Goal: Task Accomplishment & Management: Use online tool/utility

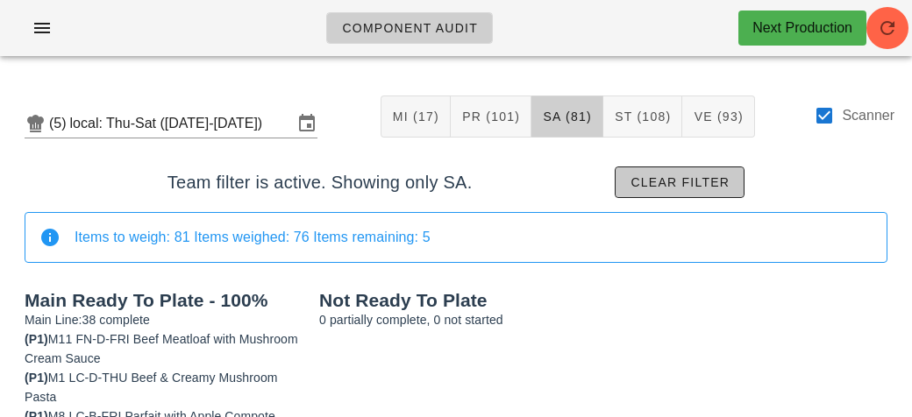
click at [662, 172] on button "Clear filter" at bounding box center [679, 183] width 130 height 32
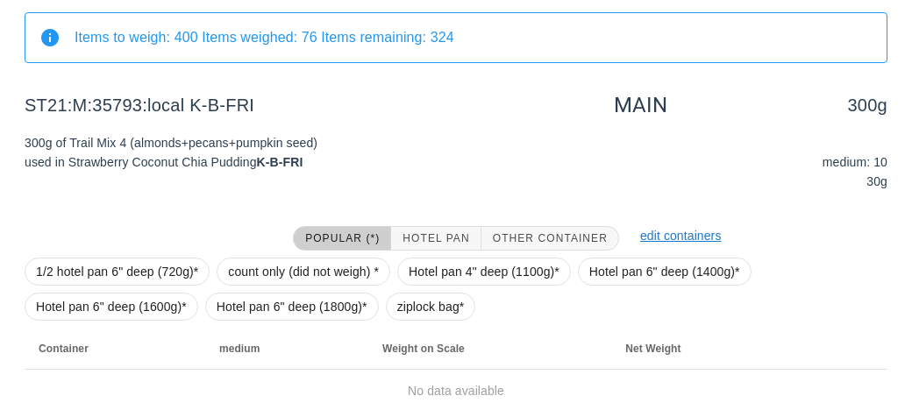
scroll to position [203, 0]
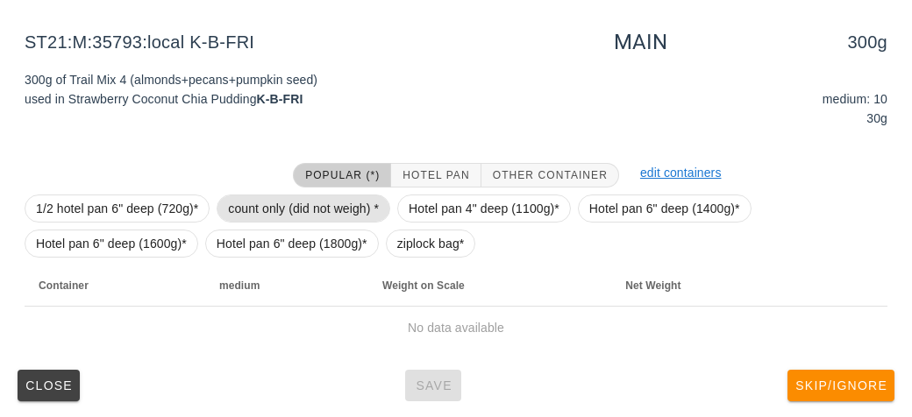
click at [257, 207] on span "count only (did not weigh) *" at bounding box center [303, 208] width 151 height 26
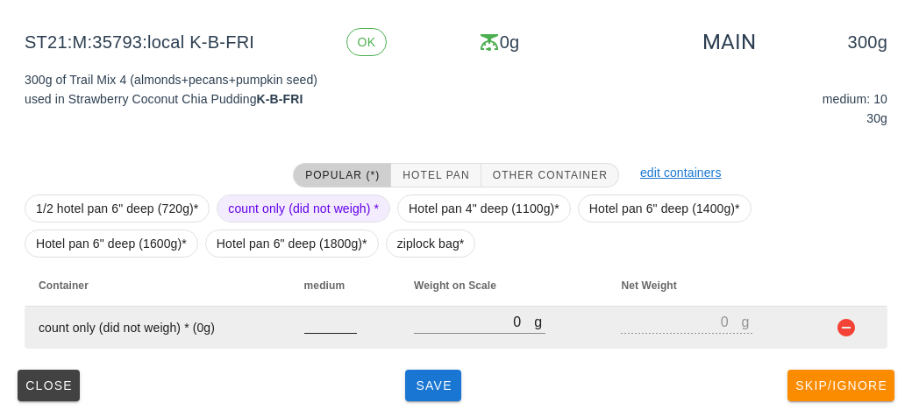
click at [343, 327] on input "number" at bounding box center [330, 321] width 53 height 23
type input "10"
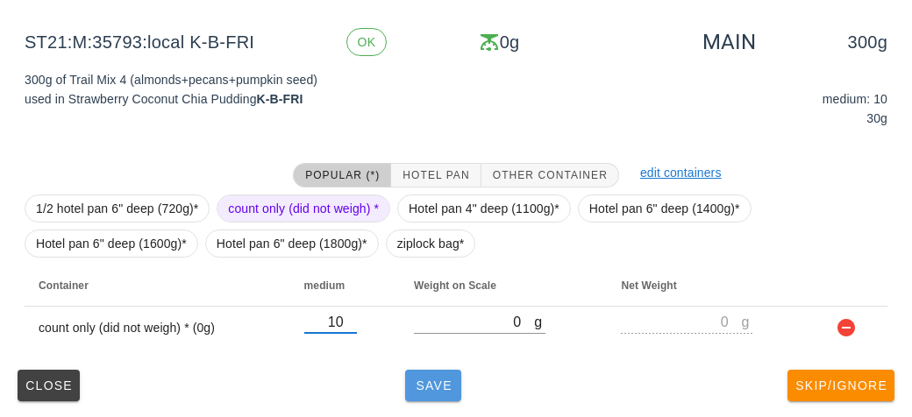
click at [420, 380] on span "Save" at bounding box center [433, 386] width 42 height 14
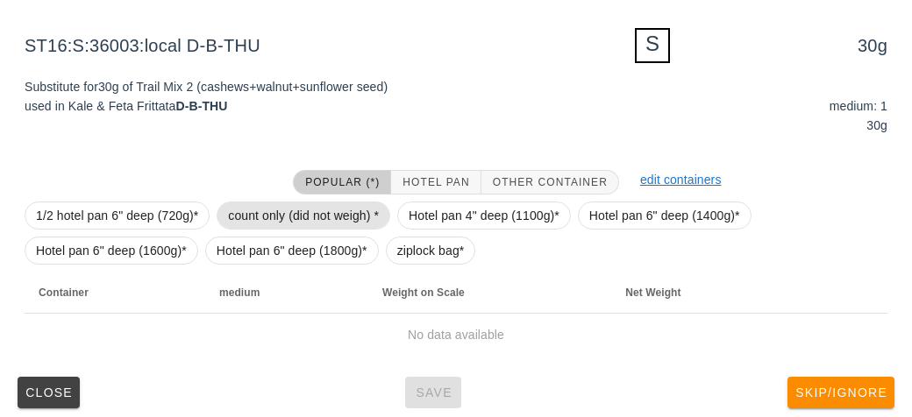
click at [243, 215] on span "count only (did not weigh) *" at bounding box center [303, 215] width 151 height 26
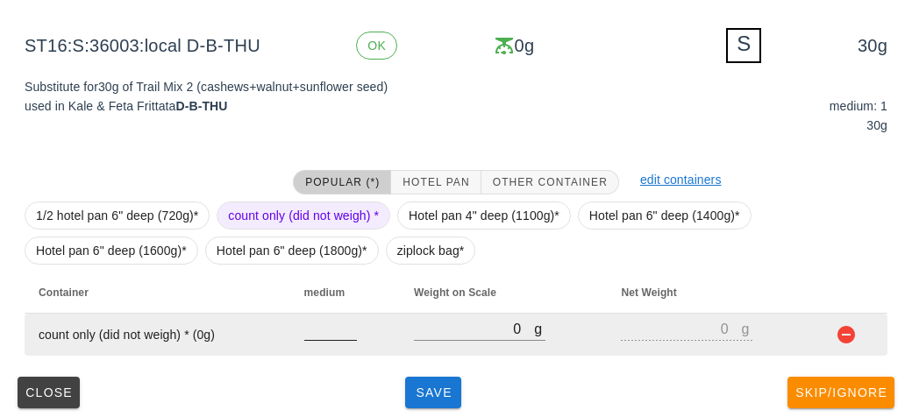
click at [324, 335] on input "number" at bounding box center [330, 328] width 53 height 23
type input "1"
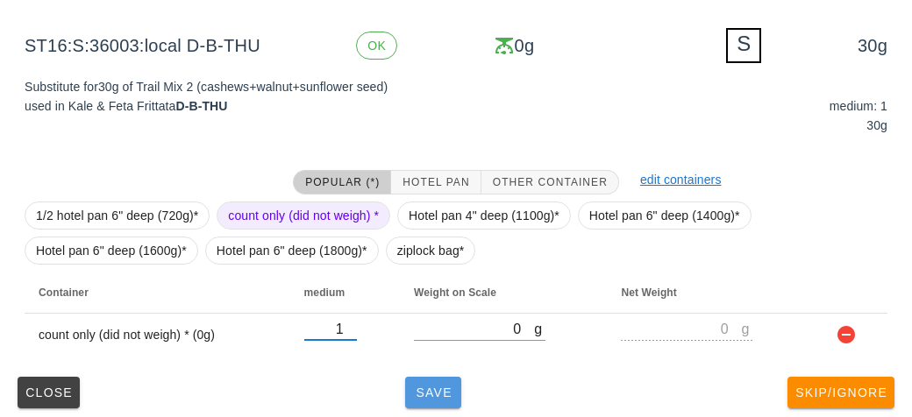
click at [428, 396] on span "Save" at bounding box center [433, 393] width 42 height 14
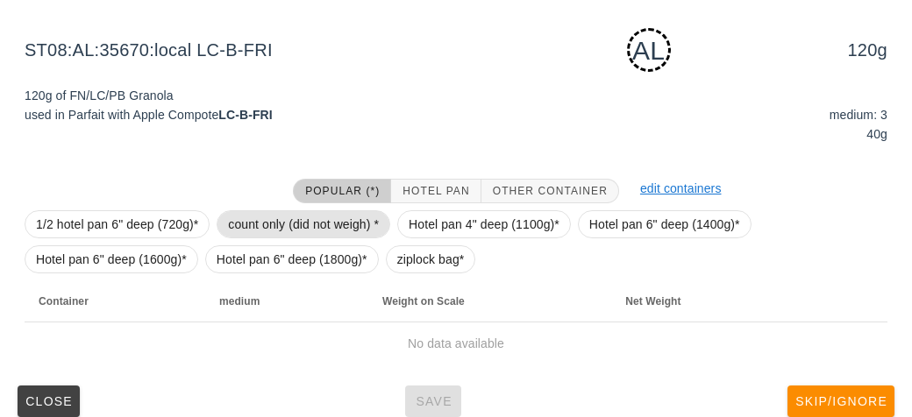
click at [271, 221] on span "count only (did not weigh) *" at bounding box center [303, 224] width 151 height 26
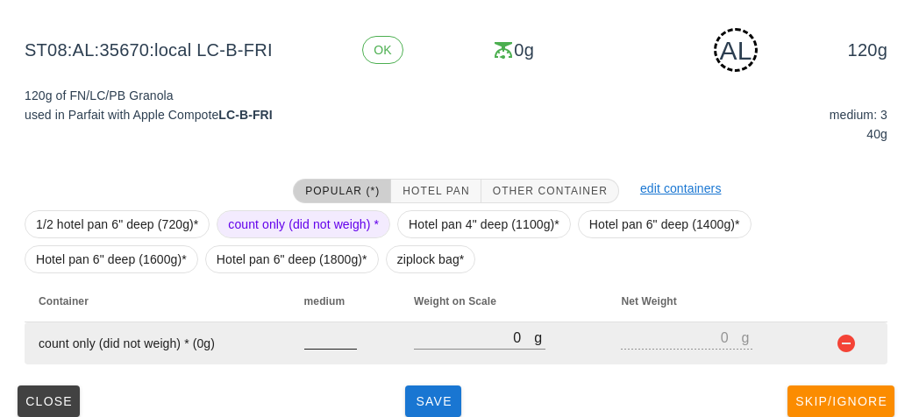
click at [321, 344] on input "number" at bounding box center [330, 337] width 53 height 23
type input "3"
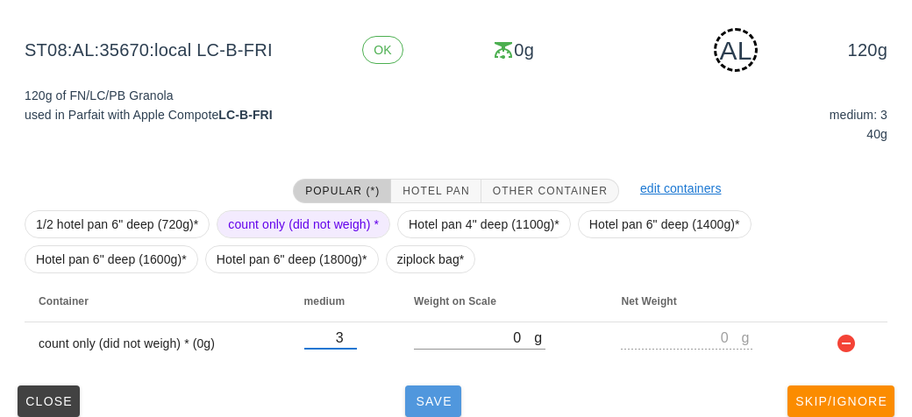
click at [423, 386] on button "Save" at bounding box center [433, 402] width 56 height 32
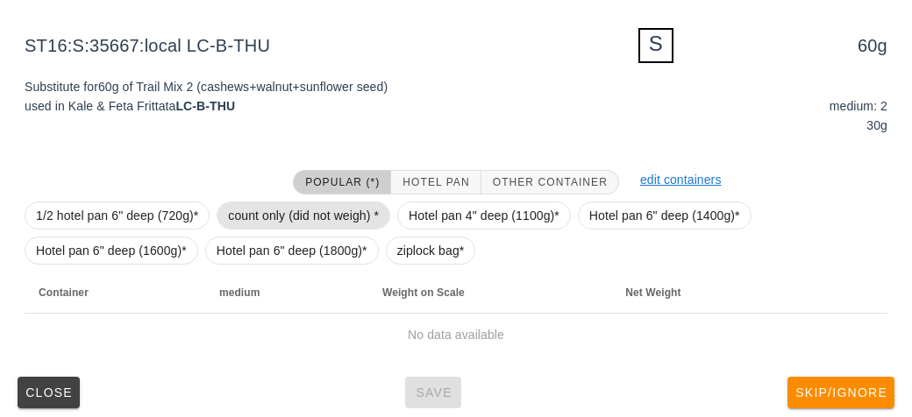
click at [308, 205] on span "count only (did not weigh) *" at bounding box center [303, 215] width 151 height 26
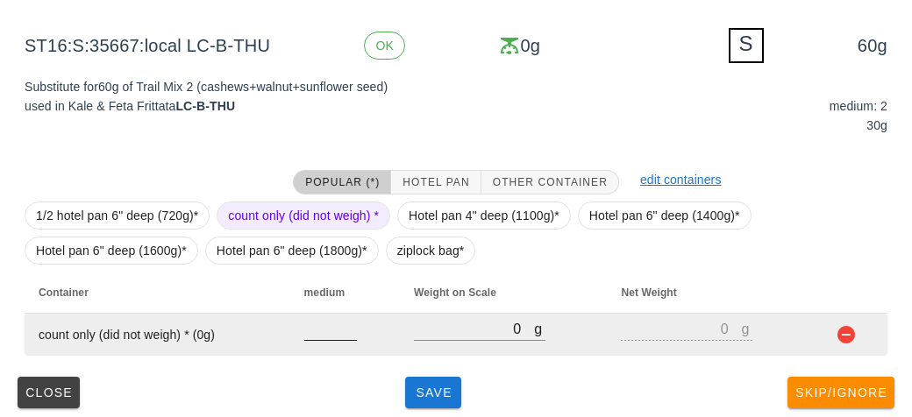
click at [307, 332] on input "number" at bounding box center [330, 328] width 53 height 23
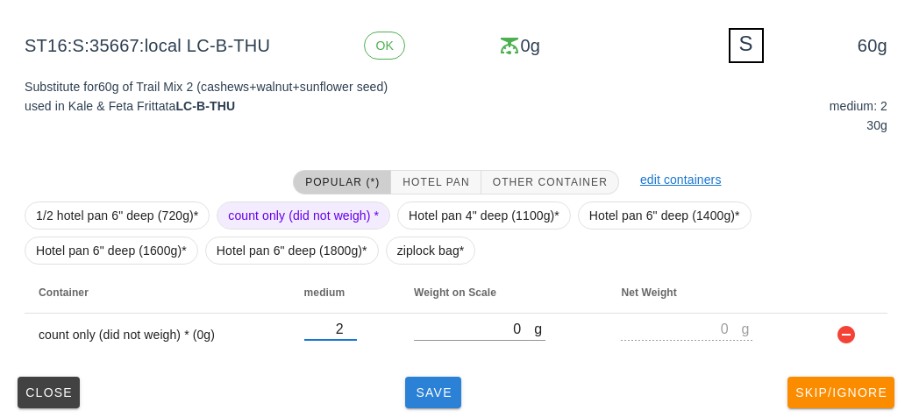
type input "2"
click at [423, 393] on span "Save" at bounding box center [433, 393] width 42 height 14
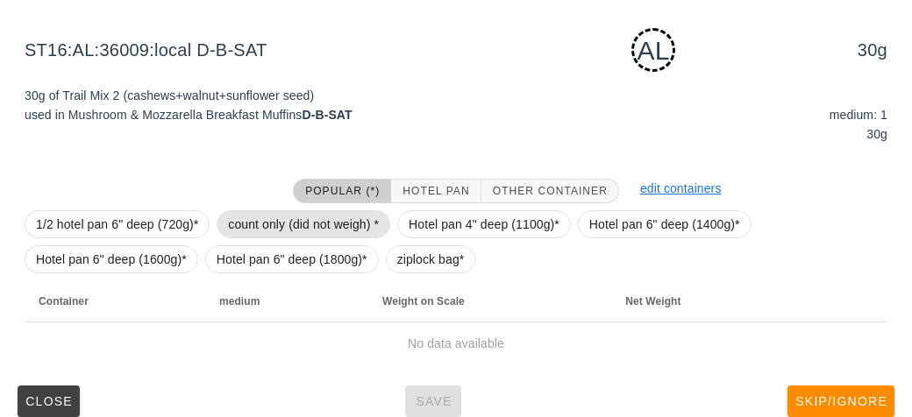
click at [288, 224] on span "count only (did not weigh) *" at bounding box center [303, 224] width 151 height 26
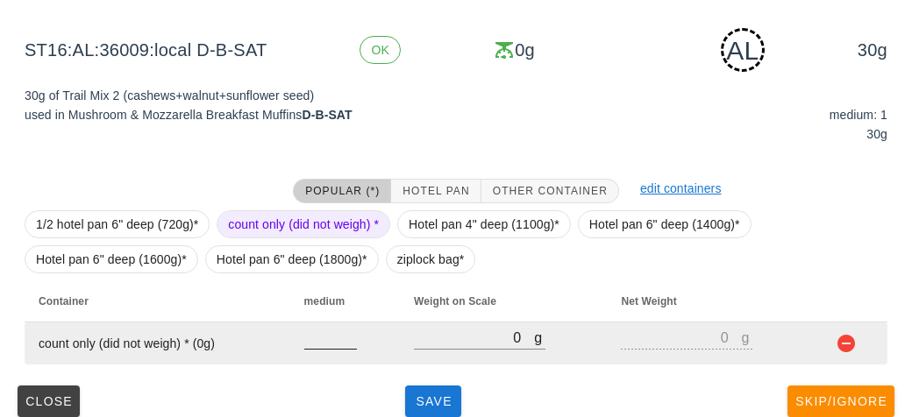
click at [337, 339] on input "number" at bounding box center [330, 337] width 53 height 23
type input "1"
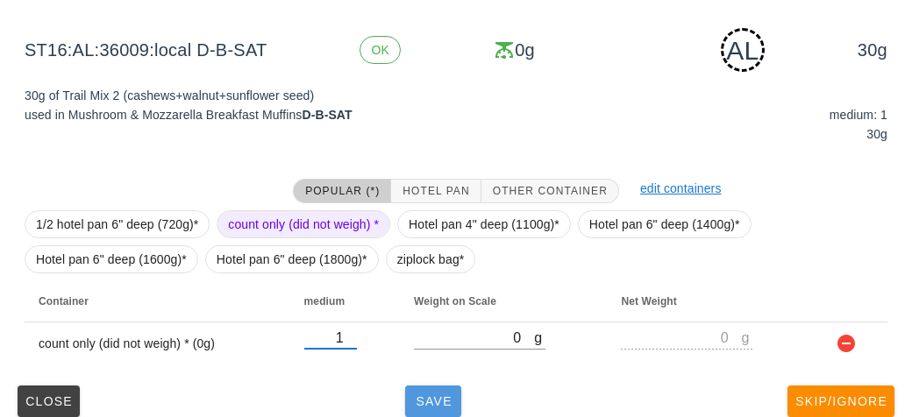
click at [420, 390] on button "Save" at bounding box center [433, 402] width 56 height 32
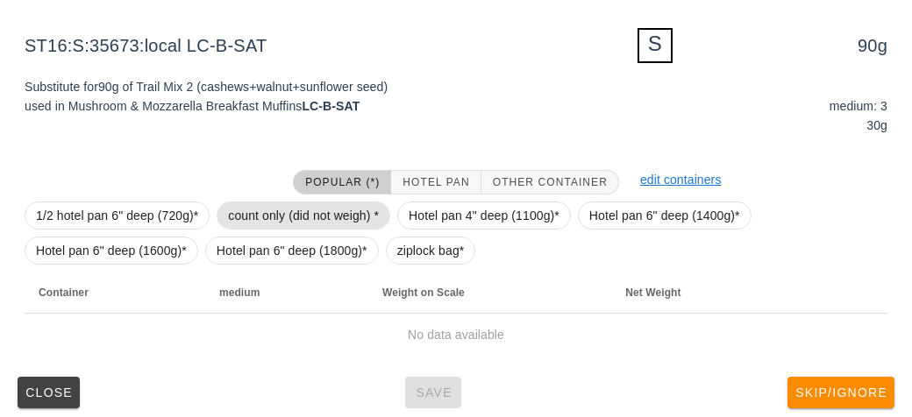
click at [237, 202] on span "count only (did not weigh) *" at bounding box center [303, 215] width 151 height 26
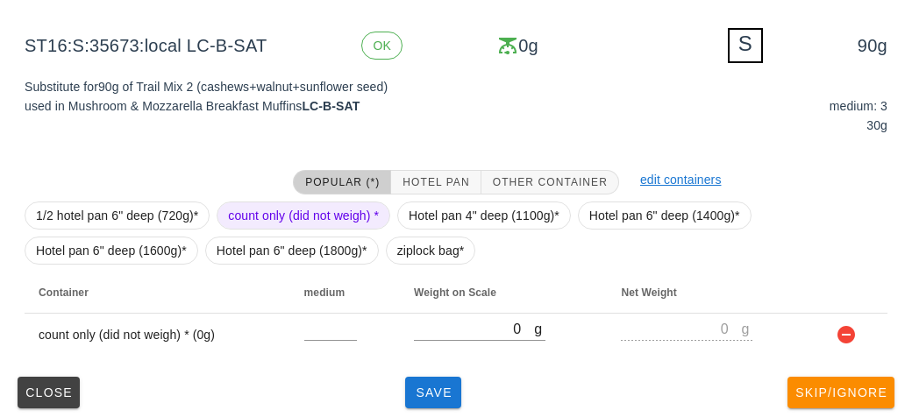
scroll to position [210, 0]
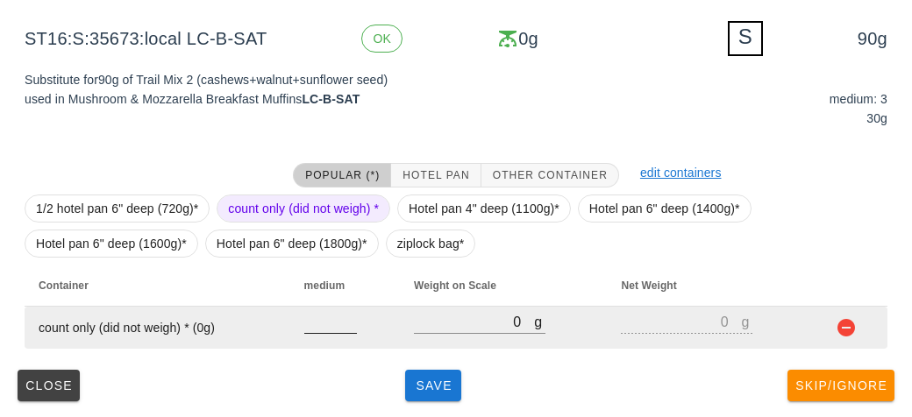
click at [323, 328] on input "number" at bounding box center [330, 321] width 53 height 23
type input "3"
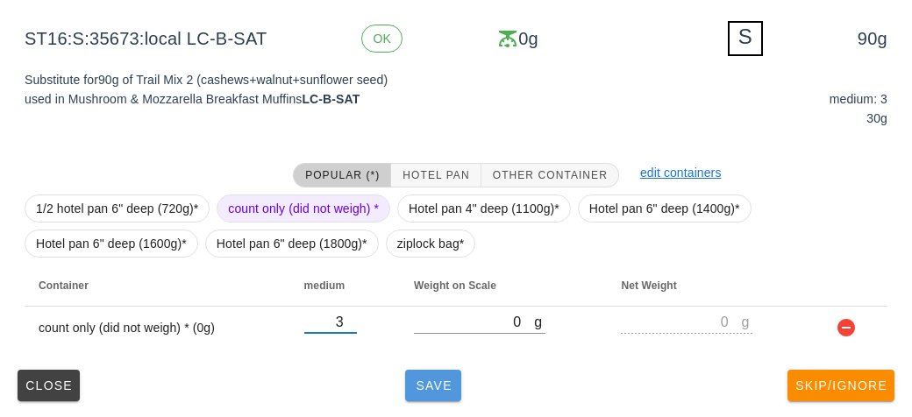
click at [430, 383] on span "Save" at bounding box center [433, 386] width 42 height 14
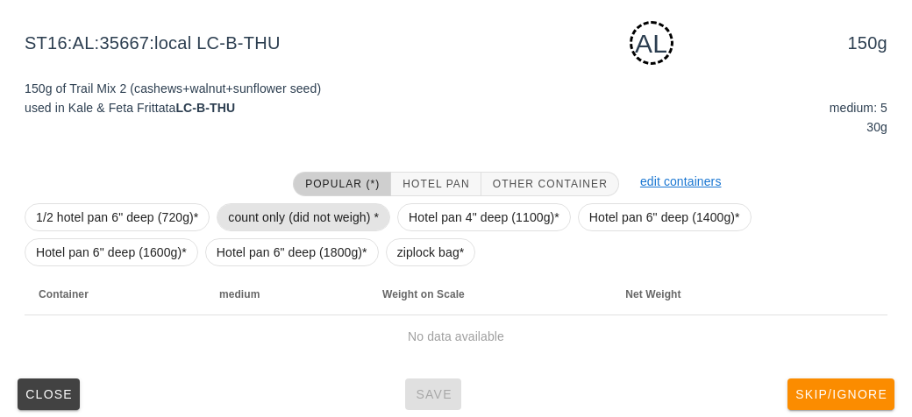
click at [228, 216] on span "count only (did not weigh) *" at bounding box center [303, 217] width 151 height 26
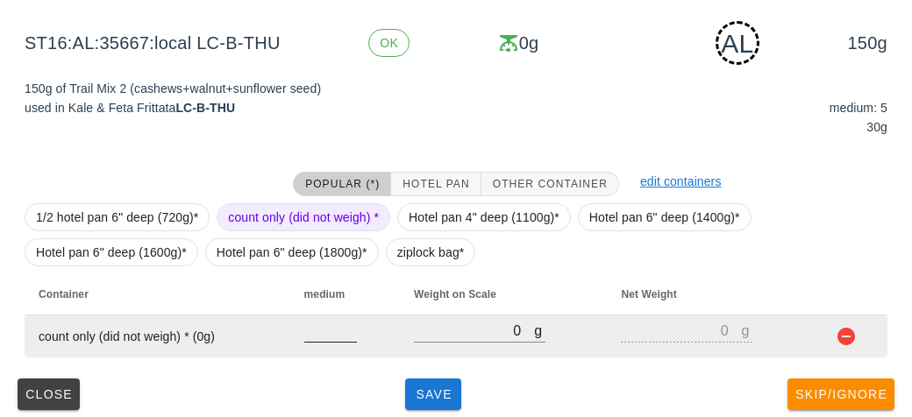
click at [315, 324] on input "number" at bounding box center [330, 330] width 53 height 23
type input "5"
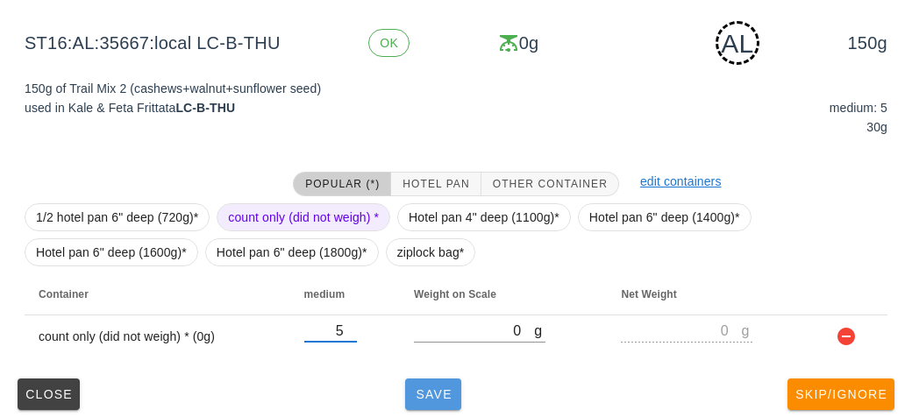
click at [416, 402] on button "Save" at bounding box center [433, 395] width 56 height 32
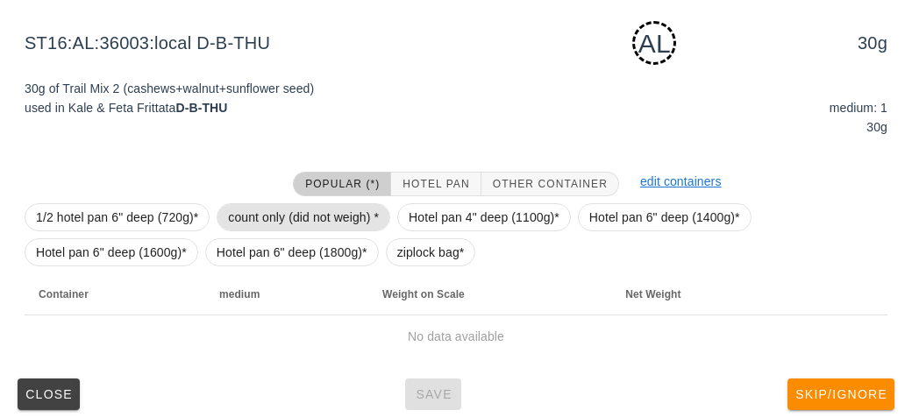
click at [263, 216] on span "count only (did not weigh) *" at bounding box center [303, 217] width 151 height 26
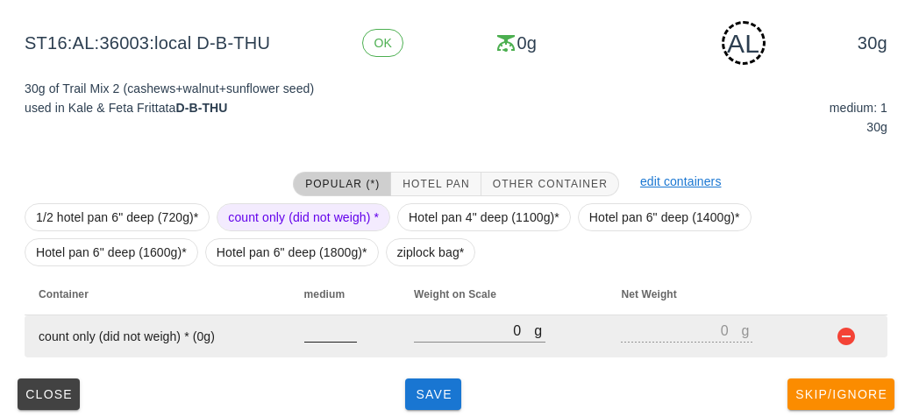
click at [318, 332] on input "number" at bounding box center [330, 330] width 53 height 23
type input "1"
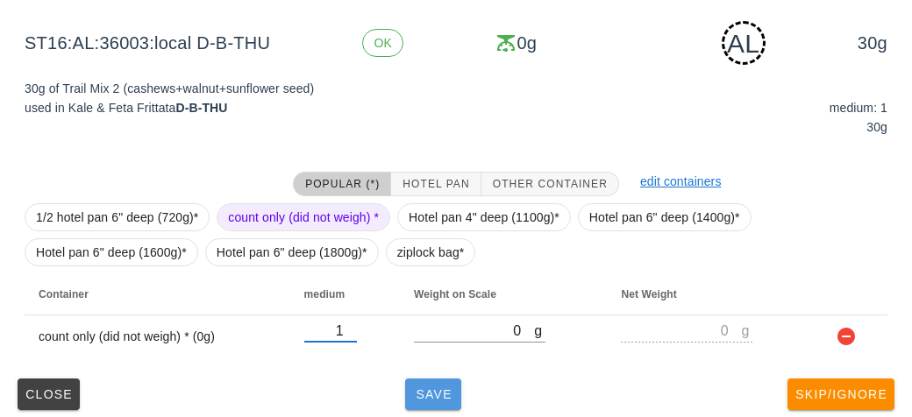
click at [428, 395] on span "Save" at bounding box center [433, 394] width 42 height 14
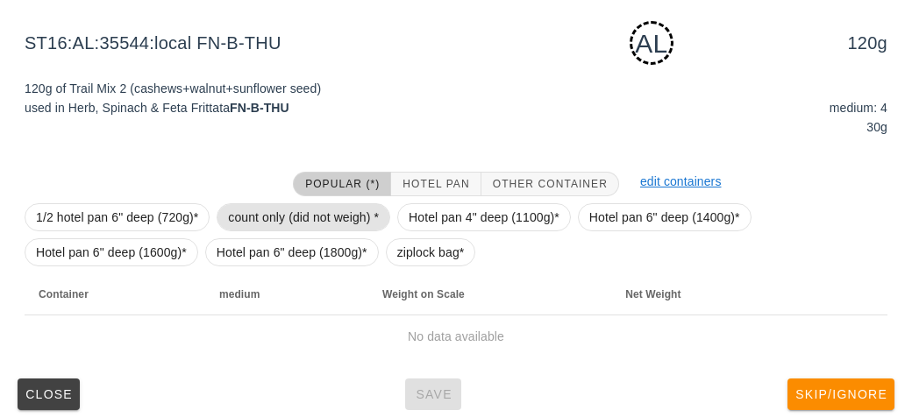
click at [263, 215] on span "count only (did not weigh) *" at bounding box center [303, 217] width 151 height 26
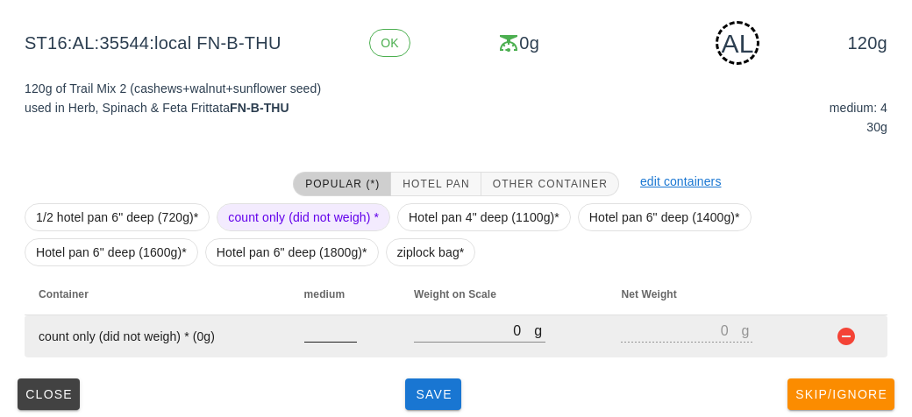
click at [321, 338] on input "number" at bounding box center [330, 330] width 53 height 23
type input "4"
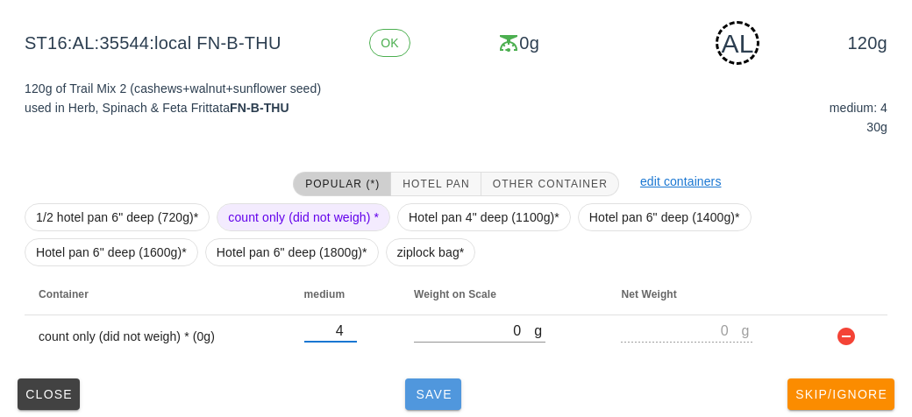
click at [425, 391] on span "Save" at bounding box center [433, 394] width 42 height 14
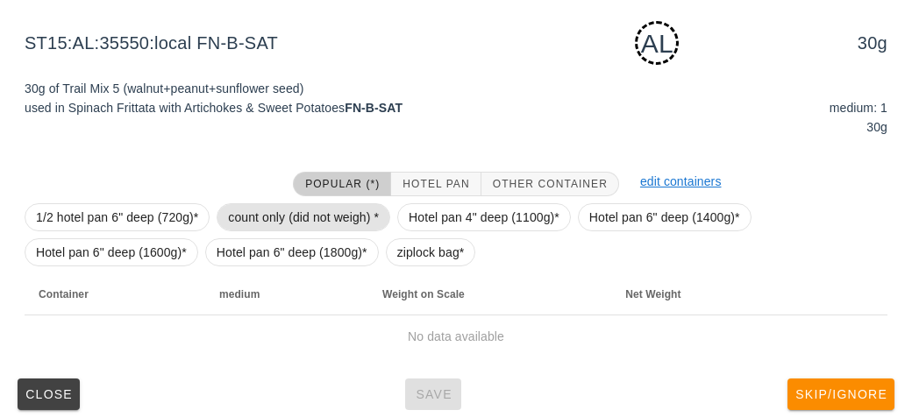
click at [247, 219] on span "count only (did not weigh) *" at bounding box center [303, 217] width 151 height 26
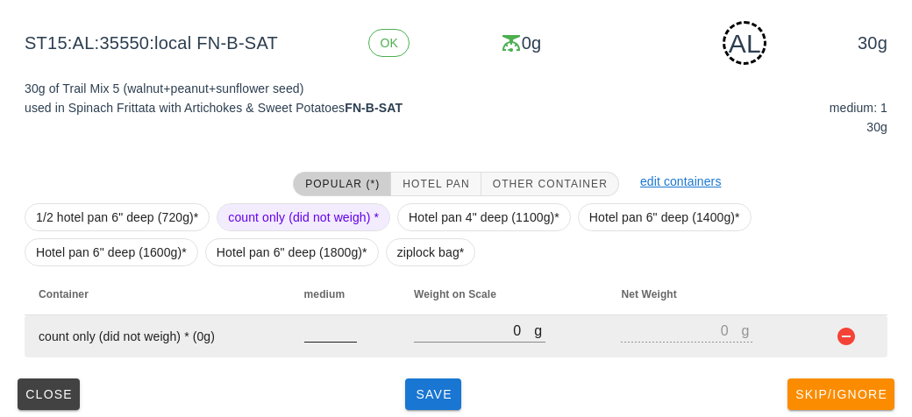
click at [318, 328] on input "number" at bounding box center [330, 330] width 53 height 23
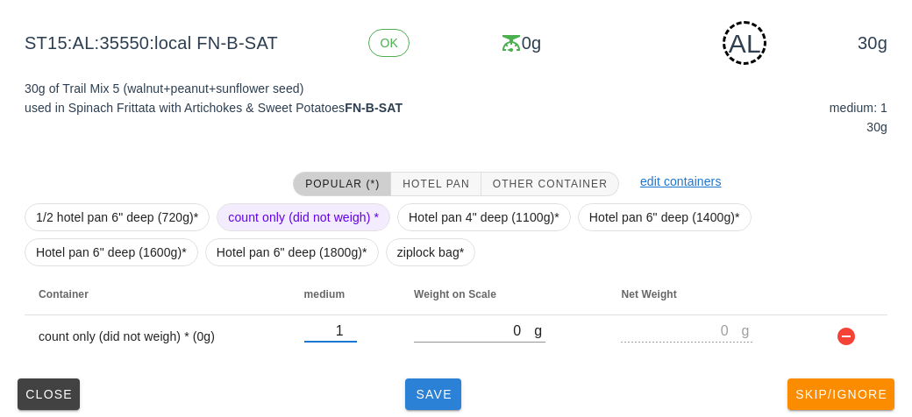
type input "1"
click at [415, 400] on span "Save" at bounding box center [433, 394] width 42 height 14
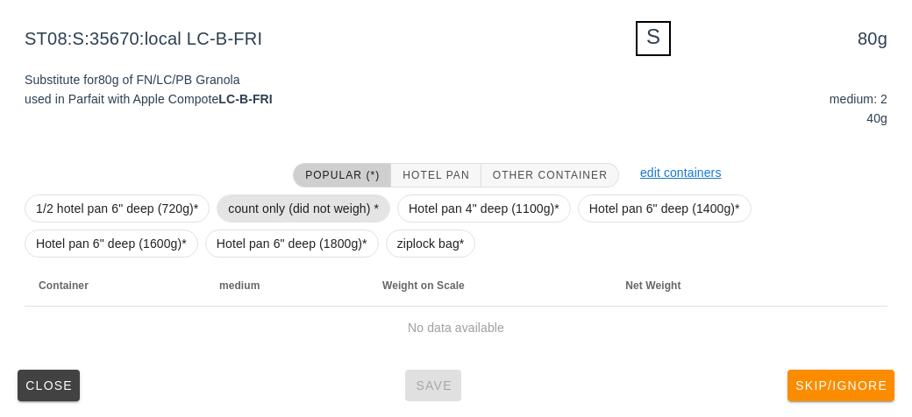
click at [263, 211] on span "count only (did not weigh) *" at bounding box center [303, 208] width 151 height 26
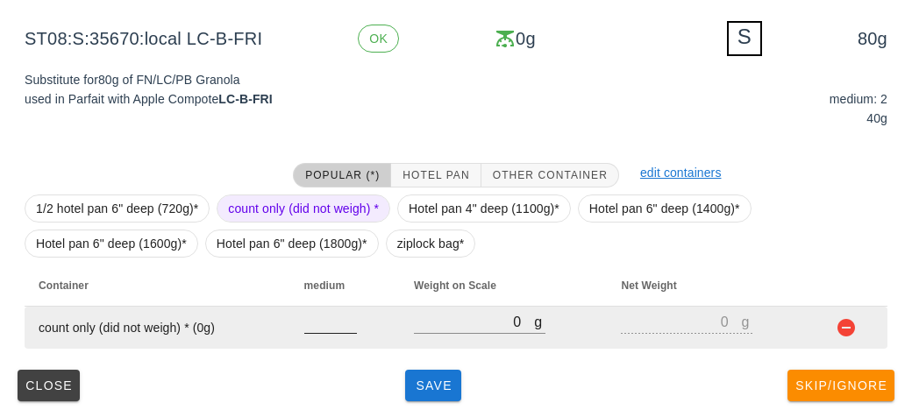
click at [318, 330] on input "number" at bounding box center [330, 321] width 53 height 23
type input "2"
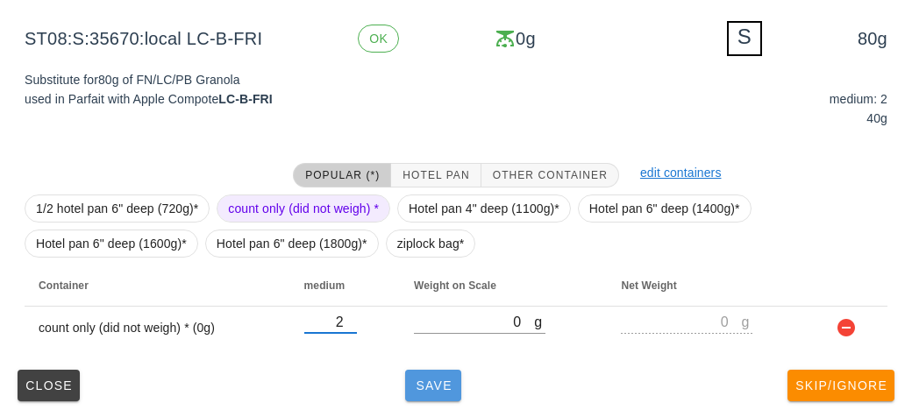
click at [423, 379] on span "Save" at bounding box center [433, 386] width 42 height 14
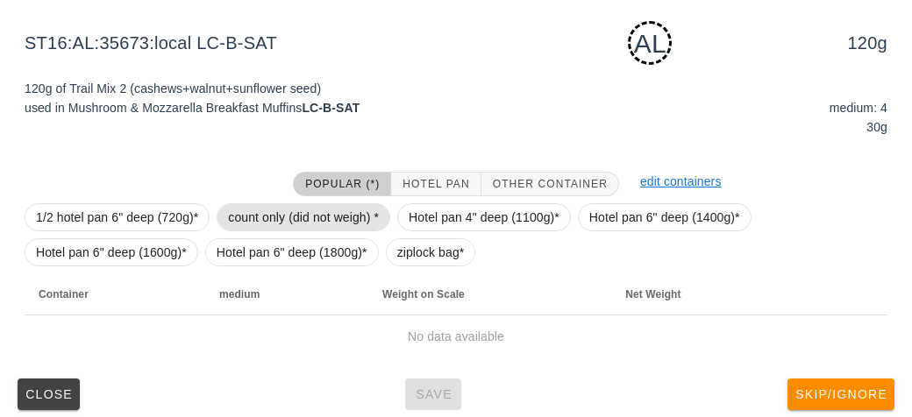
click at [257, 217] on span "count only (did not weigh) *" at bounding box center [303, 217] width 151 height 26
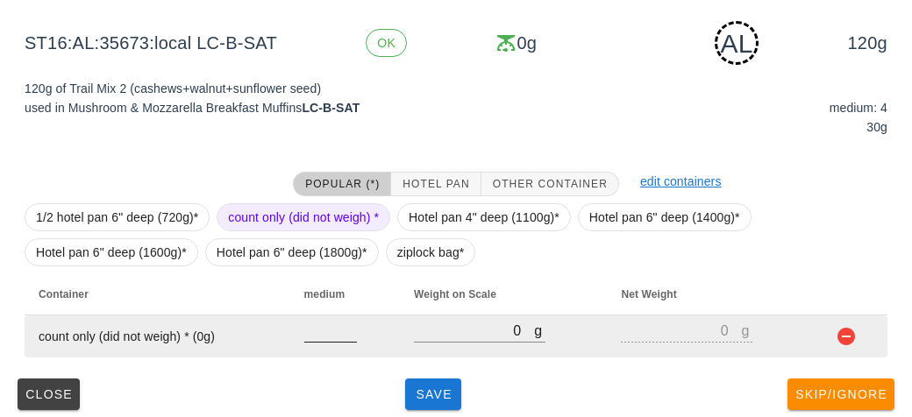
click at [336, 327] on input "number" at bounding box center [330, 330] width 53 height 23
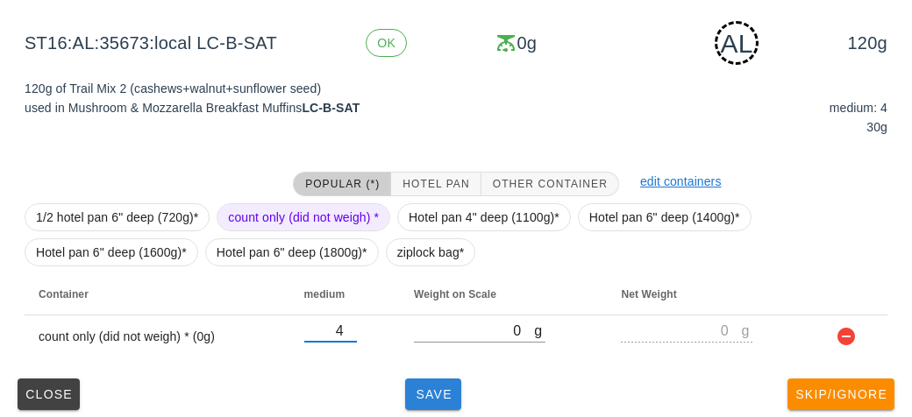
type input "4"
click at [424, 391] on span "Save" at bounding box center [433, 394] width 42 height 14
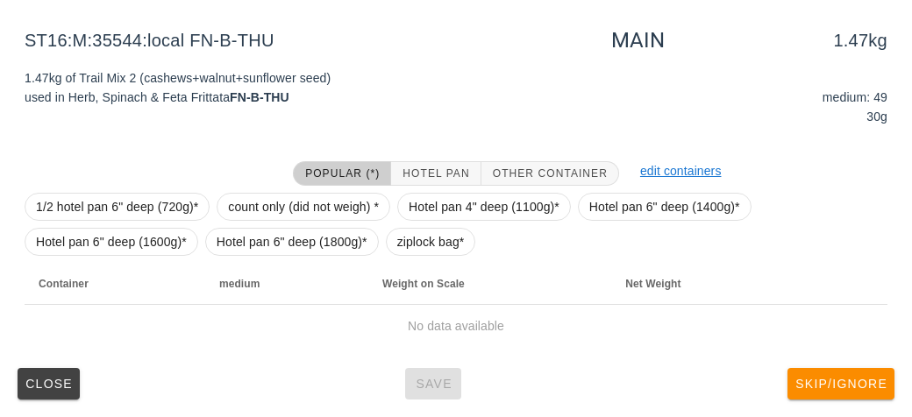
scroll to position [203, 0]
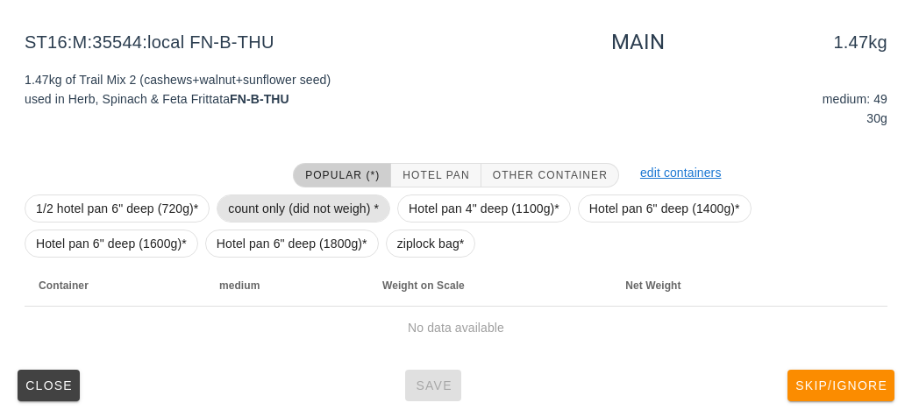
click at [287, 214] on span "count only (did not weigh) *" at bounding box center [303, 208] width 151 height 26
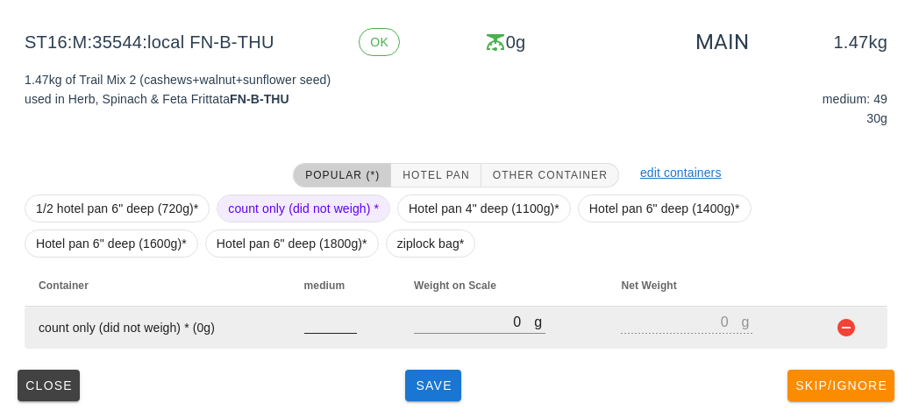
click at [335, 329] on input "number" at bounding box center [330, 321] width 53 height 23
type input "49"
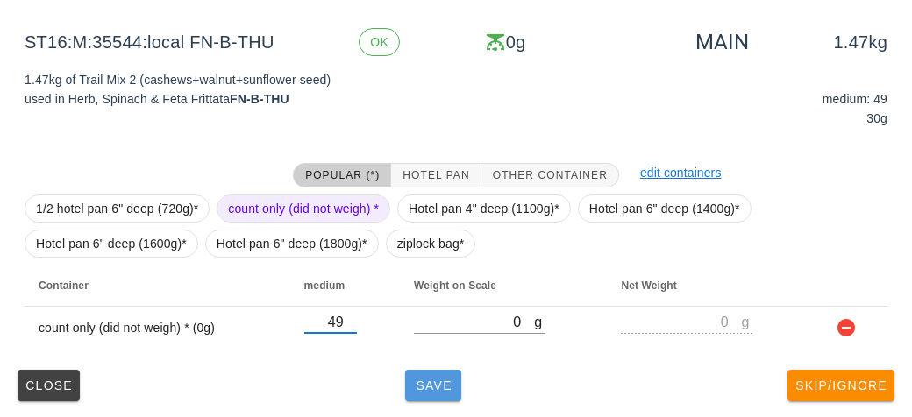
click at [436, 397] on button "Save" at bounding box center [433, 386] width 56 height 32
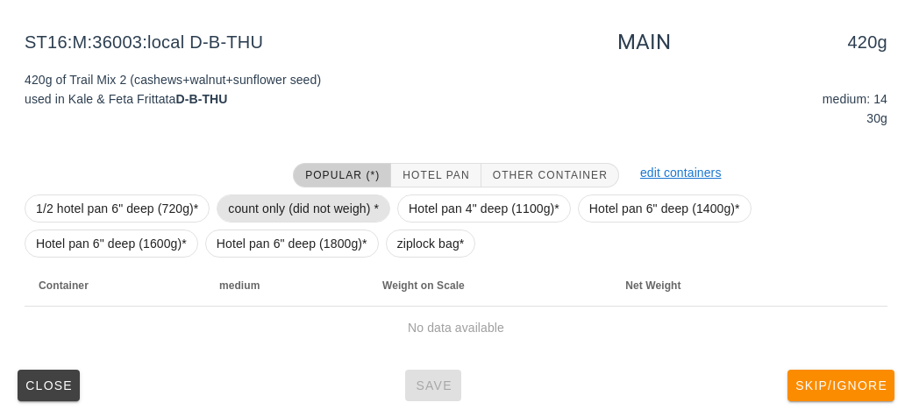
click at [240, 207] on span "count only (did not weigh) *" at bounding box center [303, 208] width 151 height 26
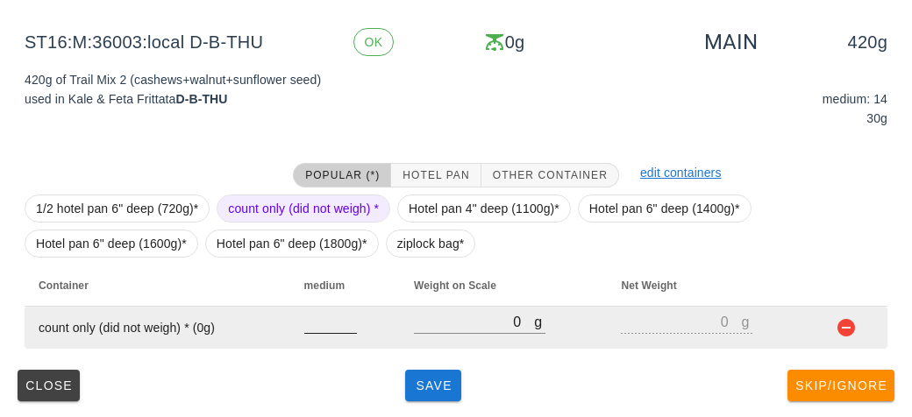
click at [317, 324] on input "number" at bounding box center [330, 321] width 53 height 23
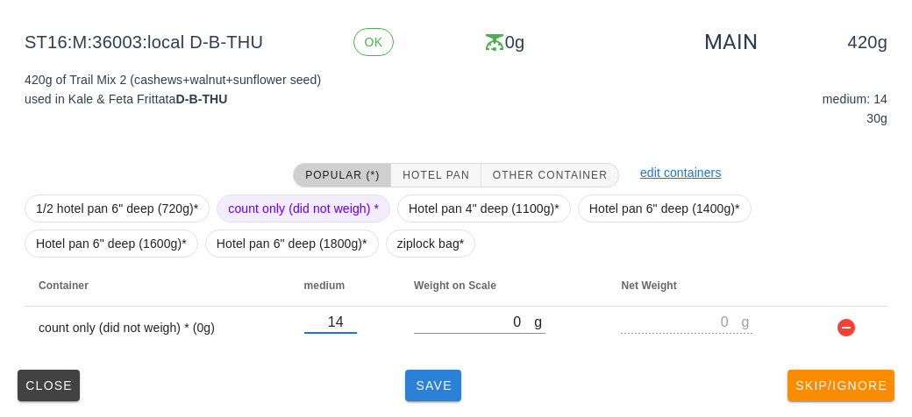
type input "14"
click at [421, 386] on span "Save" at bounding box center [433, 386] width 42 height 14
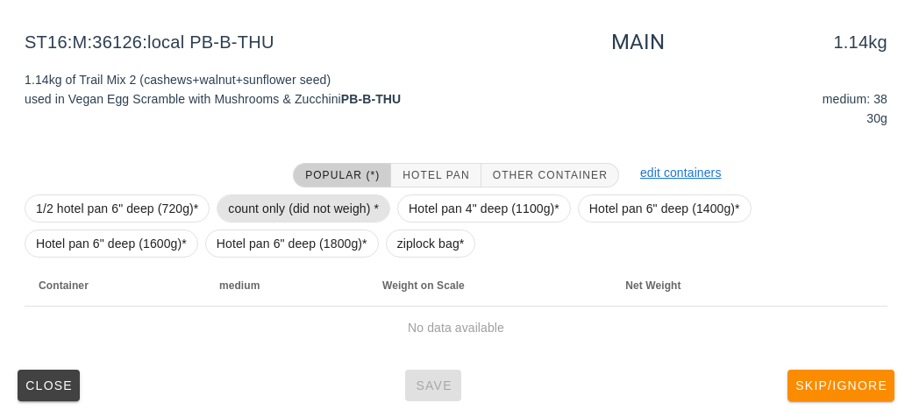
click at [265, 211] on span "count only (did not weigh) *" at bounding box center [303, 208] width 151 height 26
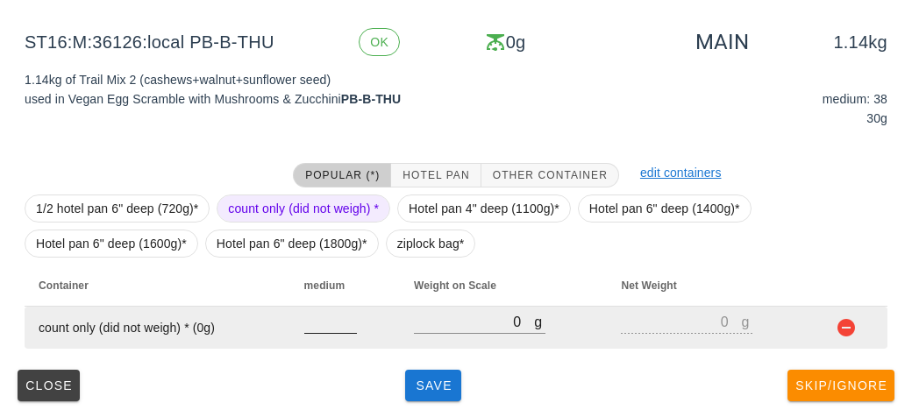
click at [318, 326] on input "number" at bounding box center [330, 321] width 53 height 23
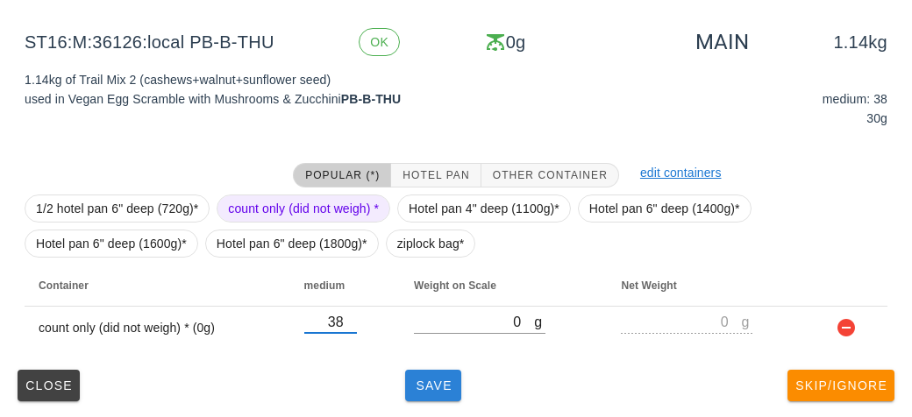
type input "38"
click at [432, 386] on span "Save" at bounding box center [433, 386] width 42 height 14
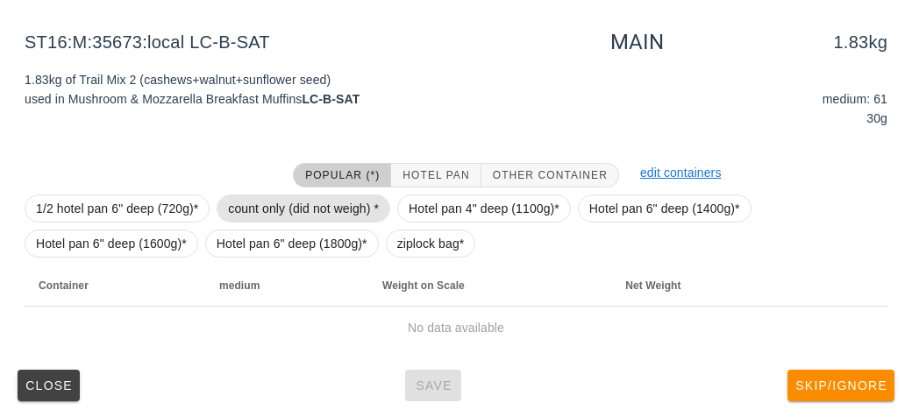
click at [271, 209] on span "count only (did not weigh) *" at bounding box center [303, 208] width 151 height 26
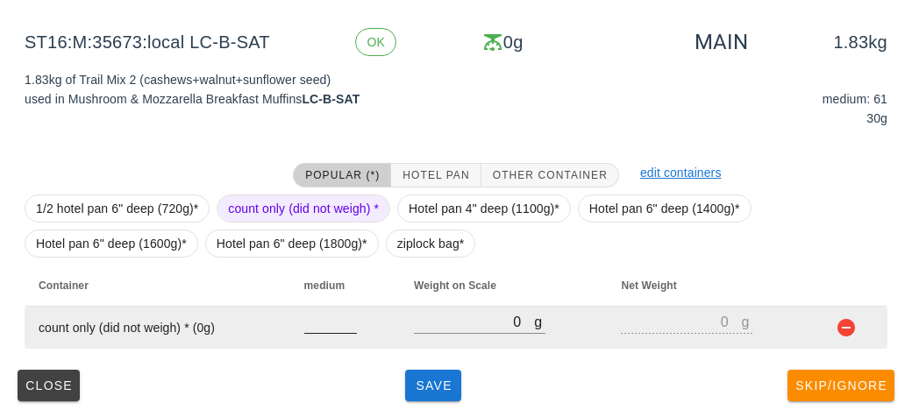
click at [333, 324] on input "number" at bounding box center [330, 321] width 53 height 23
type input "61"
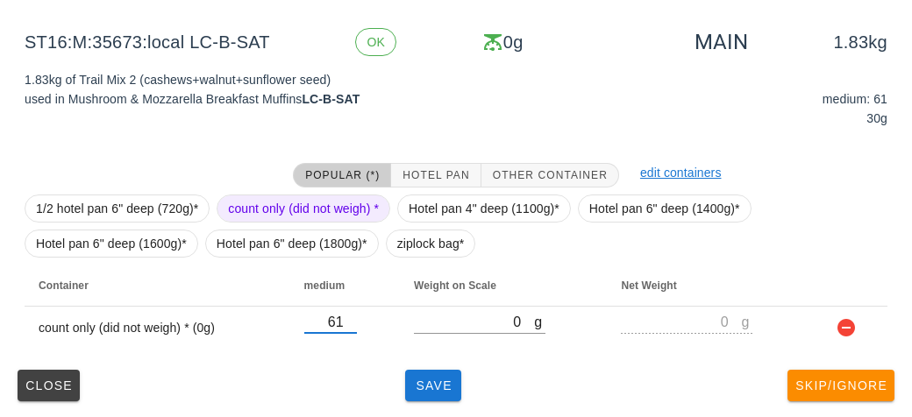
click at [481, 373] on div "Close Save Skip/Ignore" at bounding box center [456, 386] width 891 height 46
click at [425, 380] on span "Save" at bounding box center [433, 386] width 42 height 14
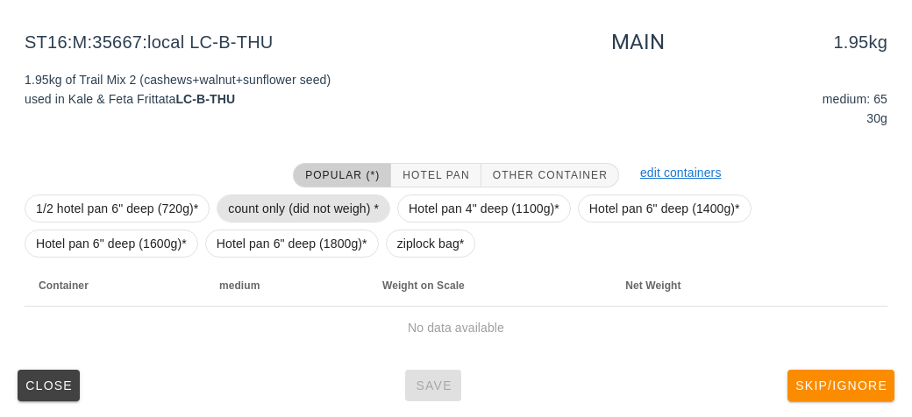
click at [267, 200] on span "count only (did not weigh) *" at bounding box center [303, 208] width 151 height 26
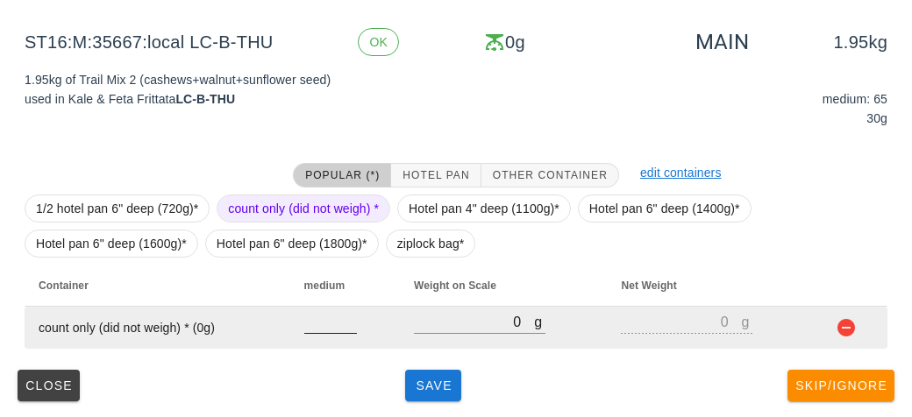
click at [309, 320] on input "number" at bounding box center [330, 321] width 53 height 23
type input "65"
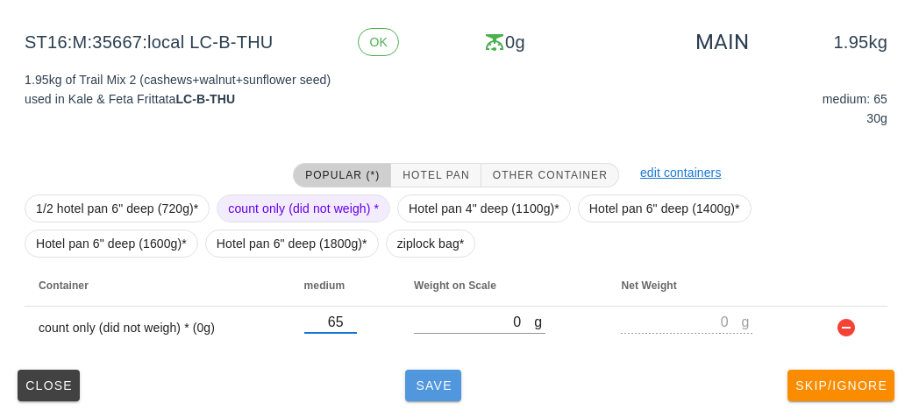
click at [424, 396] on button "Save" at bounding box center [433, 386] width 56 height 32
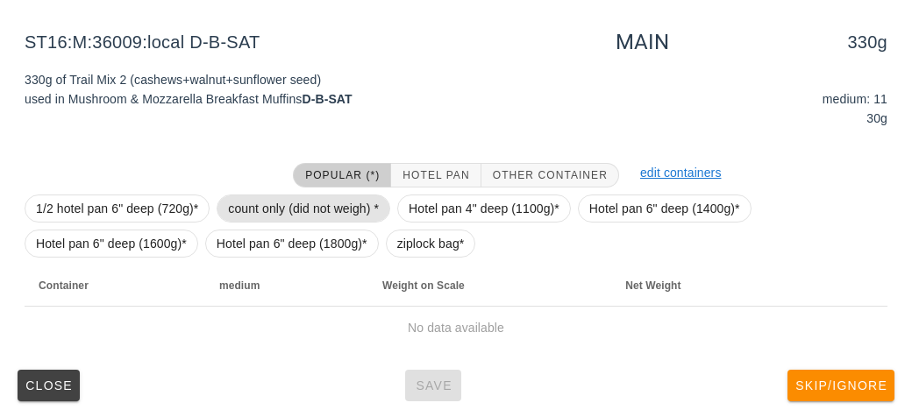
click at [277, 203] on span "count only (did not weigh) *" at bounding box center [303, 208] width 151 height 26
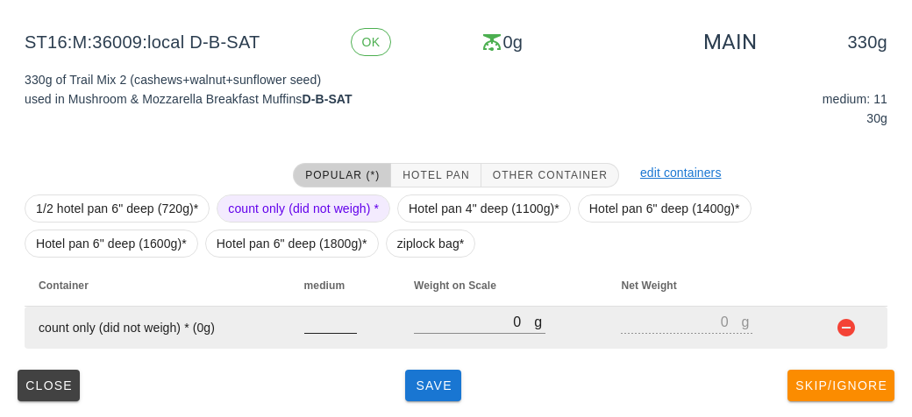
click at [318, 327] on input "number" at bounding box center [330, 321] width 53 height 23
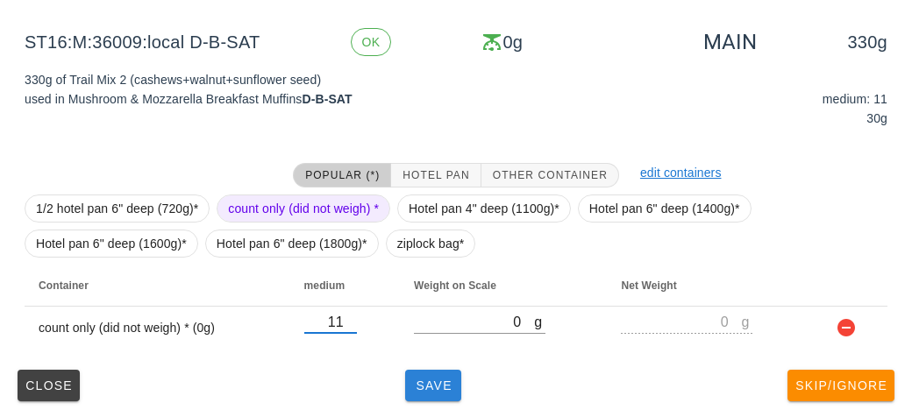
type input "11"
click at [450, 384] on span "Save" at bounding box center [433, 386] width 42 height 14
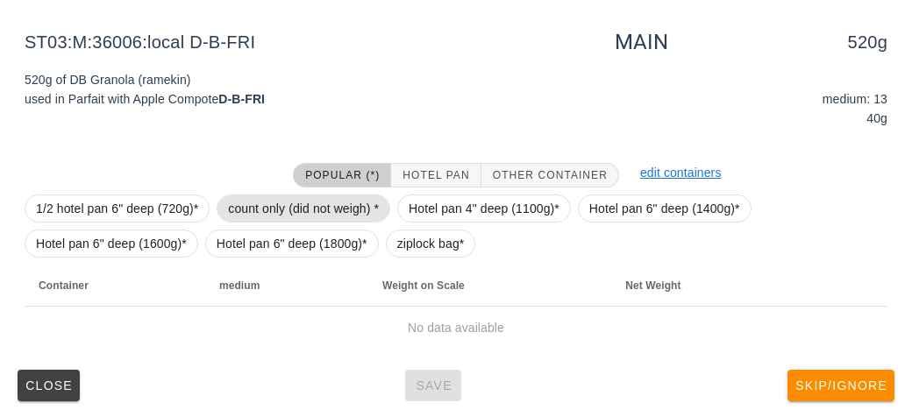
click at [250, 216] on span "count only (did not weigh) *" at bounding box center [303, 208] width 151 height 26
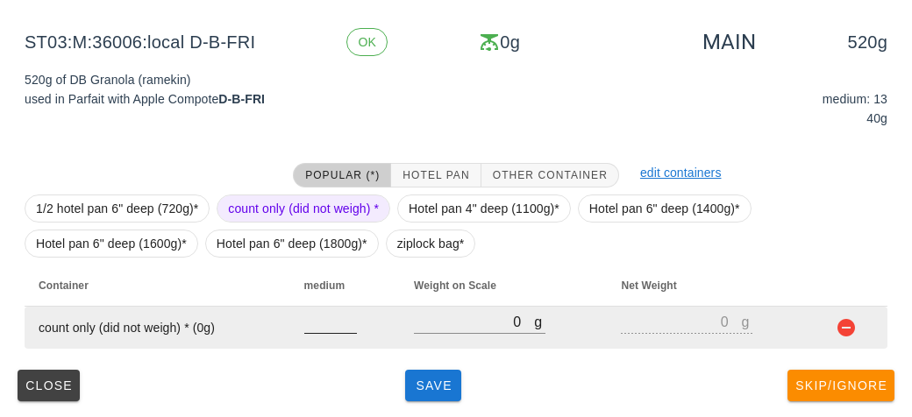
click at [324, 327] on input "number" at bounding box center [330, 321] width 53 height 23
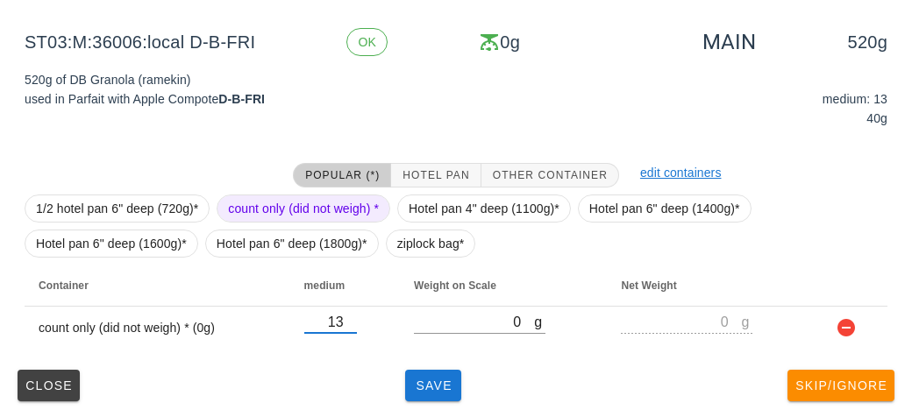
type input "13"
click at [430, 358] on div "Popular (*) Hotel Pan Other Container edit containers 1/2 hotel pan 6" deep (72…" at bounding box center [456, 256] width 891 height 214
click at [448, 394] on button "Save" at bounding box center [433, 386] width 56 height 32
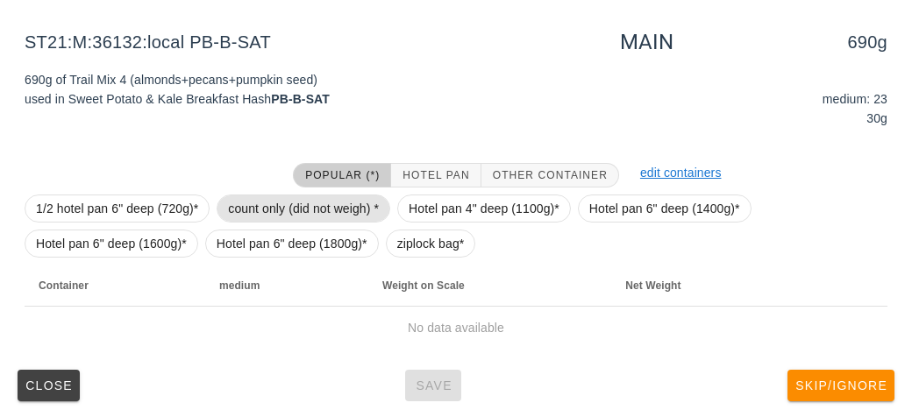
click at [279, 201] on span "count only (did not weigh) *" at bounding box center [303, 208] width 151 height 26
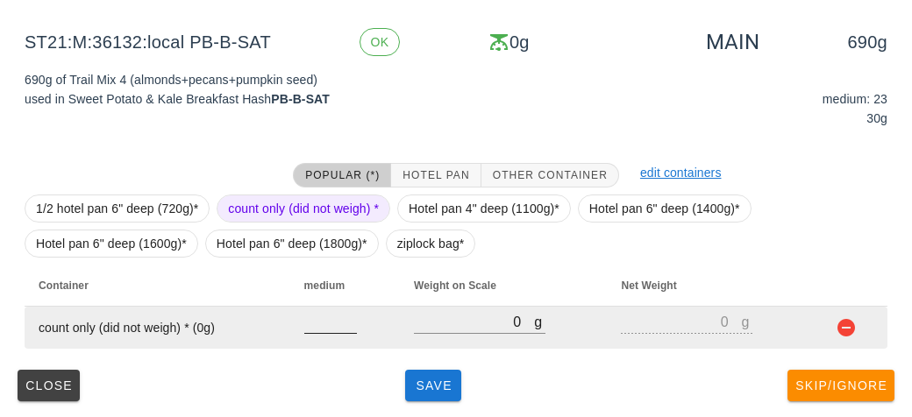
click at [328, 325] on input "number" at bounding box center [330, 321] width 53 height 23
type input "23"
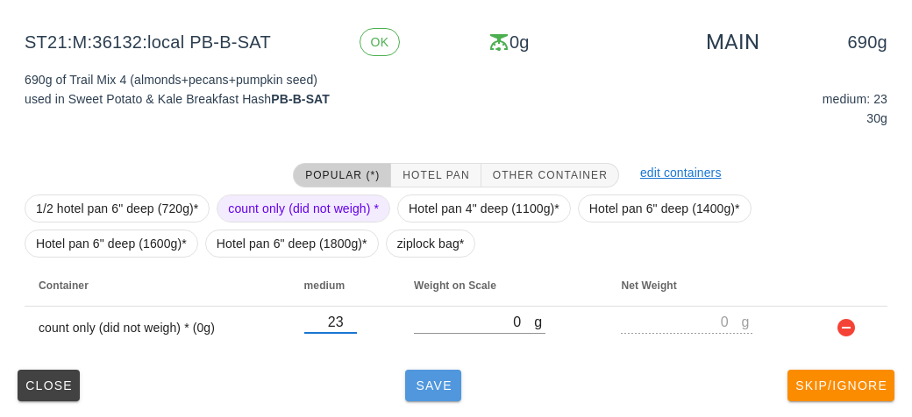
click at [424, 372] on button "Save" at bounding box center [433, 386] width 56 height 32
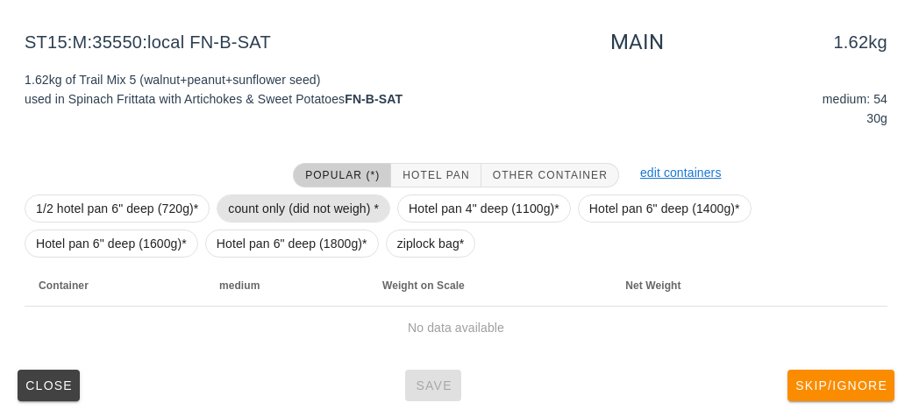
click at [255, 217] on span "count only (did not weigh) *" at bounding box center [303, 208] width 151 height 26
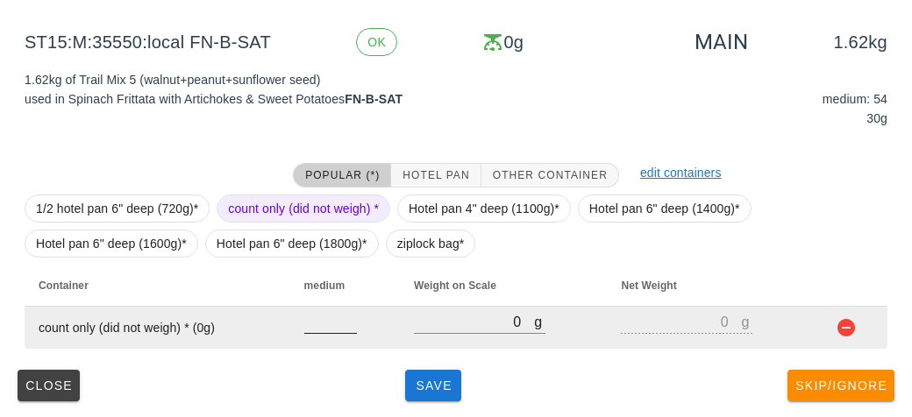
click at [323, 327] on input "number" at bounding box center [330, 321] width 53 height 23
type input "54"
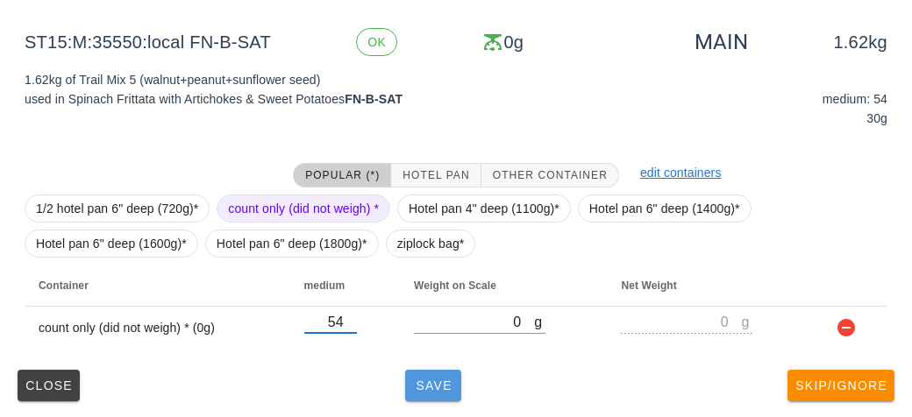
click at [423, 394] on button "Save" at bounding box center [433, 386] width 56 height 32
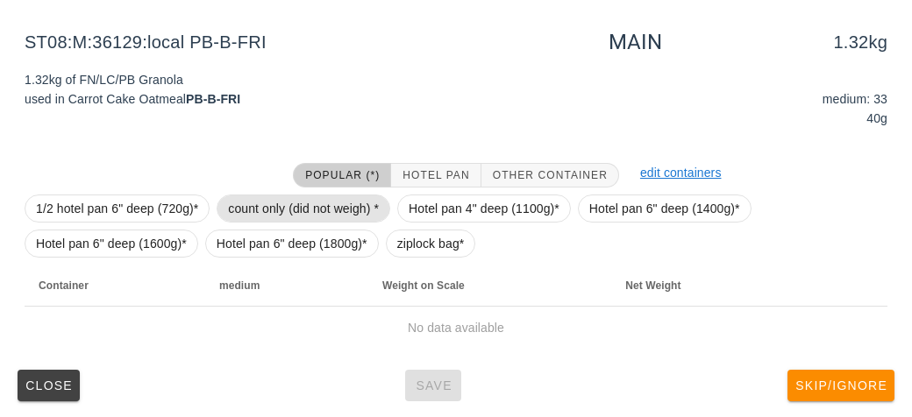
click at [244, 205] on span "count only (did not weigh) *" at bounding box center [303, 208] width 151 height 26
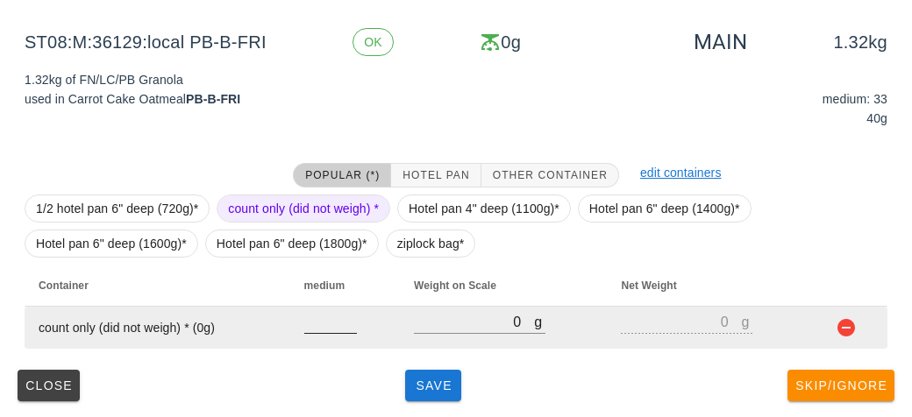
click at [309, 330] on input "number" at bounding box center [330, 321] width 53 height 23
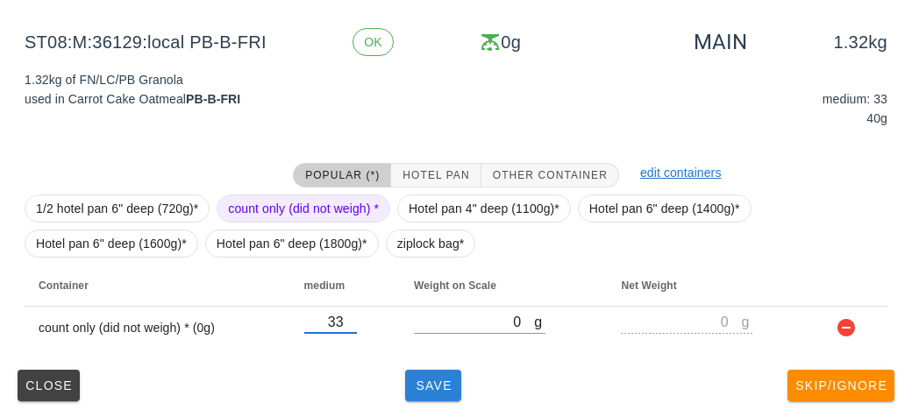
type input "33"
click at [430, 392] on button "Save" at bounding box center [433, 386] width 56 height 32
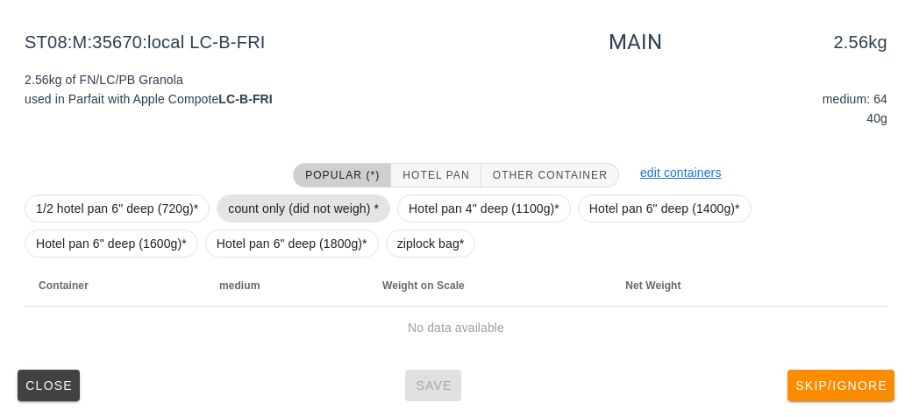
click at [245, 202] on span "count only (did not weigh) *" at bounding box center [303, 208] width 151 height 26
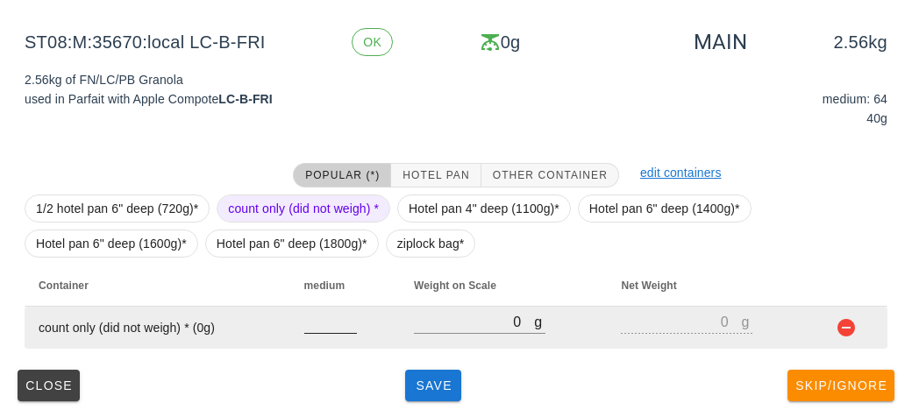
click at [338, 328] on input "number" at bounding box center [330, 321] width 53 height 23
type input "7"
type input "64"
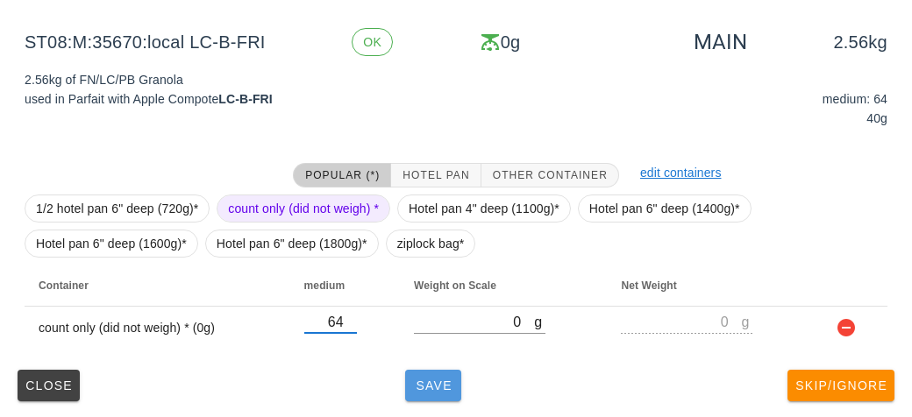
click at [452, 397] on button "Save" at bounding box center [433, 386] width 56 height 32
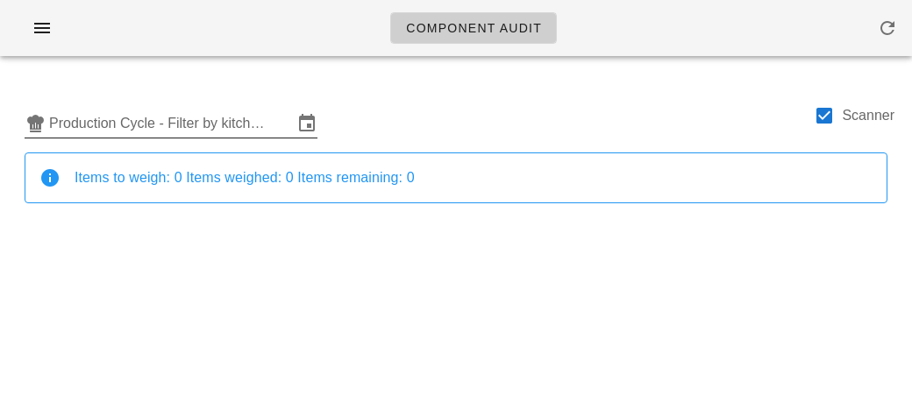
click at [124, 110] on input "Production Cycle - Filter by kitchen production schedules" at bounding box center [171, 124] width 244 height 28
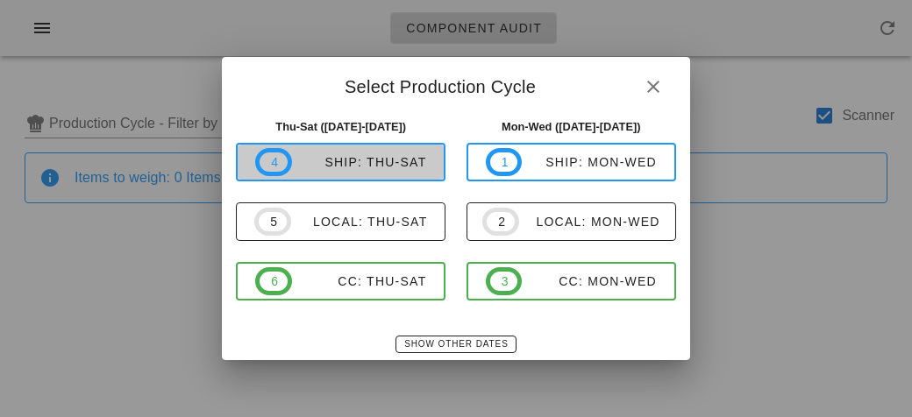
click at [331, 164] on div "ship: Thu-Sat" at bounding box center [359, 162] width 135 height 14
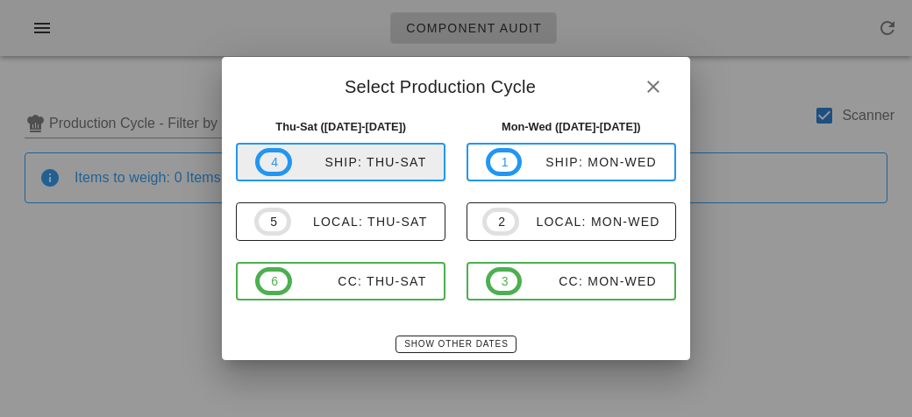
type input "ship: Thu-Sat ([DATE]-[DATE])"
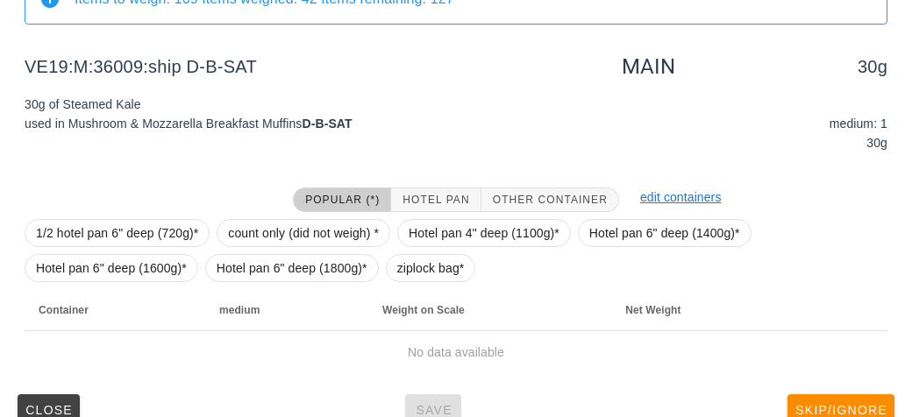
scroll to position [203, 0]
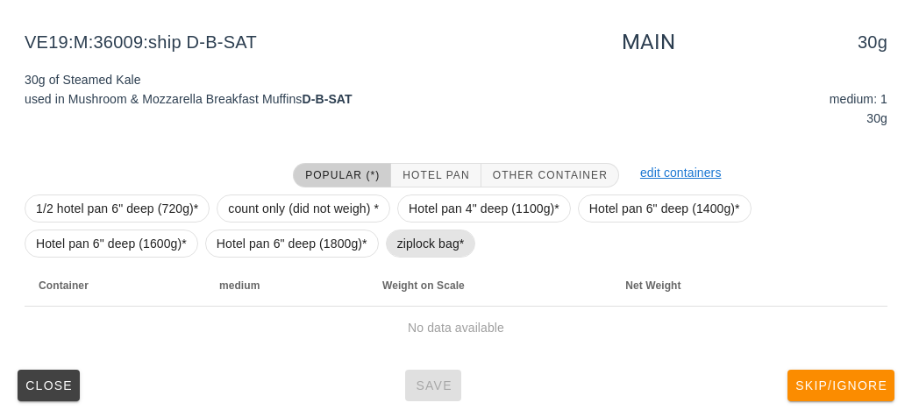
click at [411, 252] on span "ziplock bag*" at bounding box center [430, 244] width 67 height 26
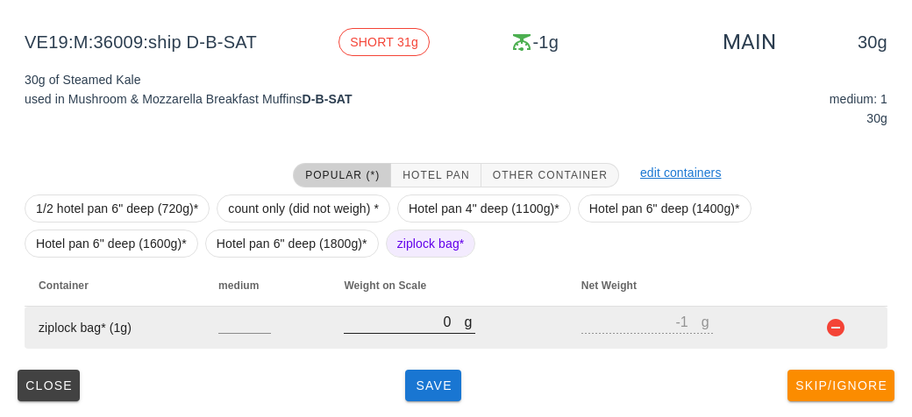
click at [386, 314] on input "0" at bounding box center [404, 321] width 120 height 23
type input "90"
type input "89"
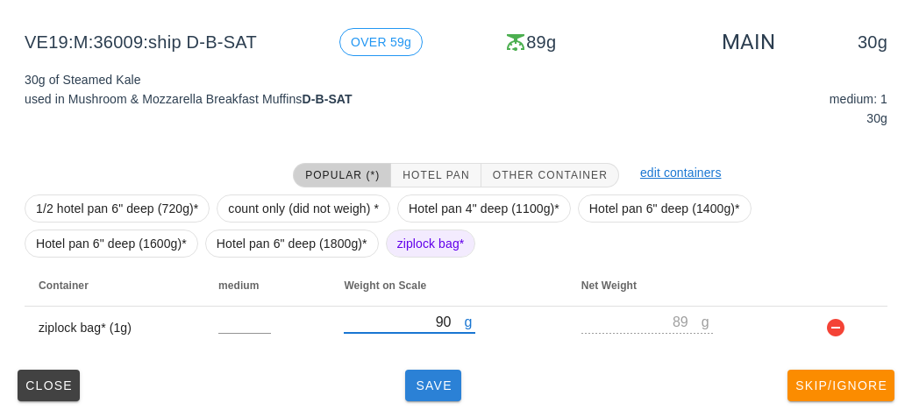
type input "90"
click at [414, 394] on button "Save" at bounding box center [433, 386] width 56 height 32
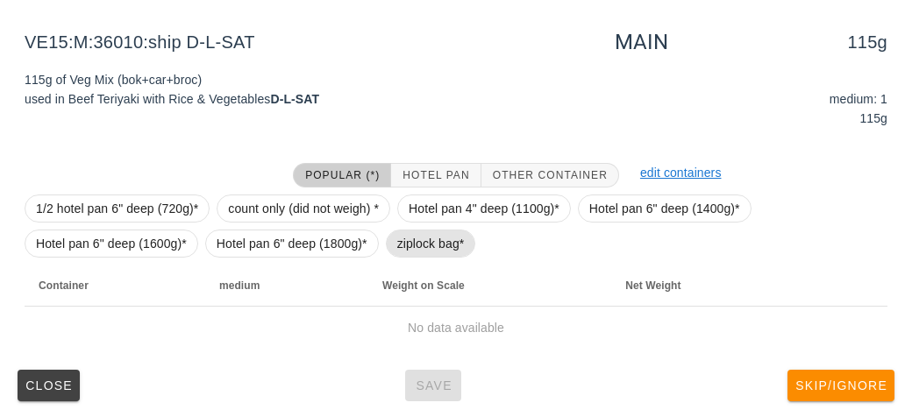
click at [397, 238] on span "ziplock bag*" at bounding box center [430, 244] width 67 height 26
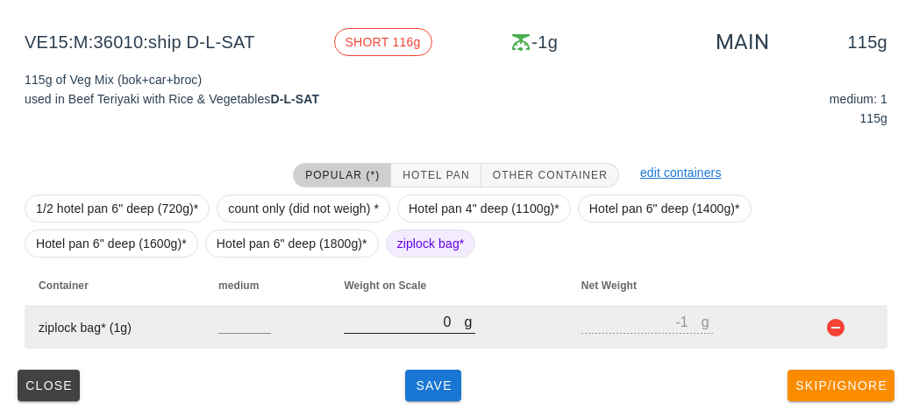
click at [403, 324] on input "0" at bounding box center [404, 321] width 120 height 23
type input "20"
type input "19"
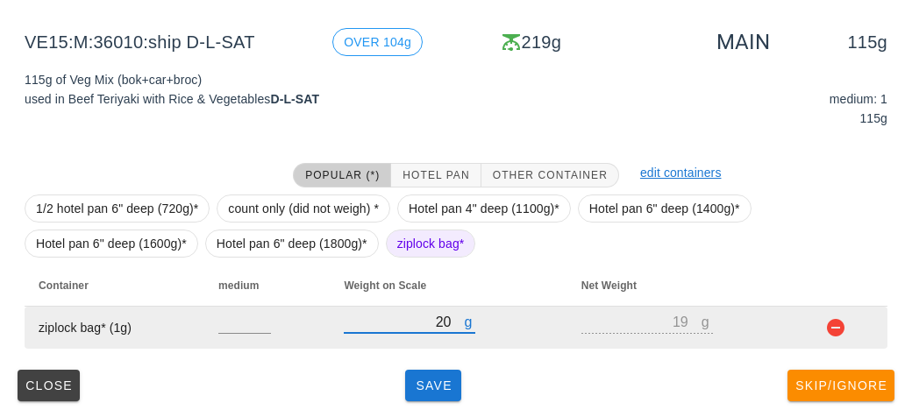
type input "220"
type input "219"
type input "220"
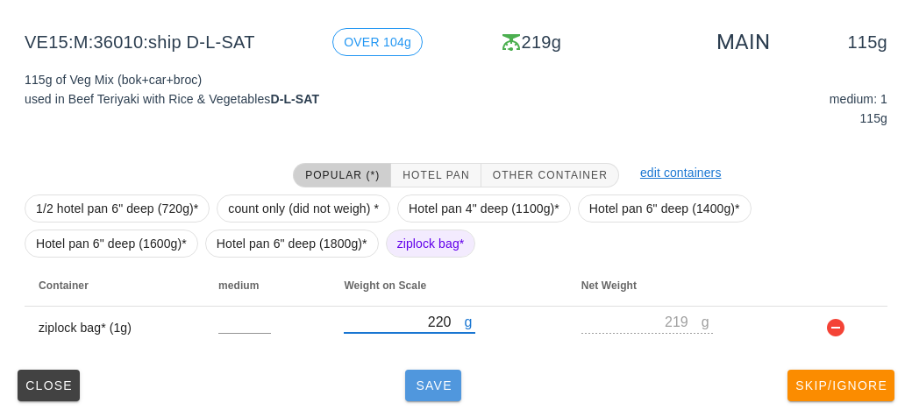
click at [419, 391] on button "Save" at bounding box center [433, 386] width 56 height 32
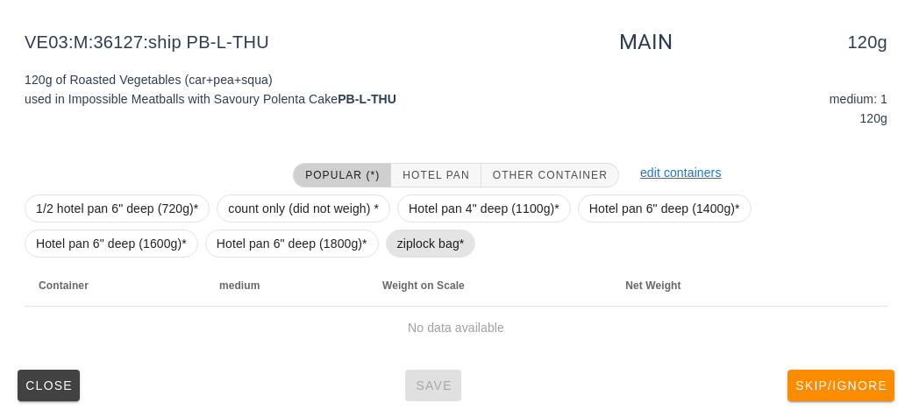
click at [388, 245] on span "ziplock bag*" at bounding box center [431, 244] width 90 height 28
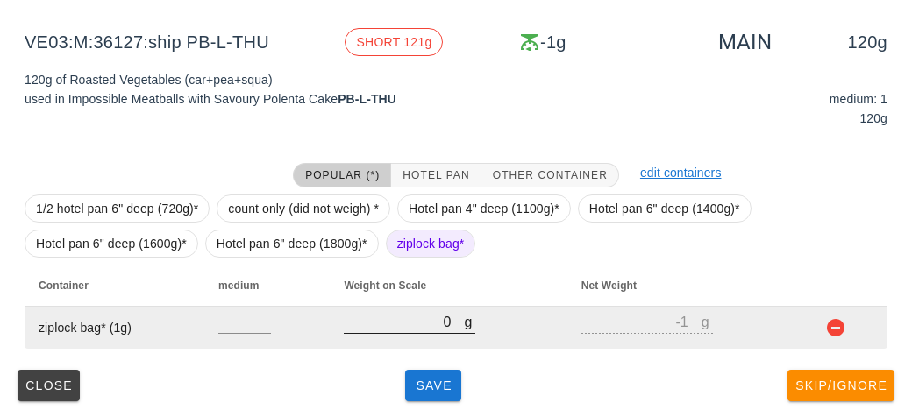
click at [397, 320] on input "0" at bounding box center [404, 321] width 120 height 23
type input "20"
type input "19"
type input "200"
type input "199"
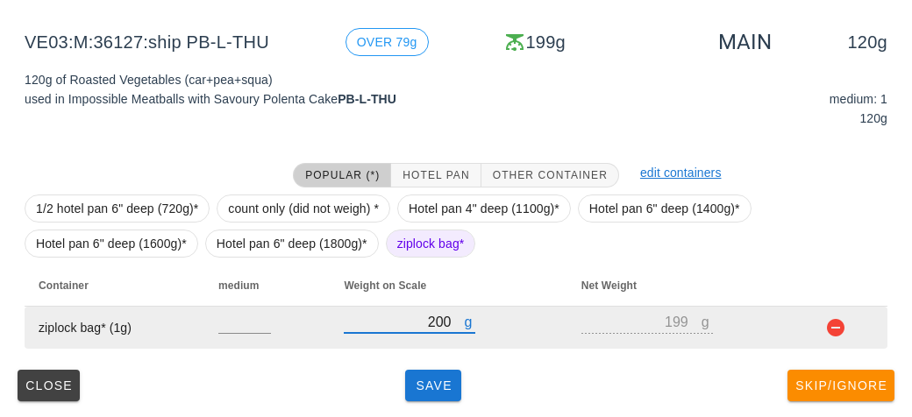
type input "200"
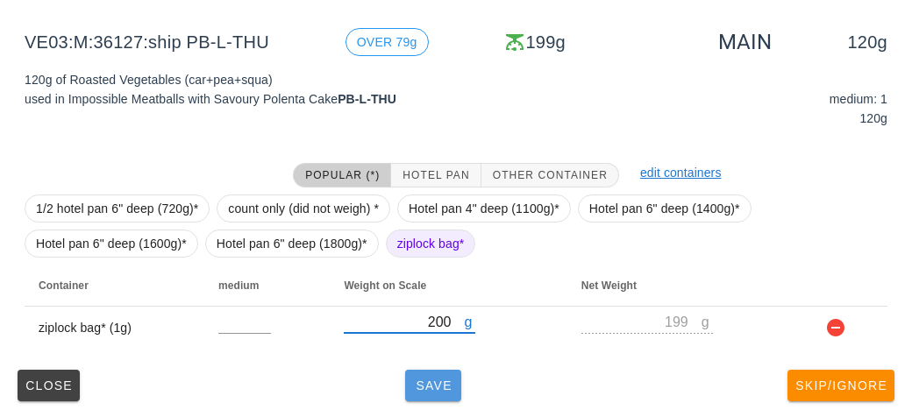
click at [427, 387] on span "Save" at bounding box center [433, 386] width 42 height 14
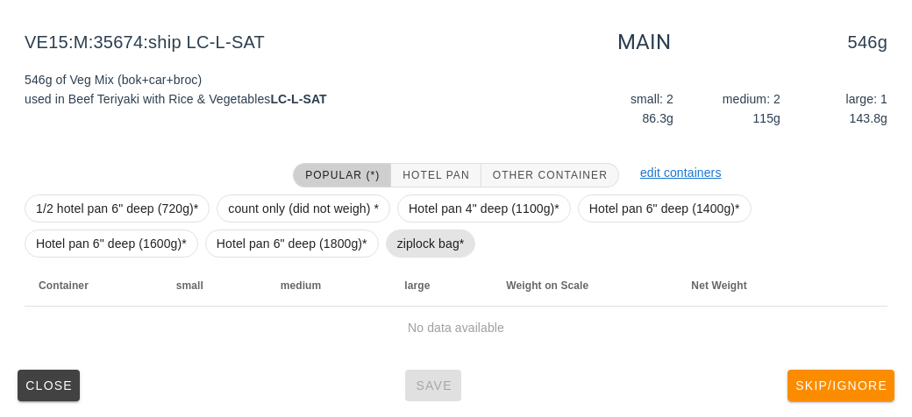
click at [408, 242] on span "ziplock bag*" at bounding box center [430, 244] width 67 height 26
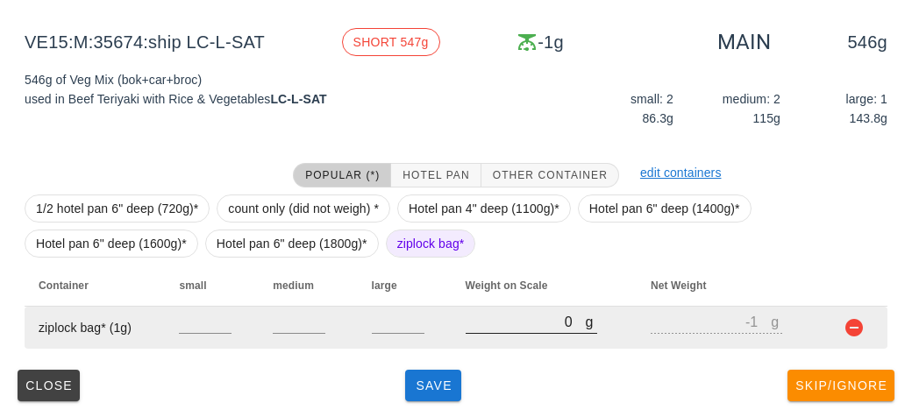
click at [493, 320] on input "0" at bounding box center [525, 321] width 120 height 23
type input "90"
type input "89"
type input "940"
type input "939"
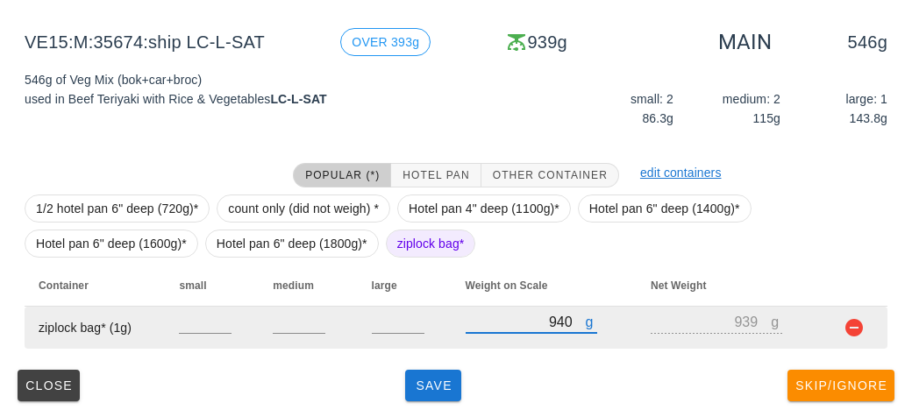
type input "940"
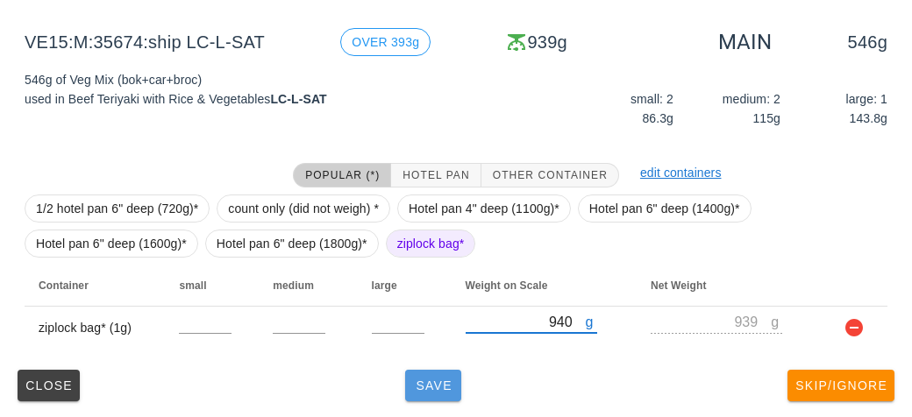
click at [405, 375] on button "Save" at bounding box center [433, 386] width 56 height 32
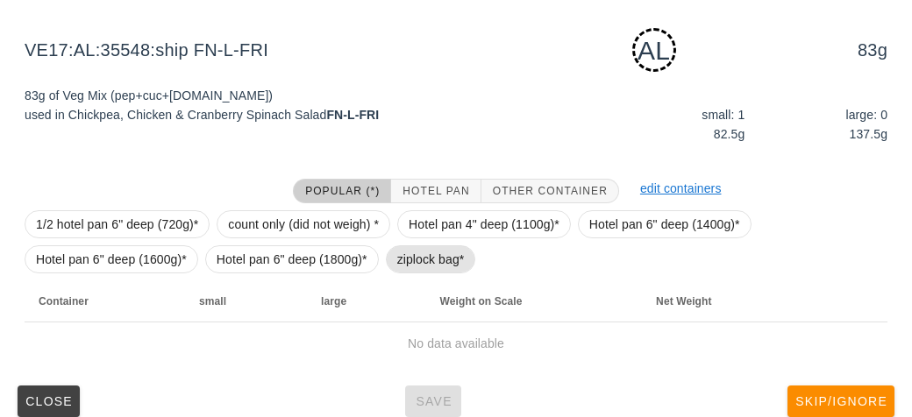
click at [420, 259] on span "ziplock bag*" at bounding box center [430, 259] width 67 height 26
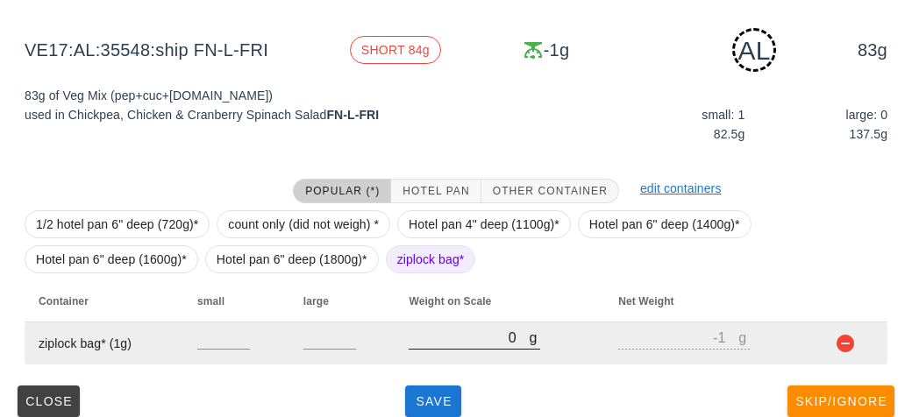
click at [448, 330] on input "0" at bounding box center [468, 337] width 120 height 23
type input "10"
type input "9"
type input "150"
type input "149"
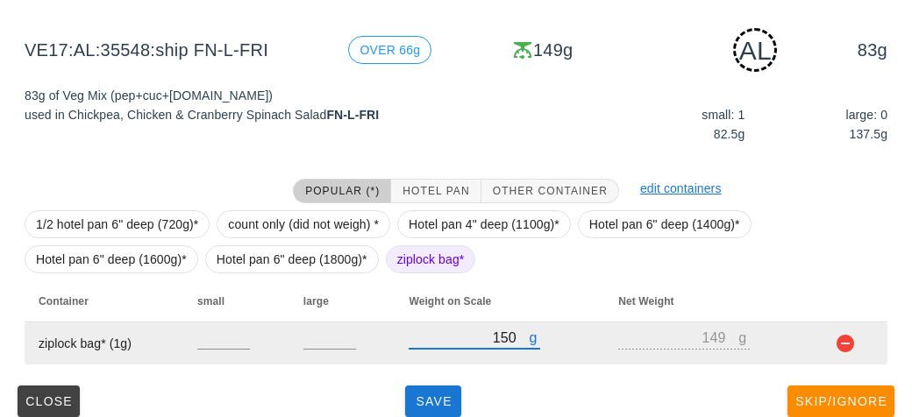
scroll to position [219, 0]
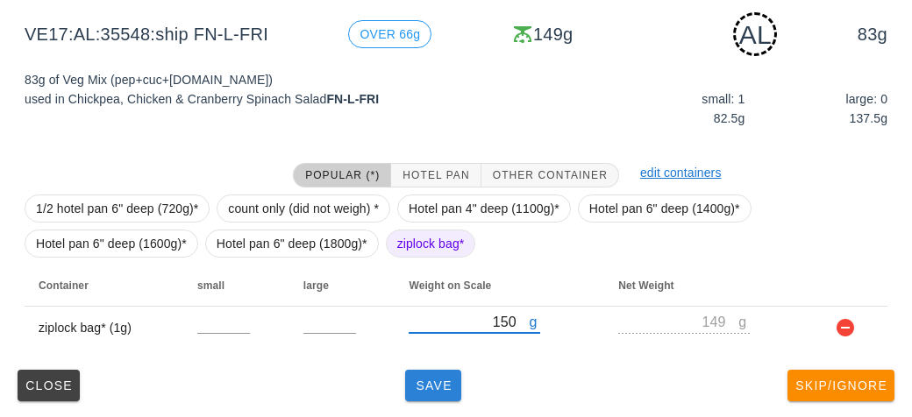
type input "150"
click at [430, 381] on span "Save" at bounding box center [433, 386] width 42 height 14
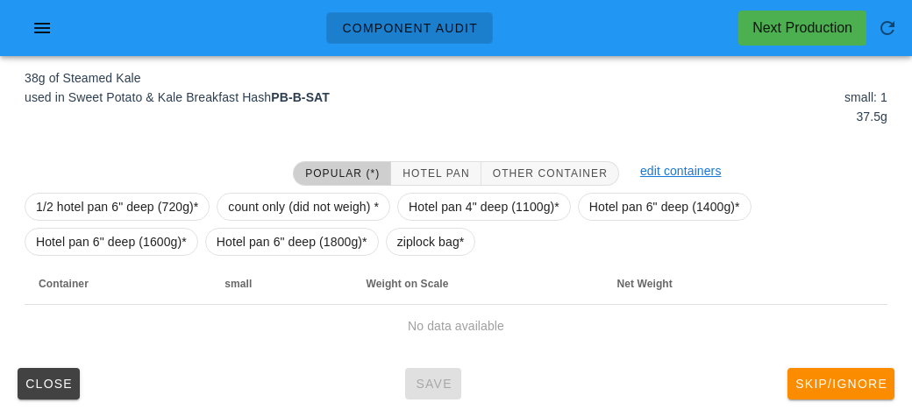
scroll to position [203, 0]
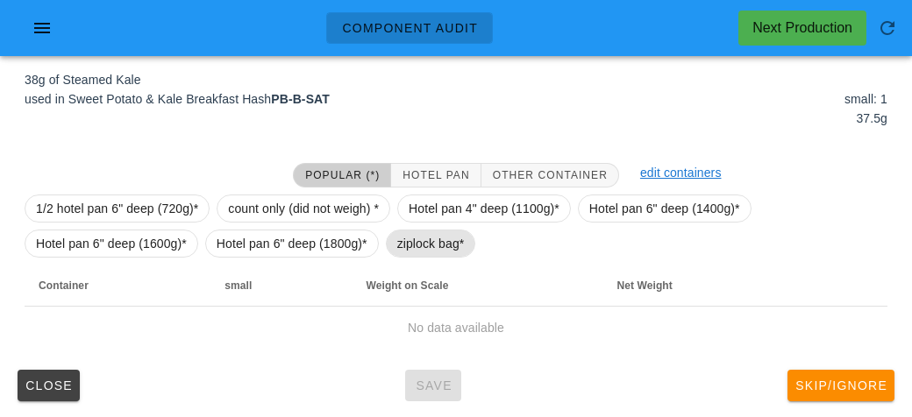
click at [402, 236] on span "ziplock bag*" at bounding box center [430, 244] width 67 height 26
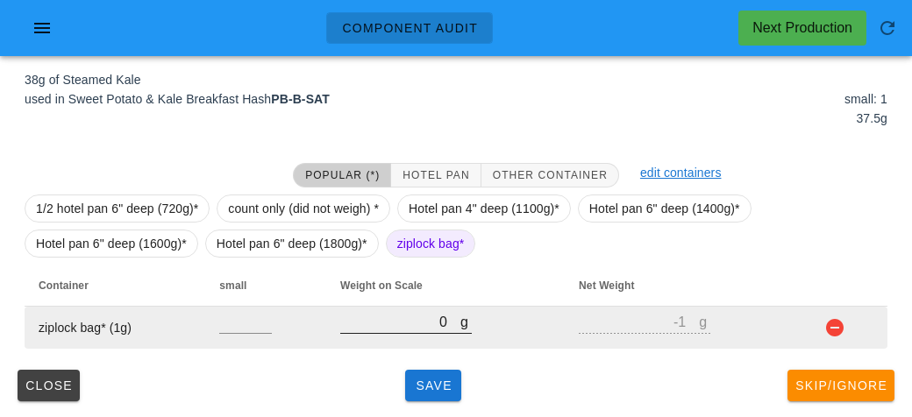
click at [419, 327] on input "0" at bounding box center [400, 321] width 120 height 23
type input "10"
type input "9"
type input "100"
type input "99"
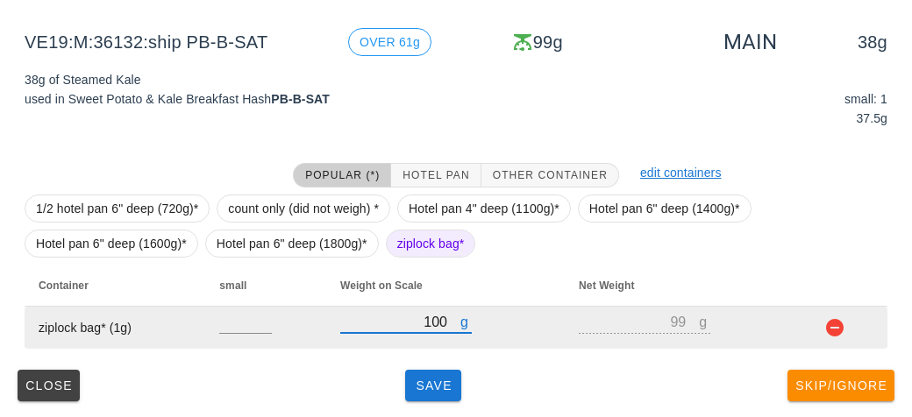
type input "100"
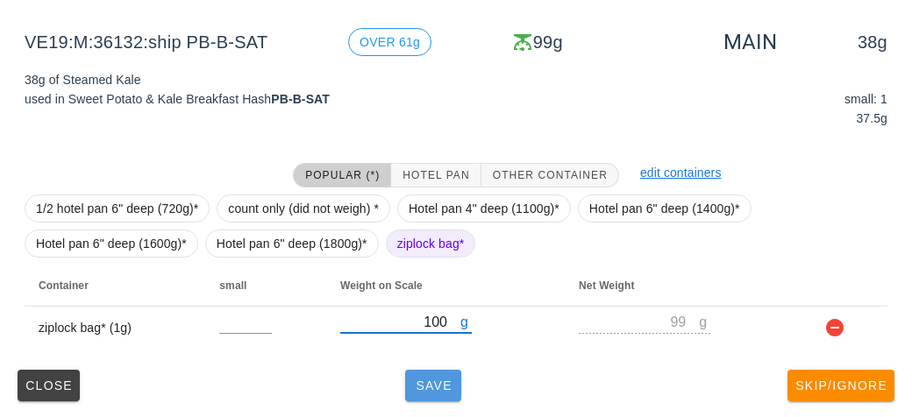
click at [428, 389] on span "Save" at bounding box center [433, 386] width 42 height 14
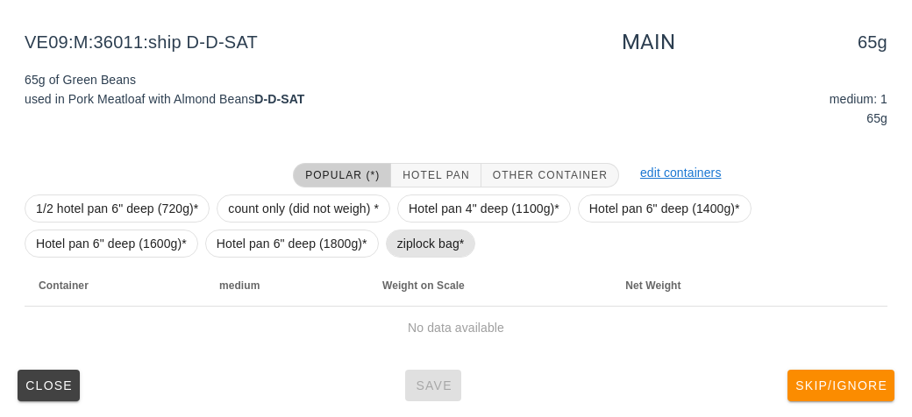
click at [423, 242] on span "ziplock bag*" at bounding box center [430, 244] width 67 height 26
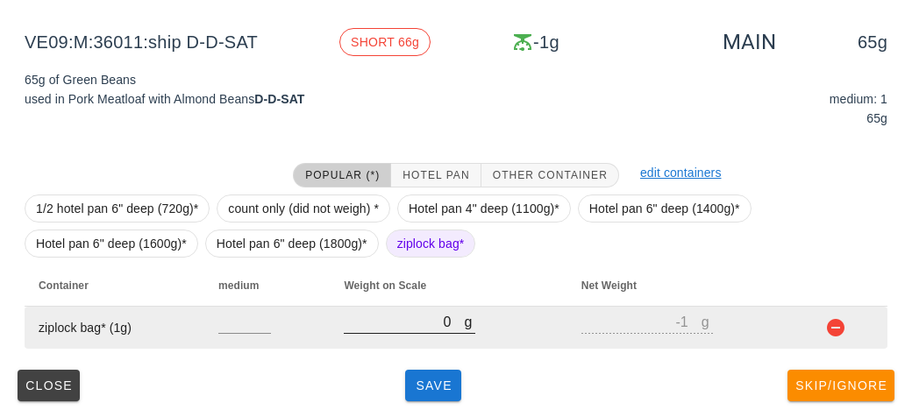
click at [412, 324] on input "0" at bounding box center [404, 321] width 120 height 23
type input "90"
type input "89"
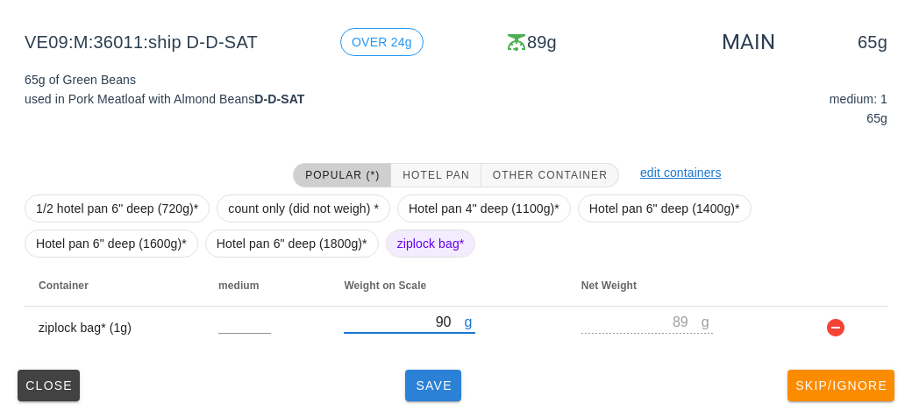
type input "90"
click at [414, 388] on span "Save" at bounding box center [433, 386] width 42 height 14
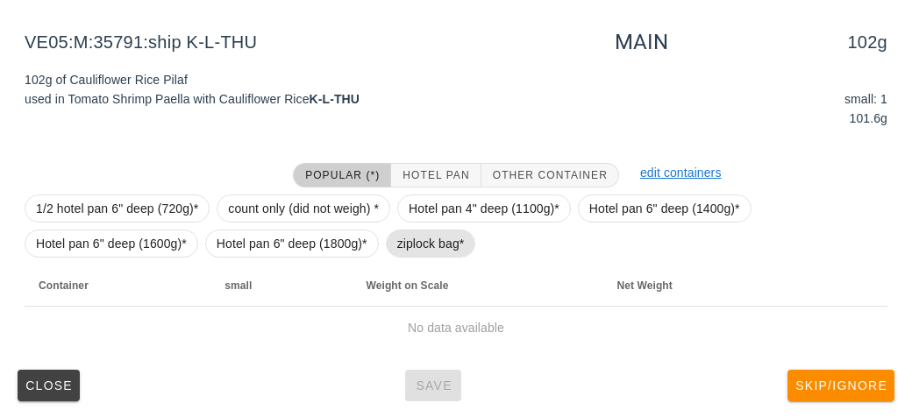
click at [419, 245] on span "ziplock bag*" at bounding box center [430, 244] width 67 height 26
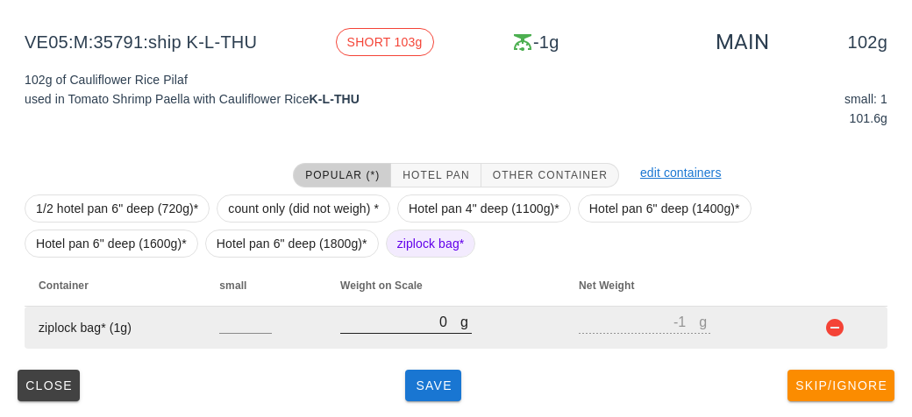
click at [398, 327] on input "0" at bounding box center [400, 321] width 120 height 23
type input "10"
type input "9"
type input "190"
type input "189"
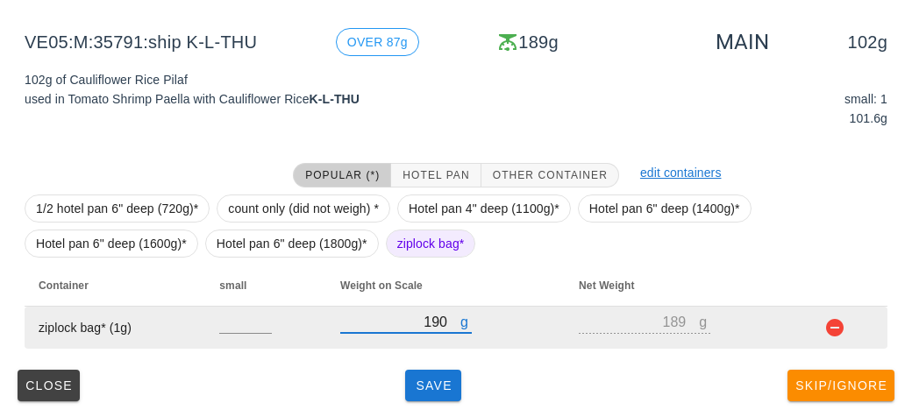
type input "190"
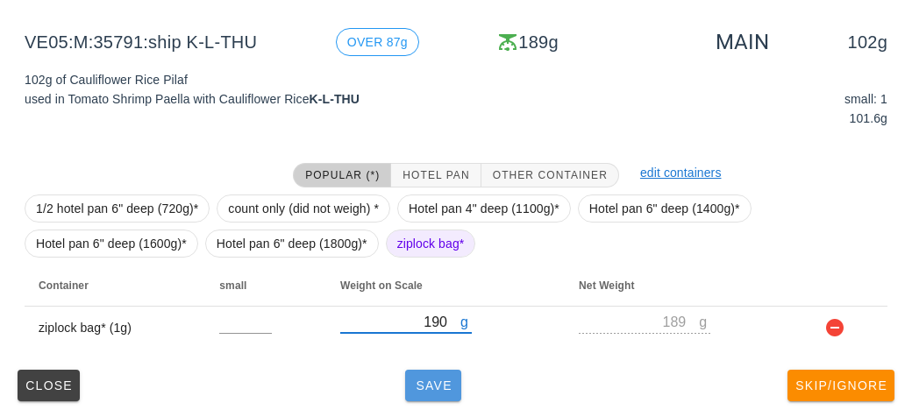
click at [426, 371] on button "Save" at bounding box center [433, 386] width 56 height 32
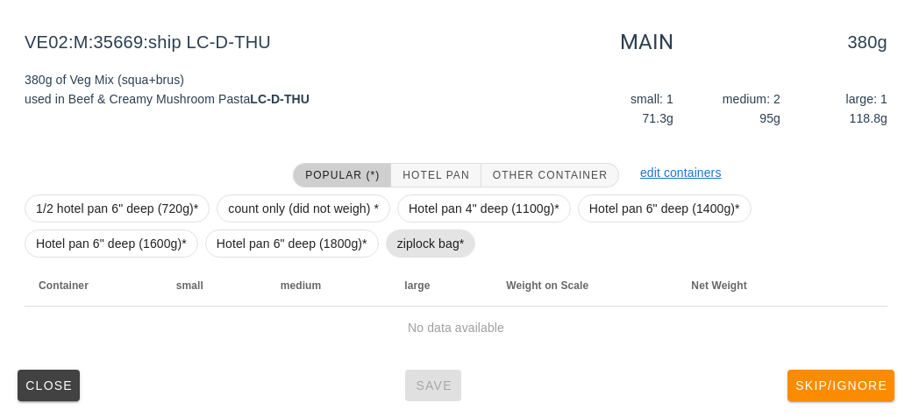
click at [426, 246] on span "ziplock bag*" at bounding box center [430, 244] width 67 height 26
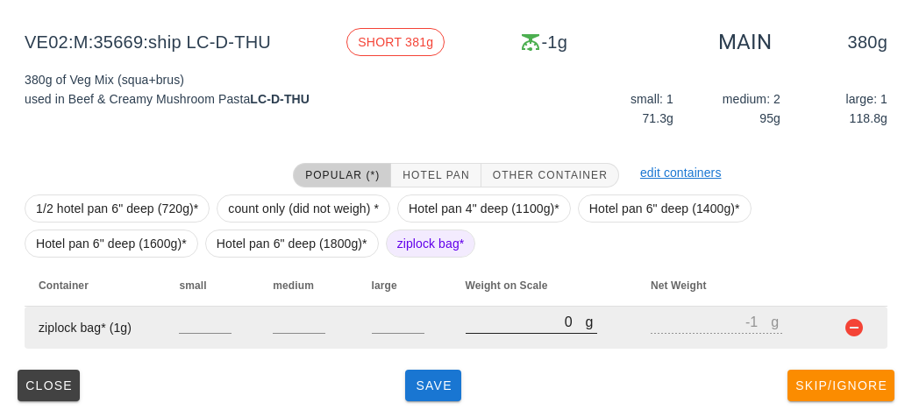
click at [529, 315] on input "0" at bounding box center [525, 321] width 120 height 23
type input "50"
type input "49"
type input "560"
type input "559"
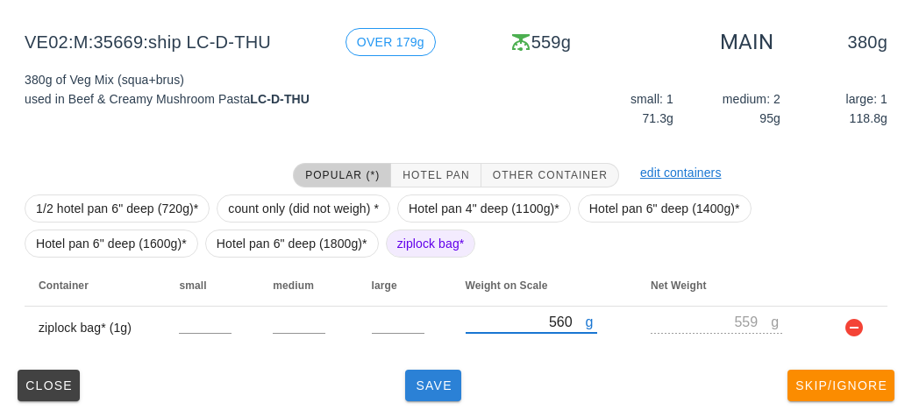
type input "560"
click at [437, 379] on span "Save" at bounding box center [433, 386] width 42 height 14
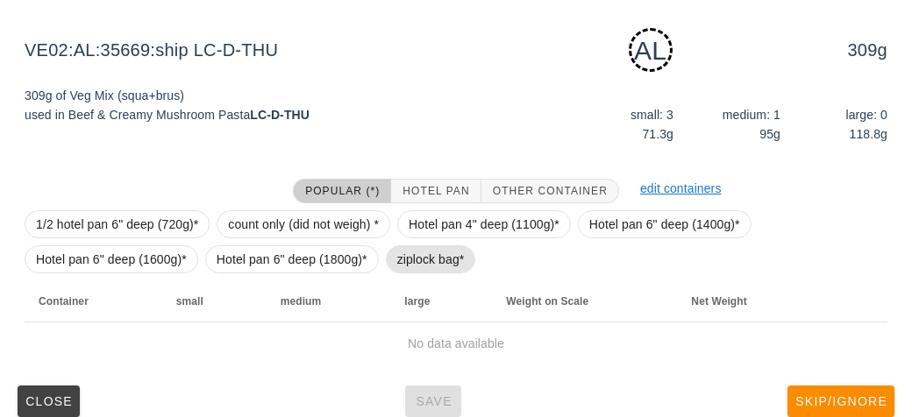
click at [402, 254] on span "ziplock bag*" at bounding box center [430, 259] width 67 height 26
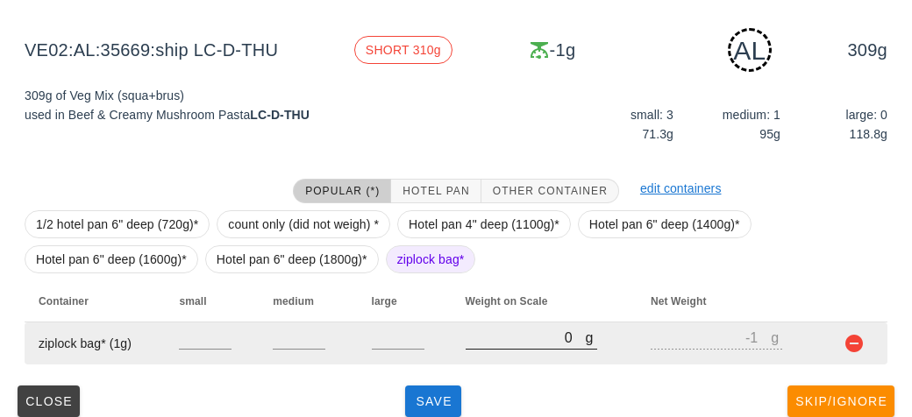
click at [495, 343] on input "0" at bounding box center [525, 337] width 120 height 23
type input "30"
type input "29"
type input "390"
type input "389"
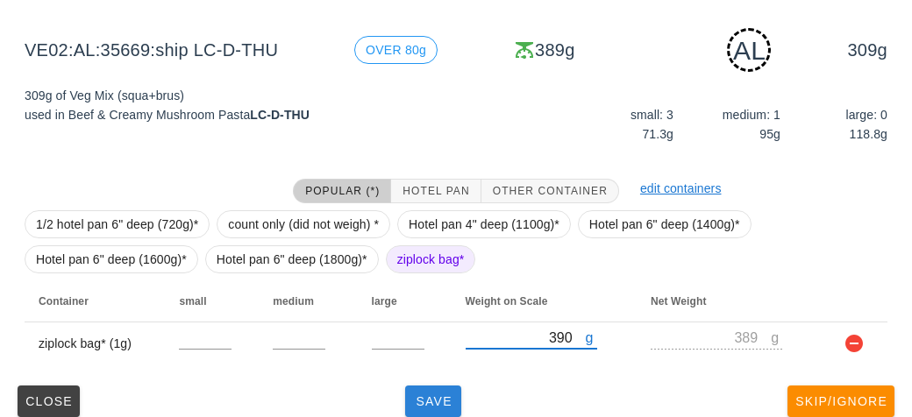
type input "390"
click at [415, 399] on span "Save" at bounding box center [433, 401] width 42 height 14
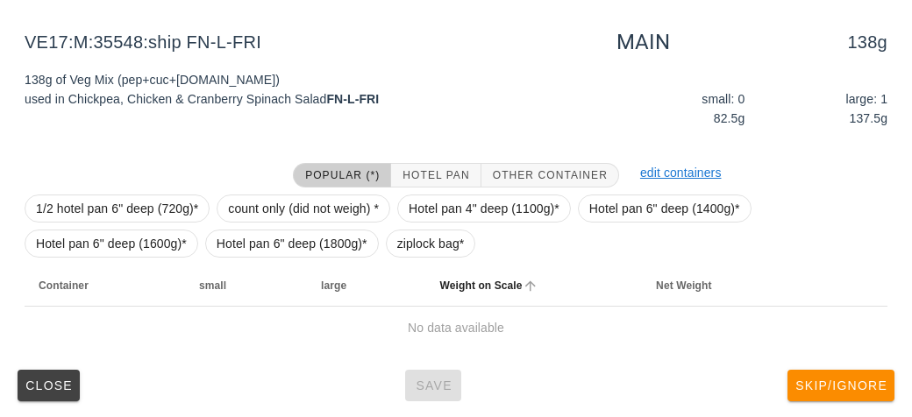
click at [435, 266] on th "Weight on Scale" at bounding box center [534, 286] width 217 height 42
click at [408, 232] on span "ziplock bag*" at bounding box center [430, 244] width 67 height 26
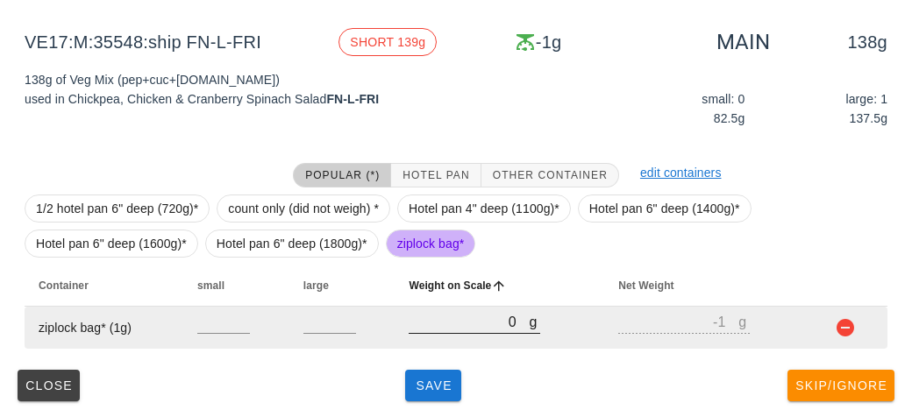
click at [436, 321] on input "0" at bounding box center [468, 321] width 120 height 23
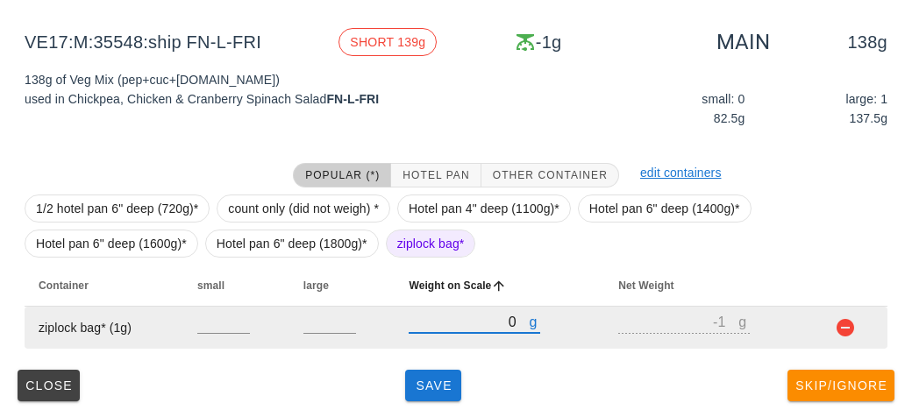
type input "20"
type input "19"
type input "240"
type input "239"
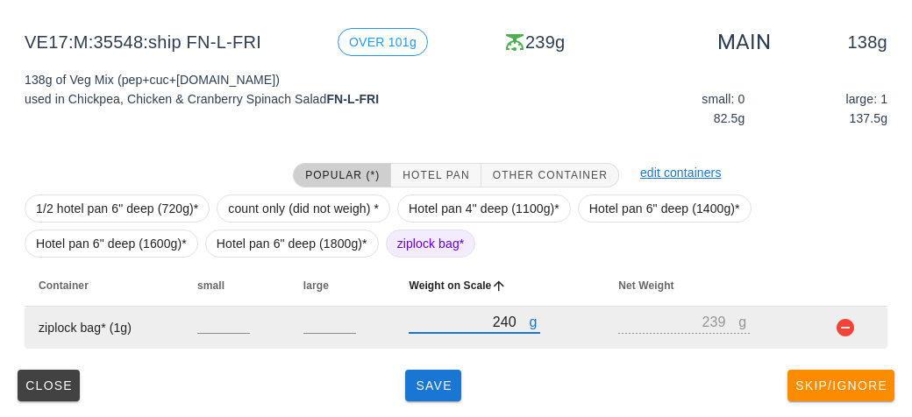
type input "240"
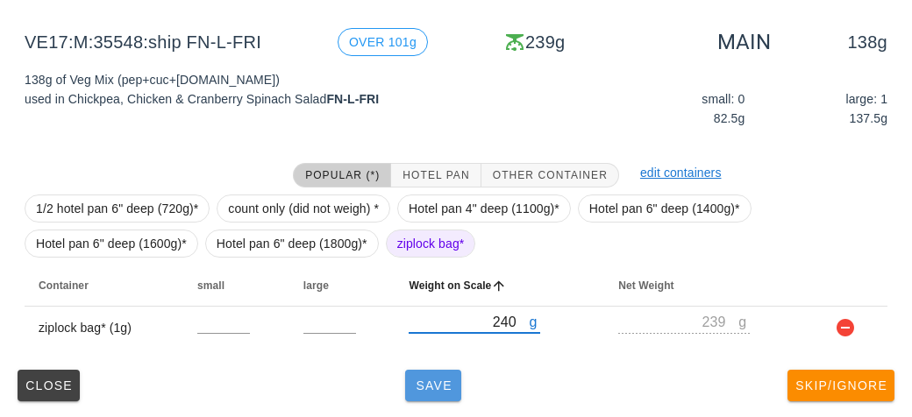
click at [430, 388] on span "Save" at bounding box center [433, 386] width 42 height 14
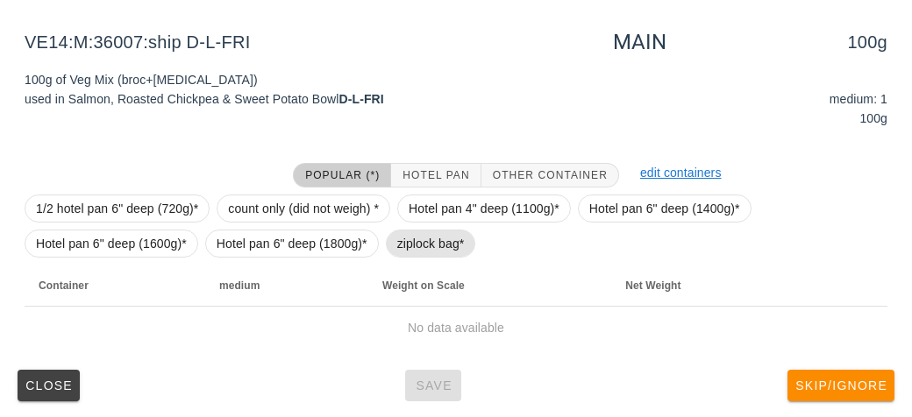
click at [414, 231] on span "ziplock bag*" at bounding box center [430, 244] width 67 height 26
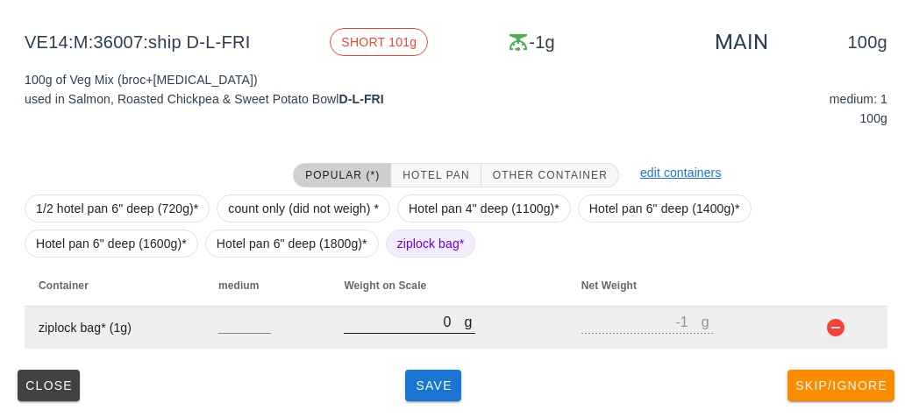
click at [404, 328] on input "0" at bounding box center [404, 321] width 120 height 23
type input "10"
type input "9"
type input "160"
type input "159"
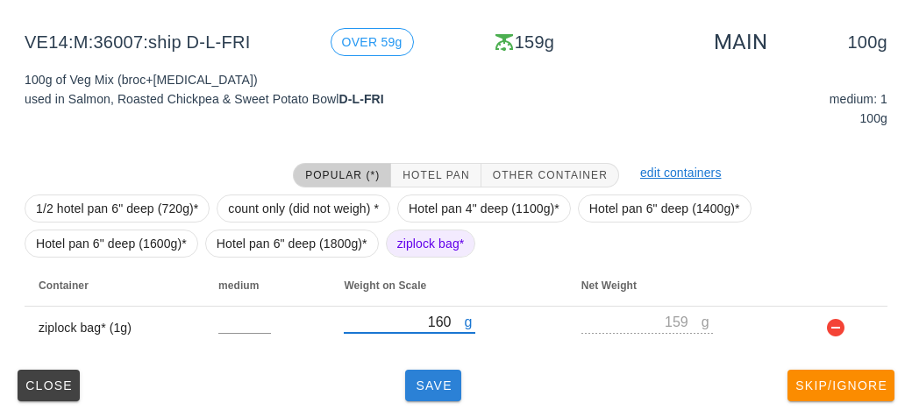
type input "160"
click at [430, 386] on span "Save" at bounding box center [433, 386] width 42 height 14
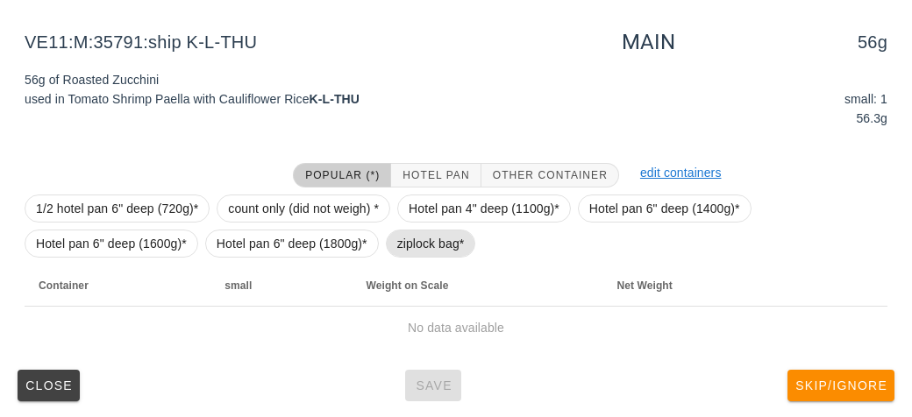
click at [410, 245] on span "ziplock bag*" at bounding box center [430, 244] width 67 height 26
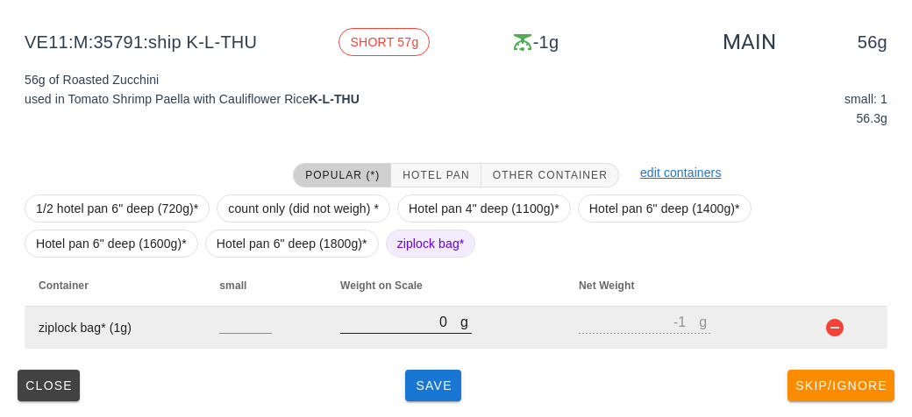
click at [410, 323] on input "0" at bounding box center [400, 321] width 120 height 23
type input "10"
type input "9"
type input "140"
type input "139"
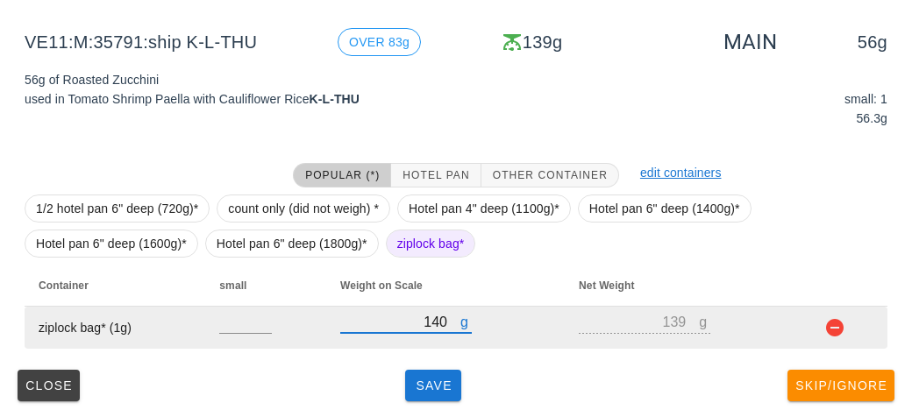
type input "140"
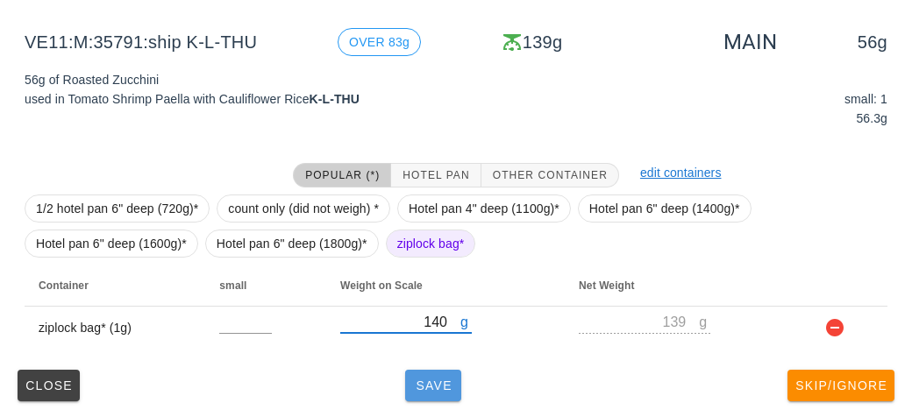
click at [422, 380] on span "Save" at bounding box center [433, 386] width 42 height 14
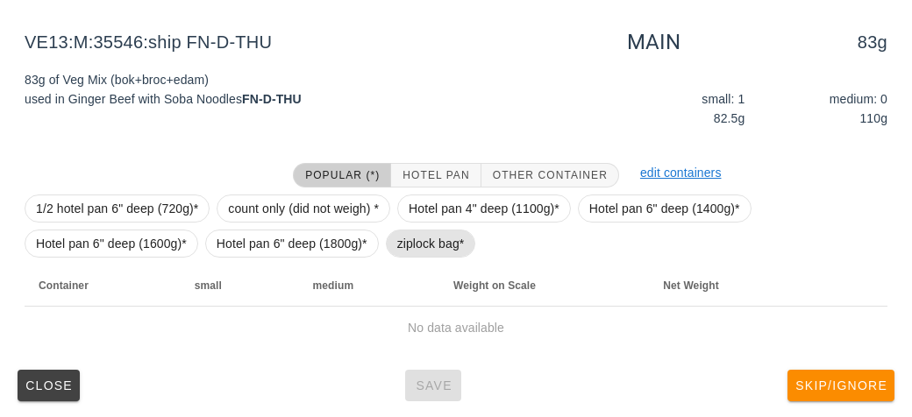
click at [422, 252] on span "ziplock bag*" at bounding box center [430, 244] width 67 height 26
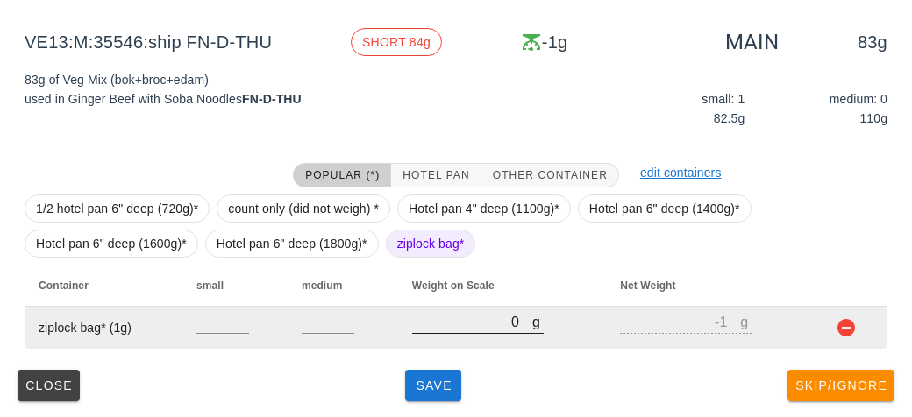
click at [439, 326] on input "0" at bounding box center [472, 321] width 120 height 23
type input "10"
type input "9"
type input "150"
type input "149"
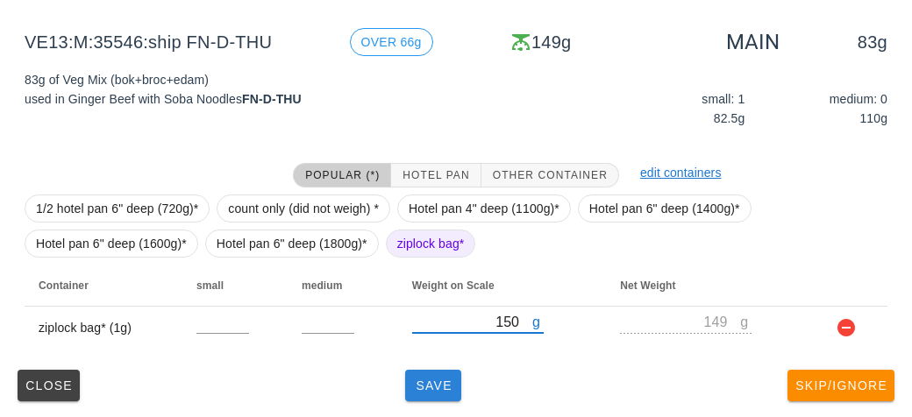
type input "150"
click at [421, 389] on span "Save" at bounding box center [433, 386] width 42 height 14
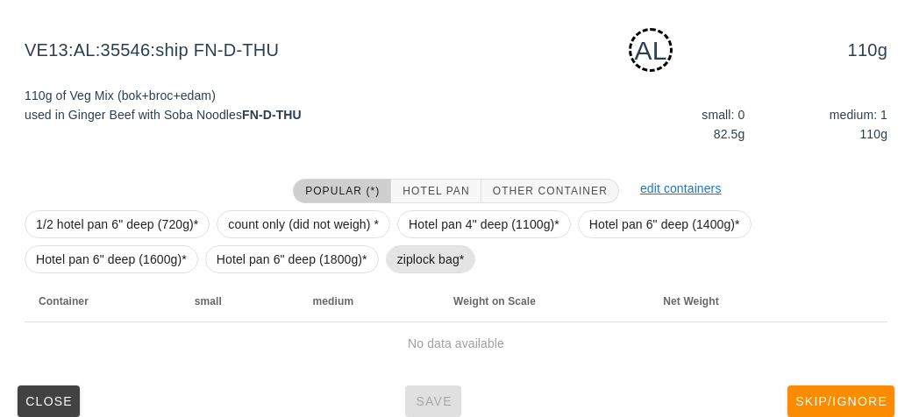
click at [421, 268] on span "ziplock bag*" at bounding box center [430, 259] width 67 height 26
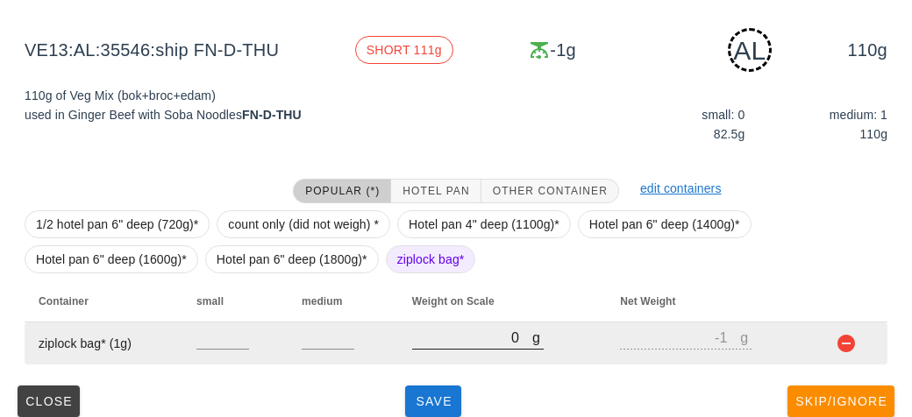
click at [441, 338] on input "0" at bounding box center [472, 337] width 120 height 23
type input "10"
type input "9"
type input "190"
type input "189"
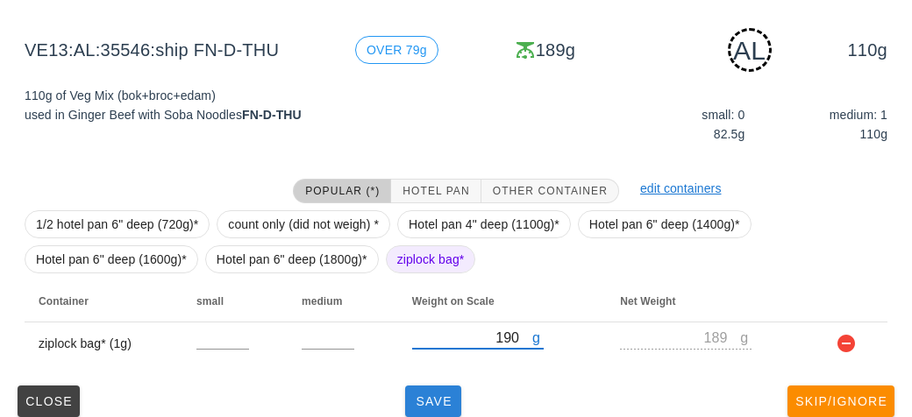
type input "190"
click at [444, 386] on button "Save" at bounding box center [433, 402] width 56 height 32
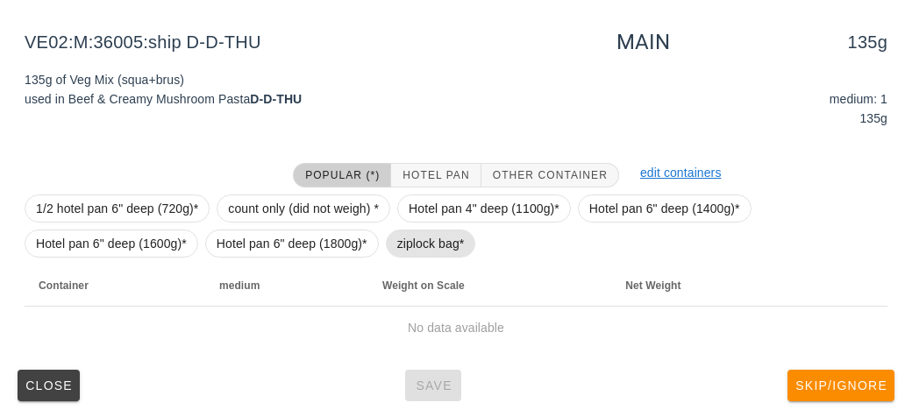
click at [424, 244] on span "ziplock bag*" at bounding box center [430, 244] width 67 height 26
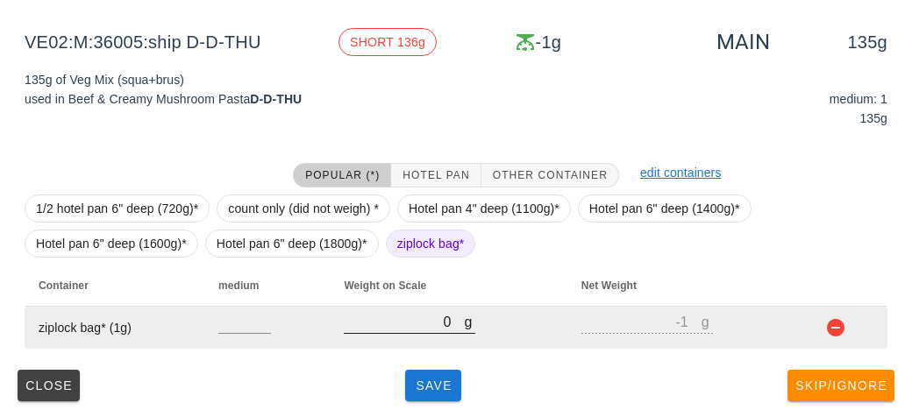
click at [404, 329] on input "0" at bounding box center [404, 321] width 120 height 23
type input "210"
type input "209"
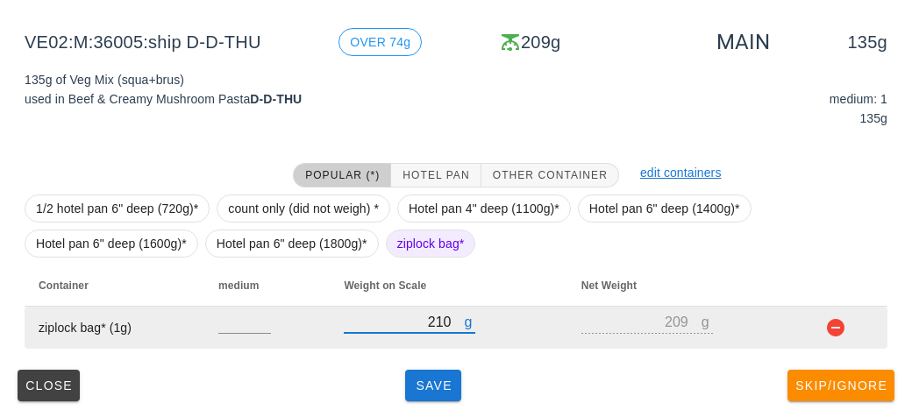
type input "210"
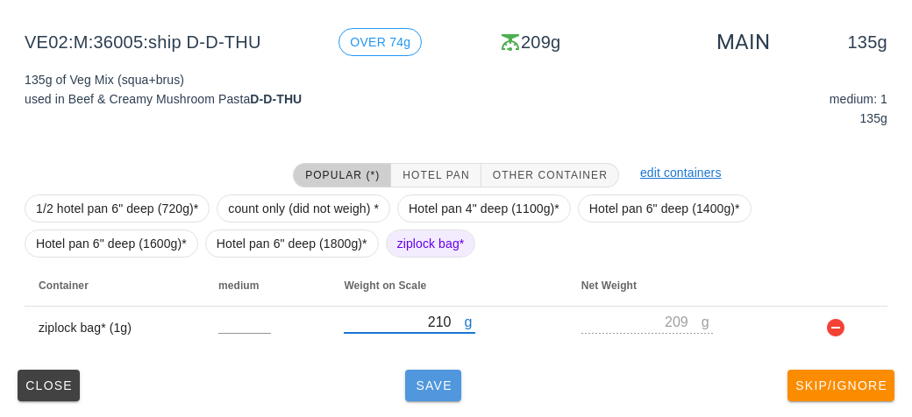
click at [419, 393] on button "Save" at bounding box center [433, 386] width 56 height 32
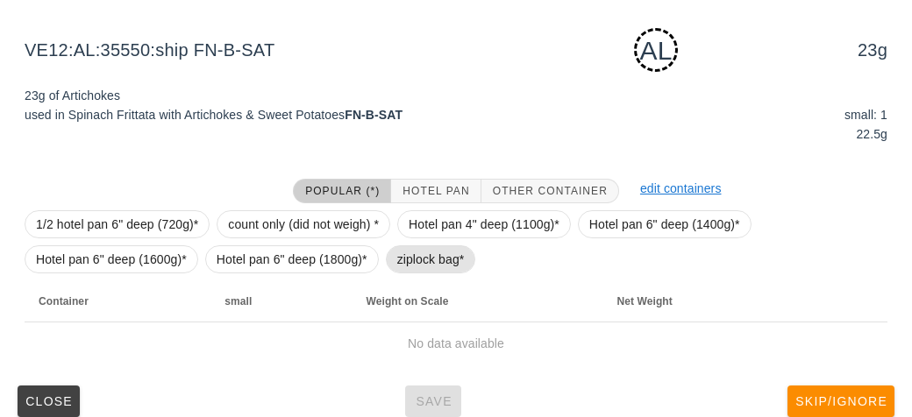
click at [433, 268] on span "ziplock bag*" at bounding box center [430, 259] width 67 height 26
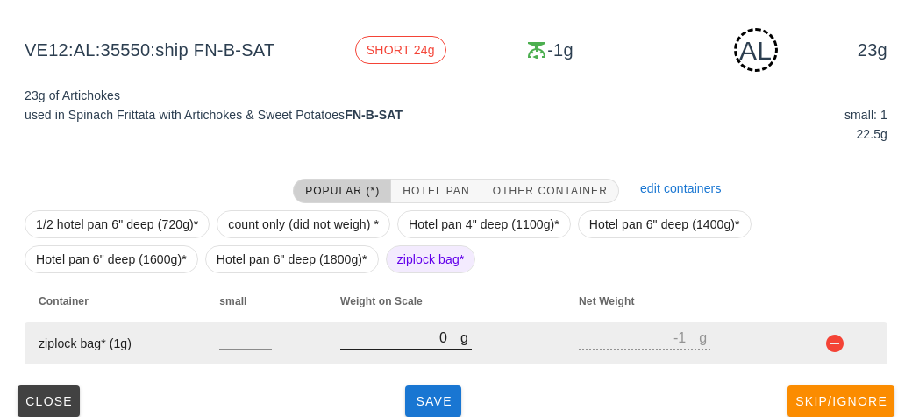
click at [408, 344] on input "0" at bounding box center [400, 337] width 120 height 23
type input "10"
type input "9"
type input "120"
type input "119"
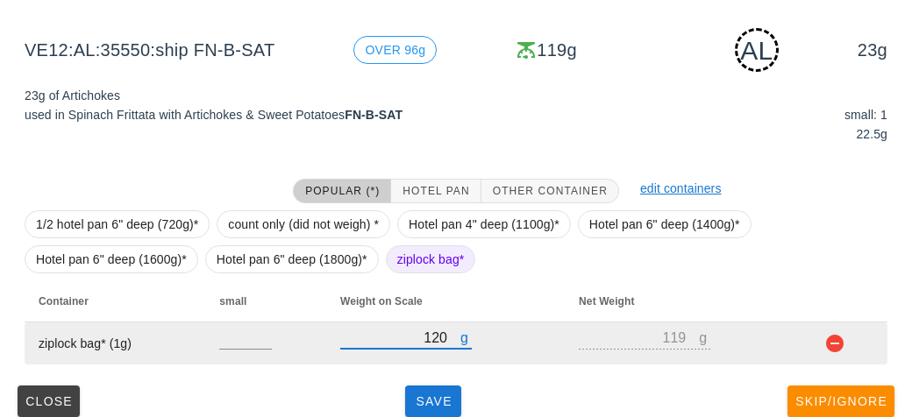
type input "120"
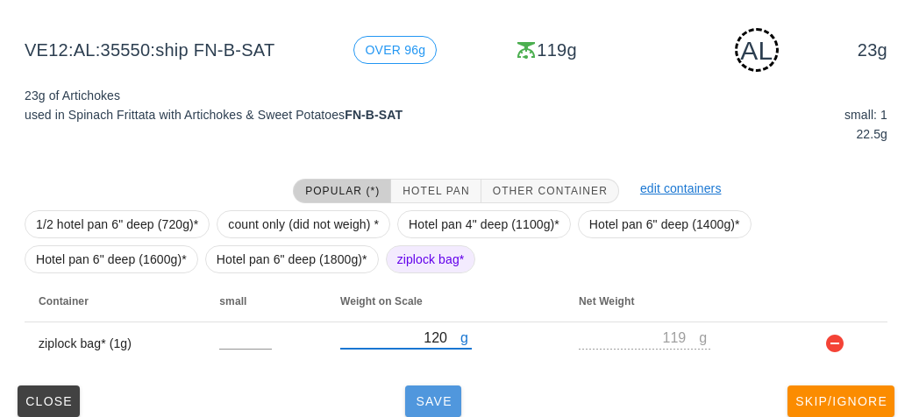
click at [432, 390] on button "Save" at bounding box center [433, 402] width 56 height 32
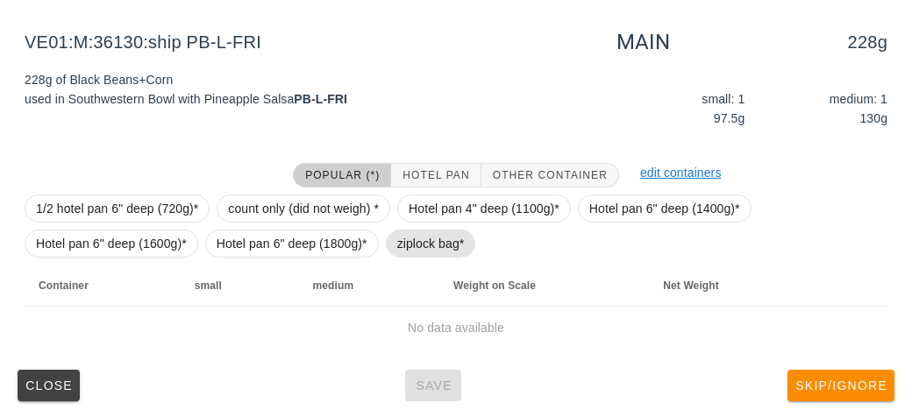
click at [412, 240] on span "ziplock bag*" at bounding box center [430, 244] width 67 height 26
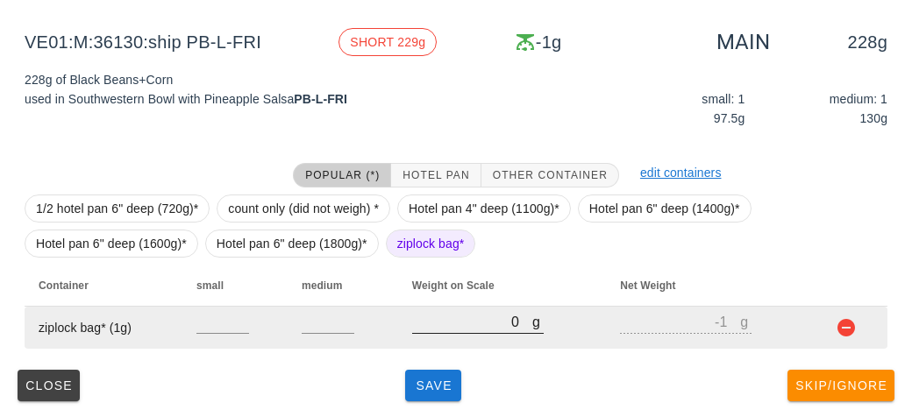
click at [450, 322] on input "0" at bounding box center [472, 321] width 120 height 23
type input "30"
type input "29"
type input "330"
type input "329"
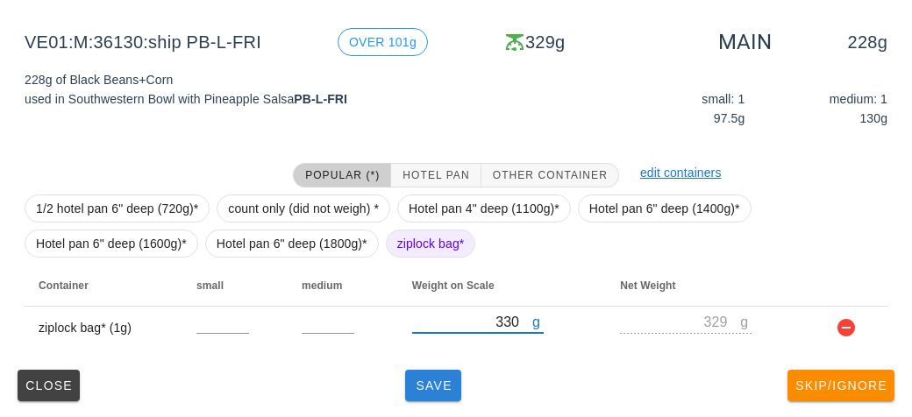
type input "330"
click at [430, 383] on span "Save" at bounding box center [433, 386] width 42 height 14
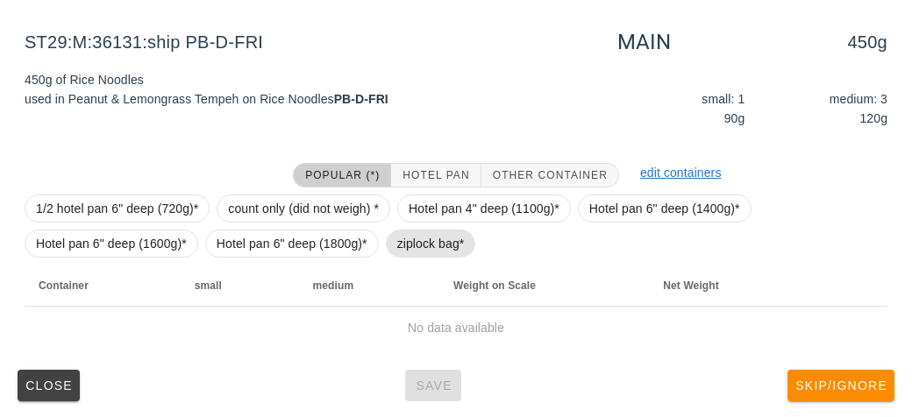
click at [433, 231] on span "ziplock bag*" at bounding box center [430, 244] width 67 height 26
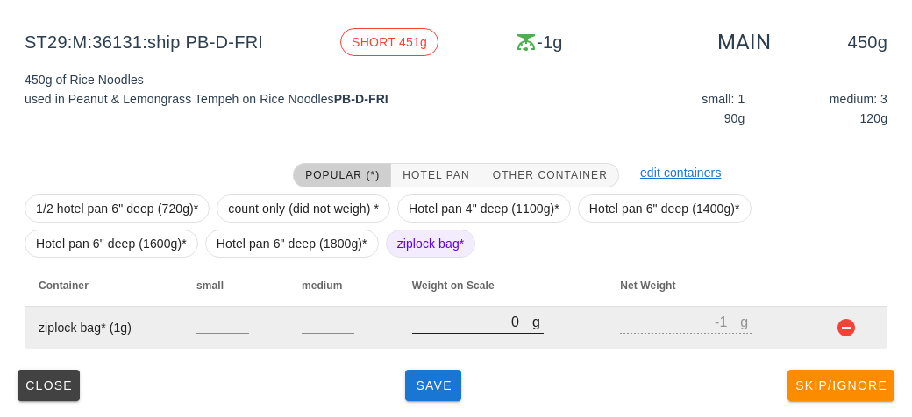
click at [467, 329] on input "0" at bounding box center [472, 321] width 120 height 23
type input "40"
type input "39"
type input "490"
type input "489"
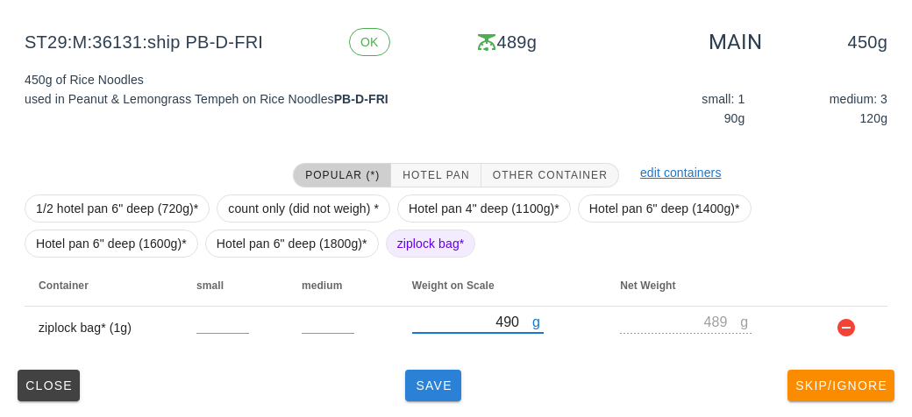
type input "490"
click at [444, 374] on button "Save" at bounding box center [433, 386] width 56 height 32
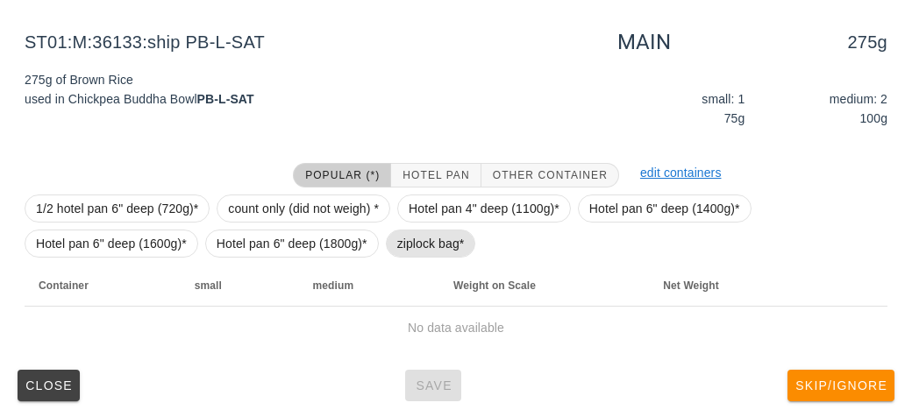
click at [432, 236] on span "ziplock bag*" at bounding box center [430, 244] width 67 height 26
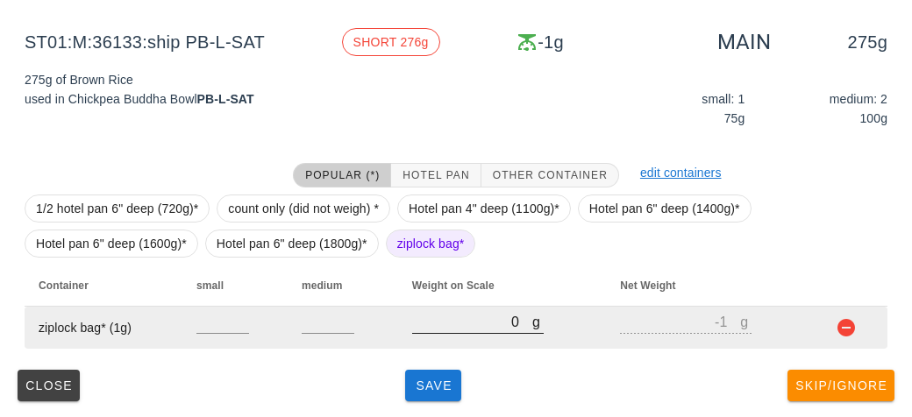
click at [456, 316] on input "0" at bounding box center [472, 321] width 120 height 23
type input "30"
type input "29"
type input "300"
type input "299"
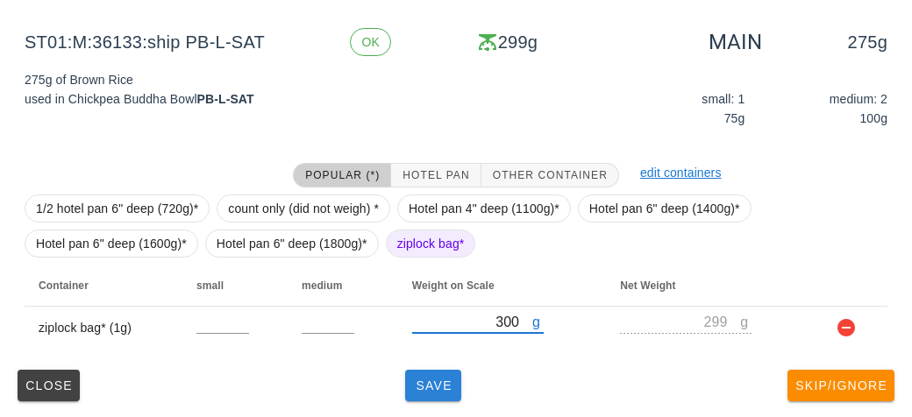
type input "300"
click at [430, 391] on span "Save" at bounding box center [433, 386] width 42 height 14
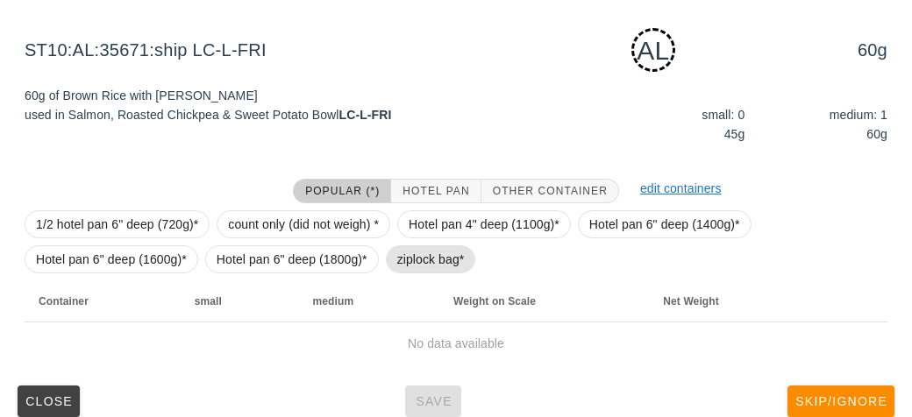
click at [414, 256] on span "ziplock bag*" at bounding box center [430, 259] width 67 height 26
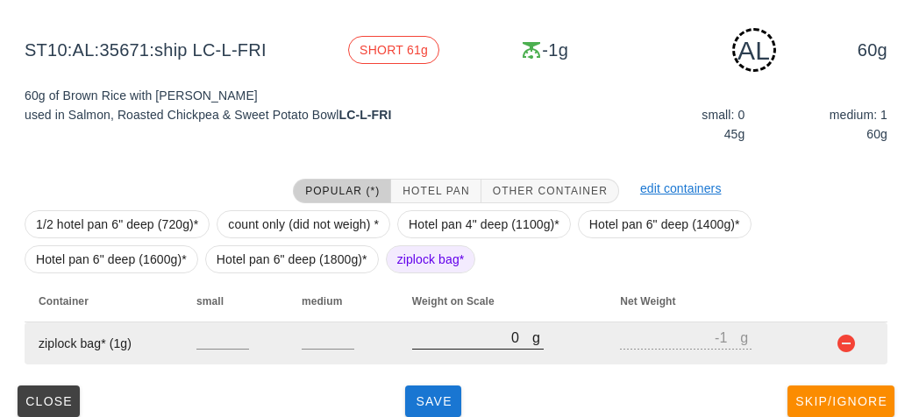
click at [455, 341] on input "0" at bounding box center [472, 337] width 120 height 23
type input "90"
type input "89"
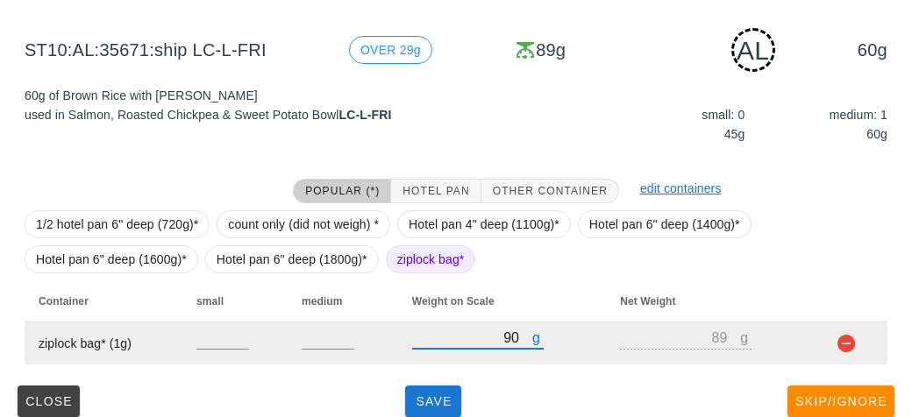
scroll to position [219, 0]
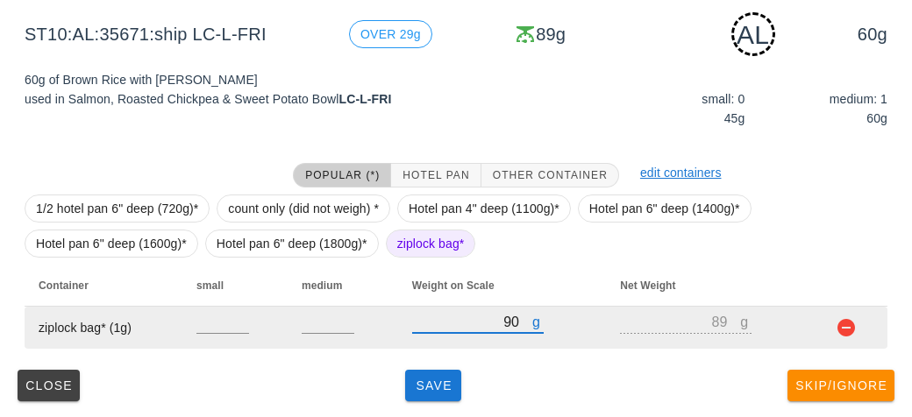
type input "90"
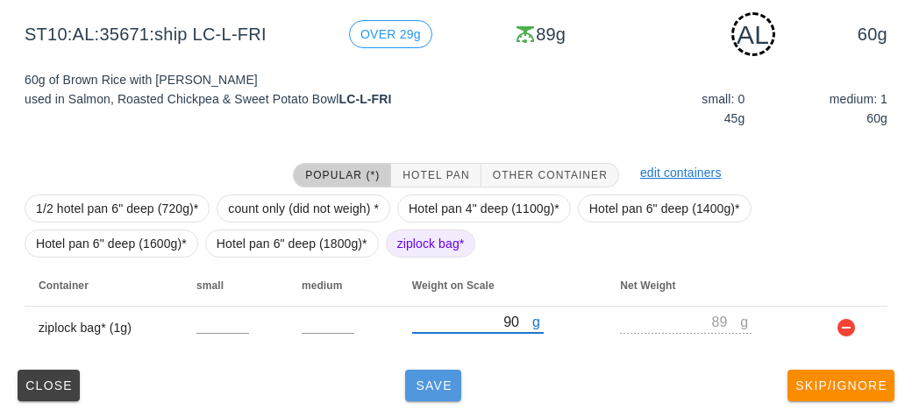
click at [435, 394] on button "Save" at bounding box center [433, 386] width 56 height 32
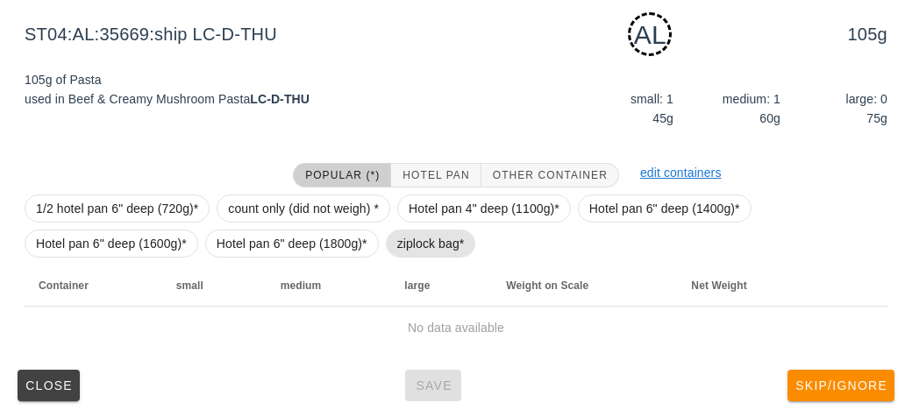
click at [410, 252] on span "ziplock bag*" at bounding box center [430, 244] width 67 height 26
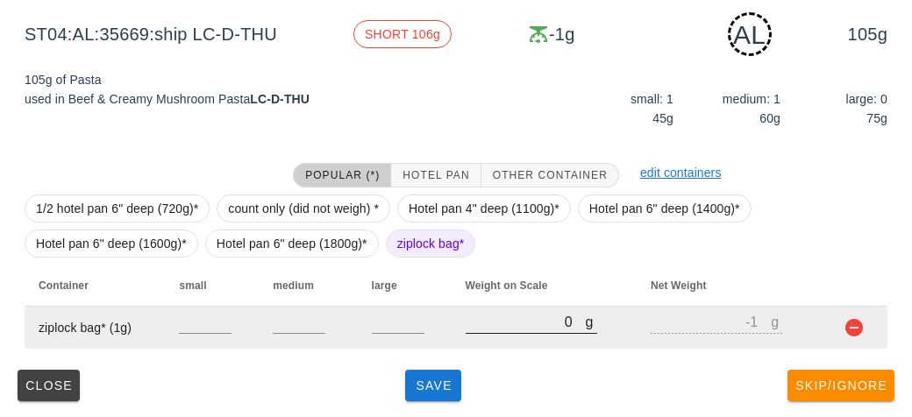
click at [483, 329] on input "0" at bounding box center [525, 321] width 120 height 23
type input "10"
type input "9"
type input "140"
type input "139"
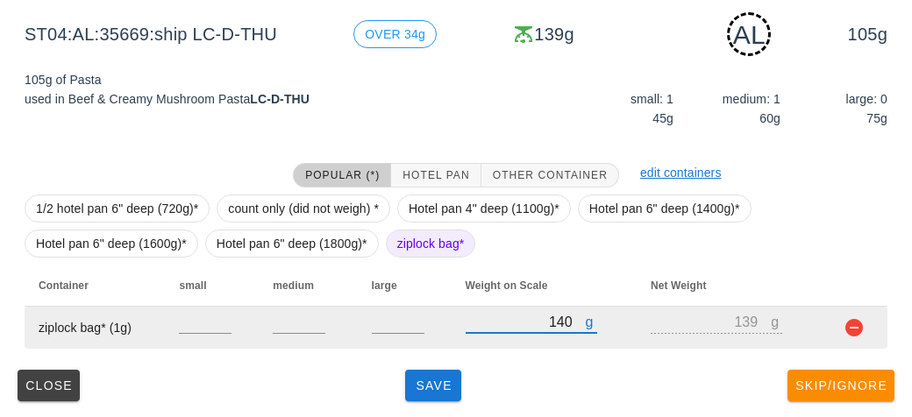
type input "140"
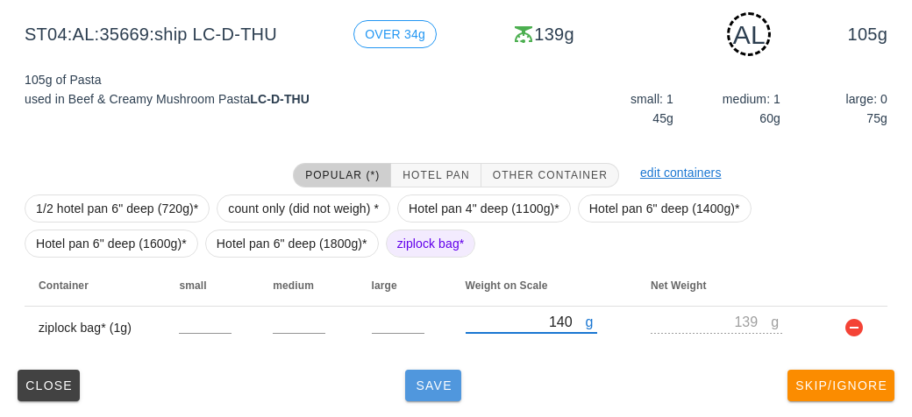
click at [441, 386] on span "Save" at bounding box center [433, 386] width 42 height 14
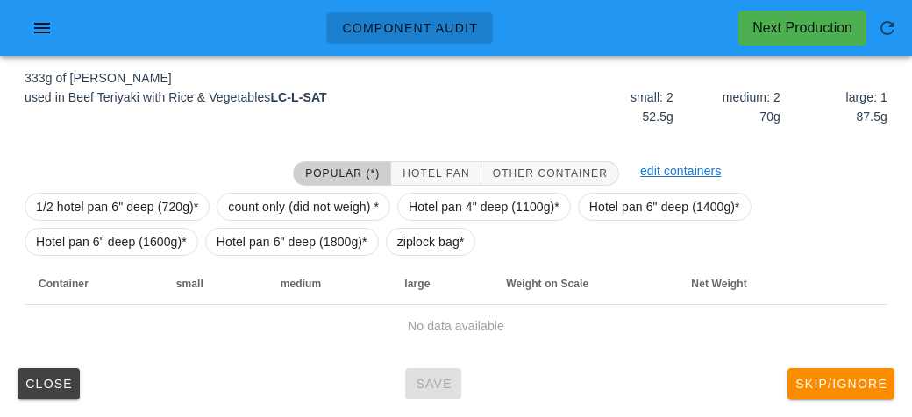
scroll to position [203, 0]
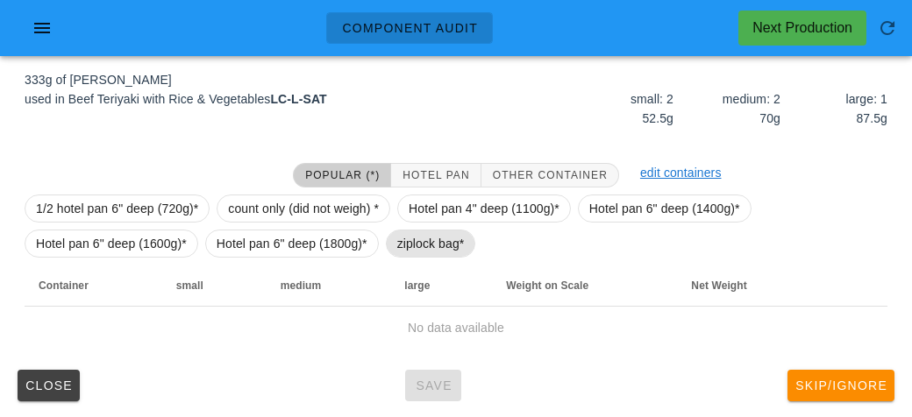
click at [419, 254] on span "ziplock bag*" at bounding box center [430, 244] width 67 height 26
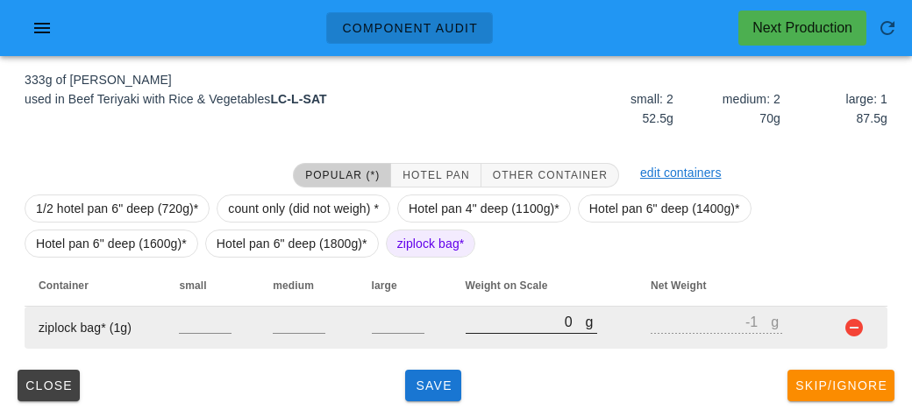
click at [474, 323] on input "0" at bounding box center [525, 321] width 120 height 23
type input "30"
type input "29"
type input "370"
type input "369"
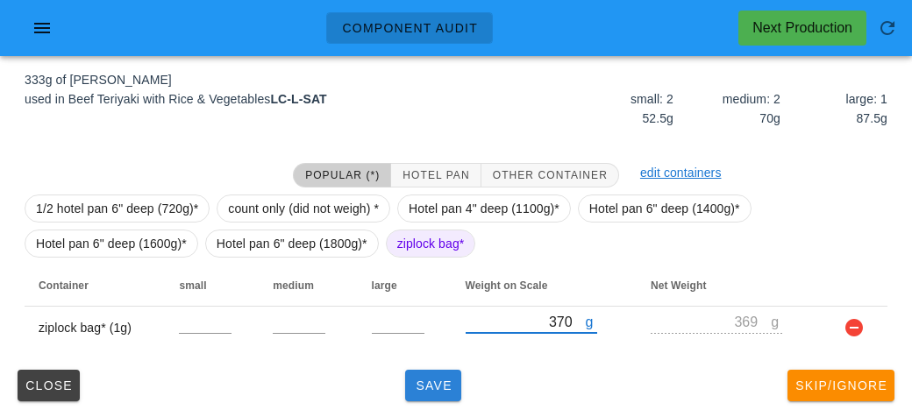
type input "370"
click at [456, 398] on button "Save" at bounding box center [433, 386] width 56 height 32
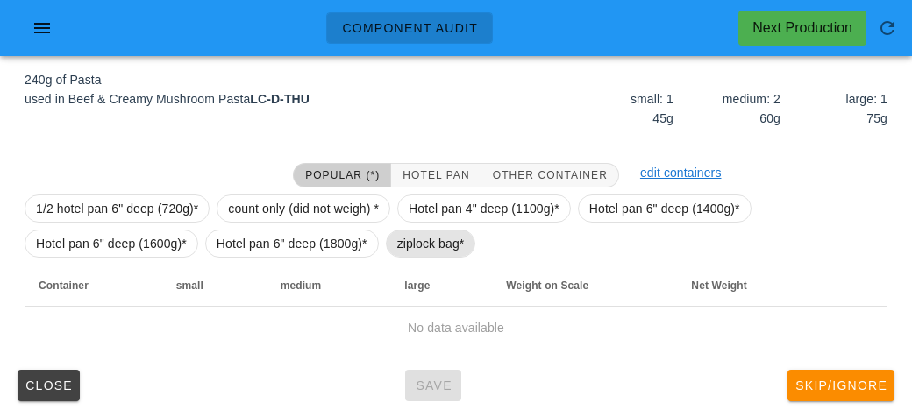
click at [417, 234] on span "ziplock bag*" at bounding box center [430, 244] width 67 height 26
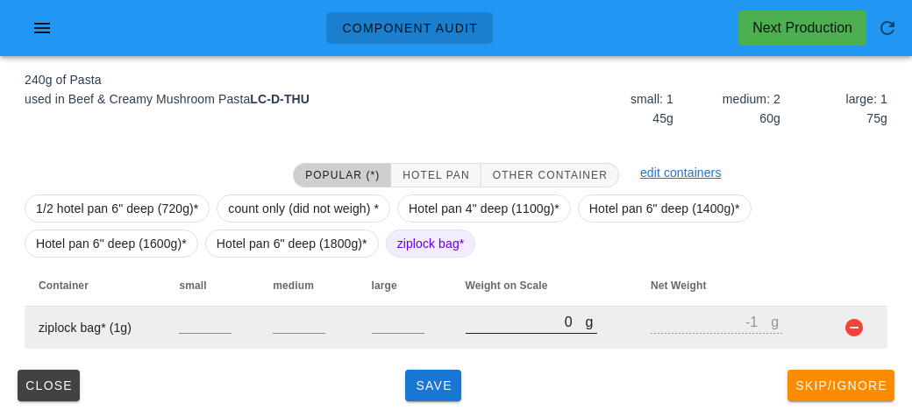
click at [483, 327] on input "0" at bounding box center [525, 321] width 120 height 23
type input "30"
type input "29"
type input "330"
type input "329"
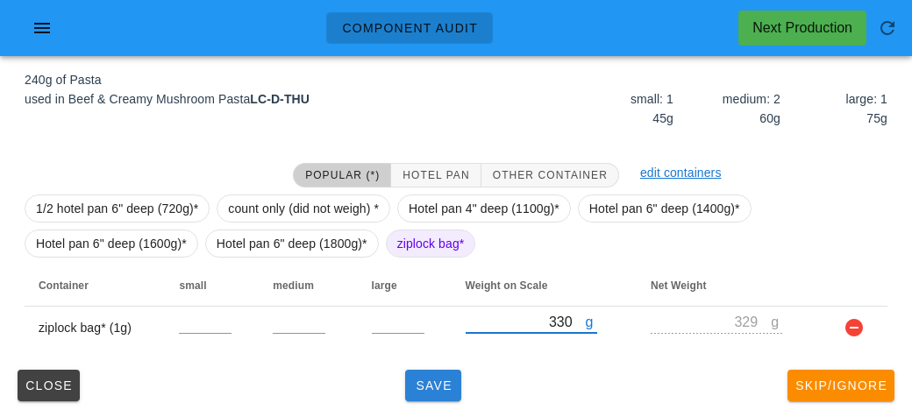
type input "330"
click at [414, 384] on span "Save" at bounding box center [433, 386] width 42 height 14
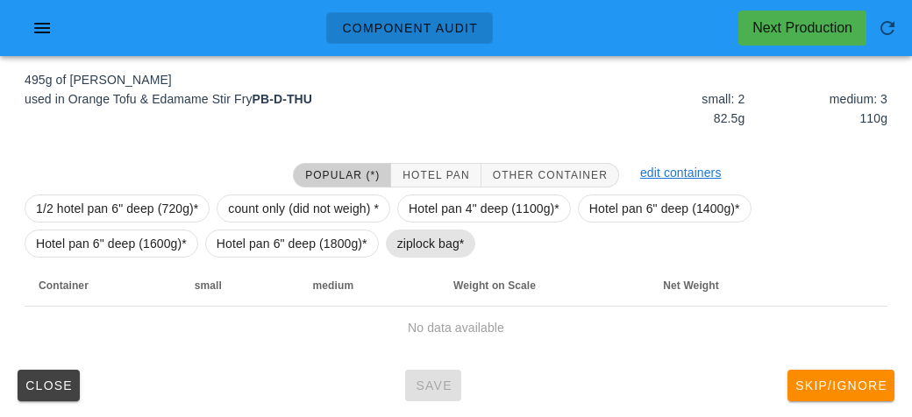
click at [416, 243] on span "ziplock bag*" at bounding box center [430, 244] width 67 height 26
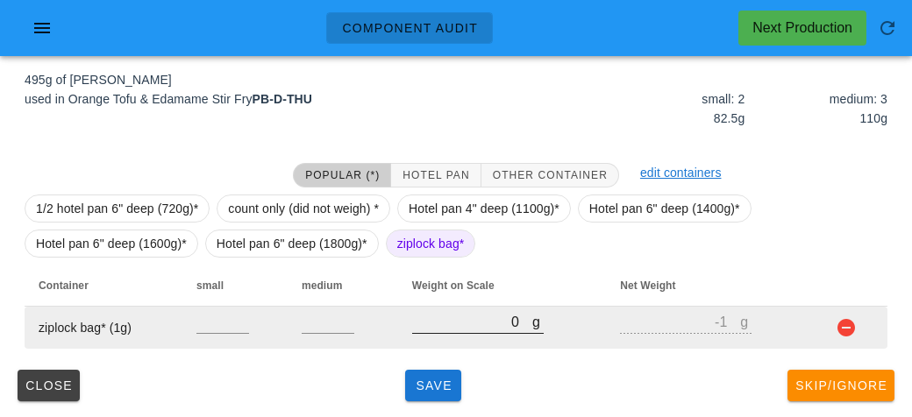
click at [438, 321] on input "0" at bounding box center [472, 321] width 120 height 23
type input "50"
type input "49"
type input "540"
type input "539"
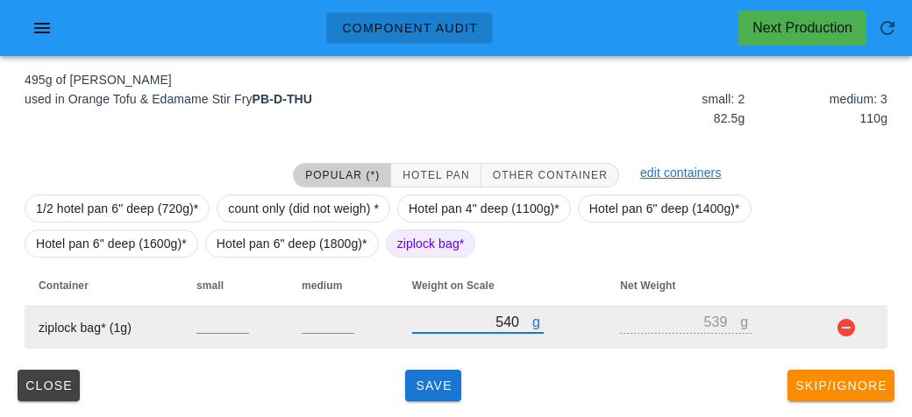
type input "540"
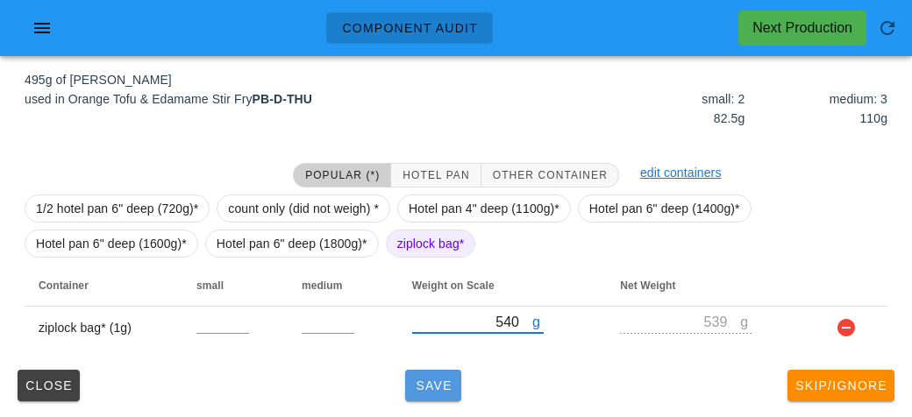
click at [428, 383] on span "Save" at bounding box center [433, 386] width 42 height 14
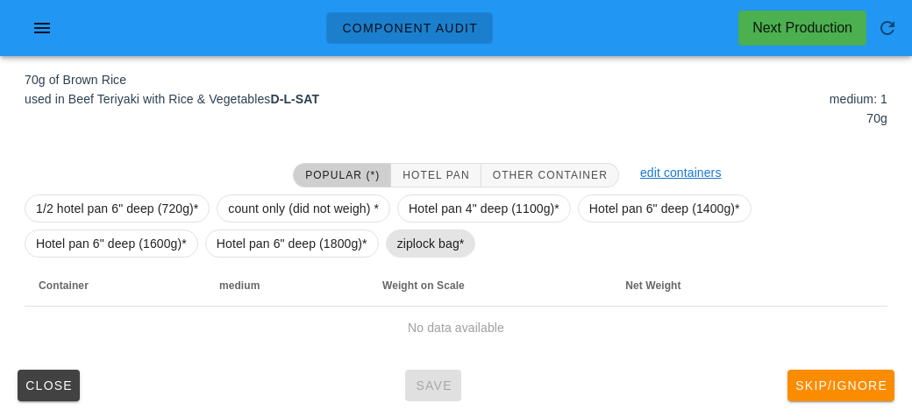
click at [415, 247] on span "ziplock bag*" at bounding box center [430, 244] width 67 height 26
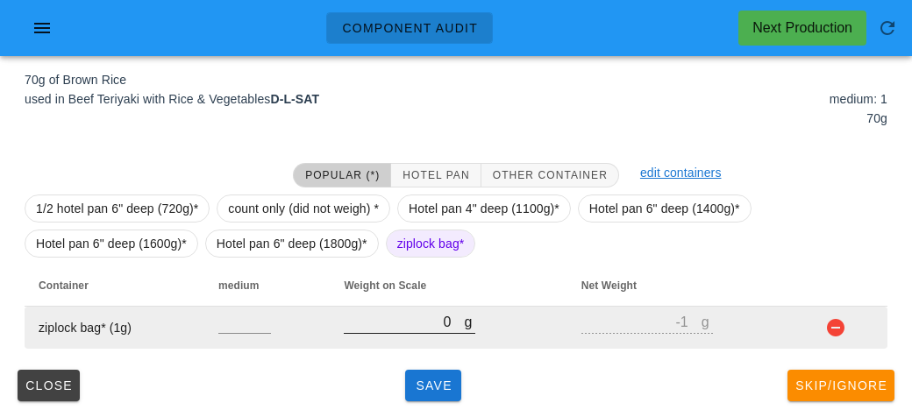
click at [432, 340] on div at bounding box center [409, 343] width 131 height 12
click at [376, 320] on input "0" at bounding box center [404, 321] width 120 height 23
type input "90"
type input "89"
type input "90"
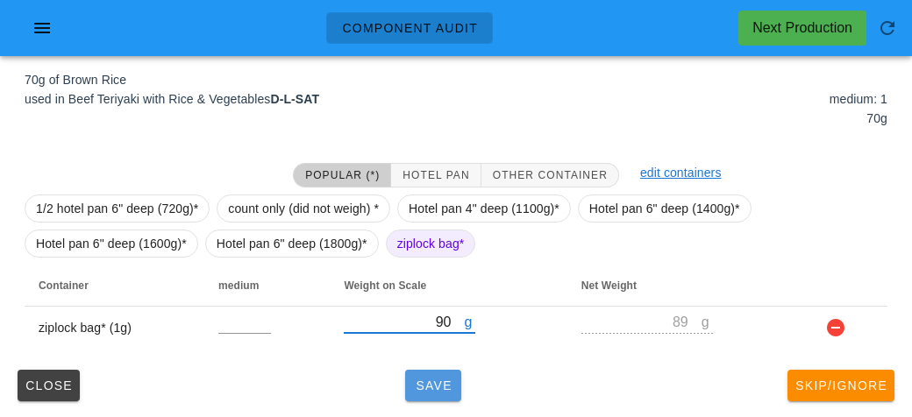
click at [444, 386] on span "Save" at bounding box center [433, 386] width 42 height 14
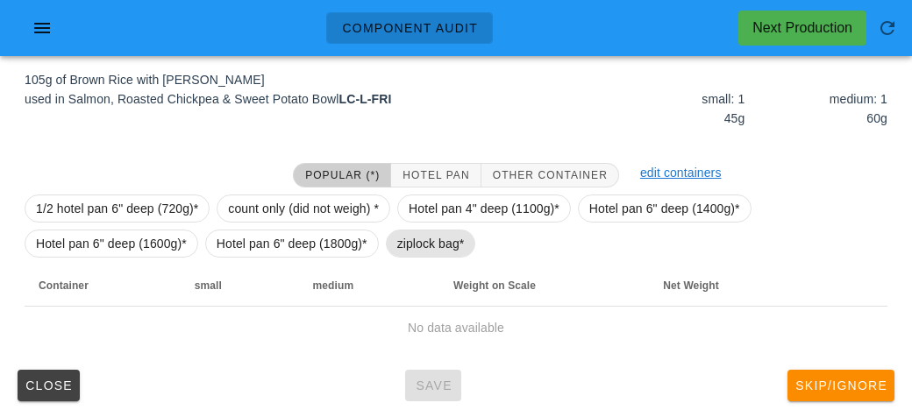
click at [415, 241] on span "ziplock bag*" at bounding box center [430, 244] width 67 height 26
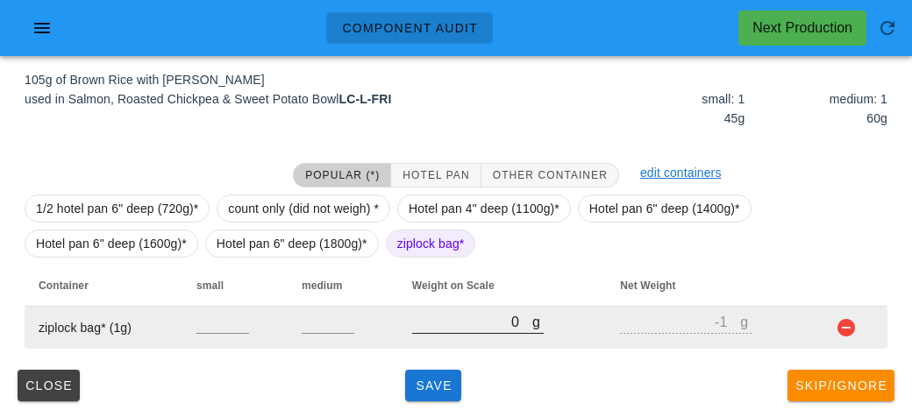
click at [436, 330] on input "0" at bounding box center [472, 321] width 120 height 23
type input "10"
type input "9"
type input "160"
type input "159"
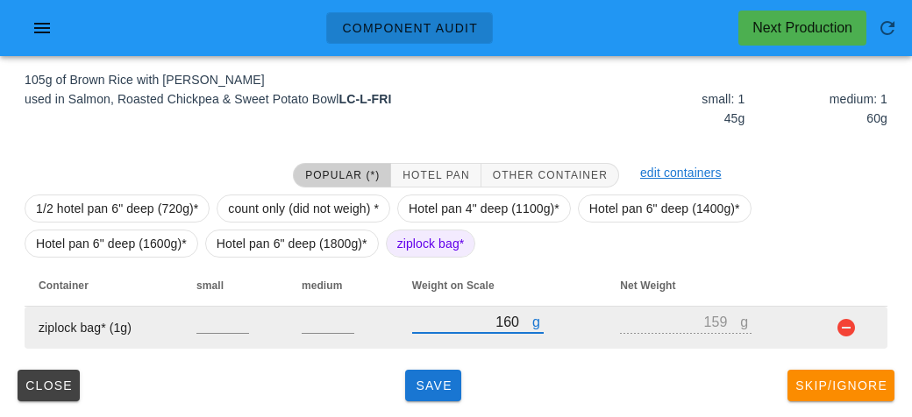
type input "160"
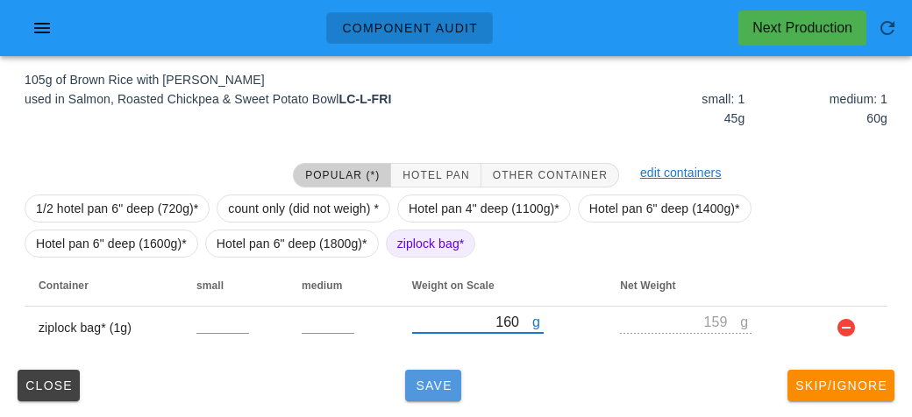
click at [442, 380] on span "Save" at bounding box center [433, 386] width 42 height 14
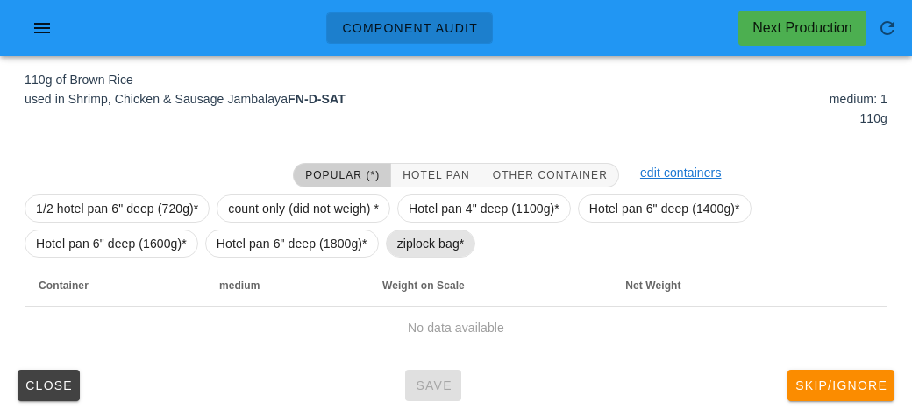
click at [413, 239] on span "ziplock bag*" at bounding box center [430, 244] width 67 height 26
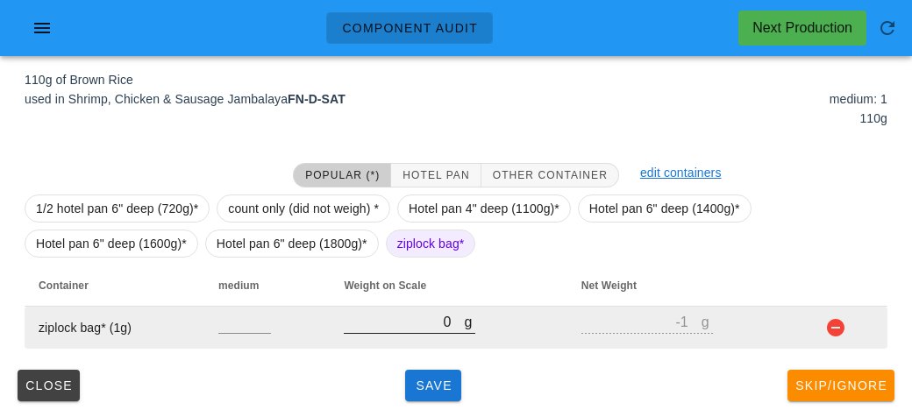
click at [414, 326] on input "0" at bounding box center [404, 321] width 120 height 23
type input "120"
type input "119"
type input "120"
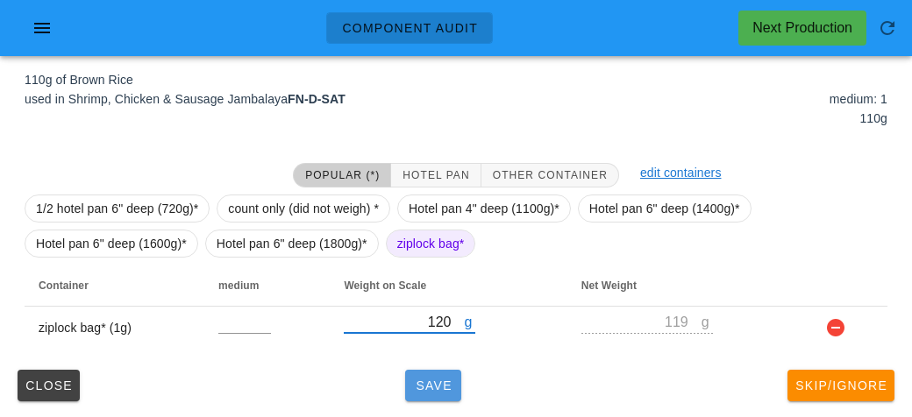
click at [431, 374] on button "Save" at bounding box center [433, 386] width 56 height 32
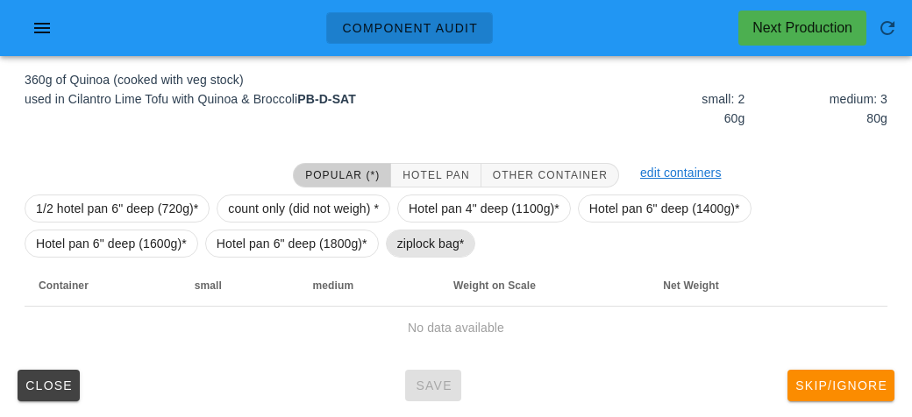
click at [411, 247] on span "ziplock bag*" at bounding box center [430, 244] width 67 height 26
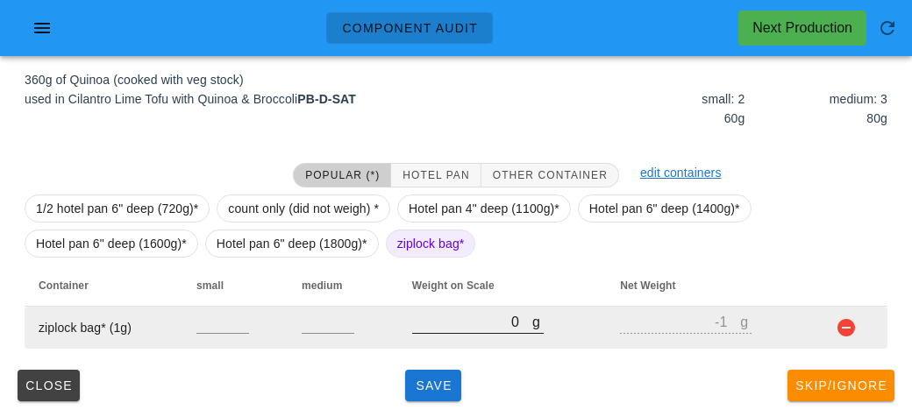
click at [423, 318] on input "0" at bounding box center [472, 321] width 120 height 23
type input "30"
type input "29"
type input "380"
type input "379"
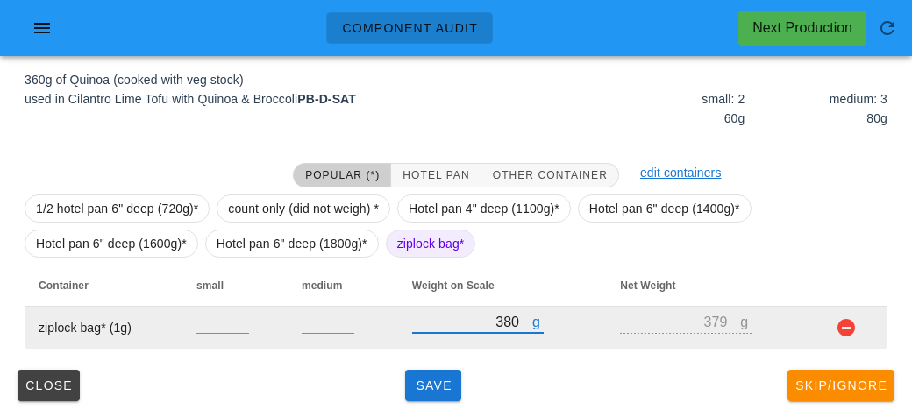
type input "380"
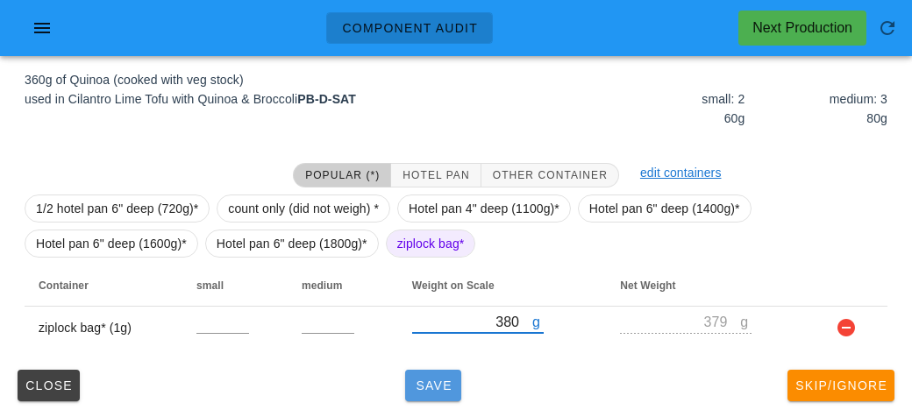
click at [433, 390] on span "Save" at bounding box center [433, 386] width 42 height 14
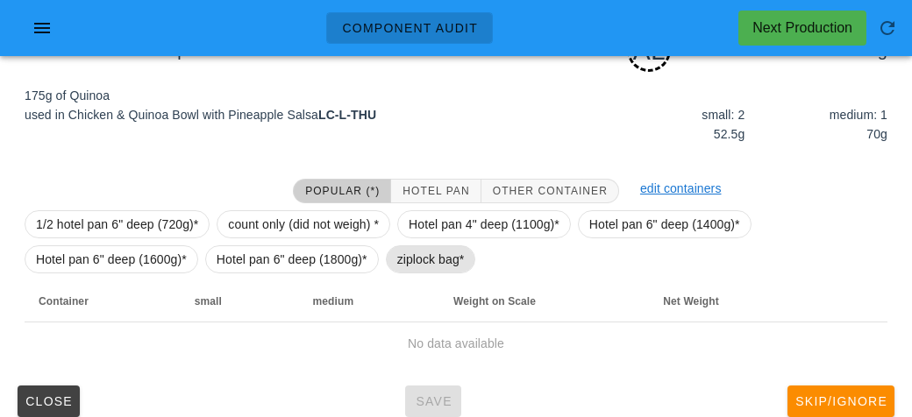
click at [438, 250] on span "ziplock bag*" at bounding box center [430, 259] width 67 height 26
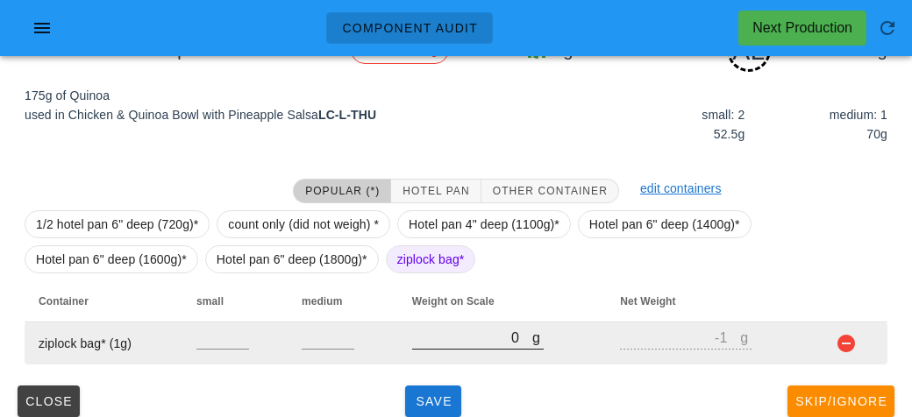
click at [456, 340] on input "0" at bounding box center [472, 337] width 120 height 23
type input "20"
type input "19"
type input "210"
type input "209"
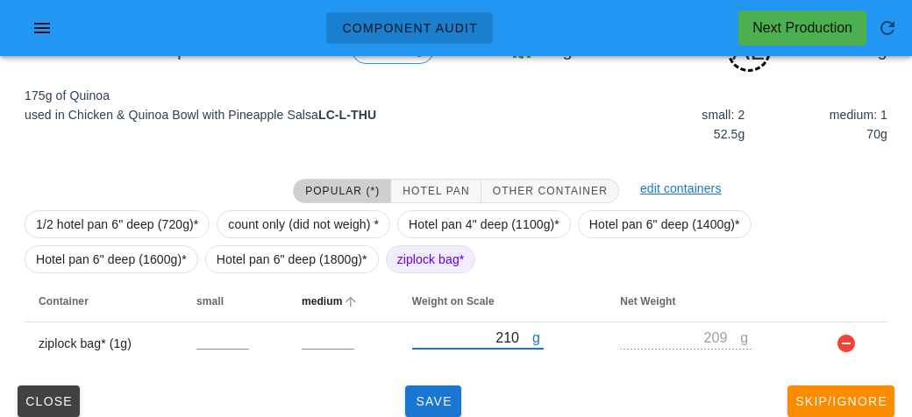
type input "210"
click at [323, 280] on th "medium" at bounding box center [343, 301] width 110 height 42
click at [427, 387] on button "Save" at bounding box center [433, 402] width 56 height 32
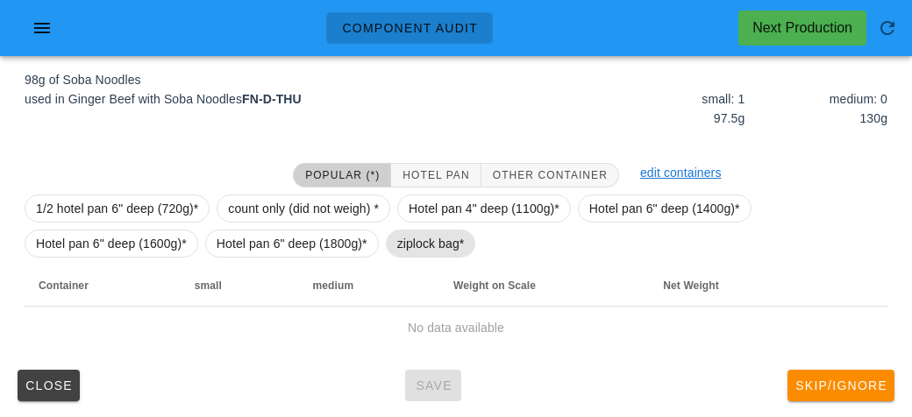
click at [408, 248] on span "ziplock bag*" at bounding box center [430, 244] width 67 height 26
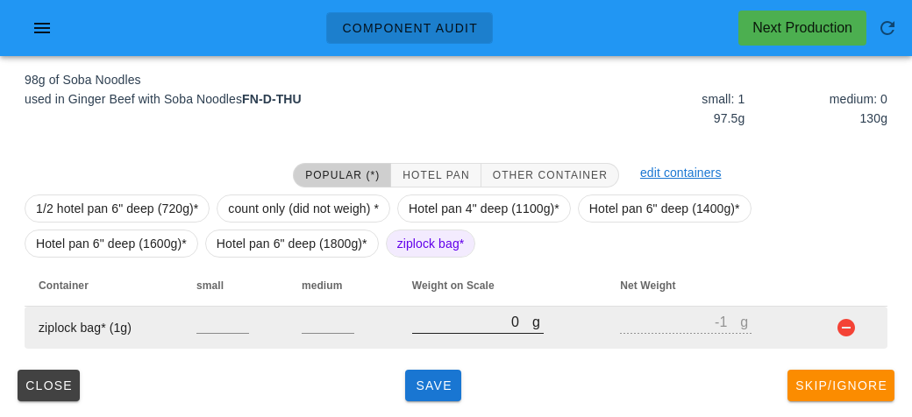
click at [440, 328] on input "0" at bounding box center [472, 321] width 120 height 23
type input "130"
type input "129"
type input "130"
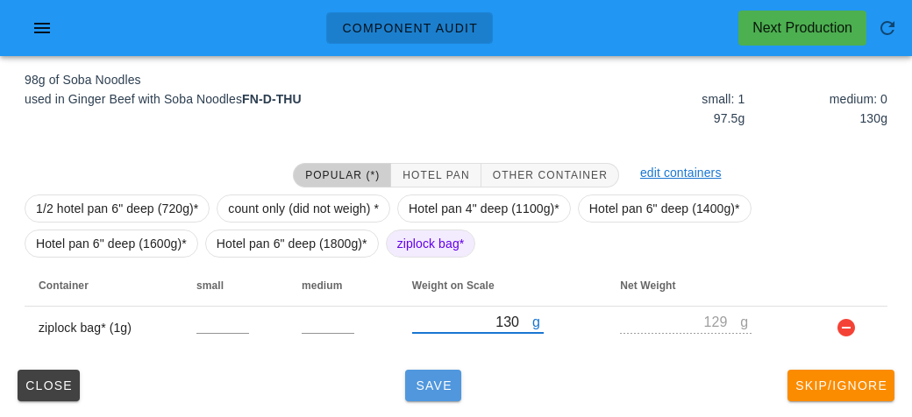
click at [426, 385] on span "Save" at bounding box center [433, 386] width 42 height 14
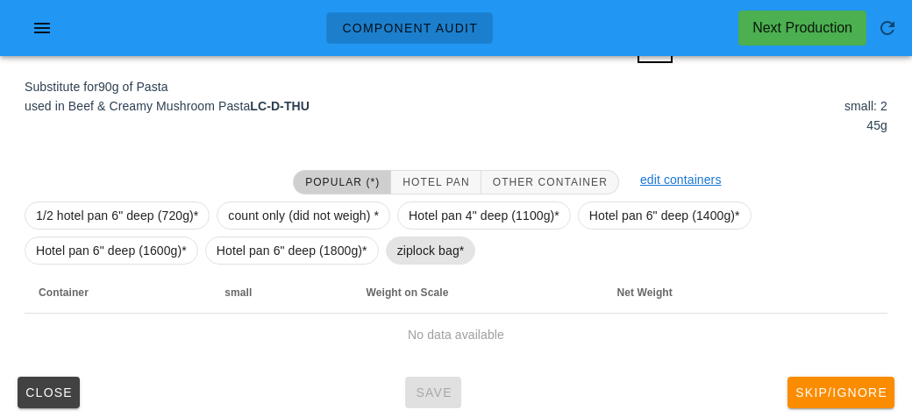
click at [413, 252] on span "ziplock bag*" at bounding box center [430, 251] width 67 height 26
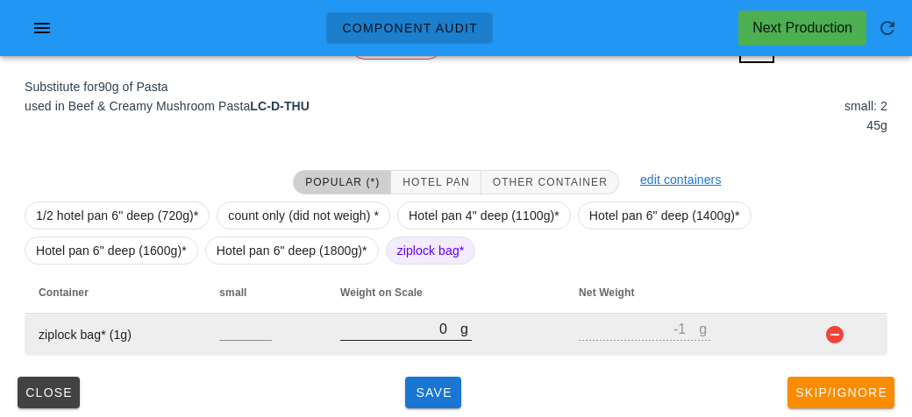
click at [410, 333] on input "0" at bounding box center [400, 328] width 120 height 23
type input "10"
type input "9"
type input "130"
type input "129"
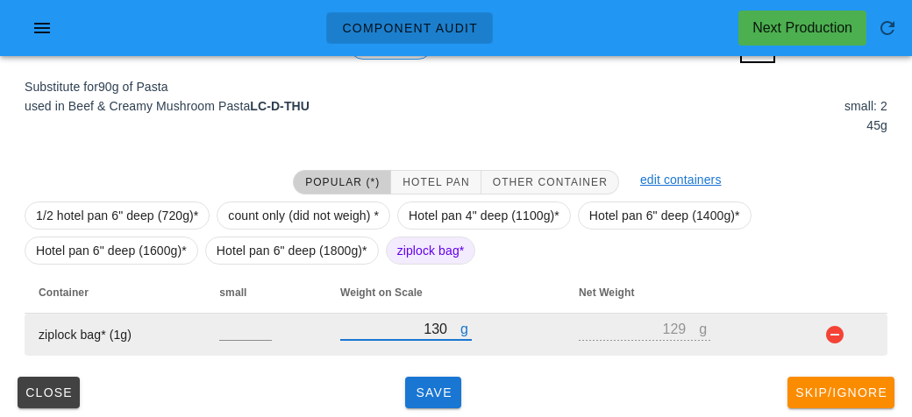
type input "130"
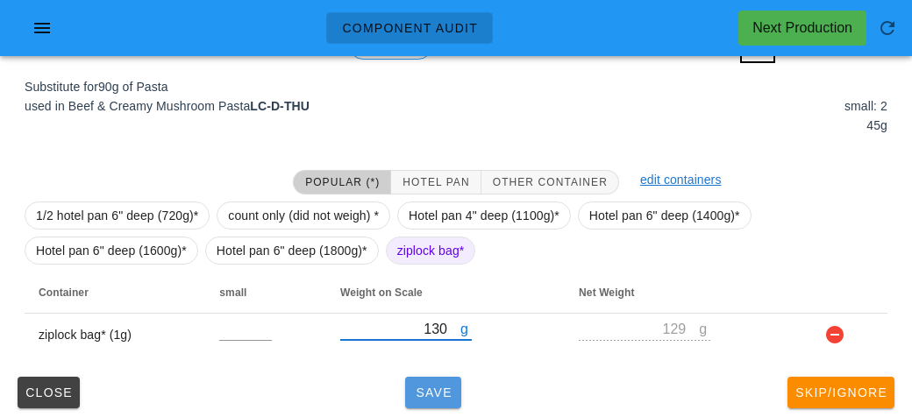
click at [428, 388] on span "Save" at bounding box center [433, 393] width 42 height 14
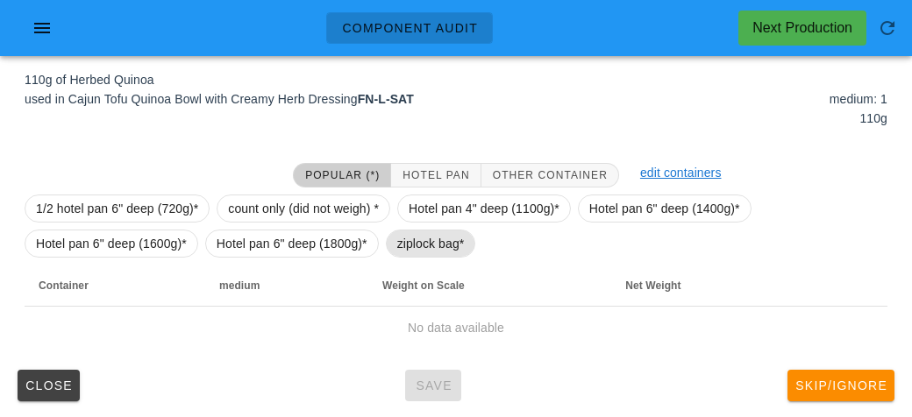
click at [413, 248] on span "ziplock bag*" at bounding box center [430, 244] width 67 height 26
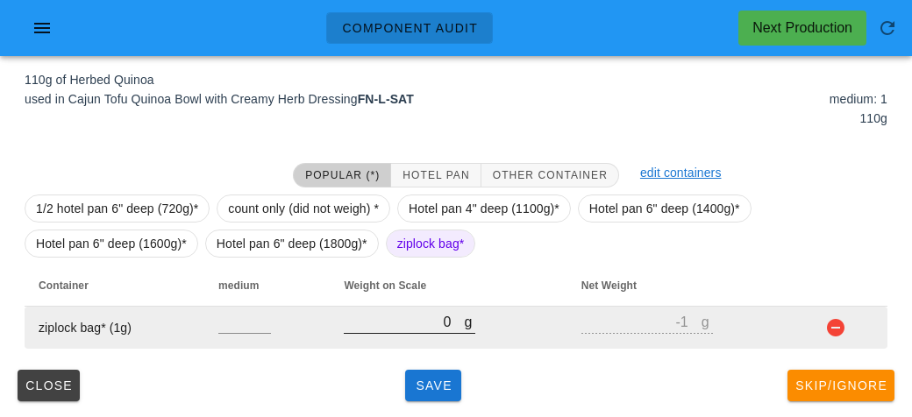
click at [395, 321] on input "0" at bounding box center [404, 321] width 120 height 23
type input "20"
type input "19"
type input "240"
type input "239"
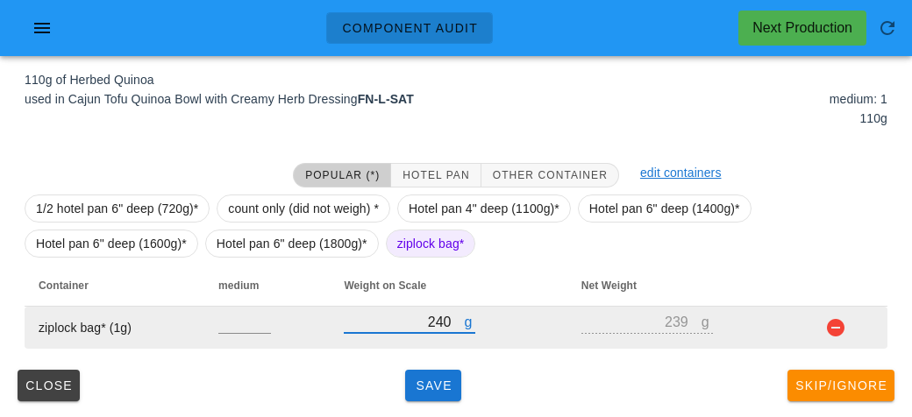
type input "240"
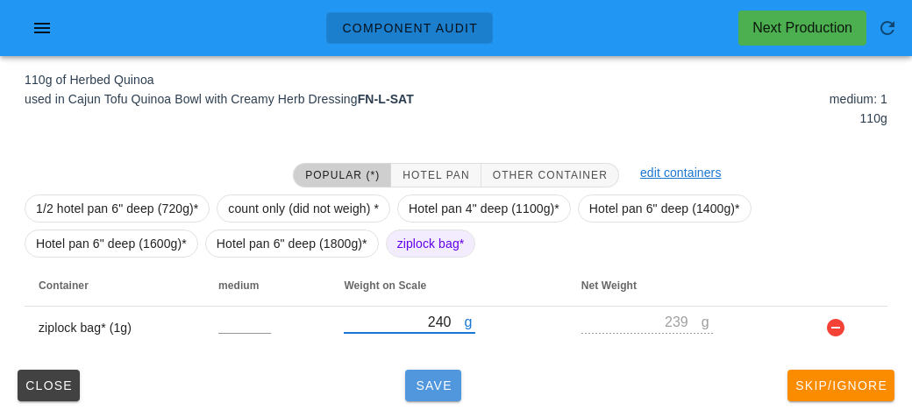
click at [445, 394] on button "Save" at bounding box center [433, 386] width 56 height 32
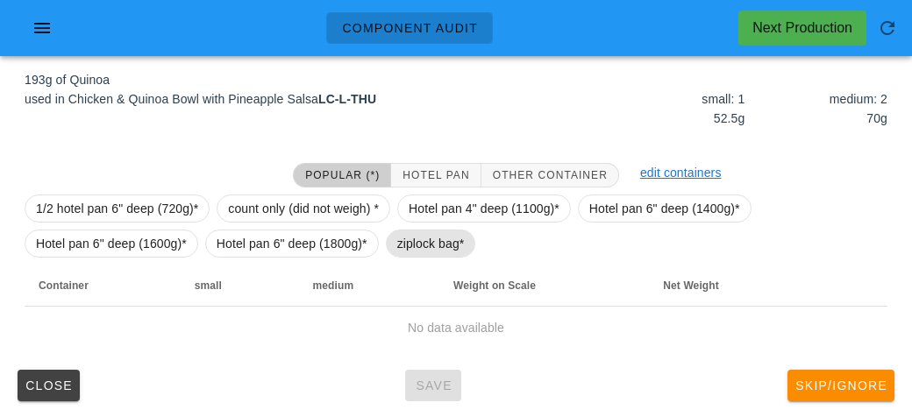
click at [432, 251] on span "ziplock bag*" at bounding box center [430, 244] width 67 height 26
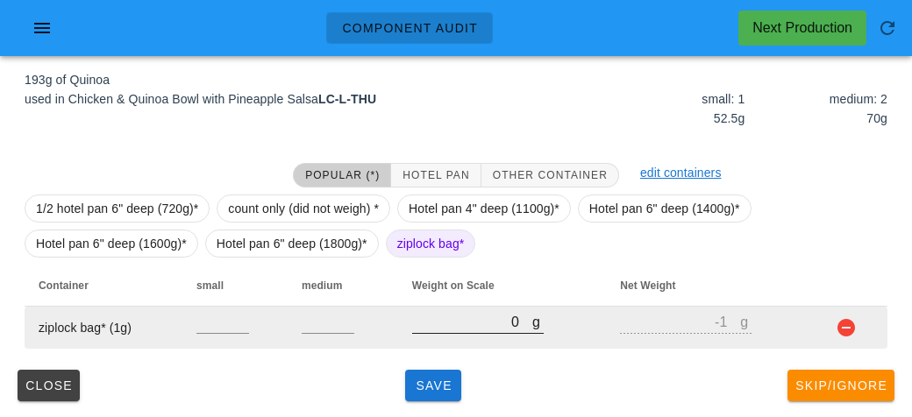
click at [444, 329] on input "0" at bounding box center [472, 321] width 120 height 23
type input "20"
type input "19"
type input "230"
type input "229"
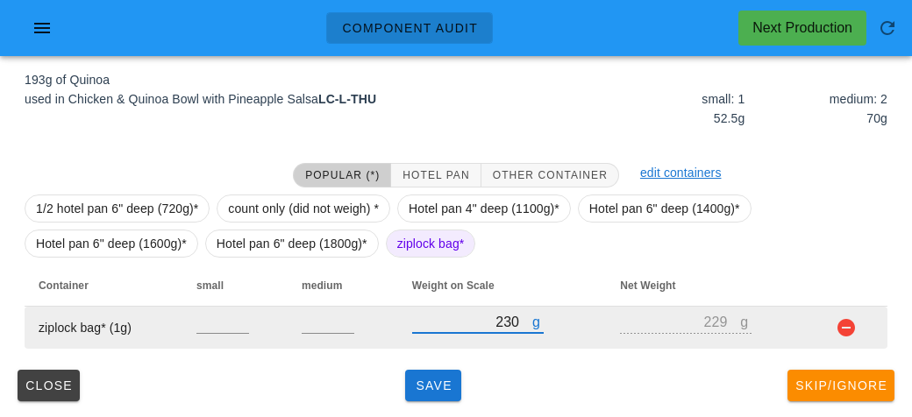
type input "230"
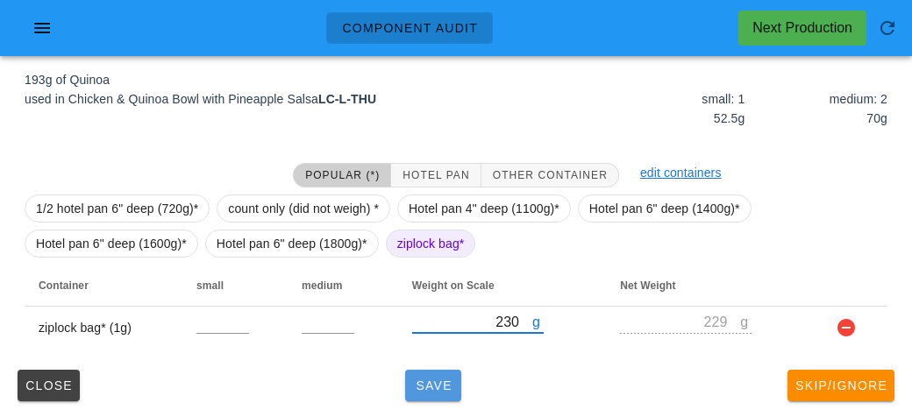
click at [430, 381] on span "Save" at bounding box center [433, 386] width 42 height 14
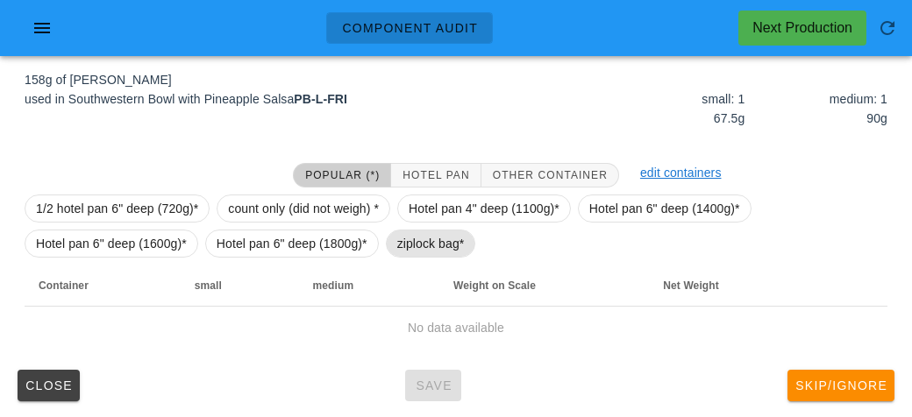
click at [419, 242] on span "ziplock bag*" at bounding box center [430, 244] width 67 height 26
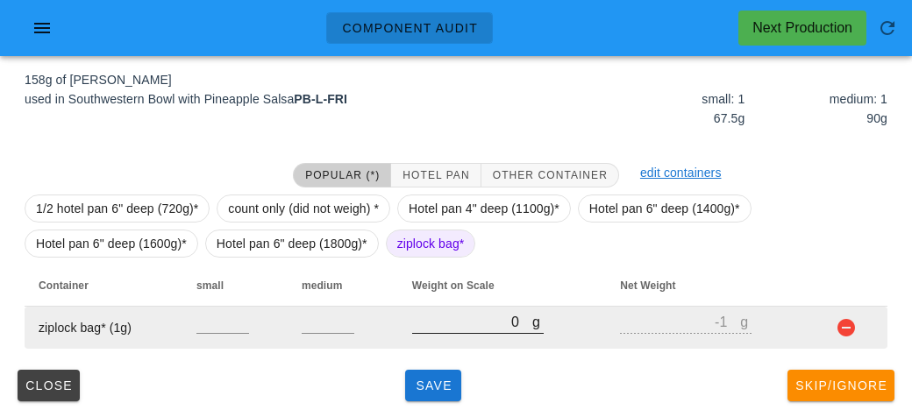
click at [458, 325] on input "0" at bounding box center [472, 321] width 120 height 23
type input "20"
type input "19"
type input "240"
type input "239"
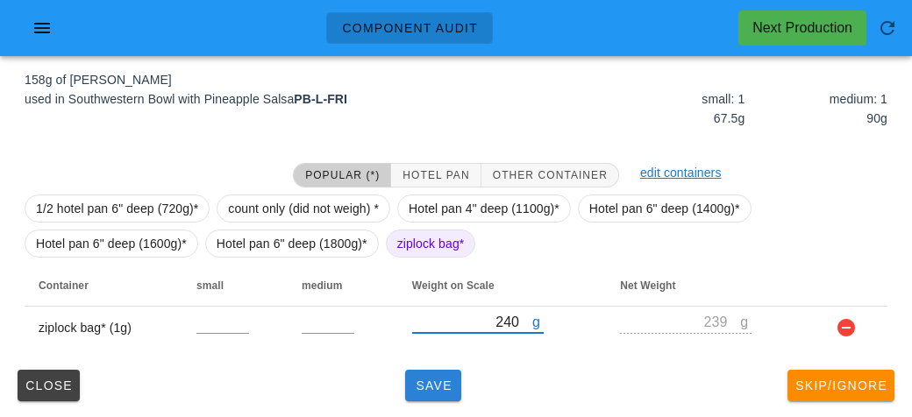
type input "240"
click at [423, 381] on span "Save" at bounding box center [433, 386] width 42 height 14
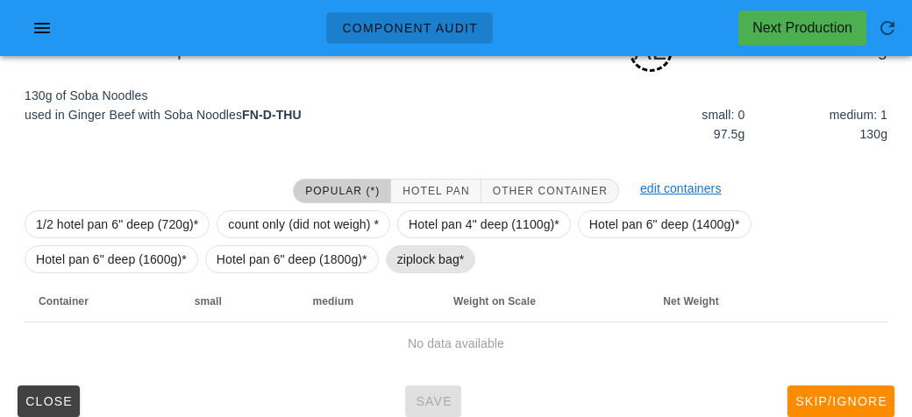
click at [410, 249] on span "ziplock bag*" at bounding box center [430, 259] width 67 height 26
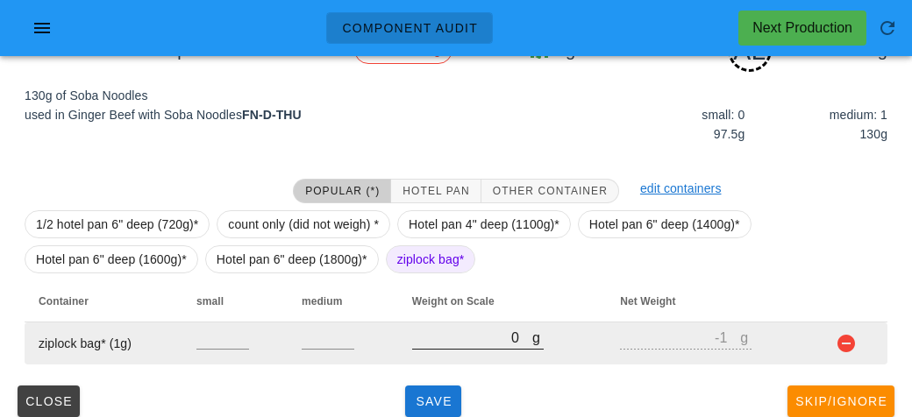
click at [447, 341] on input "0" at bounding box center [472, 337] width 120 height 23
type input "20"
type input "19"
type input "200"
type input "199"
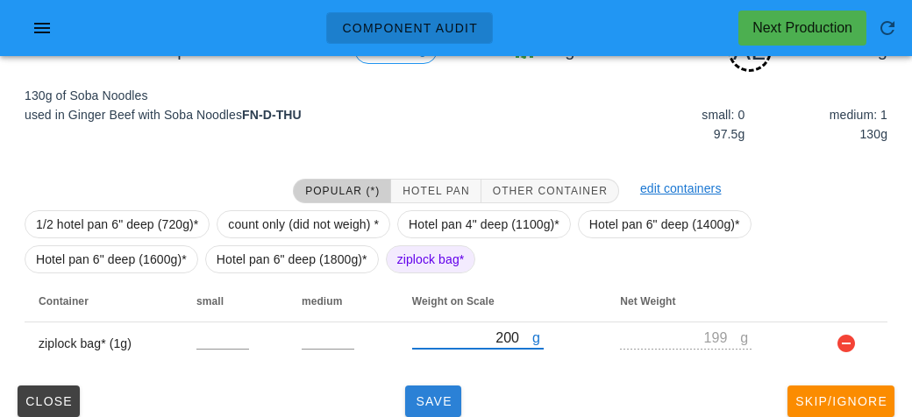
type input "200"
click at [446, 394] on span "Save" at bounding box center [433, 401] width 42 height 14
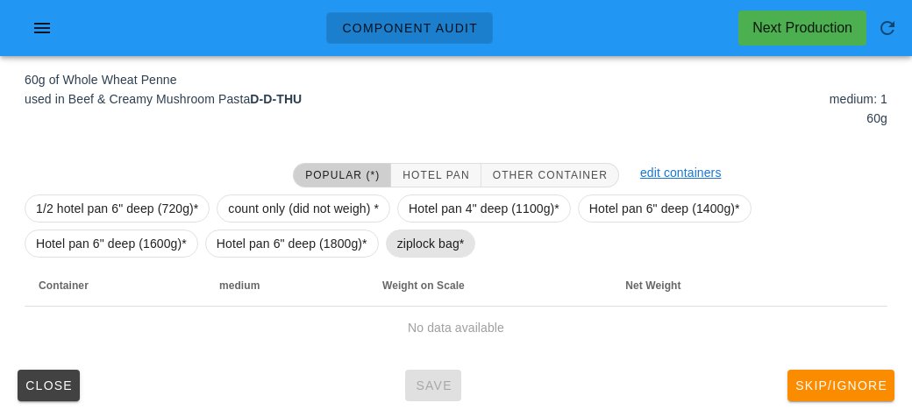
click at [398, 246] on span "ziplock bag*" at bounding box center [430, 244] width 67 height 26
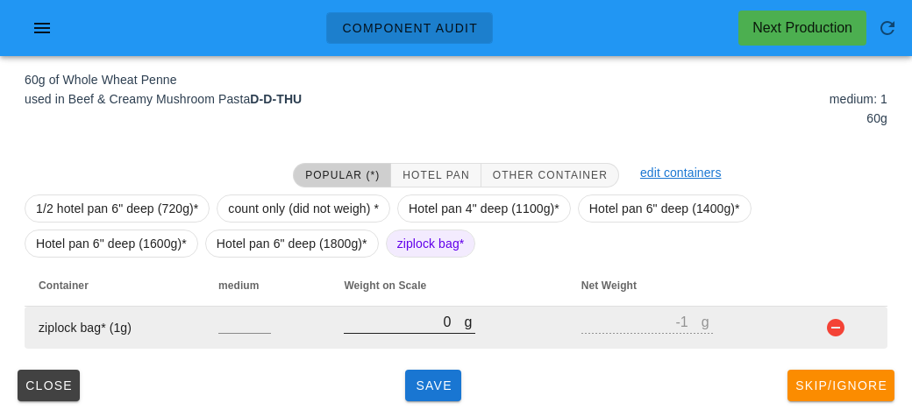
click at [414, 316] on input "0" at bounding box center [404, 321] width 120 height 23
type input "10"
type input "9"
type input "110"
type input "109"
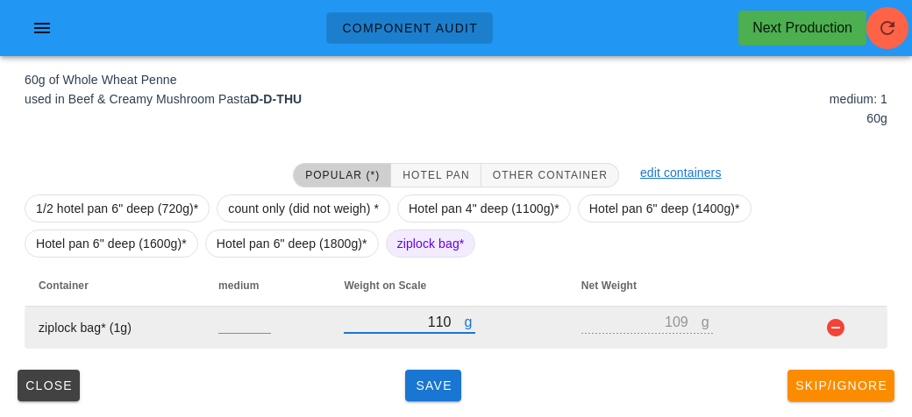
type input "110"
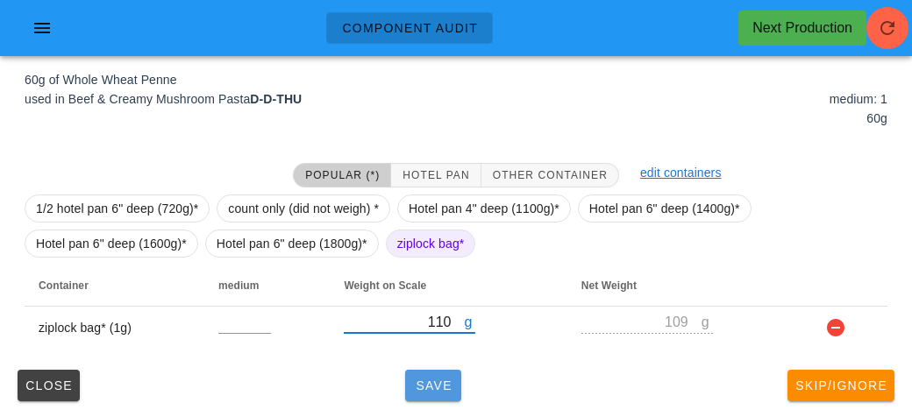
click at [442, 397] on button "Save" at bounding box center [433, 386] width 56 height 32
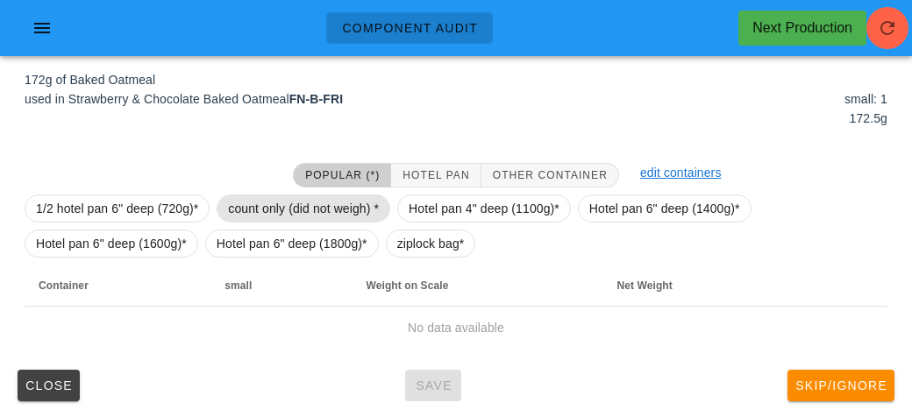
click at [259, 197] on span "count only (did not weigh) *" at bounding box center [303, 208] width 151 height 26
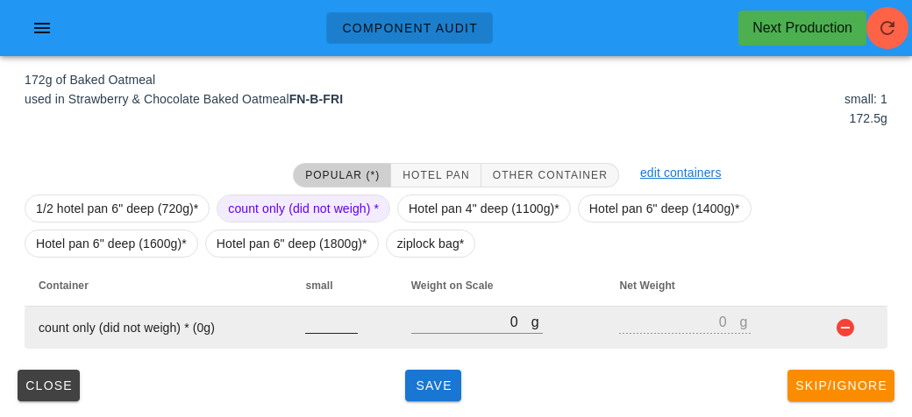
click at [314, 327] on input "number" at bounding box center [331, 321] width 53 height 23
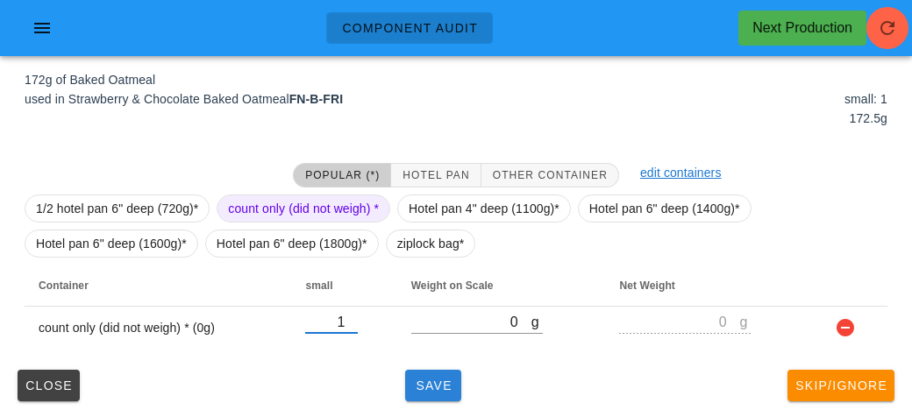
type input "1"
click at [429, 374] on button "Save" at bounding box center [433, 386] width 56 height 32
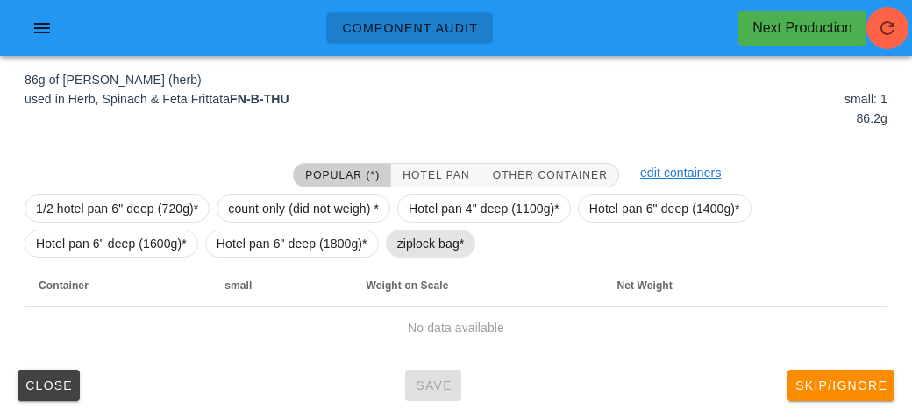
click at [408, 238] on span "ziplock bag*" at bounding box center [430, 244] width 67 height 26
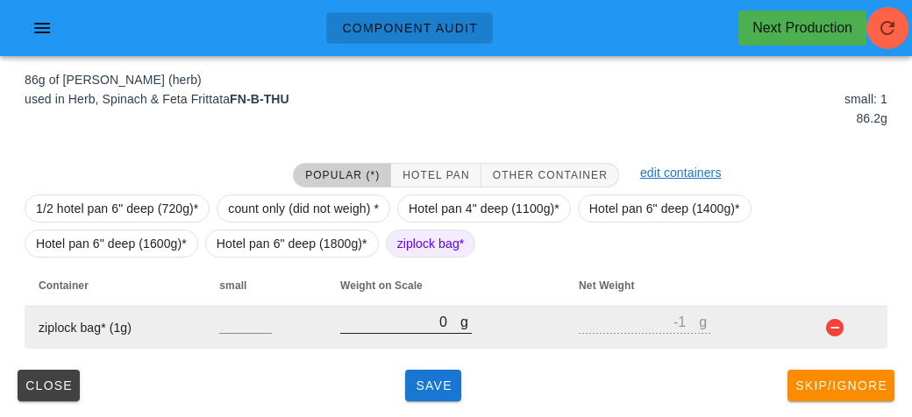
click at [408, 313] on input "0" at bounding box center [400, 321] width 120 height 23
type input "10"
type input "9"
type input "110"
type input "109"
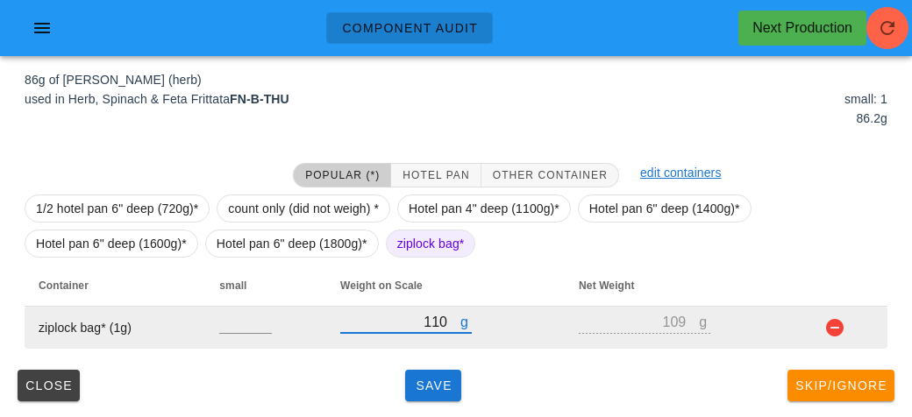
type input "110"
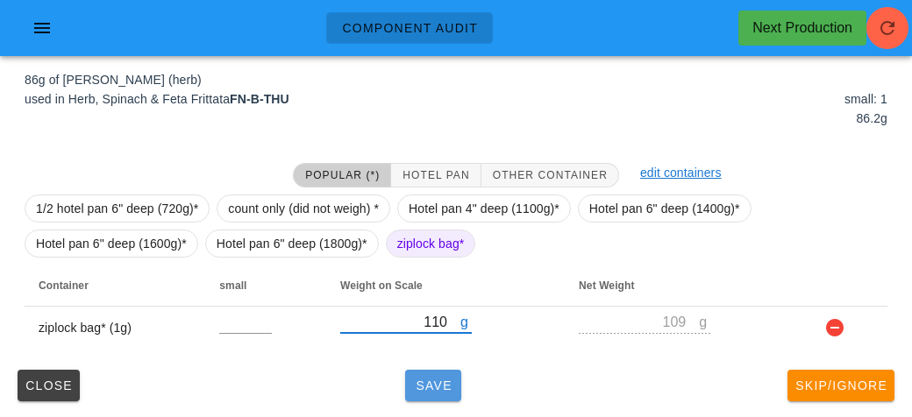
click at [445, 386] on span "Save" at bounding box center [433, 386] width 42 height 14
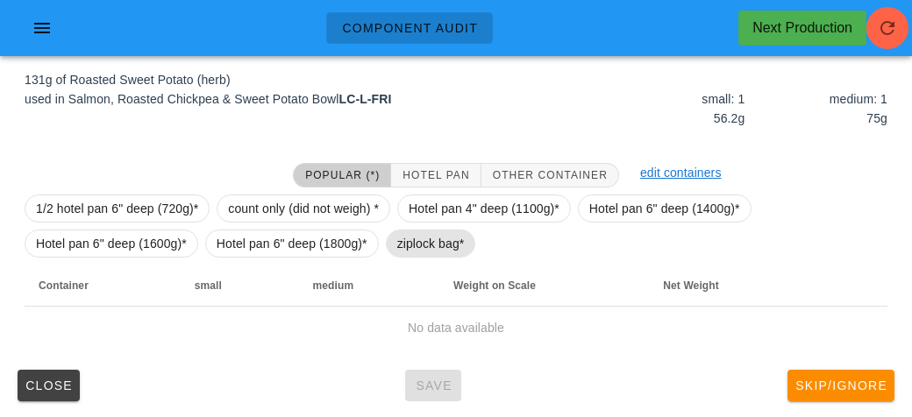
click at [417, 254] on span "ziplock bag*" at bounding box center [430, 244] width 67 height 26
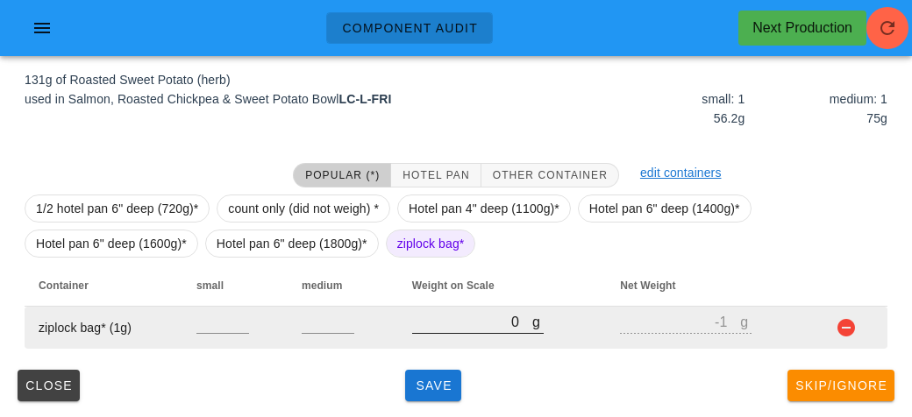
click at [433, 328] on input "0" at bounding box center [472, 321] width 120 height 23
type input "10"
type input "9"
type input "160"
type input "159"
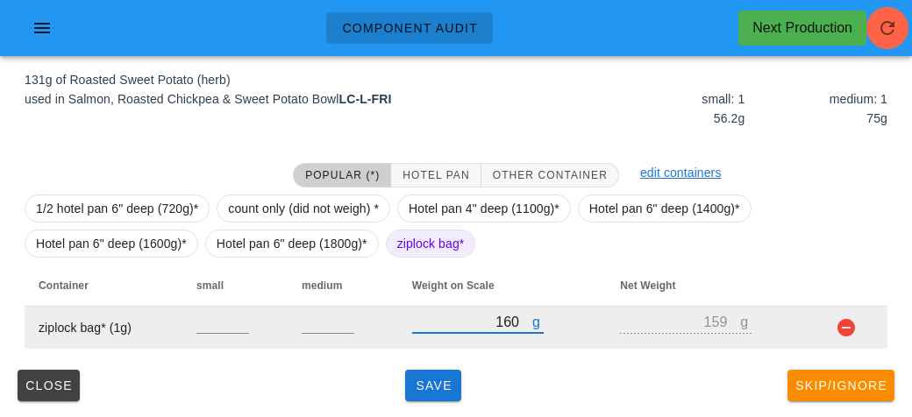
type input "160"
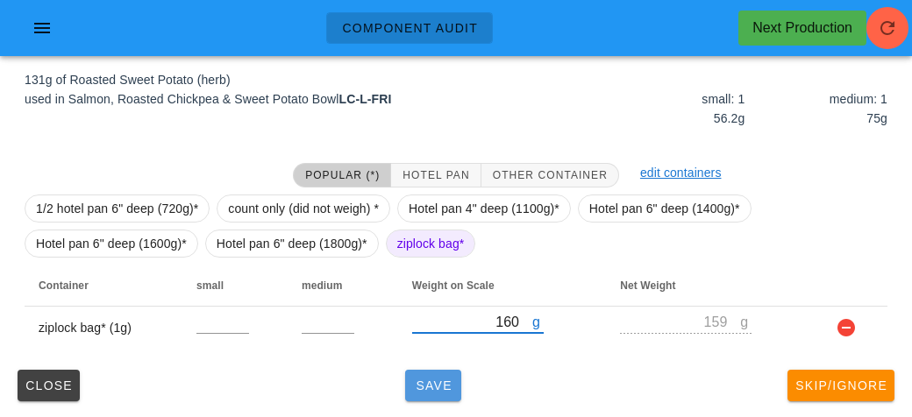
click at [430, 386] on span "Save" at bounding box center [433, 386] width 42 height 14
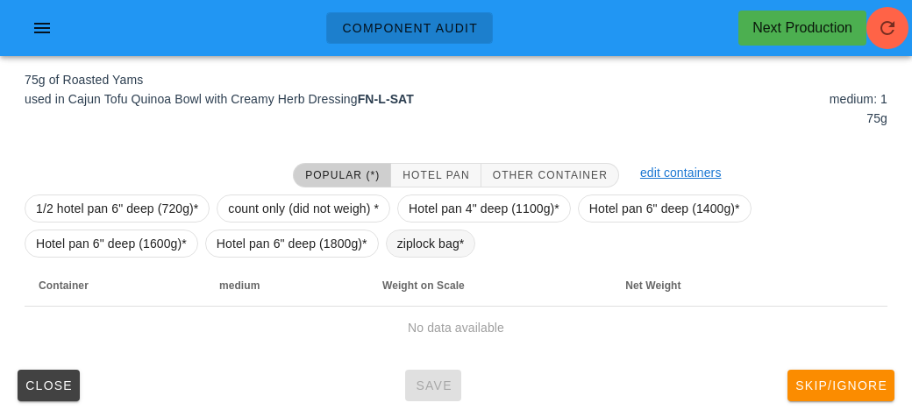
click at [397, 241] on span "ziplock bag*" at bounding box center [430, 244] width 67 height 26
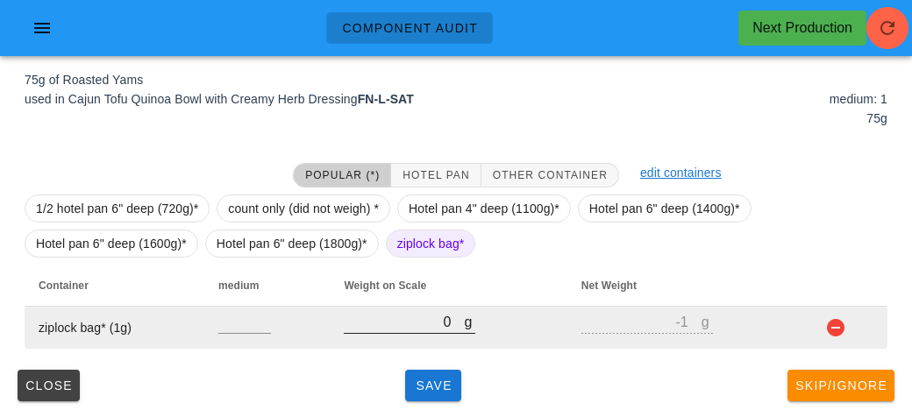
click at [382, 318] on input "0" at bounding box center [404, 321] width 120 height 23
type input "10"
type input "9"
type input "100"
type input "99"
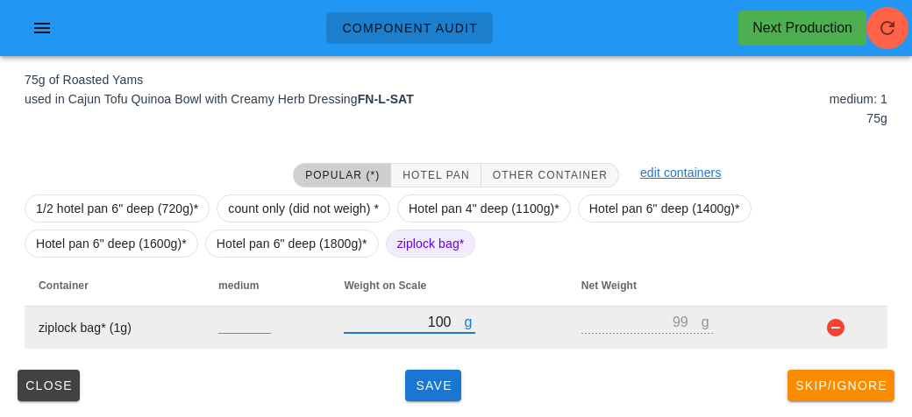
type input "100"
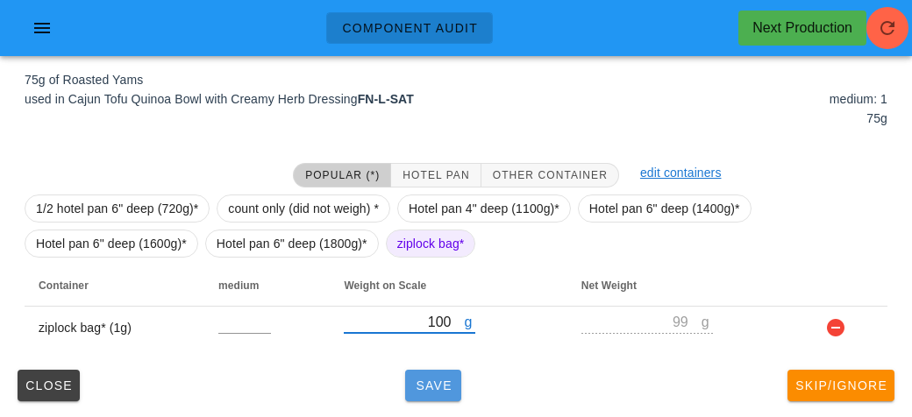
click at [420, 394] on button "Save" at bounding box center [433, 386] width 56 height 32
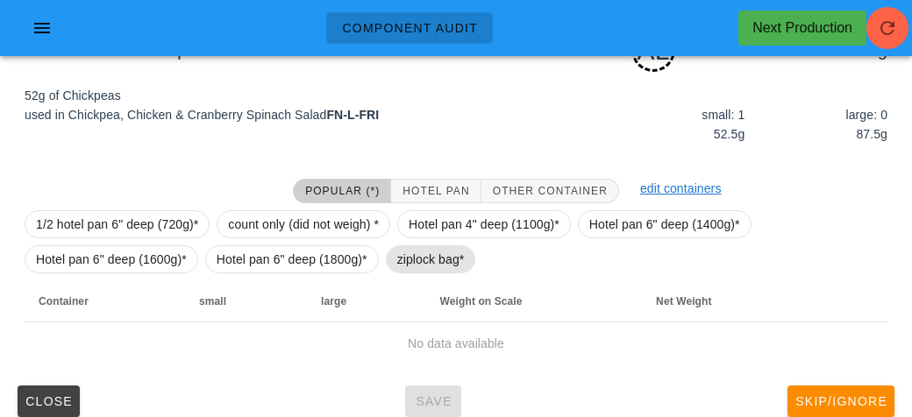
click at [418, 269] on span "ziplock bag*" at bounding box center [430, 259] width 67 height 26
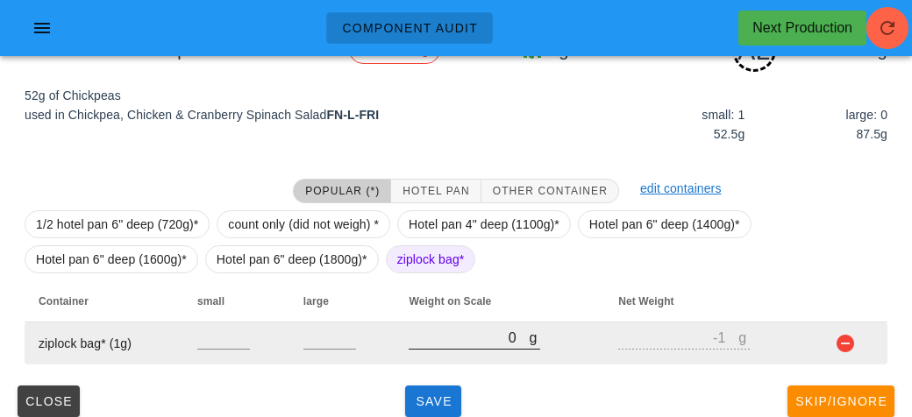
click at [430, 330] on input "0" at bounding box center [468, 337] width 120 height 23
type input "80"
type input "79"
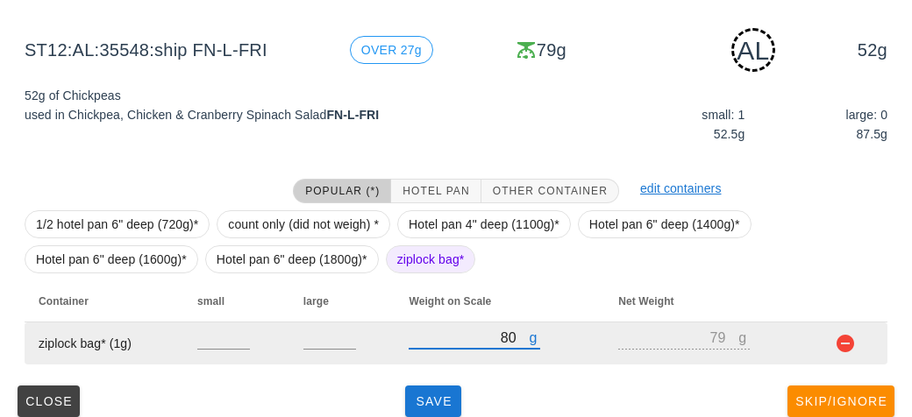
scroll to position [219, 0]
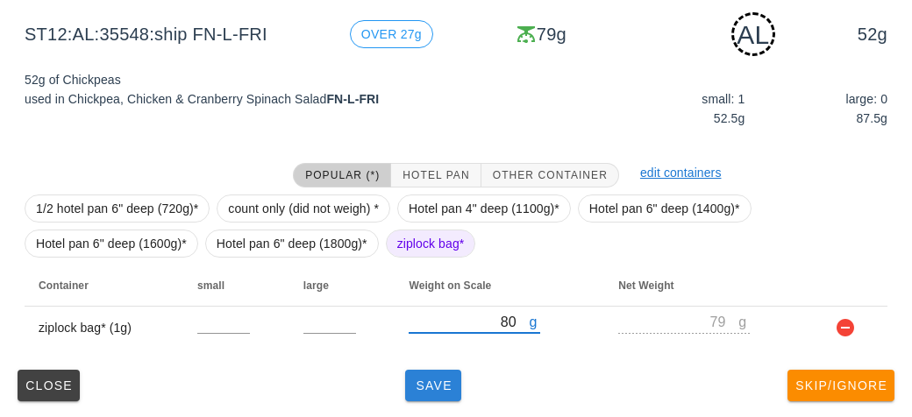
type input "80"
click at [427, 375] on button "Save" at bounding box center [433, 386] width 56 height 32
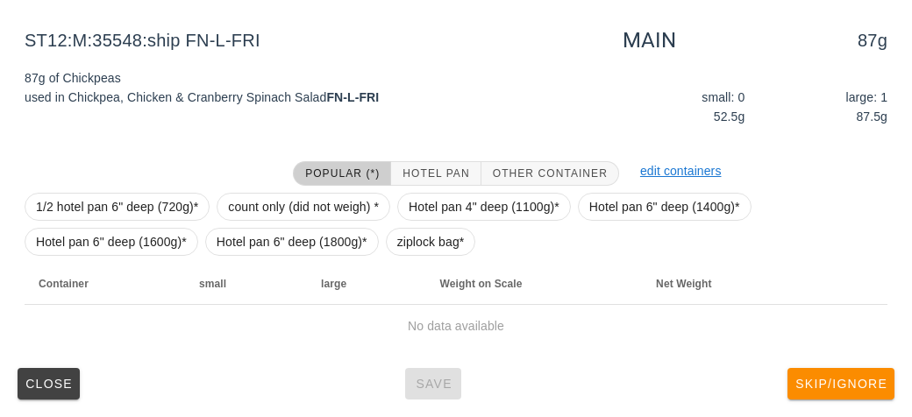
scroll to position [203, 0]
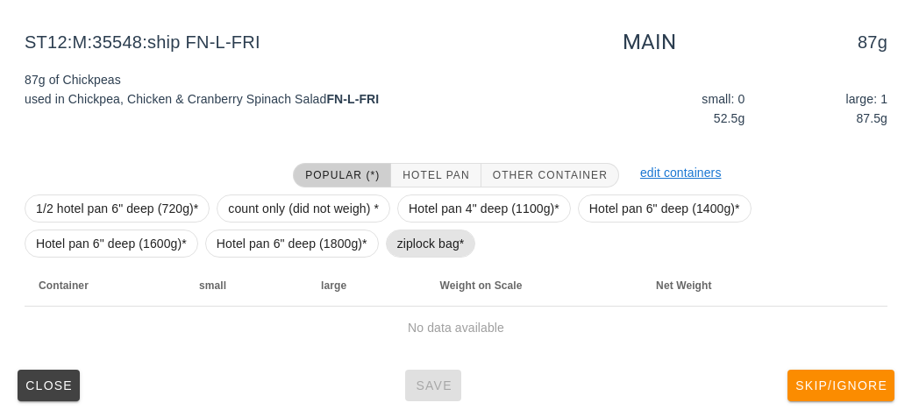
click at [416, 240] on span "ziplock bag*" at bounding box center [430, 244] width 67 height 26
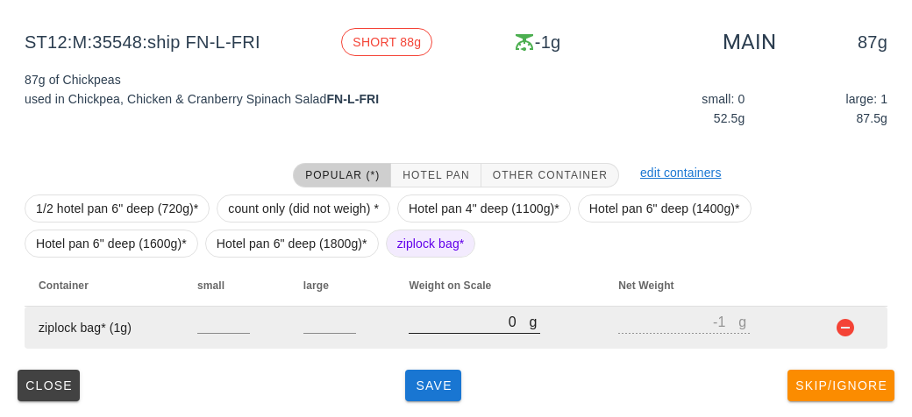
click at [437, 341] on div at bounding box center [473, 343] width 131 height 12
click at [424, 324] on input "0" at bounding box center [468, 321] width 120 height 23
type input "10"
type input "9"
type input "110"
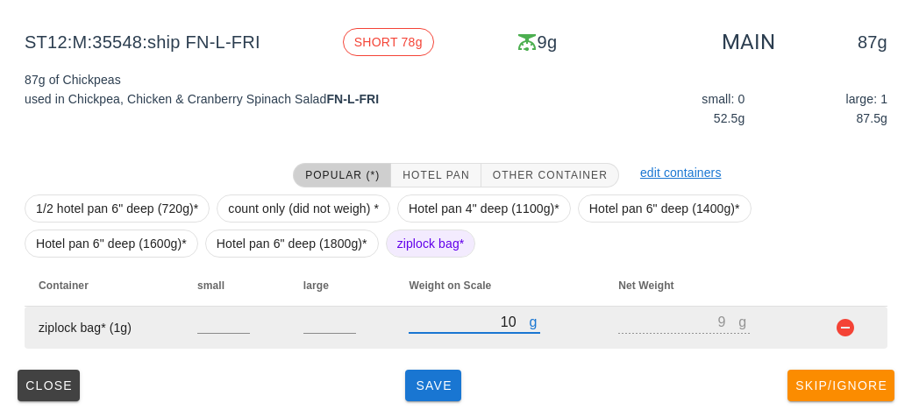
type input "109"
type input "110"
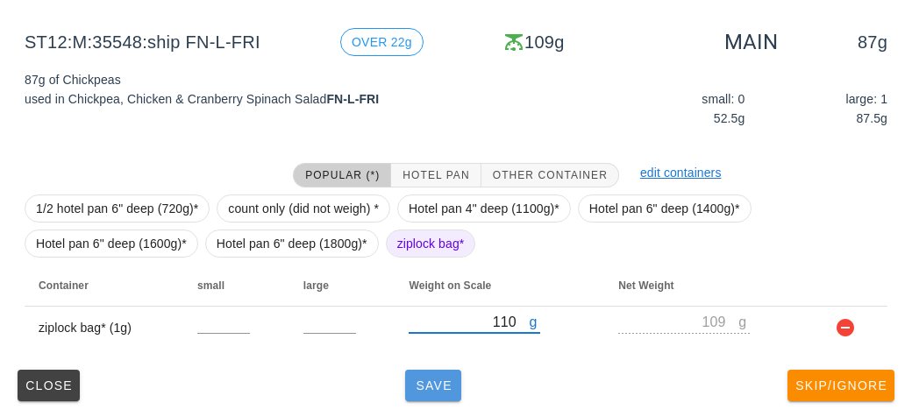
click at [430, 381] on span "Save" at bounding box center [433, 386] width 42 height 14
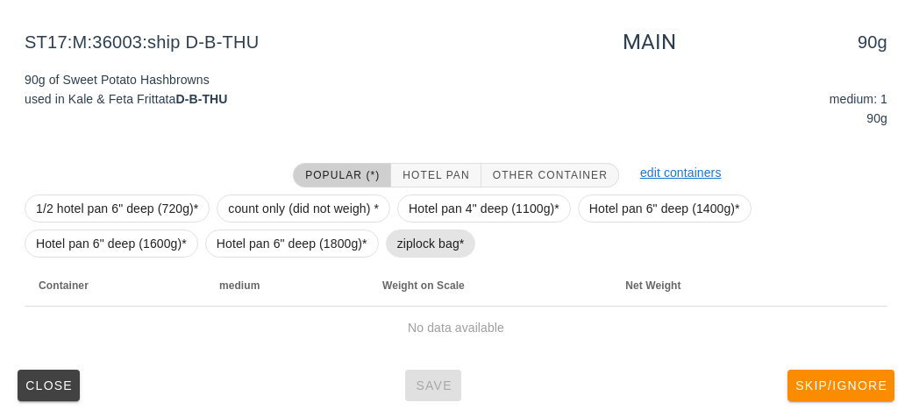
click at [433, 231] on span "ziplock bag*" at bounding box center [430, 244] width 67 height 26
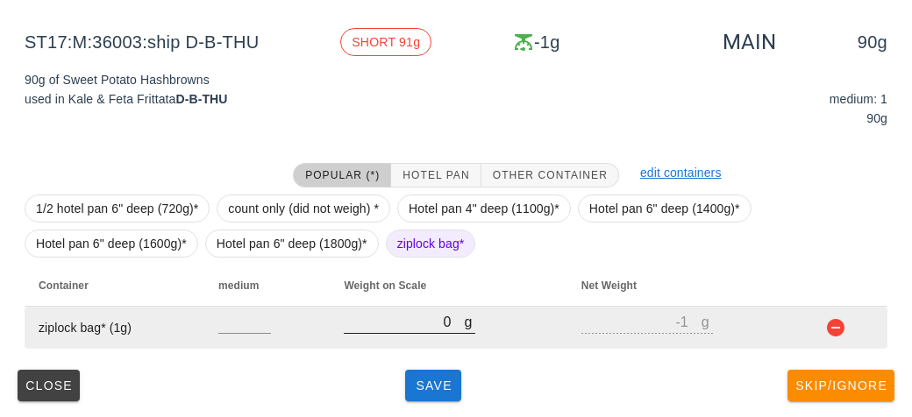
click at [419, 316] on input "0" at bounding box center [404, 321] width 120 height 23
type input "10"
type input "9"
type input "110"
type input "109"
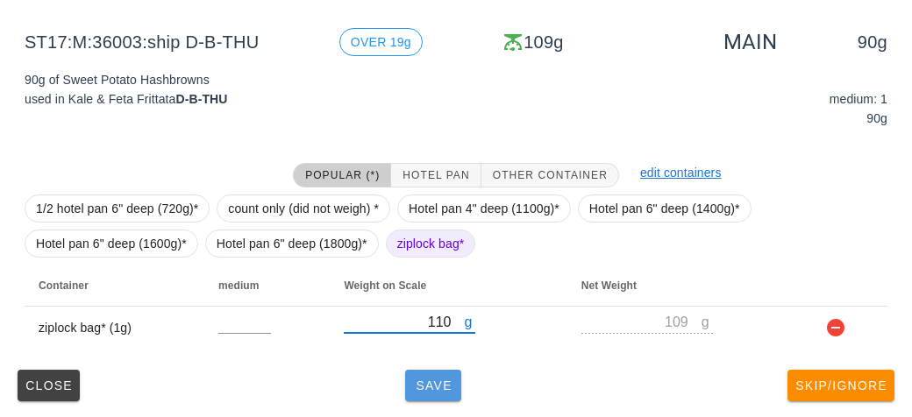
click at [428, 386] on span "Save" at bounding box center [433, 386] width 42 height 14
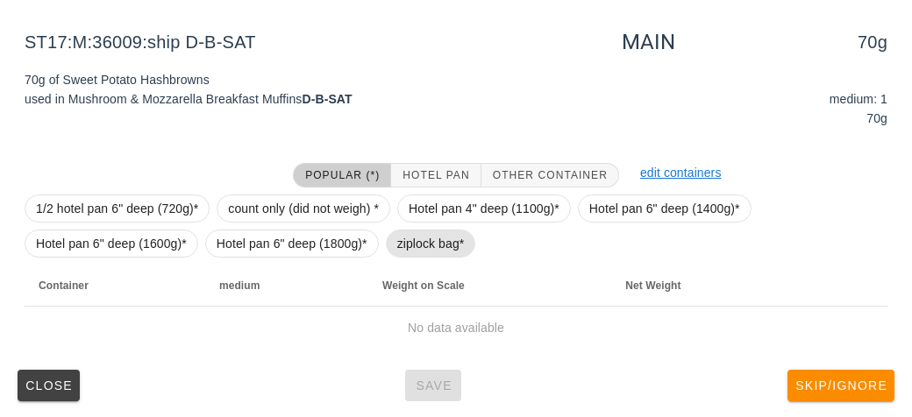
click at [401, 239] on span "ziplock bag*" at bounding box center [430, 244] width 67 height 26
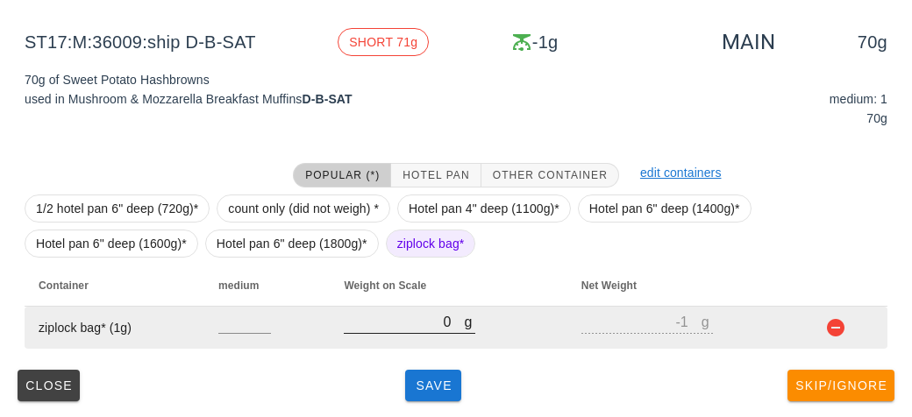
click at [425, 326] on input "0" at bounding box center [404, 321] width 120 height 23
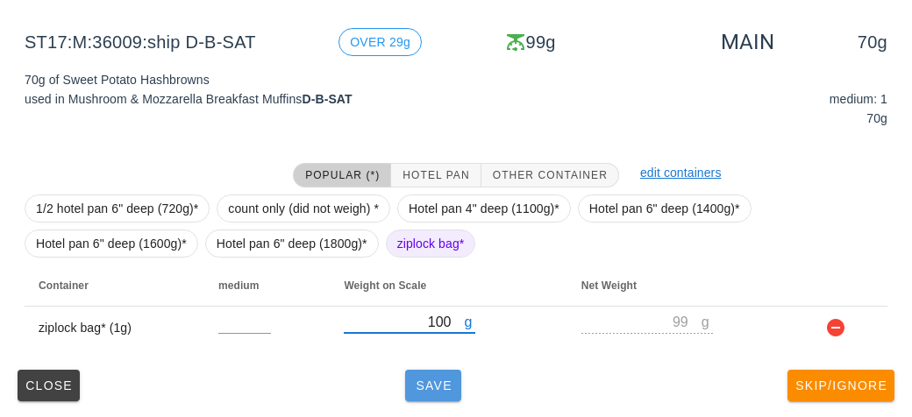
click at [412, 382] on span "Save" at bounding box center [433, 386] width 42 height 14
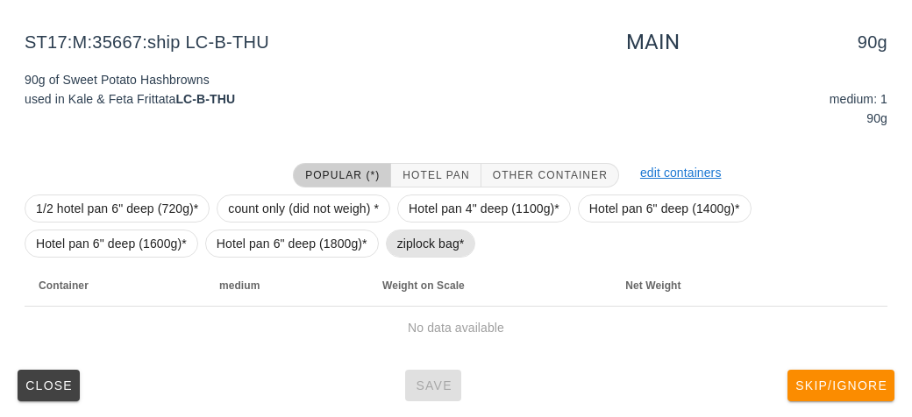
click at [417, 240] on span "ziplock bag*" at bounding box center [430, 244] width 67 height 26
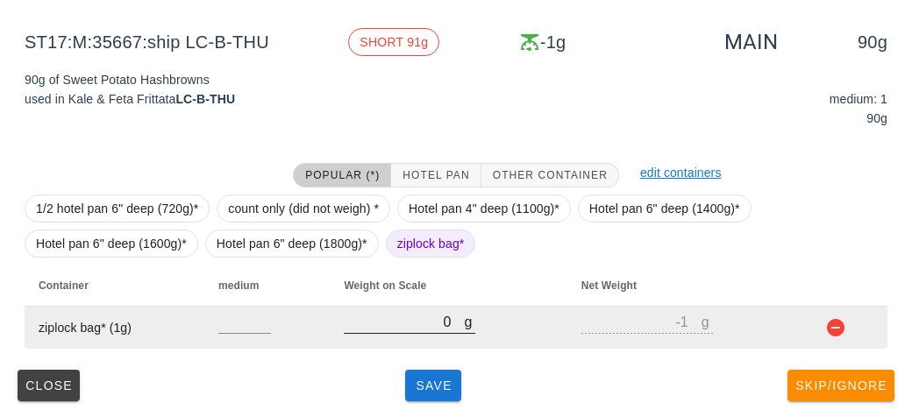
click at [399, 327] on input "0" at bounding box center [404, 321] width 120 height 23
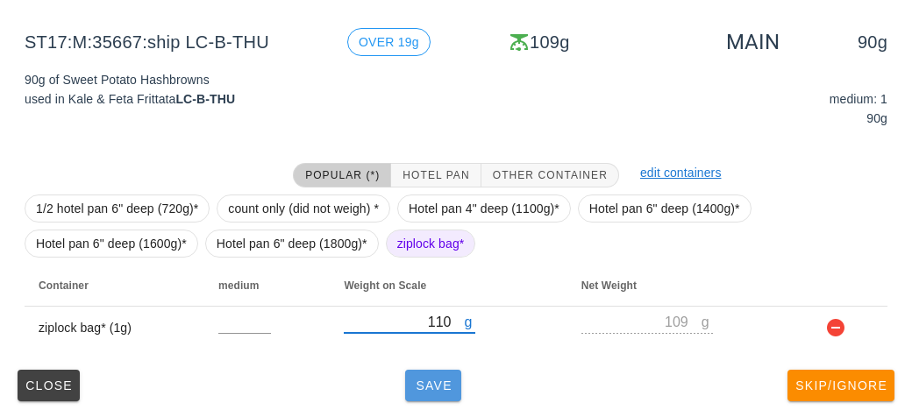
click at [409, 389] on button "Save" at bounding box center [433, 386] width 56 height 32
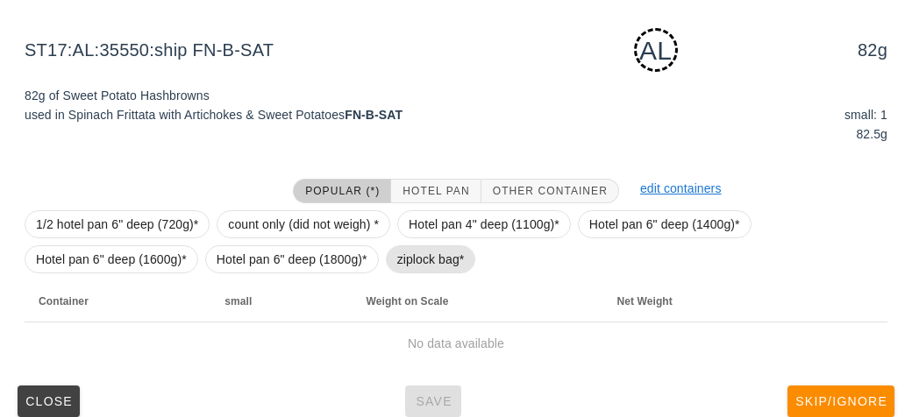
click at [408, 269] on span "ziplock bag*" at bounding box center [430, 259] width 67 height 26
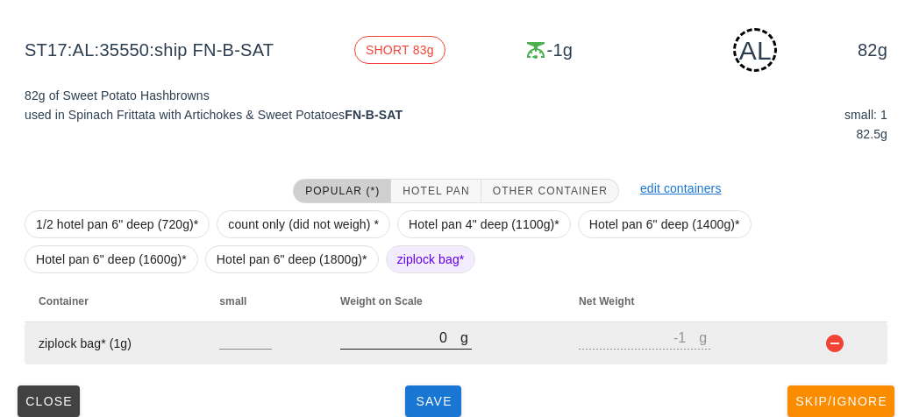
click at [424, 341] on input "0" at bounding box center [400, 337] width 120 height 23
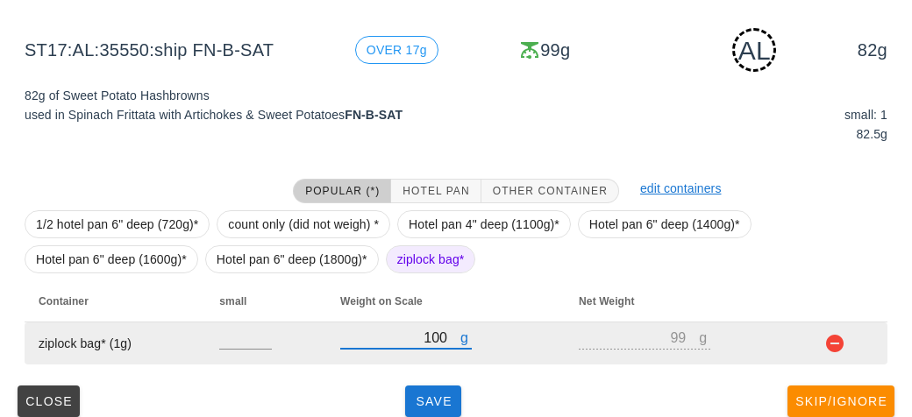
scroll to position [219, 0]
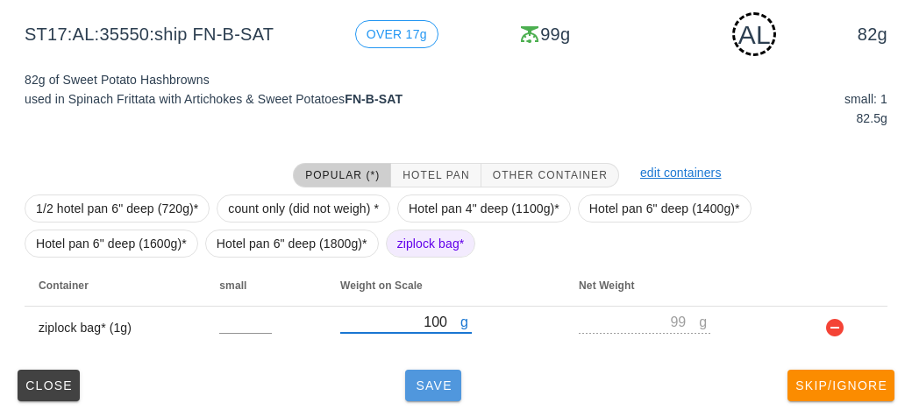
click at [433, 388] on span "Save" at bounding box center [433, 386] width 42 height 14
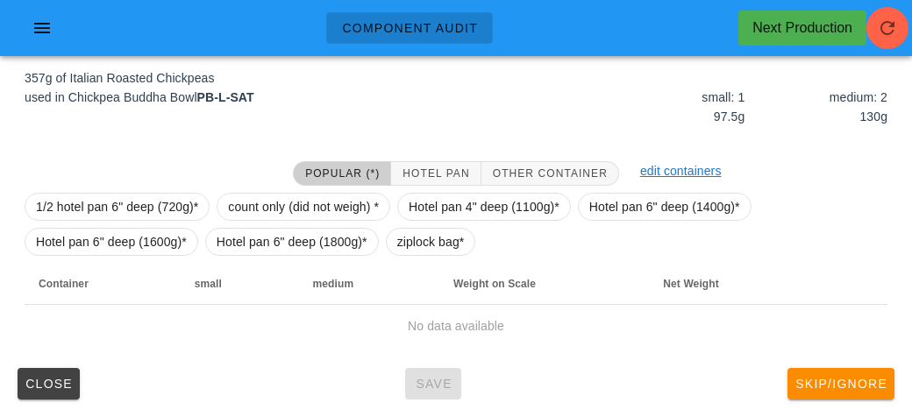
scroll to position [203, 0]
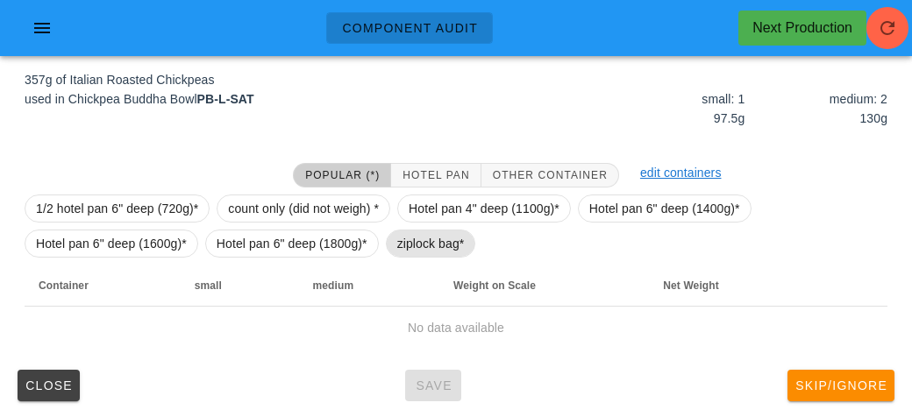
click at [416, 231] on span "ziplock bag*" at bounding box center [430, 244] width 67 height 26
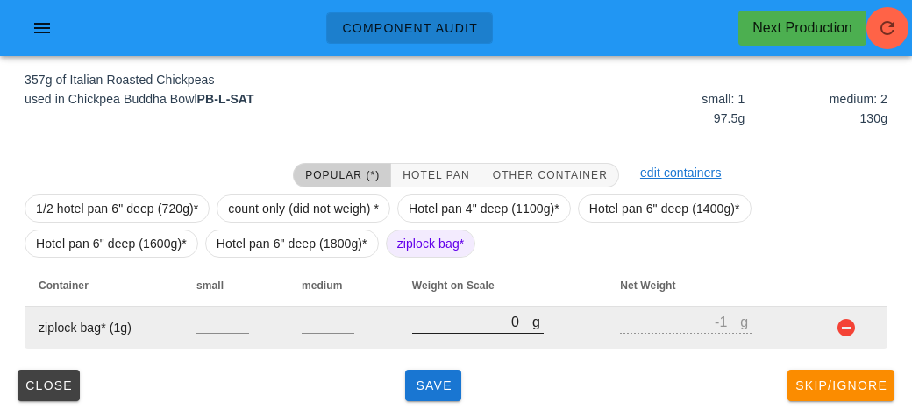
click at [446, 315] on input "0" at bounding box center [472, 321] width 120 height 23
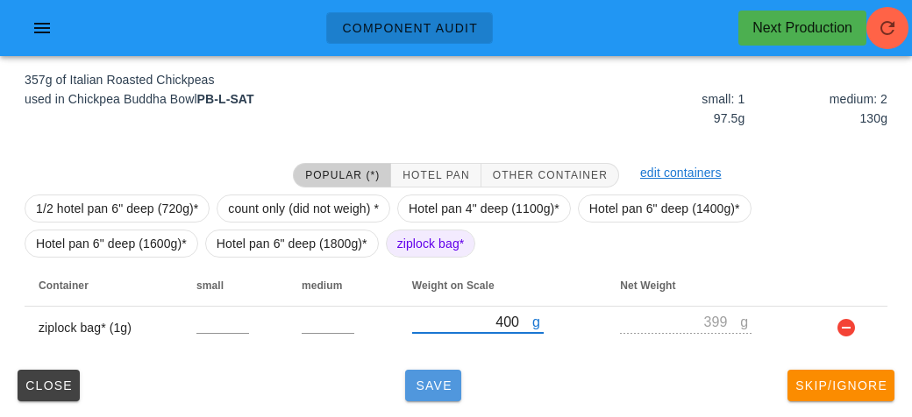
click at [442, 379] on span "Save" at bounding box center [433, 386] width 42 height 14
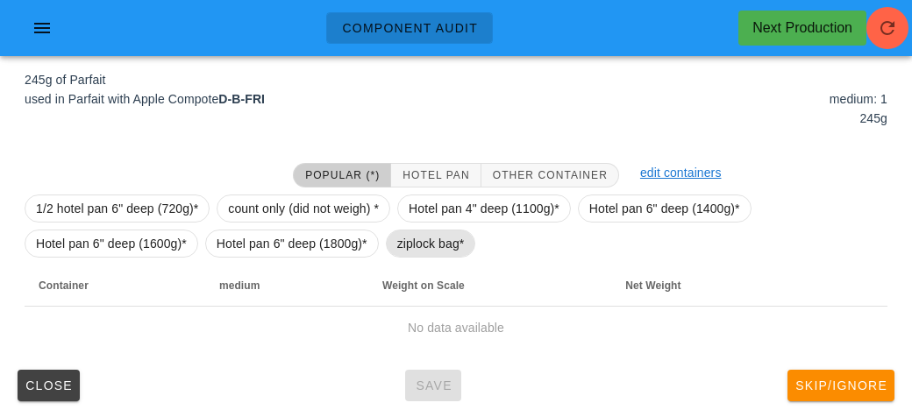
click at [402, 250] on span "ziplock bag*" at bounding box center [430, 244] width 67 height 26
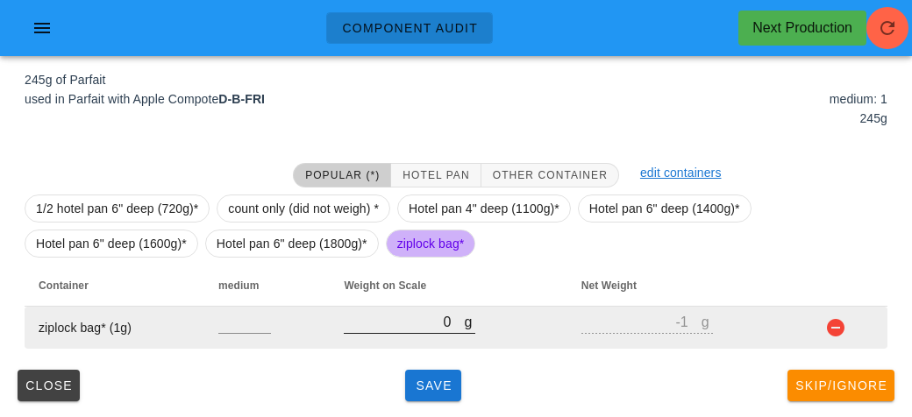
click at [427, 326] on input "0" at bounding box center [404, 321] width 120 height 23
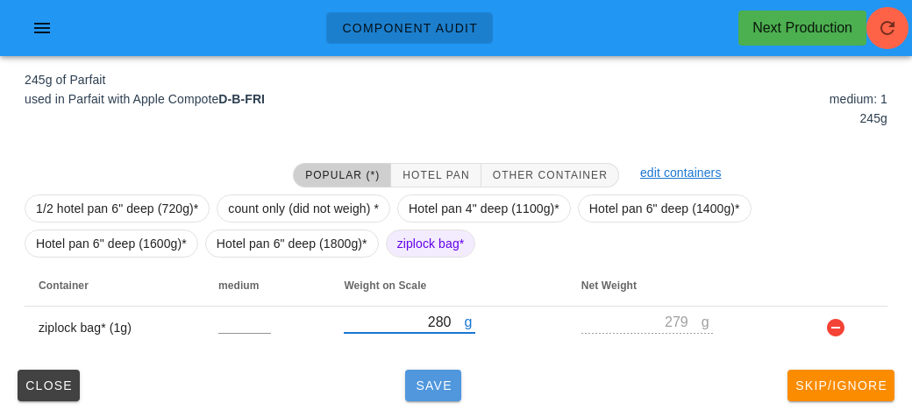
click at [421, 379] on span "Save" at bounding box center [433, 386] width 42 height 14
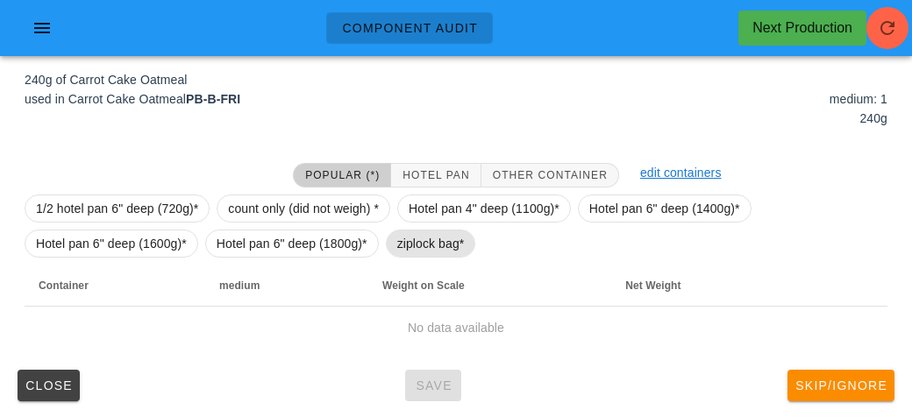
click at [416, 245] on span "ziplock bag*" at bounding box center [430, 244] width 67 height 26
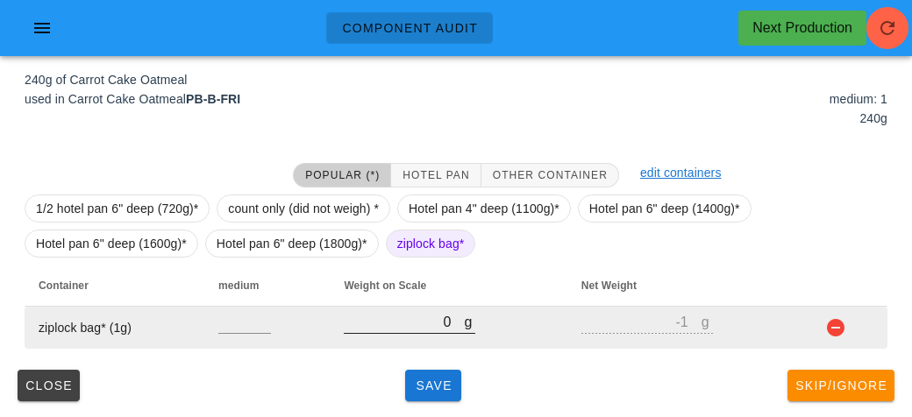
click at [416, 326] on input "0" at bounding box center [404, 321] width 120 height 23
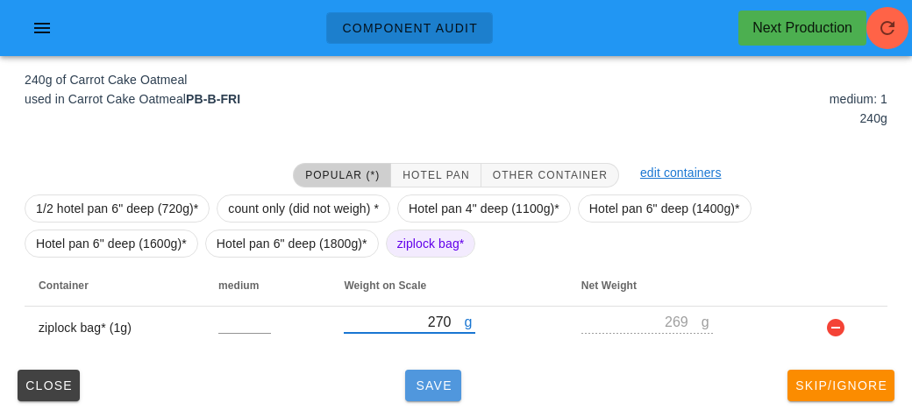
click at [427, 380] on span "Save" at bounding box center [433, 386] width 42 height 14
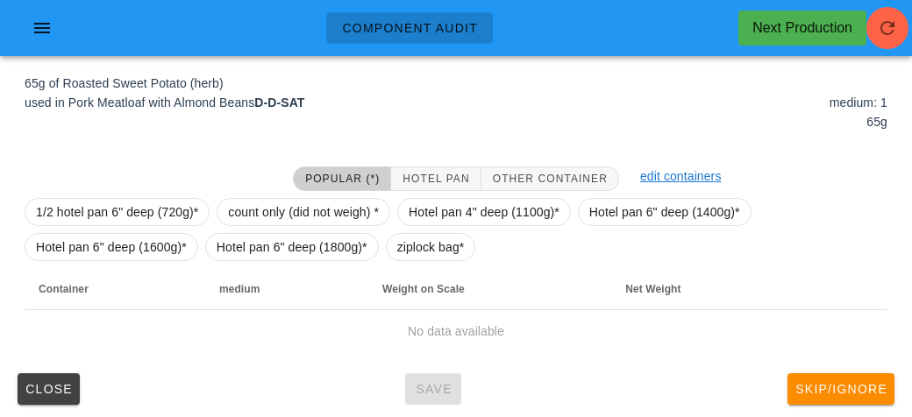
scroll to position [183, 0]
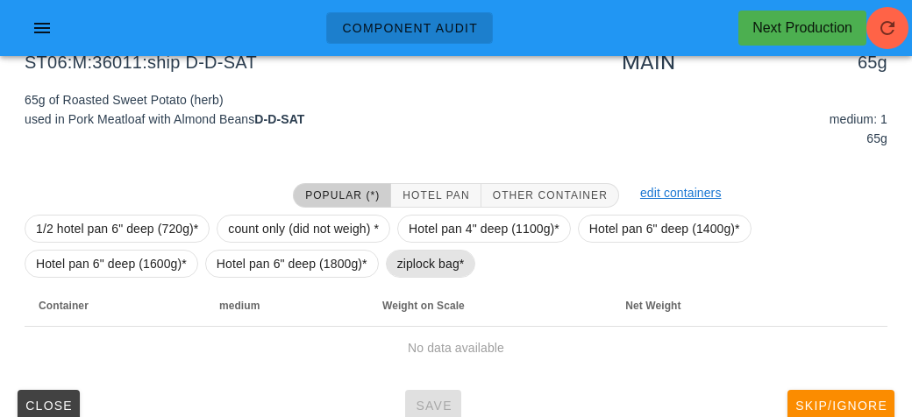
click at [419, 258] on span "ziplock bag*" at bounding box center [430, 264] width 67 height 26
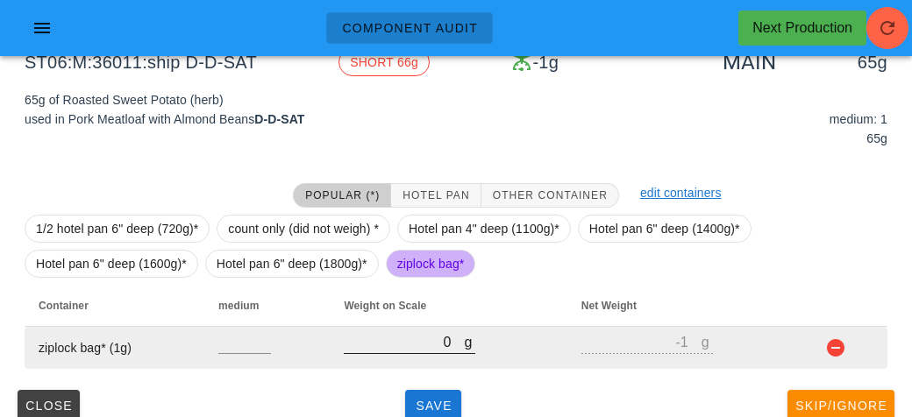
click at [405, 332] on input "0" at bounding box center [404, 341] width 120 height 23
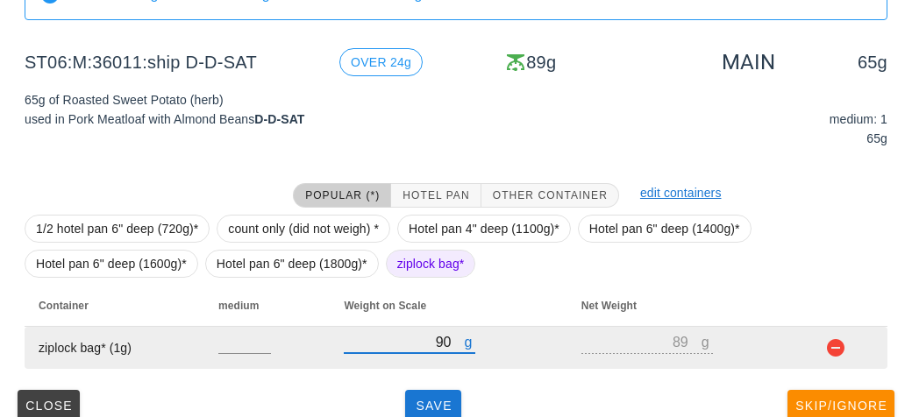
scroll to position [203, 0]
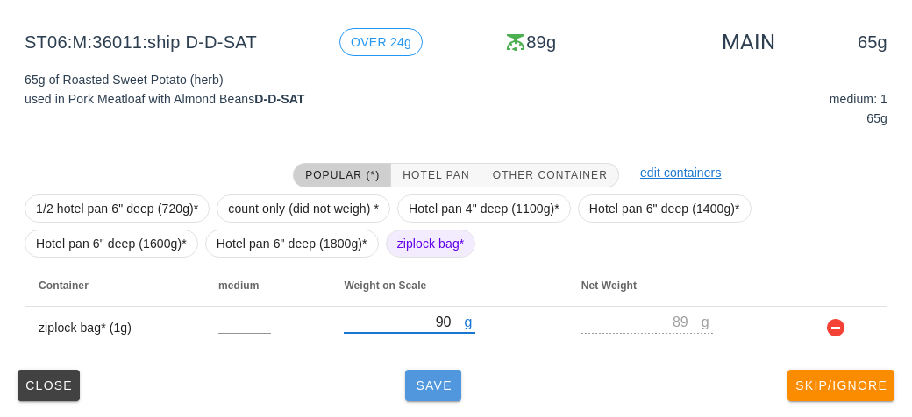
click at [429, 380] on span "Save" at bounding box center [433, 386] width 42 height 14
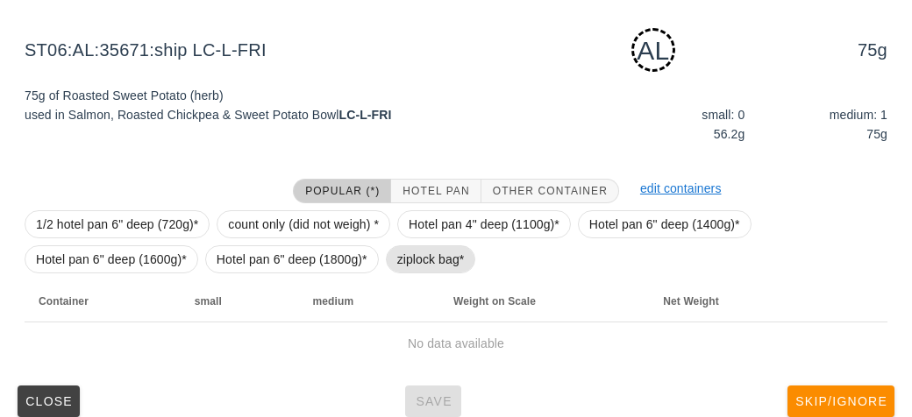
click at [422, 254] on span "ziplock bag*" at bounding box center [430, 259] width 67 height 26
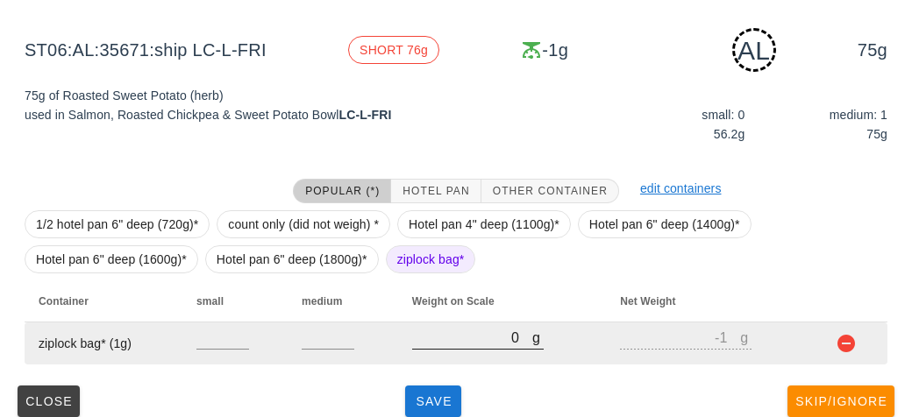
click at [428, 338] on input "0" at bounding box center [472, 337] width 120 height 23
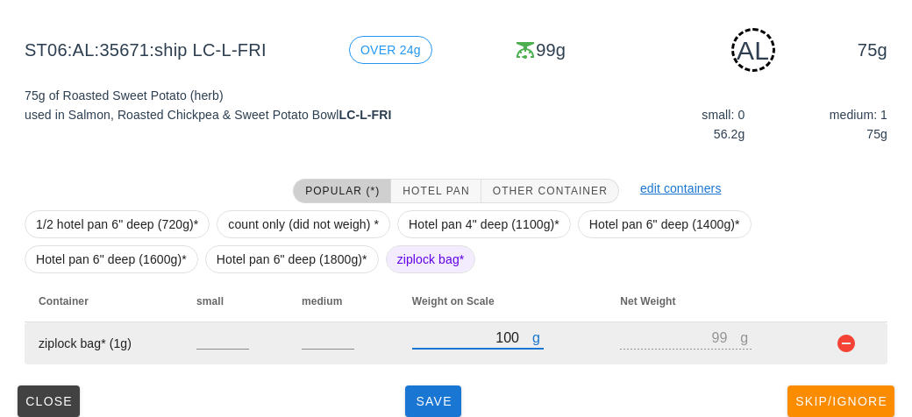
scroll to position [219, 0]
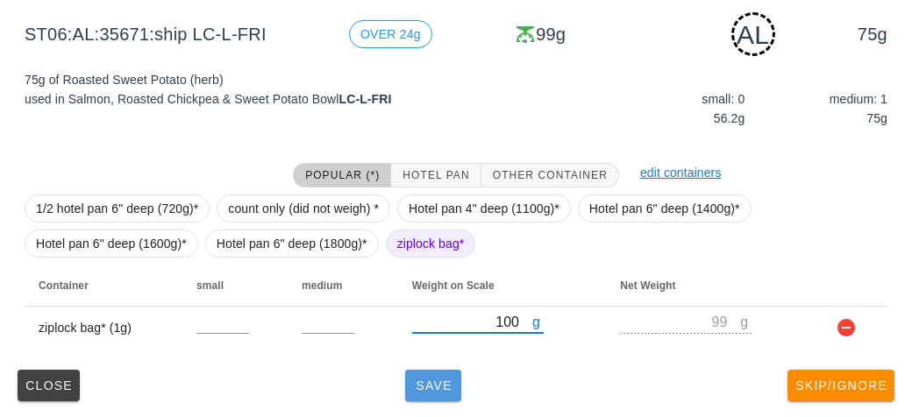
click at [417, 370] on button "Save" at bounding box center [433, 386] width 56 height 32
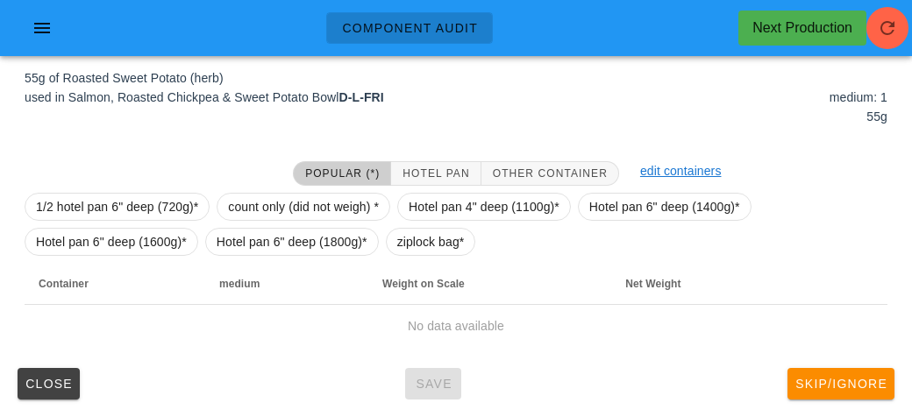
scroll to position [203, 0]
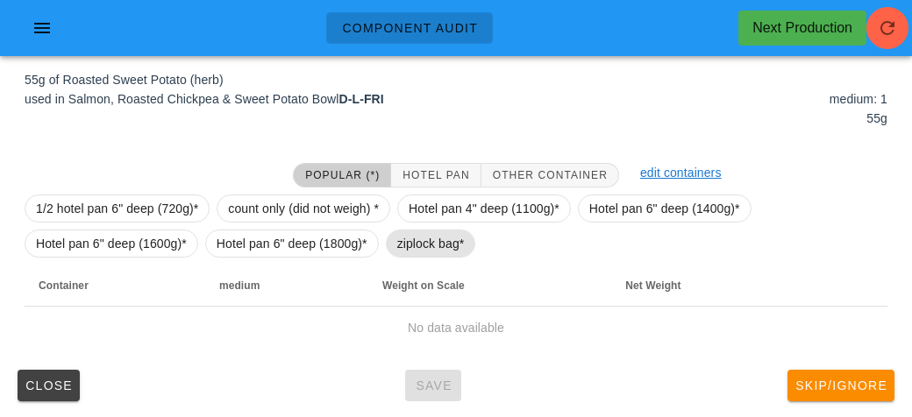
click at [403, 250] on span "ziplock bag*" at bounding box center [430, 244] width 67 height 26
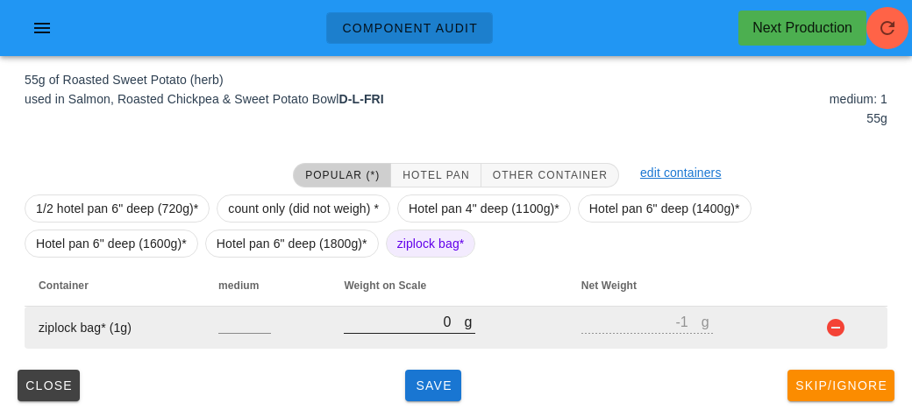
click at [399, 318] on input "0" at bounding box center [404, 321] width 120 height 23
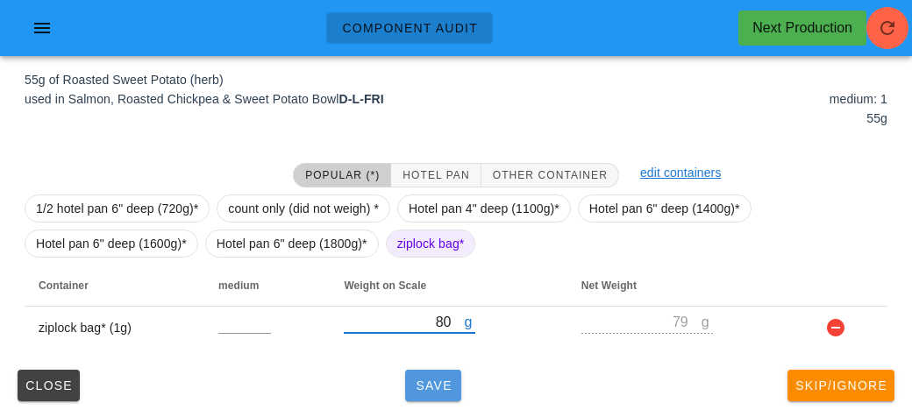
click at [420, 380] on span "Save" at bounding box center [433, 386] width 42 height 14
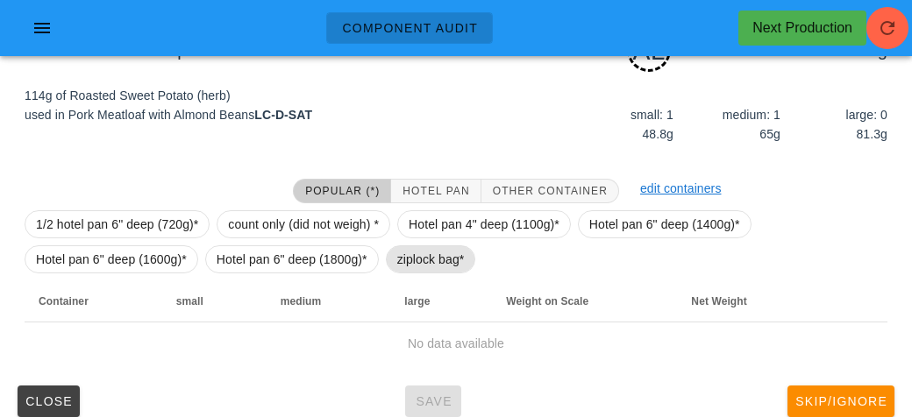
click at [415, 255] on span "ziplock bag*" at bounding box center [430, 259] width 67 height 26
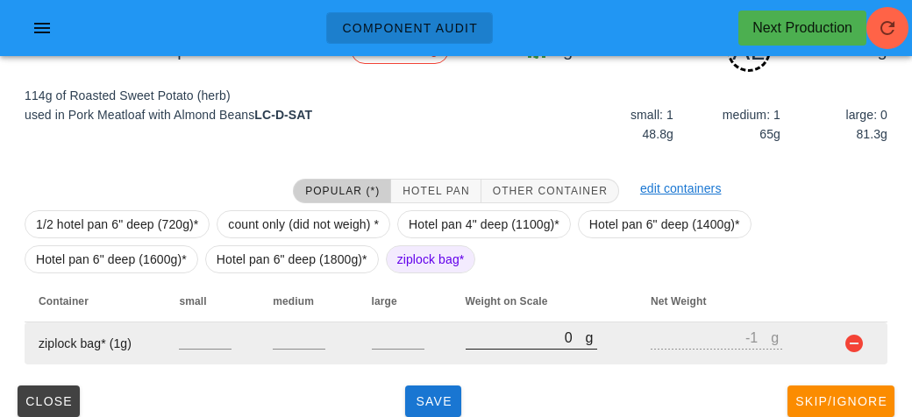
click at [476, 332] on input "0" at bounding box center [525, 337] width 120 height 23
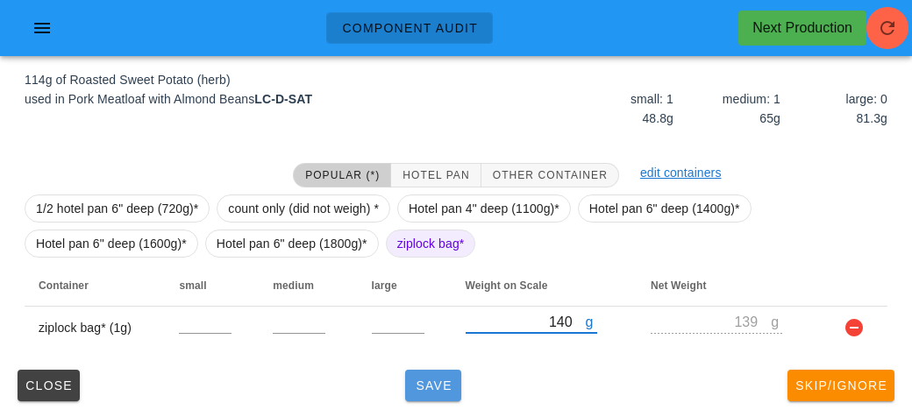
click at [427, 387] on span "Save" at bounding box center [433, 386] width 42 height 14
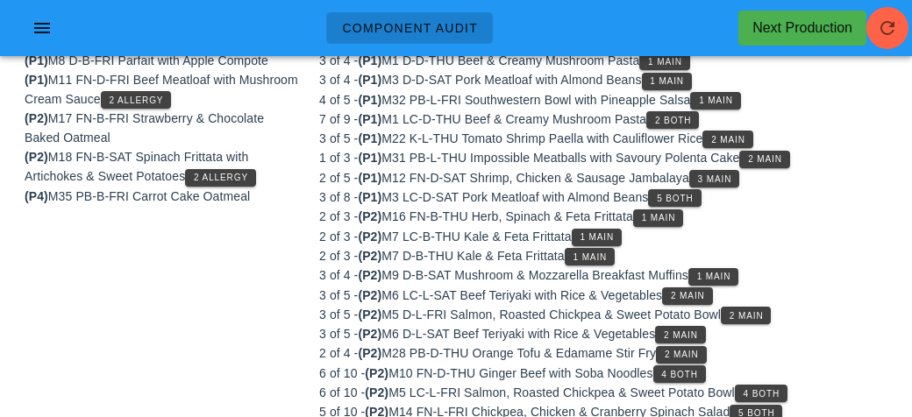
scroll to position [203, 0]
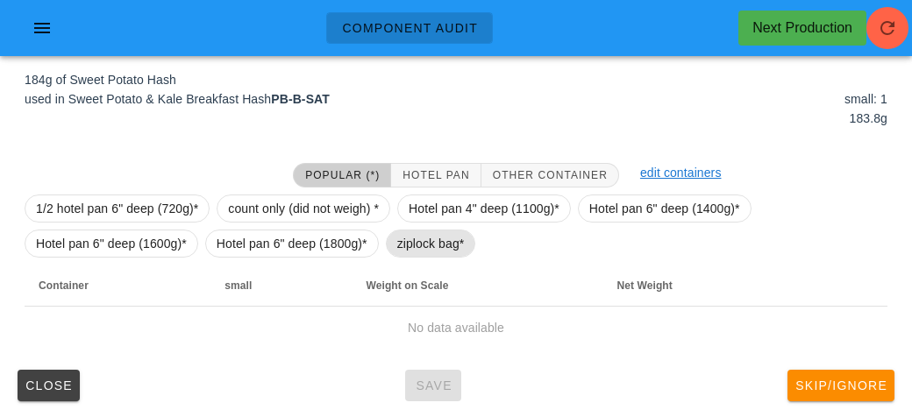
click at [422, 234] on span "ziplock bag*" at bounding box center [430, 244] width 67 height 26
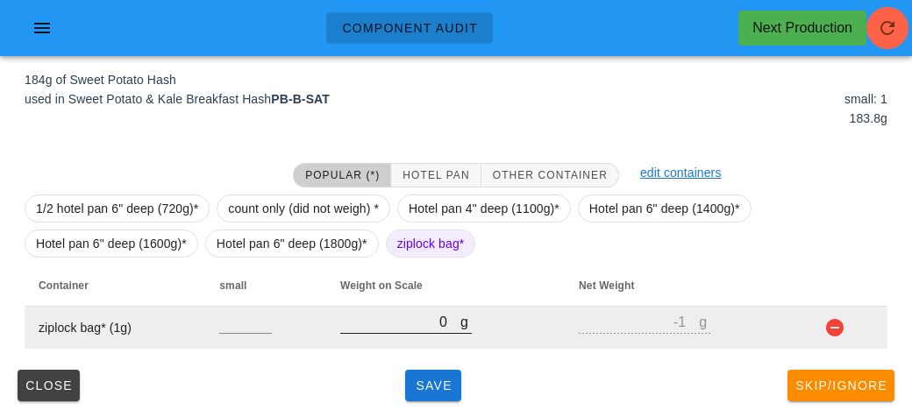
click at [420, 320] on input "0" at bounding box center [400, 321] width 120 height 23
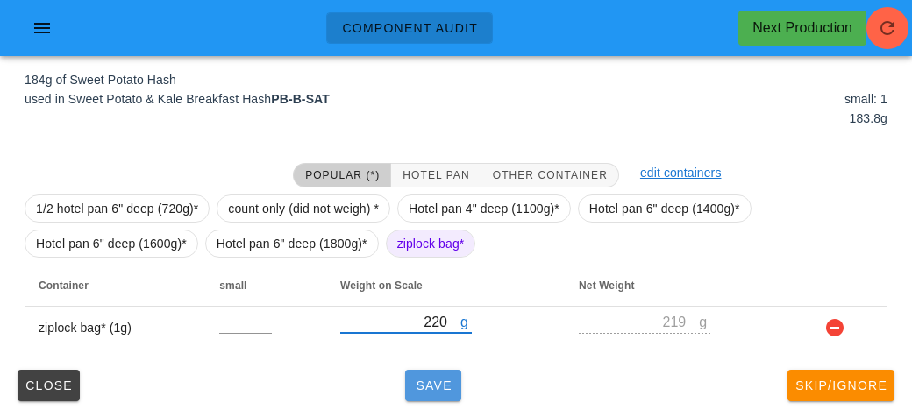
click at [443, 370] on button "Save" at bounding box center [433, 386] width 56 height 32
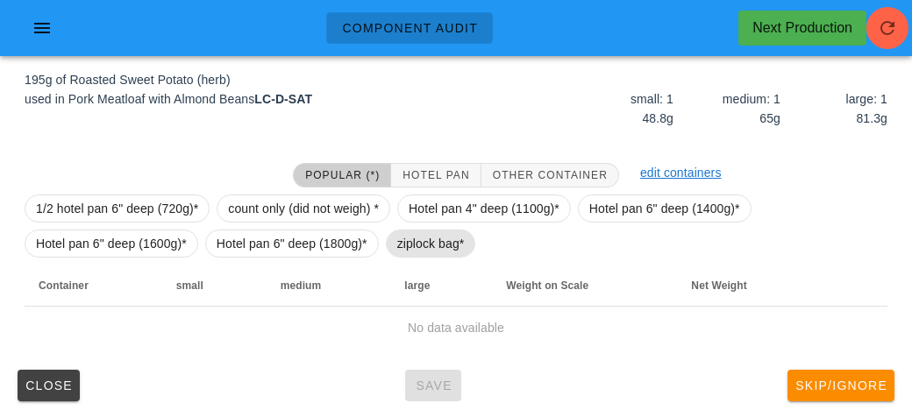
click at [416, 252] on span "ziplock bag*" at bounding box center [430, 244] width 67 height 26
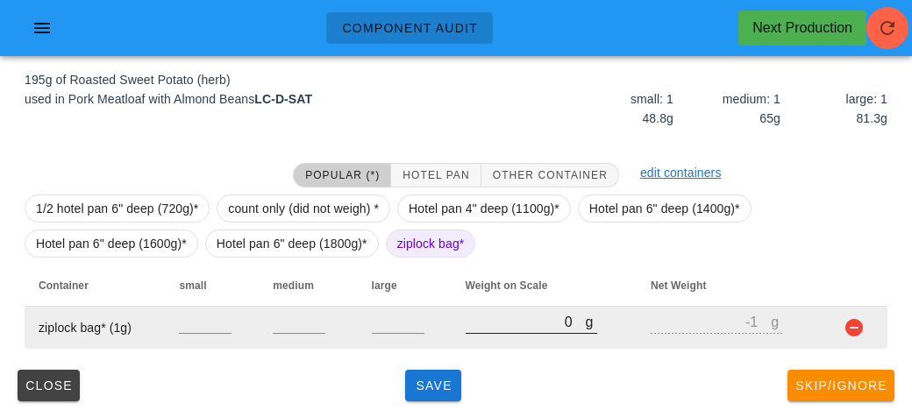
click at [494, 328] on input "0" at bounding box center [525, 321] width 120 height 23
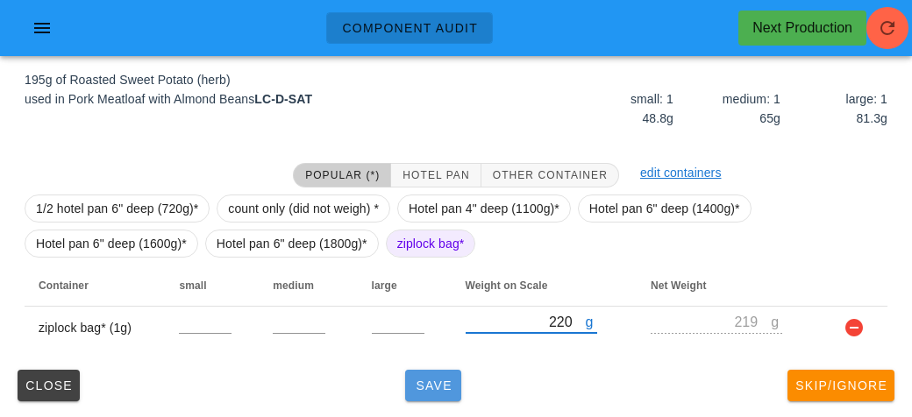
click at [445, 383] on span "Save" at bounding box center [433, 386] width 42 height 14
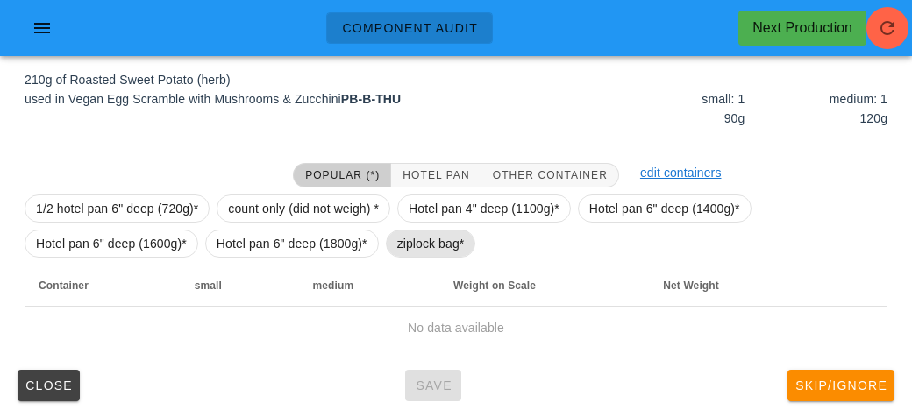
click at [397, 240] on span "ziplock bag*" at bounding box center [430, 244] width 67 height 26
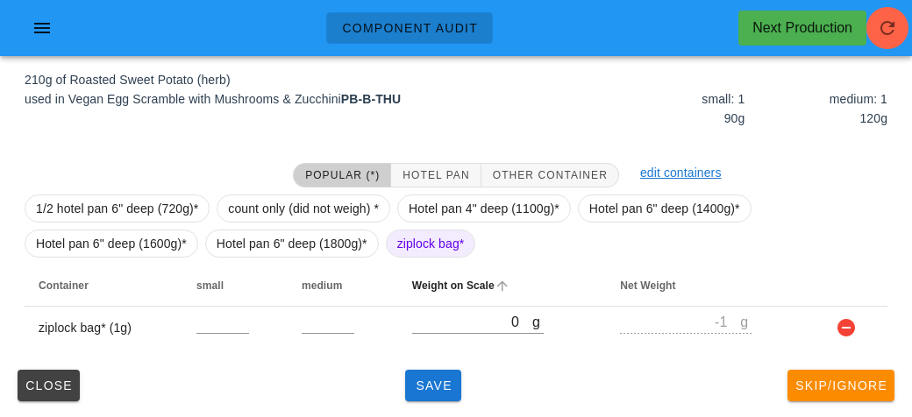
click at [438, 302] on th "Weight on Scale" at bounding box center [502, 286] width 208 height 42
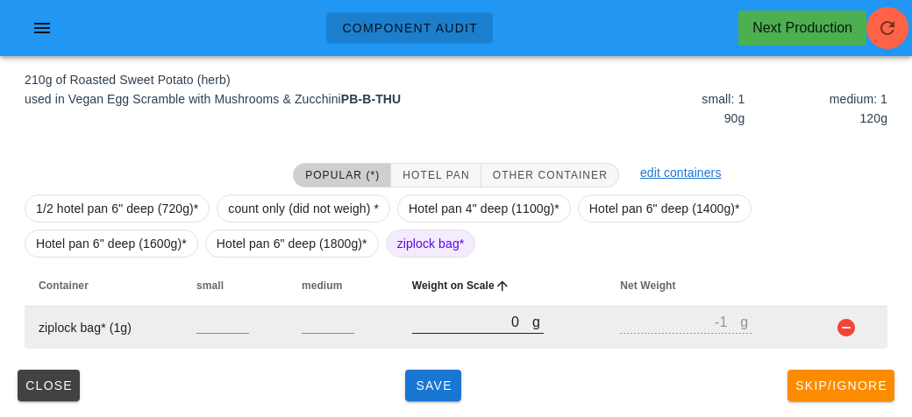
click at [444, 313] on input "0" at bounding box center [472, 321] width 120 height 23
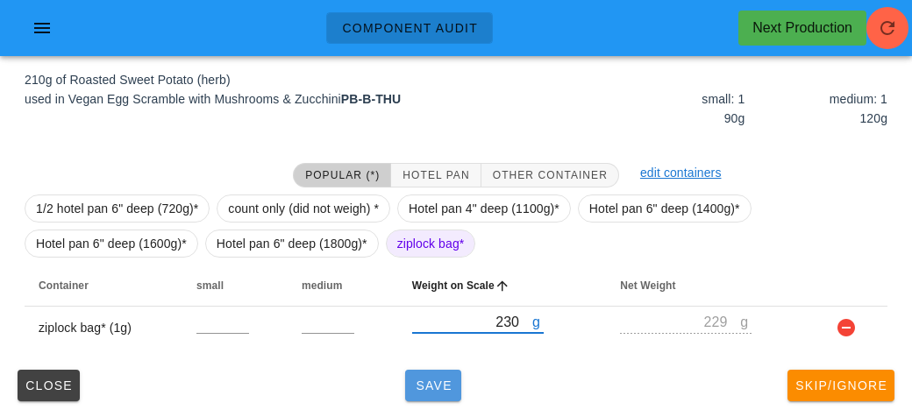
click at [443, 379] on span "Save" at bounding box center [433, 386] width 42 height 14
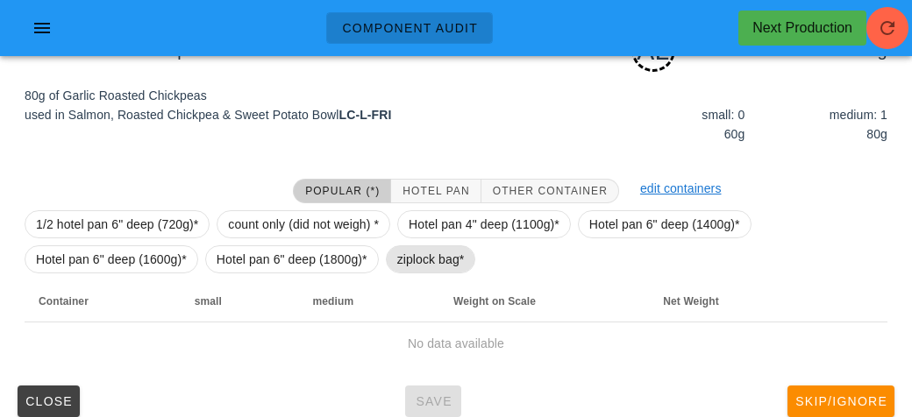
click at [436, 259] on span "ziplock bag*" at bounding box center [430, 259] width 67 height 26
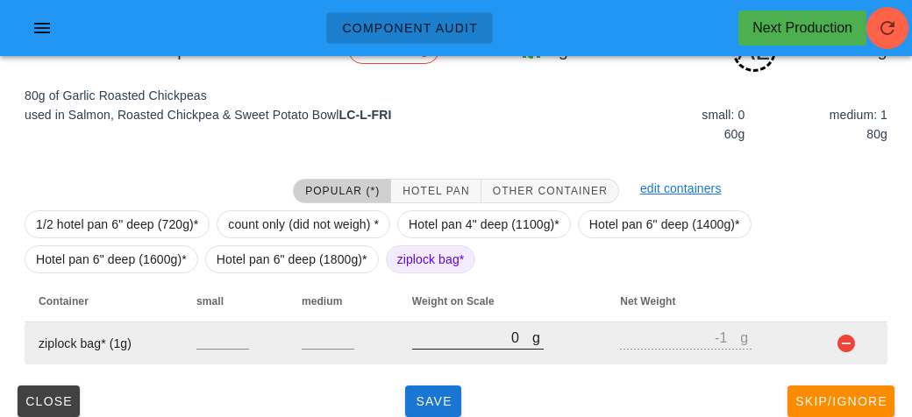
click at [465, 331] on input "0" at bounding box center [472, 337] width 120 height 23
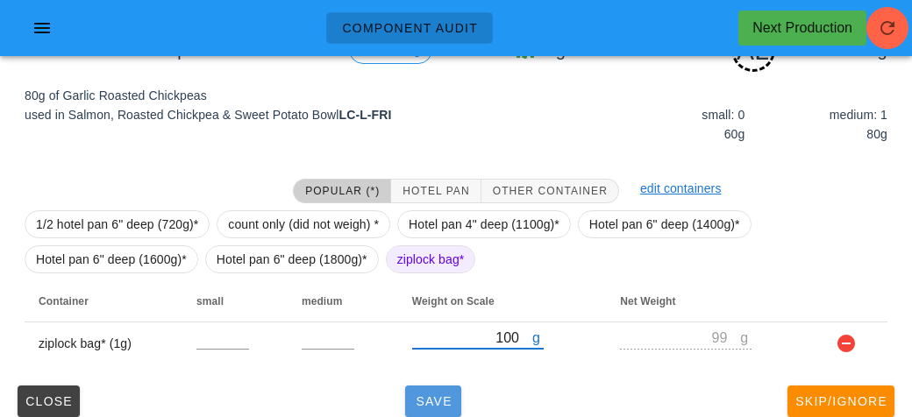
click at [444, 401] on span "Save" at bounding box center [433, 401] width 42 height 14
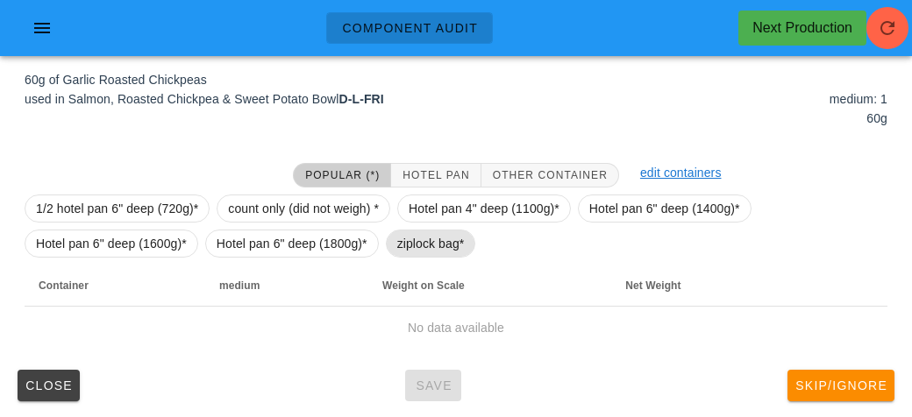
click at [423, 245] on span "ziplock bag*" at bounding box center [430, 244] width 67 height 26
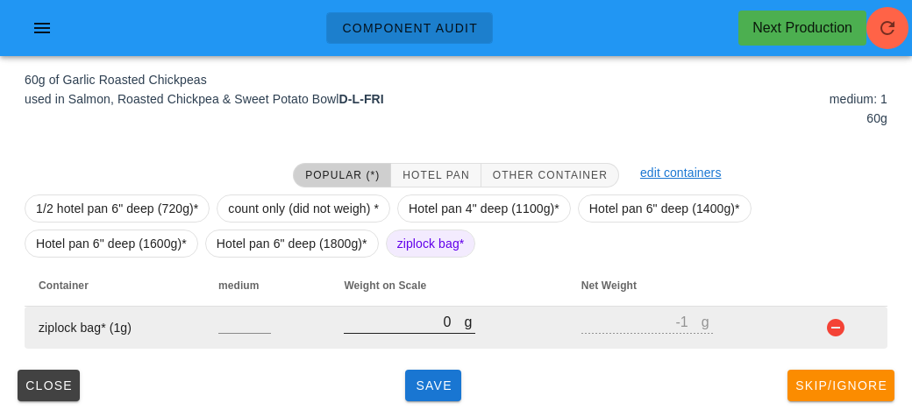
click at [420, 330] on input "0" at bounding box center [404, 321] width 120 height 23
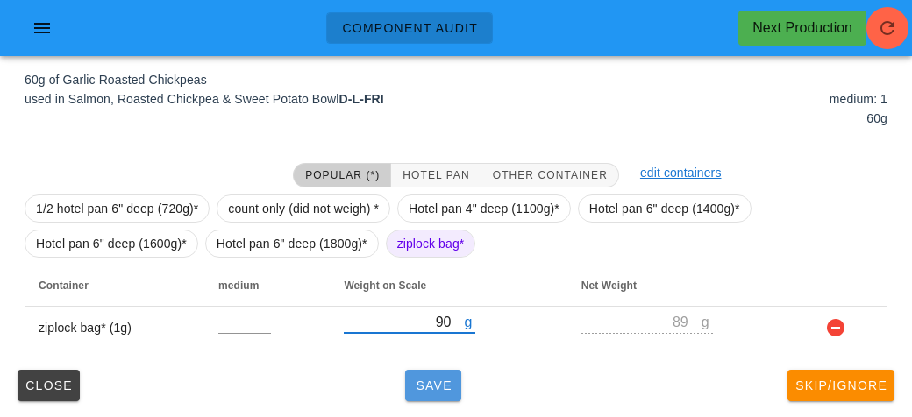
click at [451, 390] on span "Save" at bounding box center [433, 386] width 42 height 14
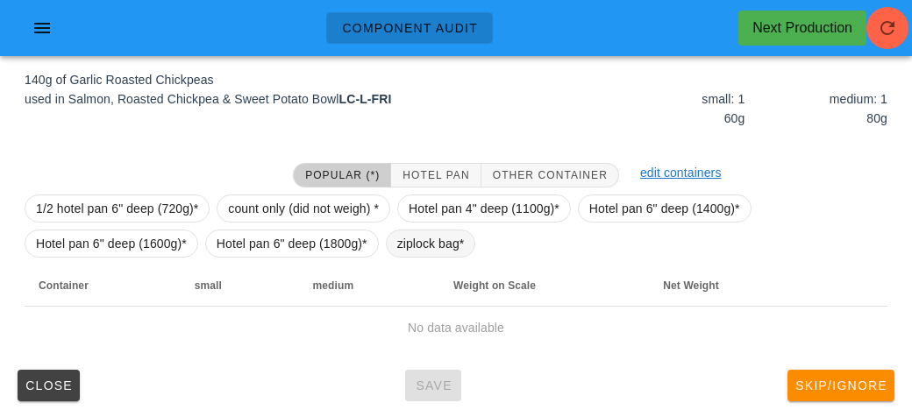
click at [425, 247] on span "ziplock bag*" at bounding box center [430, 244] width 67 height 26
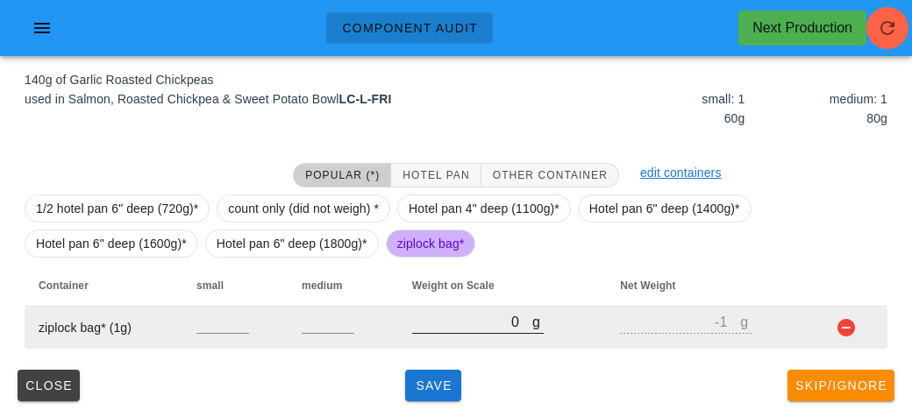
click at [432, 330] on input "0" at bounding box center [472, 321] width 120 height 23
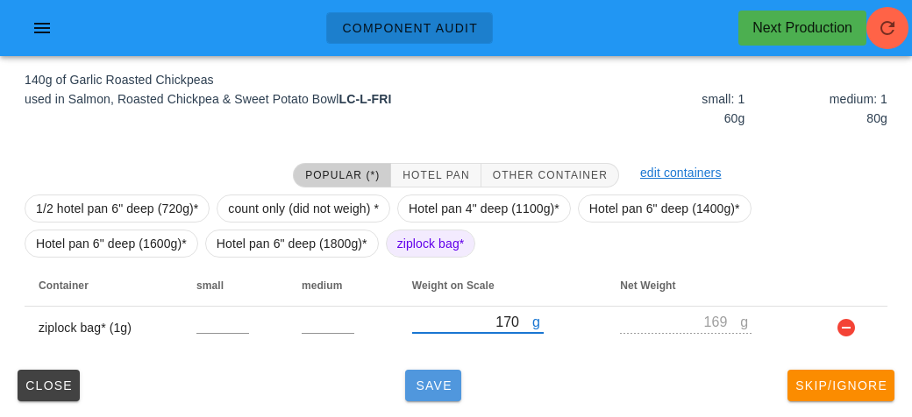
click at [446, 389] on span "Save" at bounding box center [433, 386] width 42 height 14
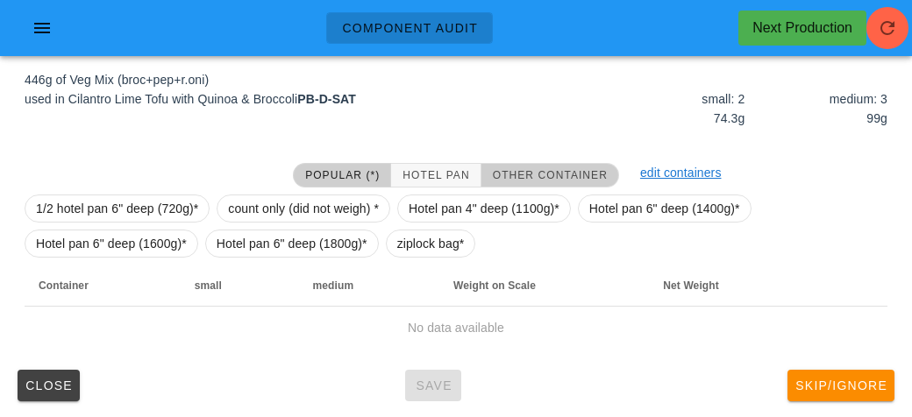
click at [572, 170] on span "Other Container" at bounding box center [550, 175] width 116 height 12
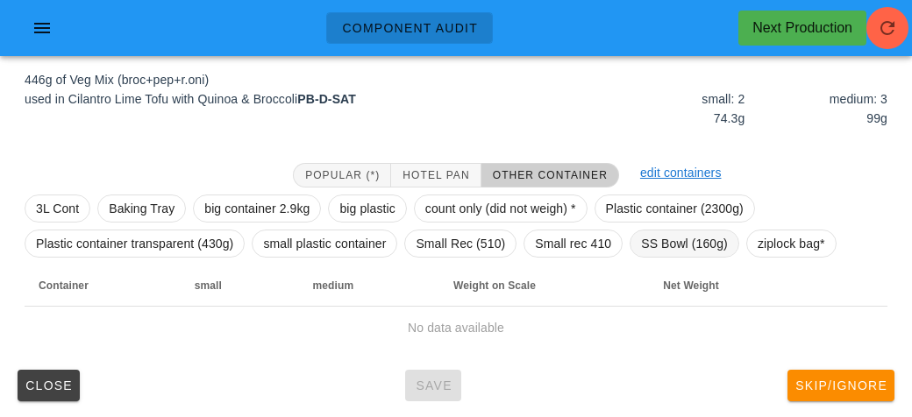
click at [696, 238] on span "SS Bowl (160g)" at bounding box center [684, 244] width 87 height 26
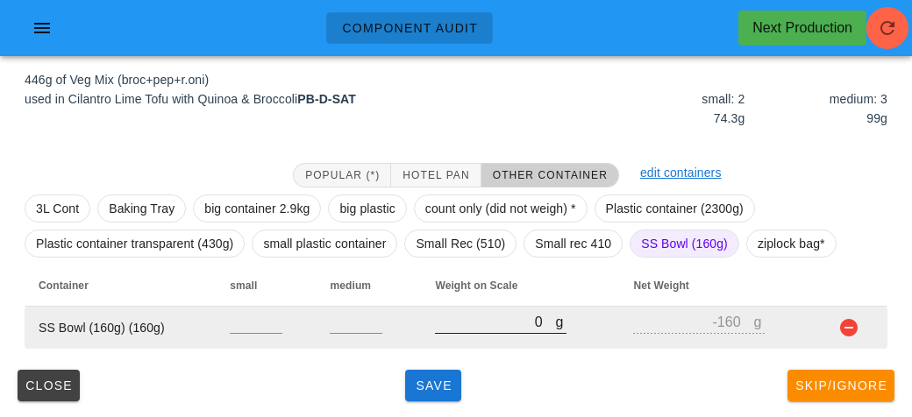
click at [525, 316] on input "0" at bounding box center [495, 321] width 120 height 23
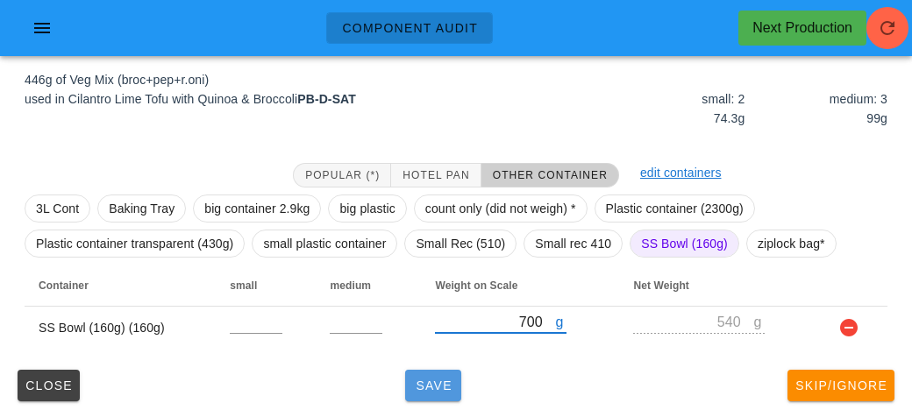
click at [452, 387] on span "Save" at bounding box center [433, 386] width 42 height 14
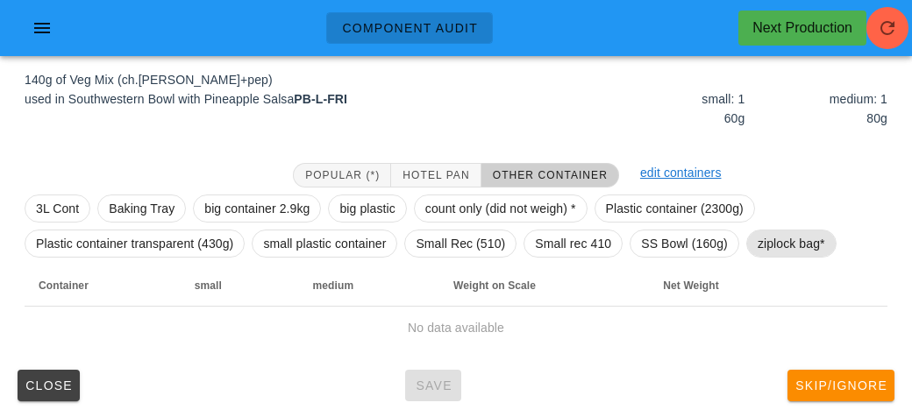
click at [786, 243] on span "ziplock bag*" at bounding box center [790, 244] width 67 height 26
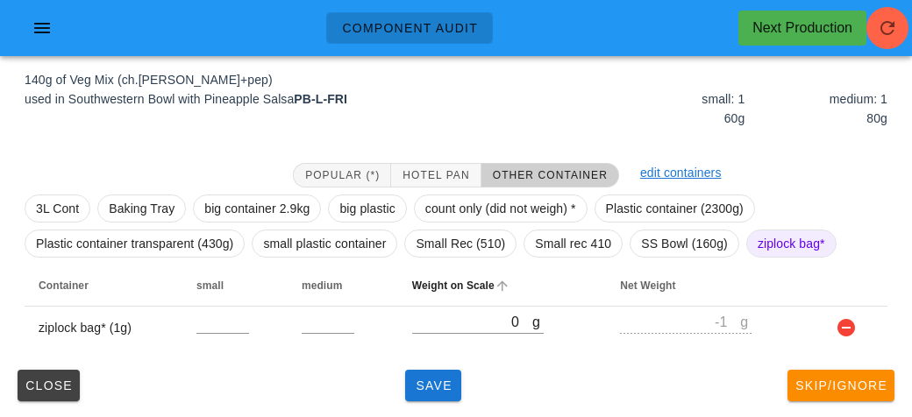
click at [448, 302] on th "Weight on Scale" at bounding box center [502, 286] width 208 height 42
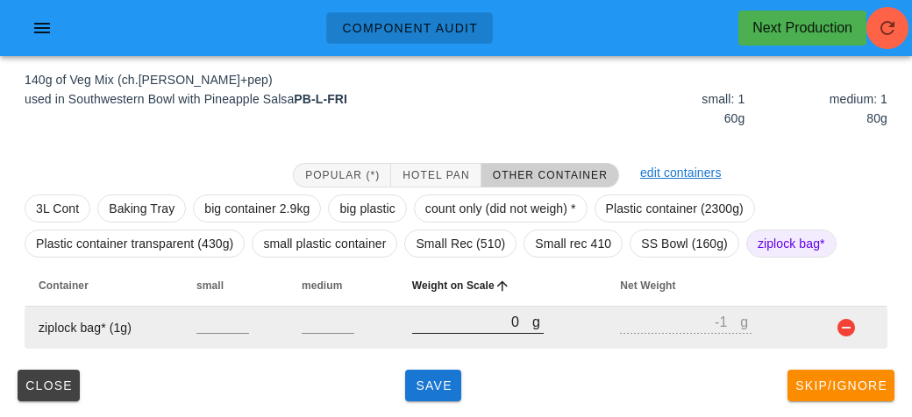
click at [450, 314] on input "0" at bounding box center [472, 321] width 120 height 23
click at [448, 320] on input "0" at bounding box center [472, 321] width 120 height 23
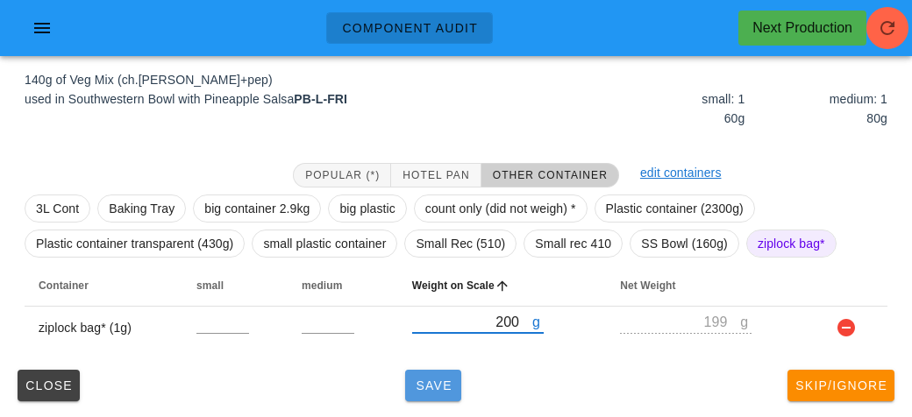
click at [433, 389] on span "Save" at bounding box center [433, 386] width 42 height 14
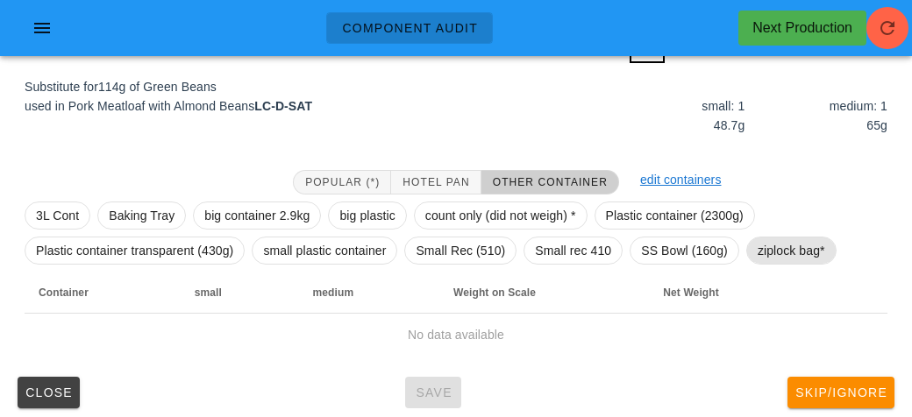
click at [780, 243] on span "ziplock bag*" at bounding box center [790, 251] width 67 height 26
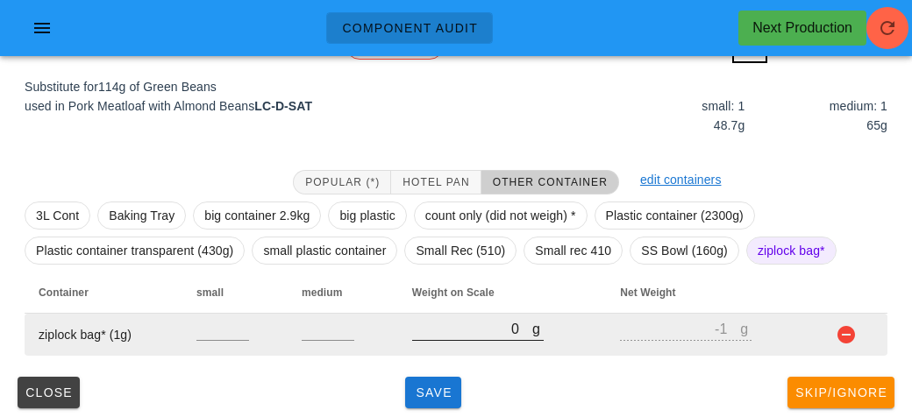
click at [471, 336] on input "0" at bounding box center [472, 328] width 120 height 23
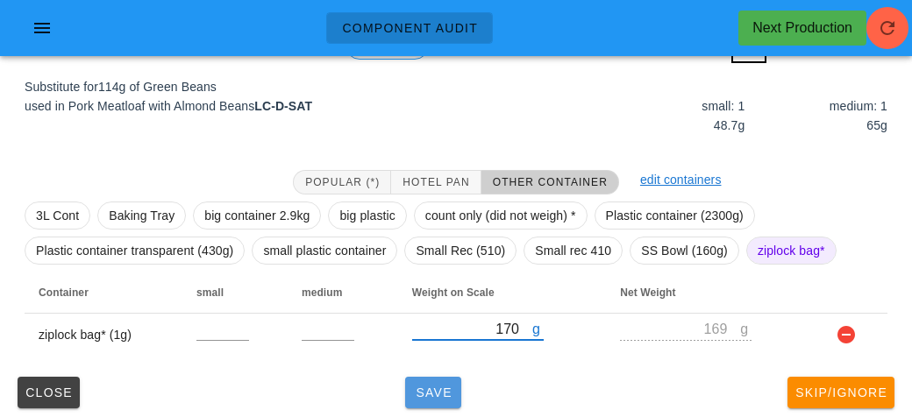
click at [453, 399] on button "Save" at bounding box center [433, 393] width 56 height 32
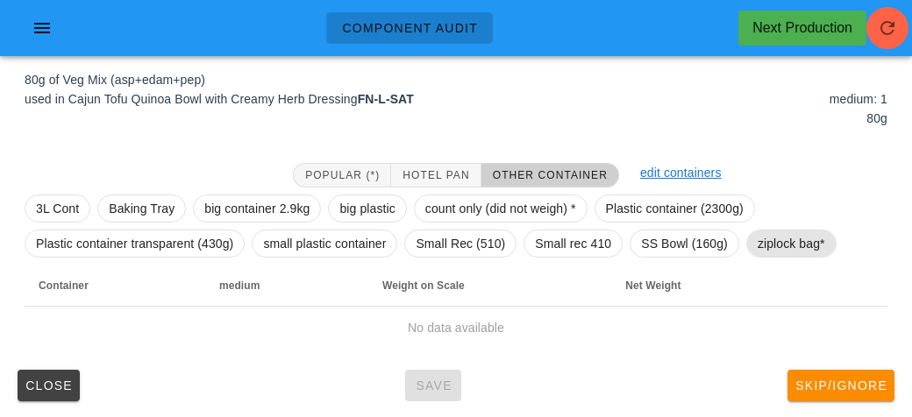
click at [777, 245] on span "ziplock bag*" at bounding box center [790, 244] width 67 height 26
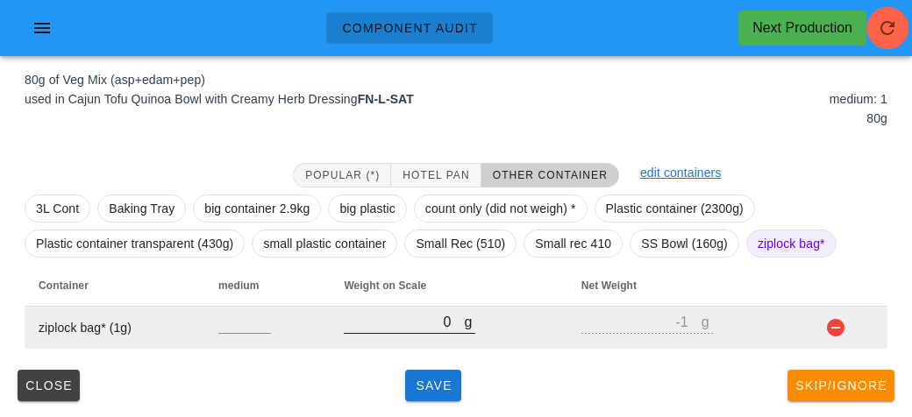
click at [405, 327] on input "0" at bounding box center [404, 321] width 120 height 23
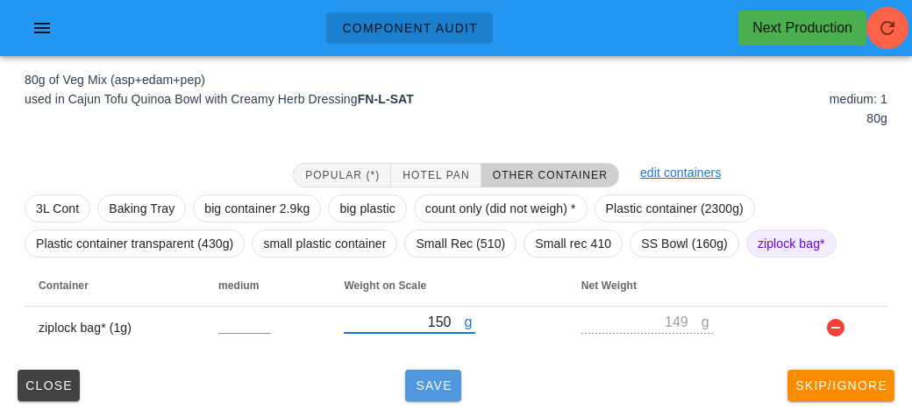
click at [443, 387] on span "Save" at bounding box center [433, 386] width 42 height 14
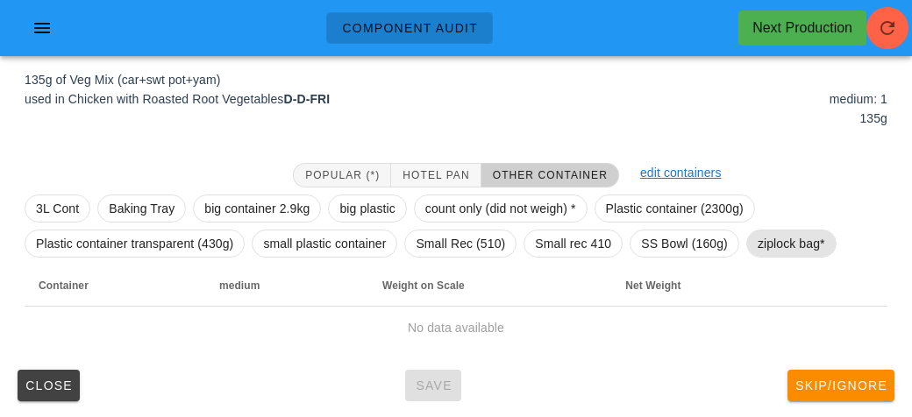
click at [809, 238] on span "ziplock bag*" at bounding box center [790, 244] width 67 height 26
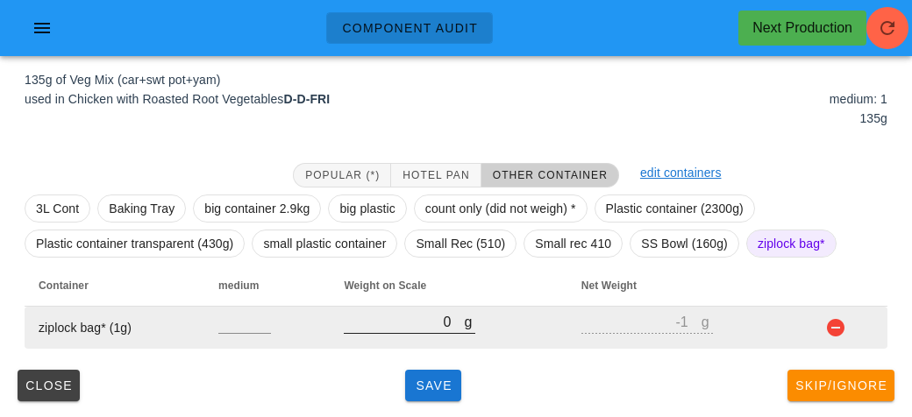
click at [438, 318] on input "0" at bounding box center [404, 321] width 120 height 23
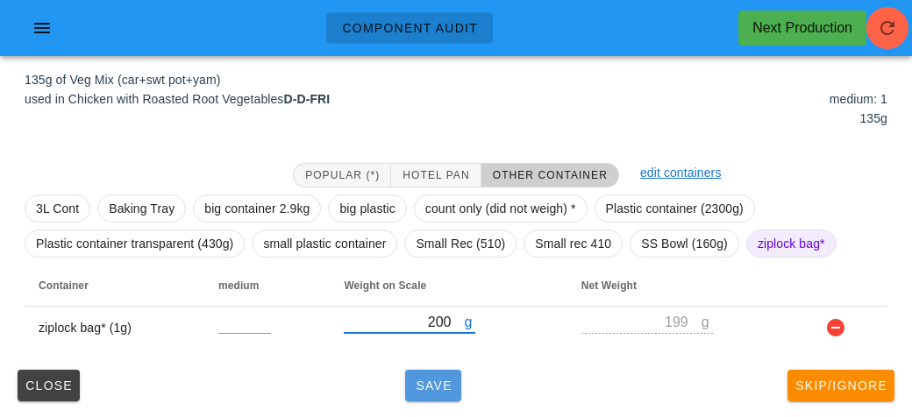
click at [424, 390] on span "Save" at bounding box center [433, 386] width 42 height 14
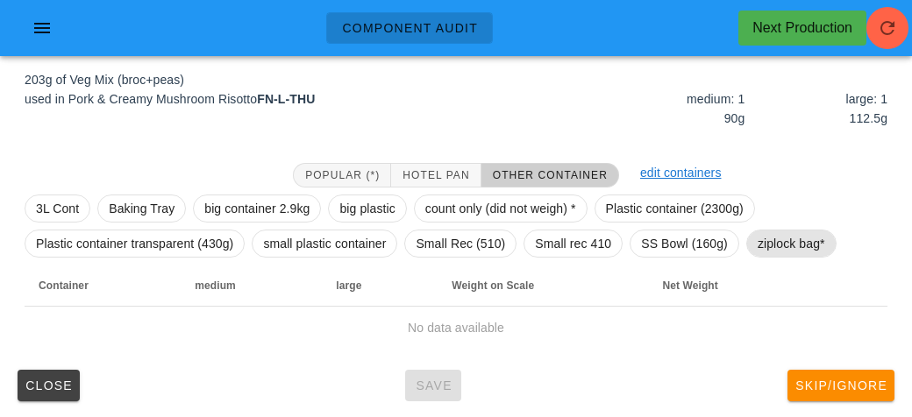
click at [774, 241] on span "ziplock bag*" at bounding box center [790, 244] width 67 height 26
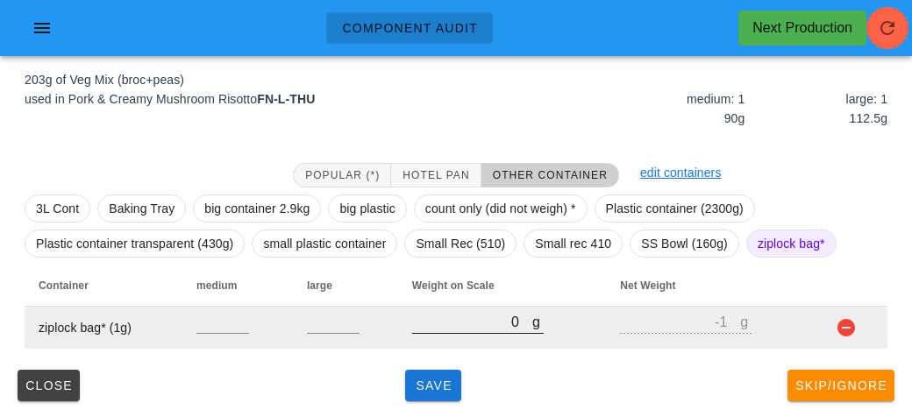
click at [441, 327] on input "0" at bounding box center [472, 321] width 120 height 23
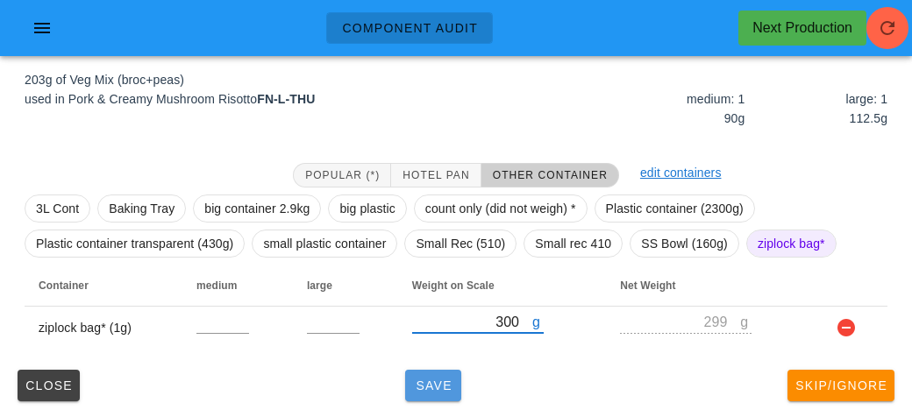
click at [415, 388] on span "Save" at bounding box center [433, 386] width 42 height 14
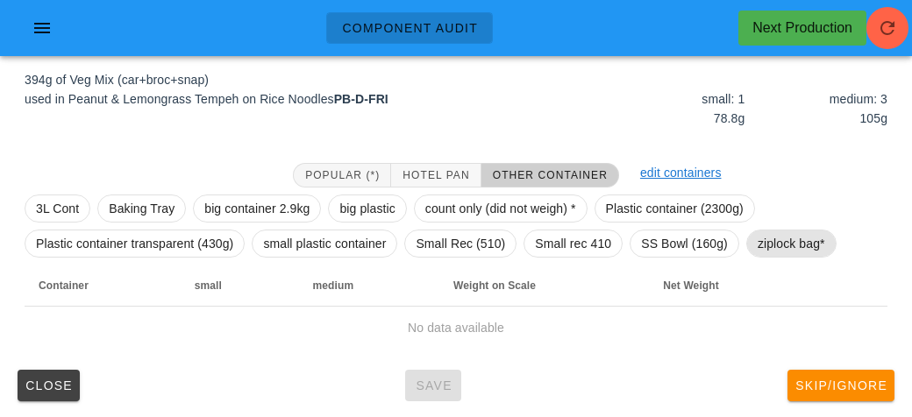
click at [759, 244] on span "ziplock bag*" at bounding box center [790, 244] width 67 height 26
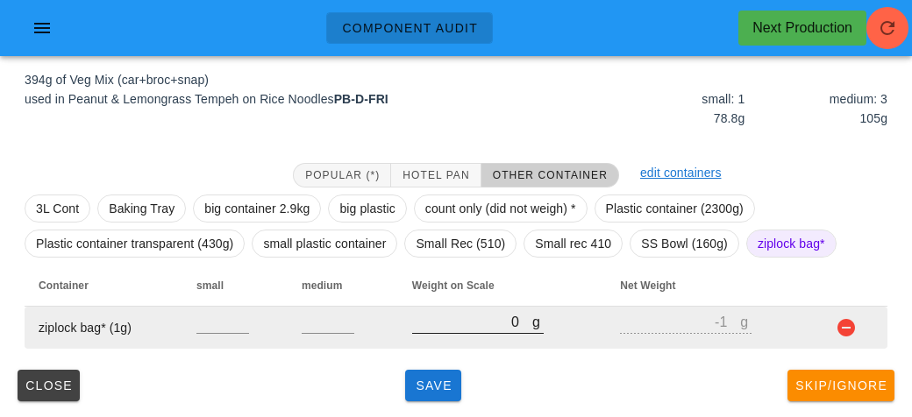
click at [452, 323] on input "0" at bounding box center [472, 321] width 120 height 23
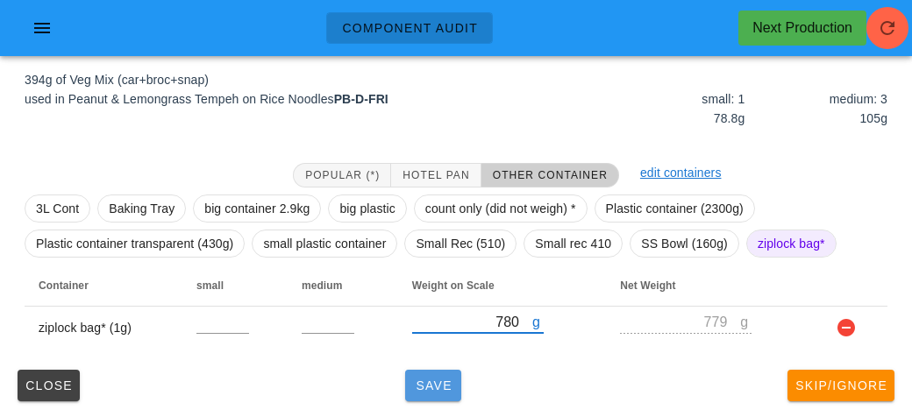
click at [422, 388] on span "Save" at bounding box center [433, 386] width 42 height 14
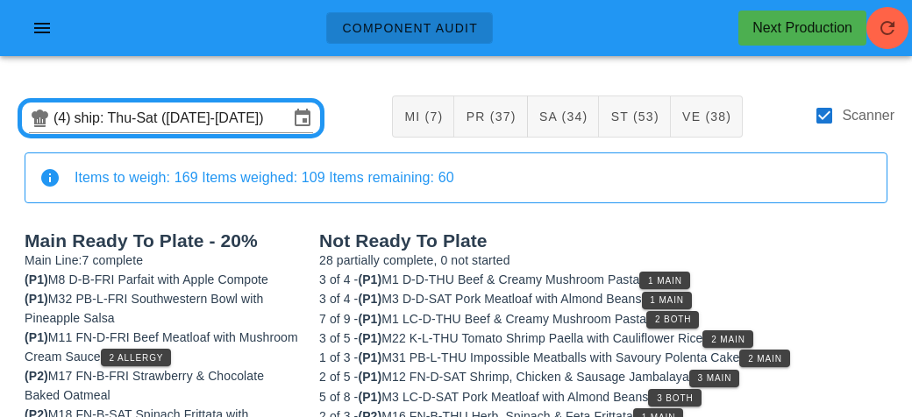
click at [835, 128] on div "Scanner" at bounding box center [853, 125] width 81 height 40
click at [822, 130] on div at bounding box center [824, 116] width 30 height 30
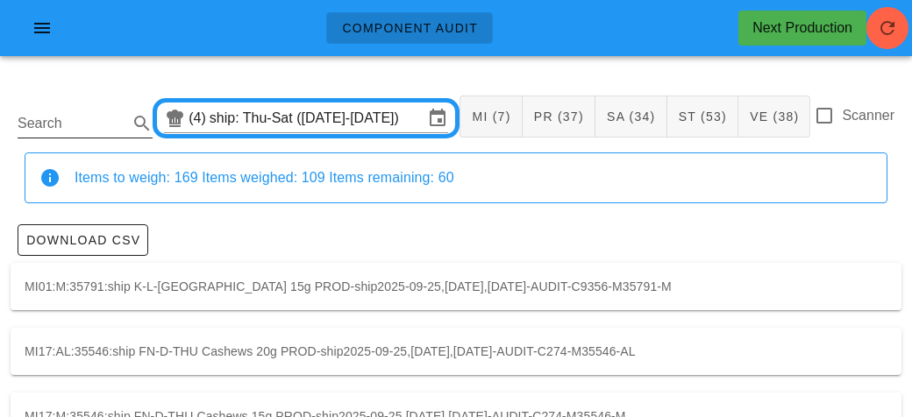
click at [64, 117] on input "Search" at bounding box center [71, 124] width 107 height 28
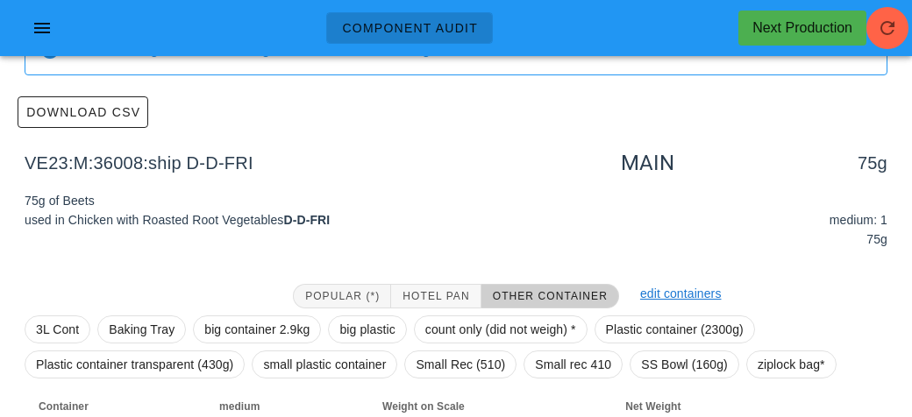
scroll to position [249, 0]
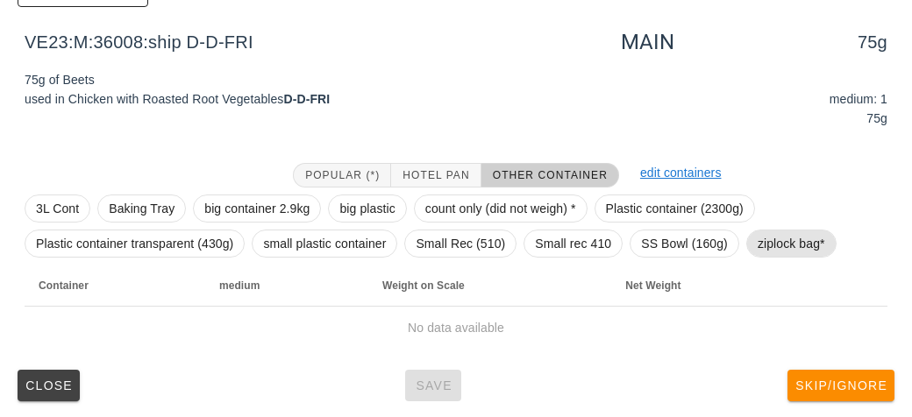
click at [759, 231] on span "ziplock bag*" at bounding box center [790, 244] width 67 height 26
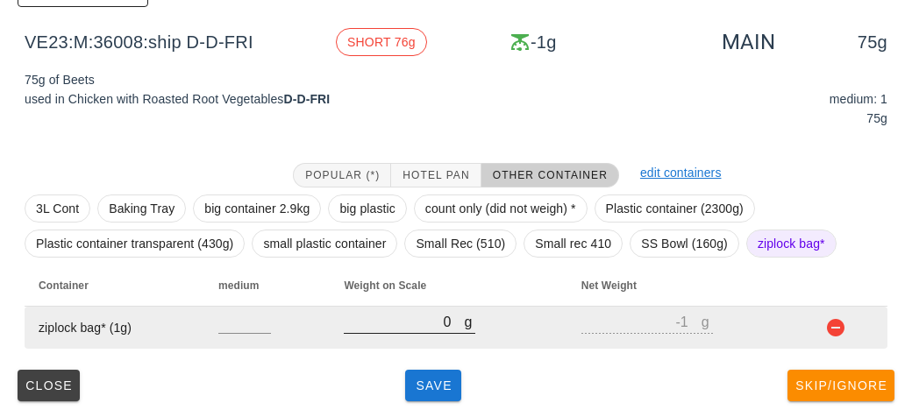
click at [440, 316] on input "0" at bounding box center [404, 321] width 120 height 23
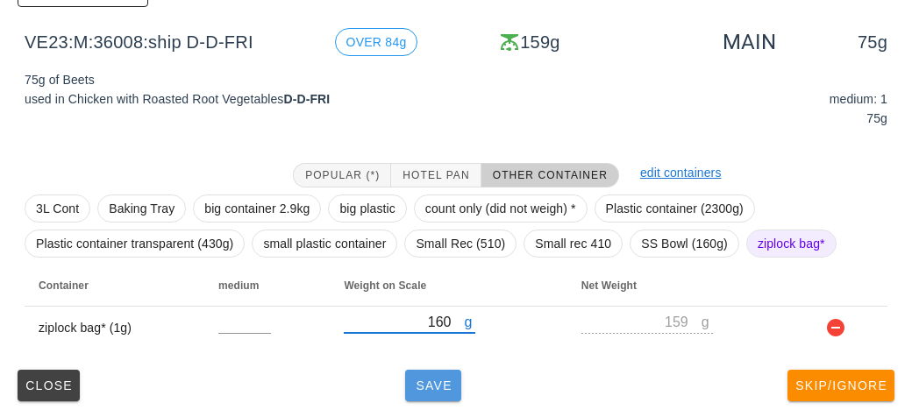
click at [436, 396] on button "Save" at bounding box center [433, 386] width 56 height 32
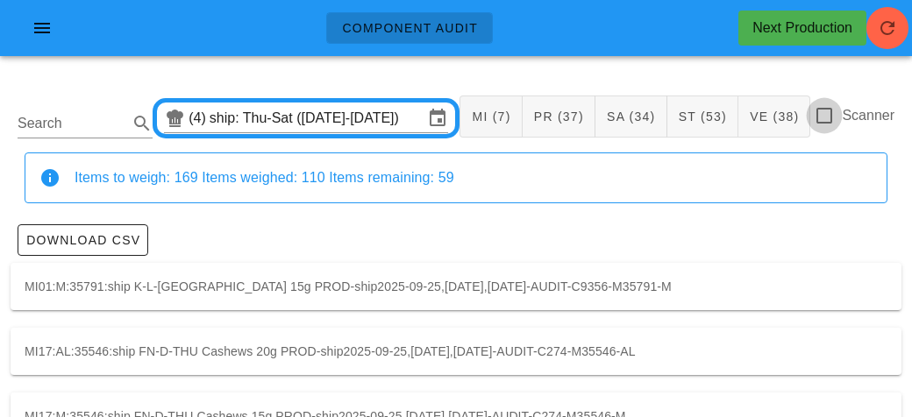
click at [829, 123] on div at bounding box center [824, 116] width 30 height 30
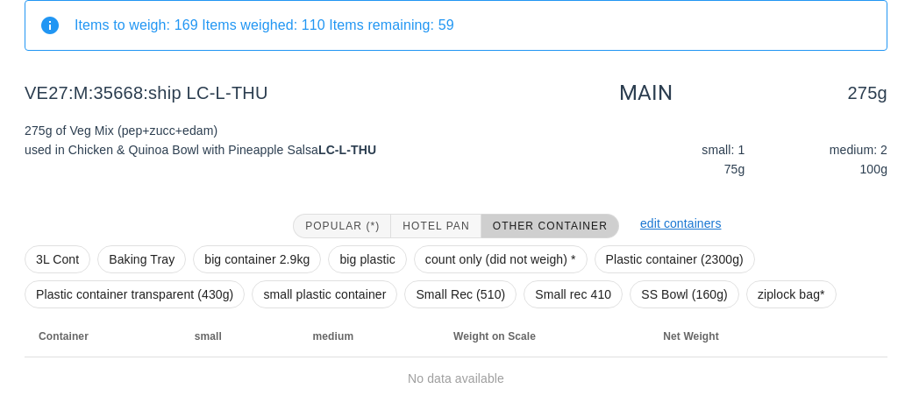
scroll to position [203, 0]
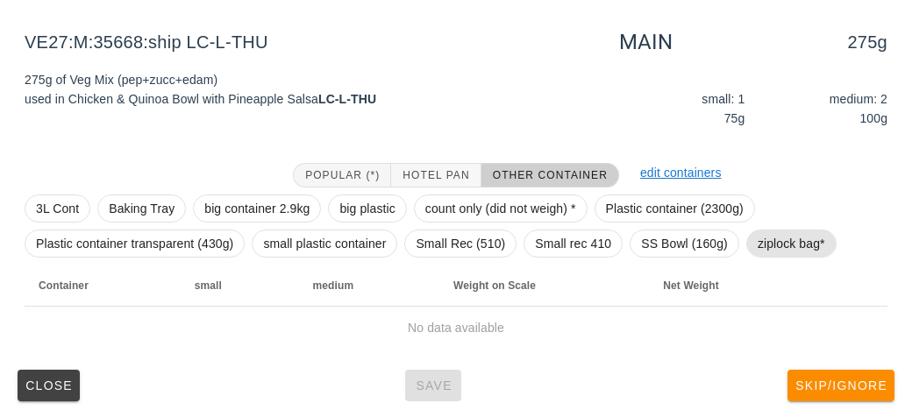
click at [772, 238] on span "ziplock bag*" at bounding box center [790, 244] width 67 height 26
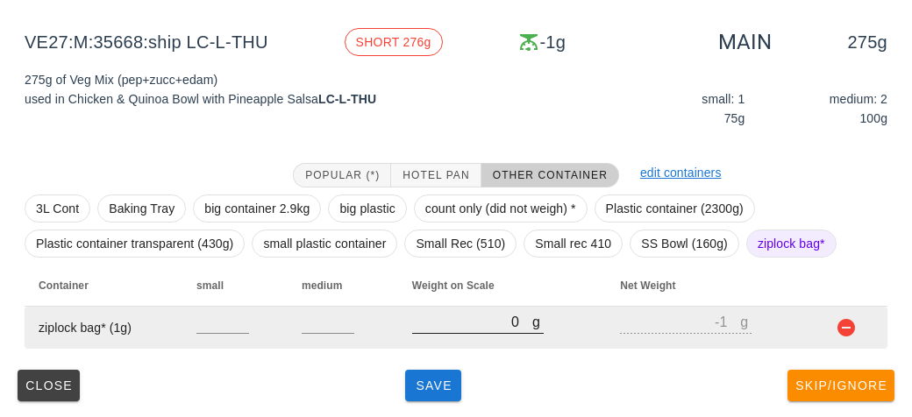
click at [453, 332] on div "g 0" at bounding box center [477, 321] width 131 height 23
click at [446, 324] on input "0" at bounding box center [472, 321] width 120 height 23
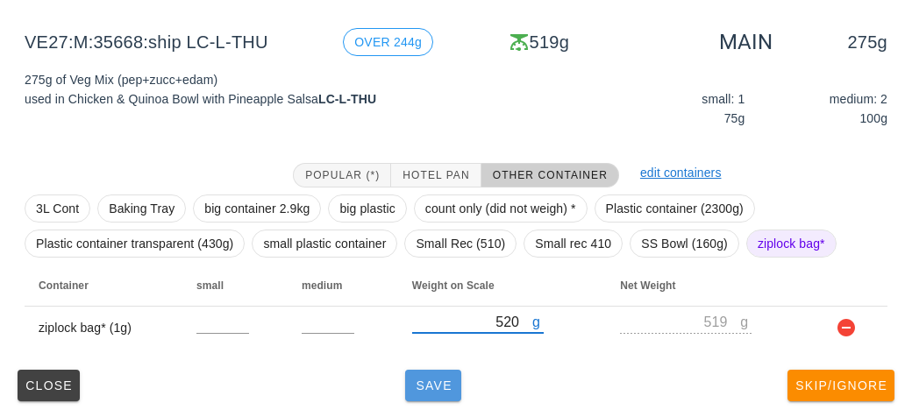
click at [449, 375] on button "Save" at bounding box center [433, 386] width 56 height 32
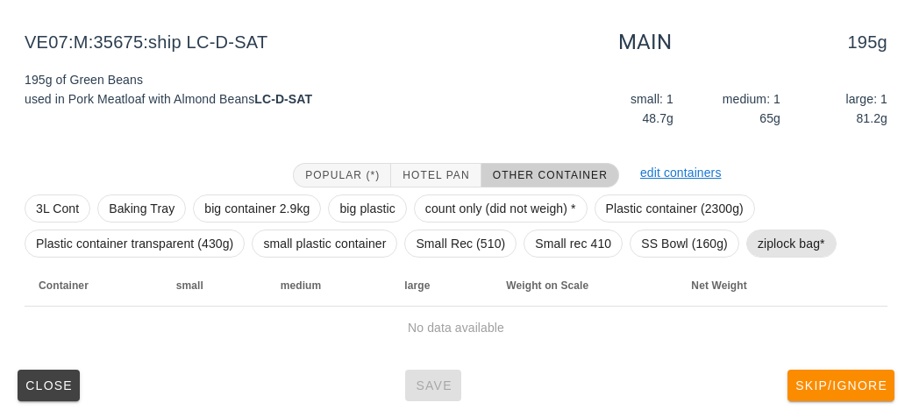
click at [766, 249] on span "ziplock bag*" at bounding box center [790, 244] width 67 height 26
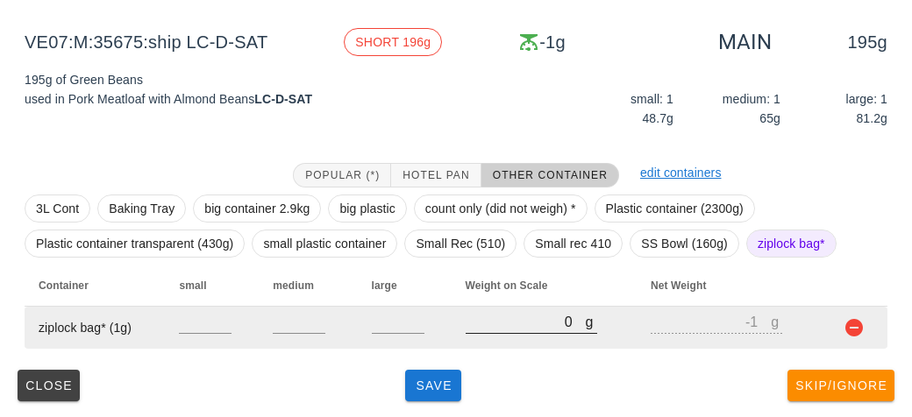
click at [487, 313] on input "0" at bounding box center [525, 321] width 120 height 23
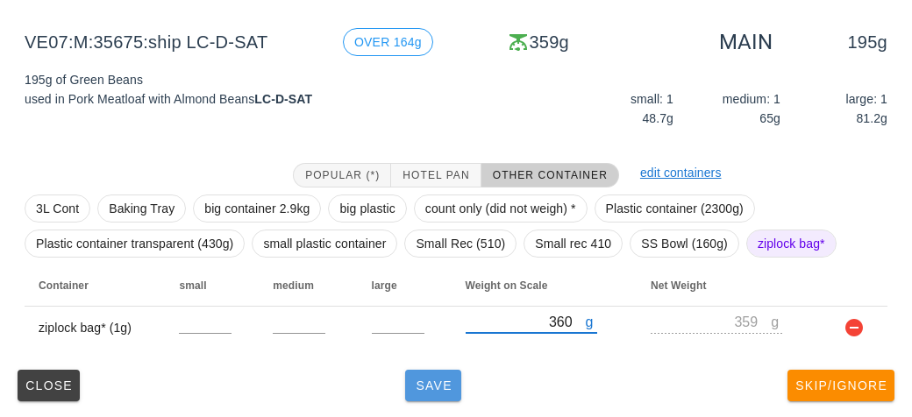
click at [435, 392] on button "Save" at bounding box center [433, 386] width 56 height 32
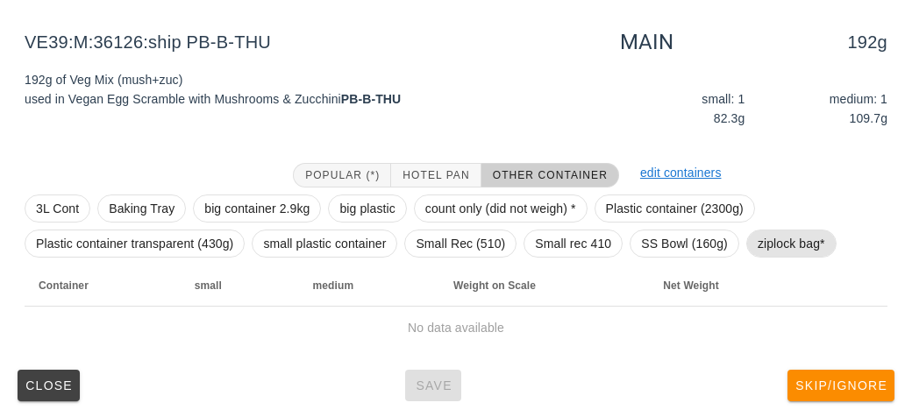
click at [799, 242] on span "ziplock bag*" at bounding box center [790, 244] width 67 height 26
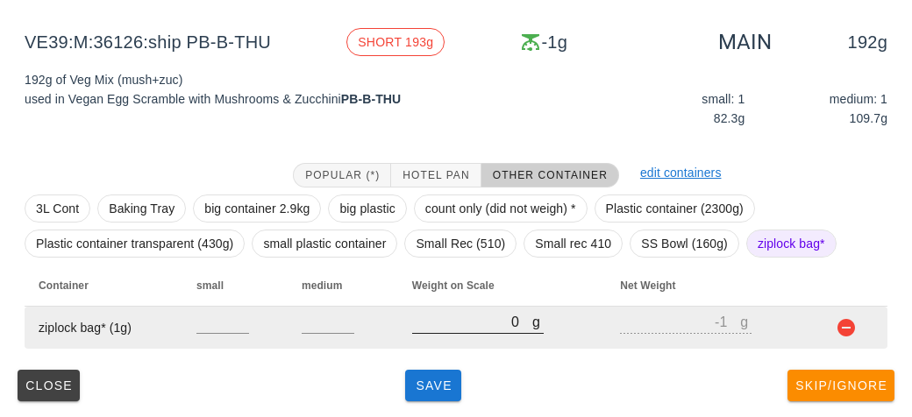
click at [468, 316] on input "0" at bounding box center [472, 321] width 120 height 23
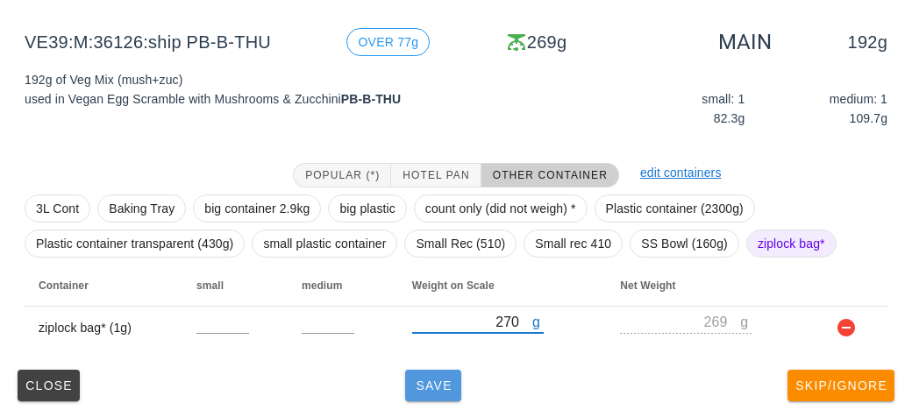
click at [437, 375] on button "Save" at bounding box center [433, 386] width 56 height 32
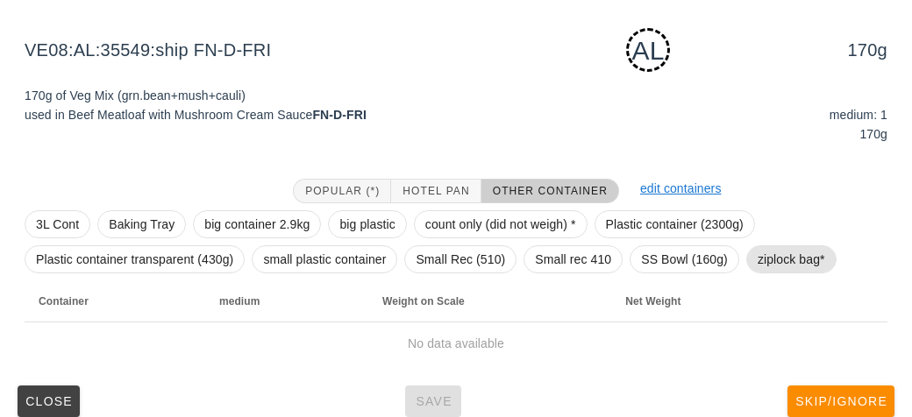
click at [769, 265] on span "ziplock bag*" at bounding box center [790, 259] width 67 height 26
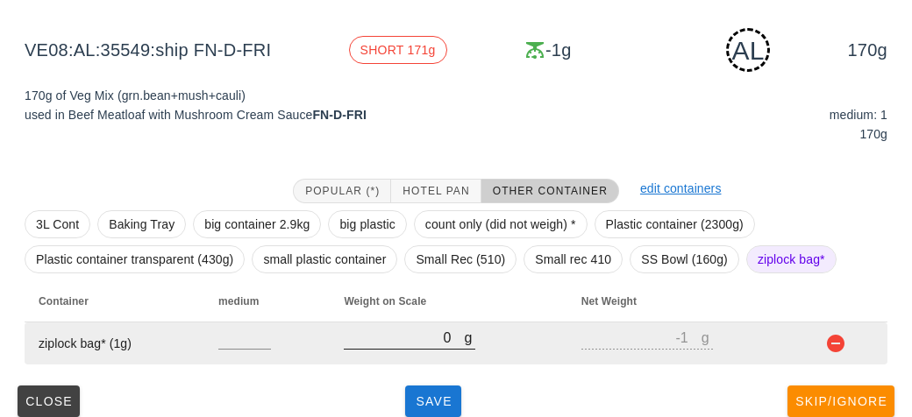
click at [416, 330] on input "0" at bounding box center [404, 337] width 120 height 23
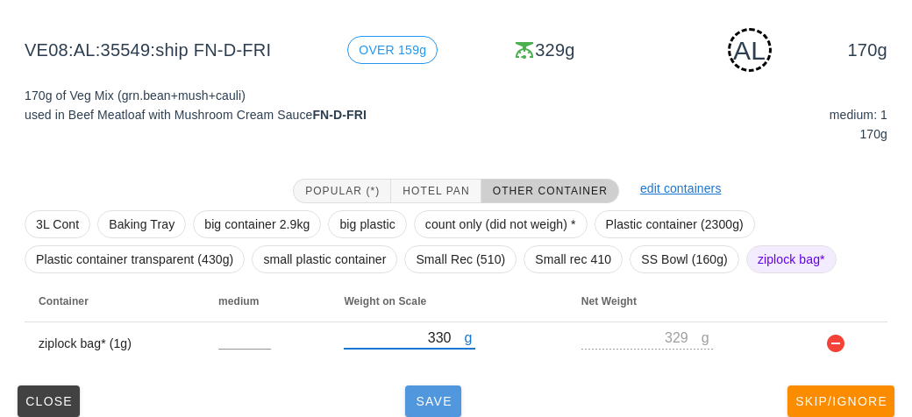
click at [446, 386] on button "Save" at bounding box center [433, 402] width 56 height 32
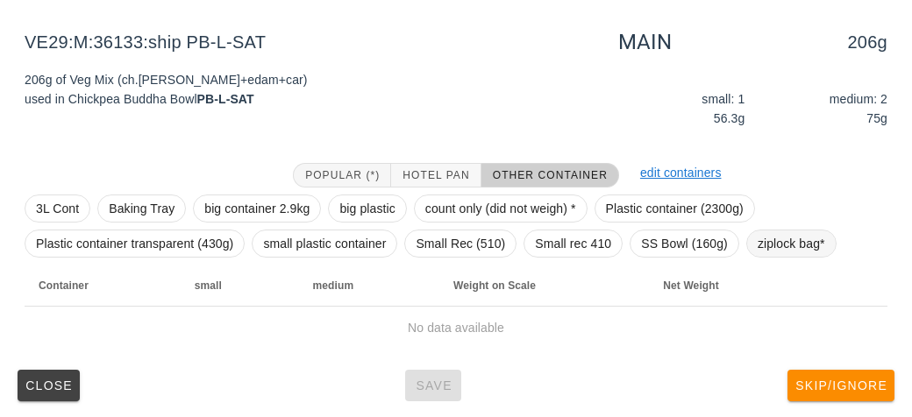
click at [788, 233] on span "ziplock bag*" at bounding box center [790, 244] width 67 height 26
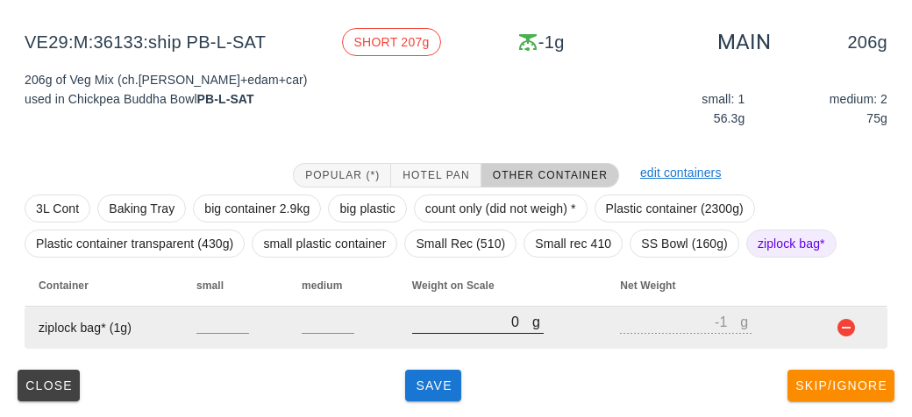
click at [478, 316] on input "0" at bounding box center [472, 321] width 120 height 23
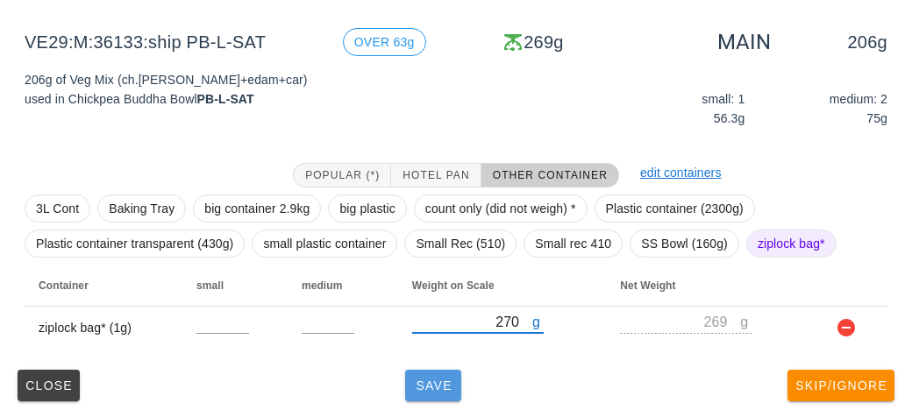
click at [447, 373] on button "Save" at bounding box center [433, 386] width 56 height 32
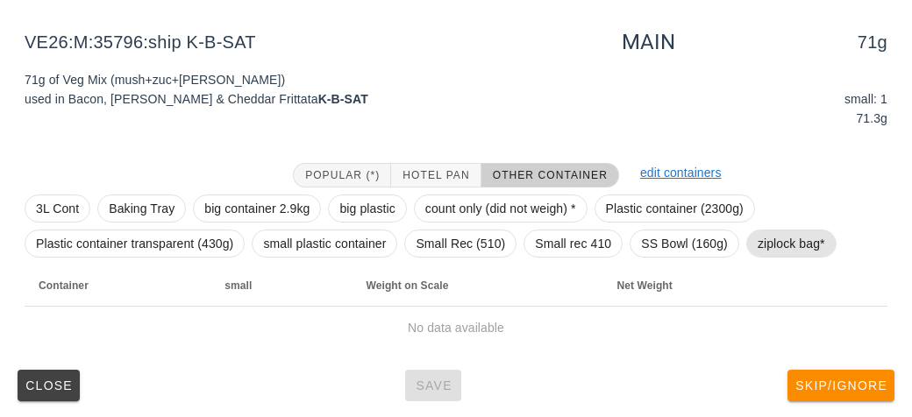
click at [794, 240] on span "ziplock bag*" at bounding box center [790, 244] width 67 height 26
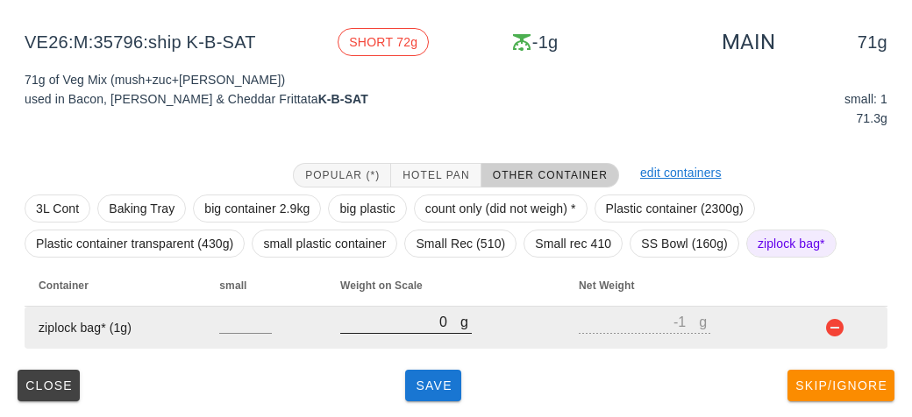
click at [425, 316] on input "0" at bounding box center [400, 321] width 120 height 23
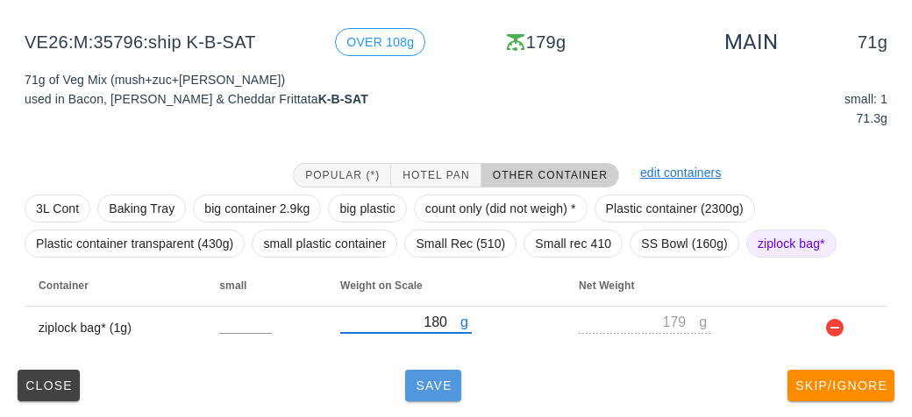
click at [419, 395] on button "Save" at bounding box center [433, 386] width 56 height 32
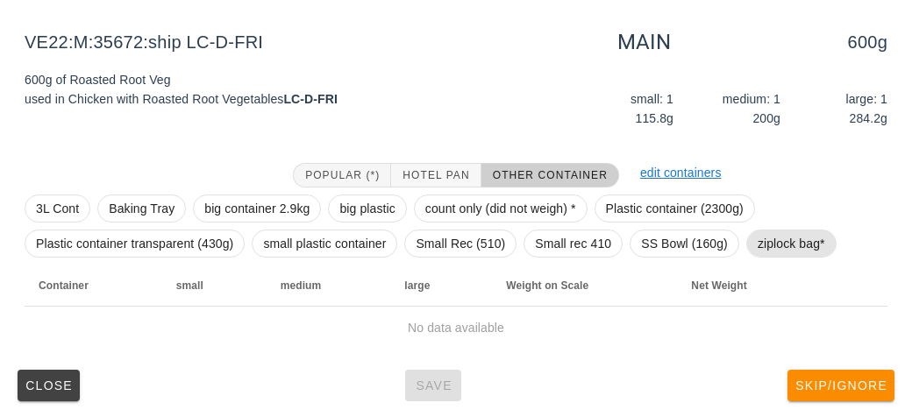
click at [764, 243] on span "ziplock bag*" at bounding box center [790, 244] width 67 height 26
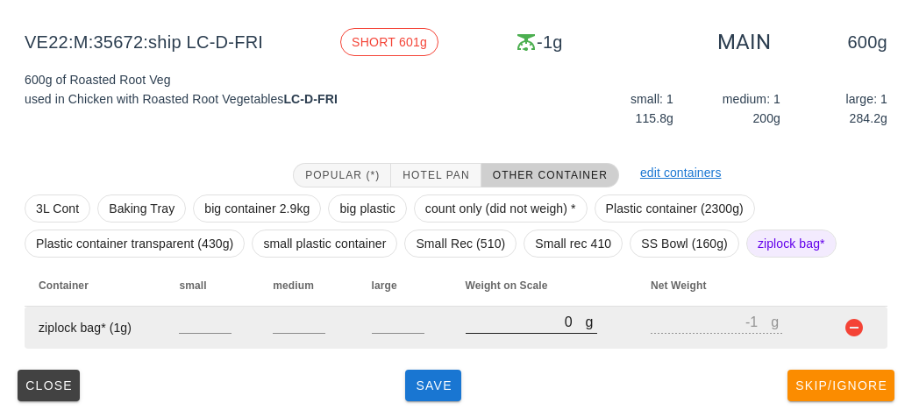
click at [483, 326] on input "0" at bounding box center [525, 321] width 120 height 23
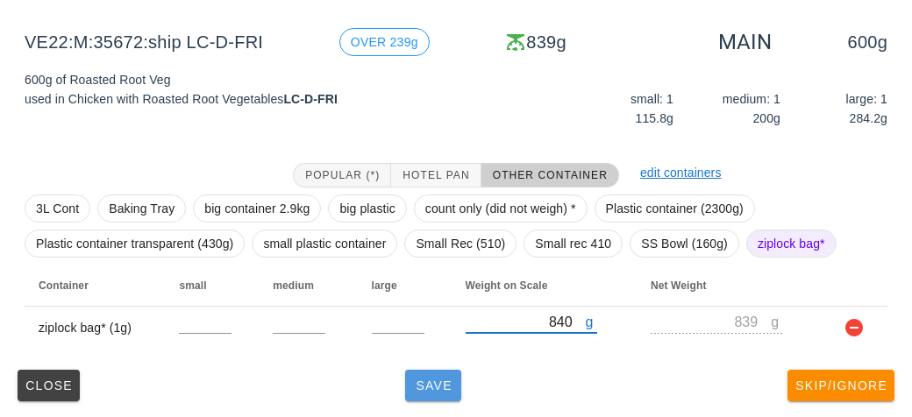
click at [419, 387] on span "Save" at bounding box center [433, 386] width 42 height 14
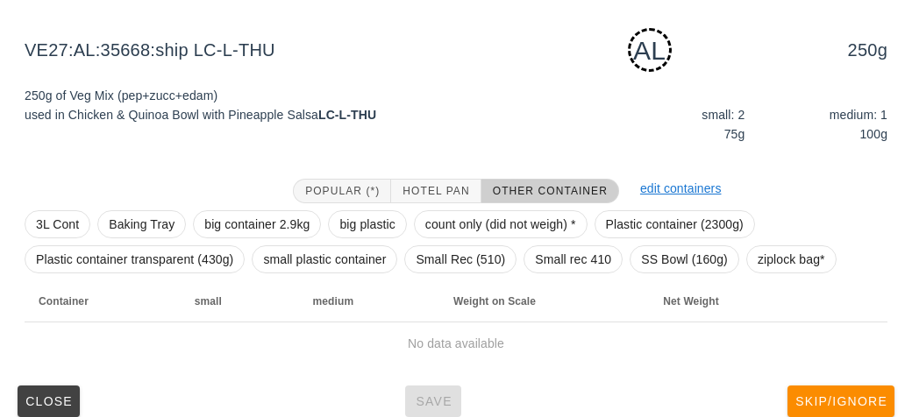
click at [773, 243] on div "3L Cont Baking Tray big container 2.9kg big plastic count only (did not weigh) …" at bounding box center [456, 241] width 863 height 77
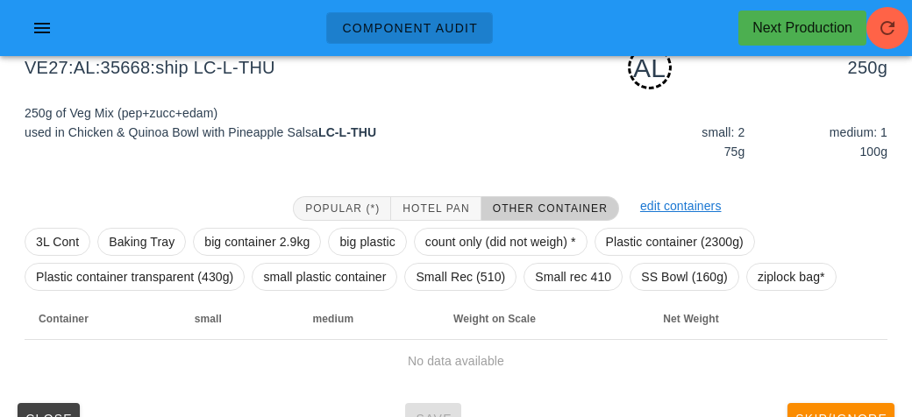
scroll to position [182, 0]
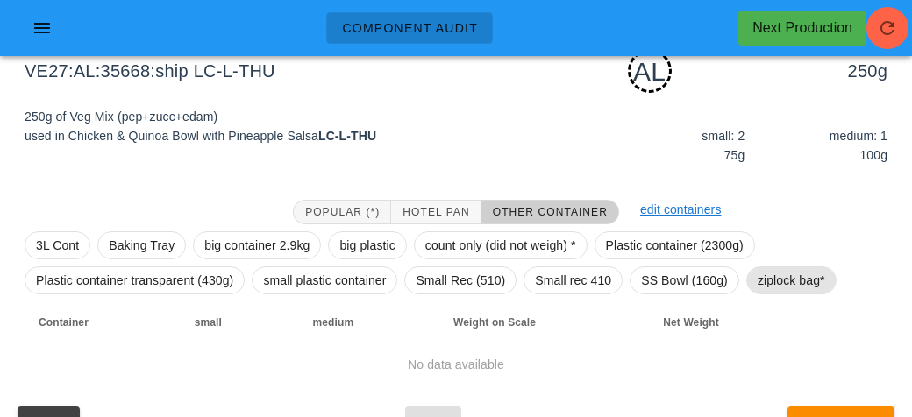
click at [779, 268] on span "ziplock bag*" at bounding box center [790, 280] width 67 height 26
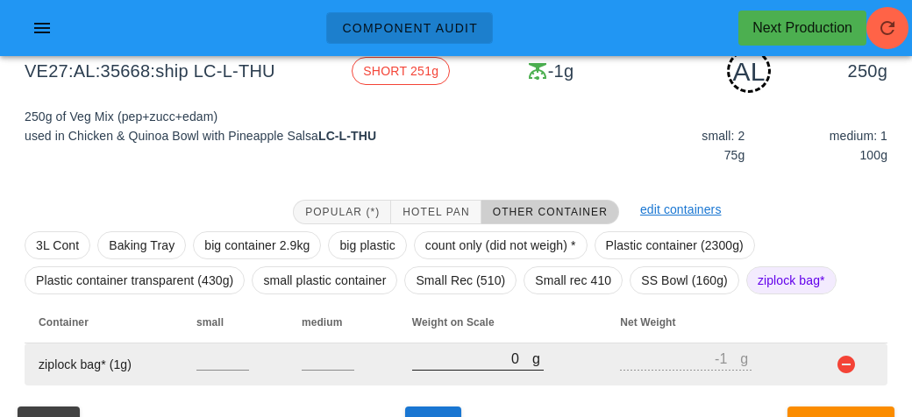
click at [452, 352] on input "0" at bounding box center [472, 358] width 120 height 23
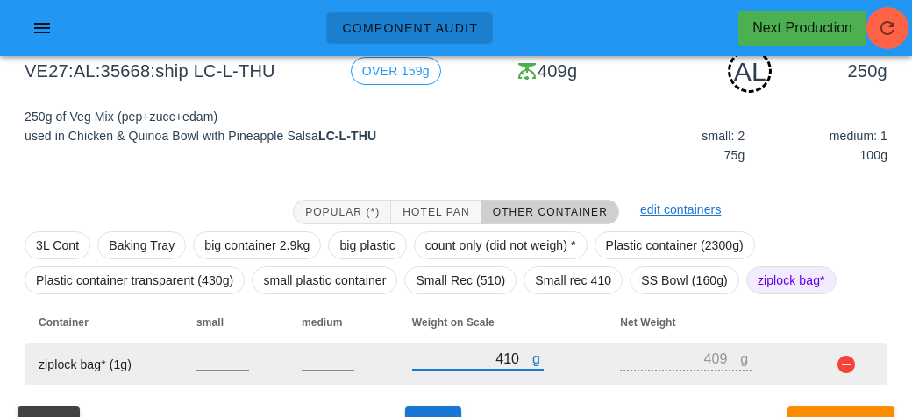
scroll to position [219, 0]
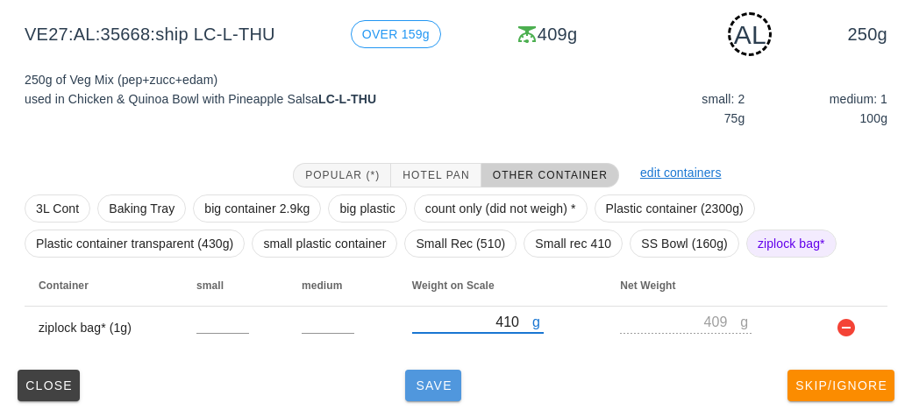
click at [432, 394] on button "Save" at bounding box center [433, 386] width 56 height 32
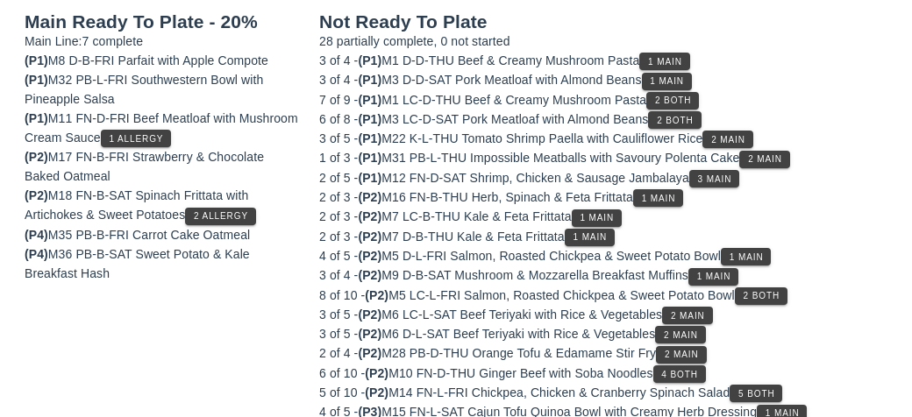
scroll to position [203, 0]
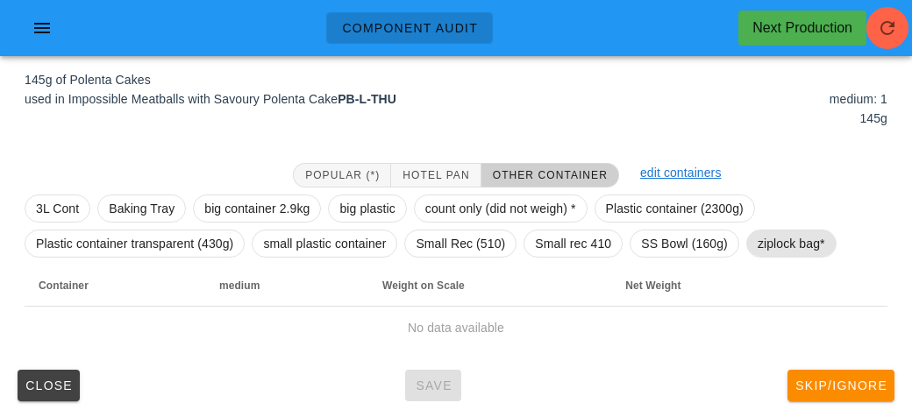
click at [801, 246] on span "ziplock bag*" at bounding box center [790, 244] width 67 height 26
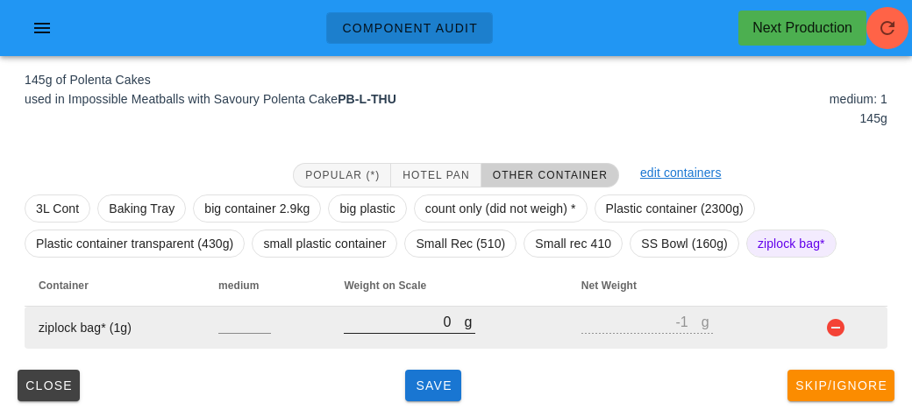
click at [440, 329] on input "0" at bounding box center [404, 321] width 120 height 23
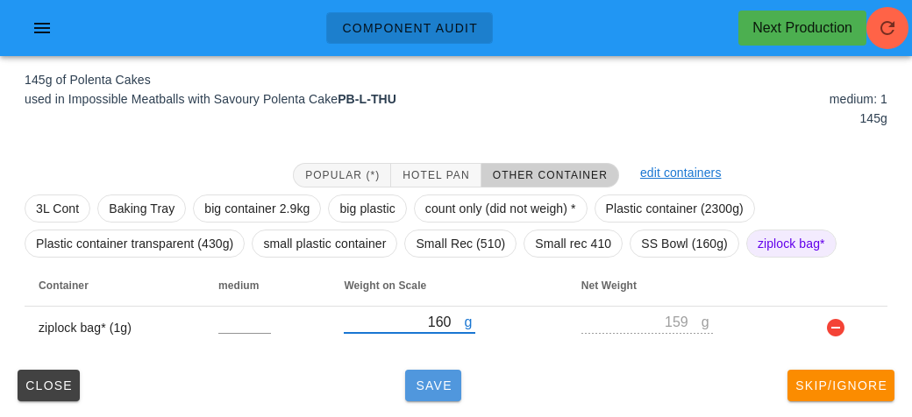
click at [440, 370] on button "Save" at bounding box center [433, 386] width 56 height 32
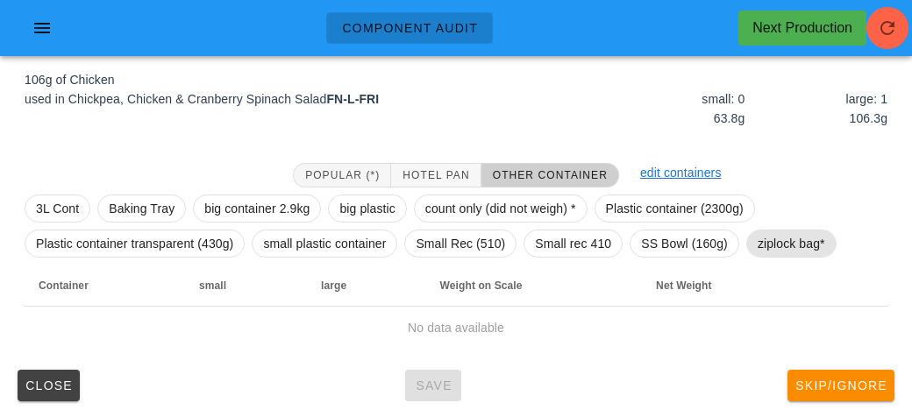
click at [792, 231] on span "ziplock bag*" at bounding box center [790, 244] width 67 height 26
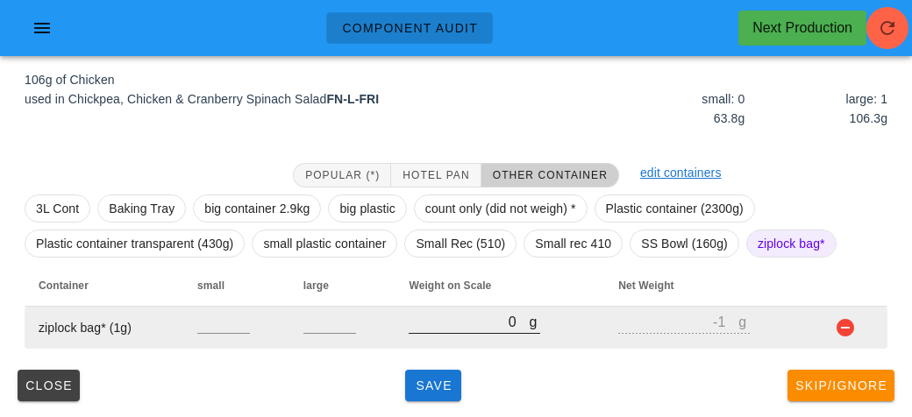
click at [452, 321] on input "0" at bounding box center [468, 321] width 120 height 23
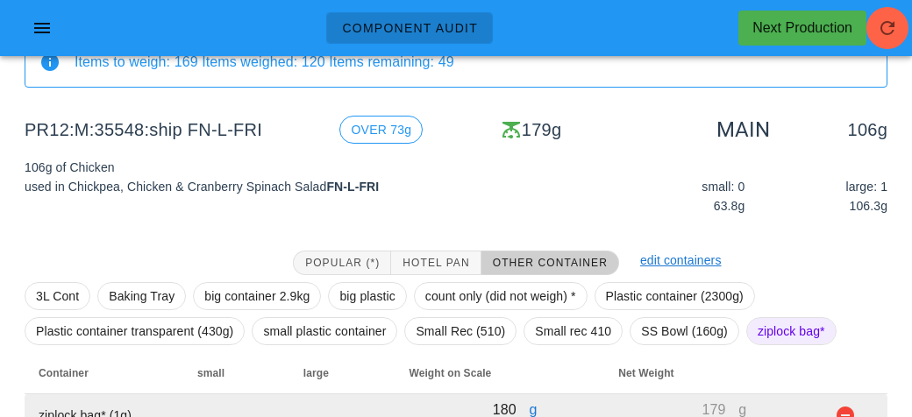
scroll to position [203, 0]
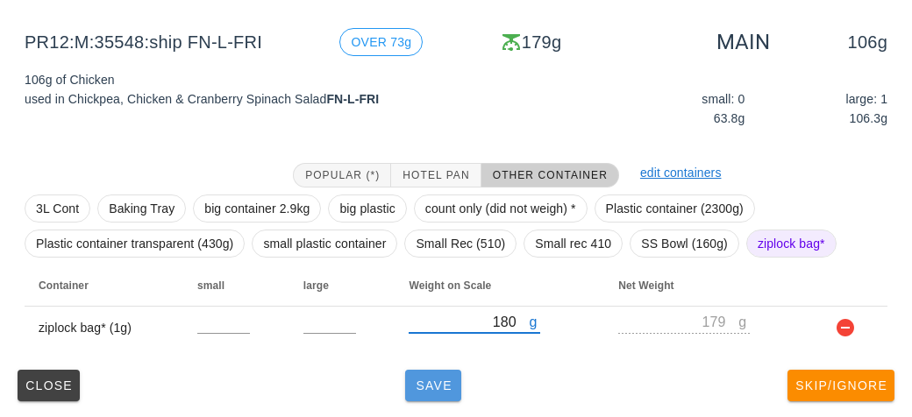
click at [435, 388] on span "Save" at bounding box center [433, 386] width 42 height 14
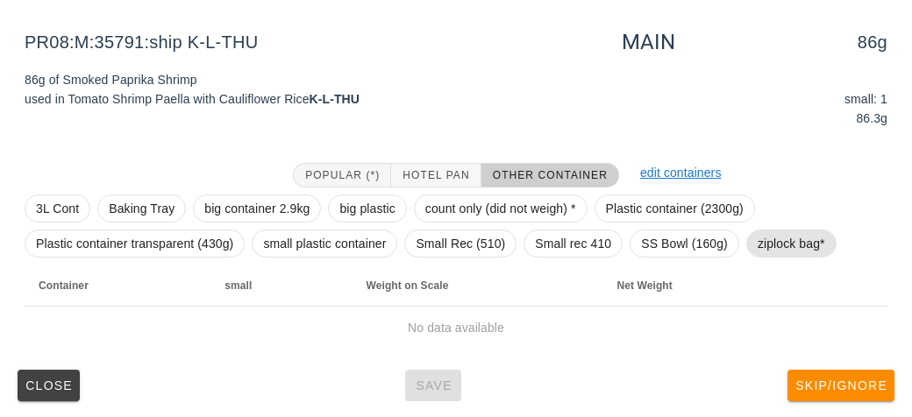
click at [774, 245] on span "ziplock bag*" at bounding box center [790, 244] width 67 height 26
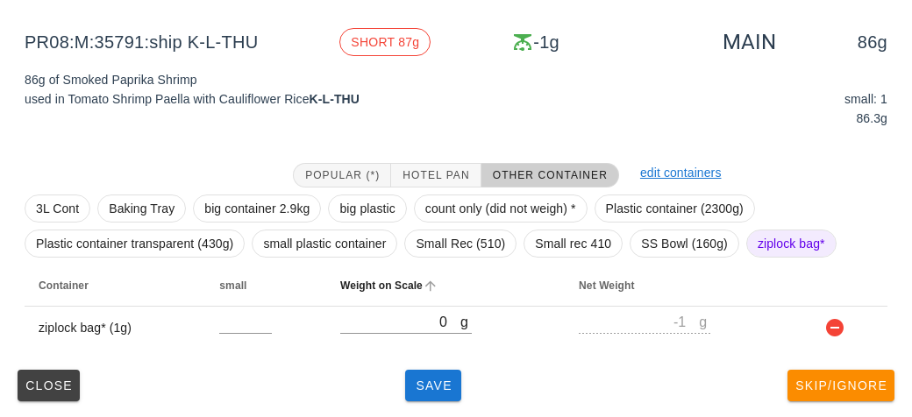
click at [414, 302] on th "Weight on Scale" at bounding box center [445, 286] width 238 height 42
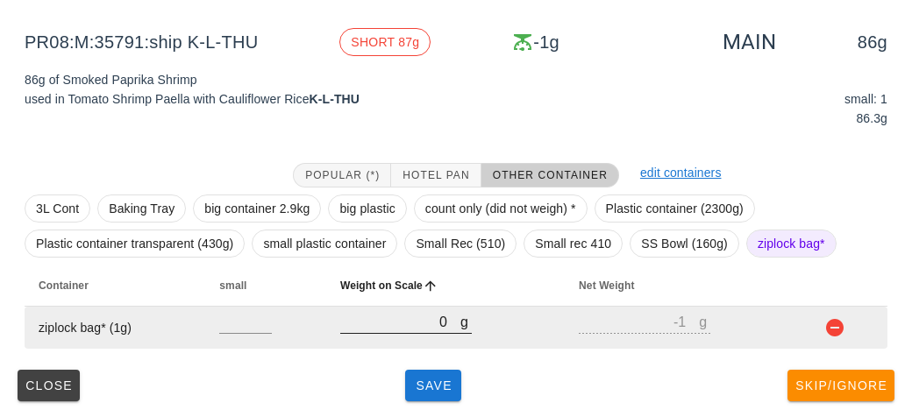
click at [378, 330] on input "0" at bounding box center [400, 321] width 120 height 23
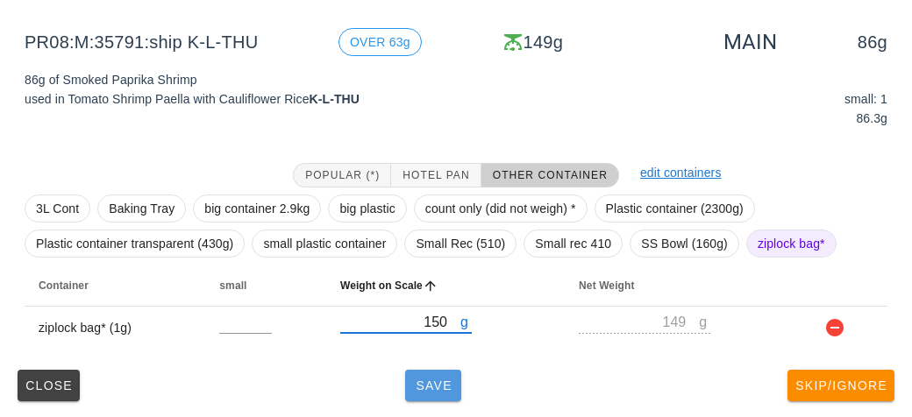
click at [425, 379] on span "Save" at bounding box center [433, 386] width 42 height 14
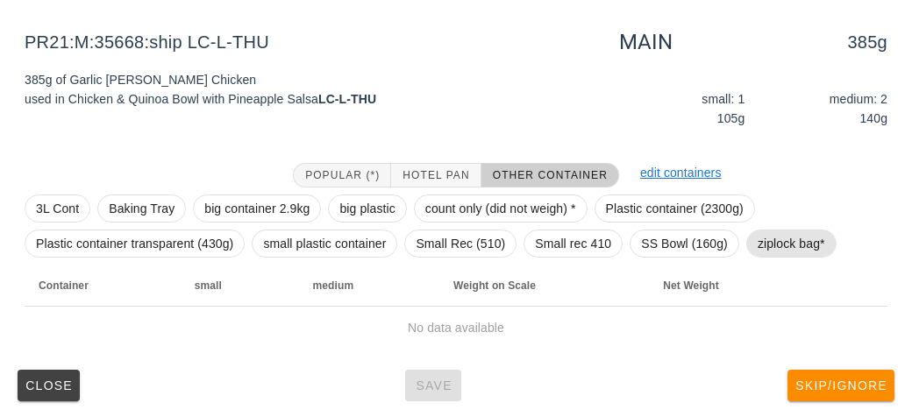
click at [772, 252] on span "ziplock bag*" at bounding box center [790, 244] width 67 height 26
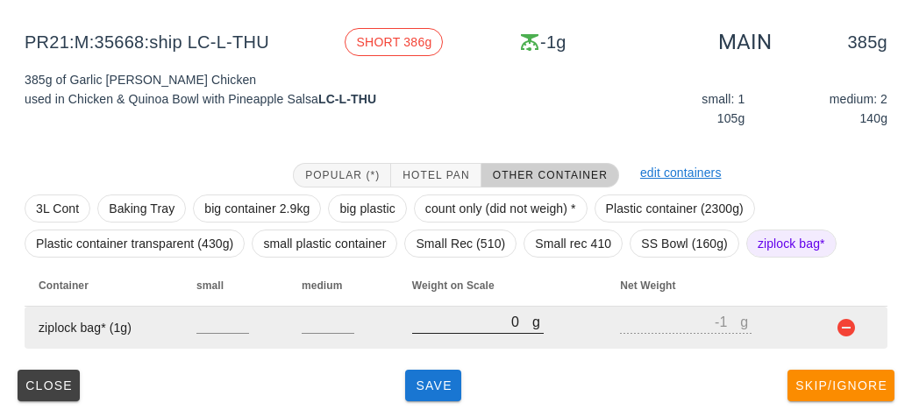
click at [450, 327] on input "0" at bounding box center [472, 321] width 120 height 23
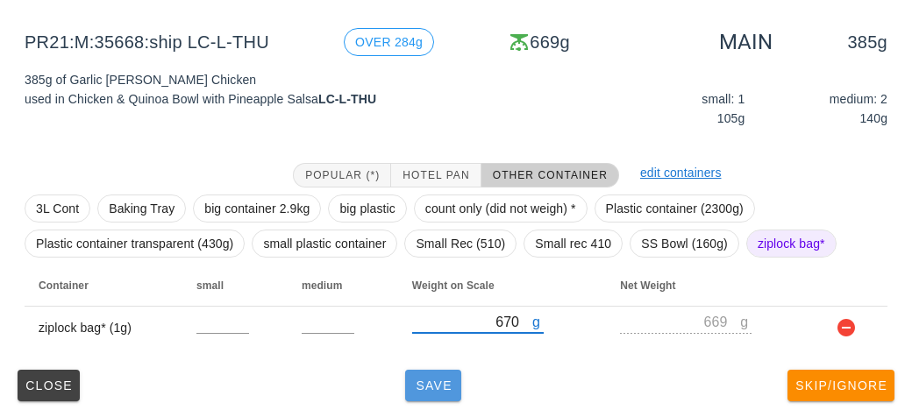
click at [430, 381] on span "Save" at bounding box center [433, 386] width 42 height 14
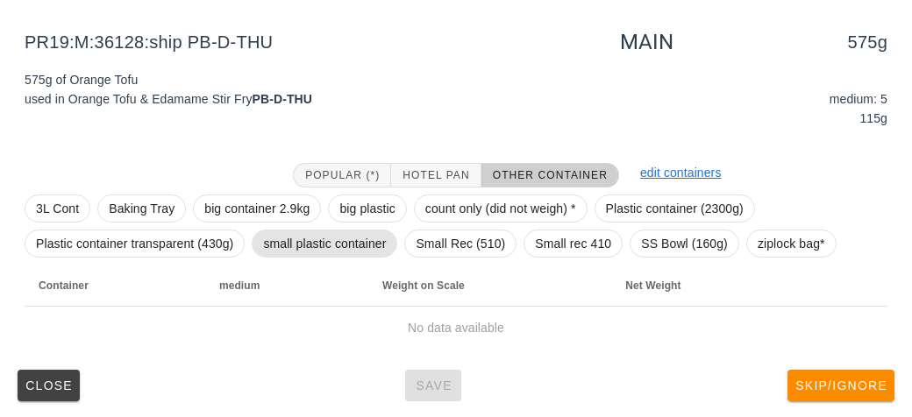
click at [358, 234] on span "small plastic container" at bounding box center [324, 244] width 123 height 26
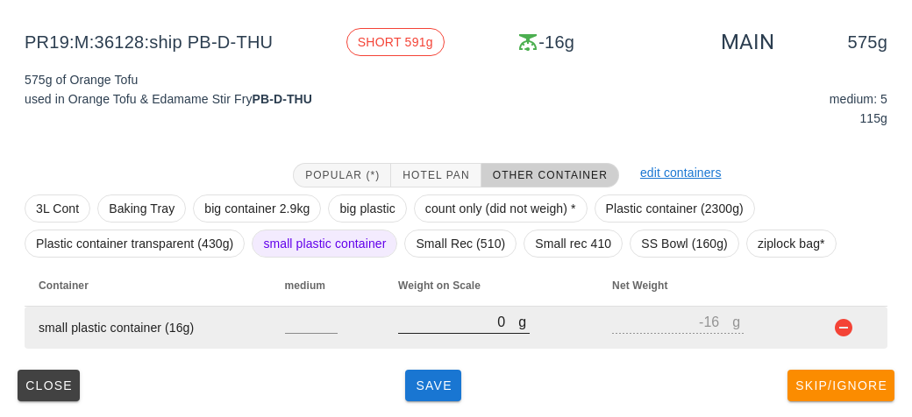
click at [480, 327] on input "0" at bounding box center [458, 321] width 120 height 23
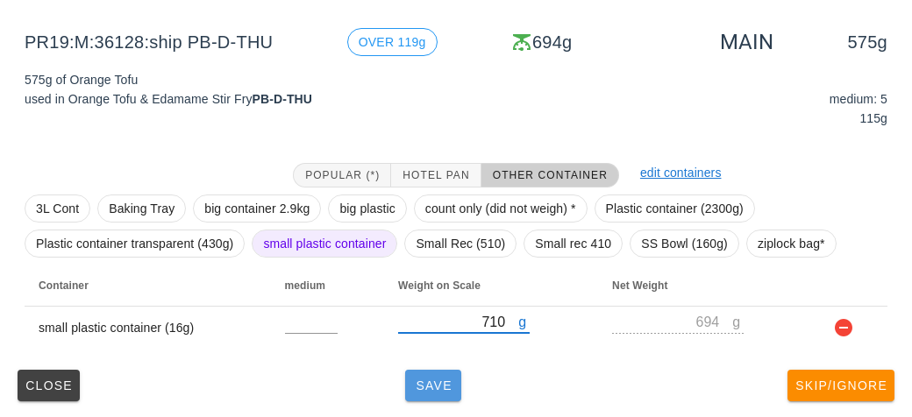
click at [423, 394] on button "Save" at bounding box center [433, 386] width 56 height 32
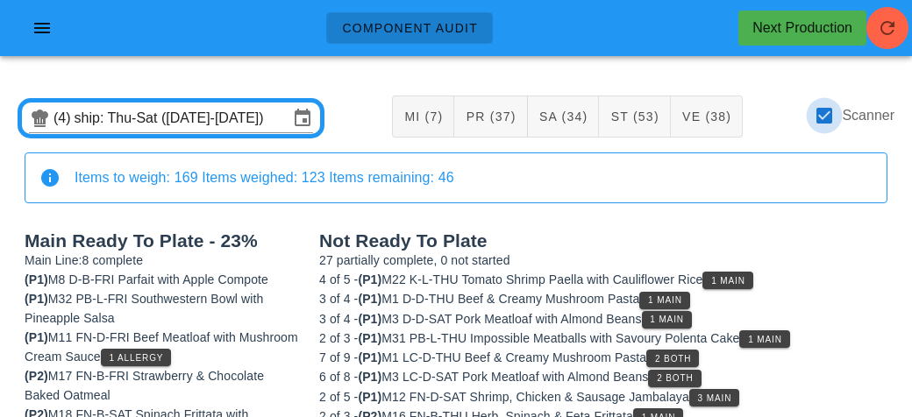
click at [828, 117] on div at bounding box center [824, 116] width 30 height 30
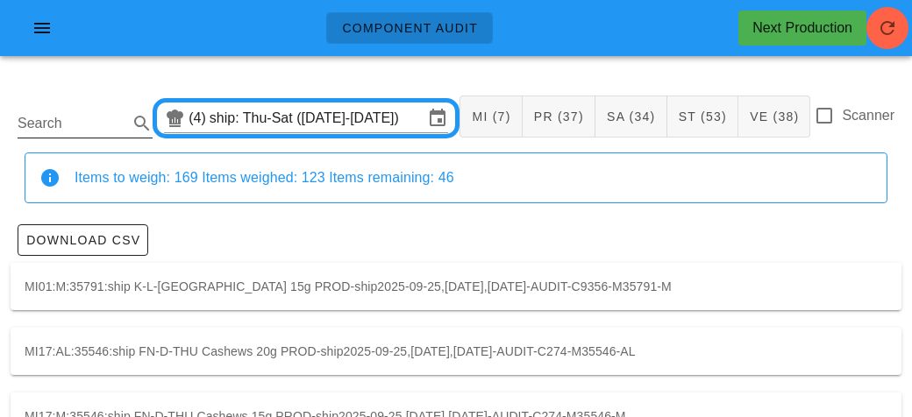
click at [83, 128] on input "Search" at bounding box center [71, 124] width 107 height 28
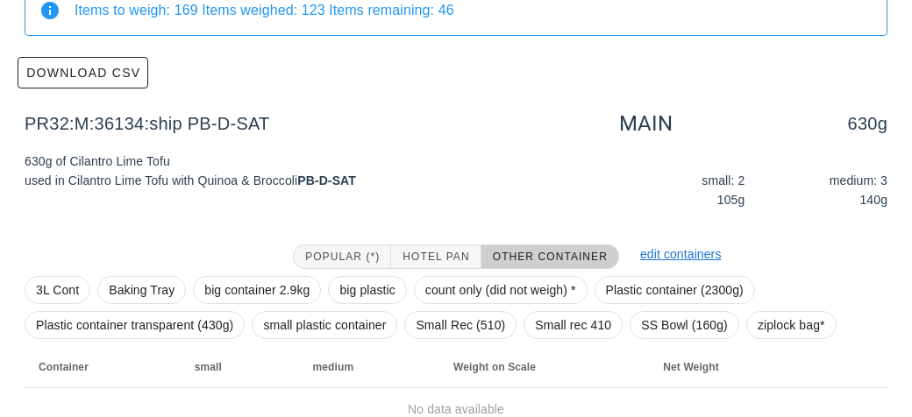
scroll to position [249, 0]
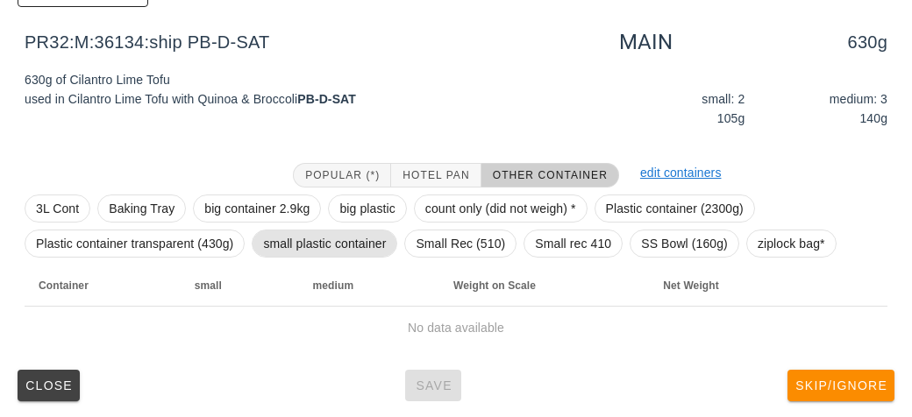
click at [295, 245] on span "small plastic container" at bounding box center [324, 244] width 123 height 26
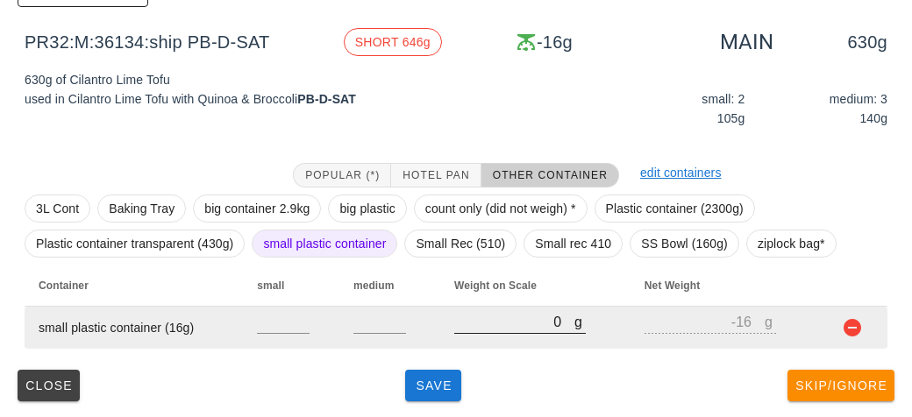
click at [473, 327] on input "0" at bounding box center [514, 321] width 120 height 23
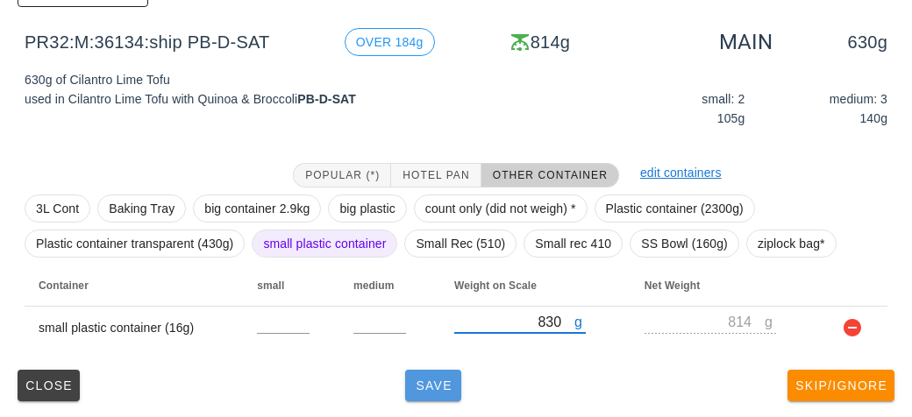
click at [429, 379] on span "Save" at bounding box center [433, 386] width 42 height 14
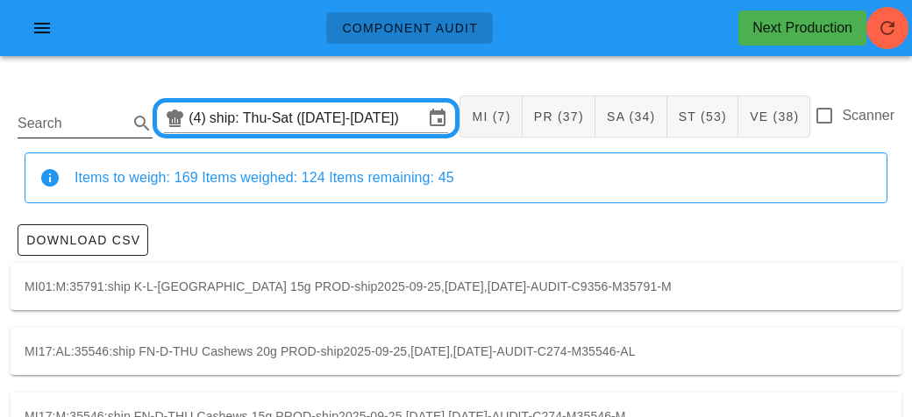
click at [39, 117] on input "Search" at bounding box center [71, 124] width 107 height 28
click at [820, 125] on div at bounding box center [824, 116] width 30 height 30
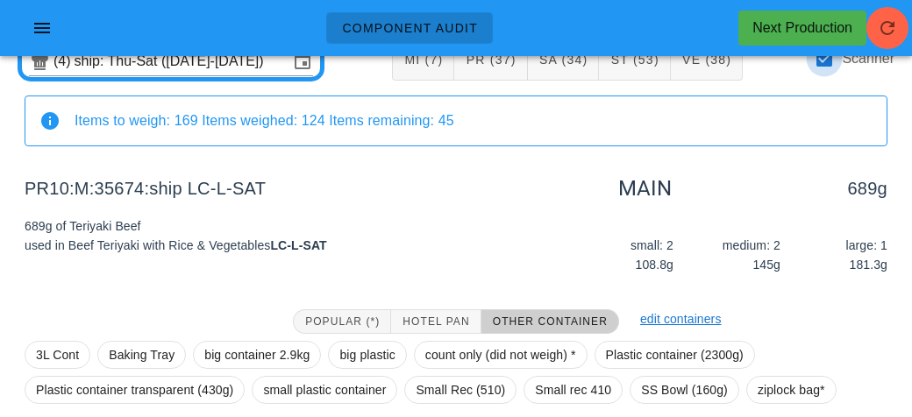
scroll to position [203, 0]
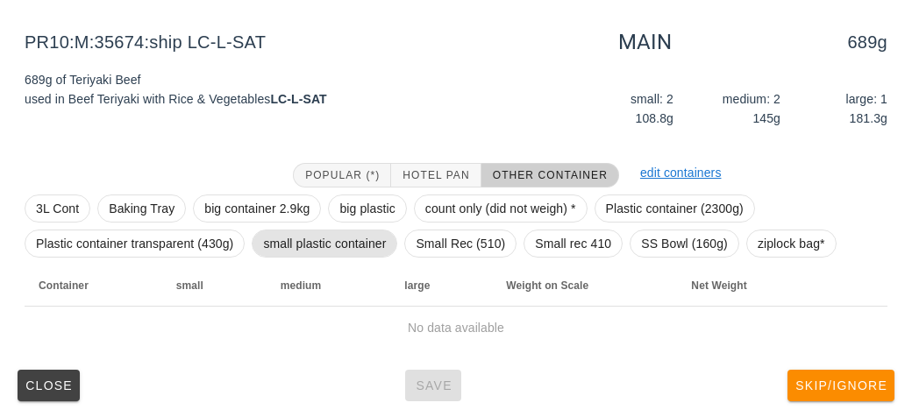
click at [294, 235] on span "small plastic container" at bounding box center [324, 244] width 123 height 26
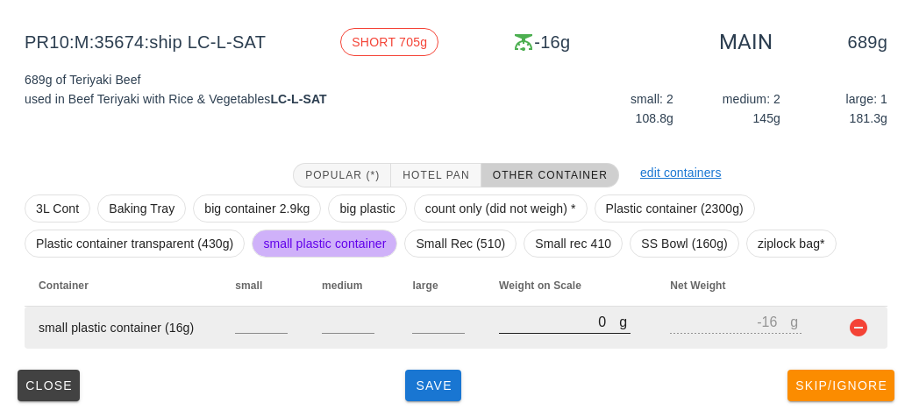
click at [525, 316] on input "0" at bounding box center [559, 321] width 120 height 23
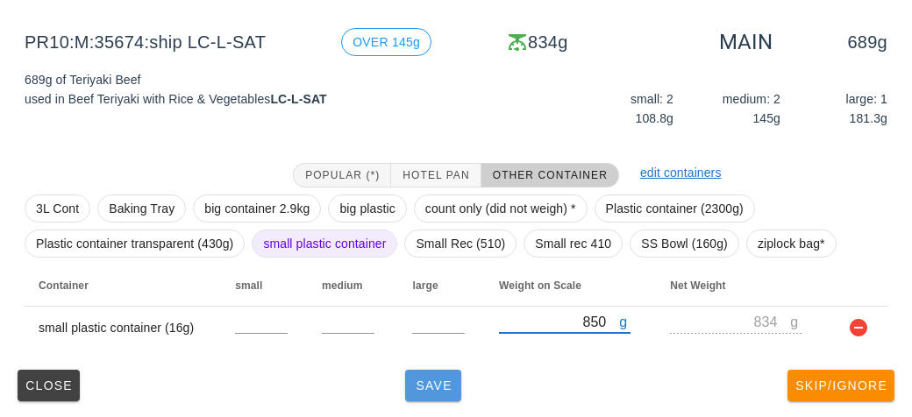
click at [425, 386] on span "Save" at bounding box center [433, 386] width 42 height 14
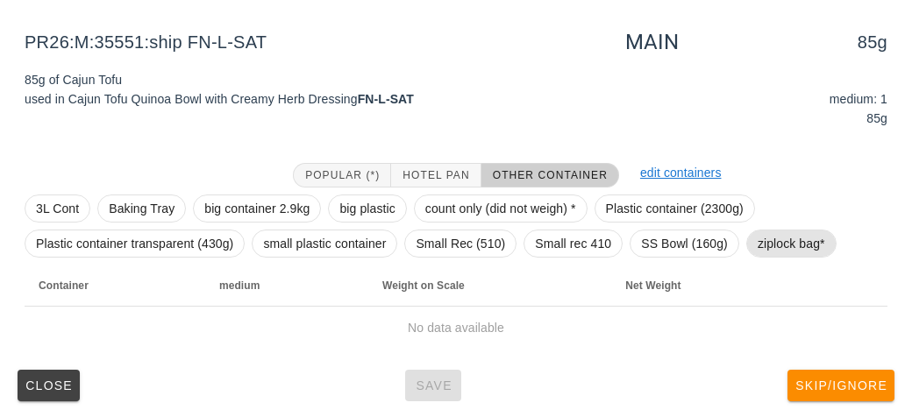
click at [791, 234] on span "ziplock bag*" at bounding box center [790, 244] width 67 height 26
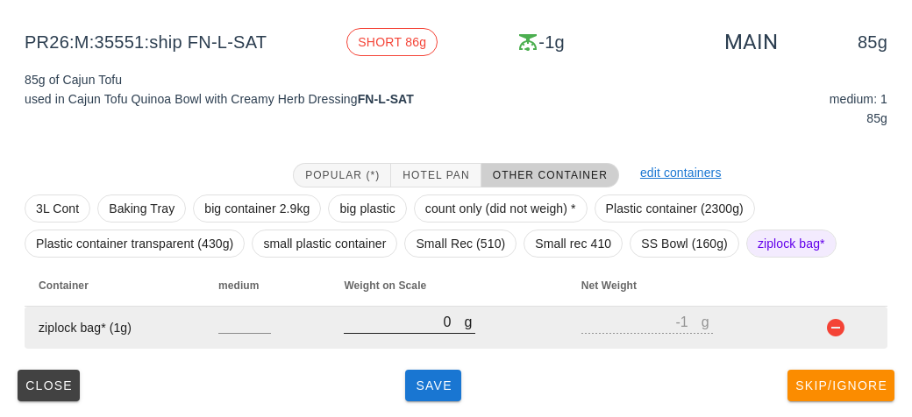
click at [414, 324] on input "0" at bounding box center [404, 321] width 120 height 23
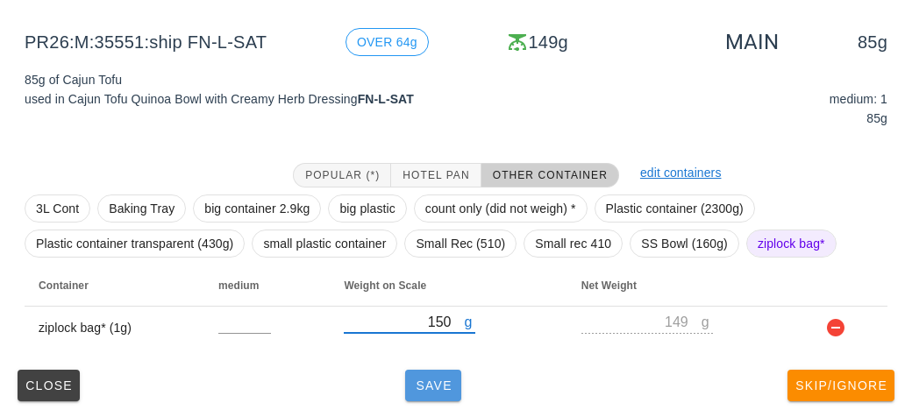
click at [430, 394] on button "Save" at bounding box center [433, 386] width 56 height 32
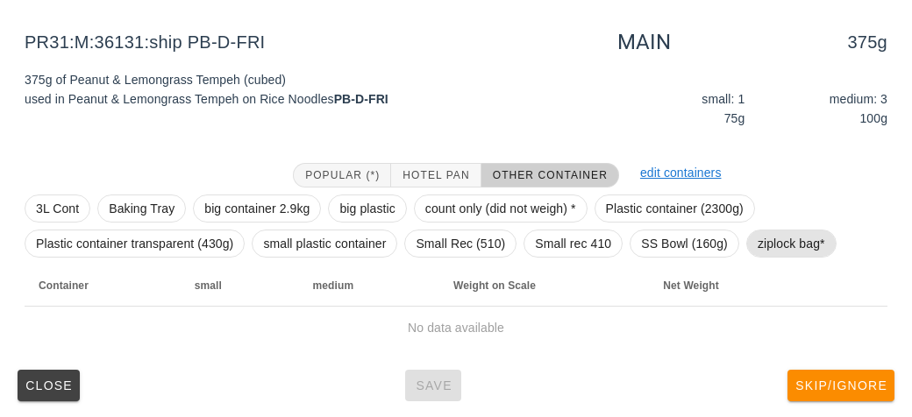
click at [787, 236] on span "ziplock bag*" at bounding box center [790, 244] width 67 height 26
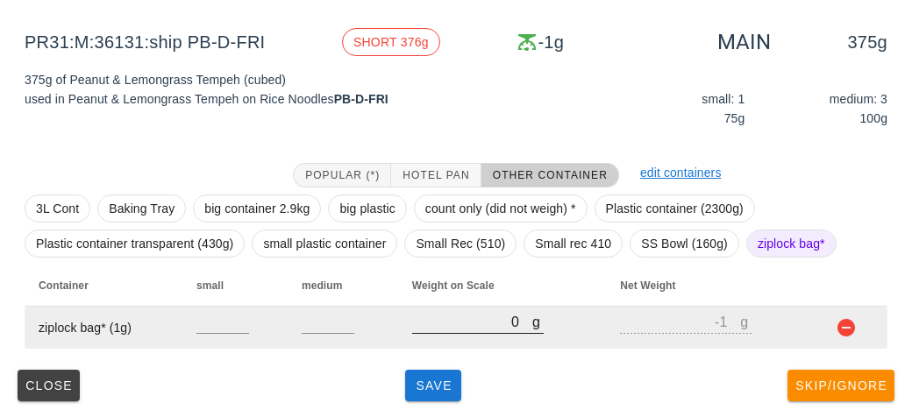
click at [484, 330] on input "0" at bounding box center [472, 321] width 120 height 23
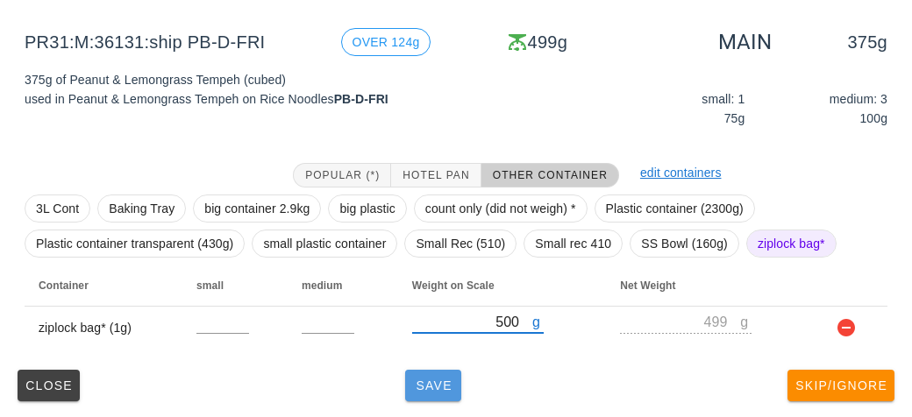
click at [438, 391] on span "Save" at bounding box center [433, 386] width 42 height 14
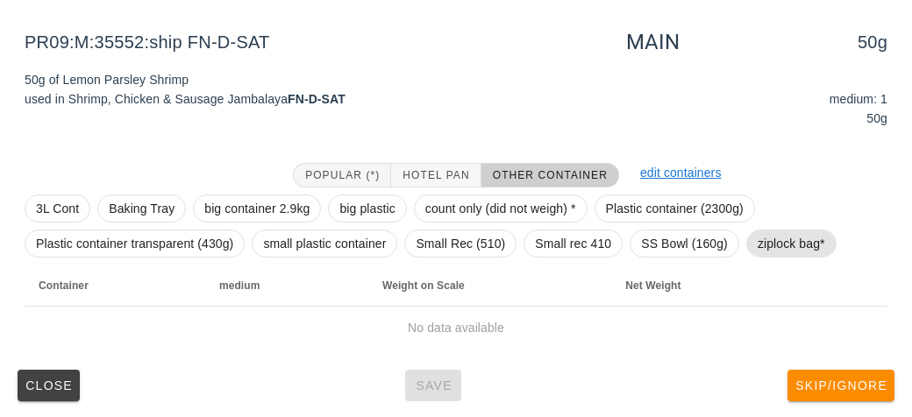
click at [788, 238] on span "ziplock bag*" at bounding box center [790, 244] width 67 height 26
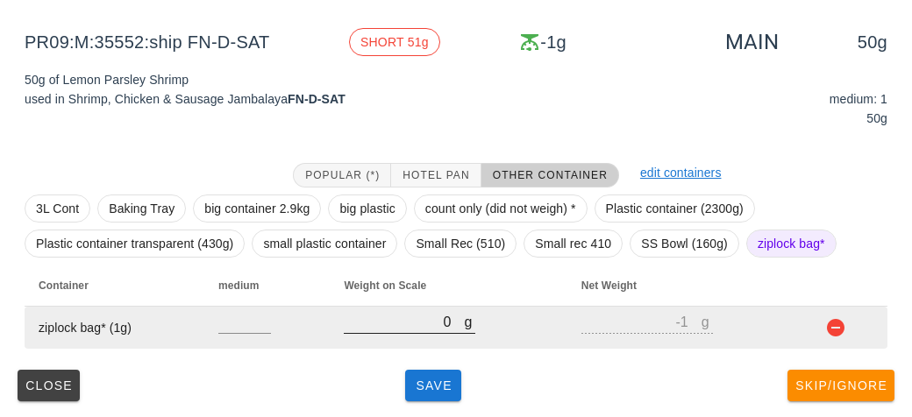
click at [415, 326] on input "0" at bounding box center [404, 321] width 120 height 23
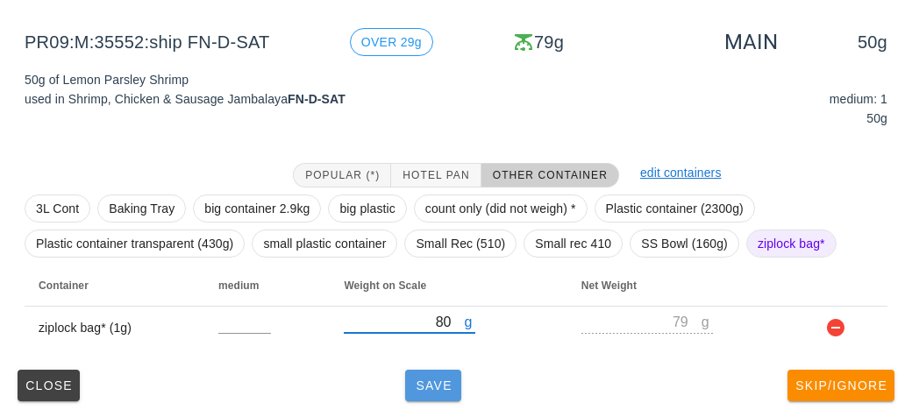
click at [435, 386] on span "Save" at bounding box center [433, 386] width 42 height 14
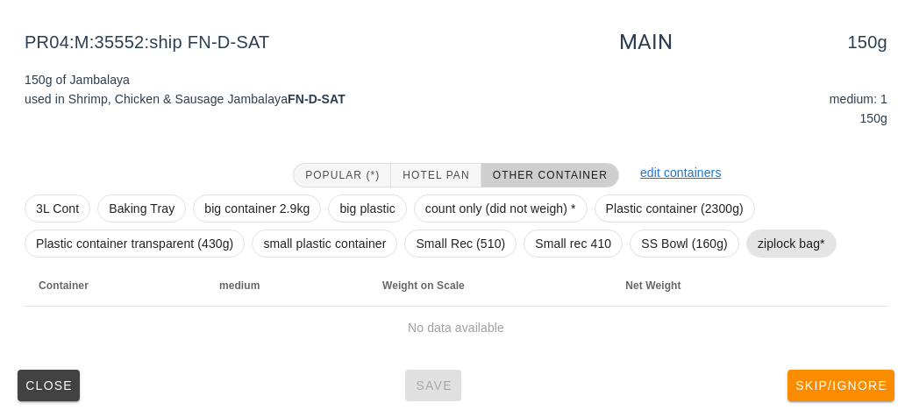
click at [788, 230] on span "ziplock bag*" at bounding box center [791, 244] width 90 height 28
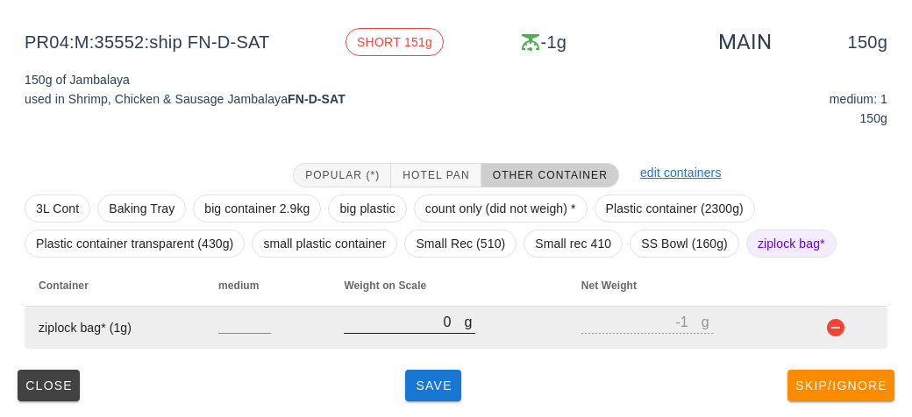
click at [377, 330] on input "0" at bounding box center [404, 321] width 120 height 23
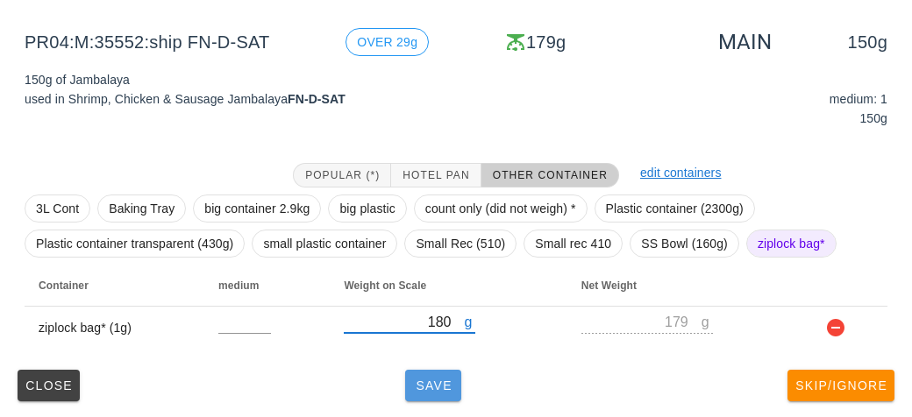
click at [453, 392] on button "Save" at bounding box center [433, 386] width 56 height 32
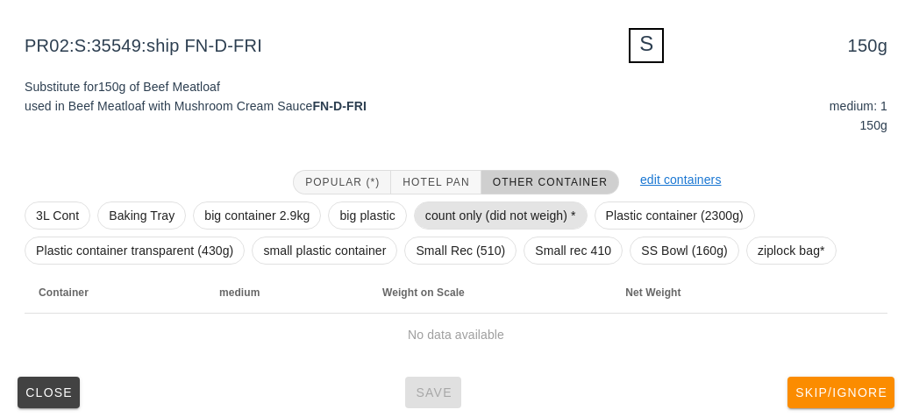
click at [483, 215] on span "count only (did not weigh) *" at bounding box center [500, 215] width 151 height 26
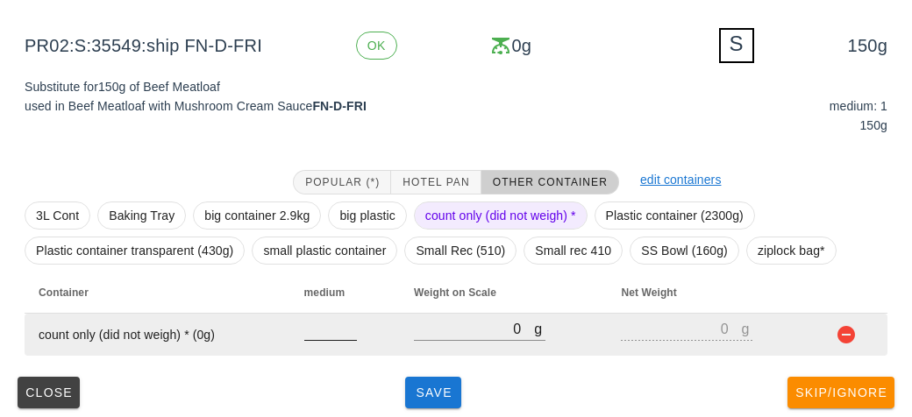
click at [342, 326] on input "number" at bounding box center [330, 328] width 53 height 23
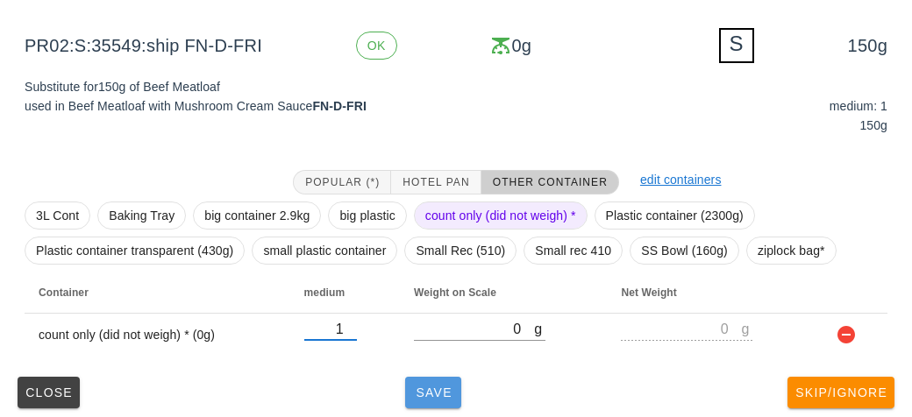
click at [438, 403] on button "Save" at bounding box center [433, 393] width 56 height 32
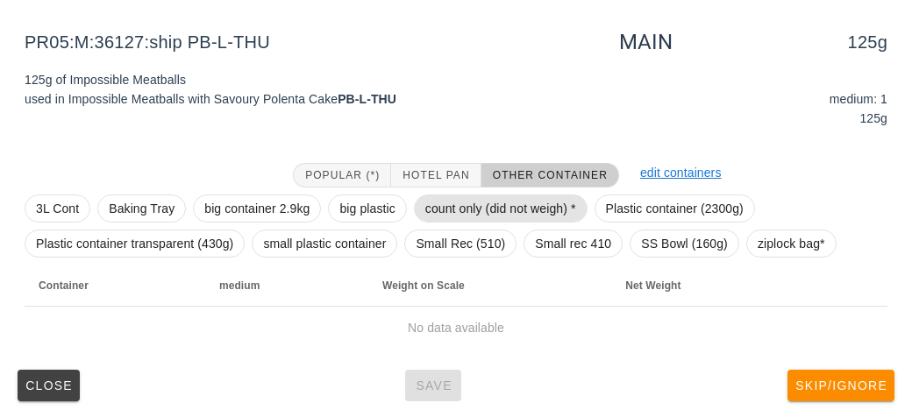
click at [452, 203] on span "count only (did not weigh) *" at bounding box center [500, 208] width 151 height 26
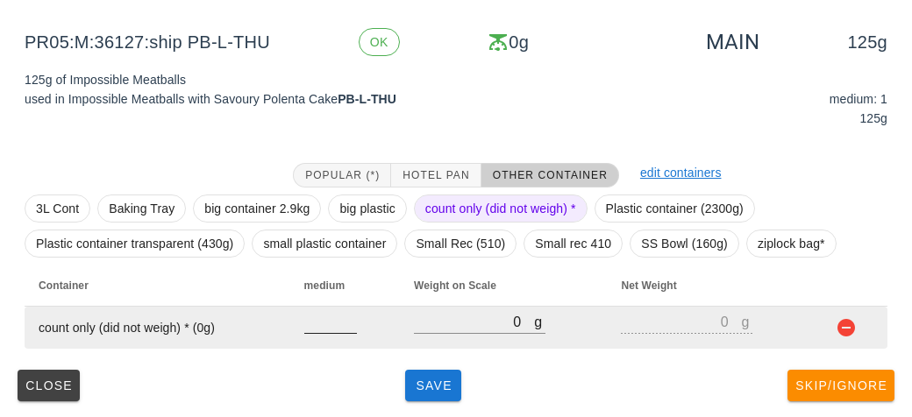
click at [310, 318] on input "number" at bounding box center [330, 321] width 53 height 23
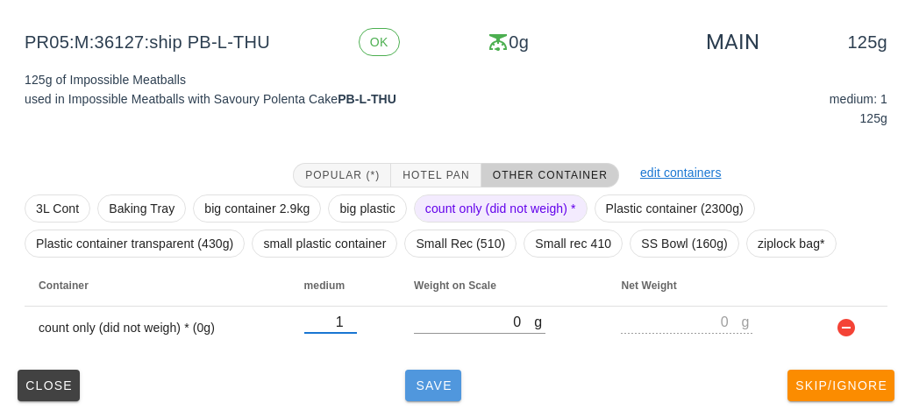
click at [424, 393] on button "Save" at bounding box center [433, 386] width 56 height 32
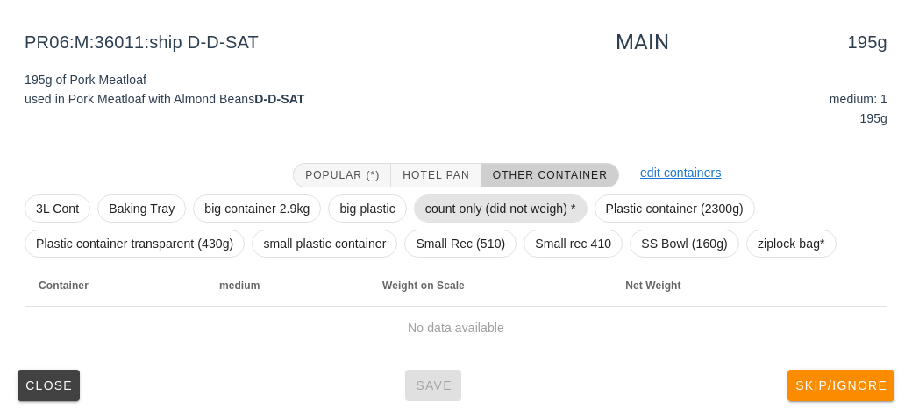
click at [464, 199] on span "count only (did not weigh) *" at bounding box center [500, 208] width 151 height 26
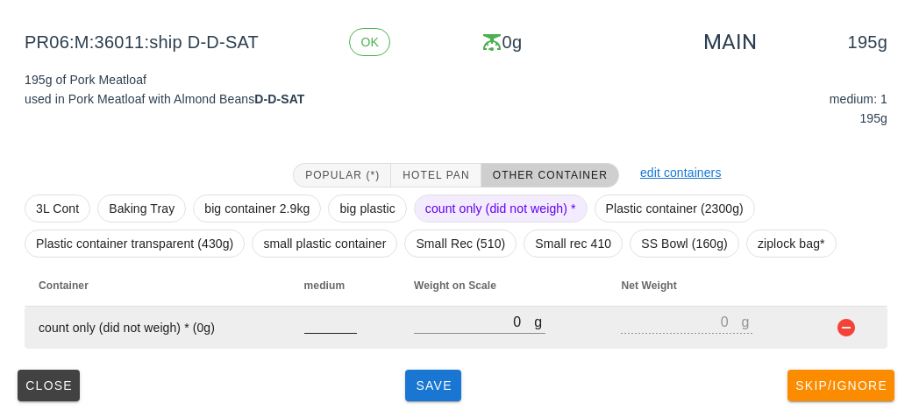
click at [328, 319] on input "number" at bounding box center [330, 321] width 53 height 23
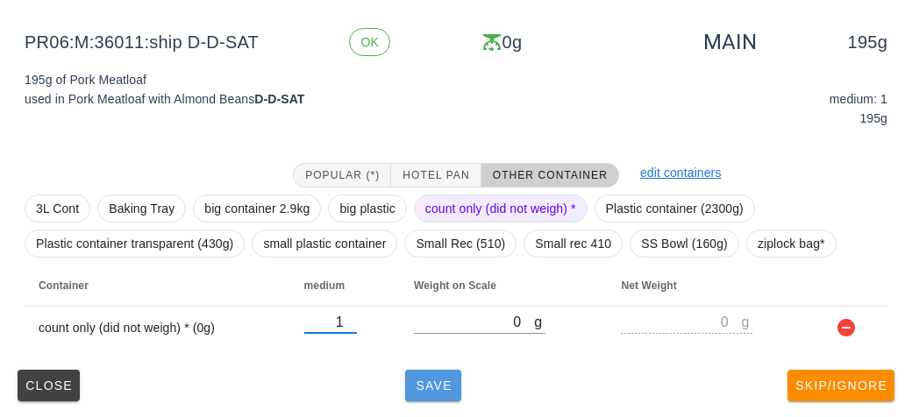
click at [437, 390] on span "Save" at bounding box center [433, 386] width 42 height 14
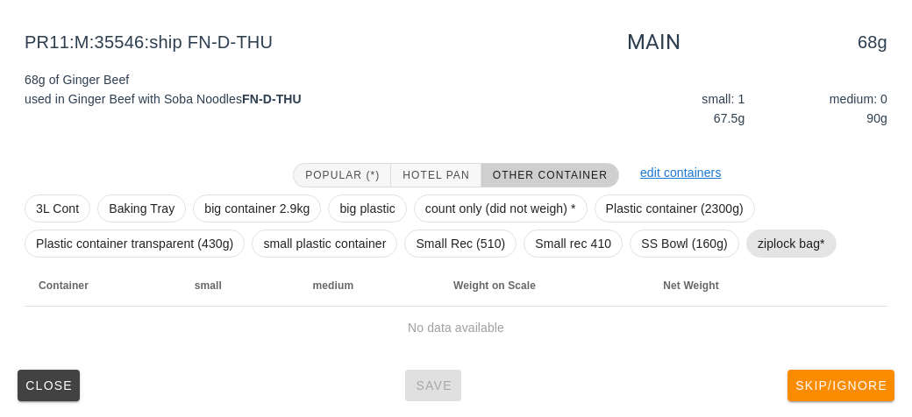
click at [789, 239] on span "ziplock bag*" at bounding box center [790, 244] width 67 height 26
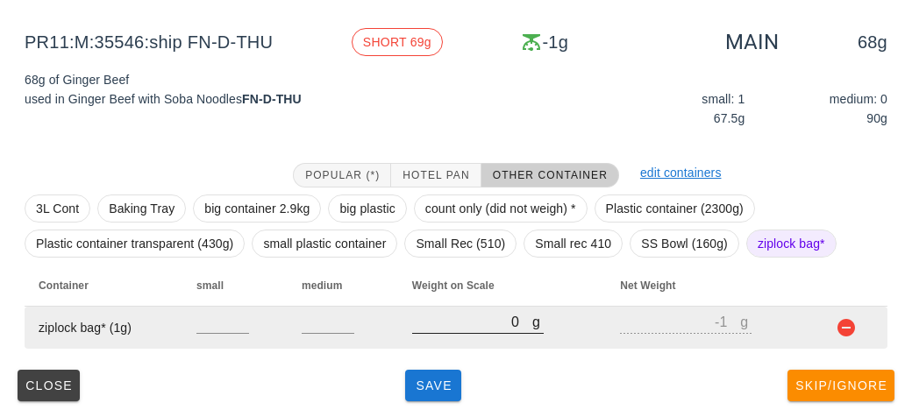
click at [444, 332] on div "g 0" at bounding box center [477, 321] width 131 height 23
click at [458, 317] on input "0" at bounding box center [472, 321] width 120 height 23
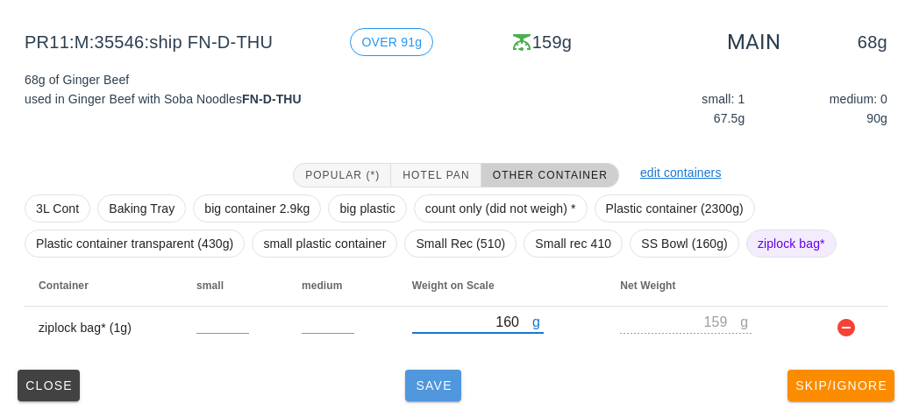
click at [461, 379] on button "Save" at bounding box center [433, 386] width 56 height 32
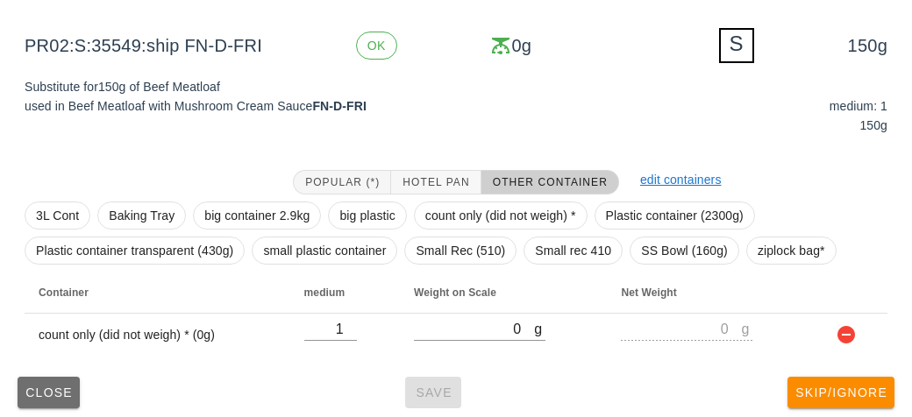
click at [41, 379] on button "Close" at bounding box center [49, 393] width 62 height 32
click at [33, 391] on span "Close" at bounding box center [49, 393] width 48 height 14
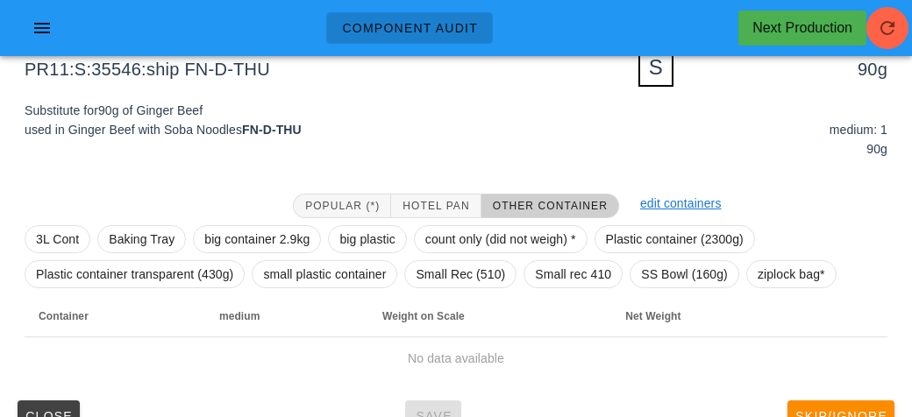
scroll to position [179, 0]
click at [771, 280] on span "ziplock bag*" at bounding box center [790, 275] width 67 height 26
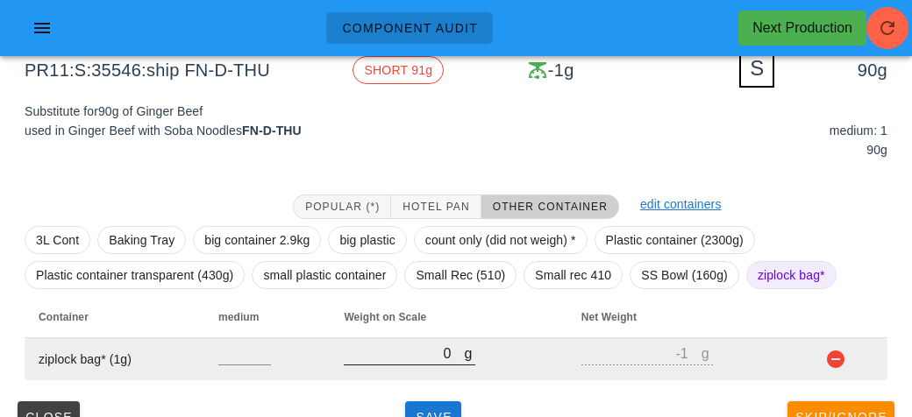
click at [397, 348] on input "0" at bounding box center [404, 353] width 120 height 23
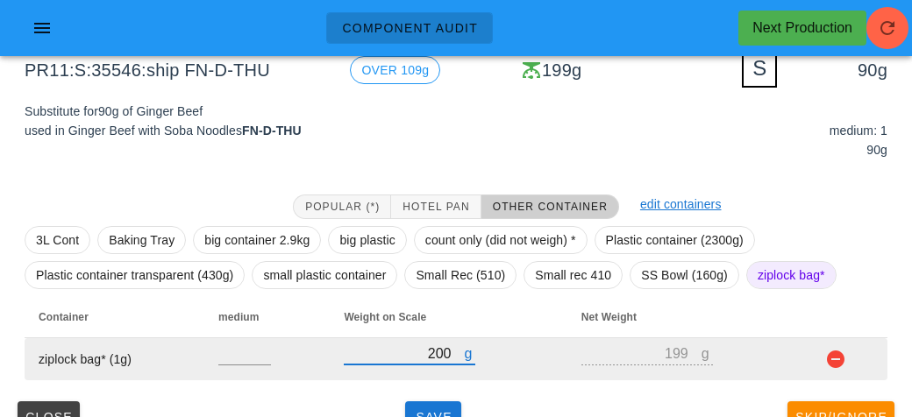
scroll to position [210, 0]
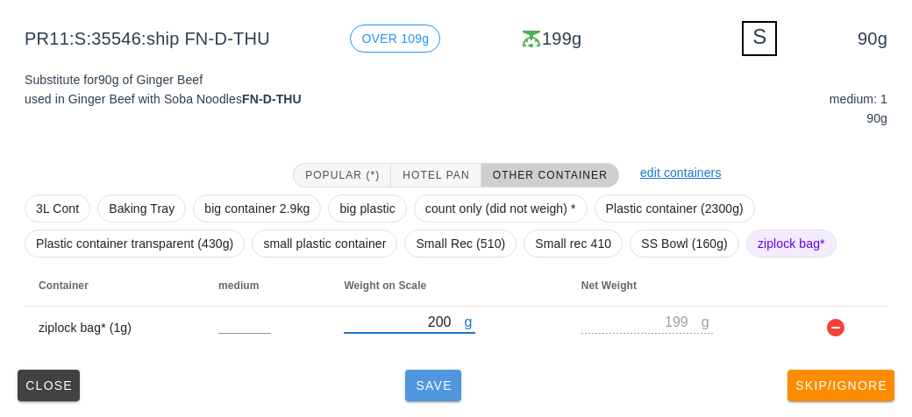
click at [442, 384] on span "Save" at bounding box center [433, 386] width 42 height 14
click at [413, 400] on button "Save" at bounding box center [433, 386] width 56 height 32
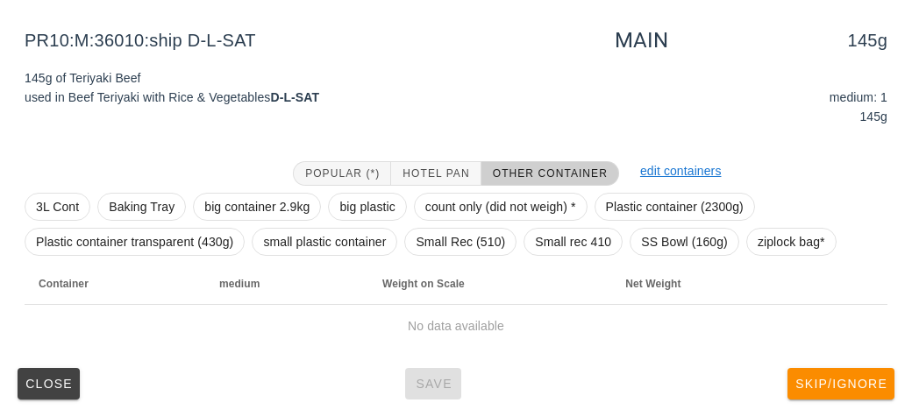
scroll to position [203, 0]
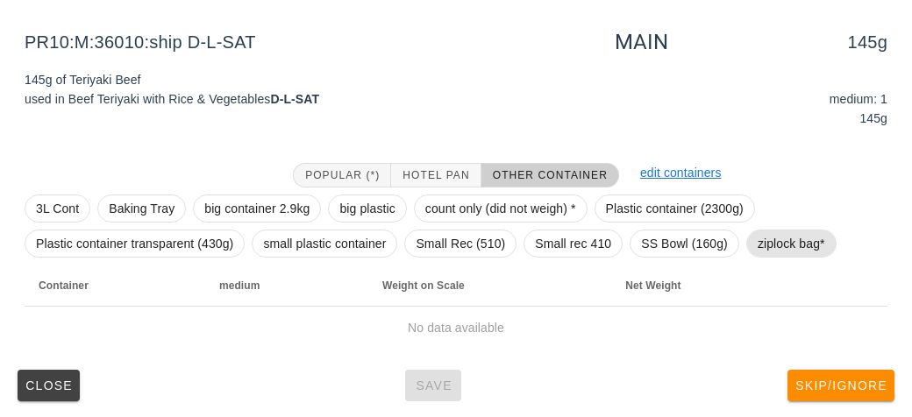
click at [775, 246] on span "ziplock bag*" at bounding box center [790, 244] width 67 height 26
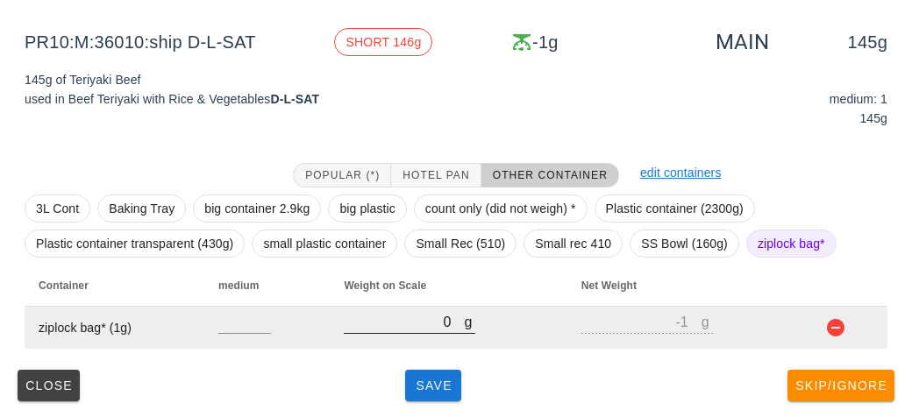
click at [417, 318] on input "0" at bounding box center [404, 321] width 120 height 23
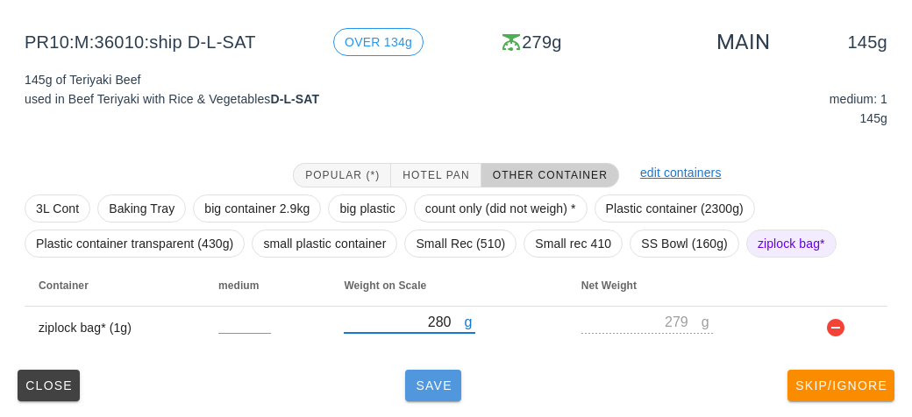
click at [417, 393] on button "Save" at bounding box center [433, 386] width 56 height 32
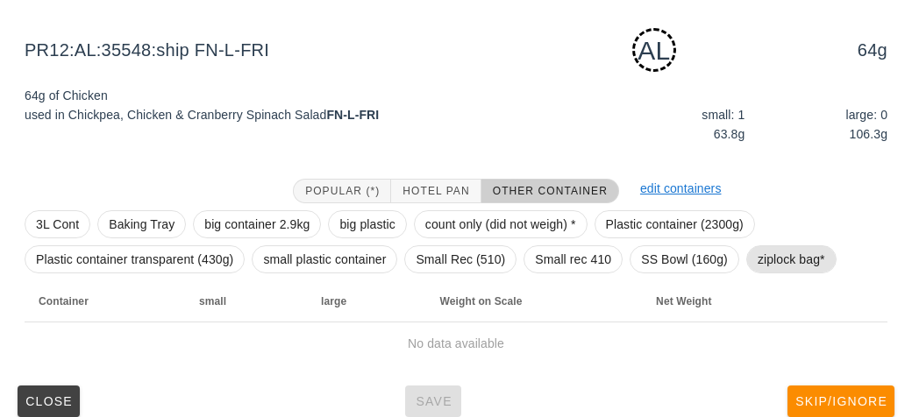
click at [787, 255] on span "ziplock bag*" at bounding box center [790, 259] width 67 height 26
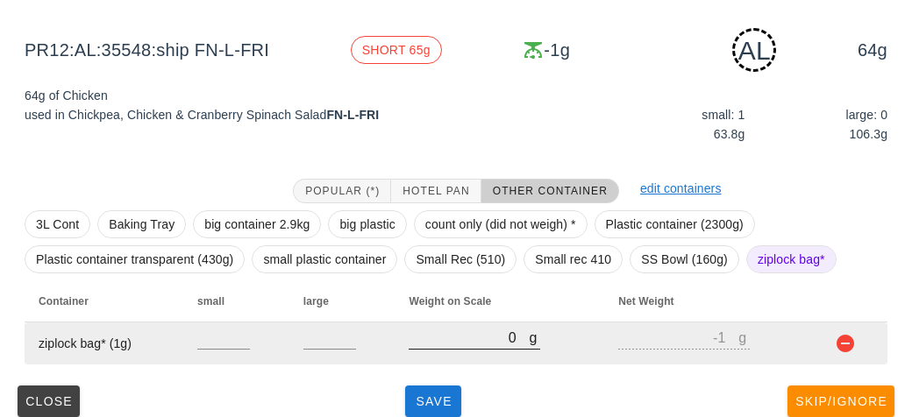
click at [443, 342] on input "0" at bounding box center [468, 337] width 120 height 23
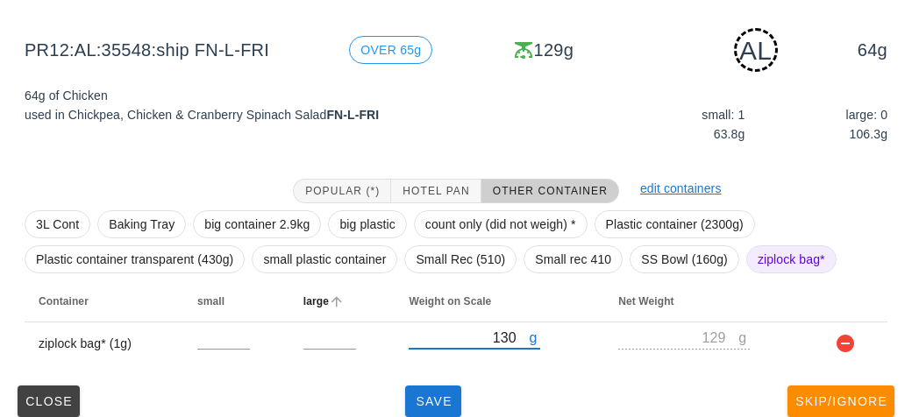
click at [381, 296] on th "large" at bounding box center [342, 301] width 106 height 42
click at [430, 389] on button "Save" at bounding box center [433, 402] width 56 height 32
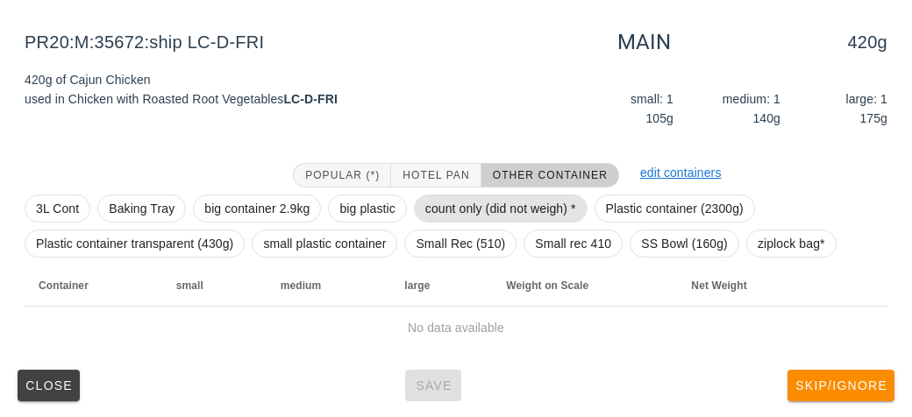
click at [461, 215] on span "count only (did not weigh) *" at bounding box center [500, 208] width 151 height 26
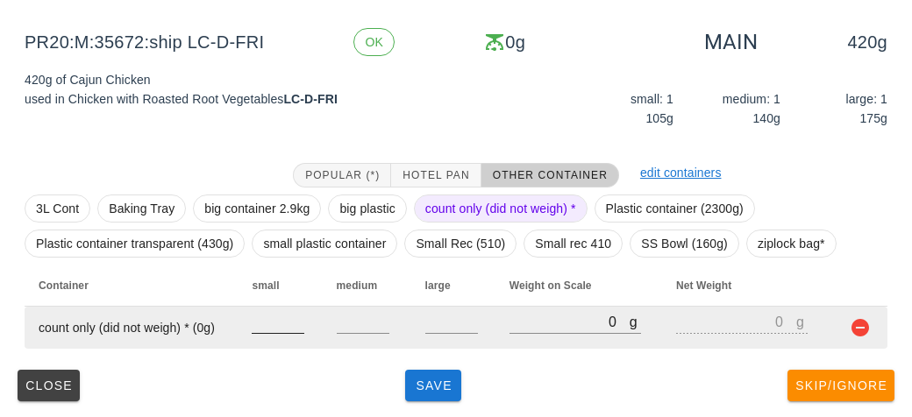
click at [278, 319] on input "number" at bounding box center [278, 321] width 53 height 23
click at [858, 332] on button "button" at bounding box center [859, 327] width 21 height 21
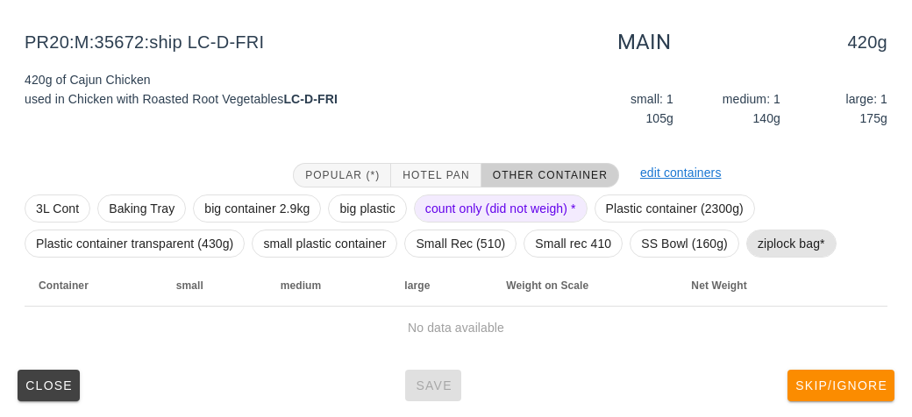
click at [783, 245] on span "ziplock bag*" at bounding box center [790, 244] width 67 height 26
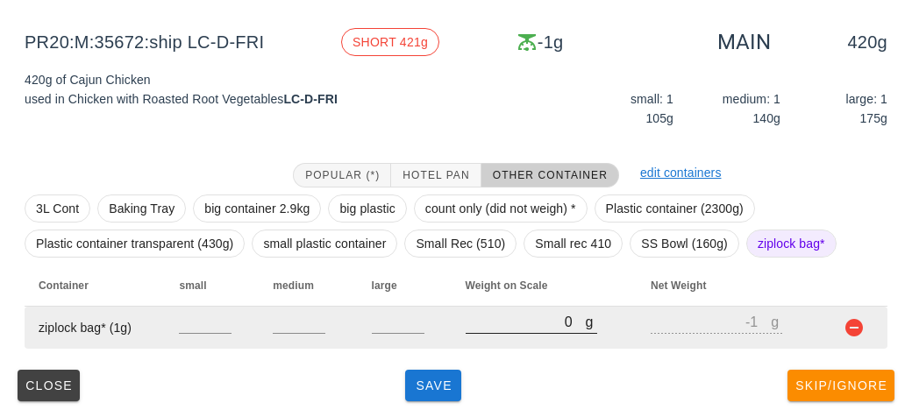
click at [486, 328] on input "0" at bounding box center [525, 321] width 120 height 23
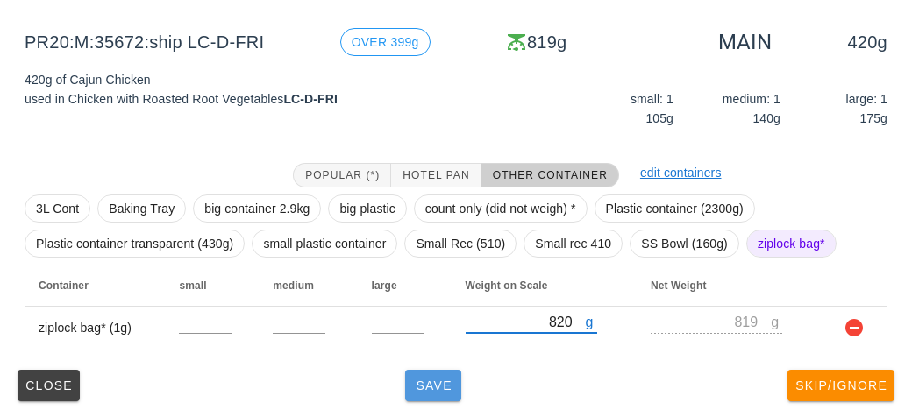
click at [422, 381] on span "Save" at bounding box center [433, 386] width 42 height 14
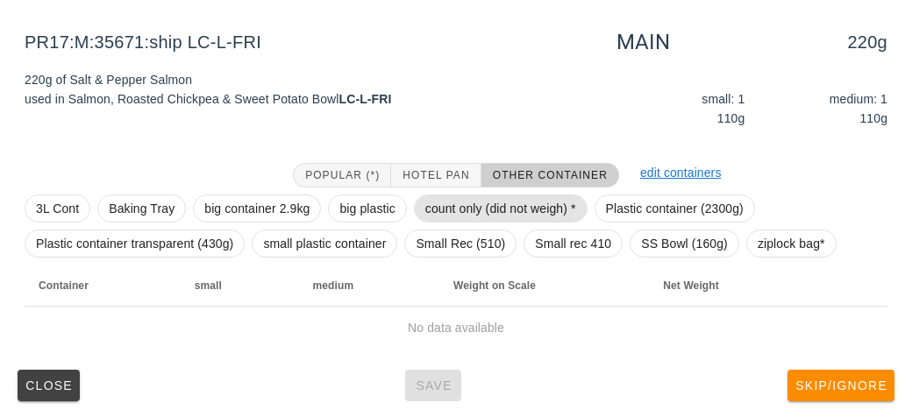
click at [456, 202] on span "count only (did not weigh) *" at bounding box center [500, 208] width 151 height 26
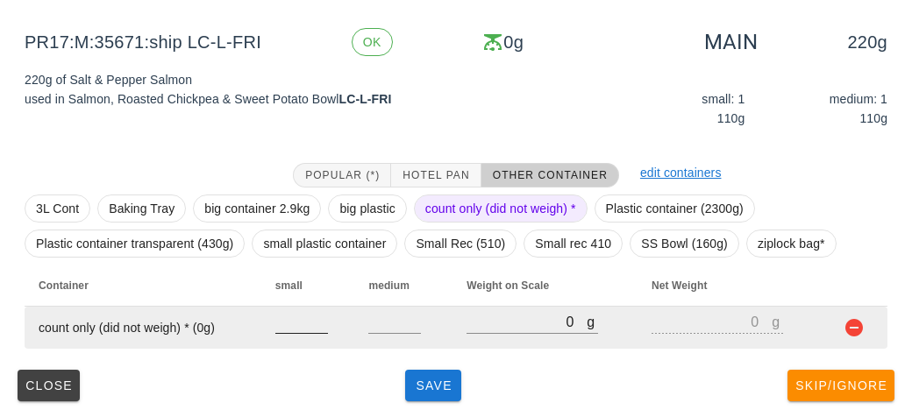
click at [290, 317] on input "number" at bounding box center [301, 321] width 53 height 23
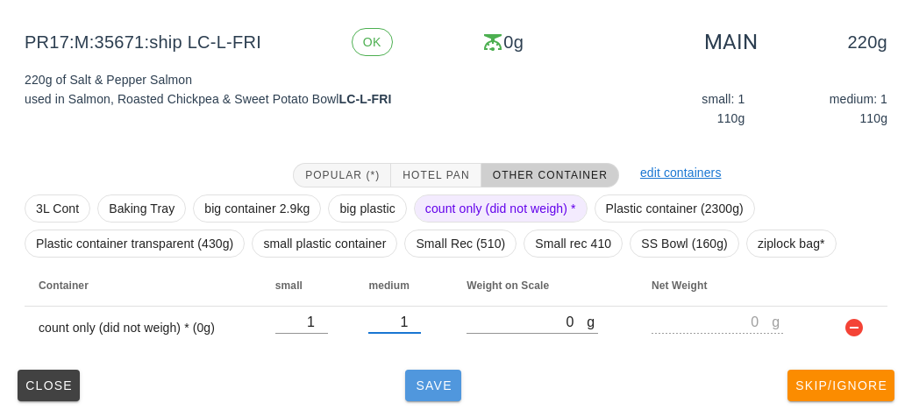
click at [437, 398] on button "Save" at bounding box center [433, 386] width 56 height 32
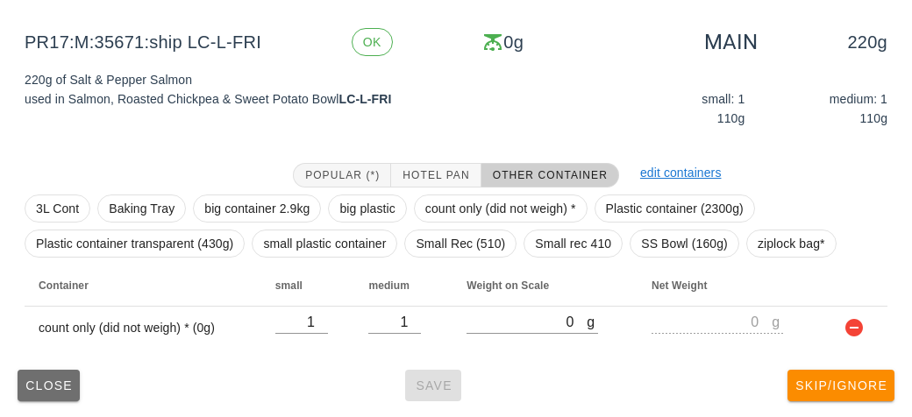
click at [51, 390] on span "Close" at bounding box center [49, 386] width 48 height 14
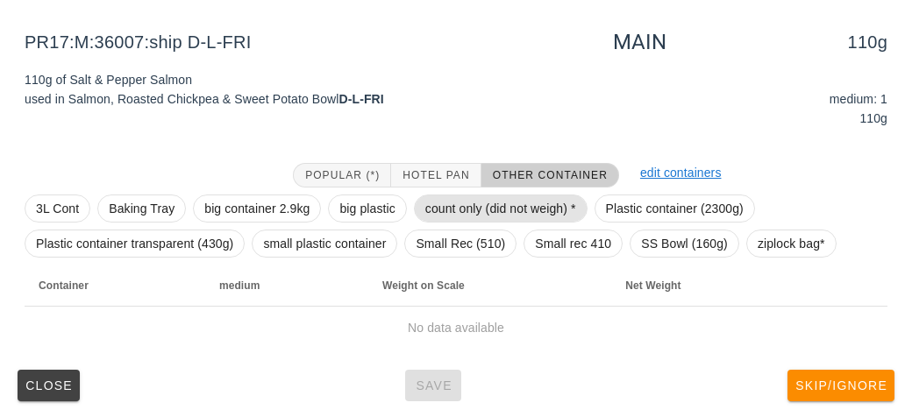
click at [478, 205] on span "count only (did not weigh) *" at bounding box center [500, 208] width 151 height 26
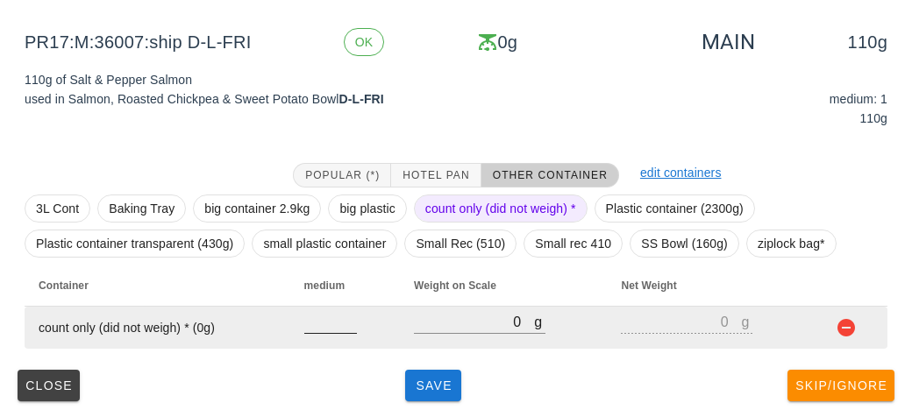
click at [321, 327] on input "number" at bounding box center [330, 321] width 53 height 23
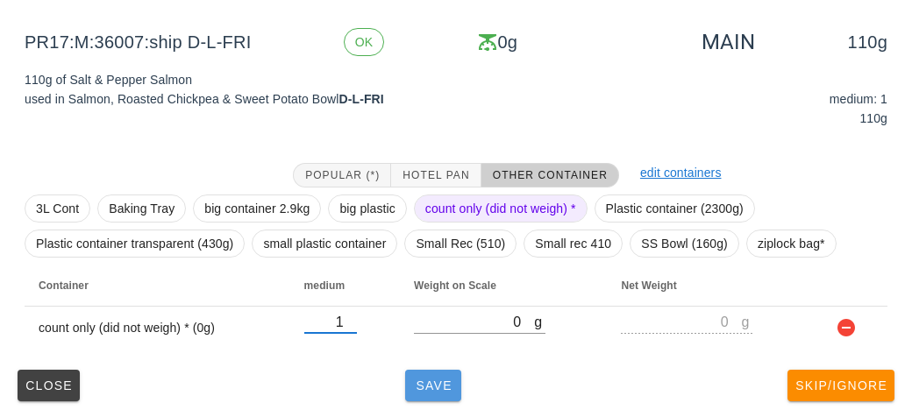
click at [436, 383] on span "Save" at bounding box center [433, 386] width 42 height 14
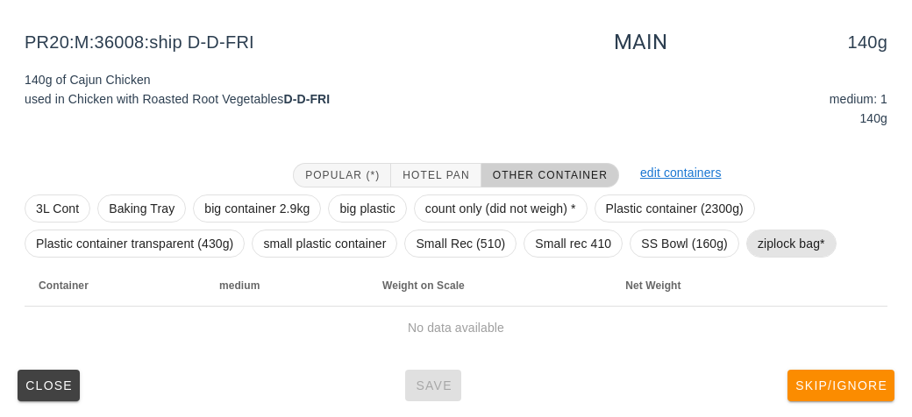
click at [780, 245] on span "ziplock bag*" at bounding box center [790, 244] width 67 height 26
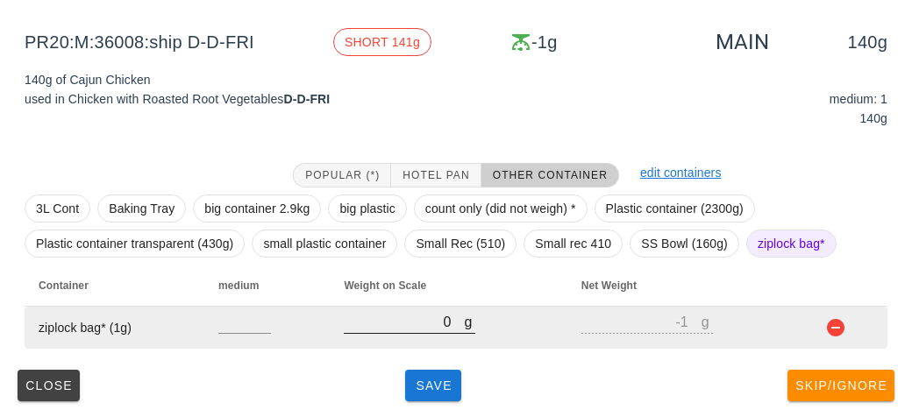
click at [410, 316] on input "0" at bounding box center [404, 321] width 120 height 23
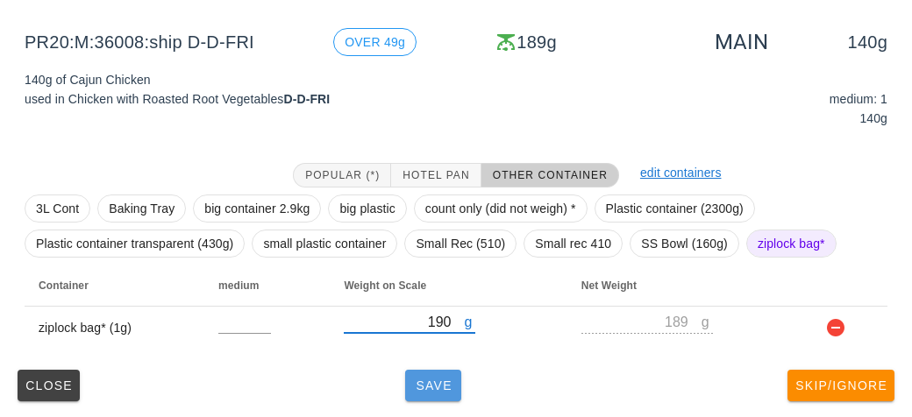
click at [425, 387] on span "Save" at bounding box center [433, 386] width 42 height 14
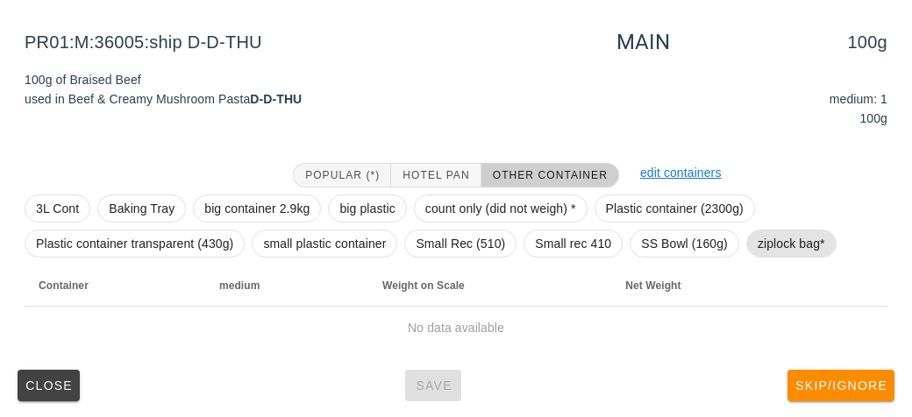
click at [783, 238] on span "ziplock bag*" at bounding box center [790, 244] width 67 height 26
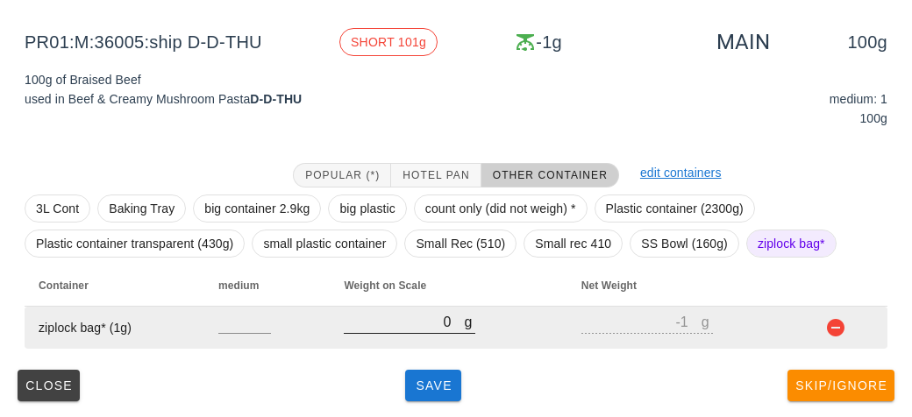
click at [402, 325] on input "0" at bounding box center [404, 321] width 120 height 23
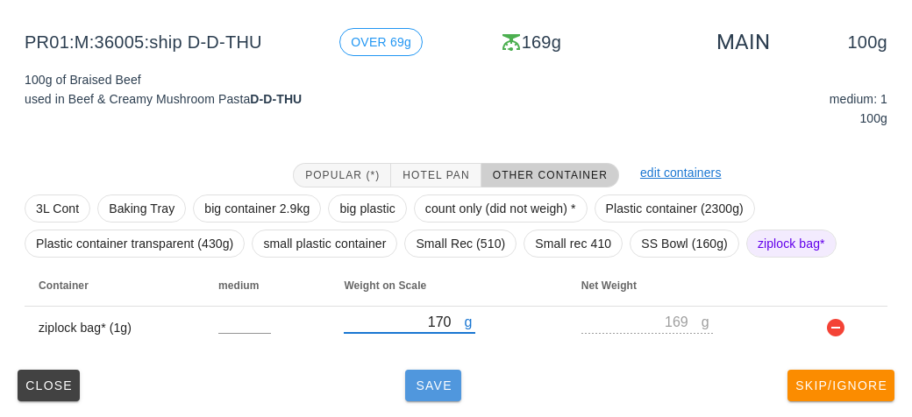
click at [426, 394] on button "Save" at bounding box center [433, 386] width 56 height 32
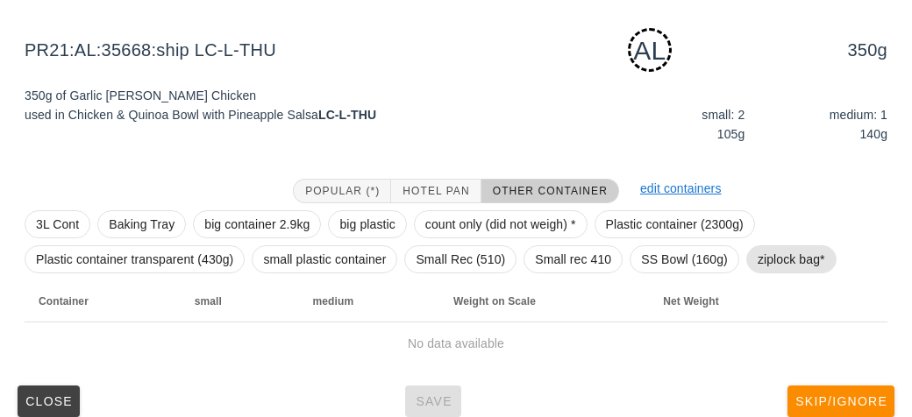
click at [782, 259] on span "ziplock bag*" at bounding box center [790, 259] width 67 height 26
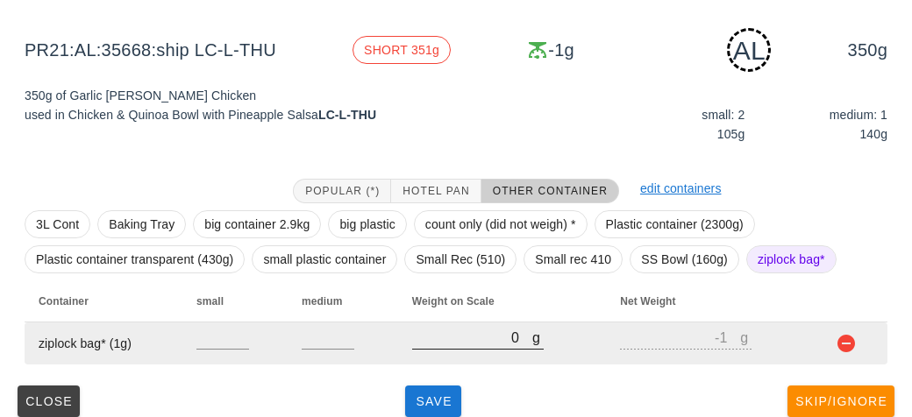
click at [447, 331] on input "0" at bounding box center [472, 337] width 120 height 23
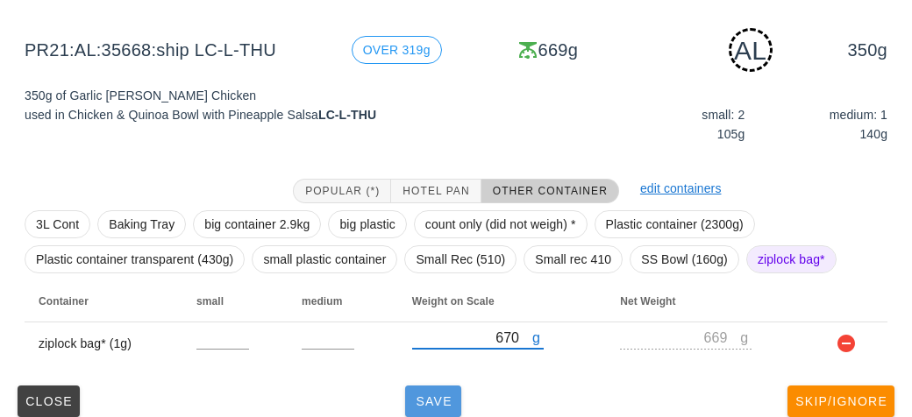
click at [444, 401] on span "Save" at bounding box center [433, 401] width 42 height 14
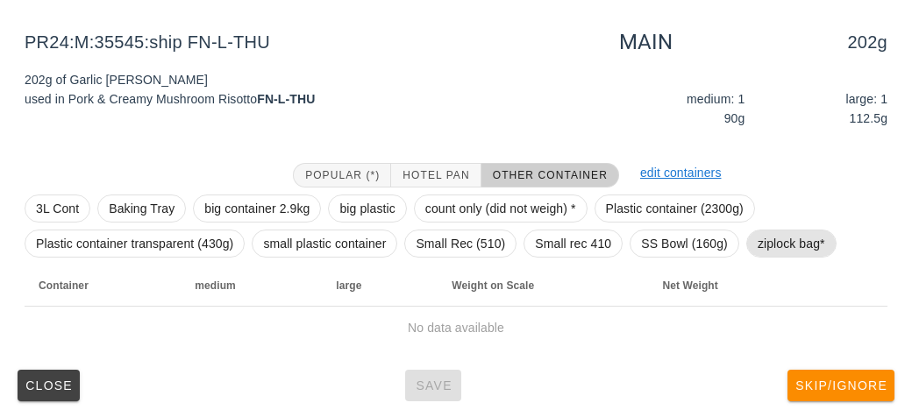
click at [787, 235] on span "ziplock bag*" at bounding box center [790, 244] width 67 height 26
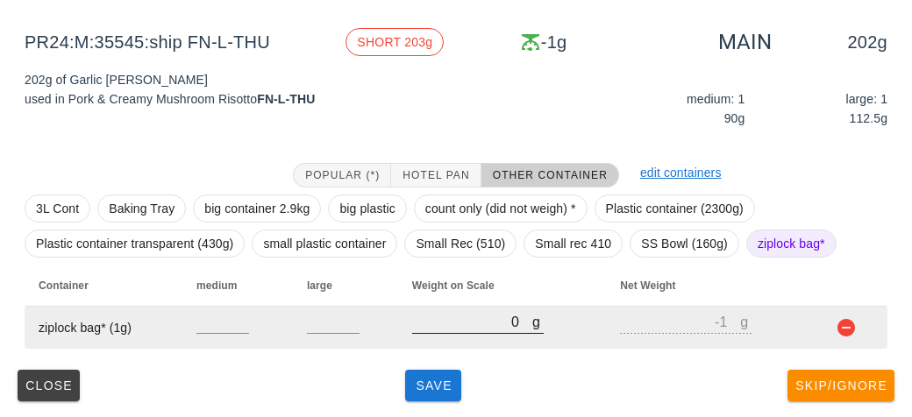
click at [421, 327] on input "0" at bounding box center [472, 321] width 120 height 23
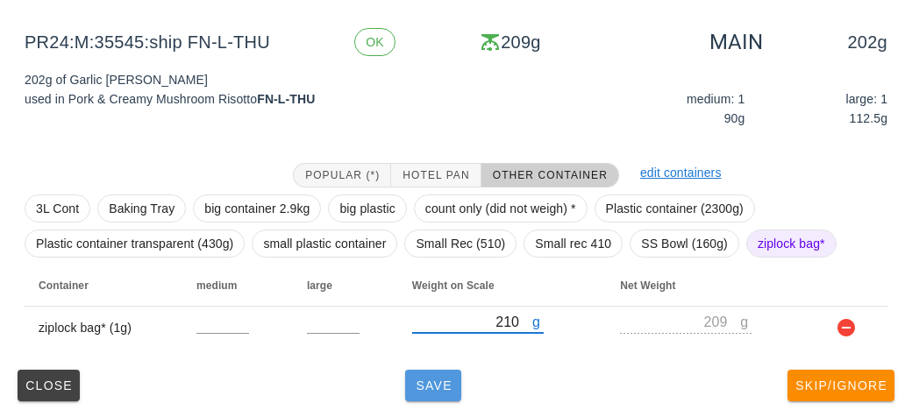
click at [419, 379] on span "Save" at bounding box center [433, 386] width 42 height 14
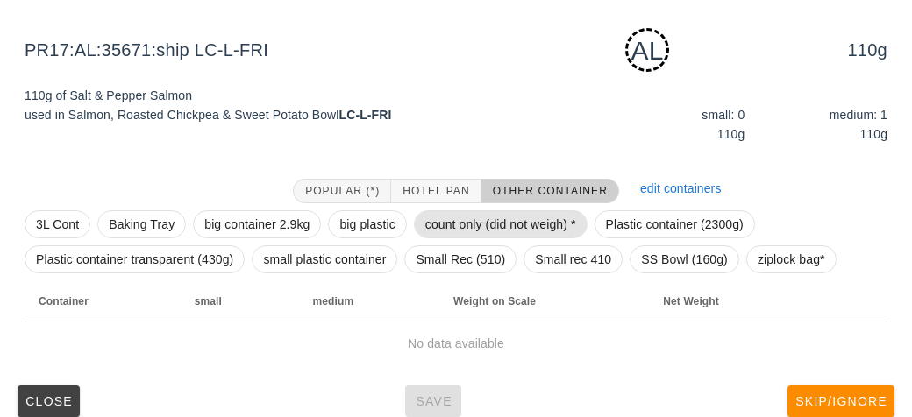
click at [463, 220] on span "count only (did not weigh) *" at bounding box center [500, 224] width 151 height 26
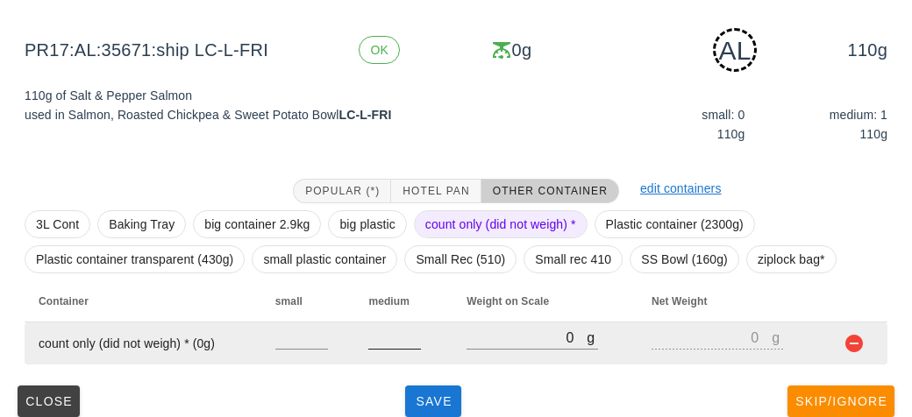
click at [374, 344] on input "number" at bounding box center [394, 337] width 53 height 23
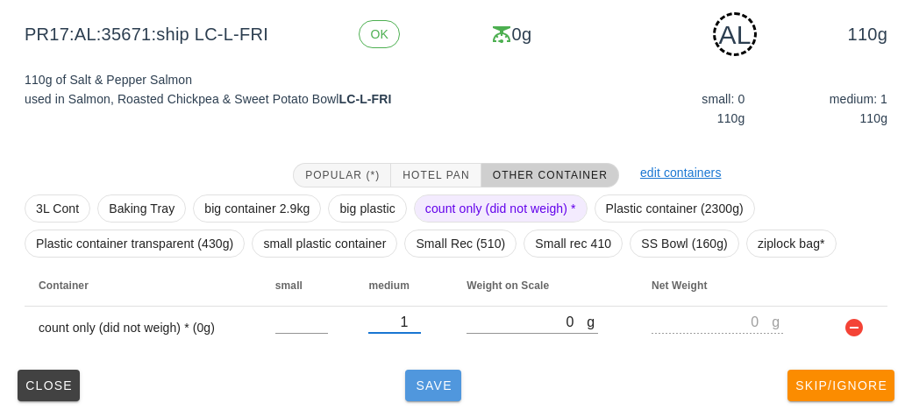
click at [428, 399] on button "Save" at bounding box center [433, 386] width 56 height 32
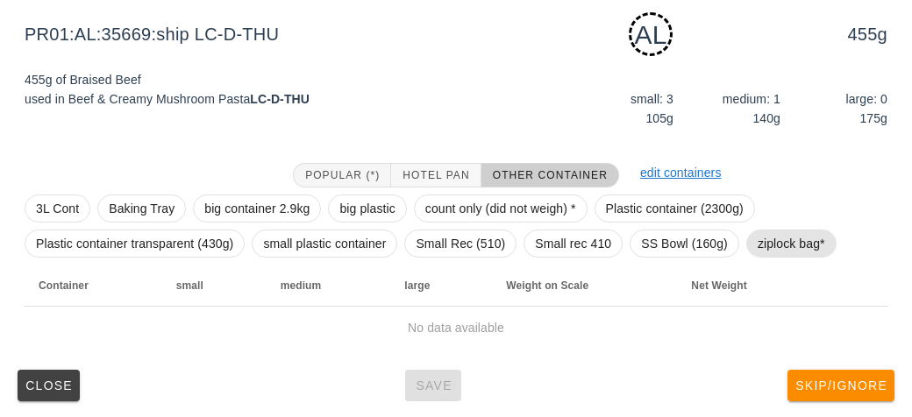
click at [774, 245] on span "ziplock bag*" at bounding box center [790, 244] width 67 height 26
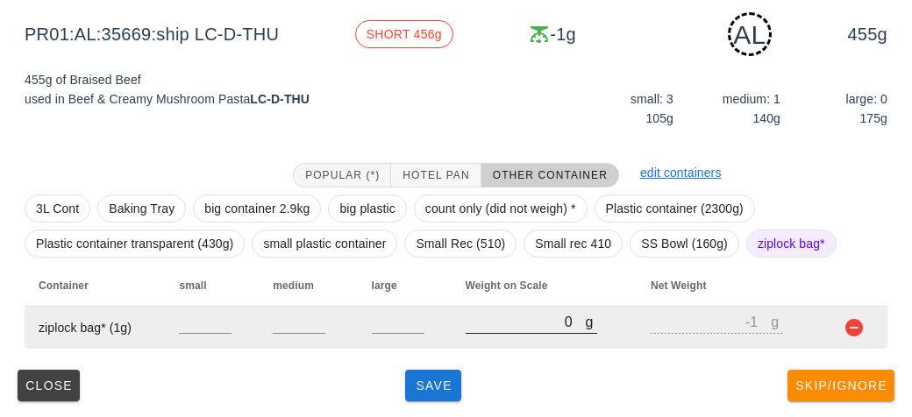
click at [466, 321] on input "0" at bounding box center [525, 321] width 120 height 23
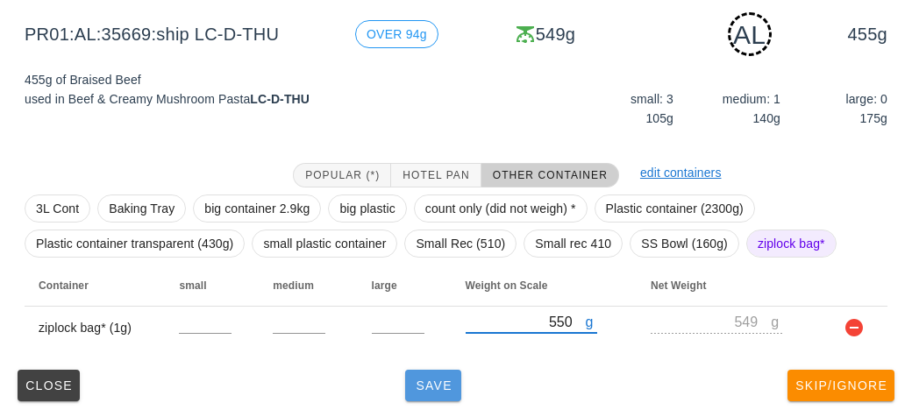
click at [438, 381] on span "Save" at bounding box center [433, 386] width 42 height 14
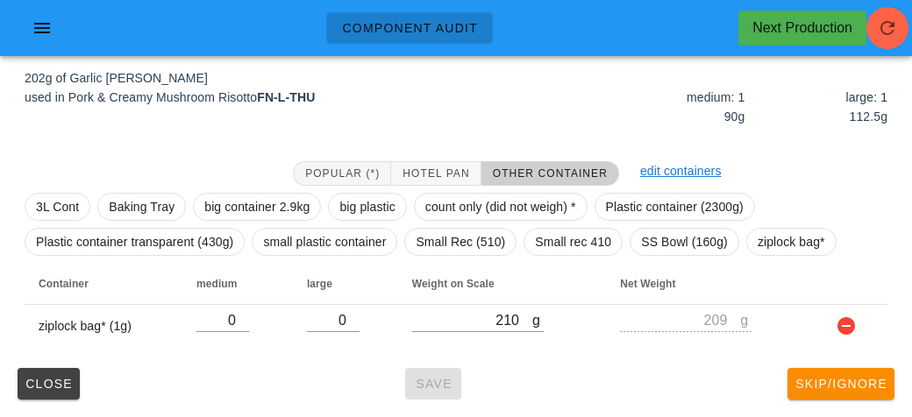
scroll to position [203, 0]
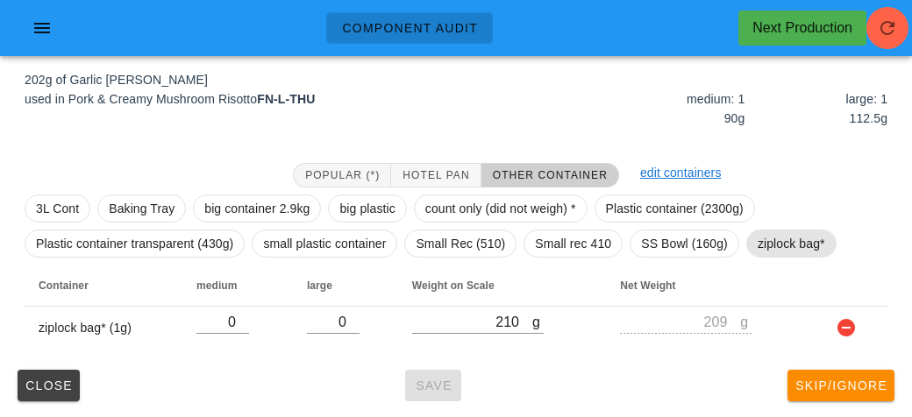
click at [801, 243] on span "ziplock bag*" at bounding box center [790, 244] width 67 height 26
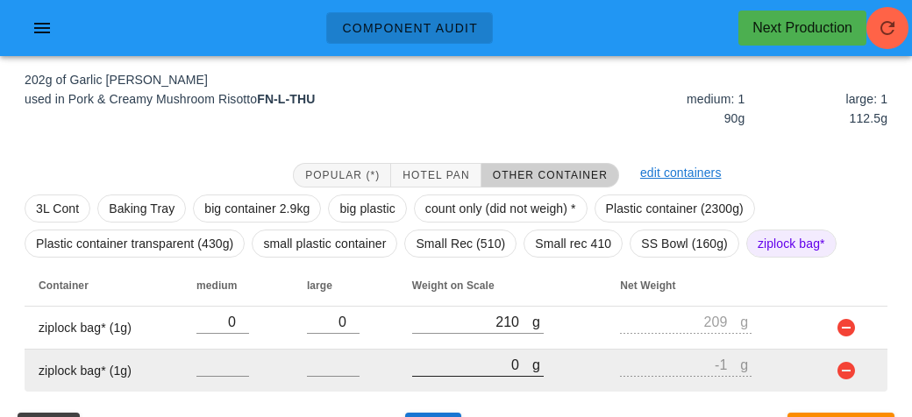
click at [491, 365] on input "0" at bounding box center [472, 364] width 120 height 23
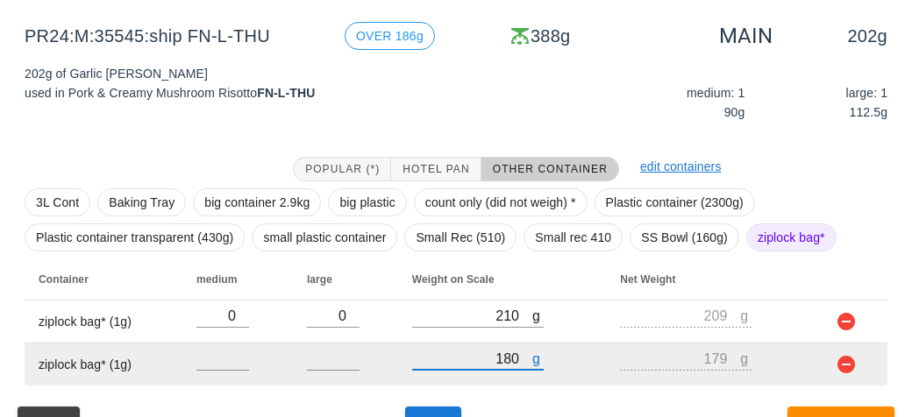
scroll to position [246, 0]
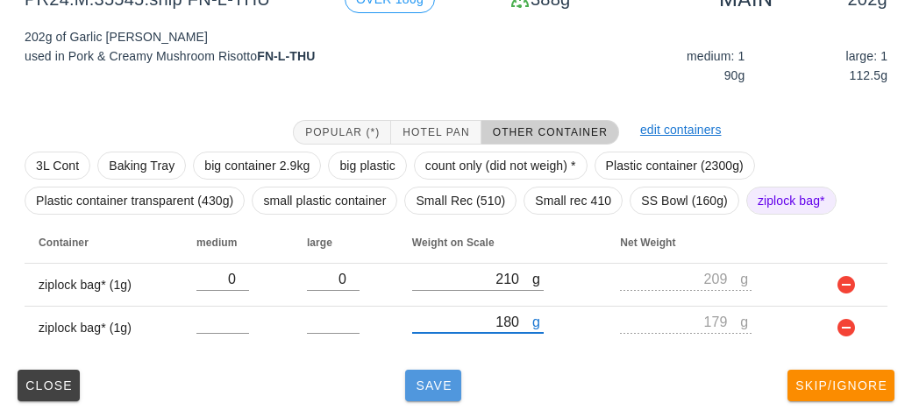
click at [422, 373] on button "Save" at bounding box center [433, 386] width 56 height 32
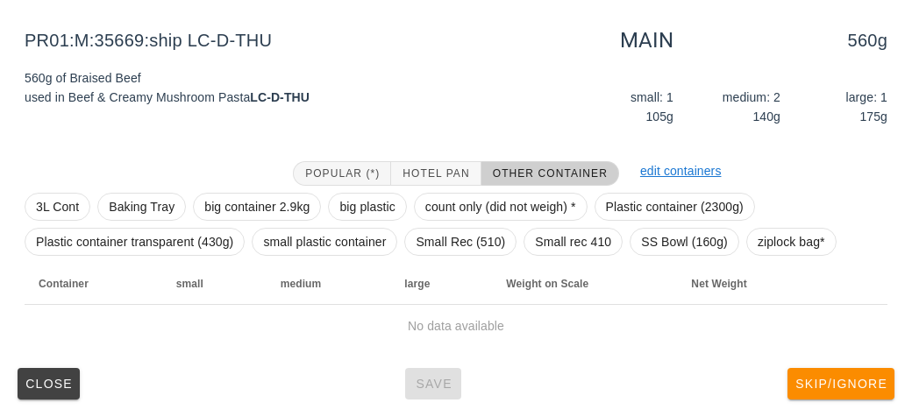
scroll to position [203, 0]
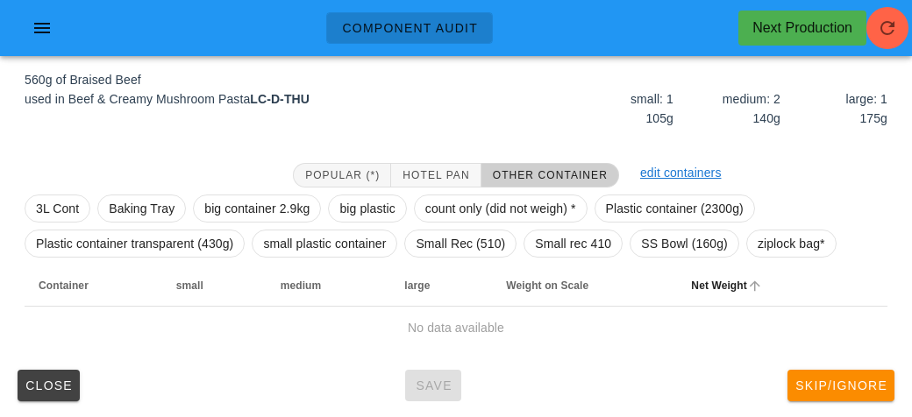
click at [777, 265] on th "Net Weight" at bounding box center [750, 286] width 146 height 42
click at [770, 237] on span "ziplock bag*" at bounding box center [790, 244] width 67 height 26
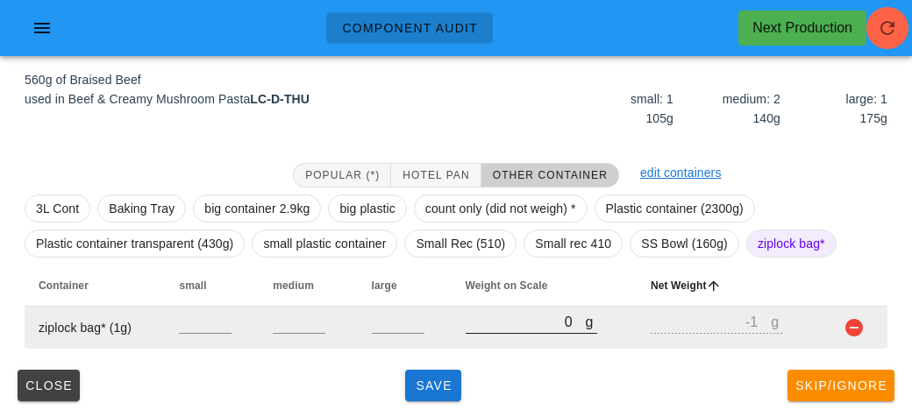
click at [465, 318] on input "0" at bounding box center [525, 321] width 120 height 23
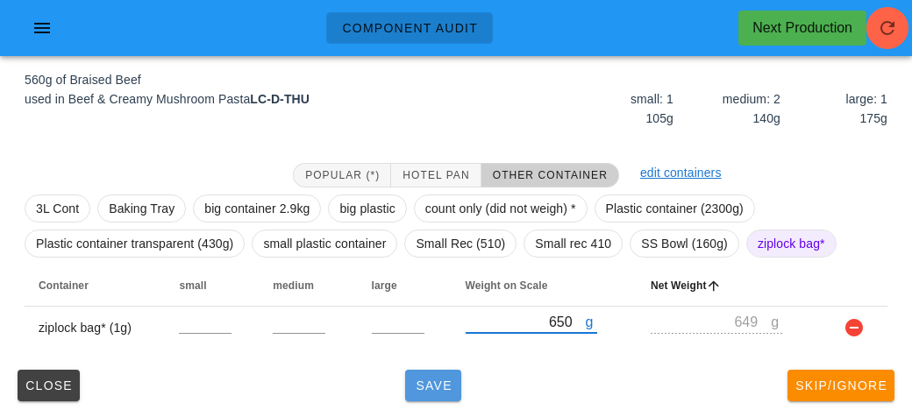
click at [444, 383] on span "Save" at bounding box center [433, 386] width 42 height 14
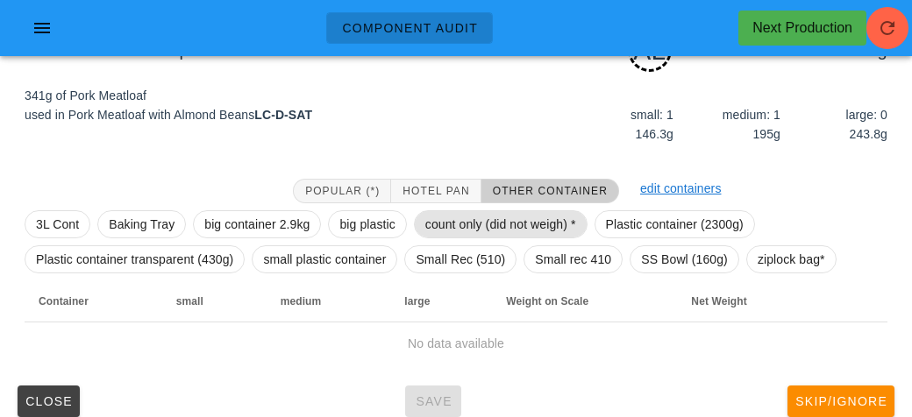
click at [486, 217] on span "count only (did not weigh) *" at bounding box center [500, 224] width 151 height 26
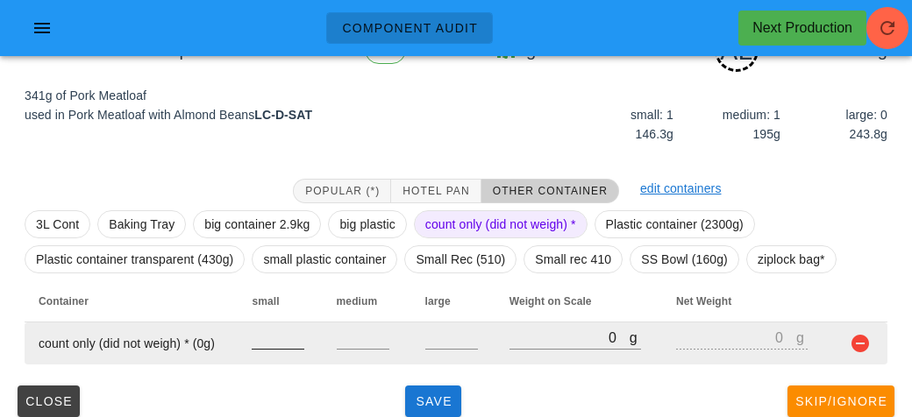
click at [279, 335] on input "number" at bounding box center [278, 337] width 53 height 23
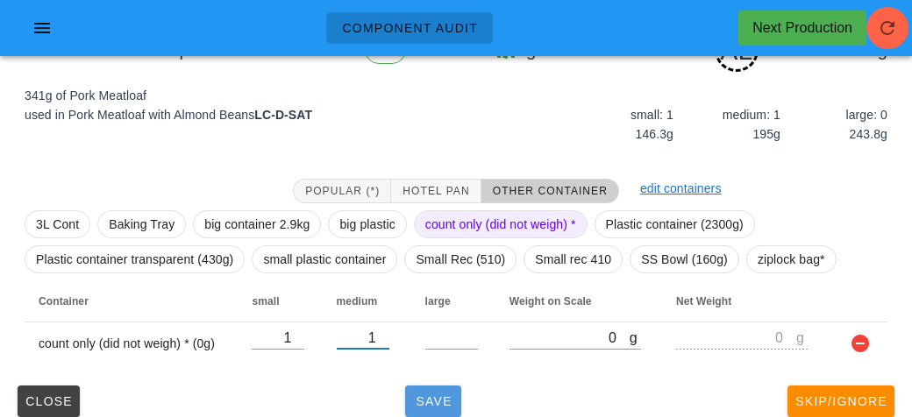
click at [428, 388] on button "Save" at bounding box center [433, 402] width 56 height 32
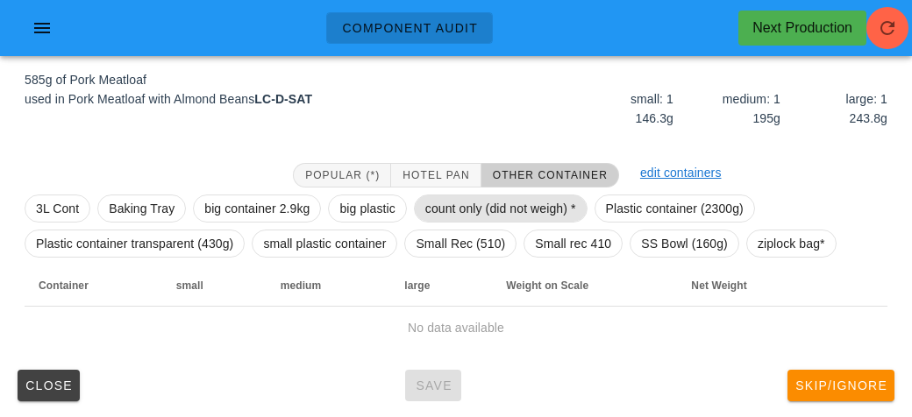
click at [464, 211] on span "count only (did not weigh) *" at bounding box center [500, 208] width 151 height 26
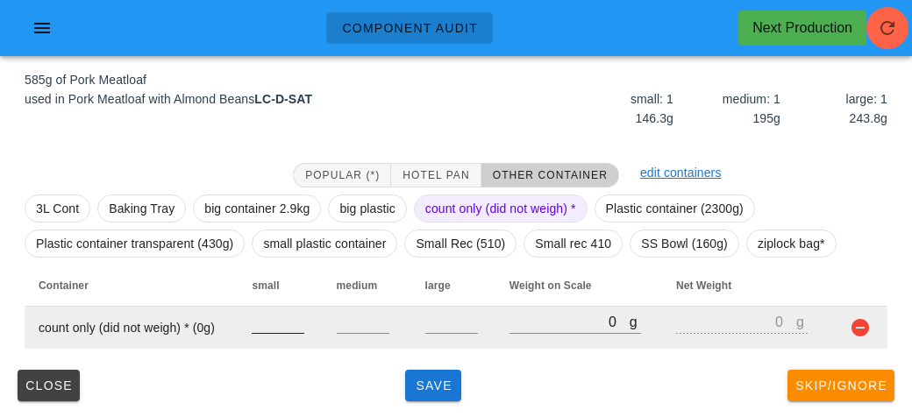
click at [279, 322] on input "number" at bounding box center [278, 321] width 53 height 23
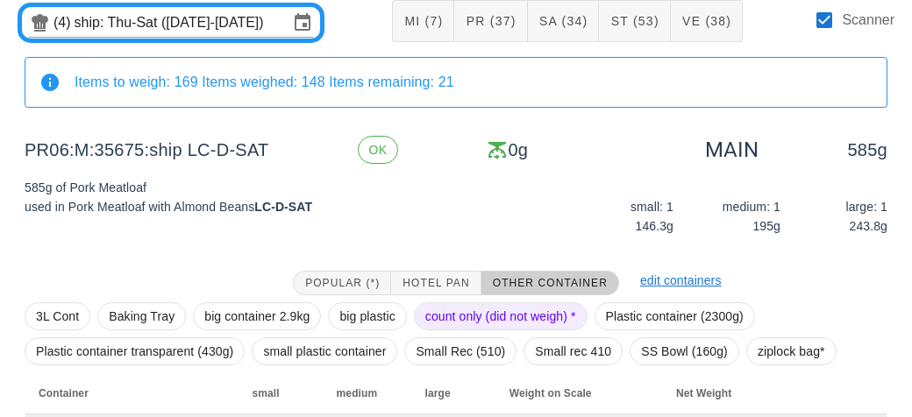
scroll to position [203, 0]
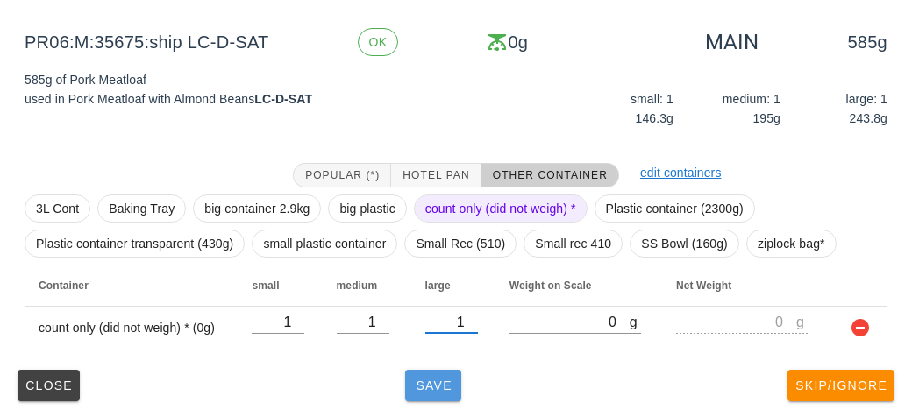
click at [447, 384] on span "Save" at bounding box center [433, 386] width 42 height 14
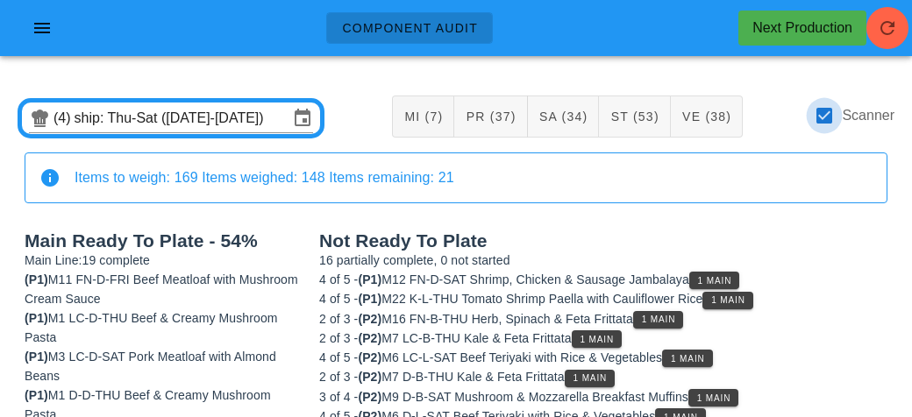
click at [816, 117] on div at bounding box center [824, 116] width 30 height 30
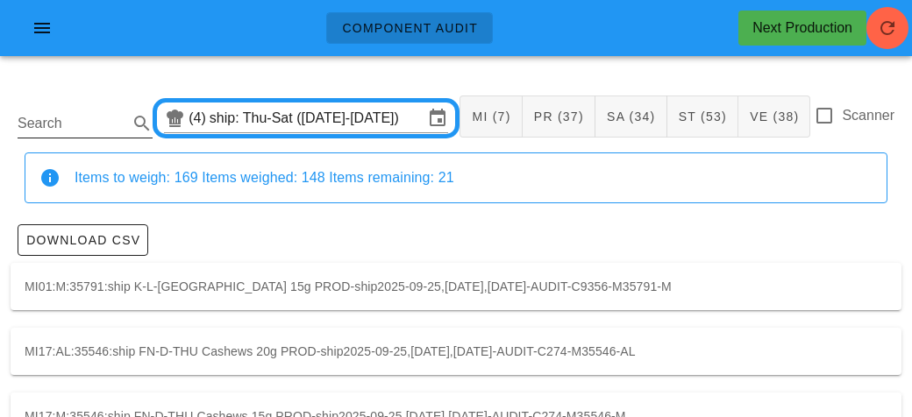
click at [89, 128] on input "Search" at bounding box center [71, 124] width 107 height 28
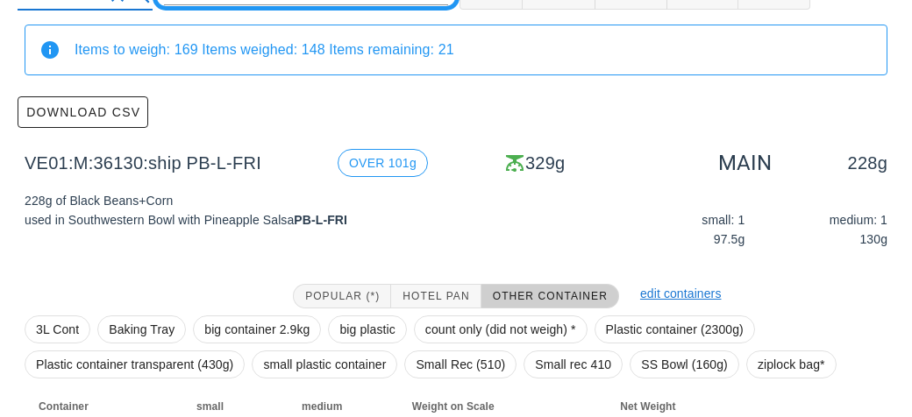
scroll to position [249, 0]
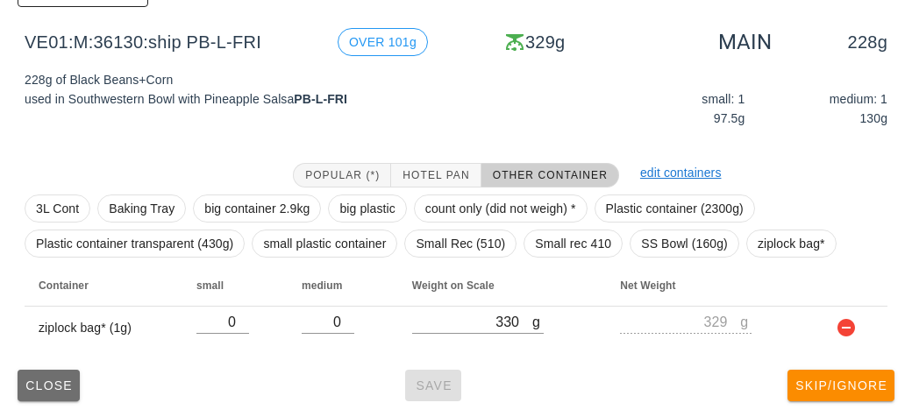
click at [29, 394] on button "Close" at bounding box center [49, 386] width 62 height 32
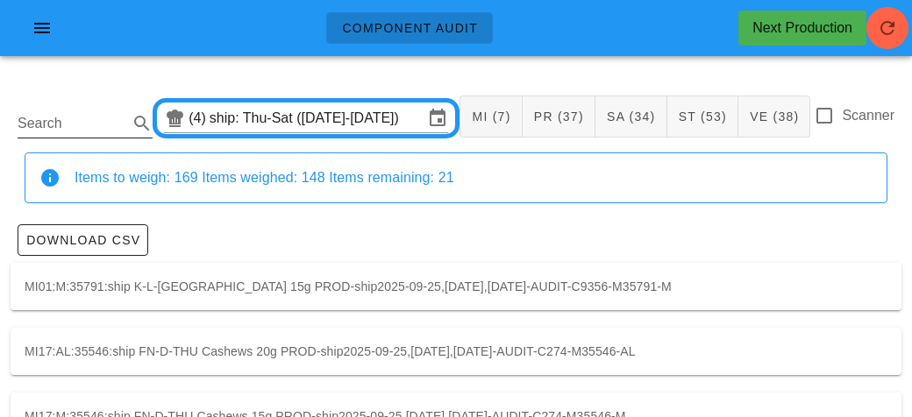
click at [68, 117] on input "Search" at bounding box center [71, 124] width 107 height 28
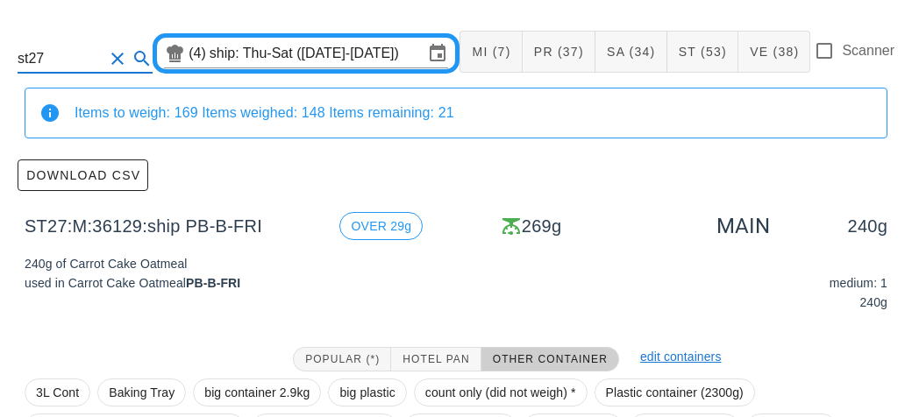
scroll to position [249, 0]
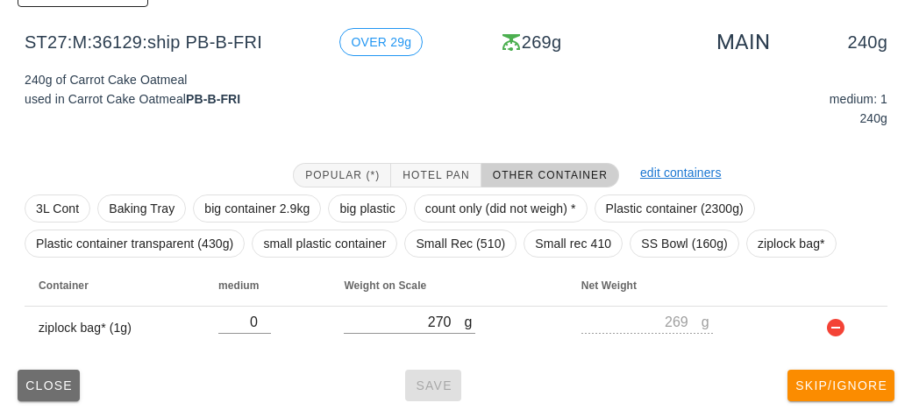
click at [33, 396] on button "Close" at bounding box center [49, 386] width 62 height 32
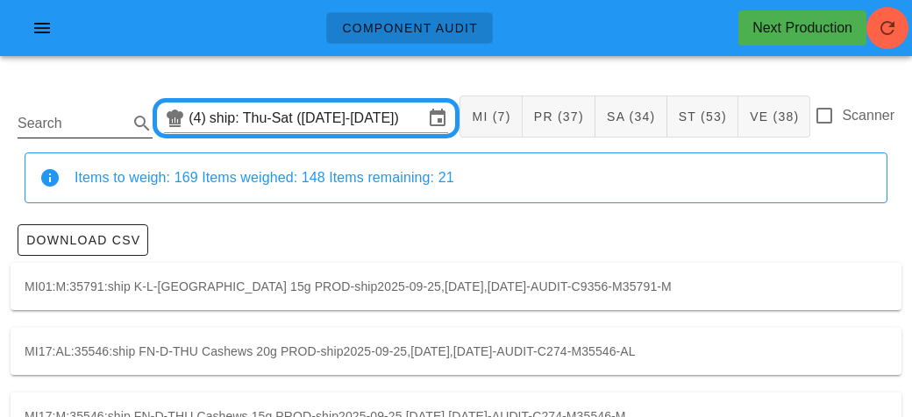
click at [70, 116] on input "Search" at bounding box center [71, 124] width 107 height 28
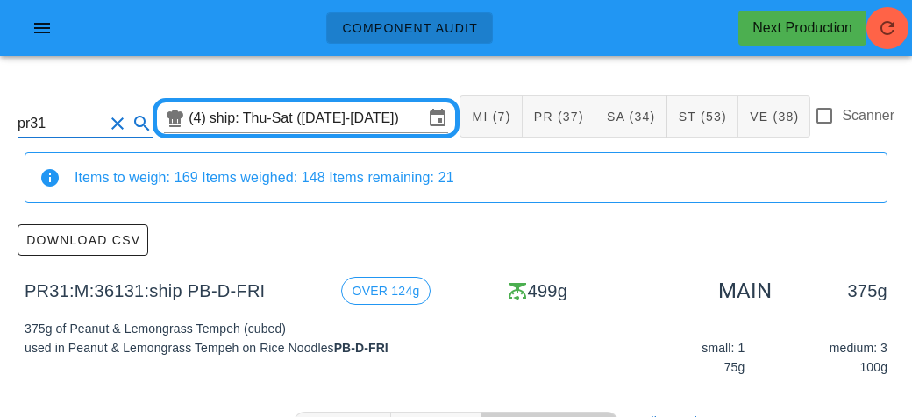
scroll to position [14, 0]
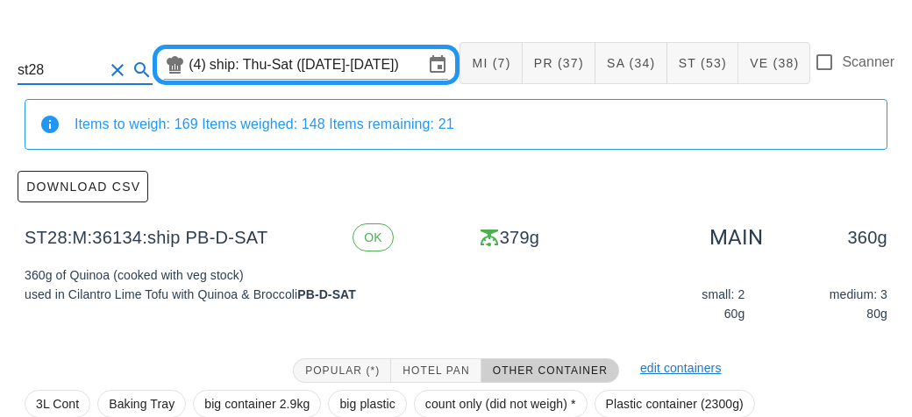
scroll to position [81, 0]
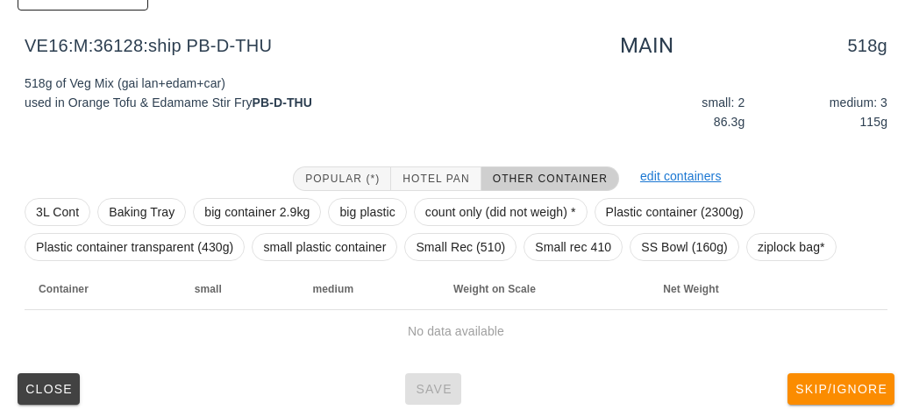
scroll to position [249, 0]
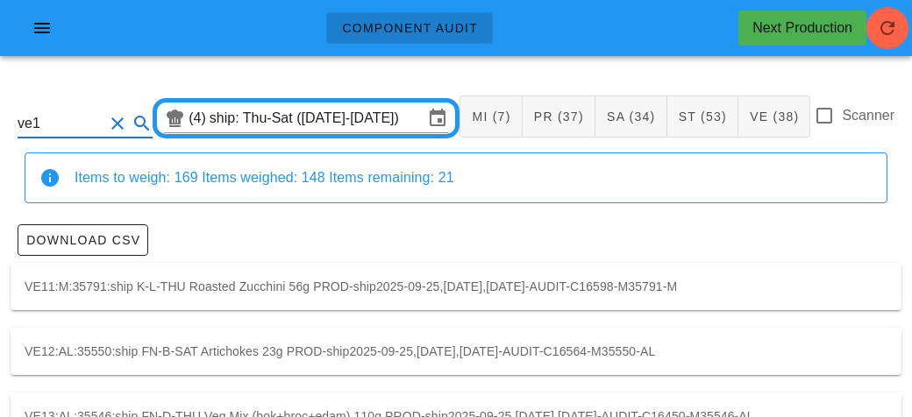
click at [86, 111] on input "ve1" at bounding box center [61, 124] width 86 height 28
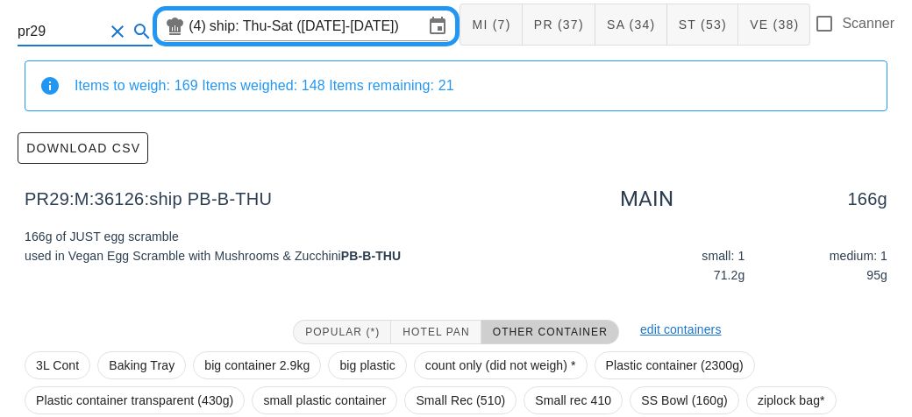
scroll to position [93, 0]
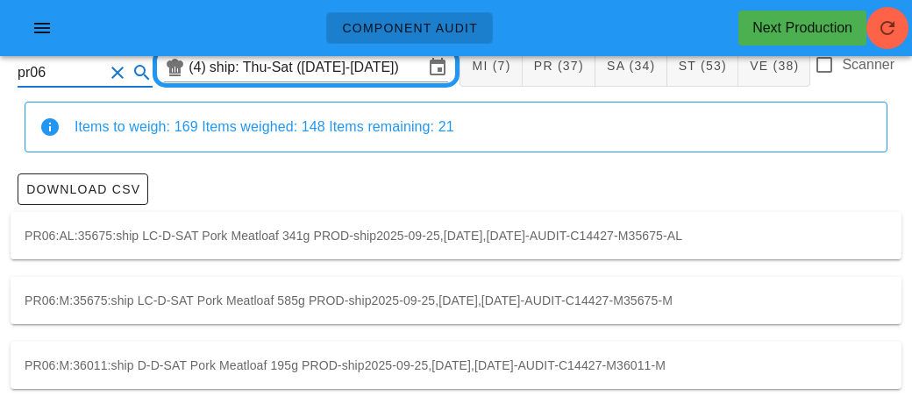
scroll to position [49, 0]
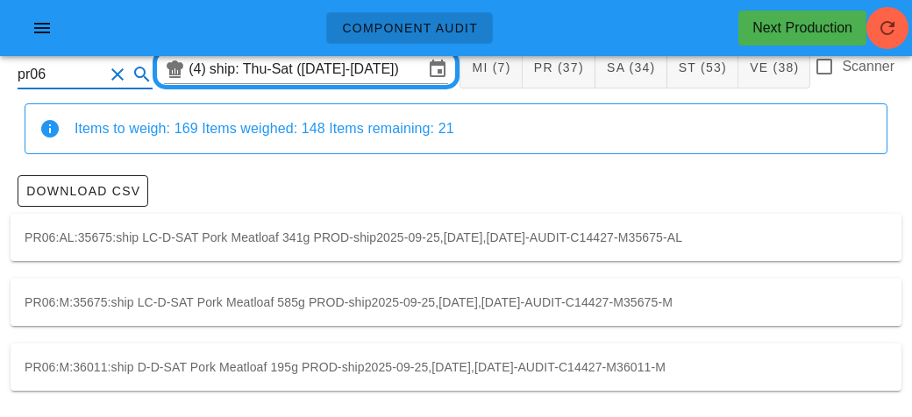
click at [608, 301] on div "PR06:M:35675:ship LC-D-SAT Pork Meatloaf 585g PROD-ship2025-09-25,2025-09-26,20…" at bounding box center [456, 302] width 891 height 47
click at [268, 375] on div "PR06:M:36011:ship D-D-SAT Pork Meatloaf 195g PROD-ship2025-09-25,2025-09-26,202…" at bounding box center [456, 367] width 891 height 47
click at [85, 68] on input "pr06" at bounding box center [61, 74] width 86 height 28
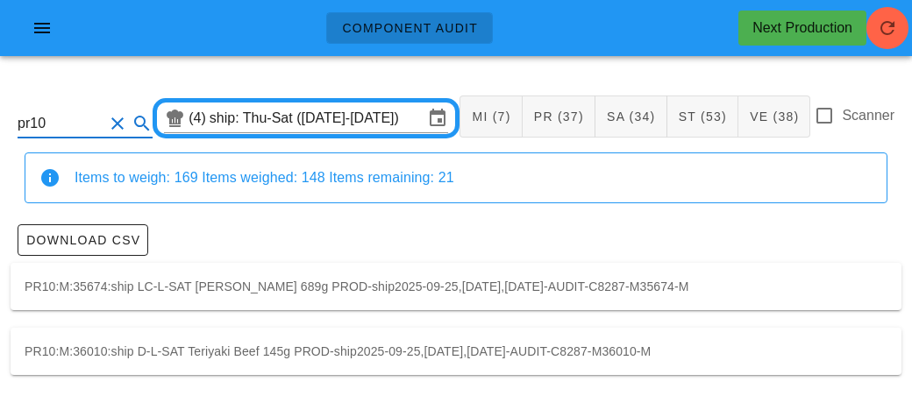
click at [628, 346] on div "PR10:M:36010:ship D-L-SAT Teriyaki Beef 145g PROD-ship2025-09-25,2025-09-26,202…" at bounding box center [456, 351] width 891 height 47
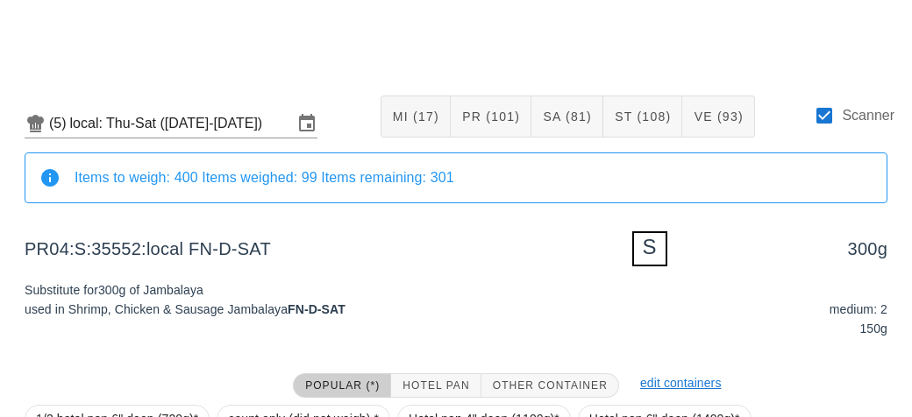
scroll to position [203, 0]
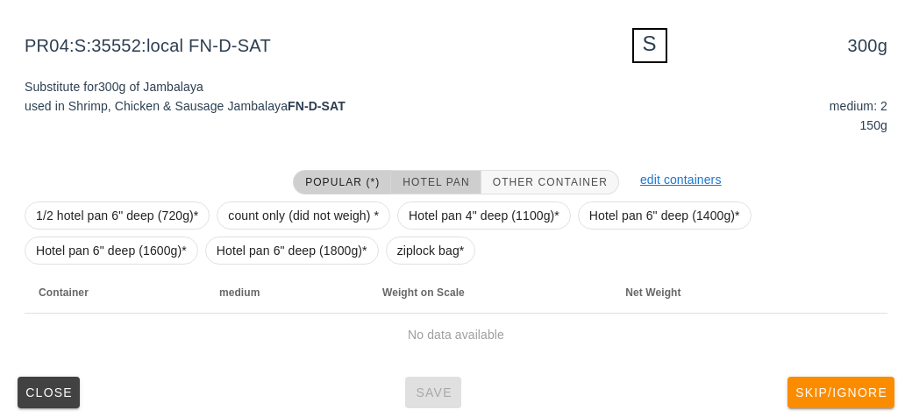
click at [412, 170] on button "Hotel Pan" at bounding box center [435, 182] width 89 height 25
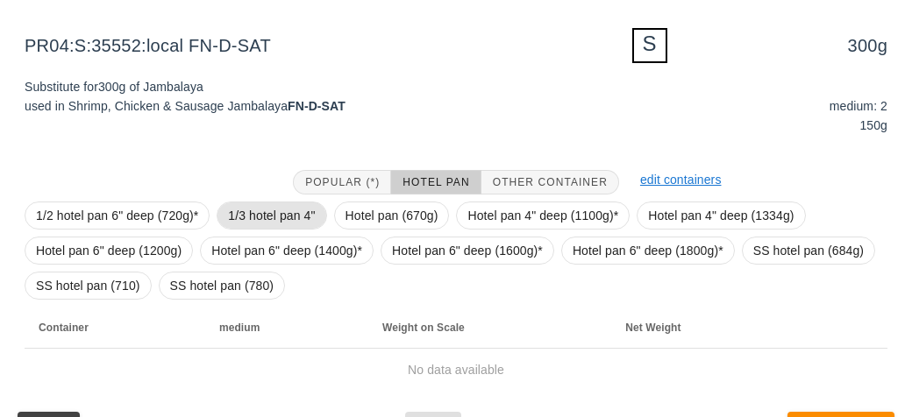
click at [244, 207] on span "1/3 hotel pan 4"" at bounding box center [271, 215] width 87 height 26
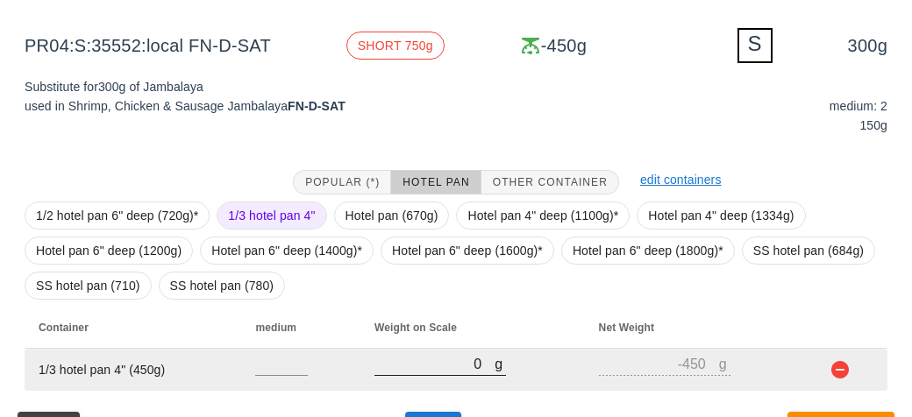
click at [494, 365] on div "g" at bounding box center [499, 363] width 11 height 23
click at [414, 369] on input "0" at bounding box center [434, 363] width 120 height 23
type input "10"
type input "-440"
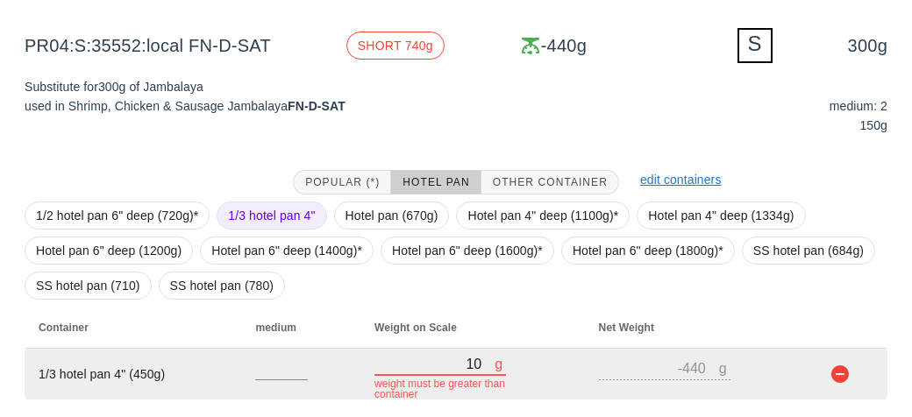
type input "160"
type input "-290"
type input "1660"
type input "1210"
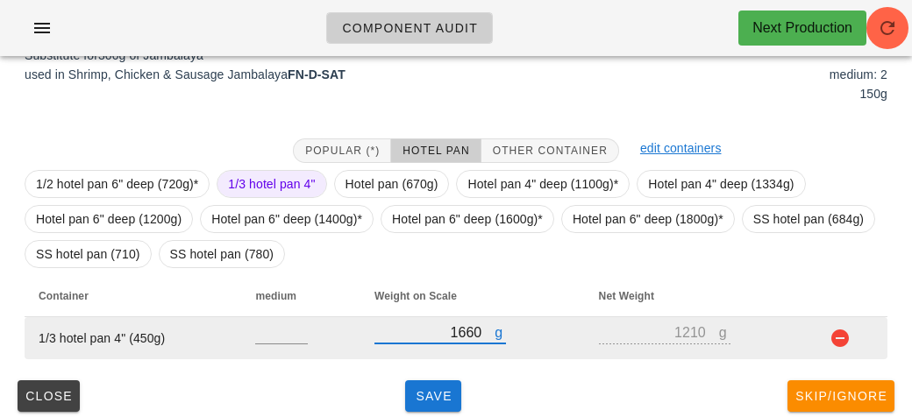
scroll to position [234, 0]
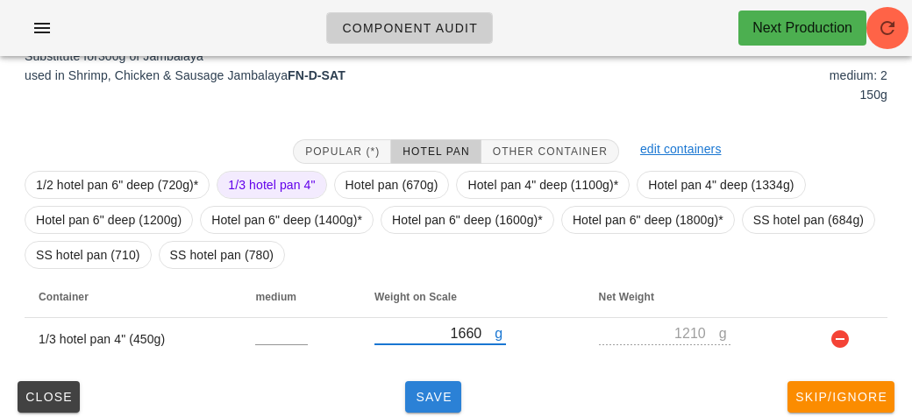
type input "1660"
click at [430, 394] on span "Save" at bounding box center [433, 397] width 42 height 14
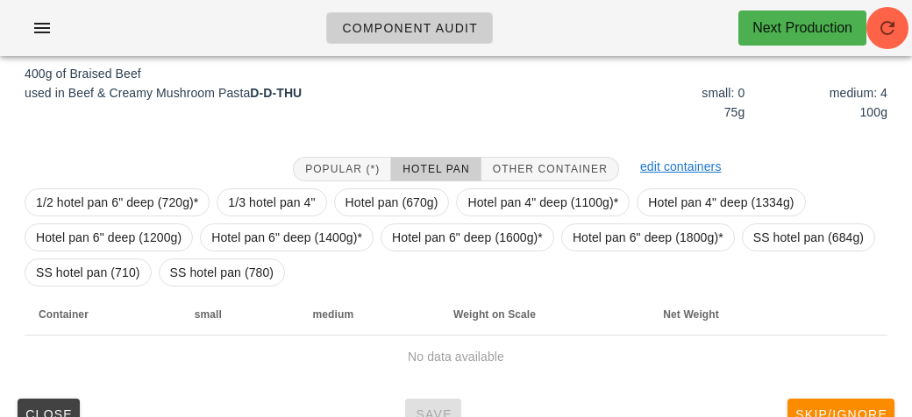
scroll to position [216, 0]
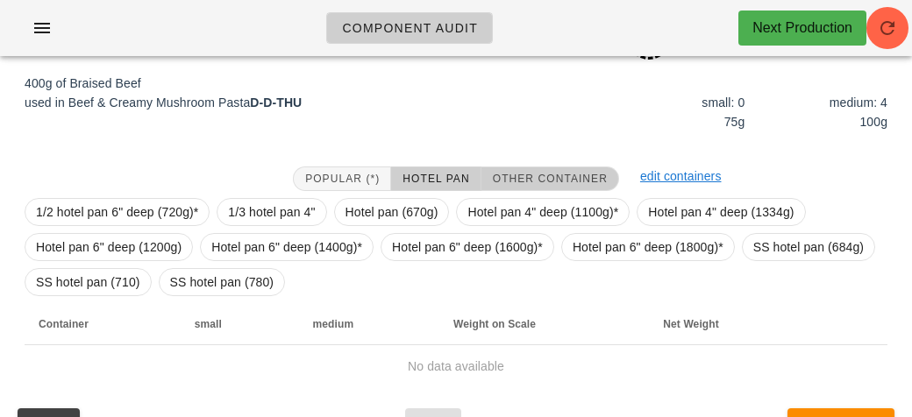
click at [560, 167] on button "Other Container" at bounding box center [550, 179] width 138 height 25
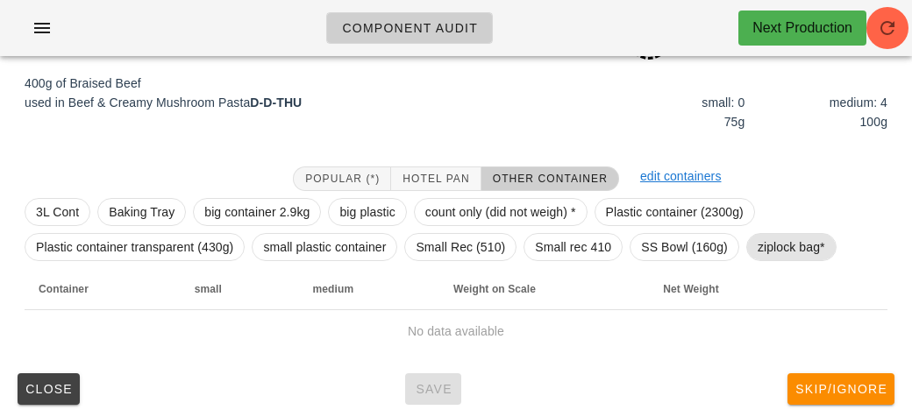
click at [788, 243] on span "ziplock bag*" at bounding box center [790, 247] width 67 height 26
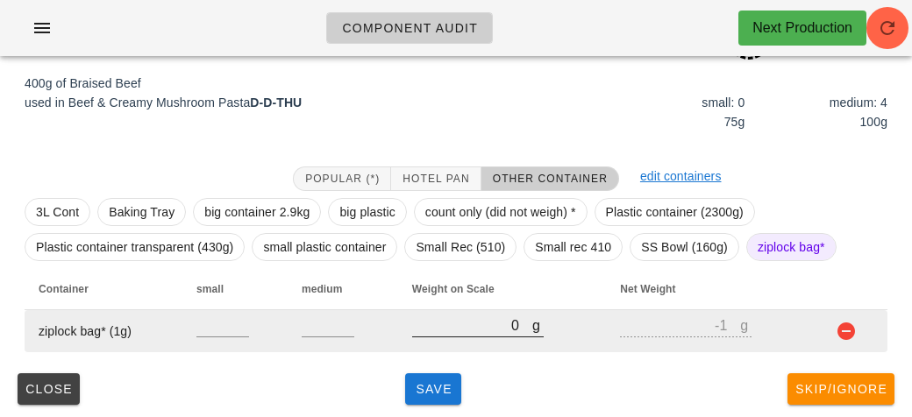
click at [481, 318] on input "0" at bounding box center [472, 325] width 120 height 23
type input "50"
type input "49"
type input "520"
type input "519"
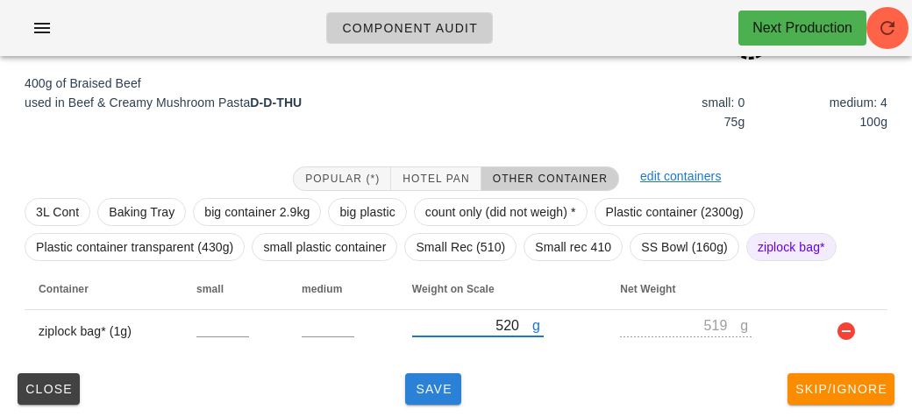
type input "520"
click at [438, 394] on span "Save" at bounding box center [433, 389] width 42 height 14
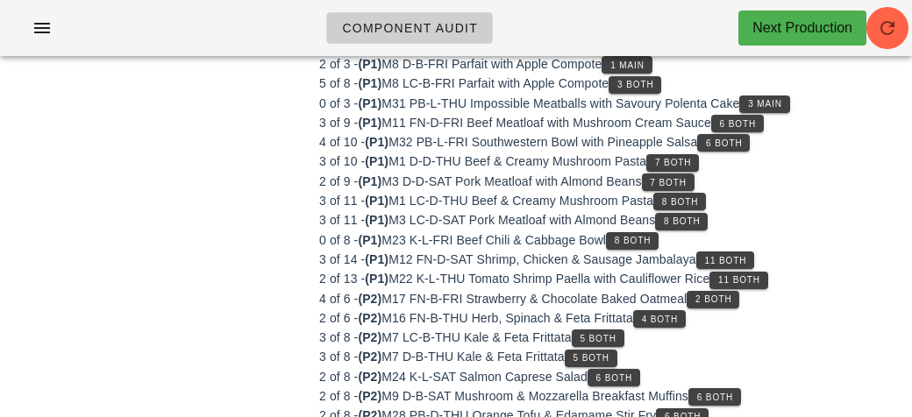
scroll to position [210, 0]
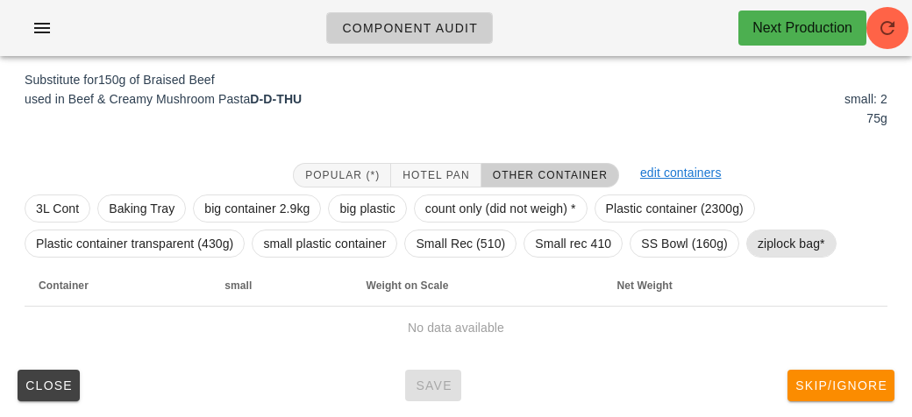
click at [786, 252] on span "ziplock bag*" at bounding box center [790, 244] width 67 height 26
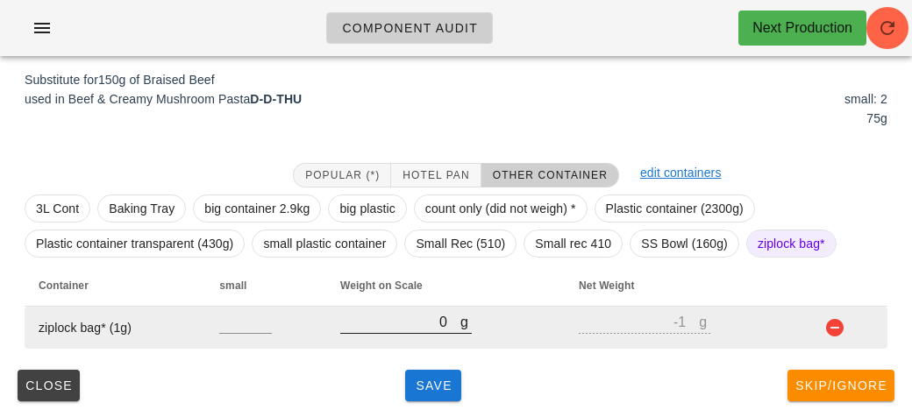
click at [423, 322] on input "0" at bounding box center [400, 321] width 120 height 23
type input "20"
type input "19"
type input "200"
type input "199"
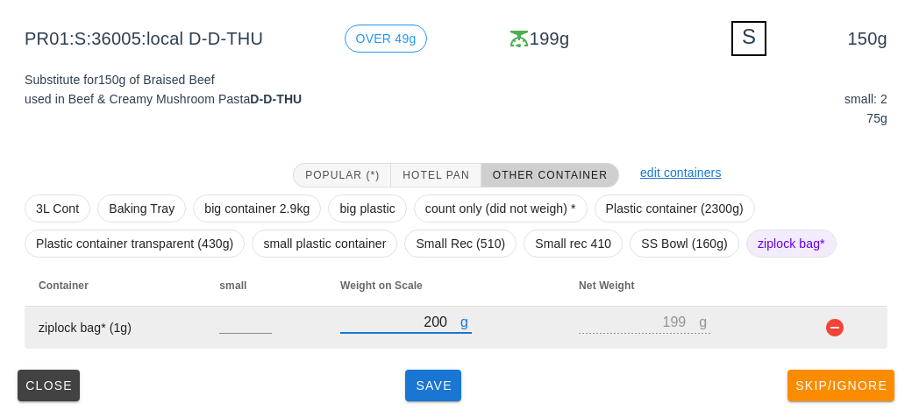
type input "200"
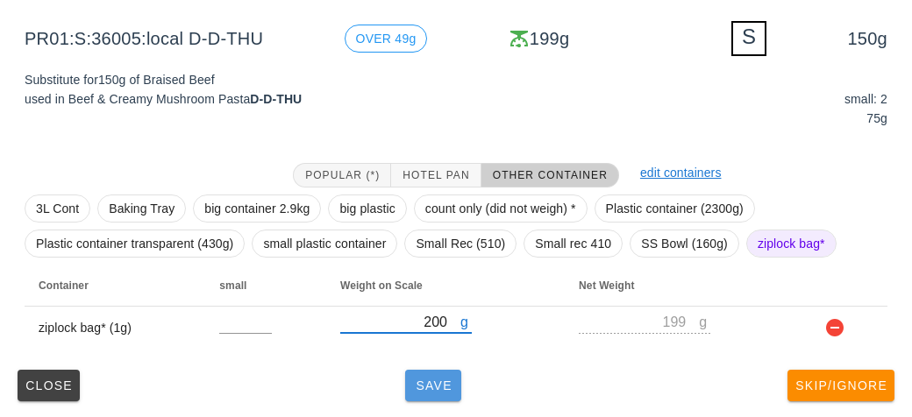
click at [425, 370] on button "Save" at bounding box center [433, 386] width 56 height 32
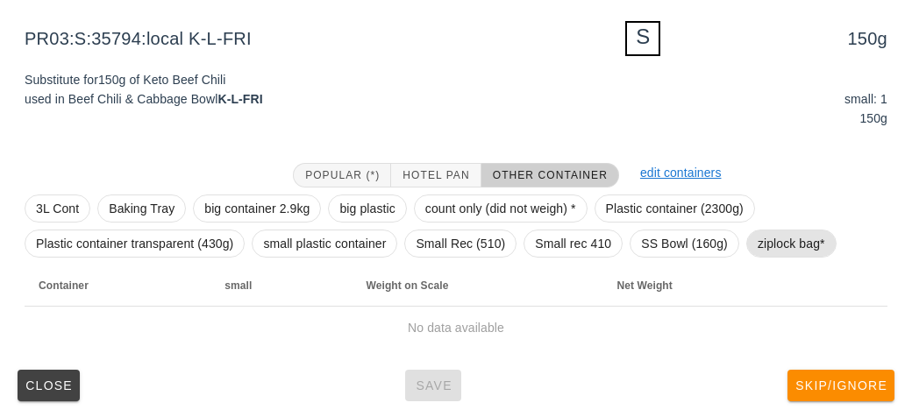
click at [787, 245] on span "ziplock bag*" at bounding box center [790, 244] width 67 height 26
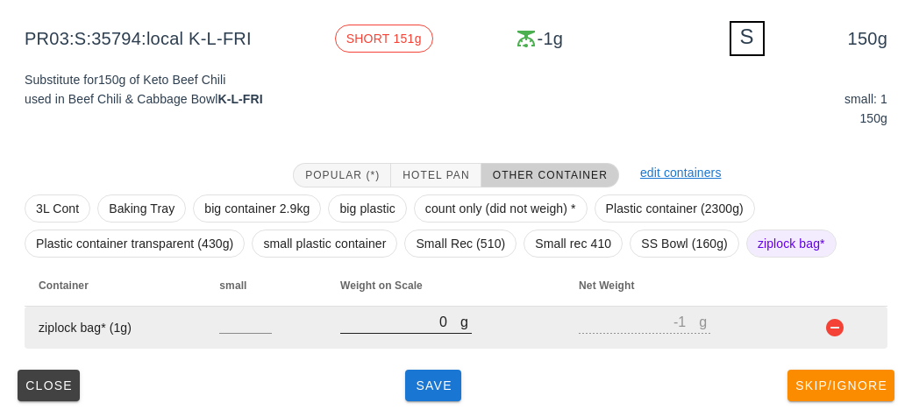
click at [428, 330] on input "0" at bounding box center [400, 321] width 120 height 23
type input "80"
type input "79"
type input "810"
type input "809"
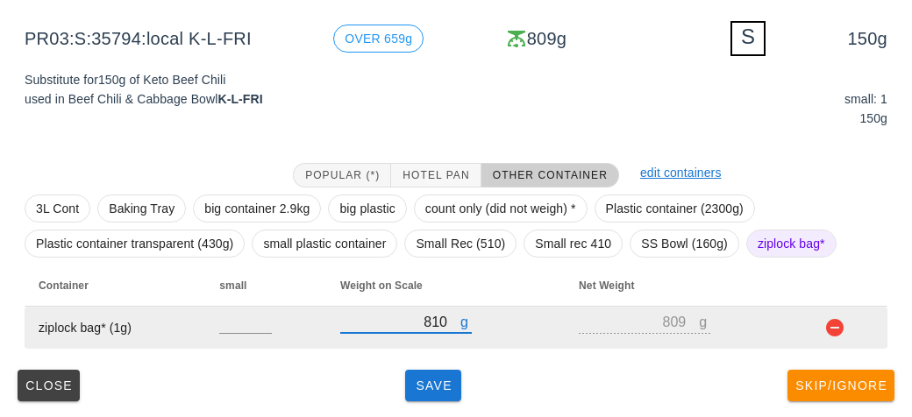
type input "810"
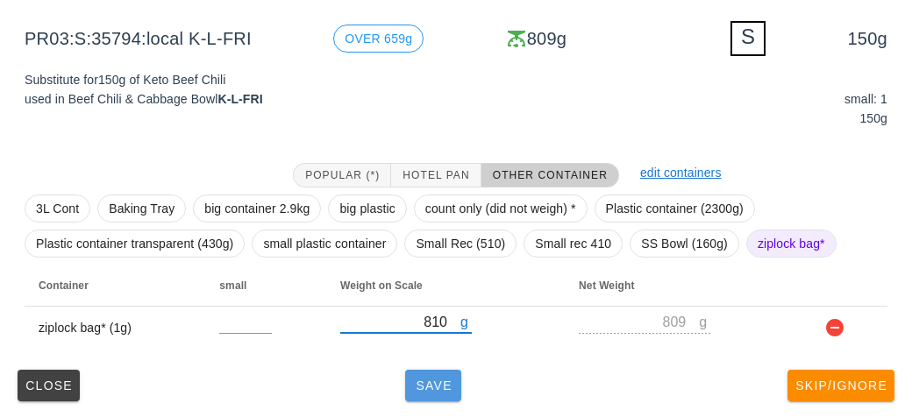
click at [433, 390] on span "Save" at bounding box center [433, 386] width 42 height 14
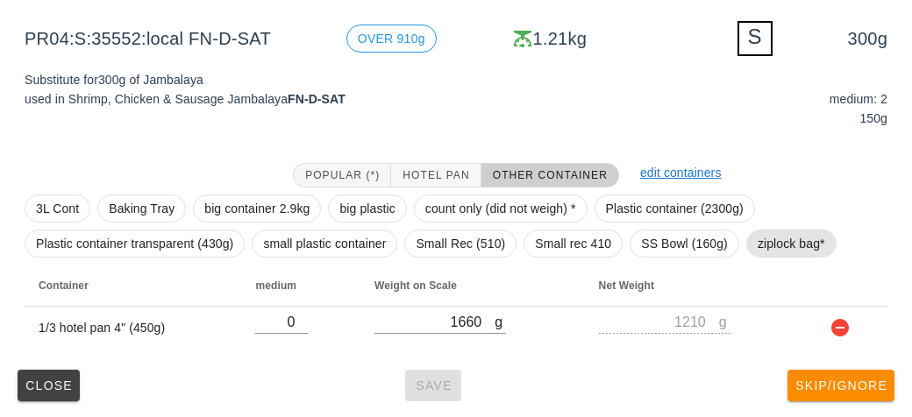
click at [783, 248] on span "ziplock bag*" at bounding box center [790, 244] width 67 height 26
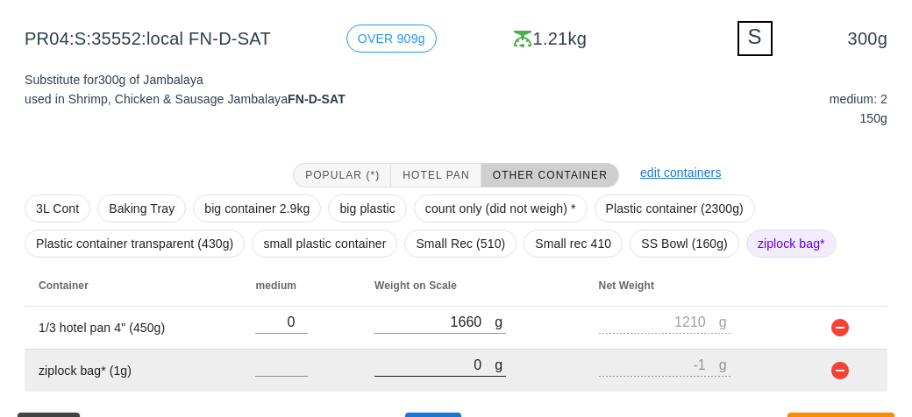
click at [436, 362] on input "0" at bounding box center [434, 364] width 120 height 23
type input "10"
type input "9"
type input "190"
type input "189"
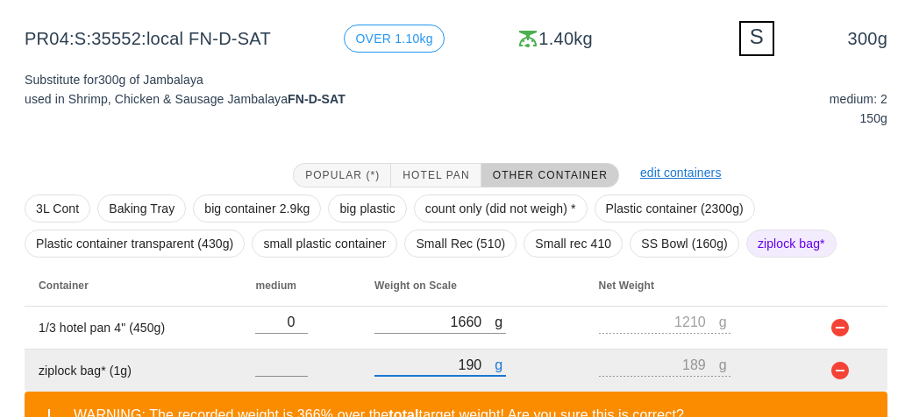
scroll to position [334, 0]
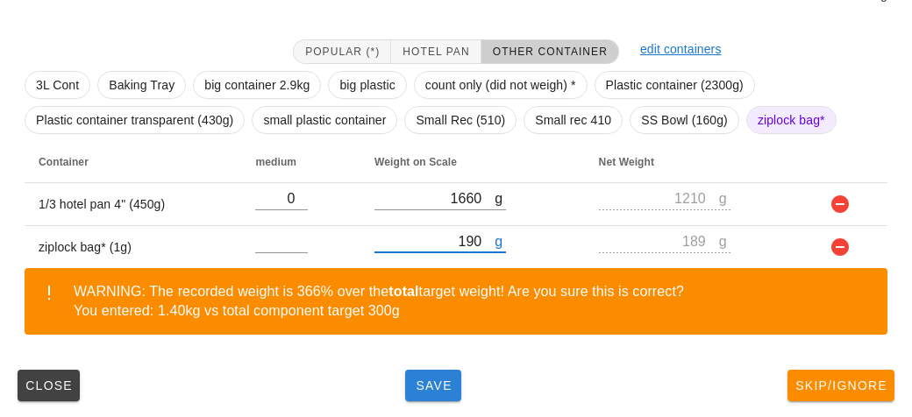
type input "190"
click at [429, 384] on span "Save" at bounding box center [433, 386] width 42 height 14
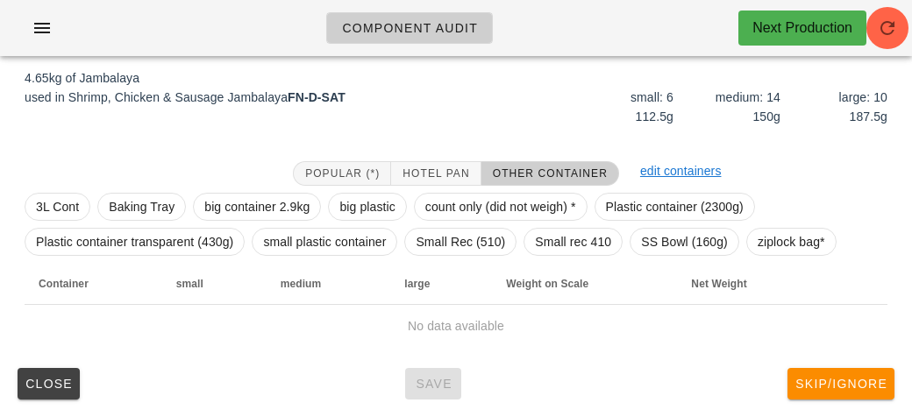
scroll to position [219, 0]
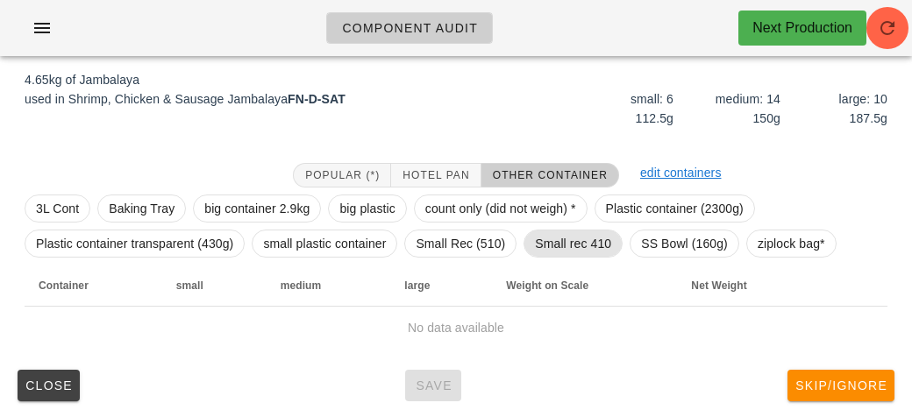
click at [568, 230] on span "Small rec 410" at bounding box center [572, 244] width 99 height 28
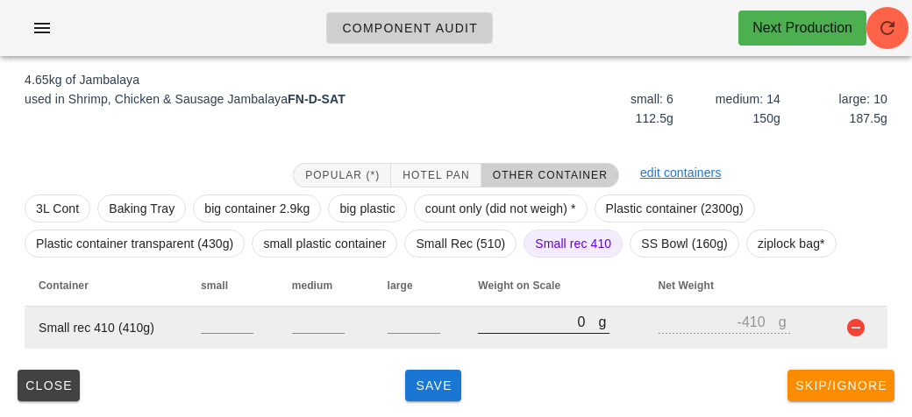
click at [524, 330] on input "0" at bounding box center [538, 321] width 120 height 23
type input "50"
type input "-360"
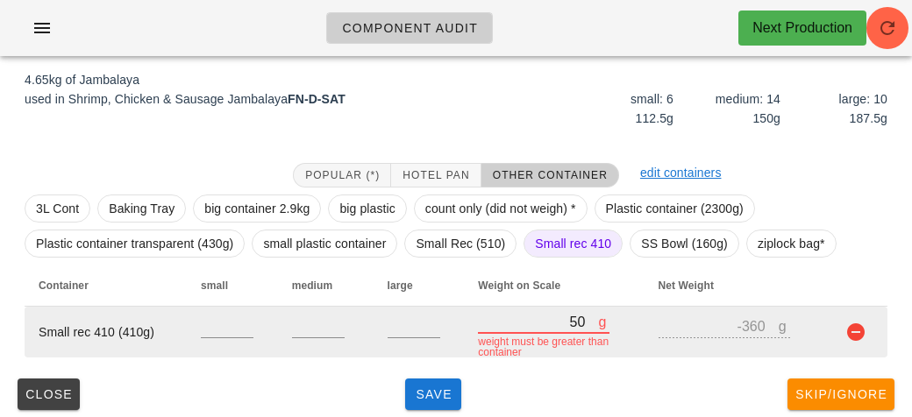
type input "520"
type input "110"
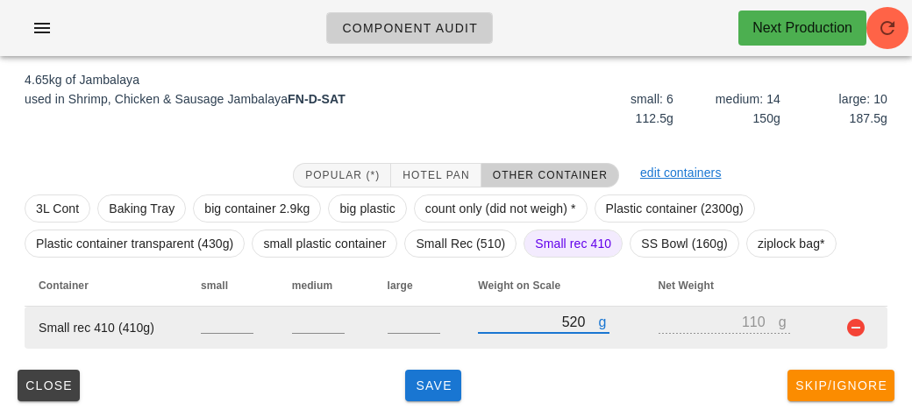
type input "5280"
type input "4870"
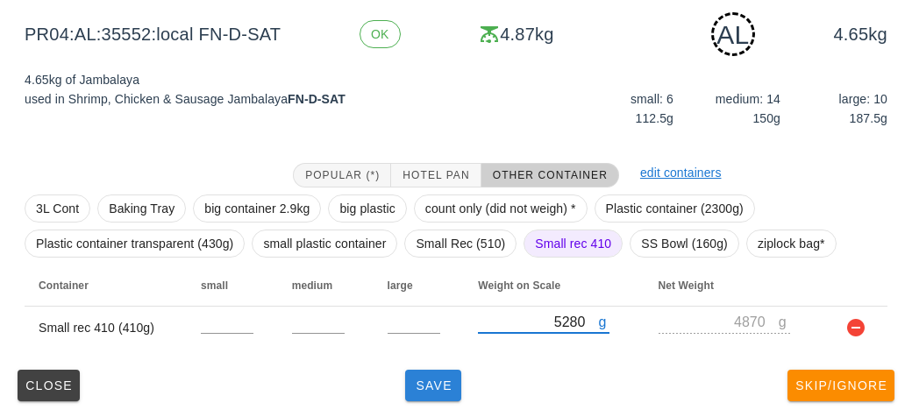
type input "5280"
click at [430, 374] on button "Save" at bounding box center [433, 386] width 56 height 32
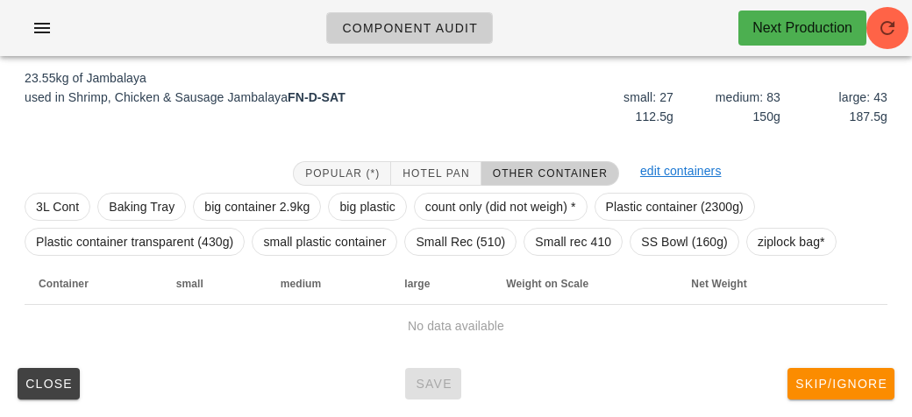
scroll to position [203, 0]
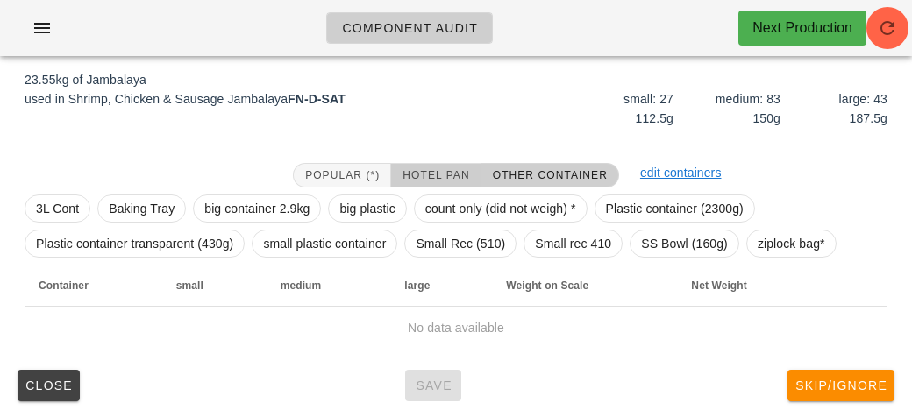
click at [434, 173] on span "Hotel Pan" at bounding box center [434, 175] width 67 height 12
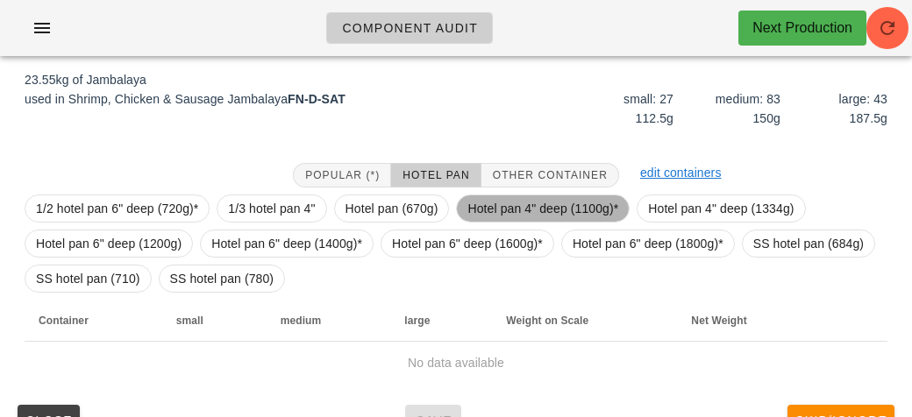
click at [482, 205] on span "Hotel pan 4" deep (1100g)*" at bounding box center [542, 208] width 151 height 26
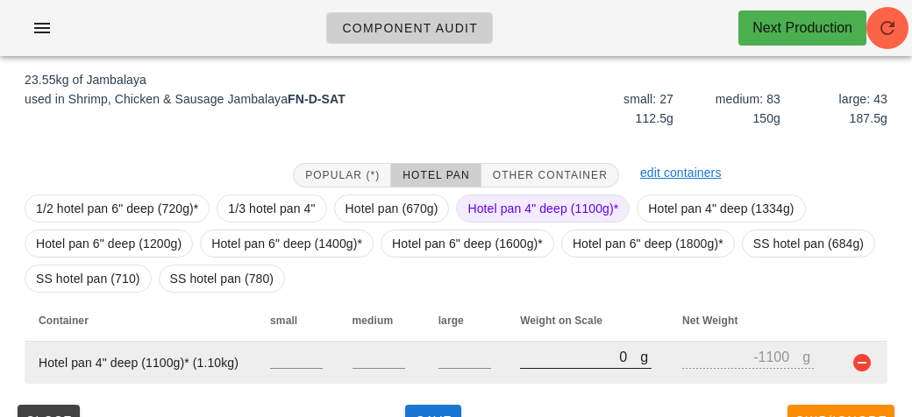
click at [557, 347] on input "0" at bounding box center [580, 356] width 120 height 23
type input "10"
type input "-1090"
type input "120"
type input "-980"
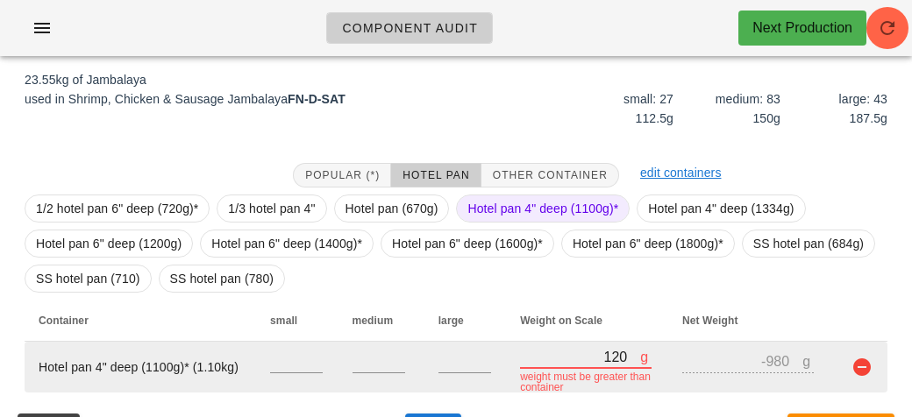
type input "1290"
type input "190"
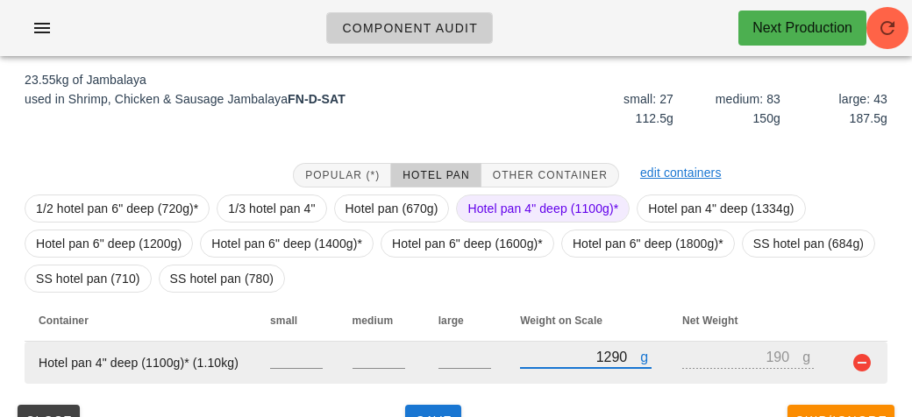
type input "12920"
type input "11820"
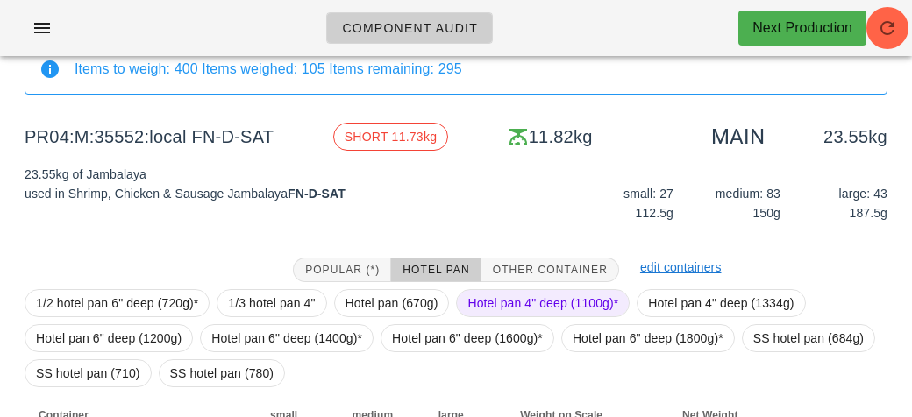
scroll to position [238, 0]
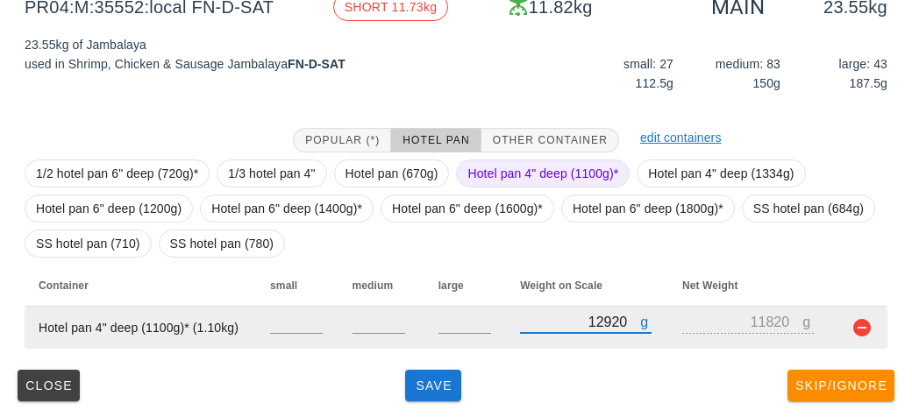
type input "12920"
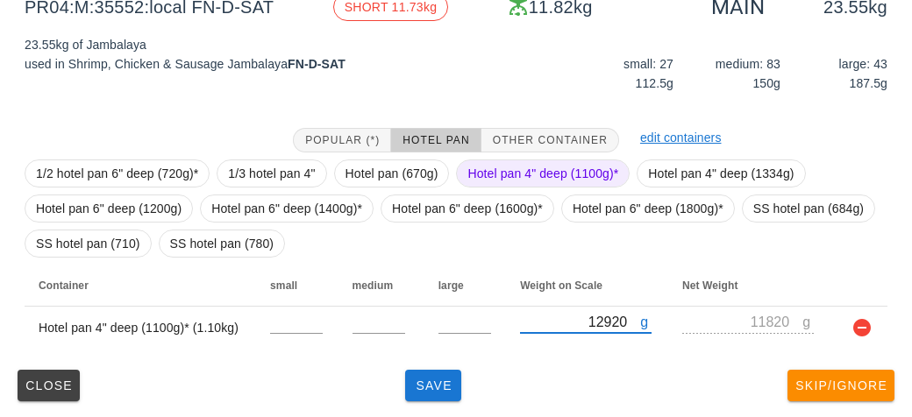
click at [482, 171] on span "Hotel pan 4" deep (1100g)*" at bounding box center [542, 173] width 151 height 26
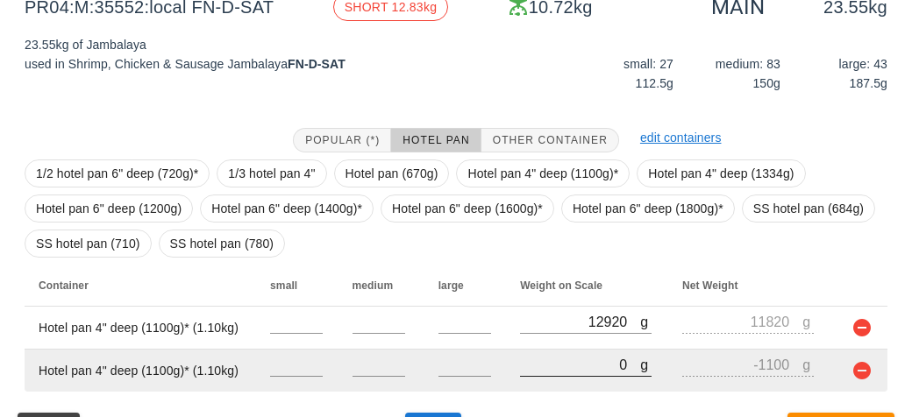
click at [539, 369] on input "0" at bounding box center [580, 364] width 120 height 23
type input "120"
type input "-980"
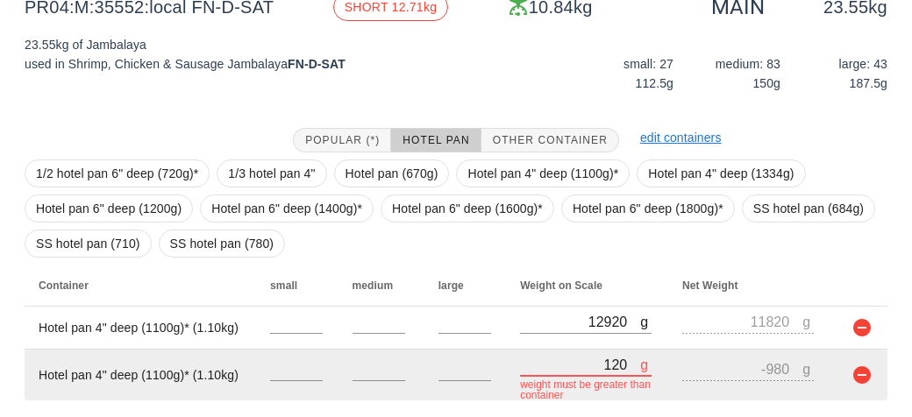
type input "1270"
type input "170"
type input "127760"
type input "126660"
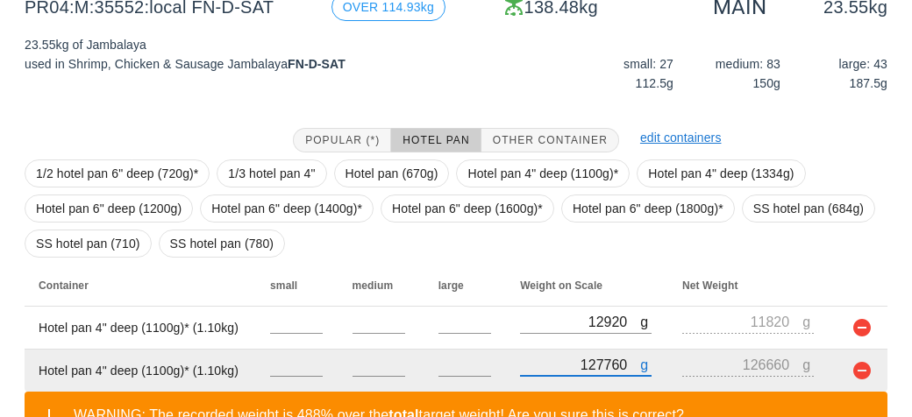
type input "12770"
type input "11670"
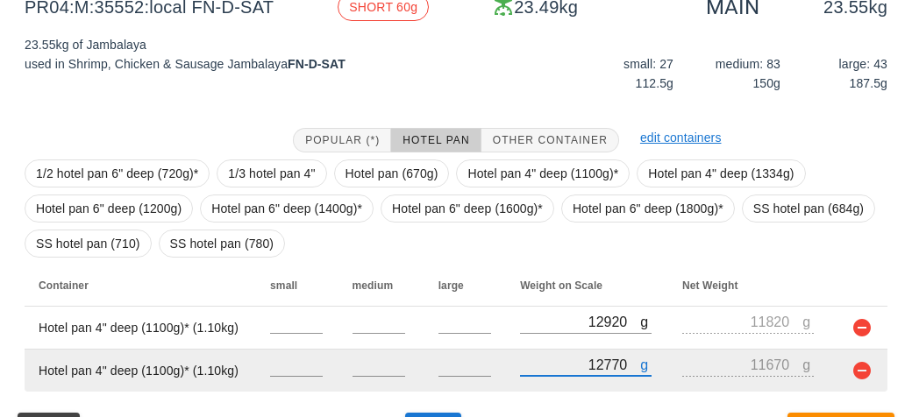
scroll to position [281, 0]
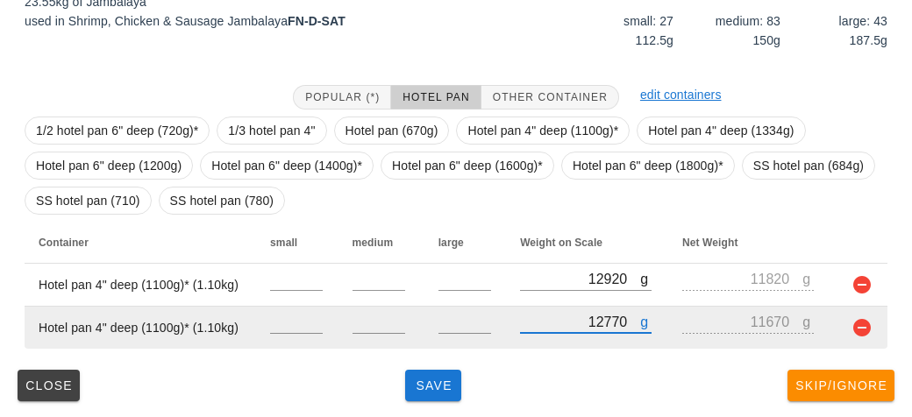
type input "12770"
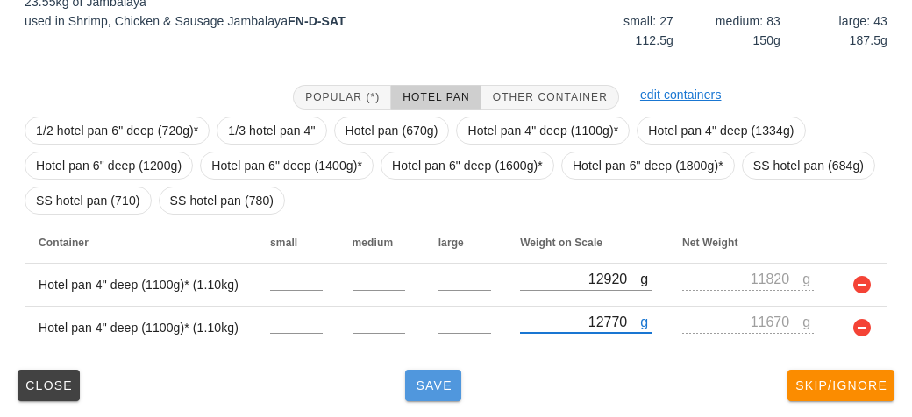
click at [425, 383] on span "Save" at bounding box center [433, 386] width 42 height 14
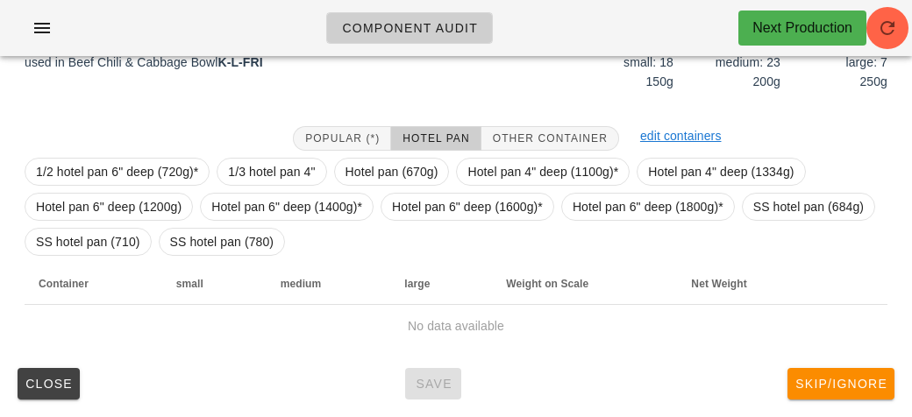
scroll to position [238, 0]
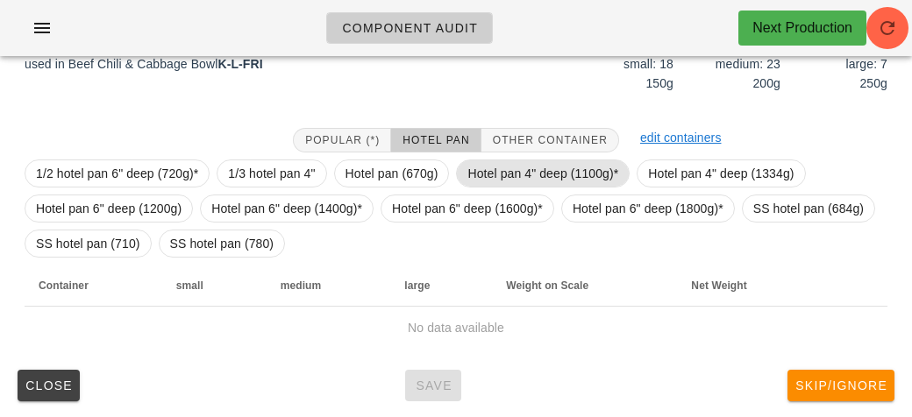
click at [547, 171] on span "Hotel pan 4" deep (1100g)*" at bounding box center [542, 173] width 151 height 26
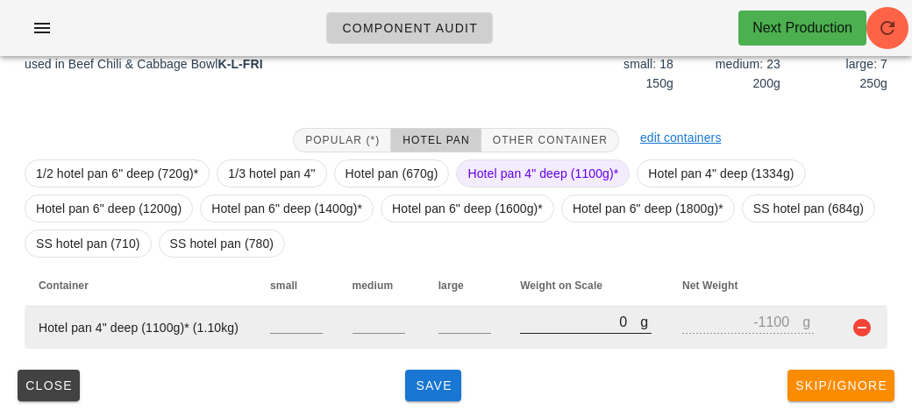
click at [548, 324] on input "0" at bounding box center [580, 321] width 120 height 23
type input "10"
type input "-1090"
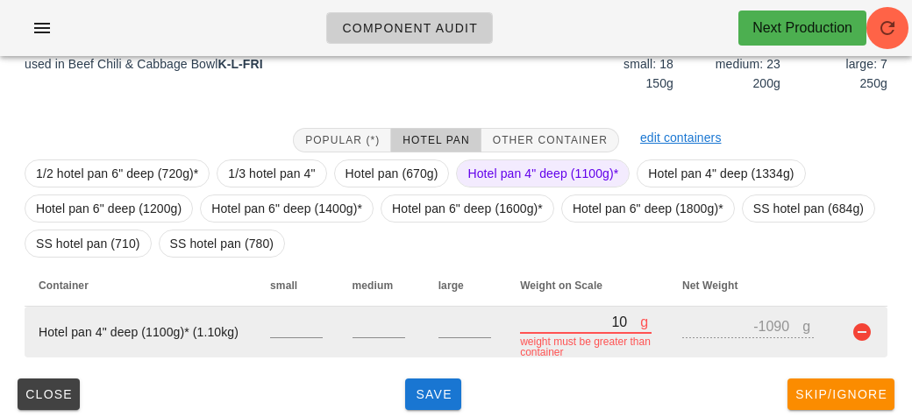
type input "110"
type input "-990"
type input "1190"
type input "90"
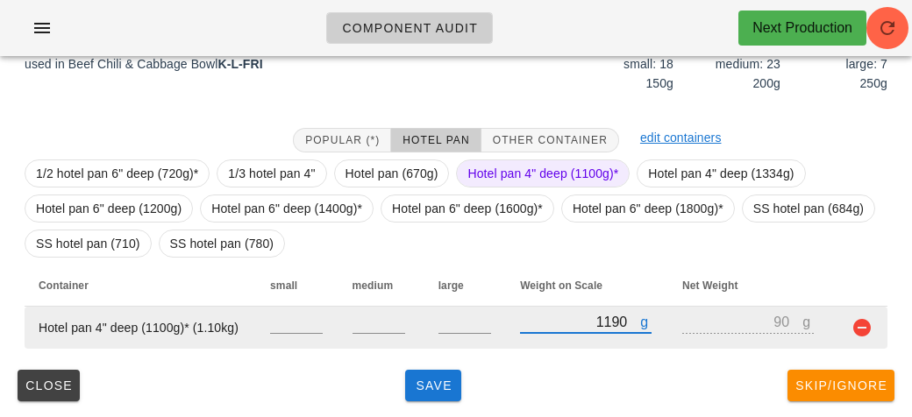
type input "11960"
type input "10860"
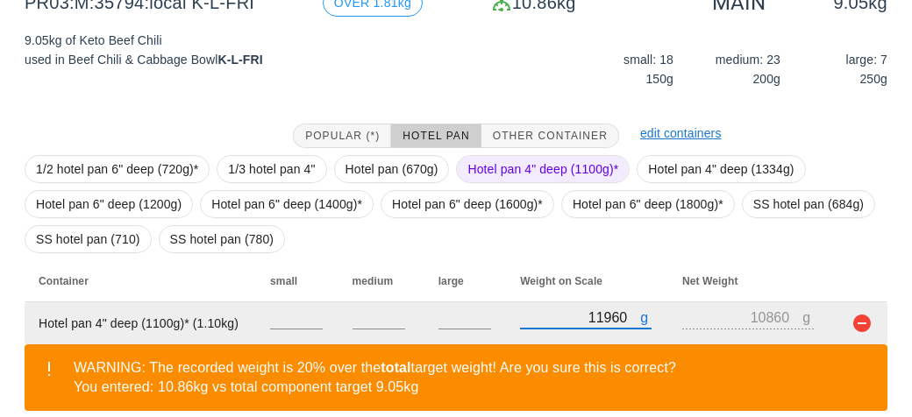
scroll to position [319, 0]
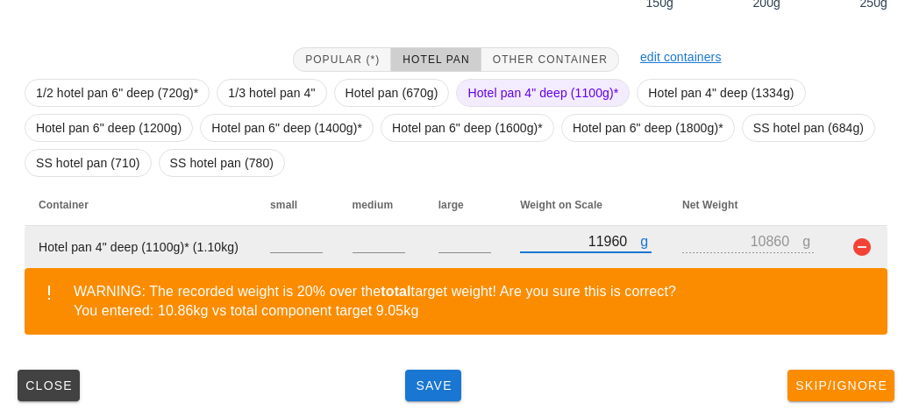
type input "11960"
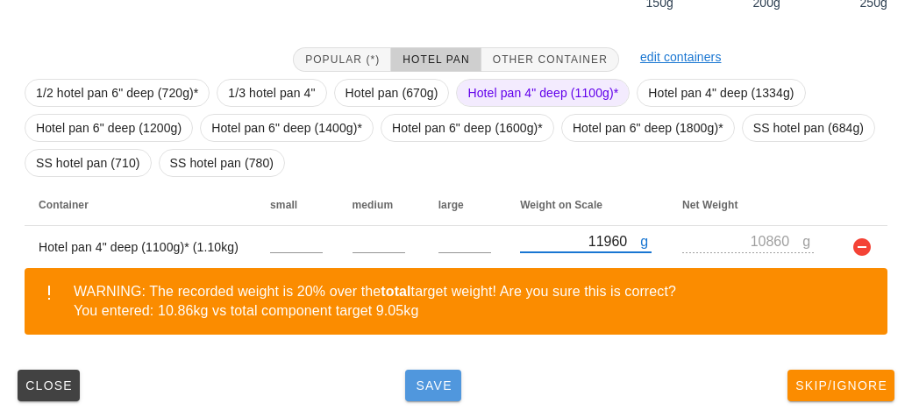
click at [435, 396] on button "Save" at bounding box center [433, 386] width 56 height 32
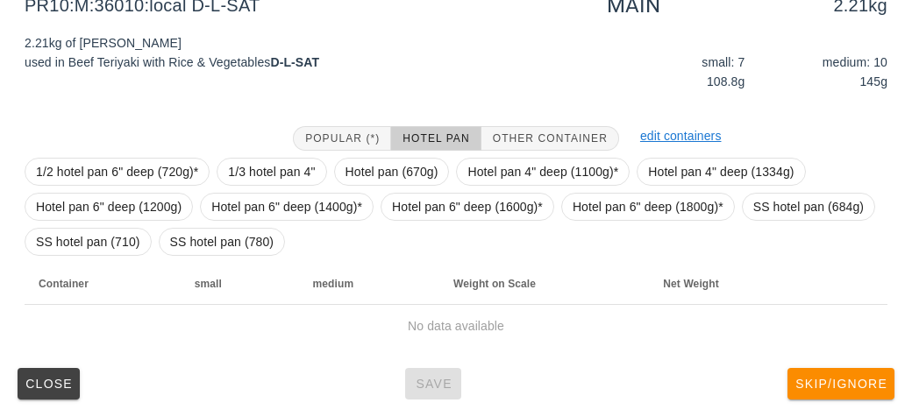
scroll to position [238, 0]
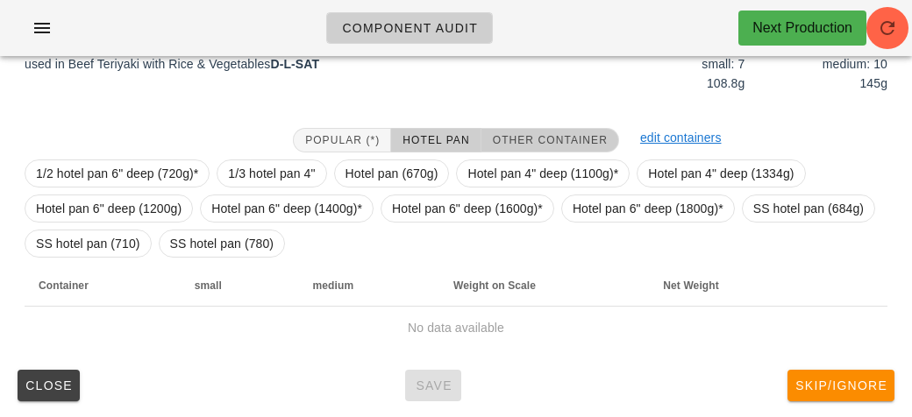
click at [555, 137] on span "Other Container" at bounding box center [550, 140] width 116 height 12
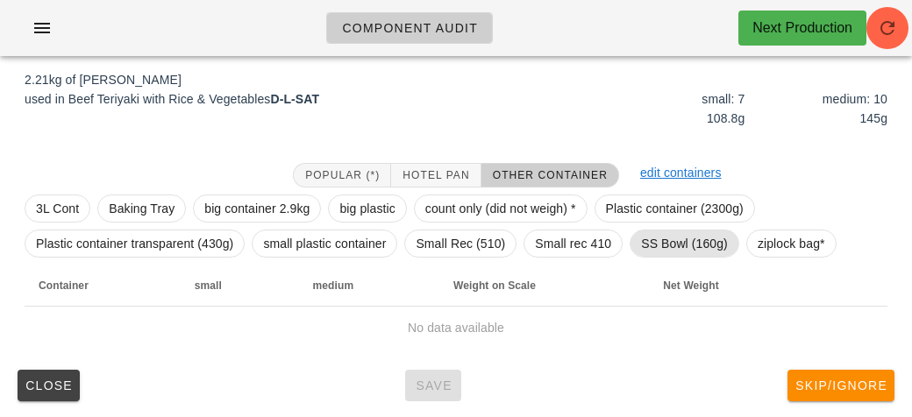
click at [671, 243] on span "SS Bowl (160g)" at bounding box center [684, 244] width 87 height 26
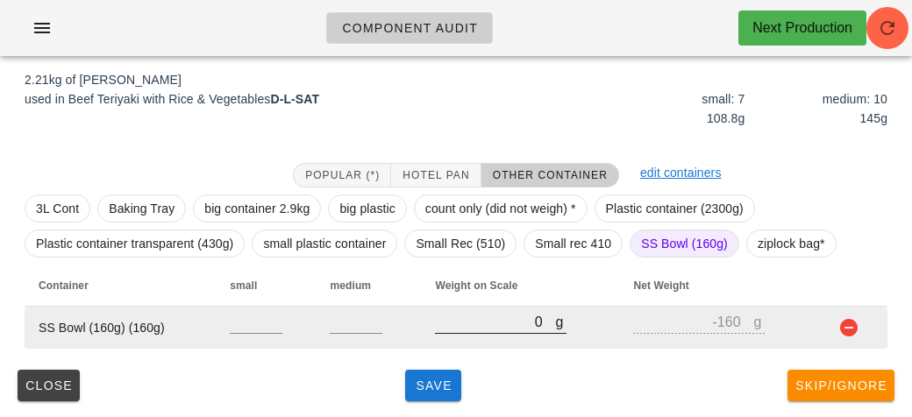
click at [534, 328] on input "0" at bounding box center [495, 321] width 120 height 23
type input "30"
type input "-130"
type input "340"
type input "180"
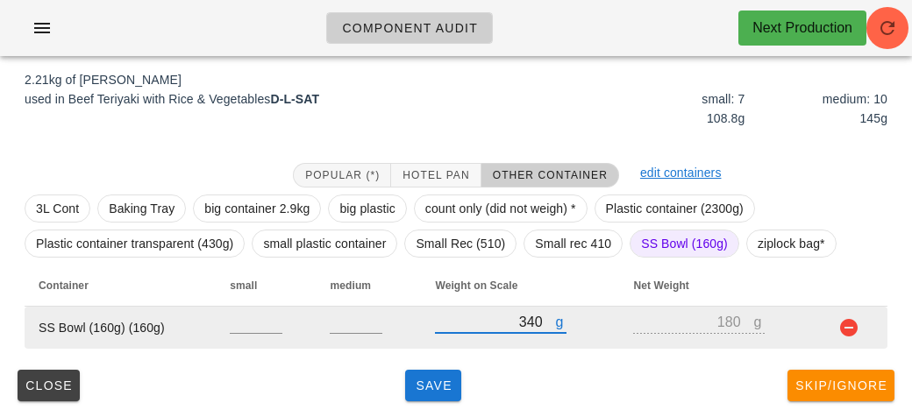
type input "3460"
type input "3300"
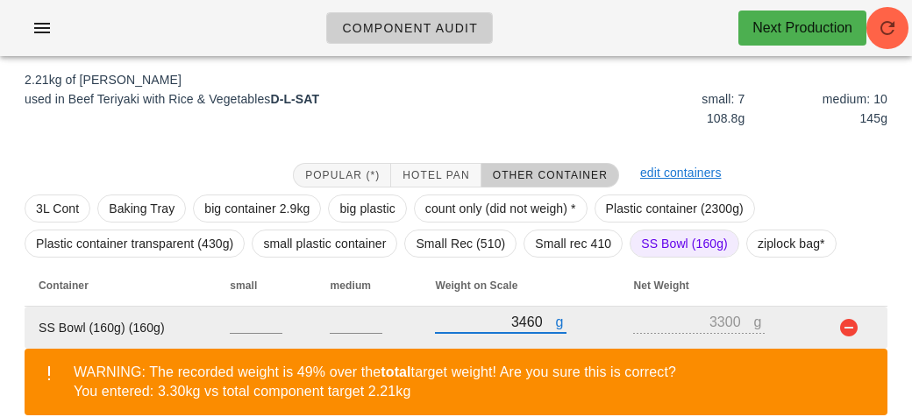
scroll to position [284, 0]
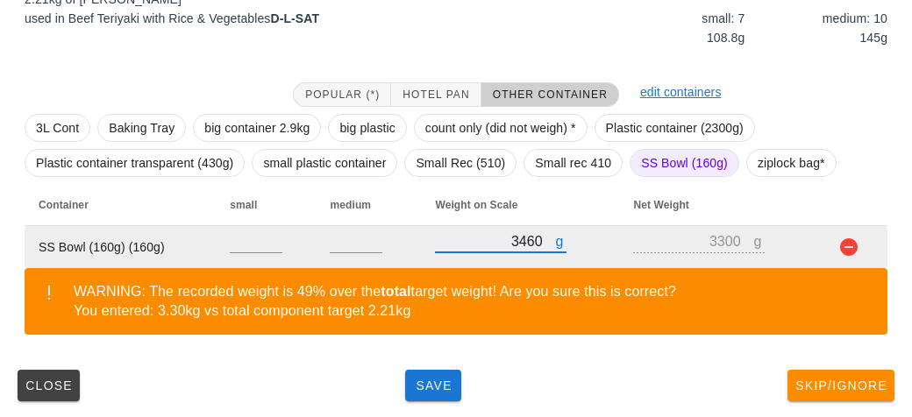
type input "3460"
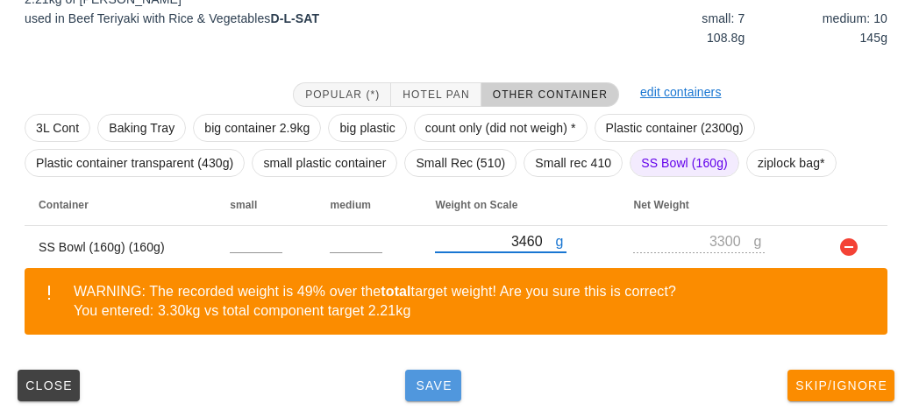
click at [415, 374] on button "Save" at bounding box center [433, 386] width 56 height 32
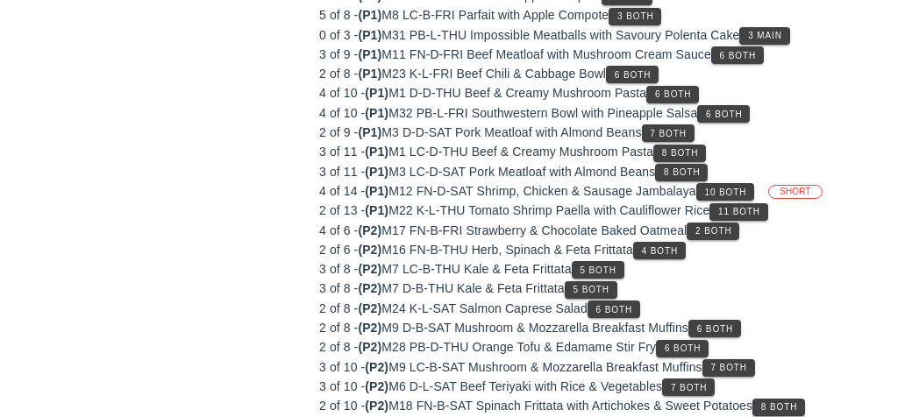
scroll to position [219, 0]
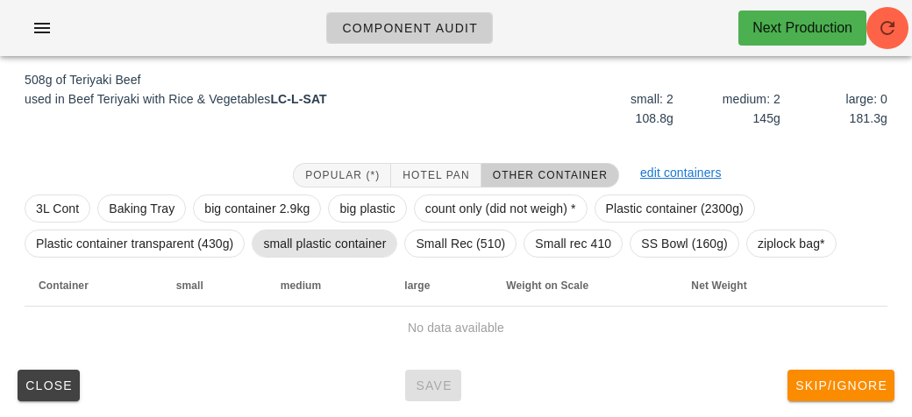
click at [293, 242] on span "small plastic container" at bounding box center [324, 244] width 123 height 26
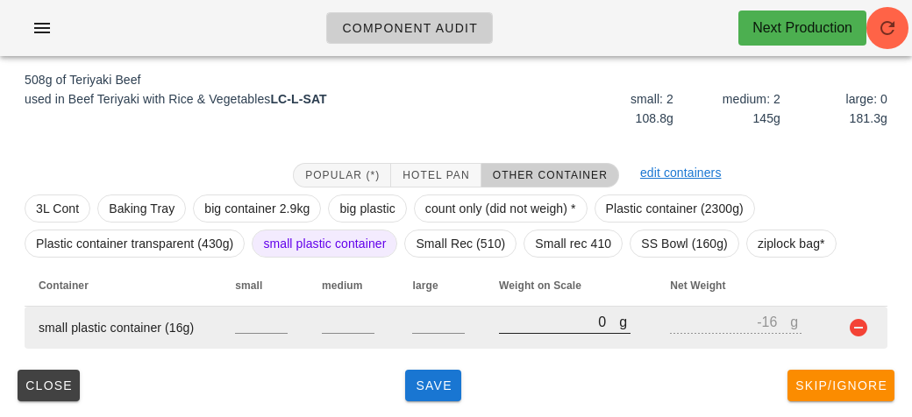
click at [529, 340] on div at bounding box center [564, 343] width 131 height 12
click at [552, 323] on input "0" at bounding box center [559, 321] width 120 height 23
type input "70"
type input "54"
type input "720"
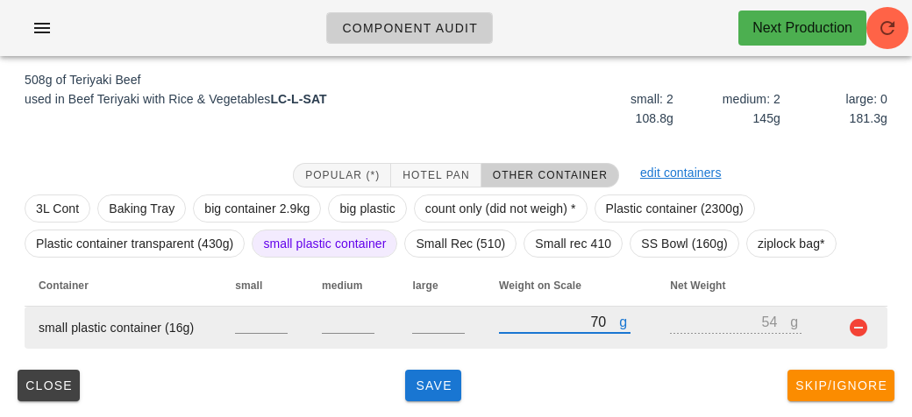
type input "704"
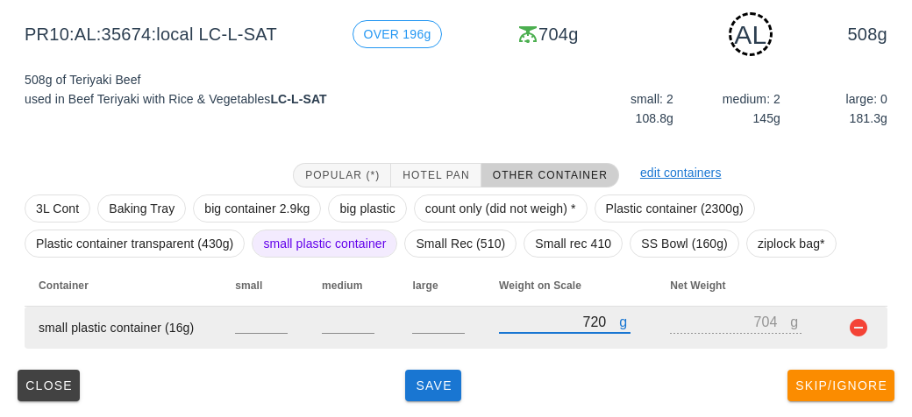
type input "720"
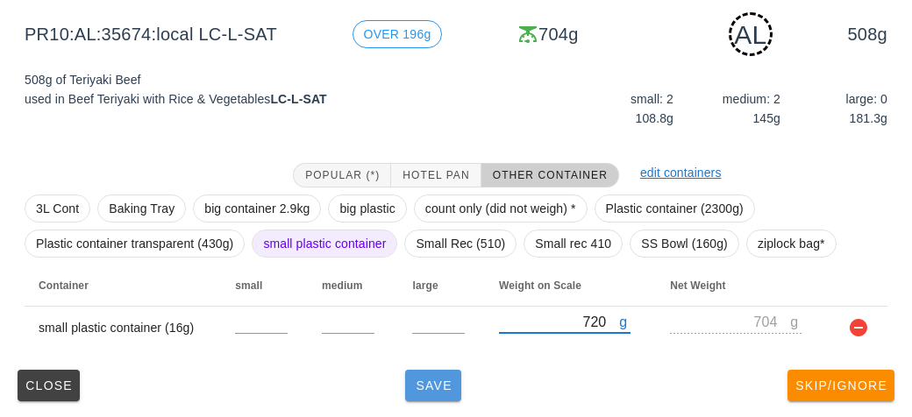
click at [437, 400] on button "Save" at bounding box center [433, 386] width 56 height 32
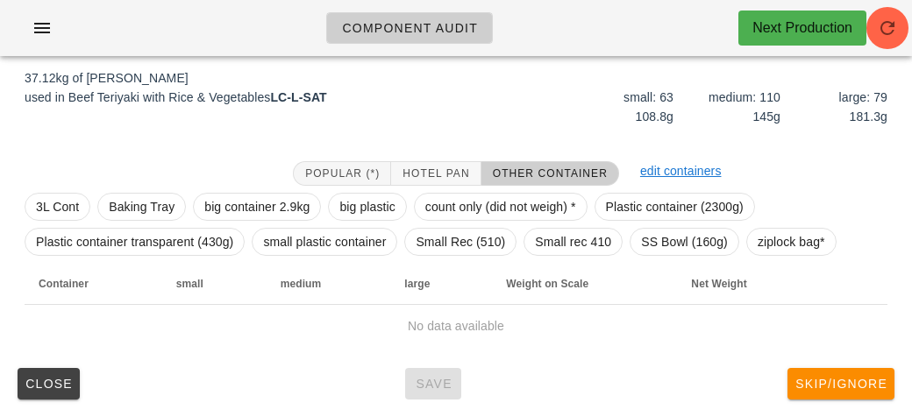
scroll to position [203, 0]
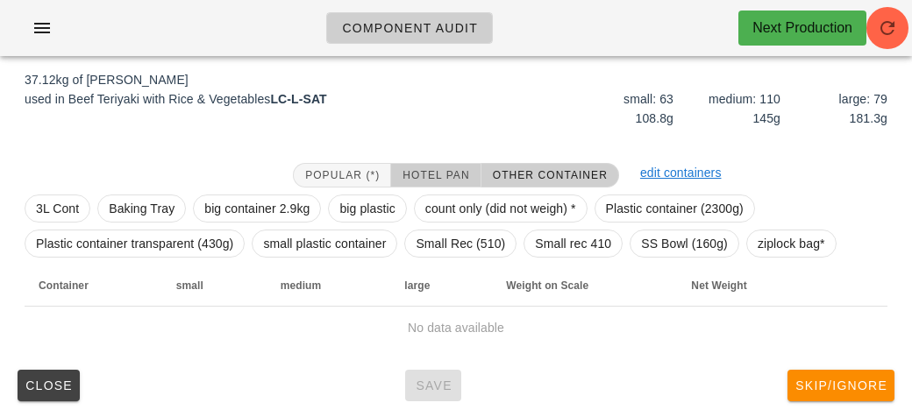
click at [429, 163] on button "Hotel Pan" at bounding box center [435, 175] width 89 height 25
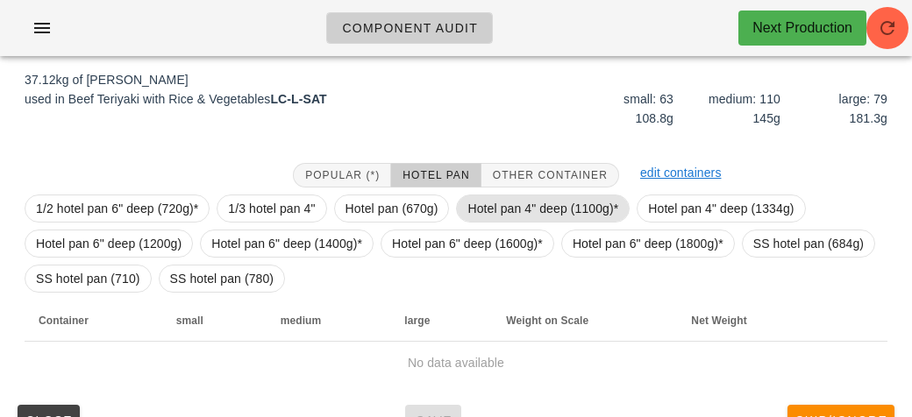
click at [481, 201] on span "Hotel pan 4" deep (1100g)*" at bounding box center [542, 208] width 151 height 26
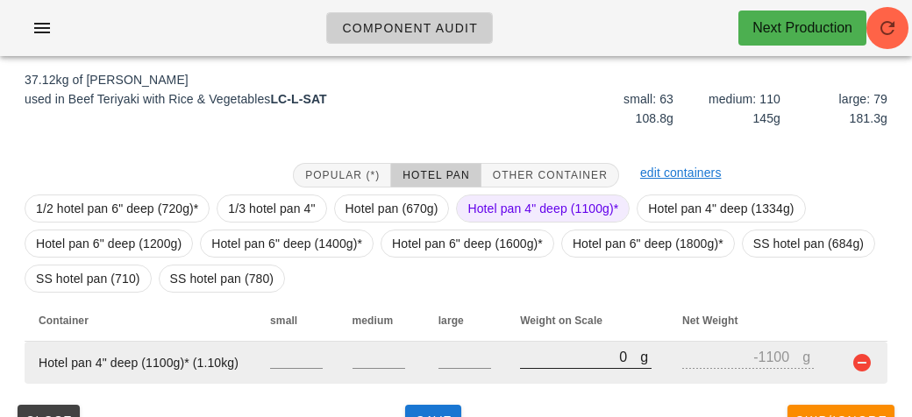
click at [548, 363] on input "0" at bounding box center [580, 356] width 120 height 23
type input "130"
type input "-970"
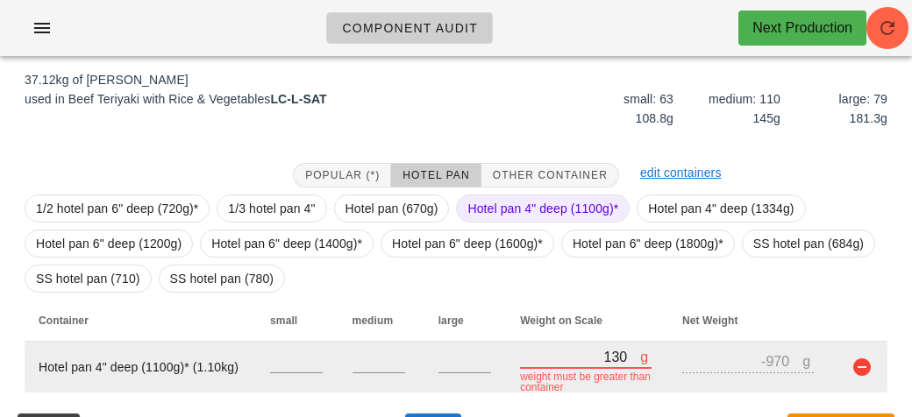
type input "1390"
type input "290"
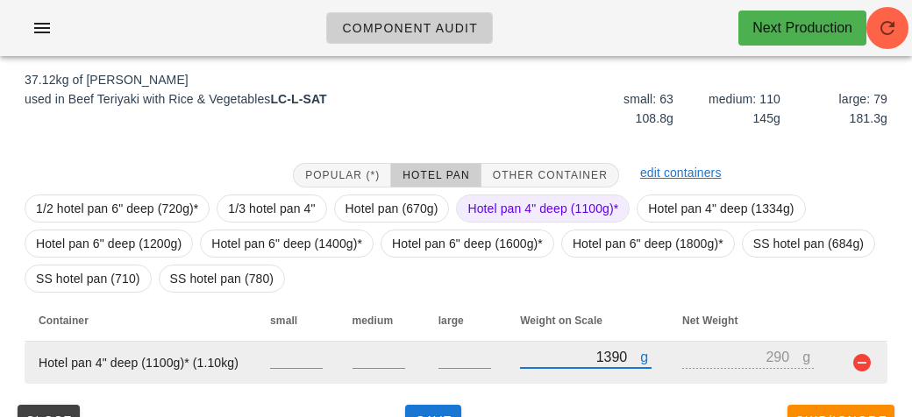
type input "13990"
type input "12890"
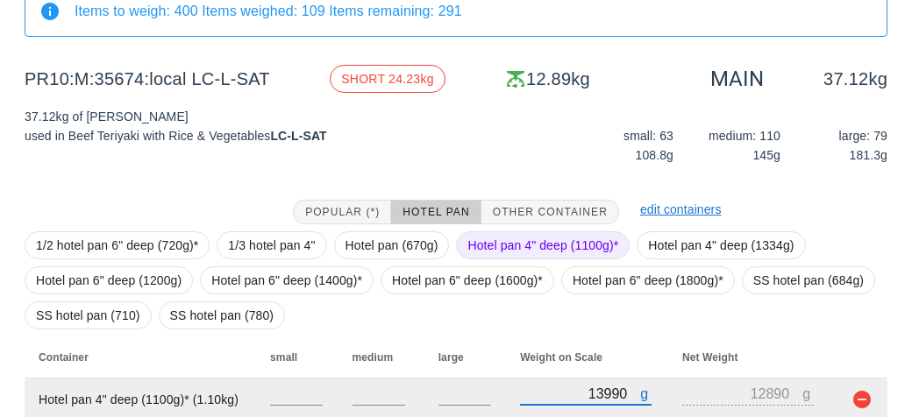
scroll to position [238, 0]
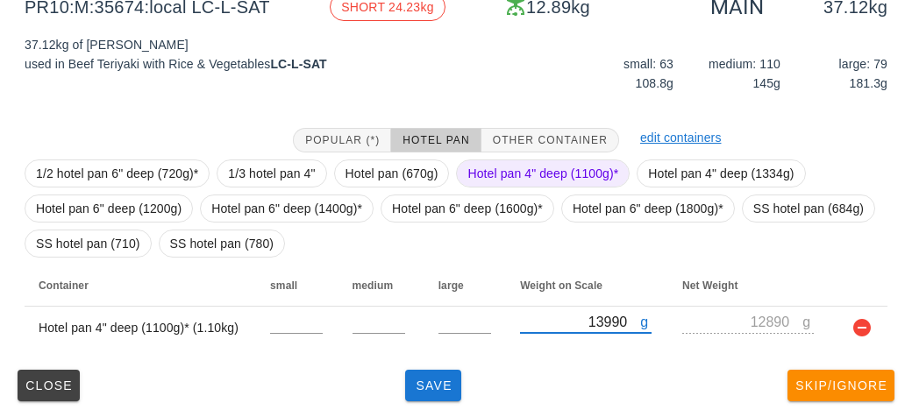
type input "13990"
click at [511, 170] on span "Hotel pan 4" deep (1100g)*" at bounding box center [542, 173] width 151 height 26
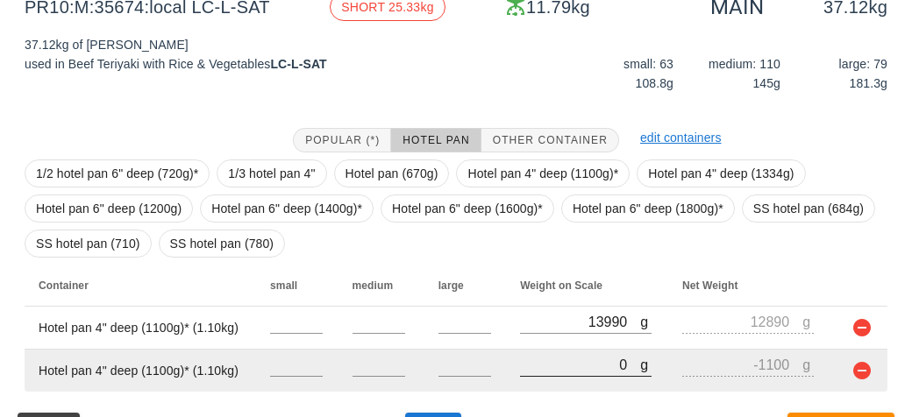
click at [570, 356] on input "0" at bounding box center [580, 364] width 120 height 23
type input "10"
type input "-1090"
type input "130"
type input "-970"
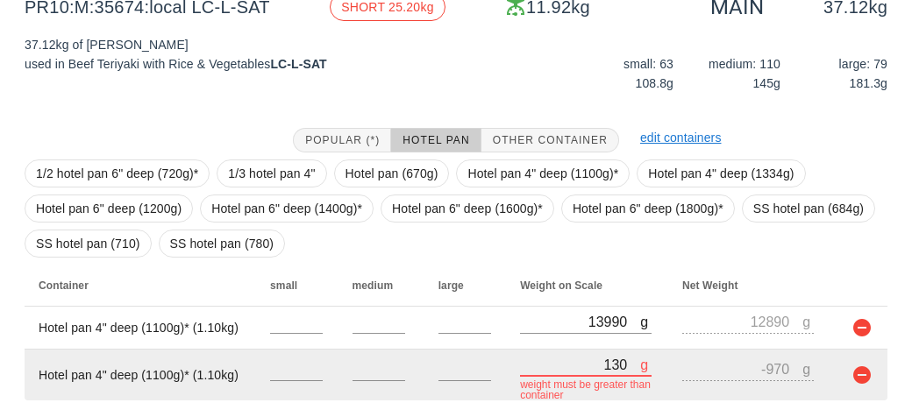
type input "1370"
type input "270"
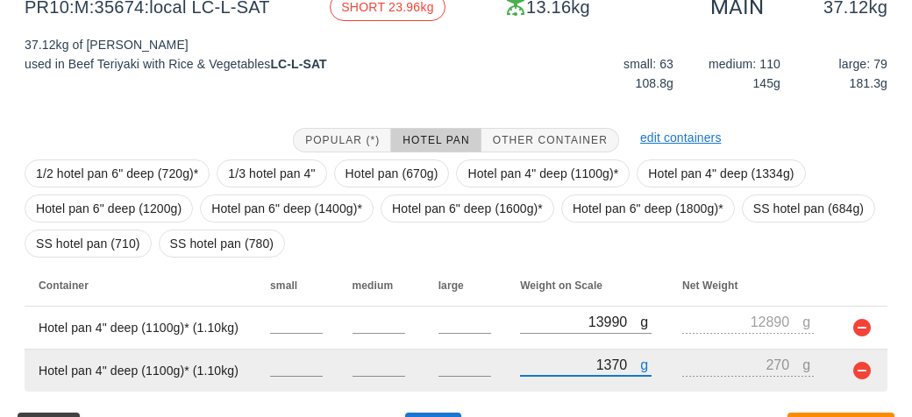
type input "13750"
type input "12650"
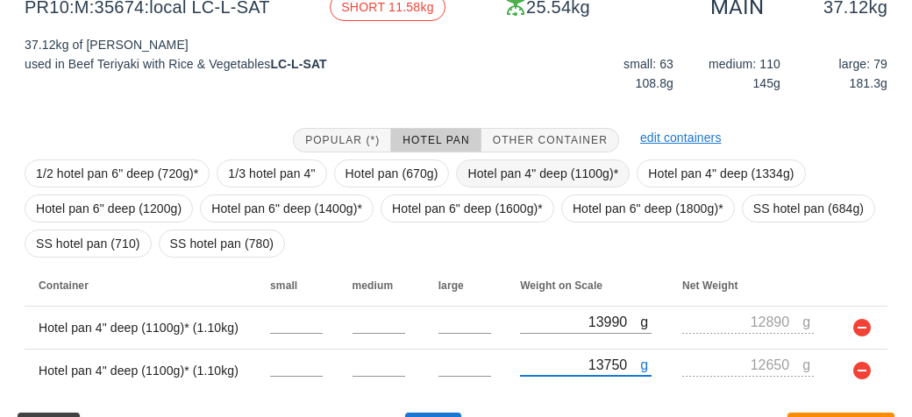
type input "13750"
click at [495, 173] on span "Hotel pan 4" deep (1100g)*" at bounding box center [542, 173] width 151 height 26
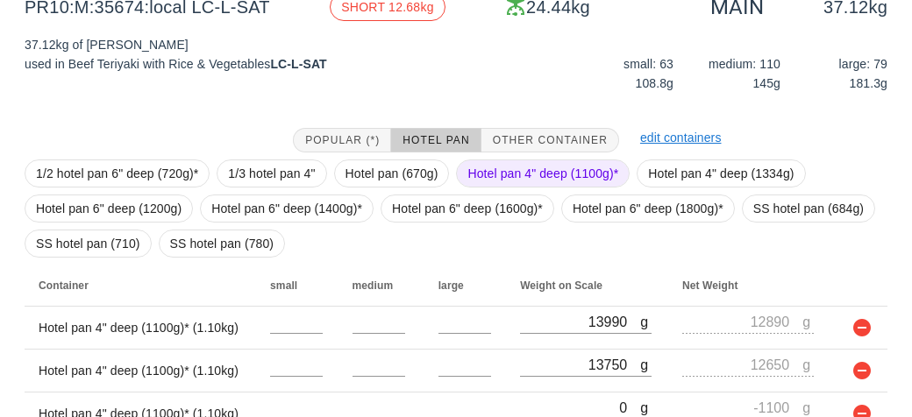
scroll to position [324, 0]
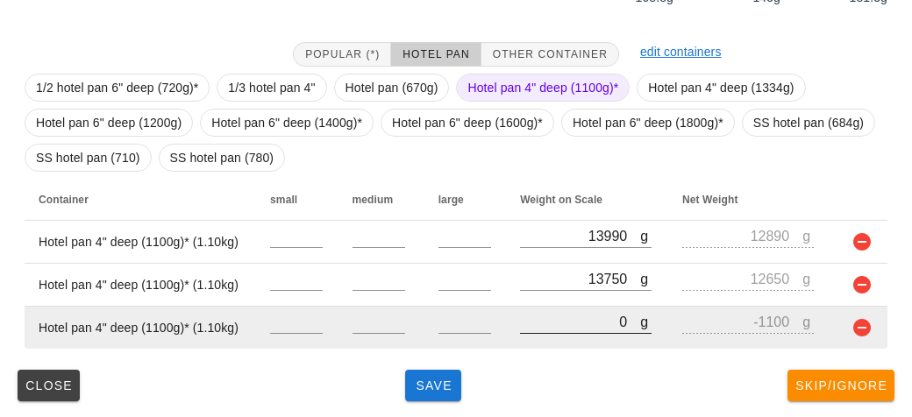
click at [543, 324] on input "0" at bounding box center [580, 321] width 120 height 23
type input "130"
type input "-970"
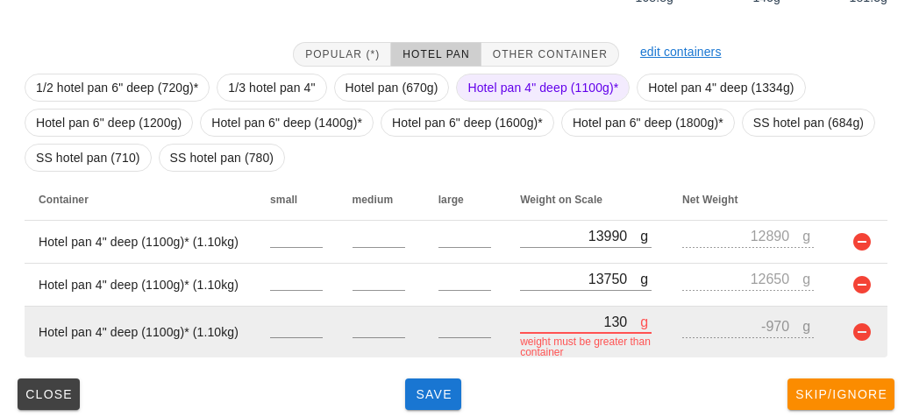
type input "1360"
type input "260"
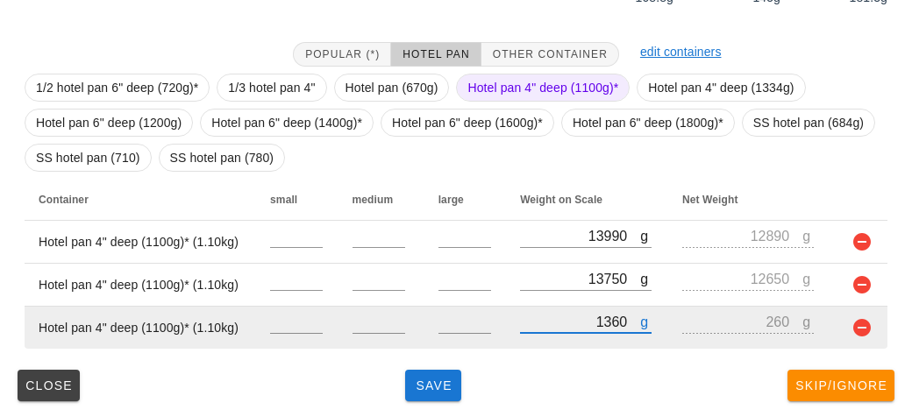
type input "13670"
type input "12570"
type input "13670"
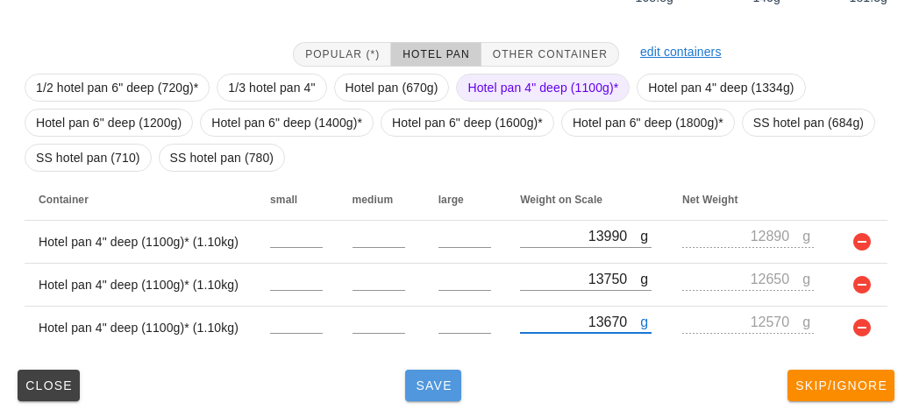
click at [417, 381] on span "Save" at bounding box center [433, 386] width 42 height 14
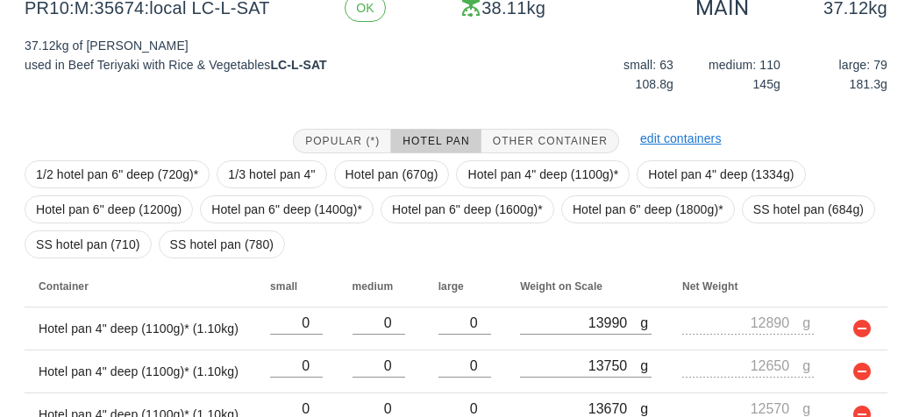
scroll to position [324, 0]
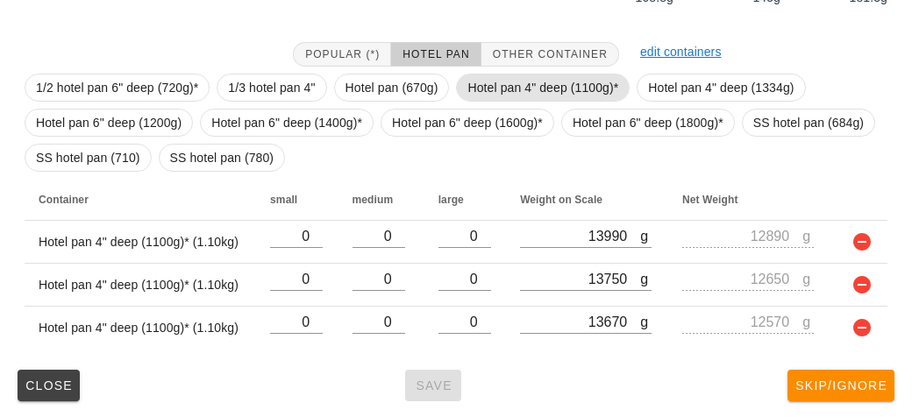
click at [519, 76] on span "Hotel pan 4" deep (1100g)*" at bounding box center [542, 88] width 151 height 26
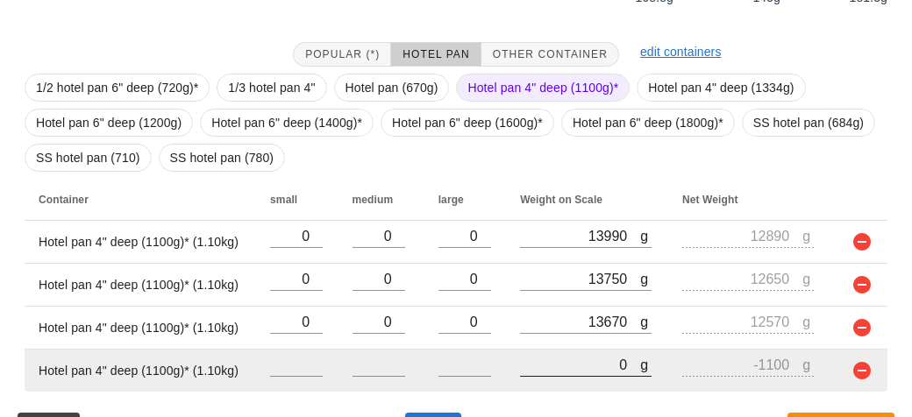
click at [581, 365] on input "0" at bounding box center [580, 364] width 120 height 23
type input "70"
type input "-1030"
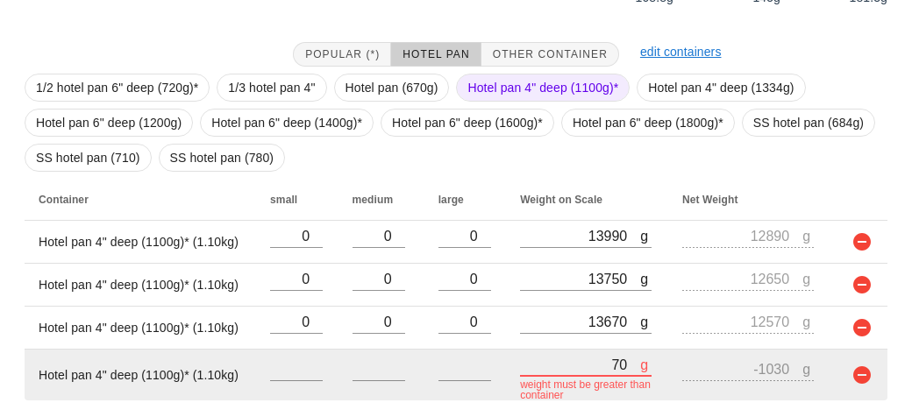
type input "750"
type input "-350"
type input "7580"
type input "6480"
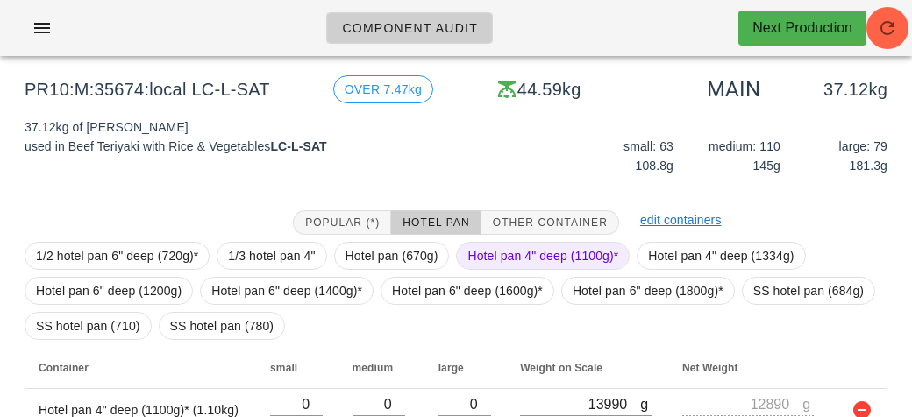
scroll to position [447, 0]
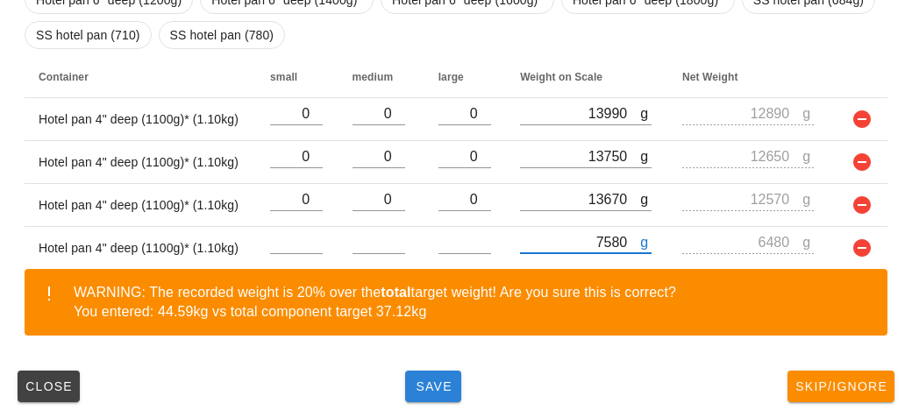
type input "7580"
click at [437, 390] on span "Save" at bounding box center [433, 387] width 42 height 14
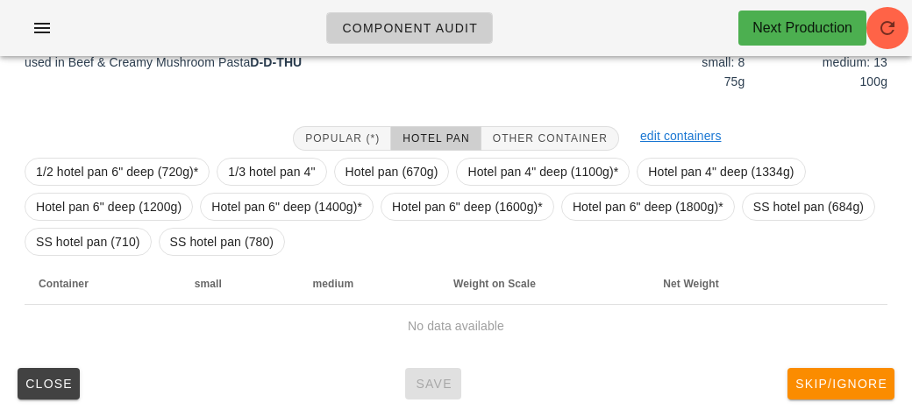
scroll to position [238, 0]
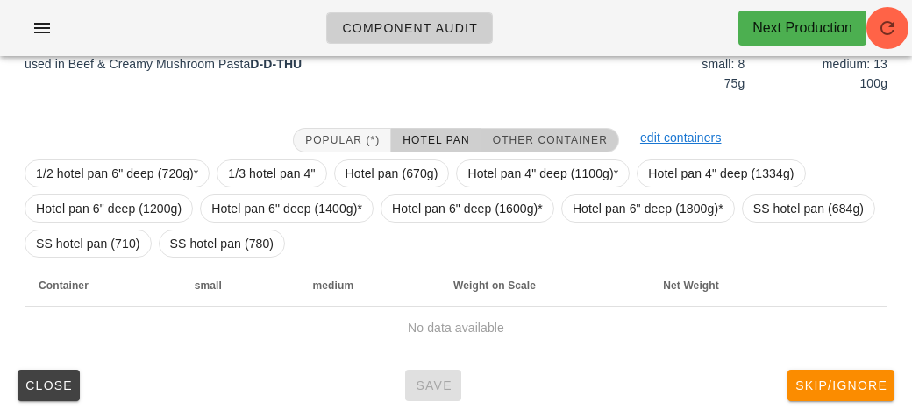
click at [486, 138] on button "Other Container" at bounding box center [550, 140] width 138 height 25
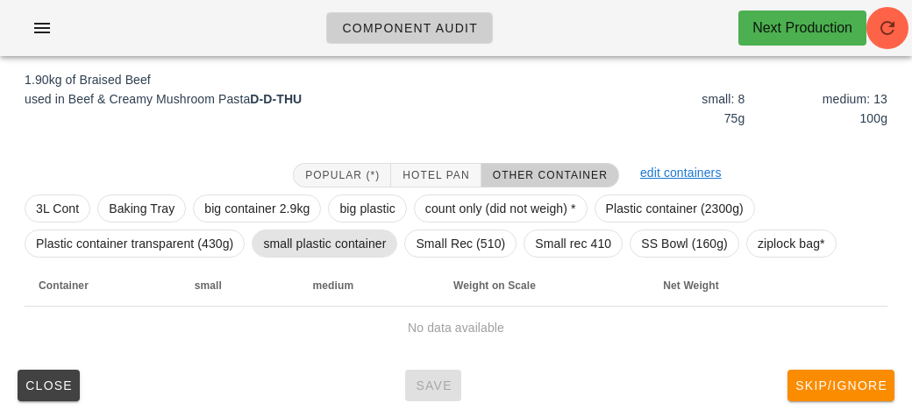
click at [313, 238] on span "small plastic container" at bounding box center [324, 244] width 123 height 26
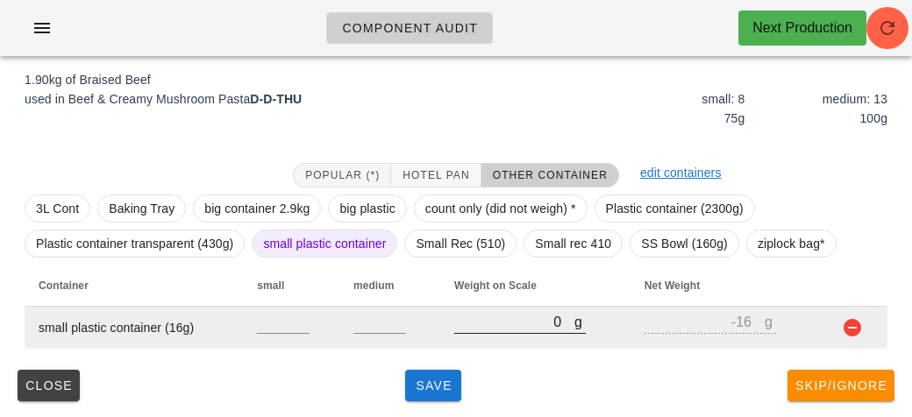
click at [466, 318] on input "0" at bounding box center [514, 321] width 120 height 23
type input "20"
type input "4"
type input "250"
type input "234"
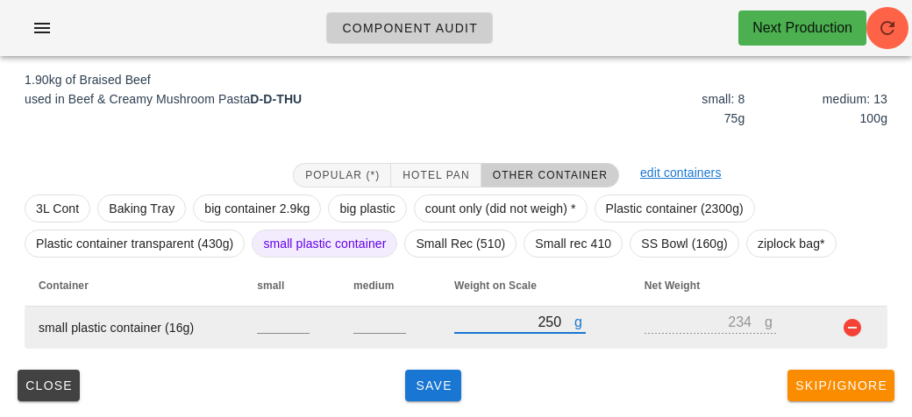
type input "2580"
type input "2564"
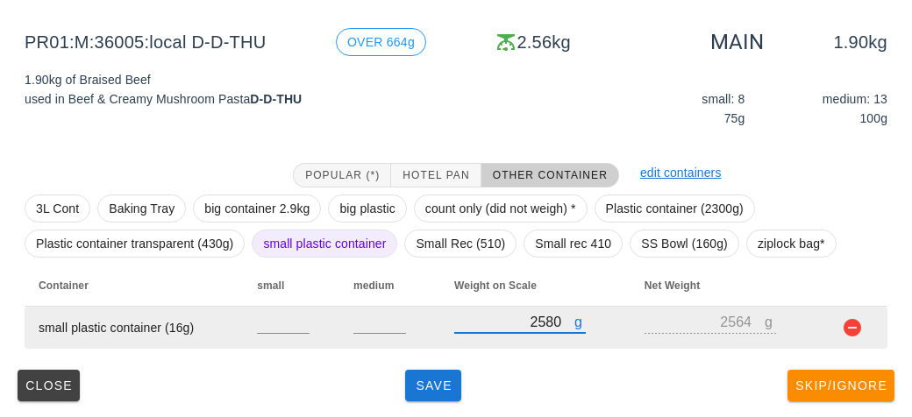
type input "2580"
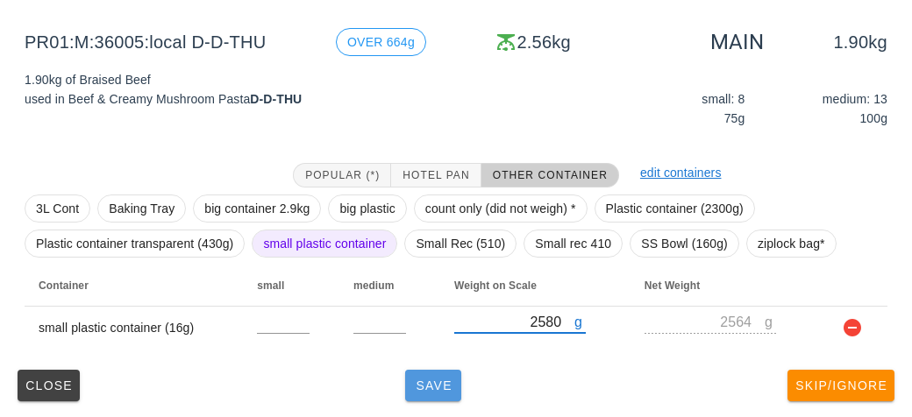
click at [415, 392] on button "Save" at bounding box center [433, 386] width 56 height 32
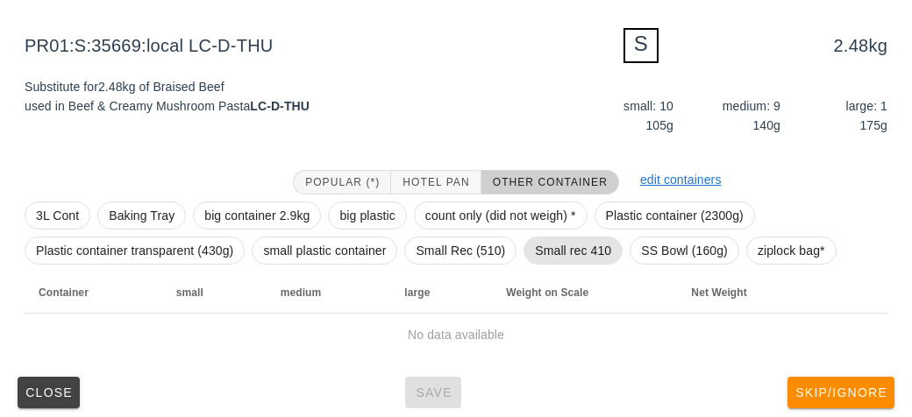
click at [565, 246] on span "Small rec 410" at bounding box center [573, 251] width 76 height 26
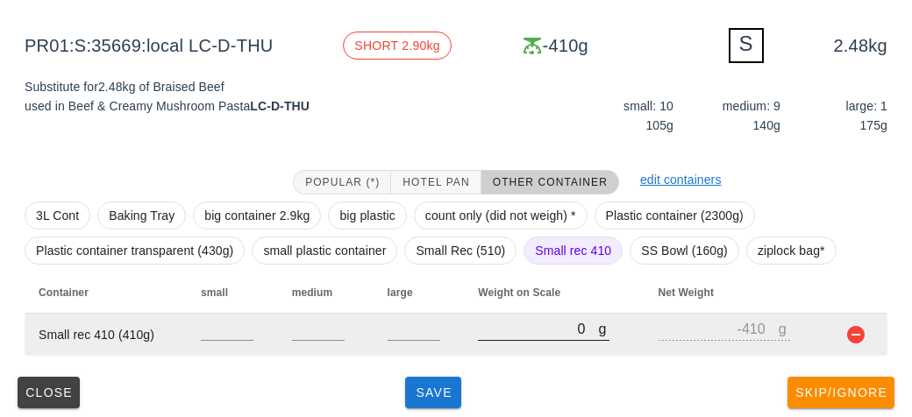
click at [508, 334] on input "0" at bounding box center [538, 328] width 120 height 23
type input "40"
type input "-370"
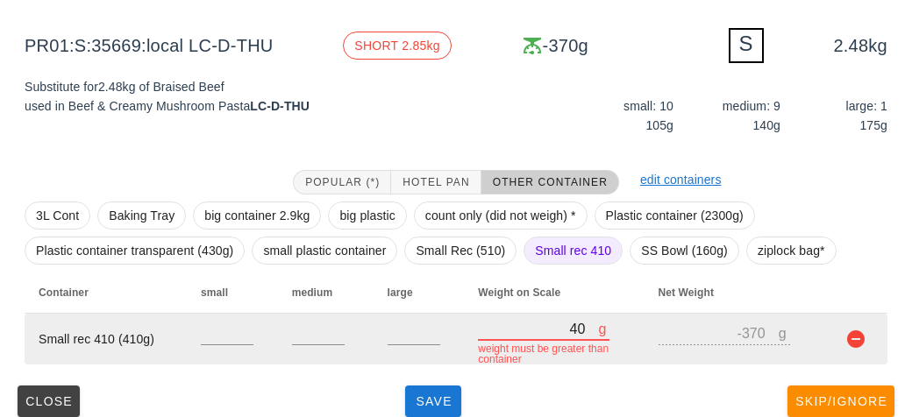
type input "400"
type input "-10"
type input "4020"
type input "3610"
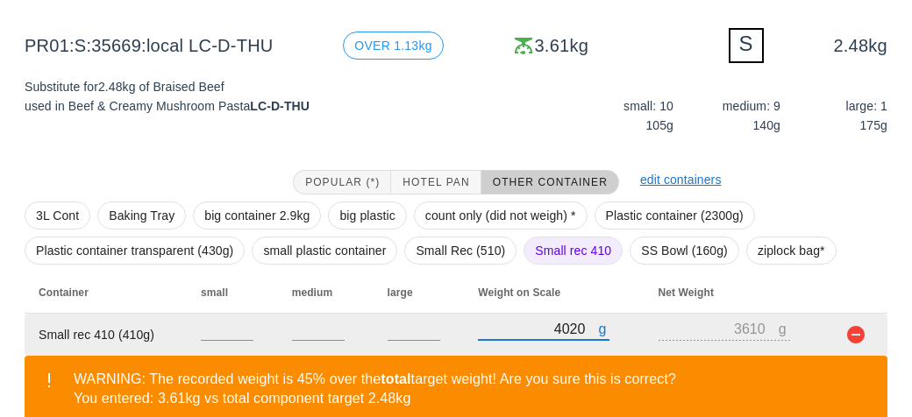
scroll to position [291, 0]
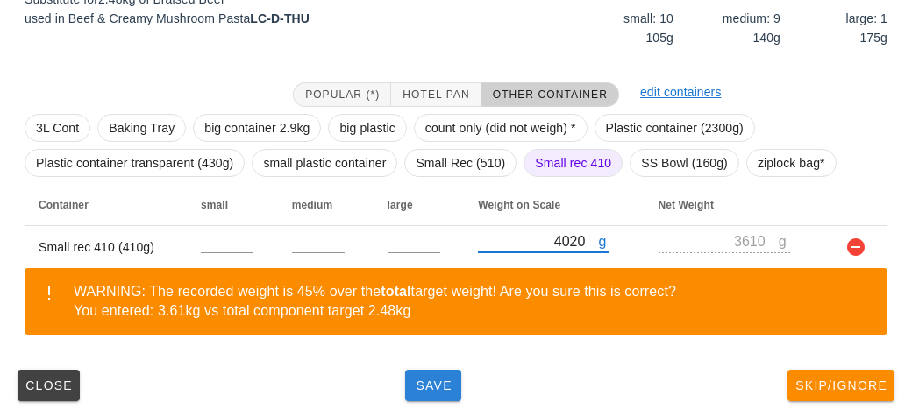
type input "4020"
click at [428, 394] on button "Save" at bounding box center [433, 386] width 56 height 32
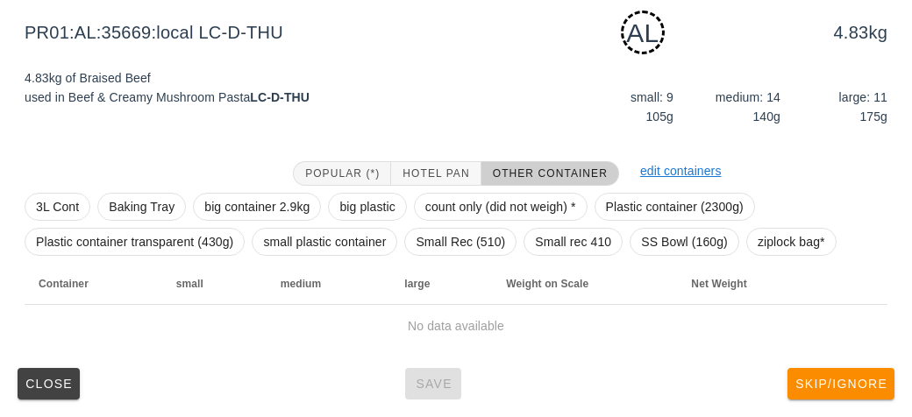
scroll to position [219, 0]
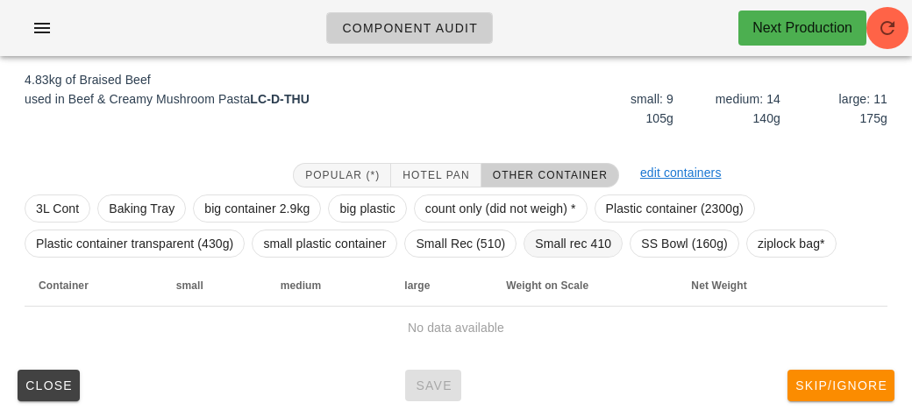
click at [555, 243] on span "Small rec 410" at bounding box center [573, 244] width 76 height 26
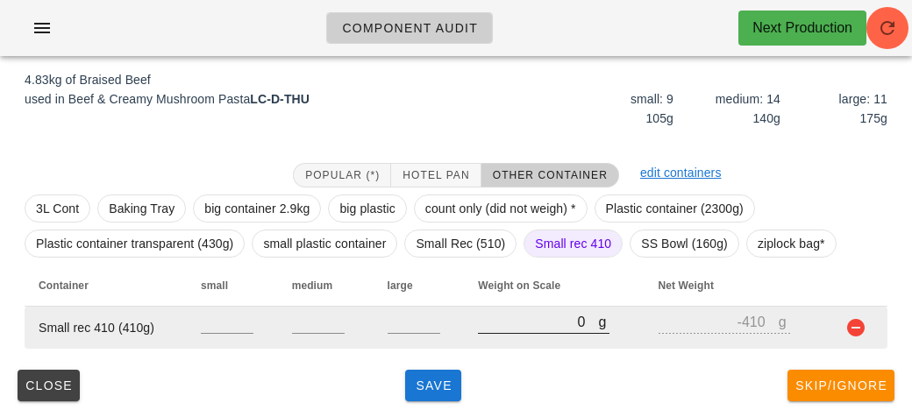
click at [520, 329] on input "0" at bounding box center [538, 321] width 120 height 23
type input "50"
type input "-360"
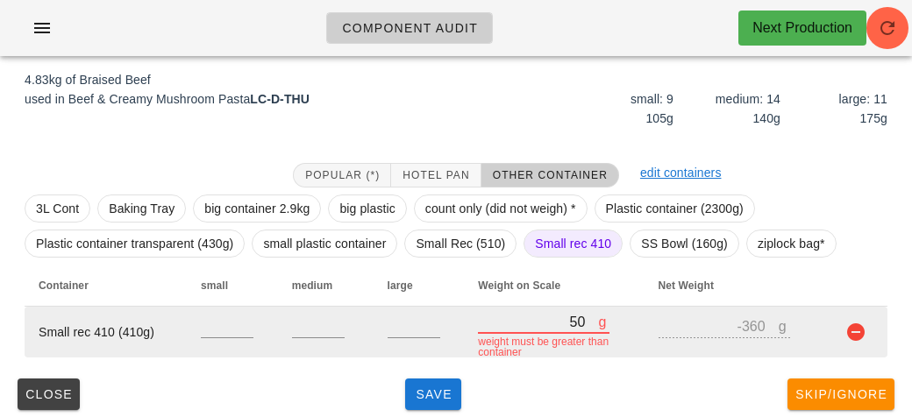
type input "580"
type input "170"
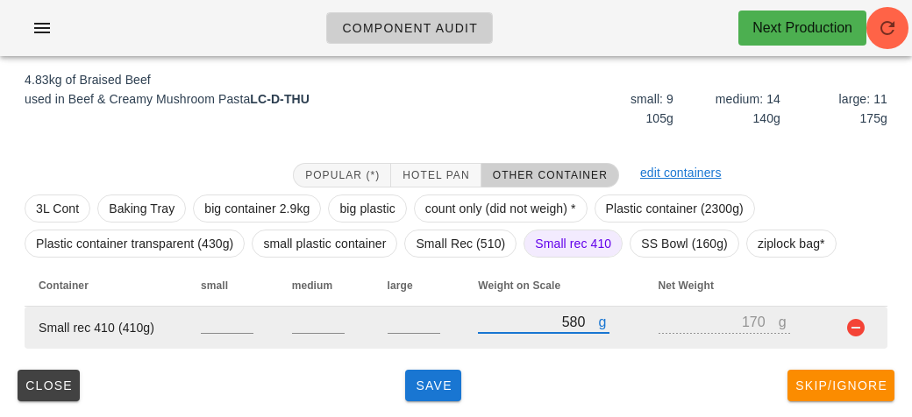
type input "5840"
type input "5430"
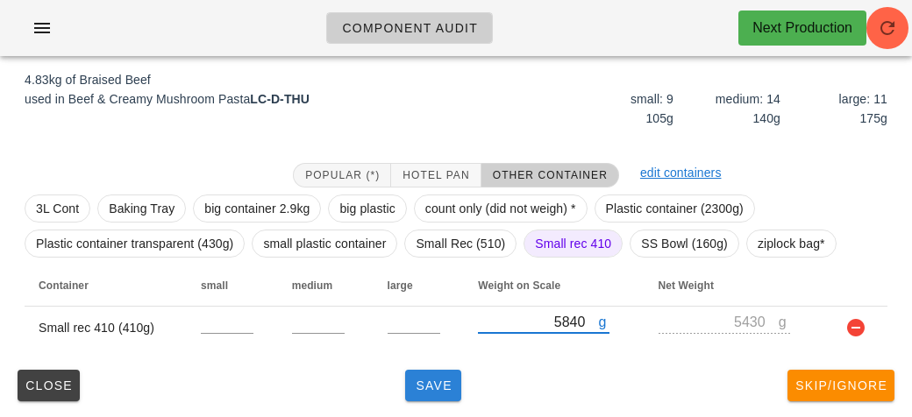
type input "5840"
click at [422, 376] on button "Save" at bounding box center [433, 386] width 56 height 32
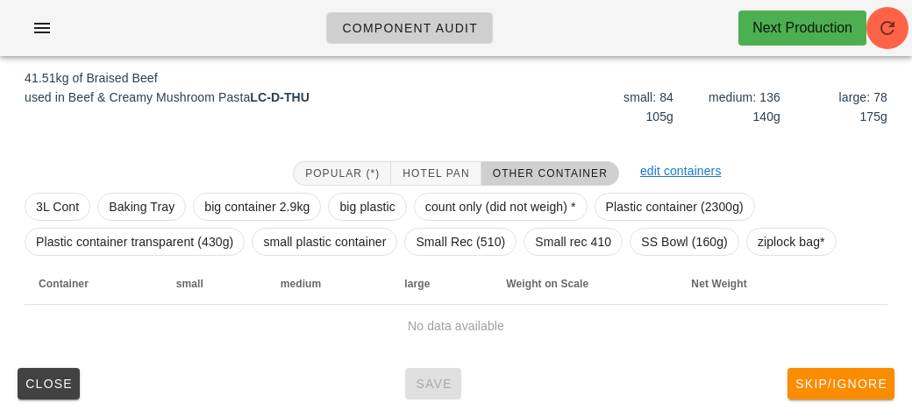
scroll to position [203, 0]
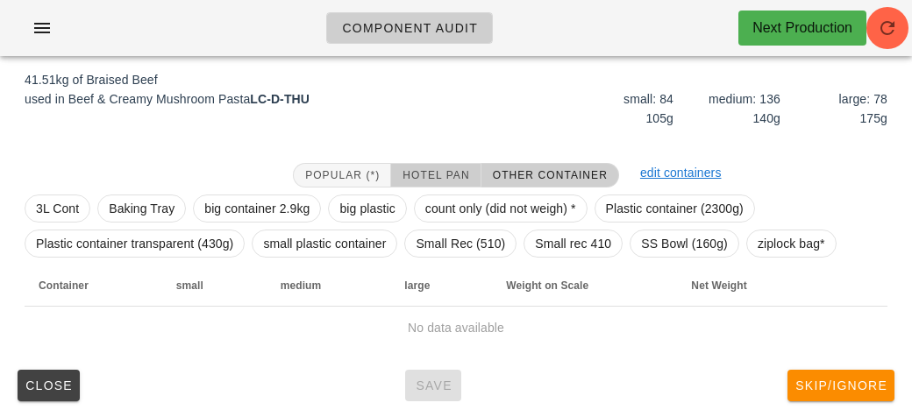
click at [442, 169] on span "Hotel Pan" at bounding box center [434, 175] width 67 height 12
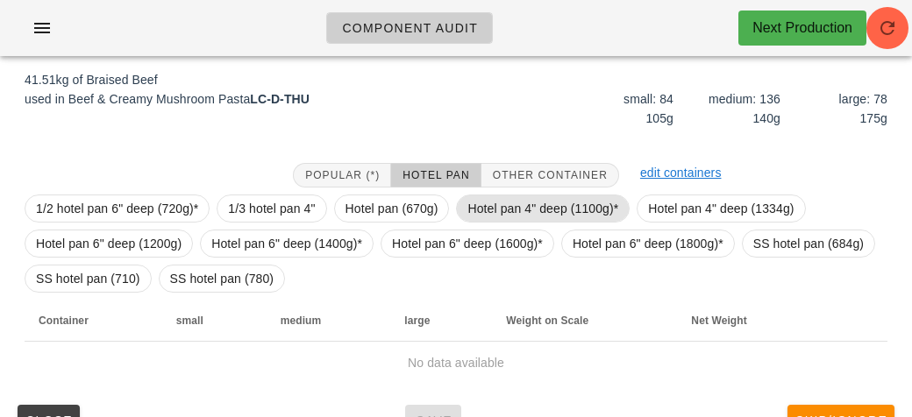
click at [504, 212] on span "Hotel pan 4" deep (1100g)*" at bounding box center [542, 208] width 151 height 26
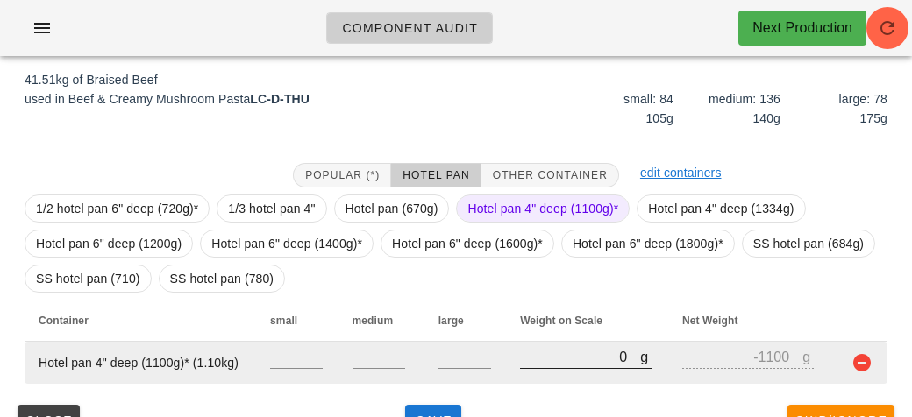
click at [573, 350] on input "0" at bounding box center [580, 356] width 120 height 23
type input "130"
type input "-970"
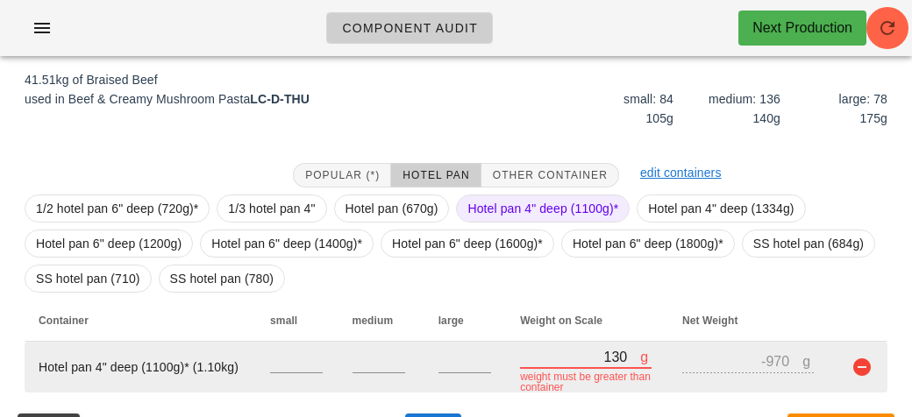
type input "1370"
type input "270"
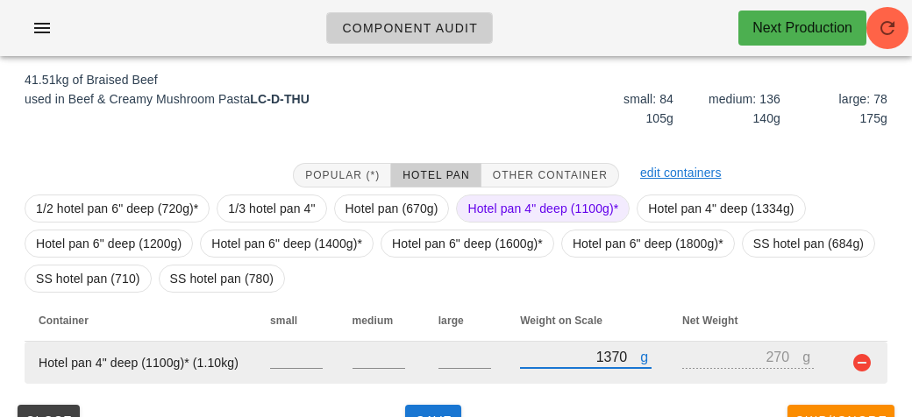
type input "13750"
type input "12650"
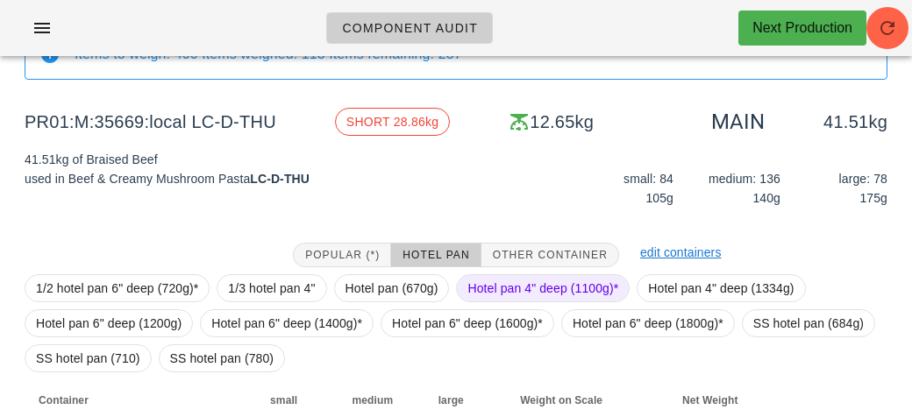
scroll to position [238, 0]
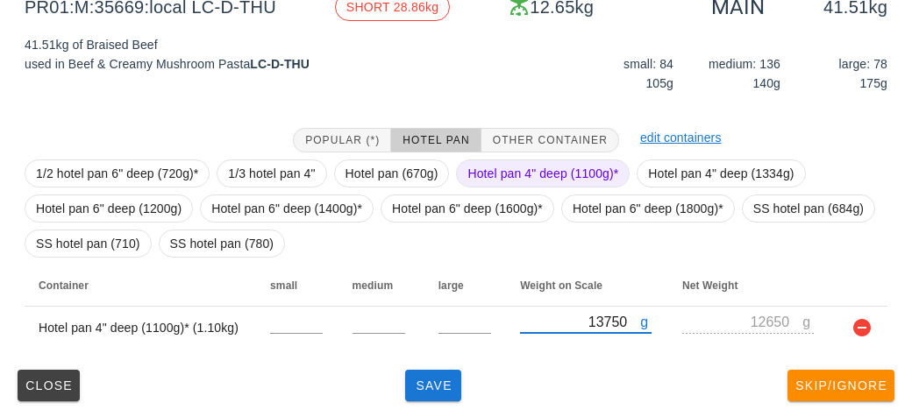
type input "13750"
click at [531, 167] on span "Hotel pan 4" deep (1100g)*" at bounding box center [542, 173] width 151 height 26
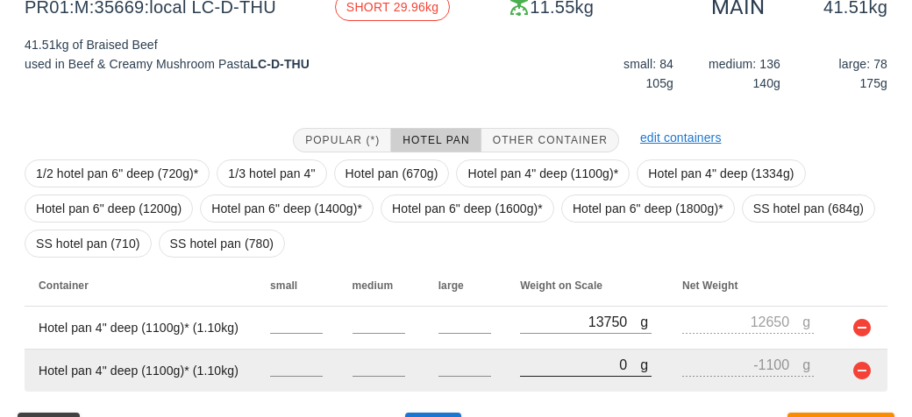
click at [557, 359] on input "0" at bounding box center [580, 364] width 120 height 23
type input "10"
type input "-1090"
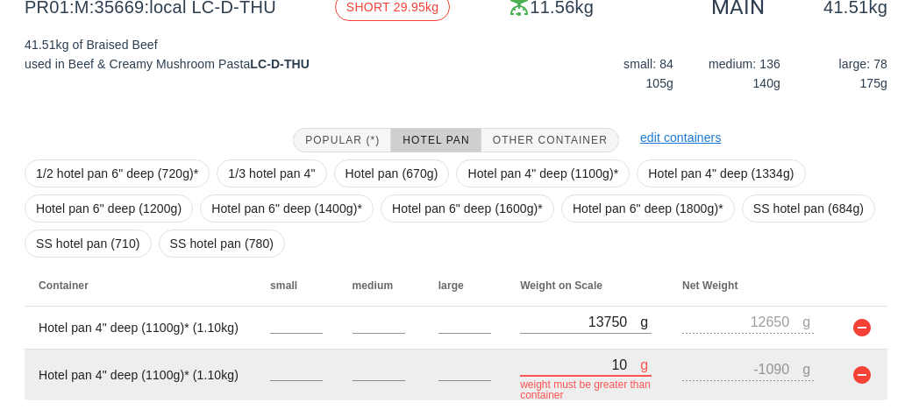
type input "140"
type input "-960"
type input "1460"
type input "360"
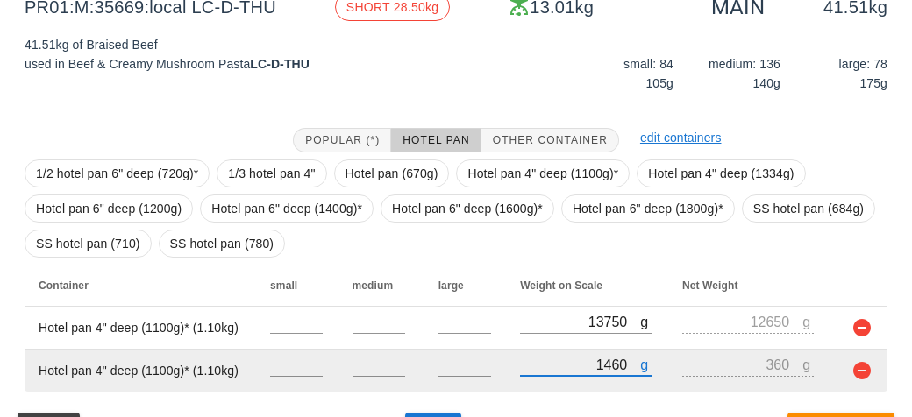
type input "14690"
type input "13590"
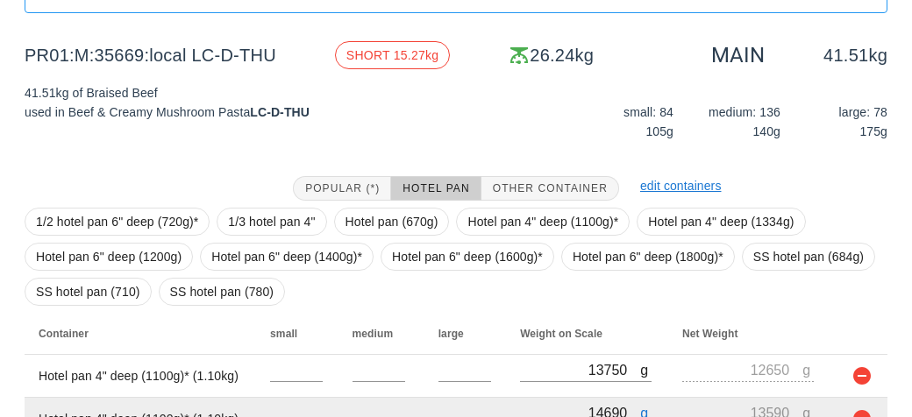
scroll to position [197, 0]
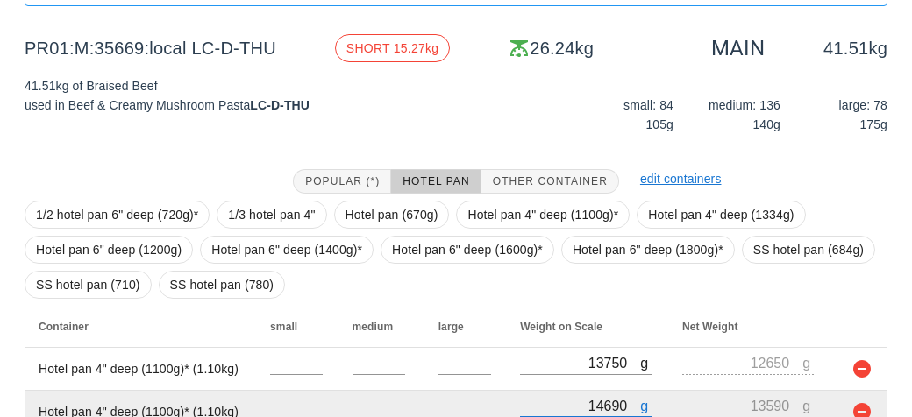
type input "14690"
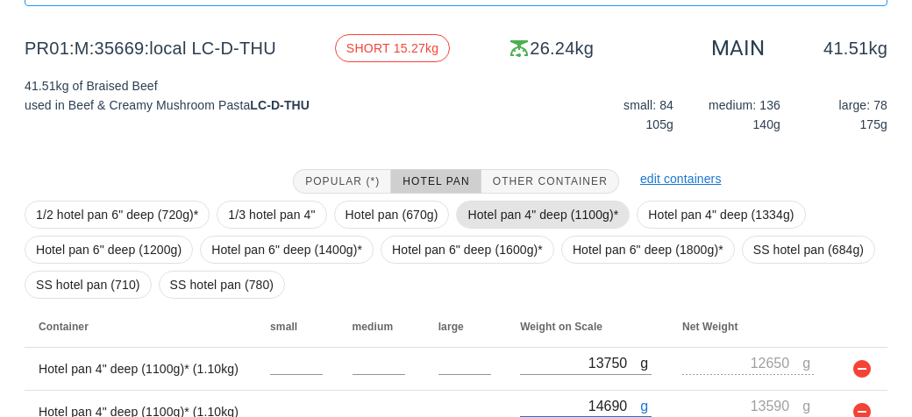
click at [497, 202] on span "Hotel pan 4" deep (1100g)*" at bounding box center [542, 215] width 151 height 26
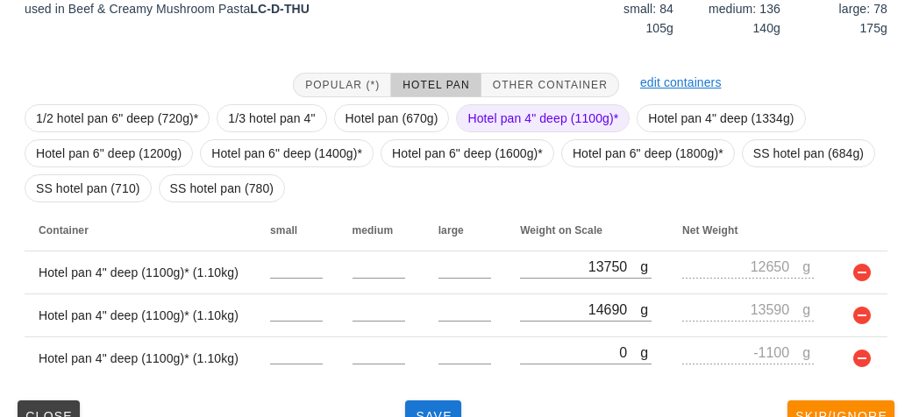
scroll to position [324, 0]
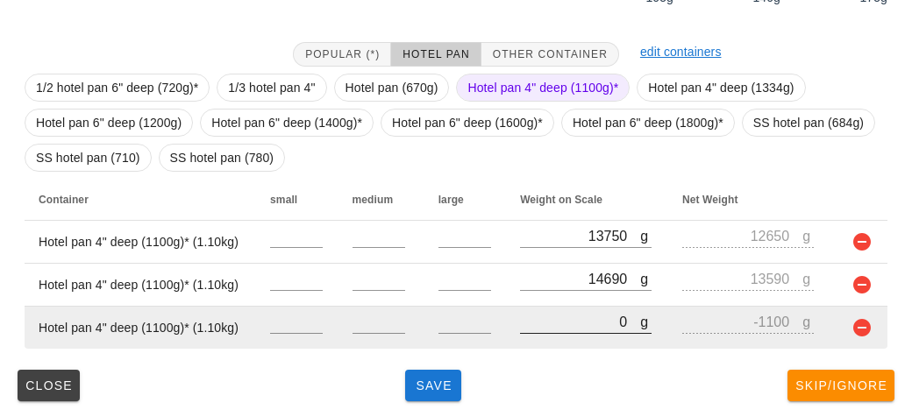
click at [550, 330] on input "0" at bounding box center [580, 321] width 120 height 23
type input "10"
type input "-1090"
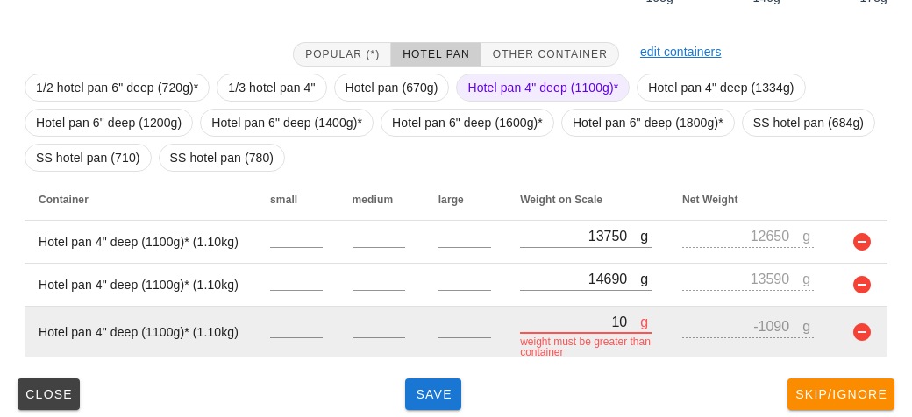
type input "140"
type input "-960"
type input "1440"
type input "340"
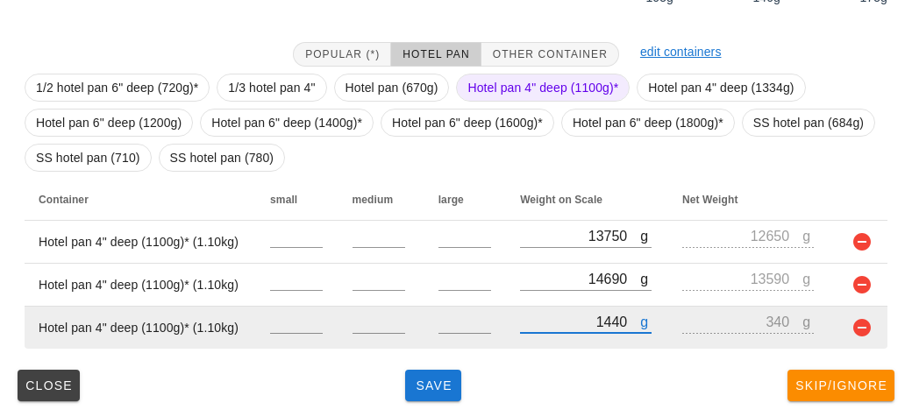
type input "14490"
type input "13390"
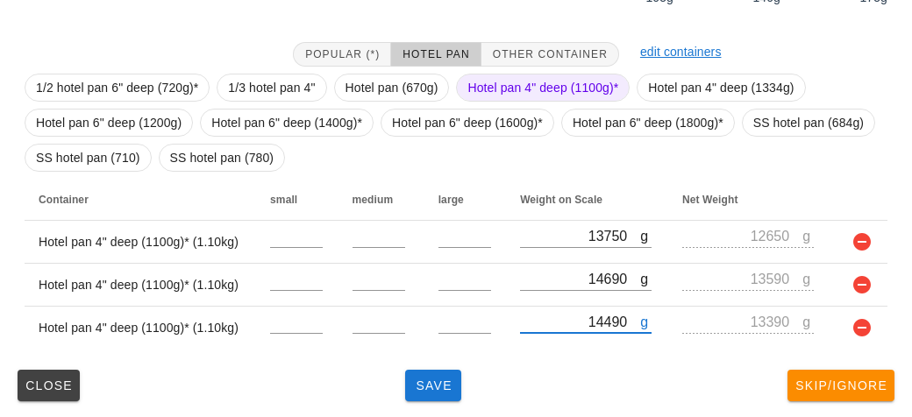
type input "14490"
click at [479, 82] on span "Hotel pan 4" deep (1100g)*" at bounding box center [542, 88] width 151 height 26
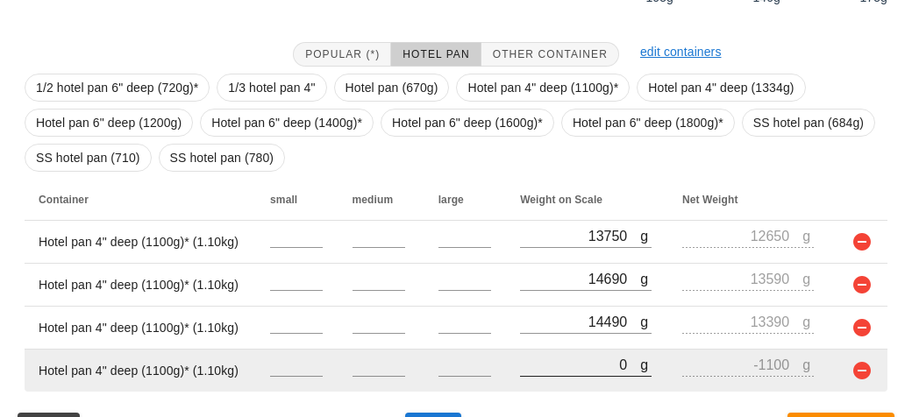
click at [533, 372] on input "0" at bounding box center [580, 364] width 120 height 23
type input "110"
type input "-990"
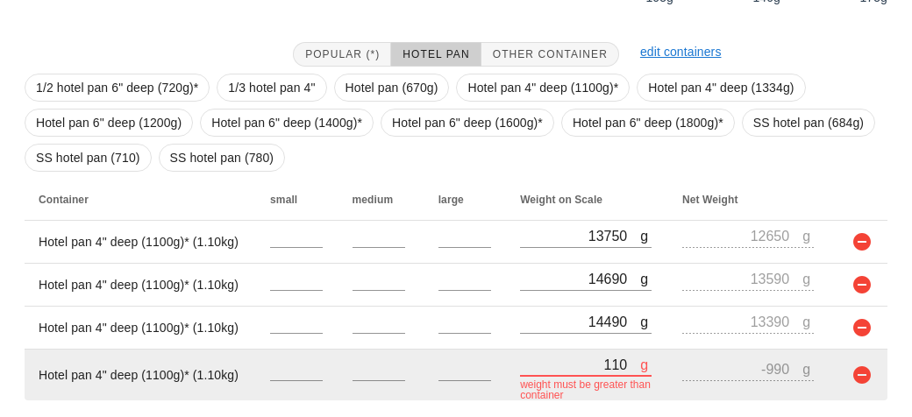
type input "1190"
type input "90"
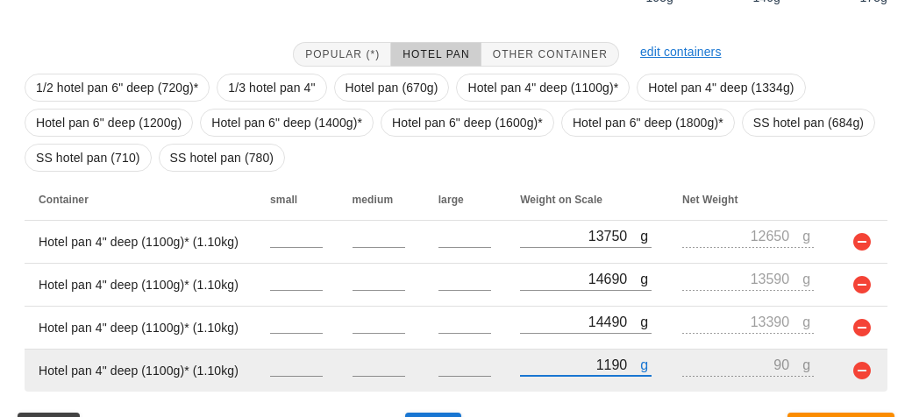
type input "11930"
type input "10830"
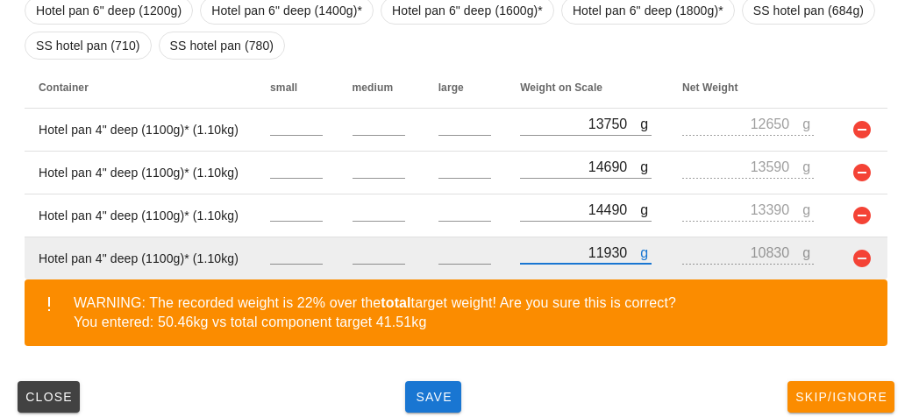
scroll to position [437, 0]
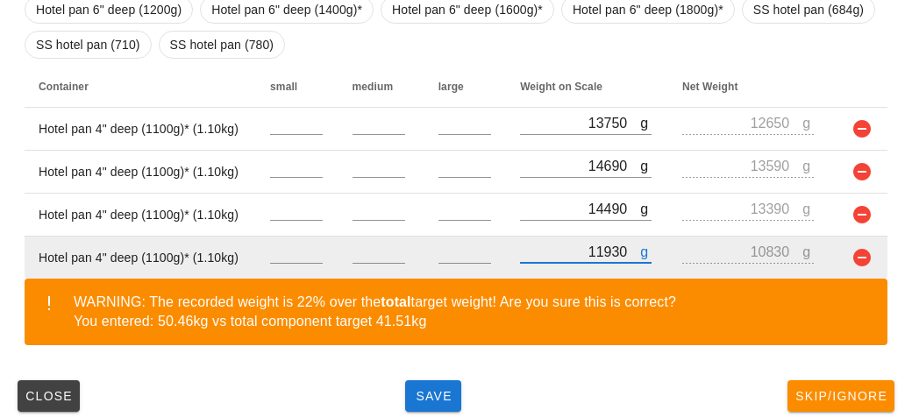
type input "11930"
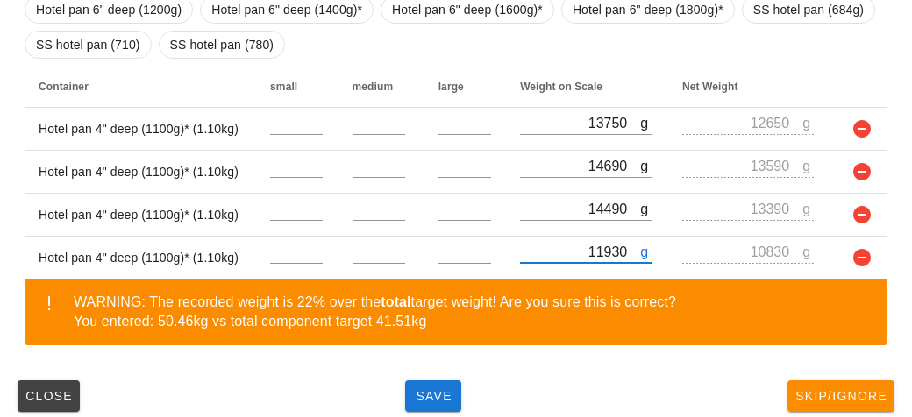
click at [435, 369] on div "Popular (*) Hotel Pan Other Container edit containers 1/2 hotel pan 6" deep (72…" at bounding box center [456, 144] width 891 height 458
click at [433, 390] on span "Save" at bounding box center [433, 396] width 42 height 14
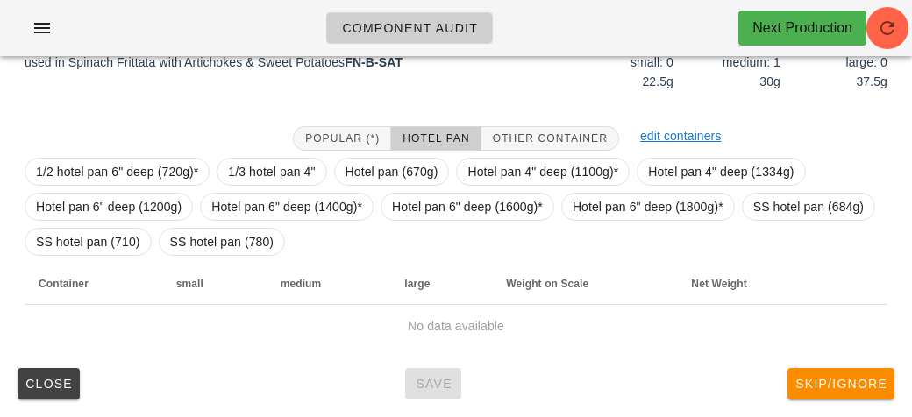
scroll to position [254, 0]
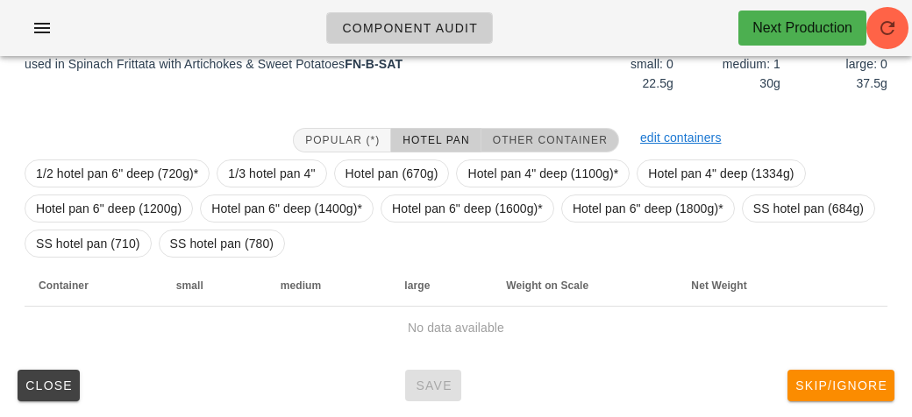
click at [541, 134] on span "Other Container" at bounding box center [550, 140] width 116 height 12
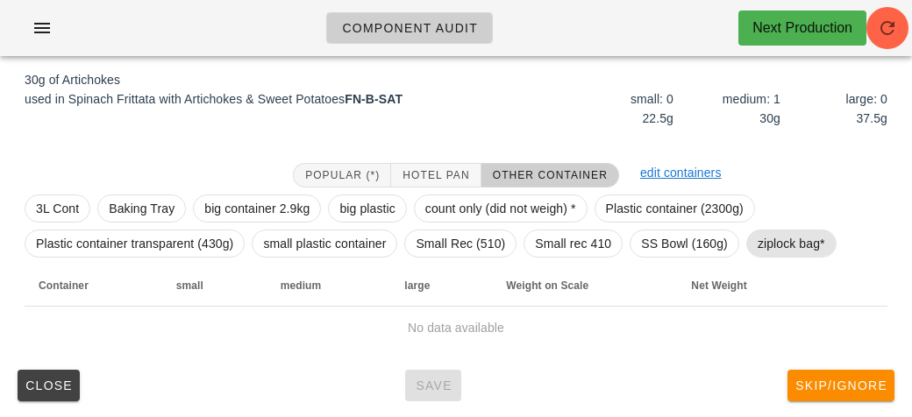
click at [788, 244] on span "ziplock bag*" at bounding box center [790, 244] width 67 height 26
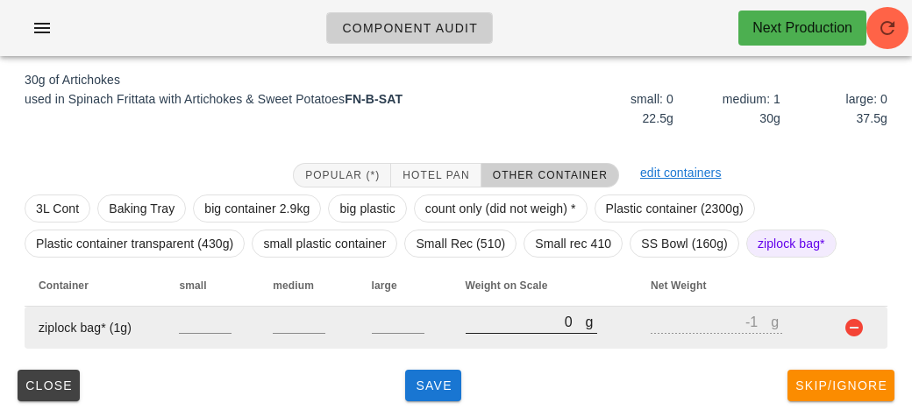
click at [515, 316] on input "0" at bounding box center [525, 321] width 120 height 23
type input "90"
type input "89"
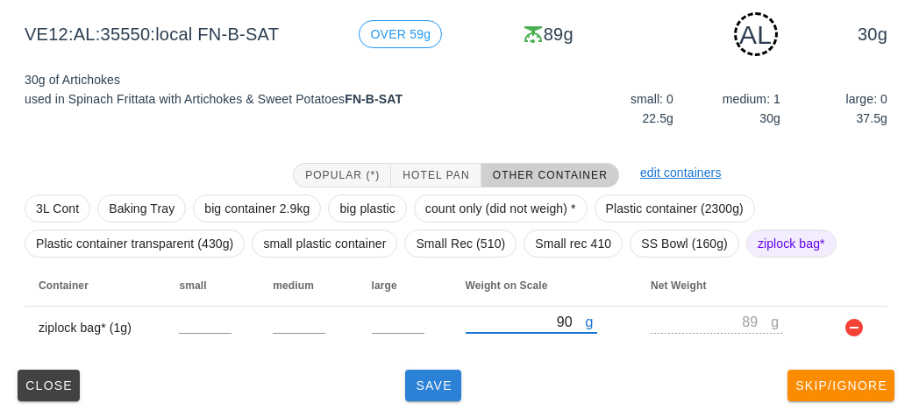
type input "90"
click at [415, 379] on span "Save" at bounding box center [433, 386] width 42 height 14
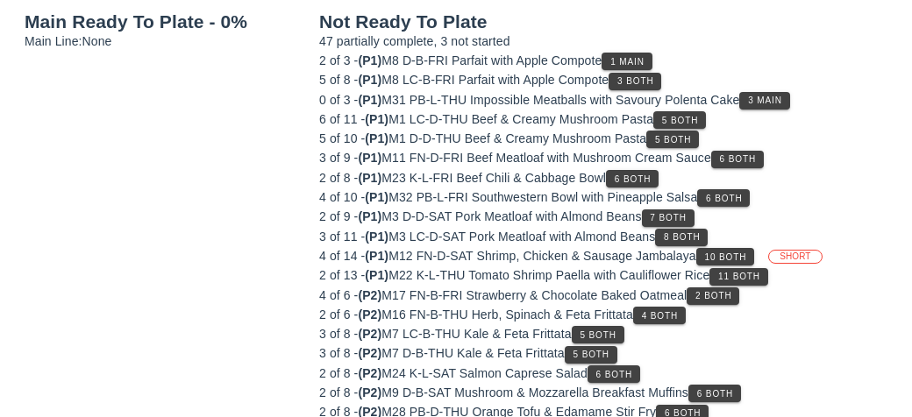
scroll to position [203, 0]
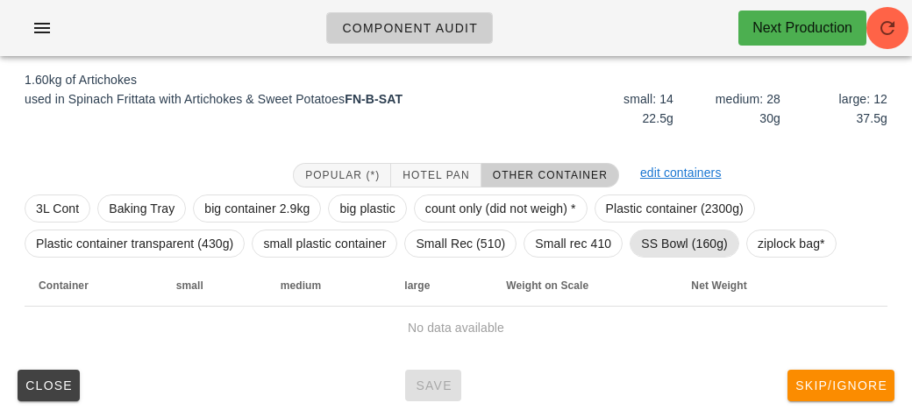
click at [658, 247] on span "SS Bowl (160g)" at bounding box center [684, 244] width 87 height 26
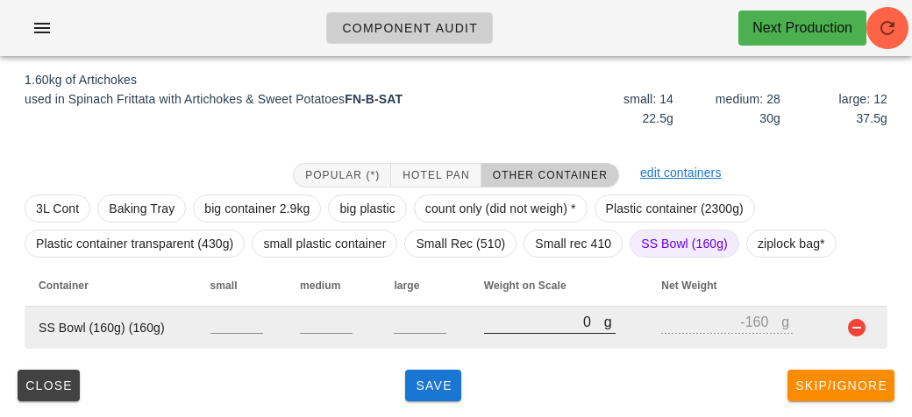
click at [518, 318] on input "0" at bounding box center [544, 321] width 120 height 23
type input "10"
type input "-150"
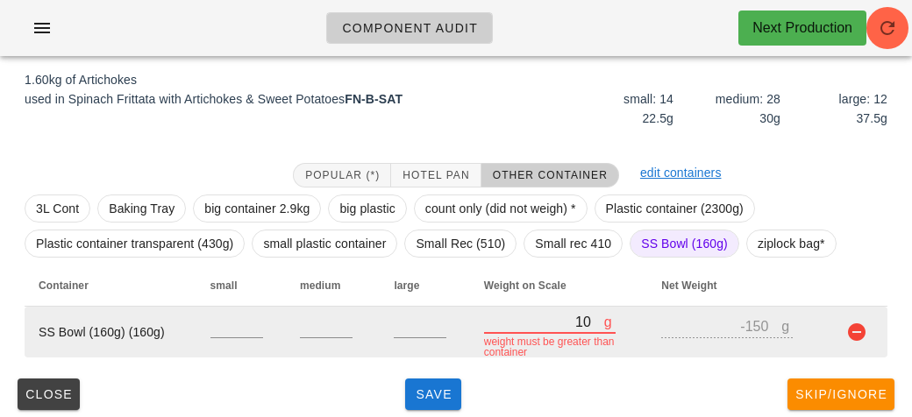
type input "170"
type input "10"
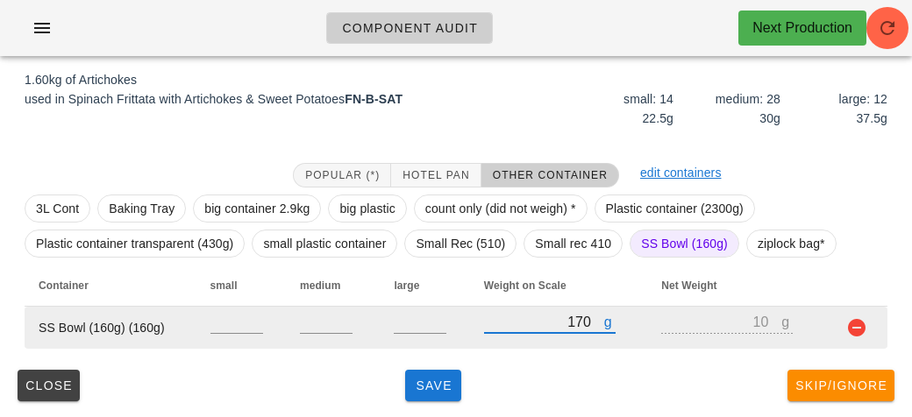
type input "1780"
type input "1620"
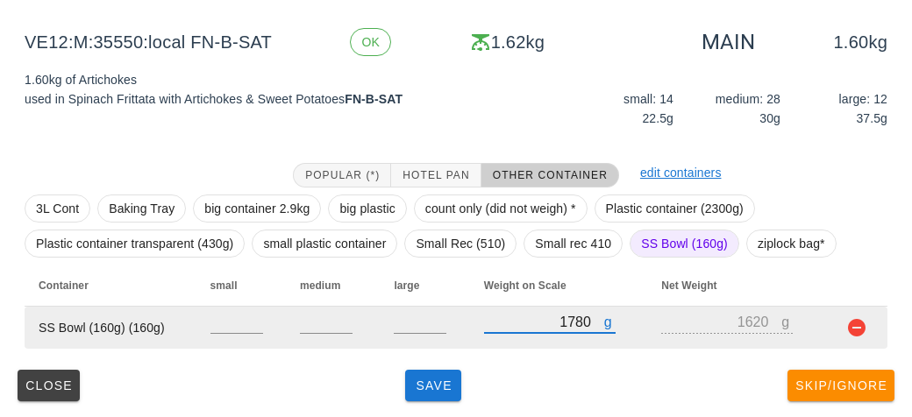
type input "1780"
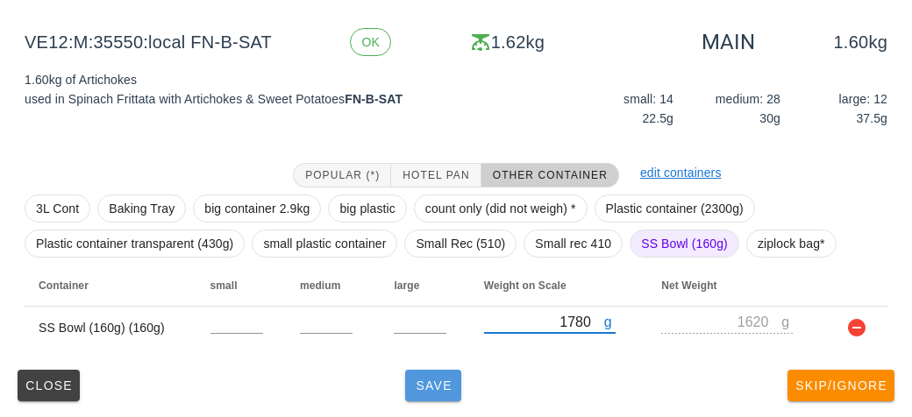
click at [425, 370] on button "Save" at bounding box center [433, 386] width 56 height 32
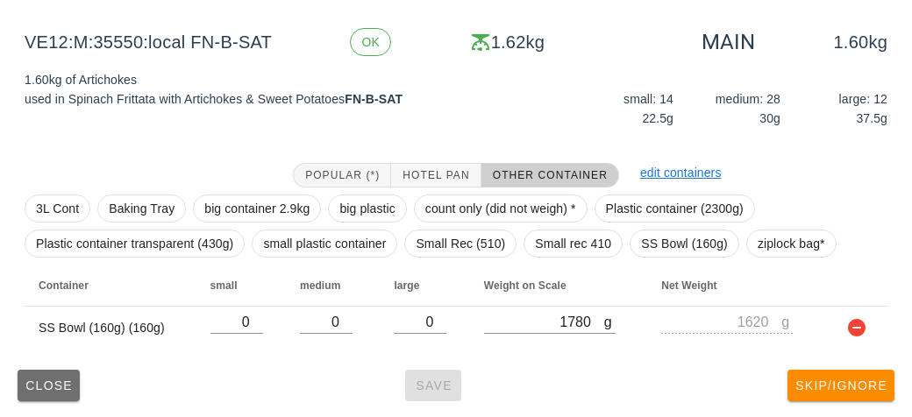
click at [39, 379] on span "Close" at bounding box center [49, 386] width 48 height 14
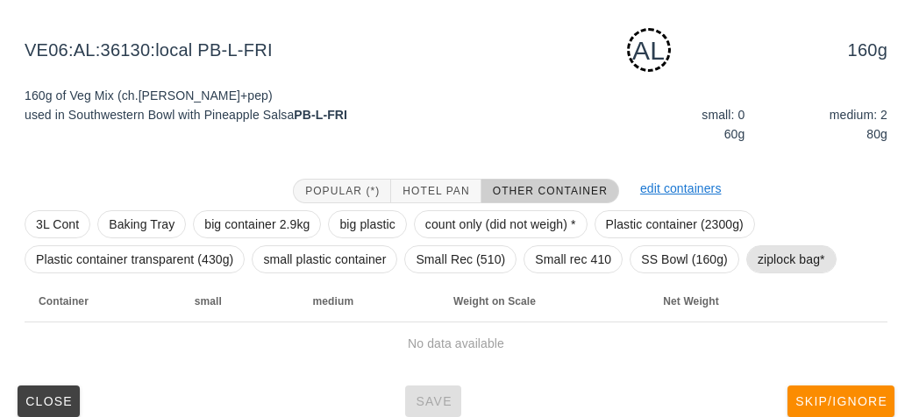
click at [775, 252] on span "ziplock bag*" at bounding box center [790, 259] width 67 height 26
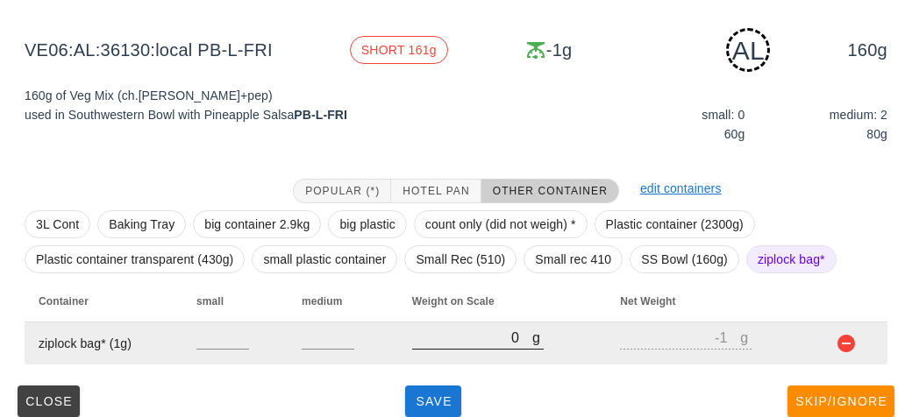
click at [443, 344] on input "0" at bounding box center [472, 337] width 120 height 23
type input "20"
type input "19"
type input "260"
type input "259"
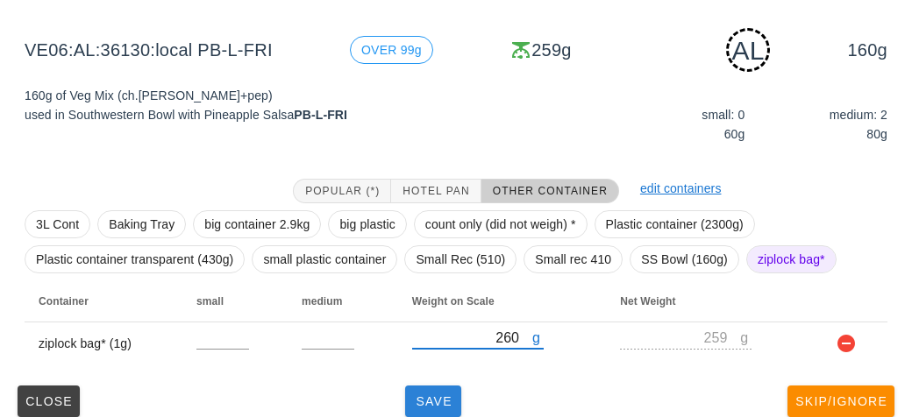
type input "260"
click at [432, 403] on span "Save" at bounding box center [433, 401] width 42 height 14
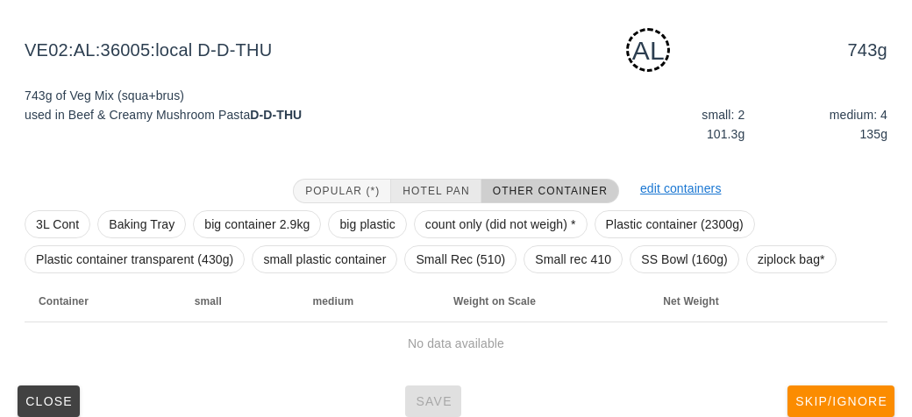
click at [425, 195] on span "Hotel Pan" at bounding box center [434, 191] width 67 height 12
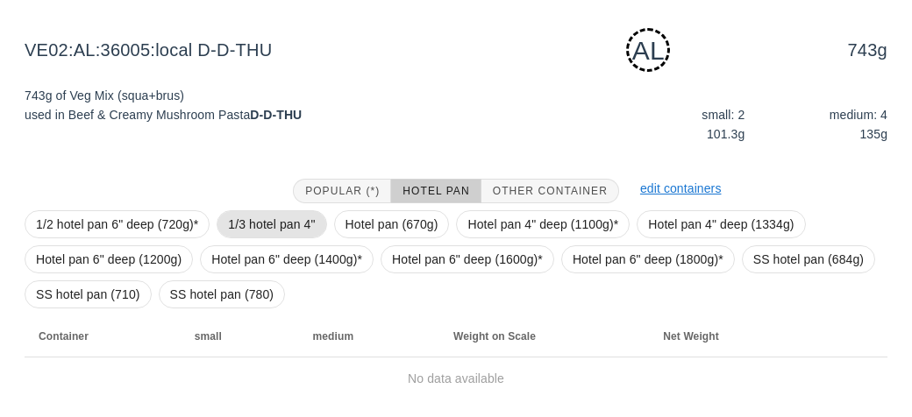
click at [294, 211] on span "1/3 hotel pan 4"" at bounding box center [271, 224] width 87 height 26
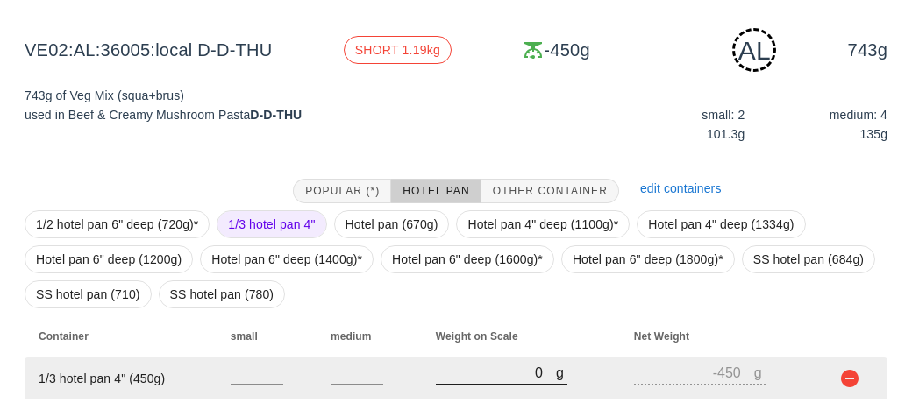
click at [470, 367] on input "0" at bounding box center [496, 372] width 120 height 23
type input "10"
type input "-440"
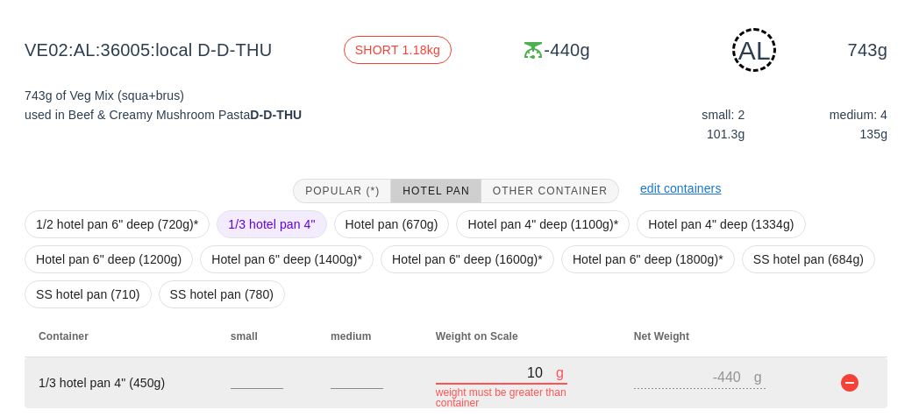
type input "130"
type input "-320"
type input "1320"
type input "870"
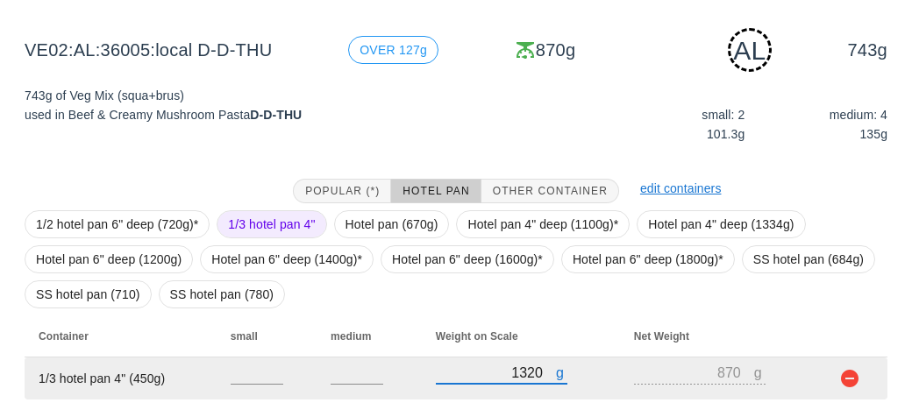
scroll to position [254, 0]
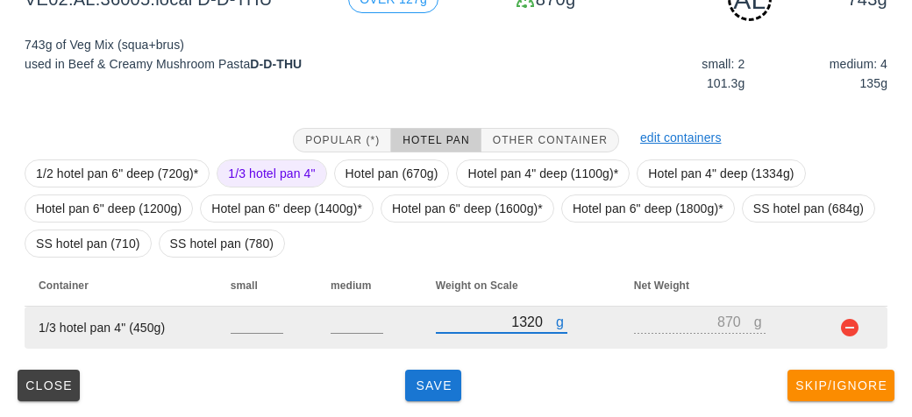
type input "1320"
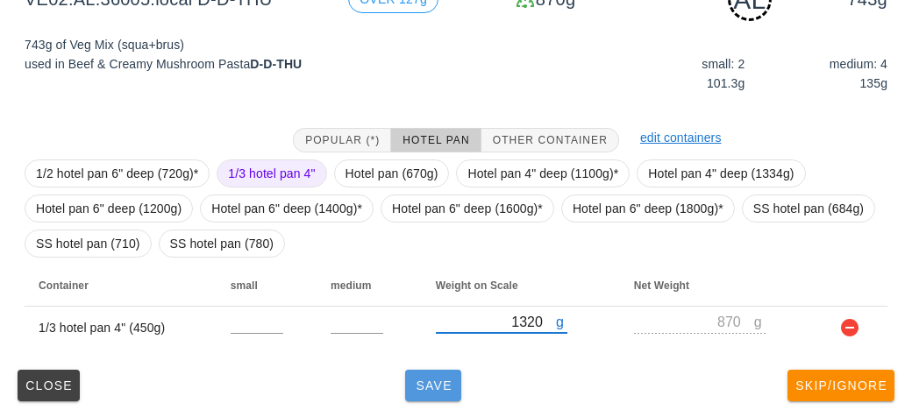
click at [433, 397] on button "Save" at bounding box center [433, 386] width 56 height 32
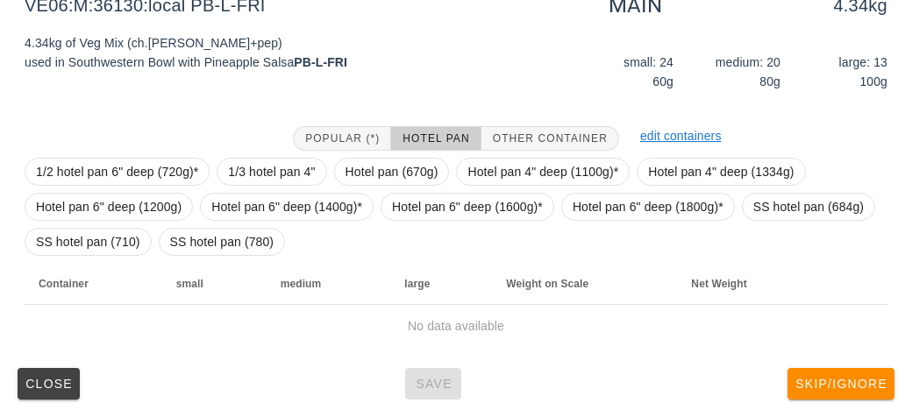
scroll to position [238, 0]
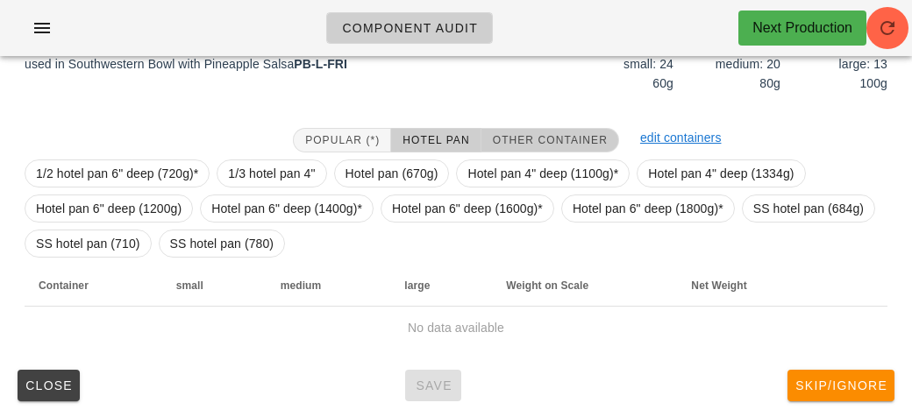
click at [532, 145] on span "Other Container" at bounding box center [550, 140] width 116 height 12
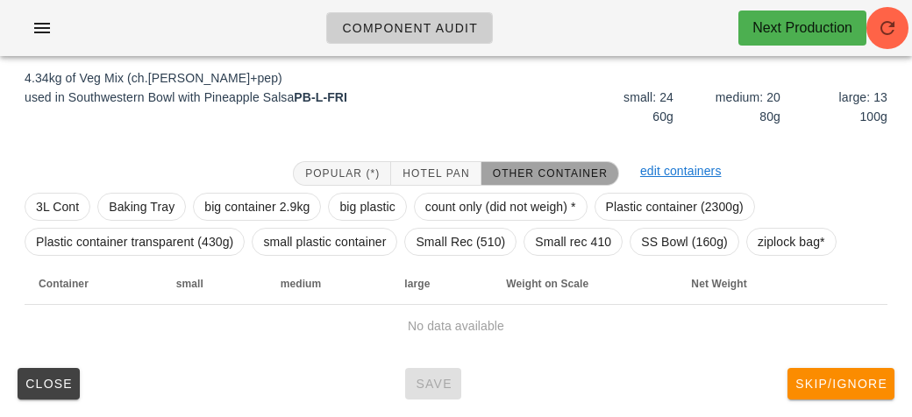
scroll to position [203, 0]
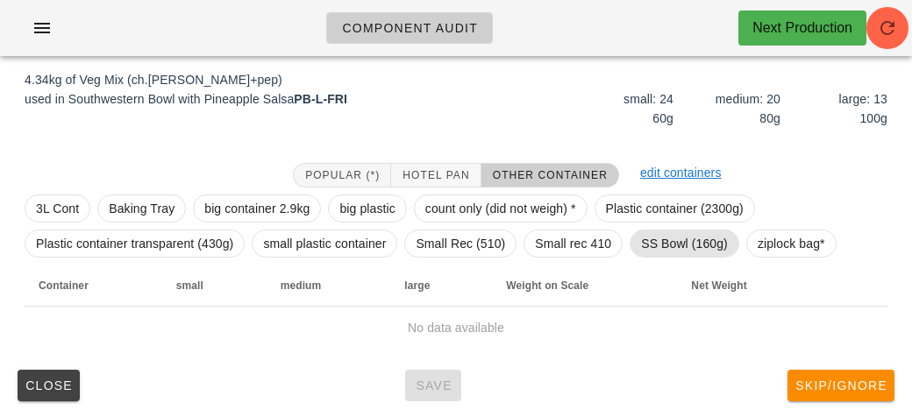
click at [671, 243] on span "SS Bowl (160g)" at bounding box center [684, 244] width 87 height 26
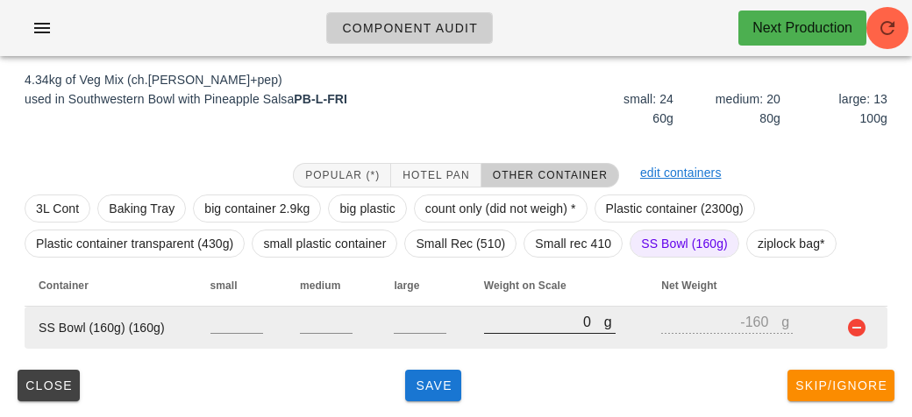
click at [545, 325] on input "0" at bounding box center [544, 321] width 120 height 23
type input "50"
type input "-110"
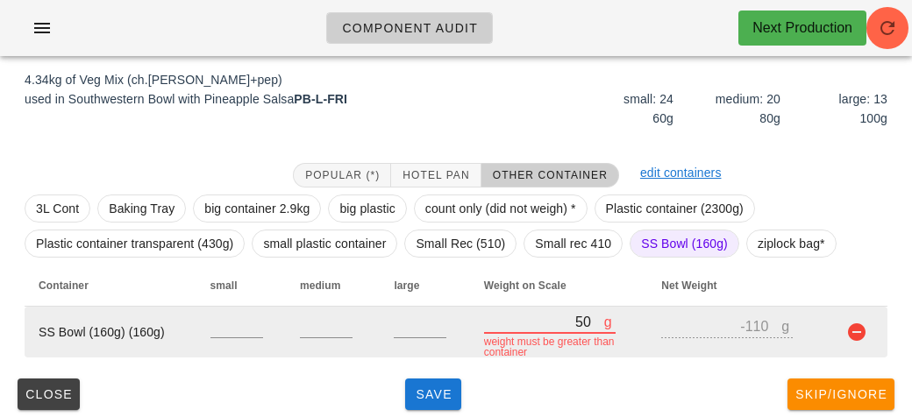
type input "500"
type input "340"
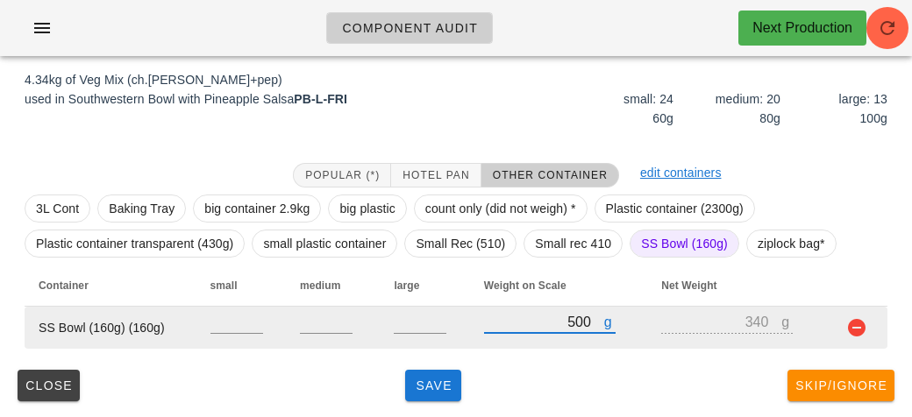
type input "5020"
type input "4860"
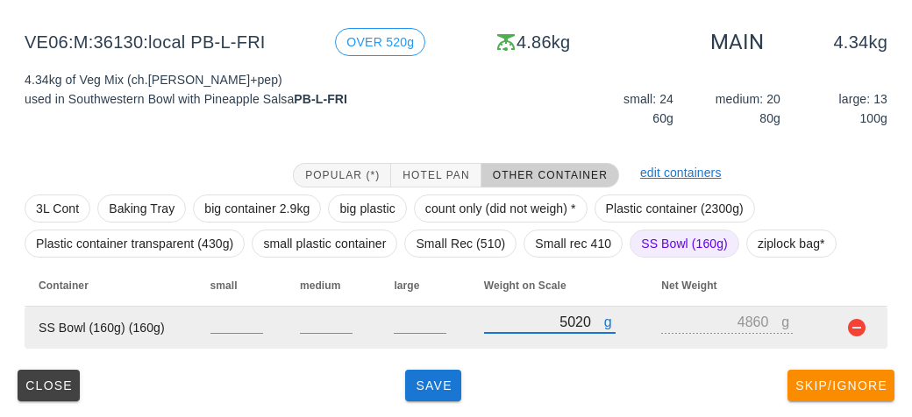
type input "5020"
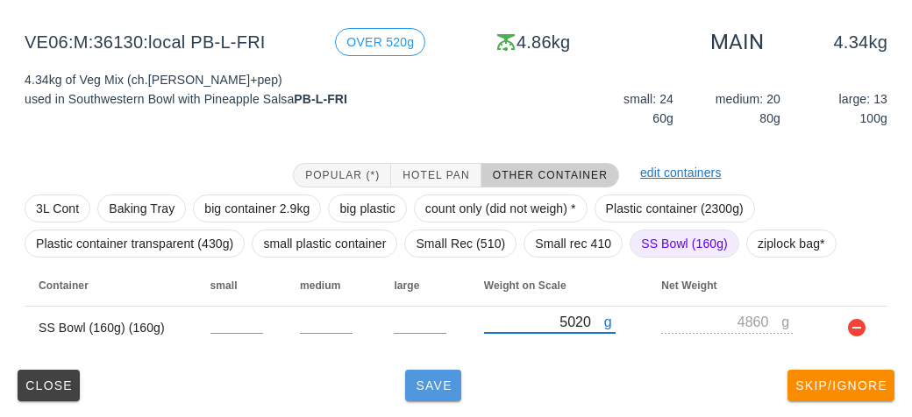
click at [456, 387] on button "Save" at bounding box center [433, 386] width 56 height 32
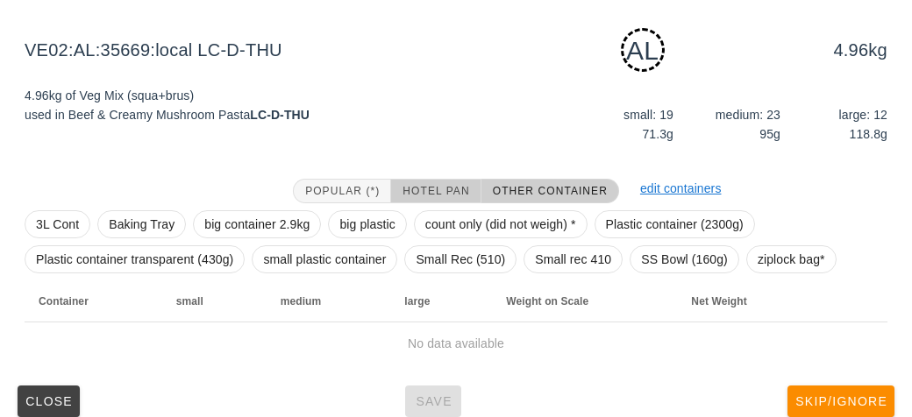
click at [436, 181] on button "Hotel Pan" at bounding box center [435, 191] width 89 height 25
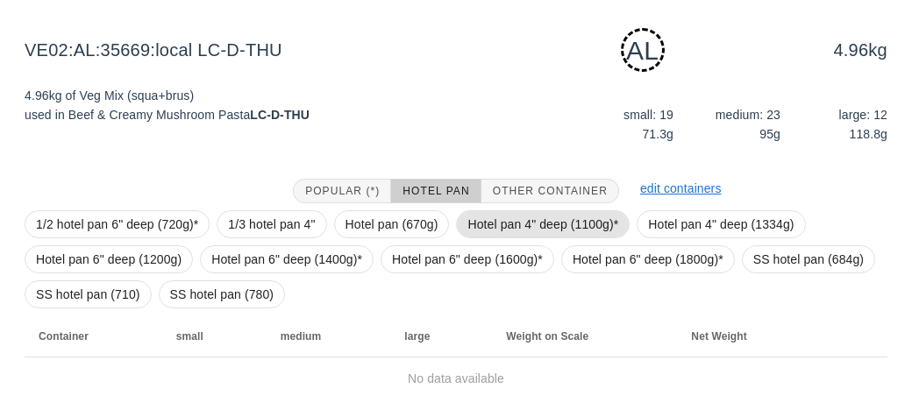
click at [495, 217] on span "Hotel pan 4" deep (1100g)*" at bounding box center [542, 224] width 151 height 26
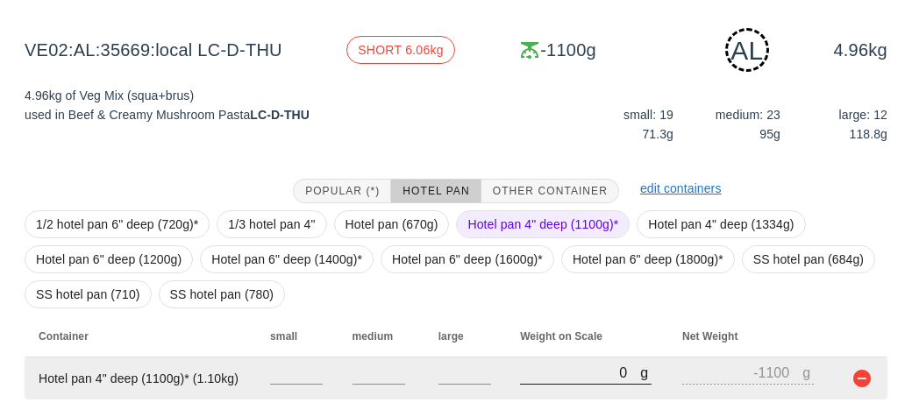
click at [558, 368] on input "0" at bounding box center [580, 372] width 120 height 23
type input "60"
type input "-1040"
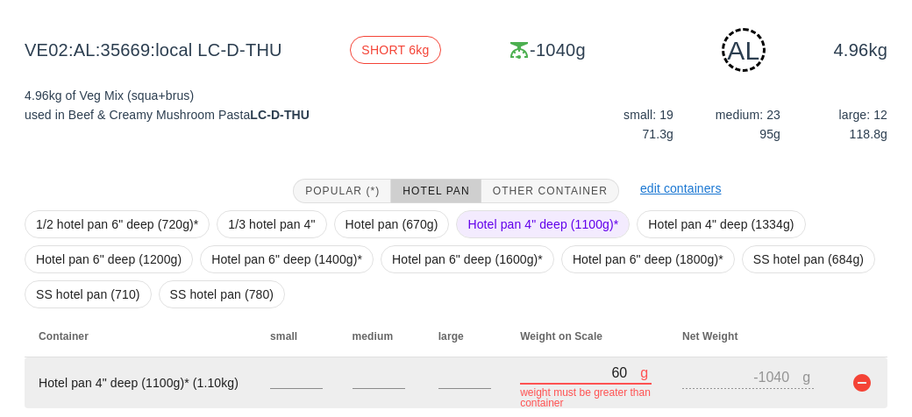
type input "660"
type input "-440"
type input "6620"
type input "5520"
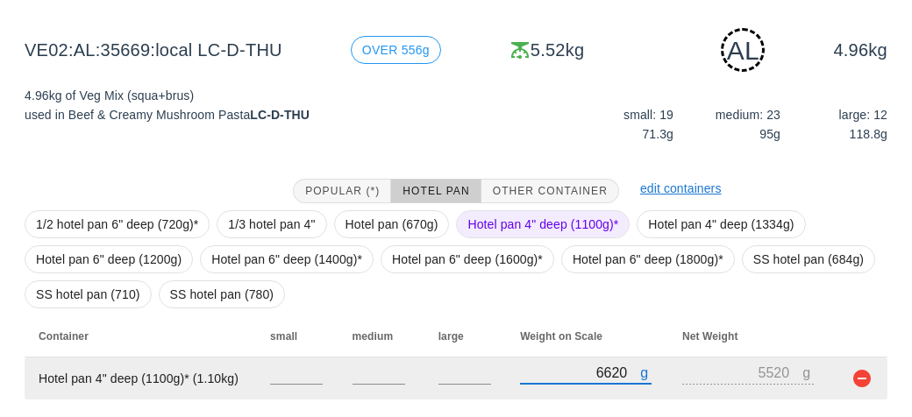
scroll to position [254, 0]
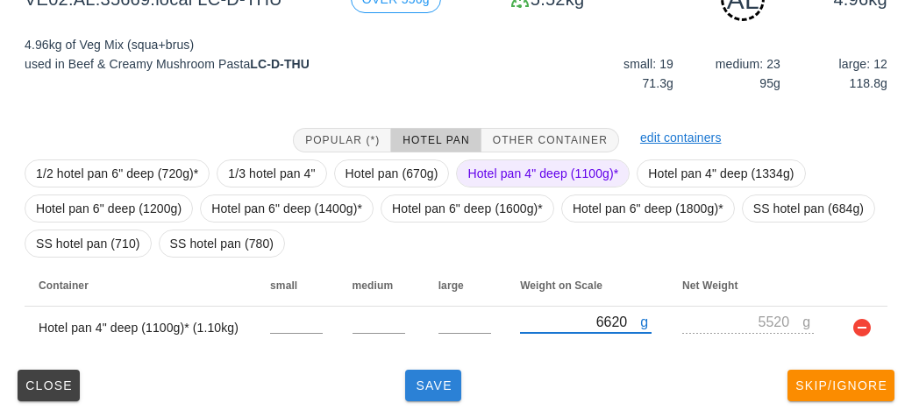
type input "6620"
click at [424, 386] on span "Save" at bounding box center [433, 386] width 42 height 14
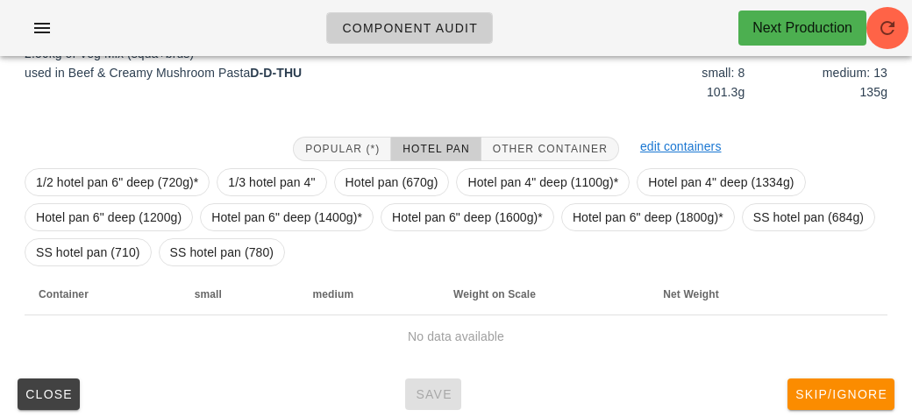
scroll to position [217, 0]
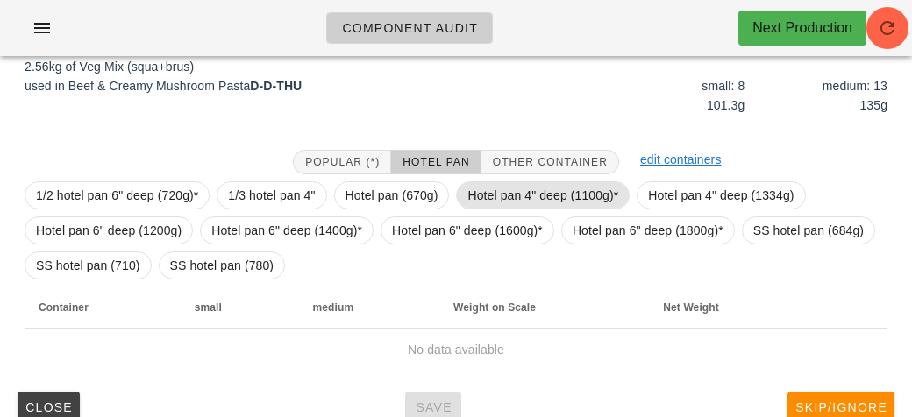
click at [507, 195] on span "Hotel pan 4" deep (1100g)*" at bounding box center [542, 195] width 151 height 26
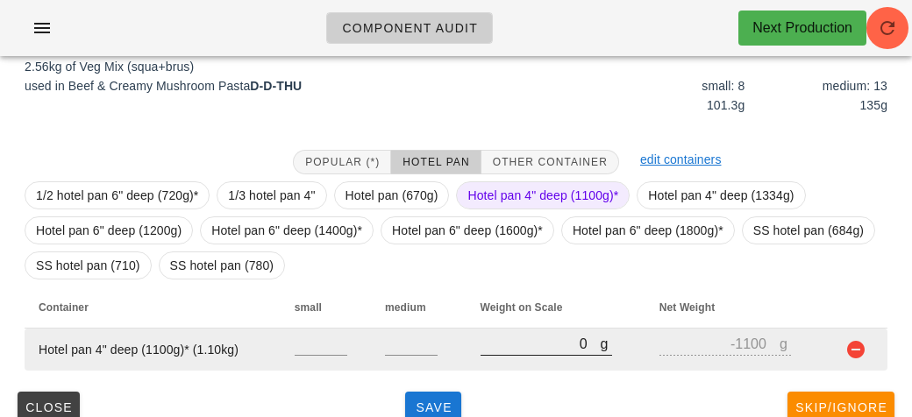
click at [520, 337] on input "0" at bounding box center [540, 343] width 120 height 23
type input "30"
type input "-1070"
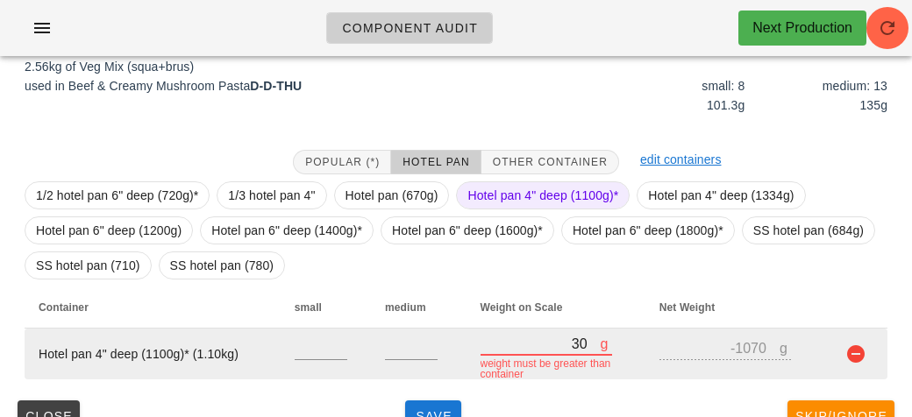
type input "370"
type input "-730"
type input "3730"
type input "2630"
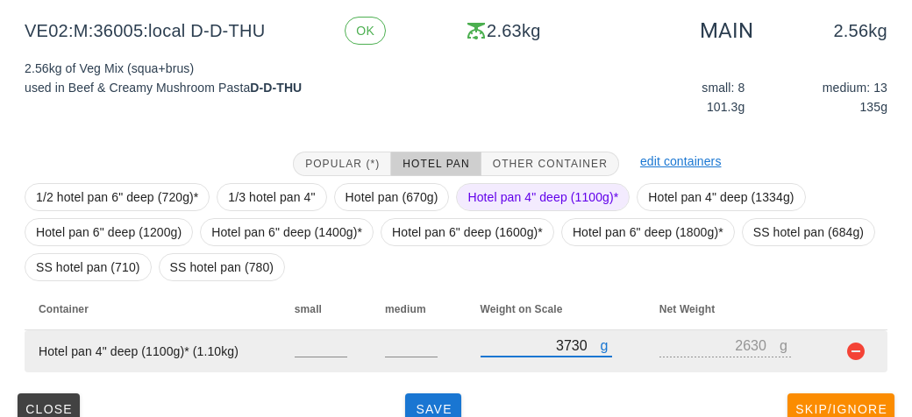
scroll to position [238, 0]
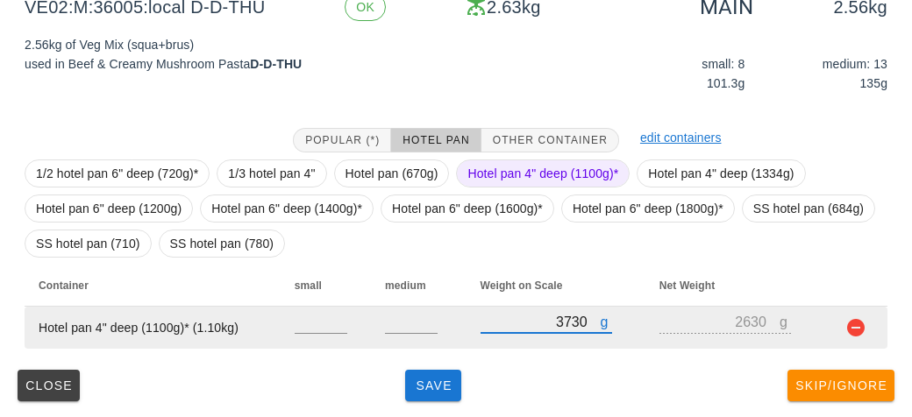
type input "3730"
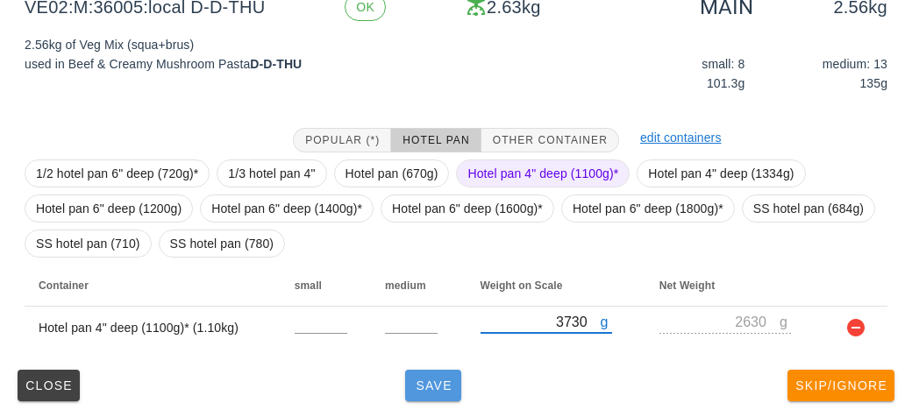
click at [422, 383] on span "Save" at bounding box center [433, 386] width 42 height 14
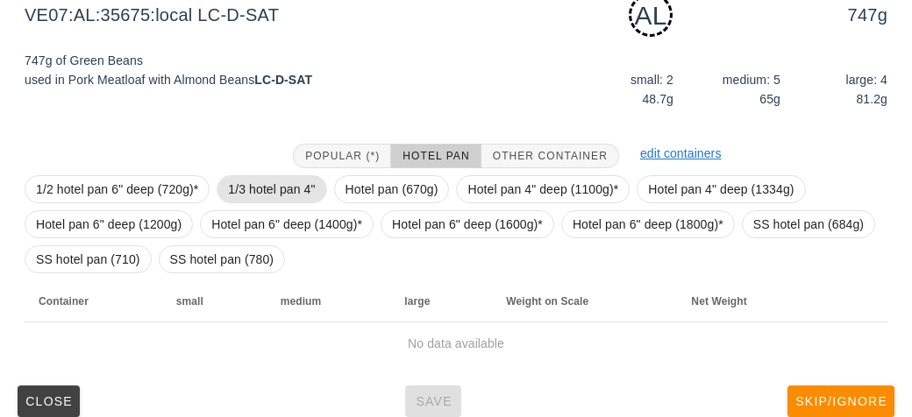
click at [252, 185] on span "1/3 hotel pan 4"" at bounding box center [271, 189] width 87 height 26
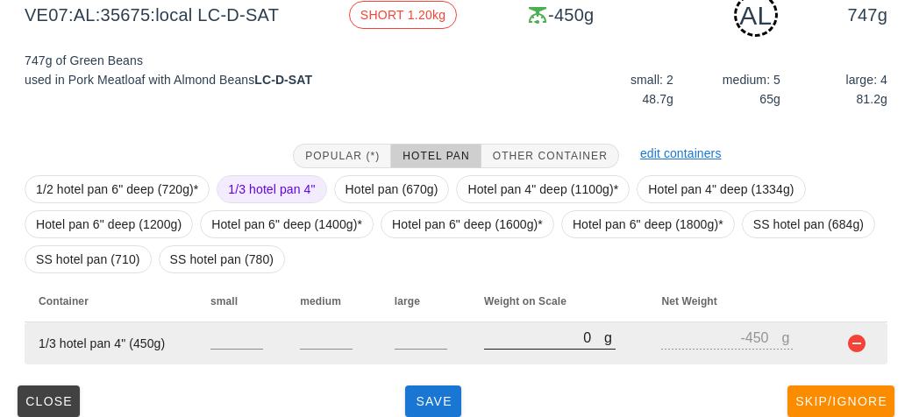
click at [503, 343] on input "0" at bounding box center [544, 337] width 120 height 23
type input "130"
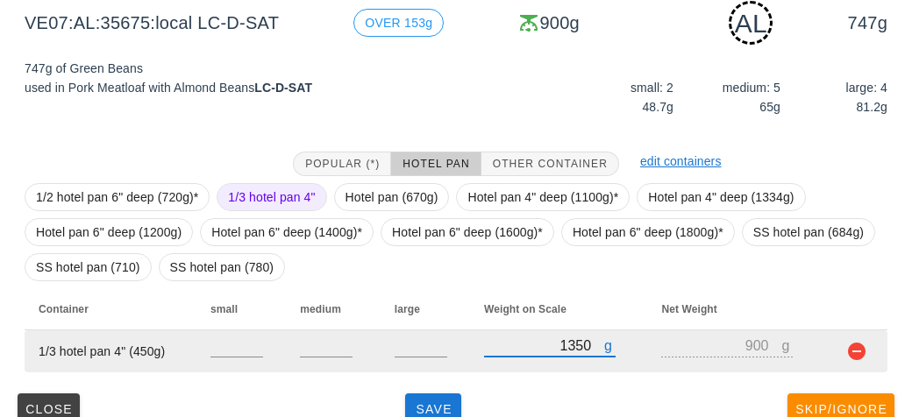
scroll to position [254, 0]
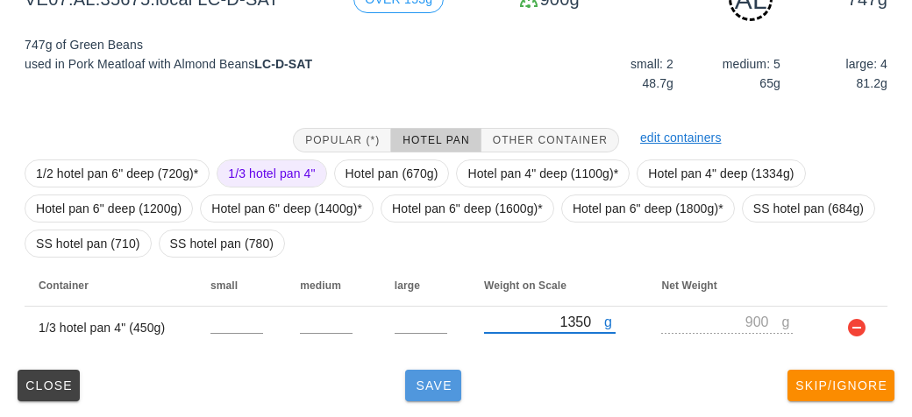
click at [435, 386] on span "Save" at bounding box center [433, 386] width 42 height 14
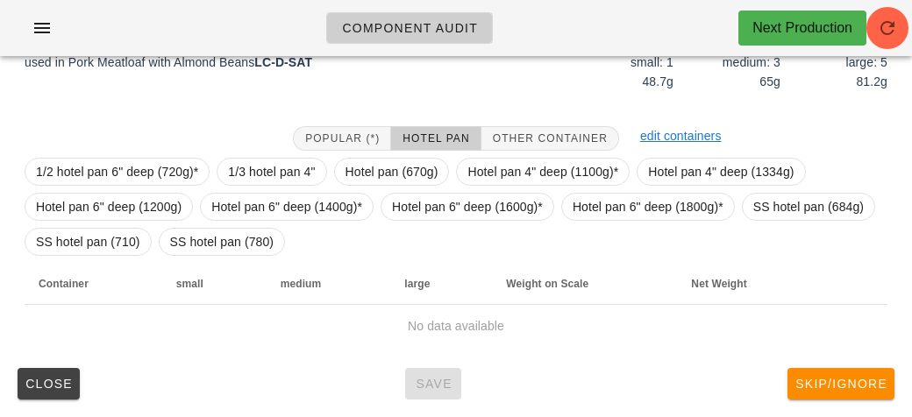
scroll to position [245, 0]
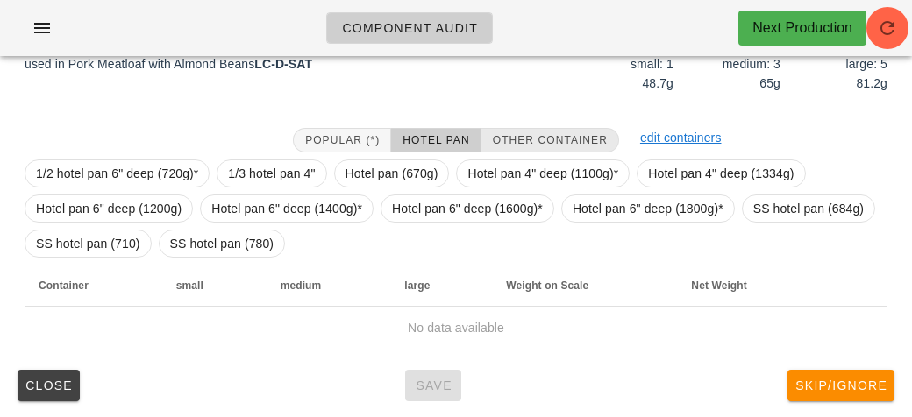
click at [550, 128] on button "Other Container" at bounding box center [550, 140] width 138 height 25
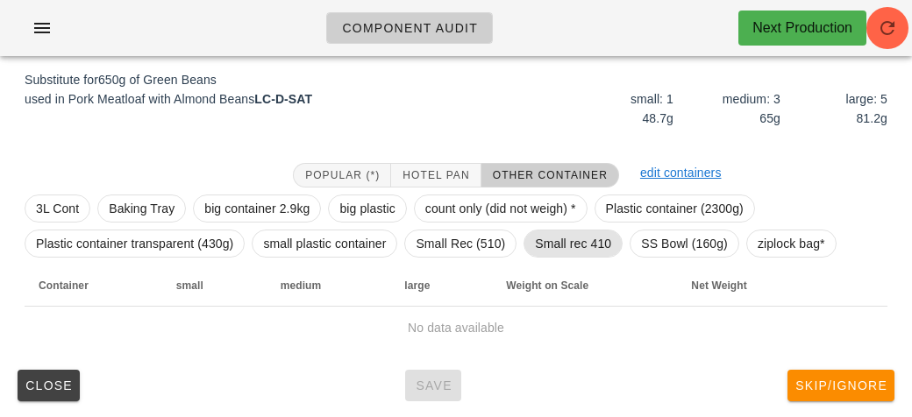
click at [562, 241] on span "Small rec 410" at bounding box center [573, 244] width 76 height 26
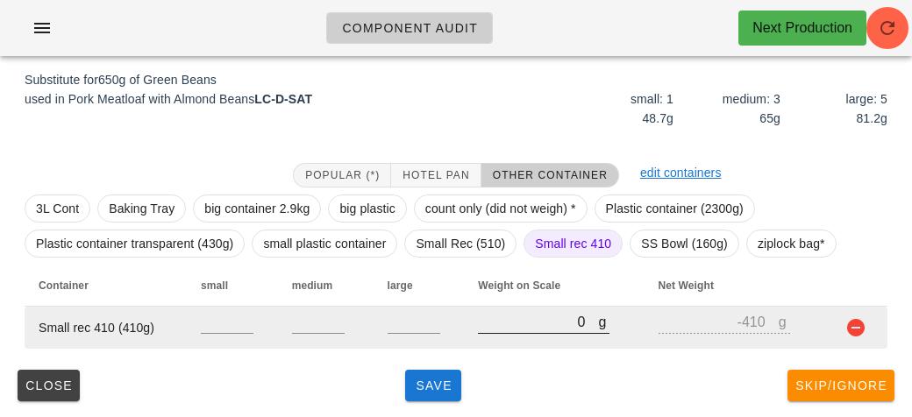
click at [531, 330] on input "0" at bounding box center [538, 321] width 120 height 23
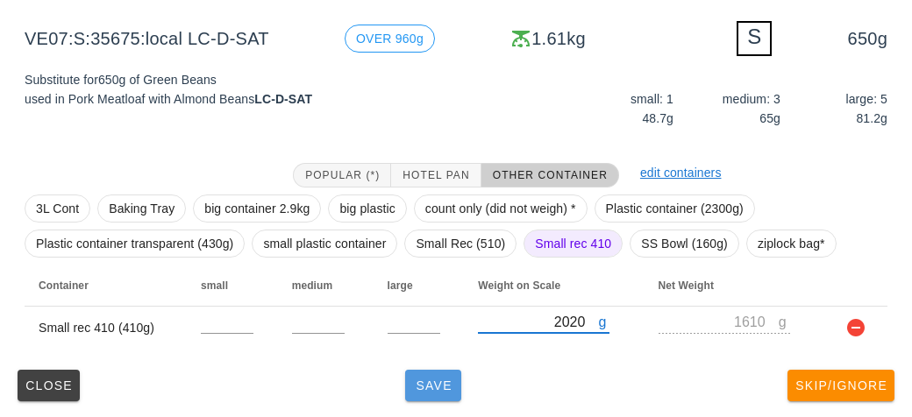
click at [433, 379] on span "Save" at bounding box center [433, 386] width 42 height 14
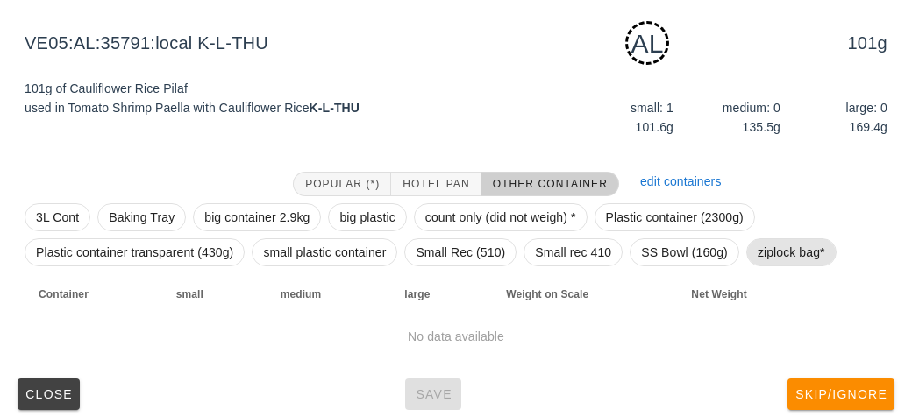
click at [792, 246] on span "ziplock bag*" at bounding box center [790, 252] width 67 height 26
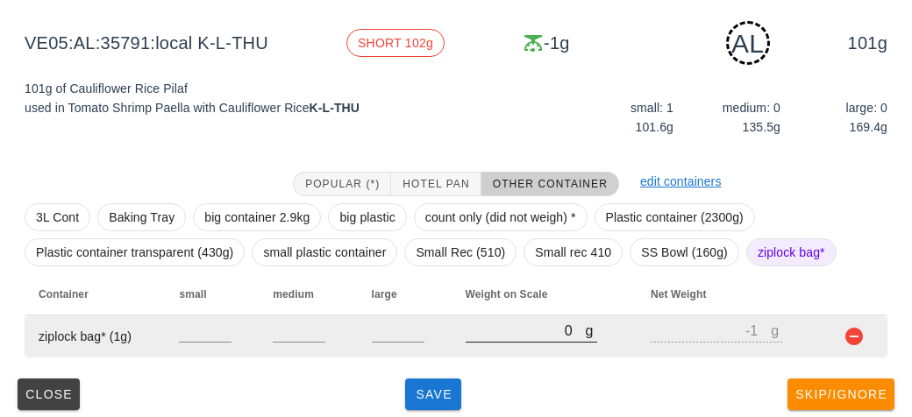
click at [486, 334] on input "0" at bounding box center [525, 330] width 120 height 23
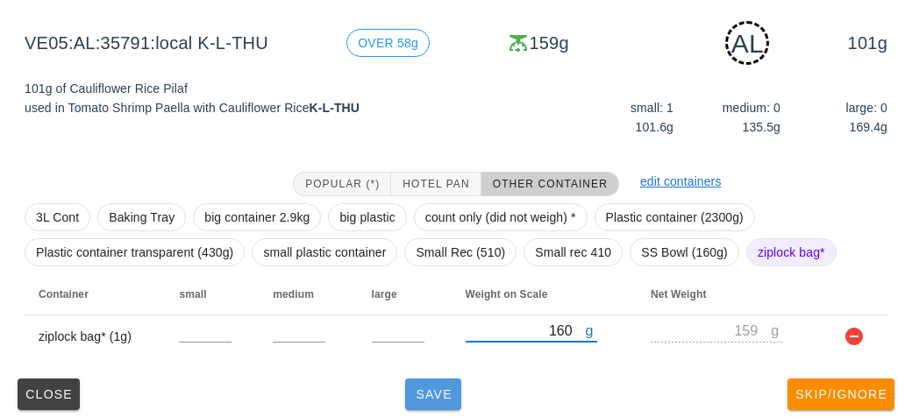
click at [429, 400] on span "Save" at bounding box center [433, 394] width 42 height 14
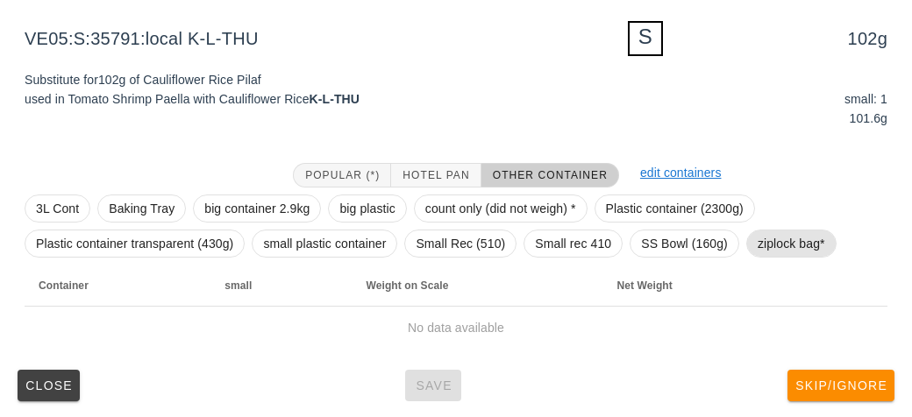
click at [760, 231] on span "ziplock bag*" at bounding box center [790, 244] width 67 height 26
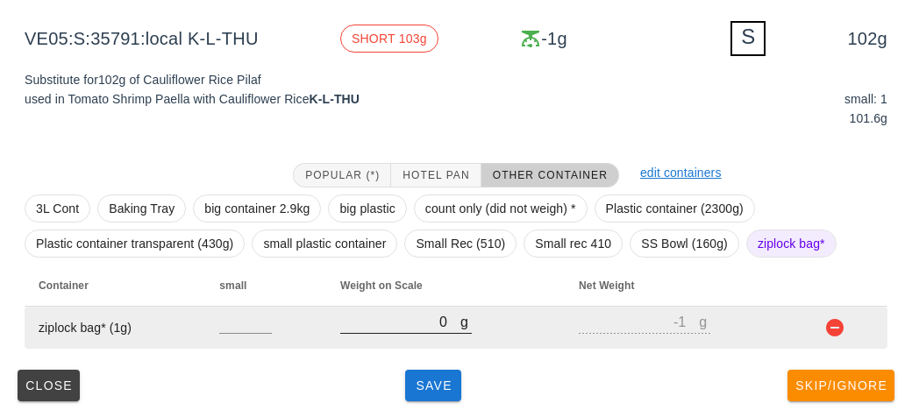
click at [433, 322] on input "0" at bounding box center [400, 321] width 120 height 23
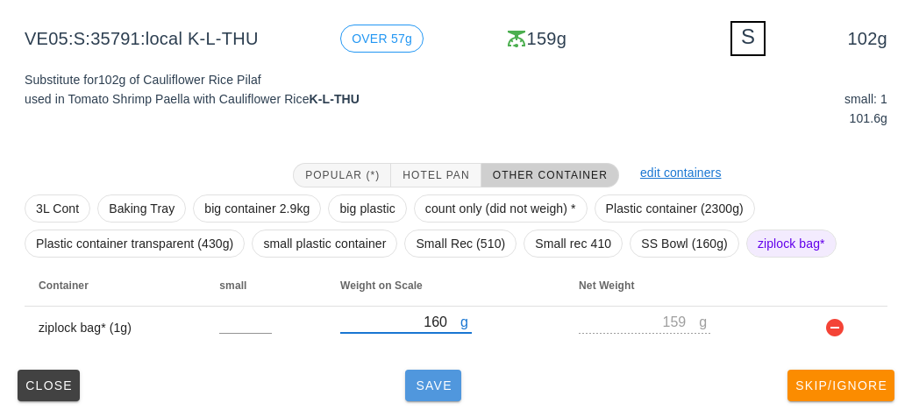
click at [430, 388] on span "Save" at bounding box center [433, 386] width 42 height 14
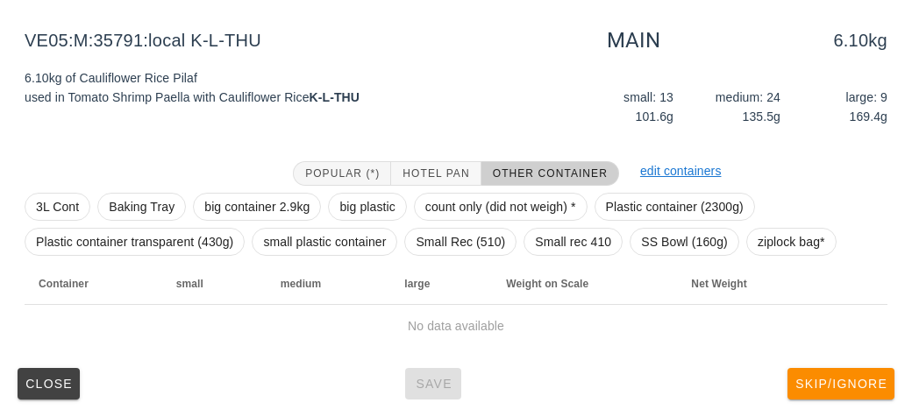
scroll to position [203, 0]
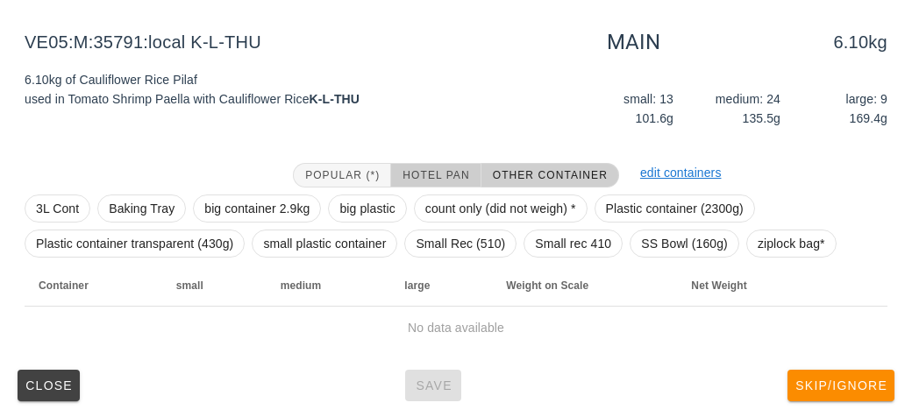
click at [430, 184] on button "Hotel Pan" at bounding box center [435, 175] width 89 height 25
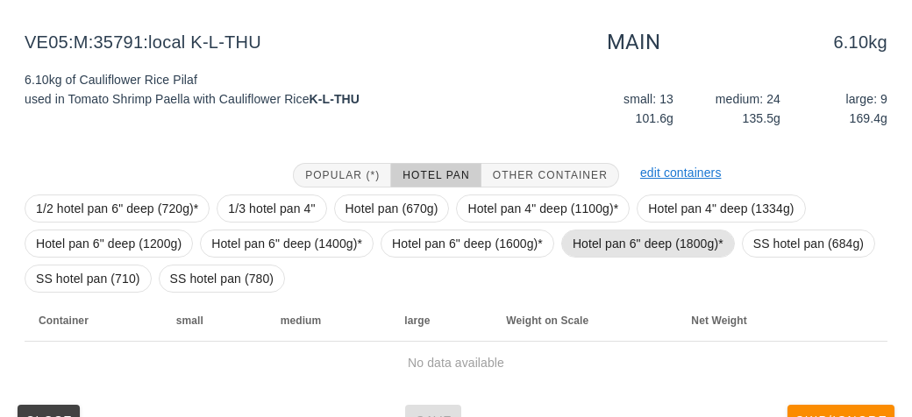
click at [609, 245] on span "Hotel pan 6" deep (1800g)*" at bounding box center [647, 244] width 151 height 26
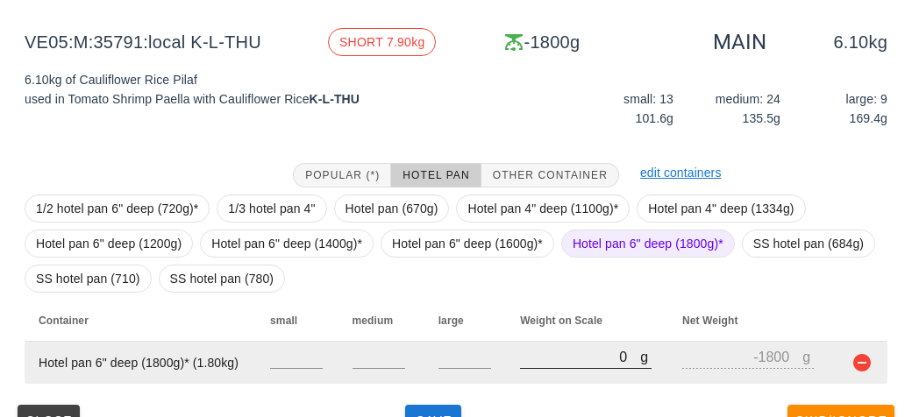
click at [544, 351] on input "0" at bounding box center [580, 356] width 120 height 23
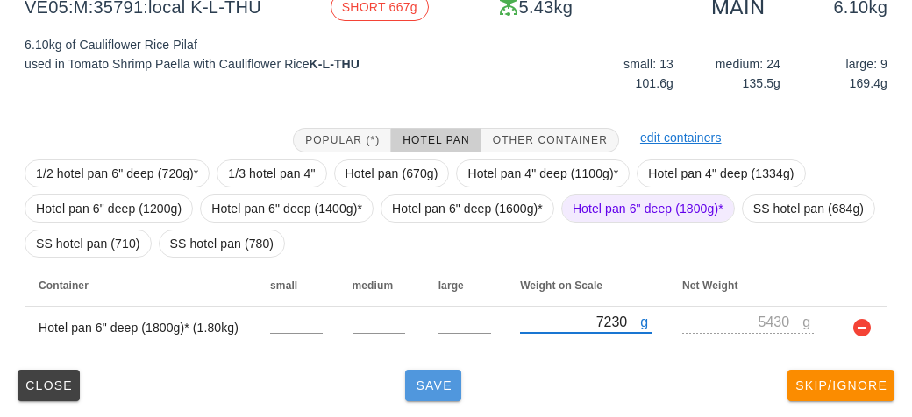
click at [424, 380] on span "Save" at bounding box center [433, 386] width 42 height 14
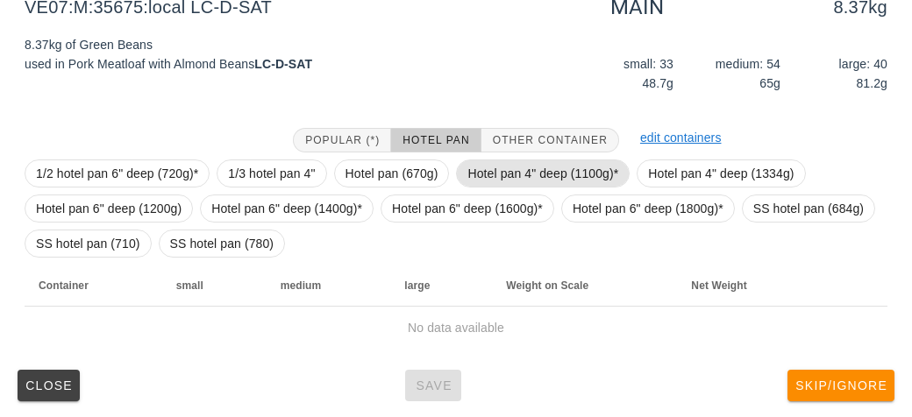
click at [500, 160] on span "Hotel pan 4" deep (1100g)*" at bounding box center [542, 173] width 151 height 26
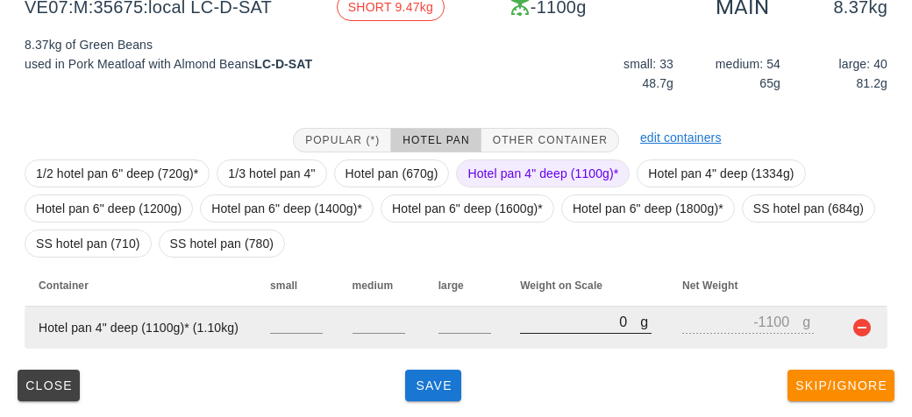
click at [544, 320] on input "0" at bounding box center [580, 321] width 120 height 23
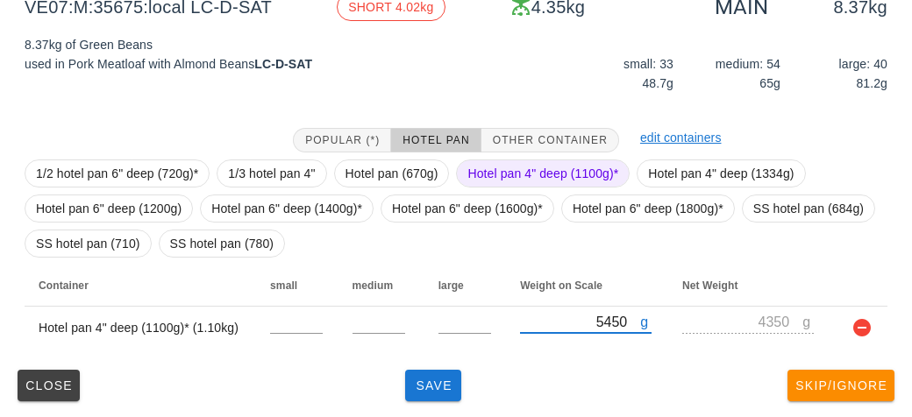
click at [501, 179] on span "Hotel pan 4" deep (1100g)*" at bounding box center [542, 173] width 151 height 26
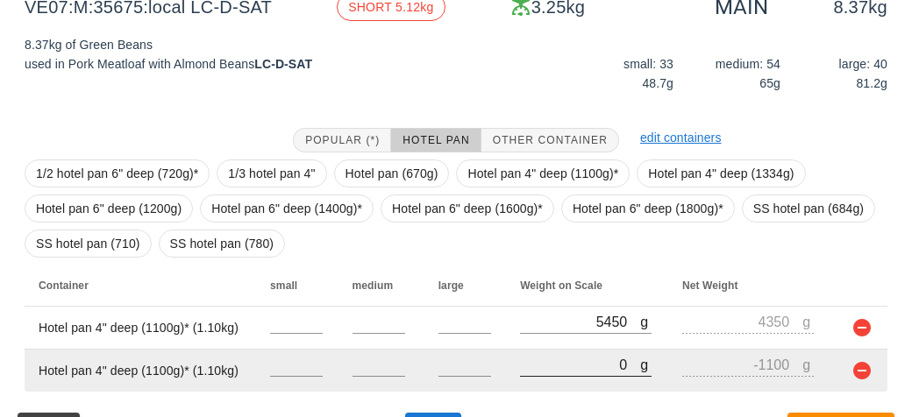
click at [568, 363] on input "0" at bounding box center [580, 364] width 120 height 23
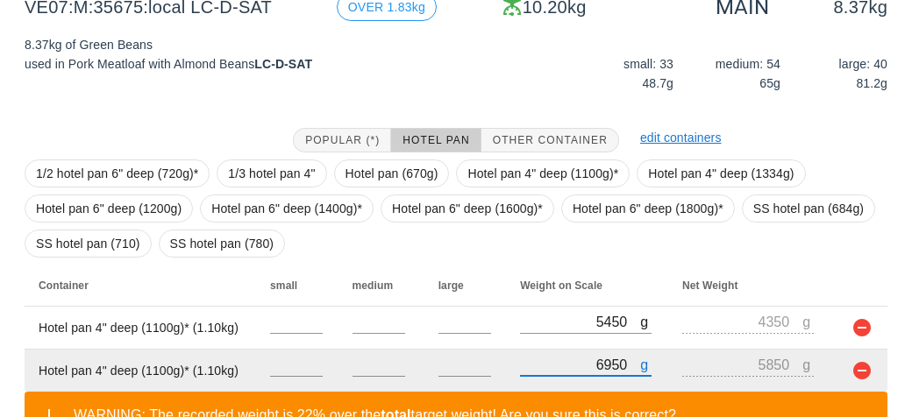
scroll to position [362, 0]
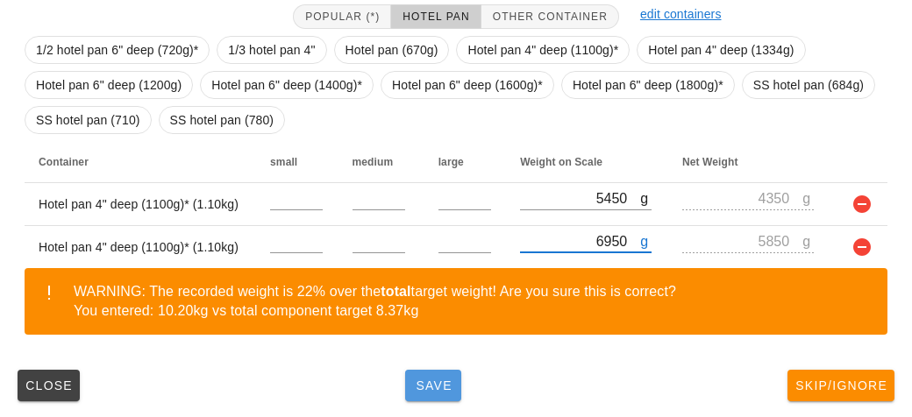
click at [430, 379] on span "Save" at bounding box center [433, 386] width 42 height 14
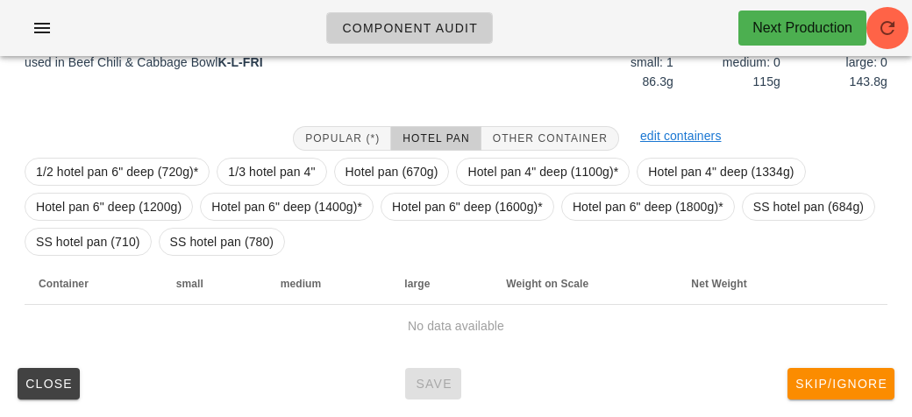
scroll to position [254, 0]
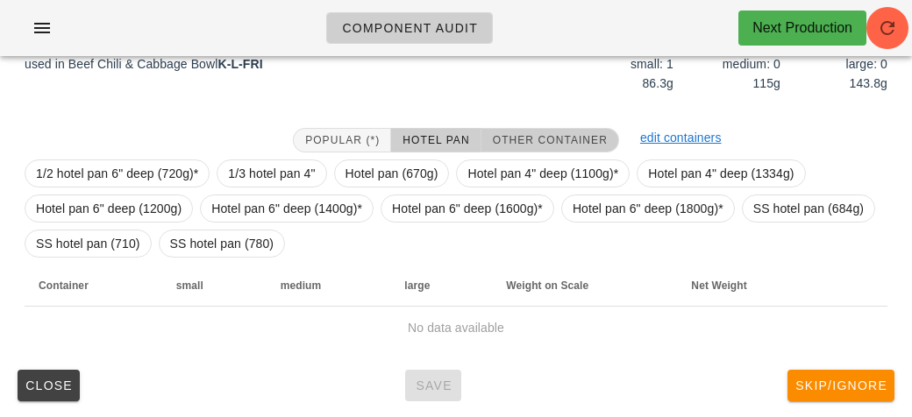
click at [524, 142] on span "Other Container" at bounding box center [550, 140] width 116 height 12
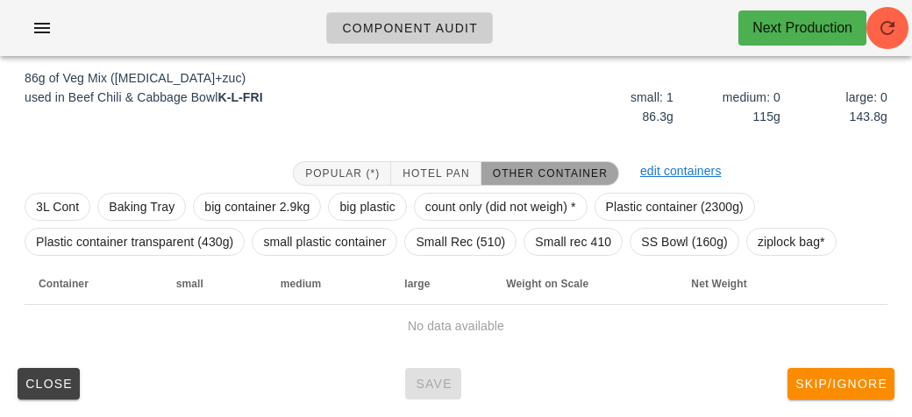
scroll to position [219, 0]
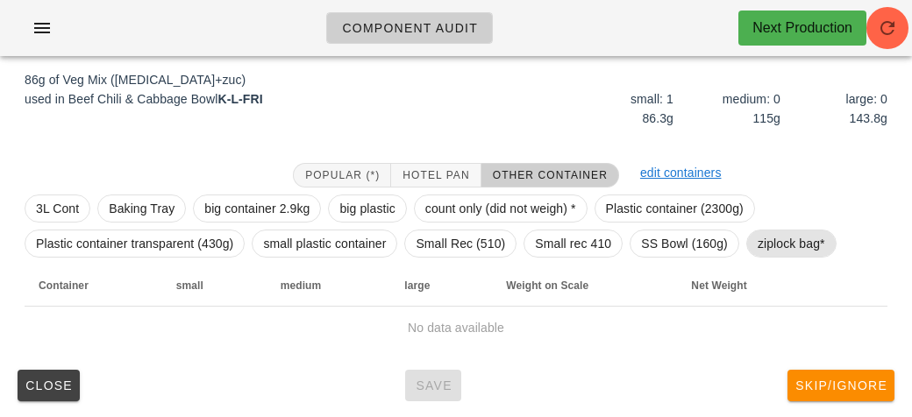
click at [766, 245] on span "ziplock bag*" at bounding box center [790, 244] width 67 height 26
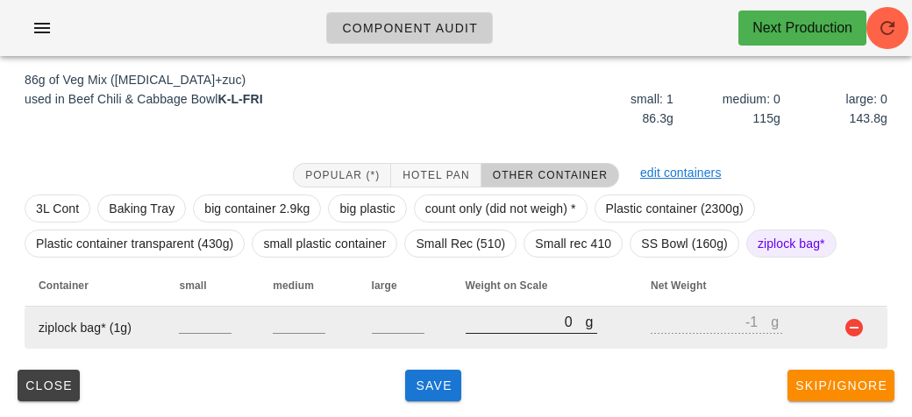
click at [506, 324] on input "0" at bounding box center [525, 321] width 120 height 23
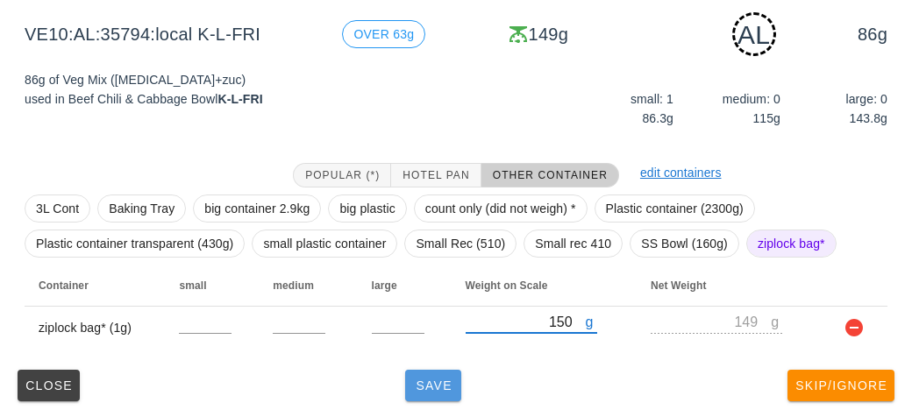
click at [416, 392] on button "Save" at bounding box center [433, 386] width 56 height 32
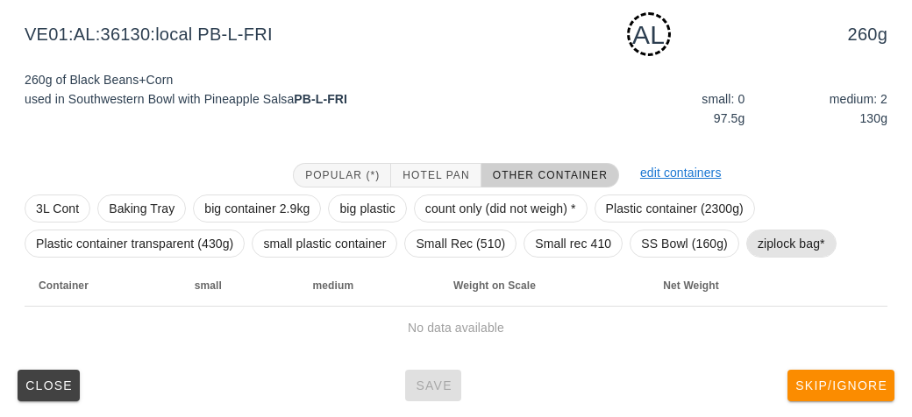
click at [769, 239] on span "ziplock bag*" at bounding box center [790, 244] width 67 height 26
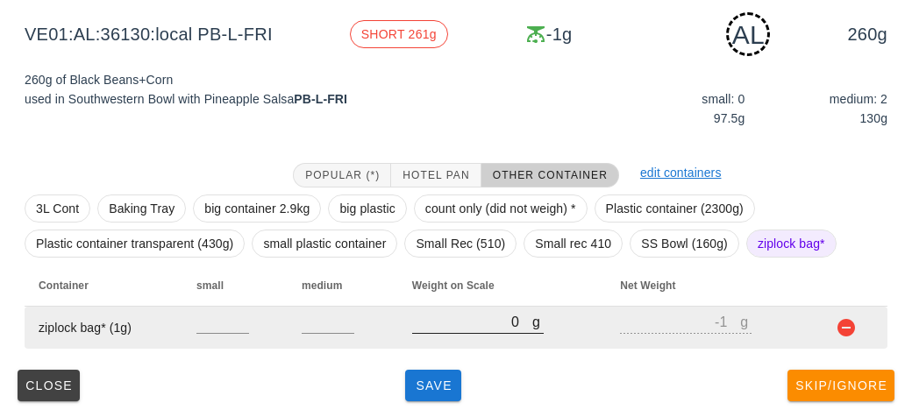
click at [414, 341] on div at bounding box center [477, 343] width 131 height 12
click at [460, 323] on input "0" at bounding box center [472, 321] width 120 height 23
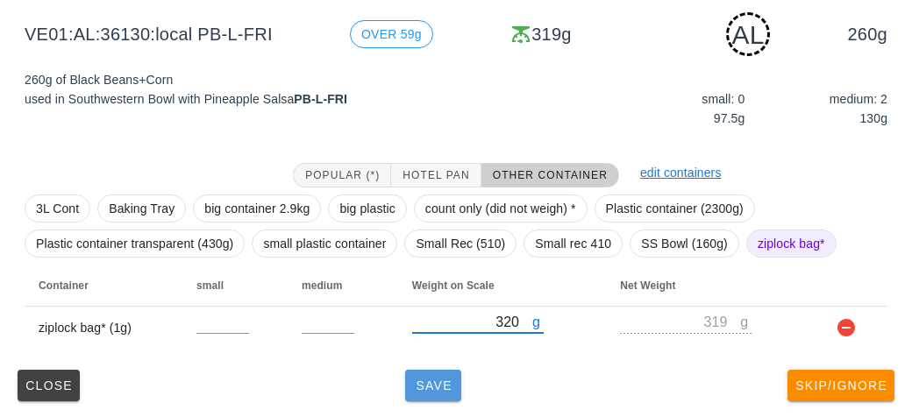
click at [425, 399] on button "Save" at bounding box center [433, 386] width 56 height 32
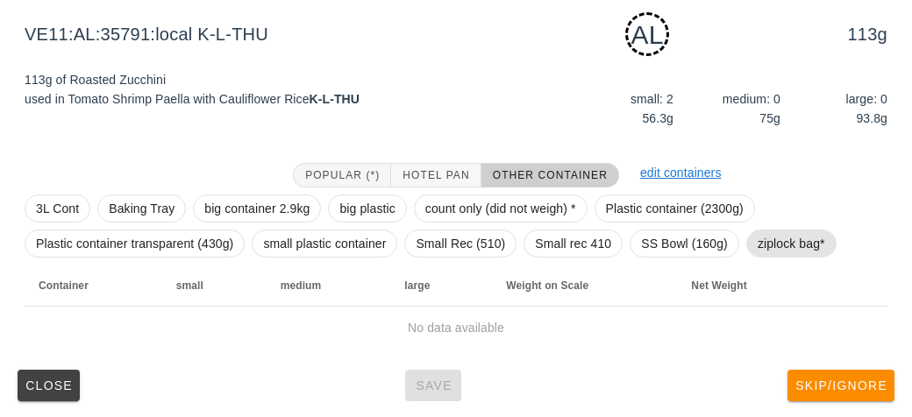
click at [781, 242] on span "ziplock bag*" at bounding box center [790, 244] width 67 height 26
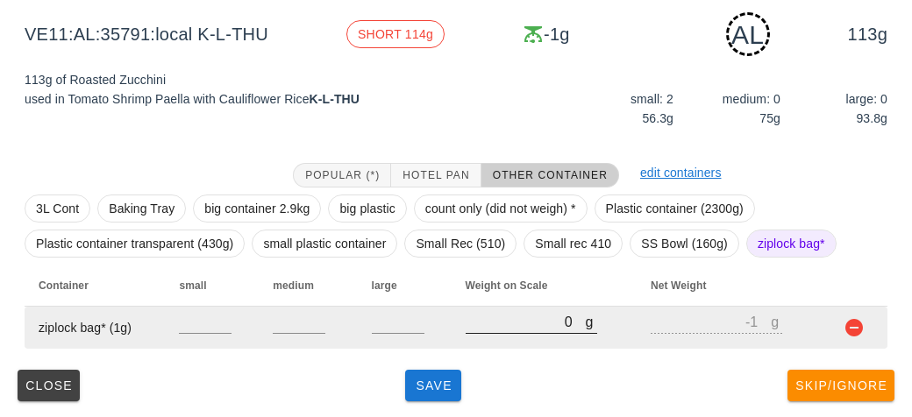
click at [469, 323] on input "0" at bounding box center [525, 321] width 120 height 23
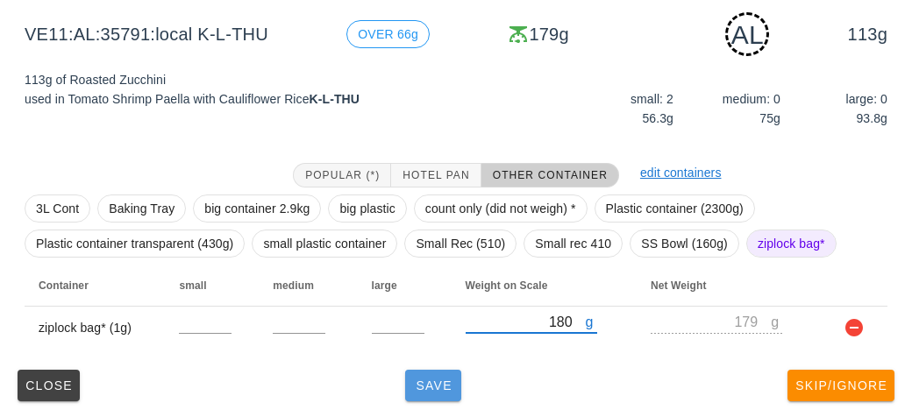
click at [436, 397] on button "Save" at bounding box center [433, 386] width 56 height 32
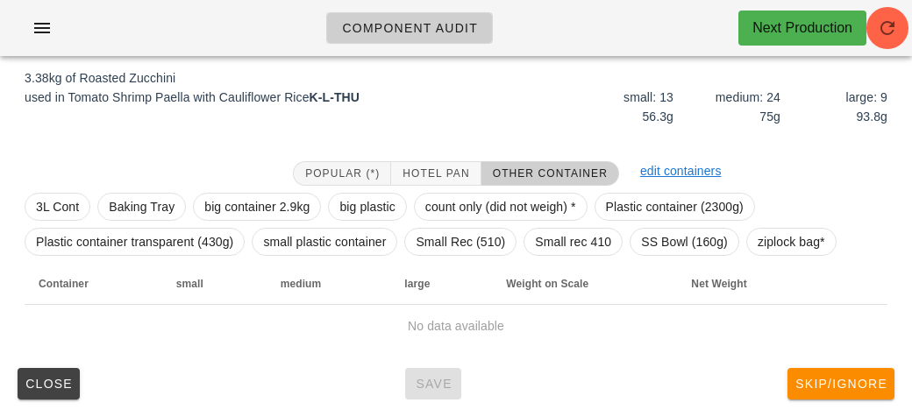
scroll to position [203, 0]
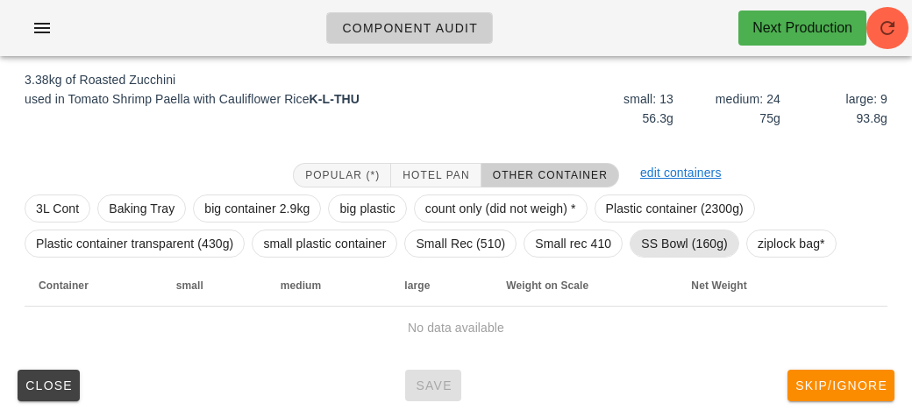
click at [648, 232] on span "SS Bowl (160g)" at bounding box center [684, 244] width 87 height 26
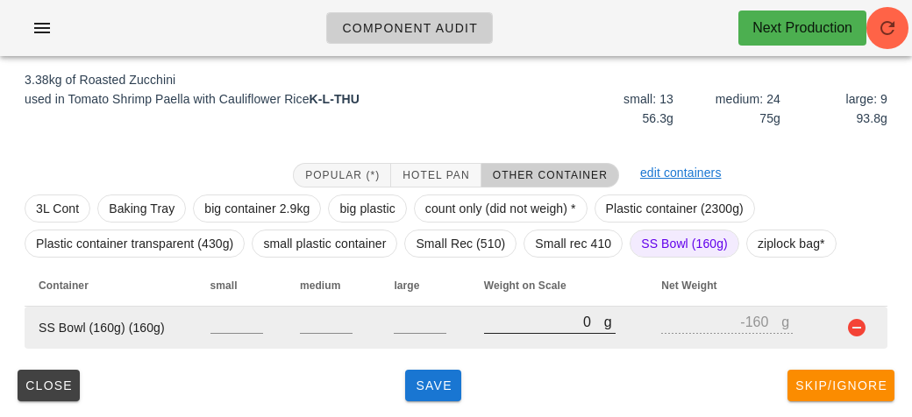
click at [530, 313] on input "0" at bounding box center [544, 321] width 120 height 23
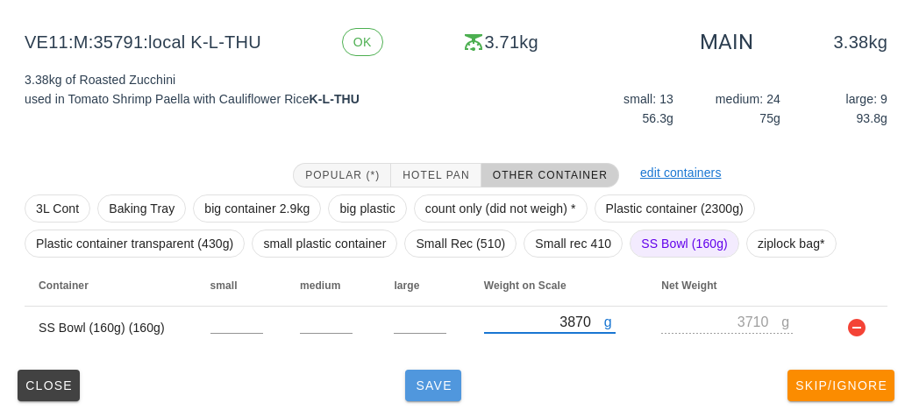
click at [444, 380] on span "Save" at bounding box center [433, 386] width 42 height 14
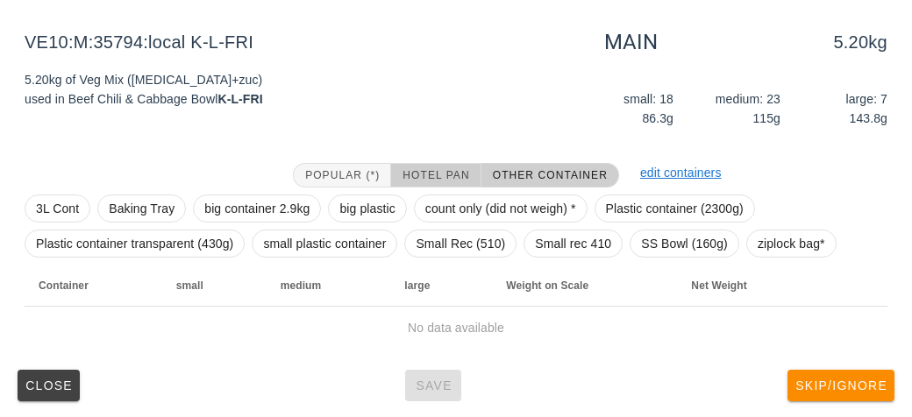
click at [423, 177] on span "Hotel Pan" at bounding box center [434, 175] width 67 height 12
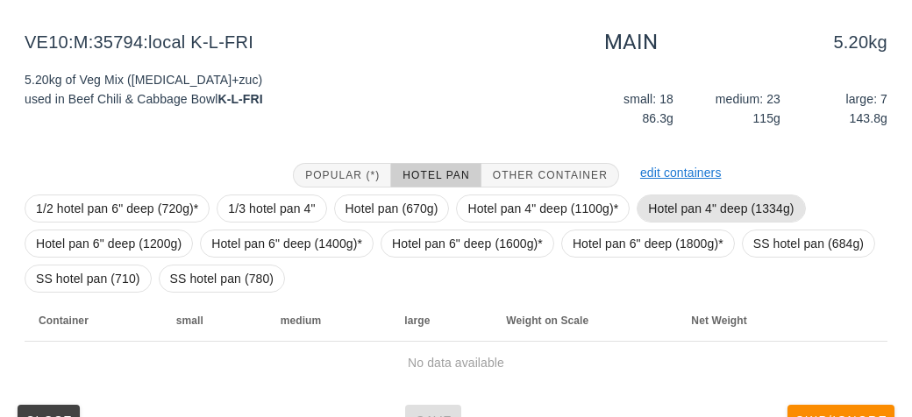
click at [678, 203] on span "Hotel pan 4" deep (1334g)" at bounding box center [721, 208] width 146 height 26
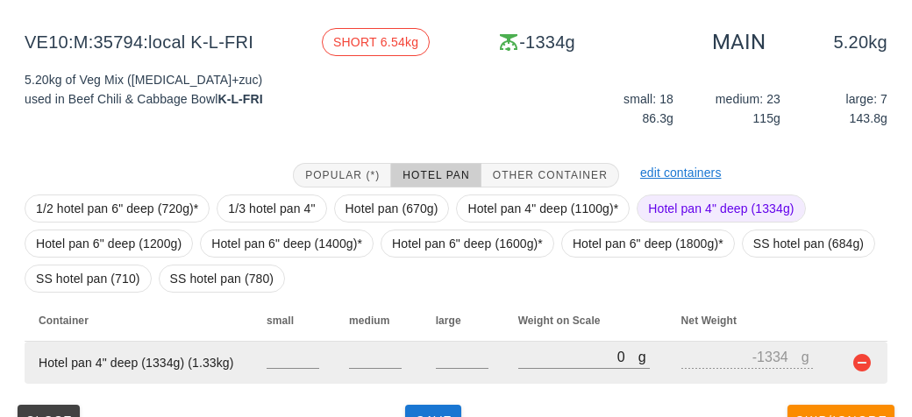
click at [500, 360] on td at bounding box center [463, 363] width 82 height 42
click at [539, 358] on input "0" at bounding box center [578, 356] width 120 height 23
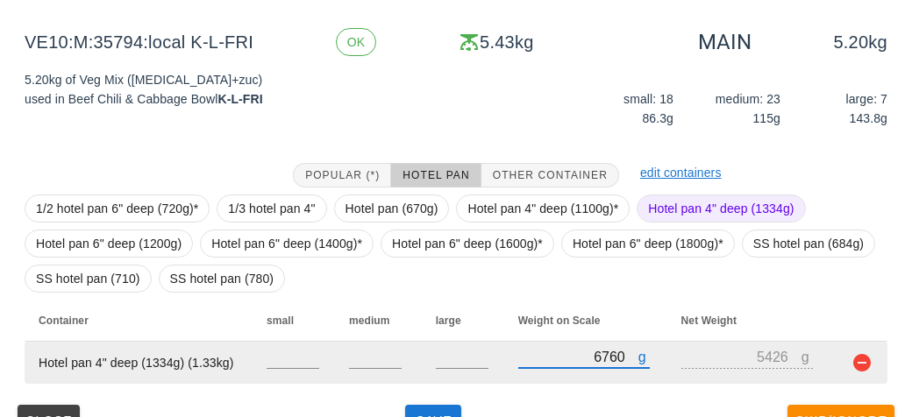
scroll to position [238, 0]
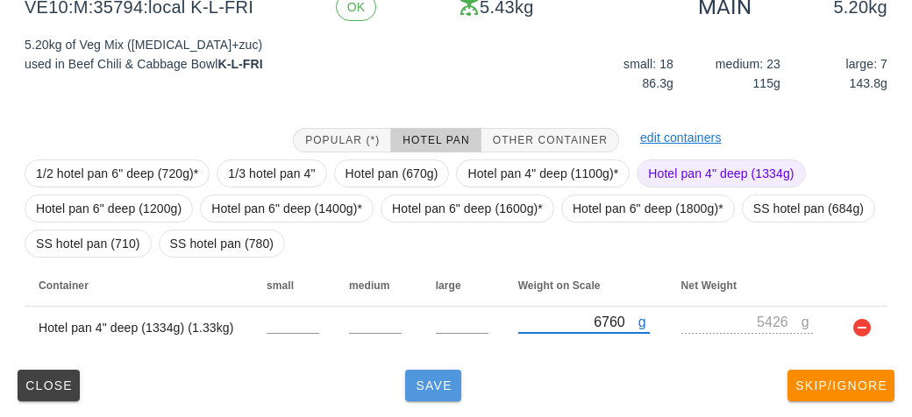
click at [428, 380] on span "Save" at bounding box center [433, 386] width 42 height 14
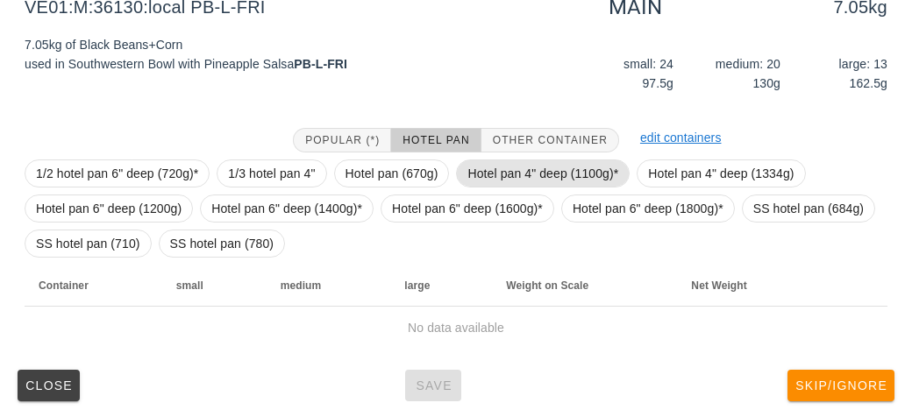
click at [533, 163] on span "Hotel pan 4" deep (1100g)*" at bounding box center [542, 173] width 151 height 26
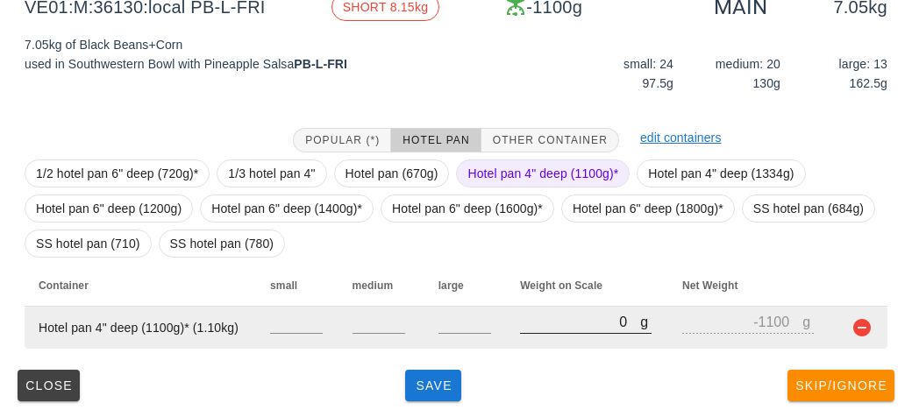
click at [567, 321] on input "0" at bounding box center [580, 321] width 120 height 23
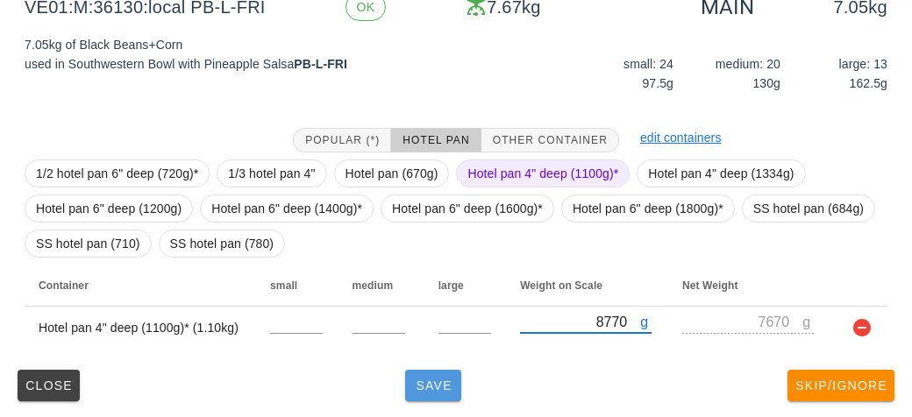
click at [434, 381] on span "Save" at bounding box center [433, 386] width 42 height 14
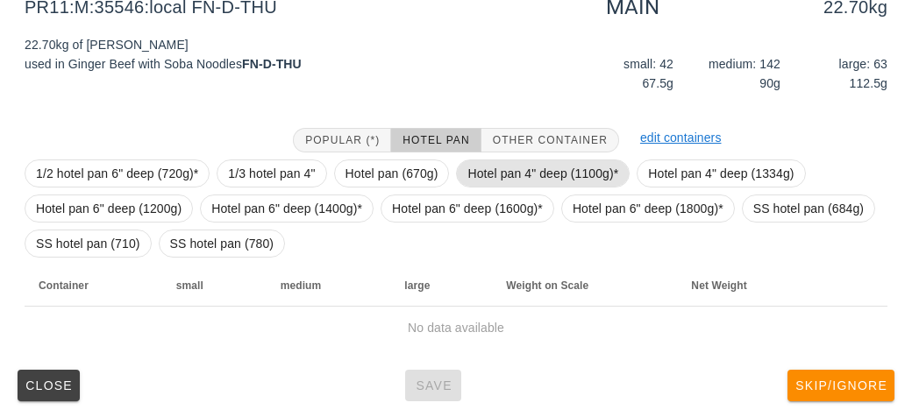
click at [508, 161] on span "Hotel pan 4" deep (1100g)*" at bounding box center [542, 173] width 151 height 26
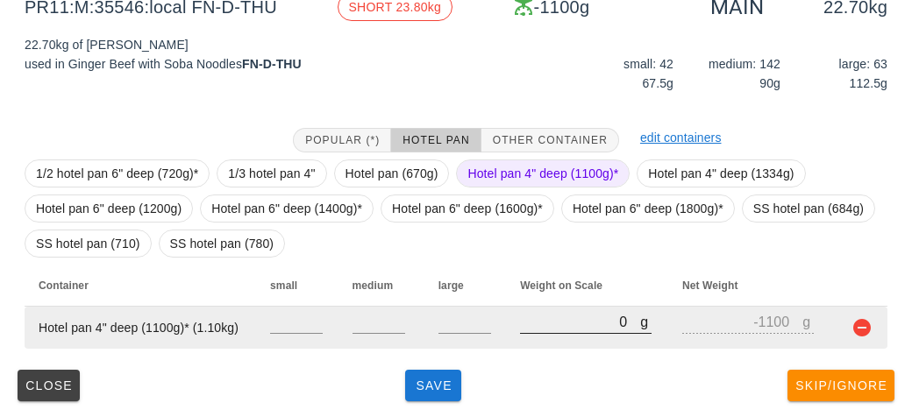
click at [562, 327] on input "0" at bounding box center [580, 321] width 120 height 23
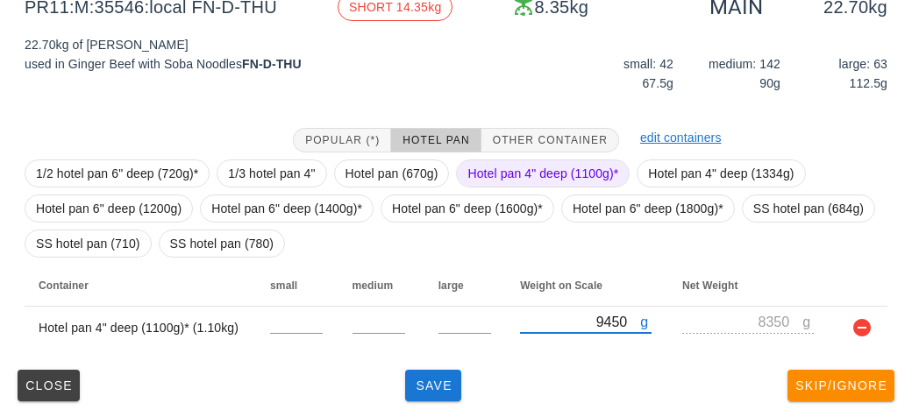
click at [531, 167] on span "Hotel pan 4" deep (1100g)*" at bounding box center [542, 173] width 151 height 26
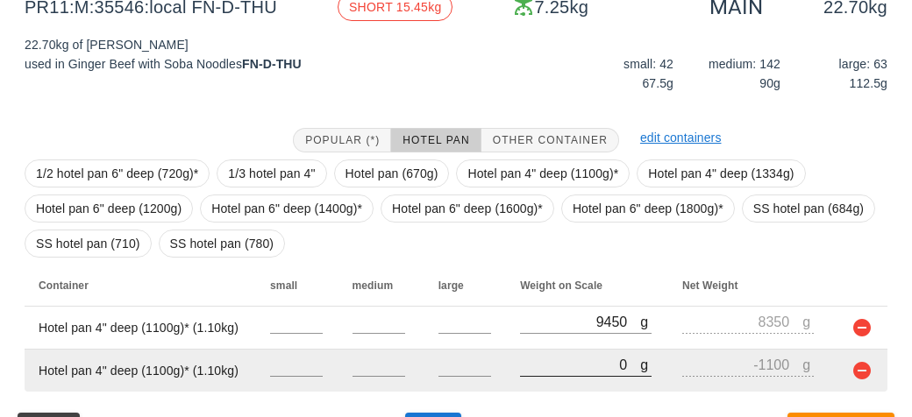
click at [571, 360] on input "0" at bounding box center [580, 364] width 120 height 23
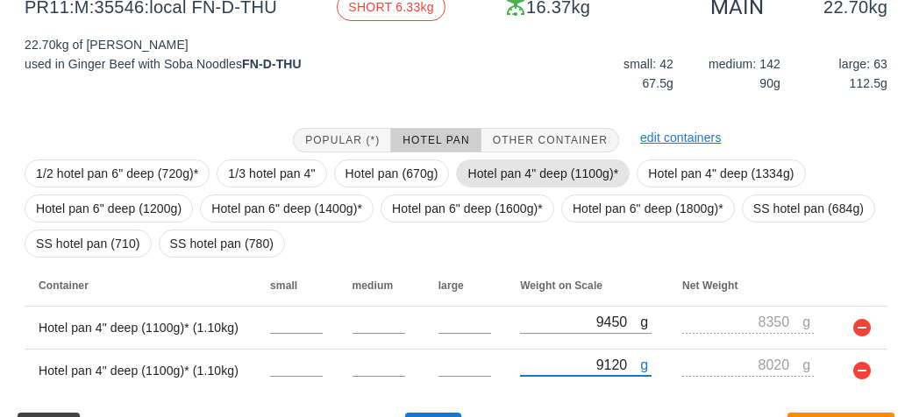
click at [479, 167] on span "Hotel pan 4" deep (1100g)*" at bounding box center [542, 173] width 151 height 26
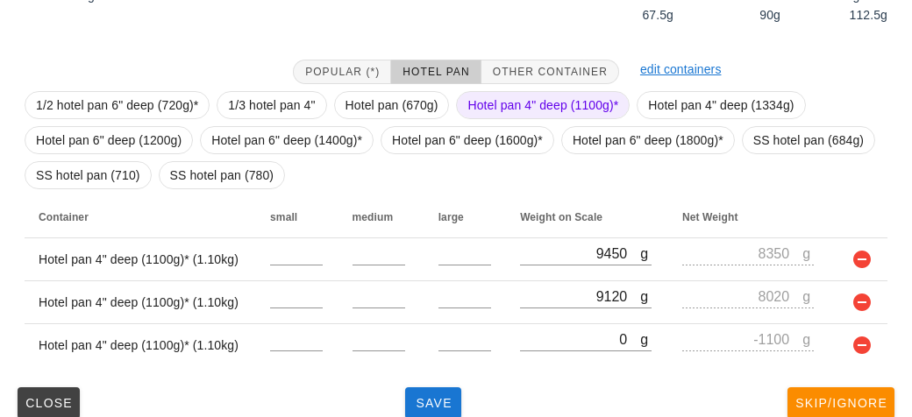
scroll to position [324, 0]
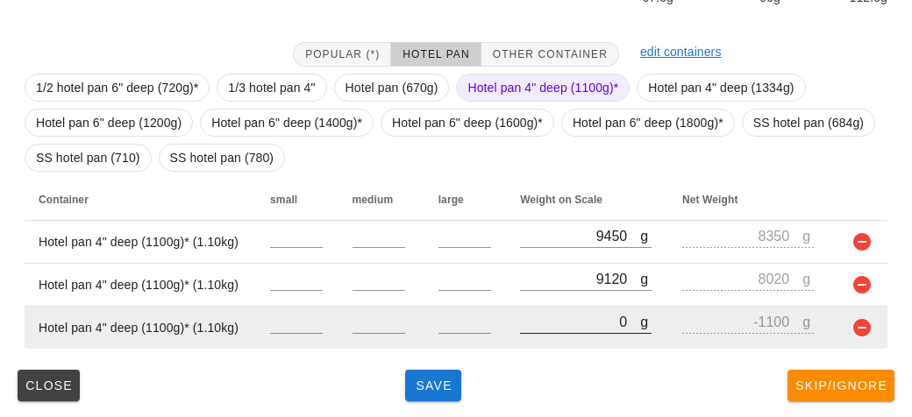
click at [541, 327] on input "0" at bounding box center [580, 321] width 120 height 23
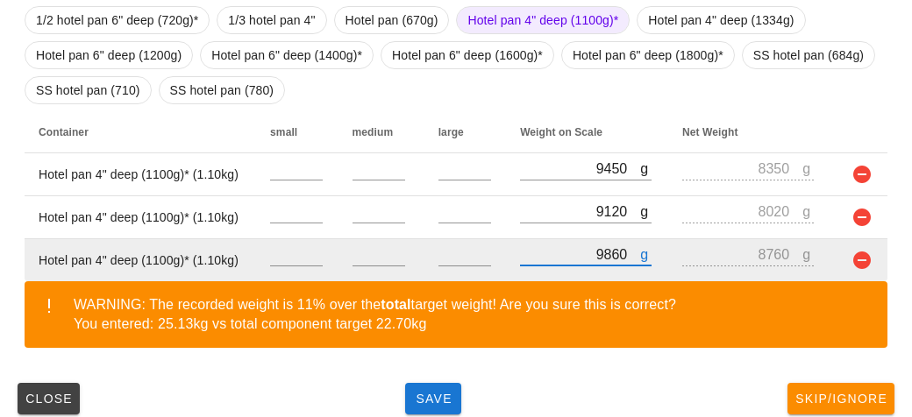
scroll to position [405, 0]
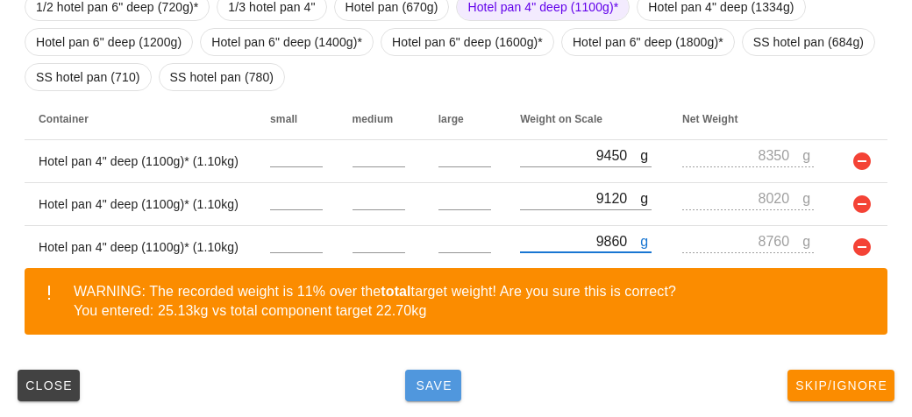
click at [435, 385] on span "Save" at bounding box center [433, 386] width 42 height 14
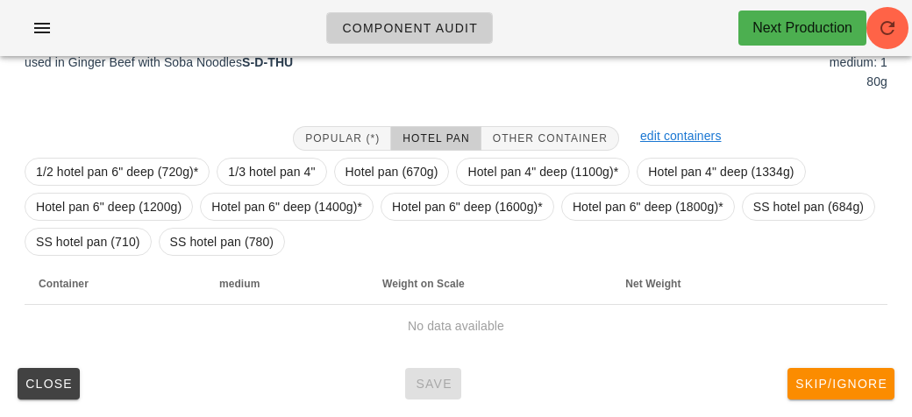
scroll to position [238, 0]
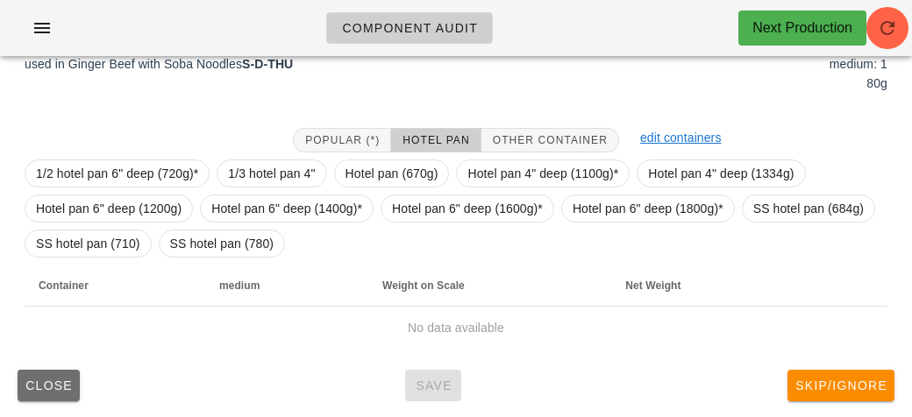
click at [33, 384] on span "Close" at bounding box center [49, 386] width 48 height 14
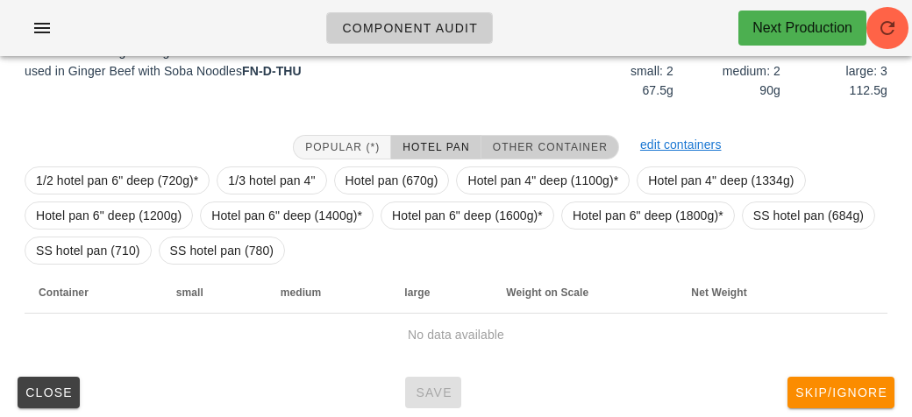
click at [529, 144] on span "Other Container" at bounding box center [550, 147] width 116 height 12
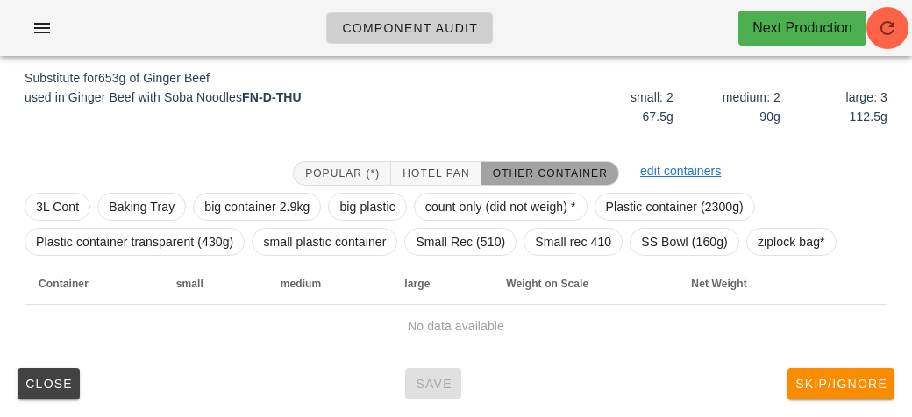
scroll to position [210, 0]
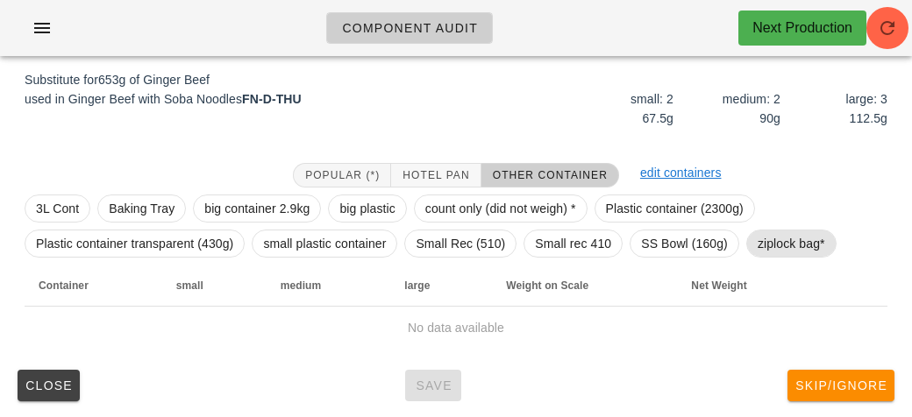
click at [776, 242] on span "ziplock bag*" at bounding box center [790, 244] width 67 height 26
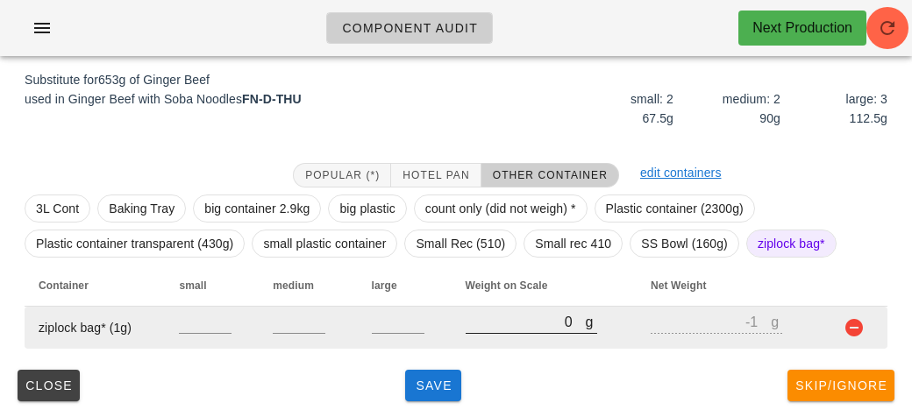
click at [557, 319] on input "0" at bounding box center [525, 321] width 120 height 23
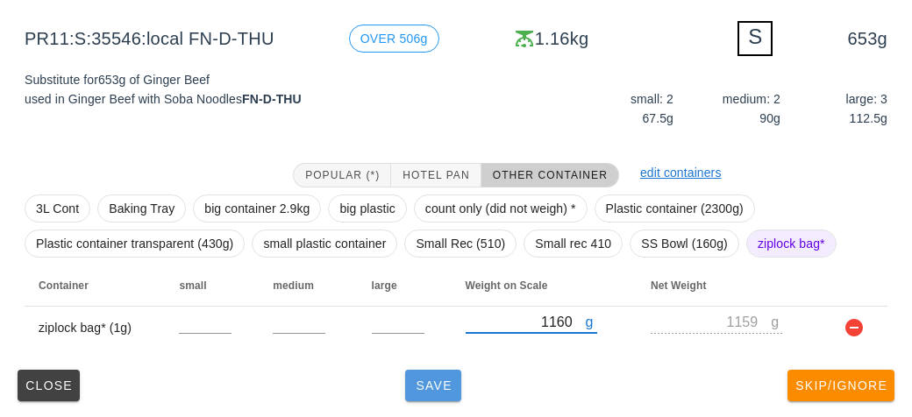
click at [424, 386] on span "Save" at bounding box center [433, 386] width 42 height 14
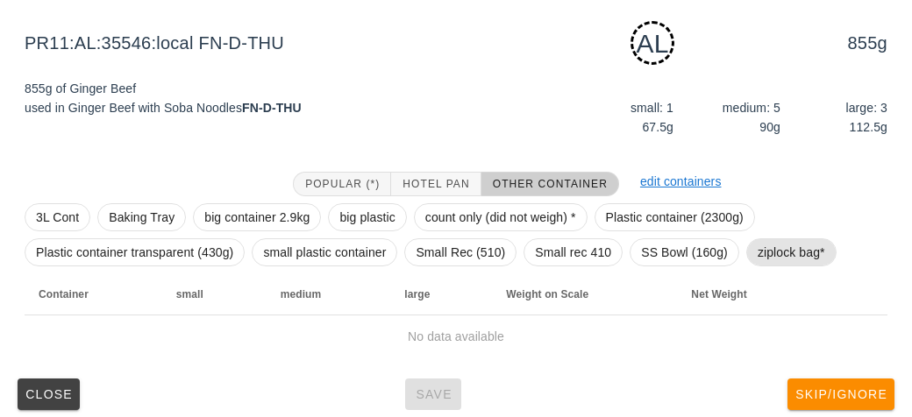
click at [786, 248] on span "ziplock bag*" at bounding box center [790, 252] width 67 height 26
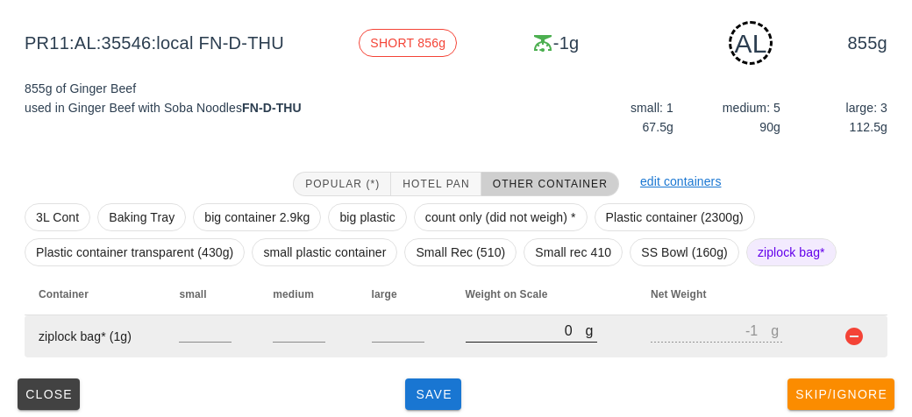
click at [481, 330] on input "0" at bounding box center [525, 330] width 120 height 23
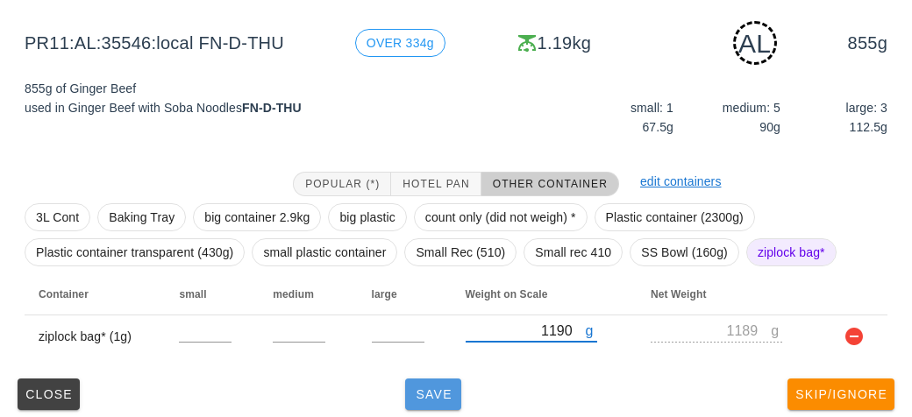
click at [416, 387] on span "Save" at bounding box center [433, 394] width 42 height 14
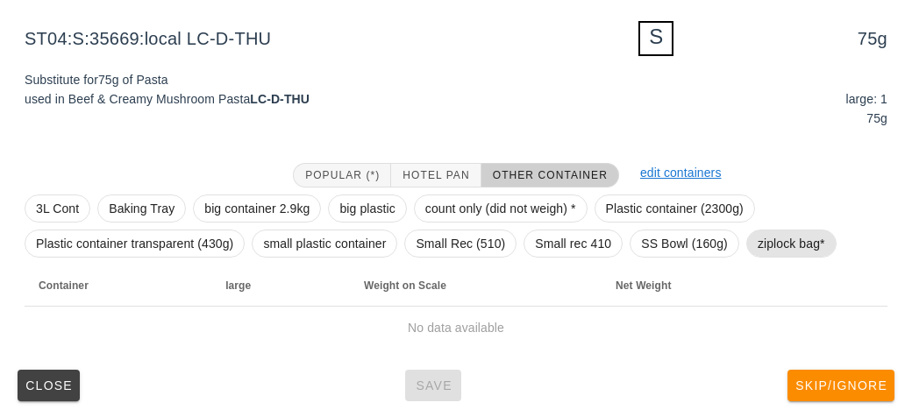
click at [779, 245] on span "ziplock bag*" at bounding box center [790, 244] width 67 height 26
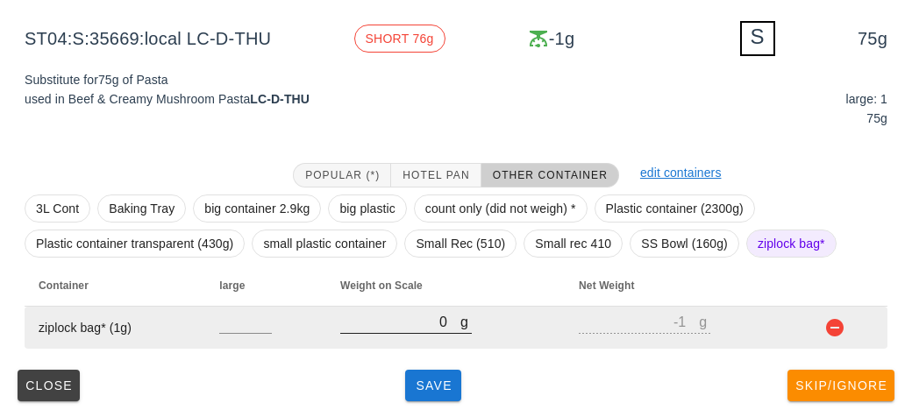
click at [372, 318] on input "0" at bounding box center [400, 321] width 120 height 23
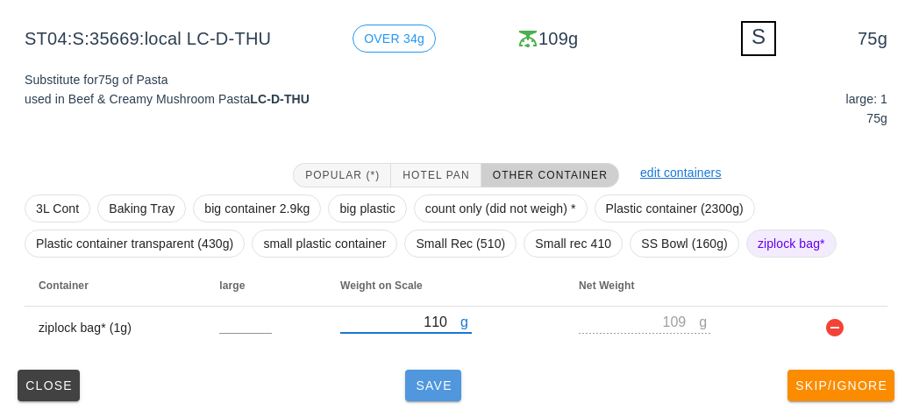
click at [430, 387] on span "Save" at bounding box center [433, 386] width 42 height 14
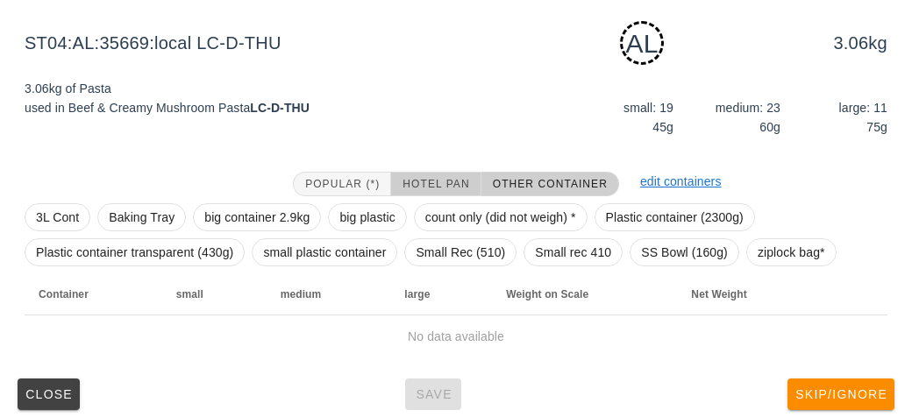
click at [450, 178] on span "Hotel Pan" at bounding box center [434, 184] width 67 height 12
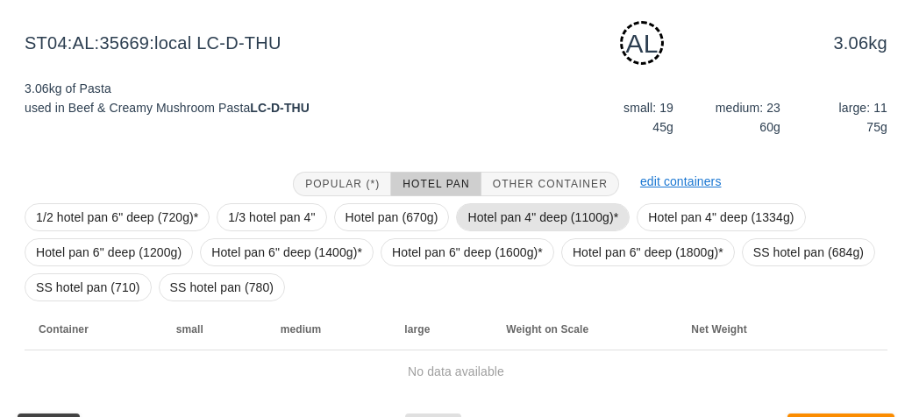
click at [488, 217] on span "Hotel pan 4" deep (1100g)*" at bounding box center [542, 217] width 151 height 26
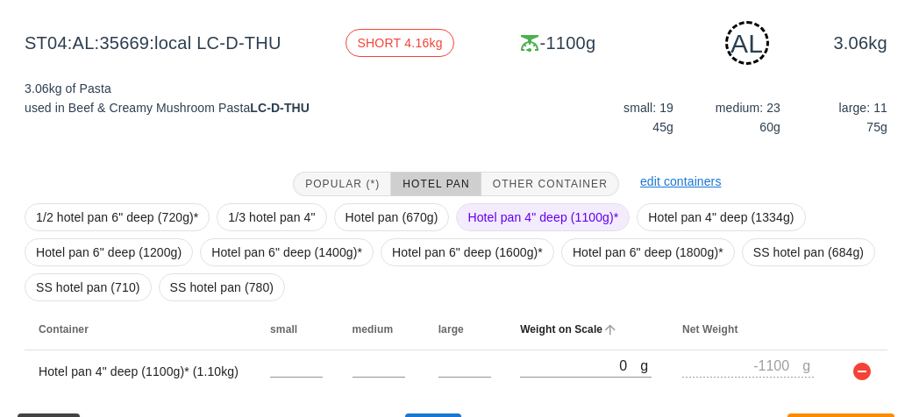
click at [558, 345] on th "Weight on Scale" at bounding box center [587, 330] width 162 height 42
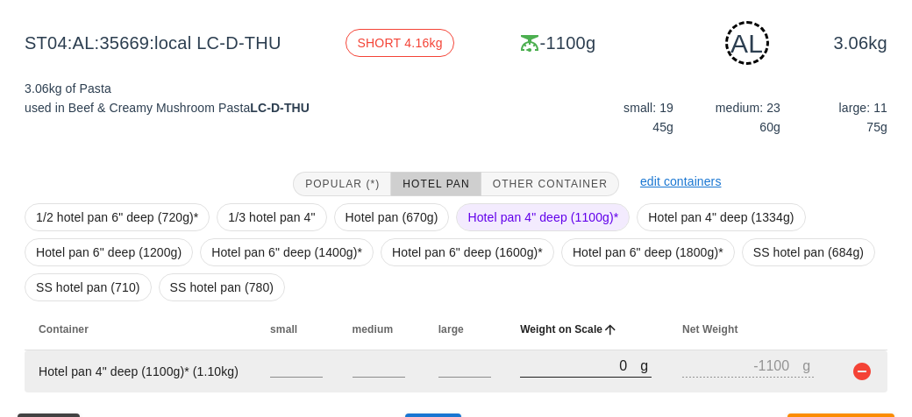
click at [559, 363] on input "0" at bounding box center [580, 365] width 120 height 23
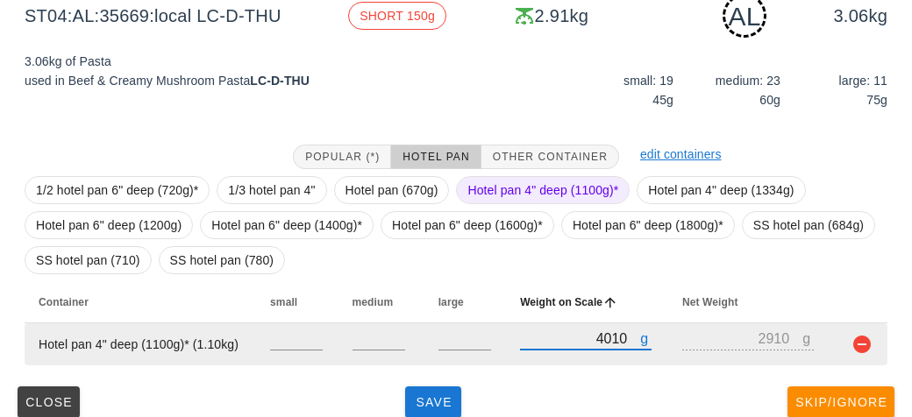
scroll to position [254, 0]
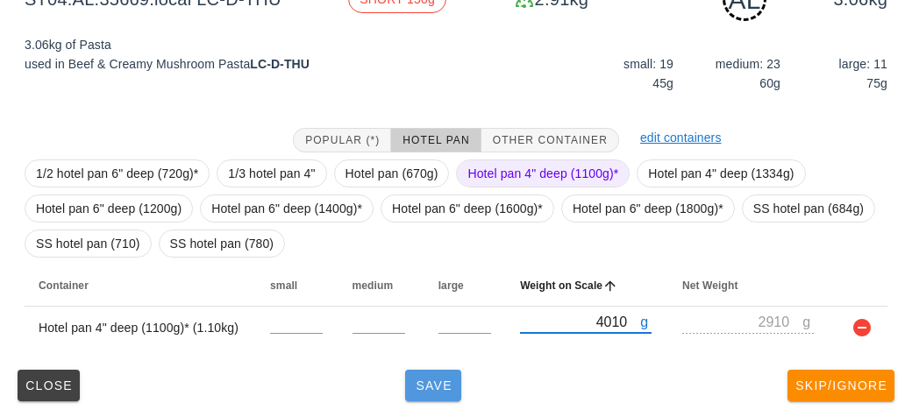
click at [442, 390] on span "Save" at bounding box center [433, 386] width 42 height 14
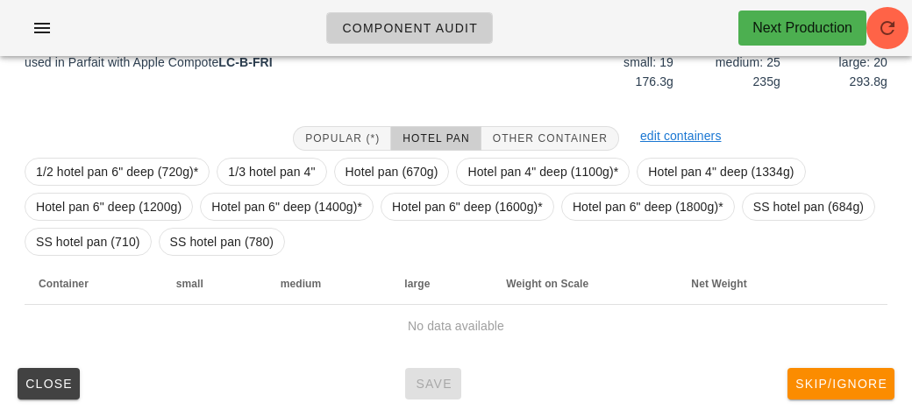
scroll to position [238, 0]
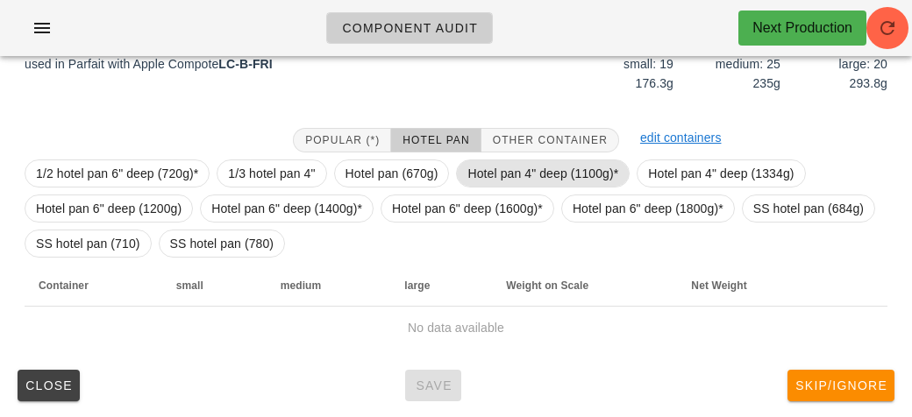
click at [514, 170] on span "Hotel pan 4" deep (1100g)*" at bounding box center [542, 173] width 151 height 26
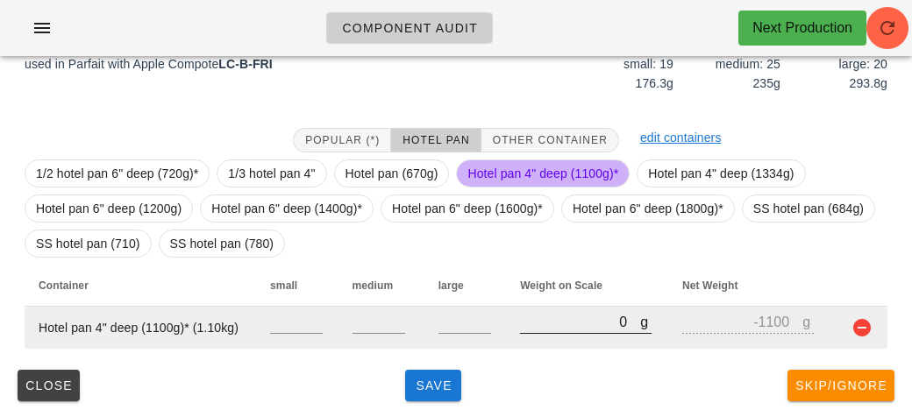
click at [554, 318] on input "0" at bounding box center [580, 321] width 120 height 23
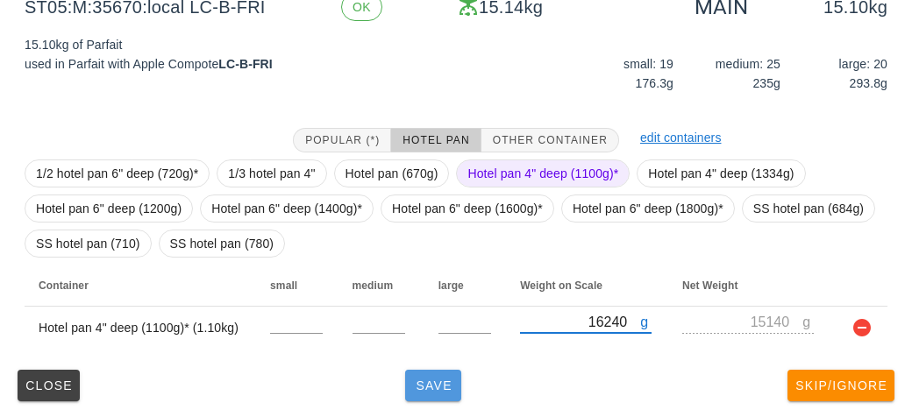
click at [429, 394] on button "Save" at bounding box center [433, 386] width 56 height 32
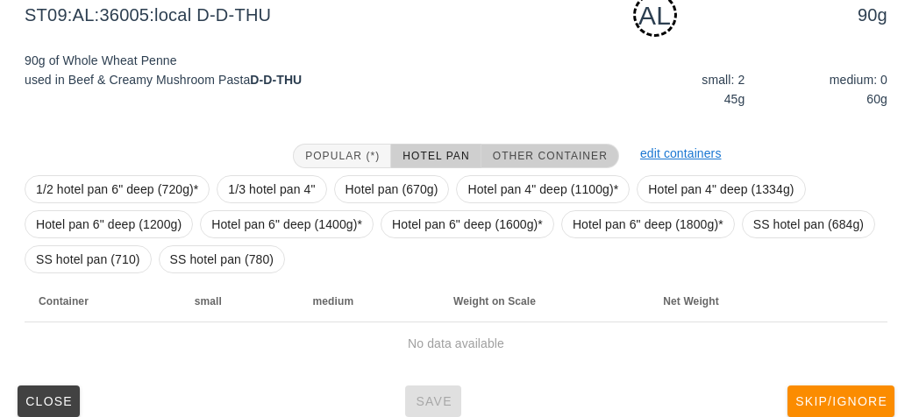
click at [539, 146] on button "Other Container" at bounding box center [550, 156] width 138 height 25
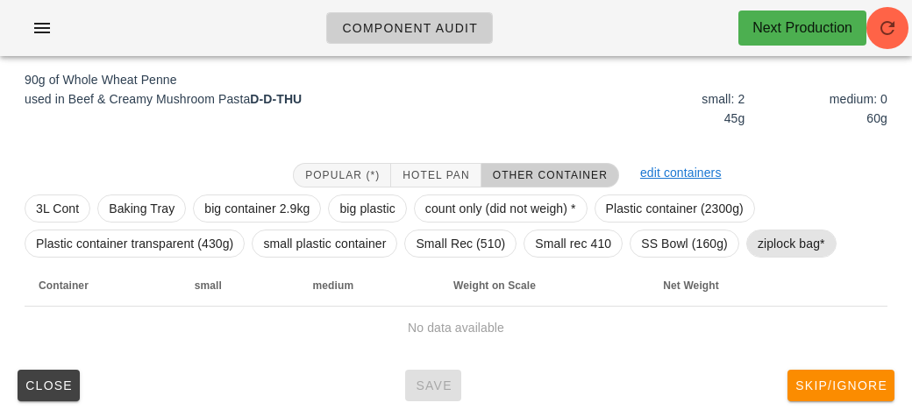
click at [765, 253] on span "ziplock bag*" at bounding box center [790, 244] width 67 height 26
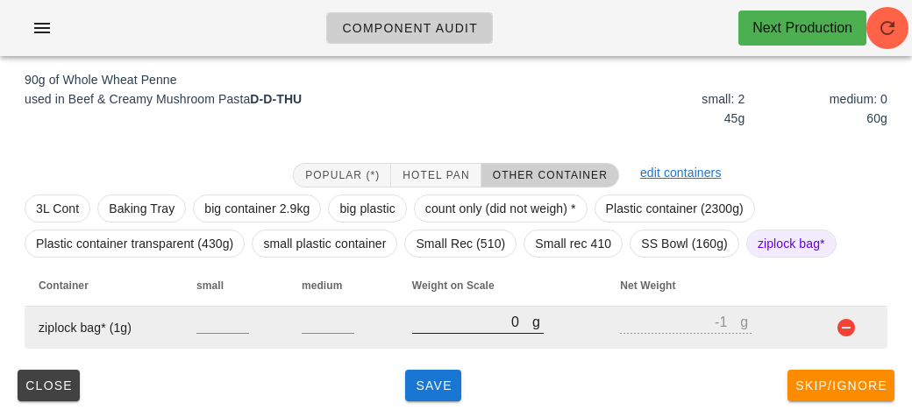
click at [471, 326] on input "0" at bounding box center [472, 321] width 120 height 23
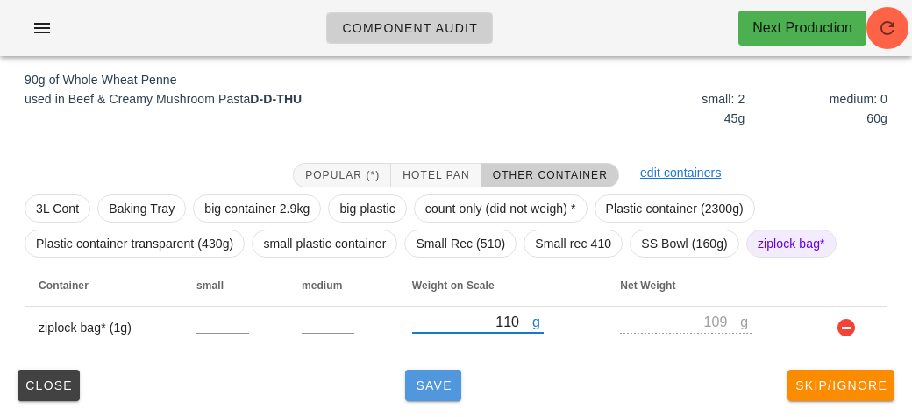
click at [439, 392] on button "Save" at bounding box center [433, 386] width 56 height 32
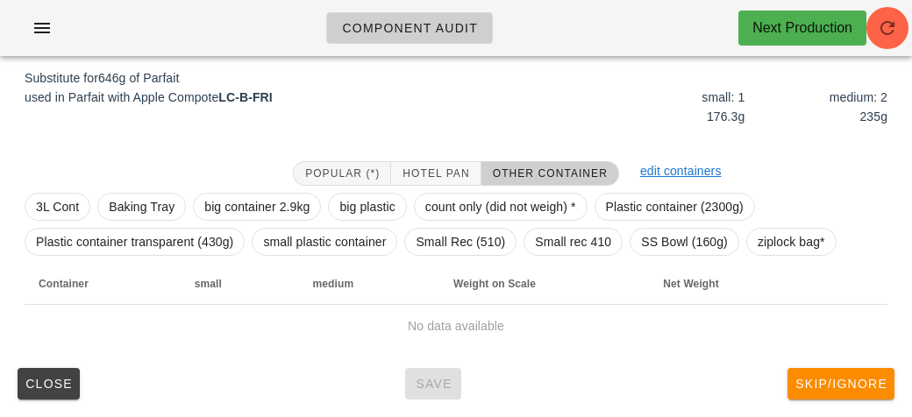
scroll to position [210, 0]
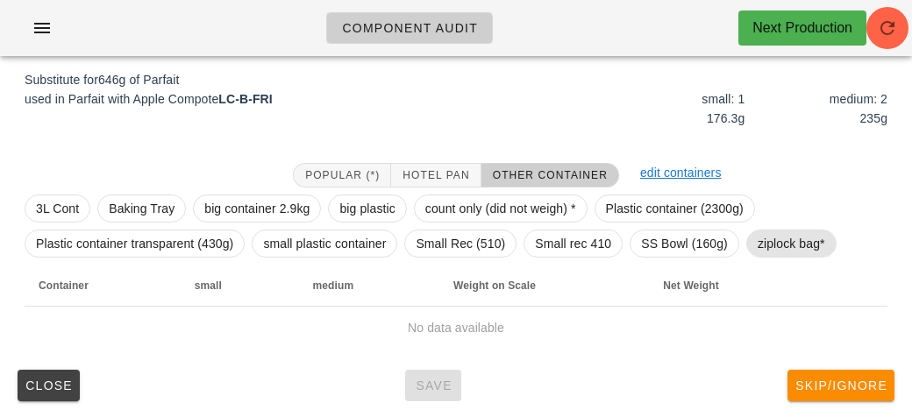
click at [775, 248] on span "ziplock bag*" at bounding box center [790, 244] width 67 height 26
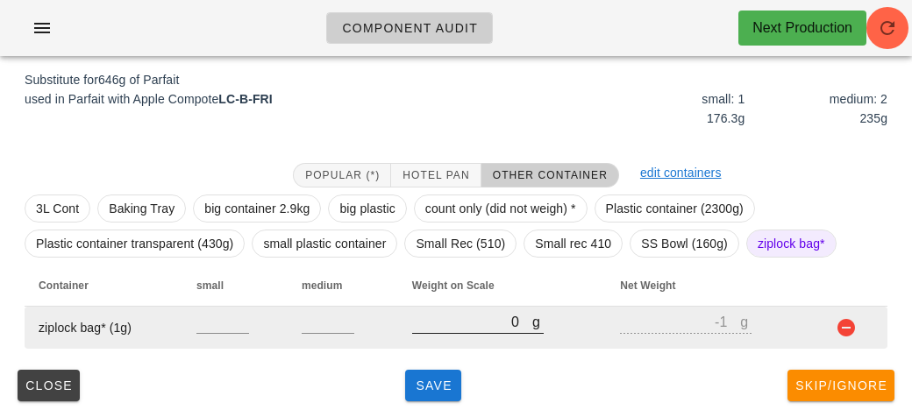
click at [438, 327] on input "0" at bounding box center [472, 321] width 120 height 23
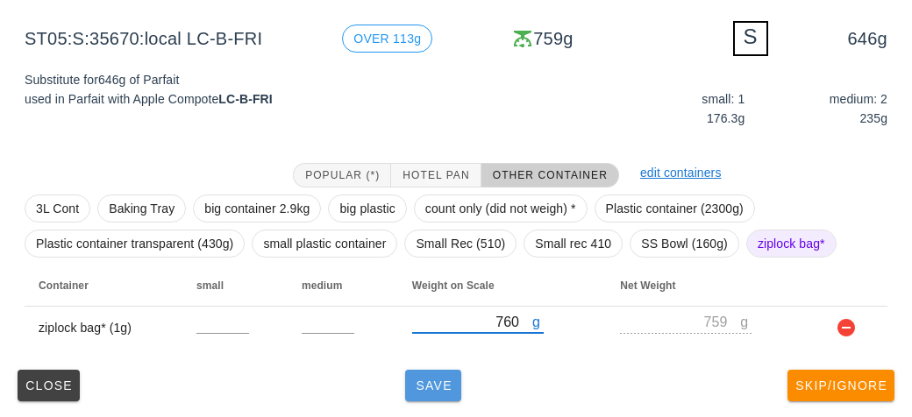
click at [422, 383] on span "Save" at bounding box center [433, 386] width 42 height 14
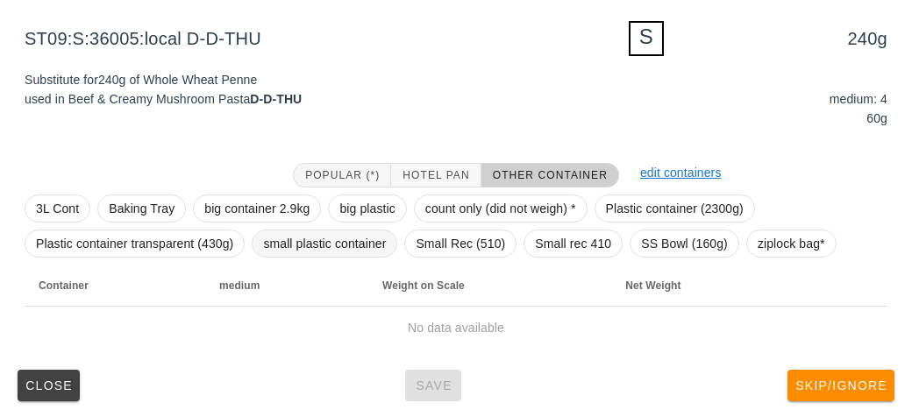
click at [302, 240] on span "small plastic container" at bounding box center [324, 244] width 123 height 26
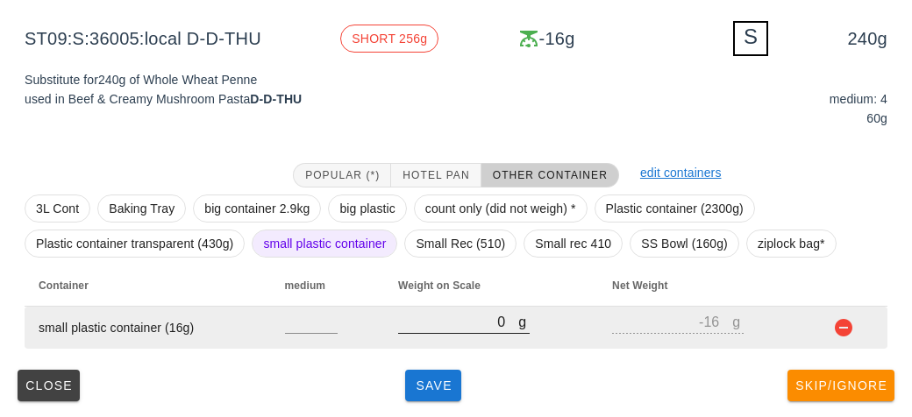
click at [442, 330] on input "0" at bounding box center [458, 321] width 120 height 23
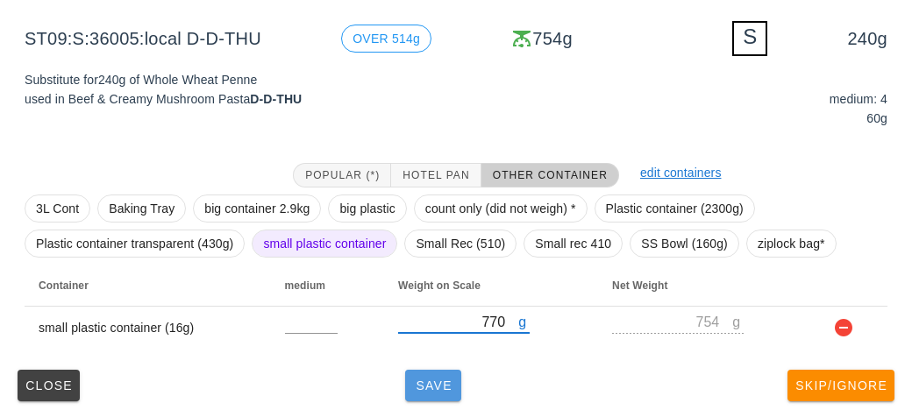
click at [438, 400] on button "Save" at bounding box center [433, 386] width 56 height 32
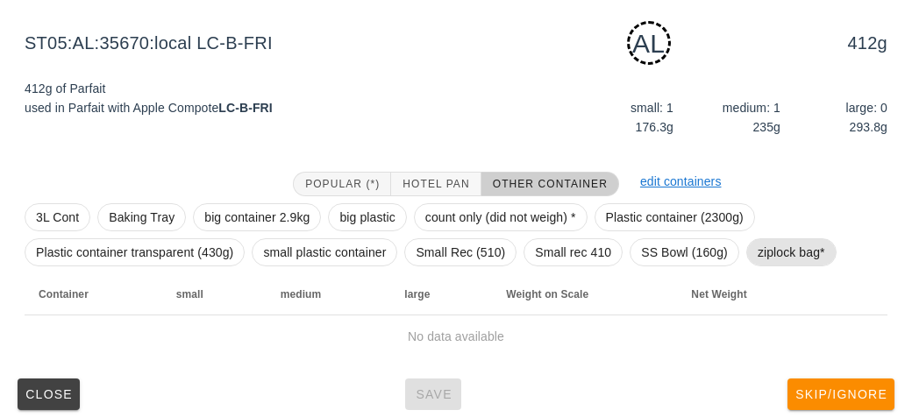
click at [772, 243] on span "ziplock bag*" at bounding box center [790, 252] width 67 height 26
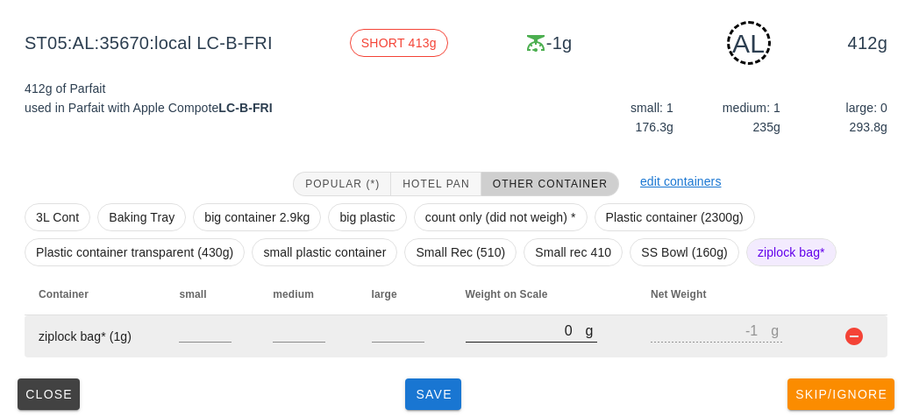
click at [504, 334] on input "0" at bounding box center [525, 330] width 120 height 23
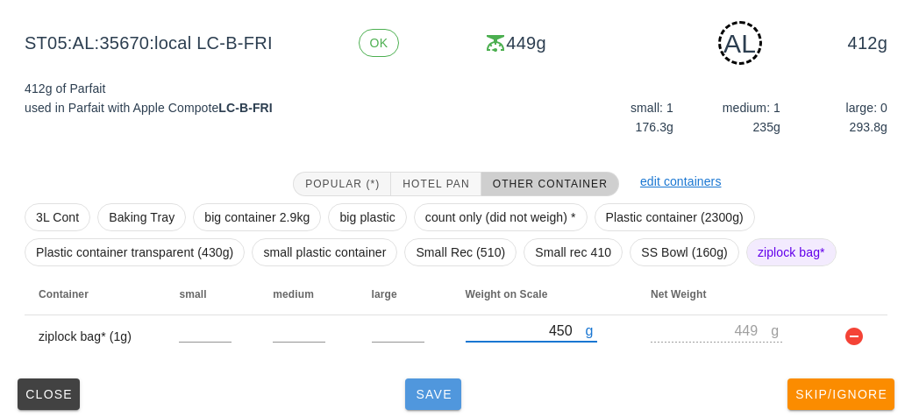
click at [422, 391] on span "Save" at bounding box center [433, 394] width 42 height 14
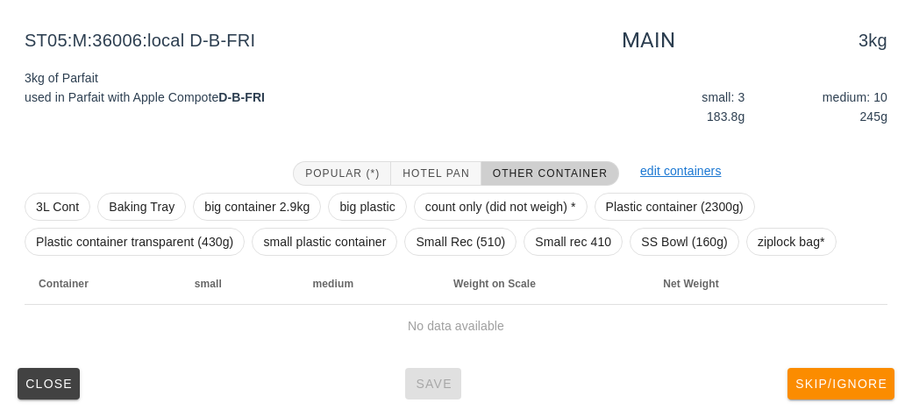
scroll to position [203, 0]
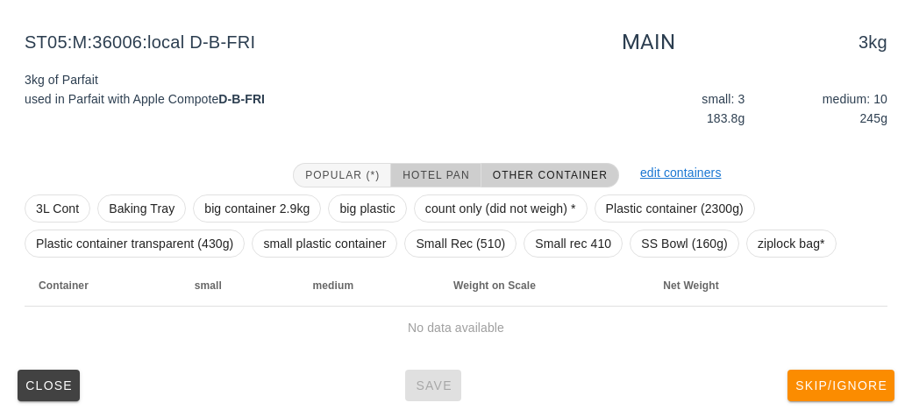
click at [419, 164] on button "Hotel Pan" at bounding box center [435, 175] width 89 height 25
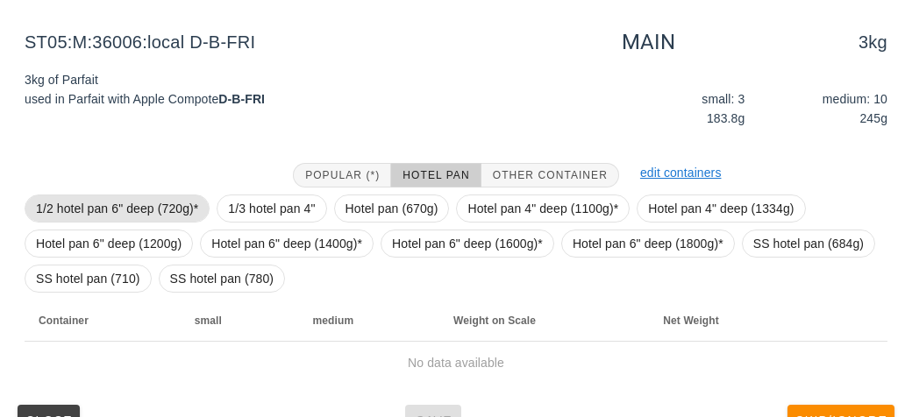
click at [128, 195] on span "1/2 hotel pan 6" deep (720g)*" at bounding box center [117, 208] width 162 height 26
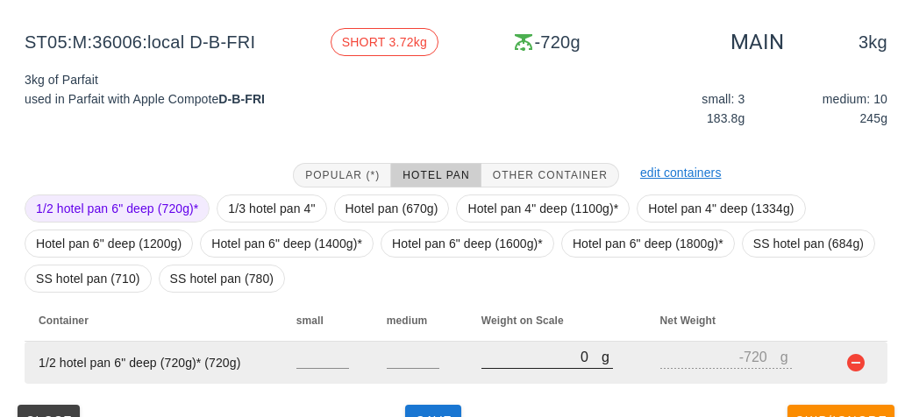
click at [516, 352] on input "0" at bounding box center [541, 356] width 120 height 23
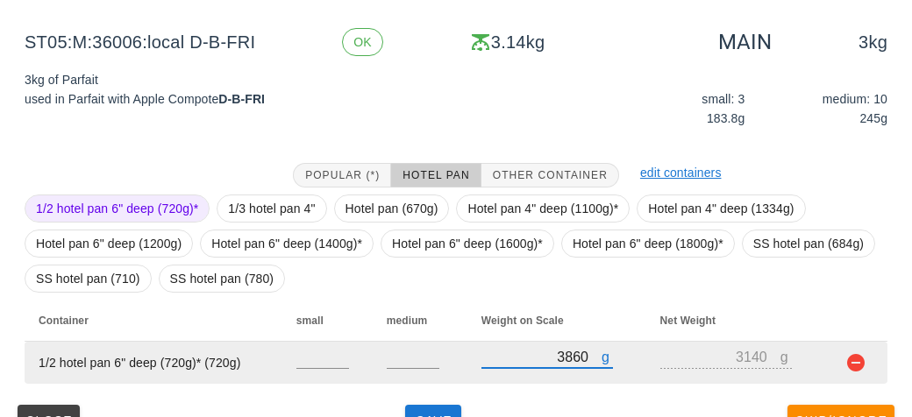
scroll to position [238, 0]
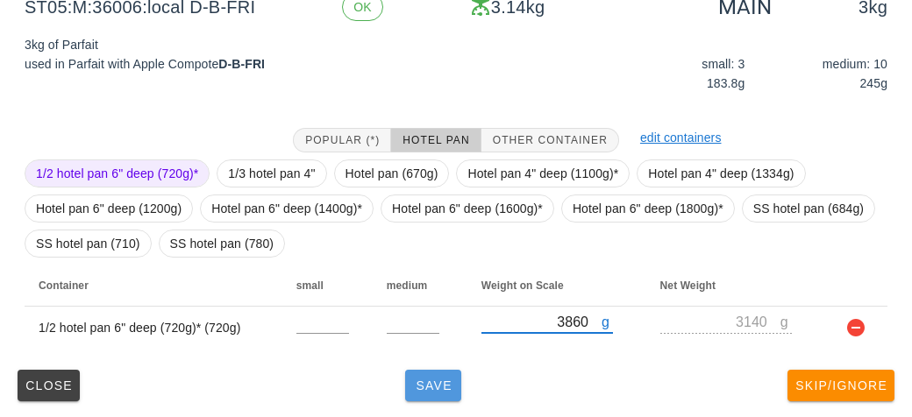
click at [433, 397] on button "Save" at bounding box center [433, 386] width 56 height 32
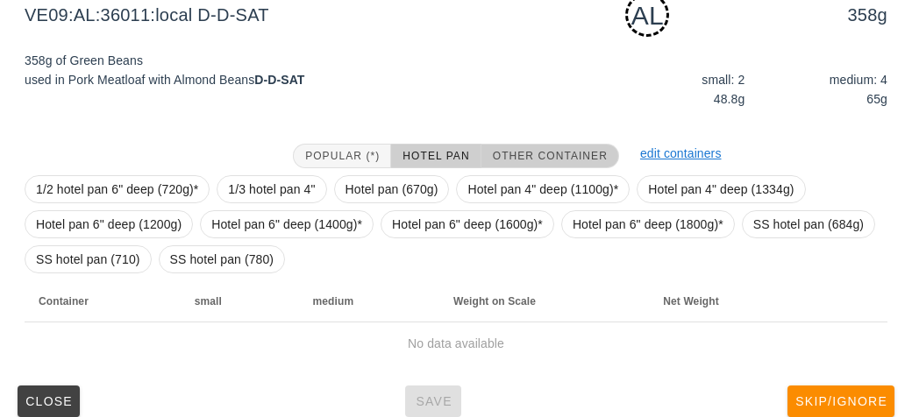
click at [532, 150] on span "Other Container" at bounding box center [550, 156] width 116 height 12
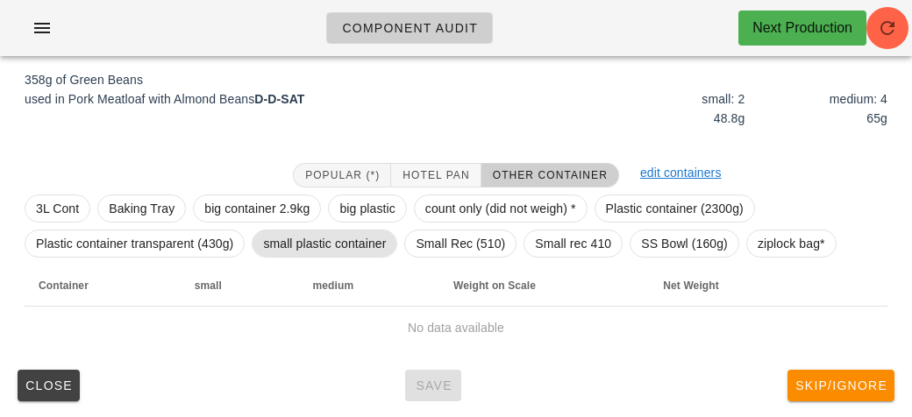
click at [344, 254] on span "small plastic container" at bounding box center [324, 244] width 123 height 26
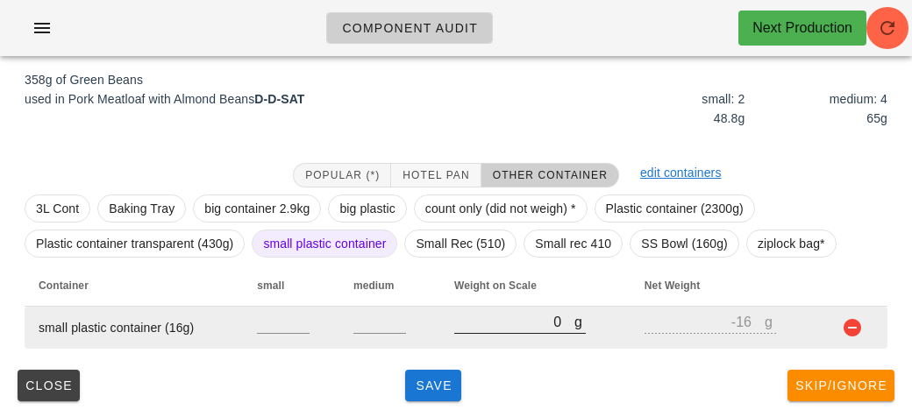
click at [502, 327] on input "0" at bounding box center [514, 321] width 120 height 23
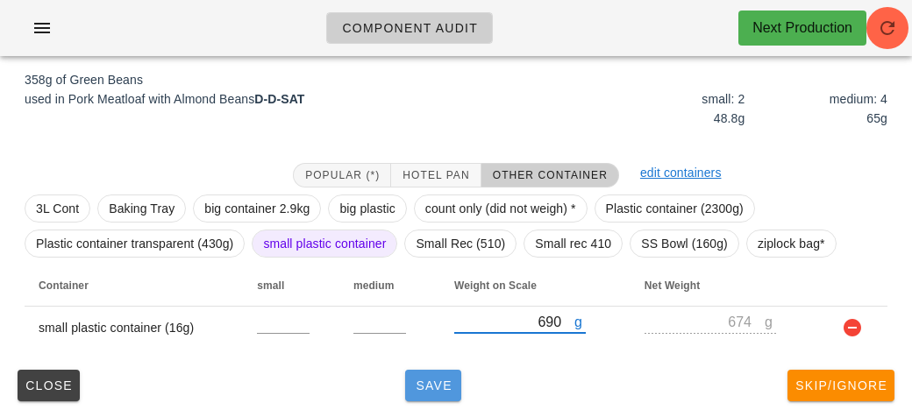
click at [440, 385] on span "Save" at bounding box center [433, 386] width 42 height 14
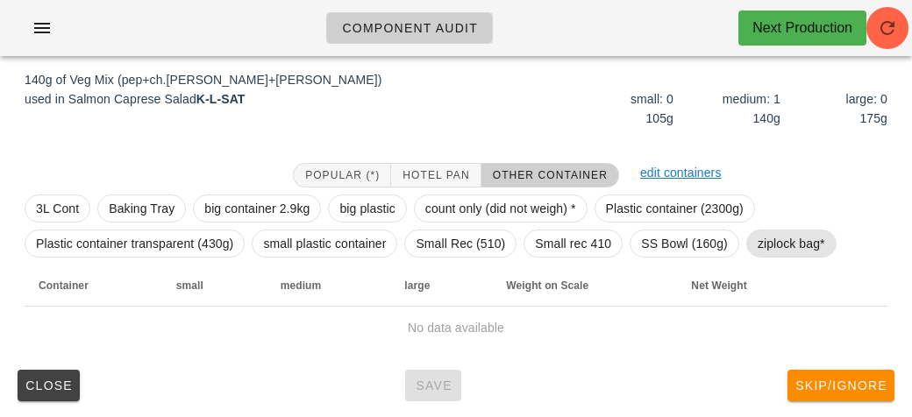
click at [767, 245] on span "ziplock bag*" at bounding box center [790, 244] width 67 height 26
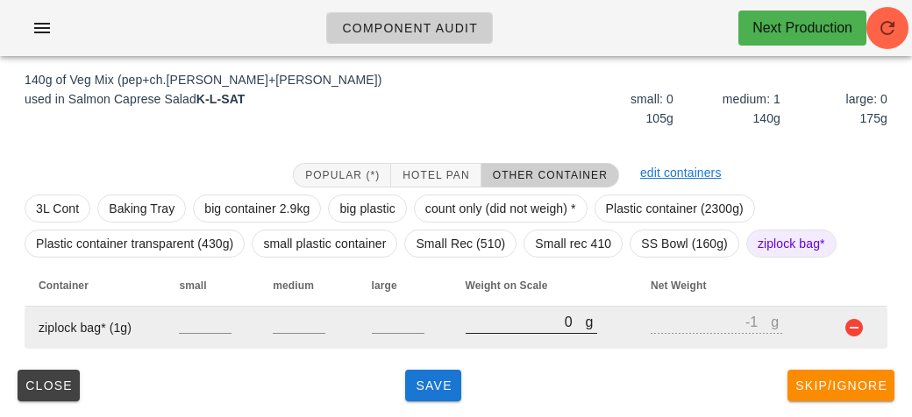
click at [494, 321] on input "0" at bounding box center [525, 321] width 120 height 23
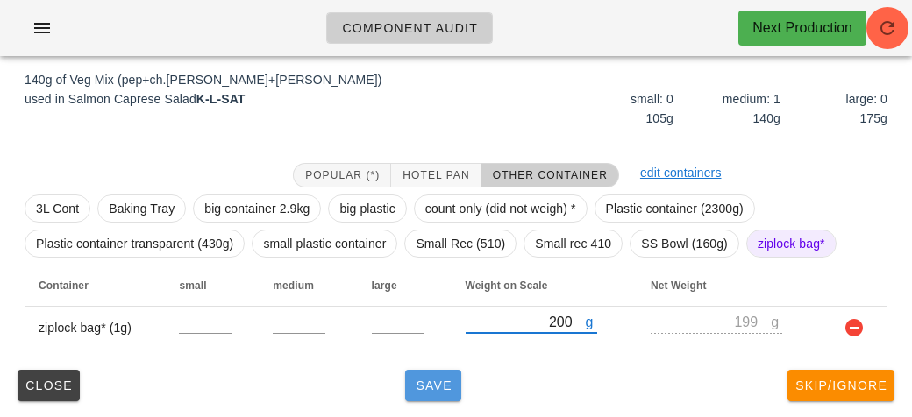
click at [417, 388] on span "Save" at bounding box center [433, 386] width 42 height 14
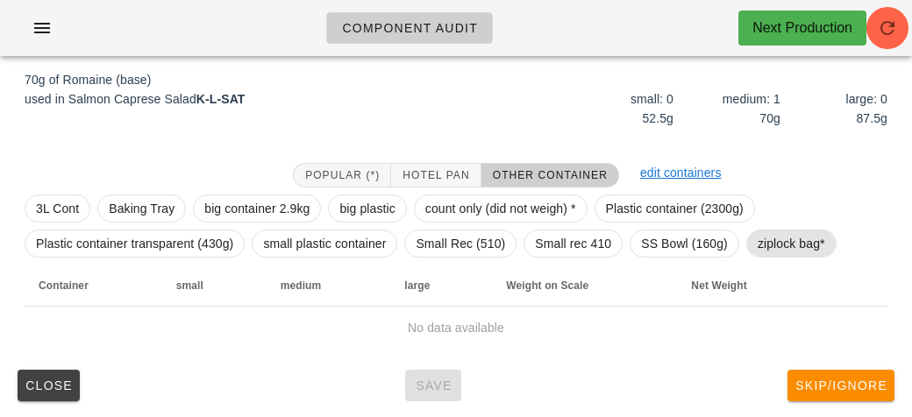
click at [778, 245] on span "ziplock bag*" at bounding box center [790, 244] width 67 height 26
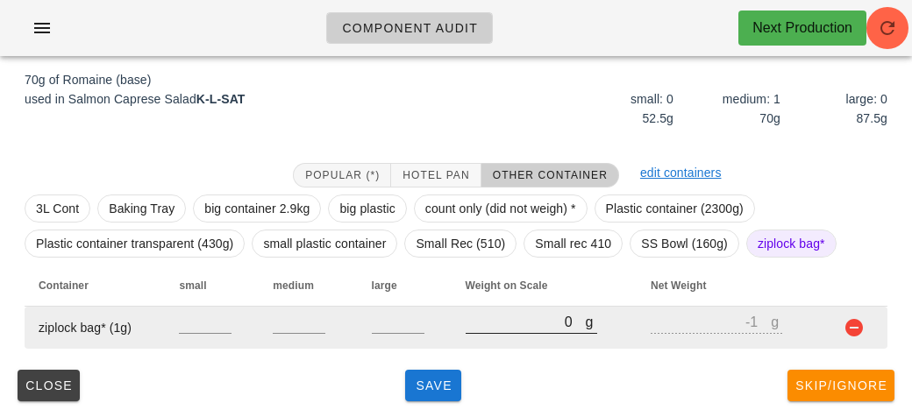
click at [518, 317] on input "0" at bounding box center [525, 321] width 120 height 23
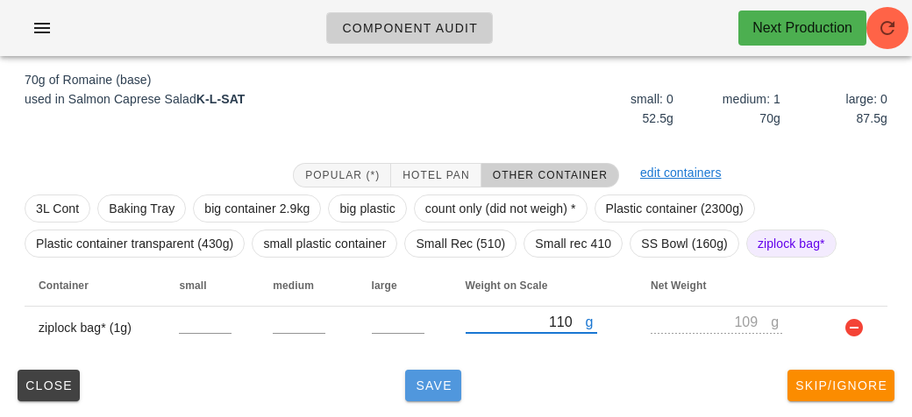
click at [424, 380] on span "Save" at bounding box center [433, 386] width 42 height 14
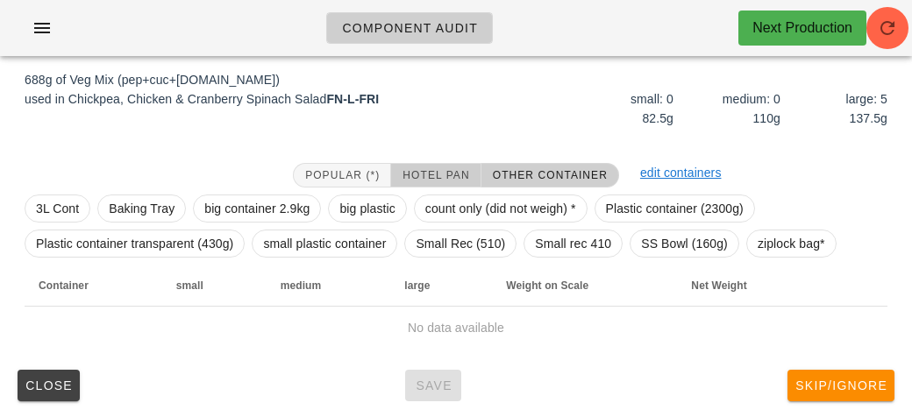
click at [450, 171] on span "Hotel Pan" at bounding box center [434, 175] width 67 height 12
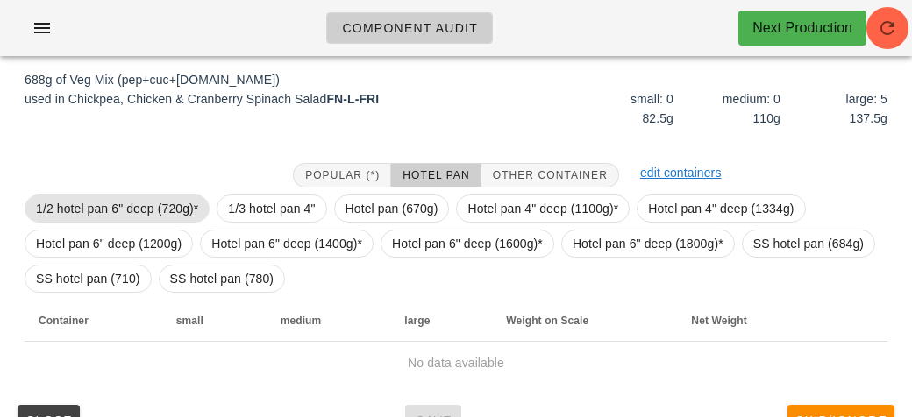
click at [143, 196] on span "1/2 hotel pan 6" deep (720g)*" at bounding box center [117, 208] width 162 height 26
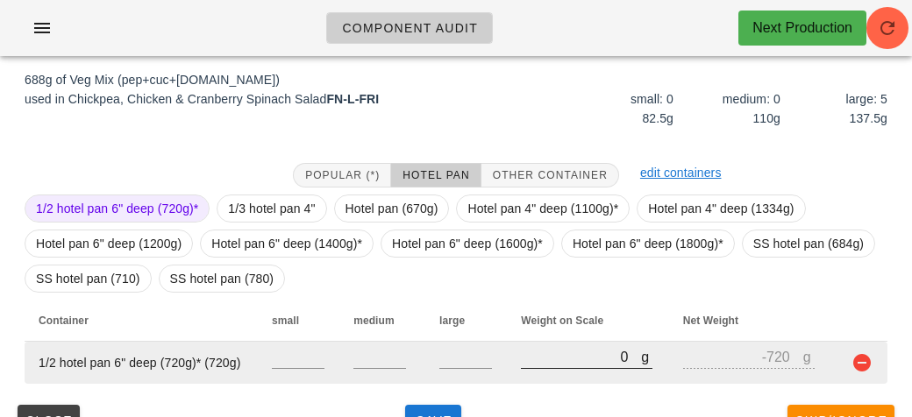
click at [565, 357] on input "0" at bounding box center [581, 356] width 120 height 23
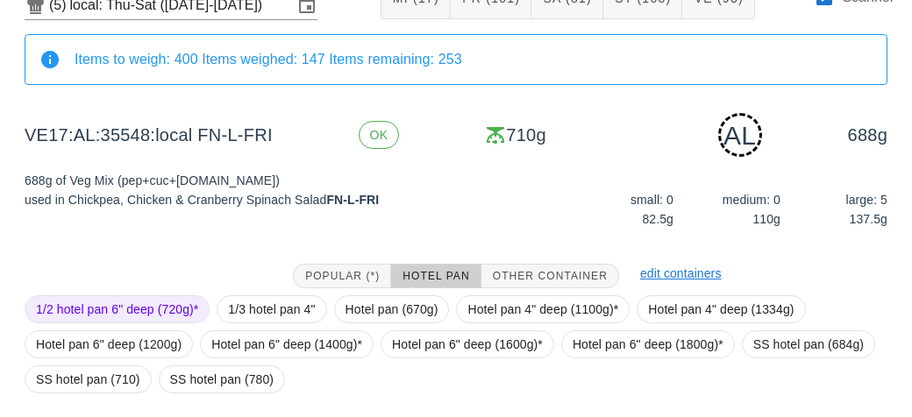
scroll to position [254, 0]
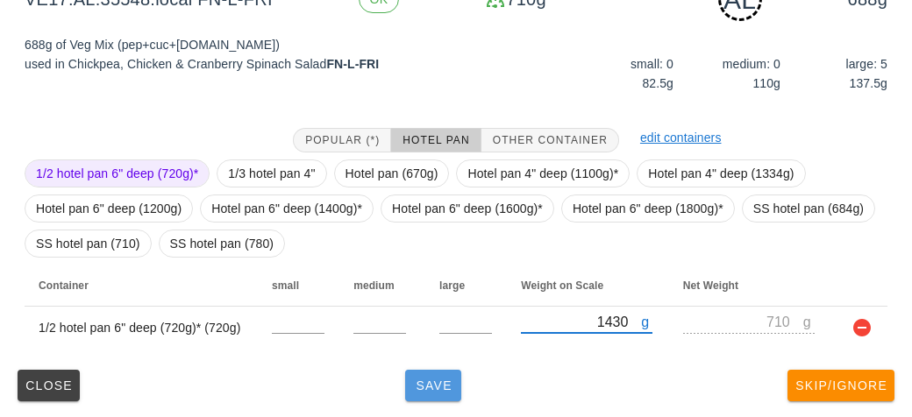
click at [429, 392] on button "Save" at bounding box center [433, 386] width 56 height 32
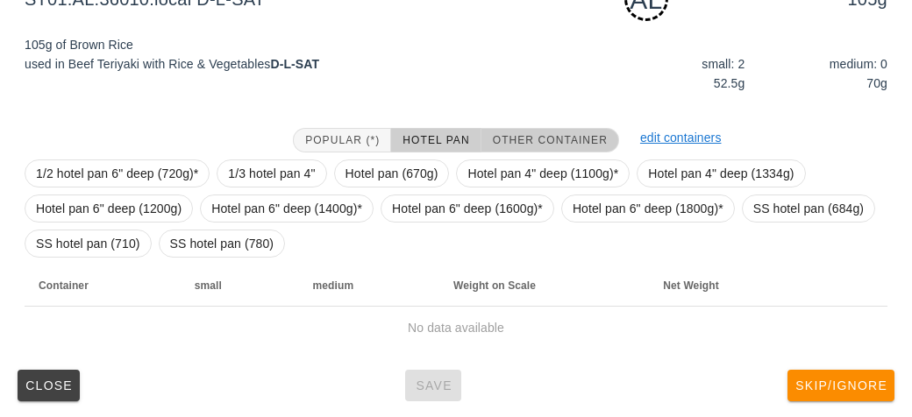
click at [556, 138] on span "Other Container" at bounding box center [550, 140] width 116 height 12
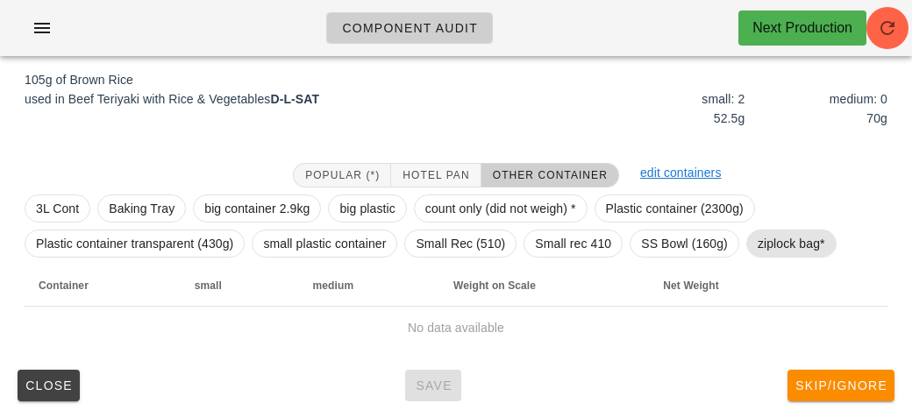
click at [774, 252] on span "ziplock bag*" at bounding box center [790, 244] width 67 height 26
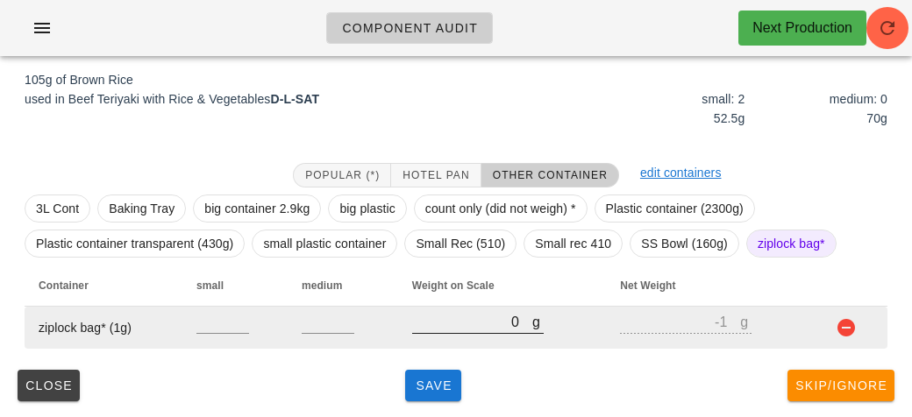
click at [447, 324] on input "0" at bounding box center [472, 321] width 120 height 23
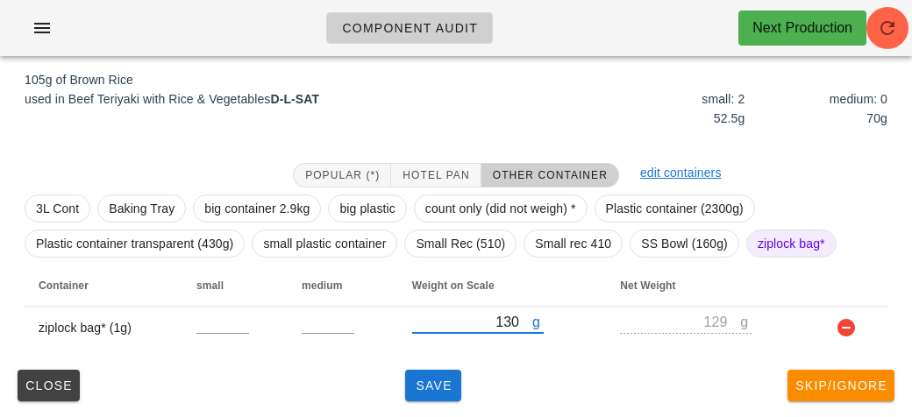
click at [440, 355] on div "Popular (*) Hotel Pan Other Container edit containers 3L Cont Baking Tray big c…" at bounding box center [456, 256] width 891 height 214
click at [421, 400] on button "Save" at bounding box center [433, 386] width 56 height 32
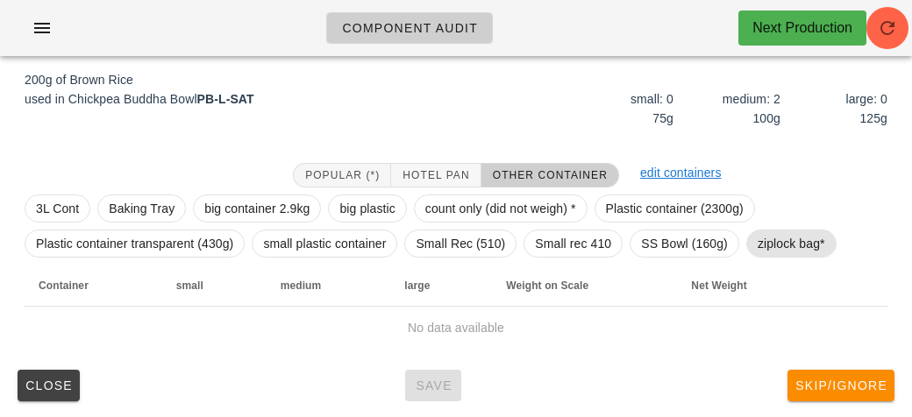
click at [804, 230] on span "ziplock bag*" at bounding box center [791, 244] width 90 height 28
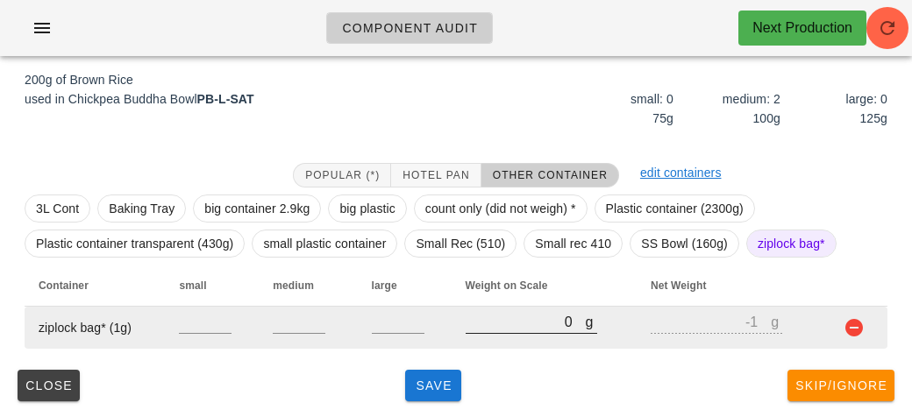
click at [501, 312] on input "0" at bounding box center [525, 321] width 120 height 23
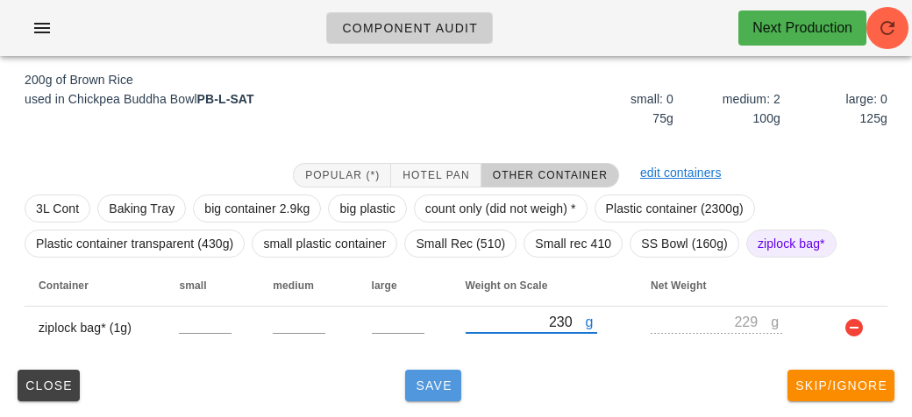
click at [438, 387] on span "Save" at bounding box center [433, 386] width 42 height 14
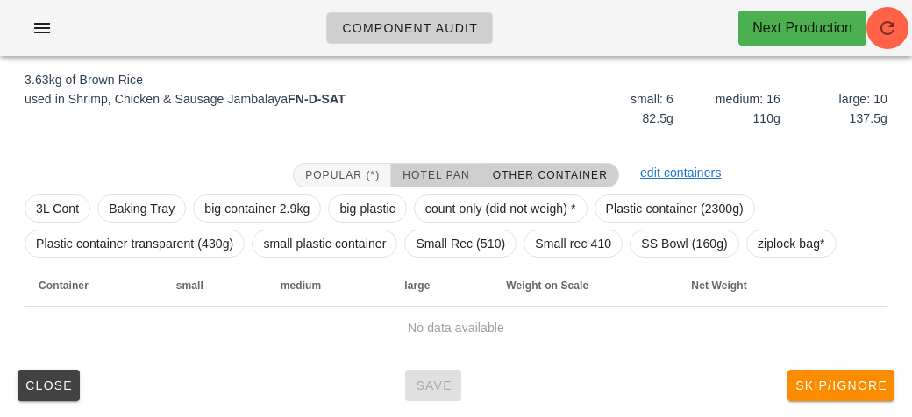
click at [437, 165] on button "Hotel Pan" at bounding box center [435, 175] width 89 height 25
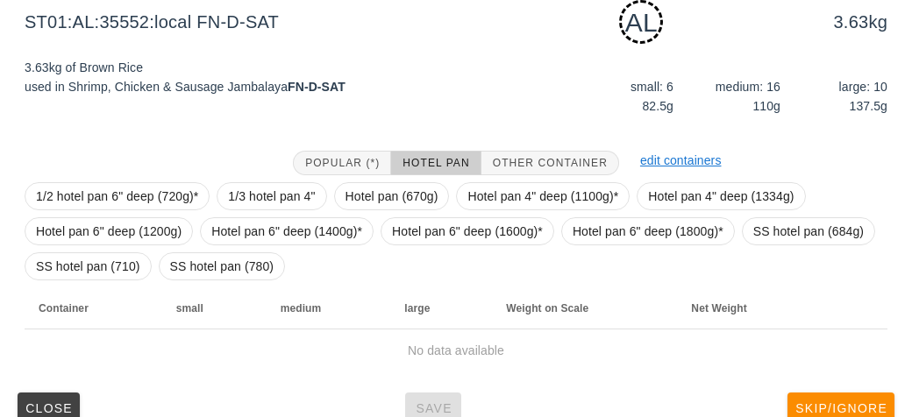
scroll to position [240, 0]
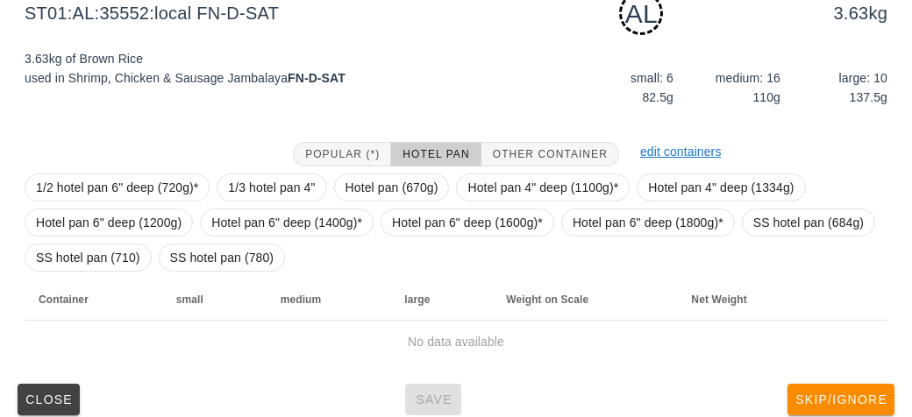
click at [557, 327] on td "No data available" at bounding box center [456, 342] width 863 height 42
click at [507, 181] on span "Hotel pan 4" deep (1100g)*" at bounding box center [542, 187] width 151 height 26
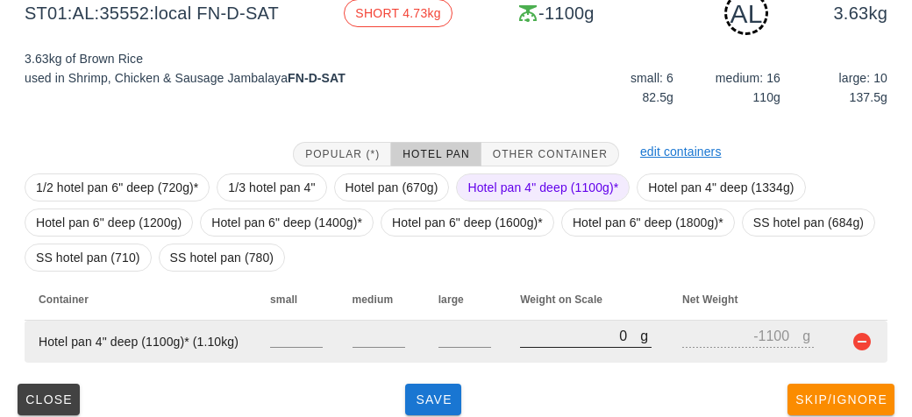
click at [566, 337] on input "0" at bounding box center [580, 335] width 120 height 23
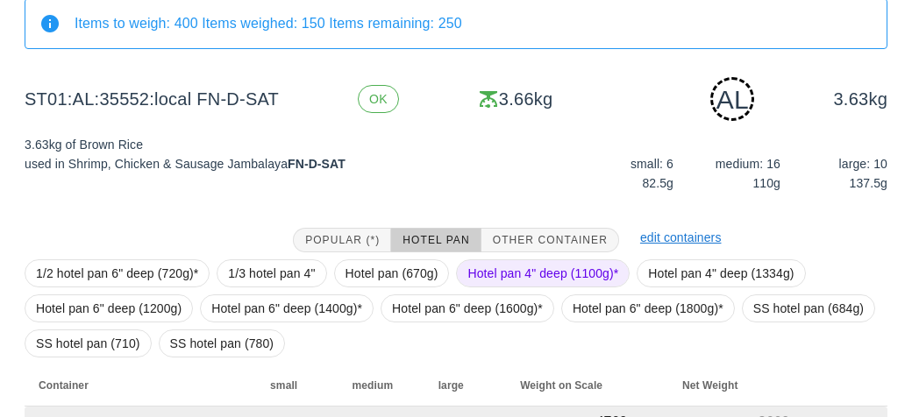
scroll to position [254, 0]
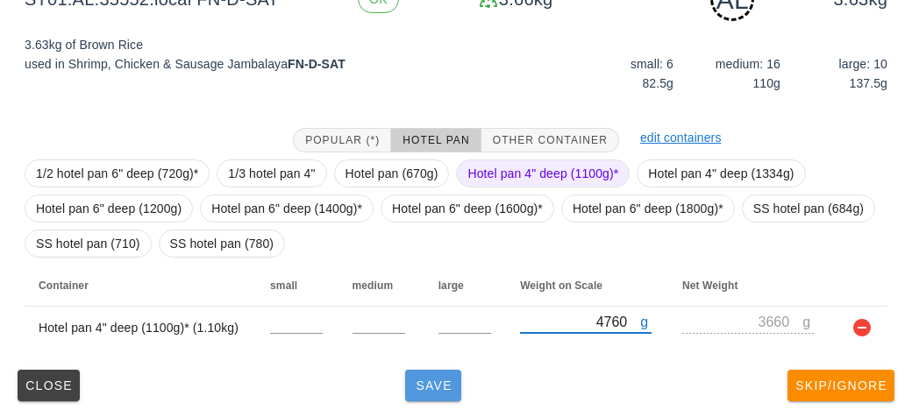
click at [424, 399] on button "Save" at bounding box center [433, 386] width 56 height 32
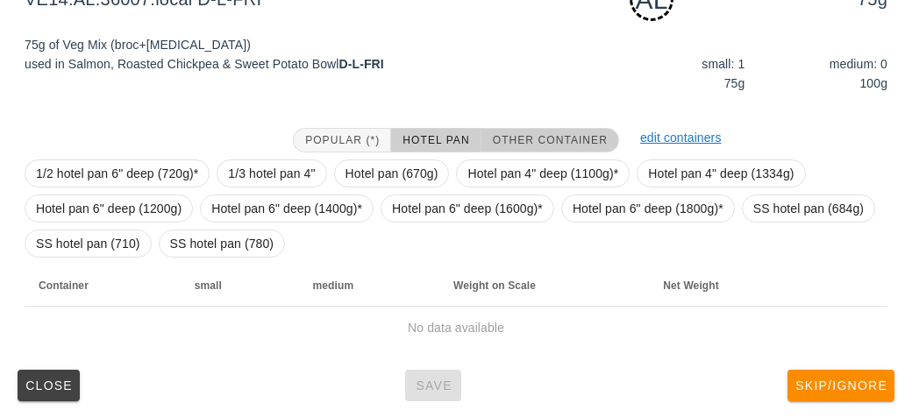
click at [513, 128] on button "Other Container" at bounding box center [550, 140] width 138 height 25
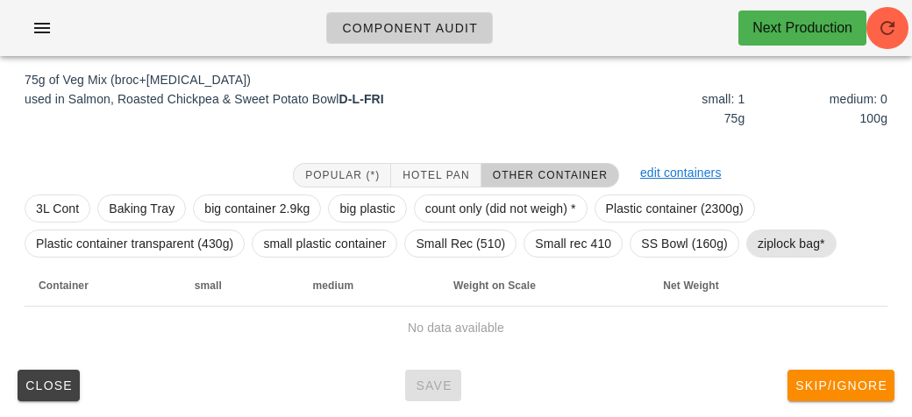
click at [781, 238] on span "ziplock bag*" at bounding box center [790, 244] width 67 height 26
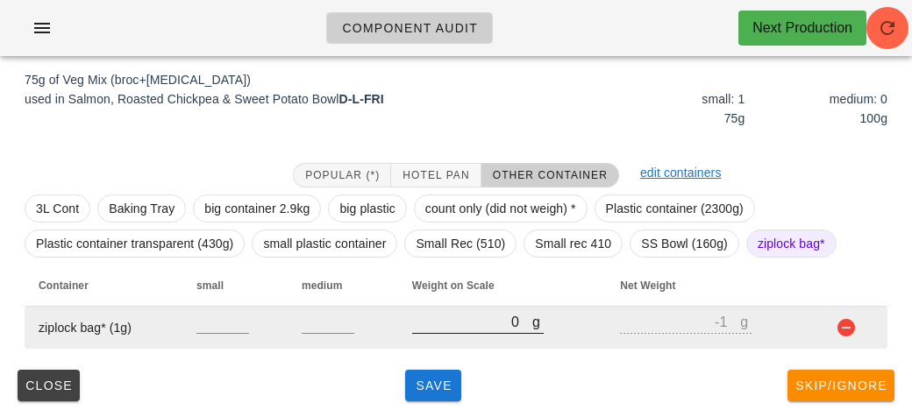
click at [481, 323] on input "0" at bounding box center [472, 321] width 120 height 23
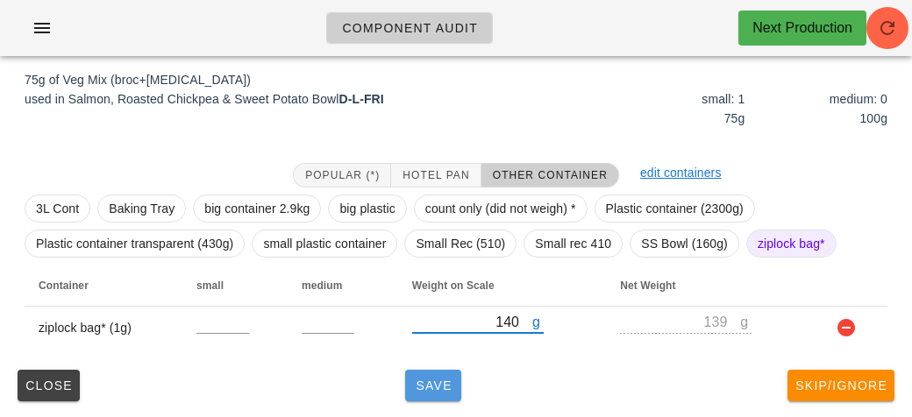
click at [414, 386] on span "Save" at bounding box center [433, 386] width 42 height 14
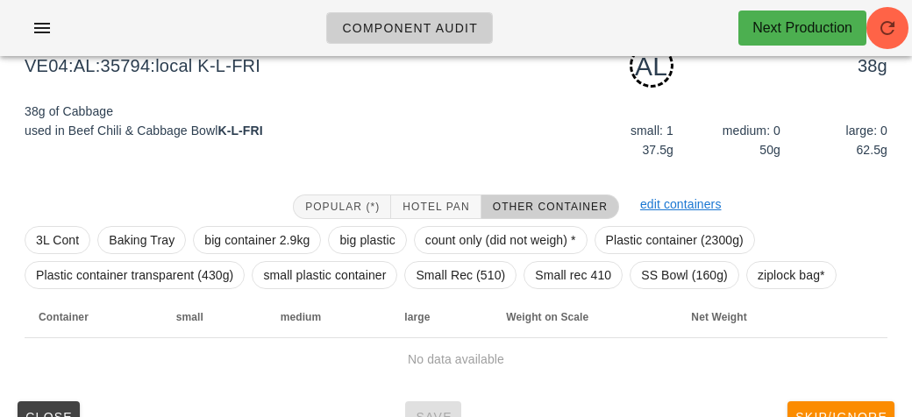
scroll to position [187, 0]
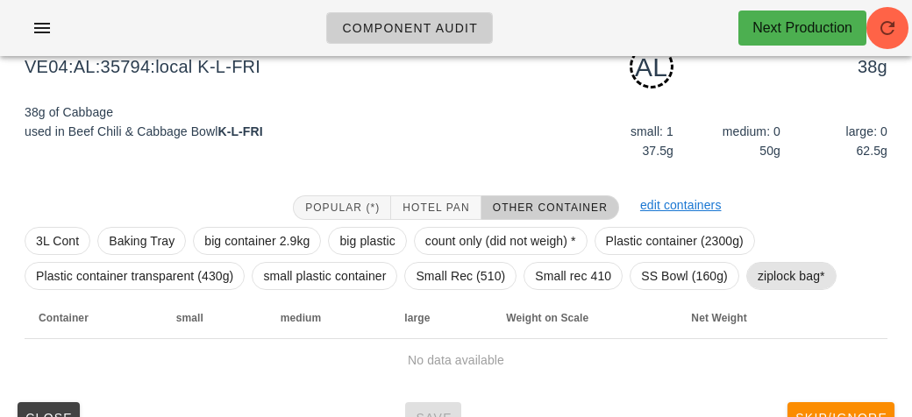
click at [792, 275] on span "ziplock bag*" at bounding box center [790, 276] width 67 height 26
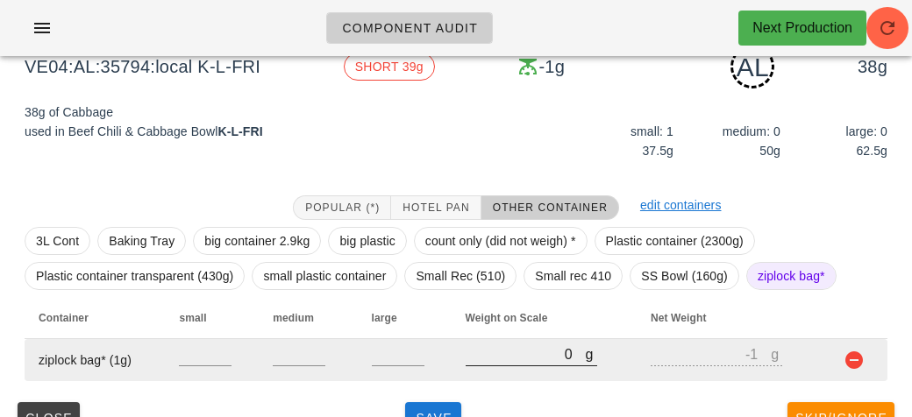
click at [479, 347] on input "0" at bounding box center [525, 354] width 120 height 23
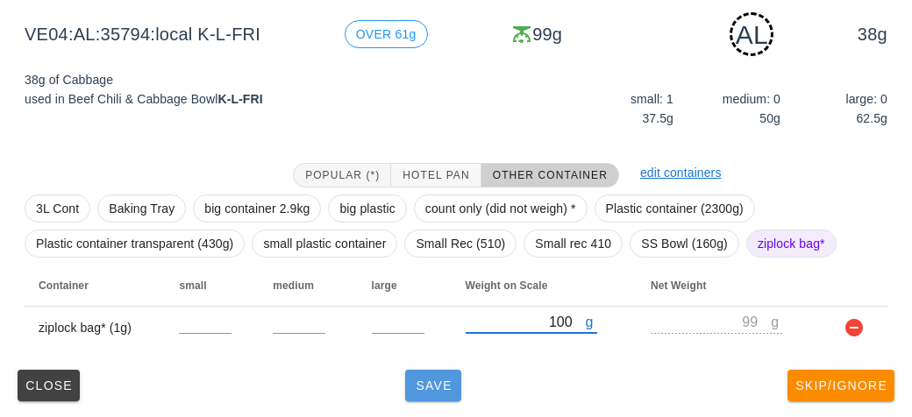
click at [416, 397] on button "Save" at bounding box center [433, 386] width 56 height 32
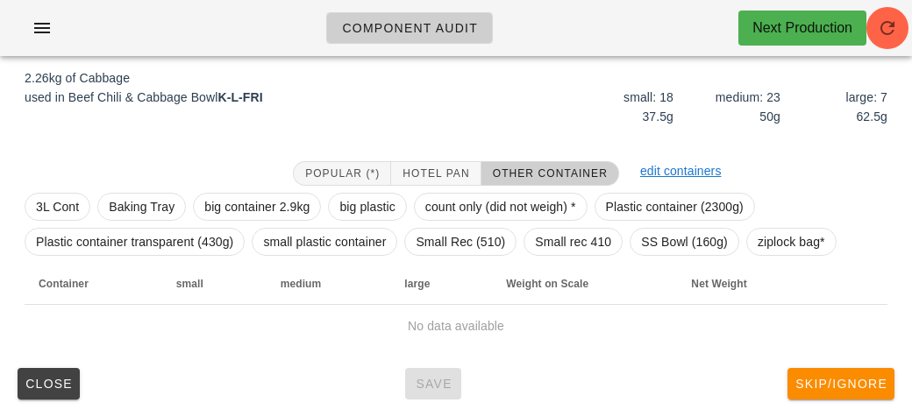
scroll to position [203, 0]
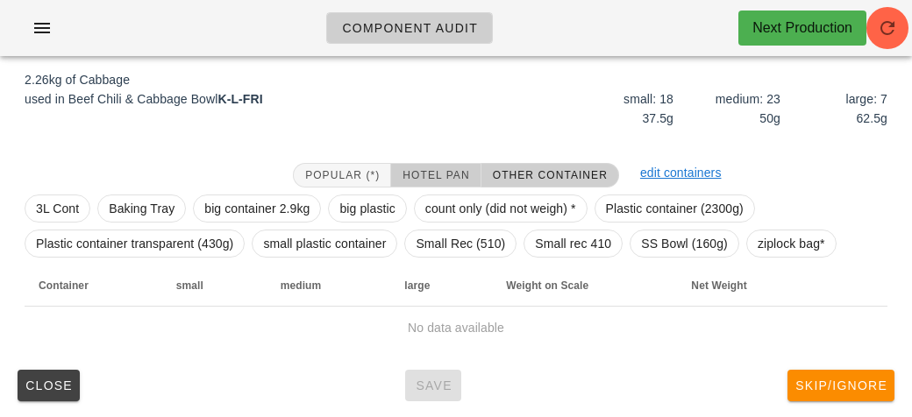
click at [413, 175] on span "Hotel Pan" at bounding box center [434, 175] width 67 height 12
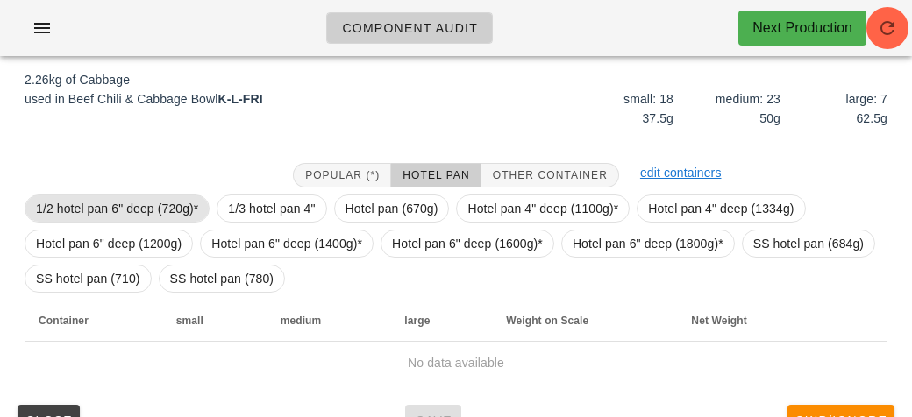
click at [75, 198] on span "1/2 hotel pan 6" deep (720g)*" at bounding box center [117, 208] width 162 height 26
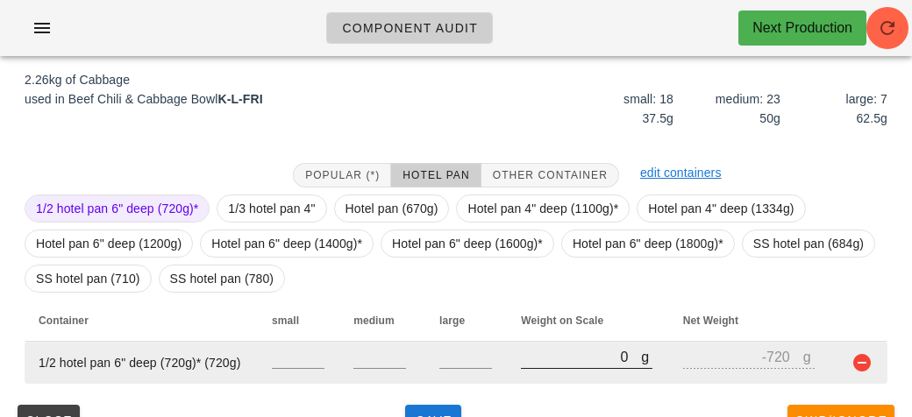
click at [525, 351] on input "0" at bounding box center [581, 356] width 120 height 23
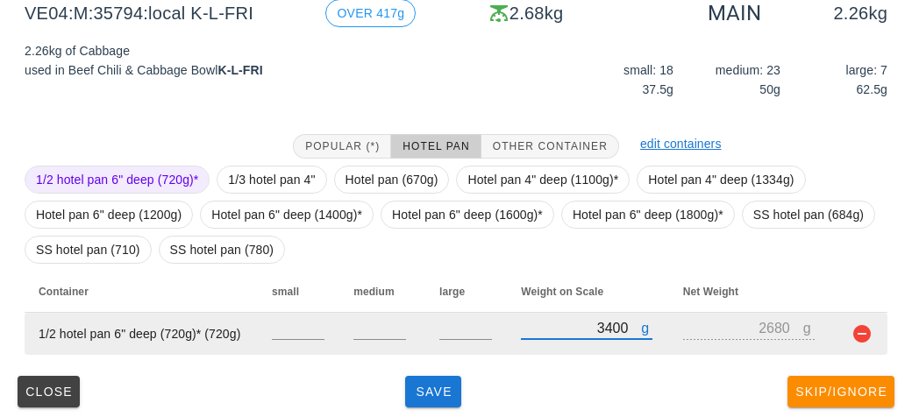
scroll to position [238, 0]
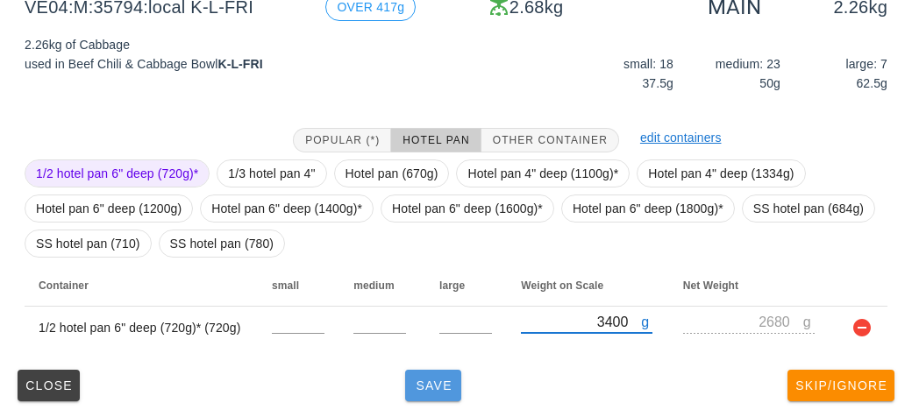
click at [433, 392] on button "Save" at bounding box center [433, 386] width 56 height 32
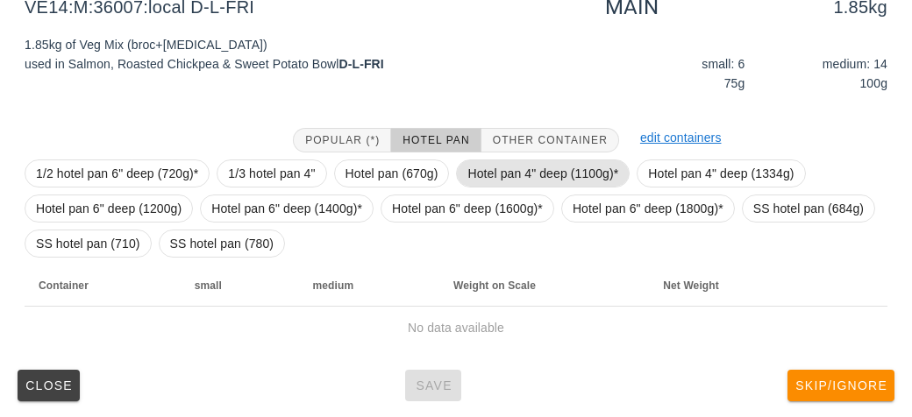
click at [491, 164] on span "Hotel pan 4" deep (1100g)*" at bounding box center [542, 173] width 151 height 26
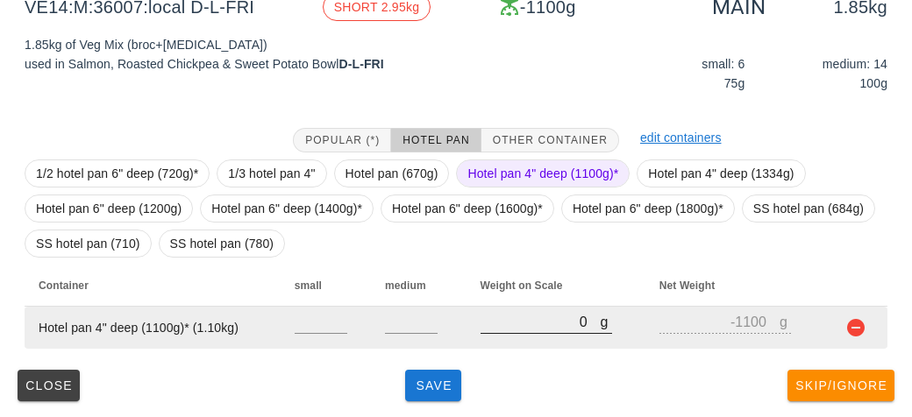
click at [548, 316] on input "0" at bounding box center [540, 321] width 120 height 23
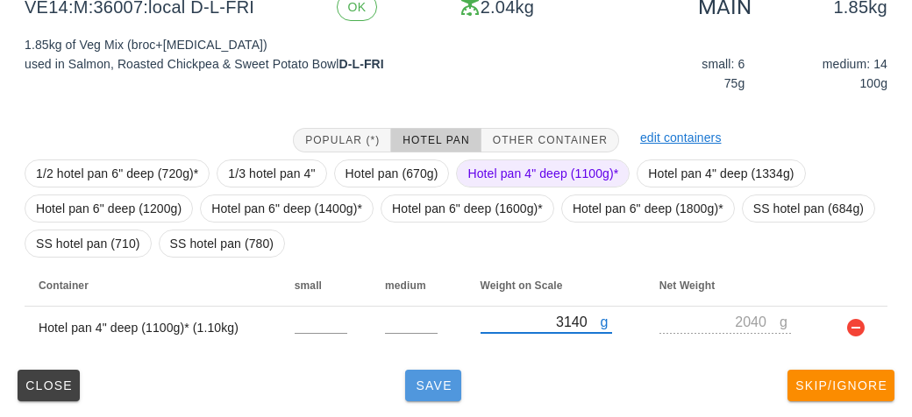
click at [452, 399] on button "Save" at bounding box center [433, 386] width 56 height 32
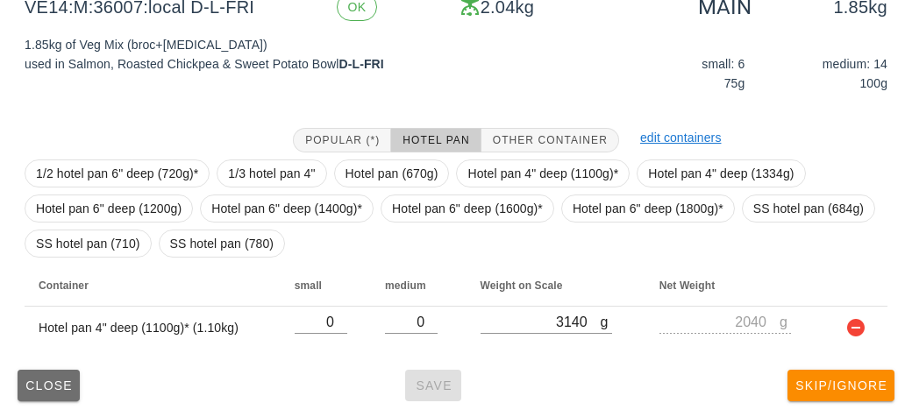
click at [25, 380] on span "Close" at bounding box center [49, 386] width 48 height 14
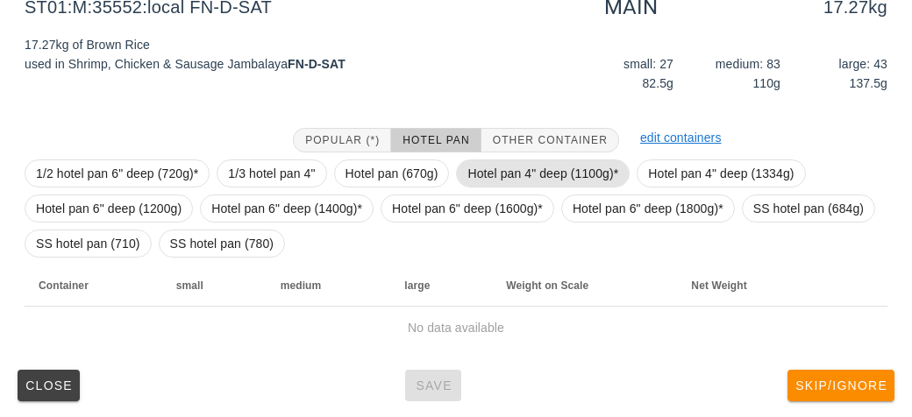
click at [559, 166] on span "Hotel pan 4" deep (1100g)*" at bounding box center [542, 173] width 151 height 26
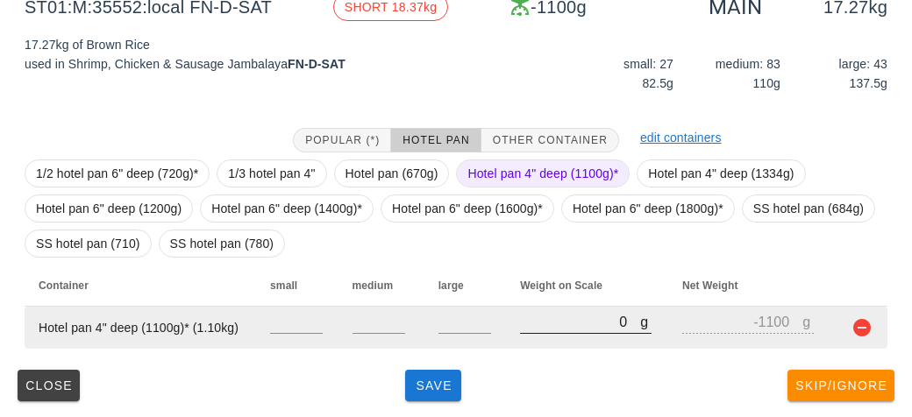
click at [571, 314] on input "0" at bounding box center [580, 321] width 120 height 23
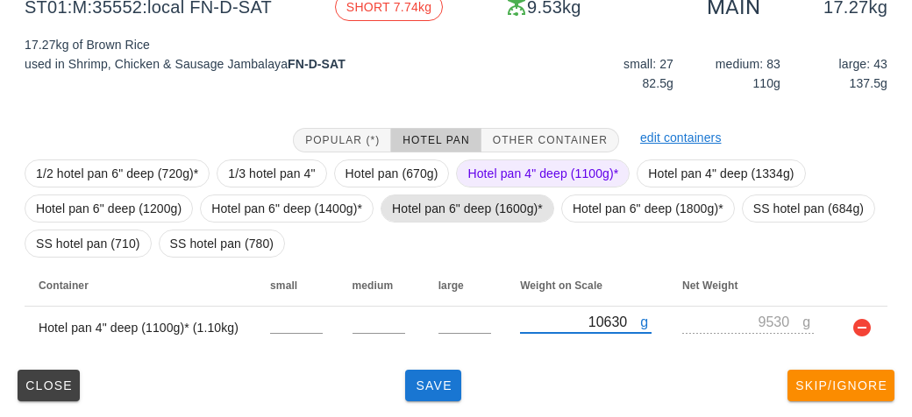
click at [501, 219] on span "Hotel pan 6" deep (1600g)*" at bounding box center [467, 208] width 151 height 26
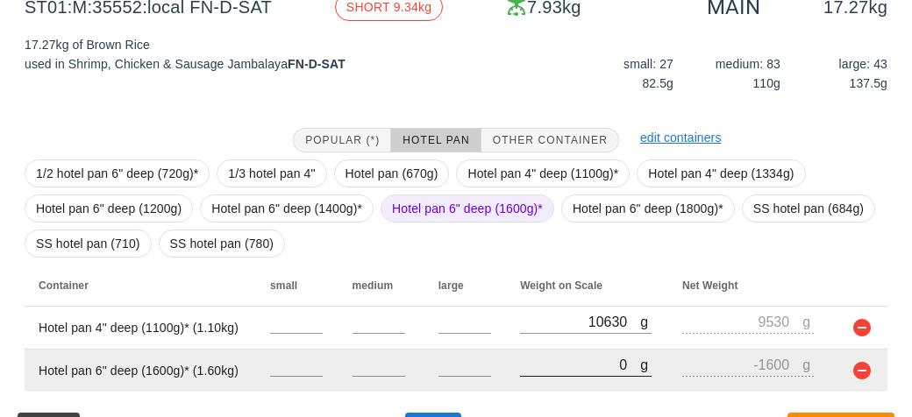
click at [571, 357] on input "0" at bounding box center [580, 364] width 120 height 23
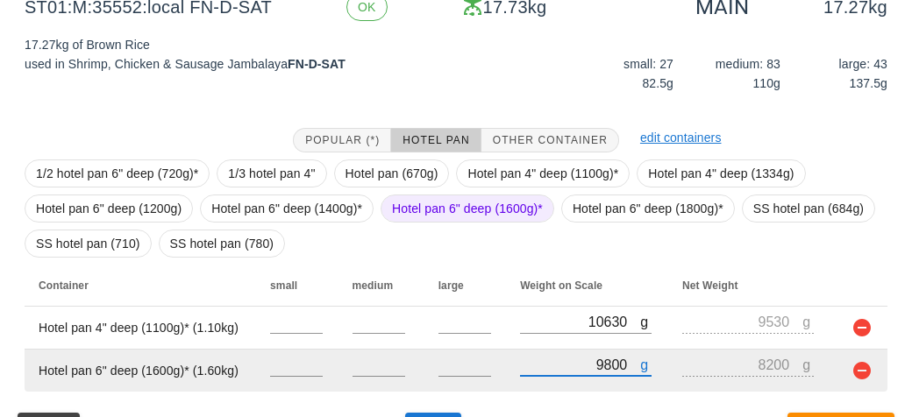
scroll to position [281, 0]
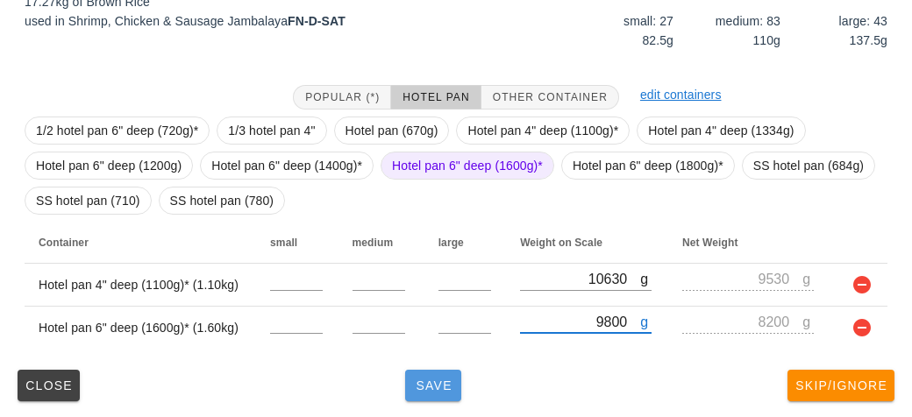
click at [430, 397] on button "Save" at bounding box center [433, 386] width 56 height 32
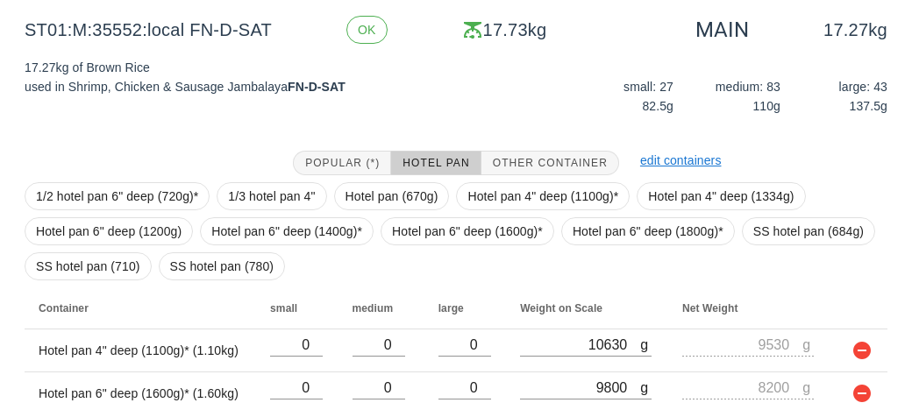
scroll to position [261, 0]
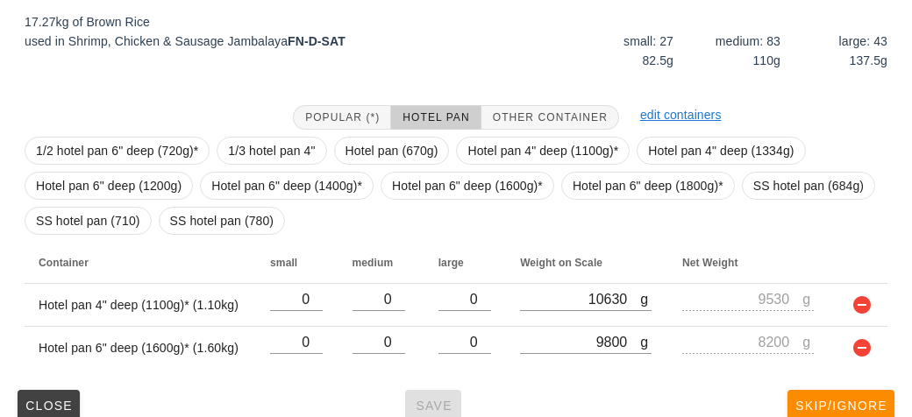
click at [425, 409] on div "Close Save Skip/Ignore" at bounding box center [456, 406] width 891 height 46
click at [42, 400] on span "Close" at bounding box center [49, 406] width 48 height 14
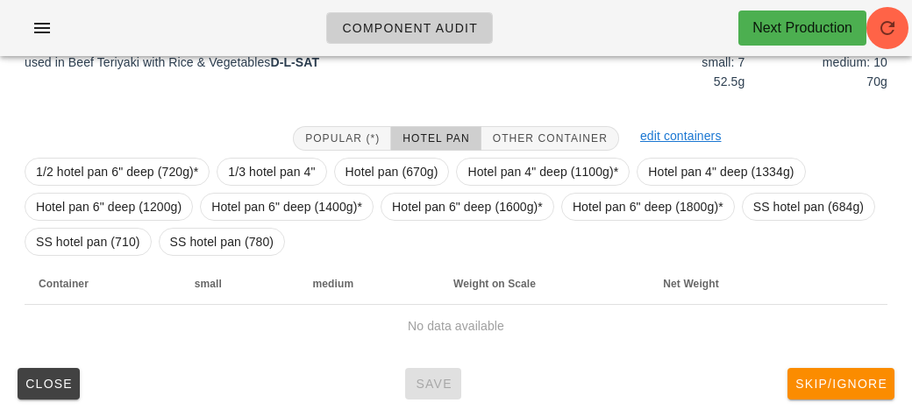
scroll to position [238, 0]
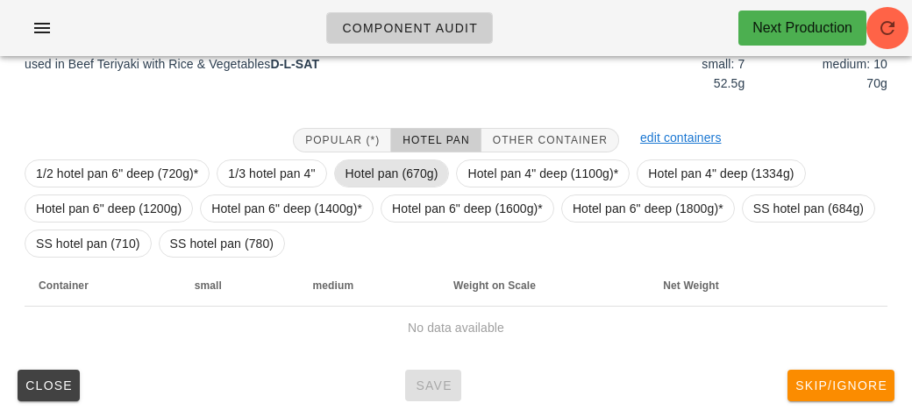
click at [381, 178] on span "Hotel pan (670g)" at bounding box center [391, 173] width 93 height 26
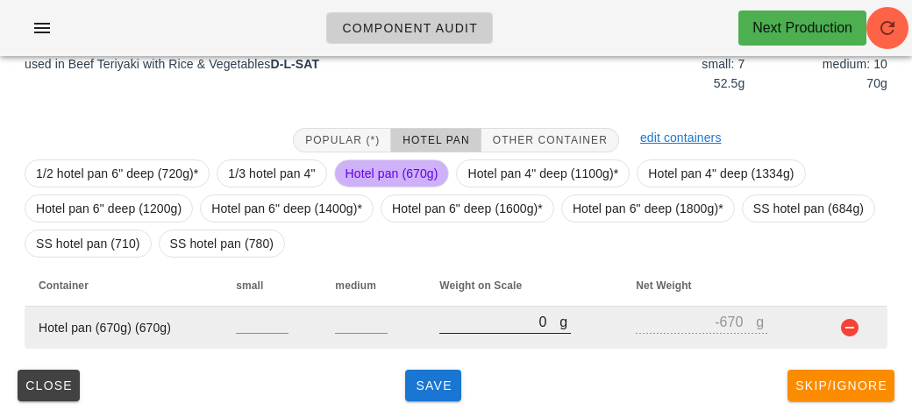
click at [511, 321] on input "0" at bounding box center [499, 321] width 120 height 23
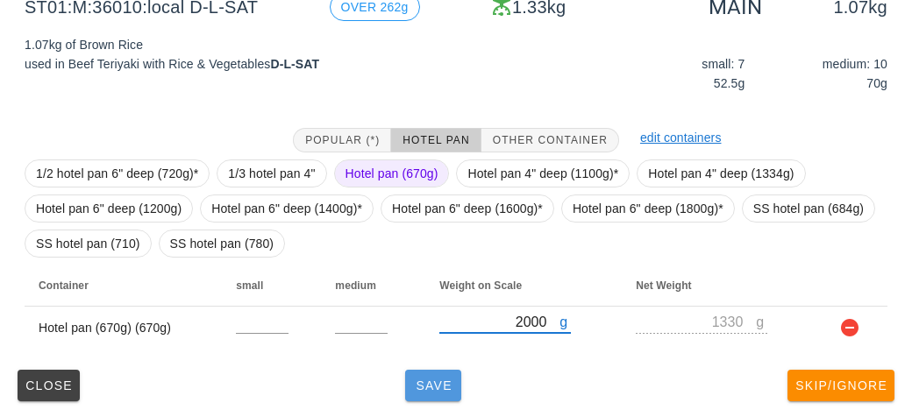
click at [419, 383] on span "Save" at bounding box center [433, 386] width 42 height 14
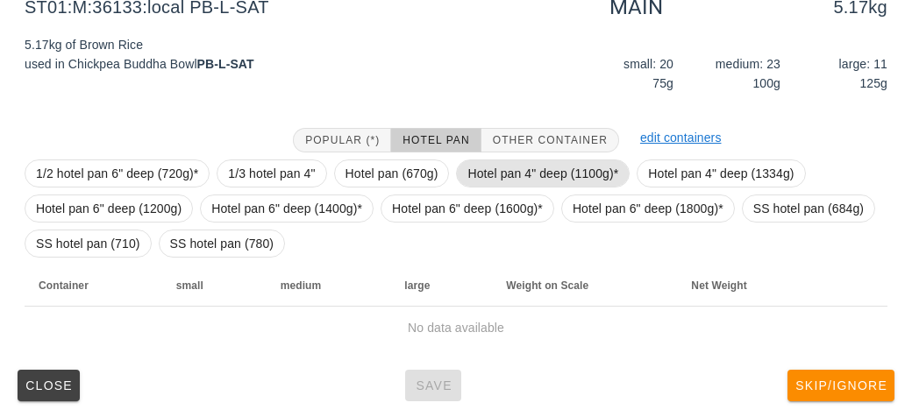
click at [505, 183] on span "Hotel pan 4" deep (1100g)*" at bounding box center [542, 173] width 151 height 26
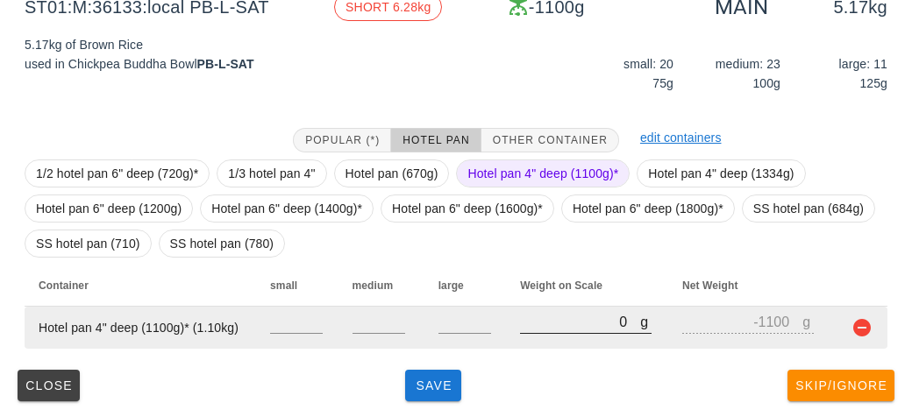
click at [558, 316] on input "0" at bounding box center [580, 321] width 120 height 23
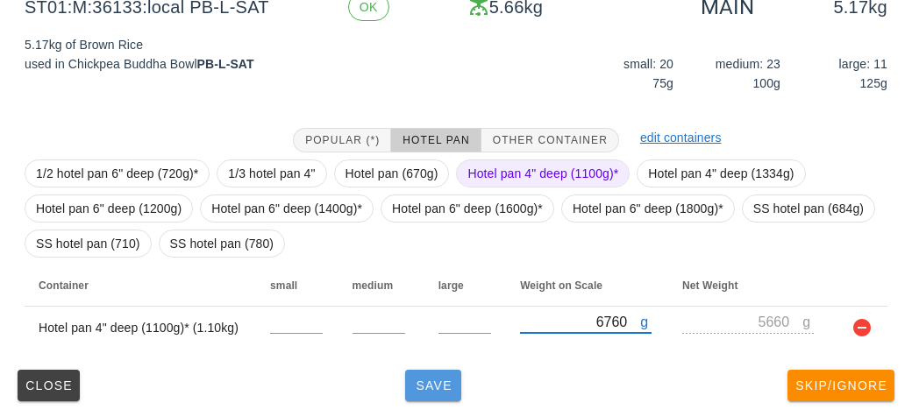
click at [411, 397] on button "Save" at bounding box center [433, 386] width 56 height 32
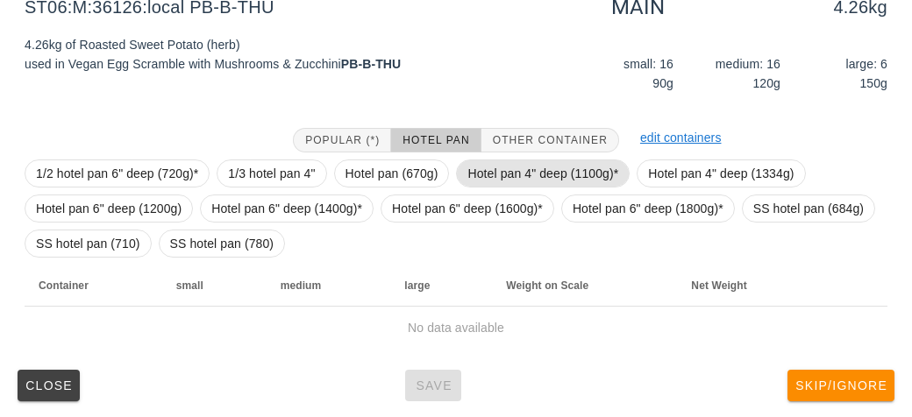
click at [494, 167] on span "Hotel pan 4" deep (1100g)*" at bounding box center [542, 173] width 151 height 26
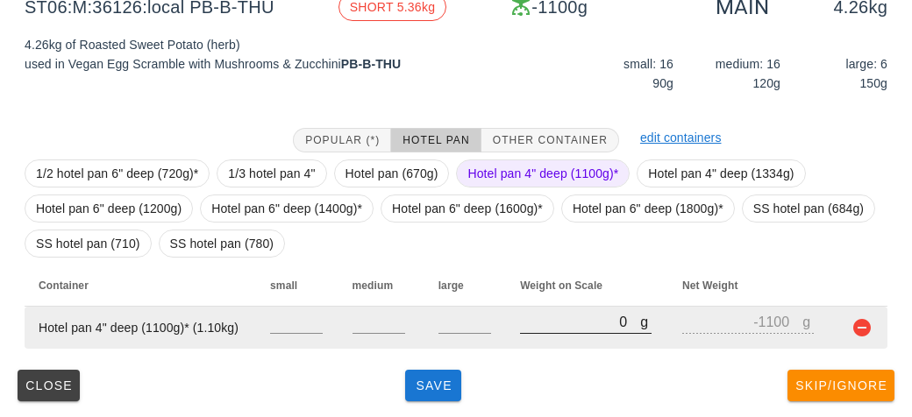
click at [571, 312] on input "0" at bounding box center [580, 321] width 120 height 23
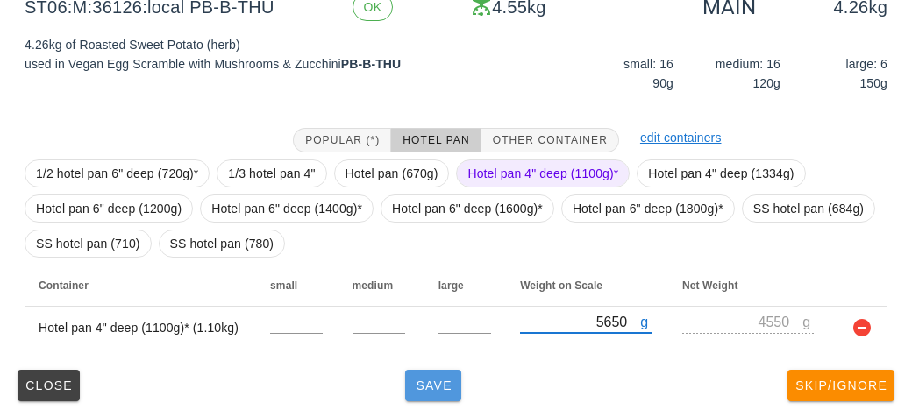
click at [436, 391] on span "Save" at bounding box center [433, 386] width 42 height 14
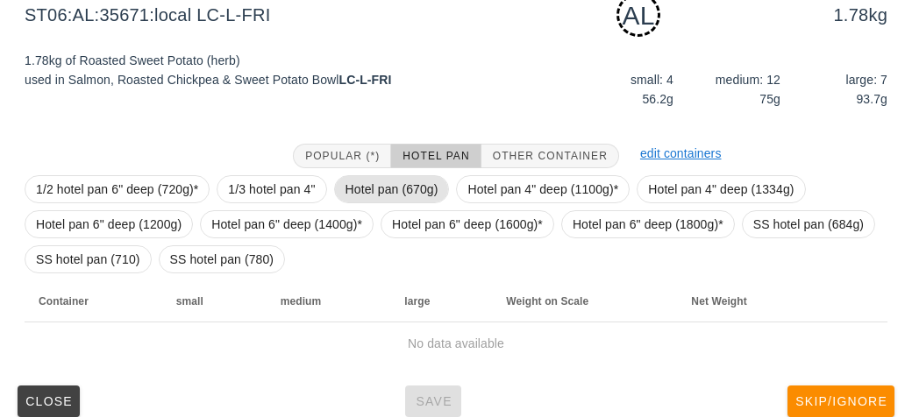
click at [367, 181] on span "Hotel pan (670g)" at bounding box center [391, 189] width 93 height 26
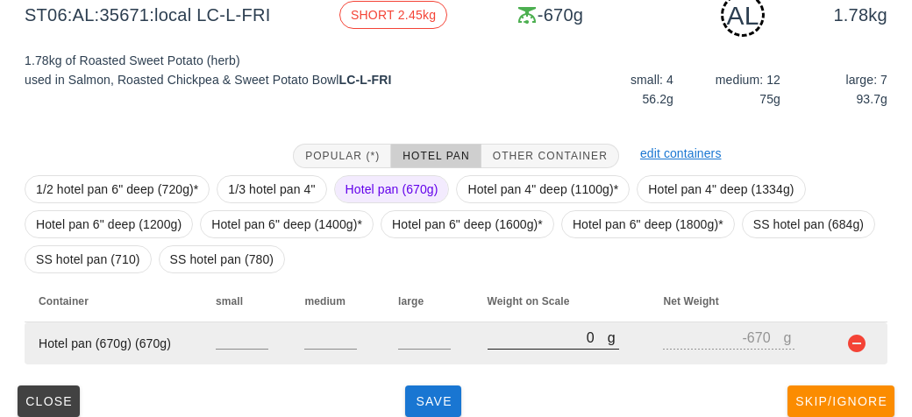
click at [509, 356] on div at bounding box center [552, 358] width 131 height 12
click at [531, 343] on input "0" at bounding box center [547, 337] width 120 height 23
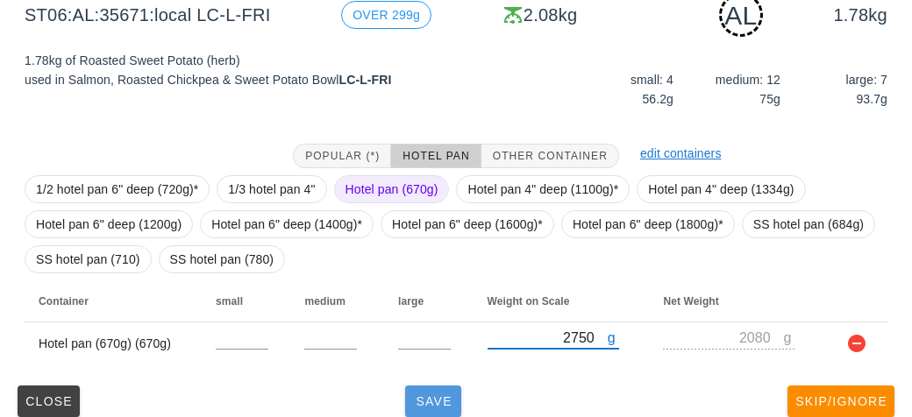
click at [417, 394] on span "Save" at bounding box center [433, 401] width 42 height 14
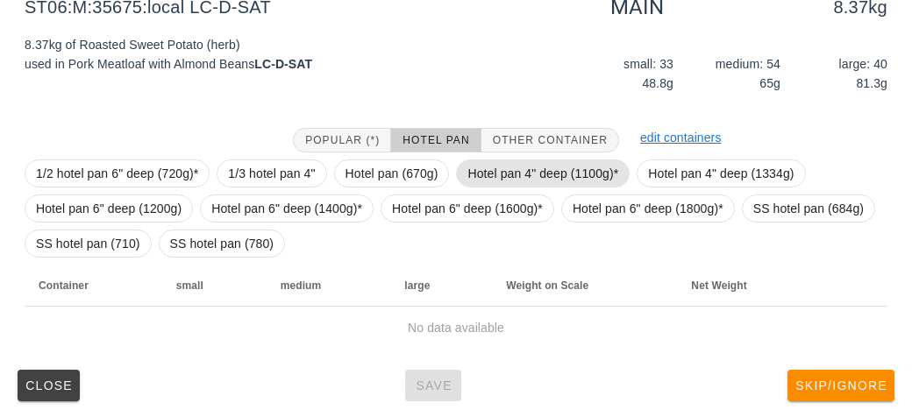
click at [497, 182] on span "Hotel pan 4" deep (1100g)*" at bounding box center [542, 173] width 151 height 26
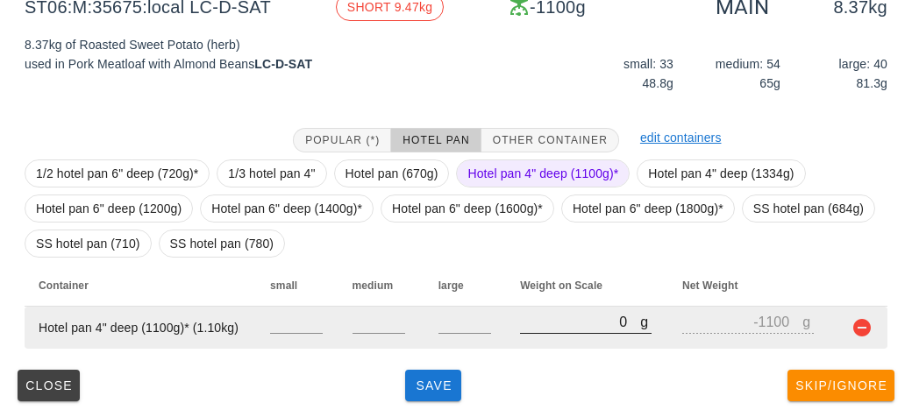
click at [522, 318] on input "0" at bounding box center [580, 321] width 120 height 23
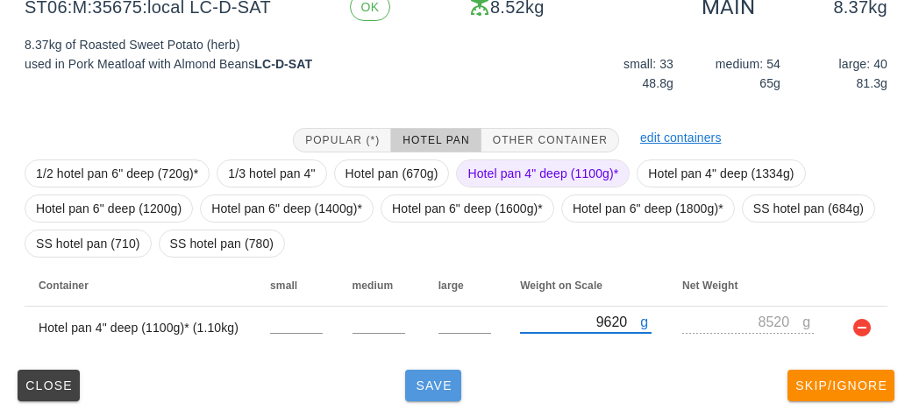
click at [415, 386] on span "Save" at bounding box center [433, 386] width 42 height 14
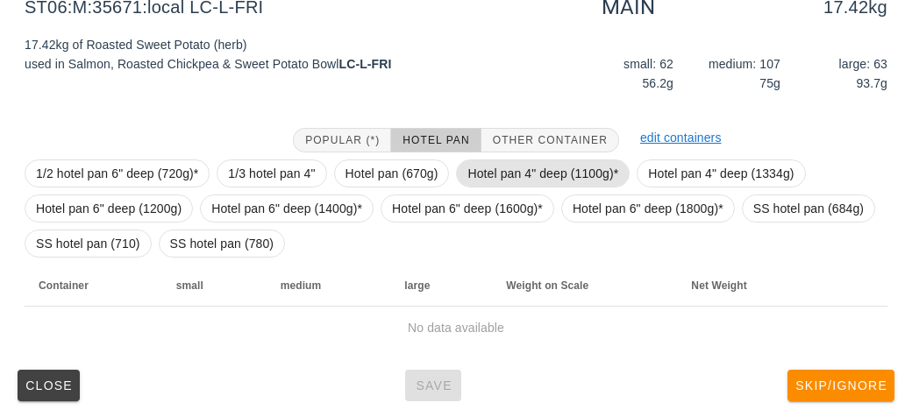
click at [496, 174] on span "Hotel pan 4" deep (1100g)*" at bounding box center [542, 173] width 151 height 26
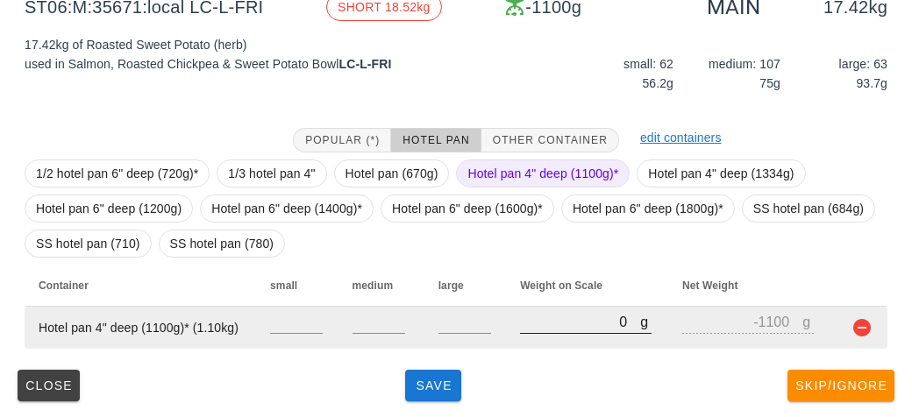
click at [547, 329] on input "0" at bounding box center [580, 321] width 120 height 23
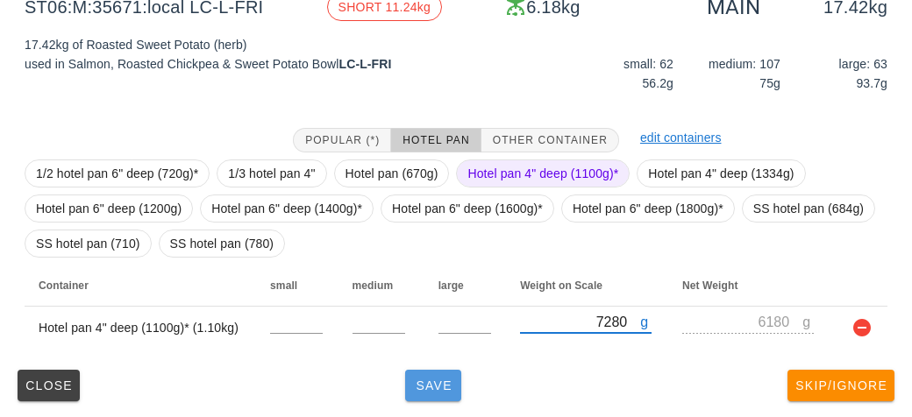
click at [420, 384] on span "Save" at bounding box center [433, 386] width 42 height 14
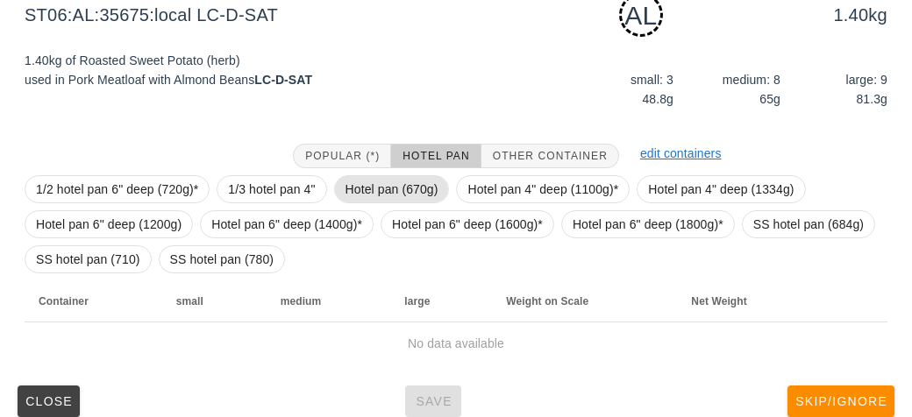
click at [377, 178] on span "Hotel pan (670g)" at bounding box center [391, 189] width 93 height 26
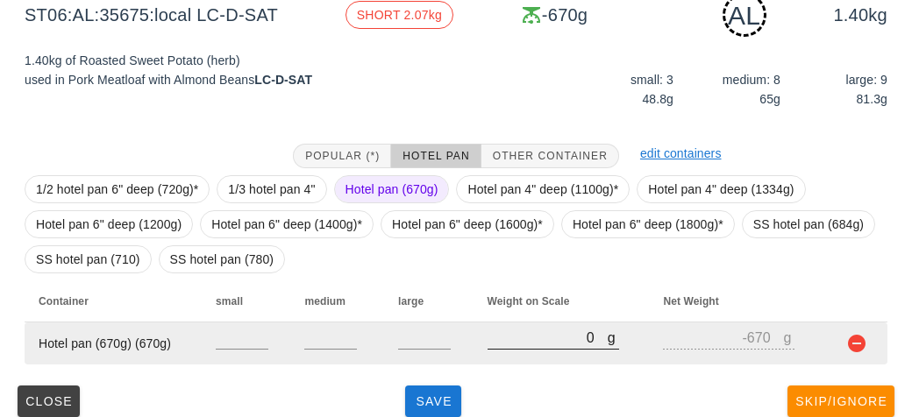
click at [513, 334] on input "0" at bounding box center [547, 337] width 120 height 23
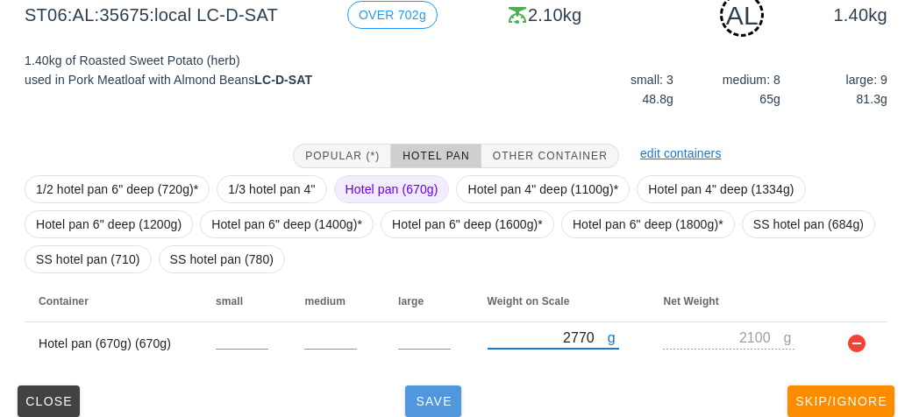
click at [415, 409] on button "Save" at bounding box center [433, 402] width 56 height 32
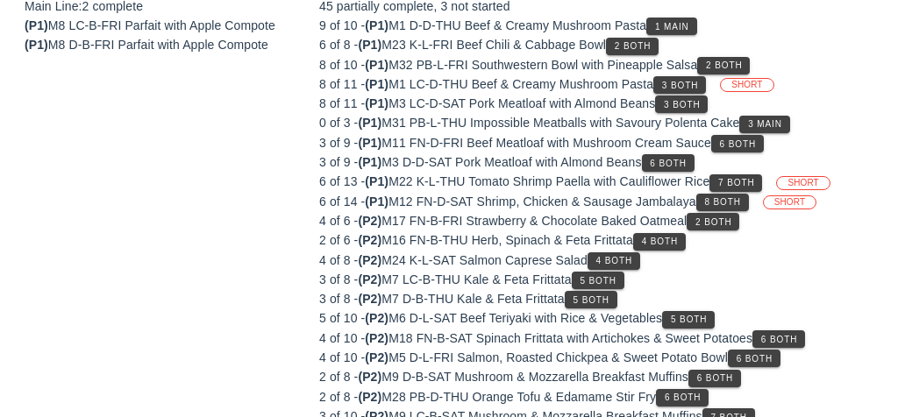
click at [417, 397] on div "2 of 8 - (P2) M28 PB-D-THU Orange Tofu & Edamame Stir Fry 6 Both" at bounding box center [603, 396] width 568 height 19
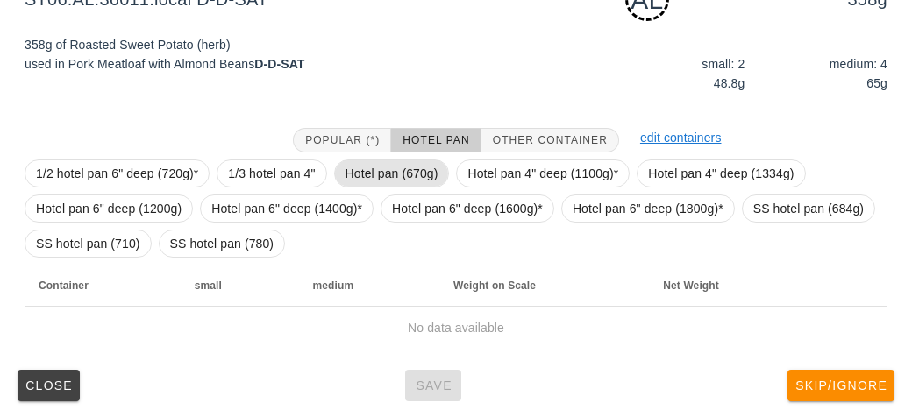
click at [373, 164] on span "Hotel pan (670g)" at bounding box center [391, 173] width 93 height 26
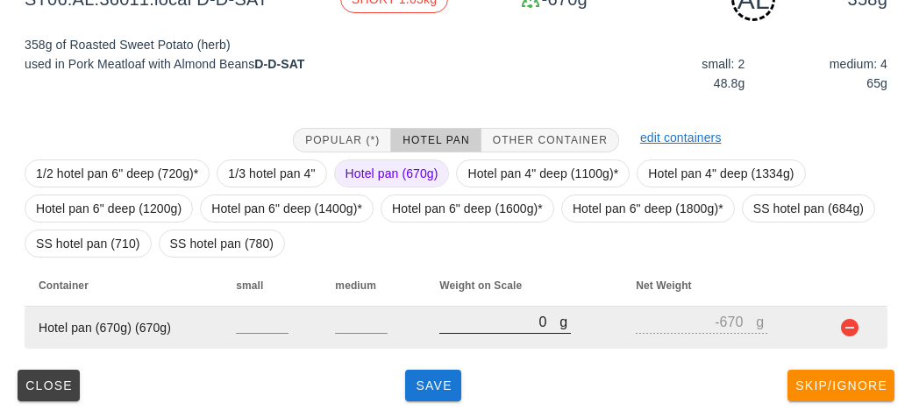
click at [522, 316] on input "0" at bounding box center [499, 321] width 120 height 23
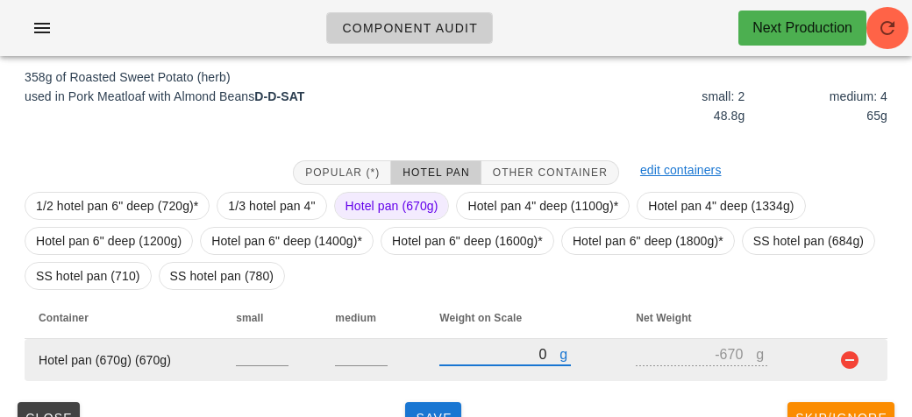
scroll to position [254, 0]
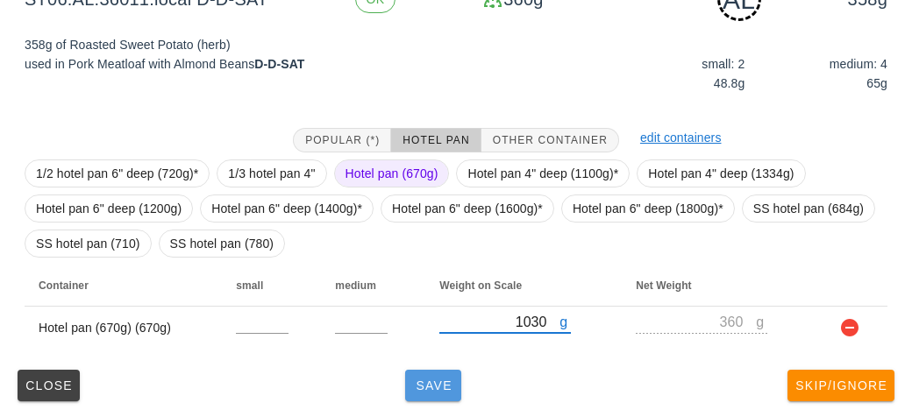
click at [415, 399] on button "Save" at bounding box center [433, 386] width 56 height 32
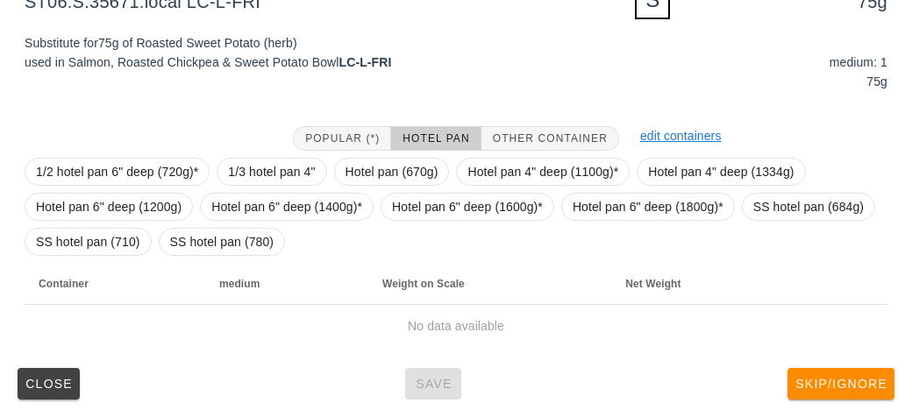
scroll to position [245, 0]
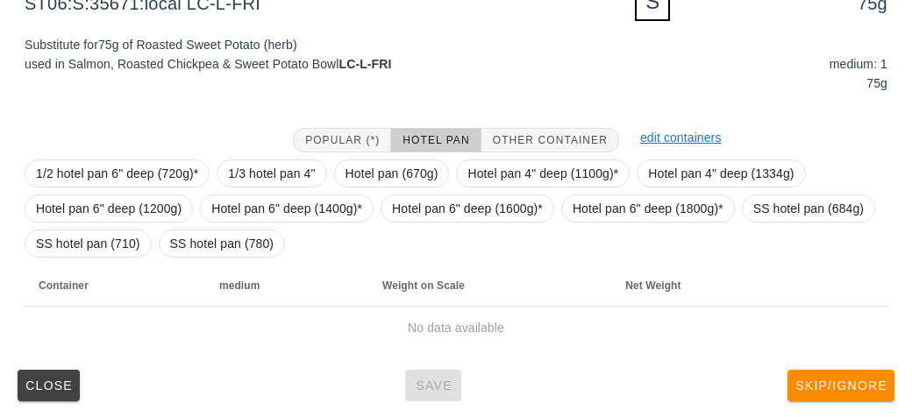
click at [572, 103] on div "medium: 1 75g" at bounding box center [677, 68] width 442 height 86
click at [553, 141] on span "Other Container" at bounding box center [550, 140] width 116 height 12
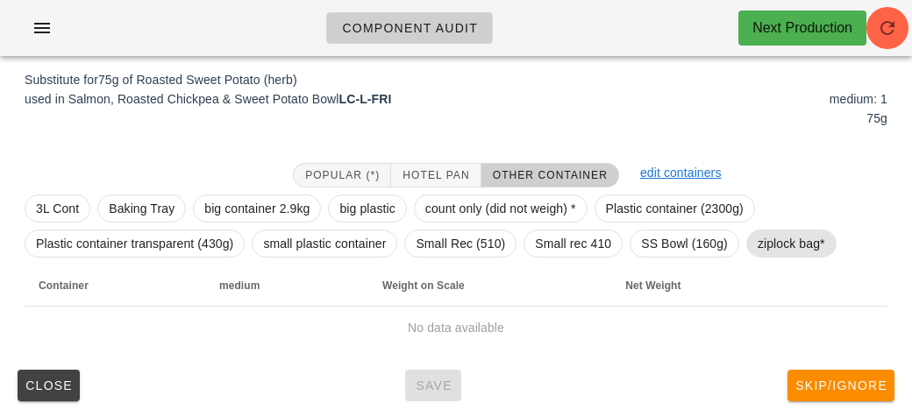
click at [783, 254] on span "ziplock bag*" at bounding box center [790, 244] width 67 height 26
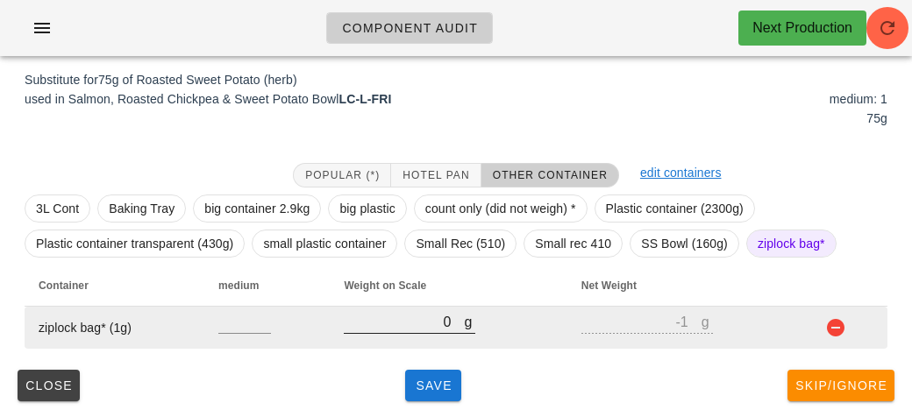
click at [383, 324] on input "0" at bounding box center [404, 321] width 120 height 23
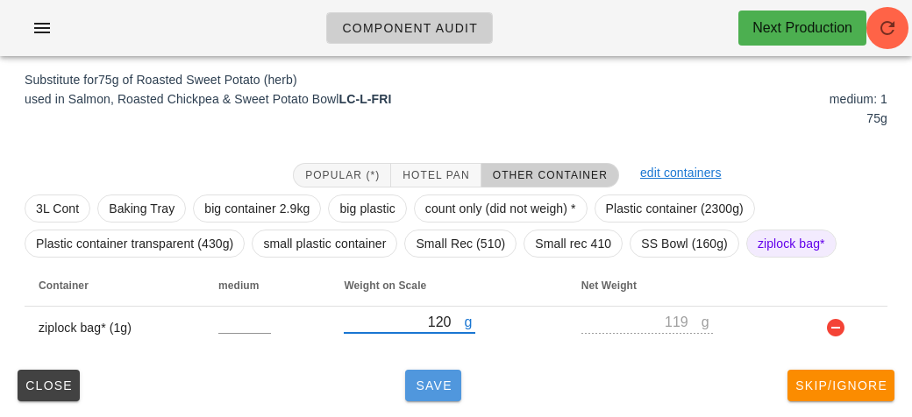
click at [443, 391] on span "Save" at bounding box center [433, 386] width 42 height 14
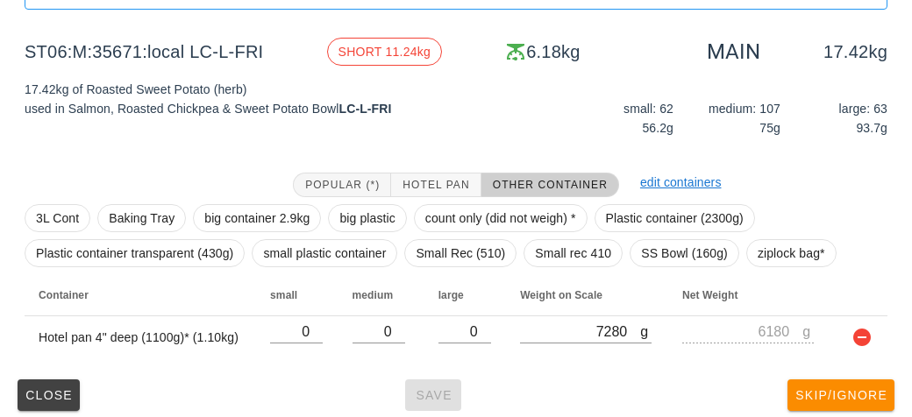
scroll to position [203, 0]
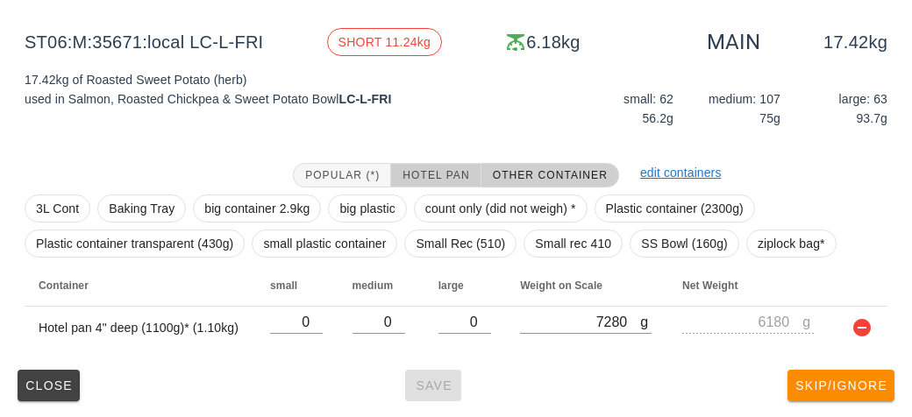
click at [404, 174] on span "Hotel Pan" at bounding box center [434, 175] width 67 height 12
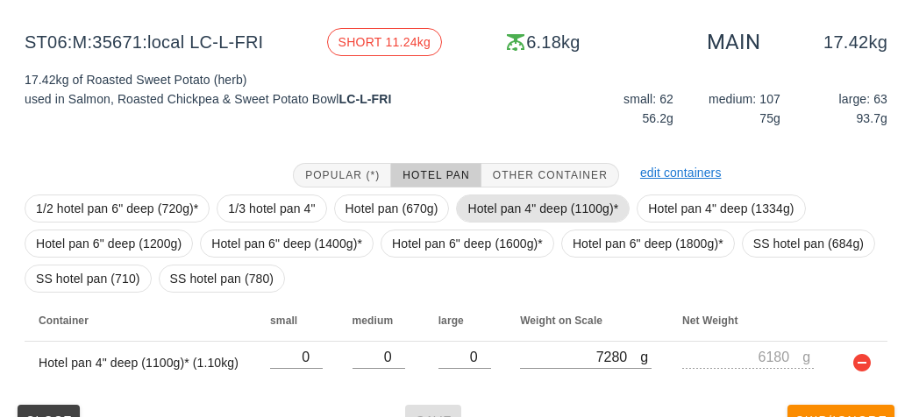
click at [480, 199] on span "Hotel pan 4" deep (1100g)*" at bounding box center [542, 208] width 151 height 26
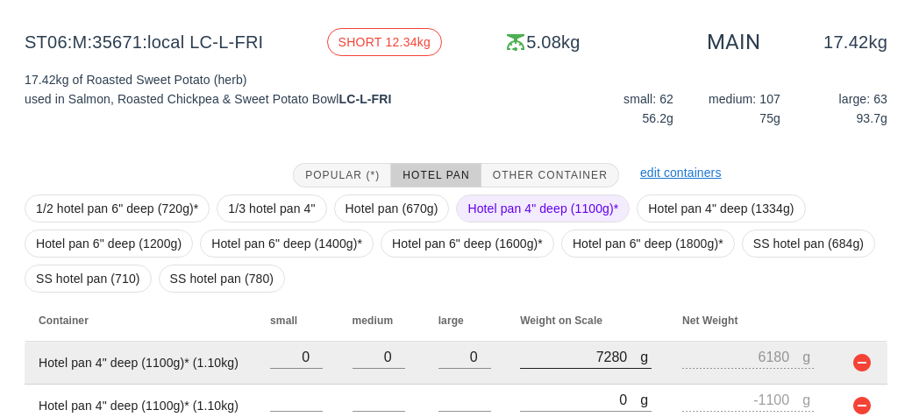
click at [579, 380] on div at bounding box center [585, 378] width 131 height 12
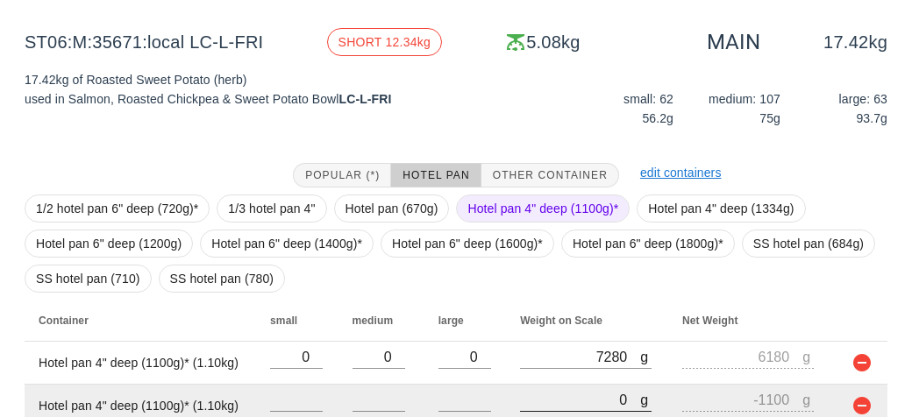
click at [563, 402] on input "0" at bounding box center [580, 399] width 120 height 23
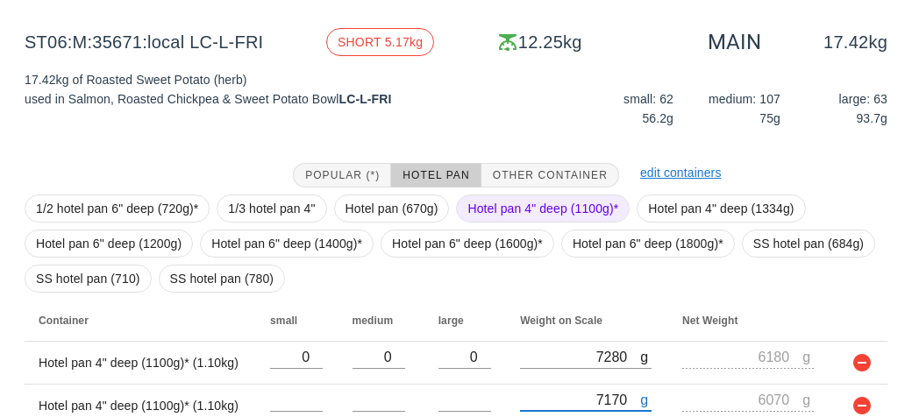
click at [493, 205] on span "Hotel pan 4" deep (1100g)*" at bounding box center [542, 208] width 151 height 26
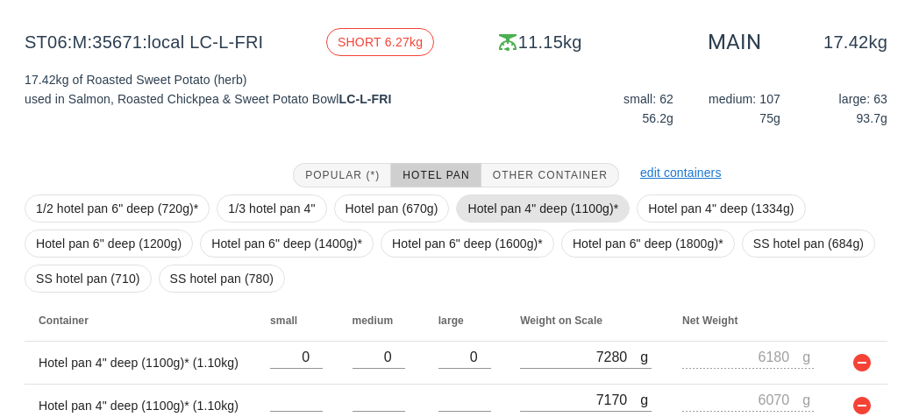
scroll to position [324, 0]
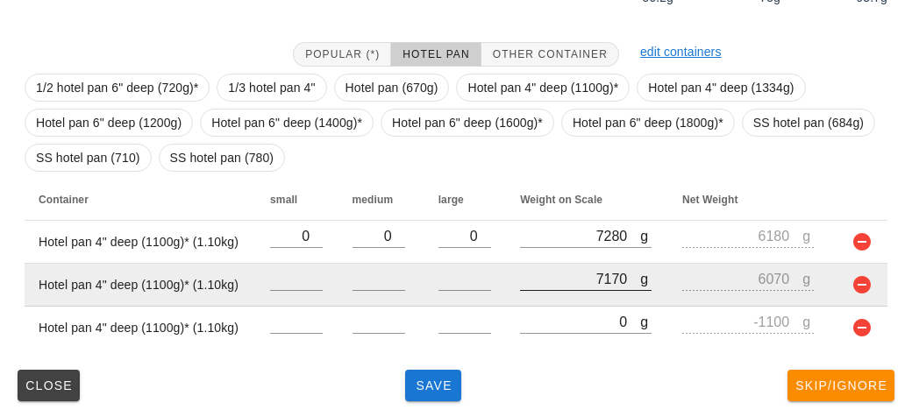
click at [525, 302] on div at bounding box center [585, 300] width 131 height 12
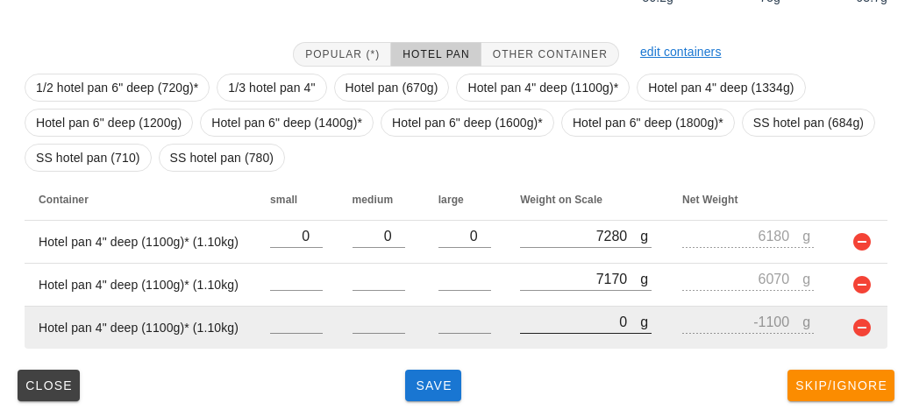
click at [537, 340] on div at bounding box center [585, 343] width 131 height 12
click at [555, 323] on input "0" at bounding box center [580, 321] width 120 height 23
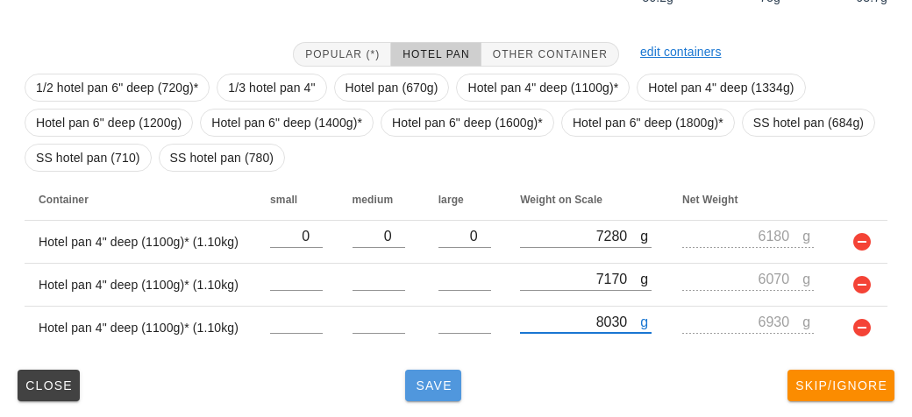
click at [435, 381] on span "Save" at bounding box center [433, 386] width 42 height 14
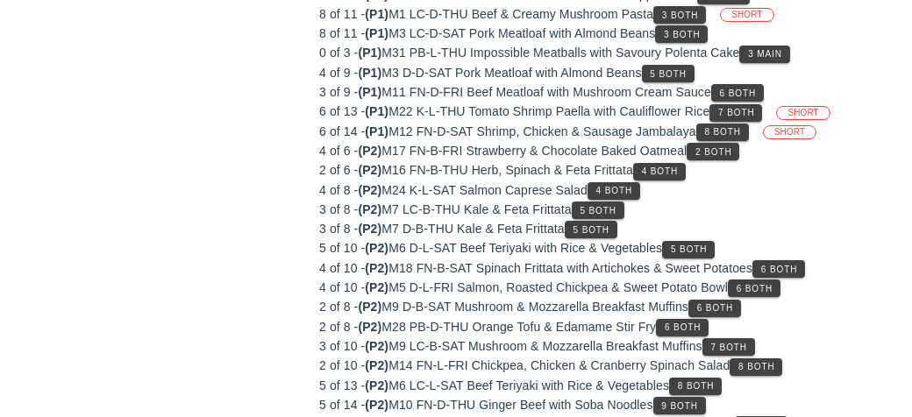
scroll to position [238, 0]
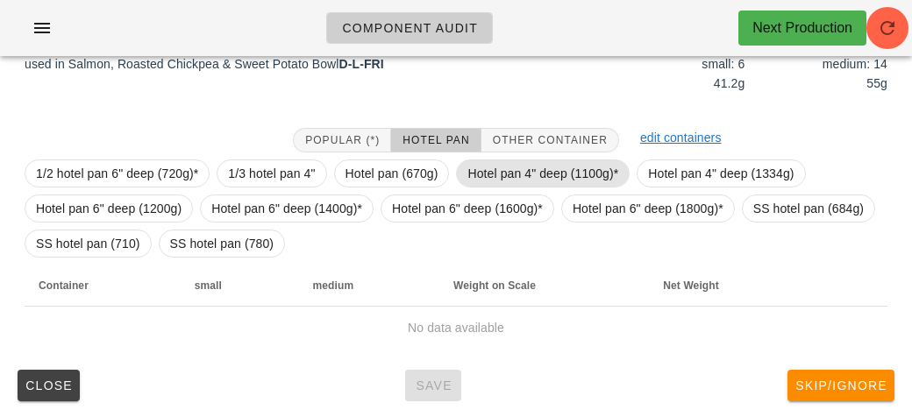
click at [516, 170] on span "Hotel pan 4" deep (1100g)*" at bounding box center [542, 173] width 151 height 26
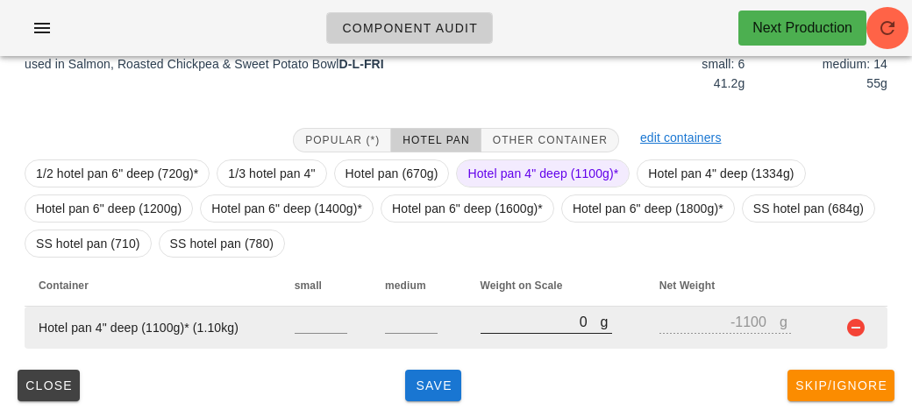
click at [539, 326] on input "0" at bounding box center [540, 321] width 120 height 23
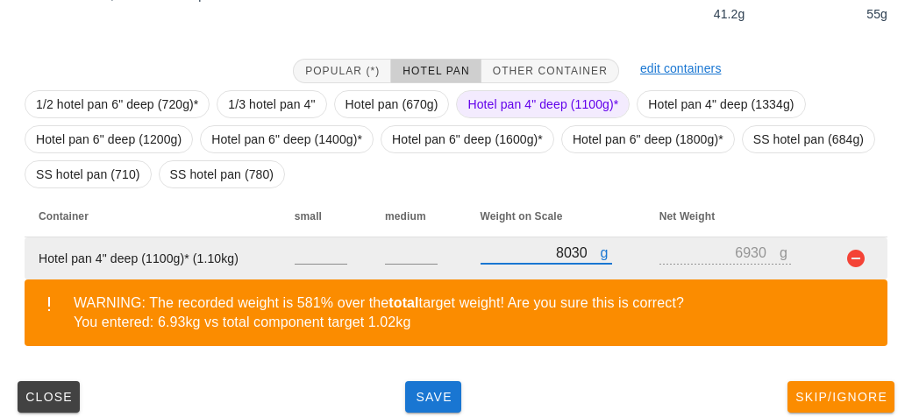
scroll to position [319, 0]
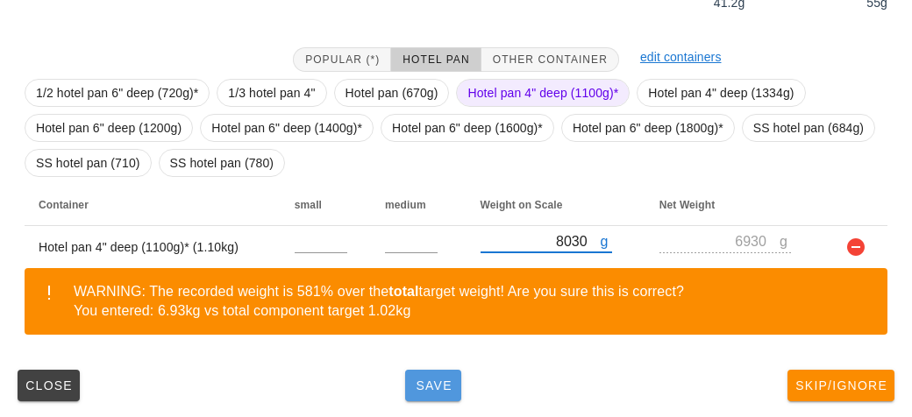
click at [437, 370] on button "Save" at bounding box center [433, 386] width 56 height 32
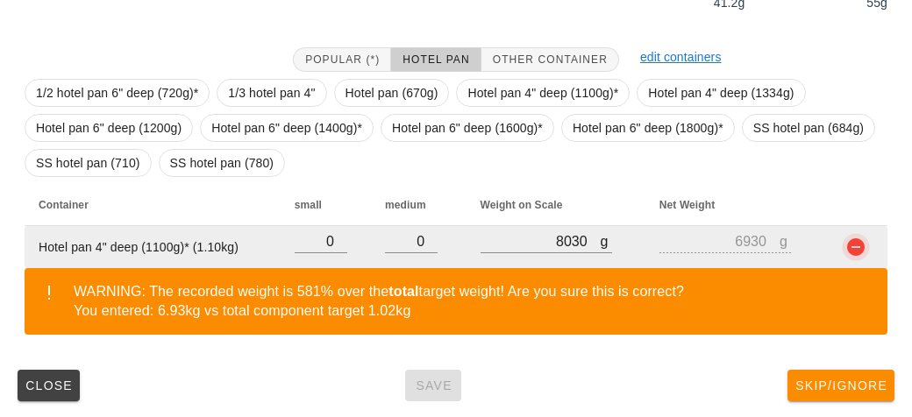
click at [865, 252] on button "button" at bounding box center [855, 247] width 21 height 21
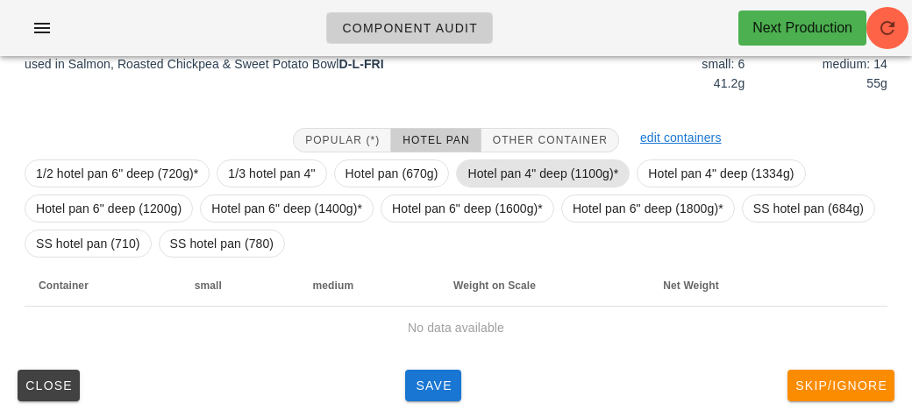
click at [494, 162] on span "Hotel pan 4" deep (1100g)*" at bounding box center [542, 173] width 151 height 26
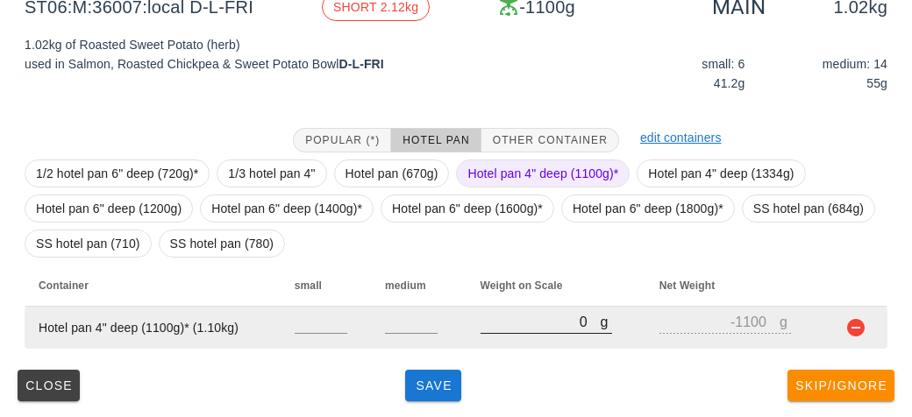
click at [510, 317] on input "0" at bounding box center [540, 321] width 120 height 23
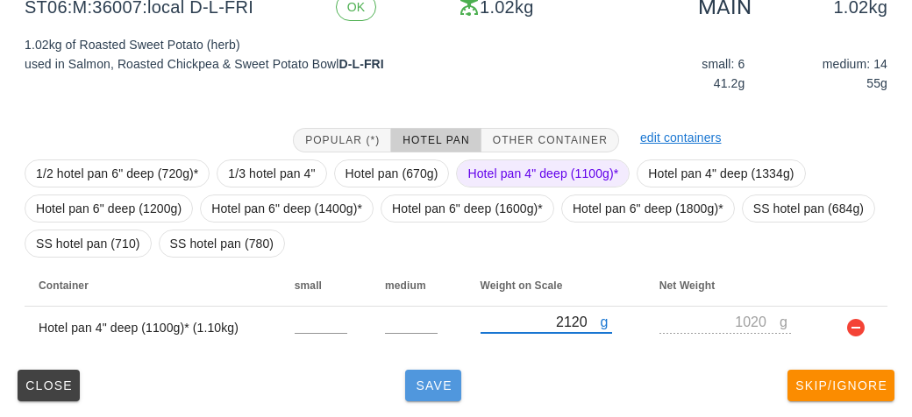
click at [429, 383] on span "Save" at bounding box center [433, 386] width 42 height 14
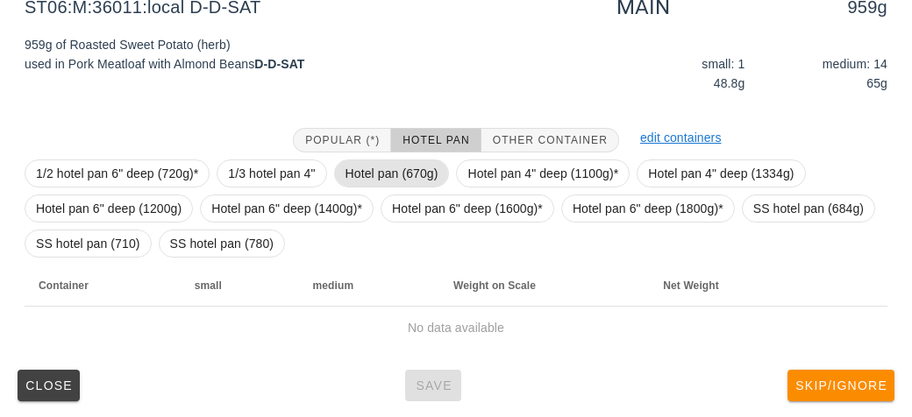
click at [364, 179] on span "Hotel pan (670g)" at bounding box center [391, 173] width 93 height 26
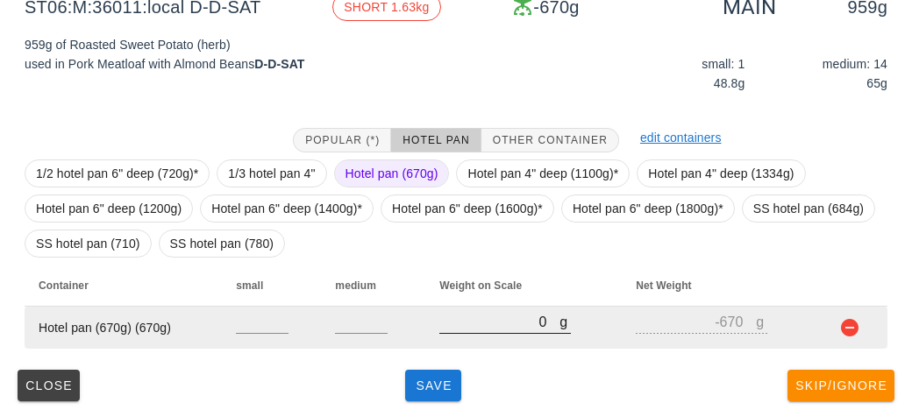
click at [458, 327] on input "0" at bounding box center [499, 321] width 120 height 23
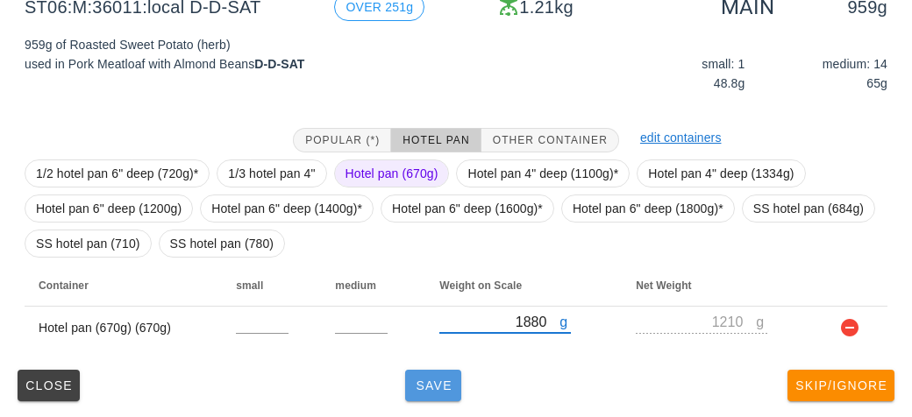
click at [437, 394] on button "Save" at bounding box center [433, 386] width 56 height 32
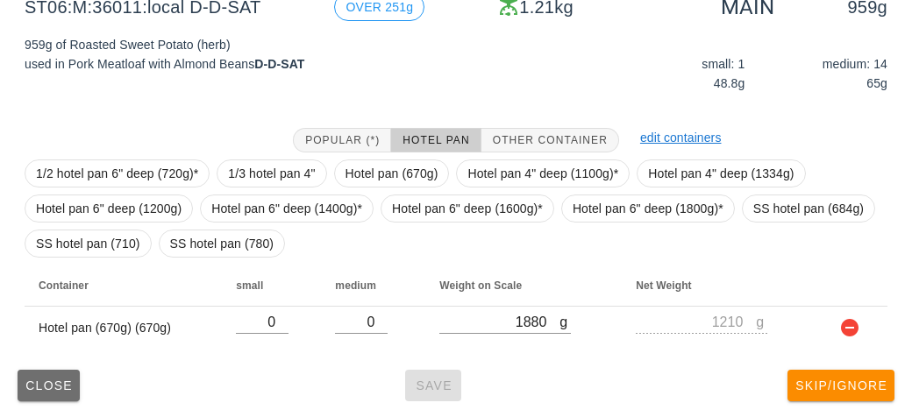
click at [33, 384] on span "Close" at bounding box center [49, 386] width 48 height 14
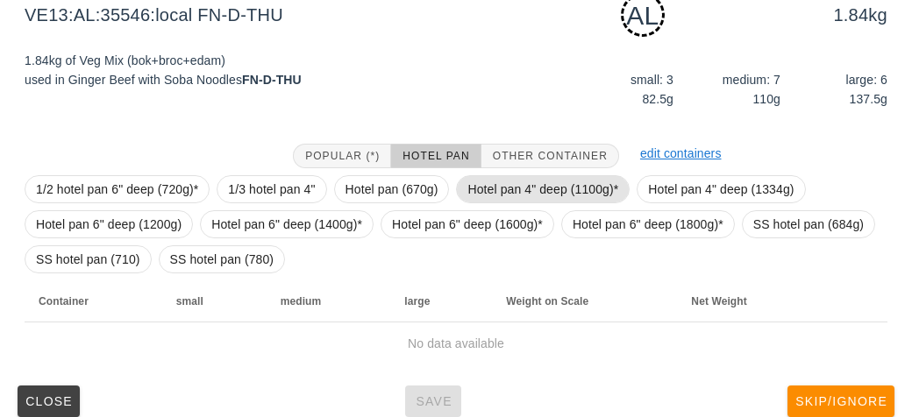
click at [499, 190] on span "Hotel pan 4" deep (1100g)*" at bounding box center [542, 189] width 151 height 26
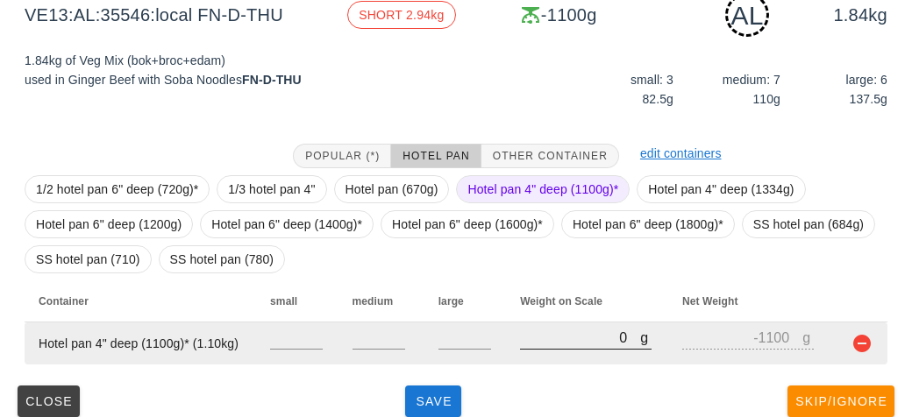
click at [532, 343] on input "0" at bounding box center [580, 337] width 120 height 23
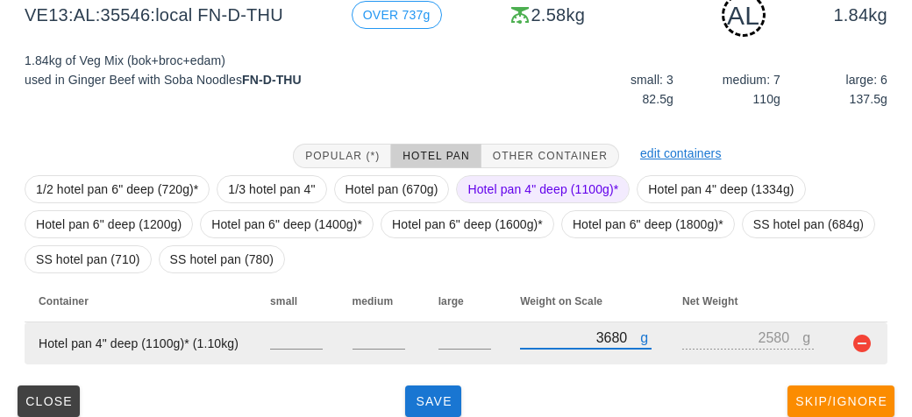
scroll to position [254, 0]
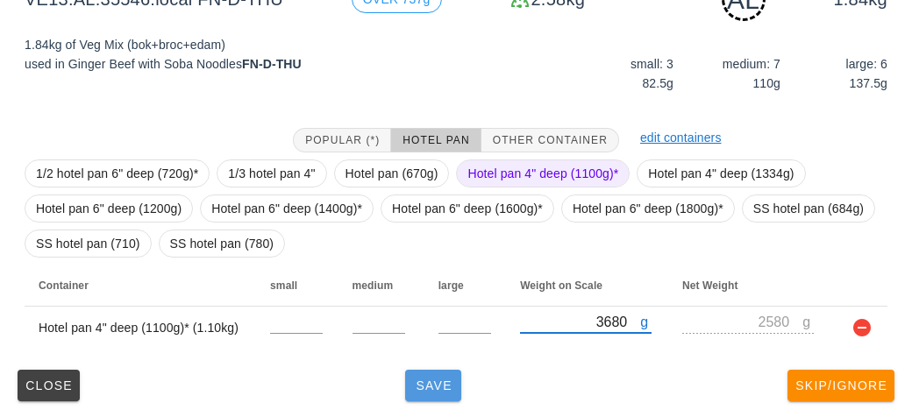
click at [418, 373] on button "Save" at bounding box center [433, 386] width 56 height 32
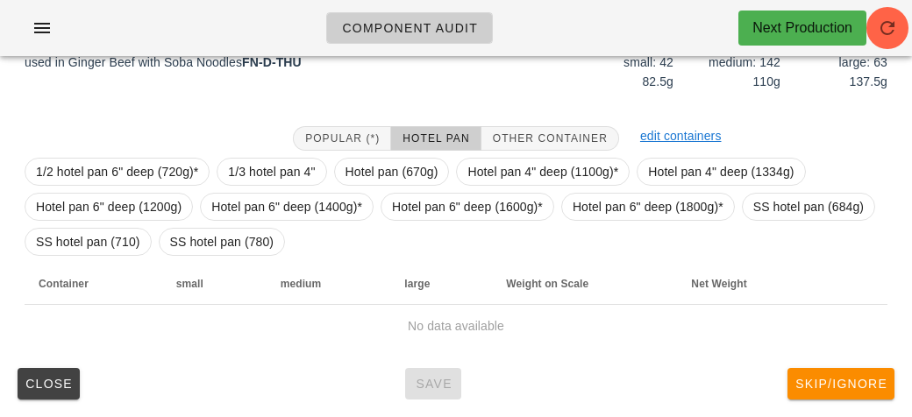
scroll to position [238, 0]
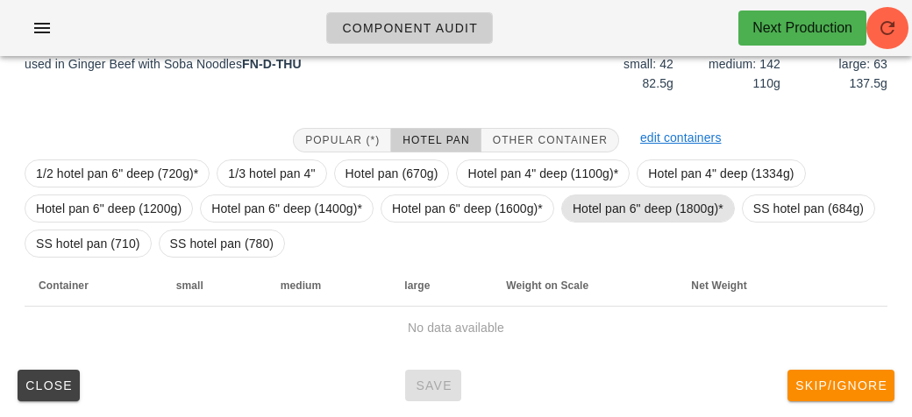
click at [635, 220] on span "Hotel pan 6" deep (1800g)*" at bounding box center [647, 208] width 151 height 26
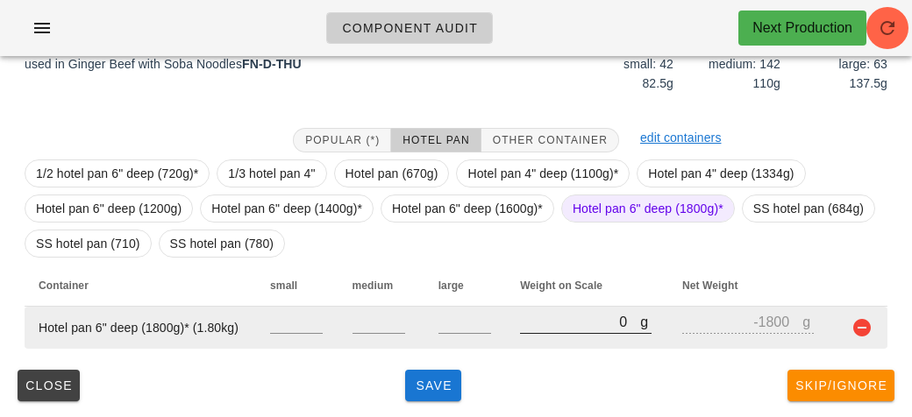
click at [562, 327] on input "0" at bounding box center [580, 321] width 120 height 23
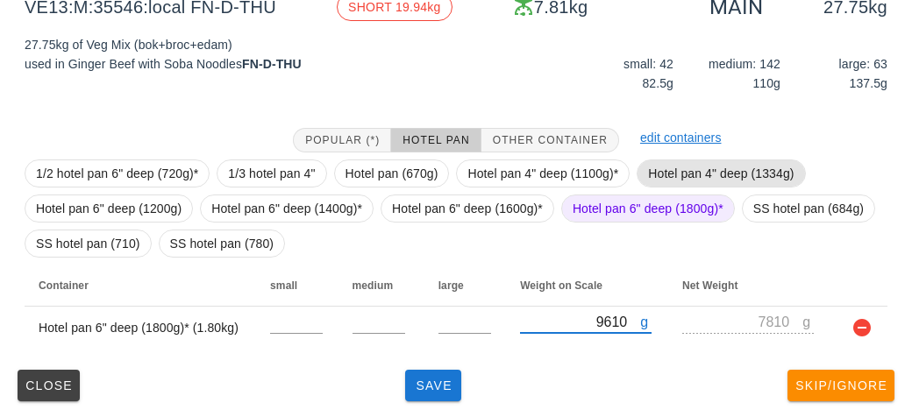
click at [690, 162] on span "Hotel pan 4" deep (1334g)" at bounding box center [721, 173] width 146 height 26
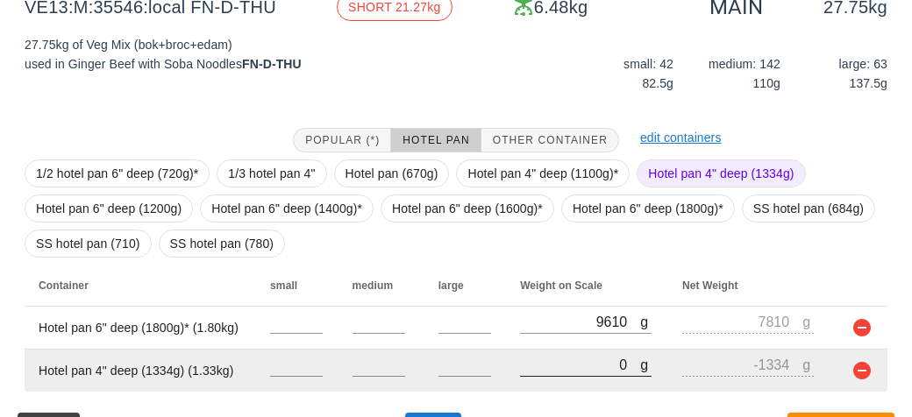
click at [539, 357] on input "0" at bounding box center [580, 364] width 120 height 23
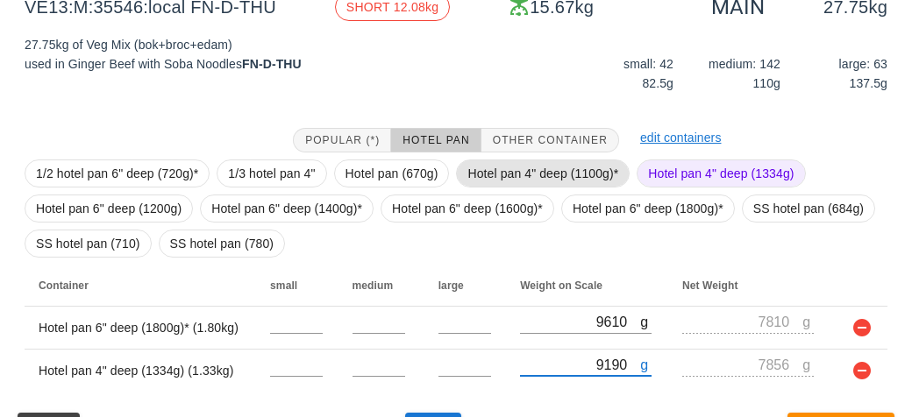
click at [492, 163] on span "Hotel pan 4" deep (1100g)*" at bounding box center [542, 173] width 151 height 26
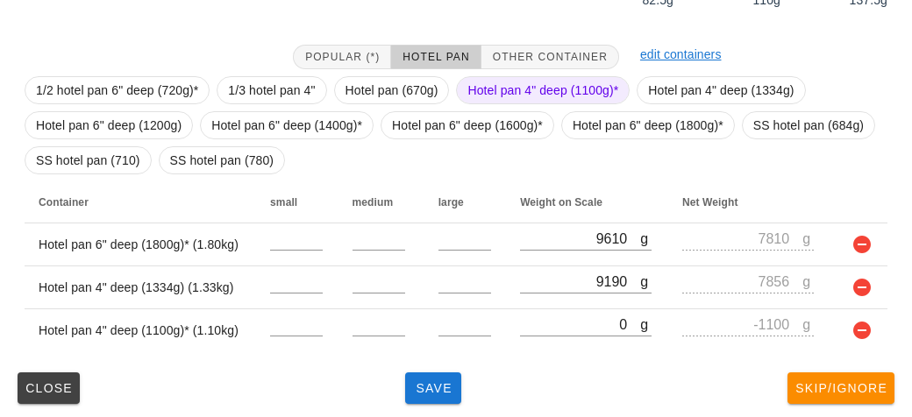
scroll to position [324, 0]
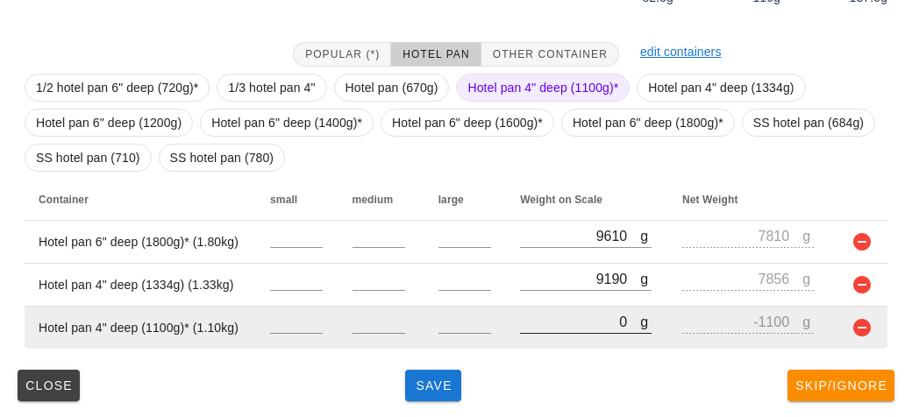
click at [546, 318] on input "0" at bounding box center [580, 321] width 120 height 23
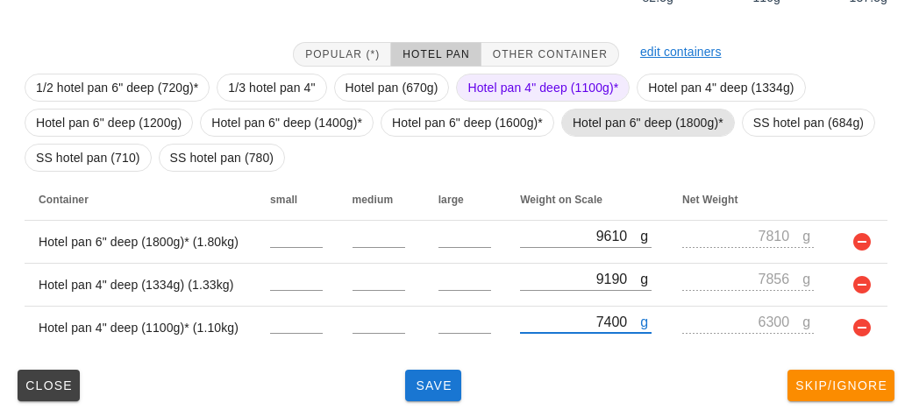
click at [600, 118] on span "Hotel pan 6" deep (1800g)*" at bounding box center [647, 123] width 151 height 26
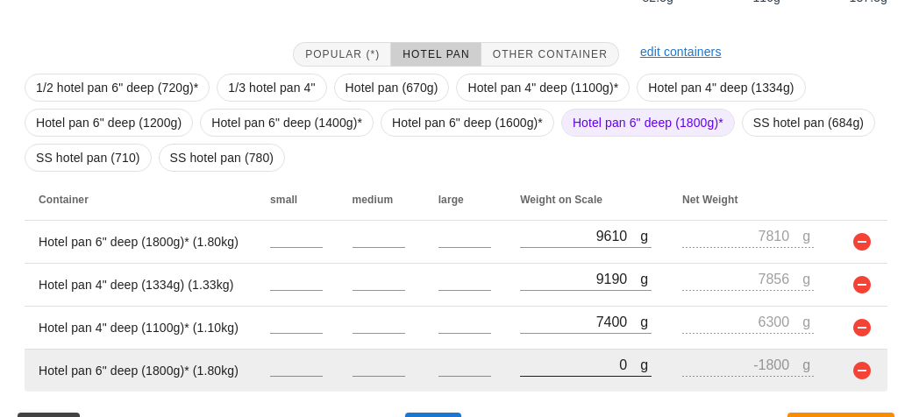
click at [531, 369] on input "0" at bounding box center [580, 364] width 120 height 23
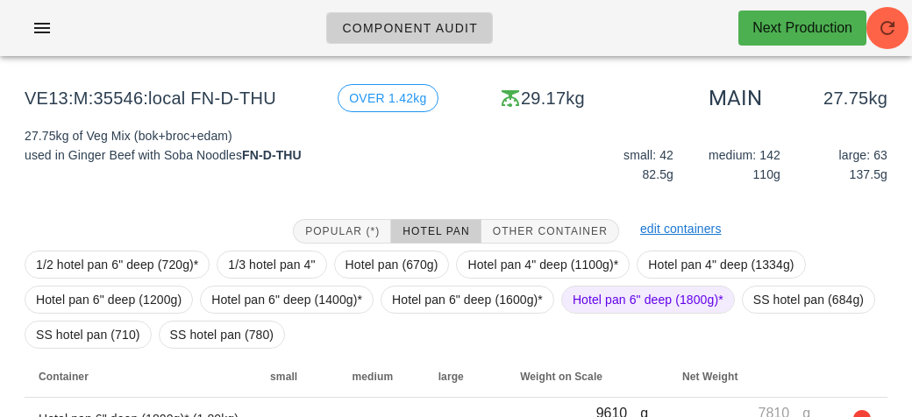
scroll to position [366, 0]
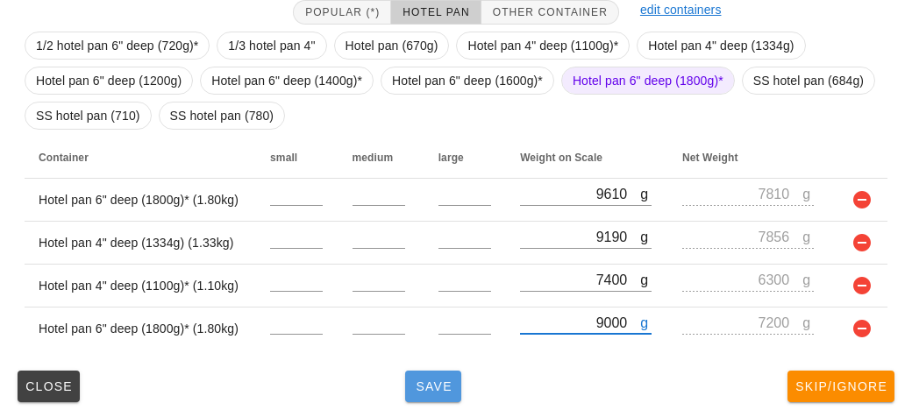
click at [422, 384] on span "Save" at bounding box center [433, 387] width 42 height 14
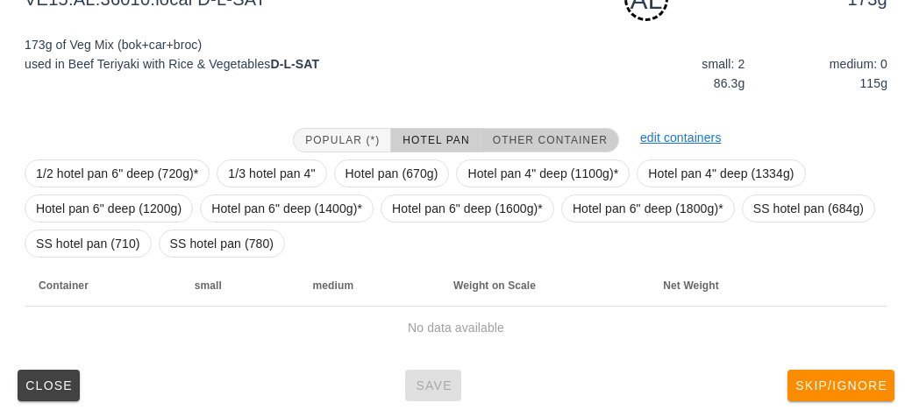
click at [525, 144] on span "Other Container" at bounding box center [550, 140] width 116 height 12
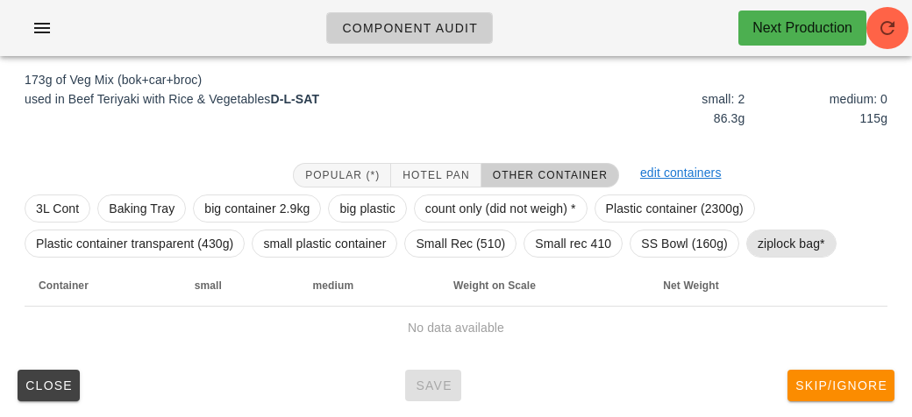
click at [778, 234] on span "ziplock bag*" at bounding box center [790, 244] width 67 height 26
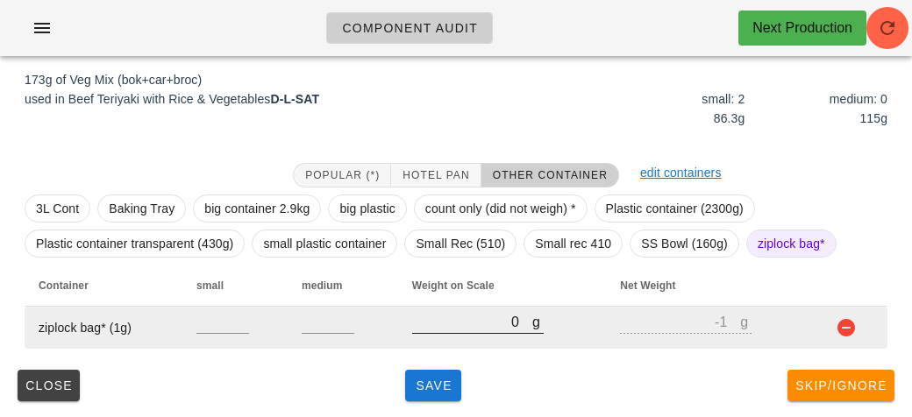
click at [461, 343] on div at bounding box center [477, 343] width 131 height 12
click at [489, 327] on input "0" at bounding box center [472, 321] width 120 height 23
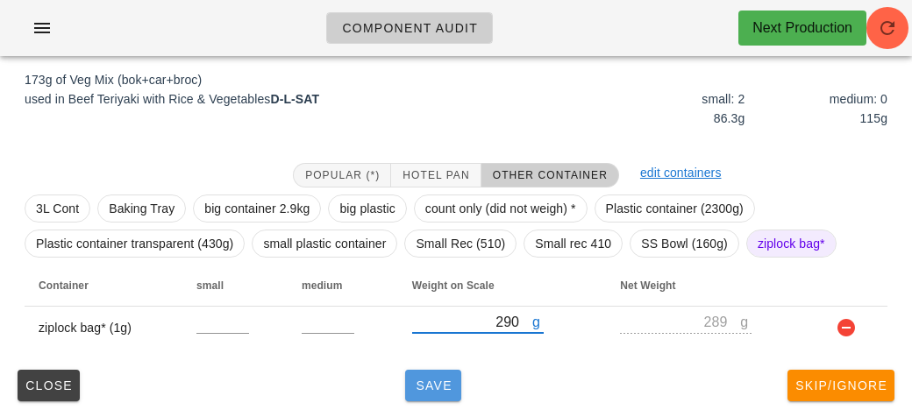
click at [424, 394] on button "Save" at bounding box center [433, 386] width 56 height 32
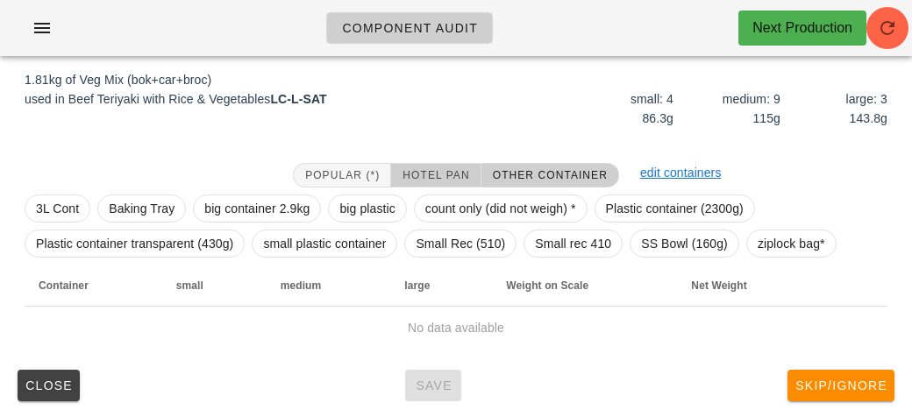
click at [424, 172] on span "Hotel Pan" at bounding box center [434, 175] width 67 height 12
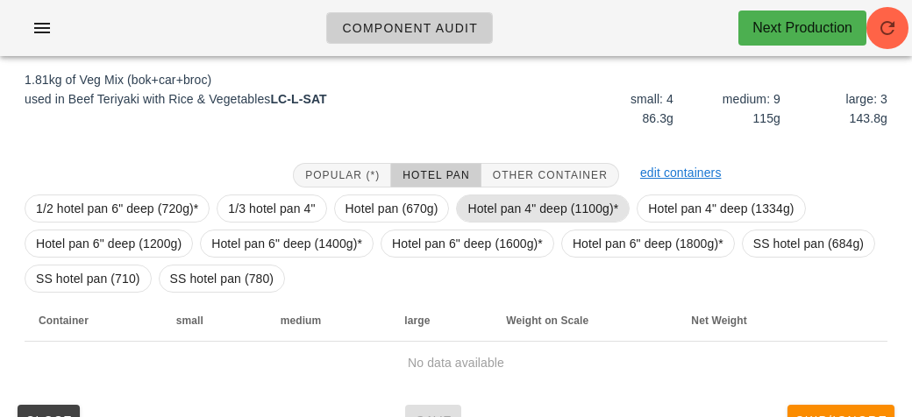
click at [491, 197] on span "Hotel pan 4" deep (1100g)*" at bounding box center [542, 208] width 151 height 26
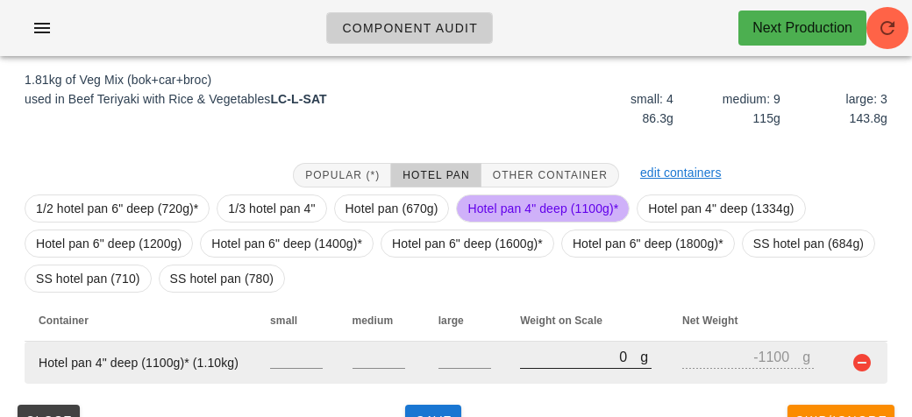
click at [555, 351] on input "0" at bounding box center [580, 356] width 120 height 23
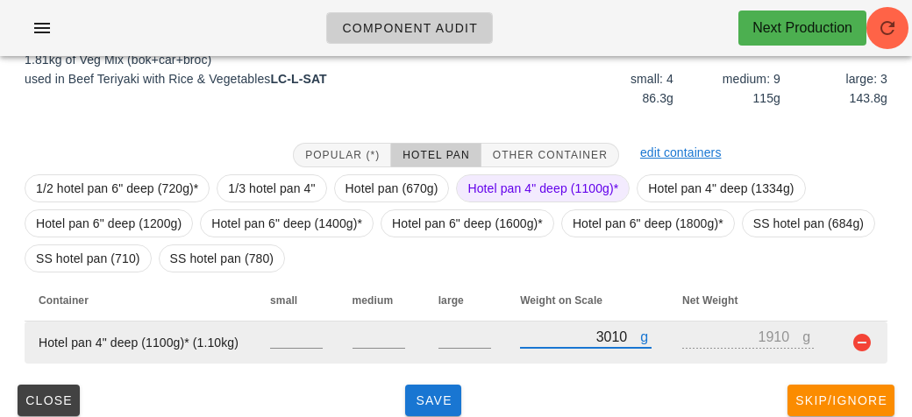
scroll to position [254, 0]
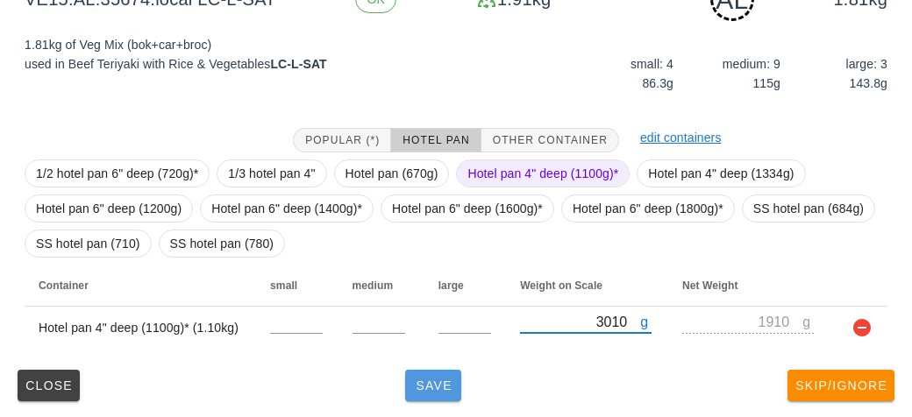
click at [424, 389] on span "Save" at bounding box center [433, 386] width 42 height 14
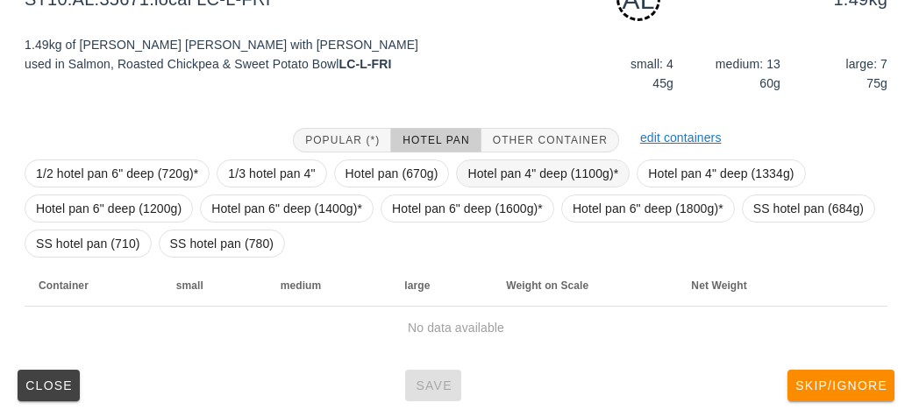
click at [507, 173] on span "Hotel pan 4" deep (1100g)*" at bounding box center [542, 173] width 151 height 26
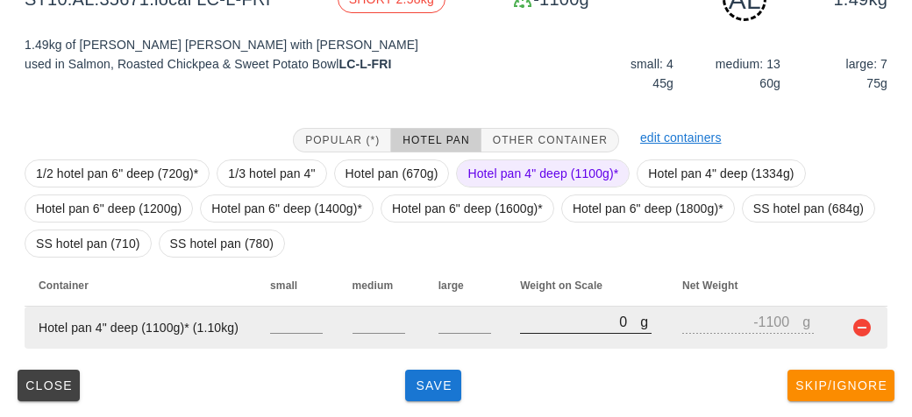
click at [550, 317] on input "0" at bounding box center [580, 321] width 120 height 23
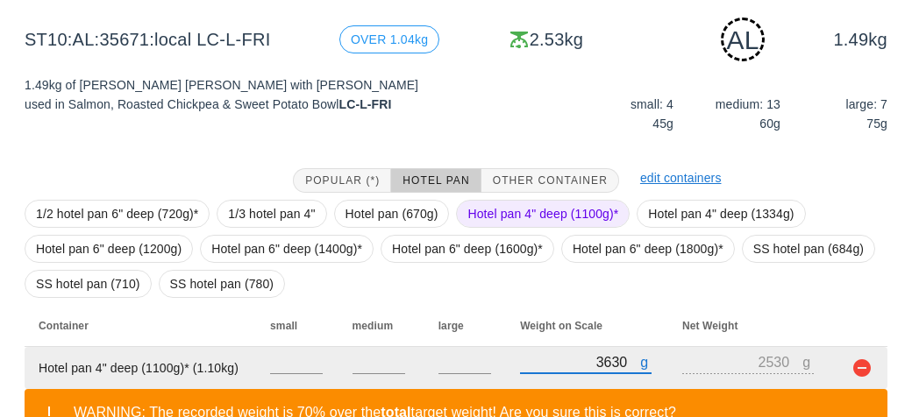
scroll to position [335, 0]
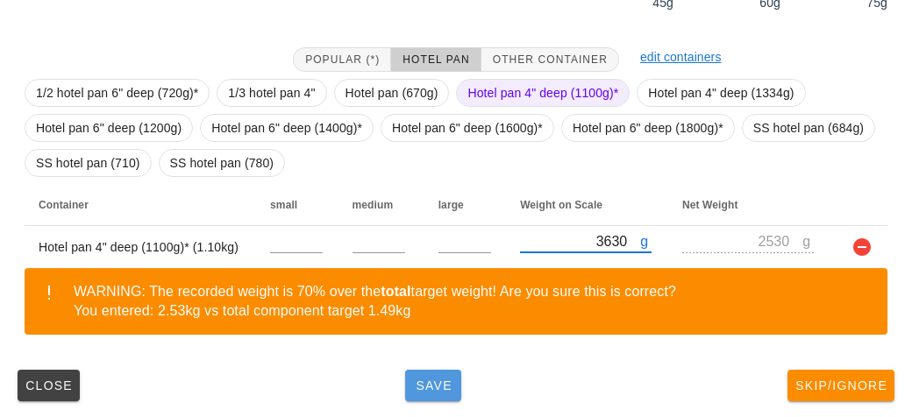
click at [416, 396] on button "Save" at bounding box center [433, 386] width 56 height 32
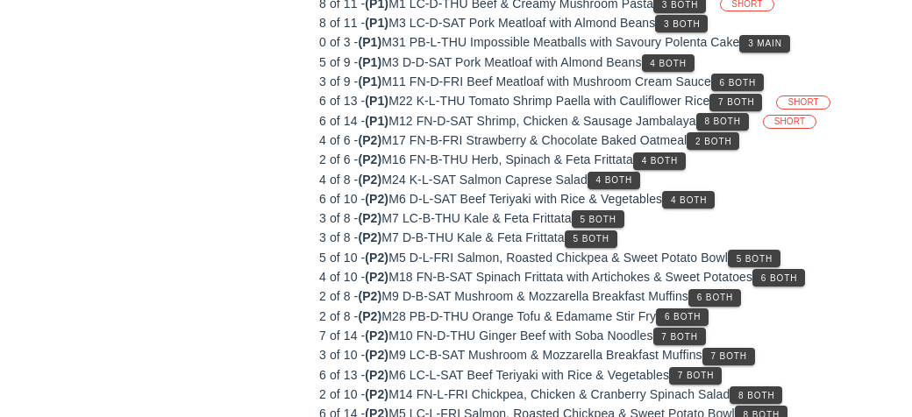
scroll to position [254, 0]
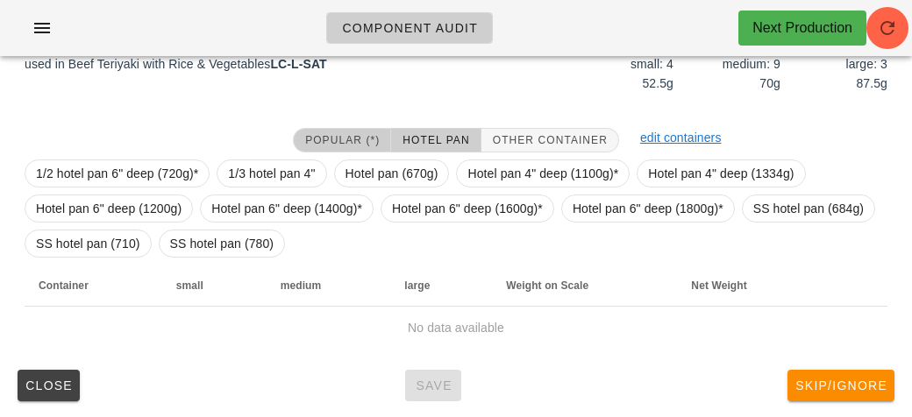
click at [378, 146] on button "Popular (*)" at bounding box center [342, 140] width 98 height 25
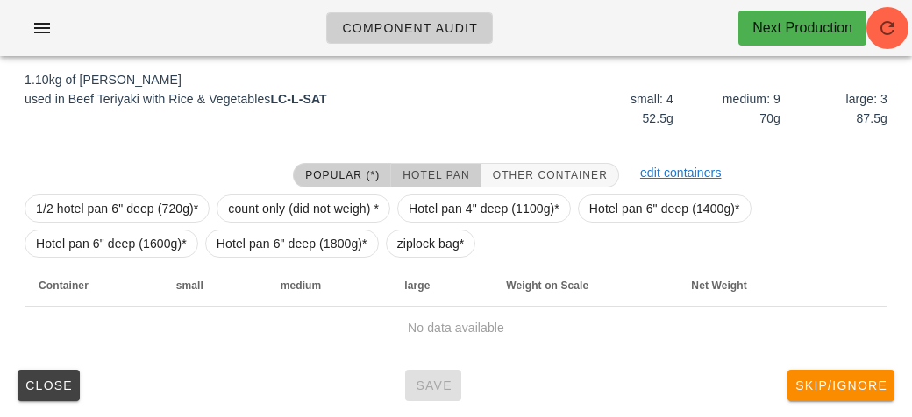
click at [422, 173] on span "Hotel Pan" at bounding box center [434, 175] width 67 height 12
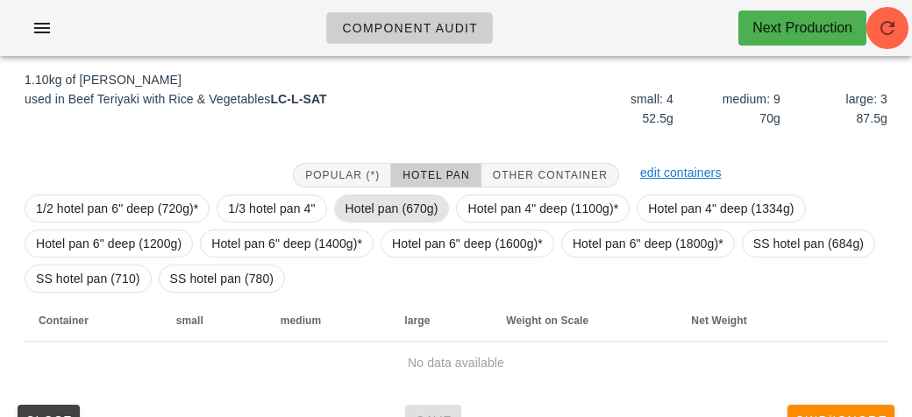
click at [358, 213] on span "Hotel pan (670g)" at bounding box center [391, 208] width 93 height 26
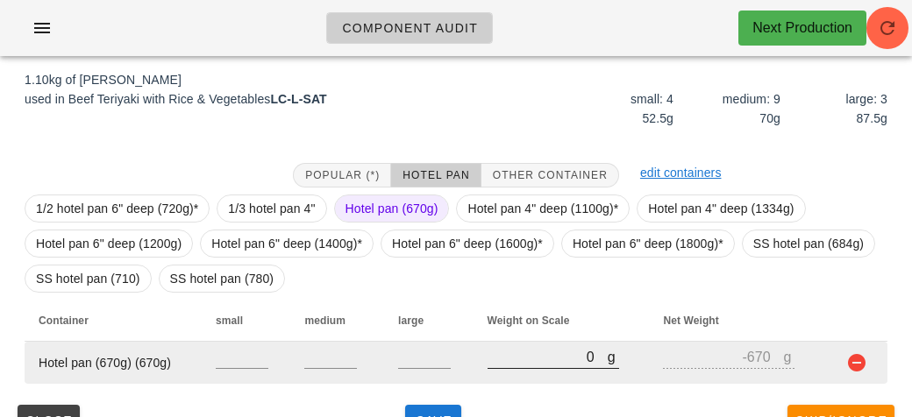
click at [522, 362] on input "0" at bounding box center [547, 356] width 120 height 23
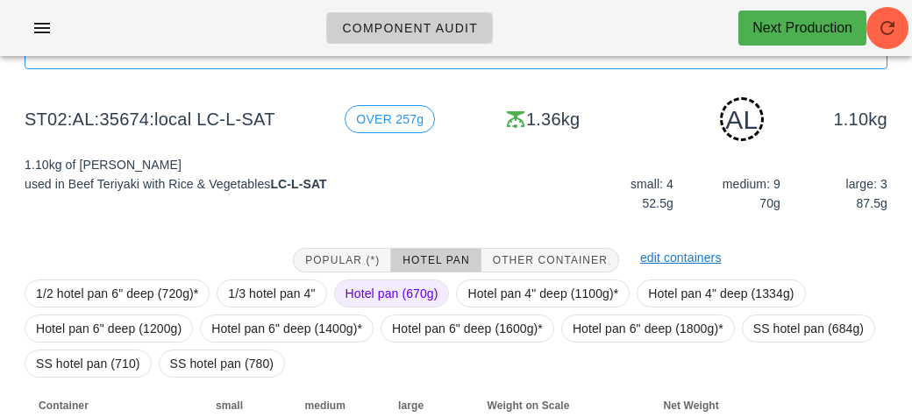
scroll to position [254, 0]
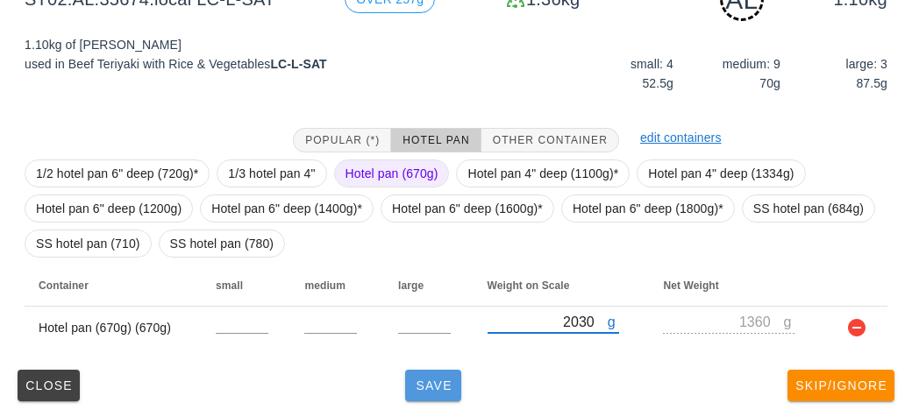
click at [433, 373] on button "Save" at bounding box center [433, 386] width 56 height 32
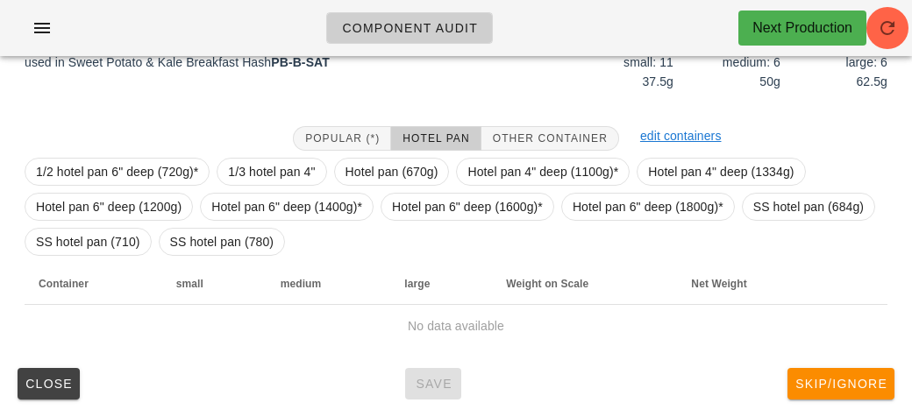
scroll to position [238, 0]
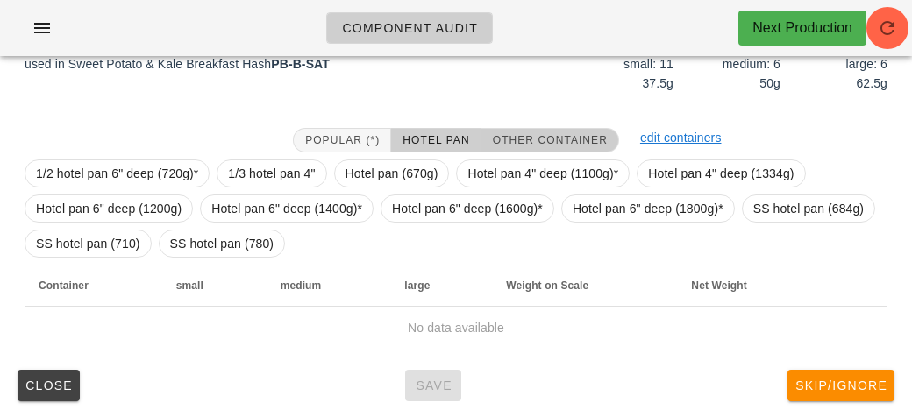
click at [520, 128] on button "Other Container" at bounding box center [550, 140] width 138 height 25
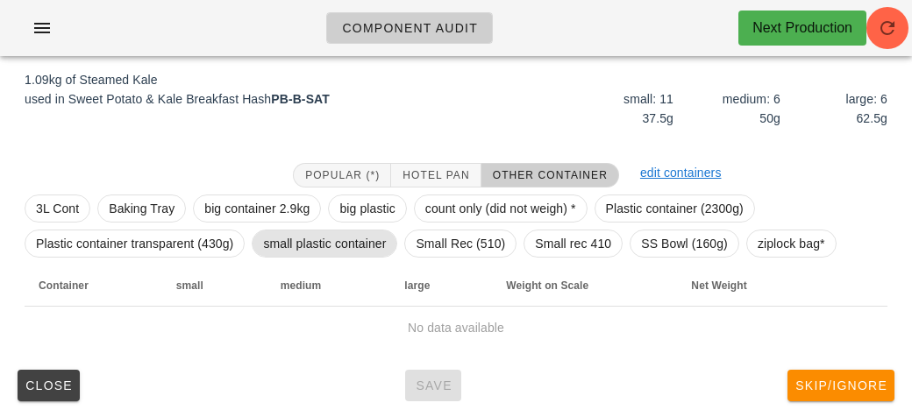
click at [313, 240] on span "small plastic container" at bounding box center [324, 244] width 123 height 26
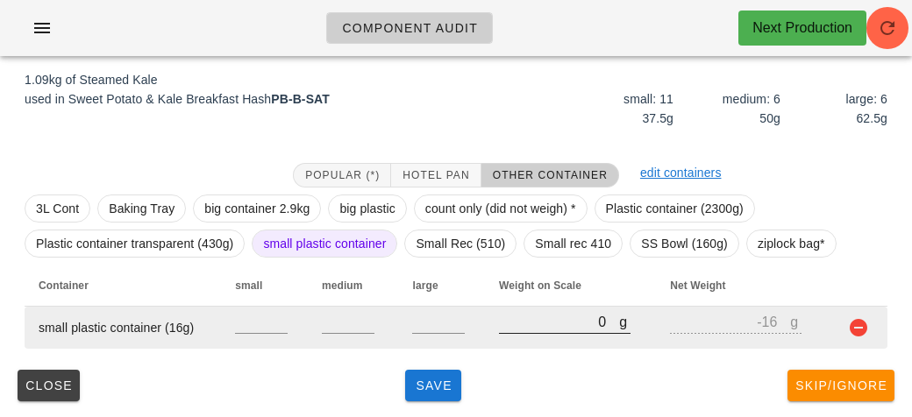
click at [508, 329] on input "0" at bounding box center [559, 321] width 120 height 23
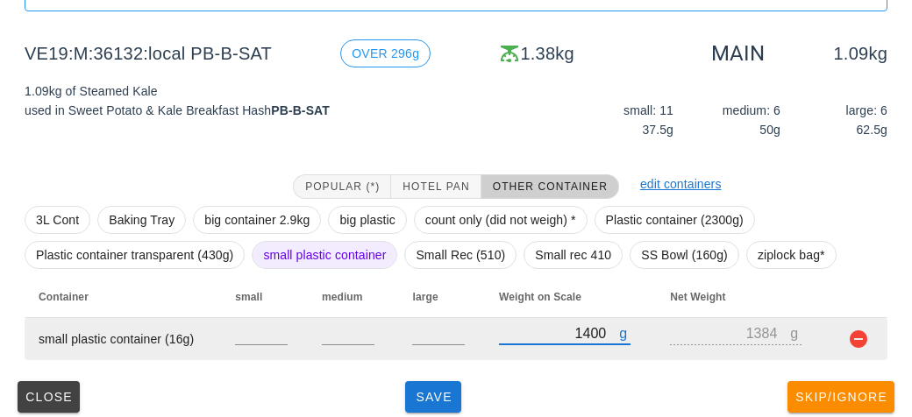
scroll to position [193, 0]
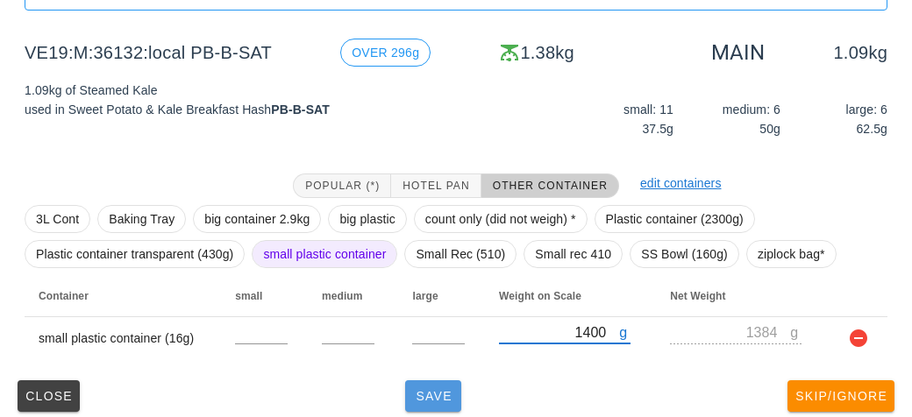
click at [414, 387] on button "Save" at bounding box center [433, 396] width 56 height 32
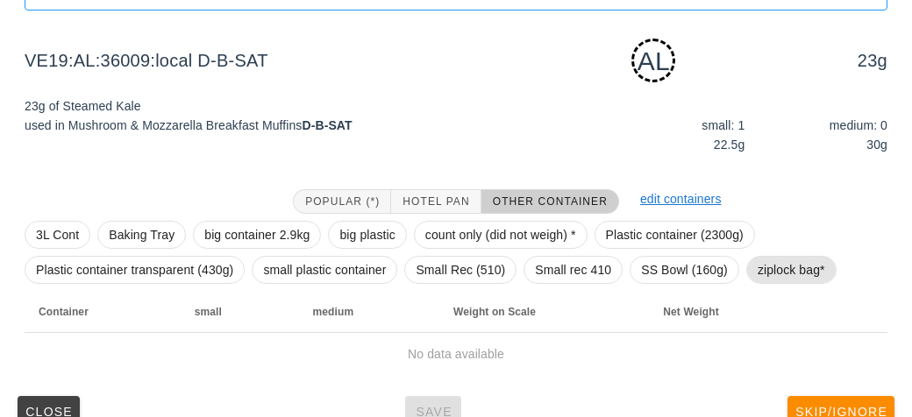
click at [781, 271] on span "ziplock bag*" at bounding box center [790, 270] width 67 height 26
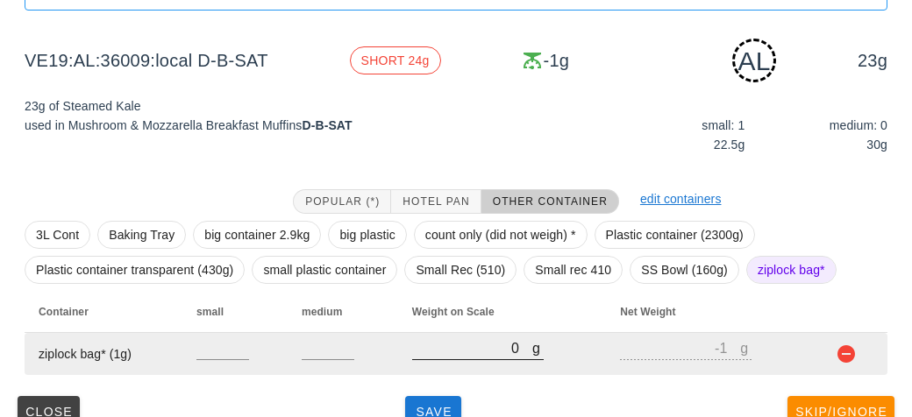
click at [454, 340] on input "0" at bounding box center [472, 348] width 120 height 23
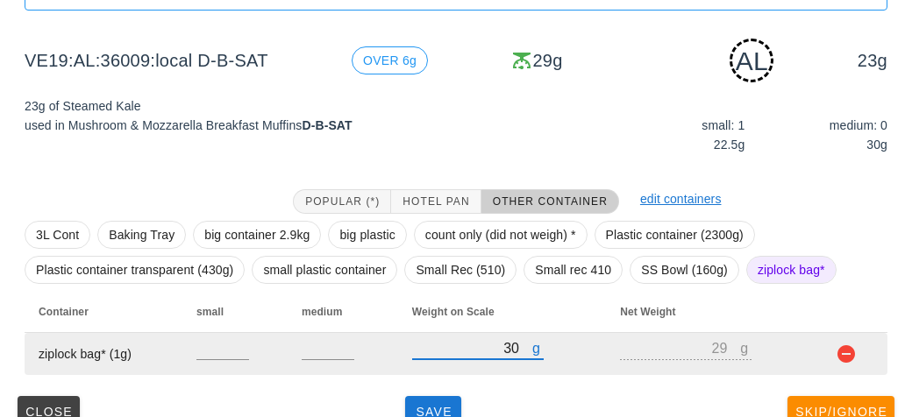
scroll to position [219, 0]
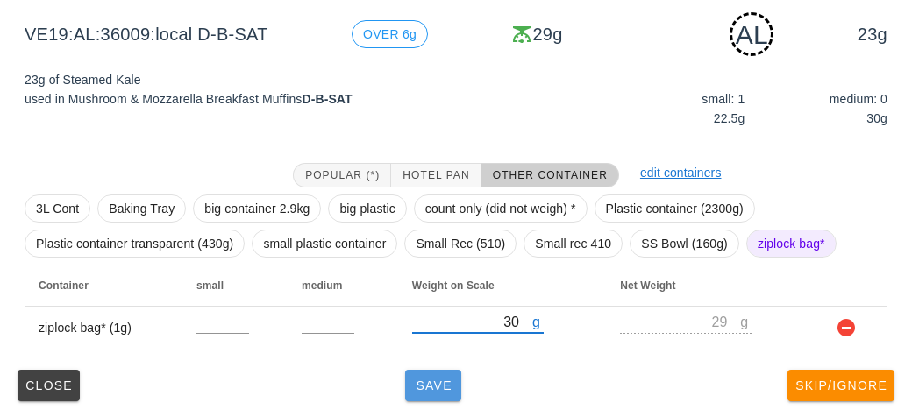
click at [427, 372] on button "Save" at bounding box center [433, 386] width 56 height 32
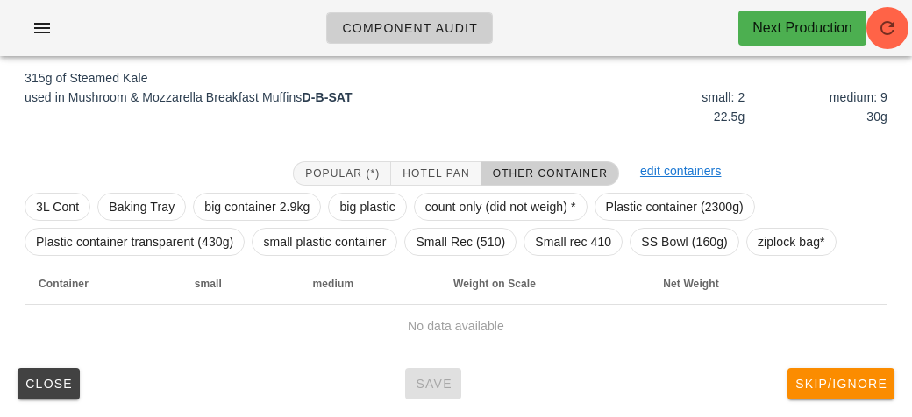
scroll to position [203, 0]
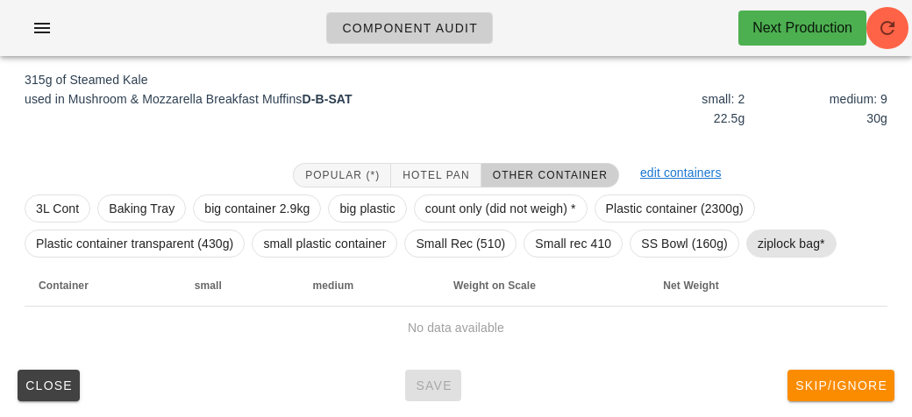
click at [784, 239] on span "ziplock bag*" at bounding box center [790, 244] width 67 height 26
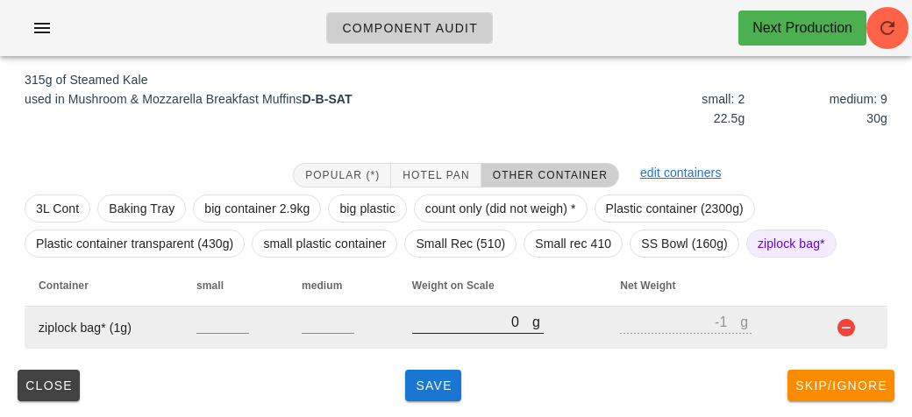
click at [464, 316] on input "0" at bounding box center [472, 321] width 120 height 23
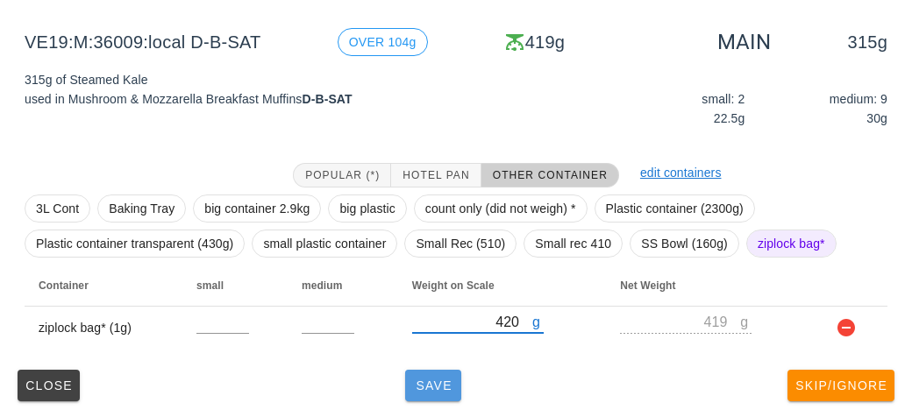
click at [441, 397] on button "Save" at bounding box center [433, 386] width 56 height 32
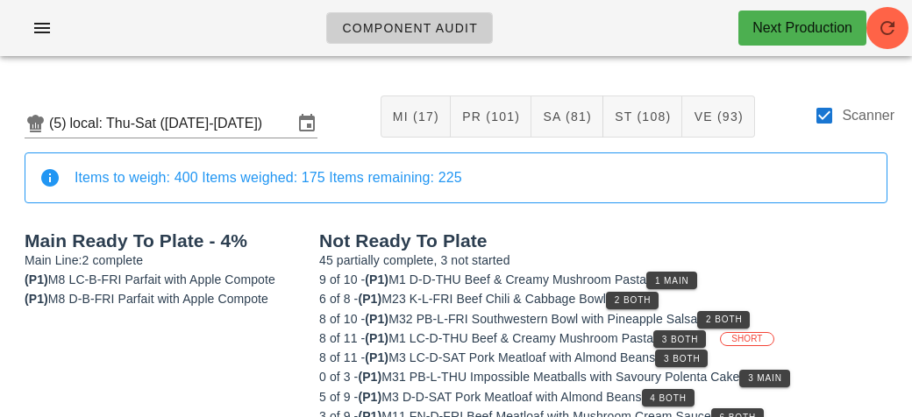
click at [809, 120] on div "(5) local: Thu-Sat (Sep 25-Sep 27) MI (17) PR (101) SA (81) ST (108) VE (93) Sc…" at bounding box center [456, 117] width 891 height 72
click at [818, 125] on div at bounding box center [824, 116] width 30 height 30
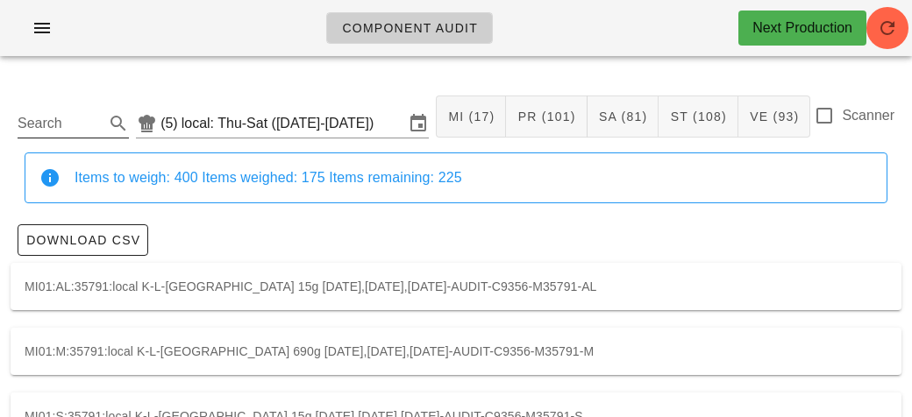
click at [71, 130] on input "Search" at bounding box center [59, 124] width 83 height 28
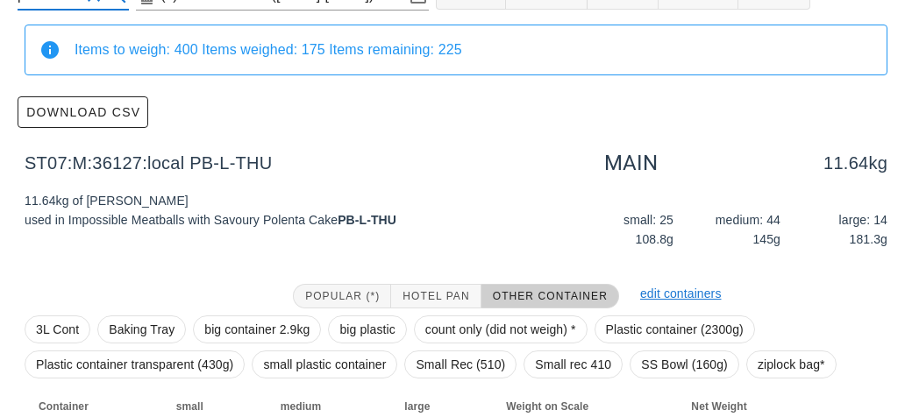
scroll to position [249, 0]
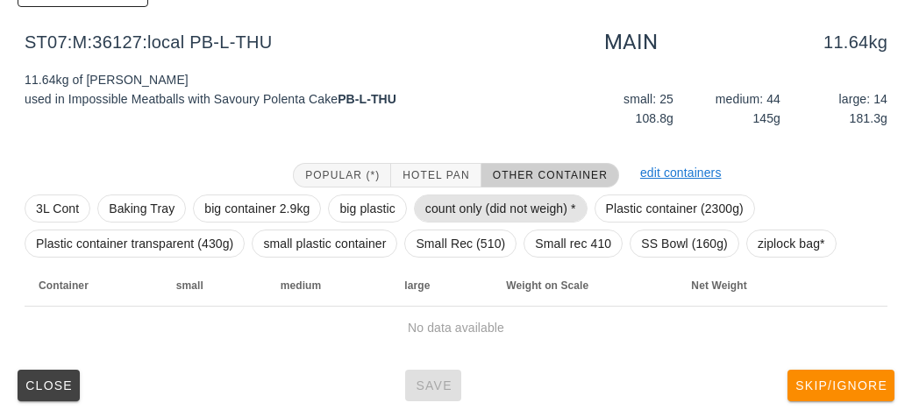
click at [456, 217] on span "count only (did not weigh) *" at bounding box center [500, 208] width 151 height 26
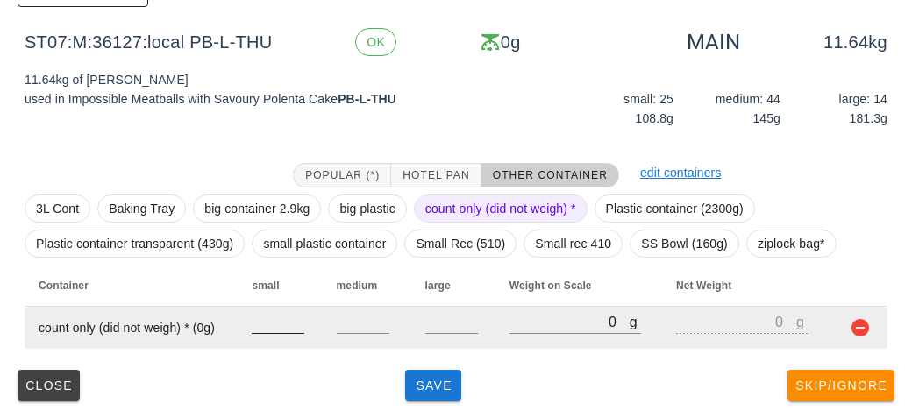
click at [272, 321] on input "number" at bounding box center [278, 321] width 53 height 23
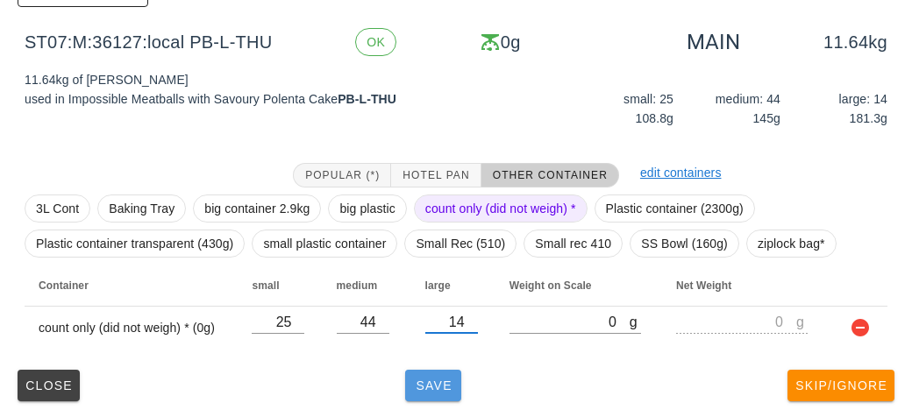
click at [433, 374] on button "Save" at bounding box center [433, 386] width 56 height 32
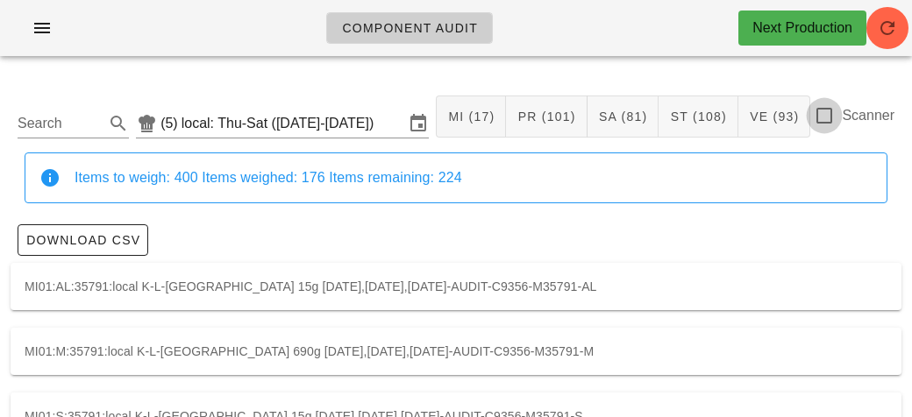
click at [830, 120] on div at bounding box center [824, 116] width 30 height 30
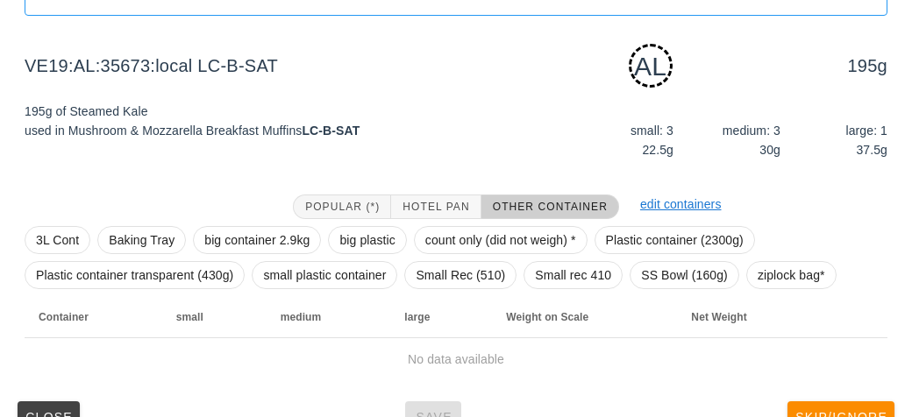
scroll to position [219, 0]
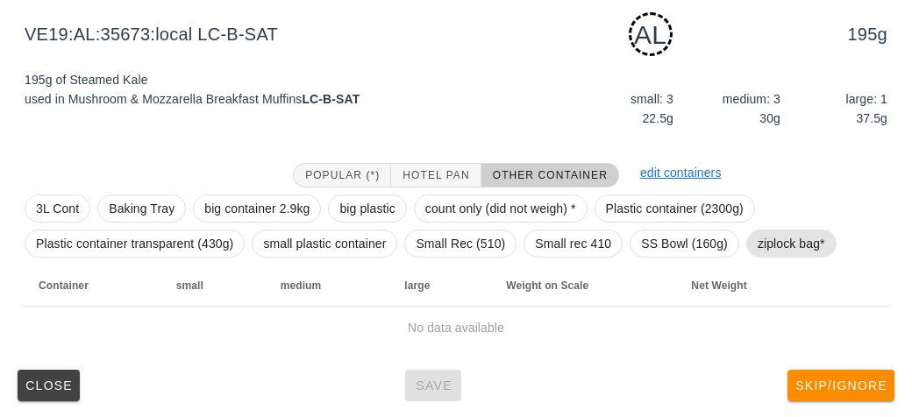
click at [792, 243] on span "ziplock bag*" at bounding box center [790, 244] width 67 height 26
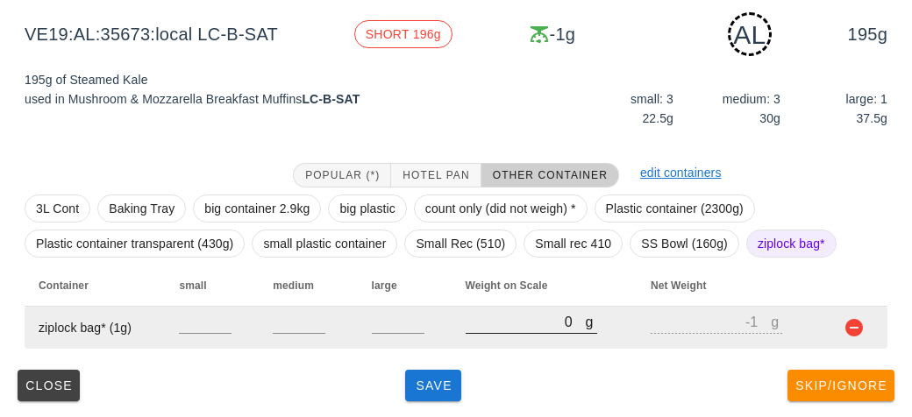
click at [502, 324] on input "0" at bounding box center [525, 321] width 120 height 23
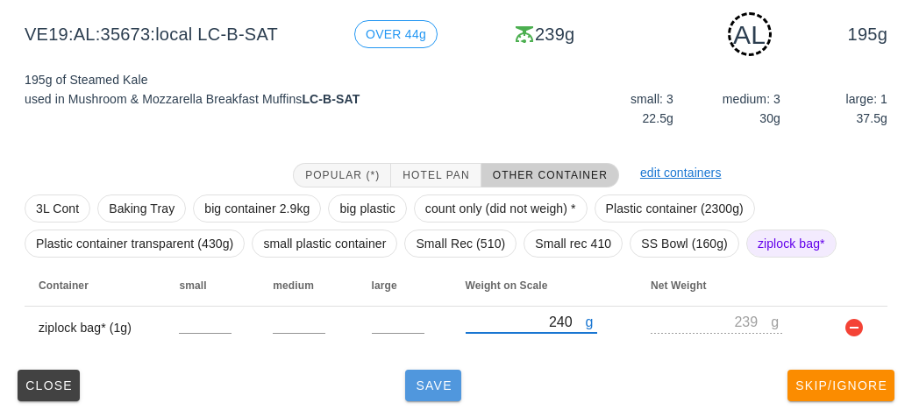
click at [438, 370] on button "Save" at bounding box center [433, 386] width 56 height 32
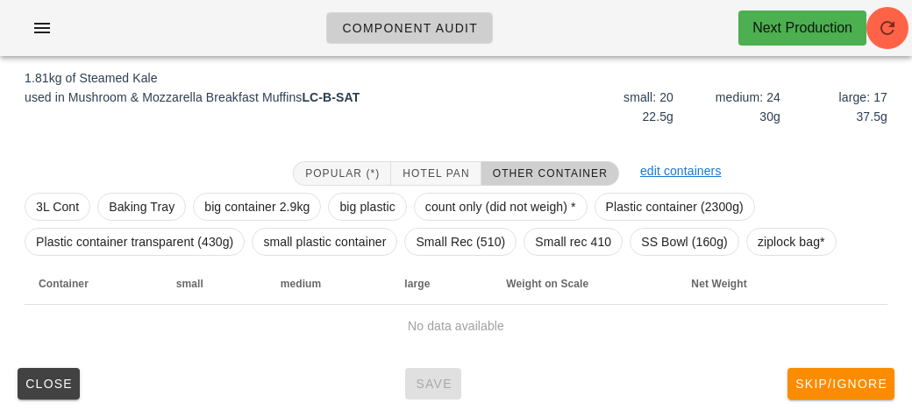
scroll to position [203, 0]
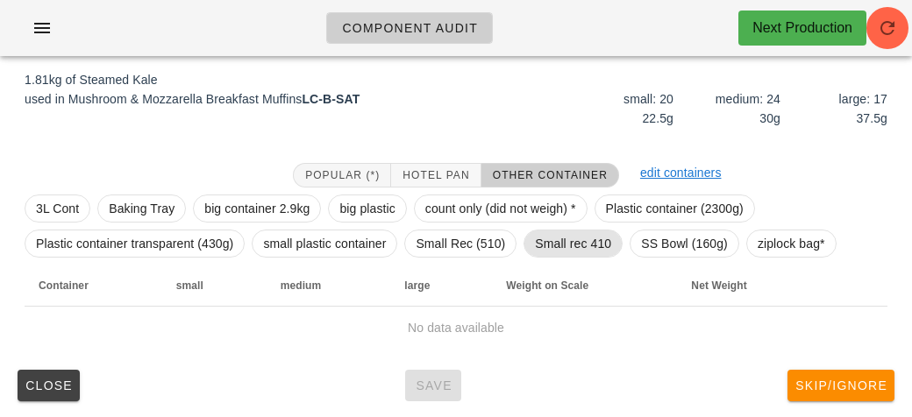
click at [558, 238] on span "Small rec 410" at bounding box center [573, 244] width 76 height 26
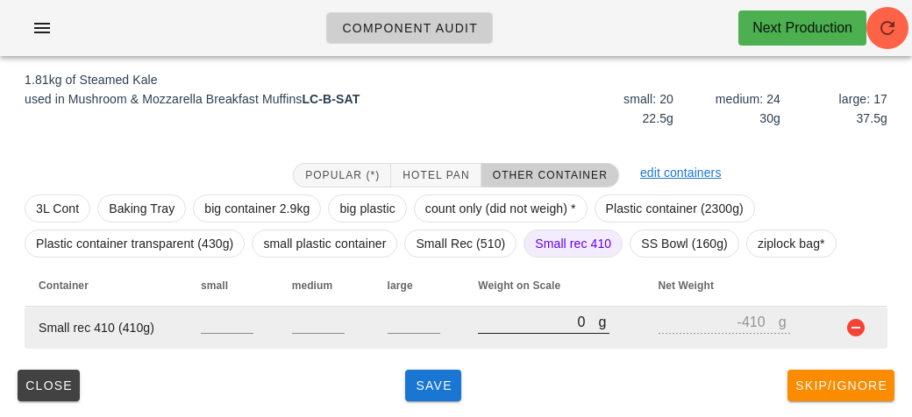
click at [530, 329] on input "0" at bounding box center [538, 321] width 120 height 23
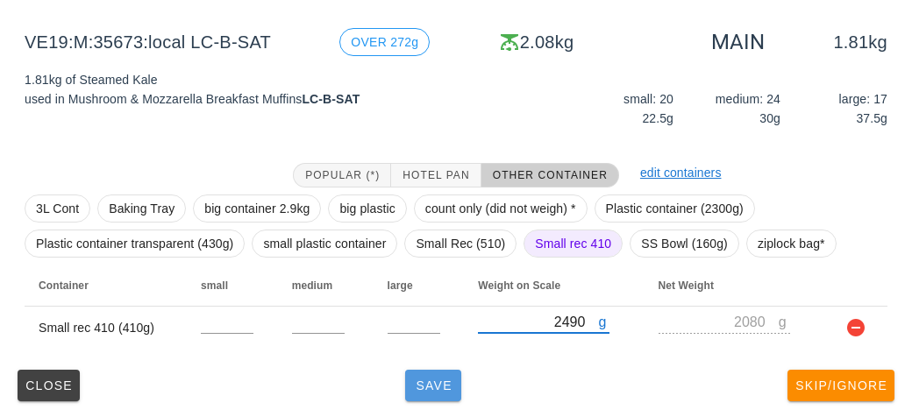
click at [433, 397] on button "Save" at bounding box center [433, 386] width 56 height 32
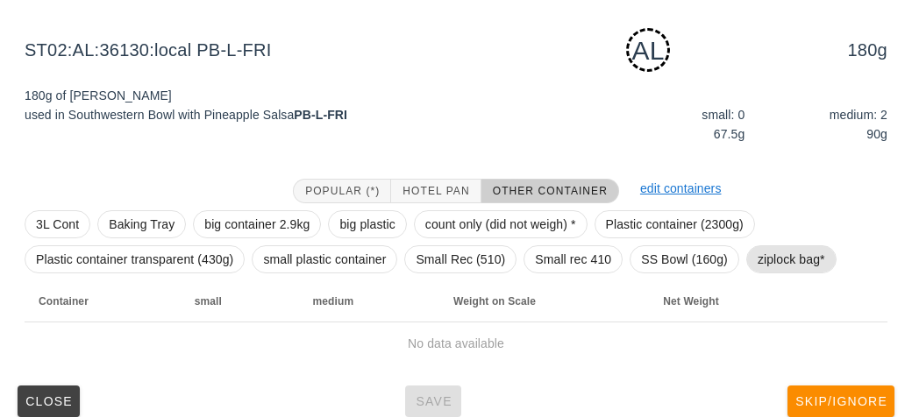
click at [773, 252] on span "ziplock bag*" at bounding box center [790, 259] width 67 height 26
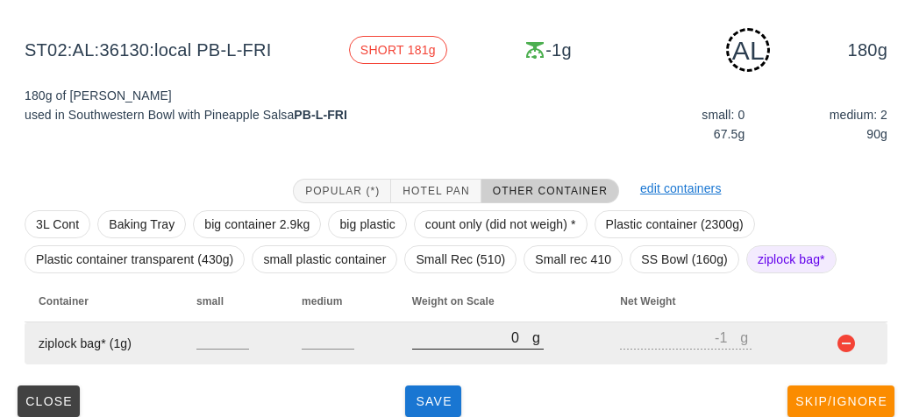
click at [458, 337] on input "0" at bounding box center [472, 337] width 120 height 23
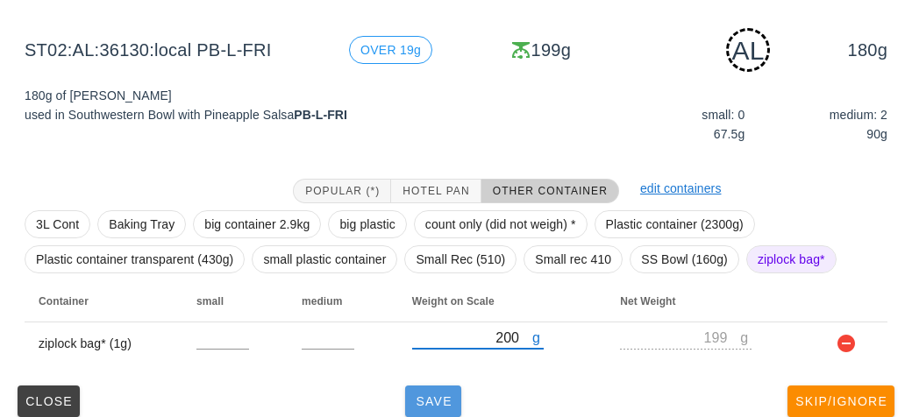
click at [443, 395] on span "Save" at bounding box center [433, 401] width 42 height 14
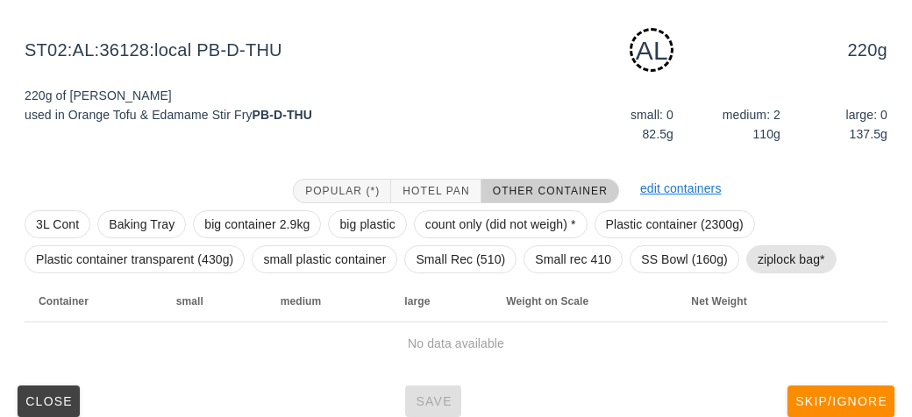
click at [766, 265] on span "ziplock bag*" at bounding box center [790, 259] width 67 height 26
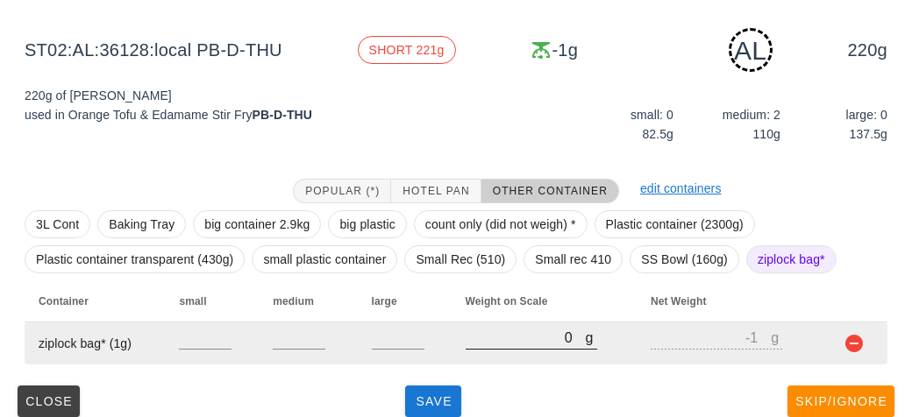
click at [480, 343] on input "0" at bounding box center [525, 337] width 120 height 23
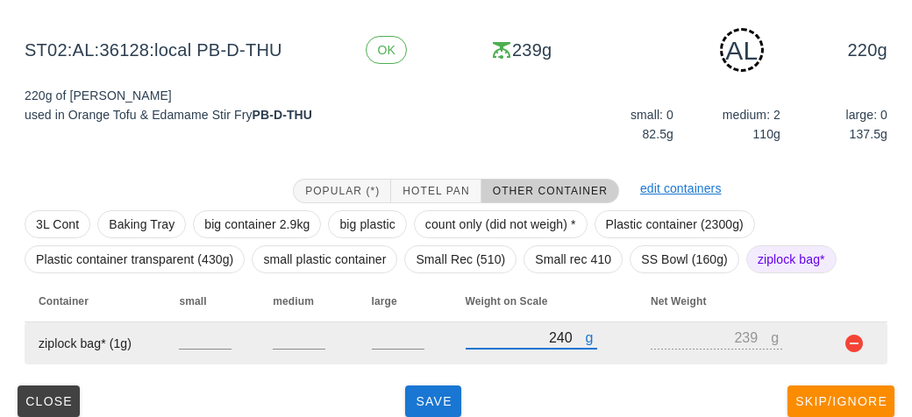
scroll to position [219, 0]
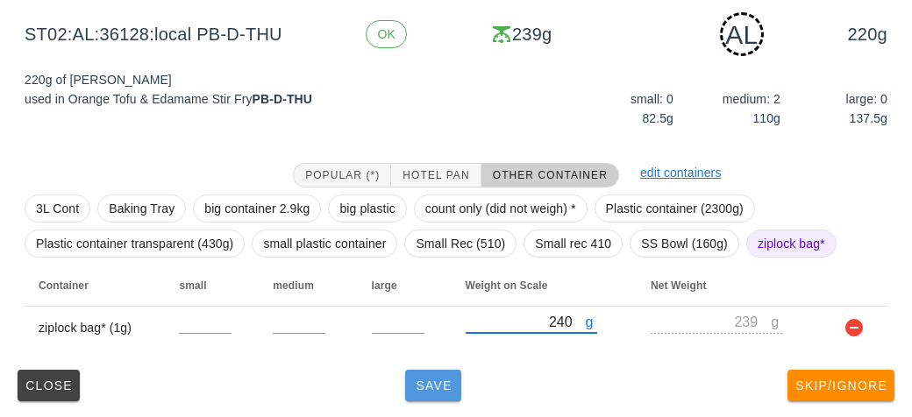
click at [423, 373] on button "Save" at bounding box center [433, 386] width 56 height 32
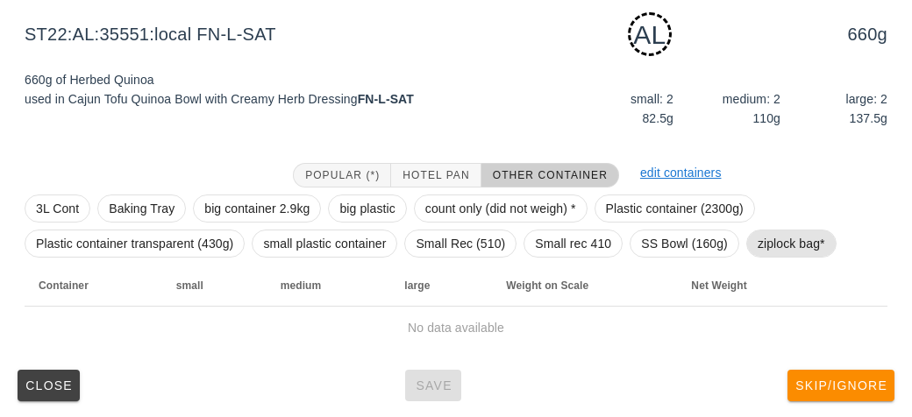
click at [778, 249] on span "ziplock bag*" at bounding box center [790, 244] width 67 height 26
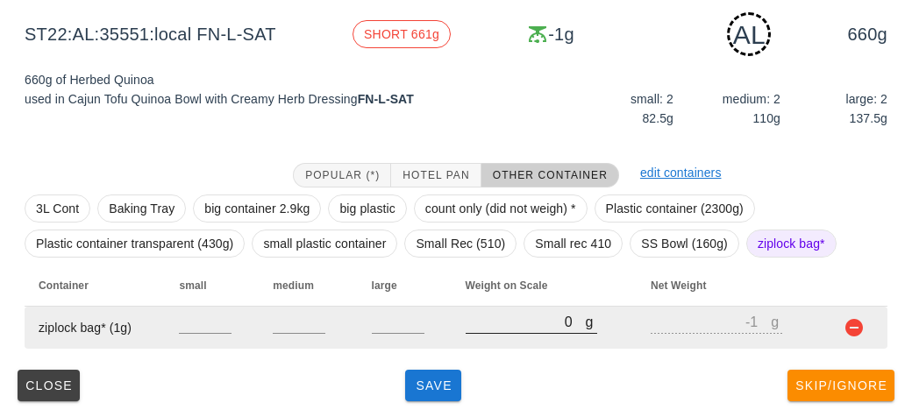
click at [491, 316] on input "0" at bounding box center [525, 321] width 120 height 23
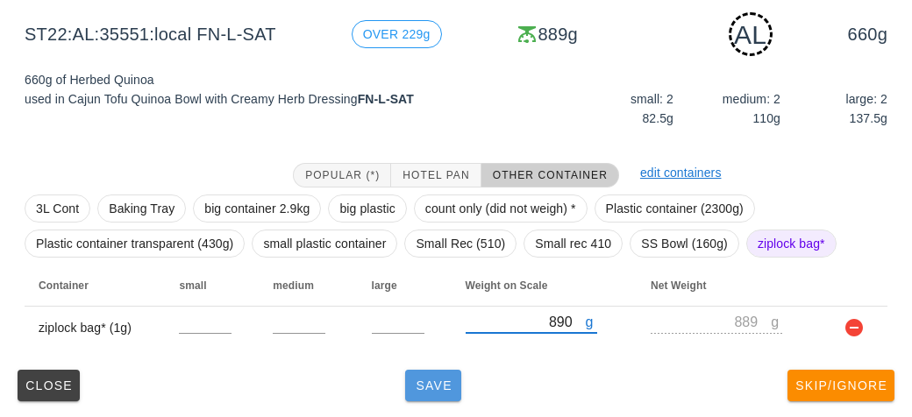
click at [414, 388] on span "Save" at bounding box center [433, 386] width 42 height 14
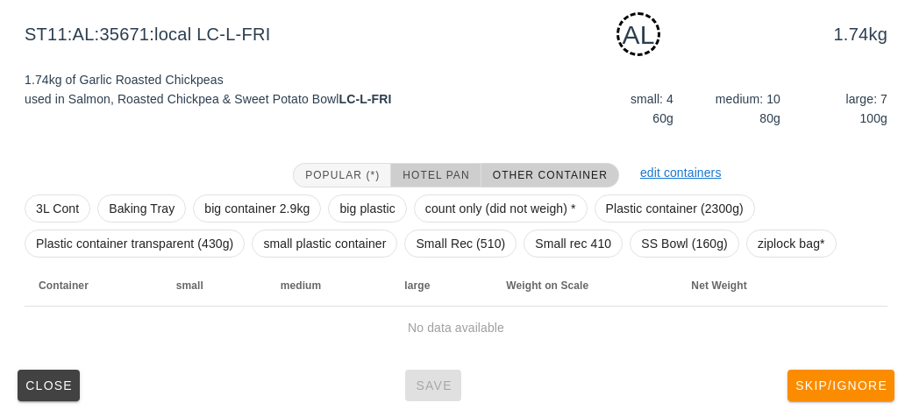
click at [422, 165] on button "Hotel Pan" at bounding box center [435, 175] width 89 height 25
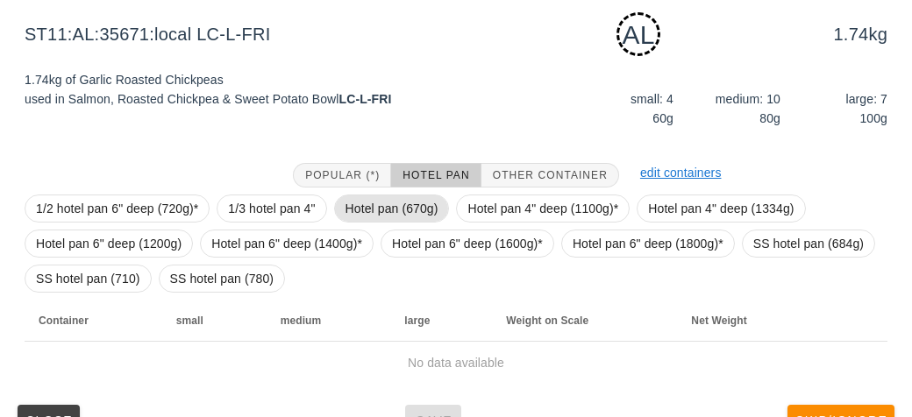
click at [397, 207] on span "Hotel pan (670g)" at bounding box center [391, 208] width 93 height 26
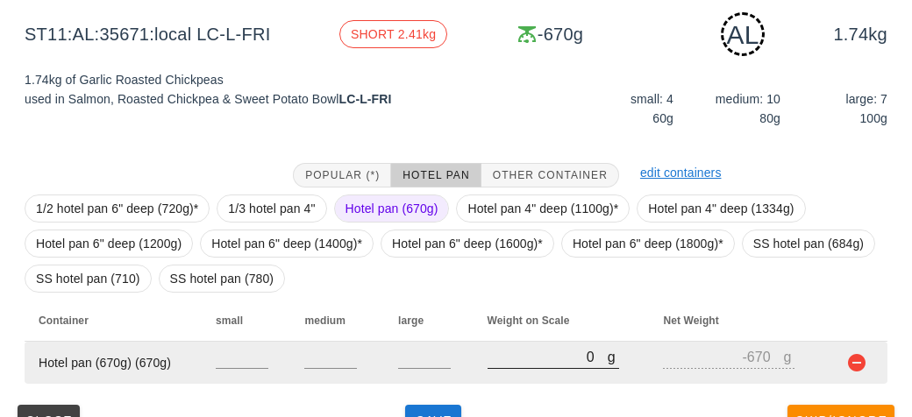
click at [535, 359] on input "0" at bounding box center [547, 356] width 120 height 23
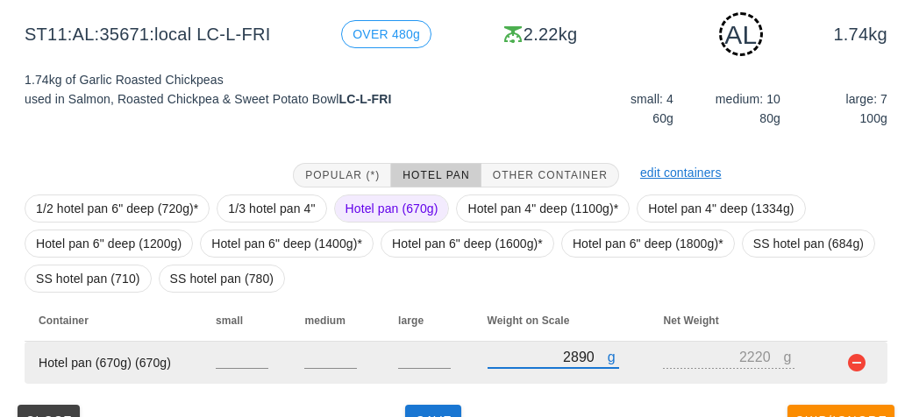
scroll to position [254, 0]
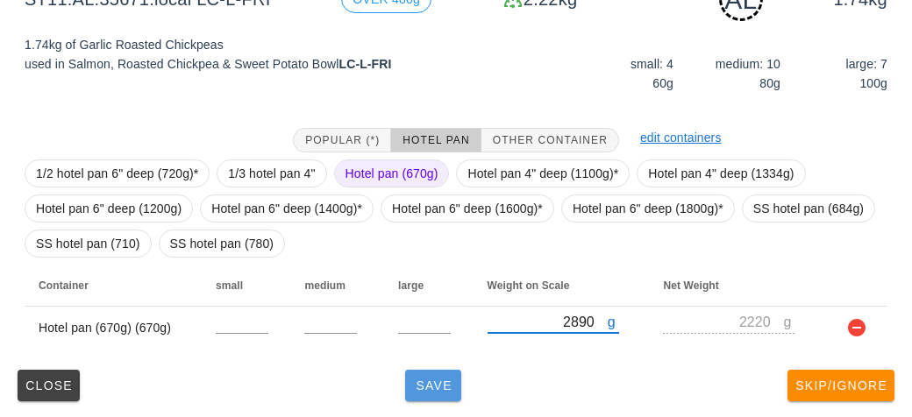
click at [427, 386] on span "Save" at bounding box center [433, 386] width 42 height 14
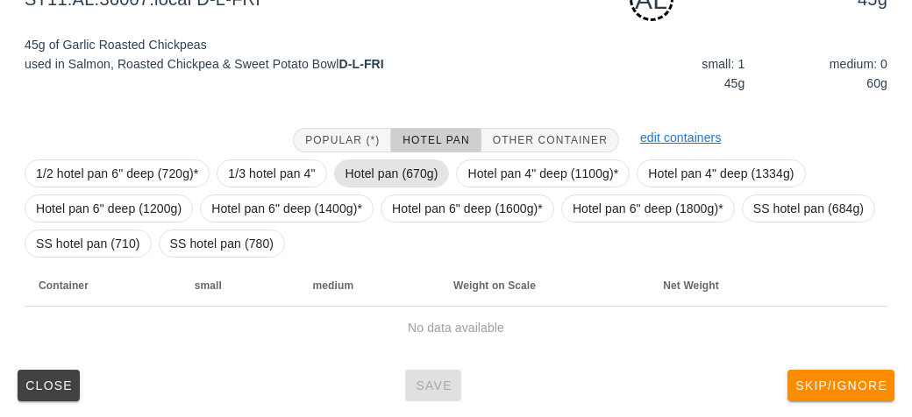
click at [375, 174] on span "Hotel pan (670g)" at bounding box center [391, 173] width 93 height 26
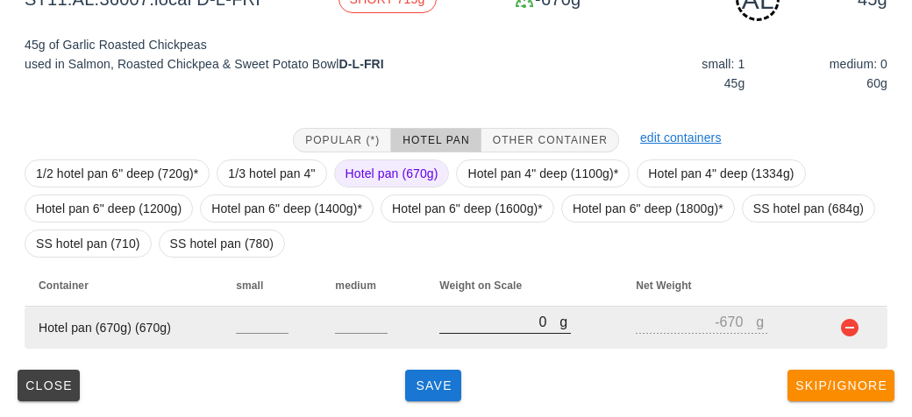
click at [480, 330] on input "0" at bounding box center [499, 321] width 120 height 23
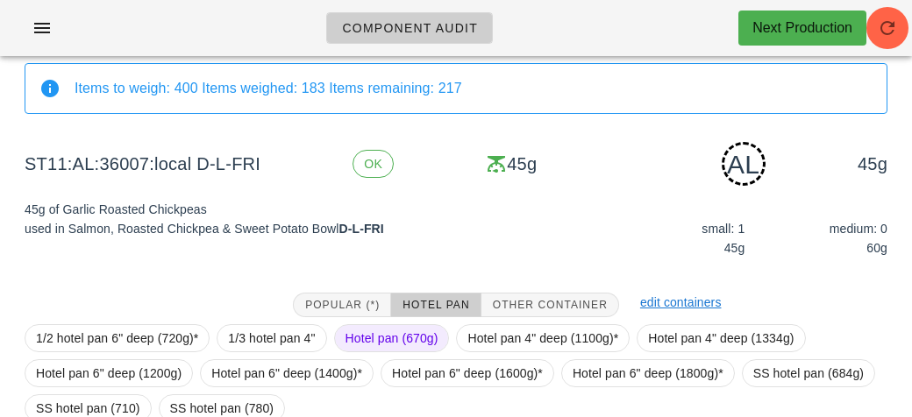
scroll to position [254, 0]
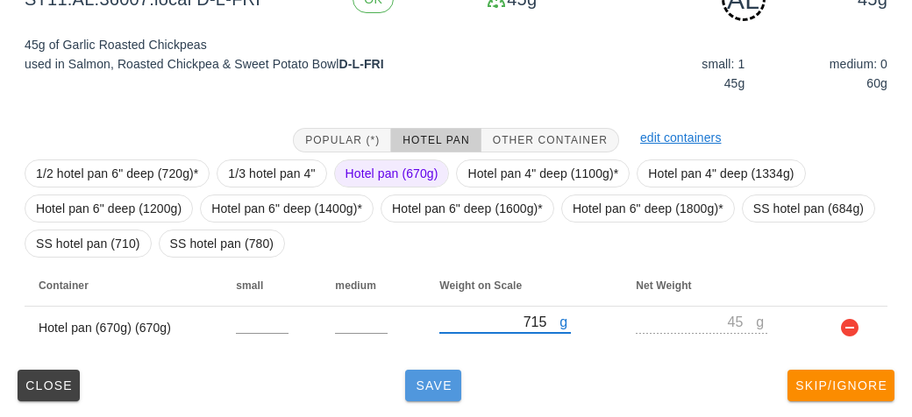
click at [438, 380] on span "Save" at bounding box center [433, 386] width 42 height 14
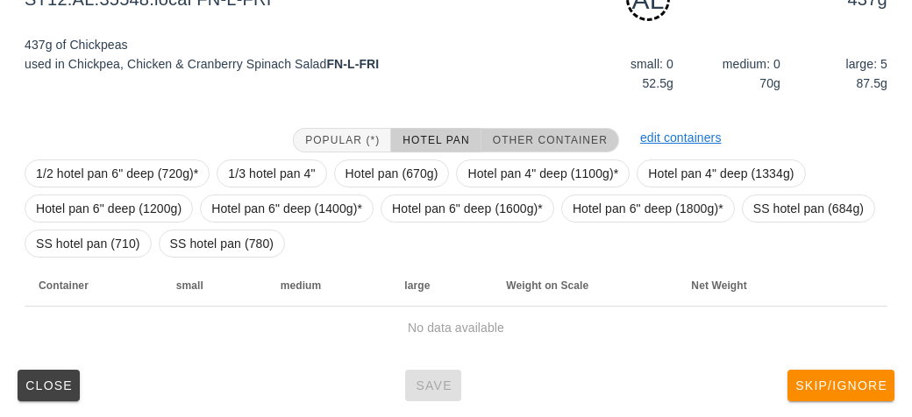
click at [495, 131] on button "Other Container" at bounding box center [550, 140] width 138 height 25
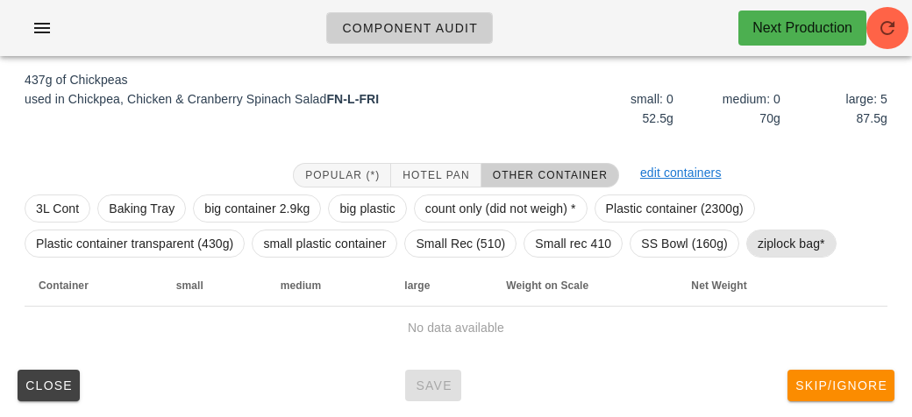
click at [771, 241] on span "ziplock bag*" at bounding box center [790, 244] width 67 height 26
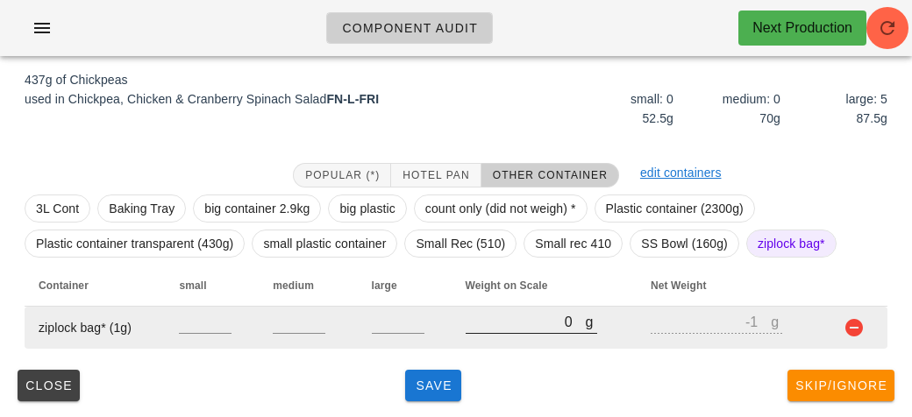
click at [495, 328] on input "0" at bounding box center [525, 321] width 120 height 23
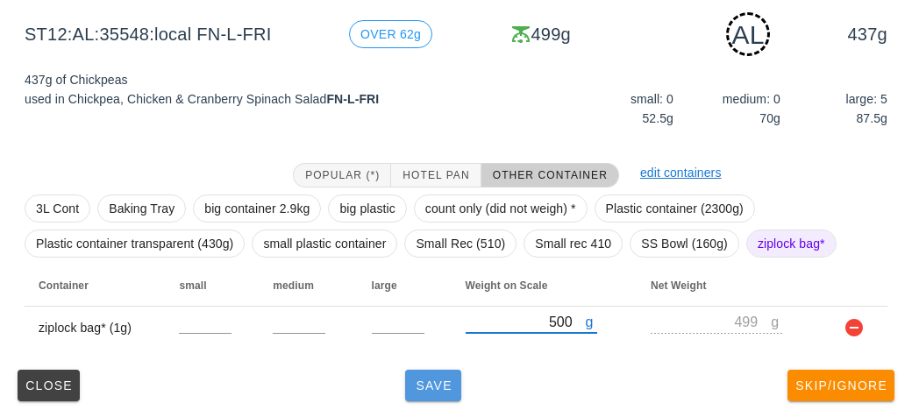
click at [428, 391] on span "Save" at bounding box center [433, 386] width 42 height 14
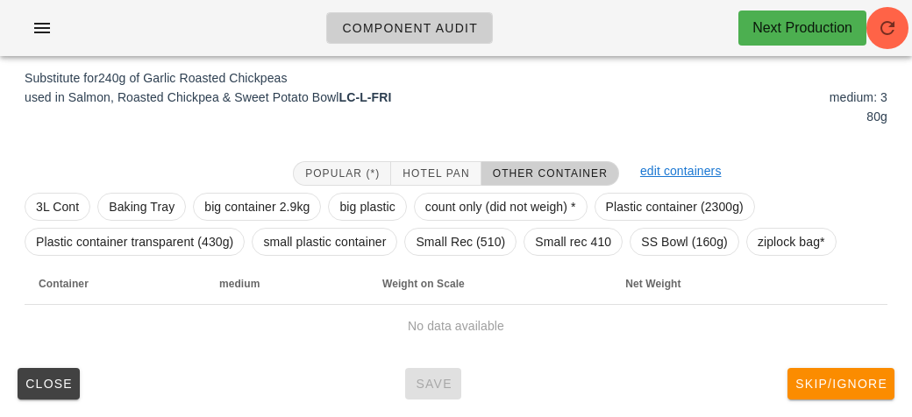
scroll to position [210, 0]
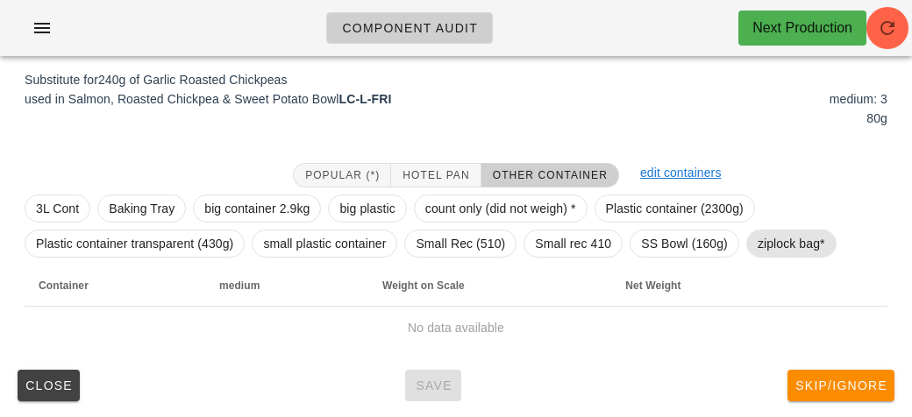
click at [780, 235] on span "ziplock bag*" at bounding box center [790, 244] width 67 height 26
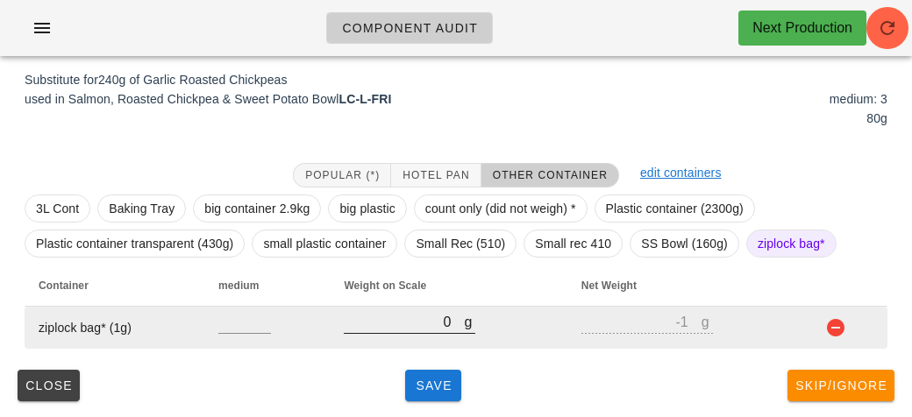
click at [414, 326] on input "0" at bounding box center [404, 321] width 120 height 23
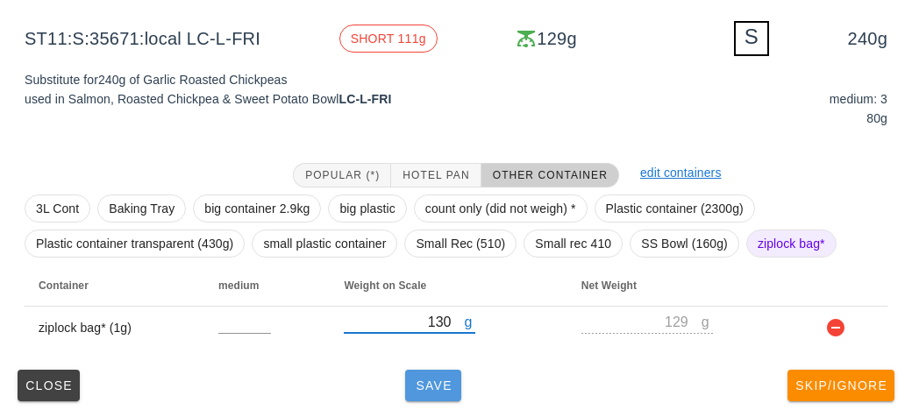
click at [437, 388] on span "Save" at bounding box center [433, 386] width 42 height 14
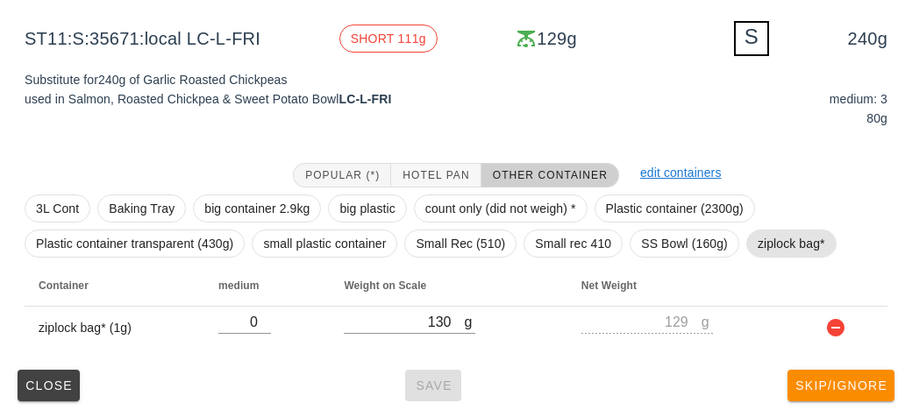
click at [778, 255] on span "ziplock bag*" at bounding box center [790, 244] width 67 height 26
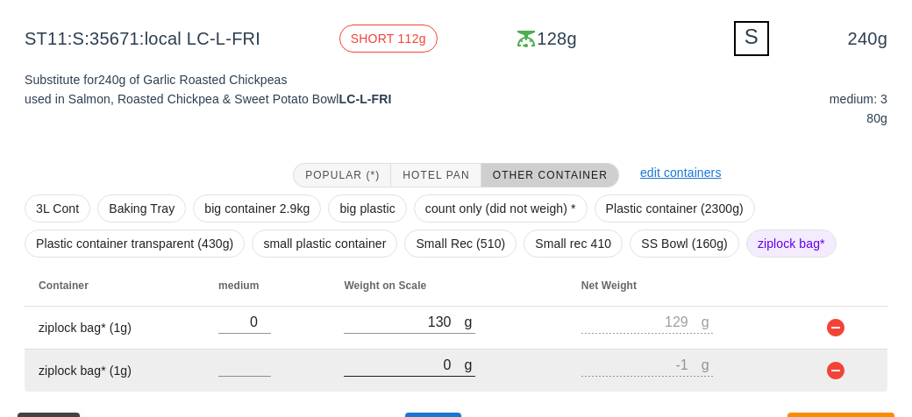
click at [418, 358] on input "0" at bounding box center [404, 364] width 120 height 23
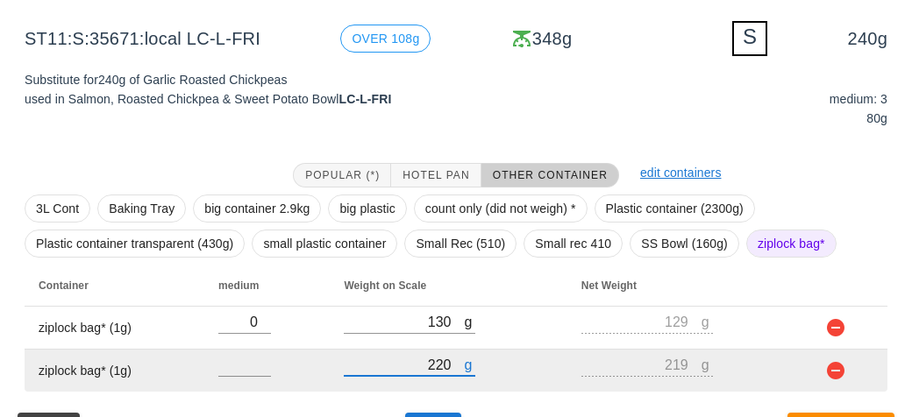
scroll to position [253, 0]
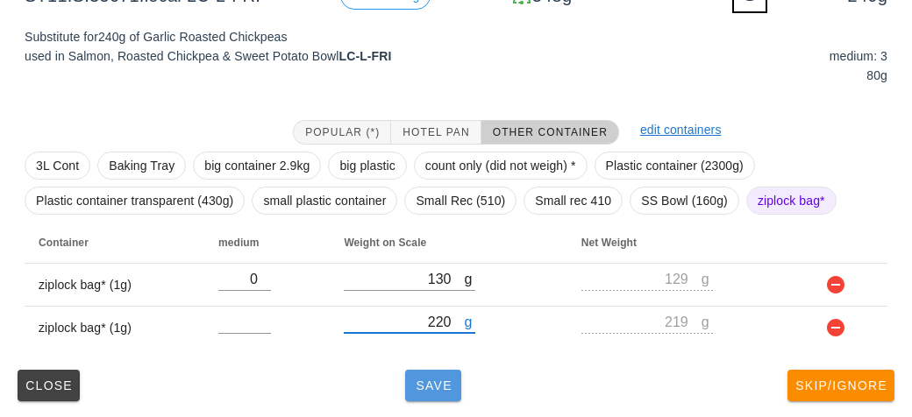
click at [422, 385] on span "Save" at bounding box center [433, 386] width 42 height 14
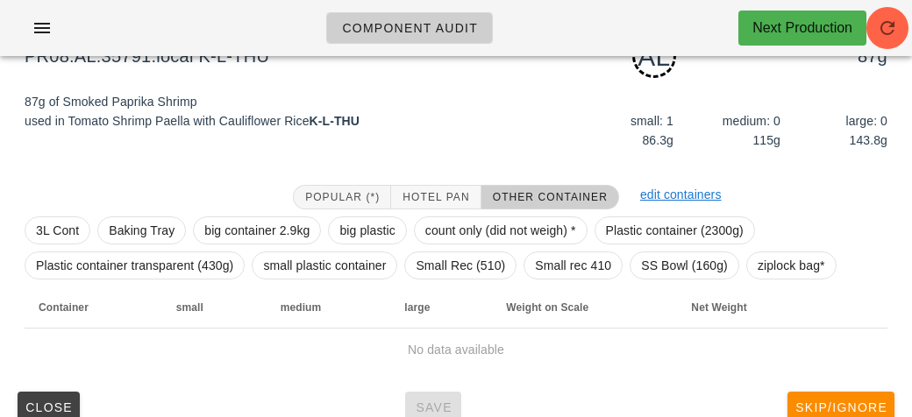
scroll to position [187, 0]
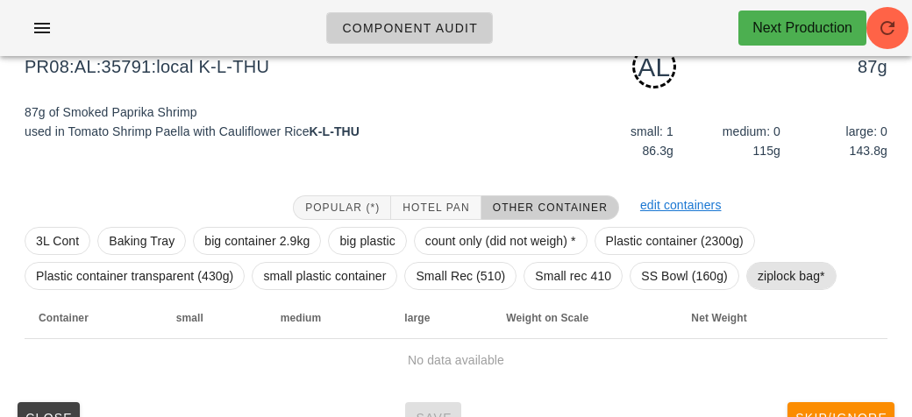
click at [769, 285] on span "ziplock bag*" at bounding box center [790, 276] width 67 height 26
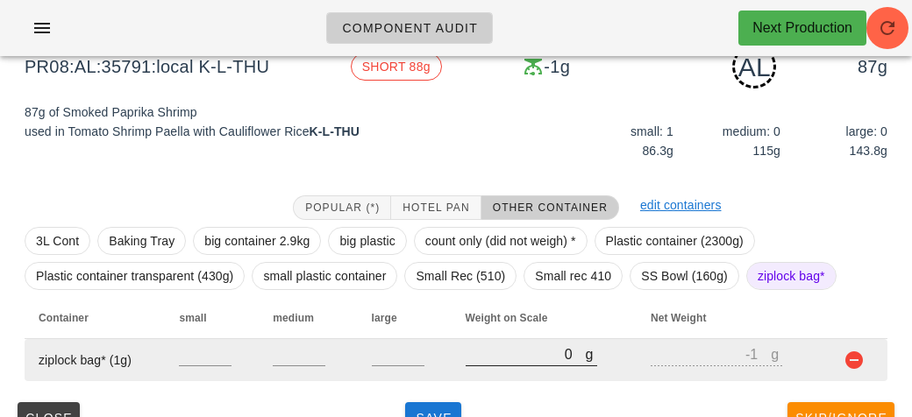
click at [465, 361] on input "0" at bounding box center [525, 354] width 120 height 23
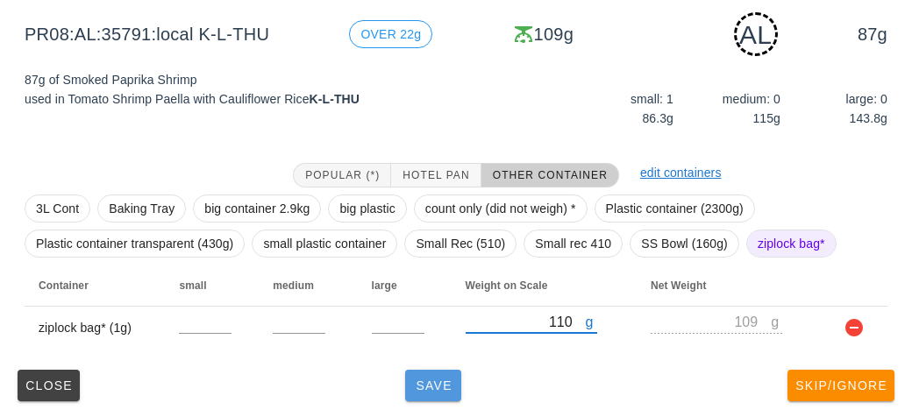
click at [425, 396] on button "Save" at bounding box center [433, 386] width 56 height 32
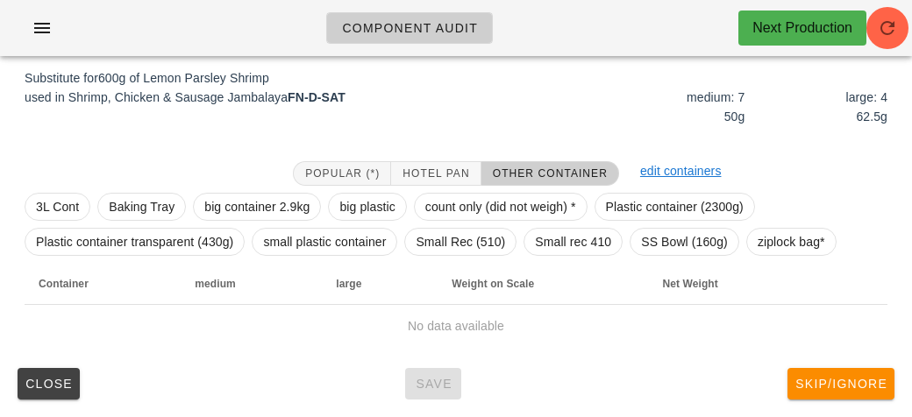
scroll to position [210, 0]
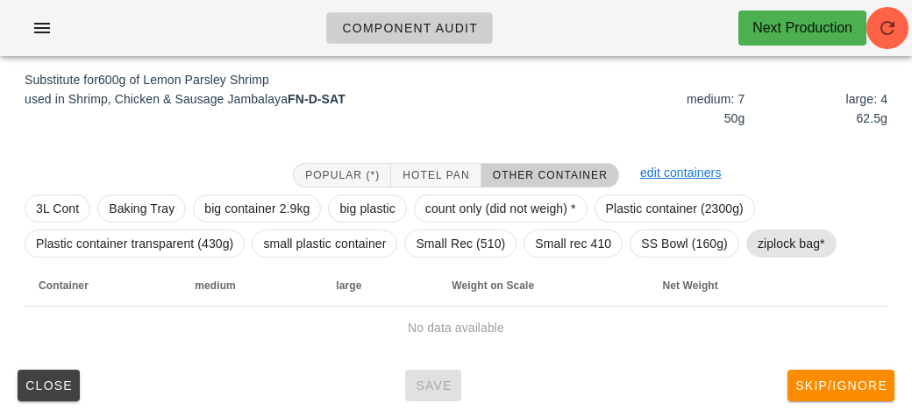
click at [785, 240] on span "ziplock bag*" at bounding box center [790, 244] width 67 height 26
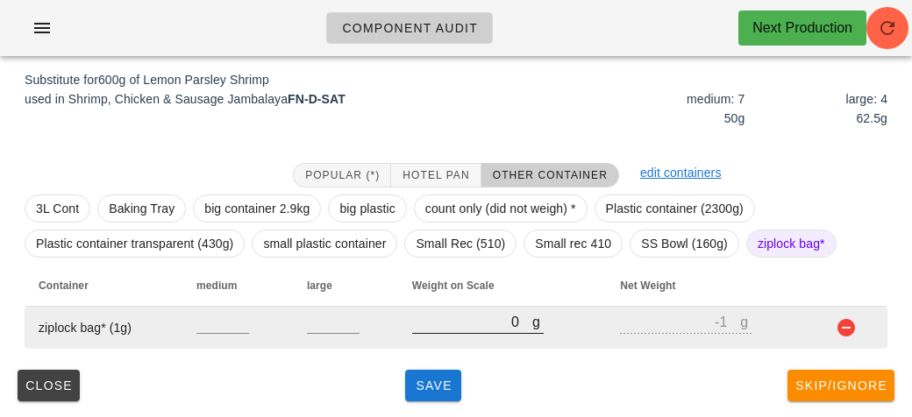
click at [451, 321] on input "0" at bounding box center [472, 321] width 120 height 23
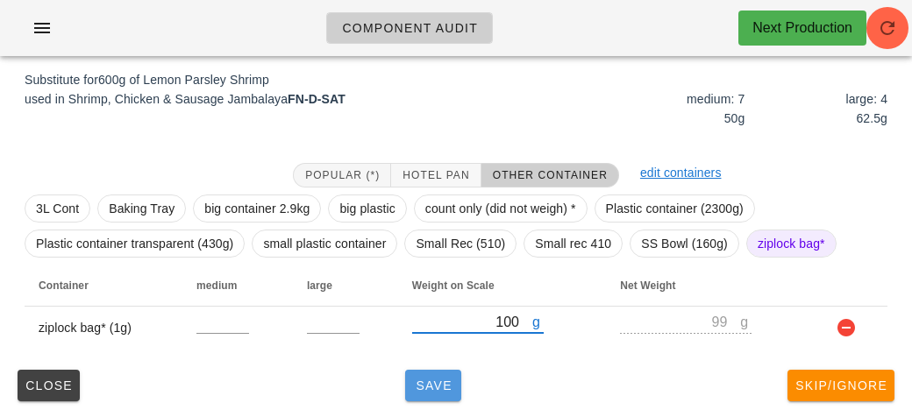
click at [429, 397] on button "Save" at bounding box center [433, 386] width 56 height 32
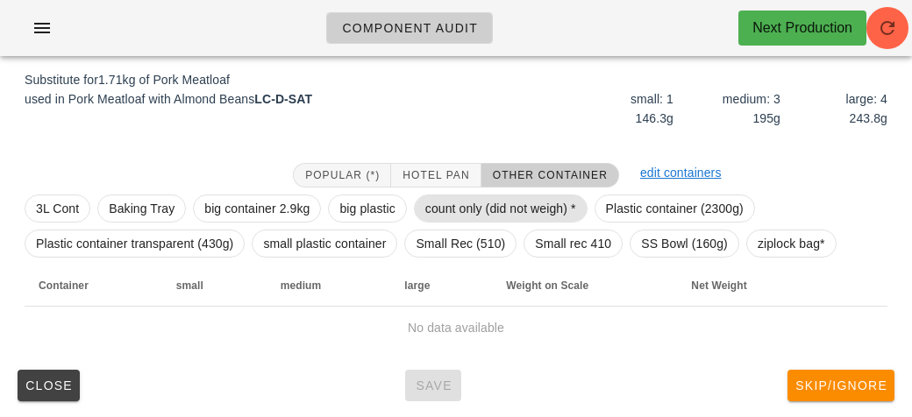
click at [462, 199] on span "count only (did not weigh) *" at bounding box center [500, 208] width 151 height 26
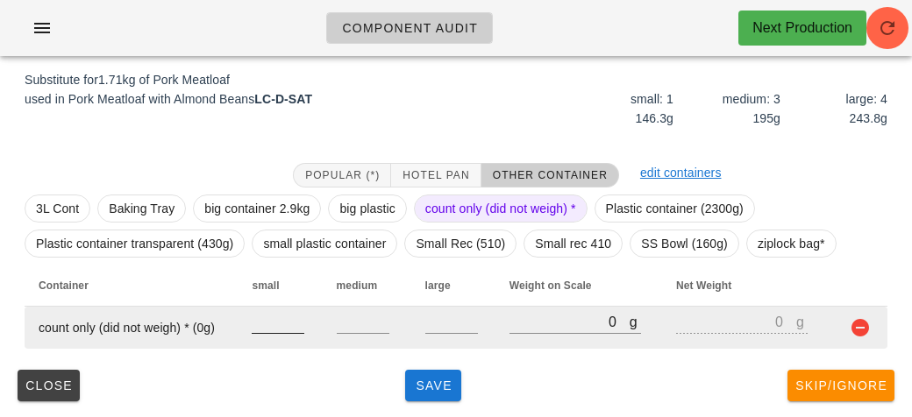
click at [266, 326] on input "number" at bounding box center [278, 321] width 53 height 23
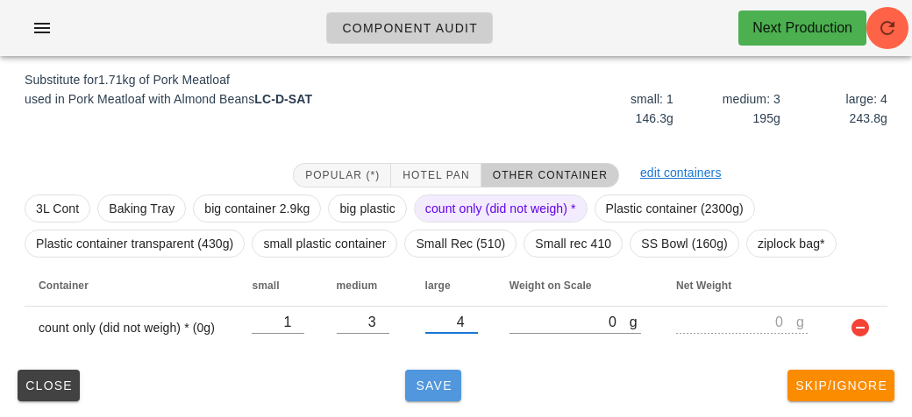
click at [414, 380] on span "Save" at bounding box center [433, 386] width 42 height 14
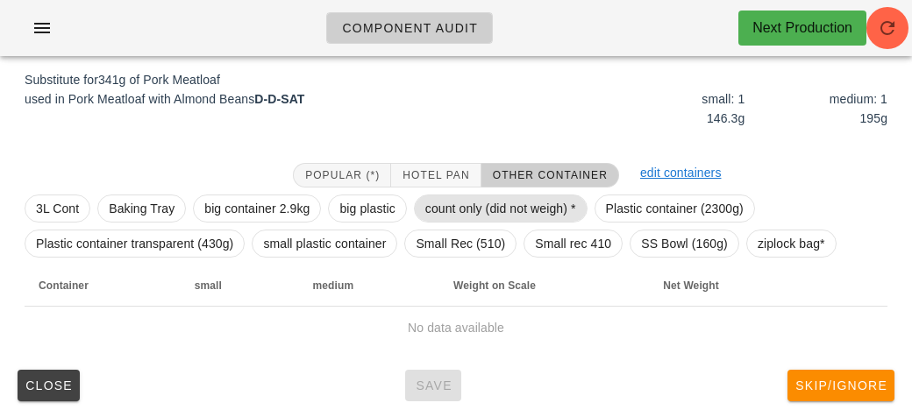
click at [437, 217] on span "count only (did not weigh) *" at bounding box center [500, 208] width 151 height 26
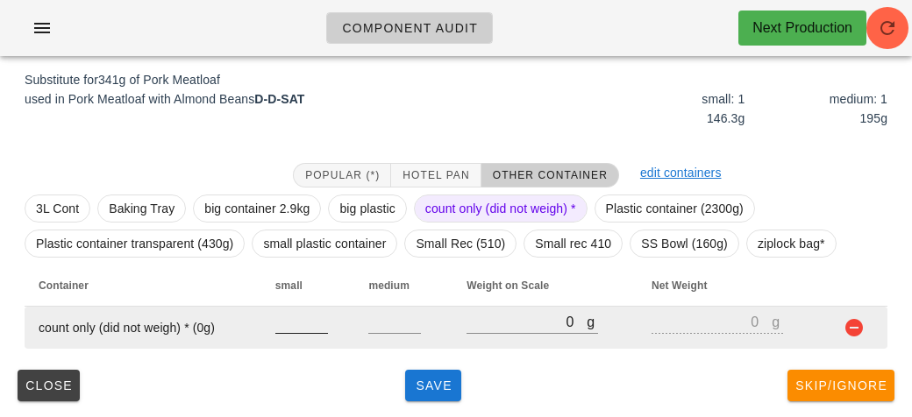
click at [296, 327] on input "number" at bounding box center [301, 321] width 53 height 23
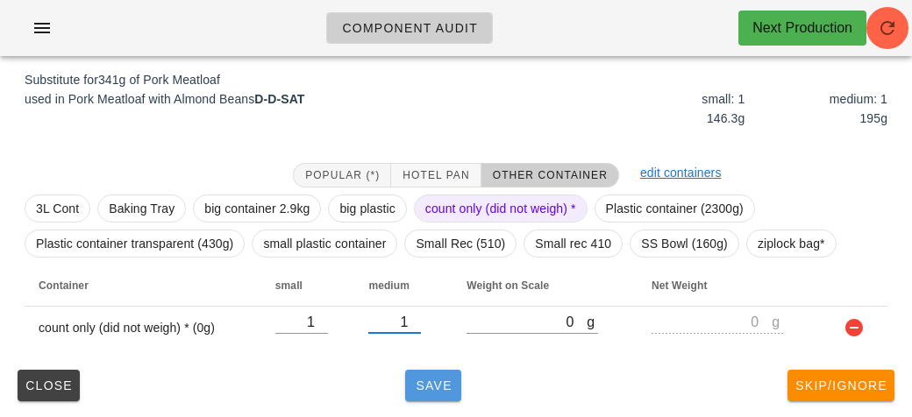
click at [424, 372] on button "Save" at bounding box center [433, 386] width 56 height 32
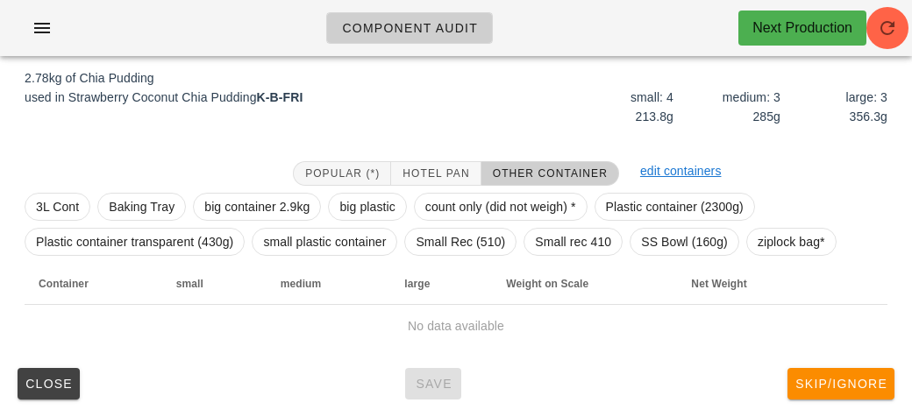
scroll to position [203, 0]
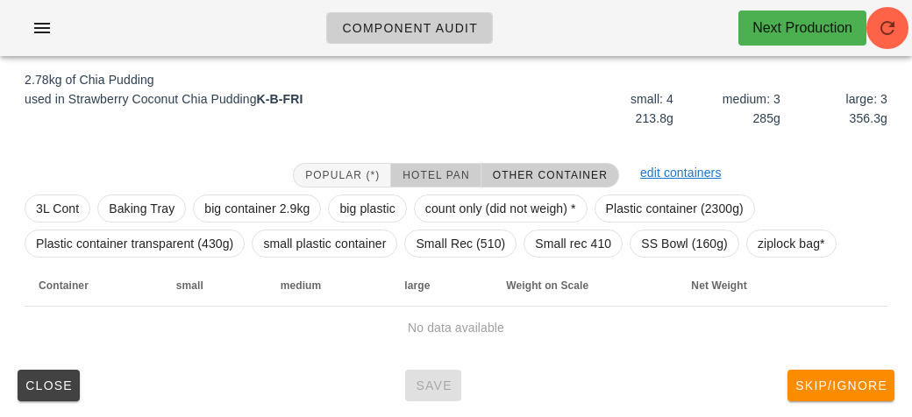
click at [433, 173] on span "Hotel Pan" at bounding box center [434, 175] width 67 height 12
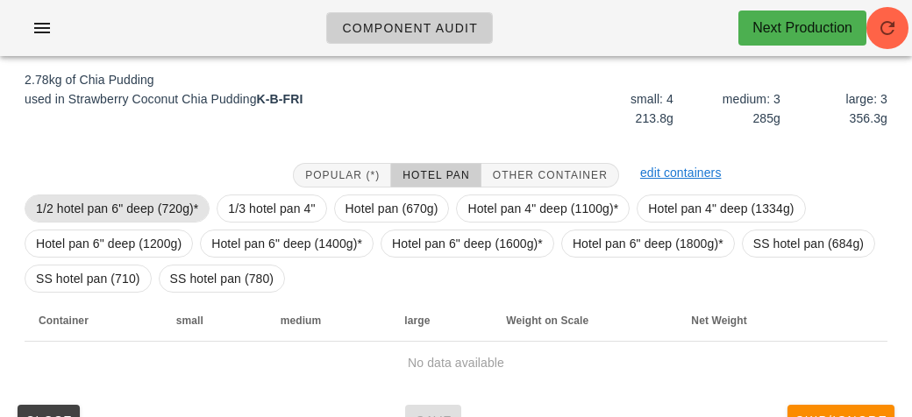
click at [92, 201] on span "1/2 hotel pan 6" deep (720g)*" at bounding box center [117, 208] width 162 height 26
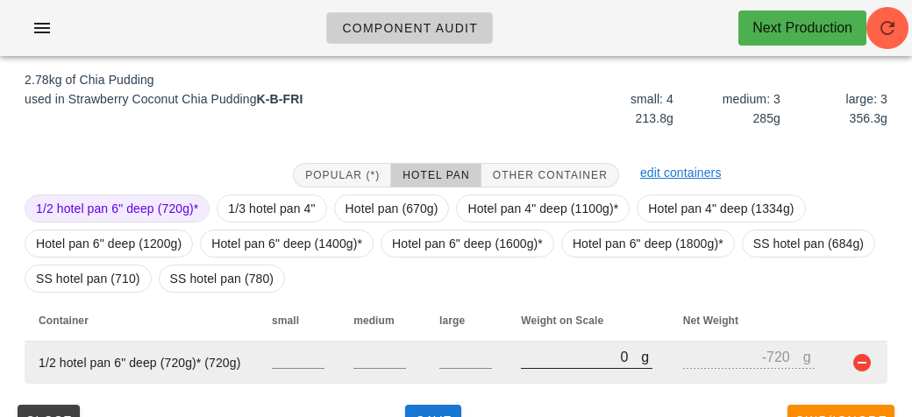
click at [521, 364] on input "0" at bounding box center [581, 356] width 120 height 23
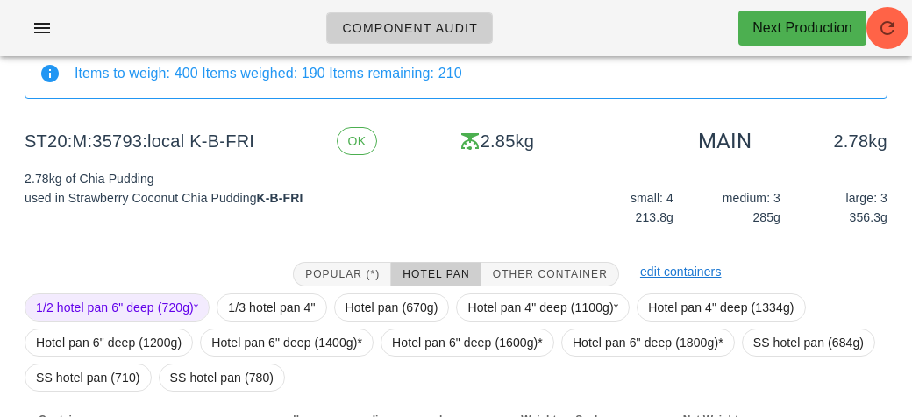
scroll to position [238, 0]
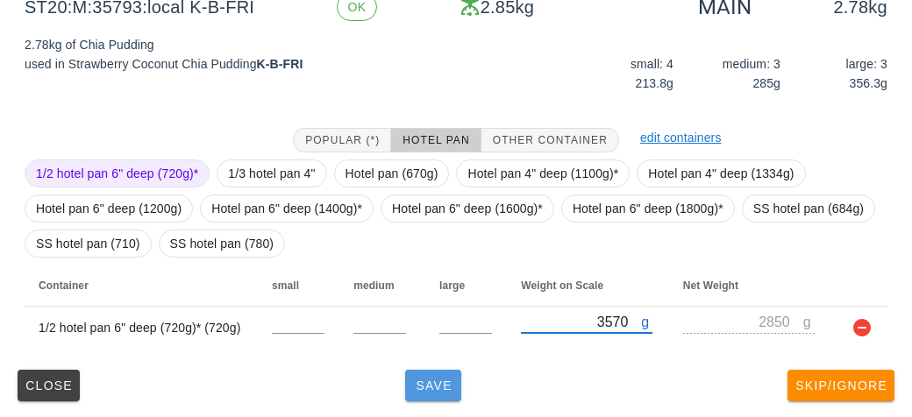
click at [443, 388] on span "Save" at bounding box center [433, 386] width 42 height 14
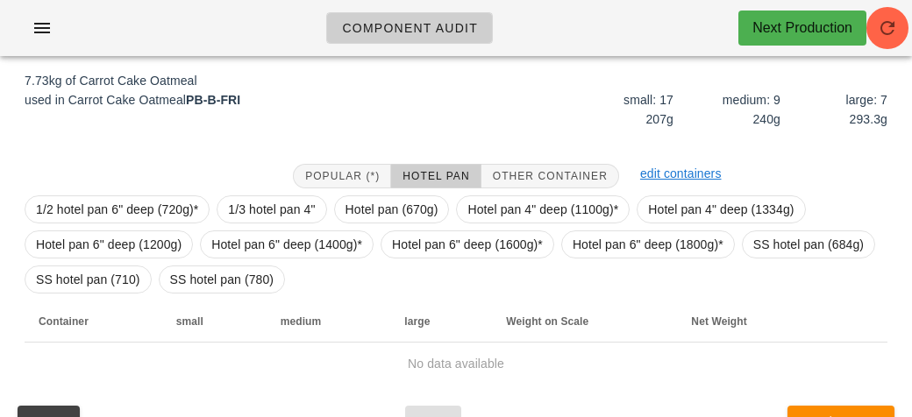
scroll to position [201, 0]
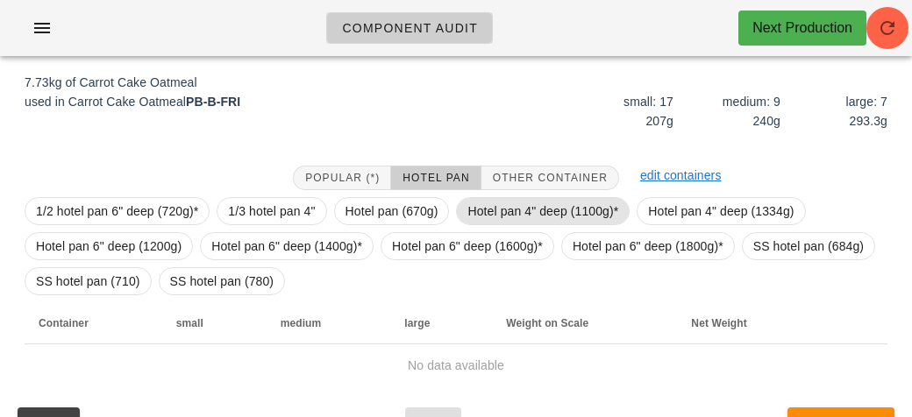
click at [516, 210] on span "Hotel pan 4" deep (1100g)*" at bounding box center [542, 211] width 151 height 26
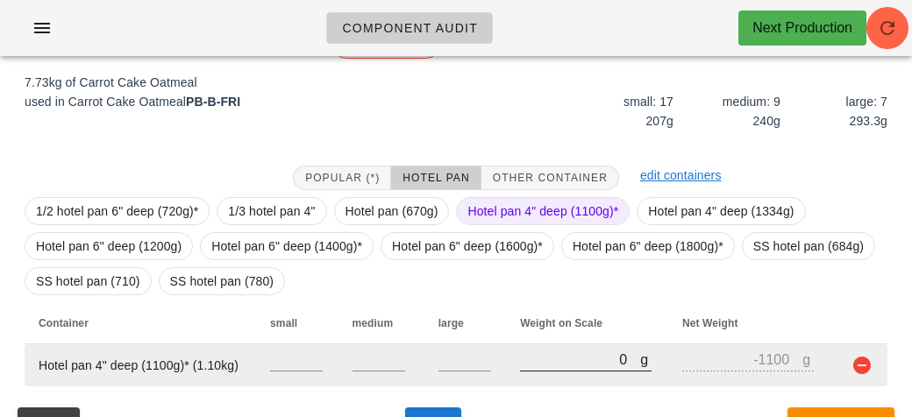
click at [545, 357] on input "0" at bounding box center [580, 359] width 120 height 23
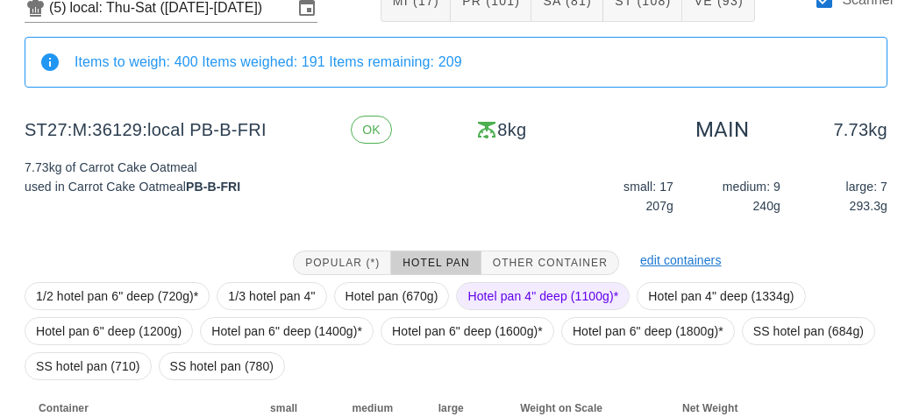
scroll to position [238, 0]
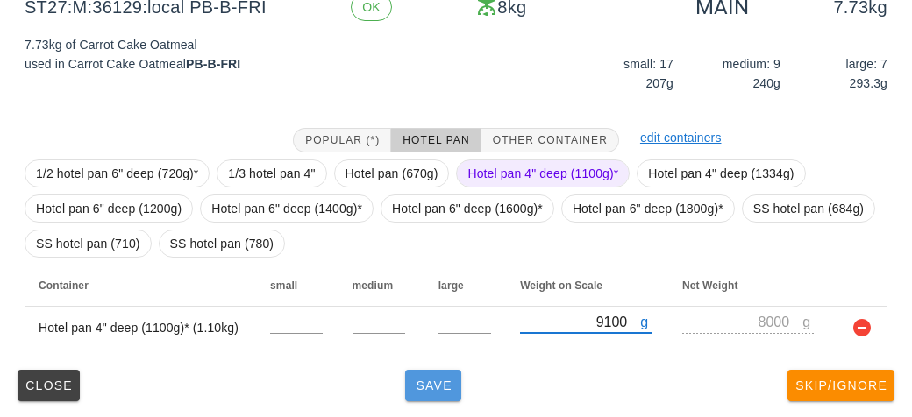
click at [440, 388] on span "Save" at bounding box center [433, 386] width 42 height 14
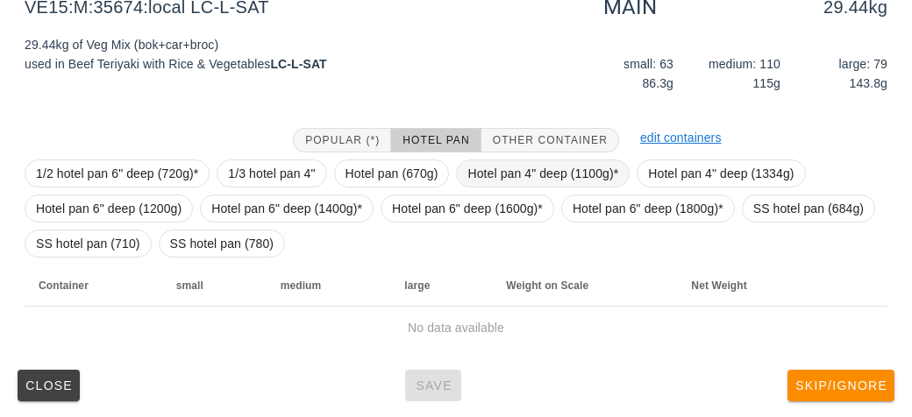
click at [515, 161] on span "Hotel pan 4" deep (1100g)*" at bounding box center [542, 173] width 151 height 26
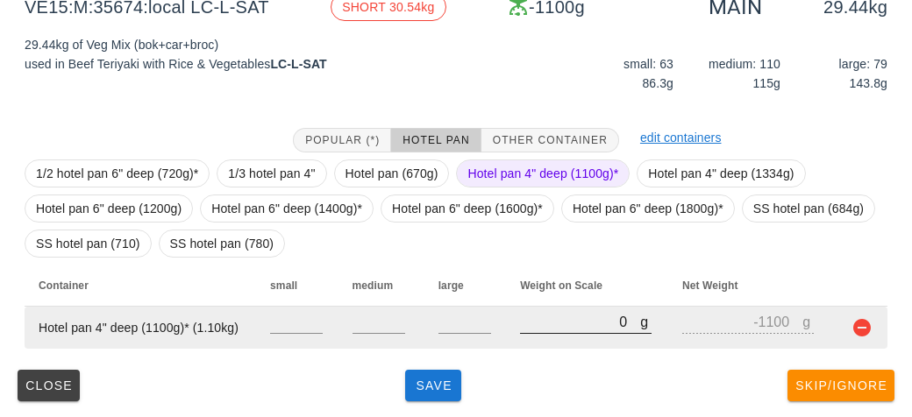
click at [551, 319] on input "0" at bounding box center [580, 321] width 120 height 23
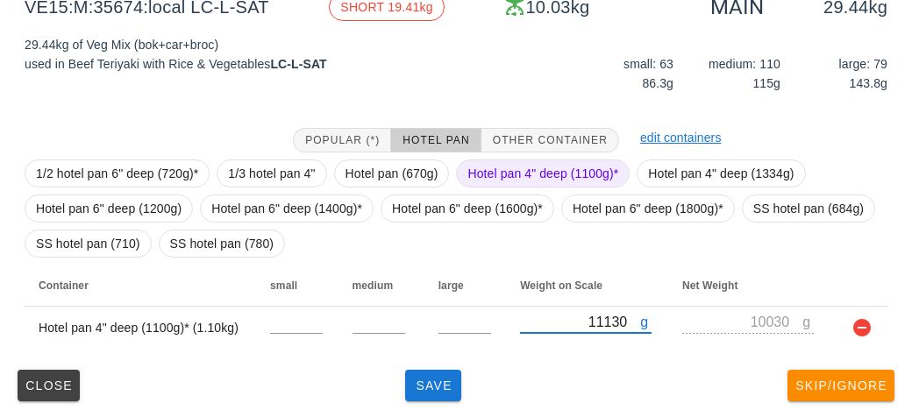
click at [501, 175] on span "Hotel pan 4" deep (1100g)*" at bounding box center [542, 173] width 151 height 26
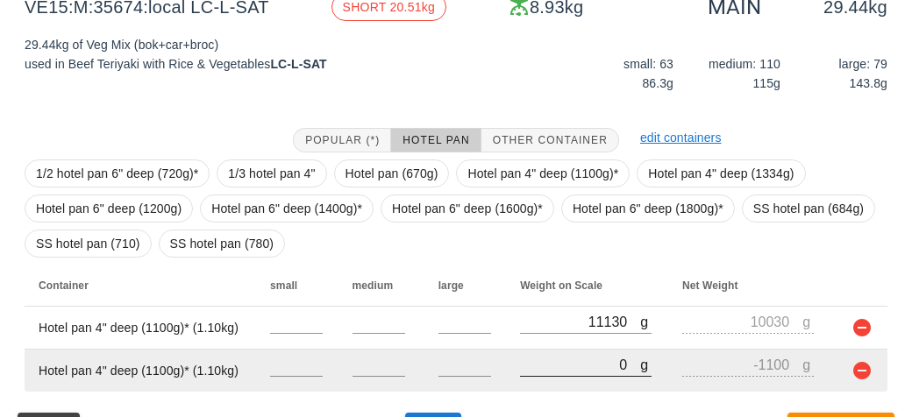
click at [557, 357] on input "0" at bounding box center [580, 364] width 120 height 23
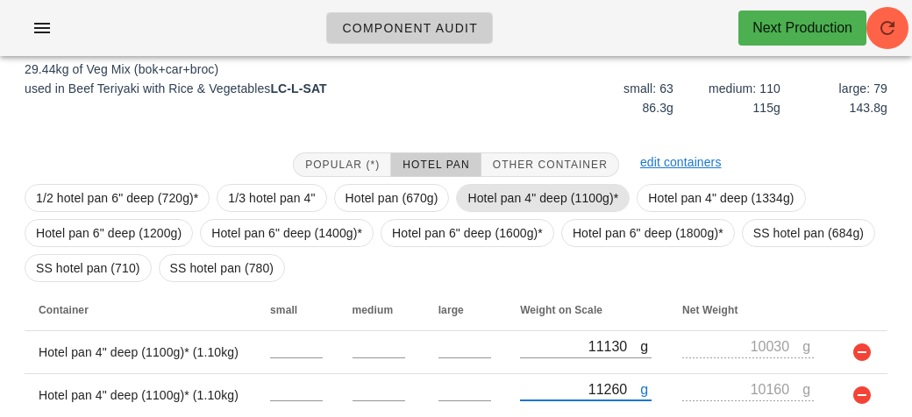
click at [520, 193] on span "Hotel pan 4" deep (1100g)*" at bounding box center [542, 198] width 151 height 26
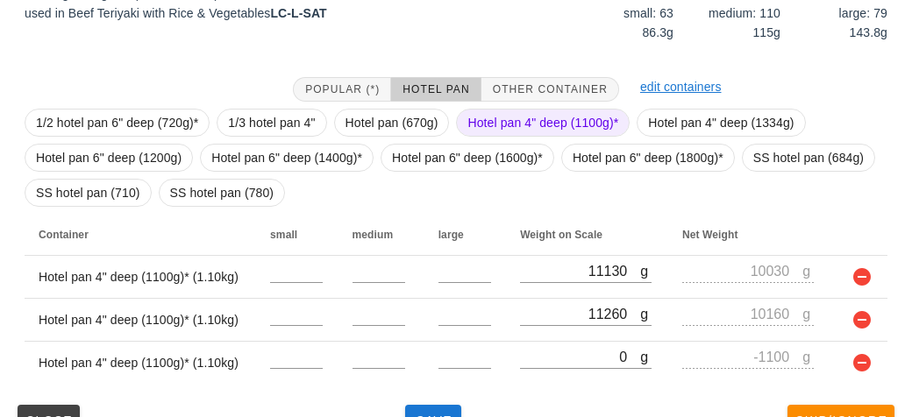
scroll to position [324, 0]
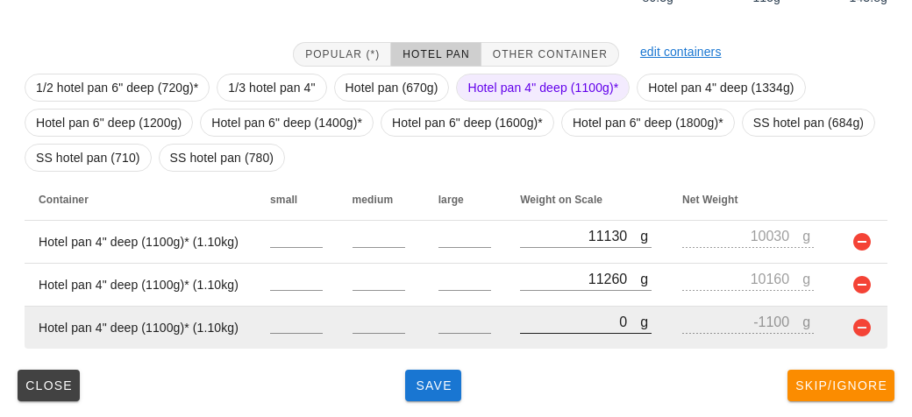
click at [553, 316] on input "0" at bounding box center [580, 321] width 120 height 23
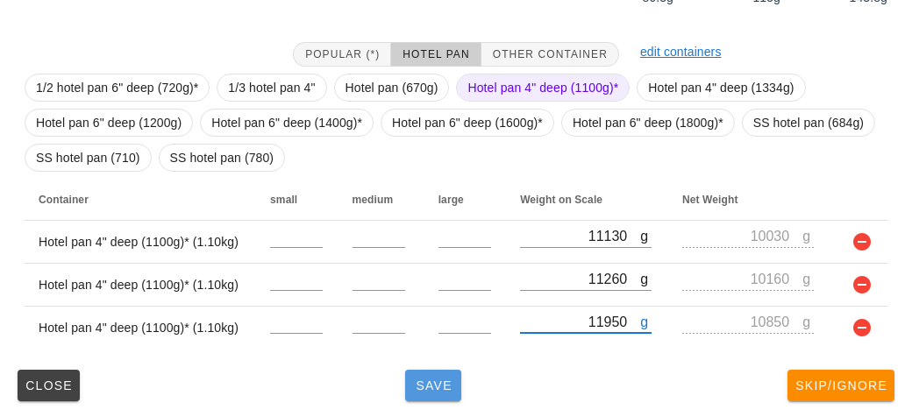
click at [434, 389] on span "Save" at bounding box center [433, 386] width 42 height 14
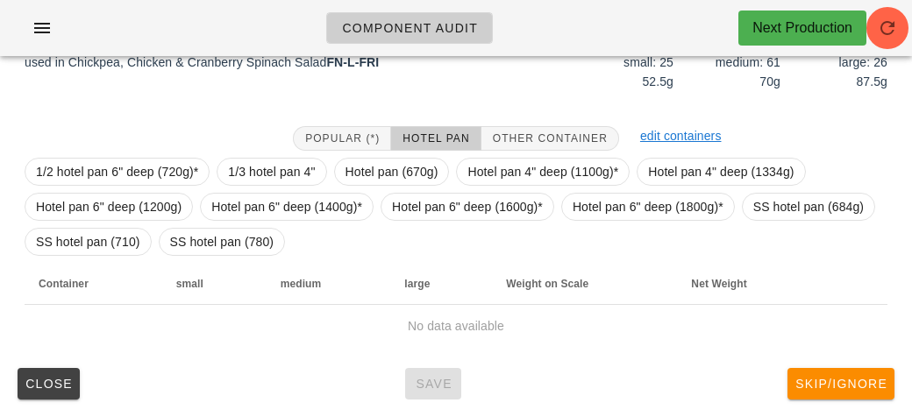
scroll to position [238, 0]
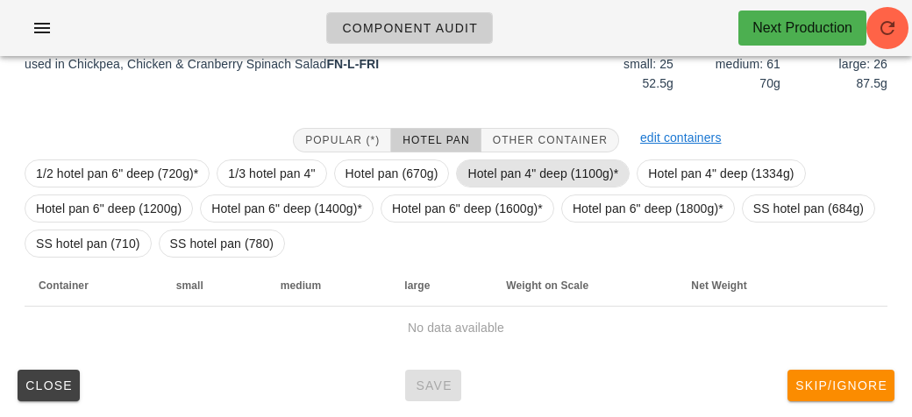
click at [494, 173] on span "Hotel pan 4" deep (1100g)*" at bounding box center [542, 173] width 151 height 26
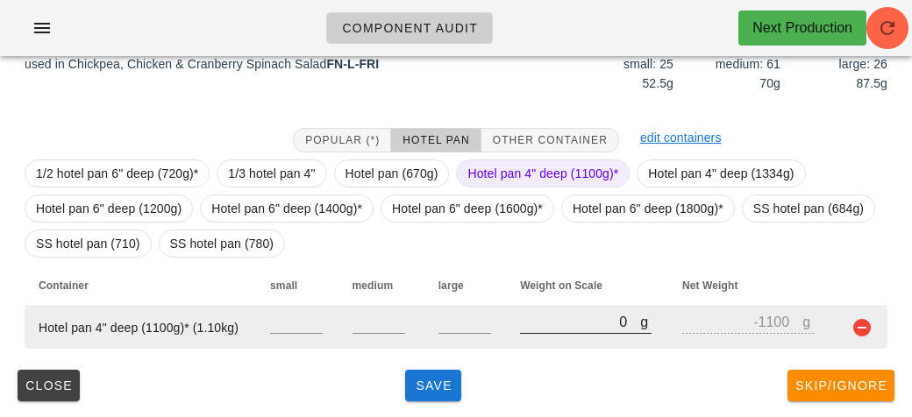
click at [523, 327] on input "0" at bounding box center [580, 321] width 120 height 23
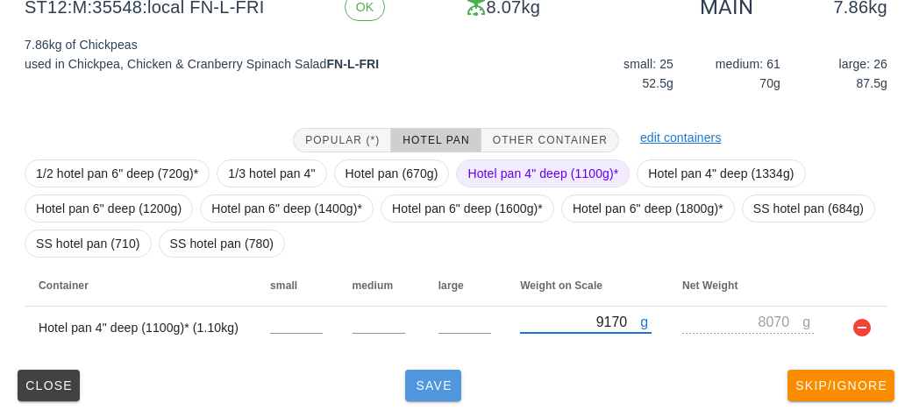
click at [415, 374] on button "Save" at bounding box center [433, 386] width 56 height 32
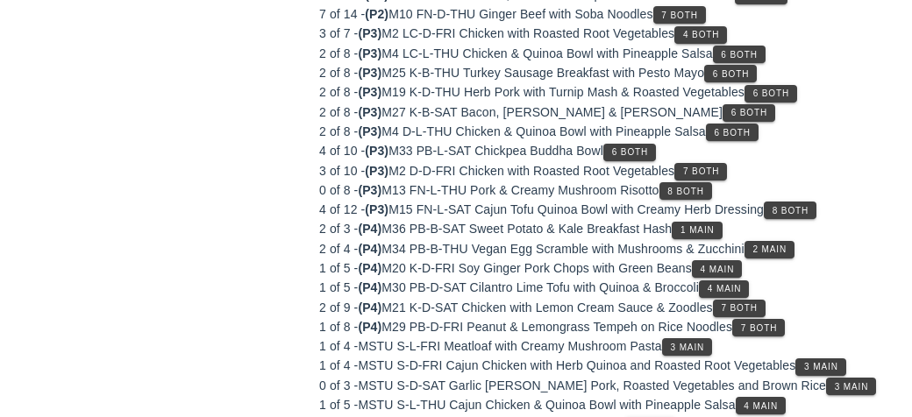
scroll to position [763, 0]
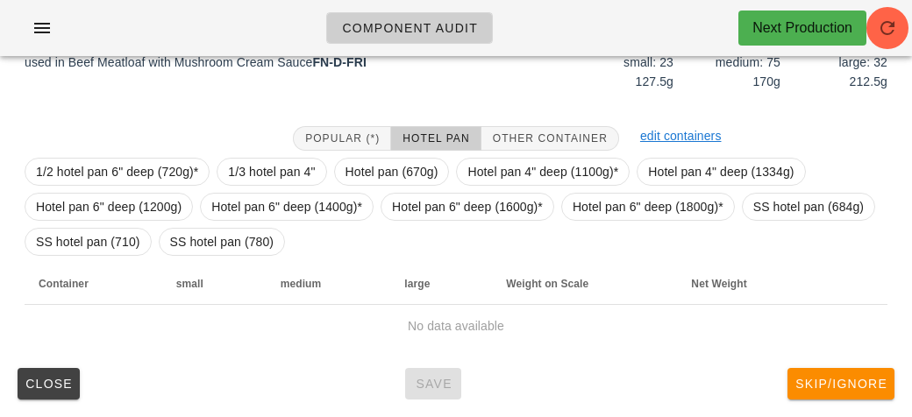
scroll to position [238, 0]
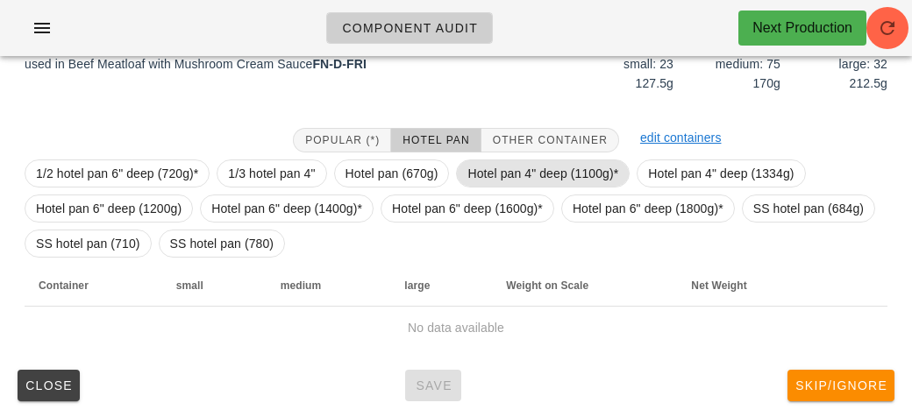
click at [492, 169] on span "Hotel pan 4" deep (1100g)*" at bounding box center [542, 173] width 151 height 26
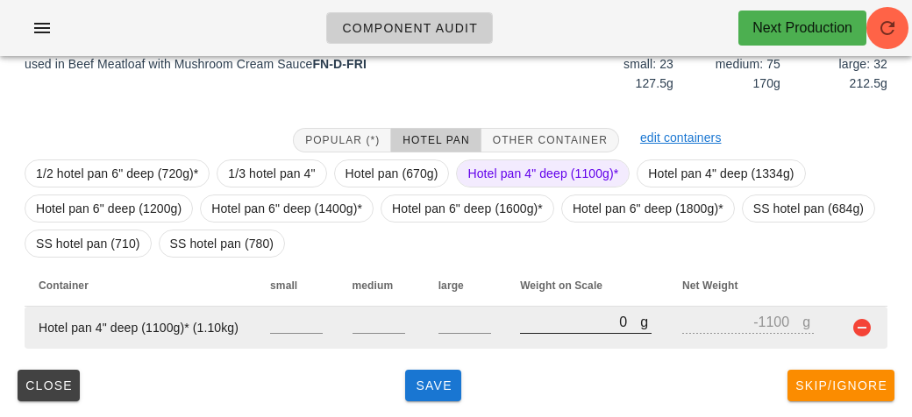
click at [559, 316] on input "0" at bounding box center [580, 321] width 120 height 23
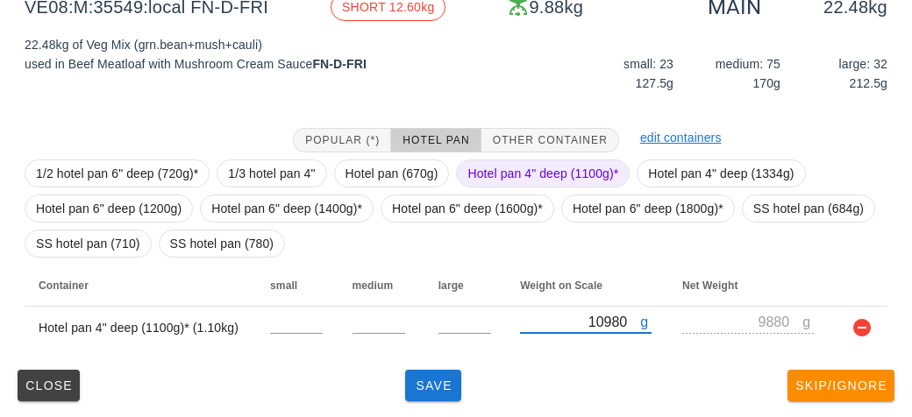
click at [506, 167] on span "Hotel pan 4" deep (1100g)*" at bounding box center [542, 173] width 151 height 26
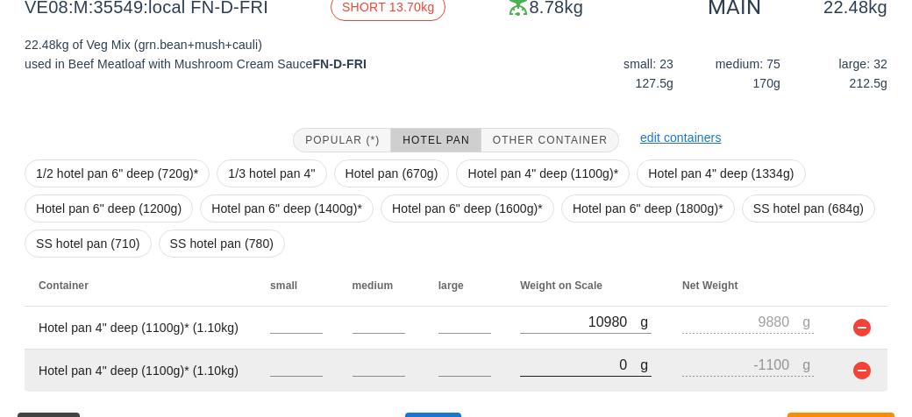
click at [550, 371] on input "0" at bounding box center [580, 364] width 120 height 23
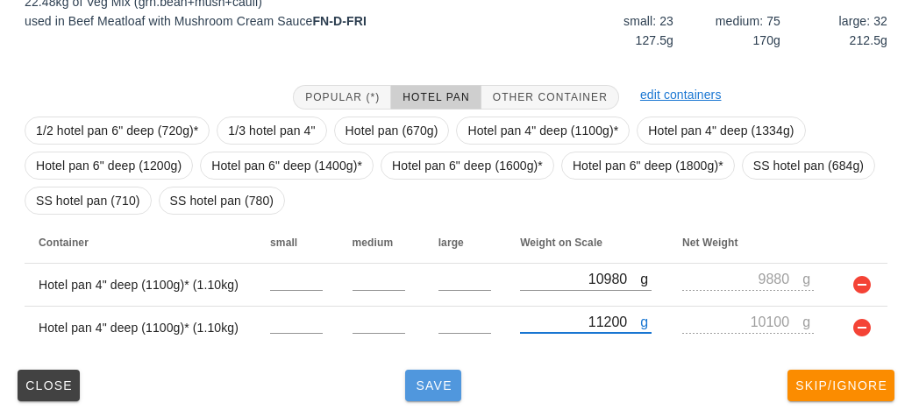
click at [433, 390] on span "Save" at bounding box center [433, 386] width 42 height 14
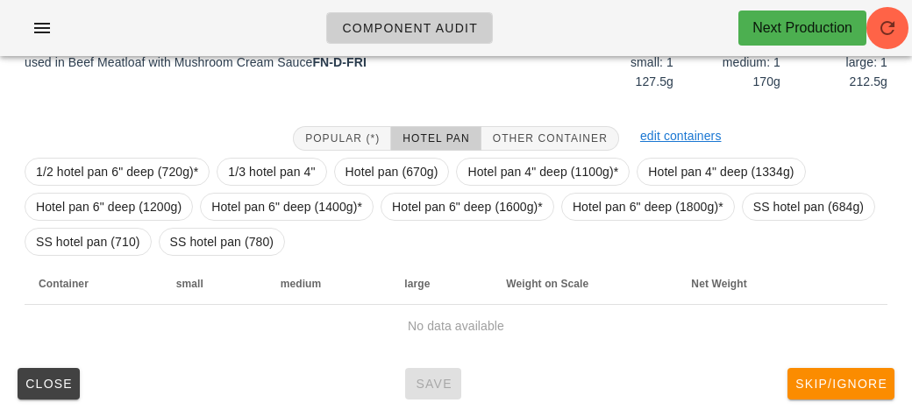
scroll to position [245, 0]
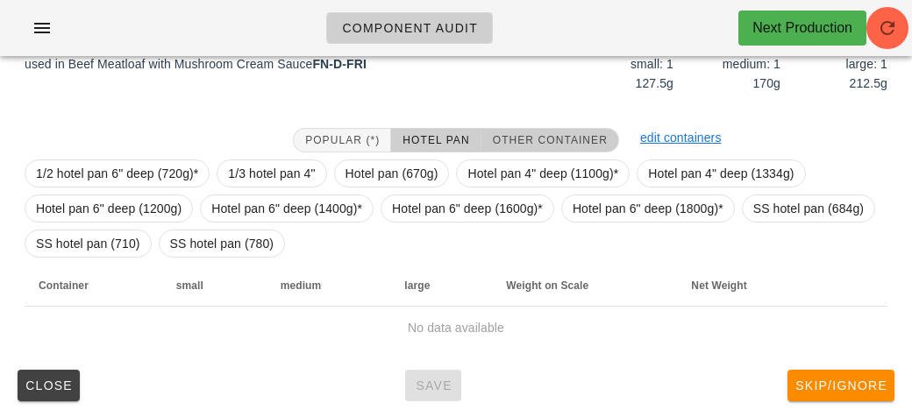
click at [514, 138] on span "Other Container" at bounding box center [550, 140] width 116 height 12
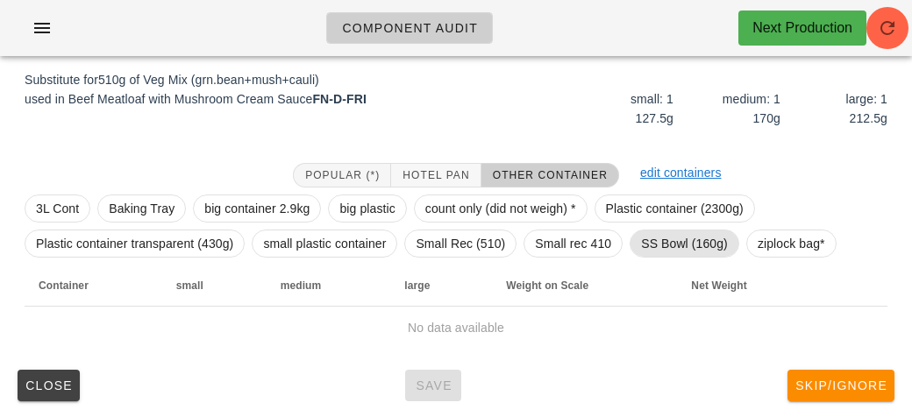
click at [693, 239] on span "SS Bowl (160g)" at bounding box center [684, 244] width 87 height 26
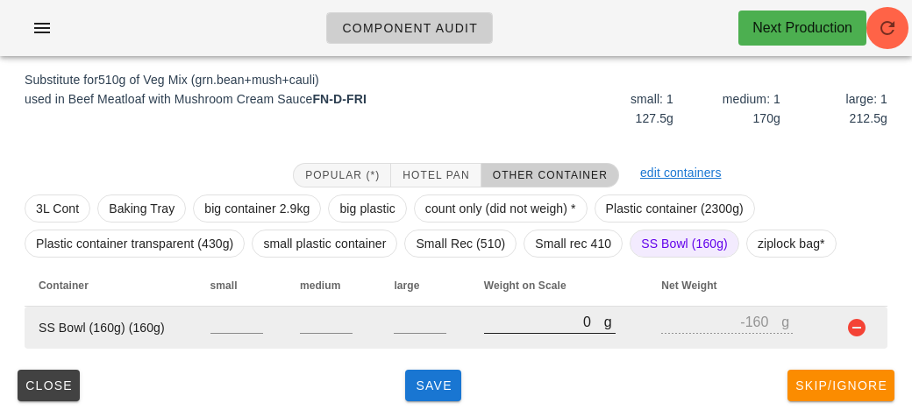
click at [525, 326] on input "0" at bounding box center [544, 321] width 120 height 23
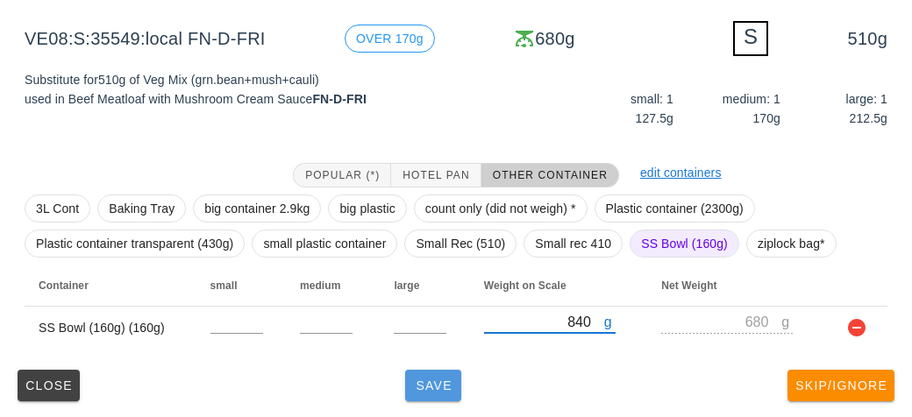
click at [444, 371] on button "Save" at bounding box center [433, 386] width 56 height 32
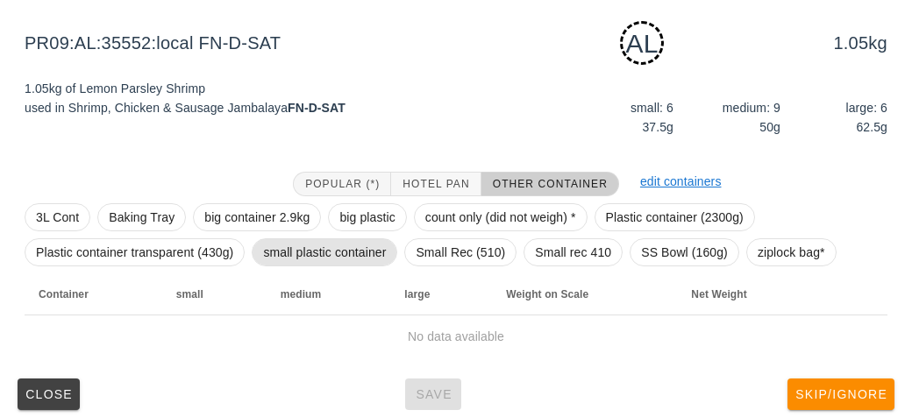
click at [318, 245] on span "small plastic container" at bounding box center [324, 252] width 123 height 26
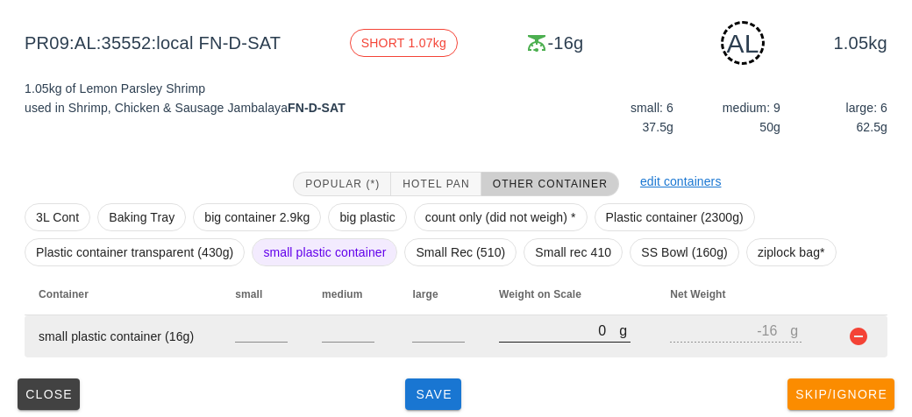
click at [539, 337] on input "0" at bounding box center [559, 330] width 120 height 23
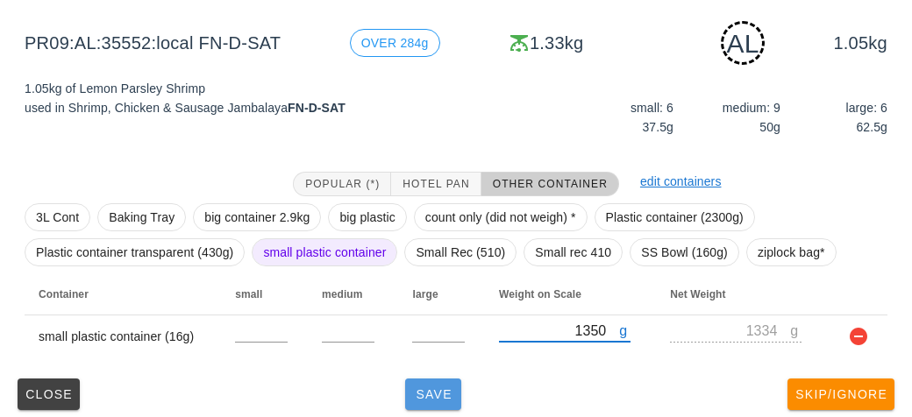
click at [425, 405] on button "Save" at bounding box center [433, 395] width 56 height 32
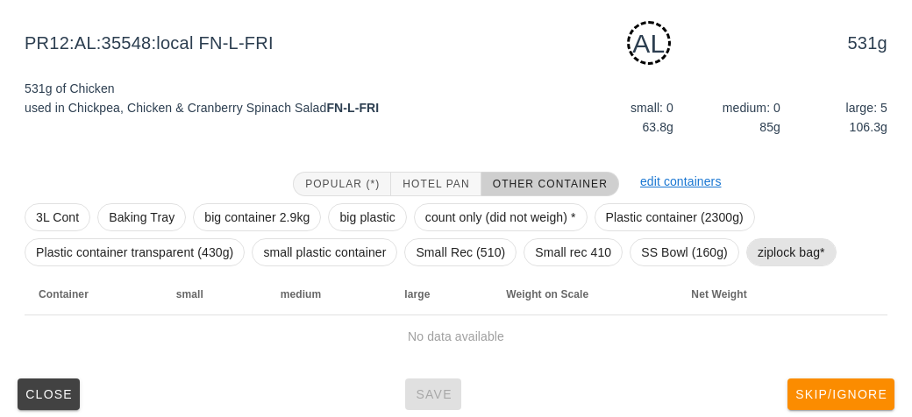
click at [763, 254] on span "ziplock bag*" at bounding box center [790, 252] width 67 height 26
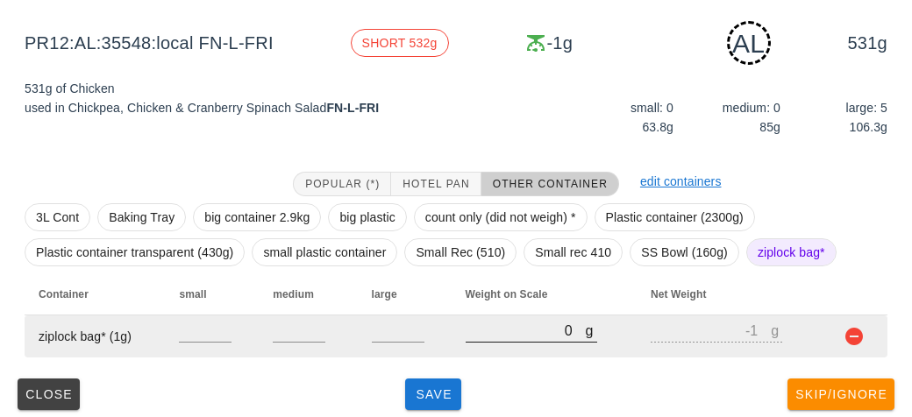
click at [479, 337] on input "0" at bounding box center [525, 330] width 120 height 23
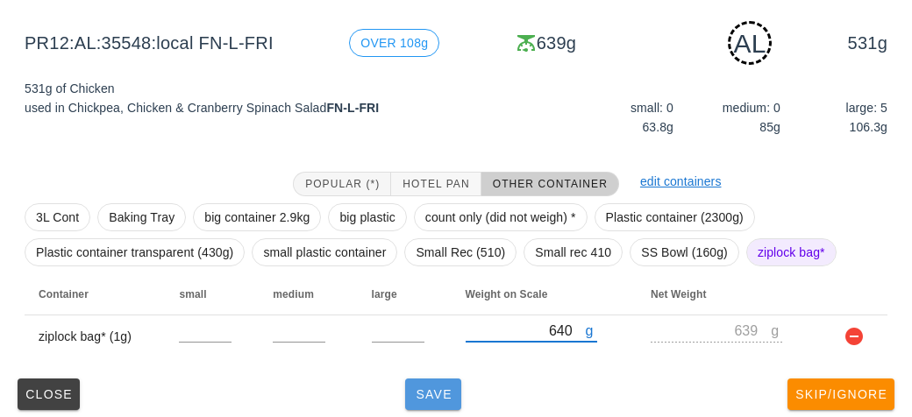
click at [455, 397] on button "Save" at bounding box center [433, 395] width 56 height 32
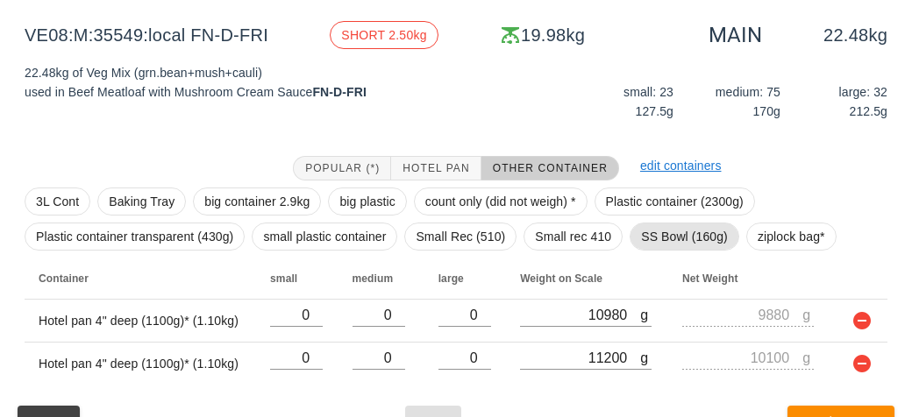
click at [660, 239] on span "SS Bowl (160g)" at bounding box center [684, 237] width 87 height 26
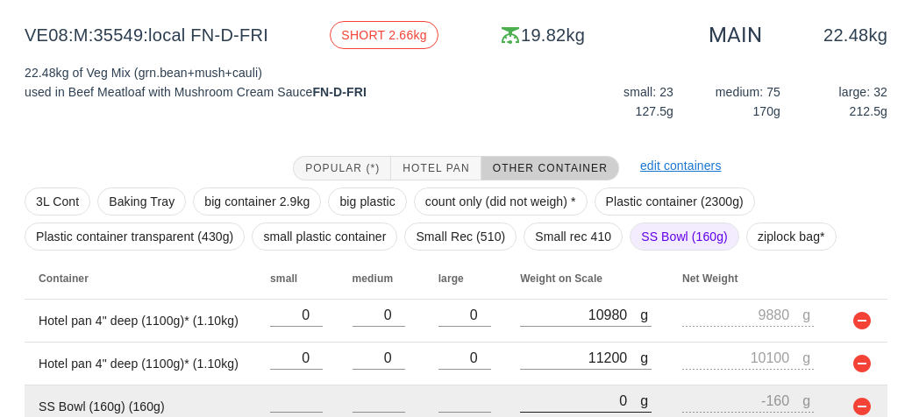
click at [563, 394] on input "0" at bounding box center [580, 400] width 120 height 23
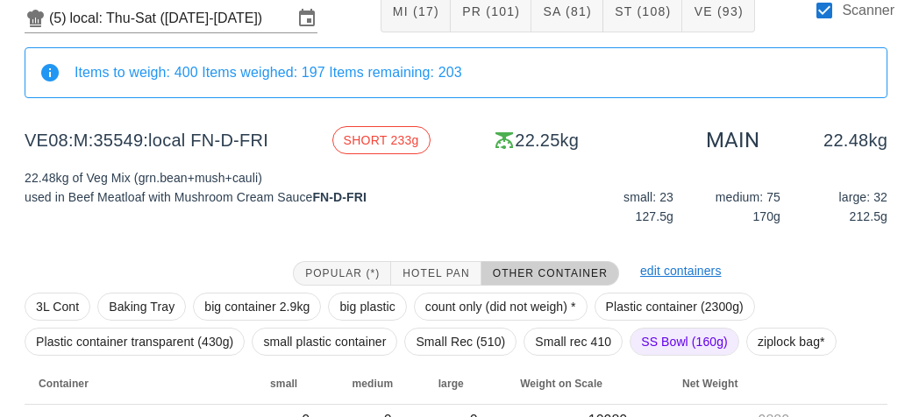
scroll to position [289, 0]
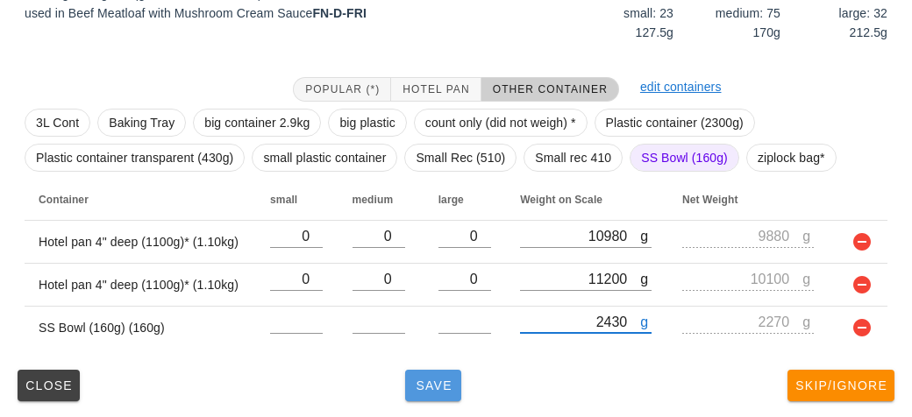
click at [437, 386] on span "Save" at bounding box center [433, 386] width 42 height 14
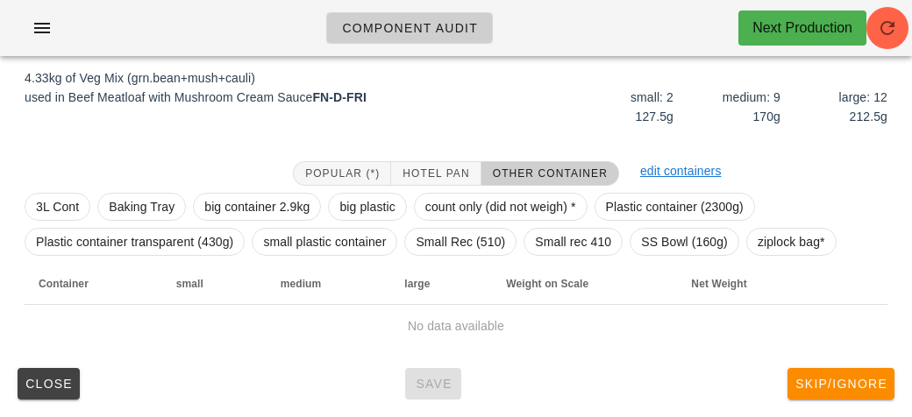
scroll to position [219, 0]
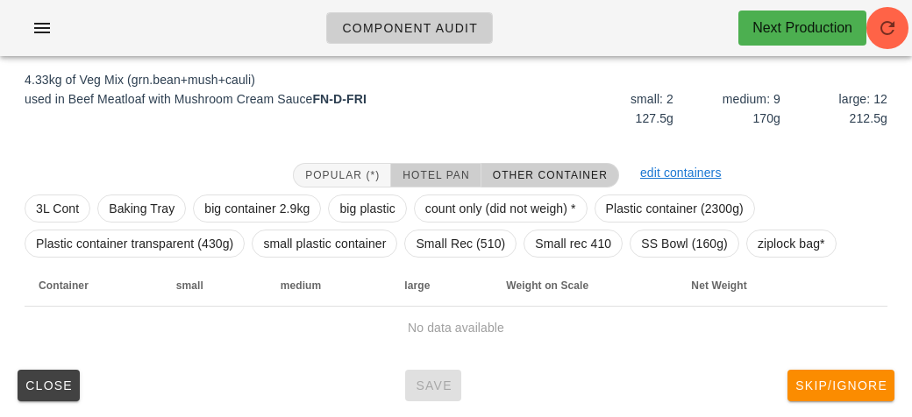
click at [437, 173] on span "Hotel Pan" at bounding box center [434, 175] width 67 height 12
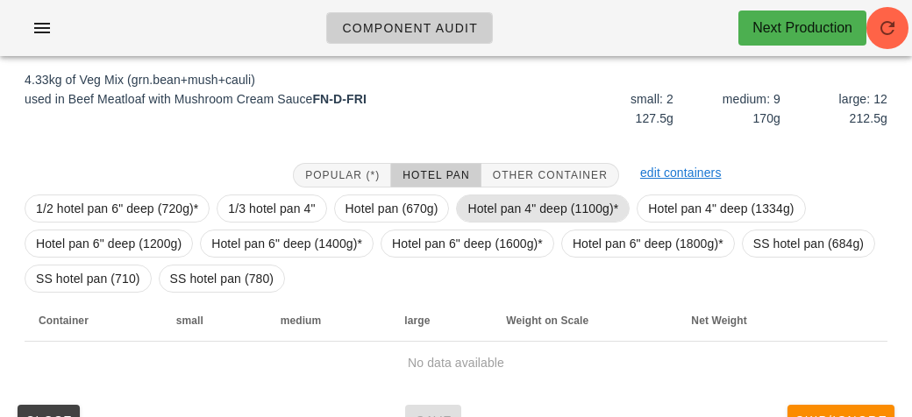
click at [483, 209] on span "Hotel pan 4" deep (1100g)*" at bounding box center [542, 208] width 151 height 26
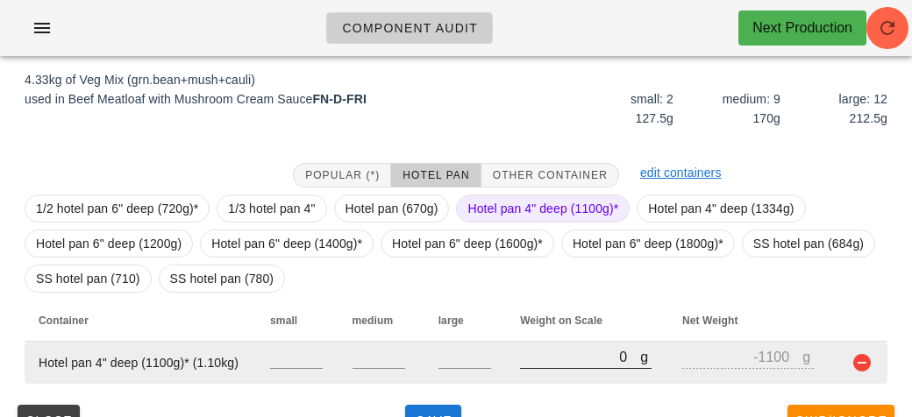
click at [568, 352] on input "0" at bounding box center [580, 356] width 120 height 23
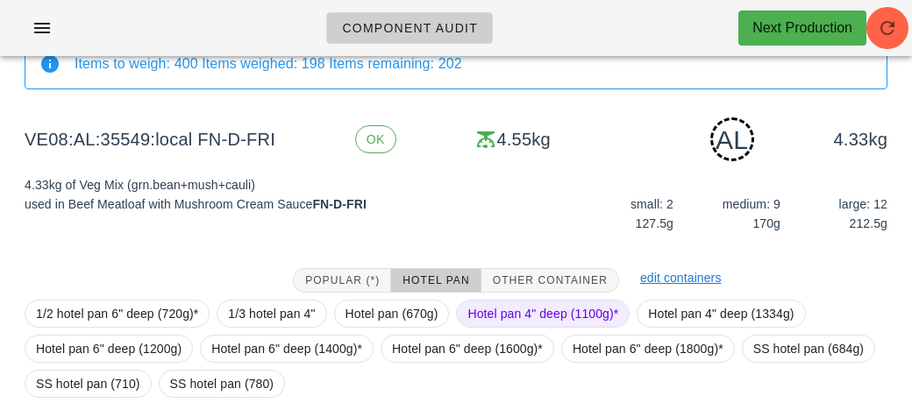
scroll to position [254, 0]
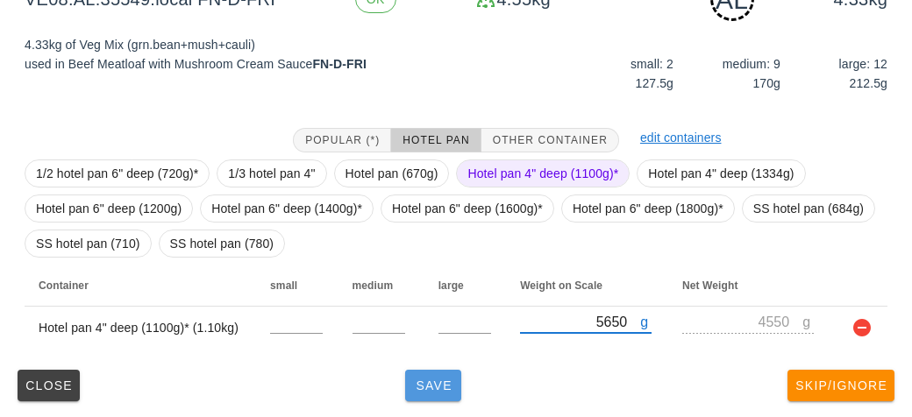
click at [414, 389] on span "Save" at bounding box center [433, 386] width 42 height 14
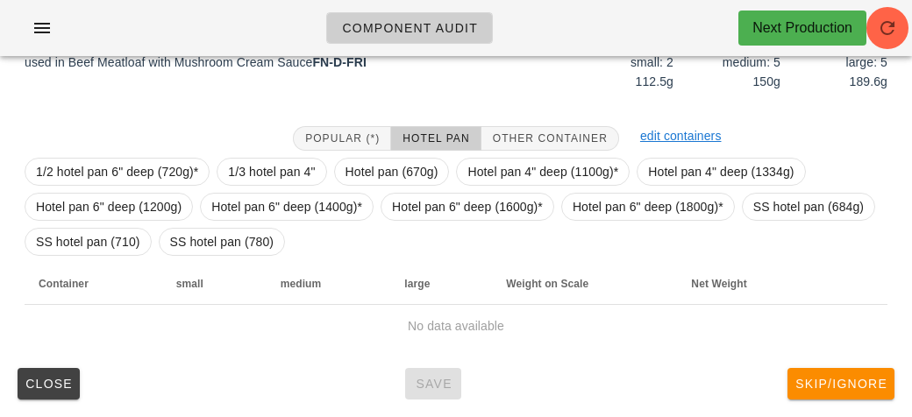
scroll to position [245, 0]
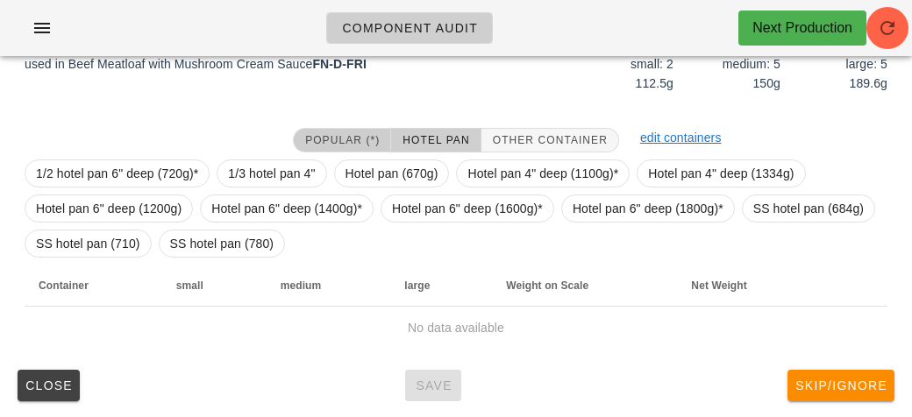
click at [341, 134] on span "Popular (*)" at bounding box center [341, 140] width 75 height 12
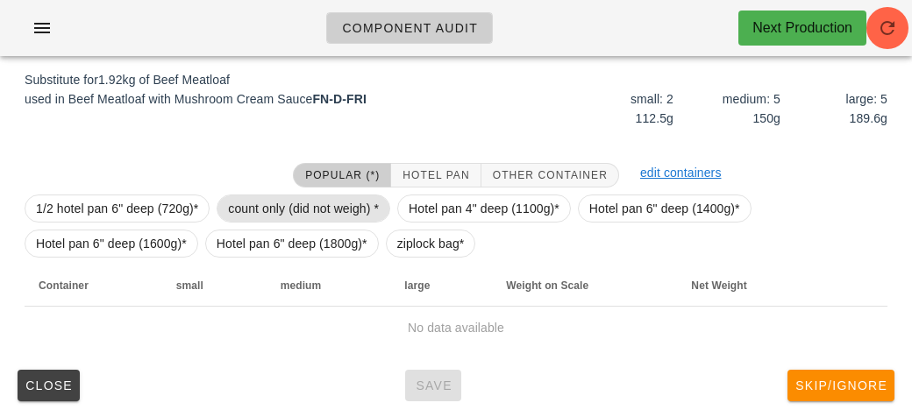
click at [320, 202] on span "count only (did not weigh) *" at bounding box center [303, 208] width 151 height 26
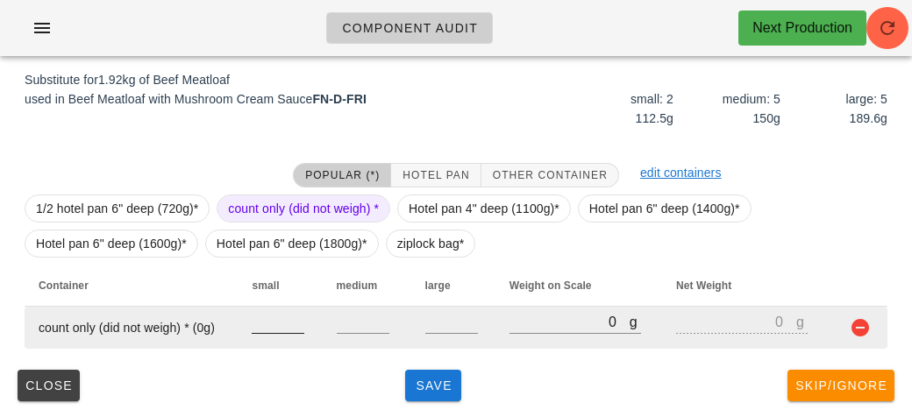
click at [268, 316] on input "number" at bounding box center [278, 321] width 53 height 23
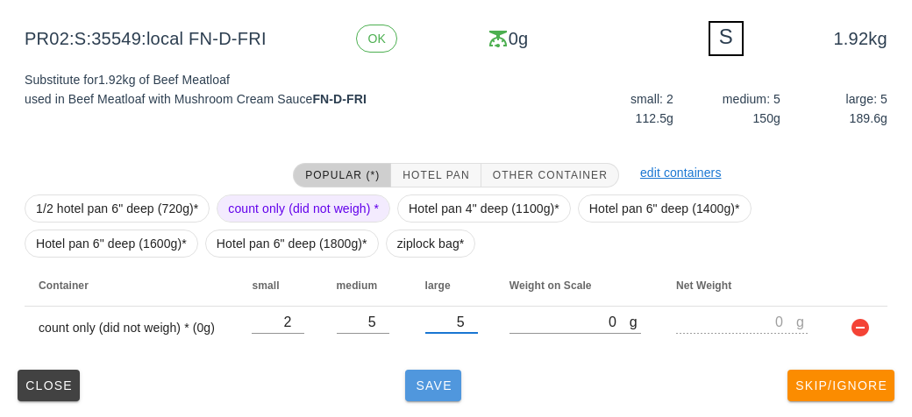
click at [430, 391] on span "Save" at bounding box center [433, 386] width 42 height 14
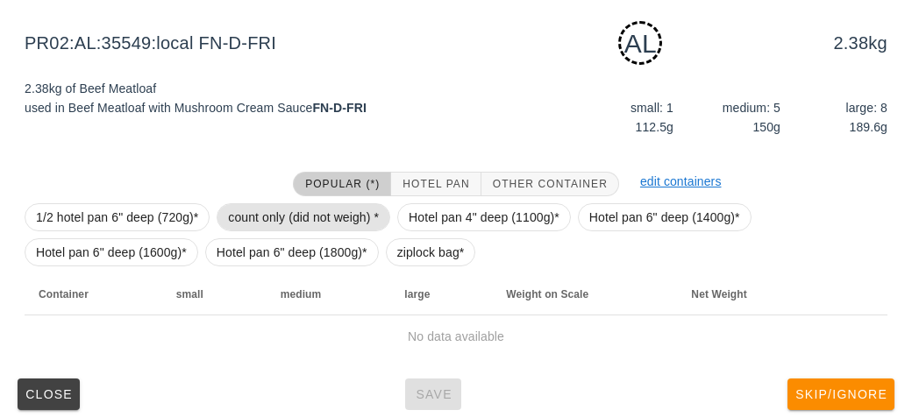
click at [282, 218] on span "count only (did not weigh) *" at bounding box center [303, 217] width 151 height 26
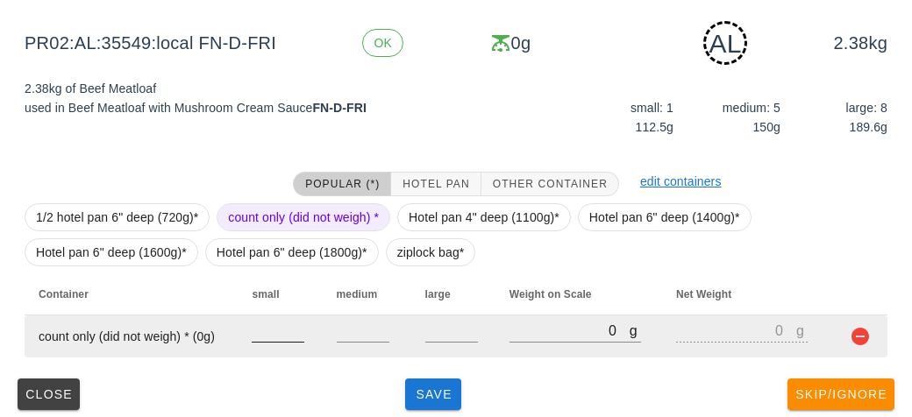
click at [283, 329] on input "number" at bounding box center [278, 330] width 53 height 23
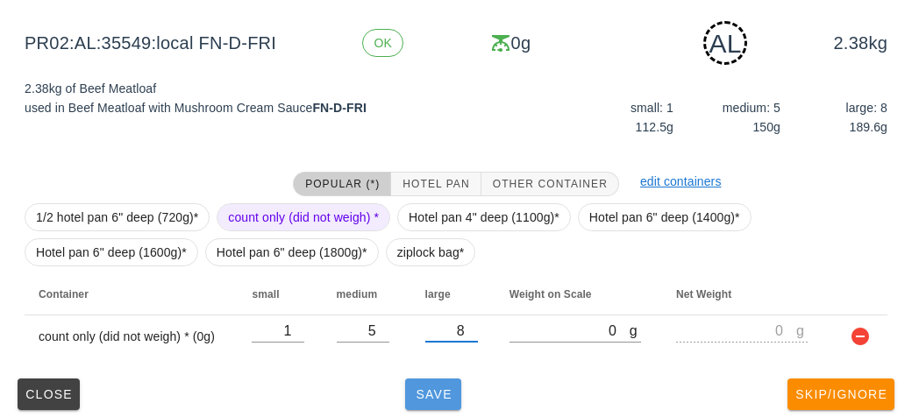
click at [416, 400] on span "Save" at bounding box center [433, 394] width 42 height 14
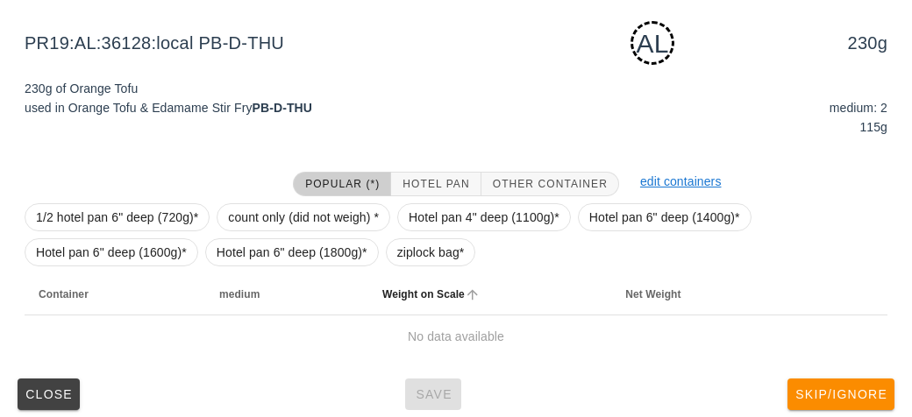
click at [401, 273] on th "Weight on Scale" at bounding box center [489, 294] width 243 height 42
click at [400, 254] on span "ziplock bag*" at bounding box center [430, 252] width 67 height 26
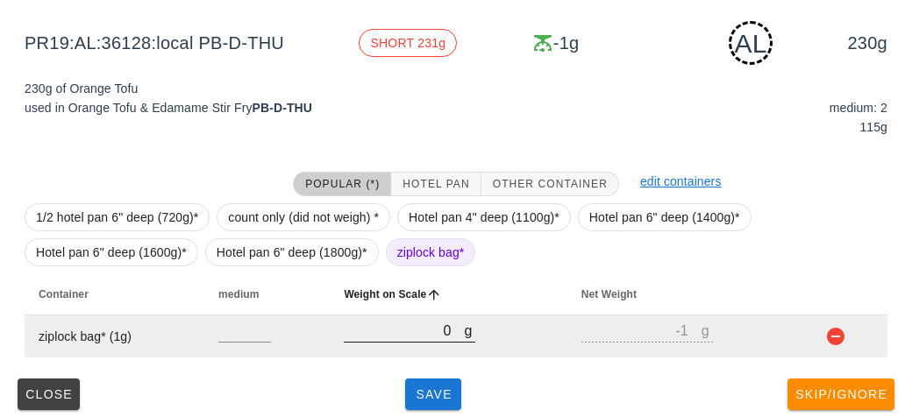
click at [423, 337] on input "0" at bounding box center [404, 330] width 120 height 23
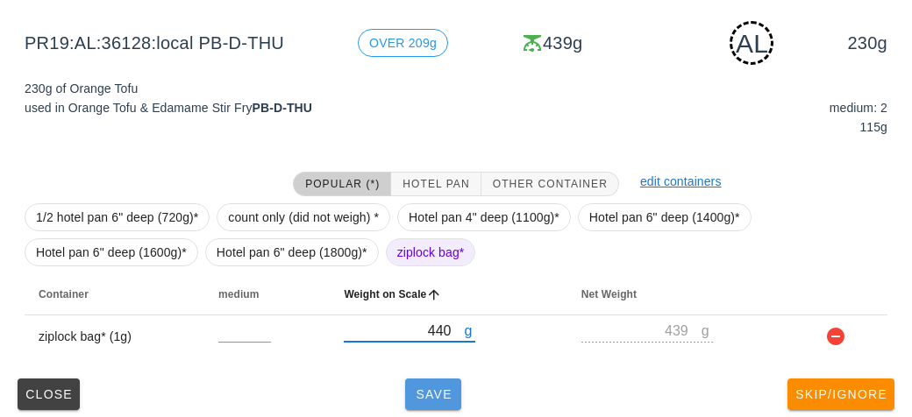
click at [428, 396] on span "Save" at bounding box center [433, 394] width 42 height 14
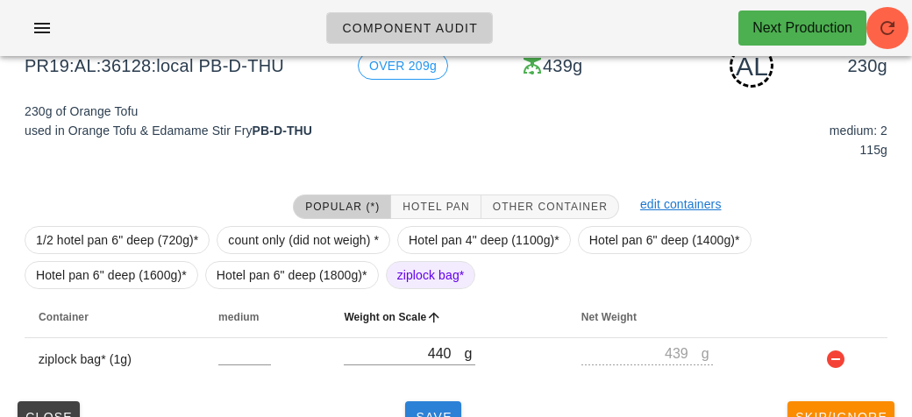
scroll to position [219, 0]
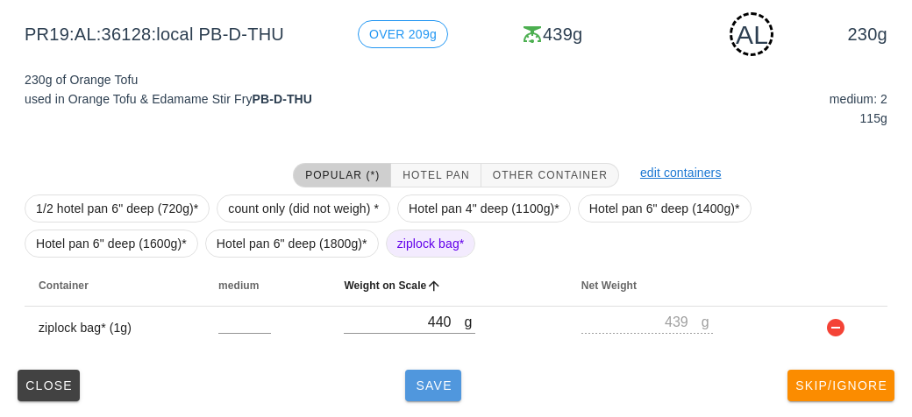
click at [430, 400] on button "Save" at bounding box center [433, 386] width 56 height 32
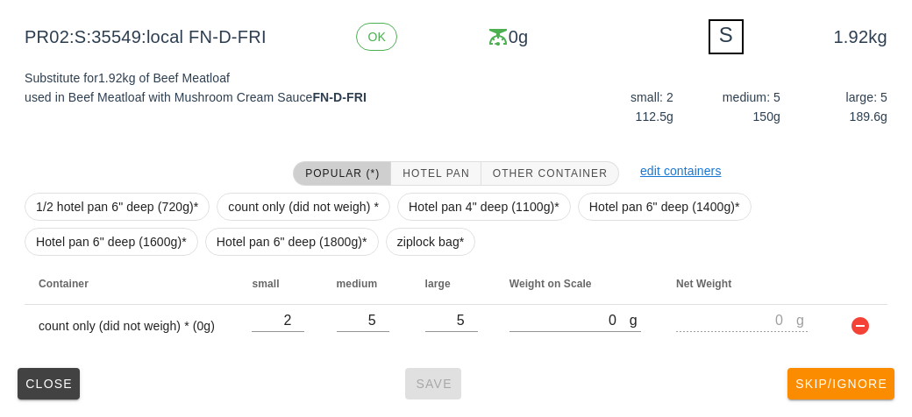
scroll to position [210, 0]
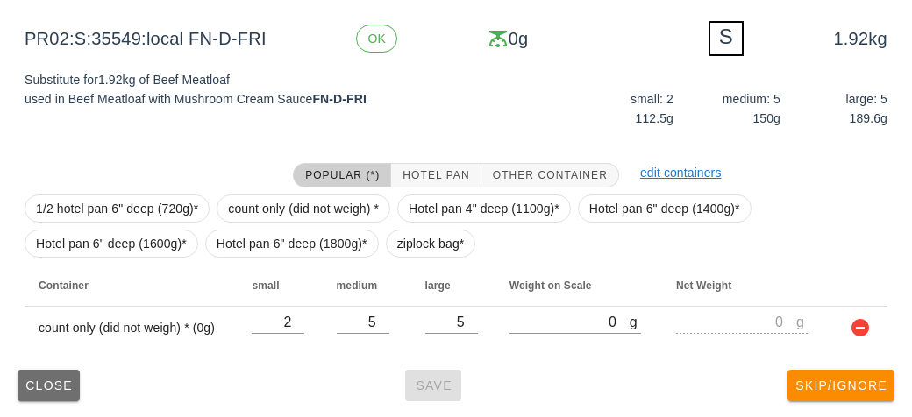
click at [49, 384] on span "Close" at bounding box center [49, 386] width 48 height 14
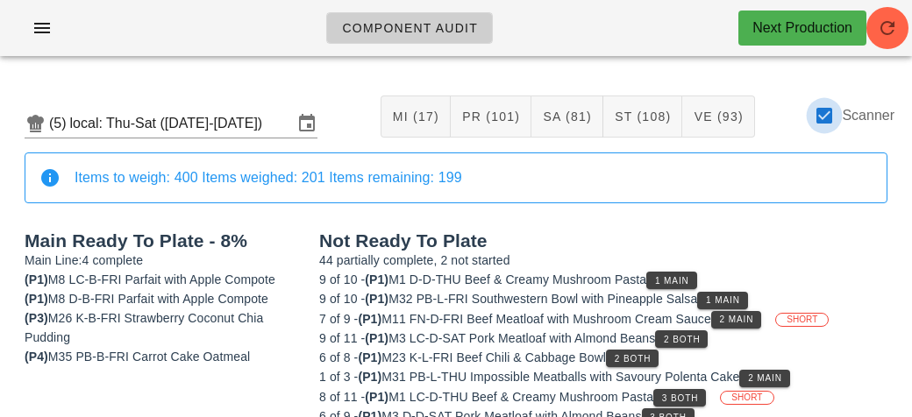
click at [830, 109] on div at bounding box center [824, 116] width 30 height 30
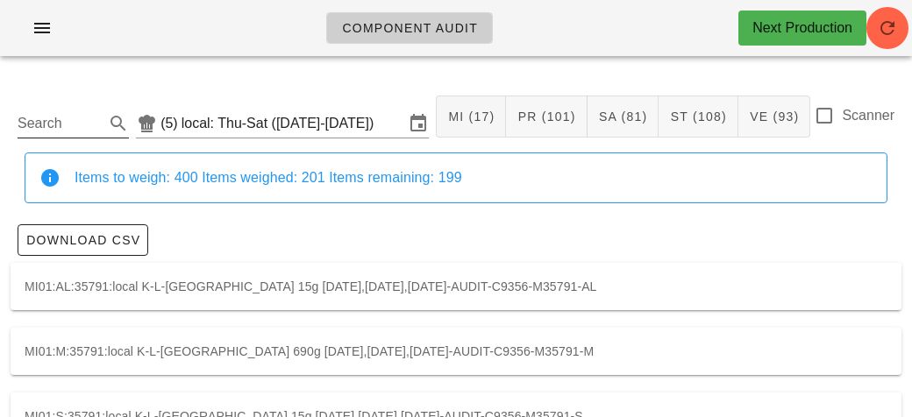
click at [81, 129] on input "Search" at bounding box center [59, 124] width 83 height 28
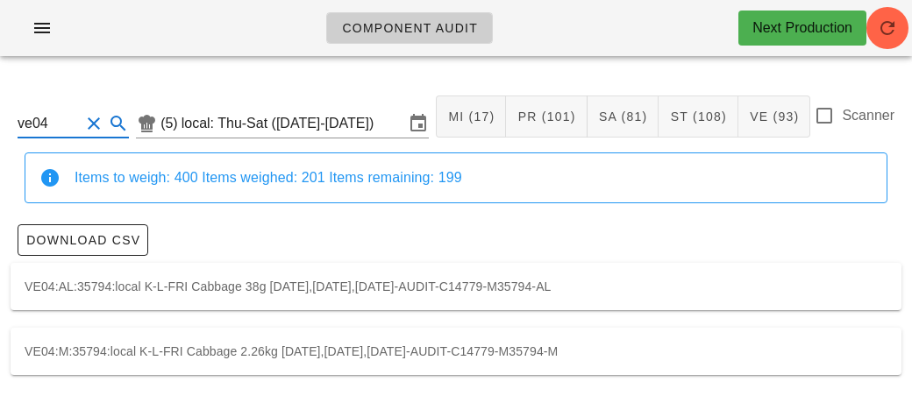
click at [555, 359] on div "VE04:M:35794:local K-L-FRI Cabbage 2.26kg 2025-09-25,2025-09-26,2025-09-27-AUDI…" at bounding box center [456, 351] width 891 height 47
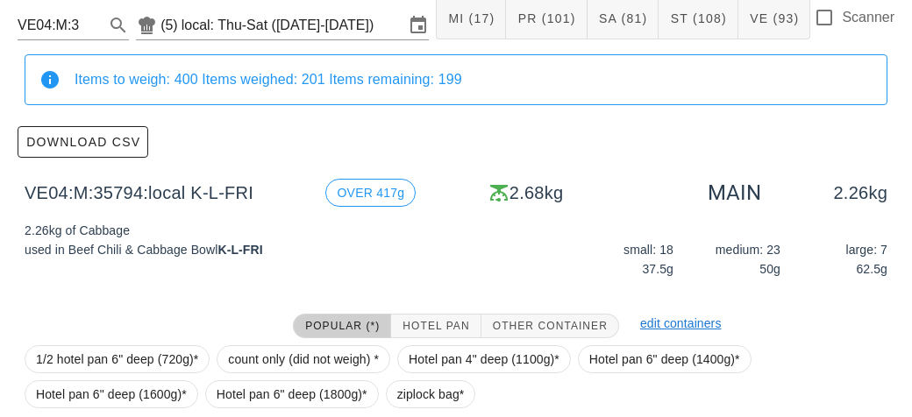
scroll to position [249, 0]
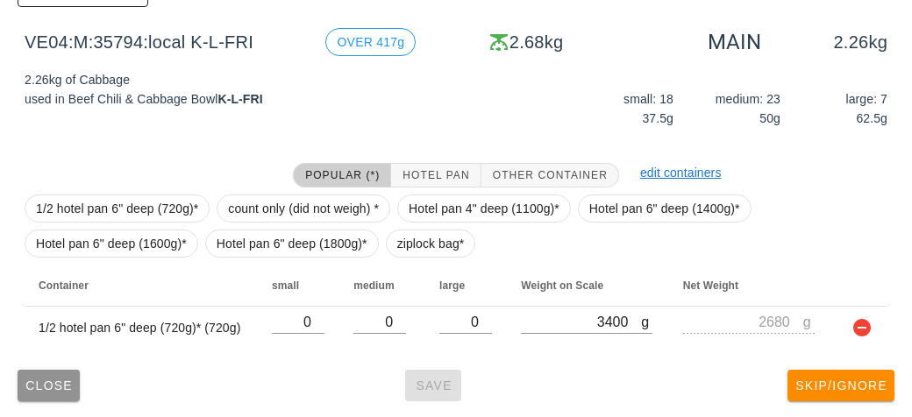
click at [55, 379] on span "Close" at bounding box center [49, 386] width 48 height 14
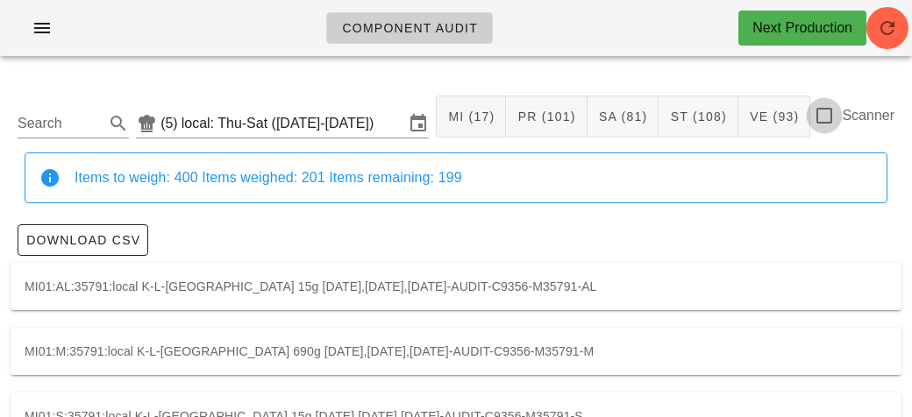
click at [822, 123] on div at bounding box center [824, 116] width 30 height 30
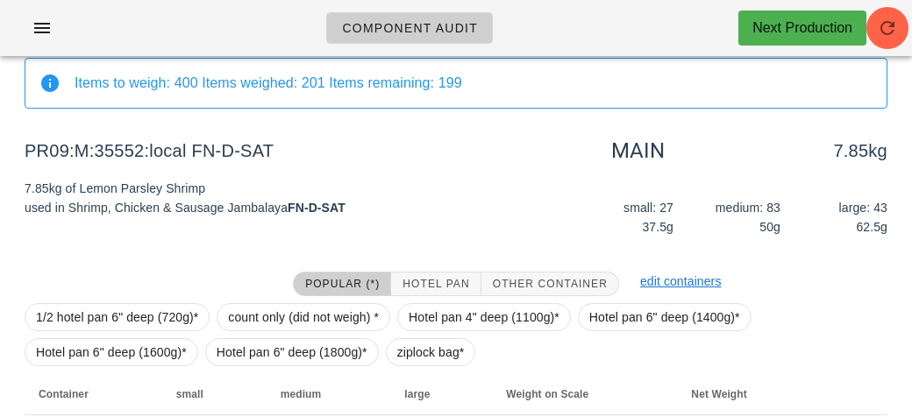
scroll to position [203, 0]
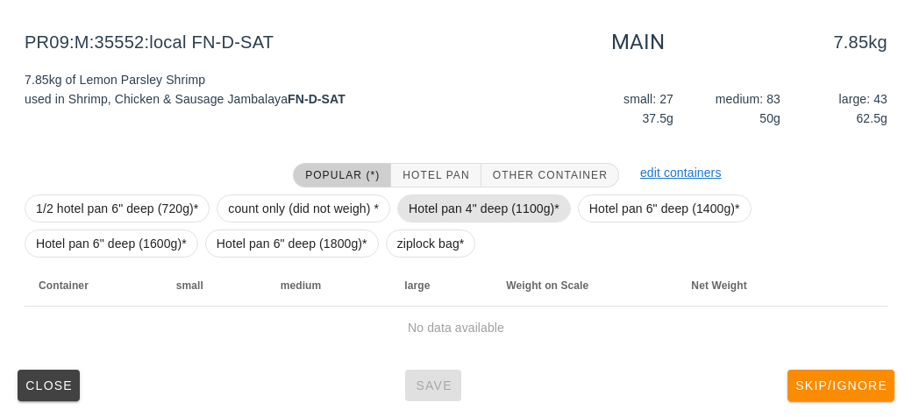
click at [447, 211] on span "Hotel pan 4" deep (1100g)*" at bounding box center [483, 208] width 151 height 26
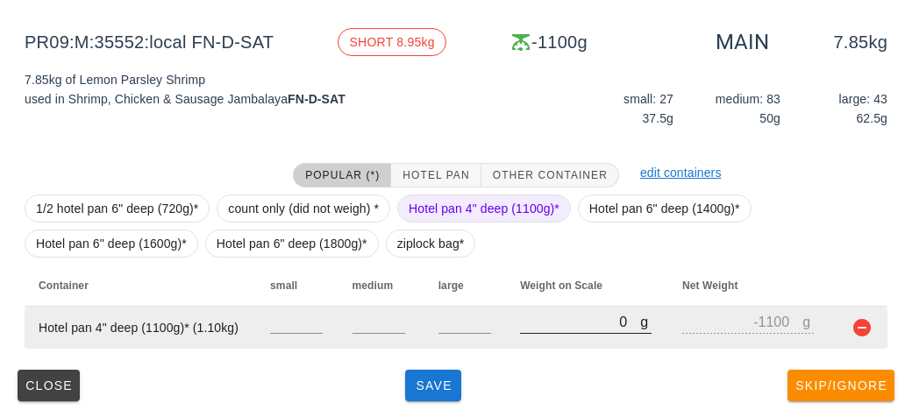
click at [523, 330] on input "0" at bounding box center [580, 321] width 120 height 23
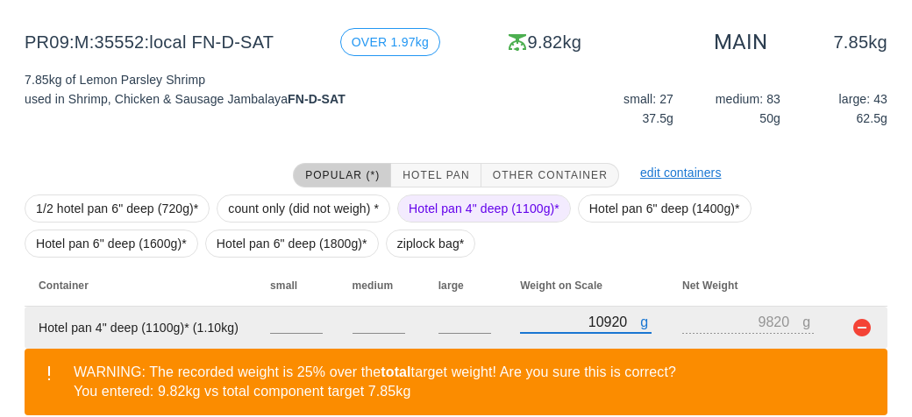
scroll to position [284, 0]
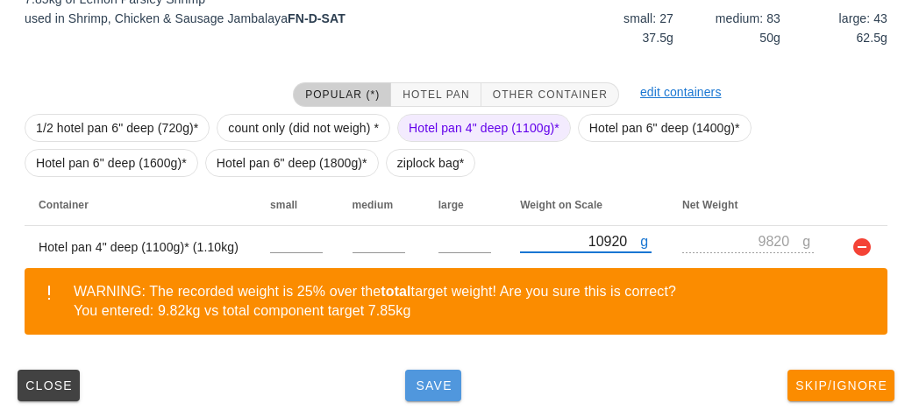
click at [442, 400] on button "Save" at bounding box center [433, 386] width 56 height 32
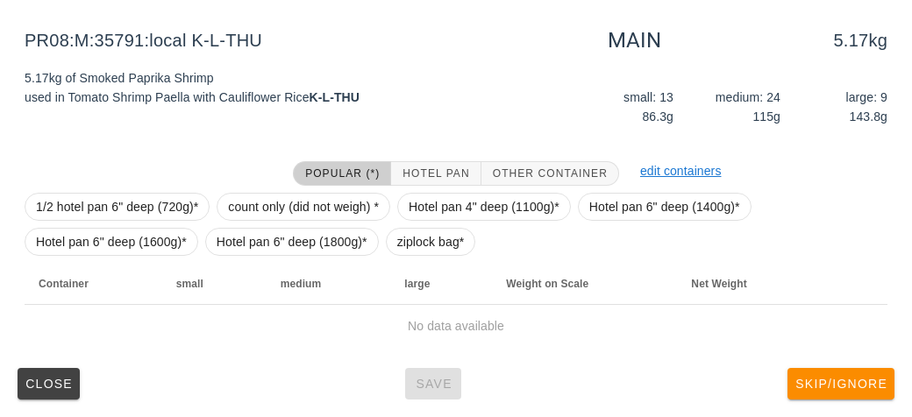
scroll to position [203, 0]
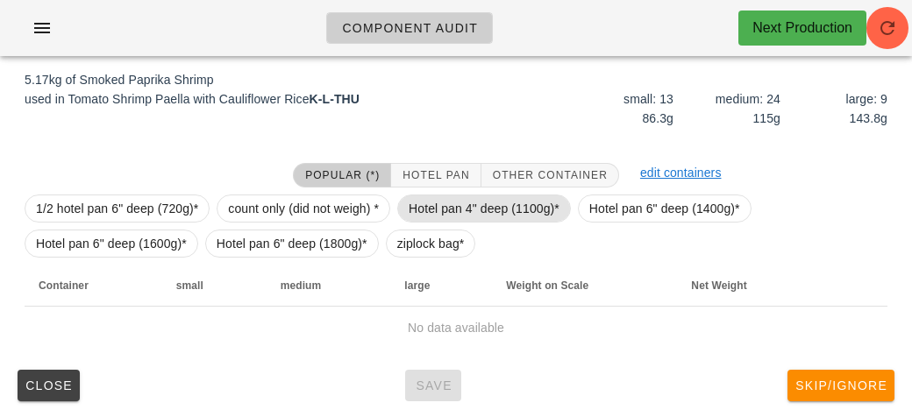
click at [433, 202] on span "Hotel pan 4" deep (1100g)*" at bounding box center [483, 208] width 151 height 26
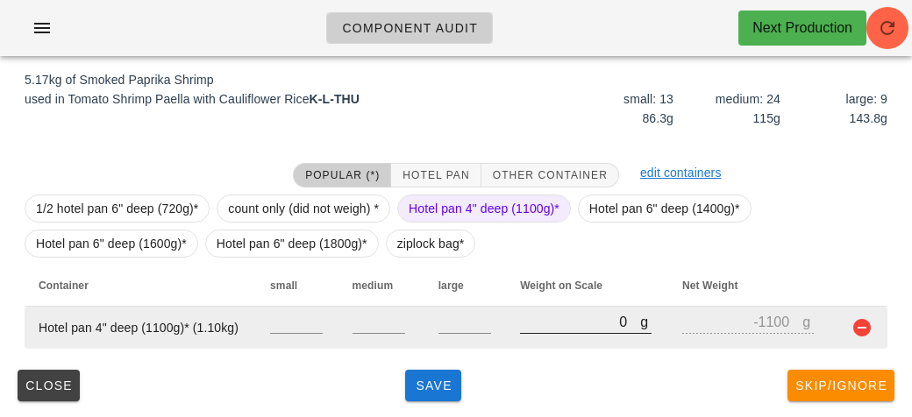
click at [522, 330] on input "0" at bounding box center [580, 321] width 120 height 23
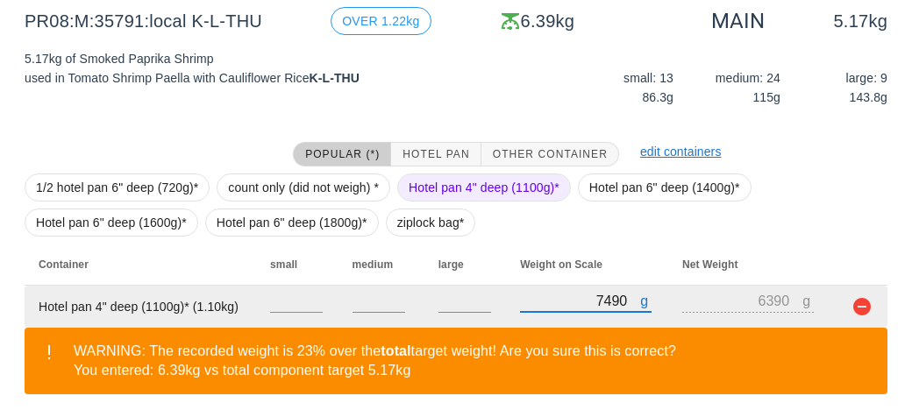
scroll to position [284, 0]
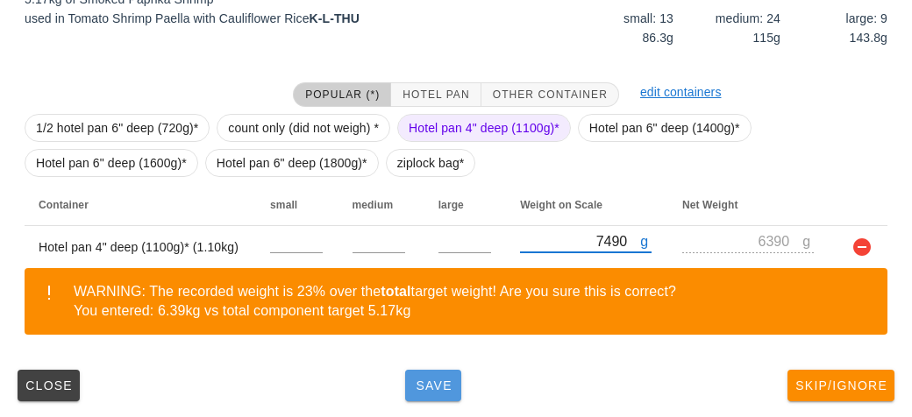
click at [430, 381] on span "Save" at bounding box center [433, 386] width 42 height 14
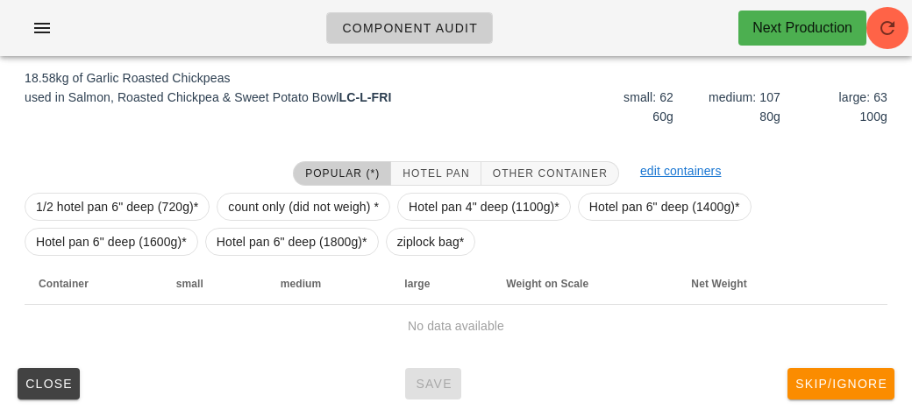
scroll to position [203, 0]
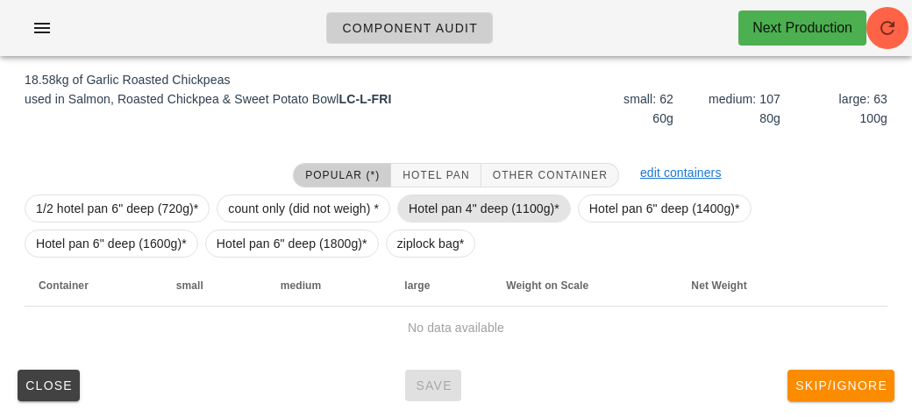
click at [436, 213] on span "Hotel pan 4" deep (1100g)*" at bounding box center [483, 208] width 151 height 26
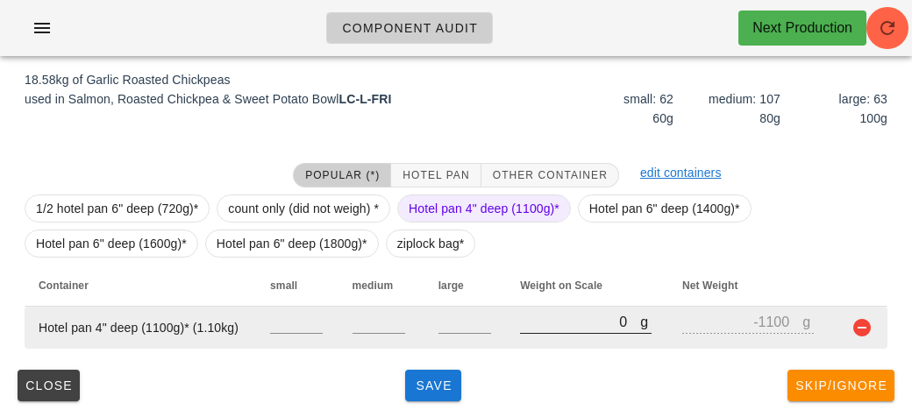
click at [529, 330] on input "0" at bounding box center [580, 321] width 120 height 23
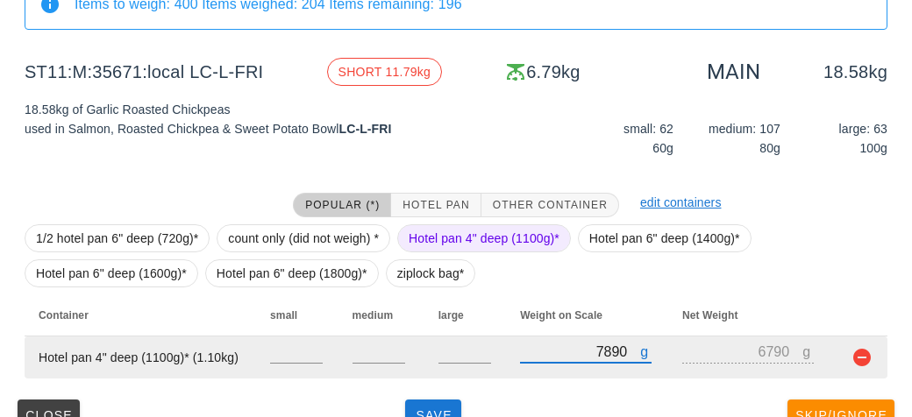
scroll to position [177, 0]
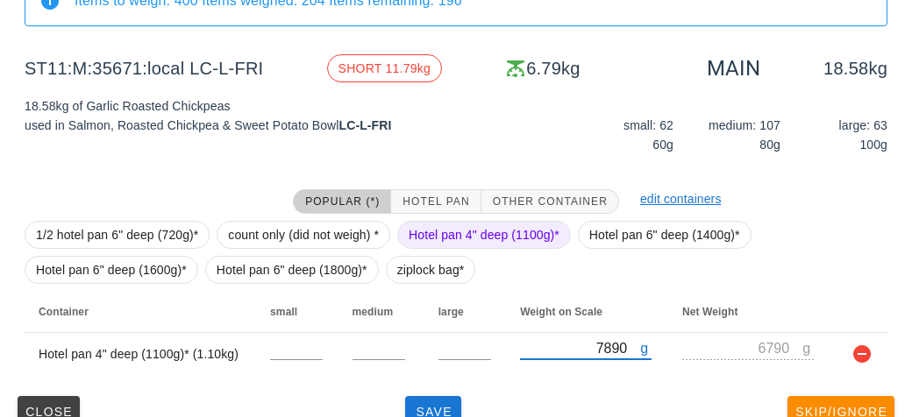
click at [443, 237] on span "Hotel pan 4" deep (1100g)*" at bounding box center [483, 235] width 151 height 26
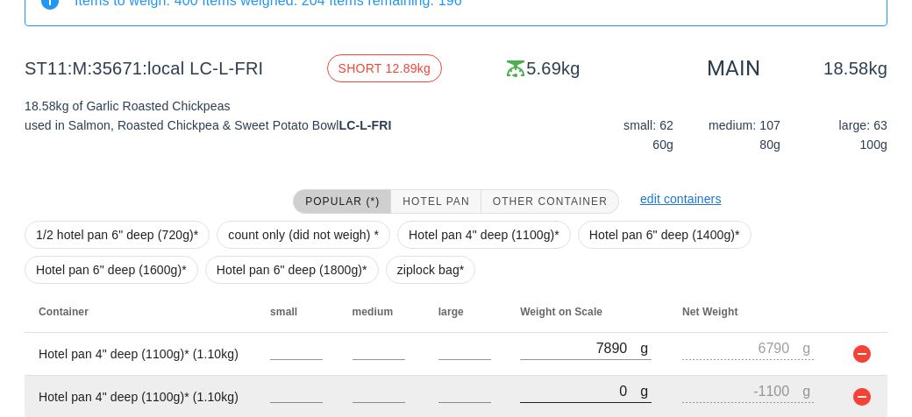
click at [544, 391] on input "0" at bounding box center [580, 391] width 120 height 23
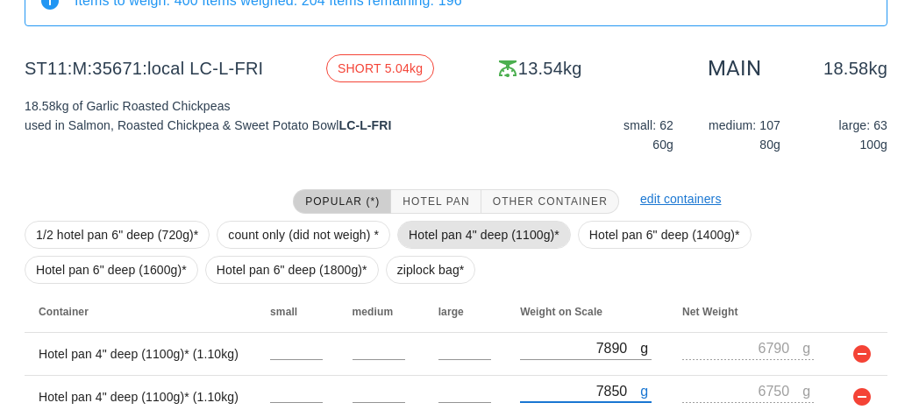
click at [466, 231] on span "Hotel pan 4" deep (1100g)*" at bounding box center [483, 235] width 151 height 26
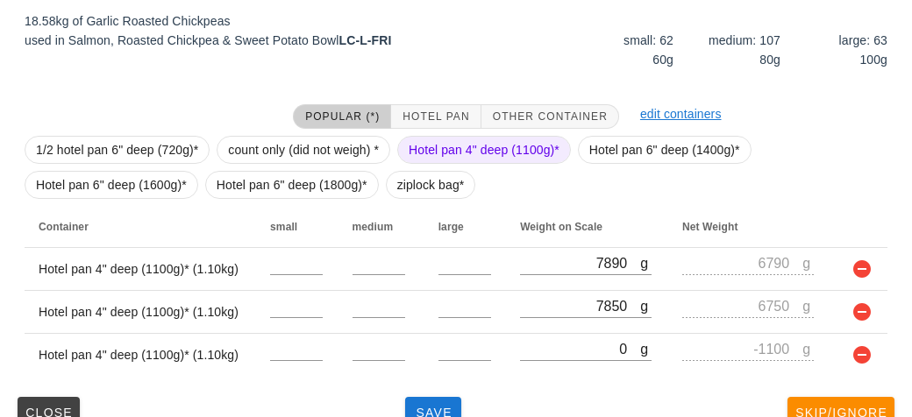
scroll to position [289, 0]
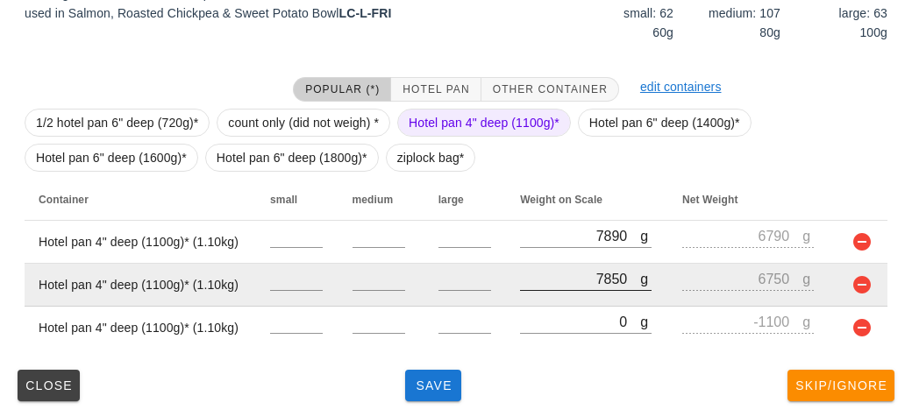
click at [544, 302] on div at bounding box center [585, 300] width 131 height 12
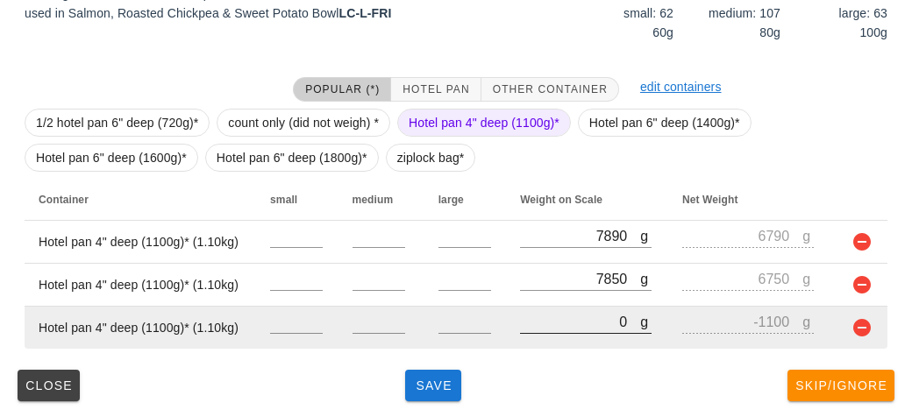
click at [544, 314] on input "0" at bounding box center [580, 321] width 120 height 23
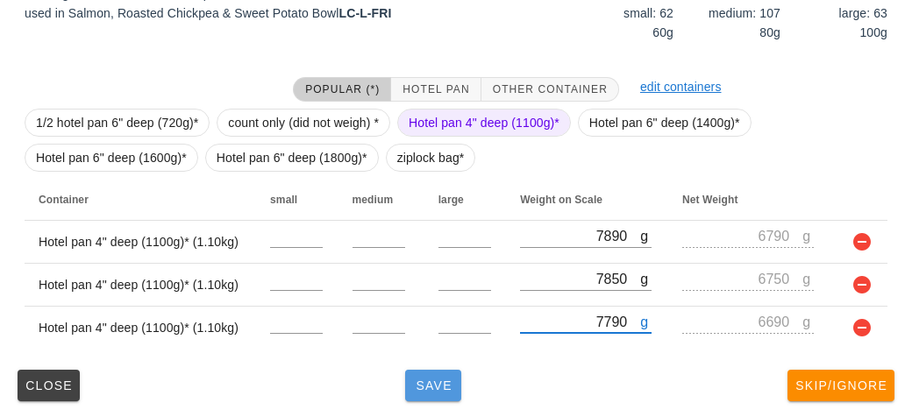
click at [418, 379] on span "Save" at bounding box center [433, 386] width 42 height 14
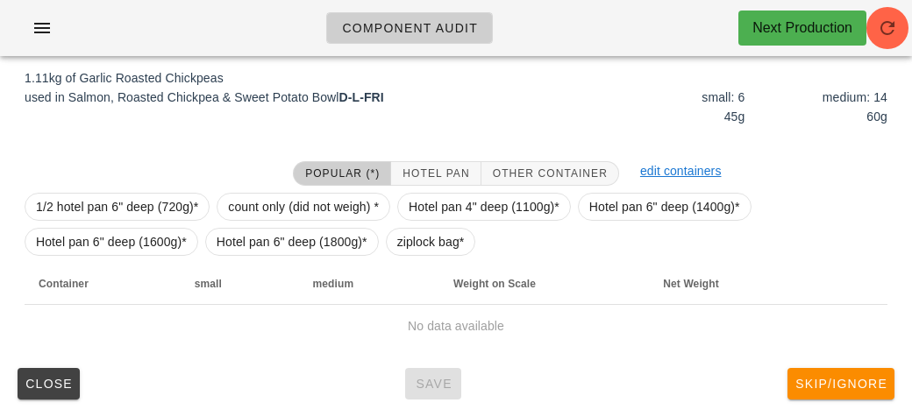
scroll to position [203, 0]
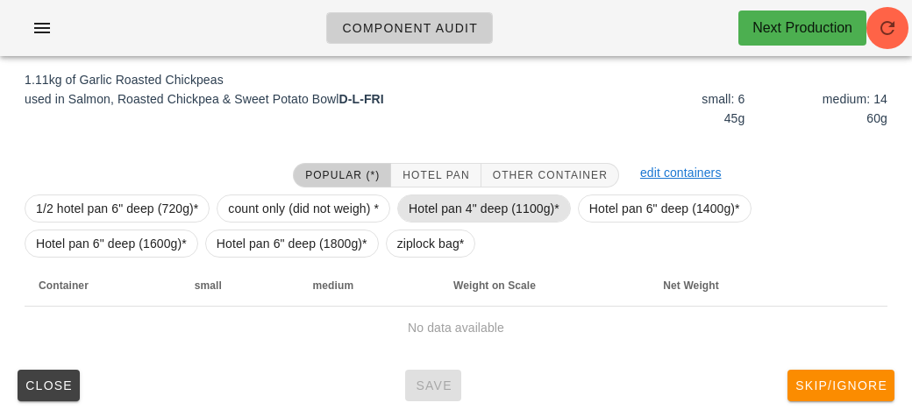
click at [466, 220] on span "Hotel pan 4" deep (1100g)*" at bounding box center [483, 208] width 151 height 26
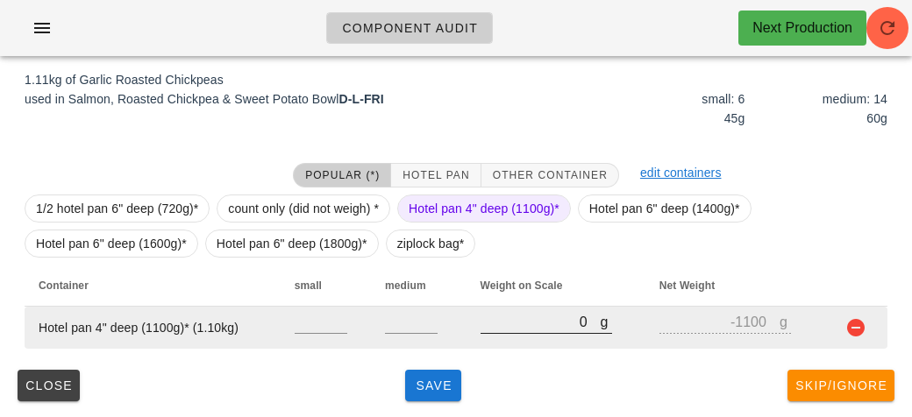
click at [526, 315] on input "0" at bounding box center [540, 321] width 120 height 23
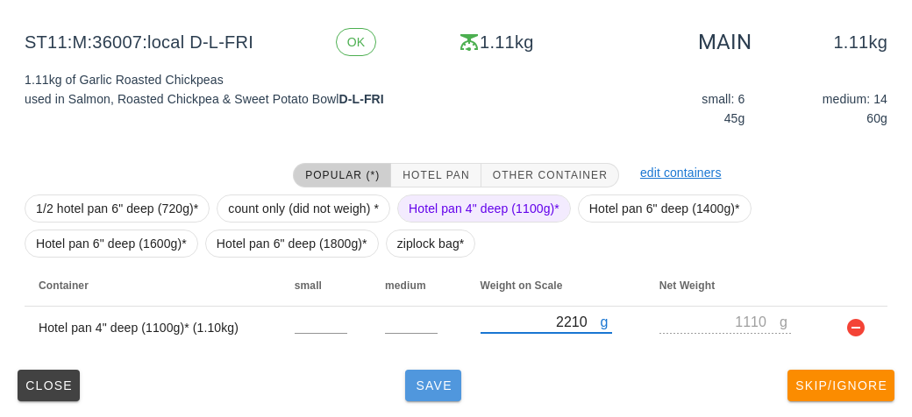
click at [423, 380] on span "Save" at bounding box center [433, 386] width 42 height 14
click at [414, 383] on span "Save" at bounding box center [433, 386] width 42 height 14
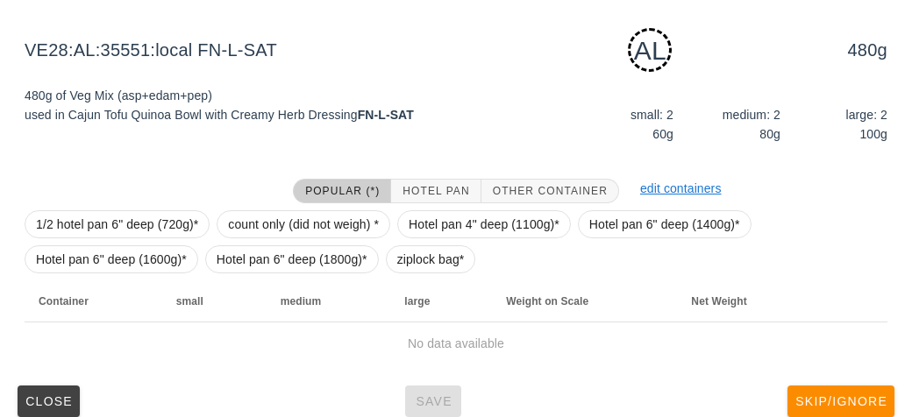
click at [430, 170] on div "Popular (*) Hotel Pan Other Container" at bounding box center [455, 191] width 347 height 46
click at [407, 185] on span "Hotel Pan" at bounding box center [434, 191] width 67 height 12
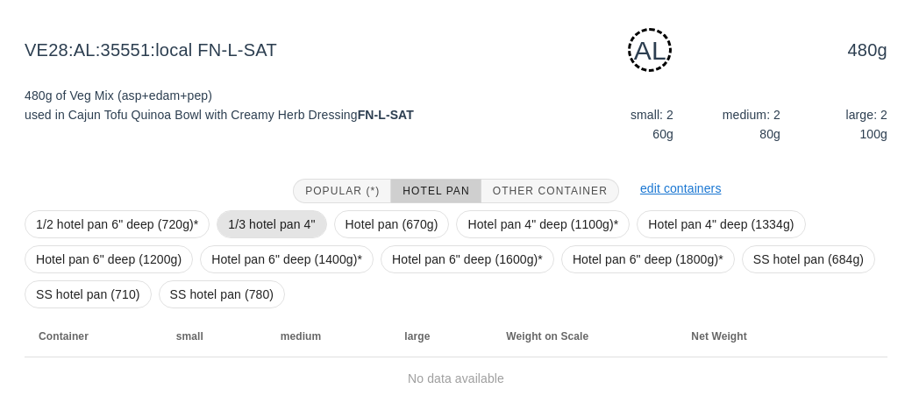
click at [245, 226] on span "1/3 hotel pan 4"" at bounding box center [271, 224] width 87 height 26
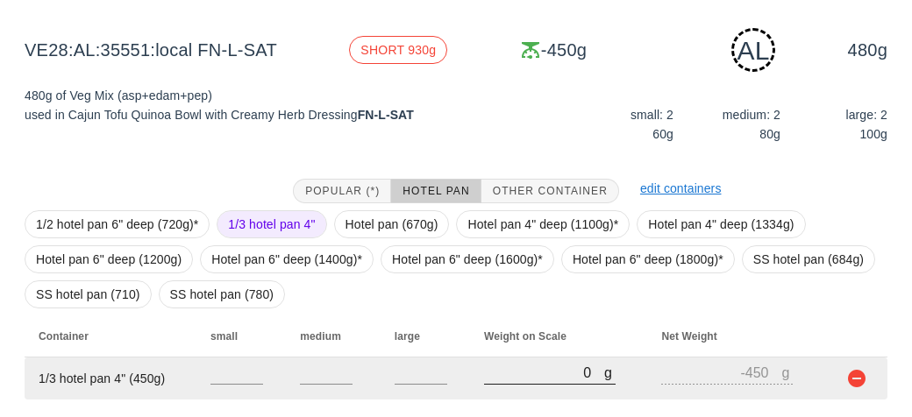
click at [504, 370] on input "0" at bounding box center [544, 372] width 120 height 23
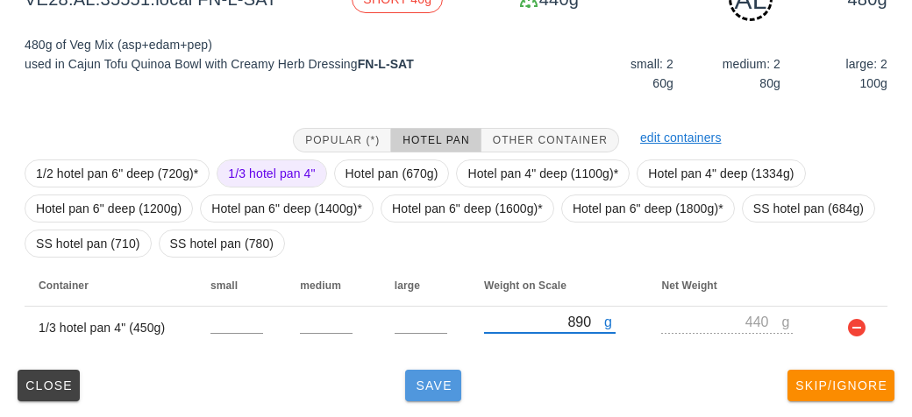
click at [439, 394] on button "Save" at bounding box center [433, 386] width 56 height 32
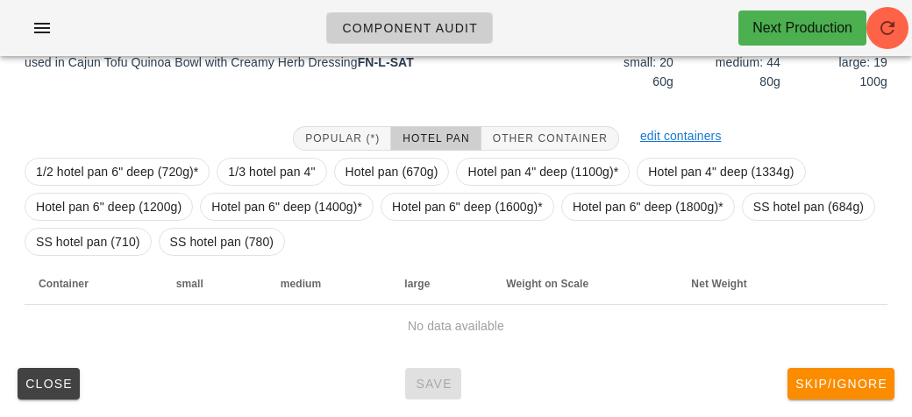
scroll to position [238, 0]
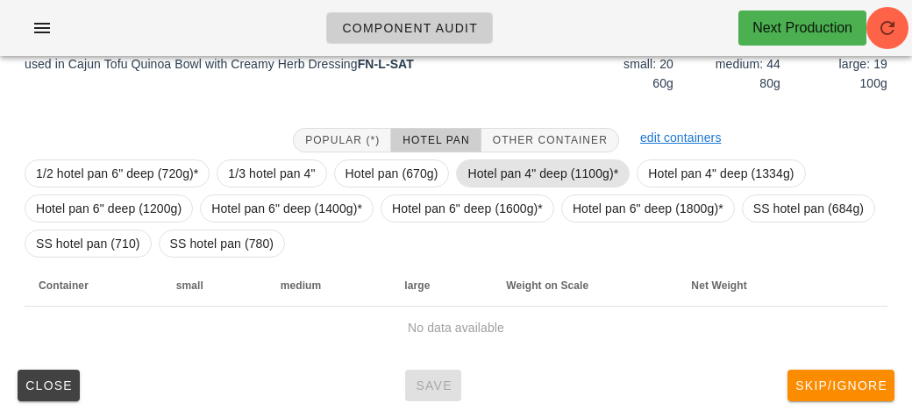
click at [543, 165] on span "Hotel pan 4" deep (1100g)*" at bounding box center [542, 173] width 151 height 26
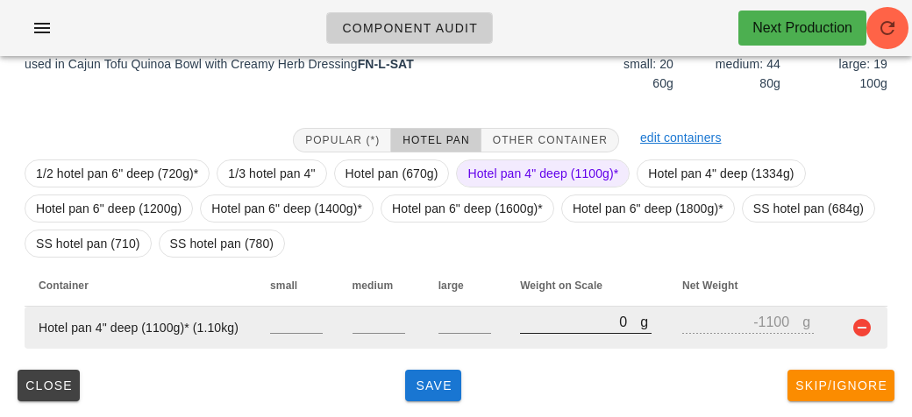
click at [567, 329] on input "0" at bounding box center [580, 321] width 120 height 23
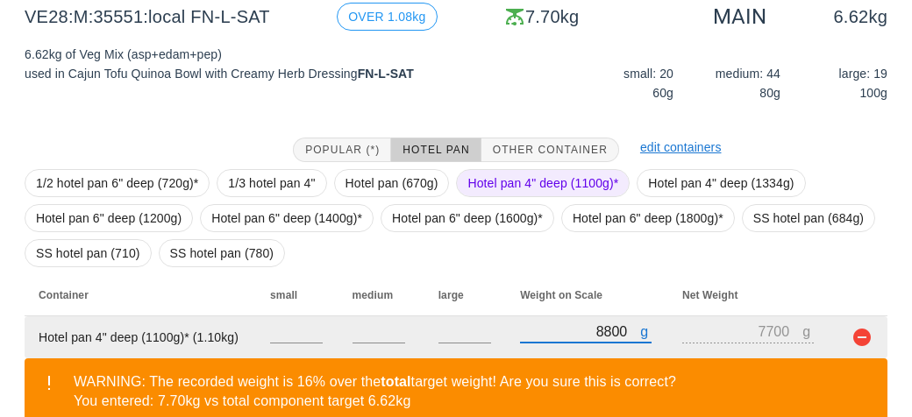
scroll to position [319, 0]
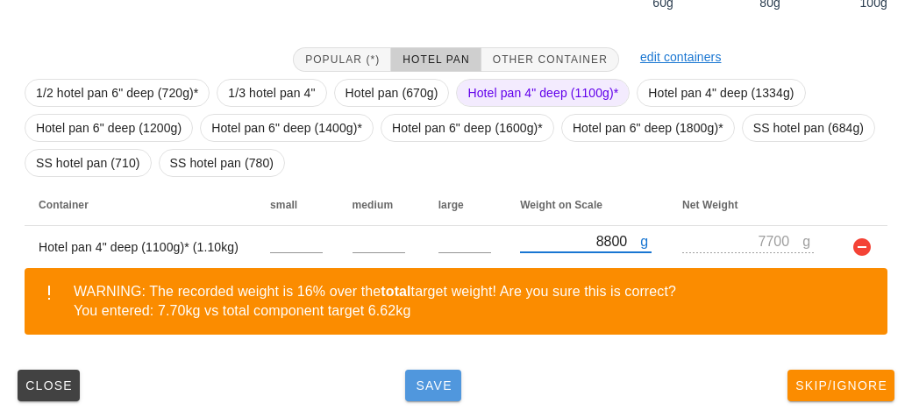
click at [455, 374] on button "Save" at bounding box center [433, 386] width 56 height 32
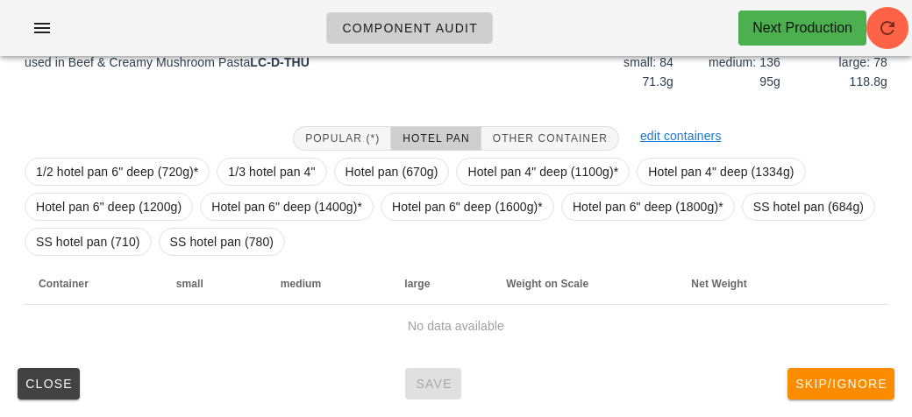
scroll to position [238, 0]
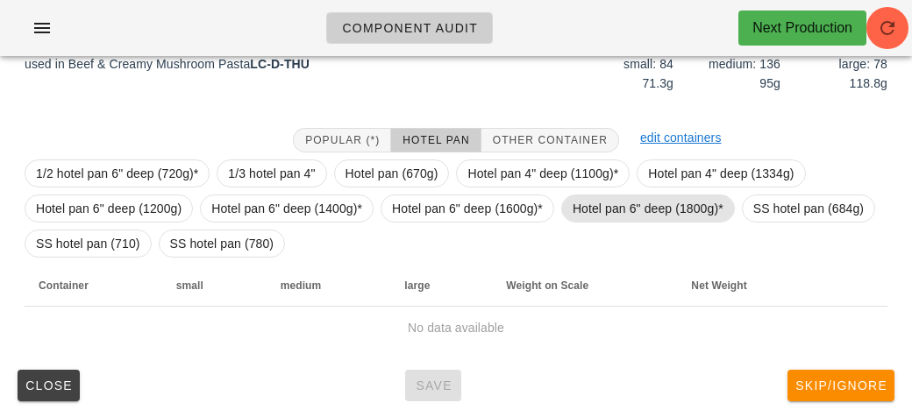
click at [598, 201] on span "Hotel pan 6" deep (1800g)*" at bounding box center [647, 208] width 151 height 26
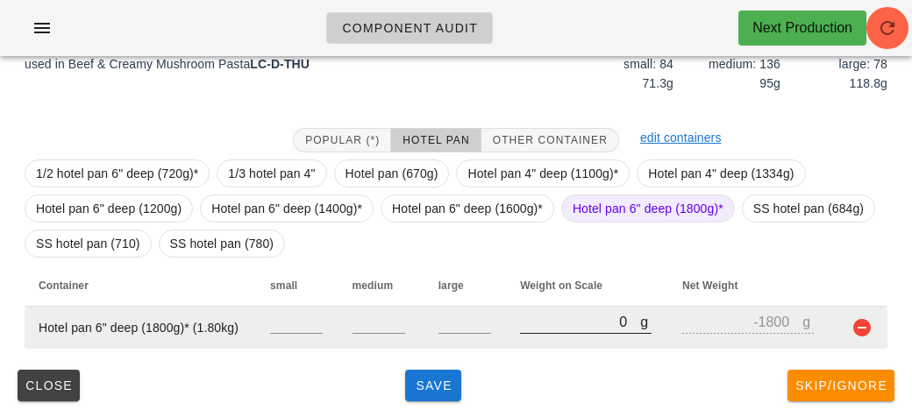
click at [590, 313] on input "0" at bounding box center [580, 321] width 120 height 23
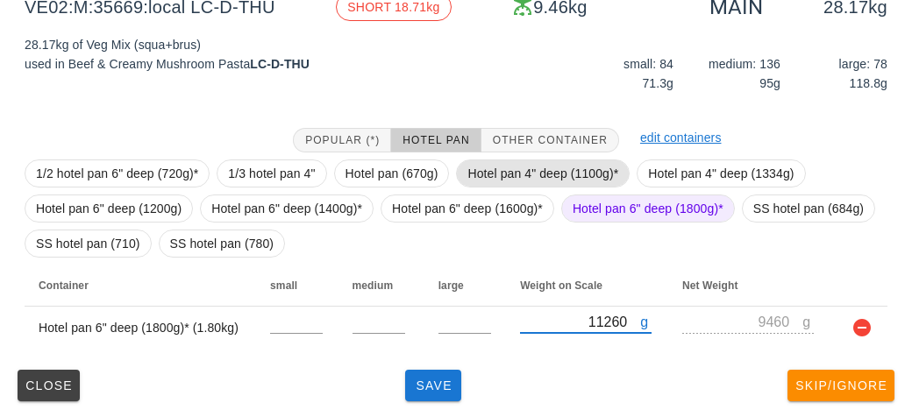
click at [485, 163] on span "Hotel pan 4" deep (1100g)*" at bounding box center [542, 173] width 151 height 26
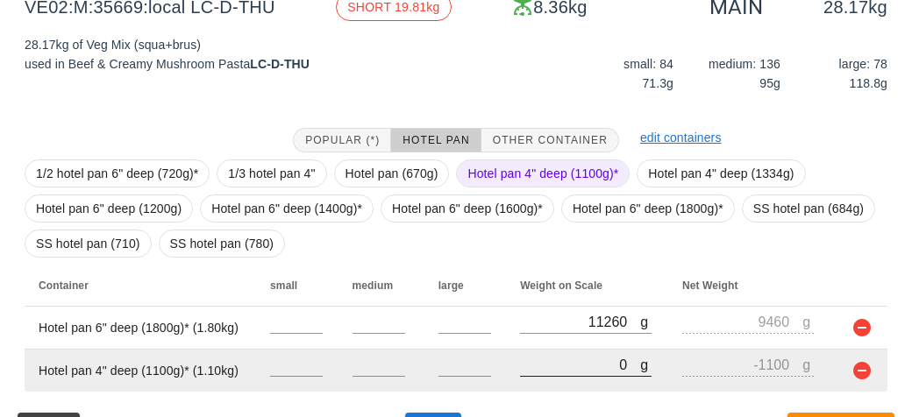
click at [548, 367] on input "0" at bounding box center [580, 364] width 120 height 23
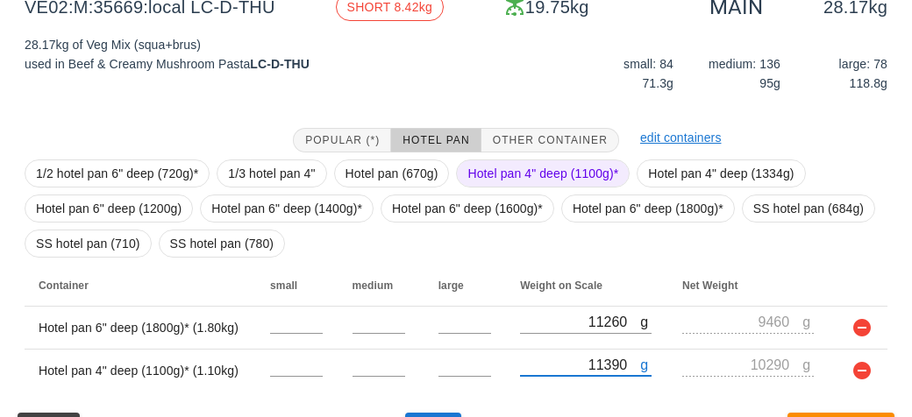
click at [514, 176] on span "Hotel pan 4" deep (1100g)*" at bounding box center [542, 173] width 151 height 26
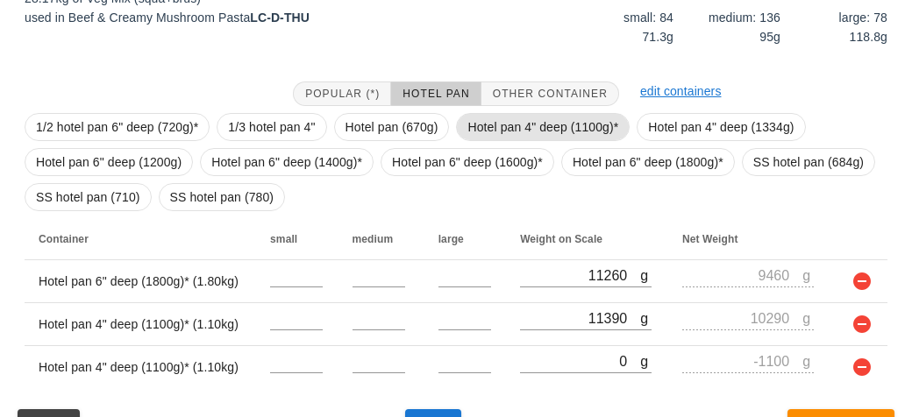
scroll to position [324, 0]
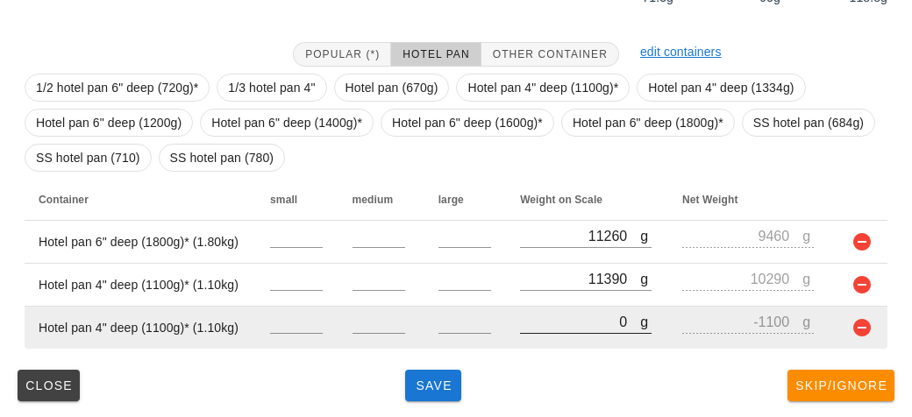
click at [531, 313] on input "0" at bounding box center [580, 321] width 120 height 23
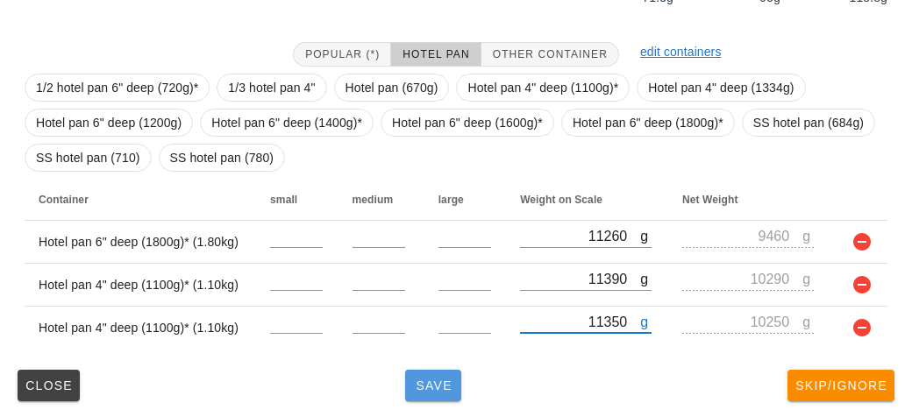
click at [416, 388] on span "Save" at bounding box center [433, 386] width 42 height 14
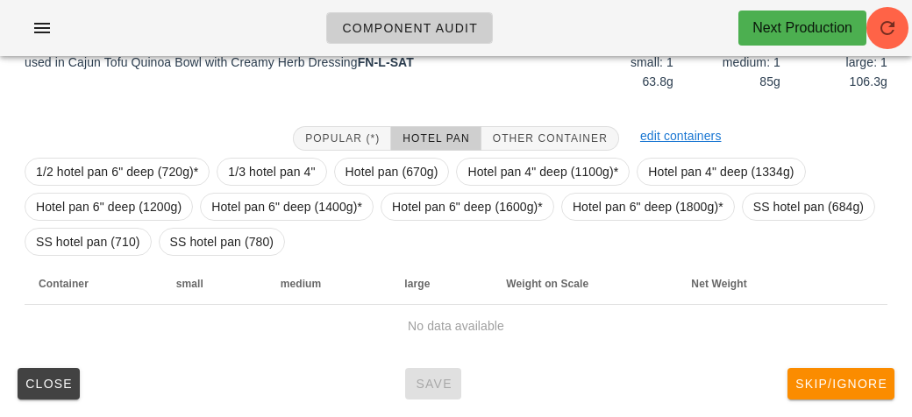
scroll to position [254, 0]
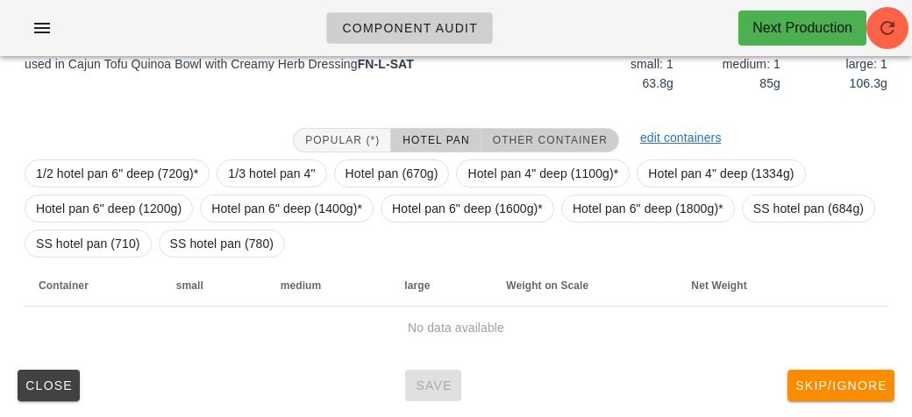
click at [492, 141] on span "Other Container" at bounding box center [550, 140] width 116 height 12
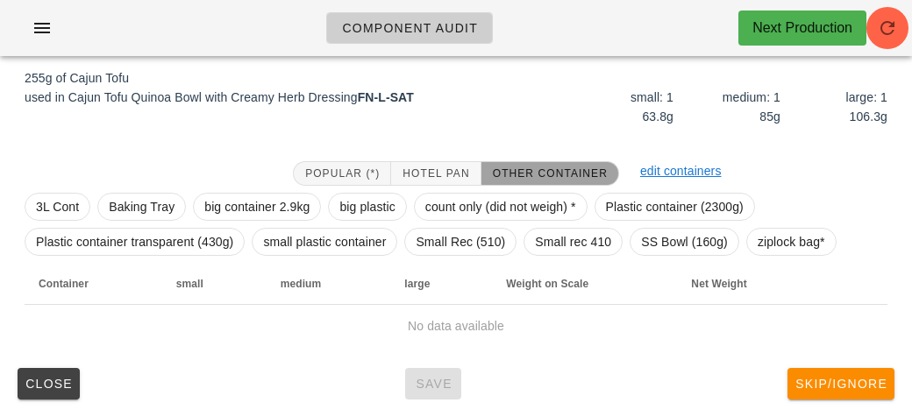
scroll to position [219, 0]
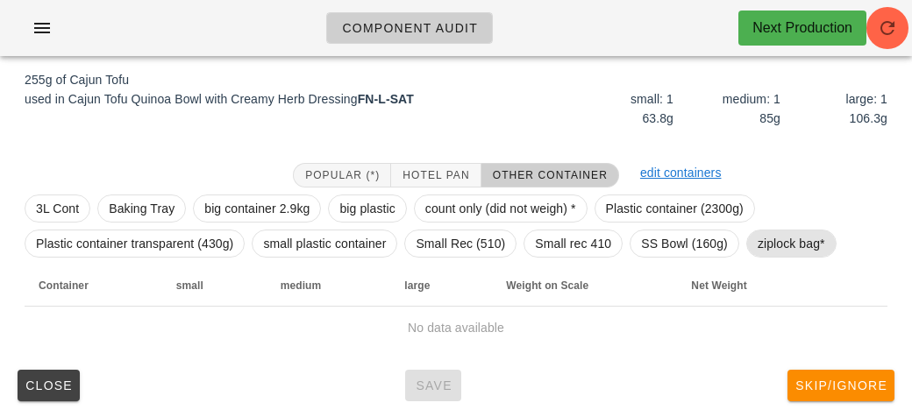
click at [790, 243] on span "ziplock bag*" at bounding box center [790, 244] width 67 height 26
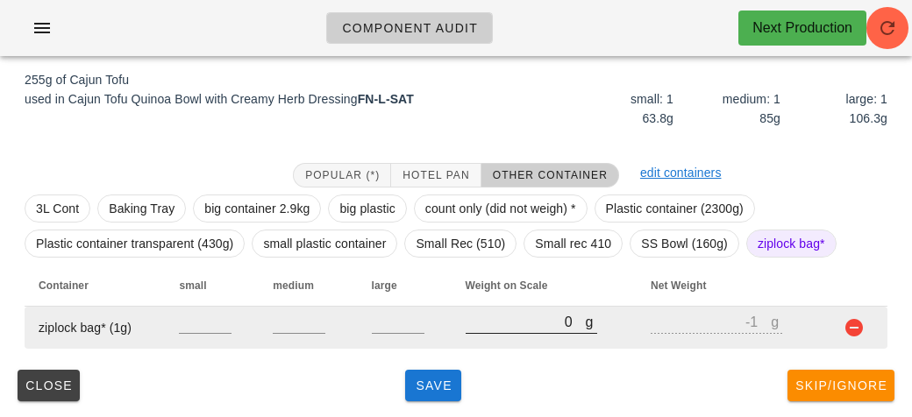
click at [491, 319] on input "0" at bounding box center [525, 321] width 120 height 23
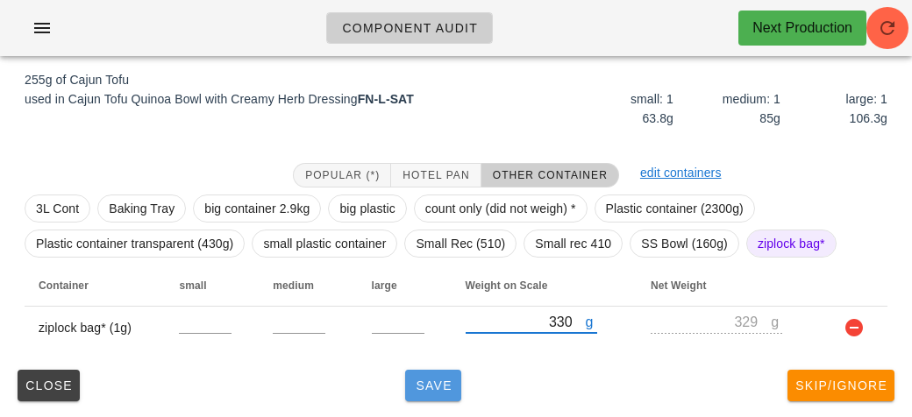
click at [425, 380] on span "Save" at bounding box center [433, 386] width 42 height 14
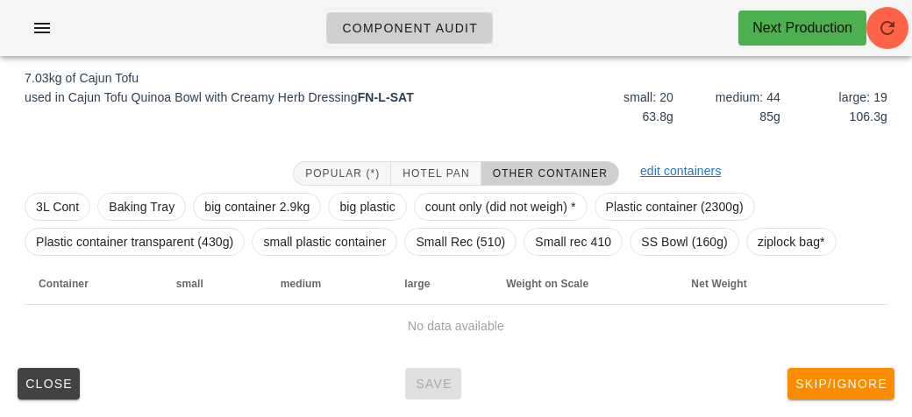
scroll to position [203, 0]
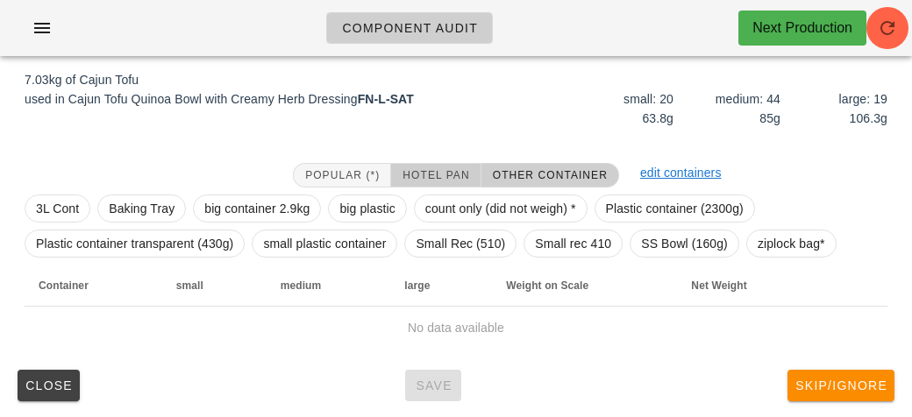
click at [424, 164] on button "Hotel Pan" at bounding box center [435, 175] width 89 height 25
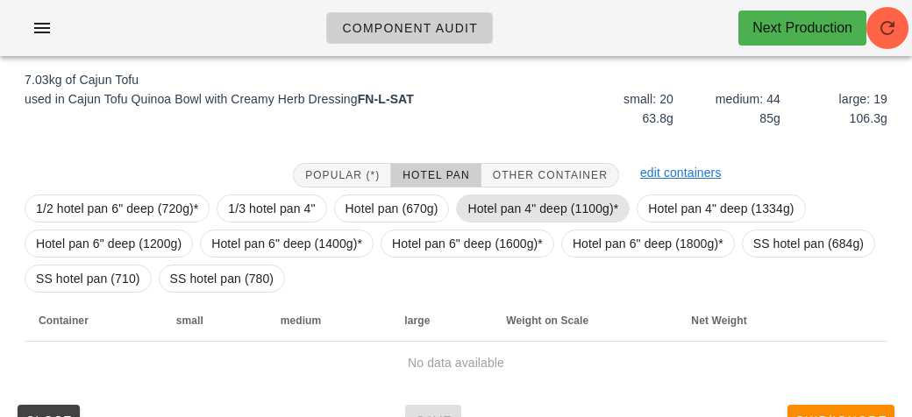
click at [480, 203] on span "Hotel pan 4" deep (1100g)*" at bounding box center [542, 208] width 151 height 26
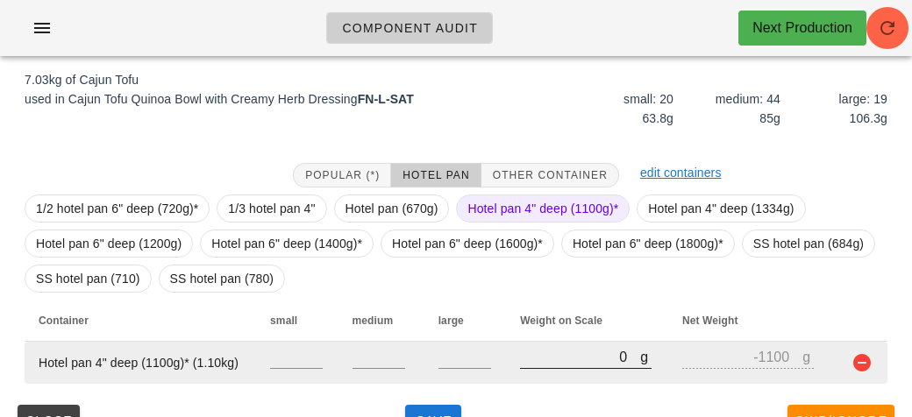
click at [530, 357] on input "0" at bounding box center [580, 356] width 120 height 23
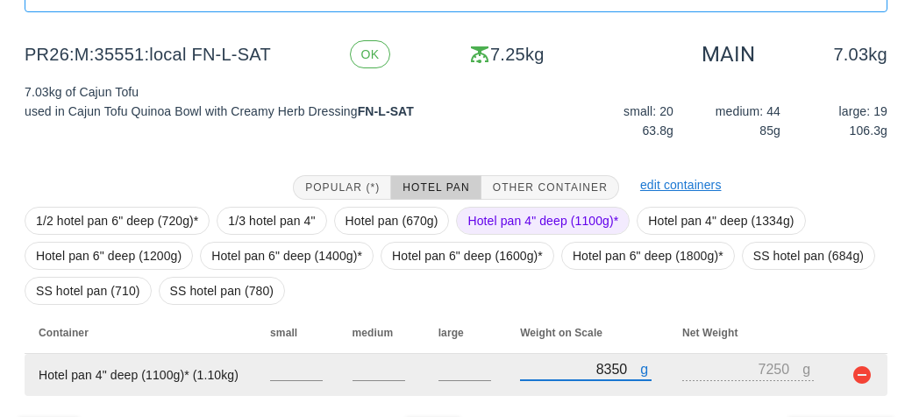
scroll to position [238, 0]
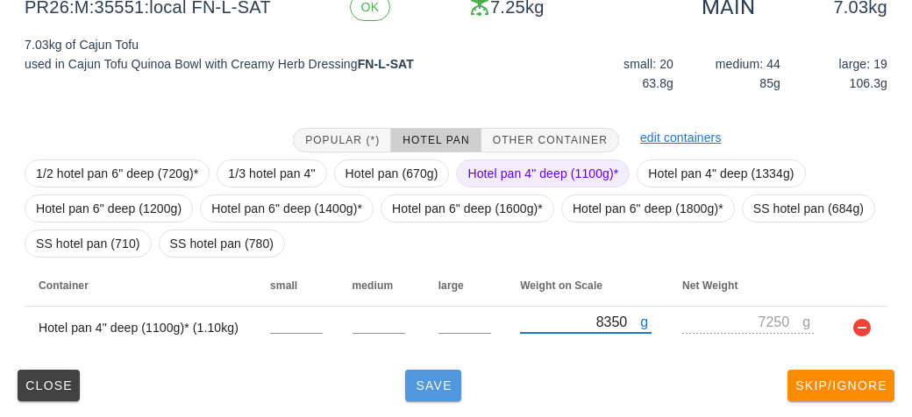
click at [442, 397] on button "Save" at bounding box center [433, 386] width 56 height 32
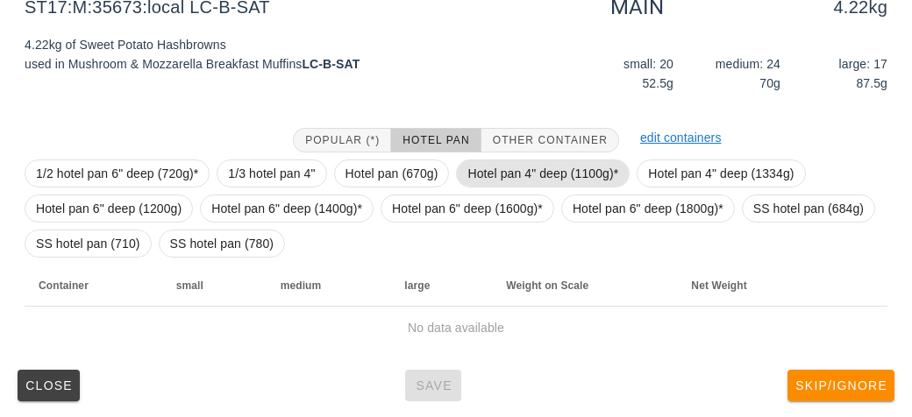
click at [488, 173] on span "Hotel pan 4" deep (1100g)*" at bounding box center [542, 173] width 151 height 26
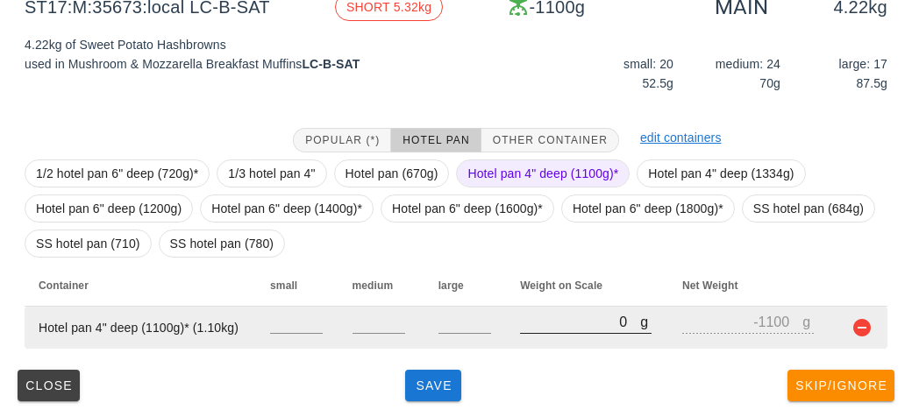
click at [550, 319] on input "0" at bounding box center [580, 321] width 120 height 23
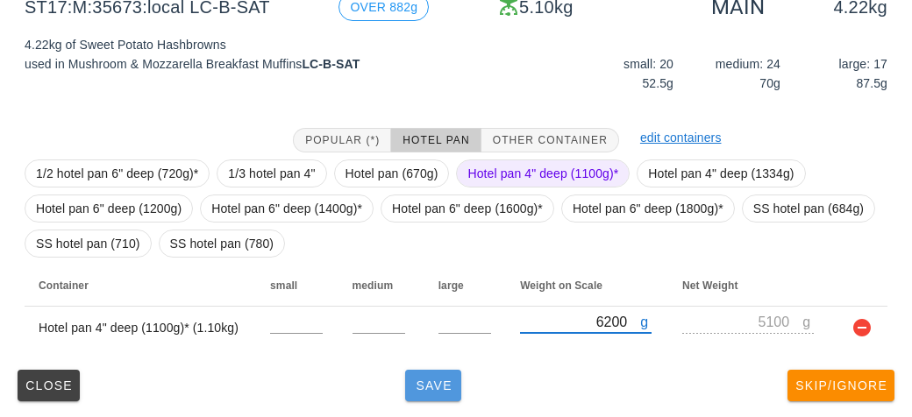
click at [439, 395] on button "Save" at bounding box center [433, 386] width 56 height 32
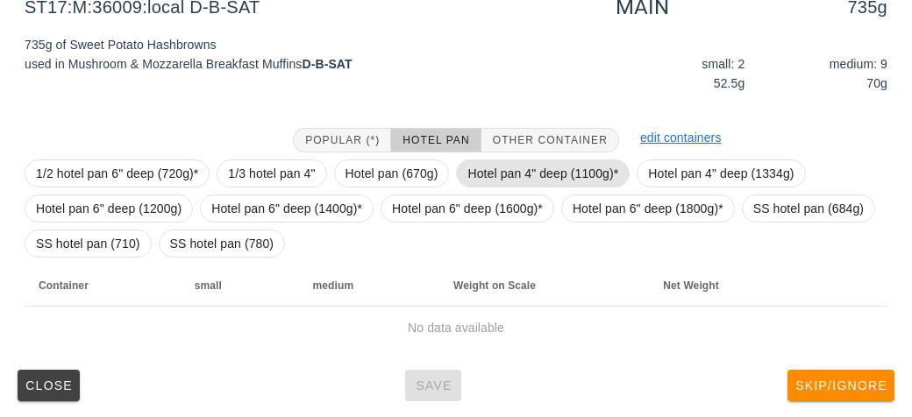
click at [484, 180] on span "Hotel pan 4" deep (1100g)*" at bounding box center [542, 173] width 151 height 26
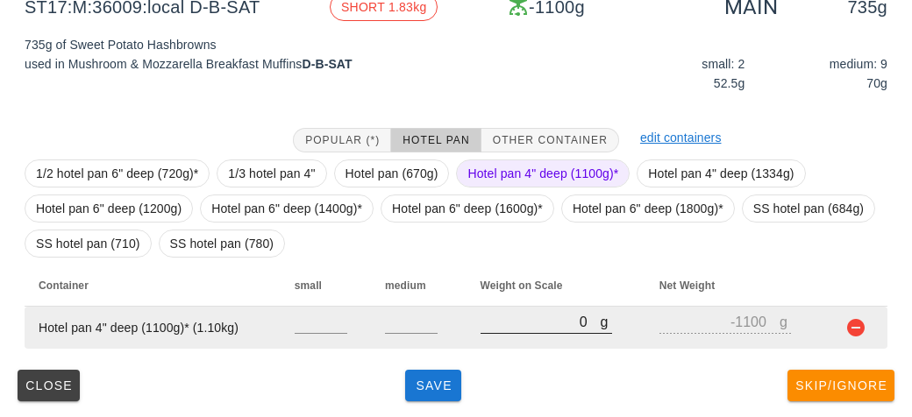
click at [527, 320] on input "0" at bounding box center [540, 321] width 120 height 23
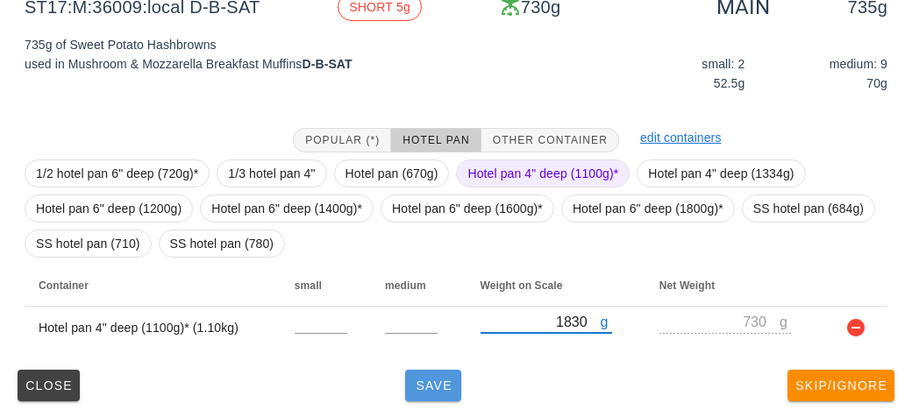
click at [429, 380] on span "Save" at bounding box center [433, 386] width 42 height 14
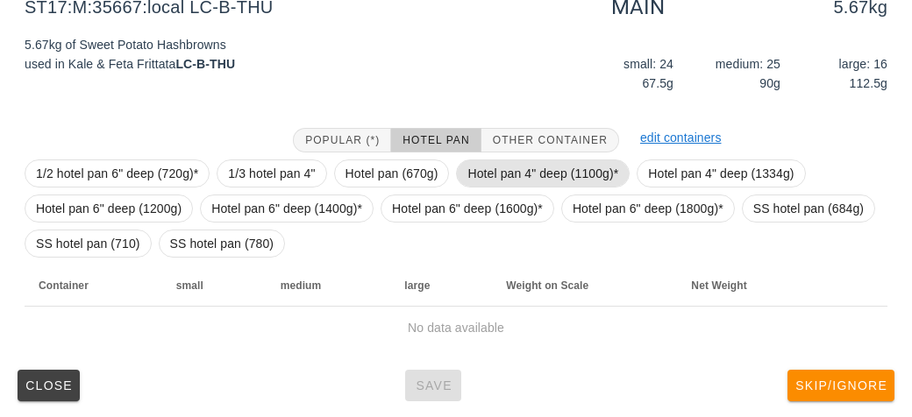
click at [491, 168] on span "Hotel pan 4" deep (1100g)*" at bounding box center [542, 173] width 151 height 26
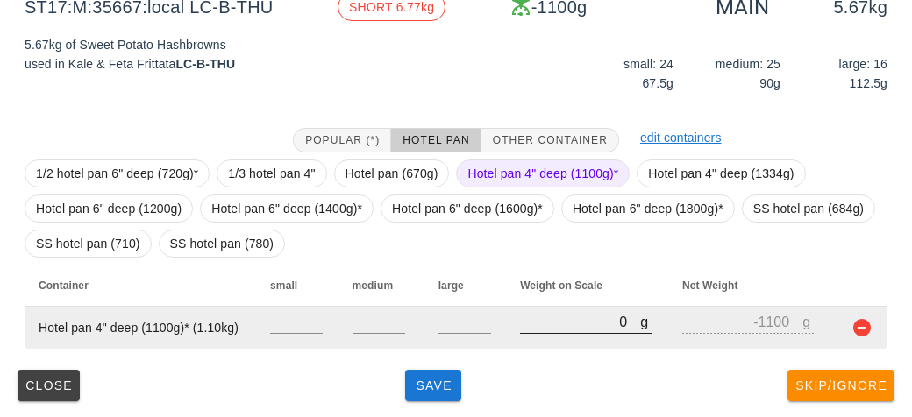
click at [536, 316] on input "0" at bounding box center [580, 321] width 120 height 23
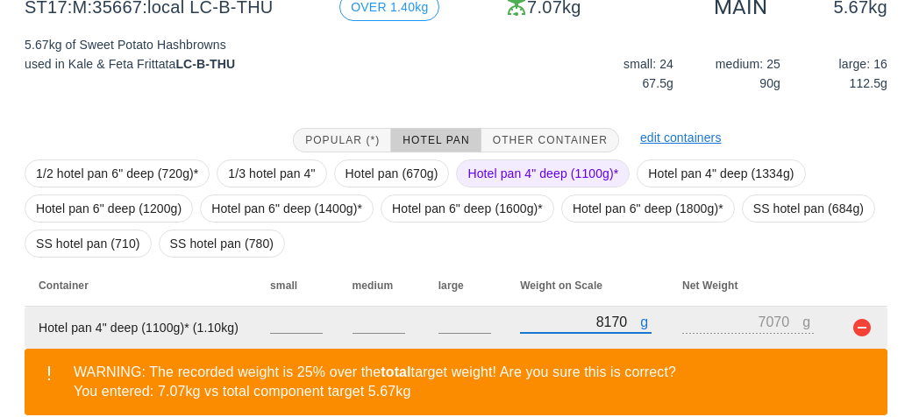
scroll to position [319, 0]
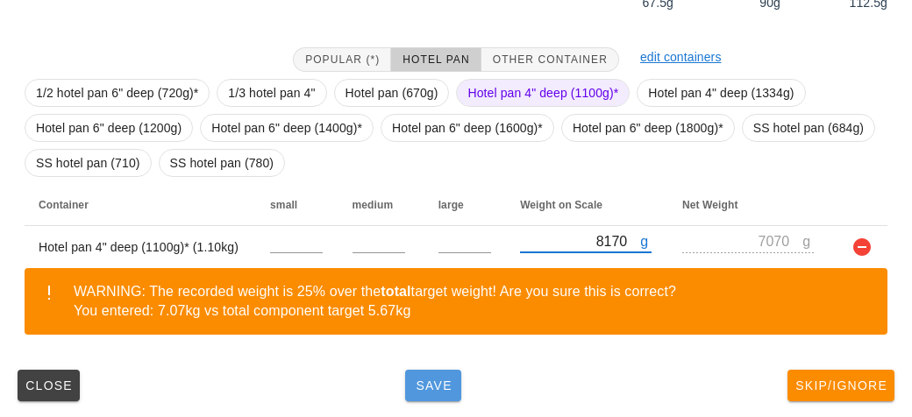
click at [414, 381] on span "Save" at bounding box center [433, 386] width 42 height 14
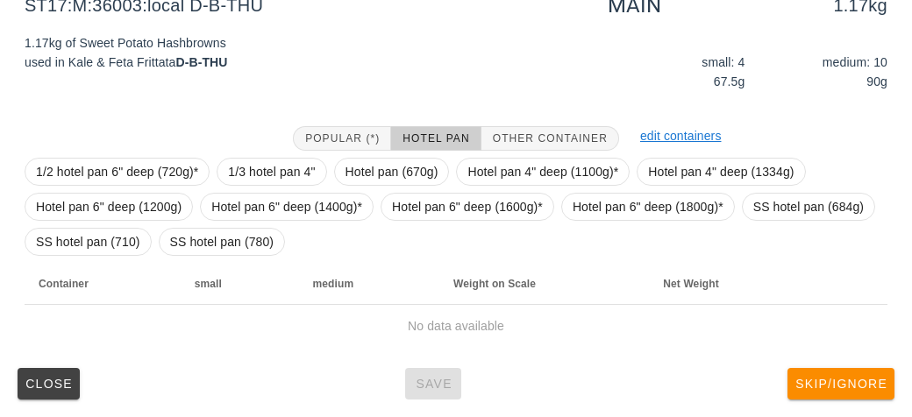
scroll to position [238, 0]
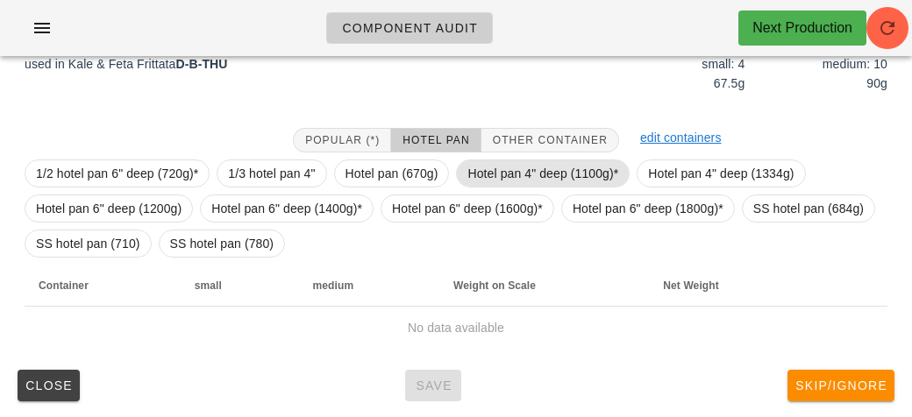
click at [499, 174] on span "Hotel pan 4" deep (1100g)*" at bounding box center [542, 173] width 151 height 26
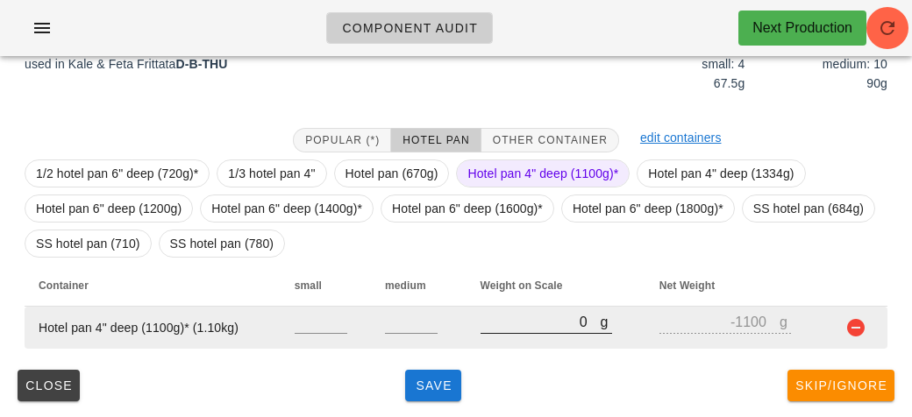
click at [497, 328] on input "0" at bounding box center [540, 321] width 120 height 23
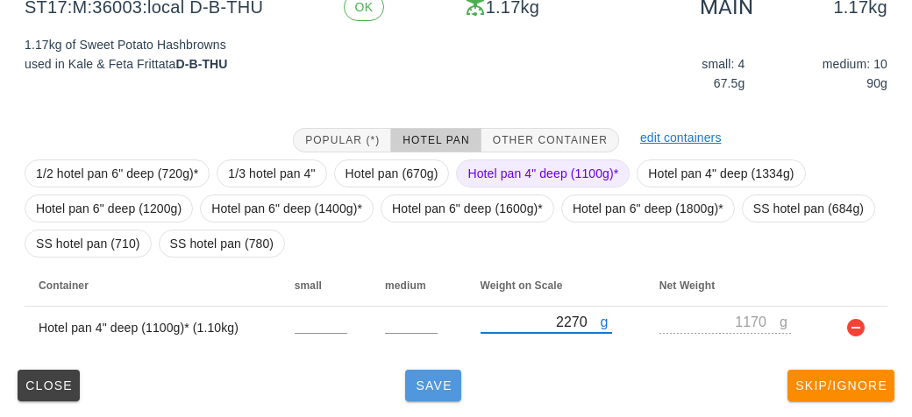
click at [430, 383] on span "Save" at bounding box center [433, 386] width 42 height 14
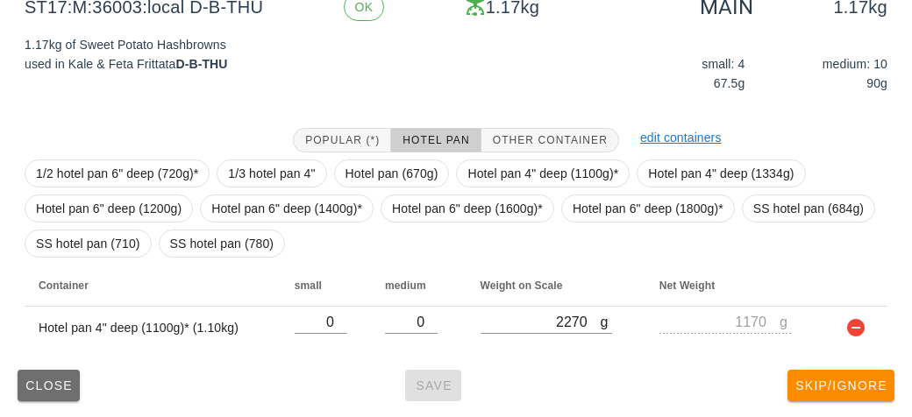
click at [35, 390] on span "Close" at bounding box center [49, 386] width 48 height 14
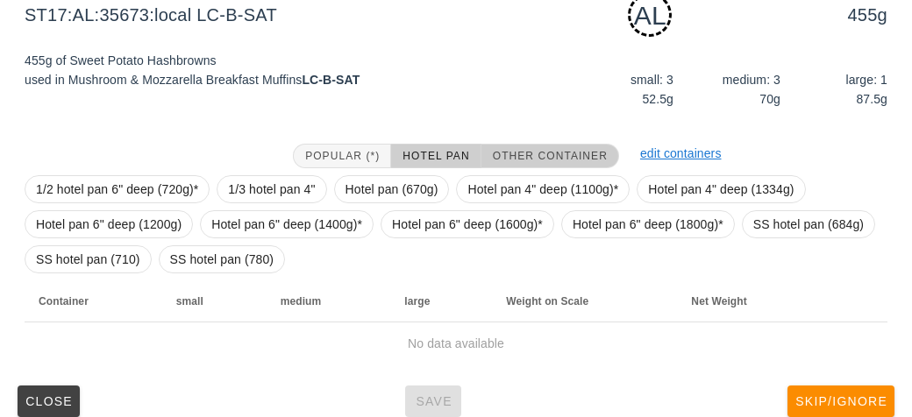
click at [517, 159] on span "Other Container" at bounding box center [550, 156] width 116 height 12
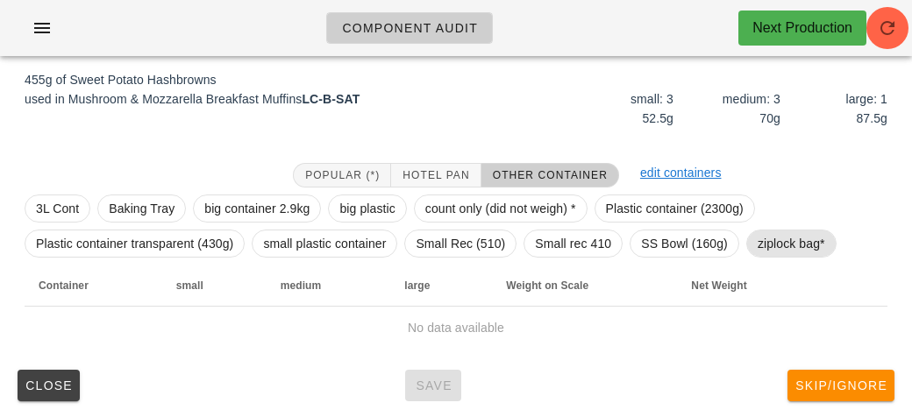
click at [763, 249] on span "ziplock bag*" at bounding box center [790, 244] width 67 height 26
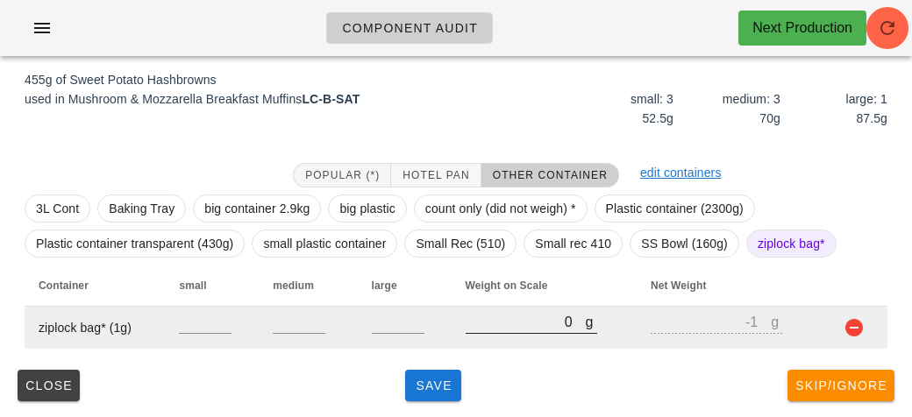
click at [503, 326] on input "0" at bounding box center [525, 321] width 120 height 23
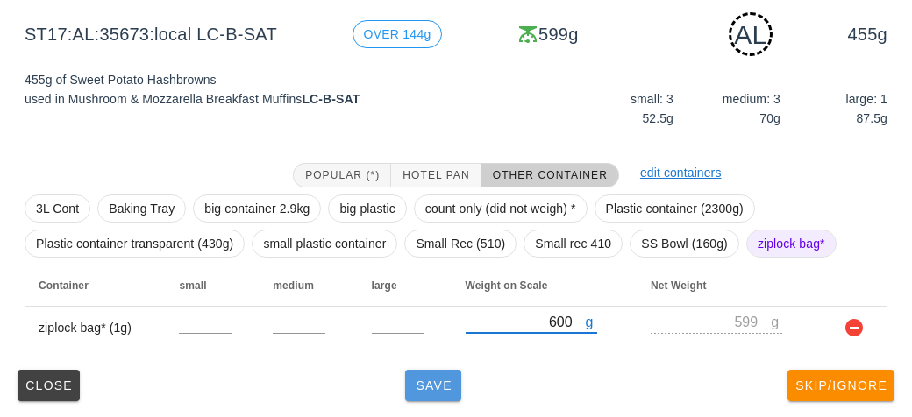
click at [435, 394] on button "Save" at bounding box center [433, 386] width 56 height 32
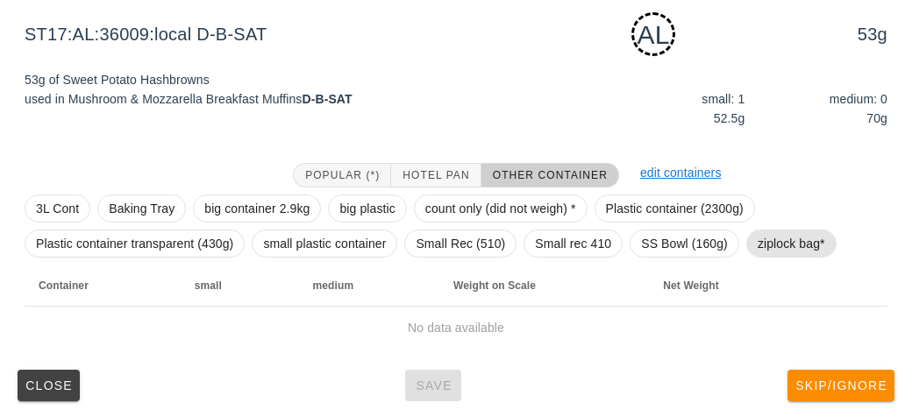
click at [811, 248] on span "ziplock bag*" at bounding box center [790, 244] width 67 height 26
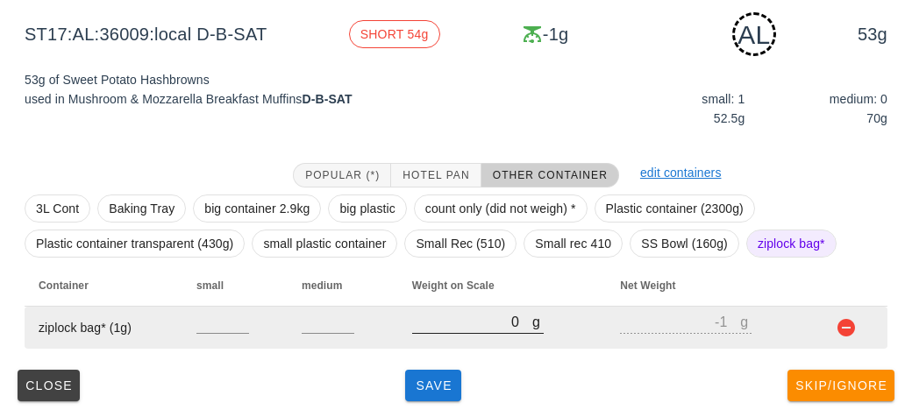
click at [456, 323] on input "0" at bounding box center [472, 321] width 120 height 23
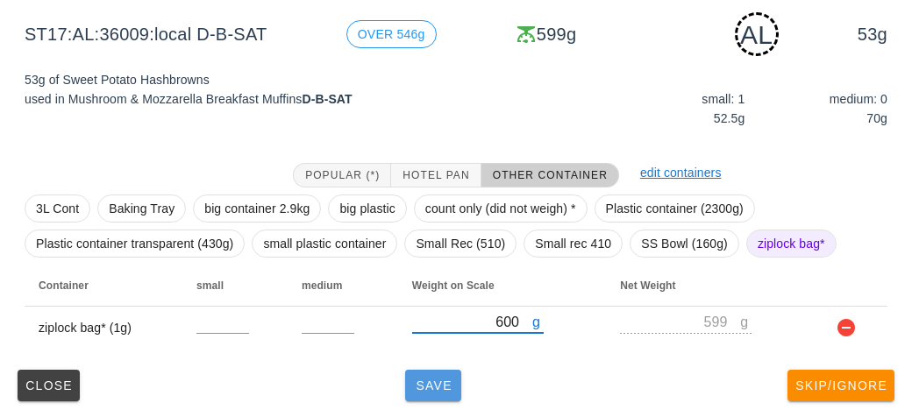
click at [428, 390] on span "Save" at bounding box center [433, 386] width 42 height 14
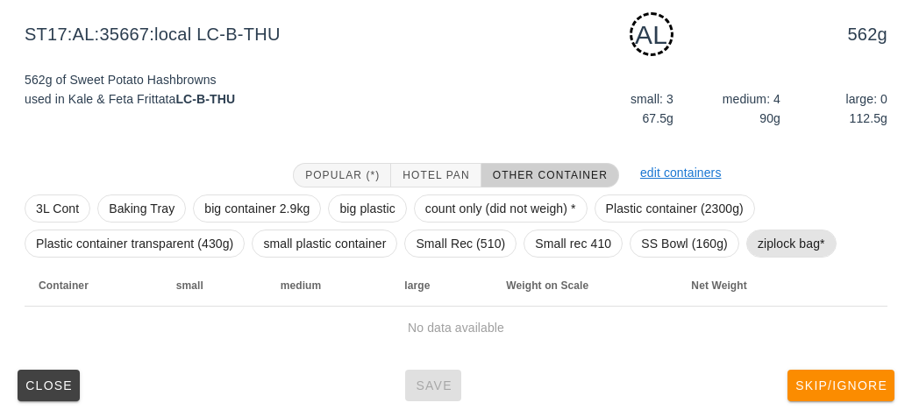
click at [794, 248] on span "ziplock bag*" at bounding box center [790, 244] width 67 height 26
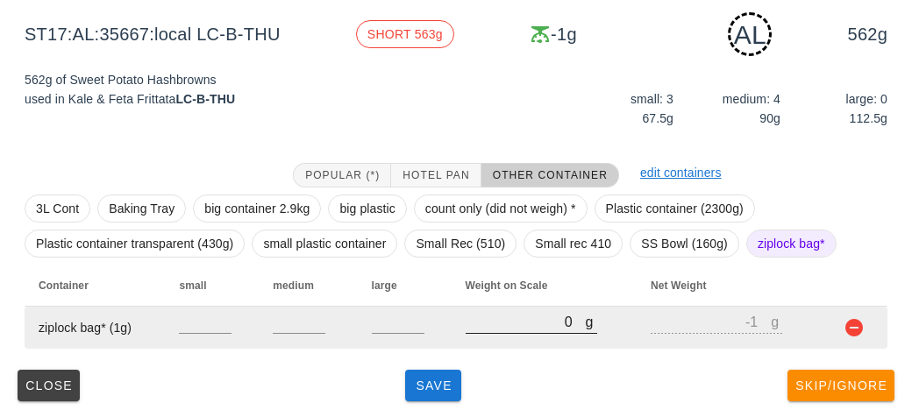
click at [488, 324] on input "0" at bounding box center [525, 321] width 120 height 23
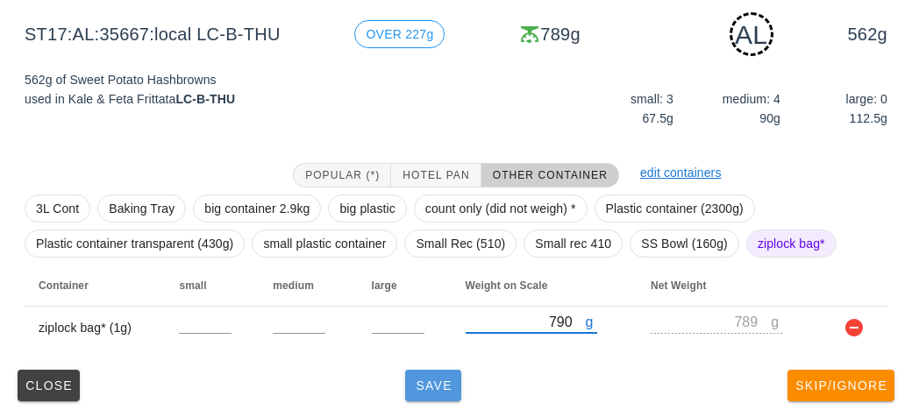
click at [430, 384] on span "Save" at bounding box center [433, 386] width 42 height 14
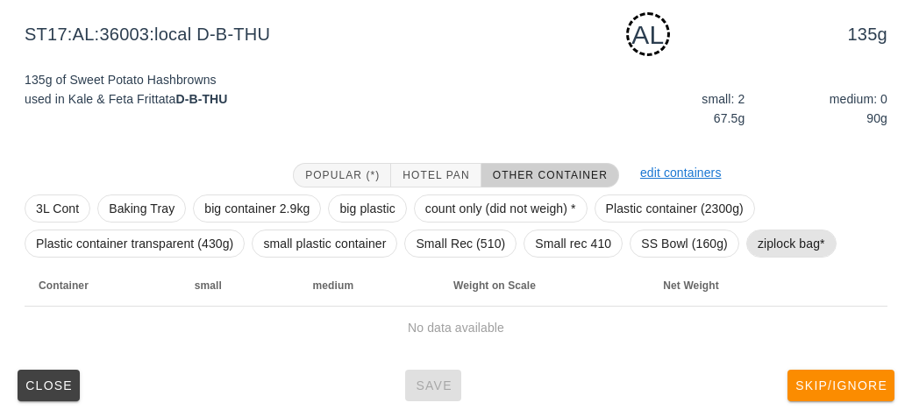
click at [770, 238] on span "ziplock bag*" at bounding box center [790, 244] width 67 height 26
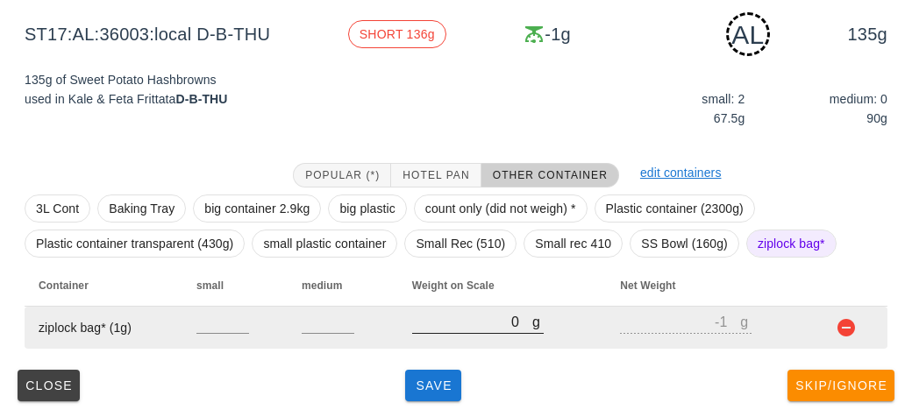
click at [443, 326] on input "0" at bounding box center [472, 321] width 120 height 23
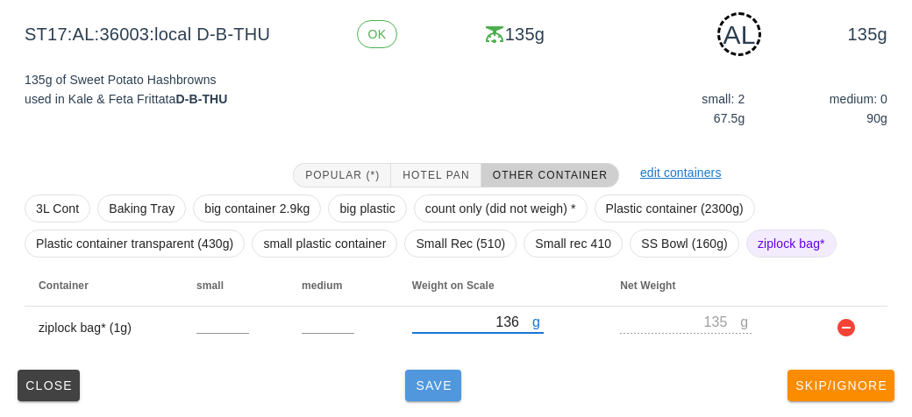
click at [430, 371] on button "Save" at bounding box center [433, 386] width 56 height 32
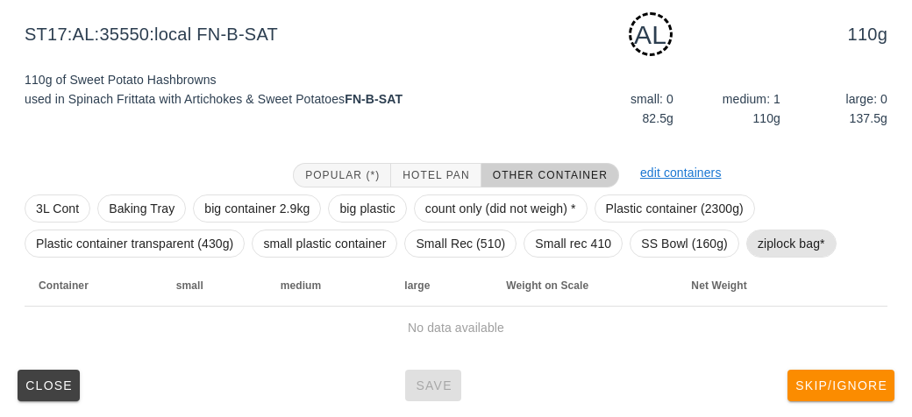
click at [775, 231] on span "ziplock bag*" at bounding box center [790, 244] width 67 height 26
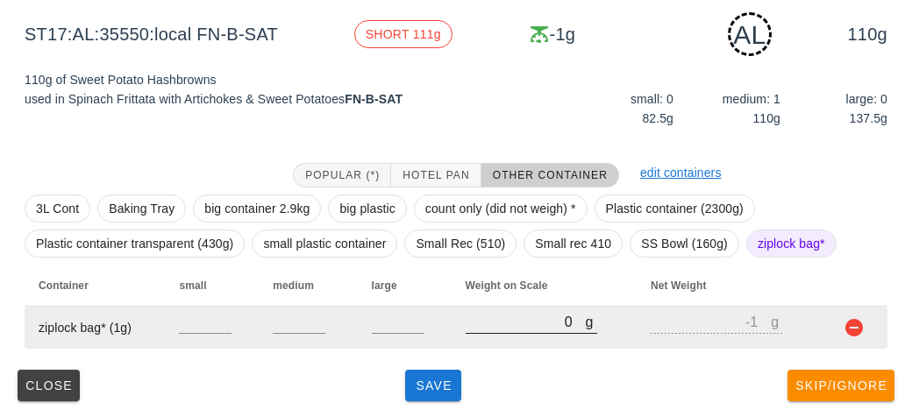
click at [475, 340] on div at bounding box center [530, 343] width 131 height 12
click at [503, 323] on input "0" at bounding box center [525, 321] width 120 height 23
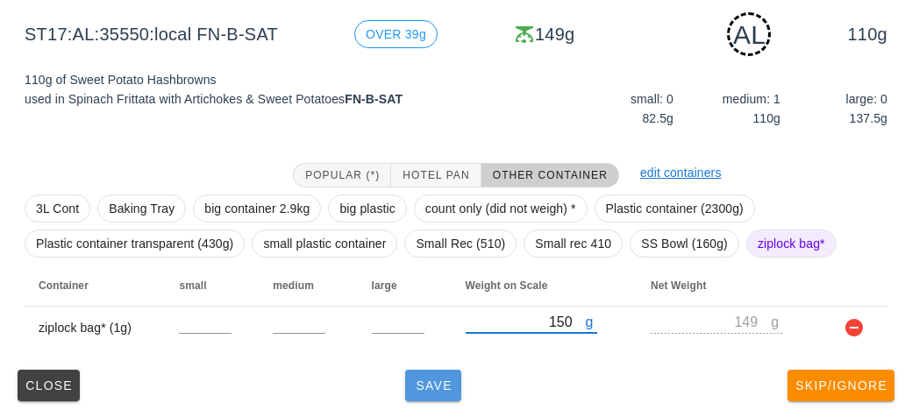
click at [429, 397] on button "Save" at bounding box center [433, 386] width 56 height 32
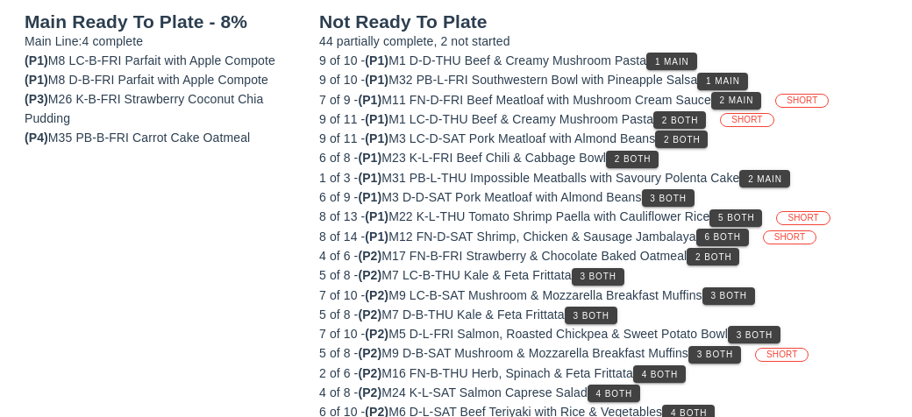
scroll to position [203, 0]
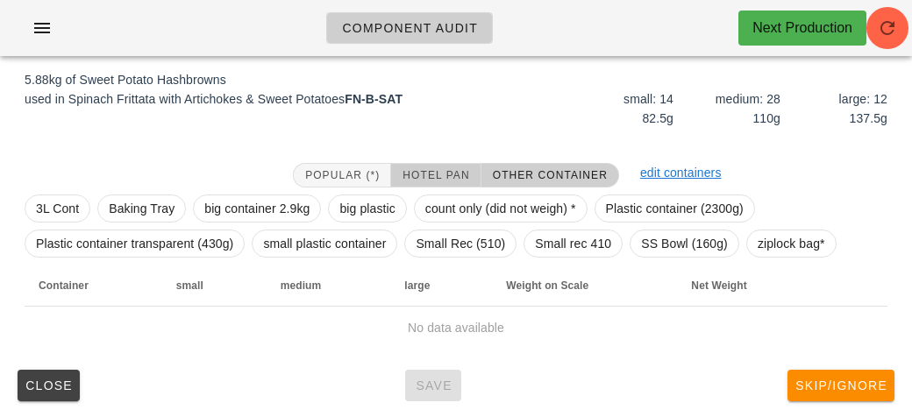
click at [428, 174] on span "Hotel Pan" at bounding box center [434, 175] width 67 height 12
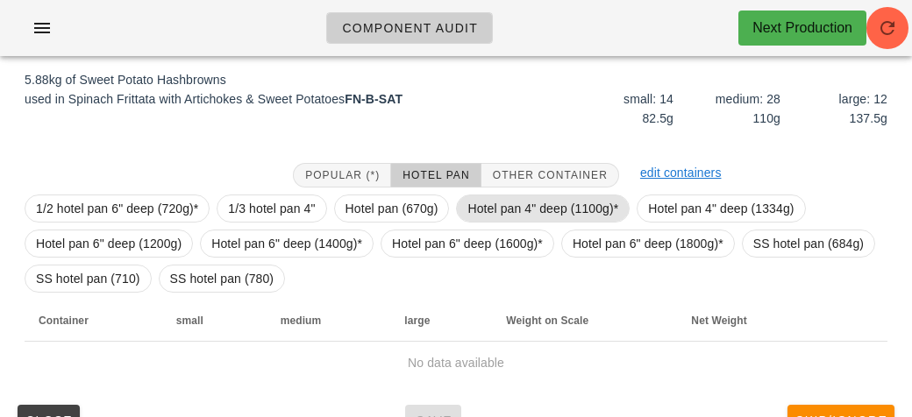
click at [471, 209] on span "Hotel pan 4" deep (1100g)*" at bounding box center [542, 208] width 151 height 26
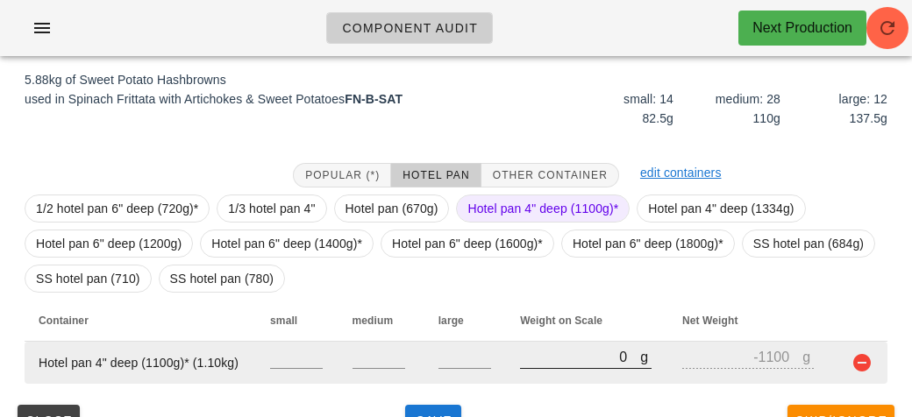
click at [525, 357] on input "0" at bounding box center [580, 356] width 120 height 23
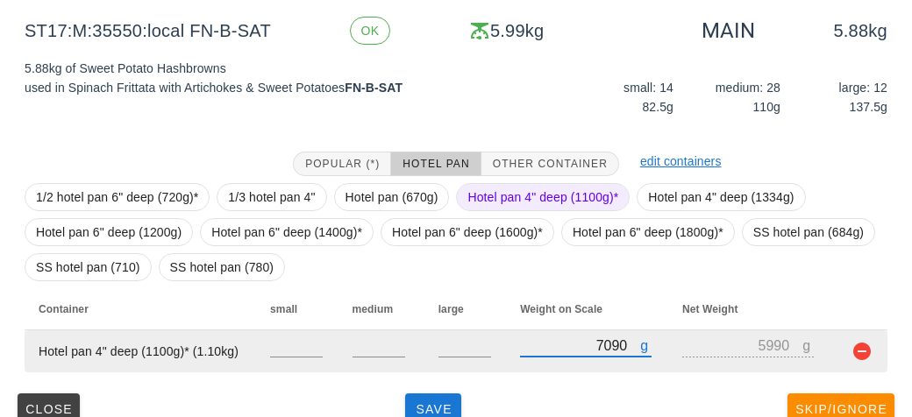
scroll to position [238, 0]
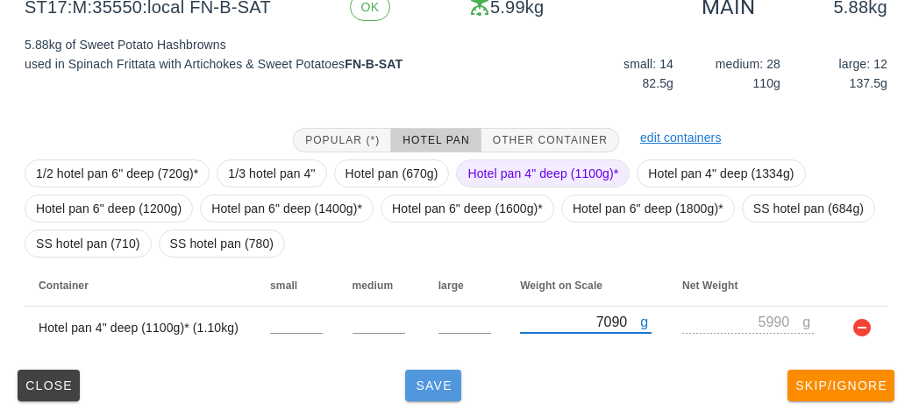
click at [428, 397] on button "Save" at bounding box center [433, 386] width 56 height 32
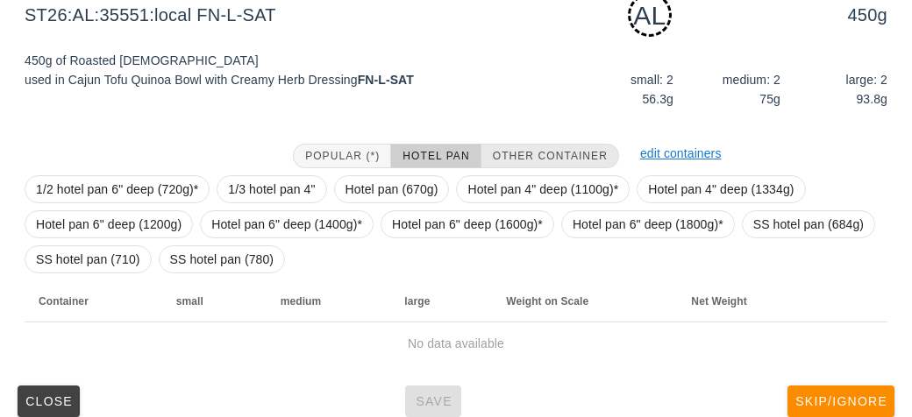
click at [545, 152] on span "Other Container" at bounding box center [550, 156] width 116 height 12
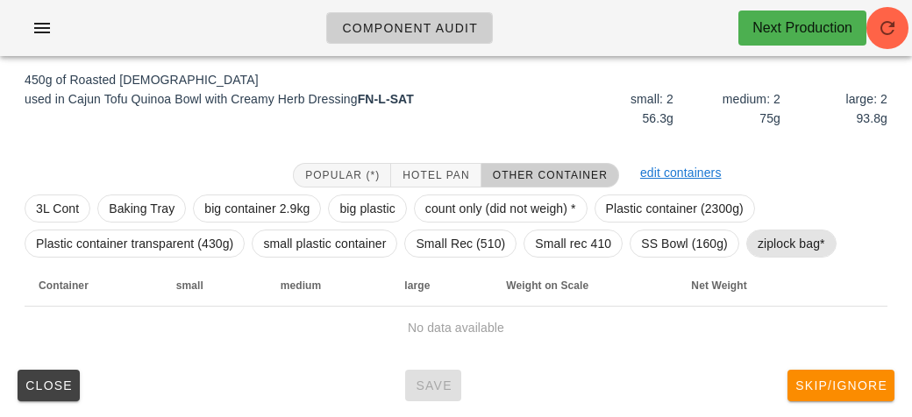
click at [780, 243] on span "ziplock bag*" at bounding box center [790, 244] width 67 height 26
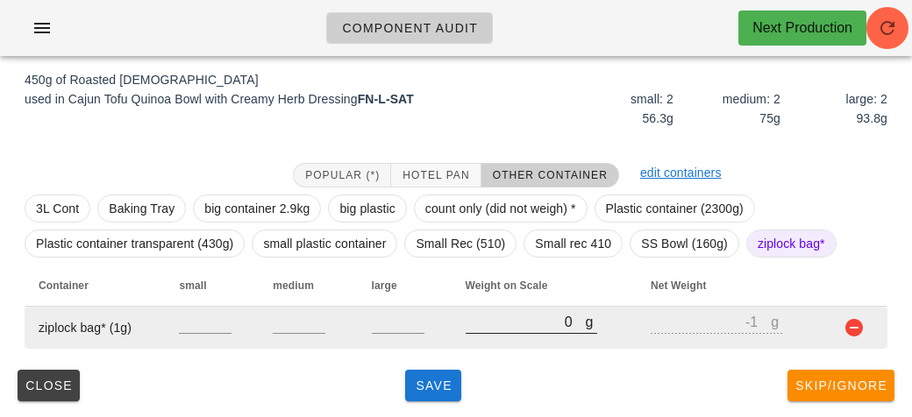
click at [479, 324] on input "0" at bounding box center [525, 321] width 120 height 23
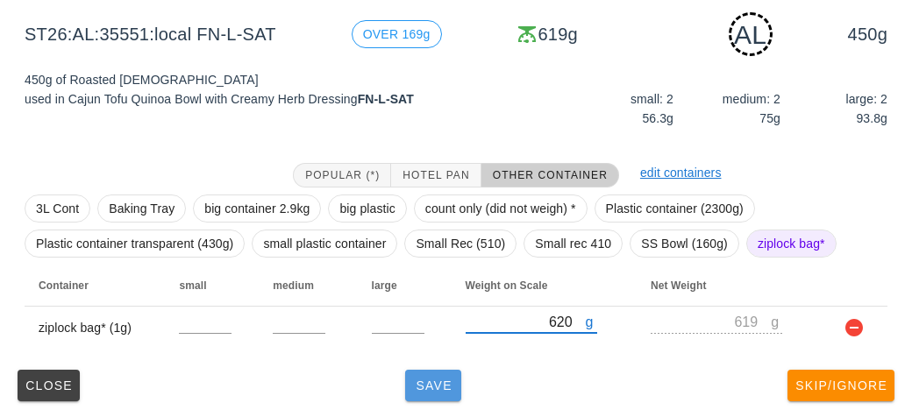
click at [408, 380] on button "Save" at bounding box center [433, 386] width 56 height 32
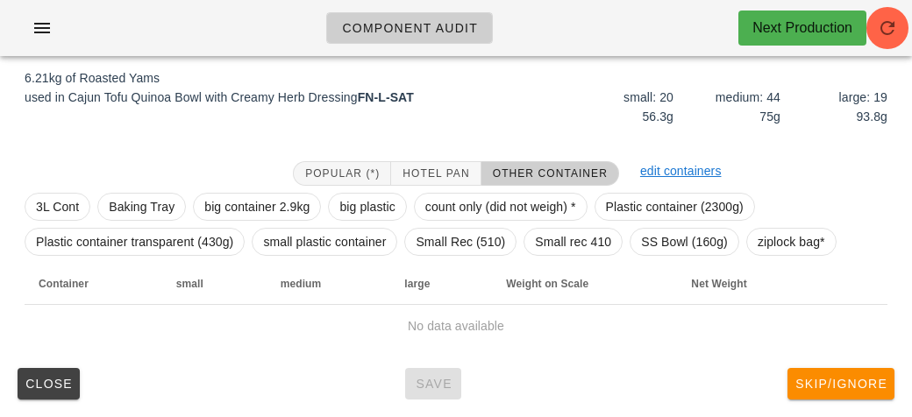
scroll to position [203, 0]
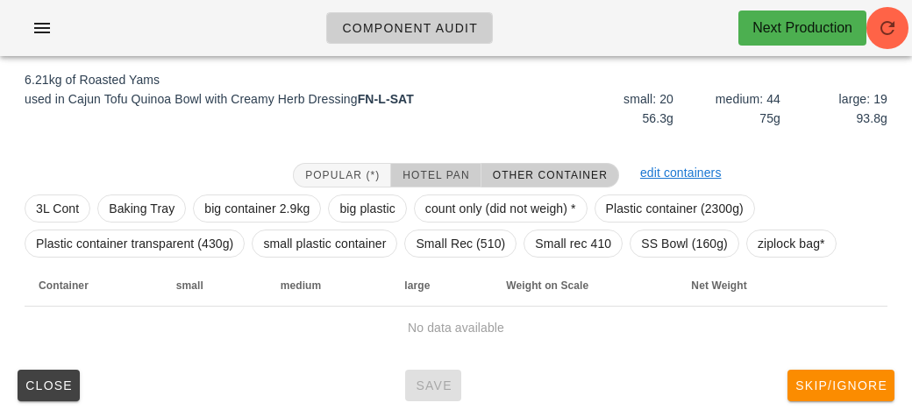
click at [430, 174] on span "Hotel Pan" at bounding box center [434, 175] width 67 height 12
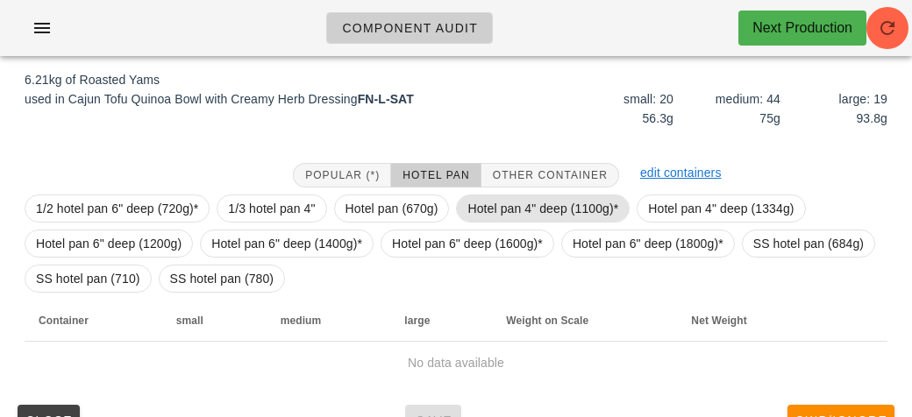
click at [467, 209] on span "Hotel pan 4" deep (1100g)*" at bounding box center [542, 208] width 151 height 26
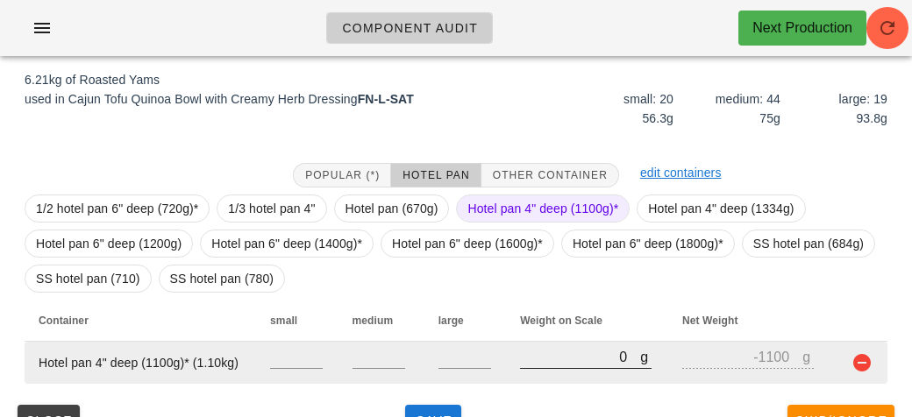
click at [533, 363] on input "0" at bounding box center [580, 356] width 120 height 23
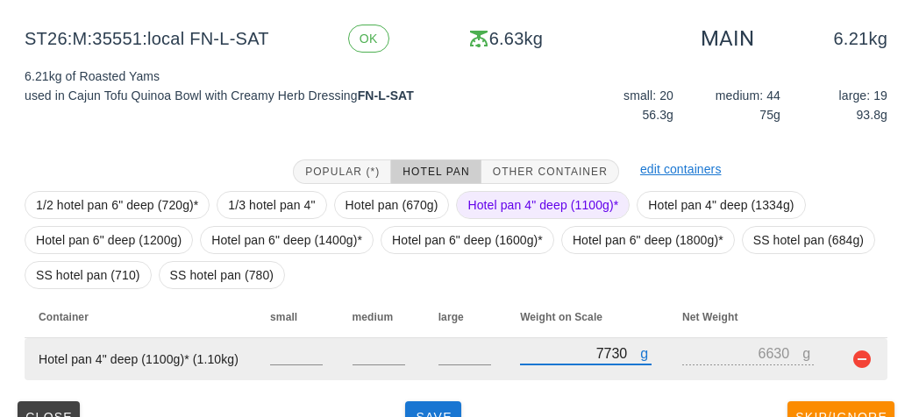
scroll to position [238, 0]
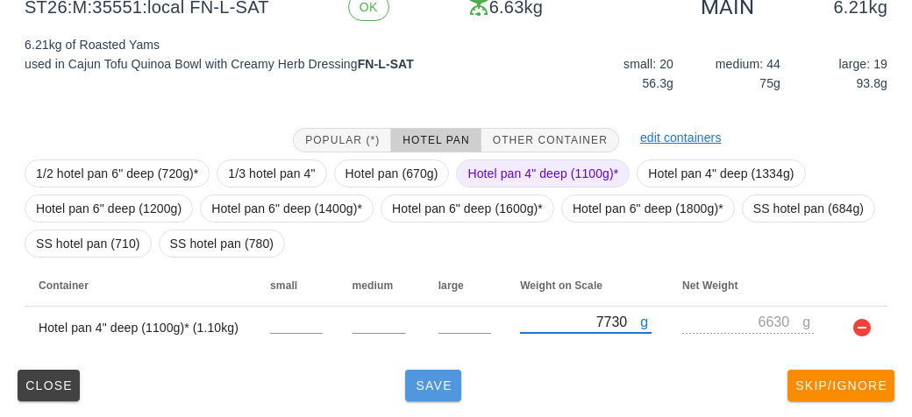
click at [431, 397] on button "Save" at bounding box center [433, 386] width 56 height 32
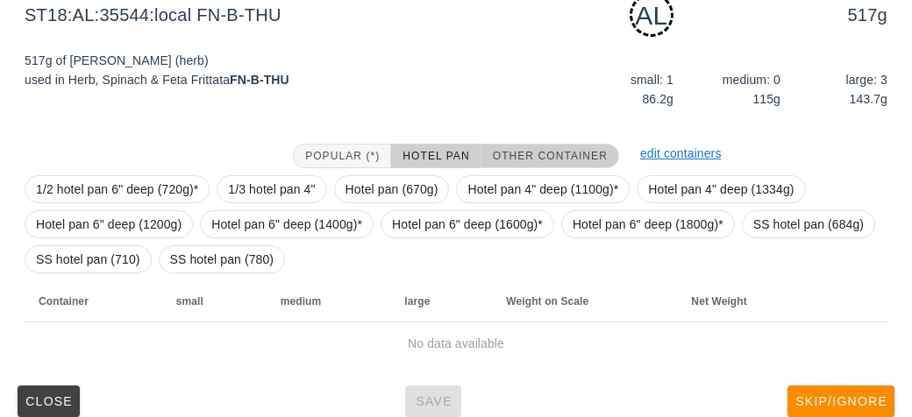
click at [558, 153] on span "Other Container" at bounding box center [550, 156] width 116 height 12
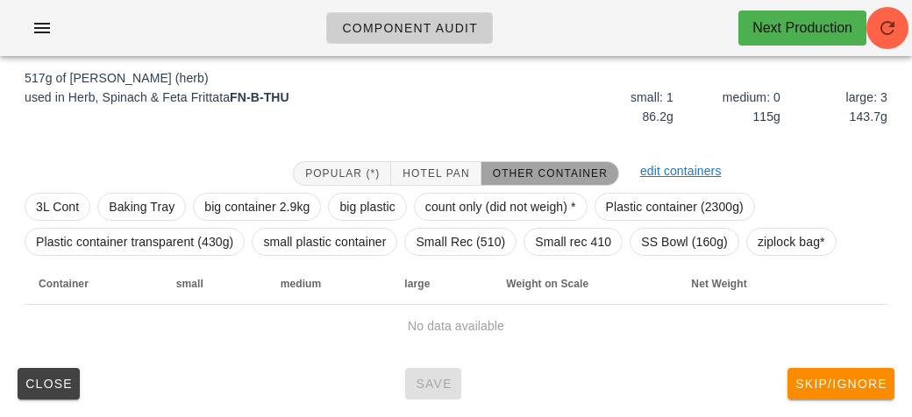
scroll to position [219, 0]
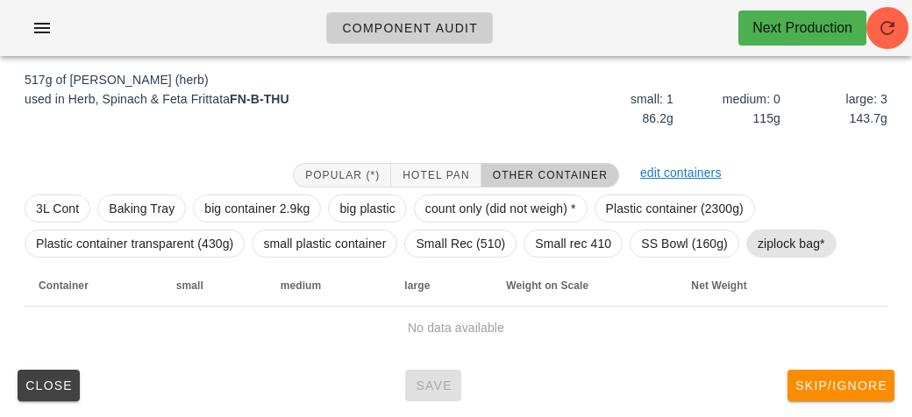
click at [761, 245] on span "ziplock bag*" at bounding box center [790, 244] width 67 height 26
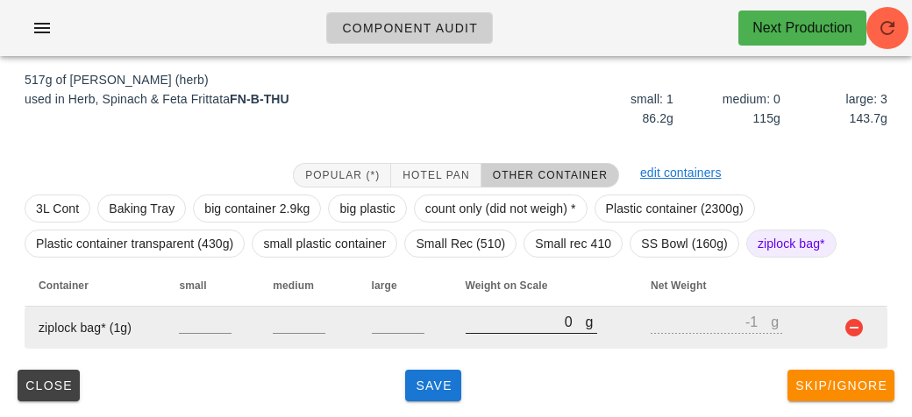
click at [489, 331] on input "0" at bounding box center [525, 321] width 120 height 23
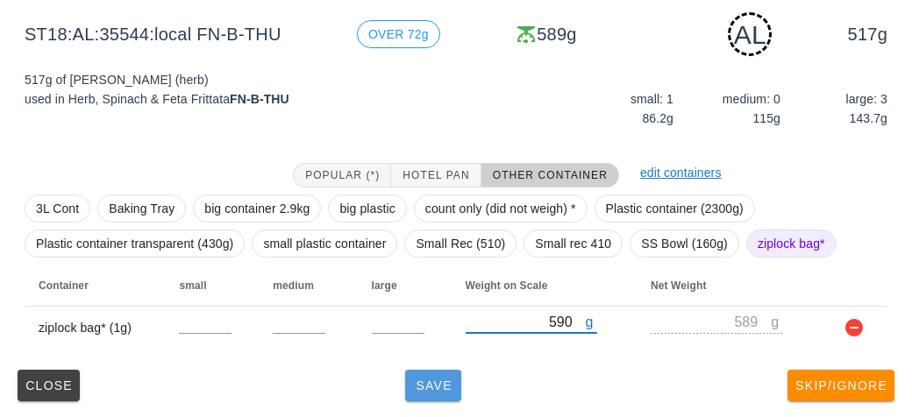
click at [430, 392] on button "Save" at bounding box center [433, 386] width 56 height 32
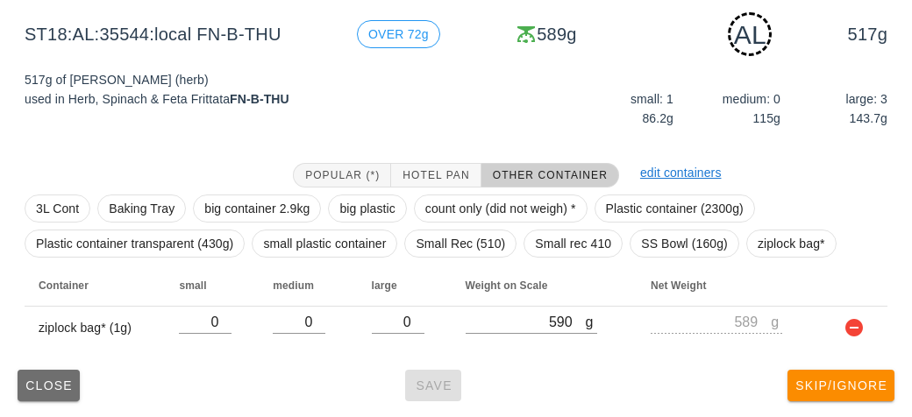
click at [41, 371] on button "Close" at bounding box center [49, 386] width 62 height 32
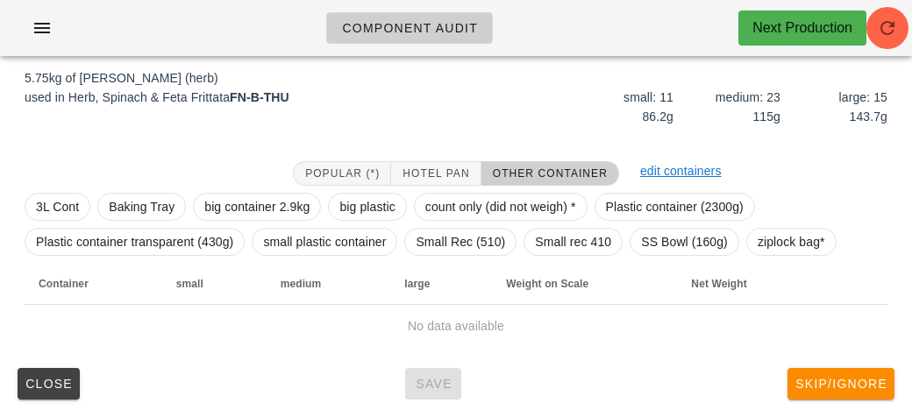
scroll to position [203, 0]
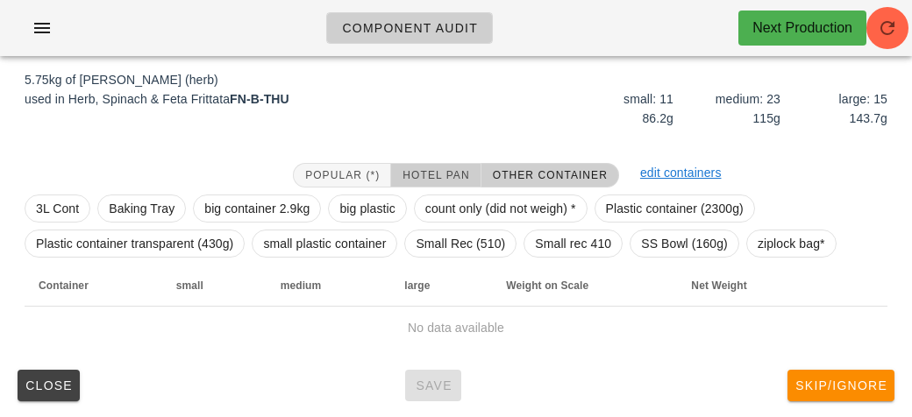
click at [428, 165] on button "Hotel Pan" at bounding box center [435, 175] width 89 height 25
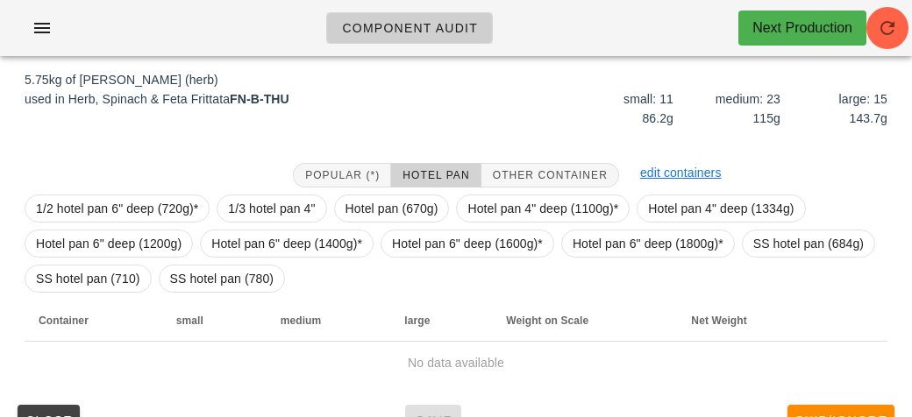
click at [447, 166] on button "Hotel Pan" at bounding box center [435, 175] width 89 height 25
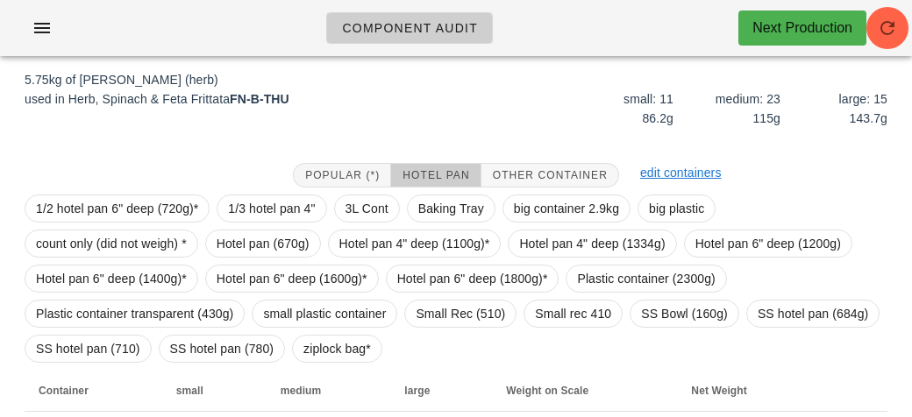
click at [450, 169] on span "Hotel Pan" at bounding box center [434, 175] width 67 height 12
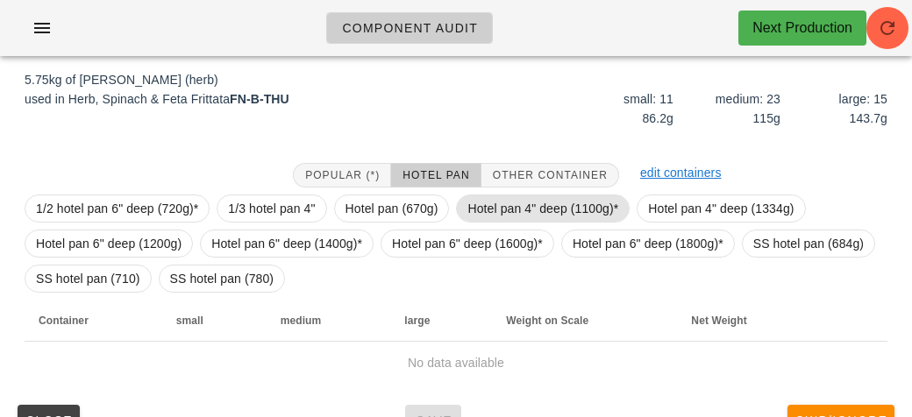
click at [497, 211] on span "Hotel pan 4" deep (1100g)*" at bounding box center [542, 208] width 151 height 26
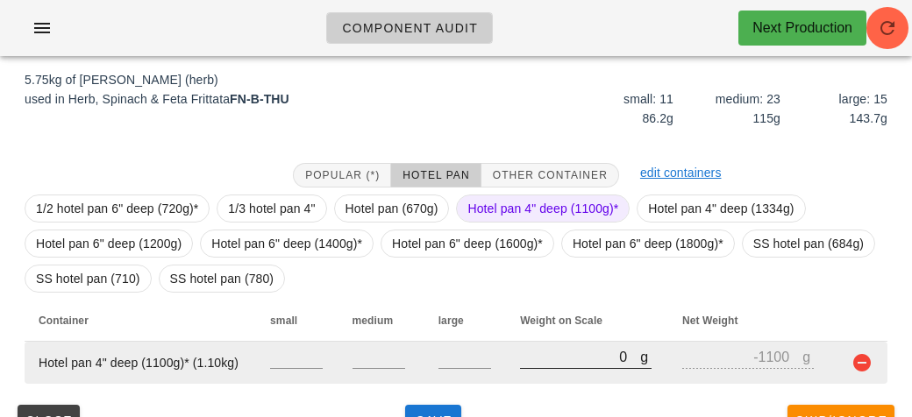
click at [570, 354] on input "0" at bounding box center [580, 356] width 120 height 23
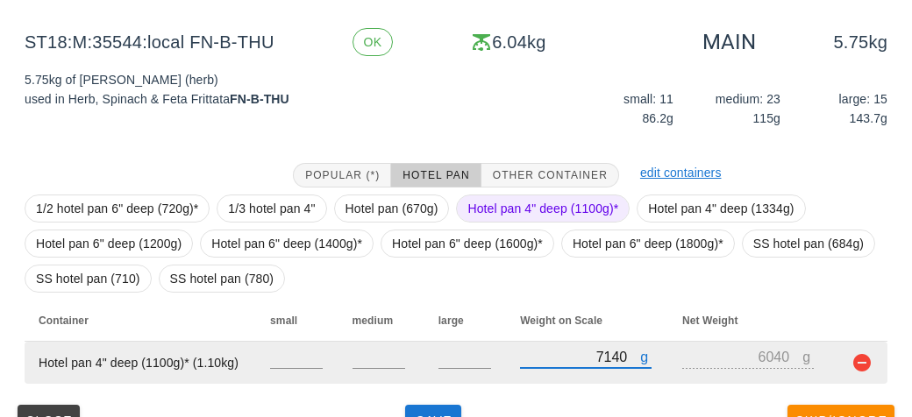
scroll to position [238, 0]
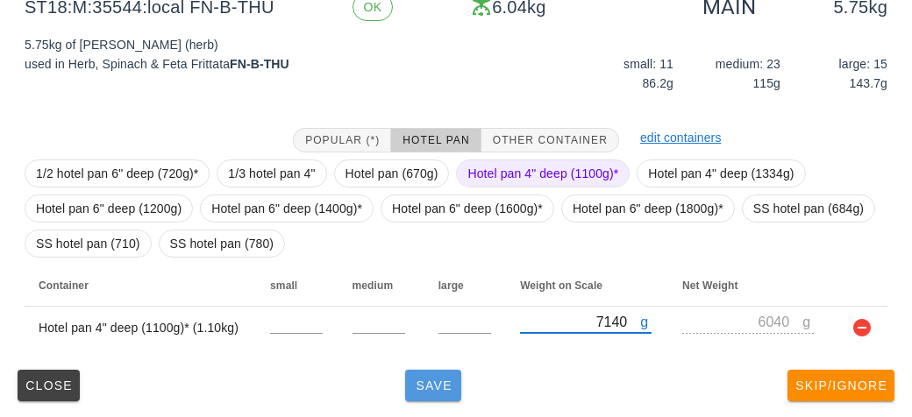
click at [430, 381] on span "Save" at bounding box center [433, 386] width 42 height 14
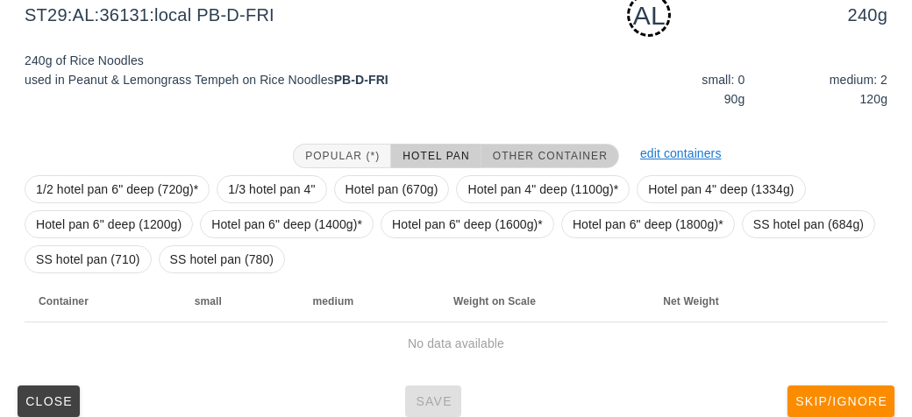
click at [526, 155] on span "Other Container" at bounding box center [550, 156] width 116 height 12
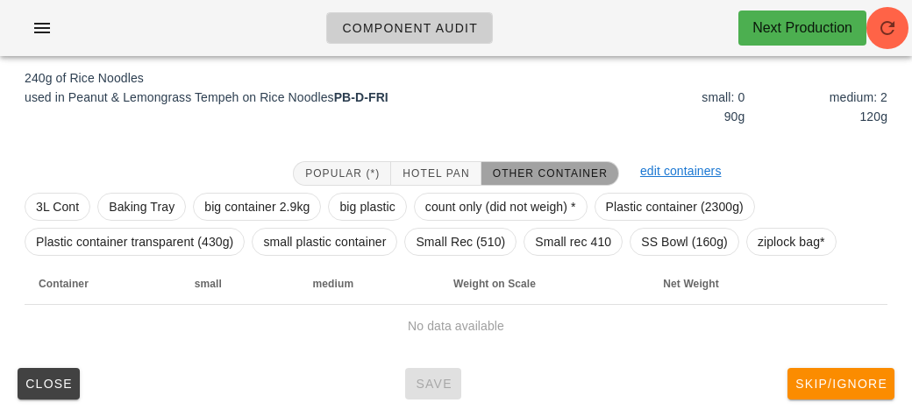
scroll to position [219, 0]
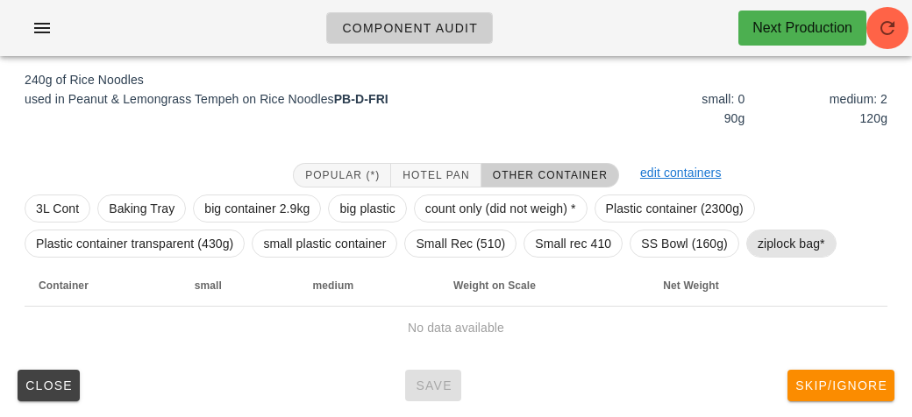
click at [767, 245] on span "ziplock bag*" at bounding box center [790, 244] width 67 height 26
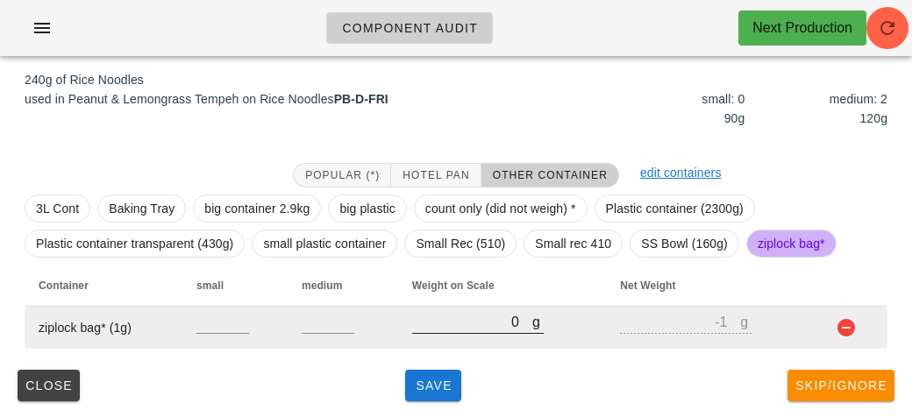
click at [438, 341] on div at bounding box center [477, 343] width 131 height 12
click at [447, 328] on input "0" at bounding box center [472, 321] width 120 height 23
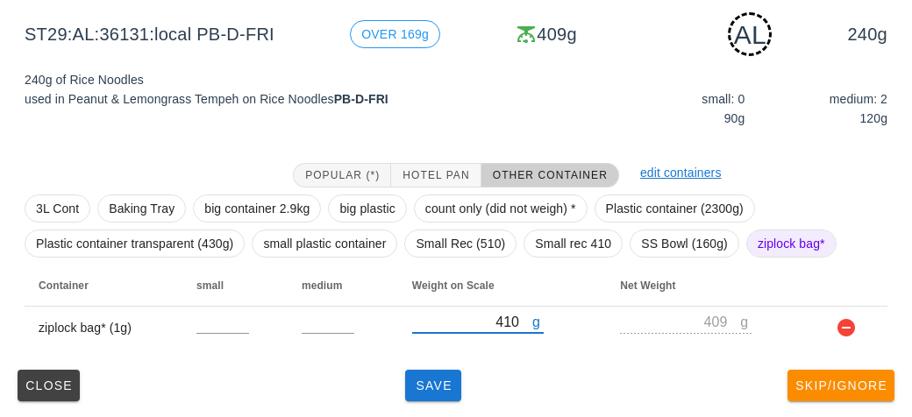
click at [422, 360] on div "Popular (*) Hotel Pan Other Container edit containers 3L Cont Baking Tray big c…" at bounding box center [456, 256] width 891 height 214
click at [424, 386] on span "Save" at bounding box center [433, 386] width 42 height 14
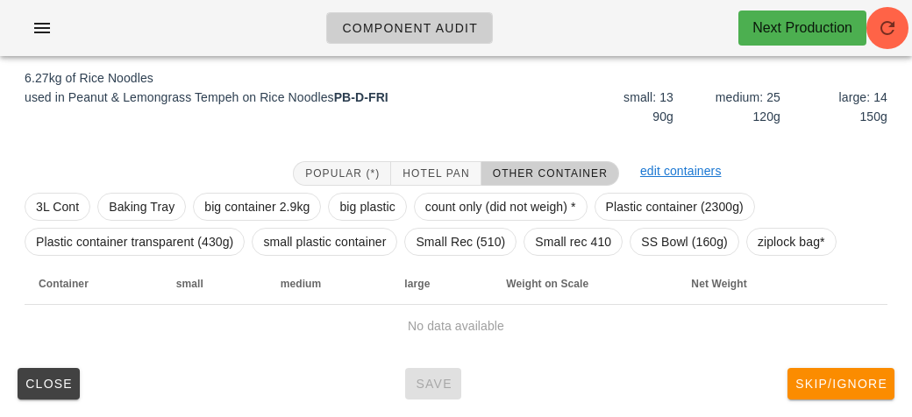
scroll to position [203, 0]
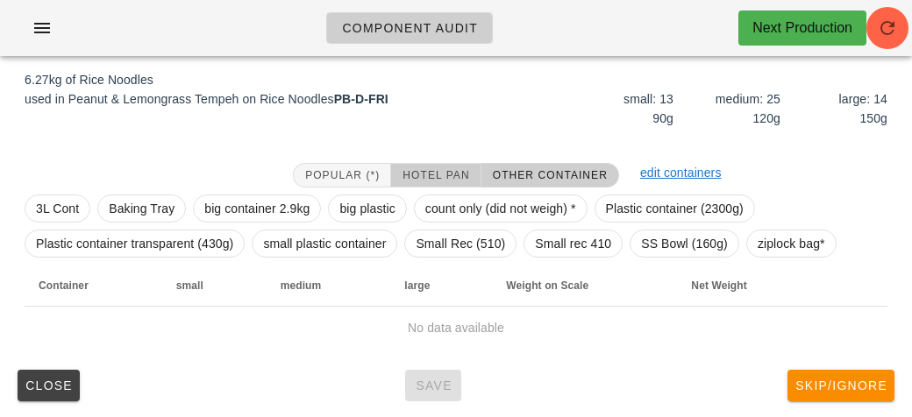
click at [420, 175] on span "Hotel Pan" at bounding box center [434, 175] width 67 height 12
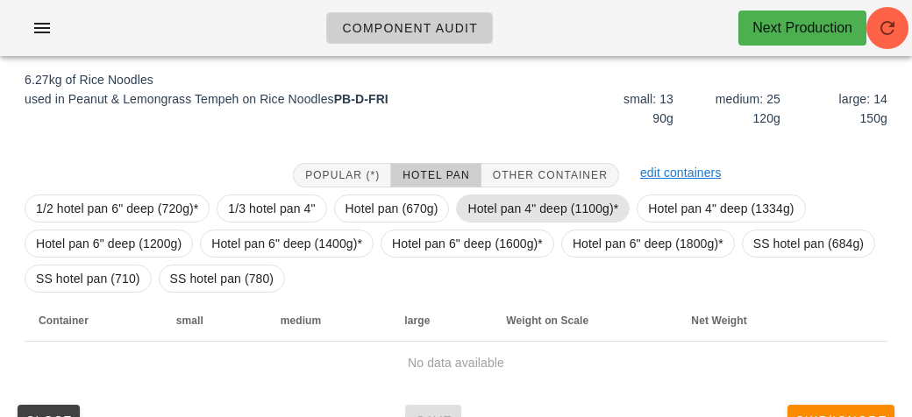
click at [492, 203] on span "Hotel pan 4" deep (1100g)*" at bounding box center [542, 208] width 151 height 26
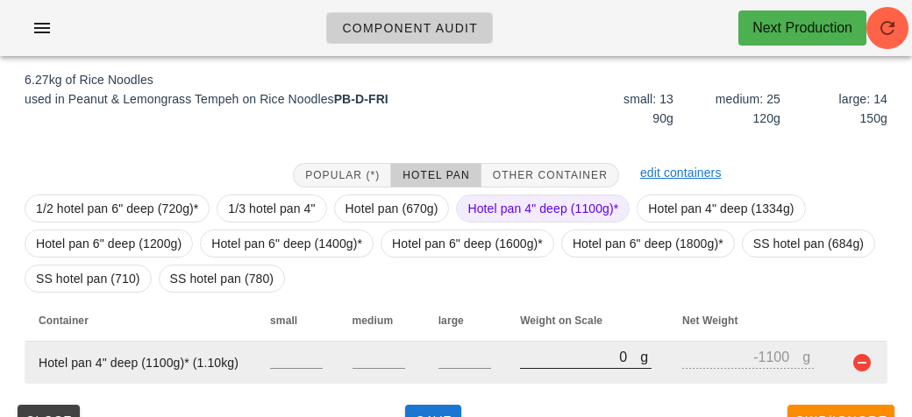
click at [543, 351] on input "0" at bounding box center [580, 356] width 120 height 23
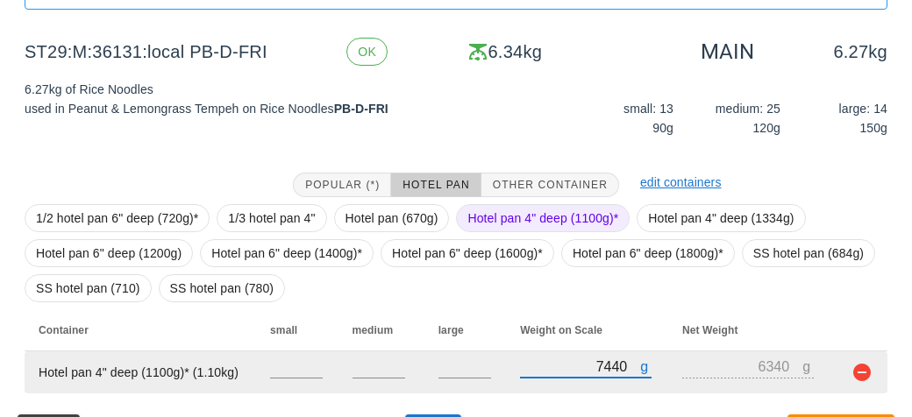
scroll to position [238, 0]
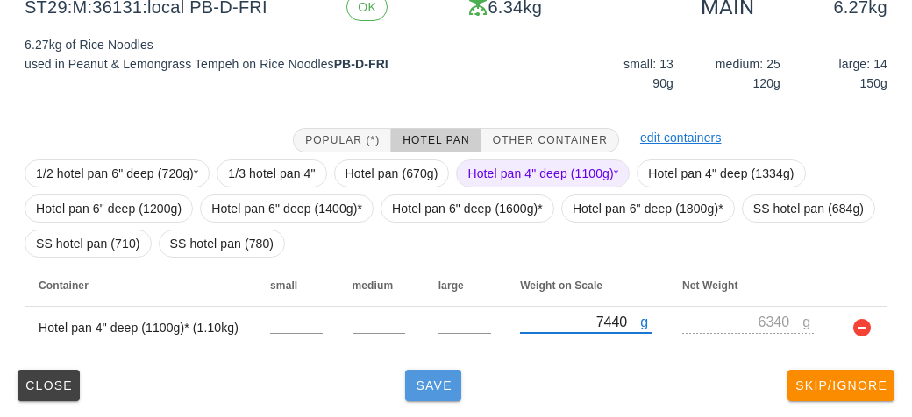
click at [437, 379] on span "Save" at bounding box center [433, 386] width 42 height 14
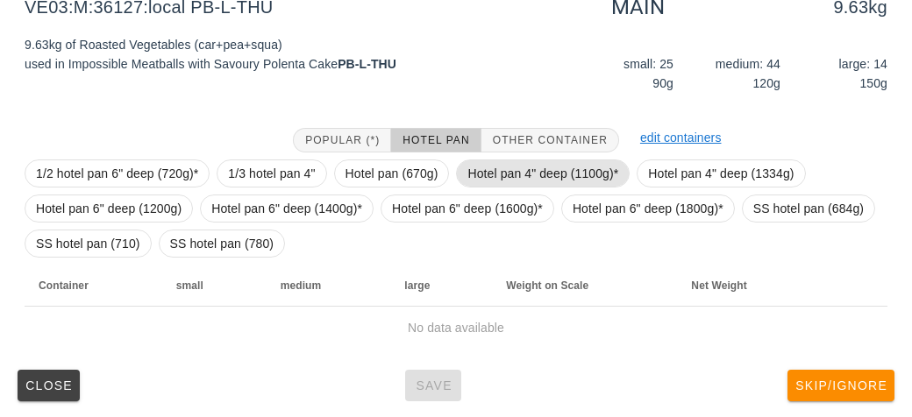
click at [516, 182] on span "Hotel pan 4" deep (1100g)*" at bounding box center [542, 173] width 151 height 26
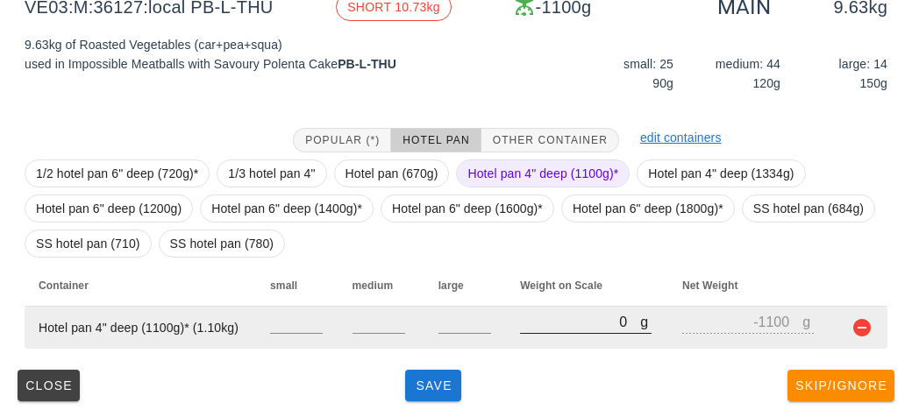
click at [547, 328] on input "0" at bounding box center [580, 321] width 120 height 23
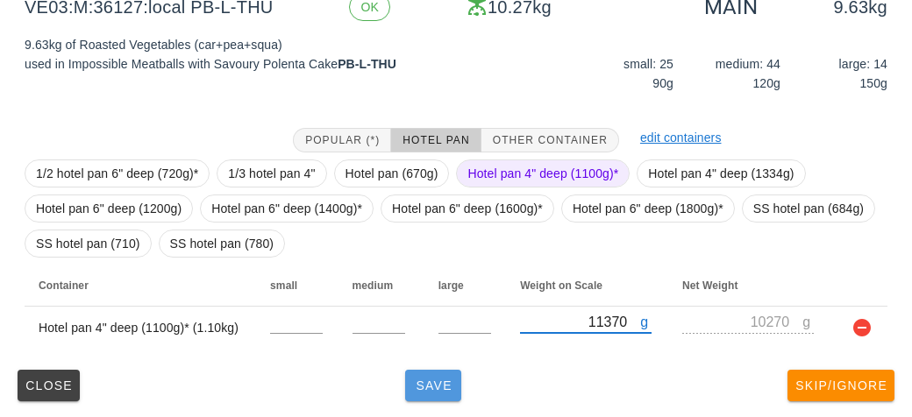
click at [405, 396] on button "Save" at bounding box center [433, 386] width 56 height 32
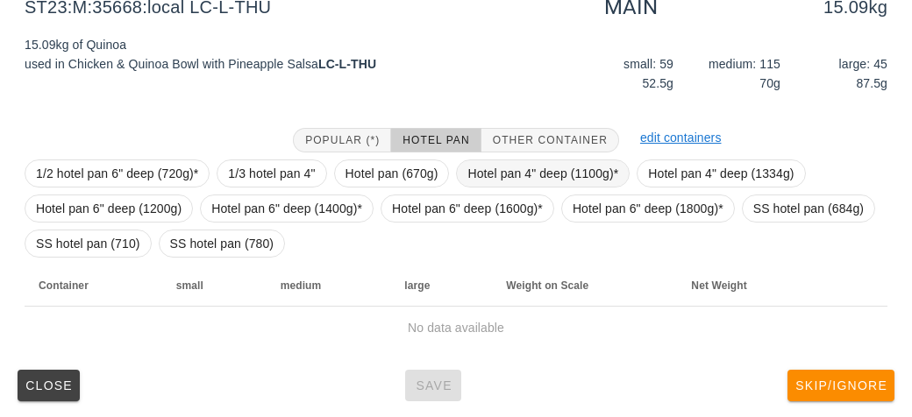
click at [494, 169] on span "Hotel pan 4" deep (1100g)*" at bounding box center [542, 173] width 151 height 26
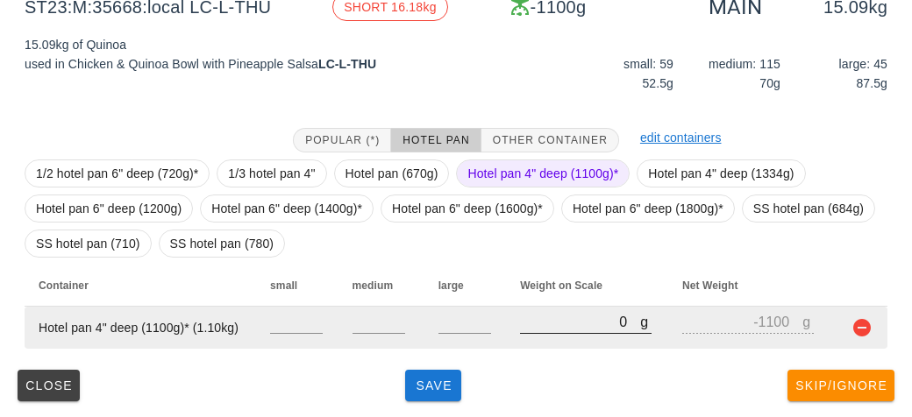
click at [555, 312] on input "0" at bounding box center [580, 321] width 120 height 23
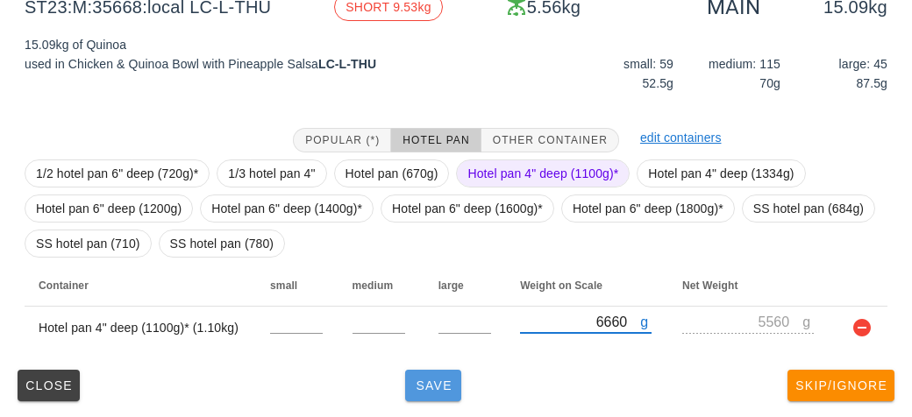
click at [430, 373] on button "Save" at bounding box center [433, 386] width 56 height 32
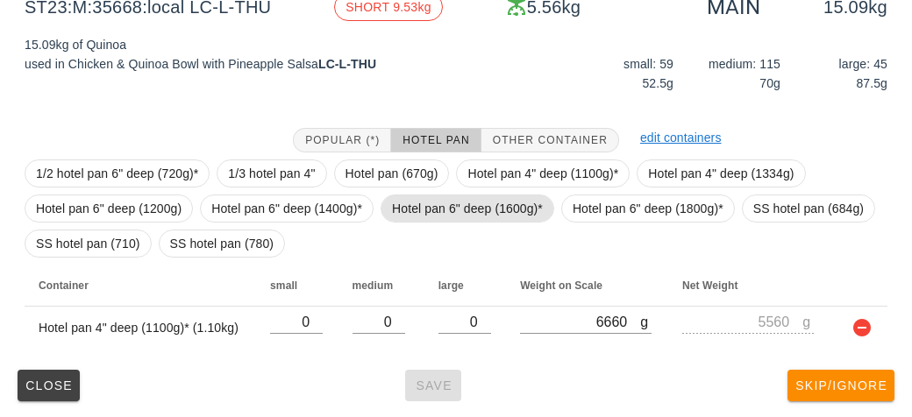
click at [460, 207] on span "Hotel pan 6" deep (1600g)*" at bounding box center [467, 208] width 151 height 26
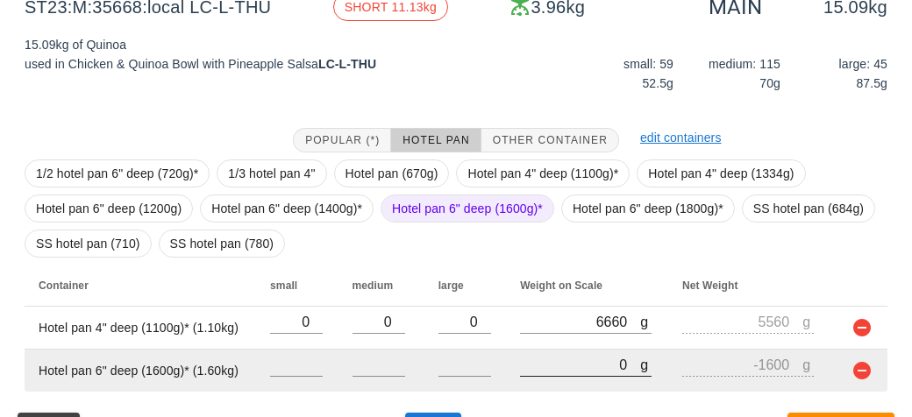
click at [567, 370] on input "0" at bounding box center [580, 364] width 120 height 23
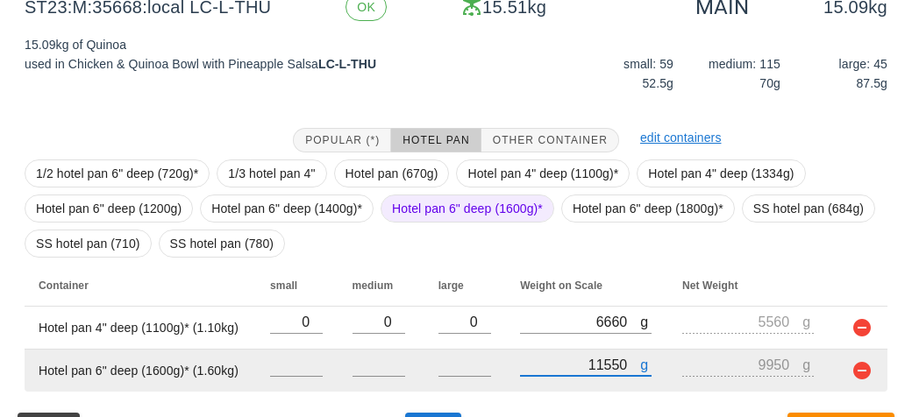
scroll to position [265, 0]
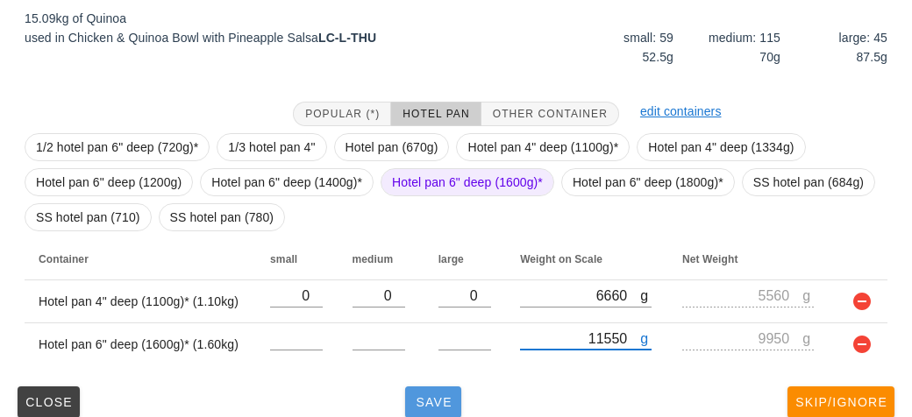
click at [430, 405] on span "Save" at bounding box center [433, 402] width 42 height 14
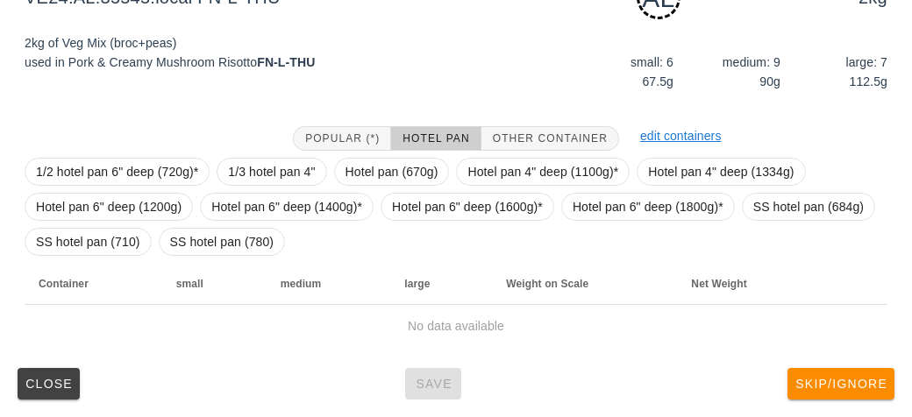
scroll to position [254, 0]
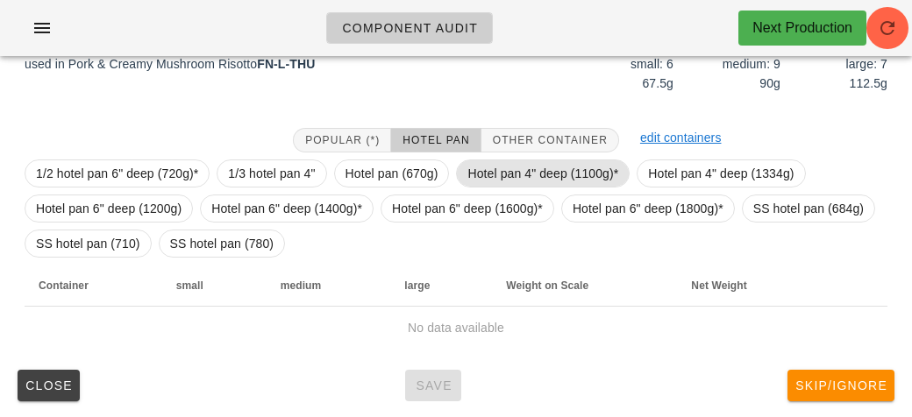
click at [496, 162] on span "Hotel pan 4" deep (1100g)*" at bounding box center [542, 173] width 151 height 26
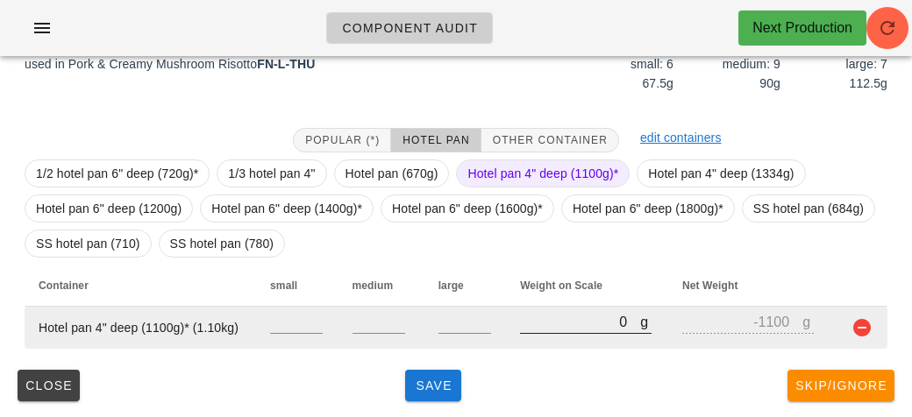
click at [525, 327] on input "0" at bounding box center [580, 321] width 120 height 23
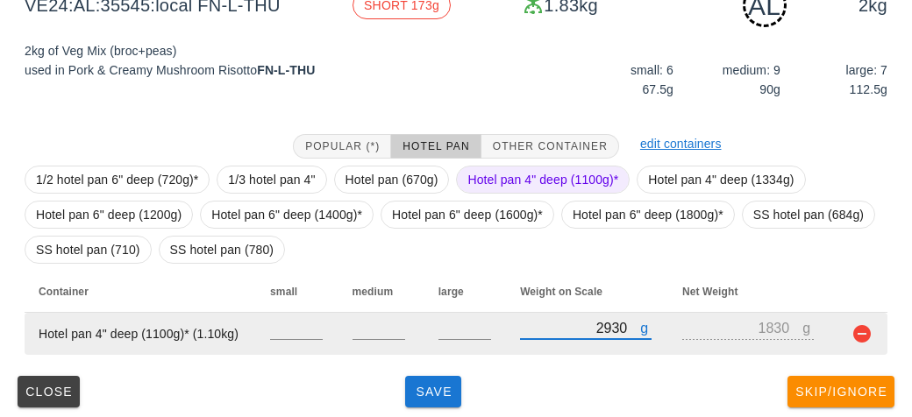
scroll to position [252, 0]
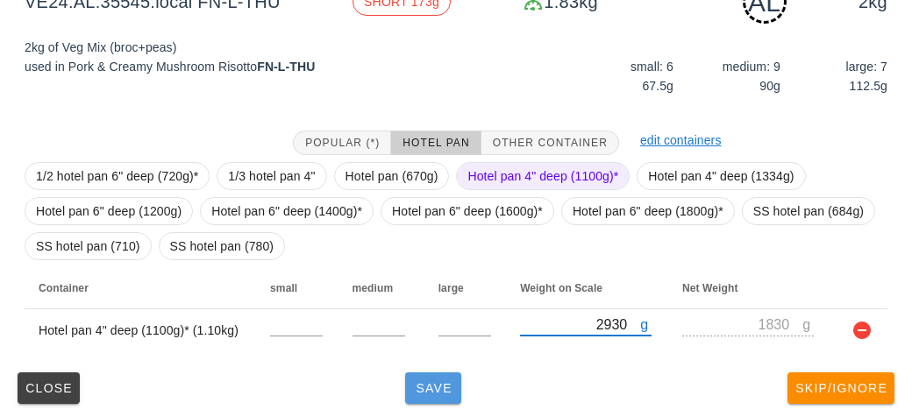
click at [428, 400] on button "Save" at bounding box center [433, 389] width 56 height 32
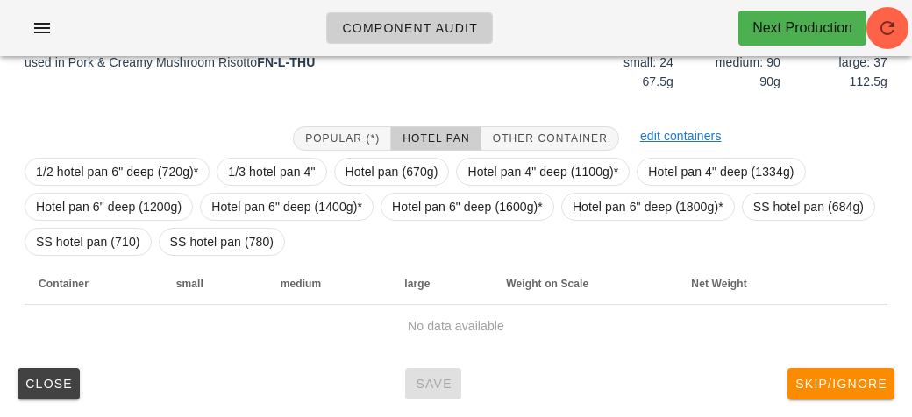
scroll to position [238, 0]
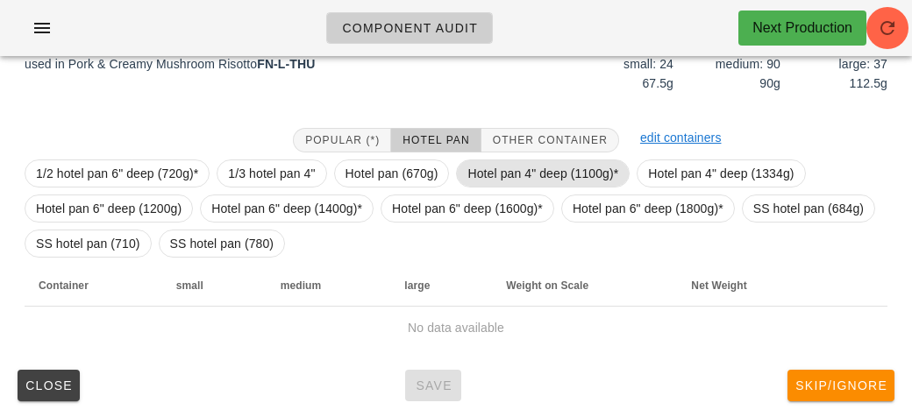
click at [492, 162] on span "Hotel pan 4" deep (1100g)*" at bounding box center [542, 173] width 151 height 26
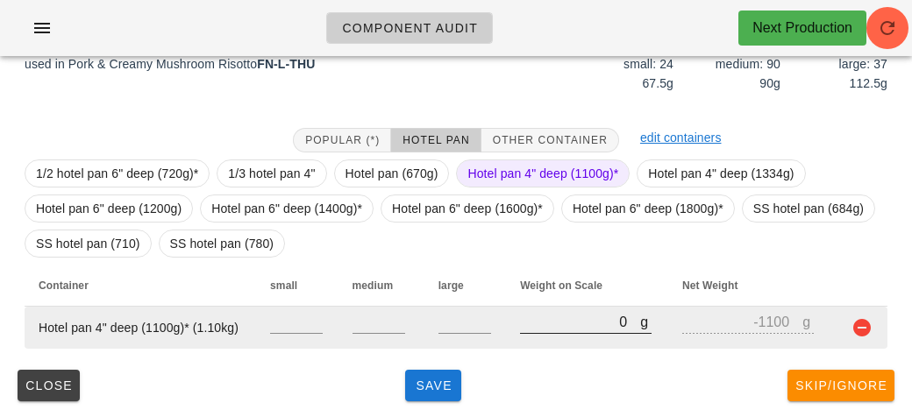
click at [570, 330] on input "0" at bounding box center [580, 321] width 120 height 23
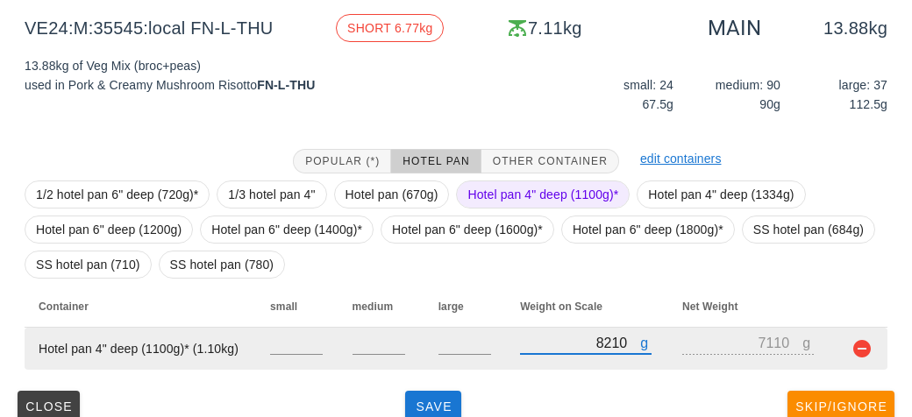
scroll to position [230, 0]
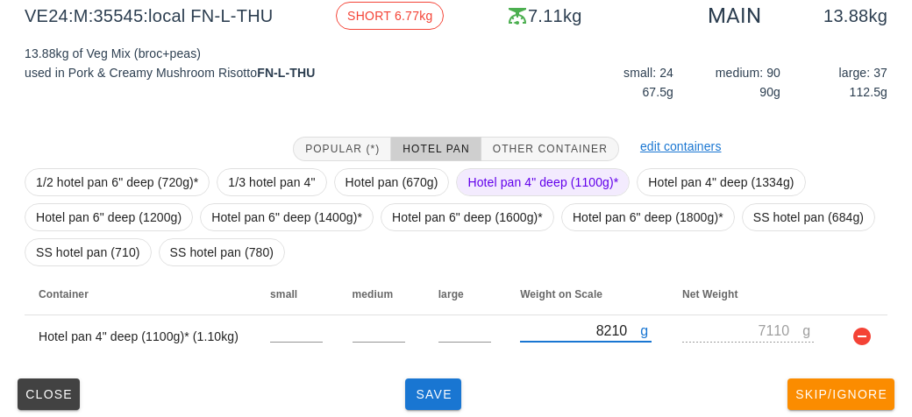
click at [494, 174] on span "Hotel pan 4" deep (1100g)*" at bounding box center [542, 182] width 151 height 26
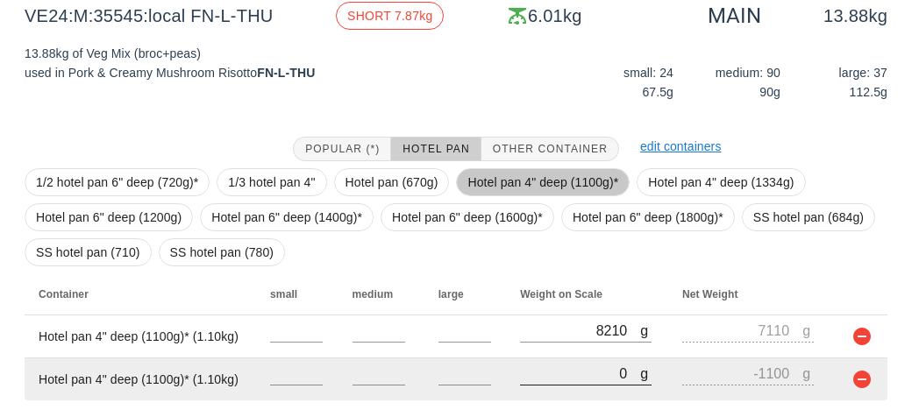
click at [556, 369] on input "0" at bounding box center [580, 373] width 120 height 23
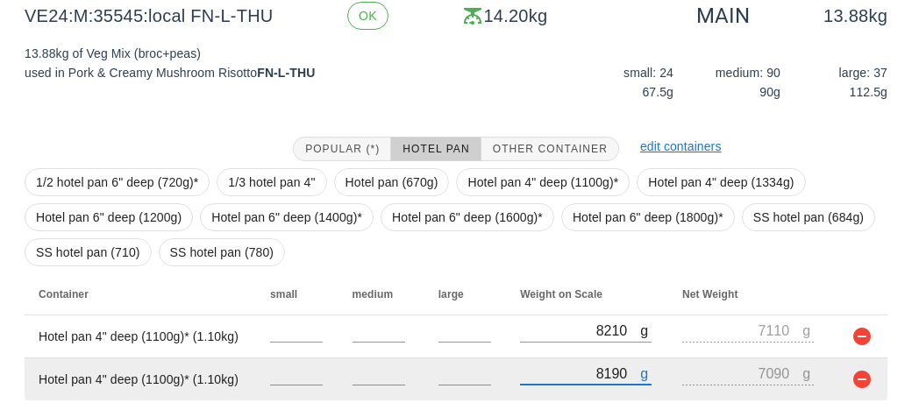
scroll to position [281, 0]
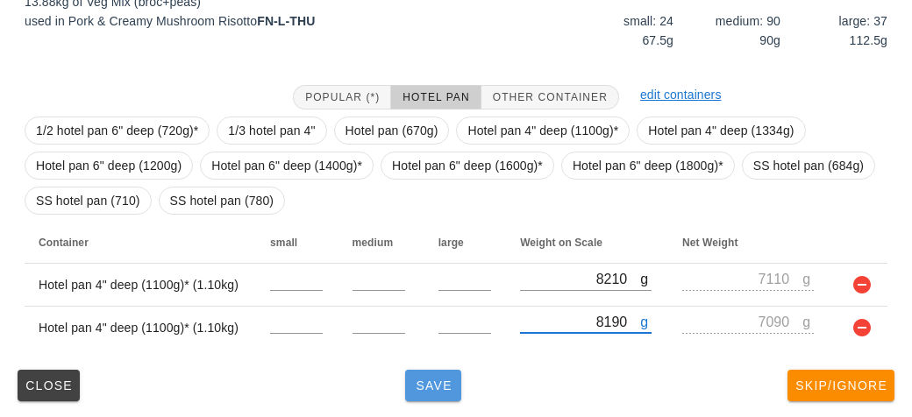
click at [420, 392] on button "Save" at bounding box center [433, 386] width 56 height 32
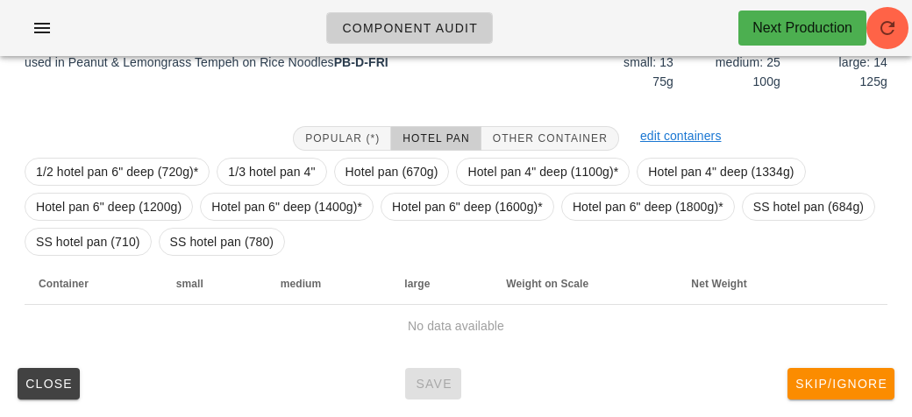
scroll to position [238, 0]
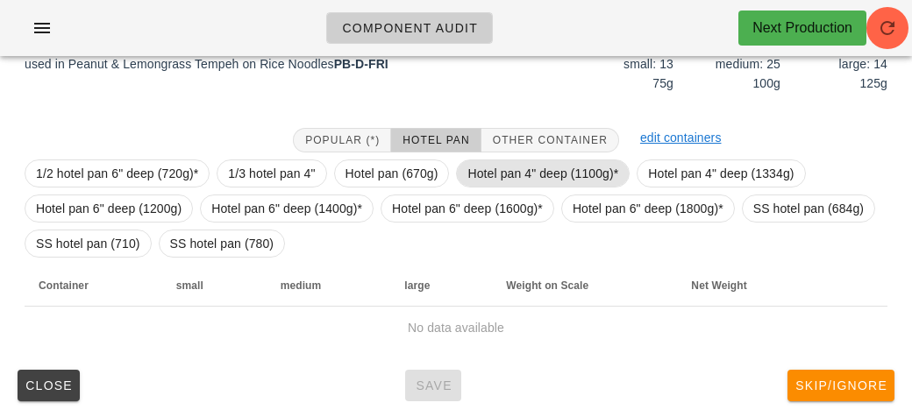
click at [519, 174] on span "Hotel pan 4" deep (1100g)*" at bounding box center [542, 173] width 151 height 26
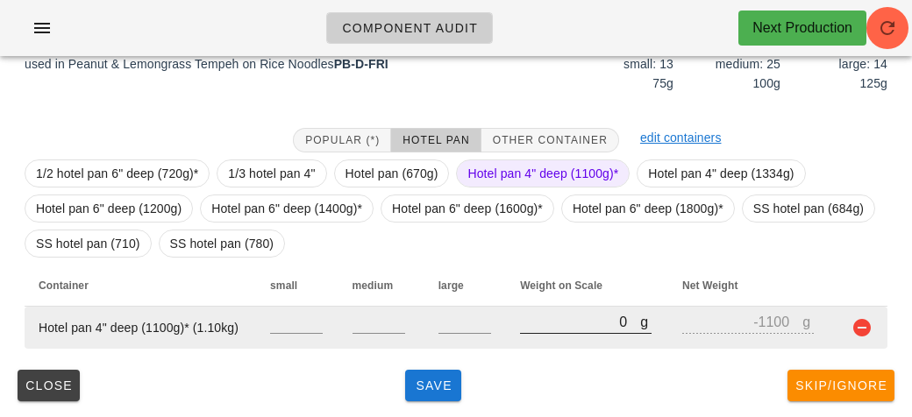
click at [529, 326] on input "0" at bounding box center [580, 321] width 120 height 23
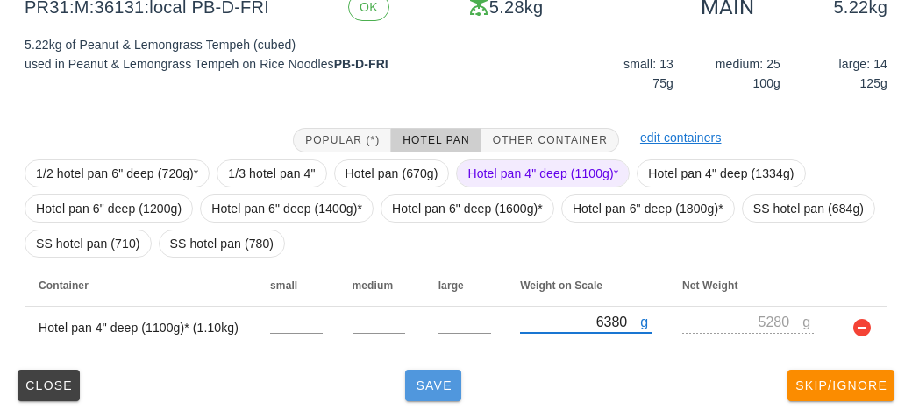
click at [428, 370] on button "Save" at bounding box center [433, 386] width 56 height 32
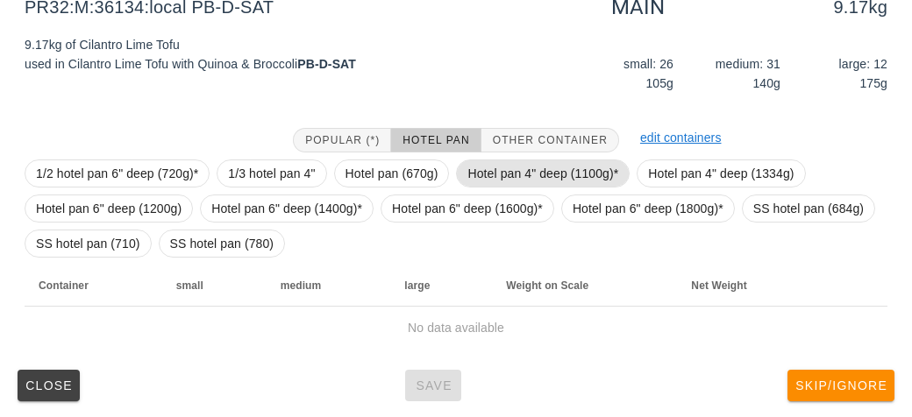
click at [529, 175] on span "Hotel pan 4" deep (1100g)*" at bounding box center [542, 173] width 151 height 26
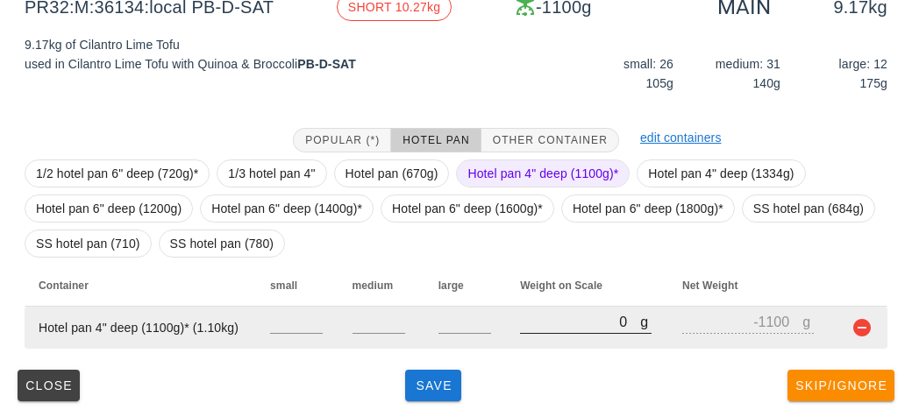
click at [577, 325] on input "0" at bounding box center [580, 321] width 120 height 23
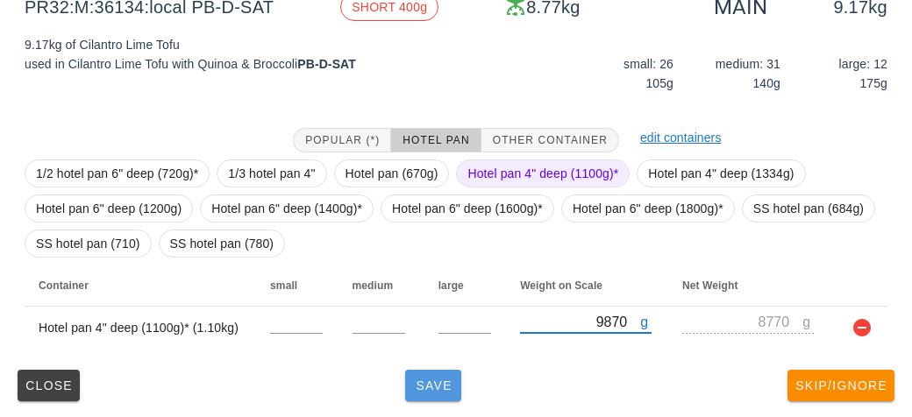
click at [424, 396] on button "Save" at bounding box center [433, 386] width 56 height 32
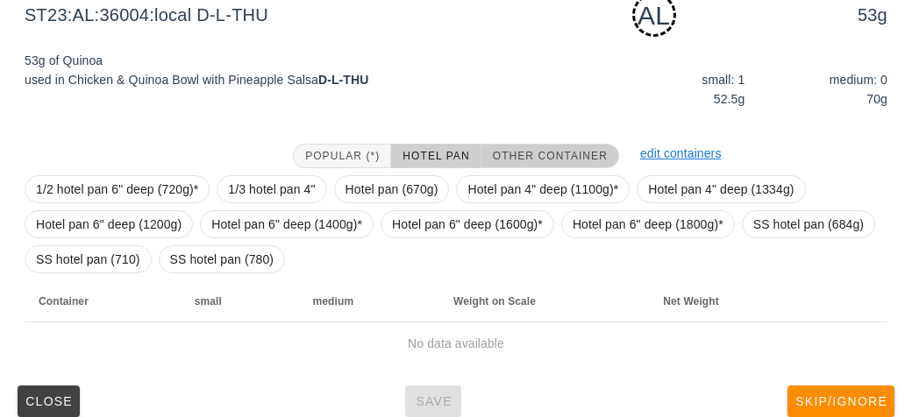
click at [542, 160] on span "Other Container" at bounding box center [550, 156] width 116 height 12
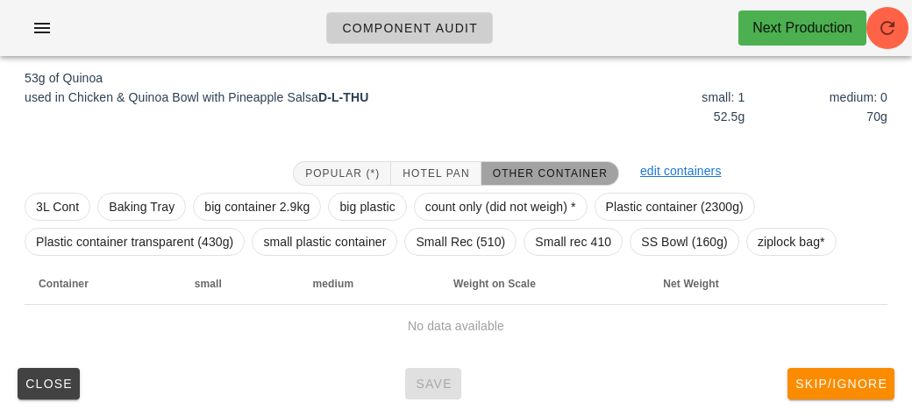
scroll to position [219, 0]
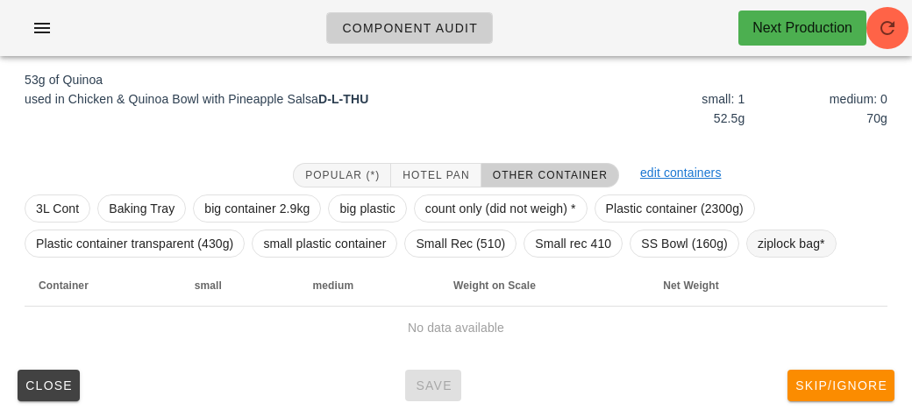
click at [761, 246] on span "ziplock bag*" at bounding box center [790, 244] width 67 height 26
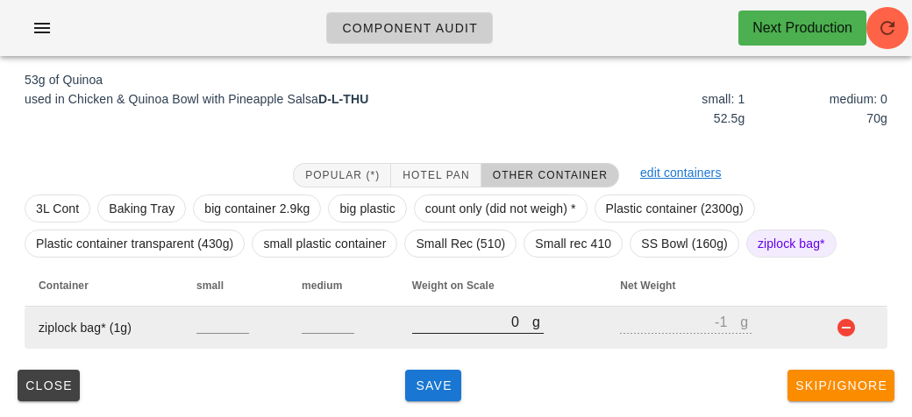
click at [450, 327] on input "0" at bounding box center [472, 321] width 120 height 23
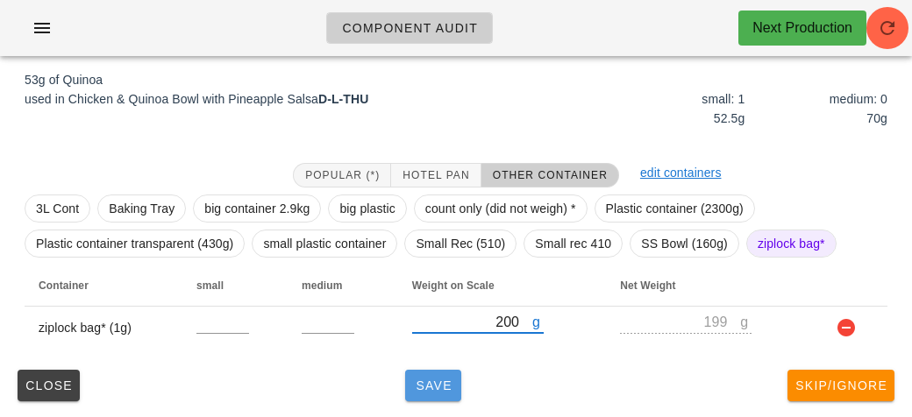
click at [436, 395] on button "Save" at bounding box center [433, 386] width 56 height 32
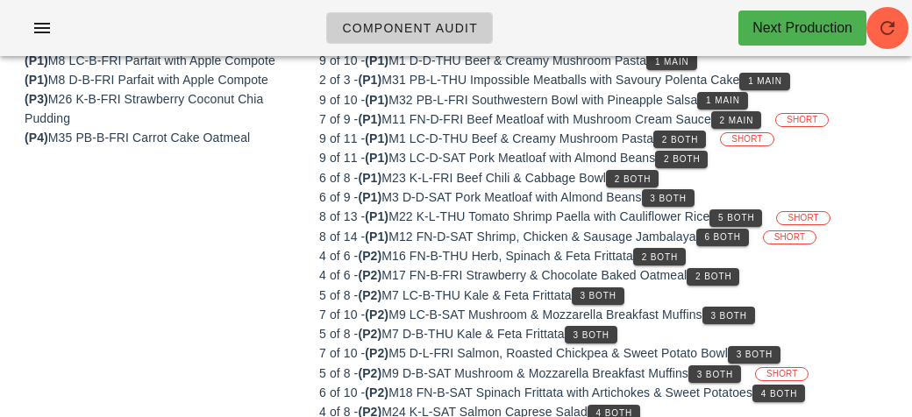
scroll to position [203, 0]
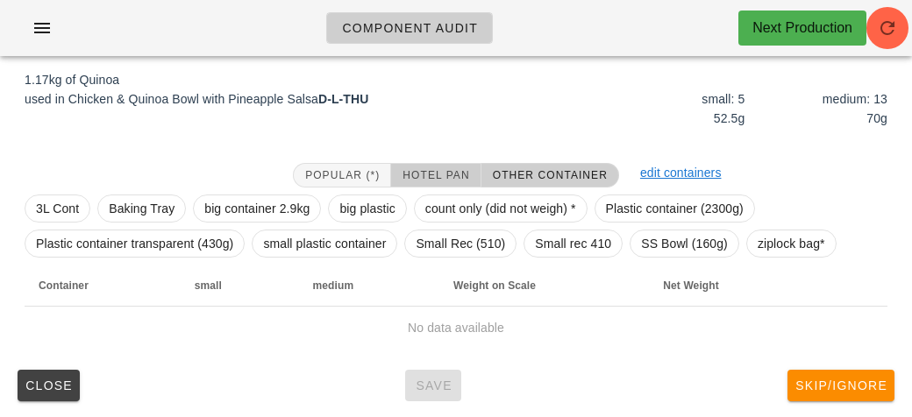
click at [422, 170] on span "Hotel Pan" at bounding box center [434, 175] width 67 height 12
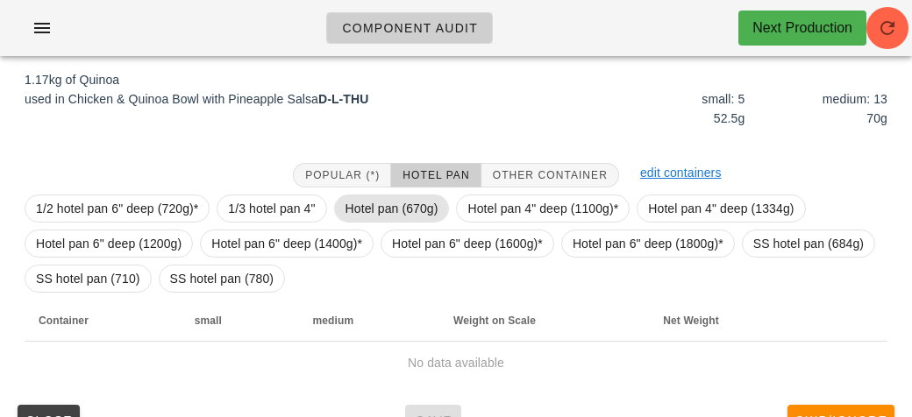
click at [349, 203] on span "Hotel pan (670g)" at bounding box center [391, 208] width 93 height 26
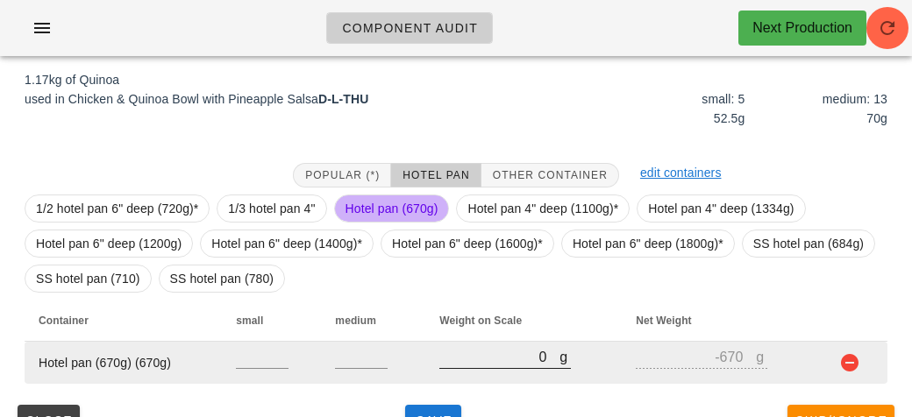
click at [514, 357] on input "0" at bounding box center [499, 356] width 120 height 23
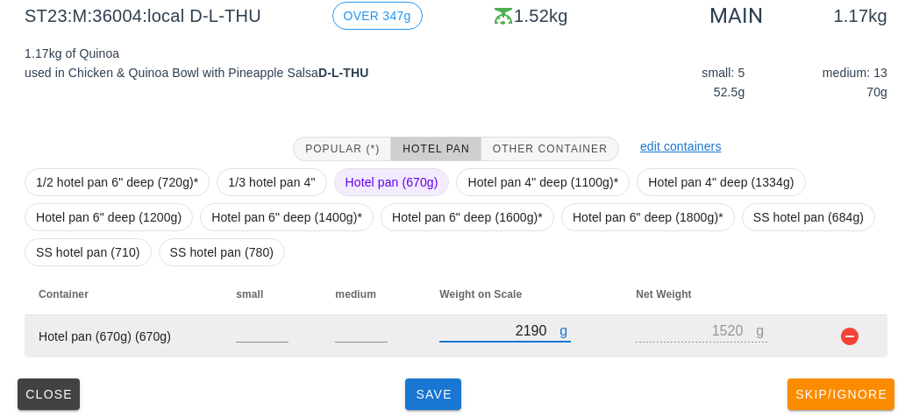
scroll to position [238, 0]
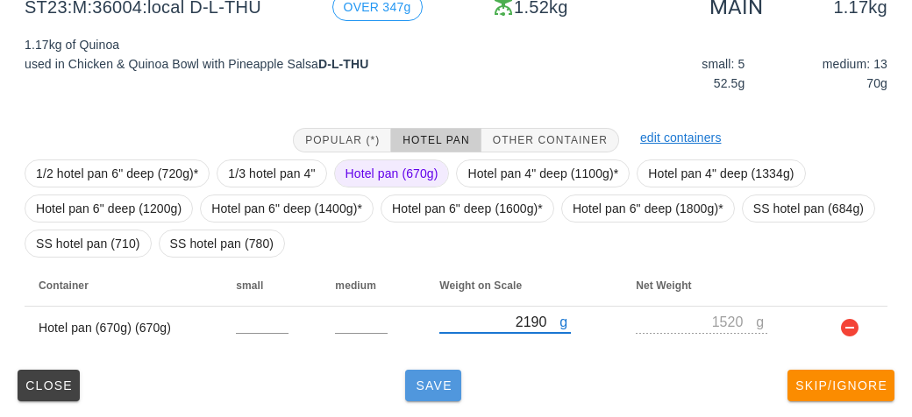
click at [436, 393] on button "Save" at bounding box center [433, 386] width 56 height 32
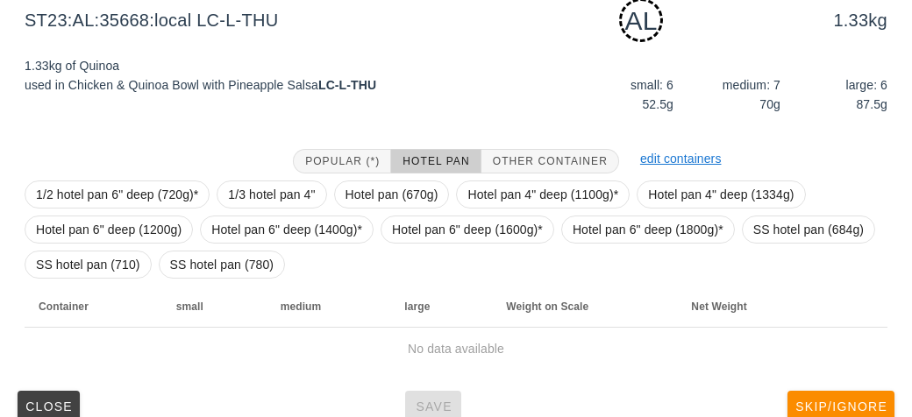
scroll to position [231, 0]
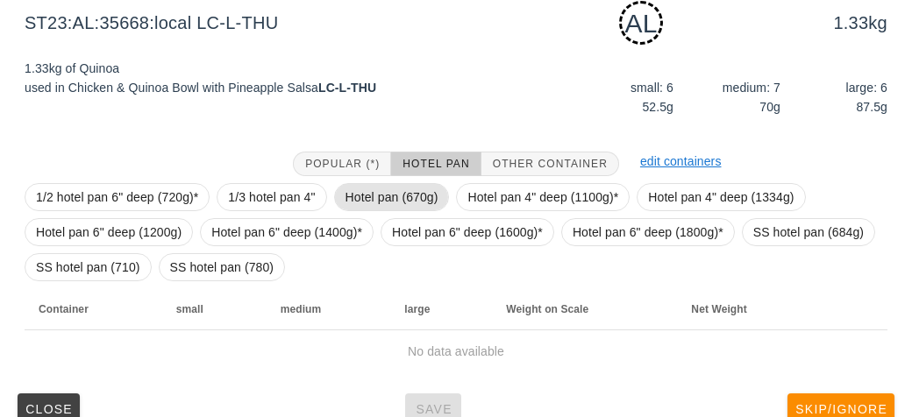
click at [380, 198] on span "Hotel pan (670g)" at bounding box center [391, 197] width 93 height 26
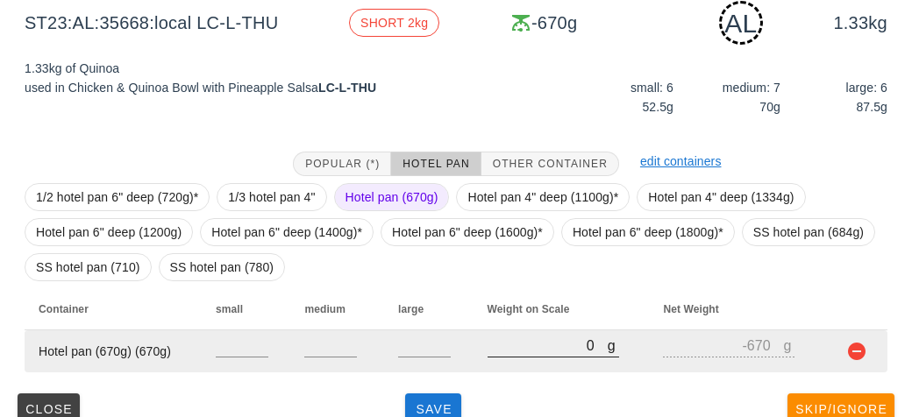
click at [515, 349] on input "0" at bounding box center [547, 345] width 120 height 23
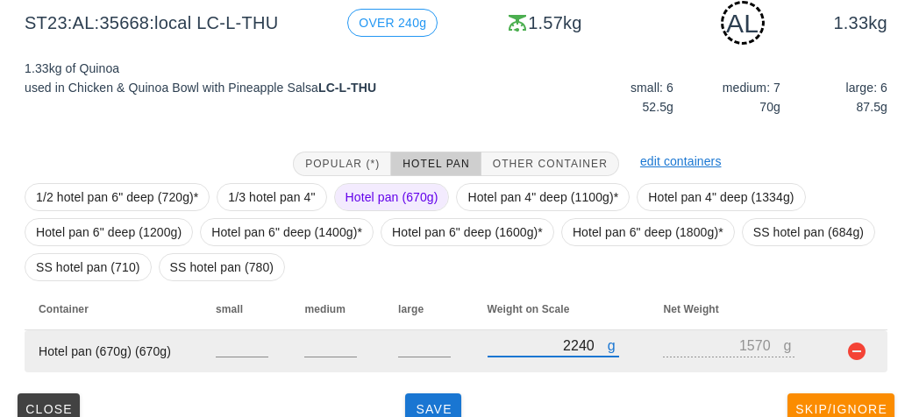
scroll to position [254, 0]
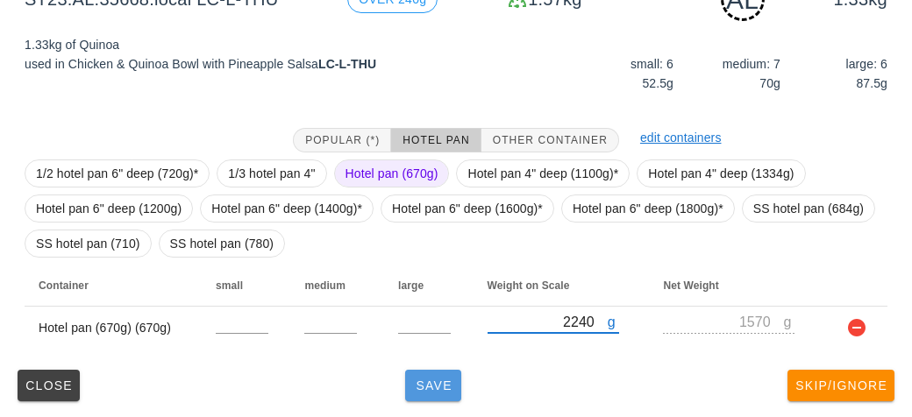
click at [420, 373] on button "Save" at bounding box center [433, 386] width 56 height 32
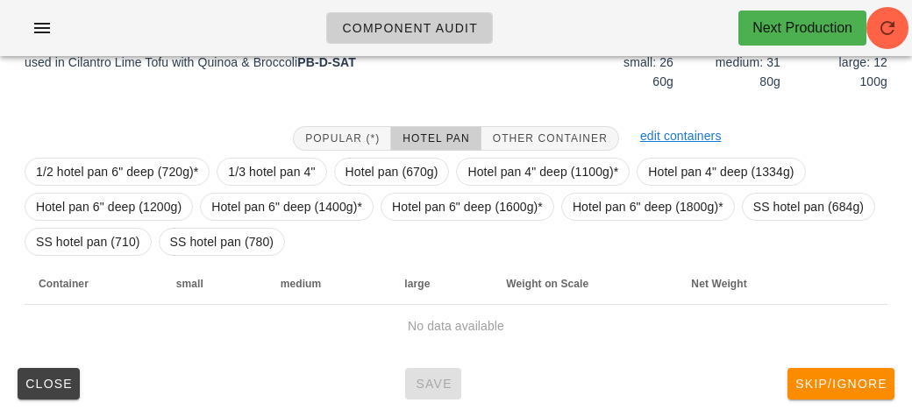
scroll to position [238, 0]
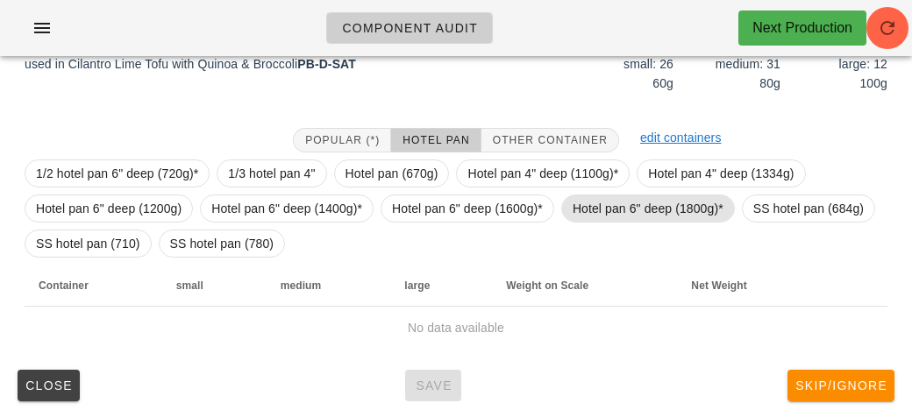
click at [621, 210] on span "Hotel pan 6" deep (1800g)*" at bounding box center [647, 208] width 151 height 26
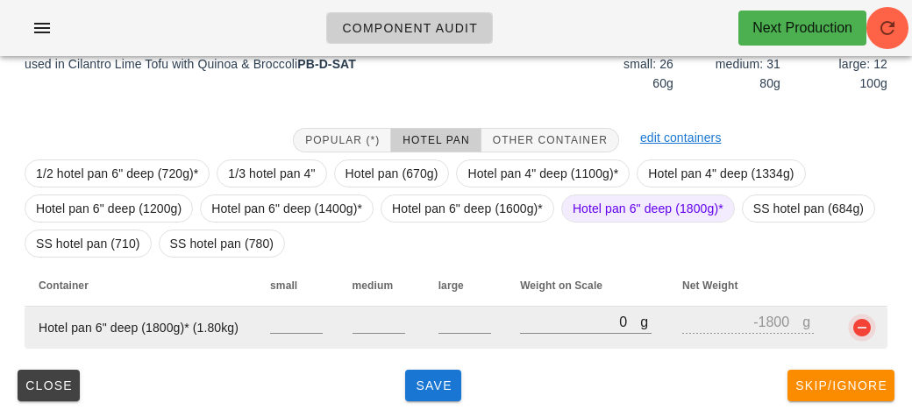
click at [861, 334] on button "button" at bounding box center [861, 327] width 21 height 21
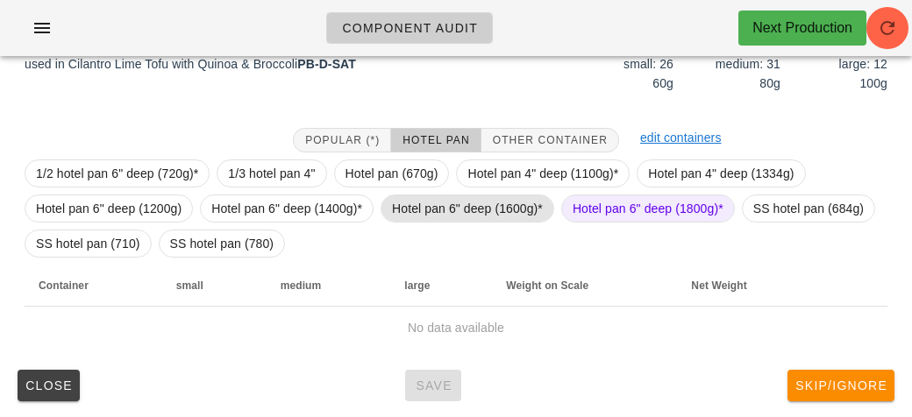
click at [478, 199] on span "Hotel pan 6" deep (1600g)*" at bounding box center [467, 208] width 151 height 26
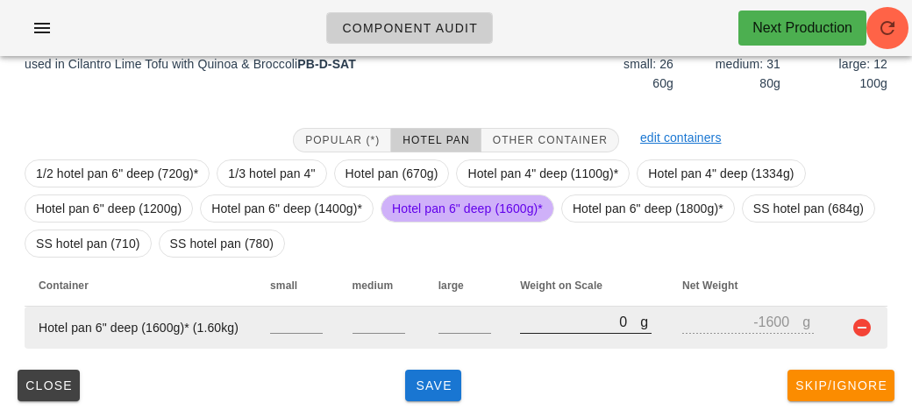
click at [559, 343] on div at bounding box center [585, 343] width 131 height 12
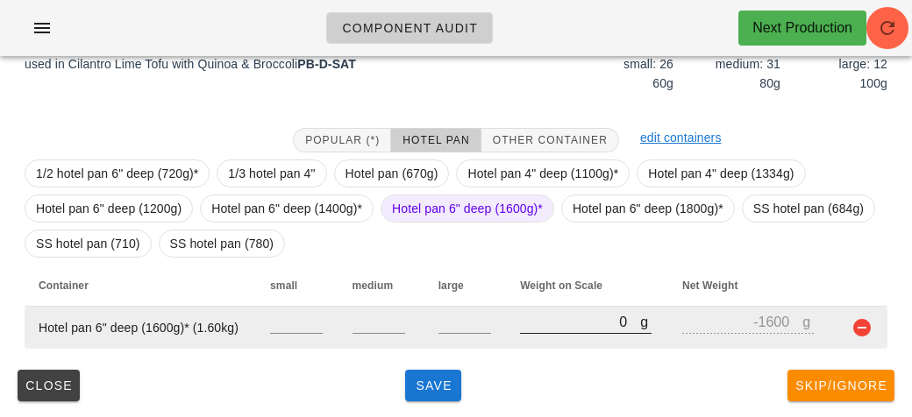
click at [557, 330] on input "0" at bounding box center [580, 321] width 120 height 23
click at [551, 327] on input "0" at bounding box center [580, 321] width 120 height 23
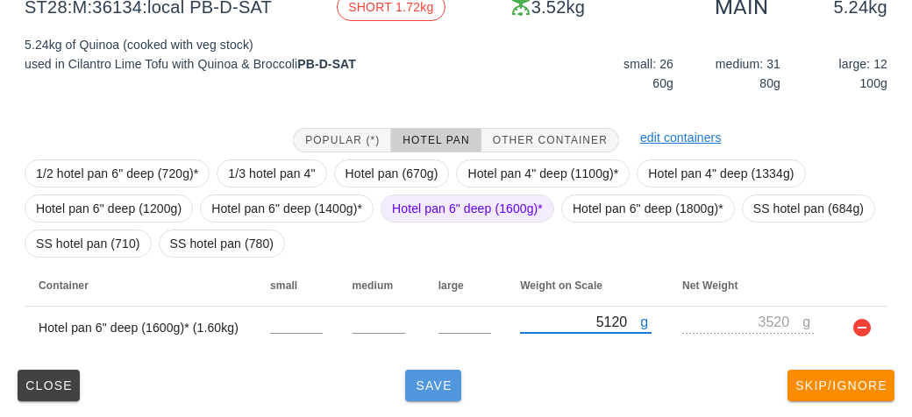
click at [434, 380] on span "Save" at bounding box center [433, 386] width 42 height 14
click at [433, 379] on span "Save" at bounding box center [433, 386] width 42 height 14
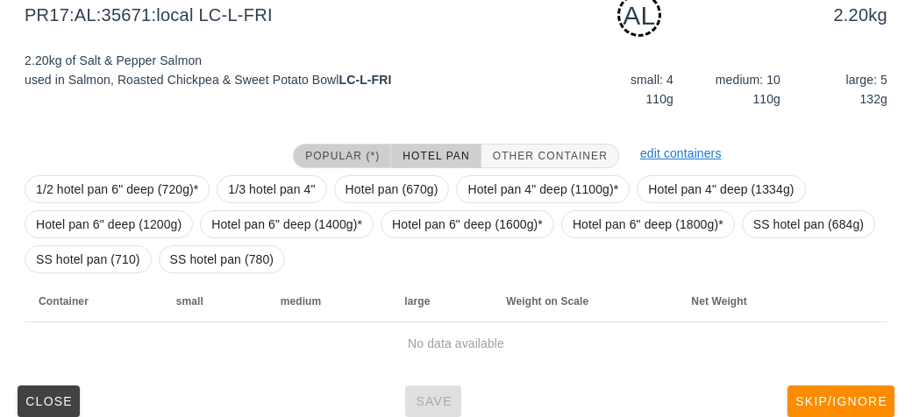
click at [304, 154] on span "Popular (*)" at bounding box center [341, 156] width 75 height 12
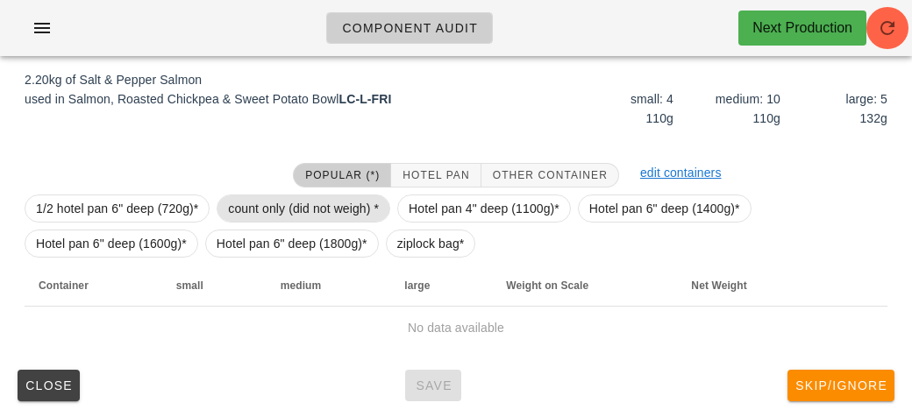
click at [281, 206] on span "count only (did not weigh) *" at bounding box center [303, 208] width 151 height 26
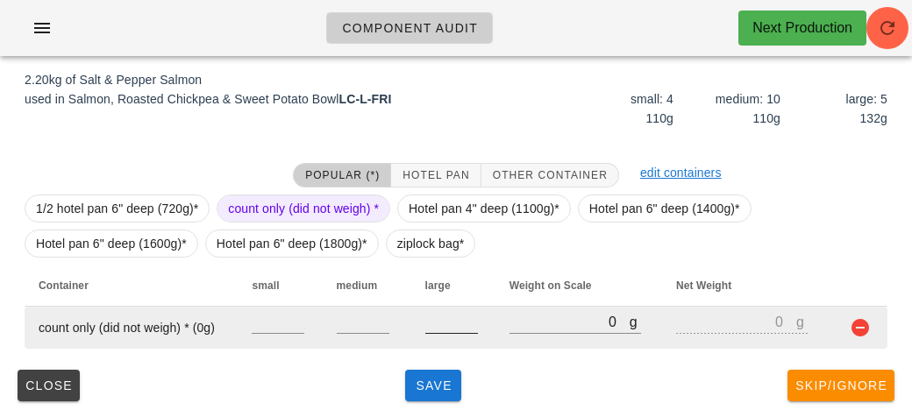
click at [452, 315] on input "number" at bounding box center [451, 321] width 53 height 23
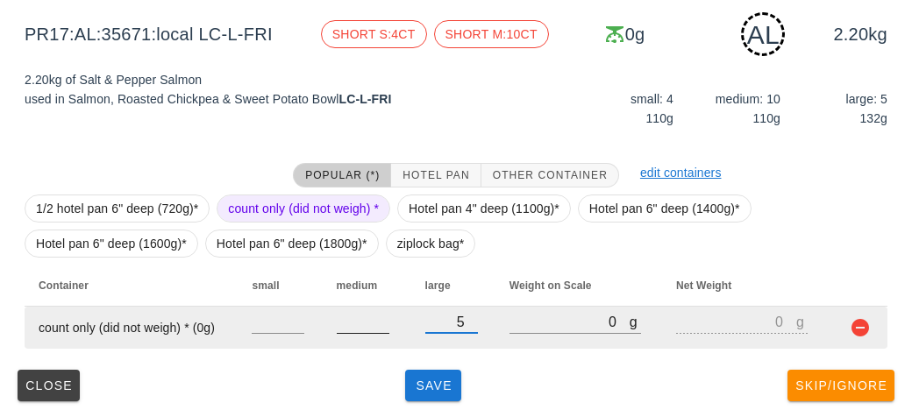
click at [355, 323] on input "number" at bounding box center [363, 321] width 53 height 23
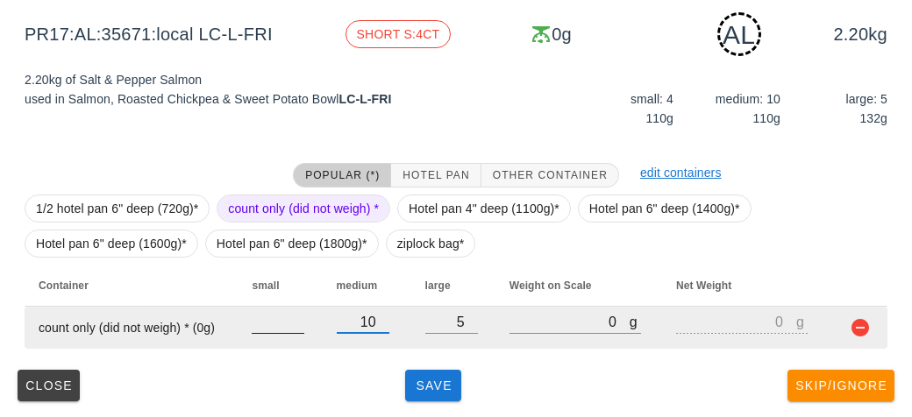
click at [271, 328] on input "number" at bounding box center [278, 321] width 53 height 23
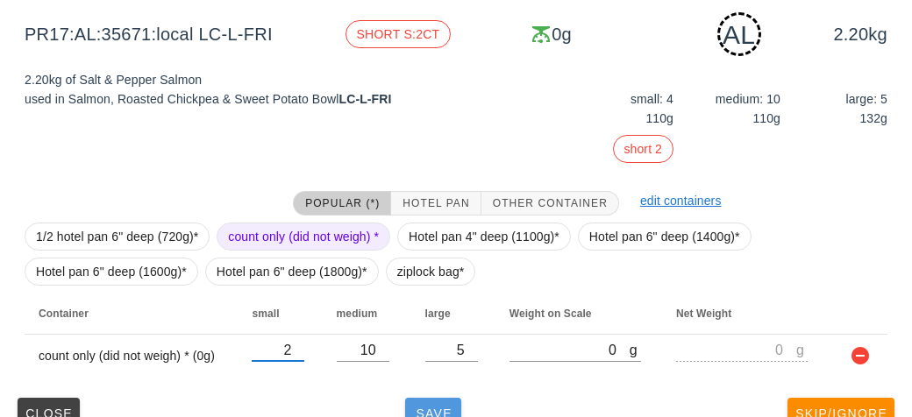
click at [405, 403] on button "Save" at bounding box center [433, 414] width 56 height 32
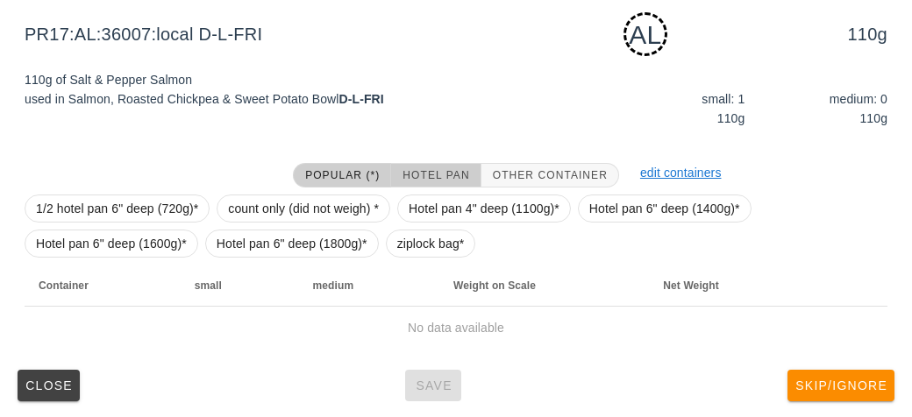
click at [424, 172] on span "Hotel Pan" at bounding box center [434, 175] width 67 height 12
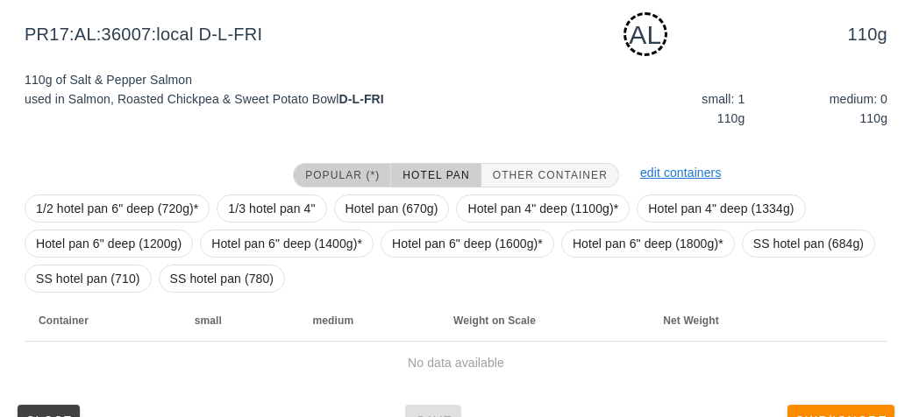
click at [313, 176] on span "Popular (*)" at bounding box center [341, 175] width 75 height 12
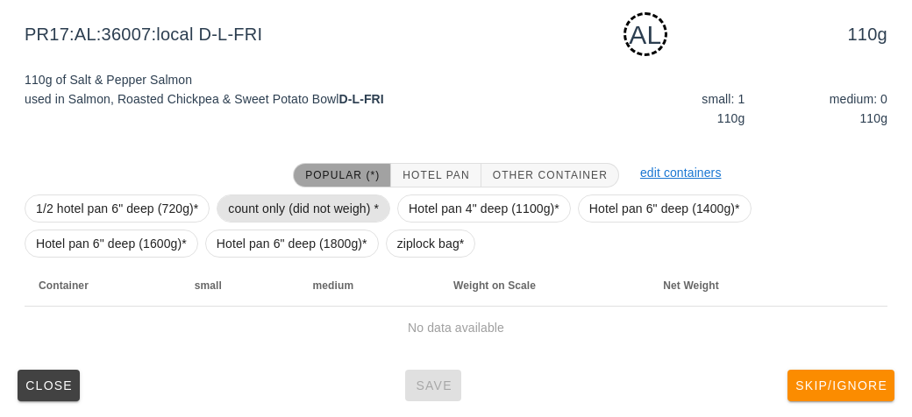
click at [288, 202] on span "count only (did not weigh) *" at bounding box center [303, 208] width 151 height 26
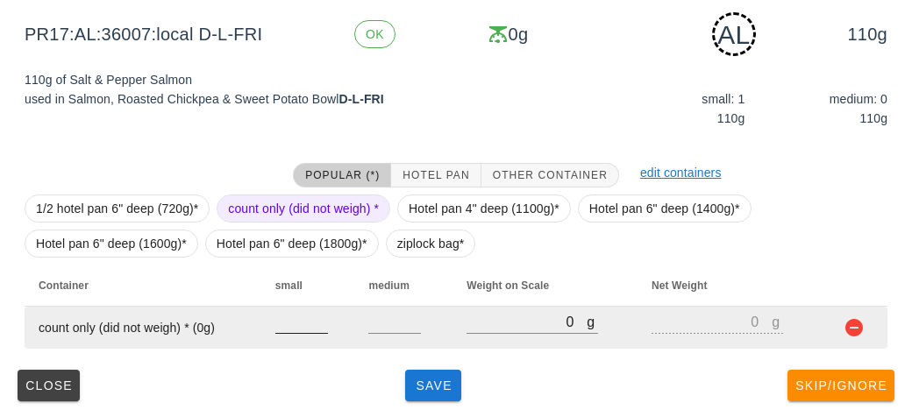
click at [286, 326] on input "number" at bounding box center [301, 321] width 53 height 23
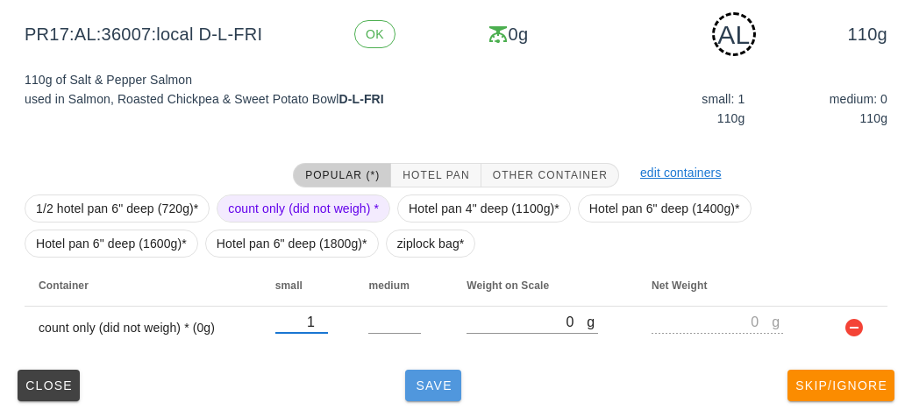
click at [428, 388] on span "Save" at bounding box center [433, 386] width 42 height 14
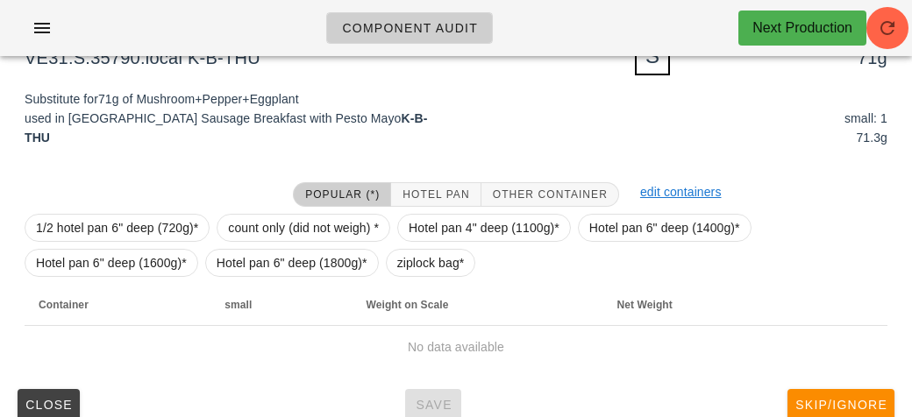
scroll to position [187, 0]
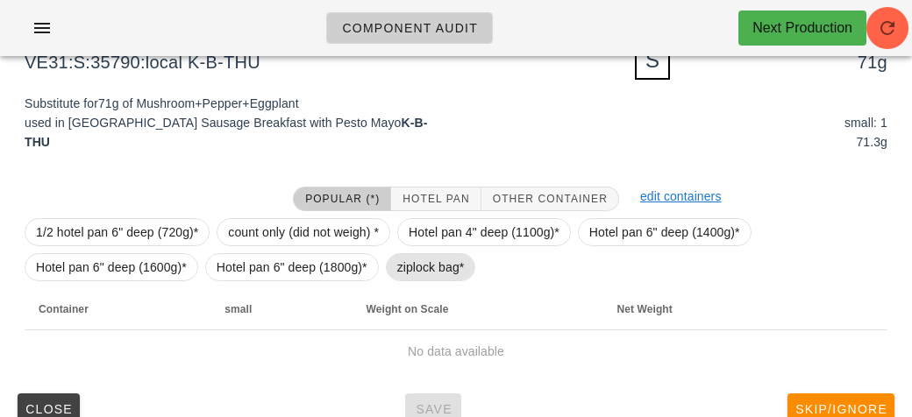
click at [387, 273] on span "ziplock bag*" at bounding box center [431, 267] width 90 height 28
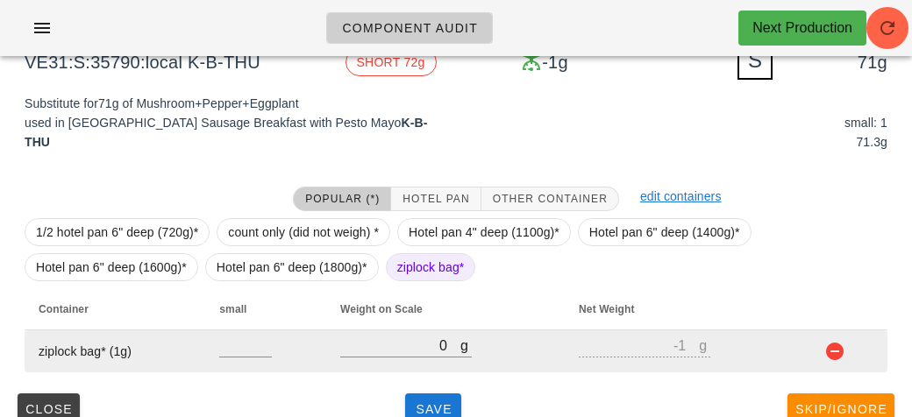
click at [380, 330] on td "g 0" at bounding box center [445, 351] width 238 height 42
click at [367, 348] on input "0" at bounding box center [400, 345] width 120 height 23
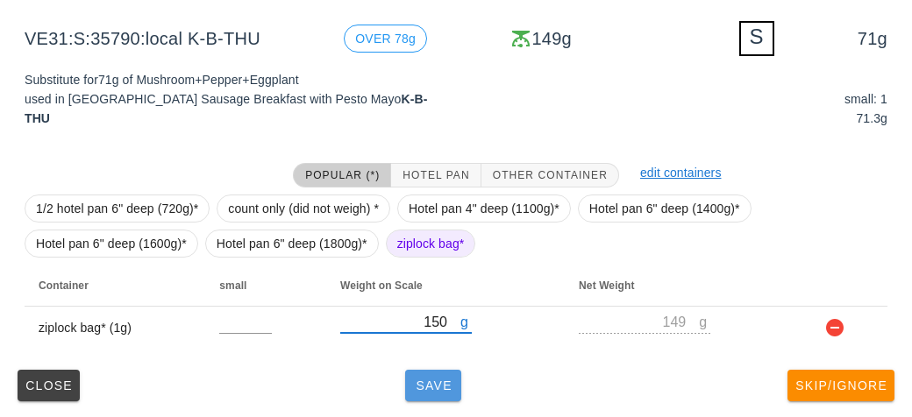
click at [417, 371] on button "Save" at bounding box center [433, 386] width 56 height 32
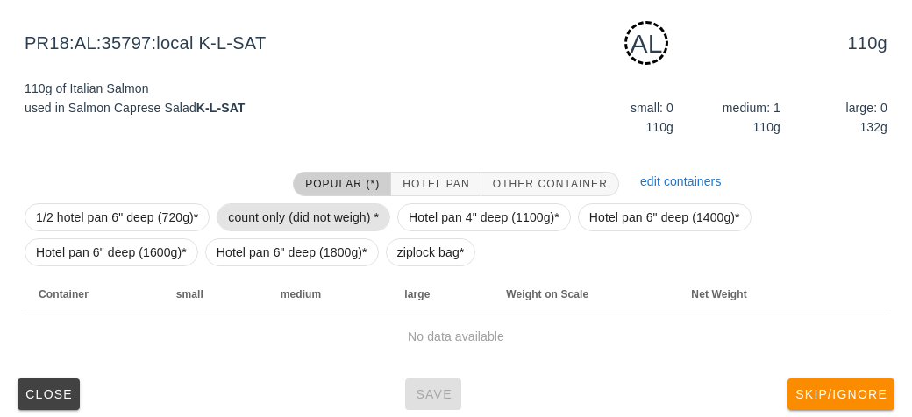
click at [304, 204] on span "count only (did not weigh) *" at bounding box center [303, 217] width 151 height 26
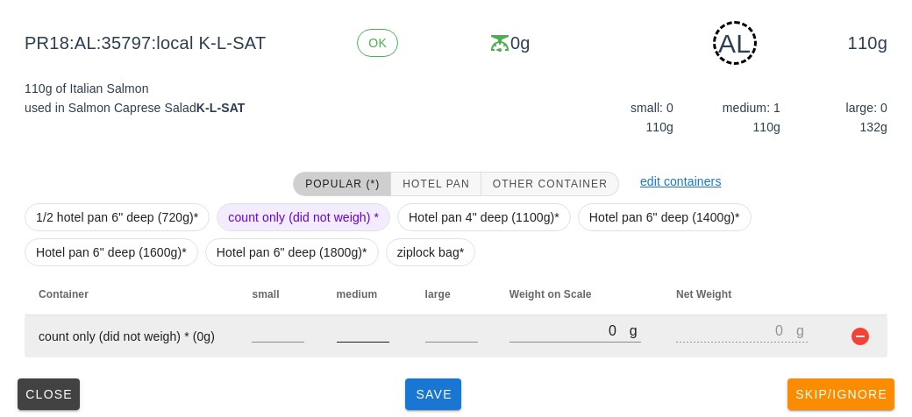
click at [351, 323] on input "number" at bounding box center [363, 330] width 53 height 23
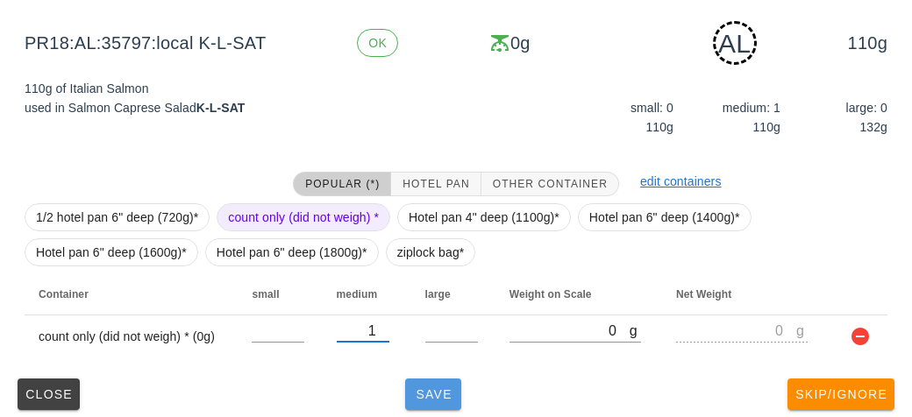
click at [416, 399] on span "Save" at bounding box center [433, 394] width 42 height 14
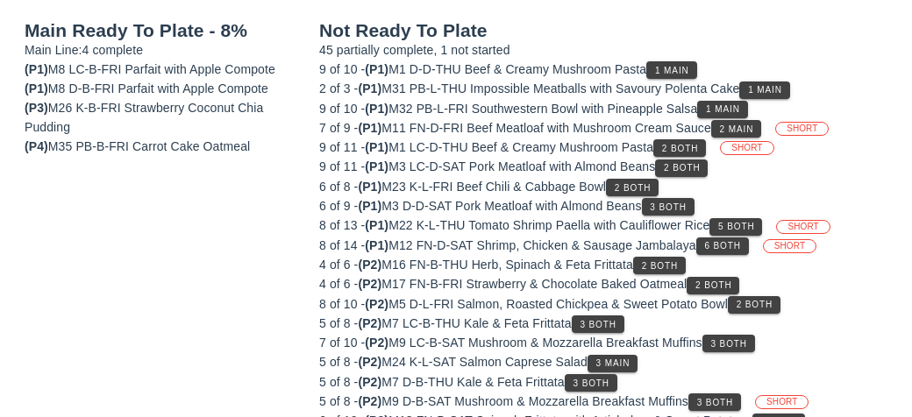
scroll to position [203, 0]
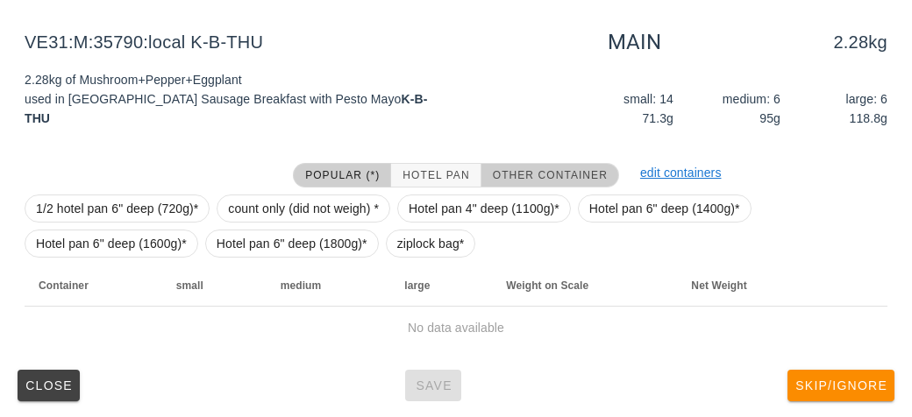
click at [529, 173] on span "Other Container" at bounding box center [550, 175] width 116 height 12
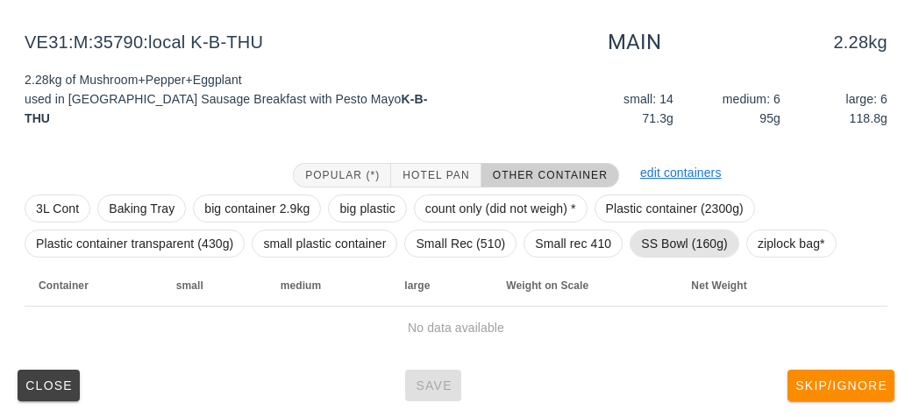
click at [659, 234] on span "SS Bowl (160g)" at bounding box center [684, 244] width 87 height 26
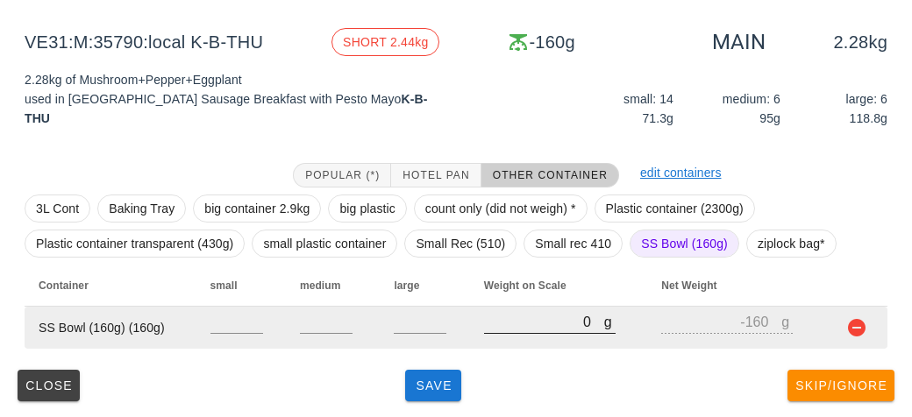
click at [545, 323] on input "0" at bounding box center [544, 321] width 120 height 23
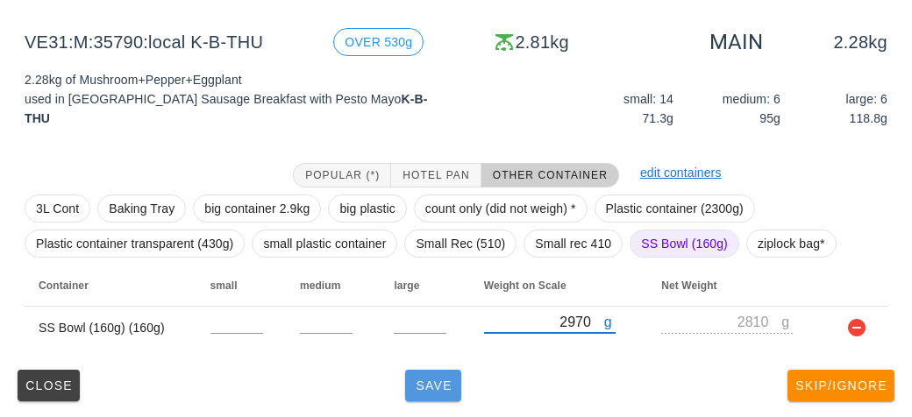
click at [443, 394] on button "Save" at bounding box center [433, 386] width 56 height 32
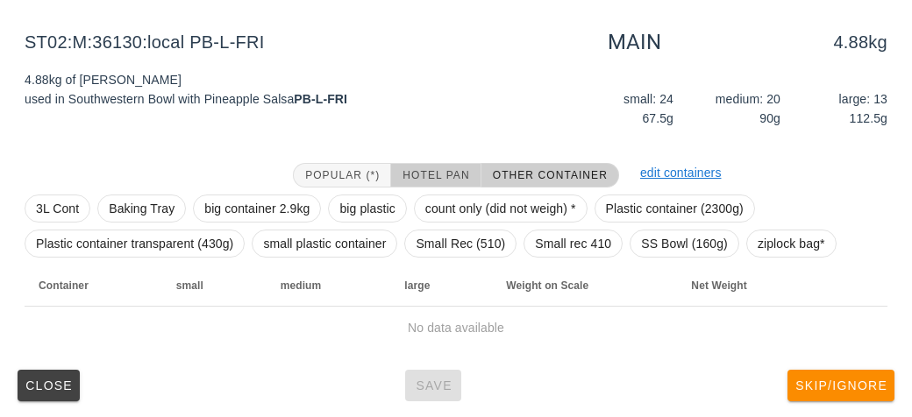
click at [433, 182] on button "Hotel Pan" at bounding box center [435, 175] width 89 height 25
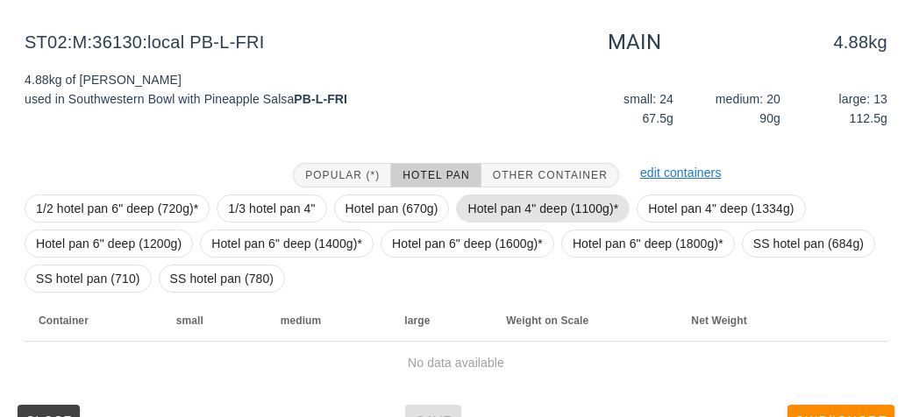
click at [486, 199] on span "Hotel pan 4" deep (1100g)*" at bounding box center [542, 208] width 151 height 26
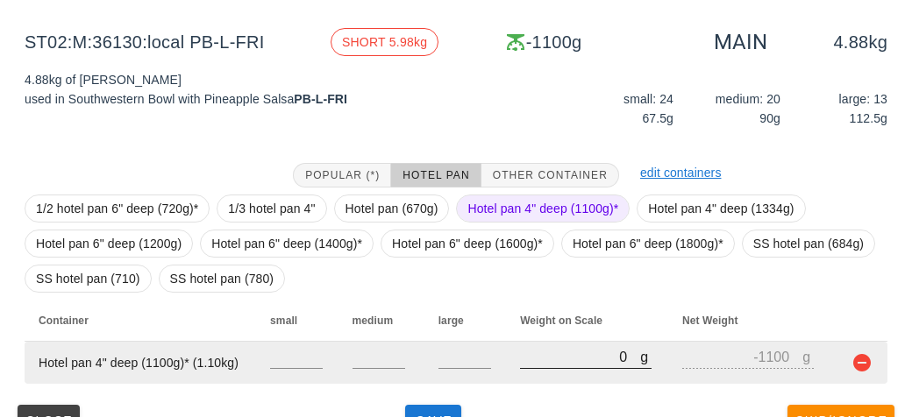
click at [536, 349] on input "0" at bounding box center [580, 356] width 120 height 23
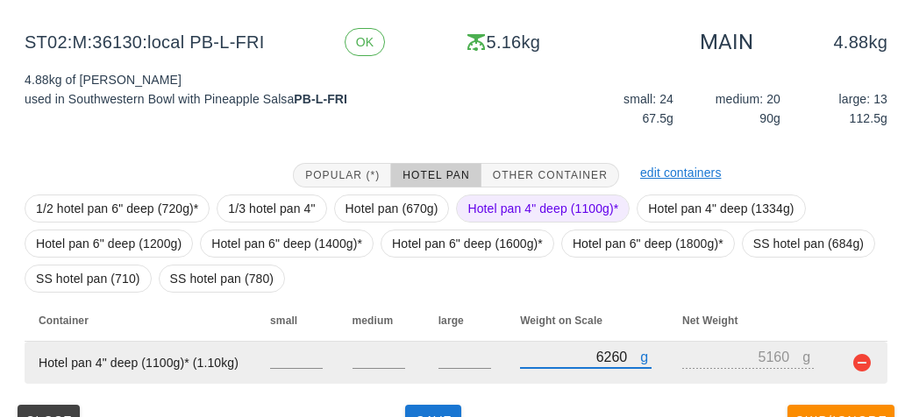
scroll to position [238, 0]
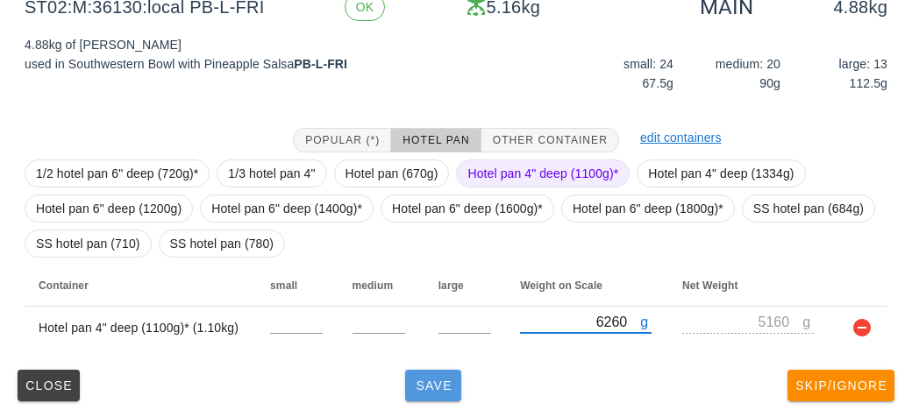
click at [430, 384] on span "Save" at bounding box center [433, 386] width 42 height 14
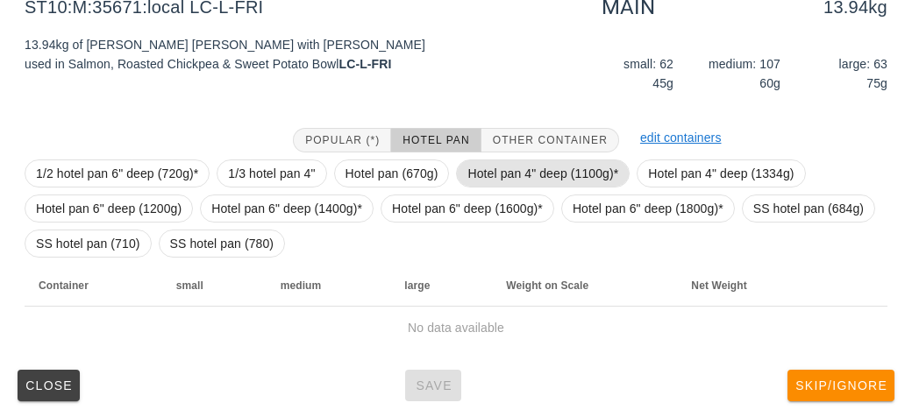
click at [503, 167] on span "Hotel pan 4" deep (1100g)*" at bounding box center [542, 173] width 151 height 26
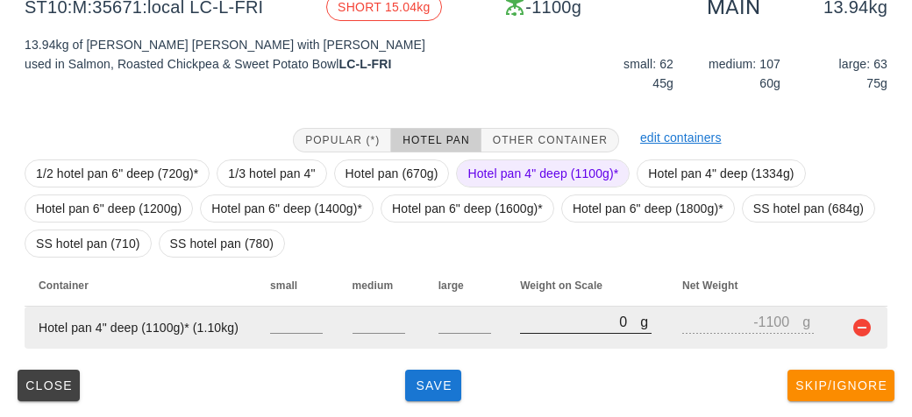
click at [528, 315] on input "0" at bounding box center [580, 321] width 120 height 23
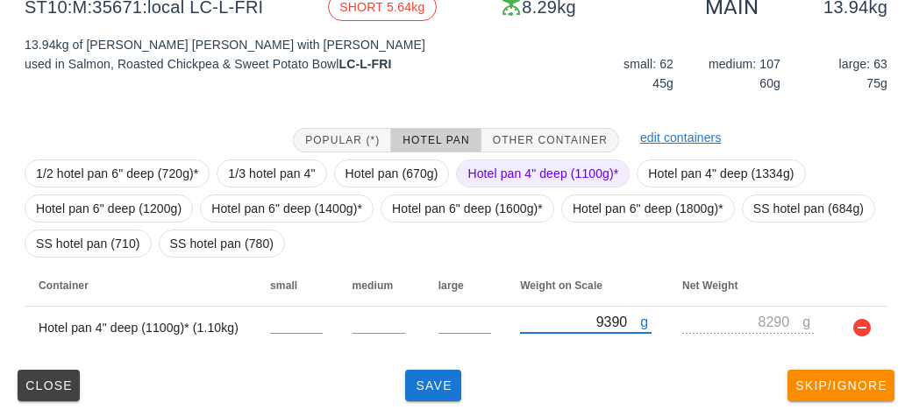
click at [501, 161] on span "Hotel pan 4" deep (1100g)*" at bounding box center [542, 173] width 151 height 26
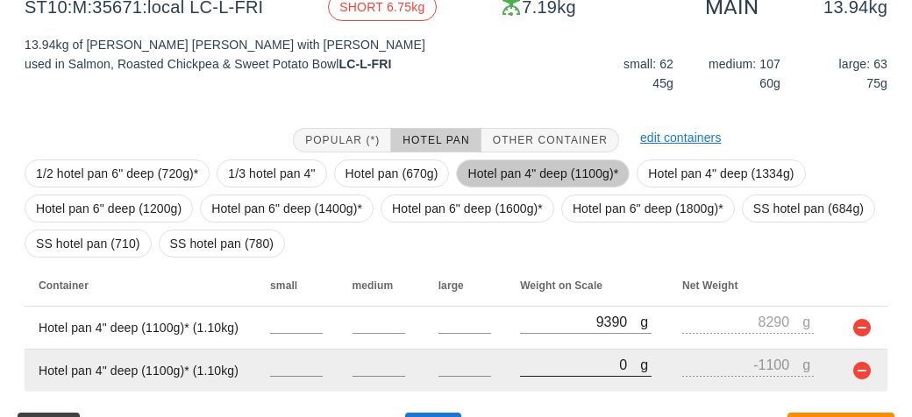
click at [550, 358] on input "0" at bounding box center [580, 364] width 120 height 23
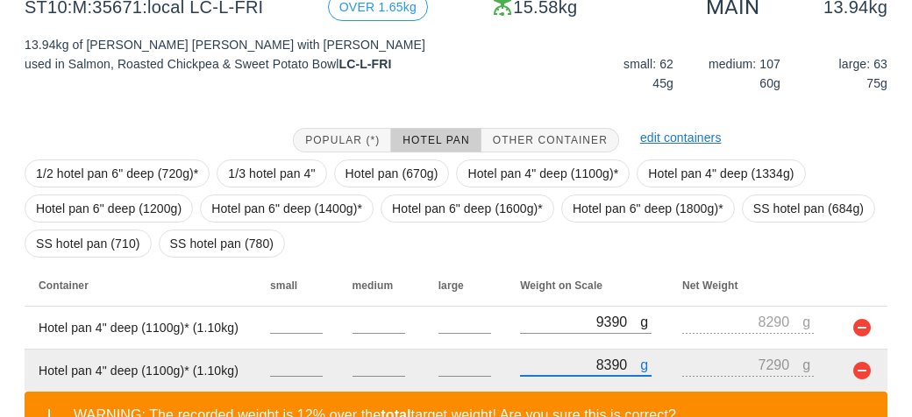
scroll to position [362, 0]
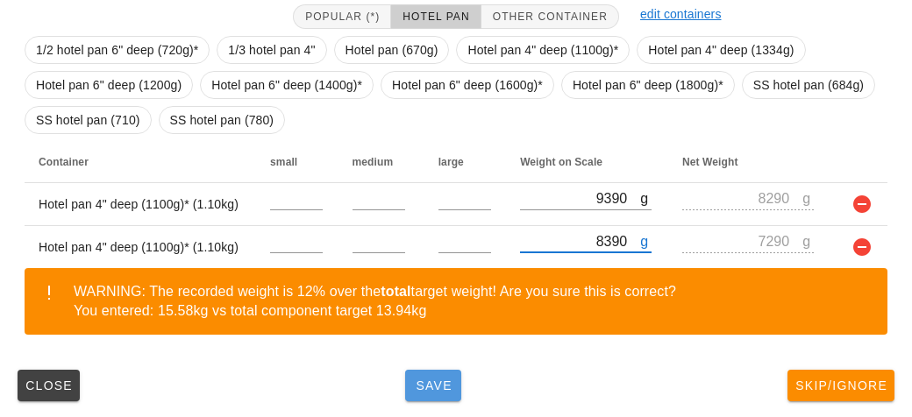
click at [432, 373] on button "Save" at bounding box center [433, 386] width 56 height 32
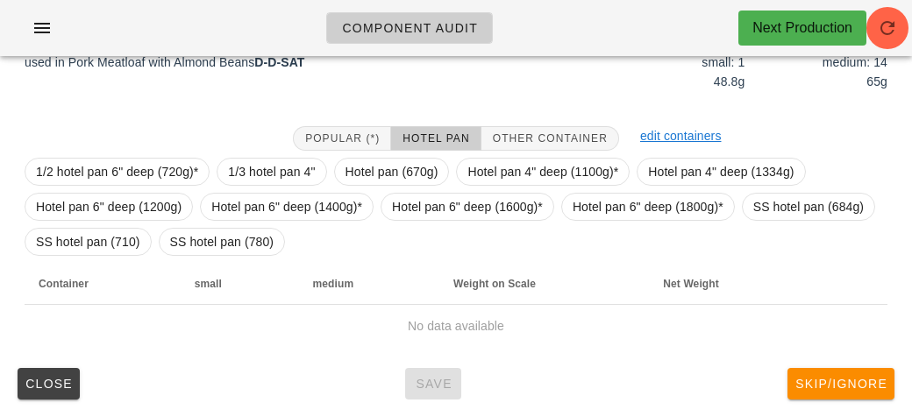
scroll to position [238, 0]
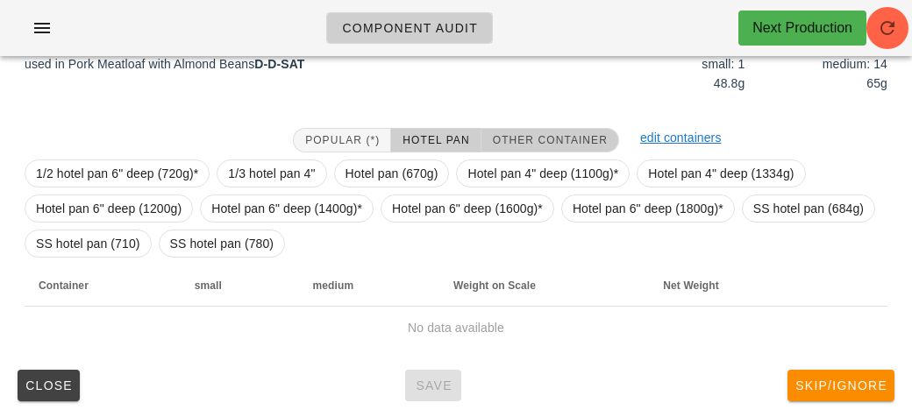
click at [514, 128] on button "Other Container" at bounding box center [550, 140] width 138 height 25
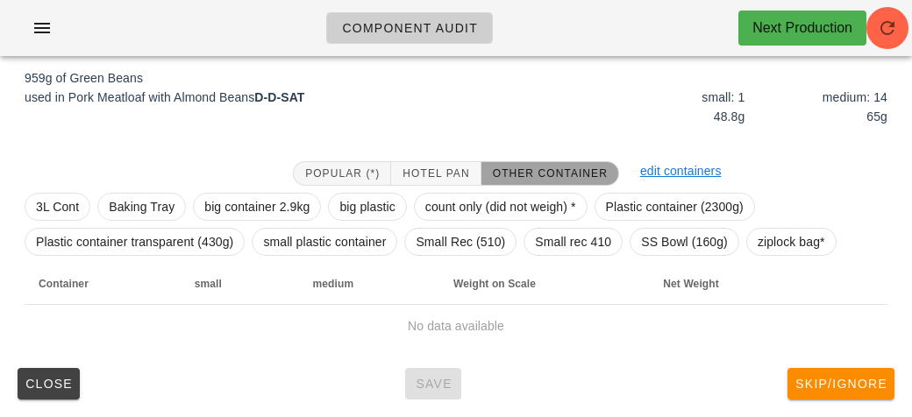
scroll to position [203, 0]
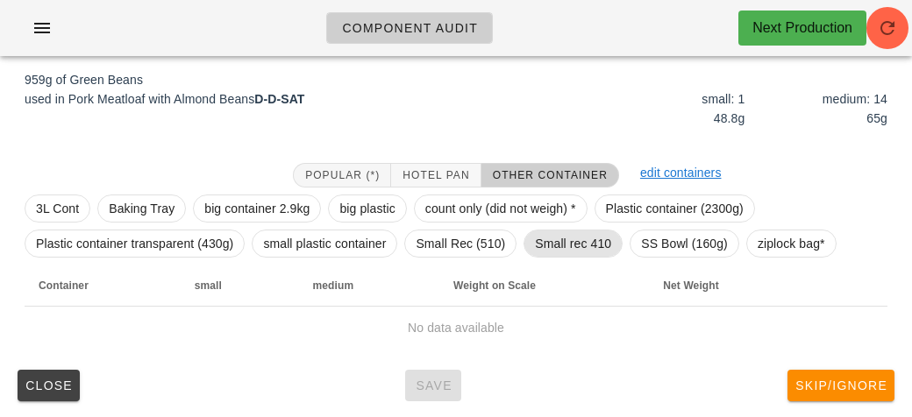
click at [563, 247] on span "Small rec 410" at bounding box center [573, 244] width 76 height 26
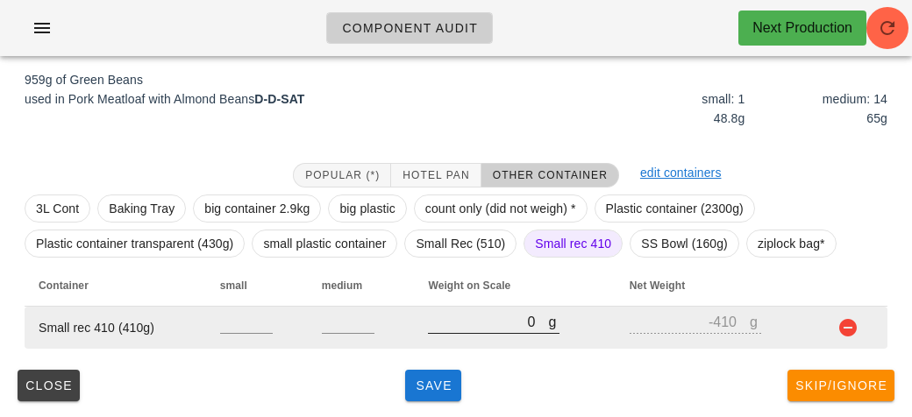
click at [505, 322] on input "0" at bounding box center [488, 321] width 120 height 23
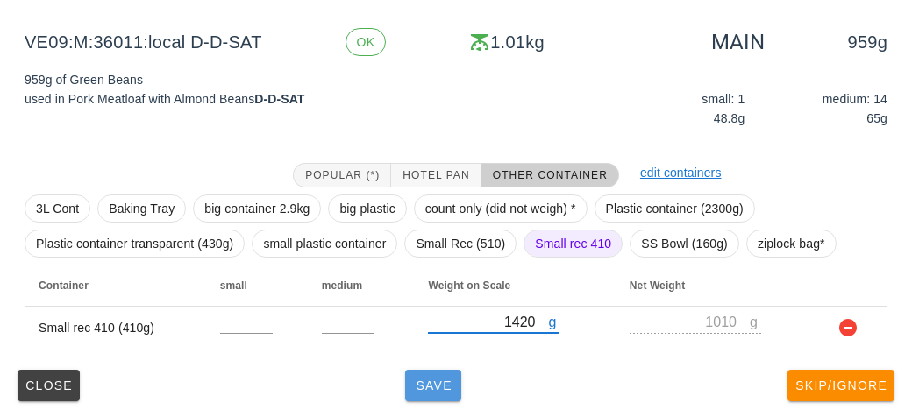
click at [418, 381] on span "Save" at bounding box center [433, 386] width 42 height 14
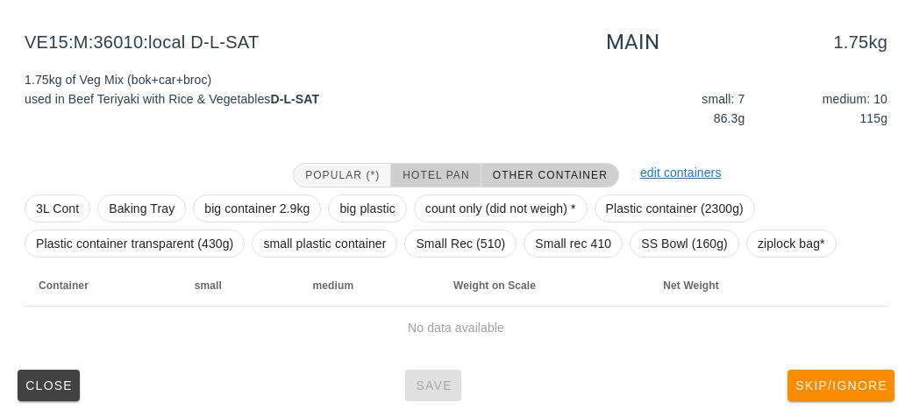
click at [437, 163] on button "Hotel Pan" at bounding box center [435, 175] width 89 height 25
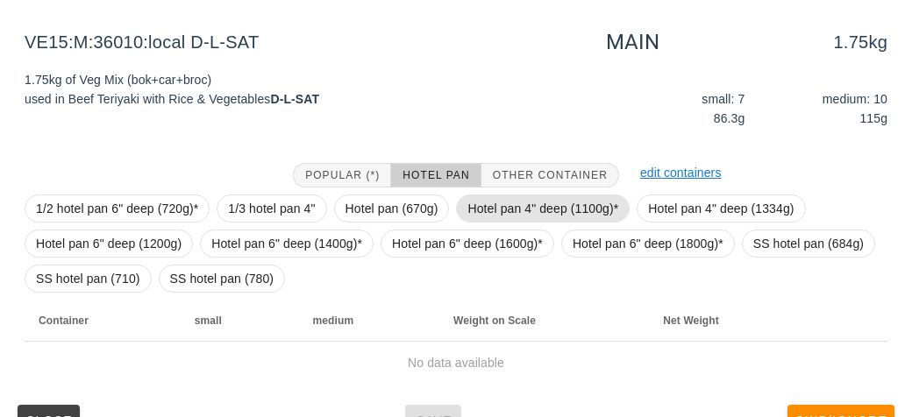
click at [470, 196] on span "Hotel pan 4" deep (1100g)*" at bounding box center [542, 208] width 151 height 26
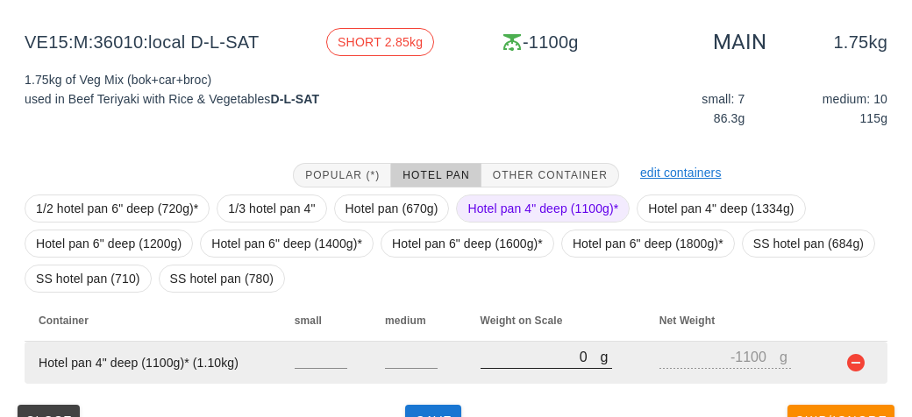
click at [525, 356] on input "0" at bounding box center [540, 356] width 120 height 23
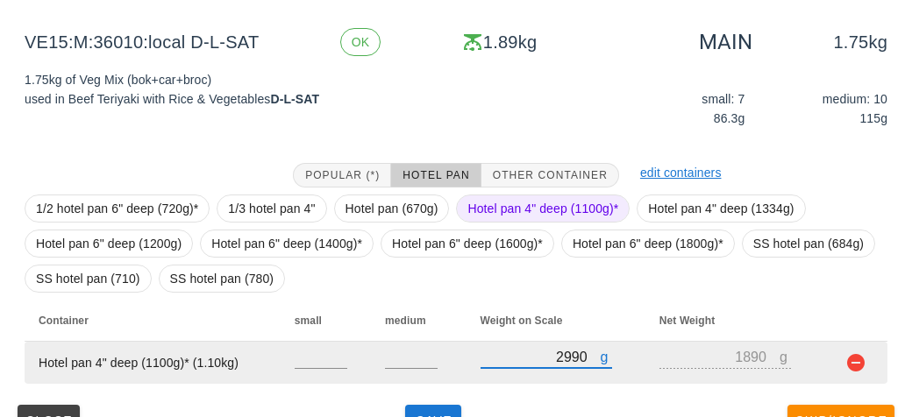
scroll to position [238, 0]
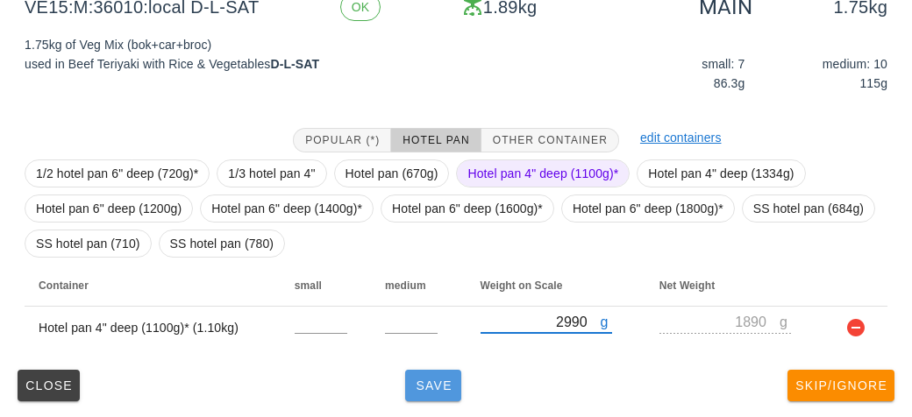
click at [436, 388] on span "Save" at bounding box center [433, 386] width 42 height 14
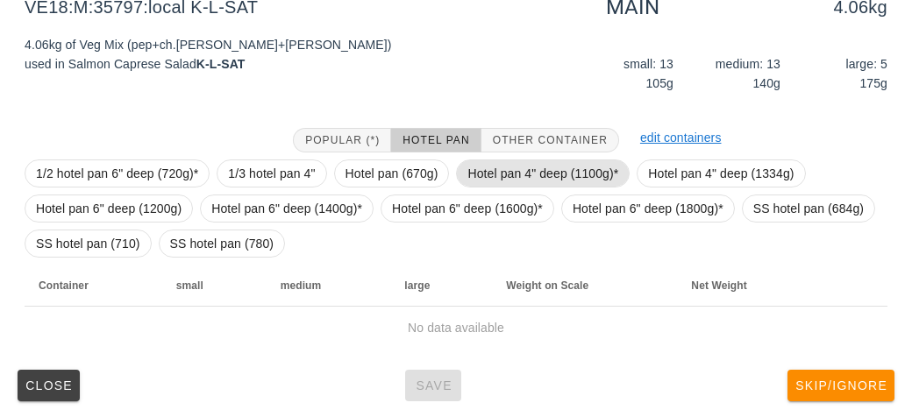
click at [527, 160] on span "Hotel pan 4" deep (1100g)*" at bounding box center [542, 173] width 151 height 26
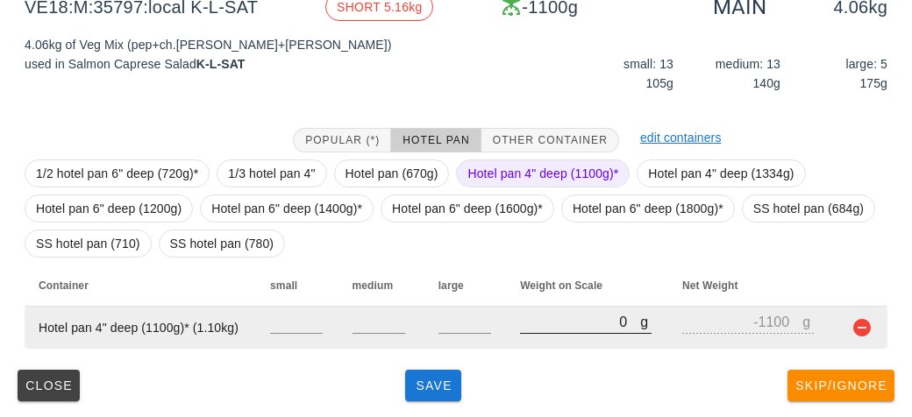
click at [536, 323] on input "0" at bounding box center [580, 321] width 120 height 23
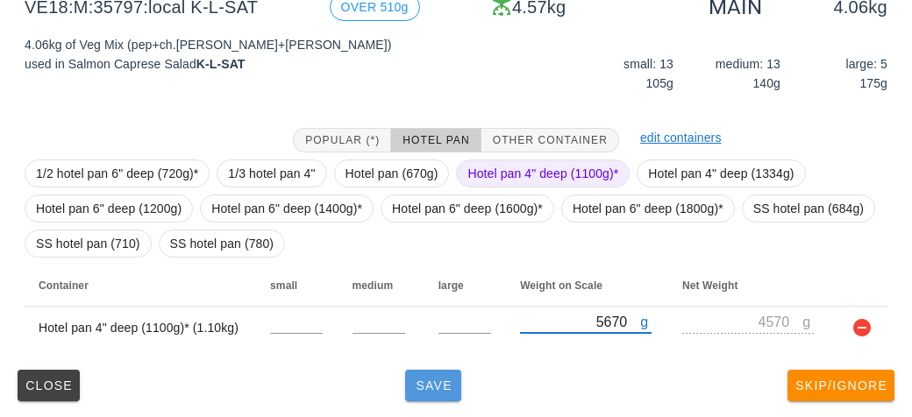
click at [427, 394] on button "Save" at bounding box center [433, 386] width 56 height 32
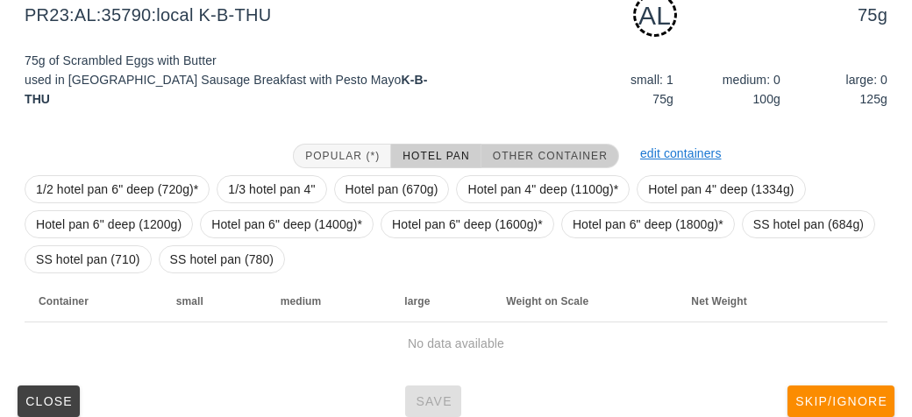
click at [543, 160] on span "Other Container" at bounding box center [550, 156] width 116 height 12
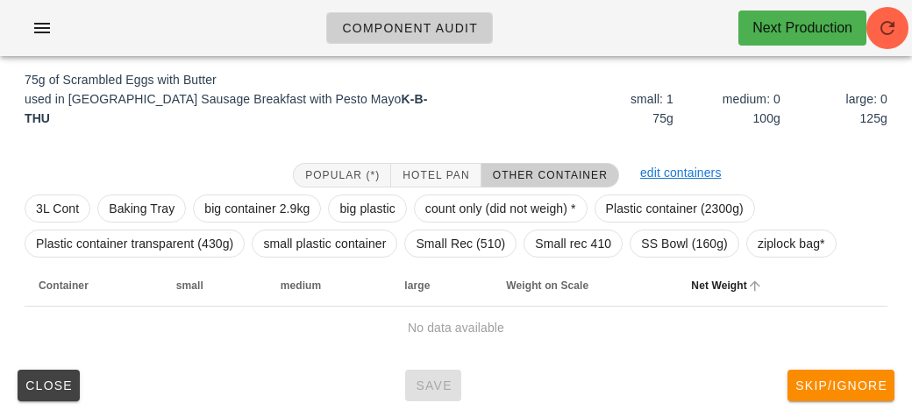
click at [774, 266] on th "Net Weight" at bounding box center [750, 286] width 146 height 42
click at [771, 248] on span "ziplock bag*" at bounding box center [790, 244] width 67 height 26
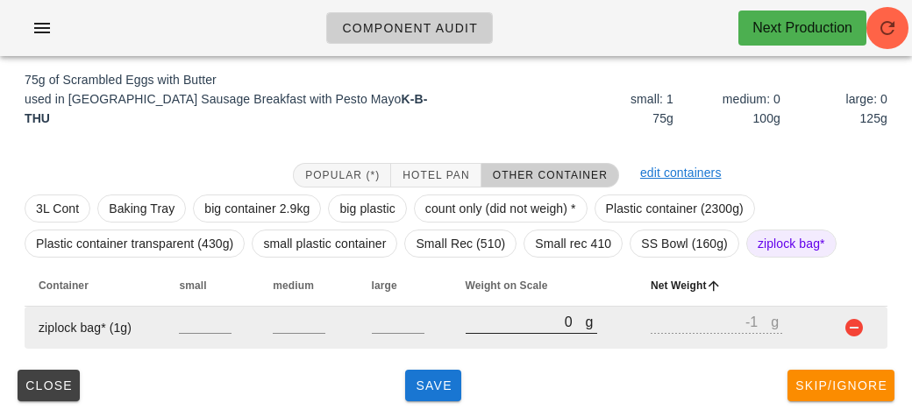
click at [482, 321] on input "0" at bounding box center [525, 321] width 120 height 23
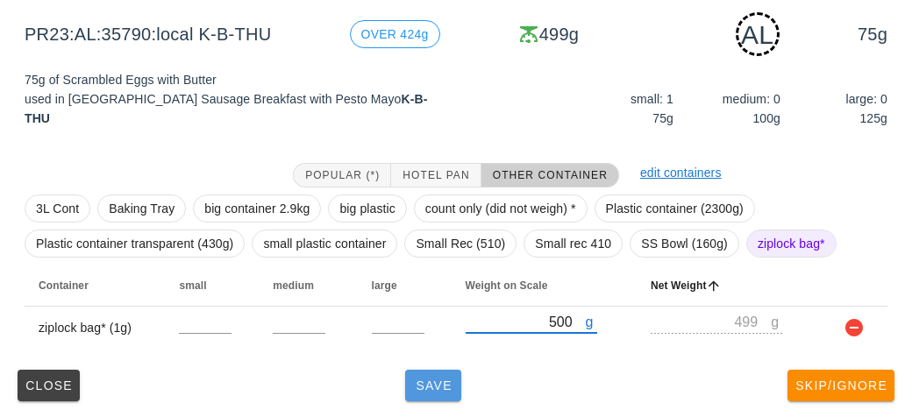
click at [422, 398] on button "Save" at bounding box center [433, 386] width 56 height 32
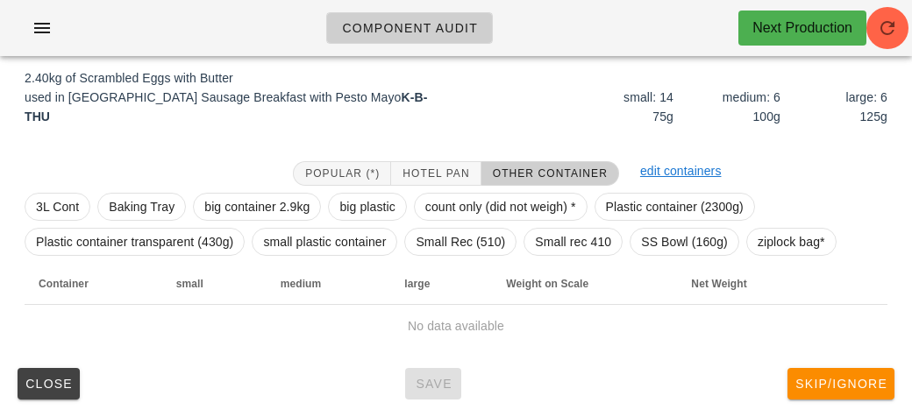
scroll to position [203, 0]
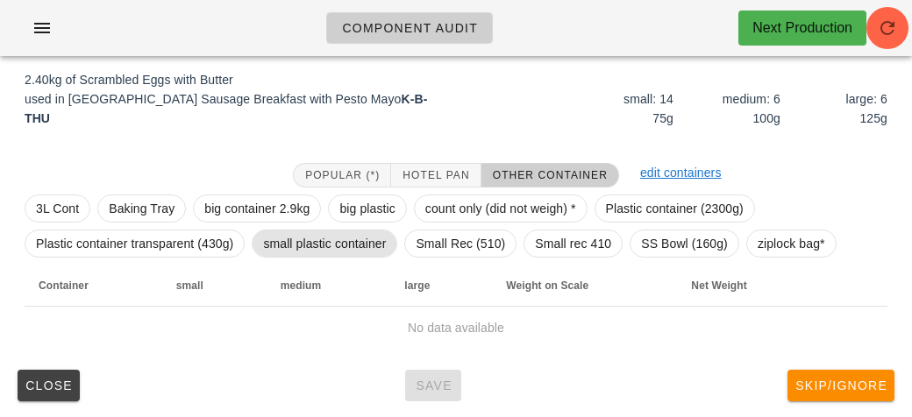
click at [321, 248] on span "small plastic container" at bounding box center [324, 244] width 123 height 26
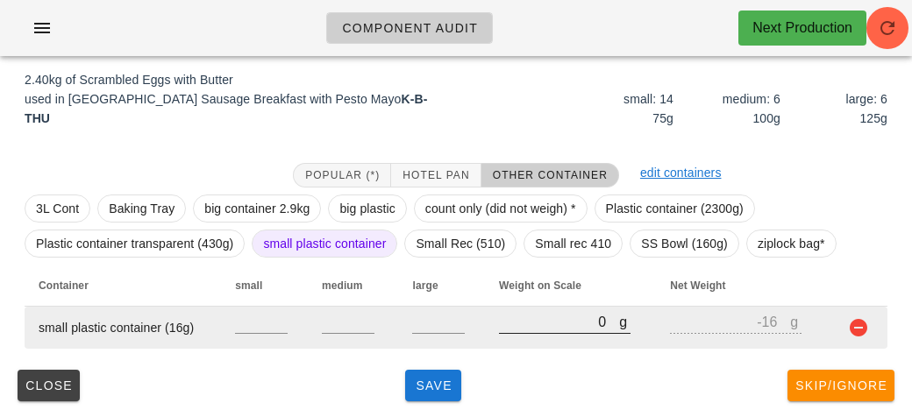
click at [505, 329] on input "0" at bounding box center [559, 321] width 120 height 23
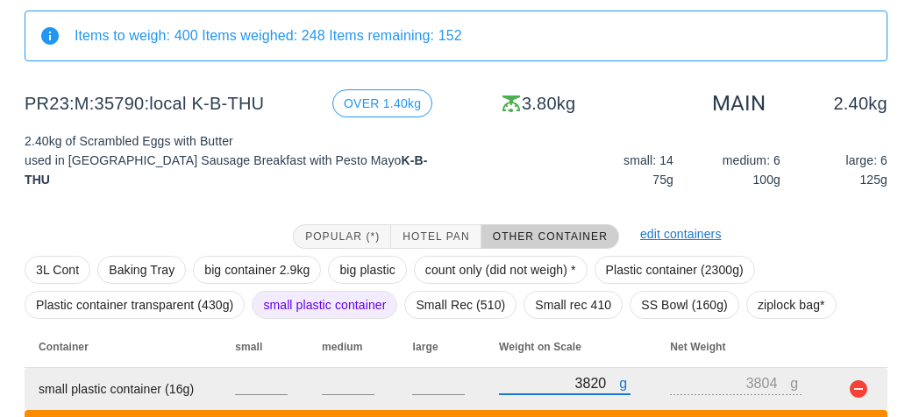
scroll to position [284, 0]
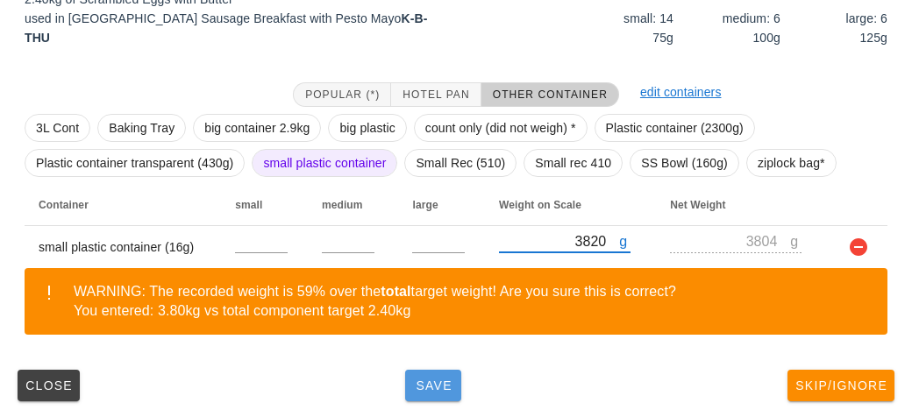
click at [435, 380] on span "Save" at bounding box center [433, 386] width 42 height 14
click at [434, 400] on button "Save" at bounding box center [433, 386] width 56 height 32
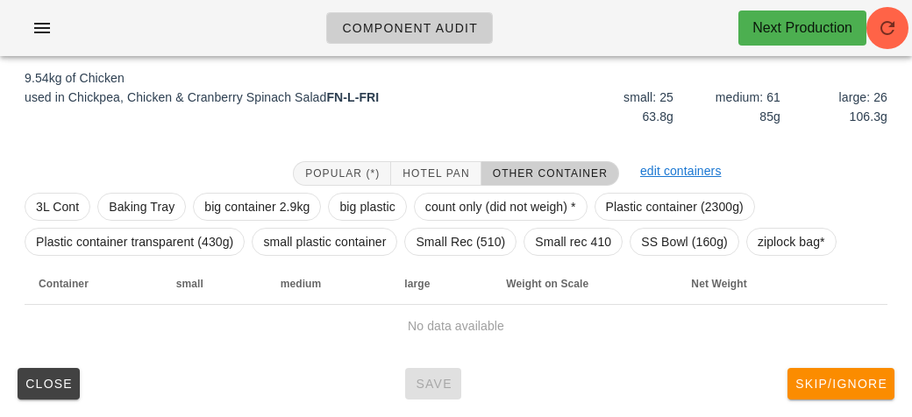
scroll to position [203, 0]
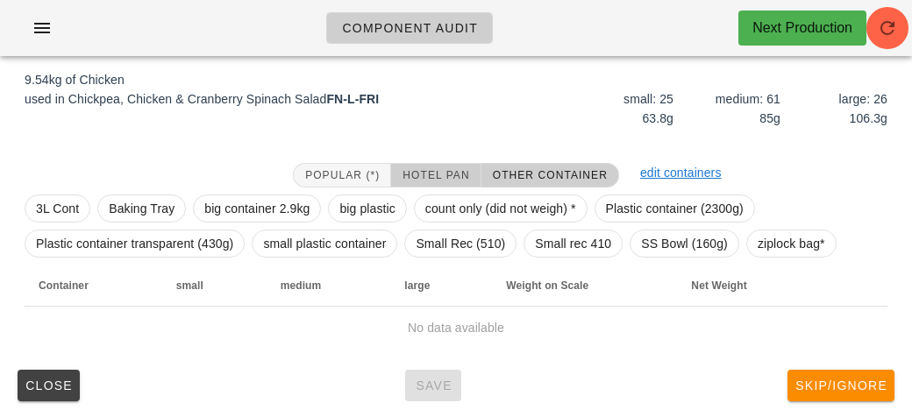
click at [432, 172] on span "Hotel Pan" at bounding box center [434, 175] width 67 height 12
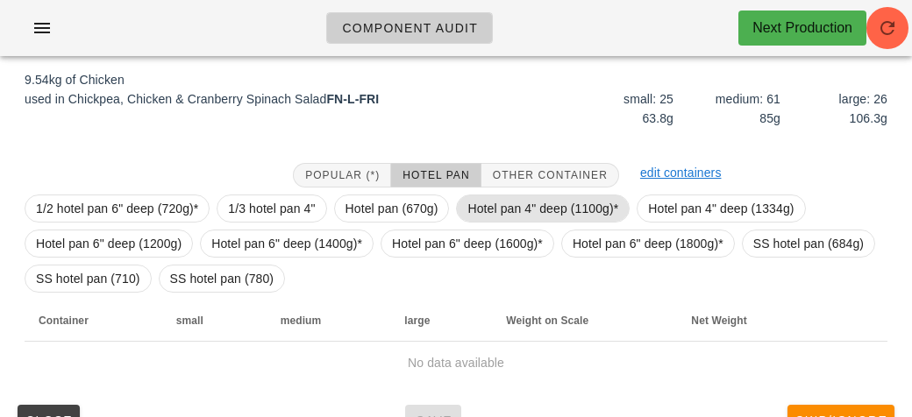
click at [494, 198] on span "Hotel pan 4" deep (1100g)*" at bounding box center [542, 208] width 151 height 26
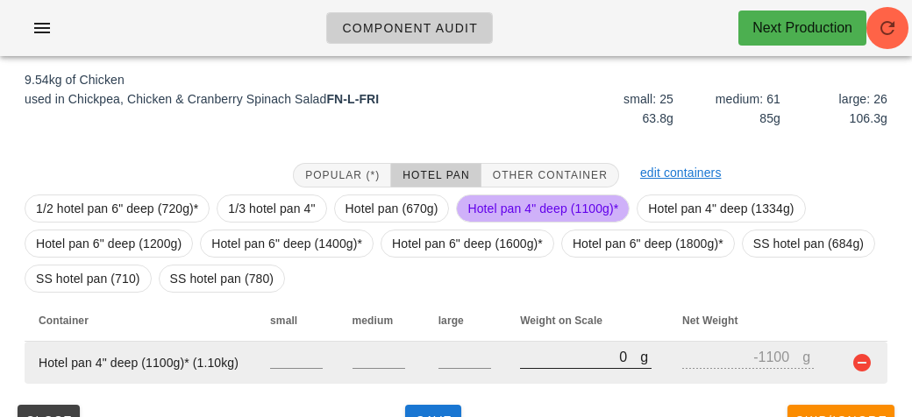
click at [543, 361] on input "0" at bounding box center [580, 356] width 120 height 23
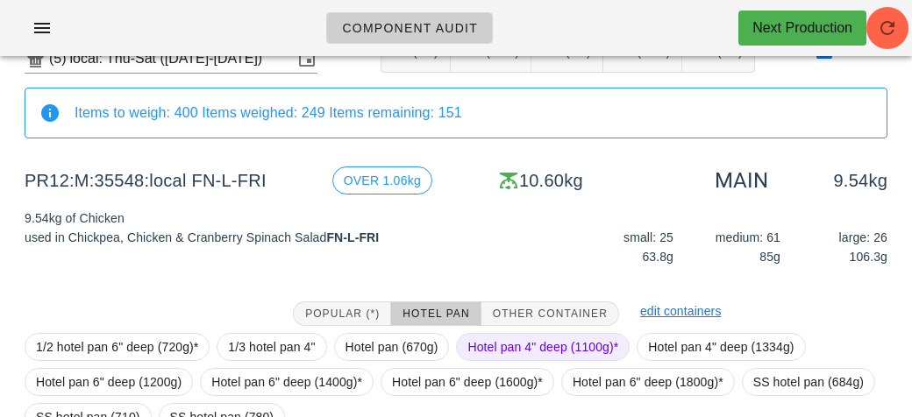
scroll to position [67, 0]
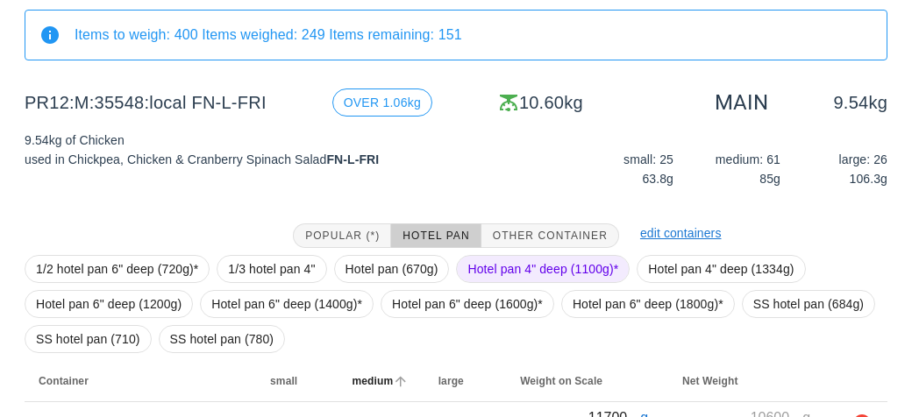
click at [388, 382] on span "medium" at bounding box center [372, 381] width 41 height 12
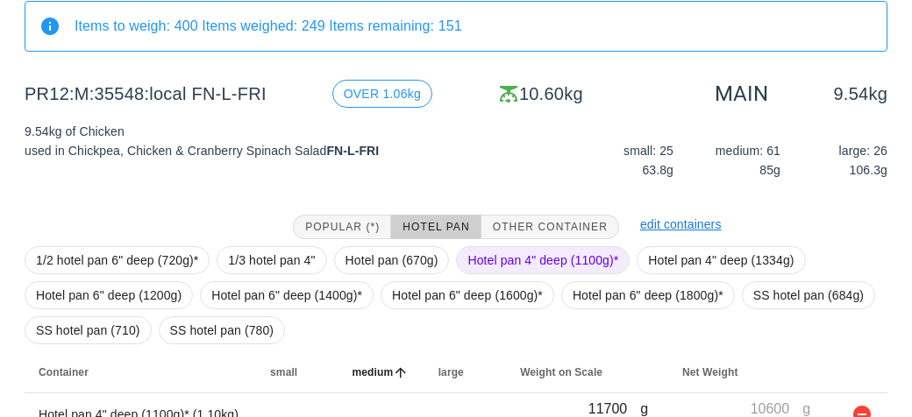
scroll to position [319, 0]
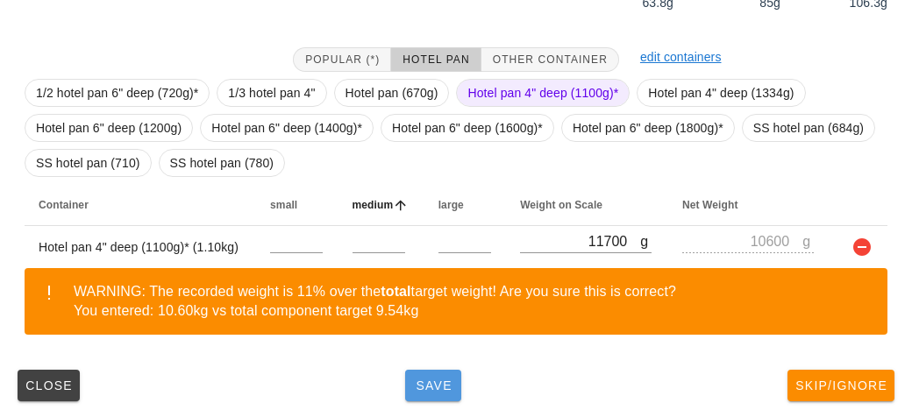
click at [408, 380] on button "Save" at bounding box center [433, 386] width 56 height 32
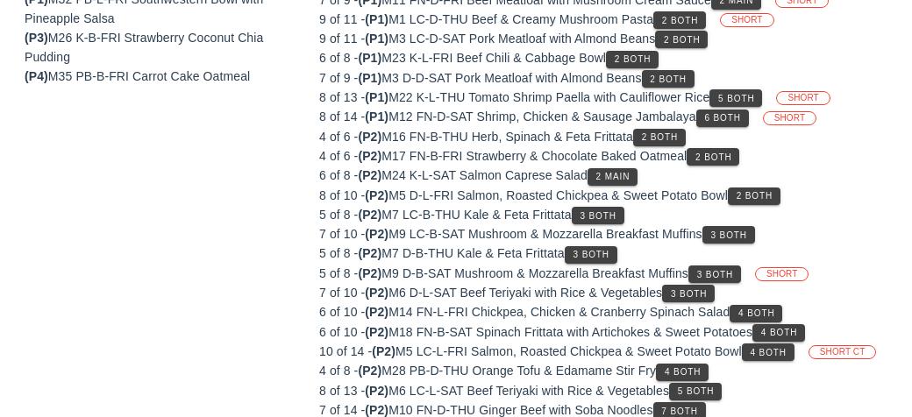
scroll to position [238, 0]
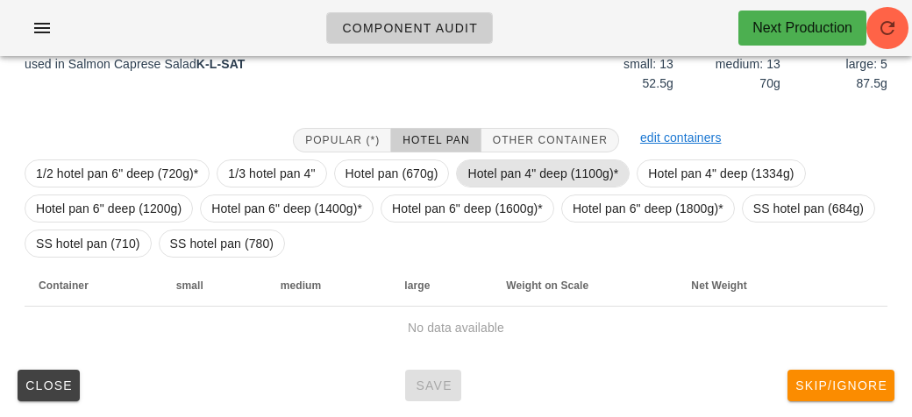
click at [492, 170] on span "Hotel pan 4" deep (1100g)*" at bounding box center [542, 173] width 151 height 26
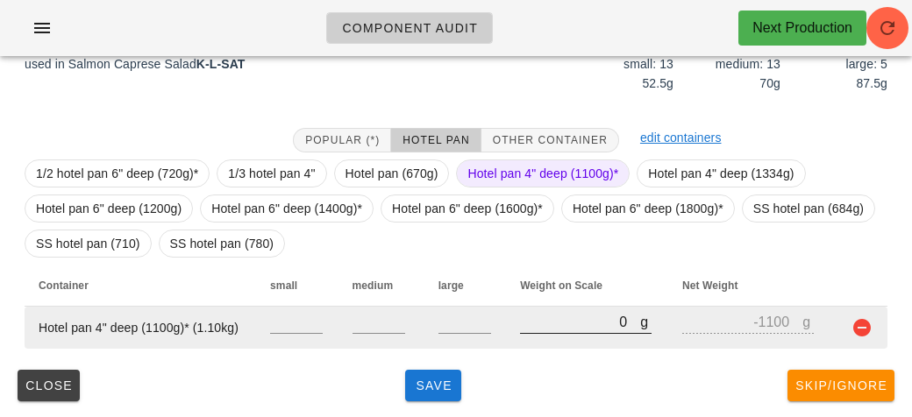
click at [551, 329] on input "0" at bounding box center [580, 321] width 120 height 23
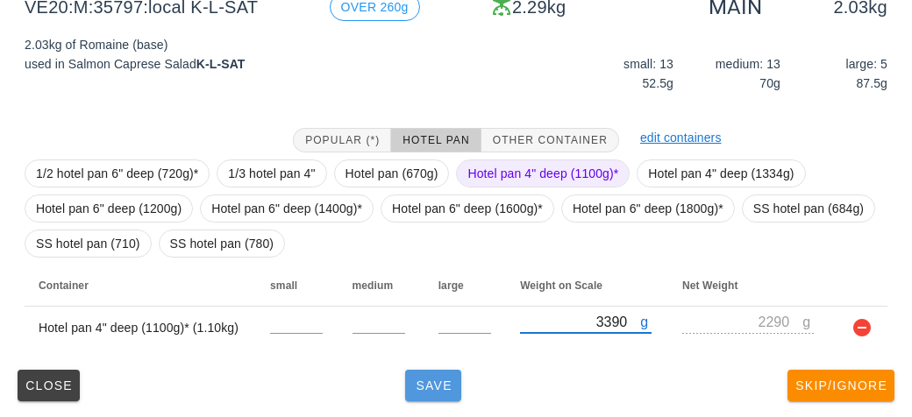
click at [427, 394] on button "Save" at bounding box center [433, 386] width 56 height 32
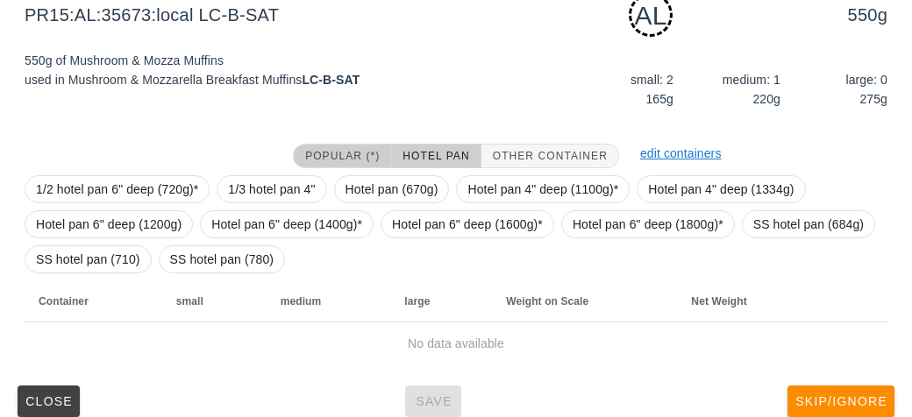
click at [320, 153] on span "Popular (*)" at bounding box center [341, 156] width 75 height 12
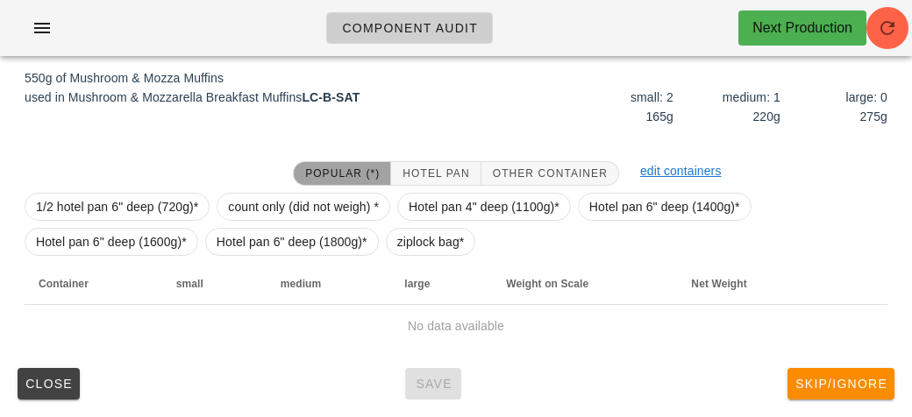
scroll to position [219, 0]
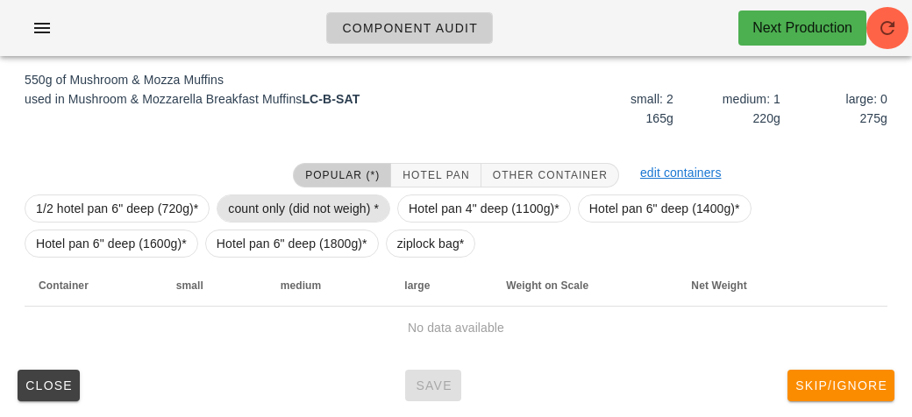
click at [268, 209] on span "count only (did not weigh) *" at bounding box center [303, 208] width 151 height 26
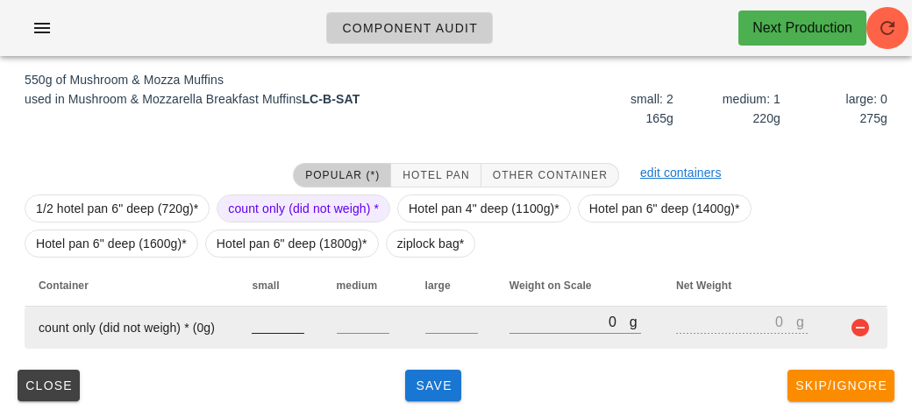
click at [276, 345] on div at bounding box center [278, 343] width 53 height 12
click at [258, 327] on input "number" at bounding box center [278, 321] width 53 height 23
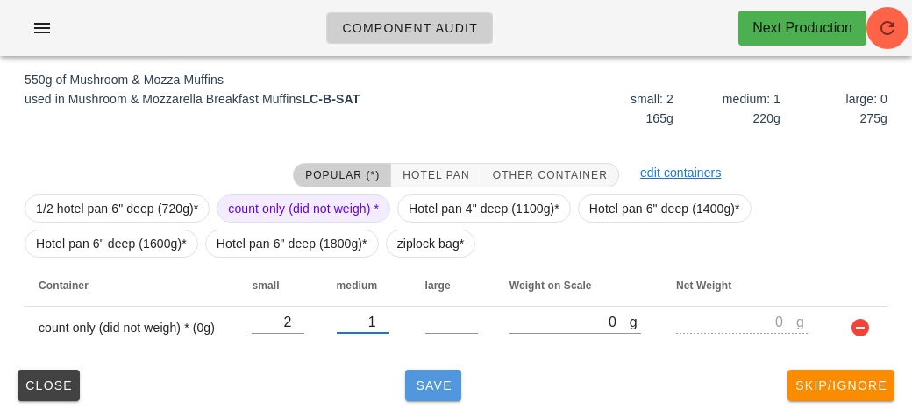
click at [423, 374] on button "Save" at bounding box center [433, 386] width 56 height 32
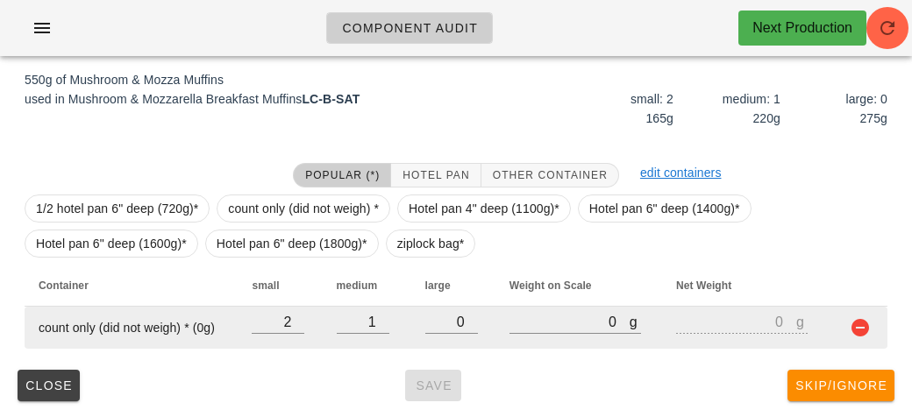
click at [858, 328] on button "button" at bounding box center [859, 327] width 21 height 21
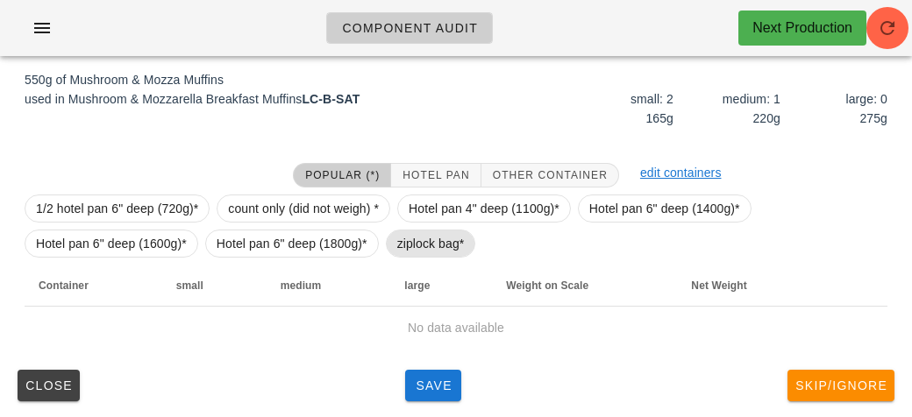
click at [416, 247] on span "ziplock bag*" at bounding box center [430, 244] width 67 height 26
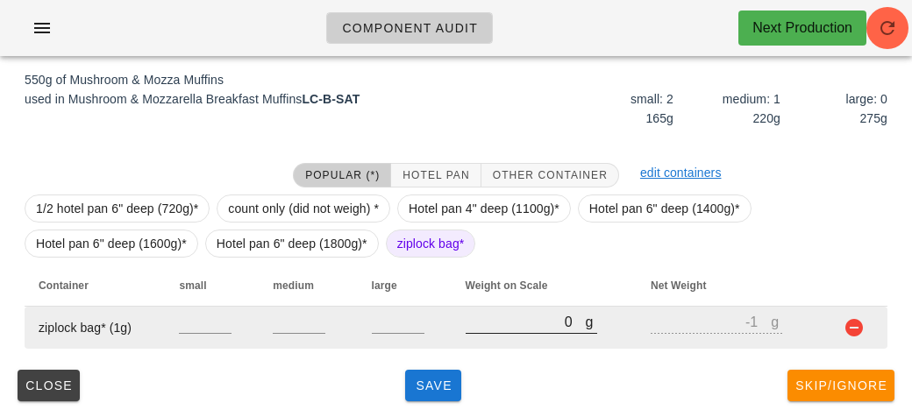
click at [510, 318] on input "0" at bounding box center [525, 321] width 120 height 23
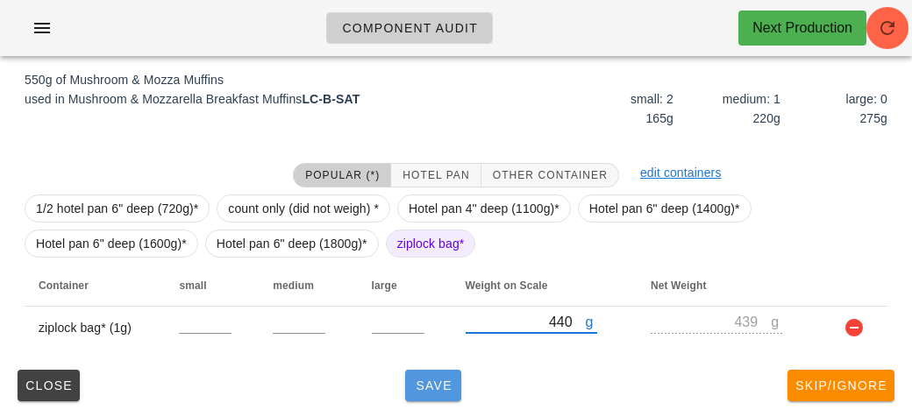
click at [432, 379] on span "Save" at bounding box center [433, 386] width 42 height 14
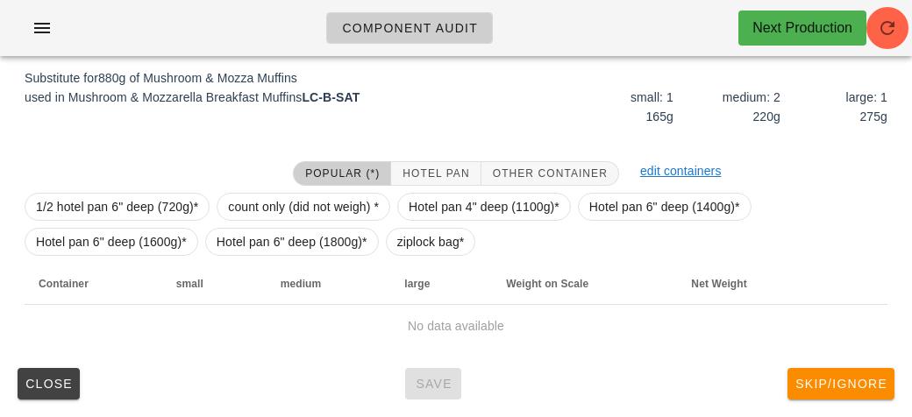
scroll to position [210, 0]
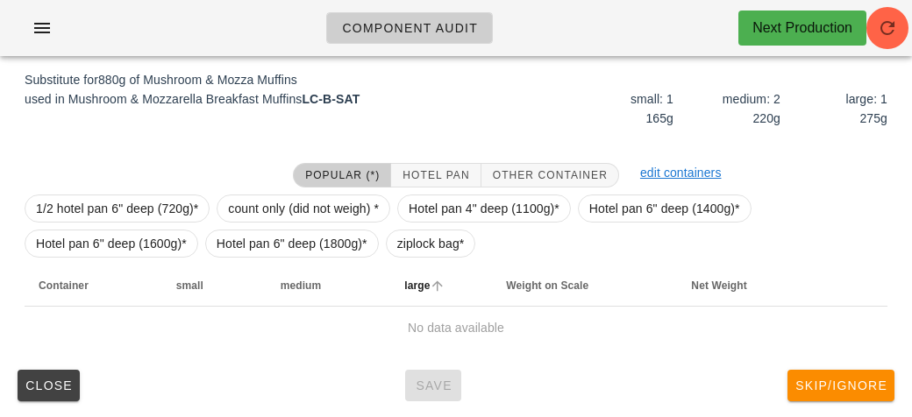
click at [444, 266] on th "large" at bounding box center [441, 286] width 102 height 42
click at [400, 252] on span "ziplock bag*" at bounding box center [430, 244] width 67 height 26
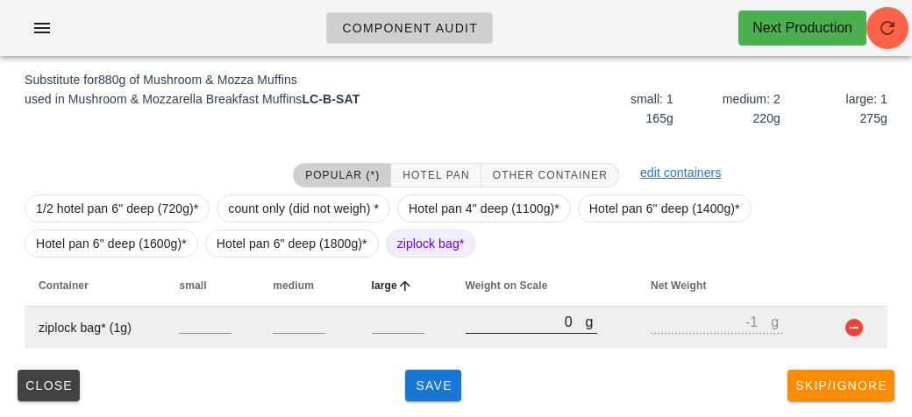
click at [467, 318] on input "0" at bounding box center [525, 321] width 120 height 23
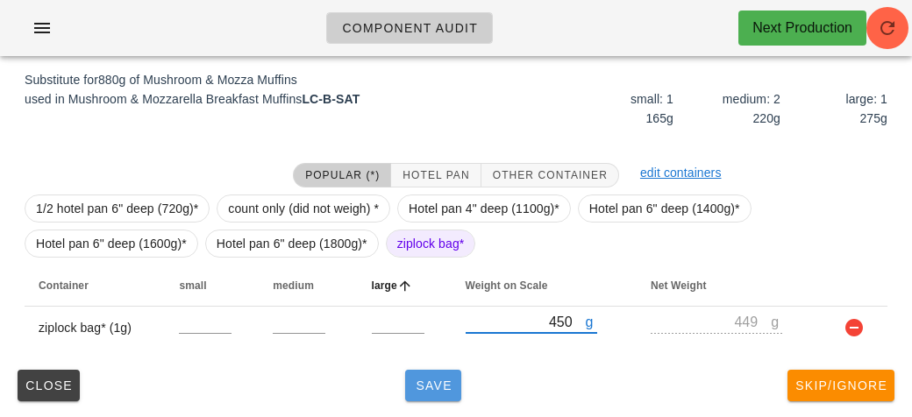
click at [419, 387] on span "Save" at bounding box center [433, 386] width 42 height 14
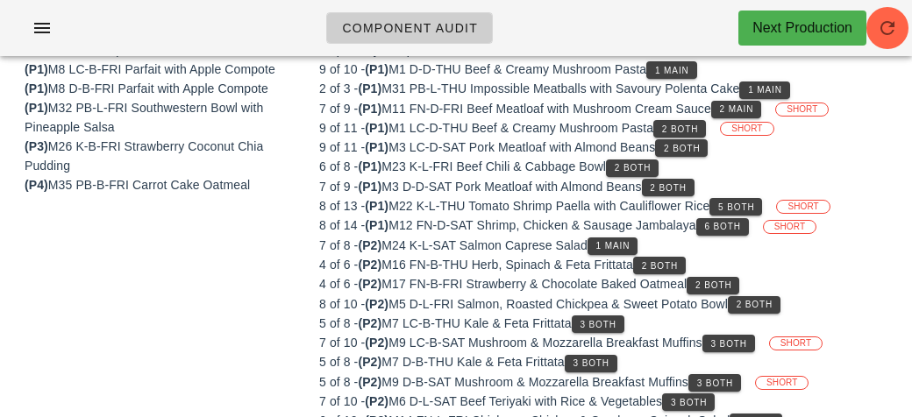
scroll to position [203, 0]
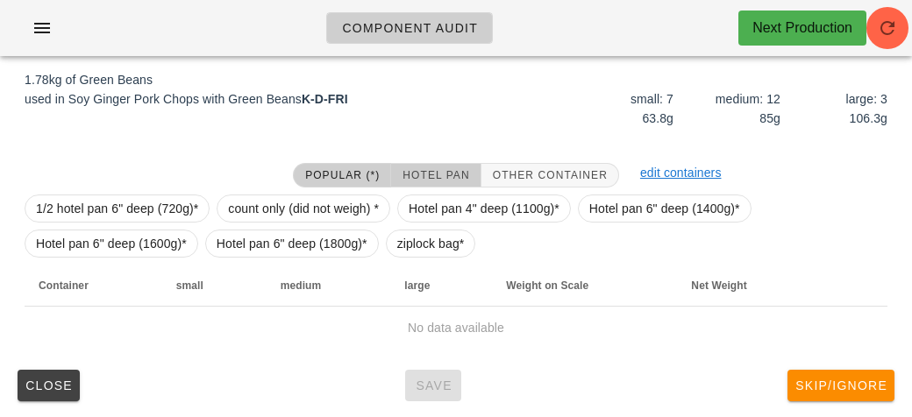
click at [429, 174] on span "Hotel Pan" at bounding box center [434, 175] width 67 height 12
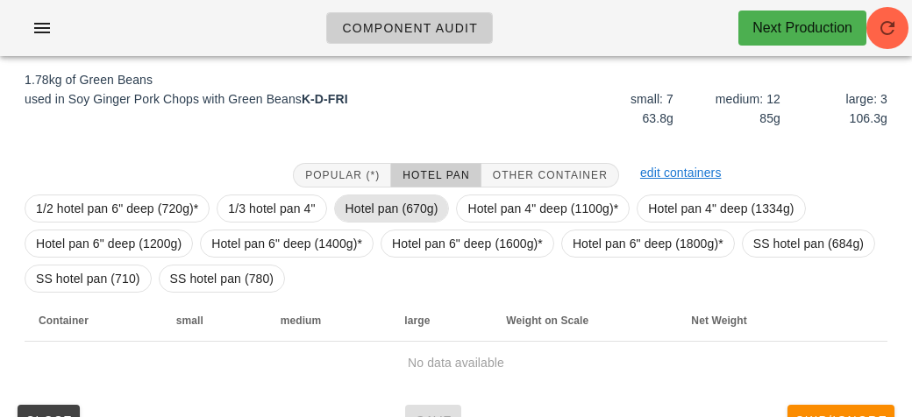
click at [374, 211] on span "Hotel pan (670g)" at bounding box center [391, 208] width 93 height 26
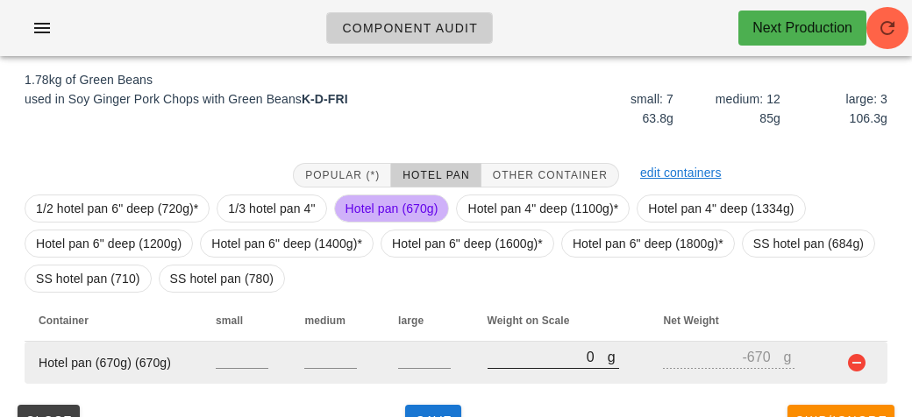
click at [516, 360] on input "0" at bounding box center [547, 356] width 120 height 23
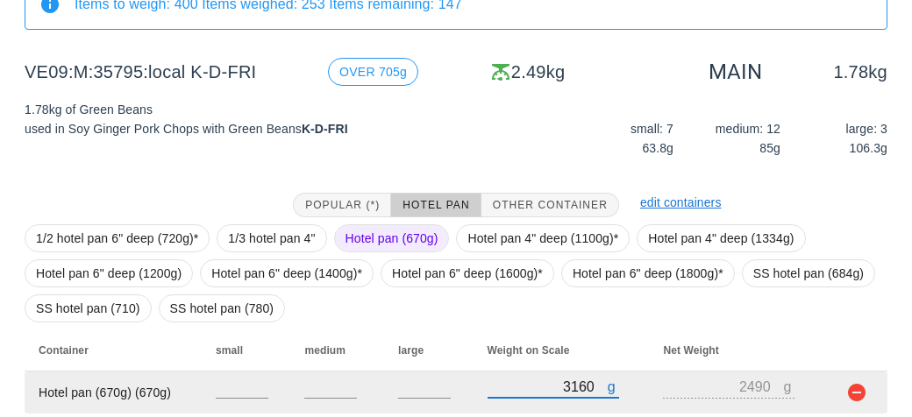
scroll to position [238, 0]
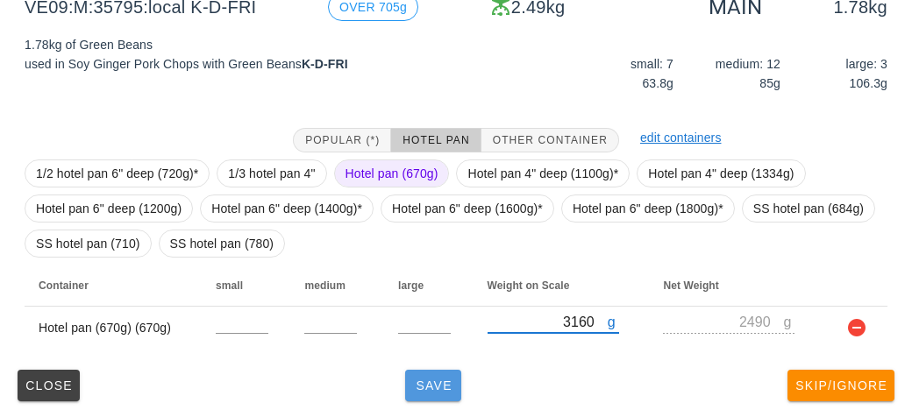
click at [422, 380] on span "Save" at bounding box center [433, 386] width 42 height 14
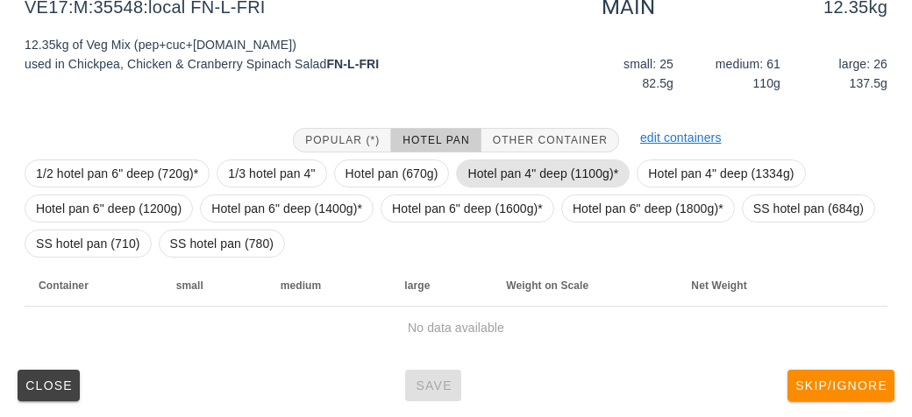
click at [546, 176] on span "Hotel pan 4" deep (1100g)*" at bounding box center [542, 173] width 151 height 26
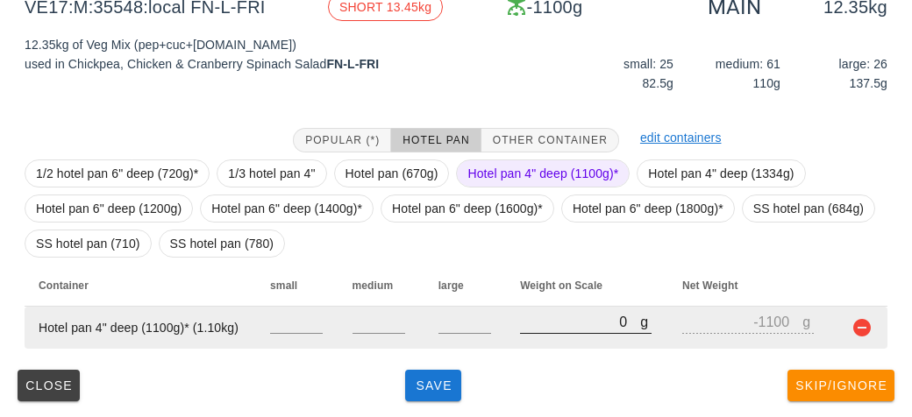
click at [561, 317] on input "0" at bounding box center [580, 321] width 120 height 23
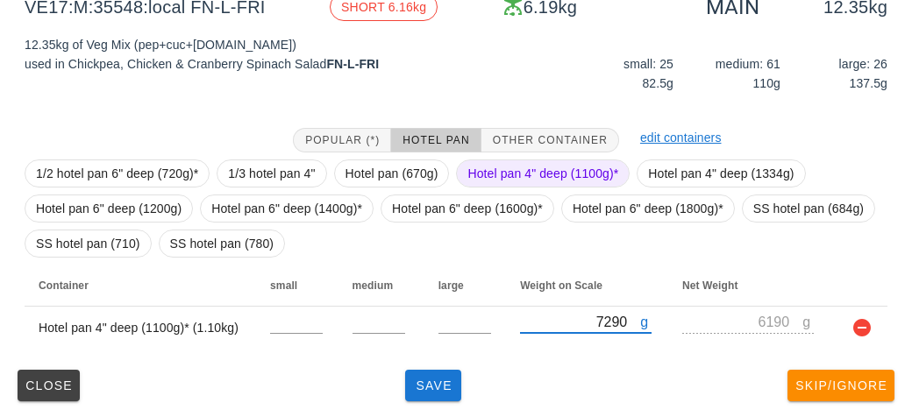
click at [508, 171] on span "Hotel pan 4" deep (1100g)*" at bounding box center [542, 173] width 151 height 26
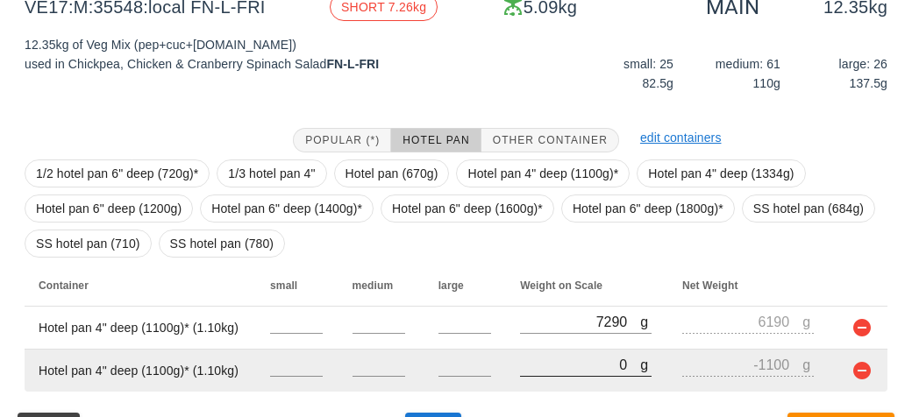
click at [542, 369] on input "0" at bounding box center [580, 364] width 120 height 23
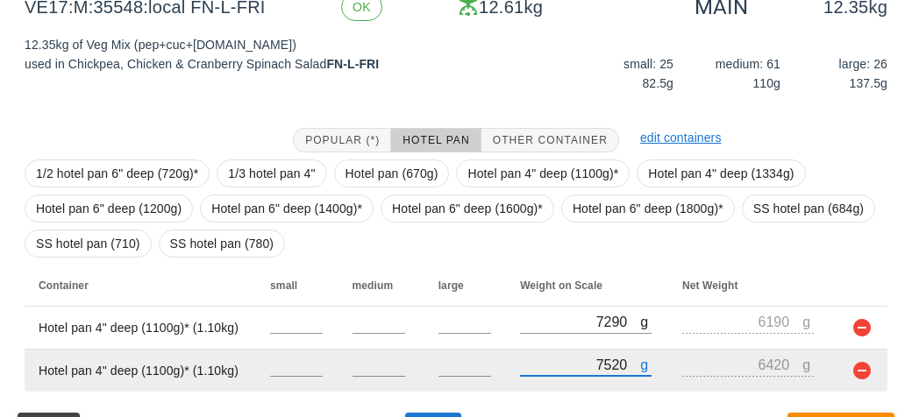
scroll to position [281, 0]
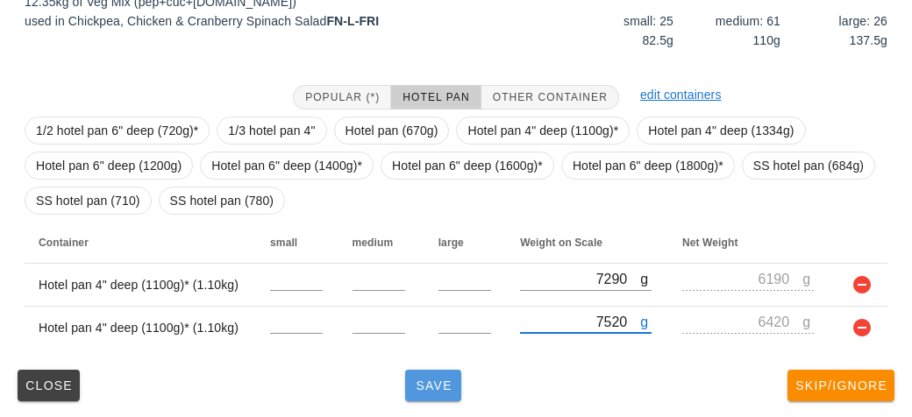
click at [412, 390] on span "Save" at bounding box center [433, 386] width 42 height 14
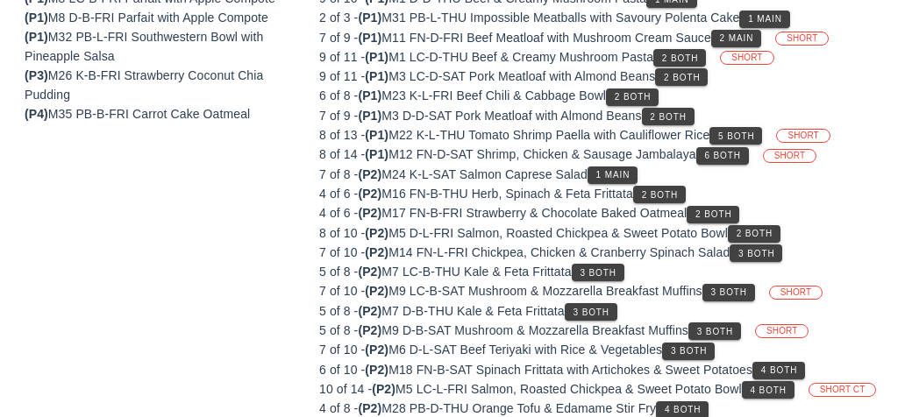
scroll to position [254, 0]
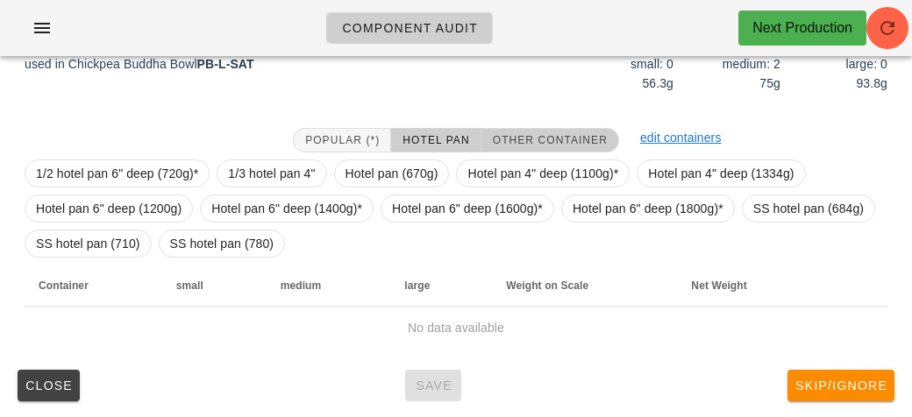
click at [543, 128] on button "Other Container" at bounding box center [550, 140] width 138 height 25
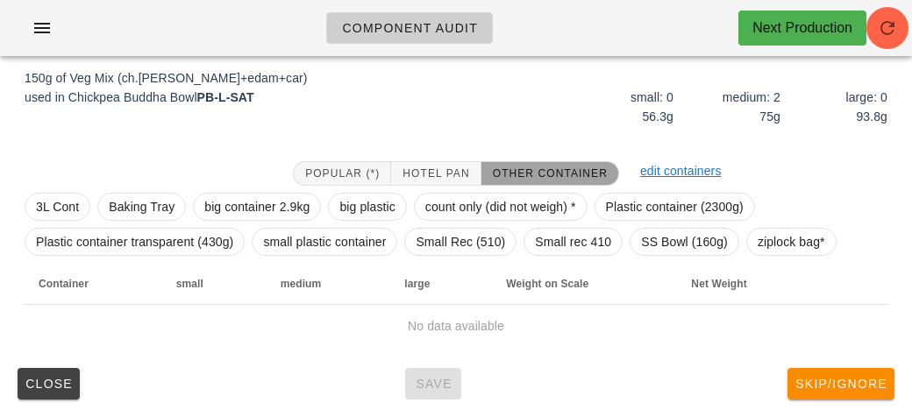
scroll to position [219, 0]
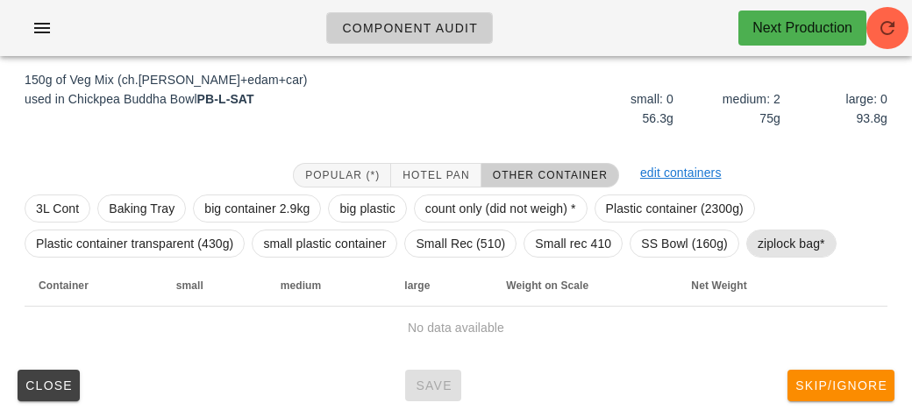
click at [771, 240] on span "ziplock bag*" at bounding box center [790, 244] width 67 height 26
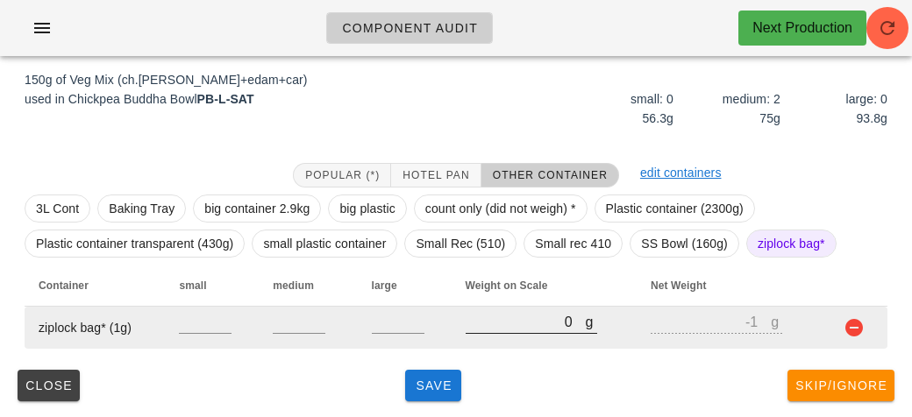
click at [501, 315] on input "0" at bounding box center [525, 321] width 120 height 23
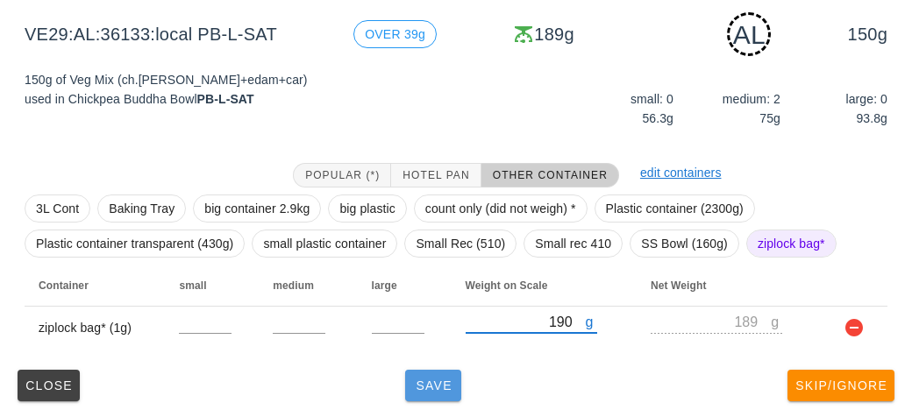
click at [426, 394] on button "Save" at bounding box center [433, 386] width 56 height 32
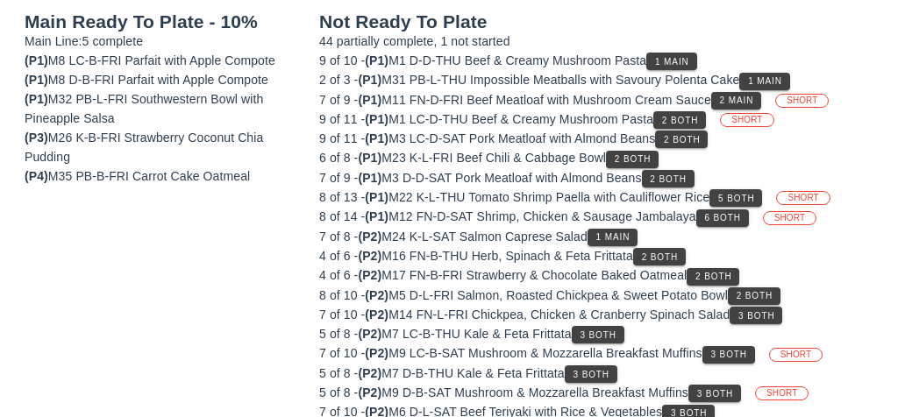
scroll to position [203, 0]
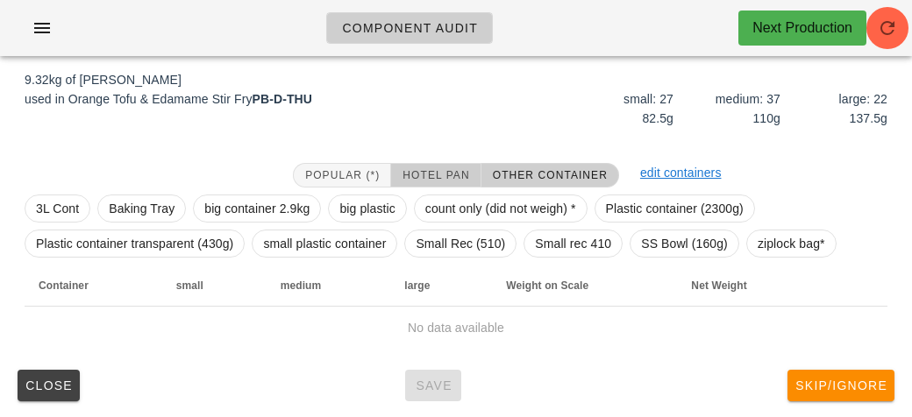
click at [434, 165] on button "Hotel Pan" at bounding box center [435, 175] width 89 height 25
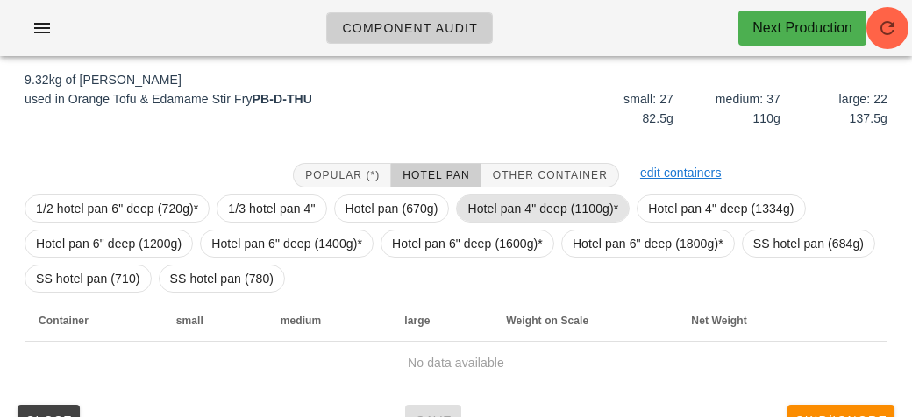
click at [515, 204] on span "Hotel pan 4" deep (1100g)*" at bounding box center [542, 208] width 151 height 26
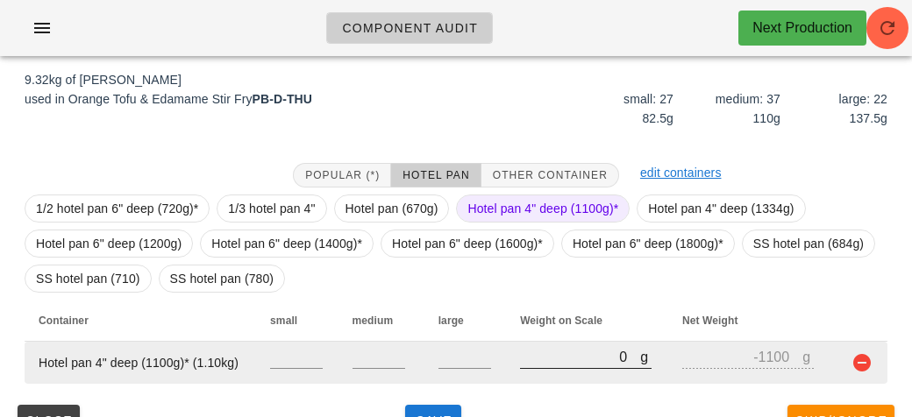
click at [564, 354] on input "0" at bounding box center [580, 356] width 120 height 23
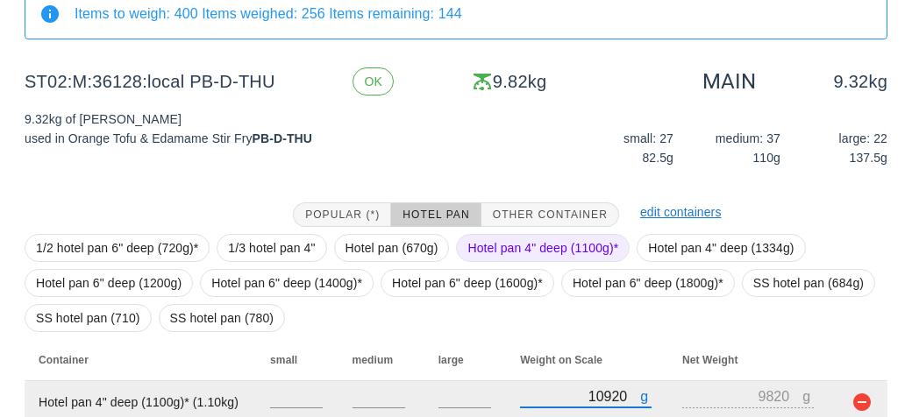
scroll to position [238, 0]
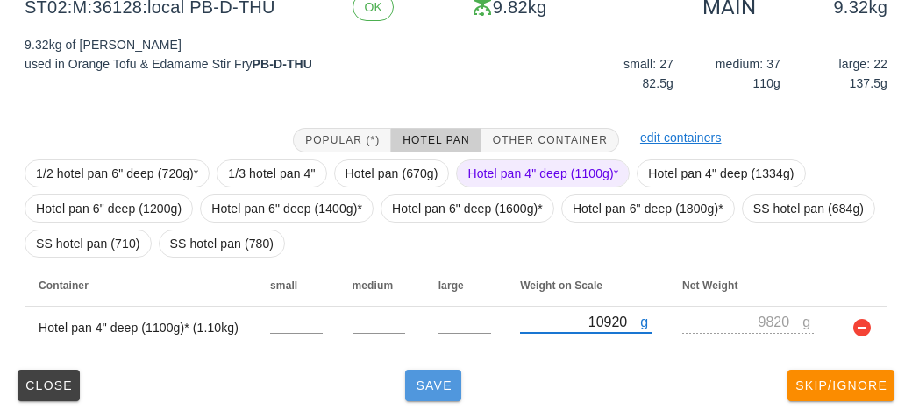
click at [414, 379] on span "Save" at bounding box center [433, 386] width 42 height 14
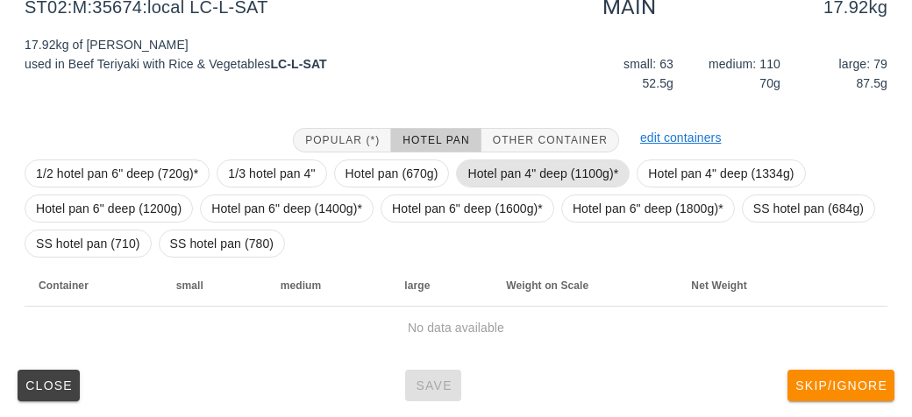
click at [491, 164] on span "Hotel pan 4" deep (1100g)*" at bounding box center [542, 173] width 151 height 26
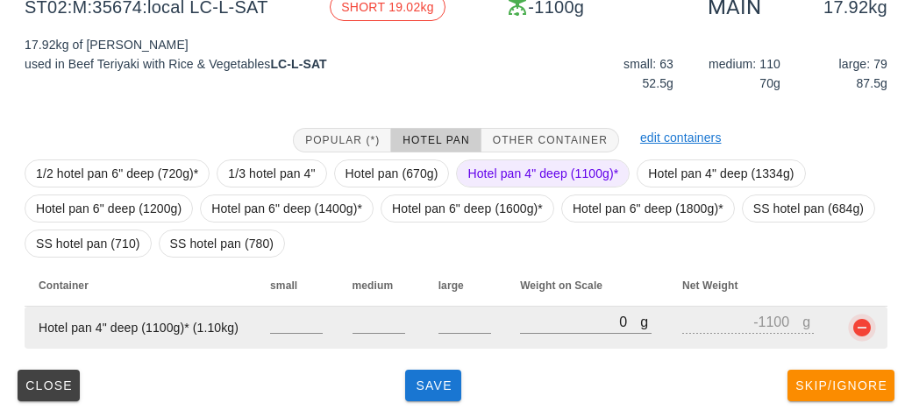
click at [861, 321] on button "button" at bounding box center [861, 327] width 21 height 21
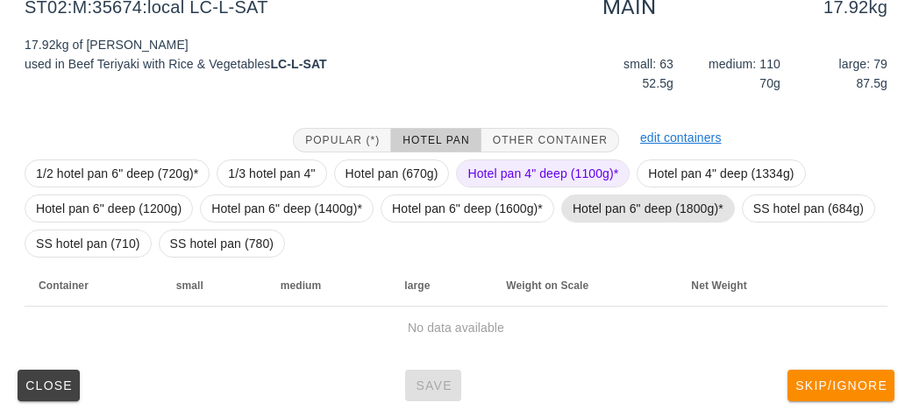
click at [593, 208] on span "Hotel pan 6" deep (1800g)*" at bounding box center [647, 208] width 151 height 26
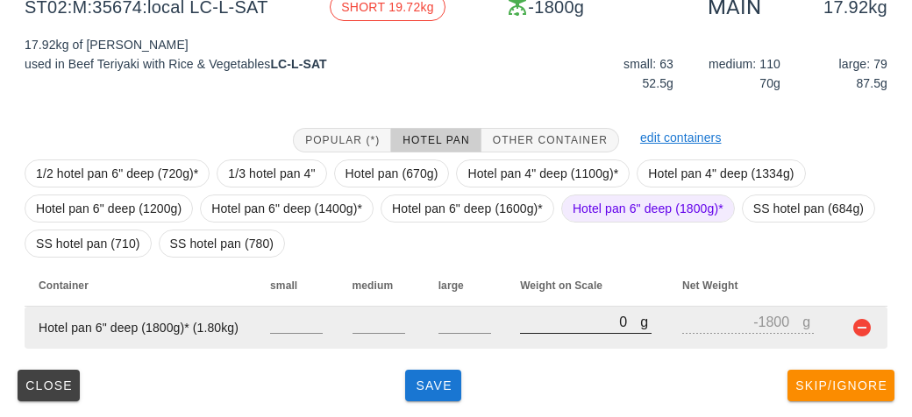
click at [557, 324] on input "0" at bounding box center [580, 321] width 120 height 23
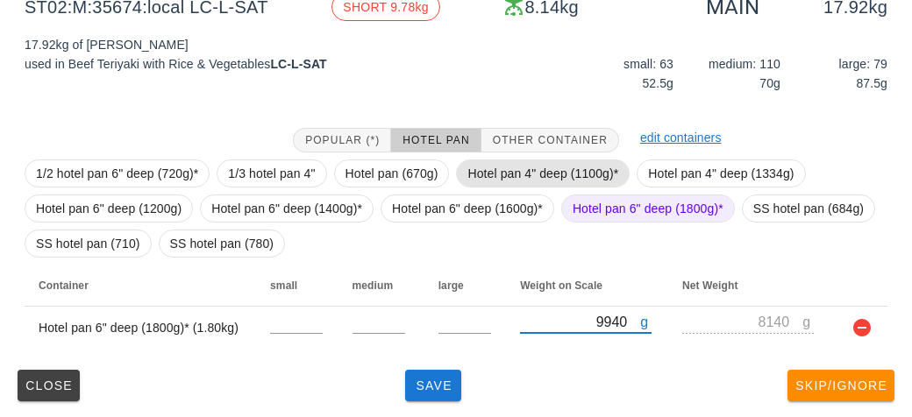
click at [519, 165] on span "Hotel pan 4" deep (1100g)*" at bounding box center [542, 173] width 151 height 26
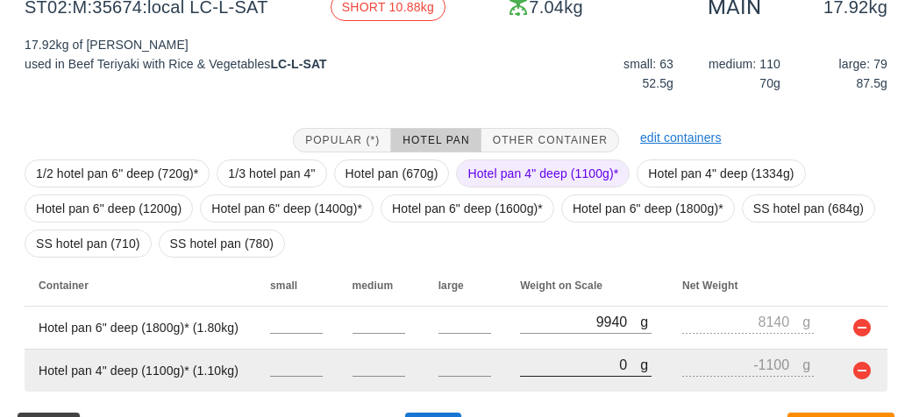
click at [555, 368] on input "0" at bounding box center [580, 364] width 120 height 23
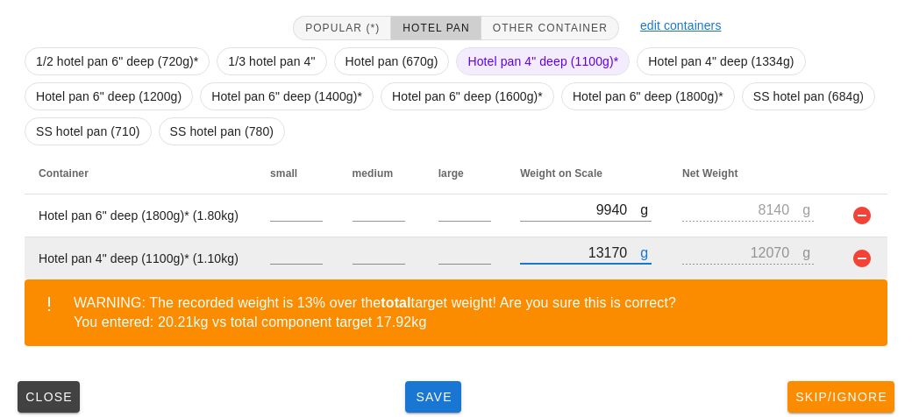
scroll to position [362, 0]
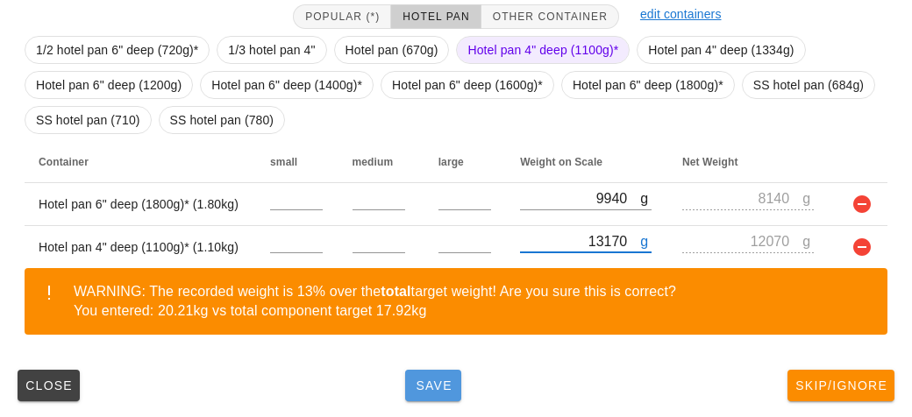
click at [424, 389] on span "Save" at bounding box center [433, 386] width 42 height 14
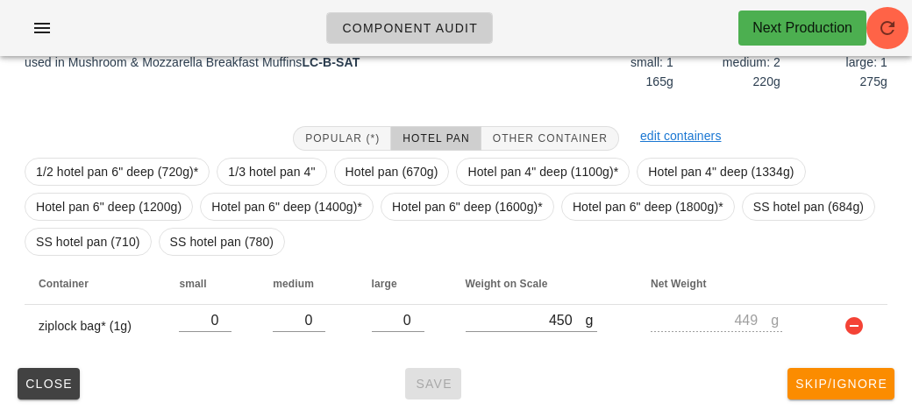
scroll to position [245, 0]
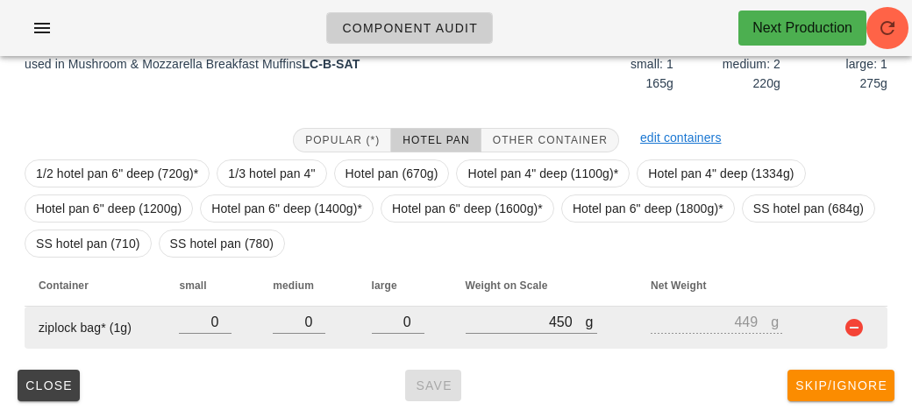
click at [847, 334] on button "button" at bounding box center [853, 327] width 21 height 21
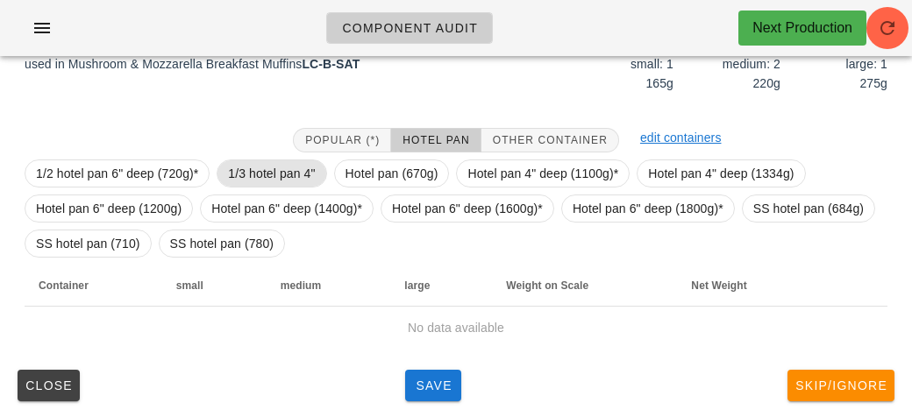
click at [247, 164] on span "1/3 hotel pan 4"" at bounding box center [271, 173] width 87 height 26
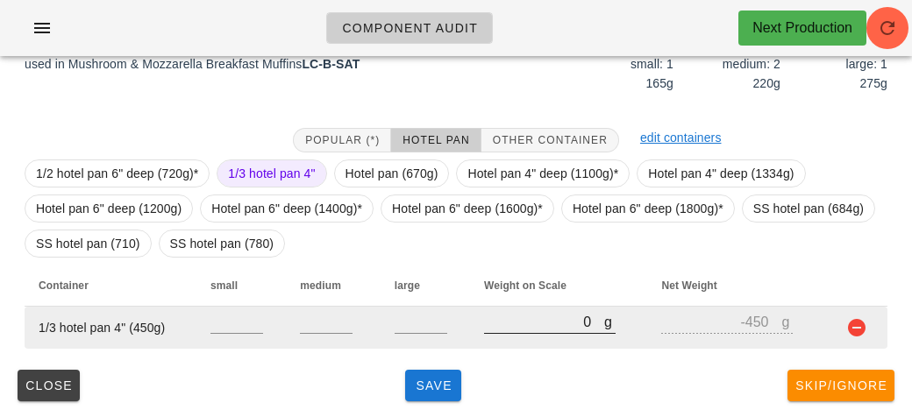
click at [526, 332] on div "g 0" at bounding box center [549, 321] width 131 height 23
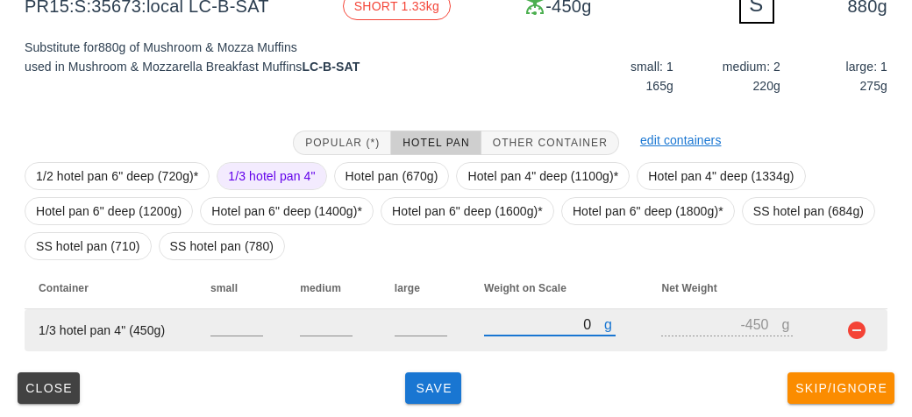
scroll to position [244, 0]
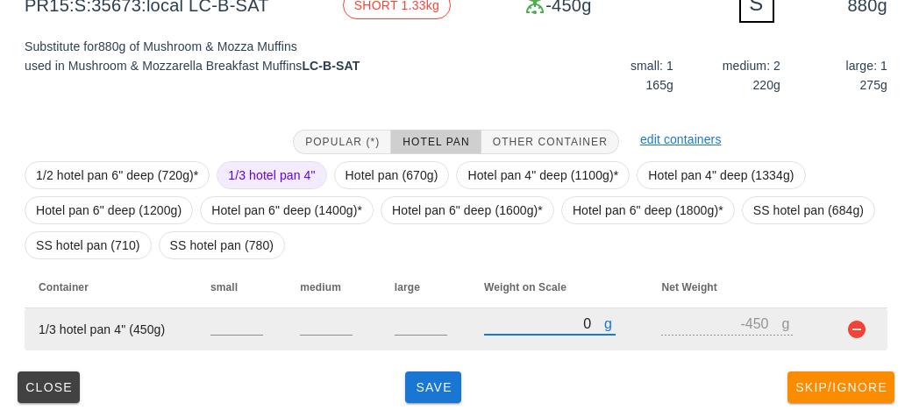
click at [543, 327] on input "0" at bounding box center [544, 323] width 120 height 23
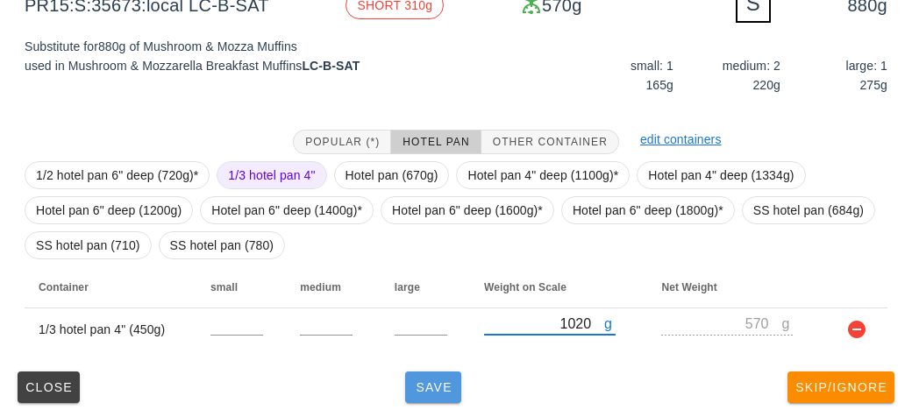
click at [445, 392] on span "Save" at bounding box center [433, 387] width 42 height 14
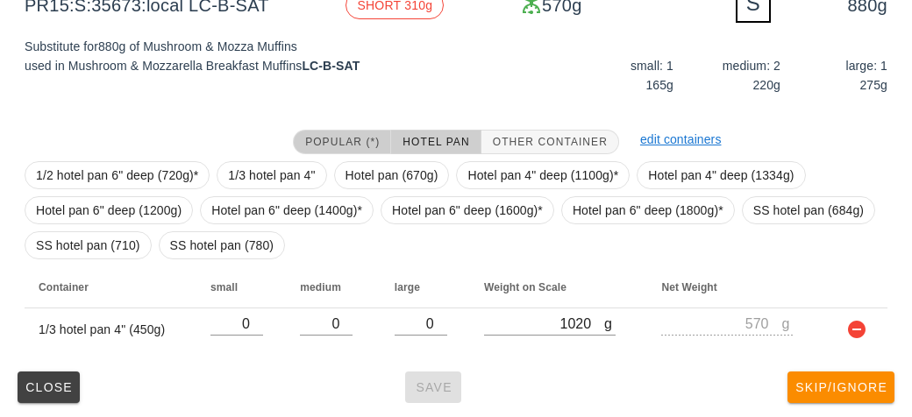
click at [352, 131] on button "Popular (*)" at bounding box center [342, 142] width 98 height 25
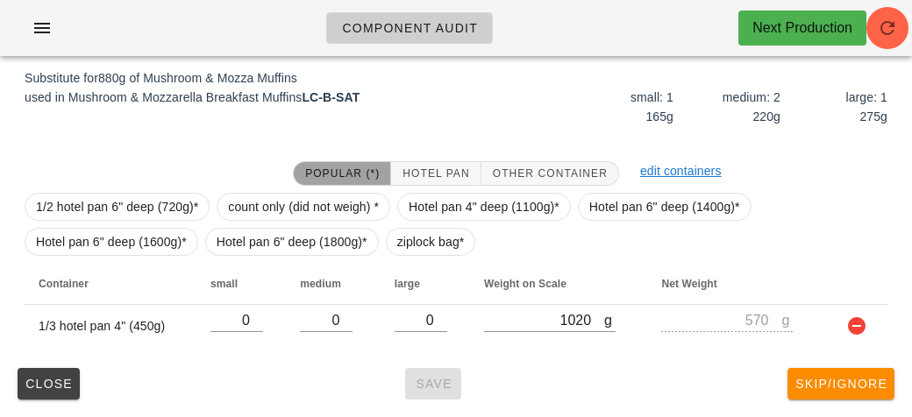
scroll to position [210, 0]
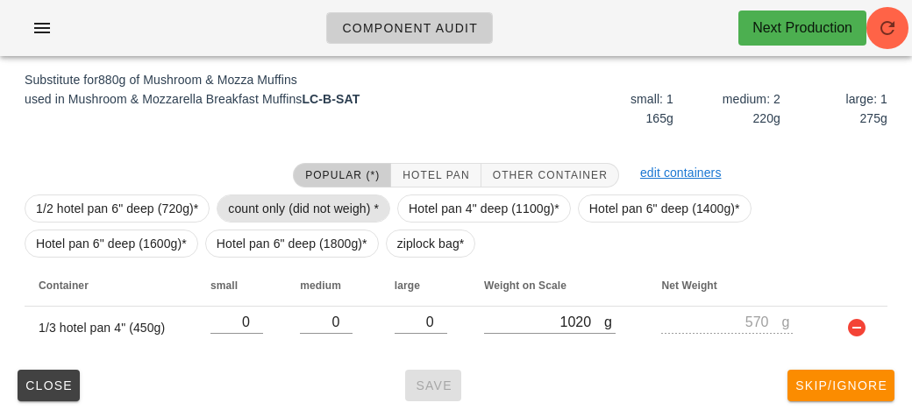
click at [285, 203] on span "count only (did not weigh) *" at bounding box center [303, 208] width 151 height 26
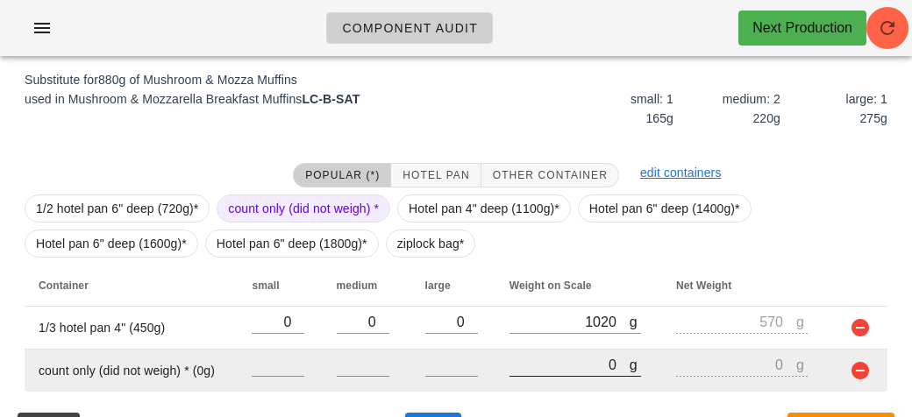
click at [554, 357] on input "0" at bounding box center [569, 364] width 120 height 23
click at [864, 387] on td at bounding box center [857, 371] width 59 height 42
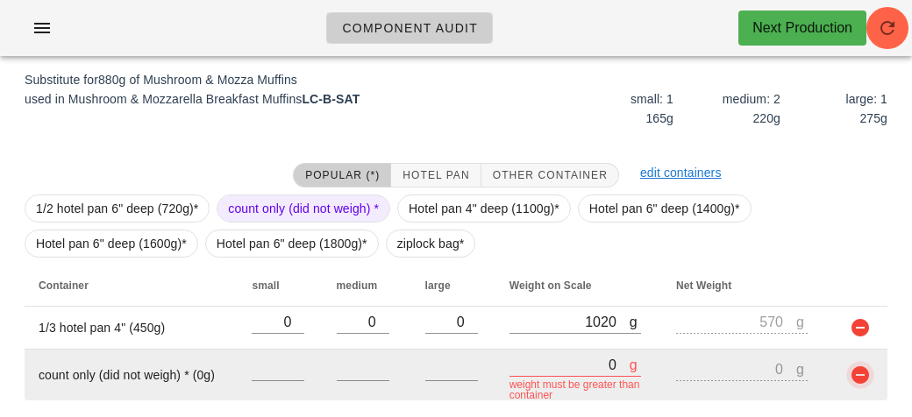
click at [863, 371] on button "button" at bounding box center [859, 375] width 21 height 21
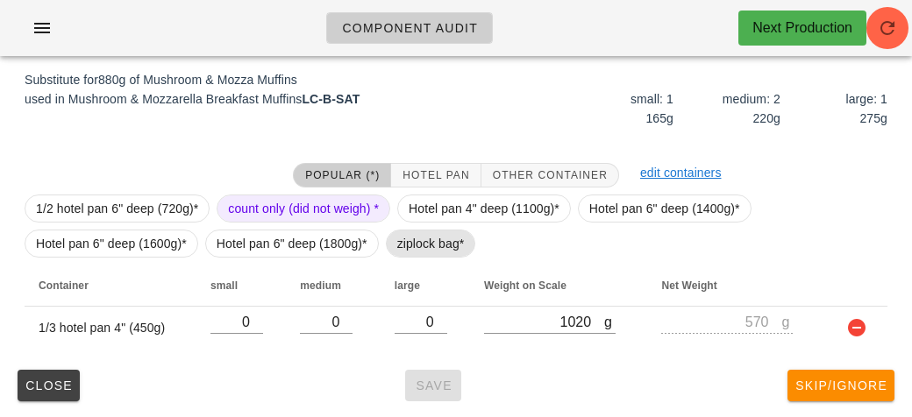
click at [433, 254] on span "ziplock bag*" at bounding box center [430, 244] width 67 height 26
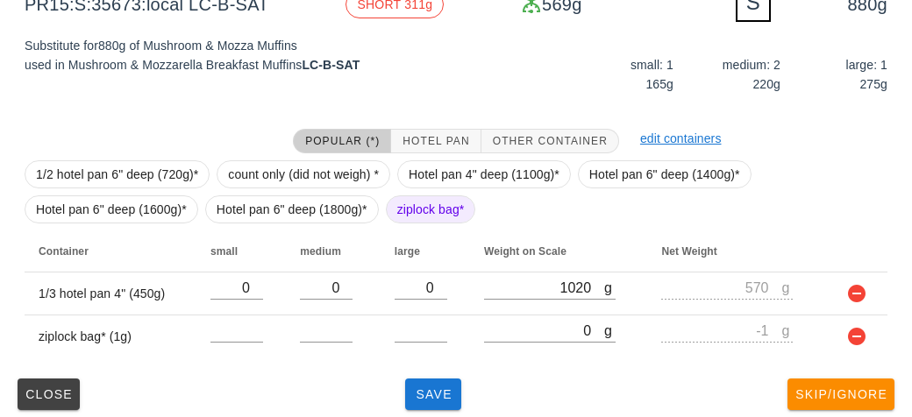
scroll to position [245, 0]
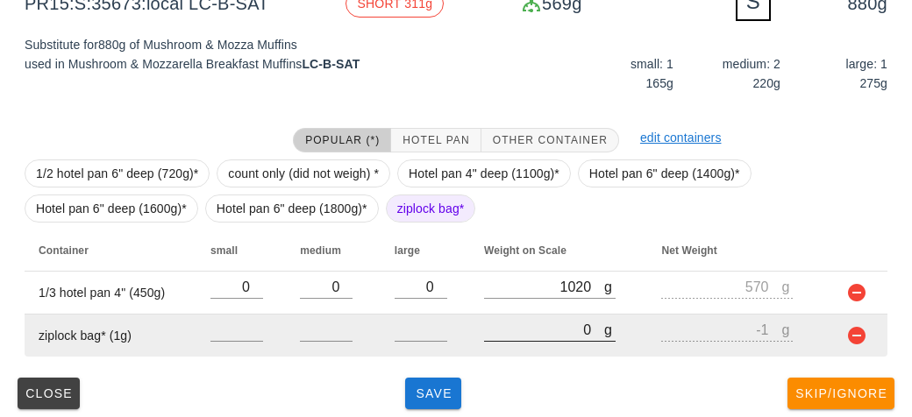
click at [528, 337] on input "0" at bounding box center [544, 329] width 120 height 23
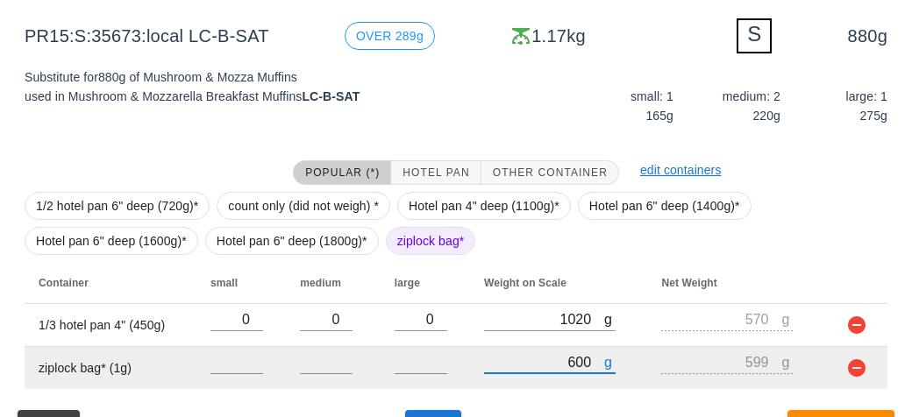
scroll to position [253, 0]
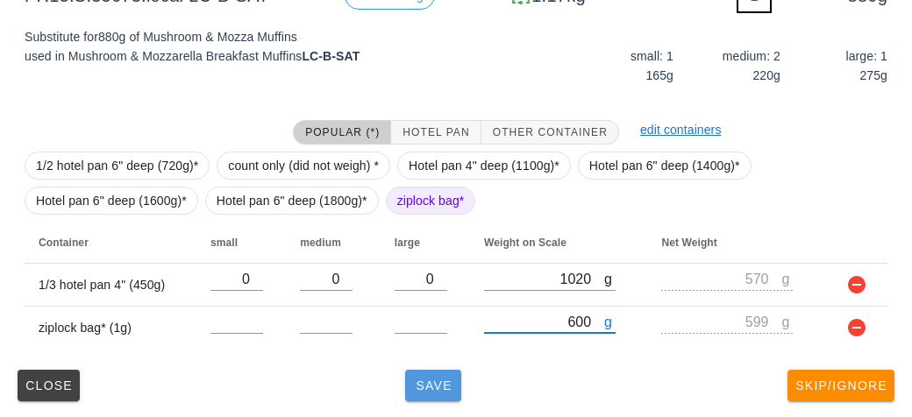
click at [442, 396] on button "Save" at bounding box center [433, 386] width 56 height 32
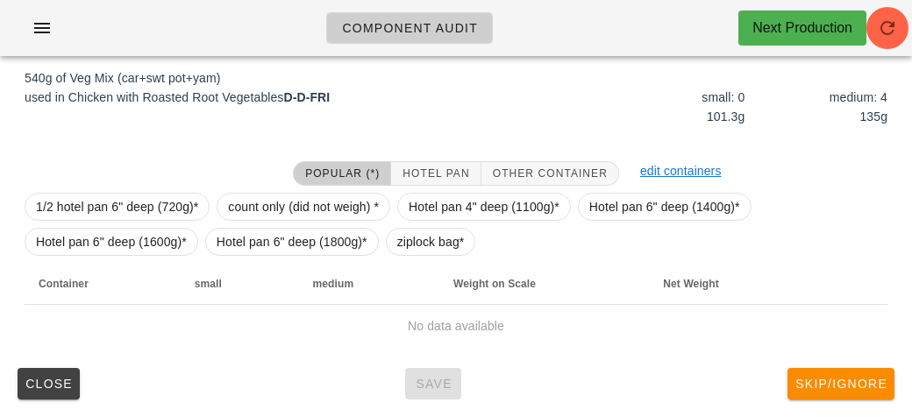
scroll to position [219, 0]
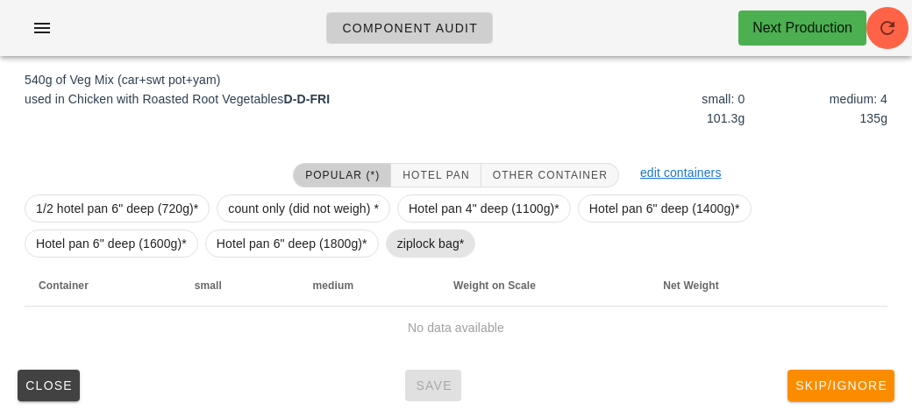
click at [420, 238] on span "ziplock bag*" at bounding box center [430, 244] width 67 height 26
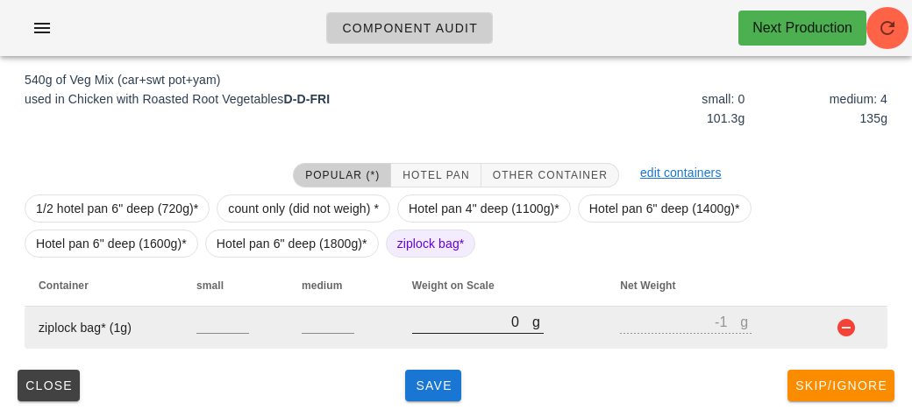
click at [456, 327] on input "0" at bounding box center [472, 321] width 120 height 23
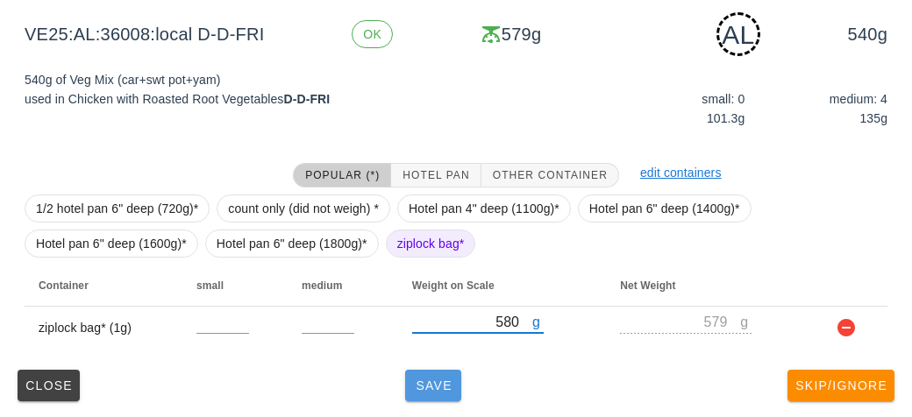
click at [416, 385] on span "Save" at bounding box center [433, 386] width 42 height 14
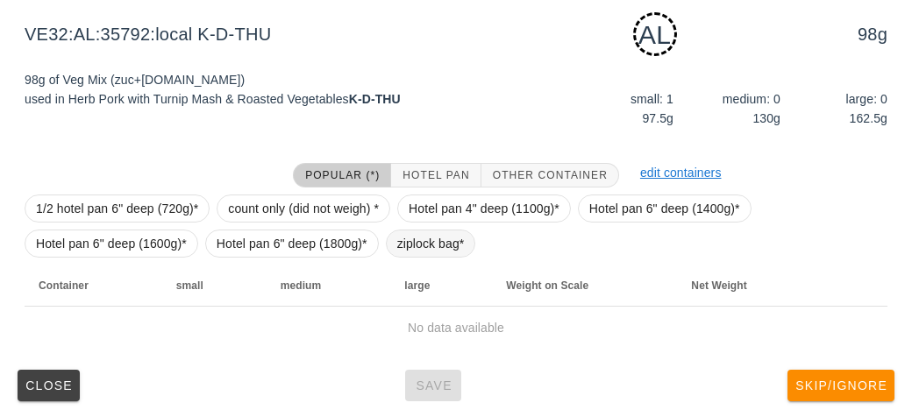
click at [414, 252] on span "ziplock bag*" at bounding box center [430, 244] width 67 height 26
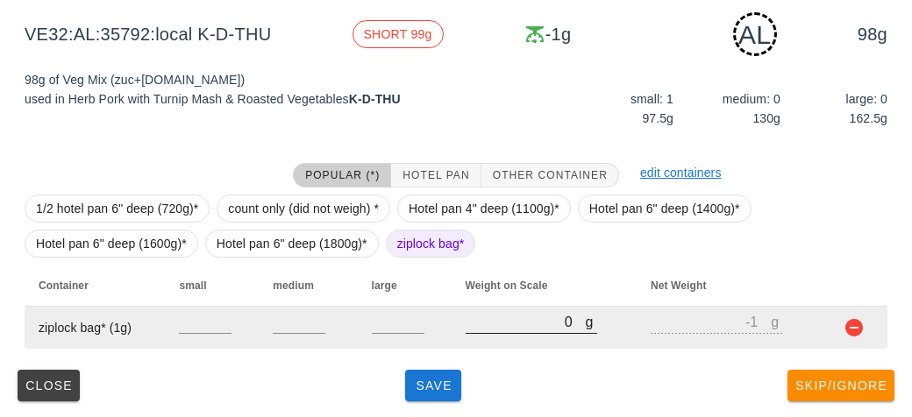
click at [490, 324] on input "0" at bounding box center [525, 321] width 120 height 23
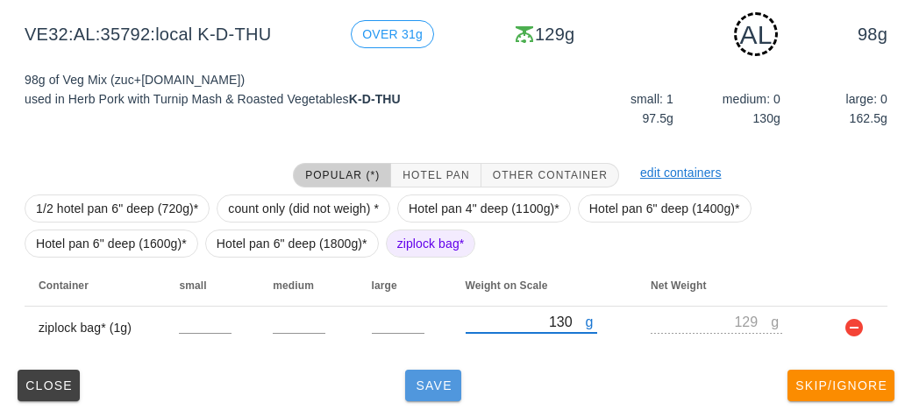
click at [435, 386] on span "Save" at bounding box center [433, 386] width 42 height 14
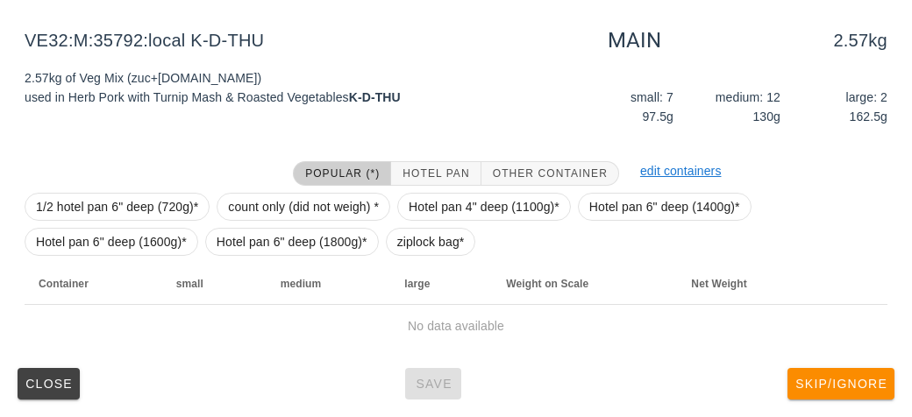
scroll to position [203, 0]
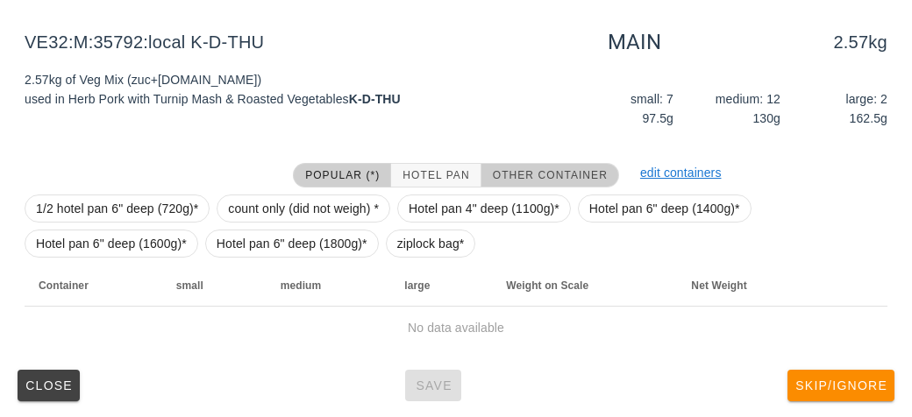
click at [556, 165] on button "Other Container" at bounding box center [550, 175] width 138 height 25
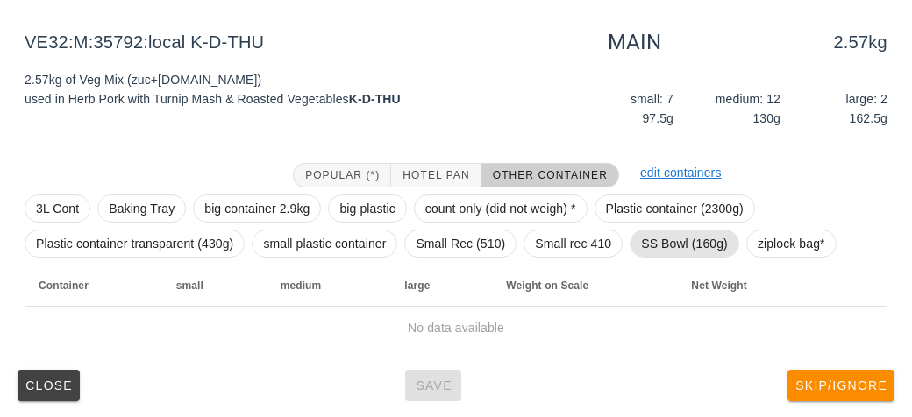
click at [661, 242] on span "SS Bowl (160g)" at bounding box center [684, 244] width 87 height 26
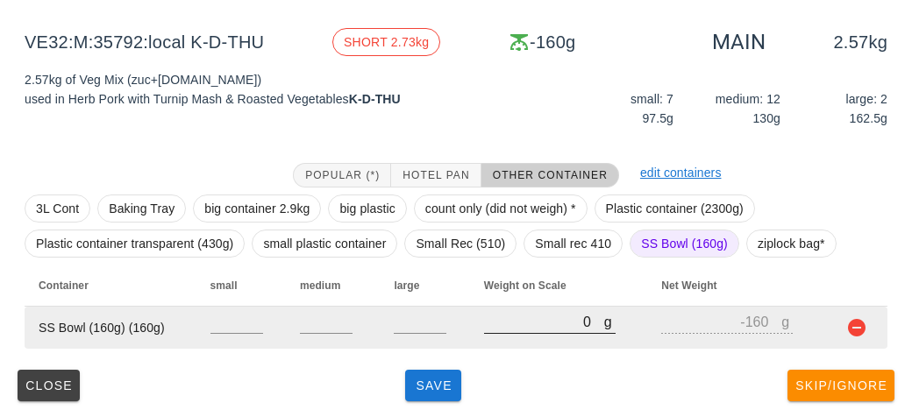
click at [553, 313] on input "0" at bounding box center [544, 321] width 120 height 23
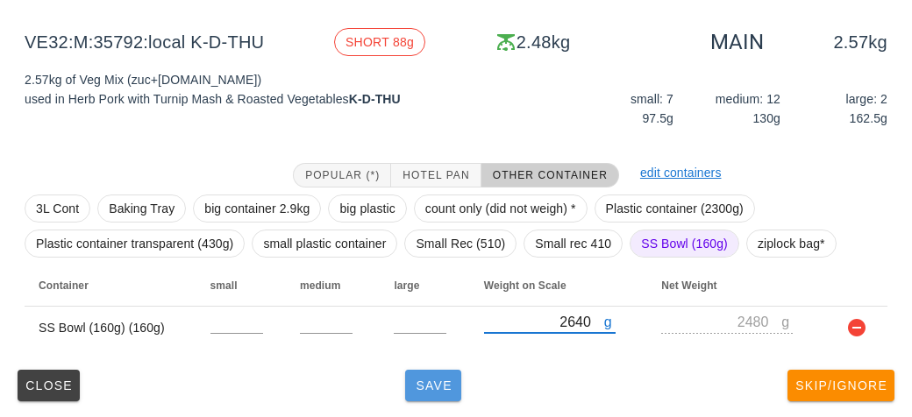
click at [430, 399] on button "Save" at bounding box center [433, 386] width 56 height 32
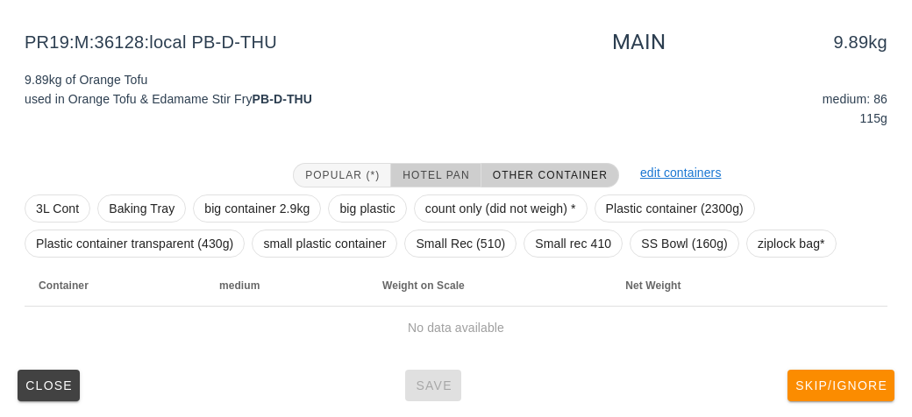
click at [444, 169] on span "Hotel Pan" at bounding box center [434, 175] width 67 height 12
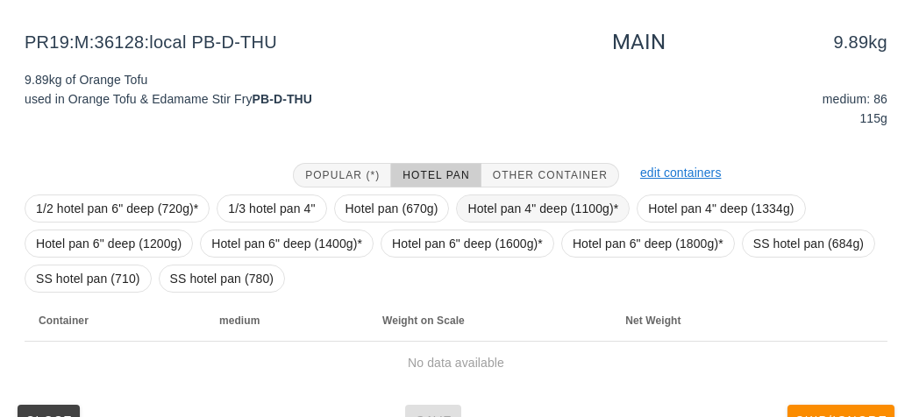
click at [528, 203] on span "Hotel pan 4" deep (1100g)*" at bounding box center [542, 208] width 151 height 26
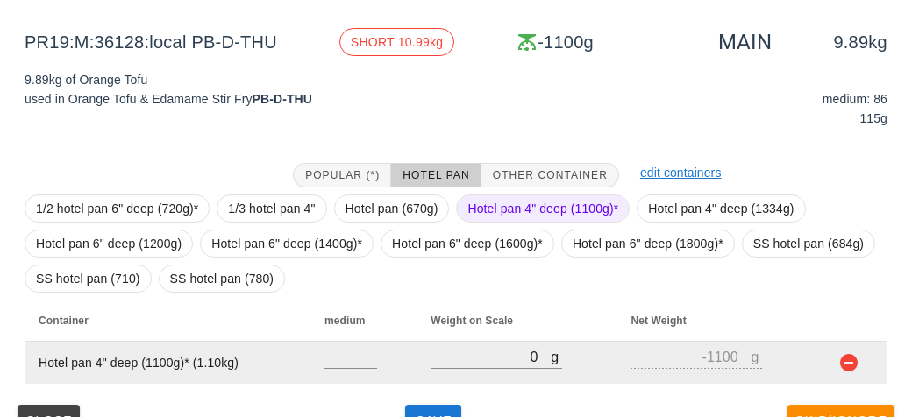
click at [573, 344] on td "g 0" at bounding box center [516, 363] width 200 height 42
click at [474, 349] on input "0" at bounding box center [490, 356] width 120 height 23
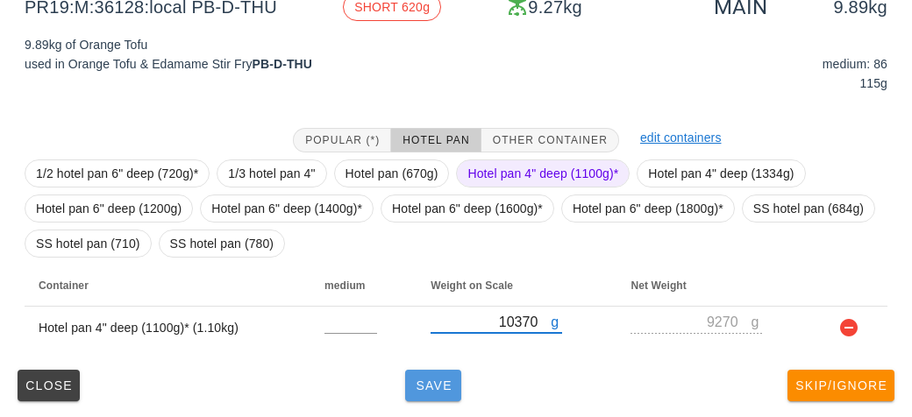
click at [416, 379] on span "Save" at bounding box center [433, 386] width 42 height 14
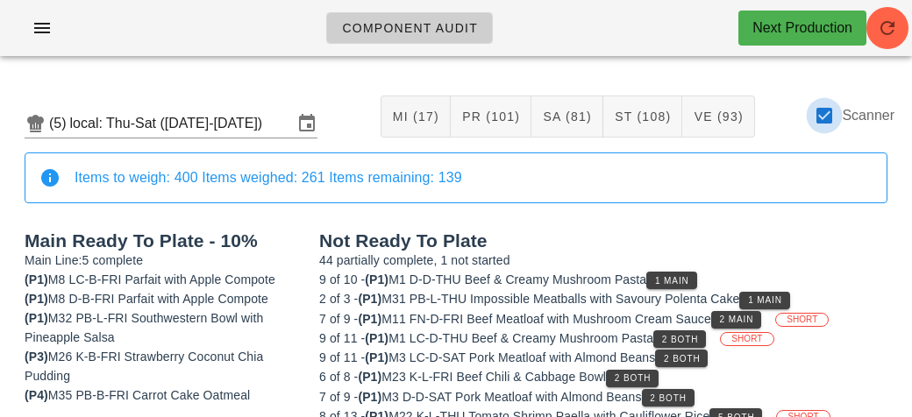
click at [826, 115] on div at bounding box center [824, 116] width 30 height 30
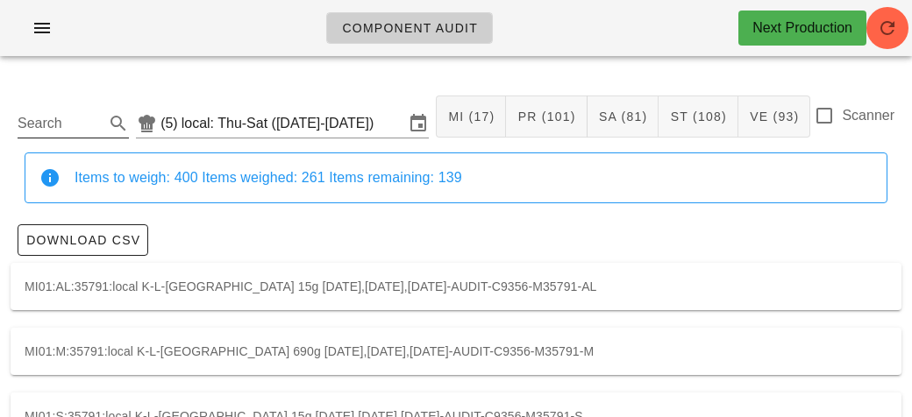
click at [53, 120] on input "Search" at bounding box center [59, 124] width 83 height 28
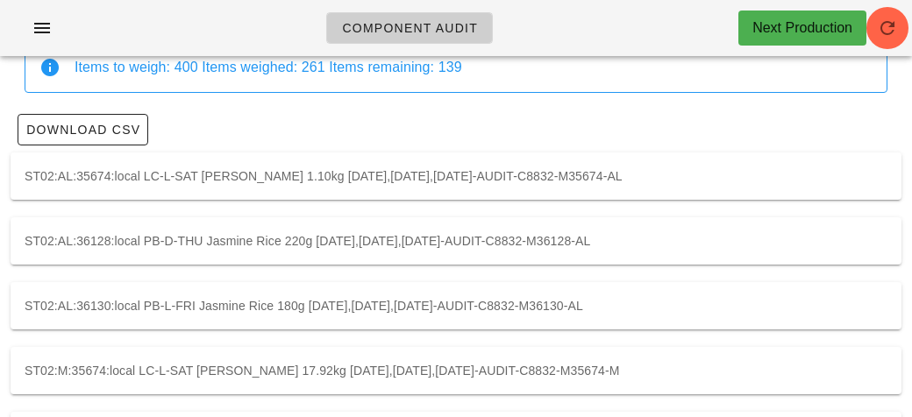
scroll to position [244, 0]
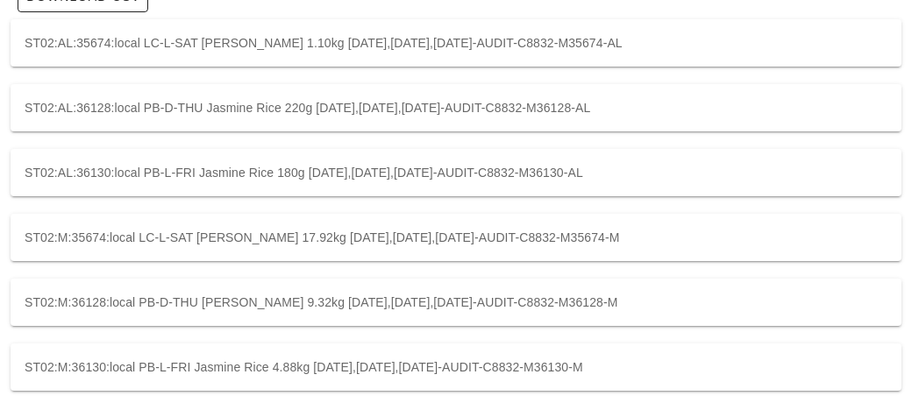
click at [209, 373] on div "ST02:M:36130:local PB-L-FRI Jasmine Rice 4.88kg 2025-09-25,2025-09-26,2025-09-2…" at bounding box center [456, 367] width 891 height 47
click at [296, 298] on div "ST02:M:36128:local PB-D-THU Jasmine Rice 9.32kg 2025-09-25,2025-09-26,2025-09-2…" at bounding box center [456, 302] width 891 height 47
click at [231, 370] on div "ST02:M:36130:local PB-L-FRI Jasmine Rice 4.88kg 2025-09-25,2025-09-26,2025-09-2…" at bounding box center [456, 367] width 891 height 47
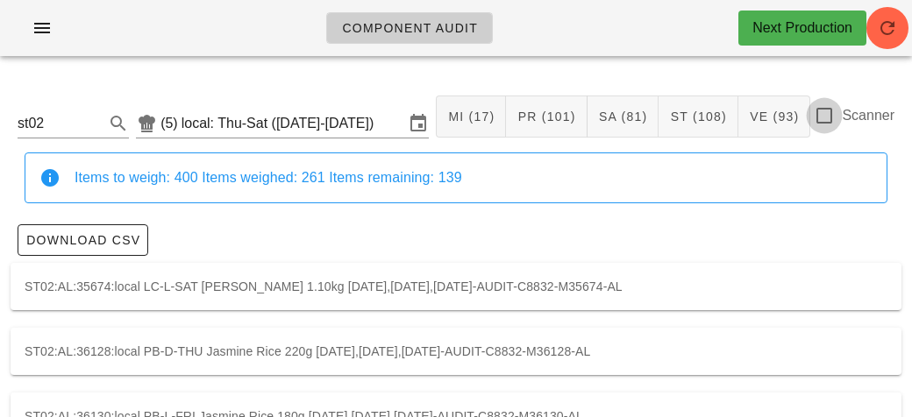
click at [830, 124] on div at bounding box center [824, 116] width 30 height 30
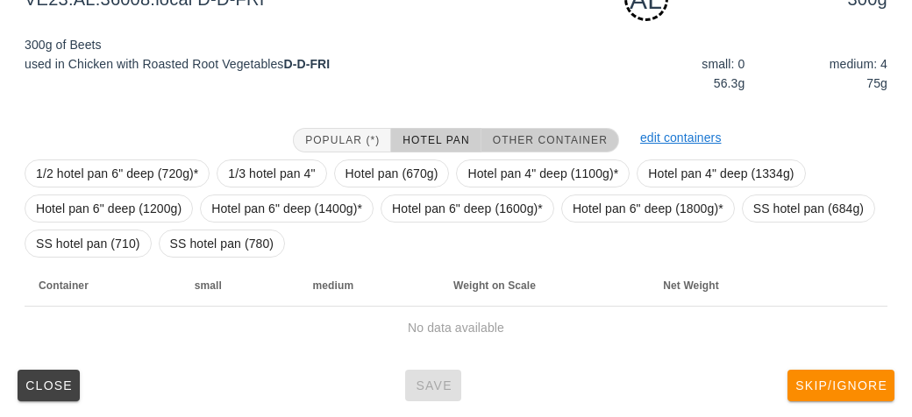
click at [582, 134] on span "Other Container" at bounding box center [550, 140] width 116 height 12
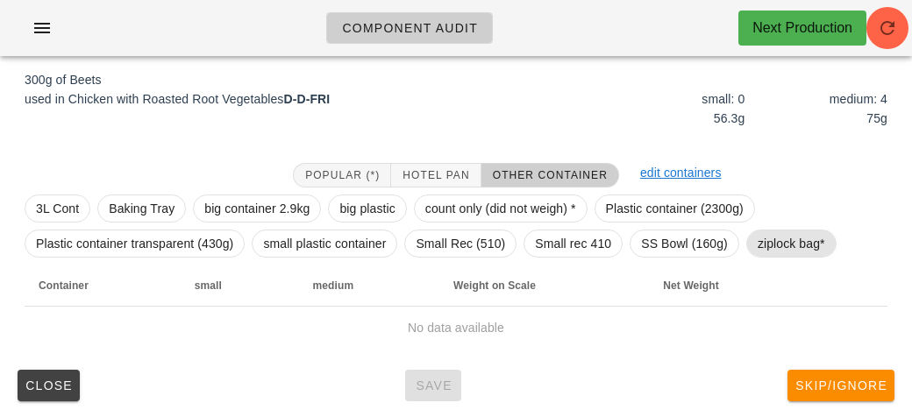
click at [797, 254] on span "ziplock bag*" at bounding box center [790, 244] width 67 height 26
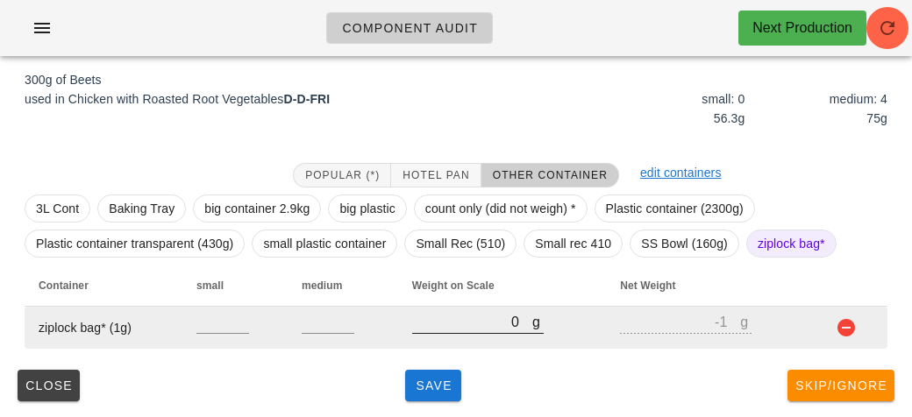
click at [460, 325] on input "0" at bounding box center [472, 321] width 120 height 23
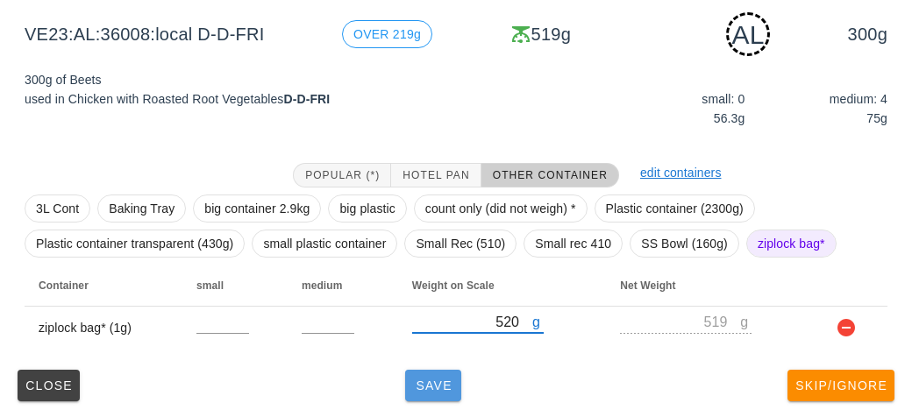
click at [420, 379] on span "Save" at bounding box center [433, 386] width 42 height 14
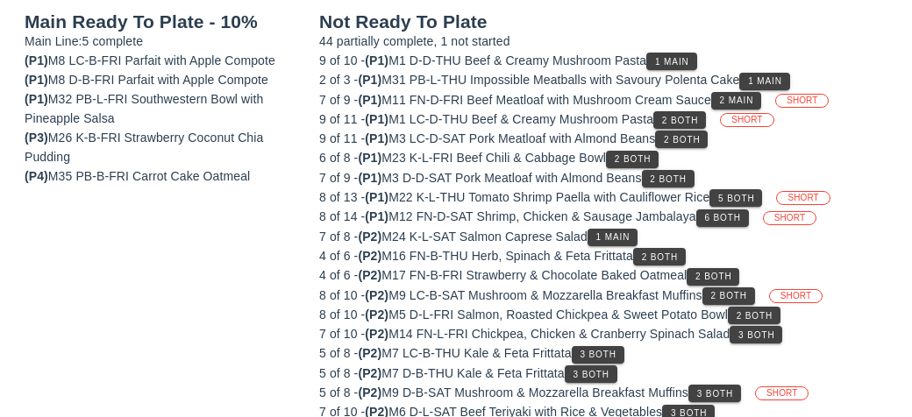
scroll to position [203, 0]
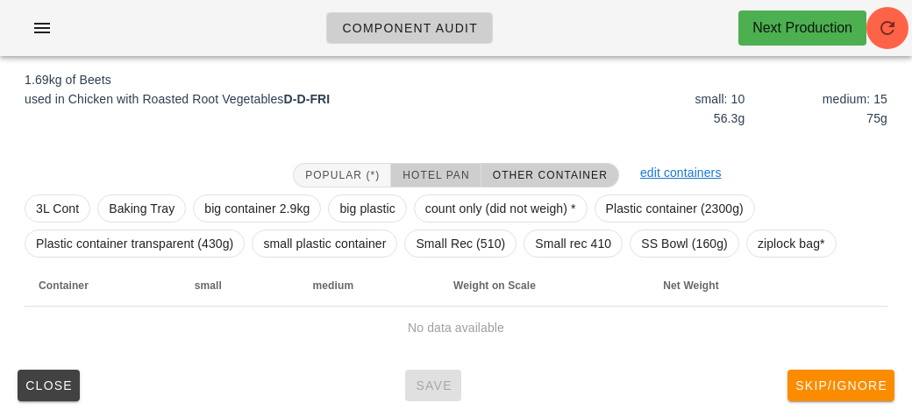
click at [420, 169] on span "Hotel Pan" at bounding box center [434, 175] width 67 height 12
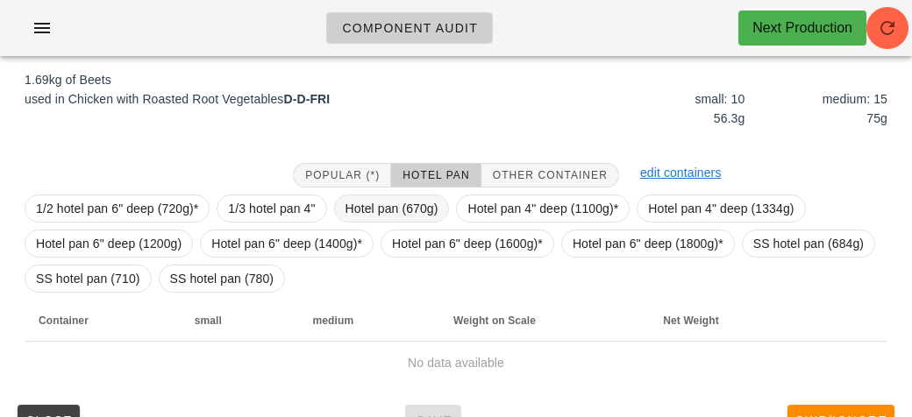
click at [357, 200] on span "Hotel pan (670g)" at bounding box center [391, 208] width 93 height 26
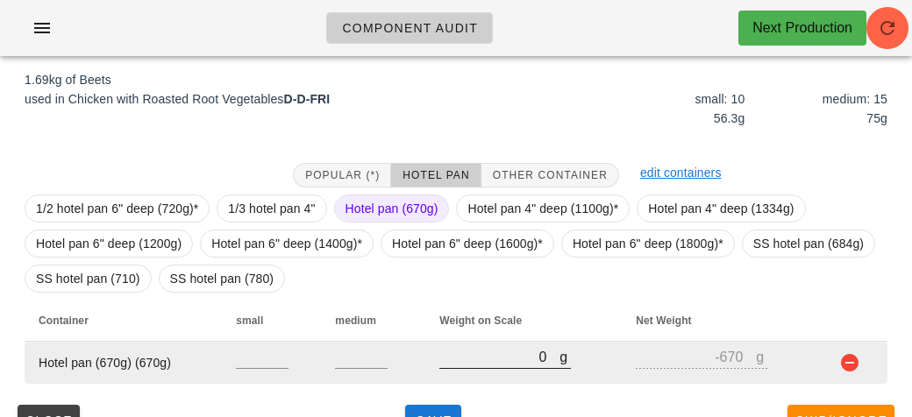
click at [483, 346] on input "0" at bounding box center [499, 356] width 120 height 23
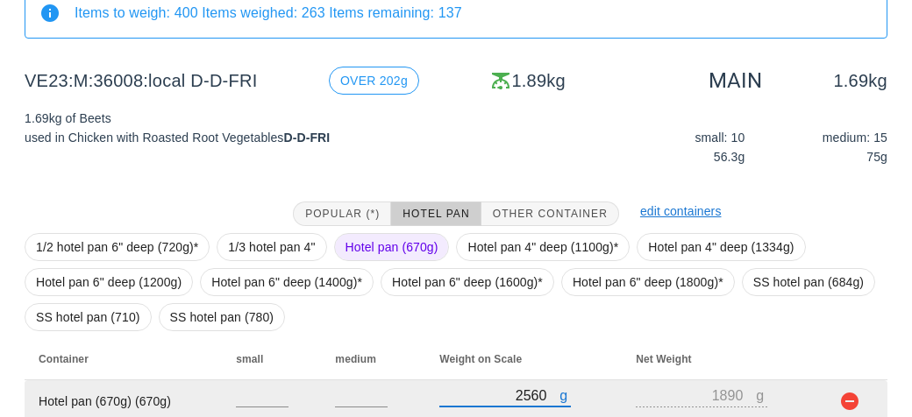
scroll to position [238, 0]
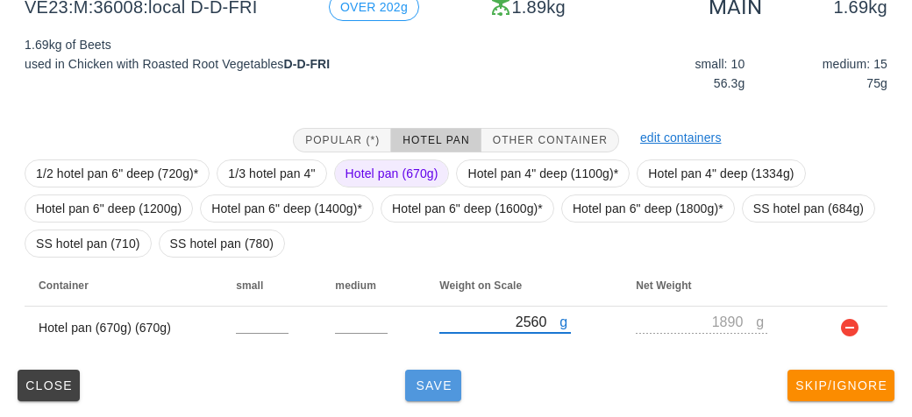
click at [410, 392] on button "Save" at bounding box center [433, 386] width 56 height 32
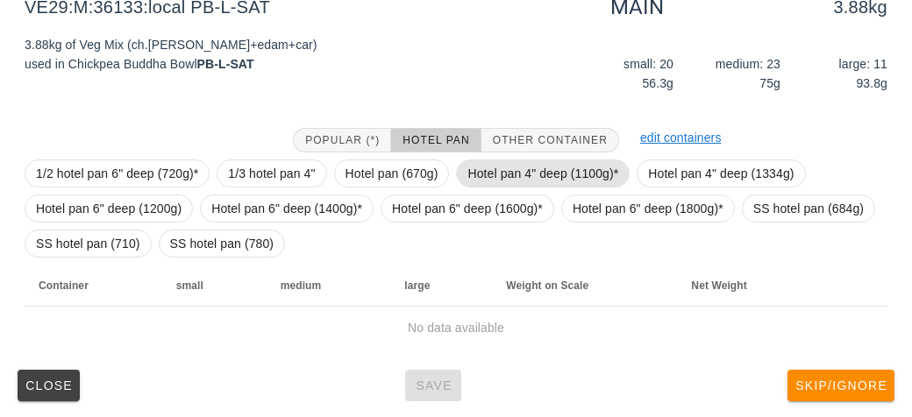
click at [502, 173] on span "Hotel pan 4" deep (1100g)*" at bounding box center [542, 173] width 151 height 26
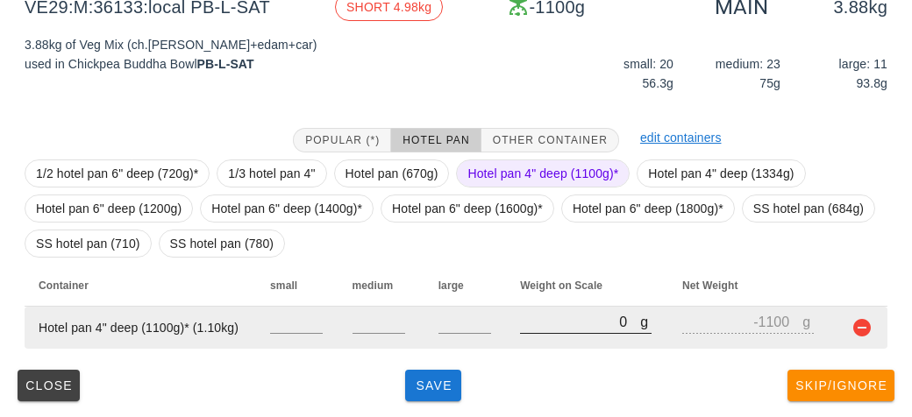
click at [536, 325] on input "0" at bounding box center [580, 321] width 120 height 23
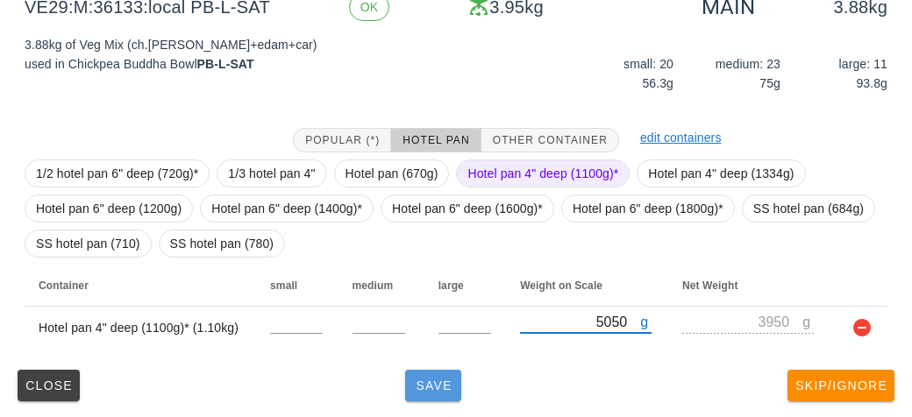
click at [436, 380] on span "Save" at bounding box center [433, 386] width 42 height 14
click at [431, 391] on span "Save" at bounding box center [433, 386] width 42 height 14
click at [430, 393] on button "Save" at bounding box center [433, 386] width 56 height 32
click at [410, 388] on button "Save" at bounding box center [433, 386] width 56 height 32
click at [424, 400] on button "Save" at bounding box center [433, 386] width 56 height 32
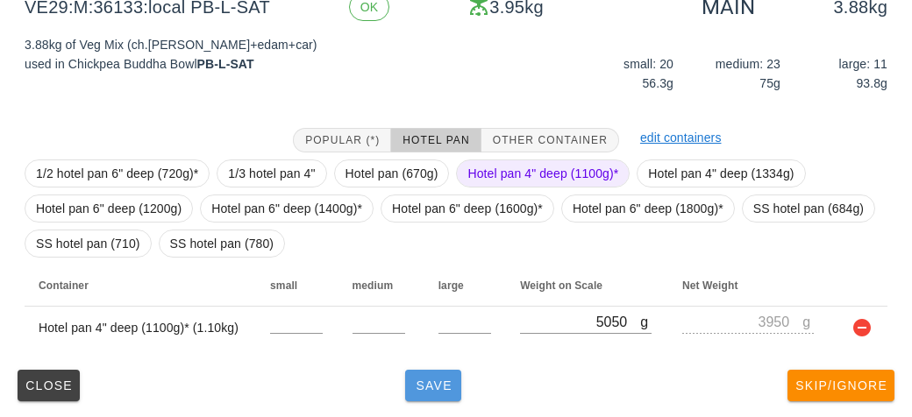
click at [423, 379] on span "Save" at bounding box center [433, 386] width 42 height 14
click at [414, 390] on span "Save" at bounding box center [433, 386] width 42 height 14
click at [416, 386] on span "Save" at bounding box center [433, 386] width 42 height 14
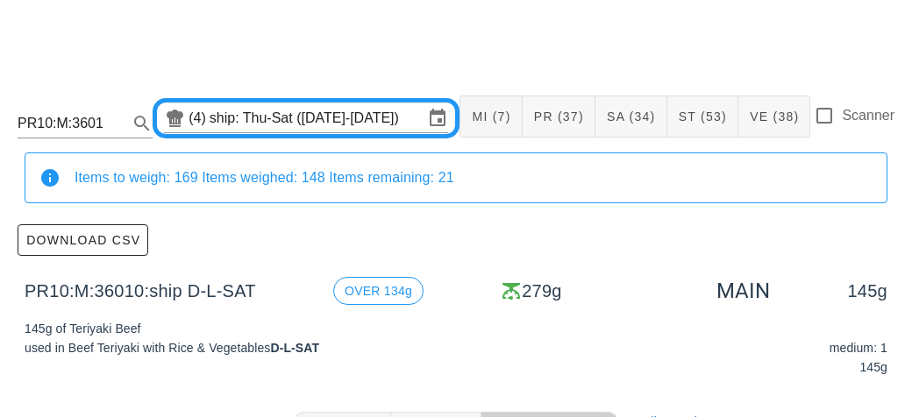
scroll to position [249, 0]
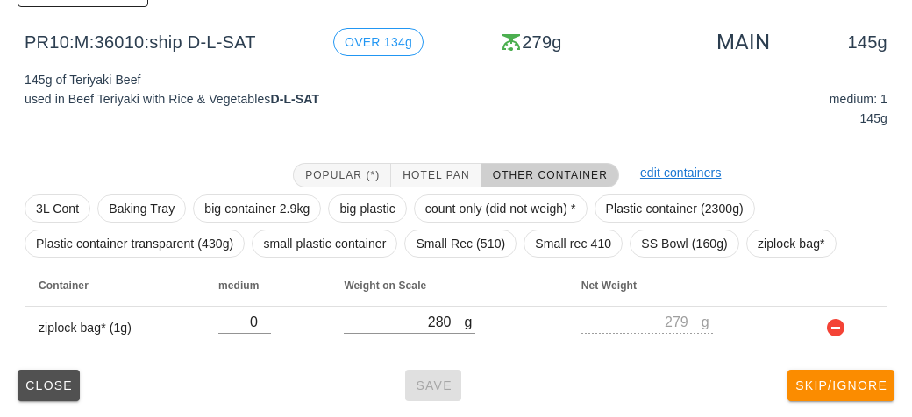
click at [56, 379] on span "Close" at bounding box center [49, 386] width 48 height 14
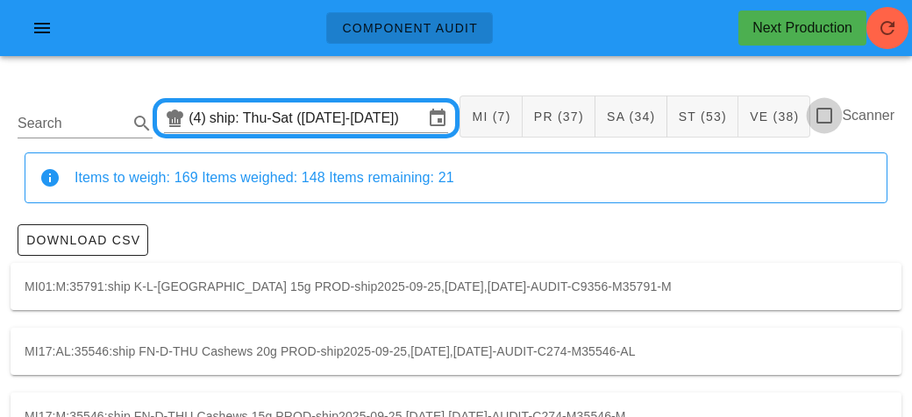
click at [834, 118] on div at bounding box center [824, 116] width 30 height 30
checkbox input "true"
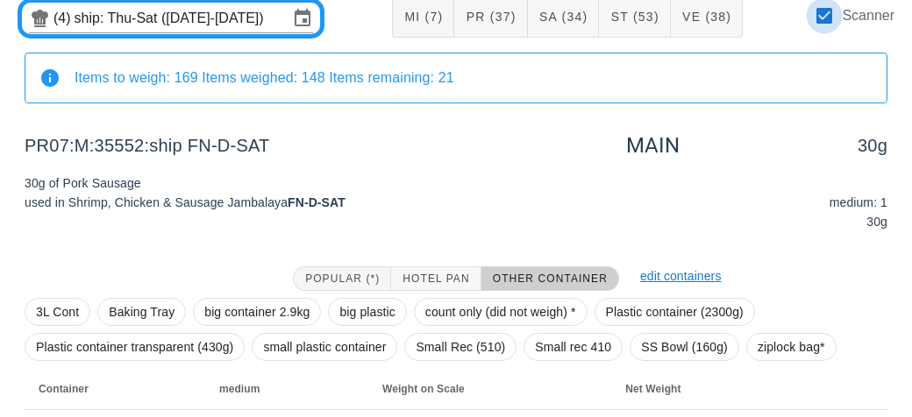
scroll to position [203, 0]
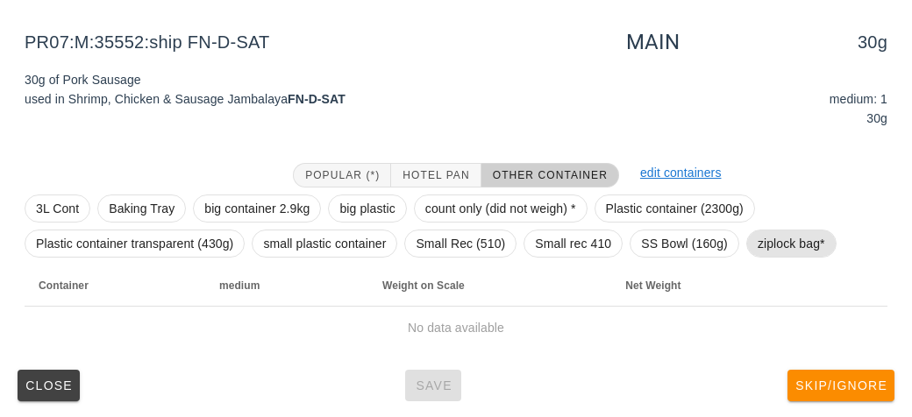
click at [782, 242] on span "ziplock bag*" at bounding box center [790, 244] width 67 height 26
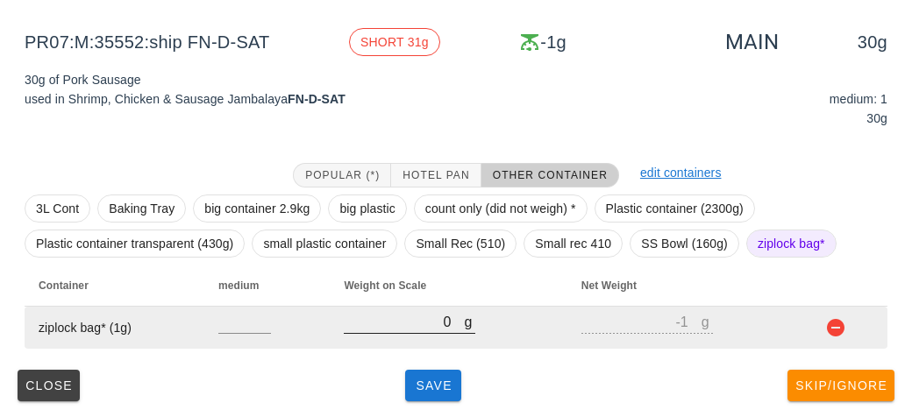
click at [415, 327] on input "0" at bounding box center [404, 321] width 120 height 23
type input "10"
type input "9"
type input "160"
type input "159"
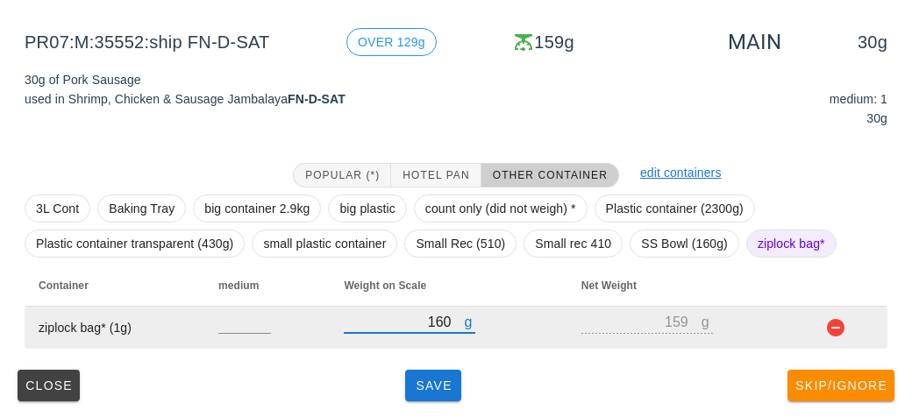
type input "160"
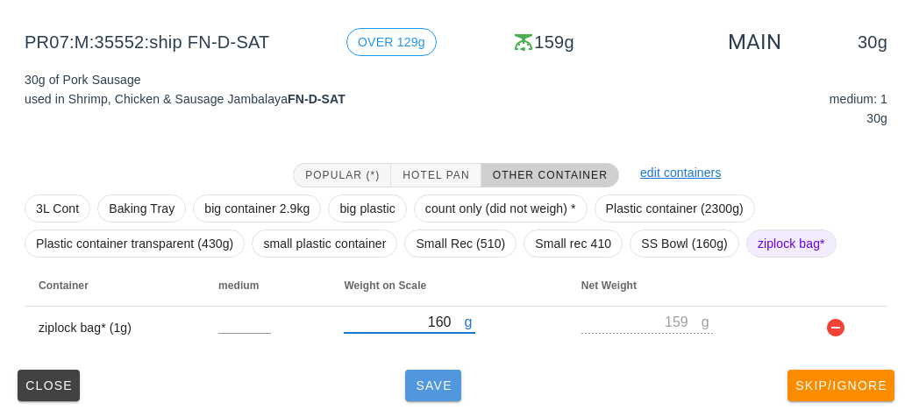
click at [428, 370] on button "Save" at bounding box center [433, 386] width 56 height 32
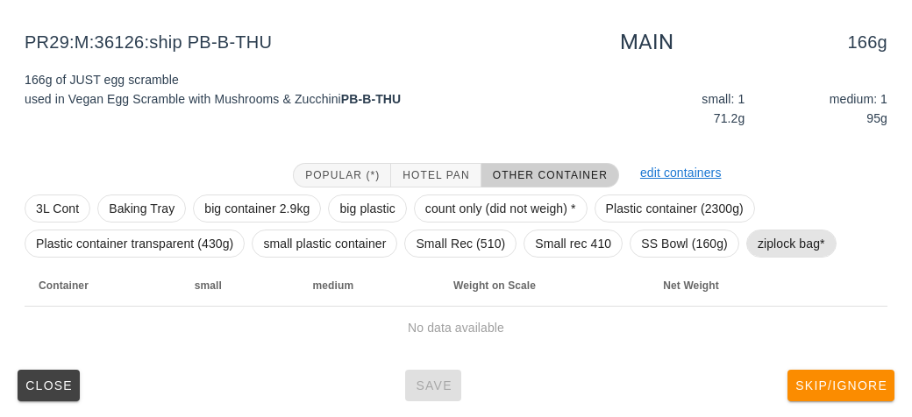
click at [778, 238] on span "ziplock bag*" at bounding box center [790, 244] width 67 height 26
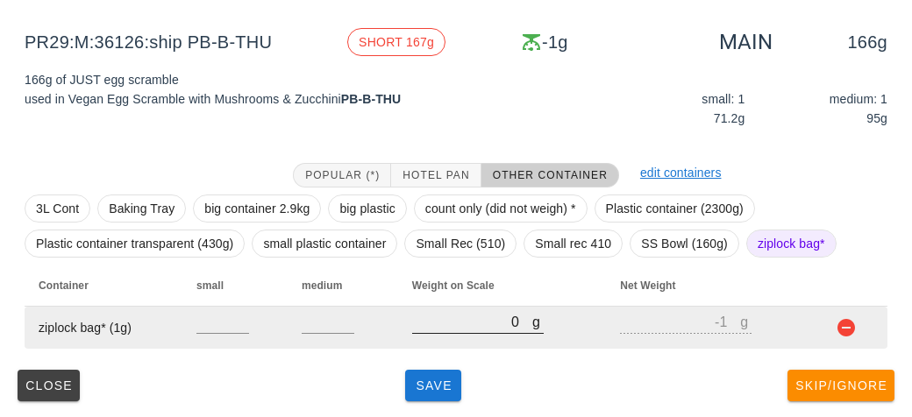
click at [456, 316] on input "0" at bounding box center [472, 321] width 120 height 23
type input "30"
type input "29"
type input "310"
type input "309"
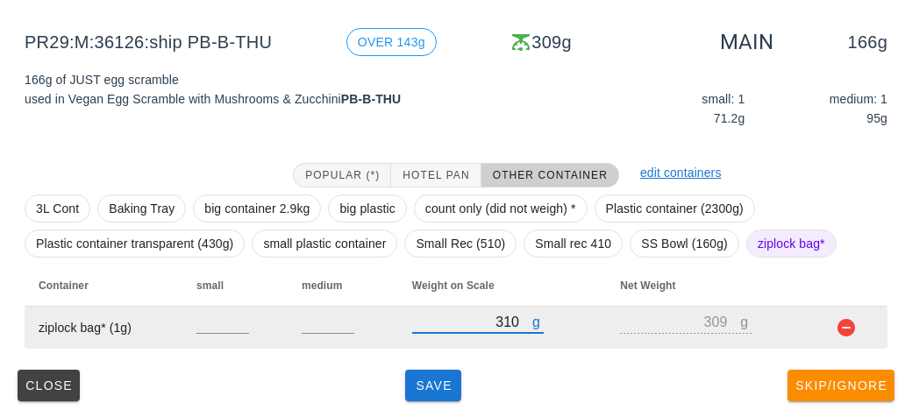
type input "310"
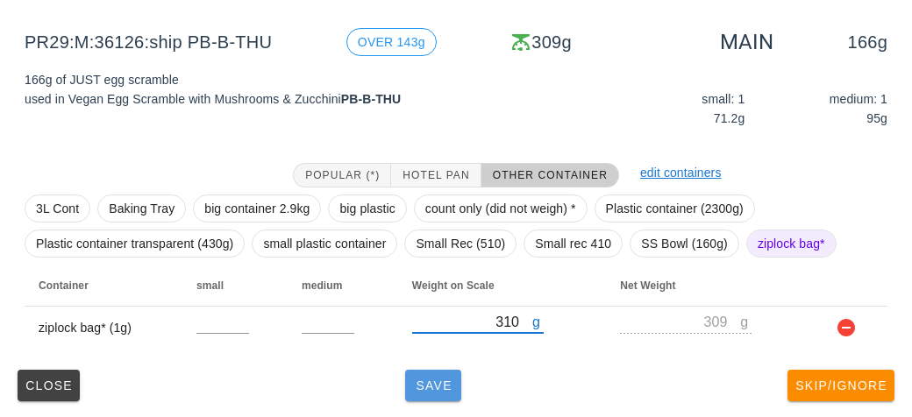
click at [427, 388] on span "Save" at bounding box center [433, 386] width 42 height 14
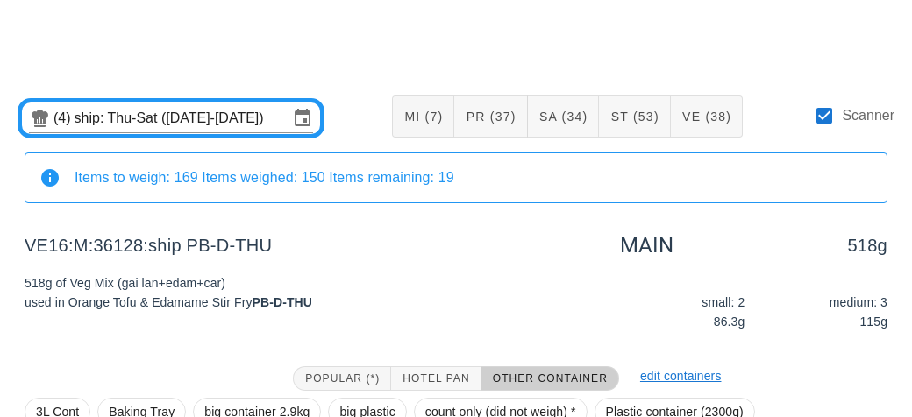
scroll to position [203, 0]
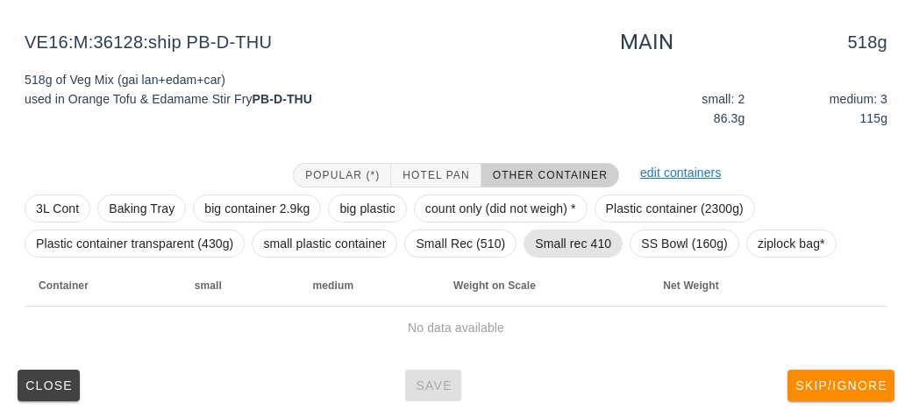
click at [580, 240] on span "Small rec 410" at bounding box center [573, 244] width 76 height 26
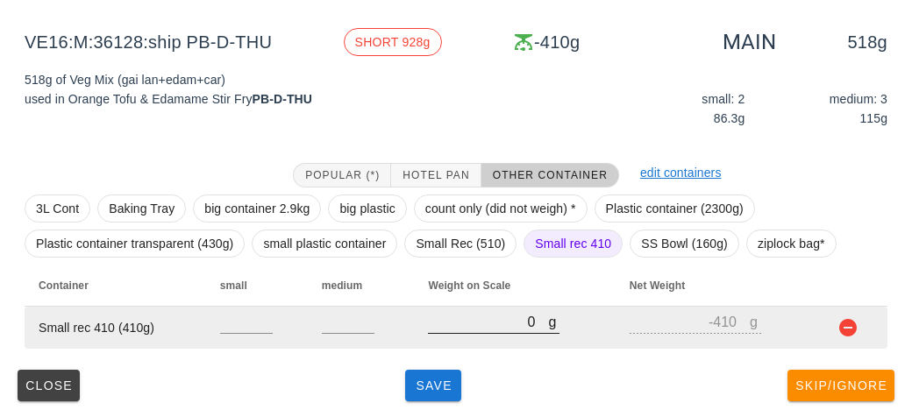
click at [486, 328] on input "0" at bounding box center [488, 321] width 120 height 23
type input "10"
type input "-400"
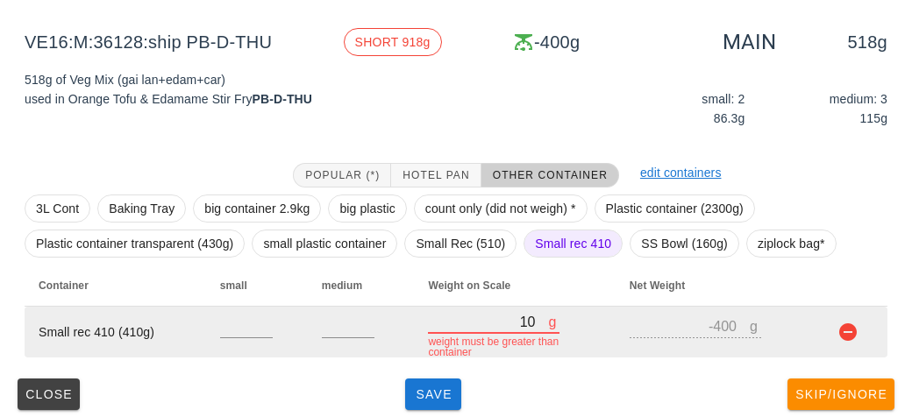
type input "110"
type input "-300"
type input "1120"
type input "710"
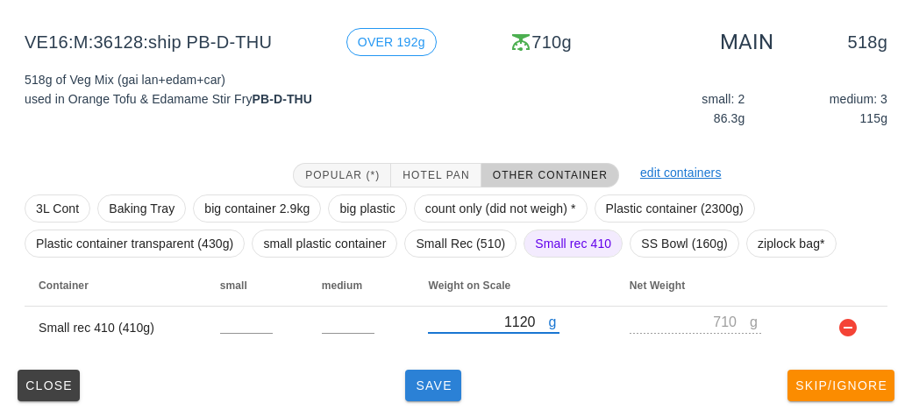
type input "1120"
click at [442, 390] on span "Save" at bounding box center [433, 386] width 42 height 14
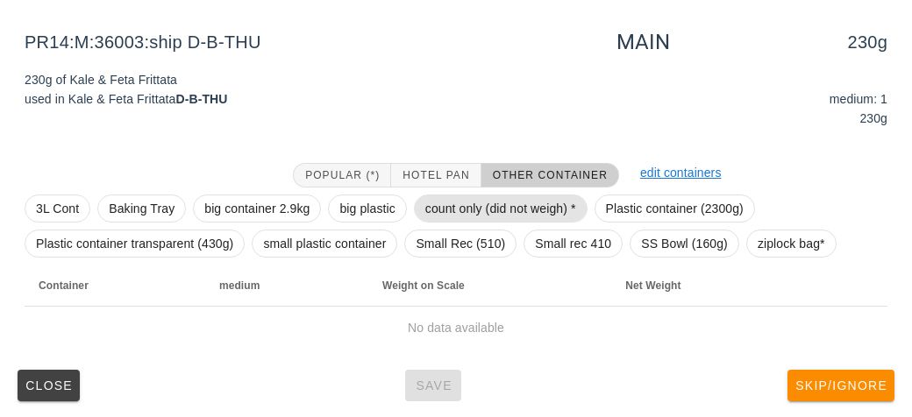
click at [425, 202] on span "count only (did not weigh) *" at bounding box center [500, 208] width 151 height 26
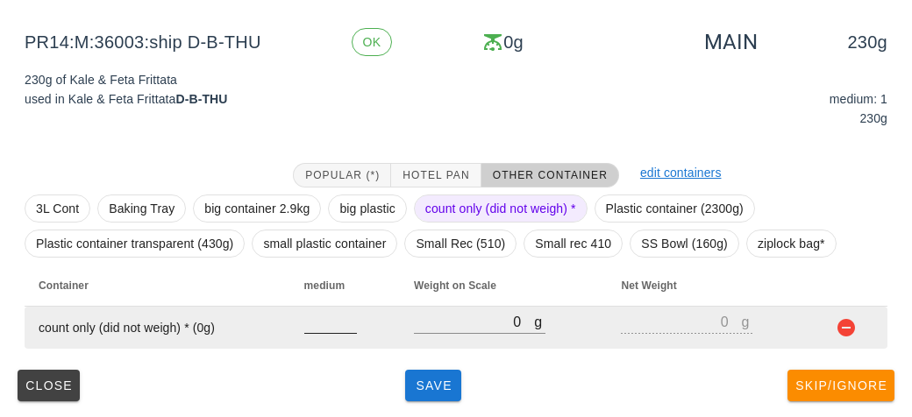
click at [321, 321] on input "number" at bounding box center [330, 321] width 53 height 23
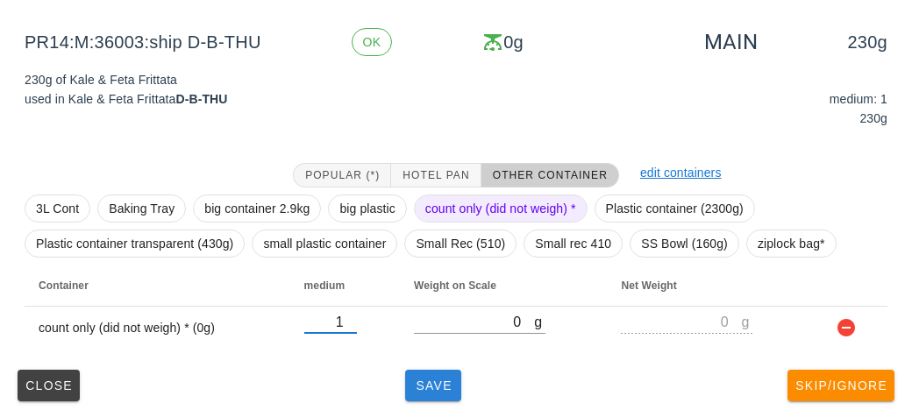
type input "1"
click at [428, 380] on span "Save" at bounding box center [433, 386] width 42 height 14
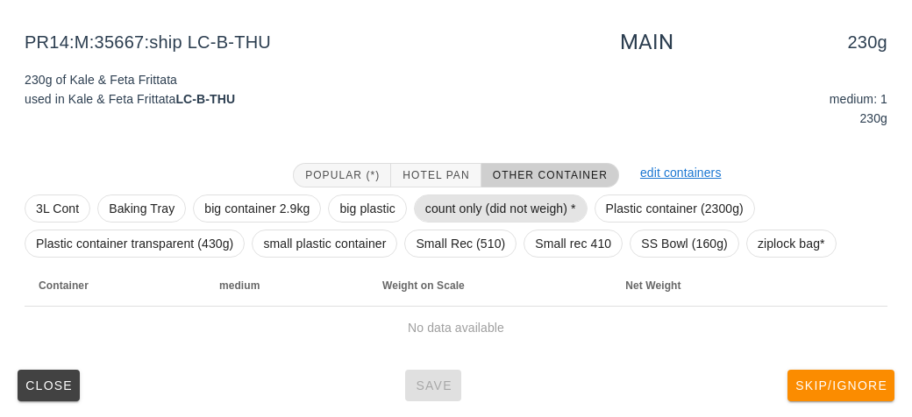
click at [452, 212] on span "count only (did not weigh) *" at bounding box center [500, 208] width 151 height 26
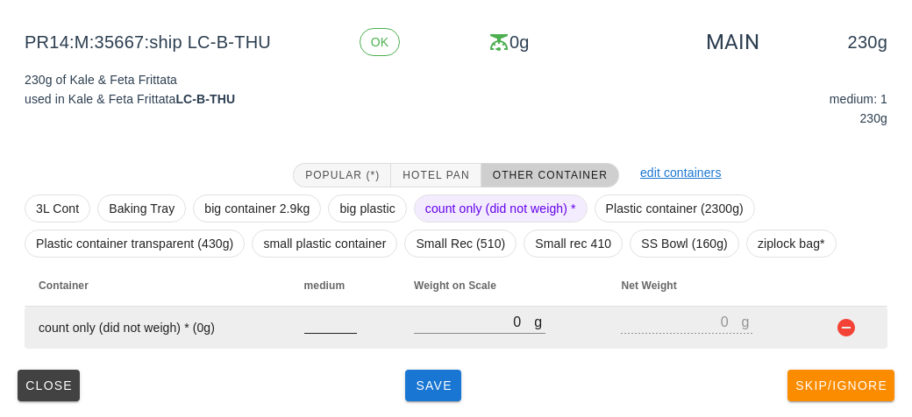
click at [315, 330] on input "number" at bounding box center [330, 321] width 53 height 23
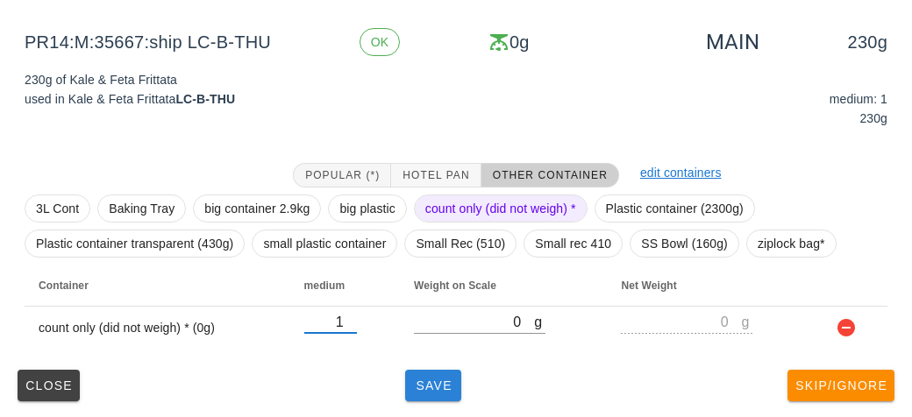
type input "1"
click at [417, 391] on span "Save" at bounding box center [433, 386] width 42 height 14
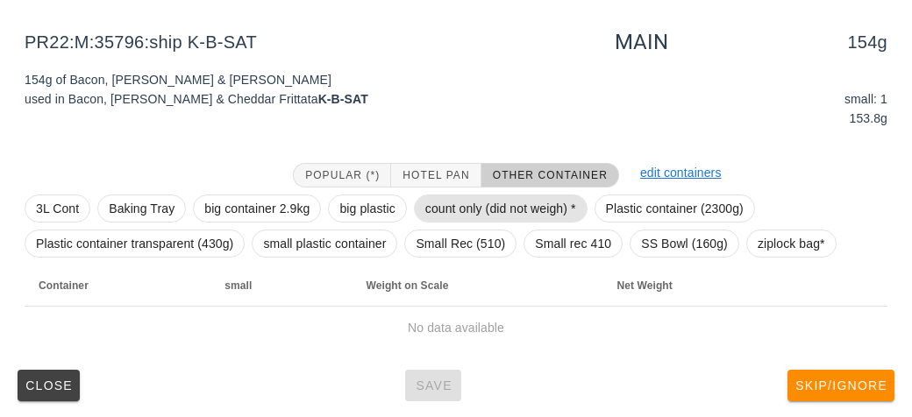
click at [477, 221] on span "count only (did not weigh) *" at bounding box center [501, 209] width 174 height 28
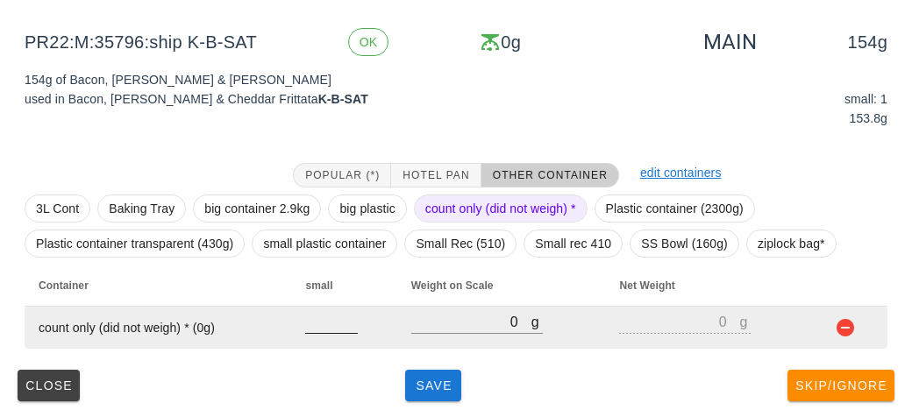
click at [344, 325] on input "number" at bounding box center [331, 321] width 53 height 23
type input "1"
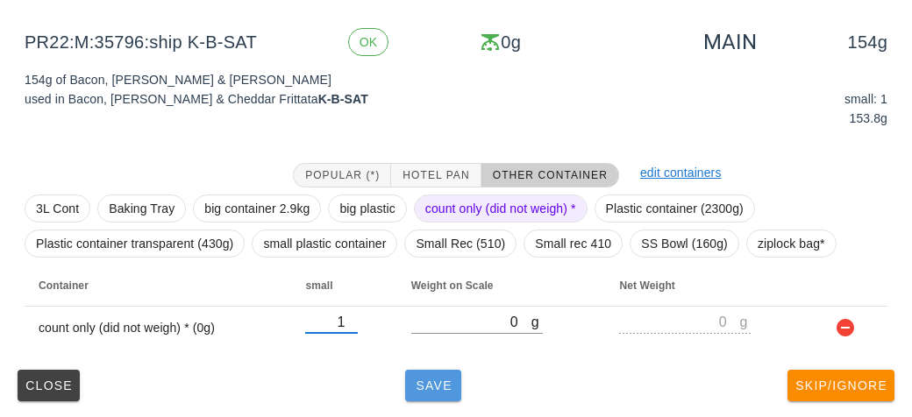
click at [427, 384] on span "Save" at bounding box center [433, 386] width 42 height 14
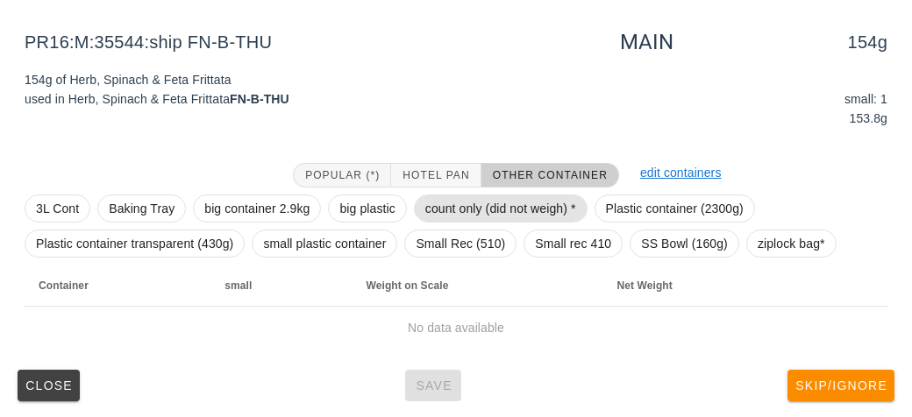
click at [445, 205] on span "count only (did not weigh) *" at bounding box center [500, 208] width 151 height 26
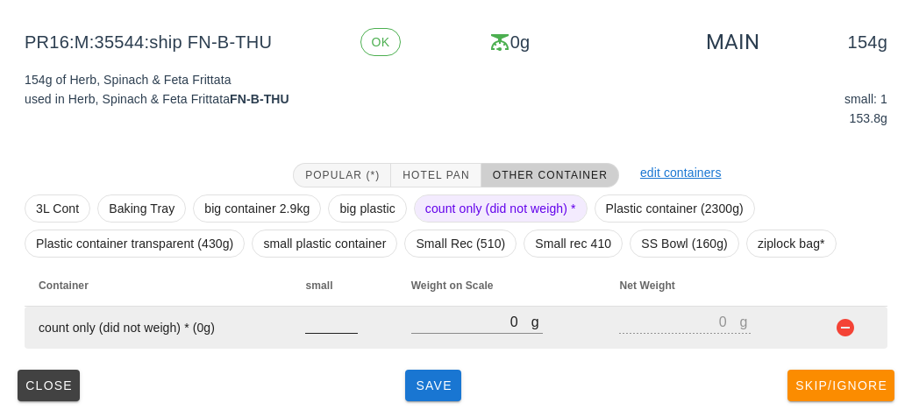
click at [313, 314] on input "number" at bounding box center [331, 321] width 53 height 23
type input "1"
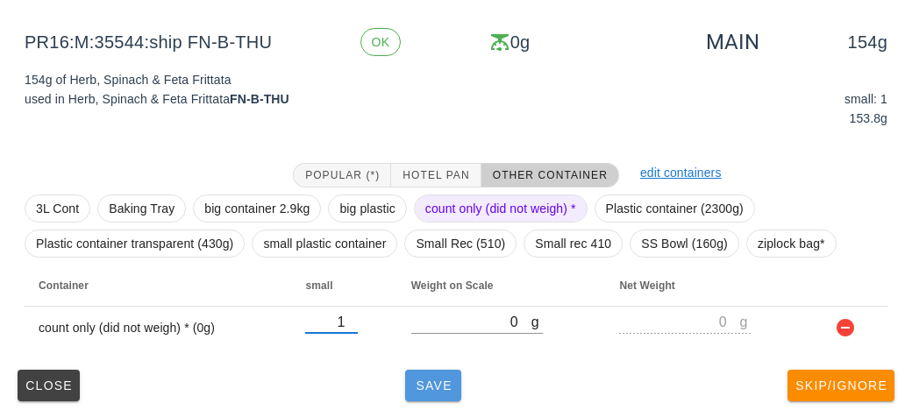
click at [412, 370] on button "Save" at bounding box center [433, 386] width 56 height 32
click at [446, 381] on span "Save" at bounding box center [433, 386] width 42 height 14
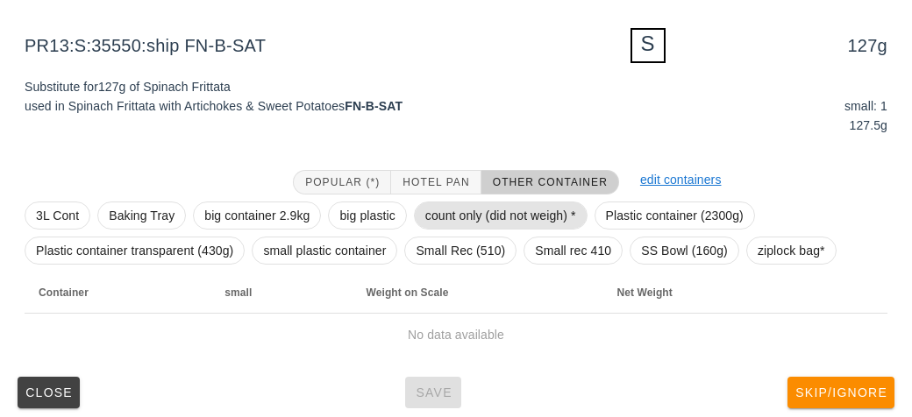
click at [448, 213] on span "count only (did not weigh) *" at bounding box center [500, 215] width 151 height 26
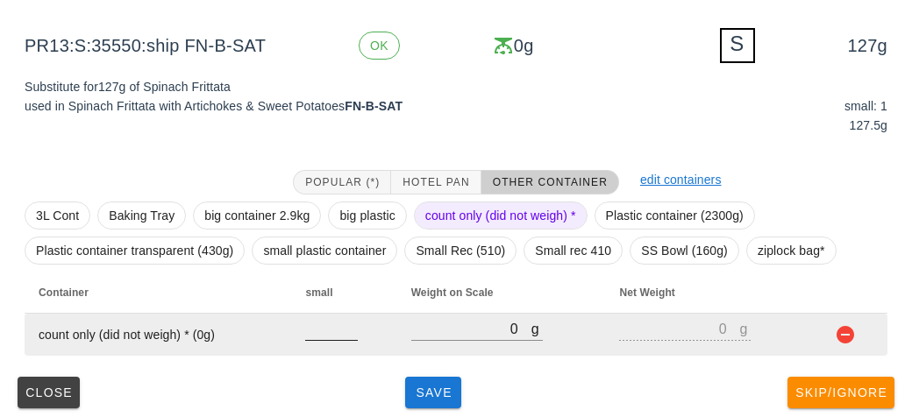
click at [307, 329] on input "number" at bounding box center [331, 328] width 53 height 23
type input "1"
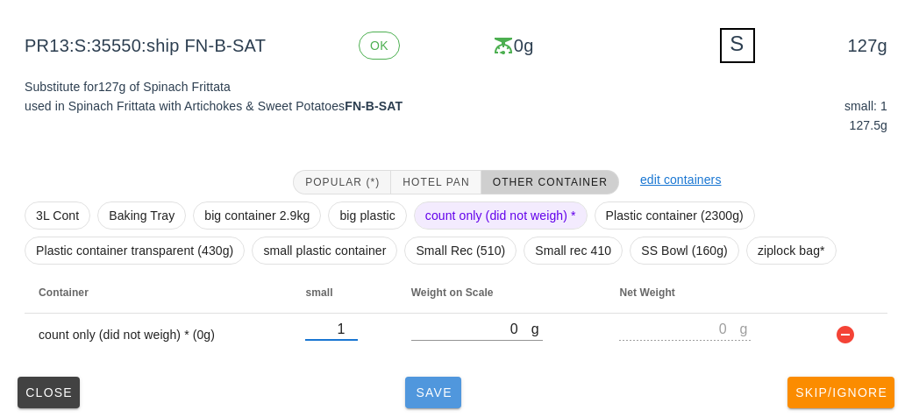
click at [430, 381] on button "Save" at bounding box center [433, 393] width 56 height 32
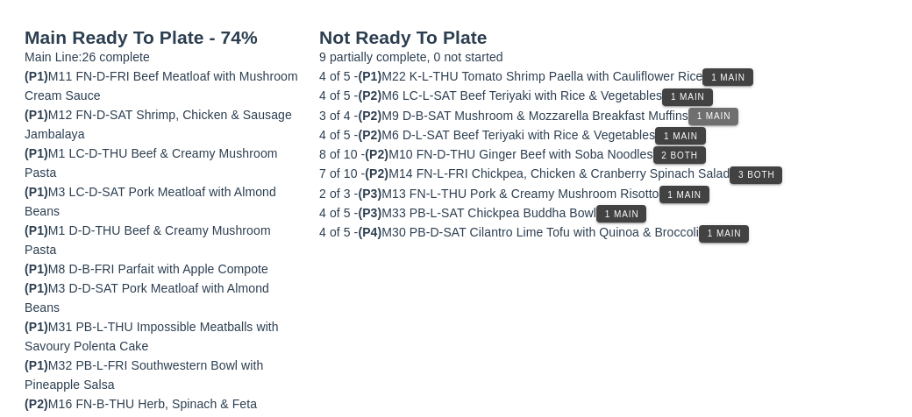
click at [728, 108] on button "1 Main" at bounding box center [713, 117] width 50 height 18
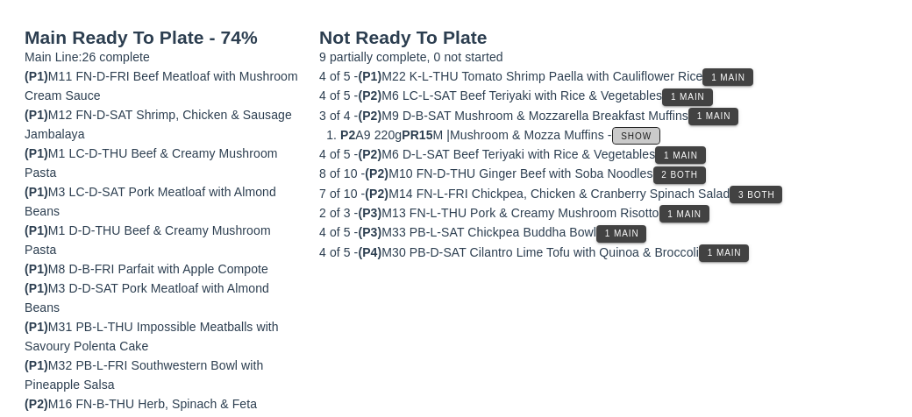
click at [646, 134] on span "Show" at bounding box center [636, 136] width 32 height 10
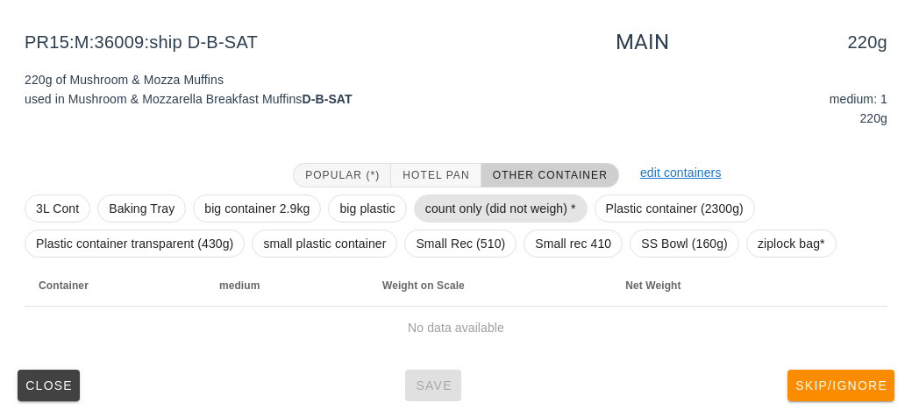
click at [454, 196] on span "count only (did not weigh) *" at bounding box center [500, 208] width 151 height 26
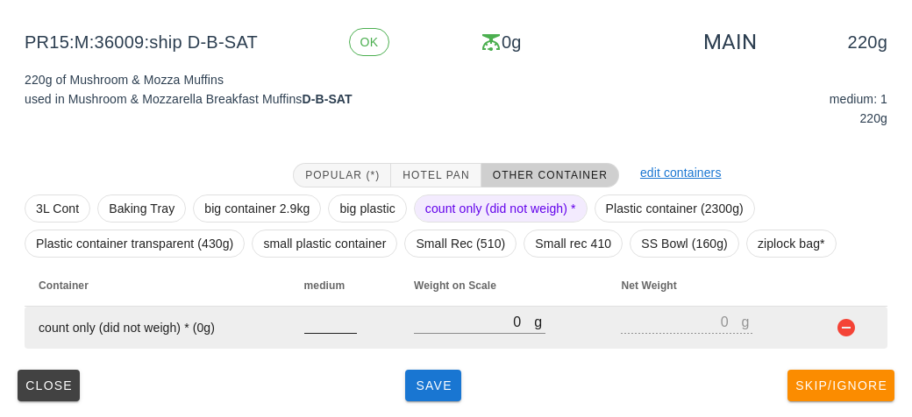
click at [323, 321] on input "number" at bounding box center [330, 321] width 53 height 23
type input "1"
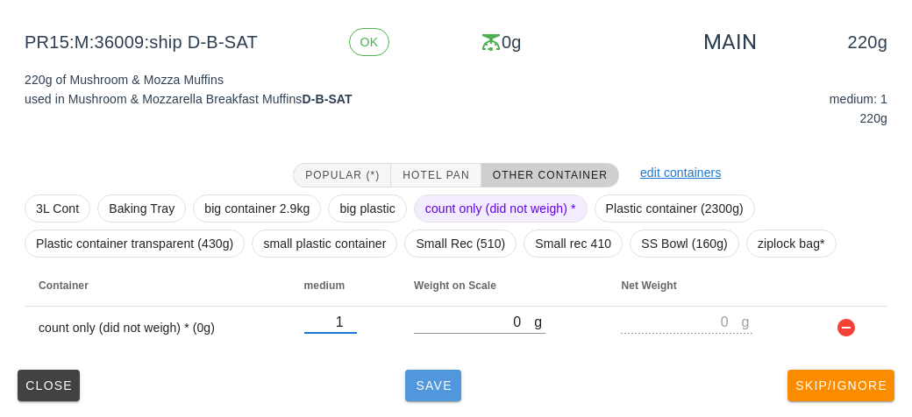
click at [433, 387] on span "Save" at bounding box center [433, 386] width 42 height 14
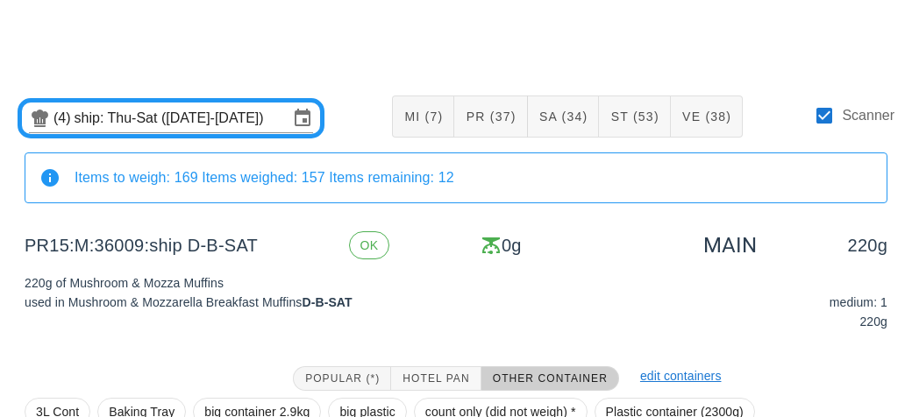
scroll to position [203, 0]
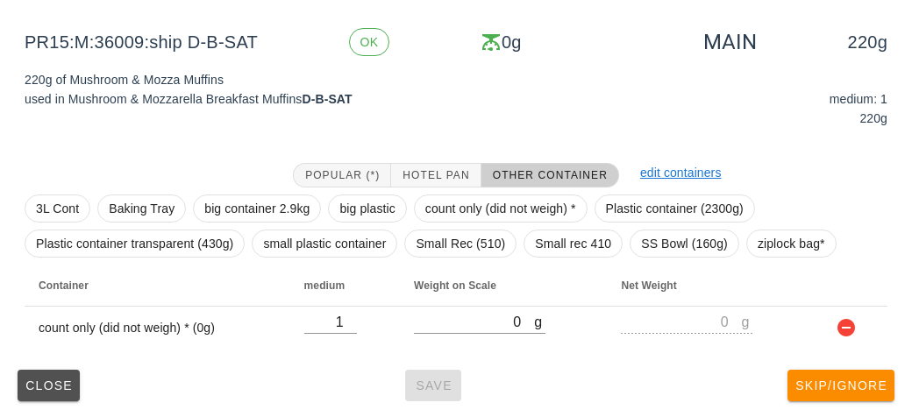
click at [50, 370] on button "Close" at bounding box center [49, 386] width 62 height 32
